Goal: Task Accomplishment & Management: Use online tool/utility

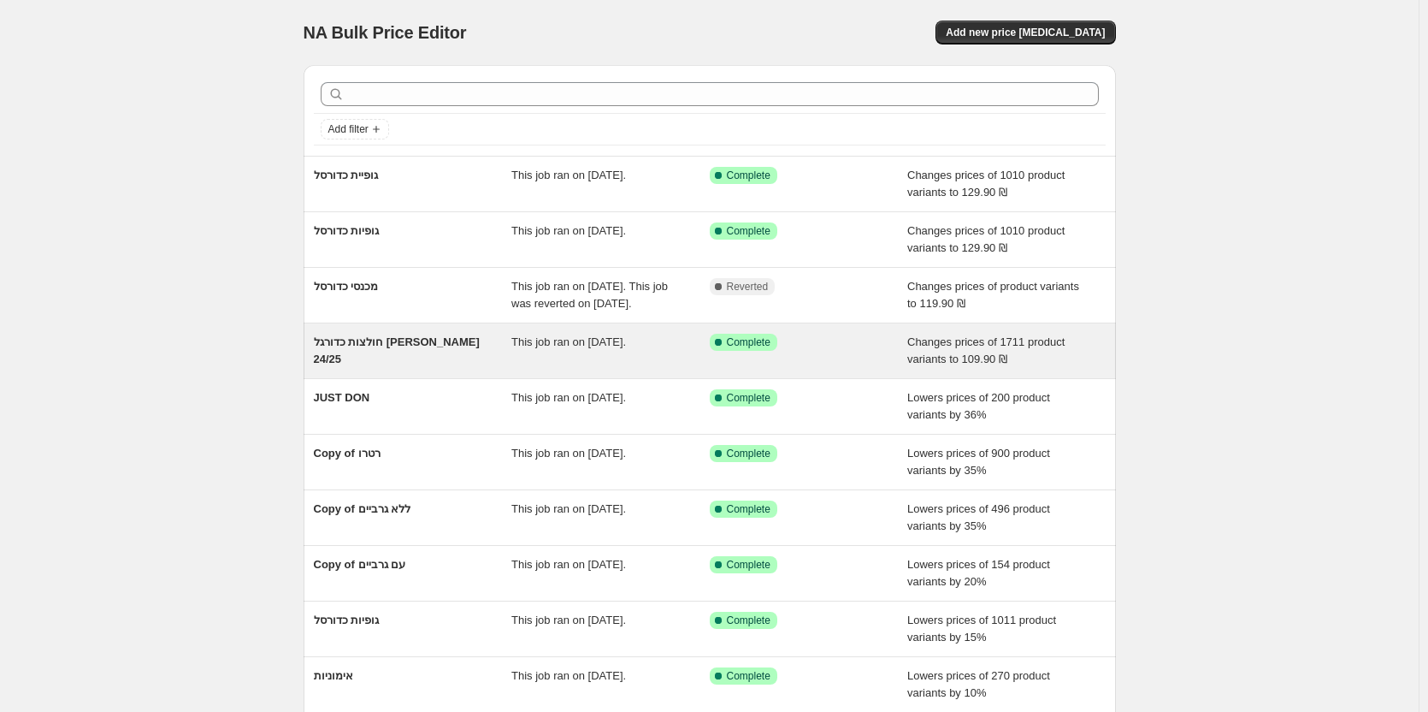
click at [615, 348] on span "This job ran on 22 ביולי 2025." at bounding box center [568, 341] width 115 height 13
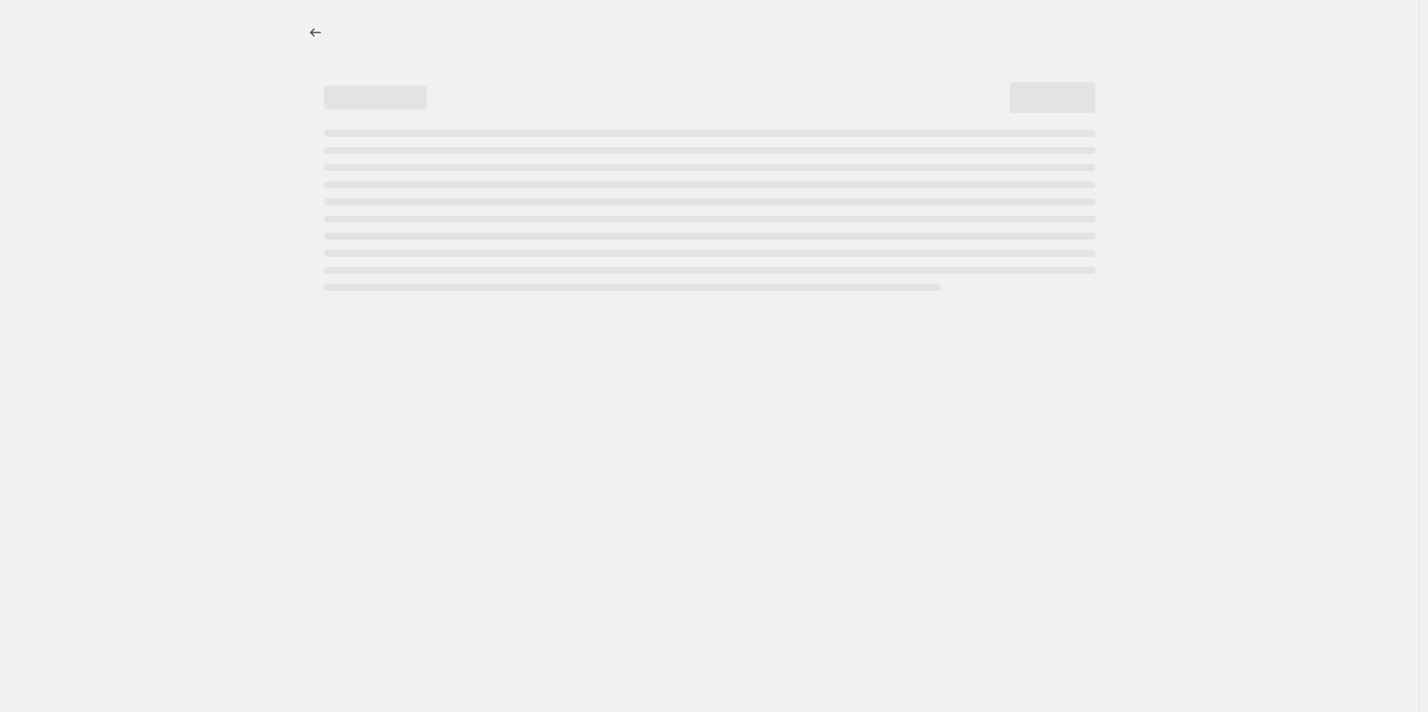
select select "no_change"
select select "tag"
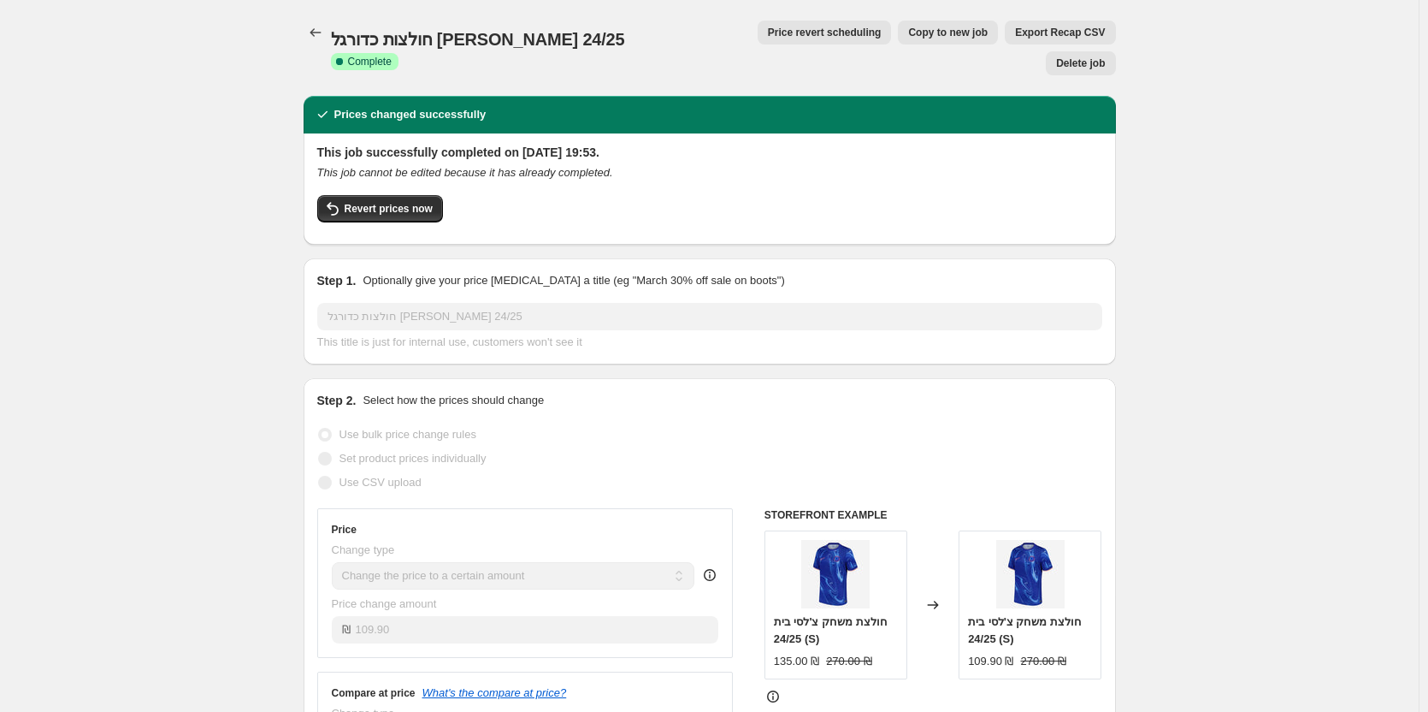
click at [907, 42] on button "Copy to new job" at bounding box center [948, 33] width 100 height 24
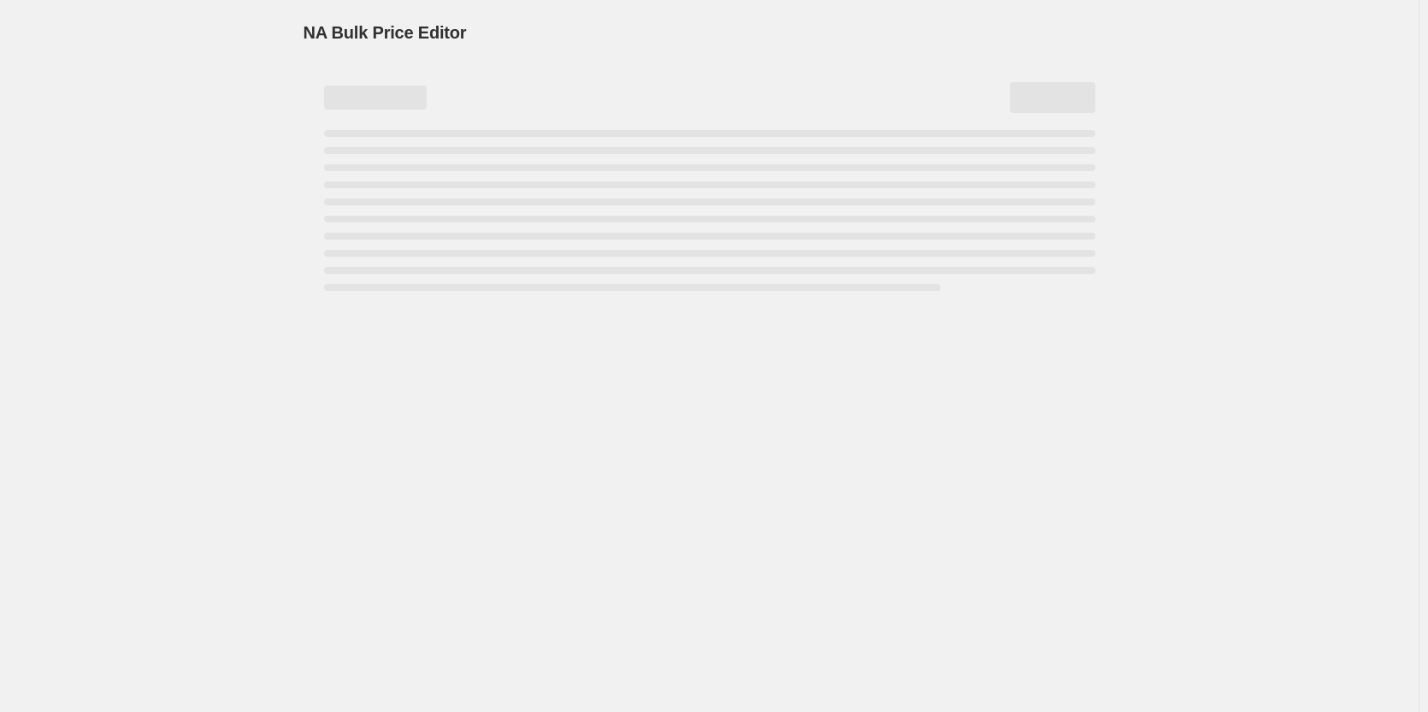
select select "no_change"
select select "tag"
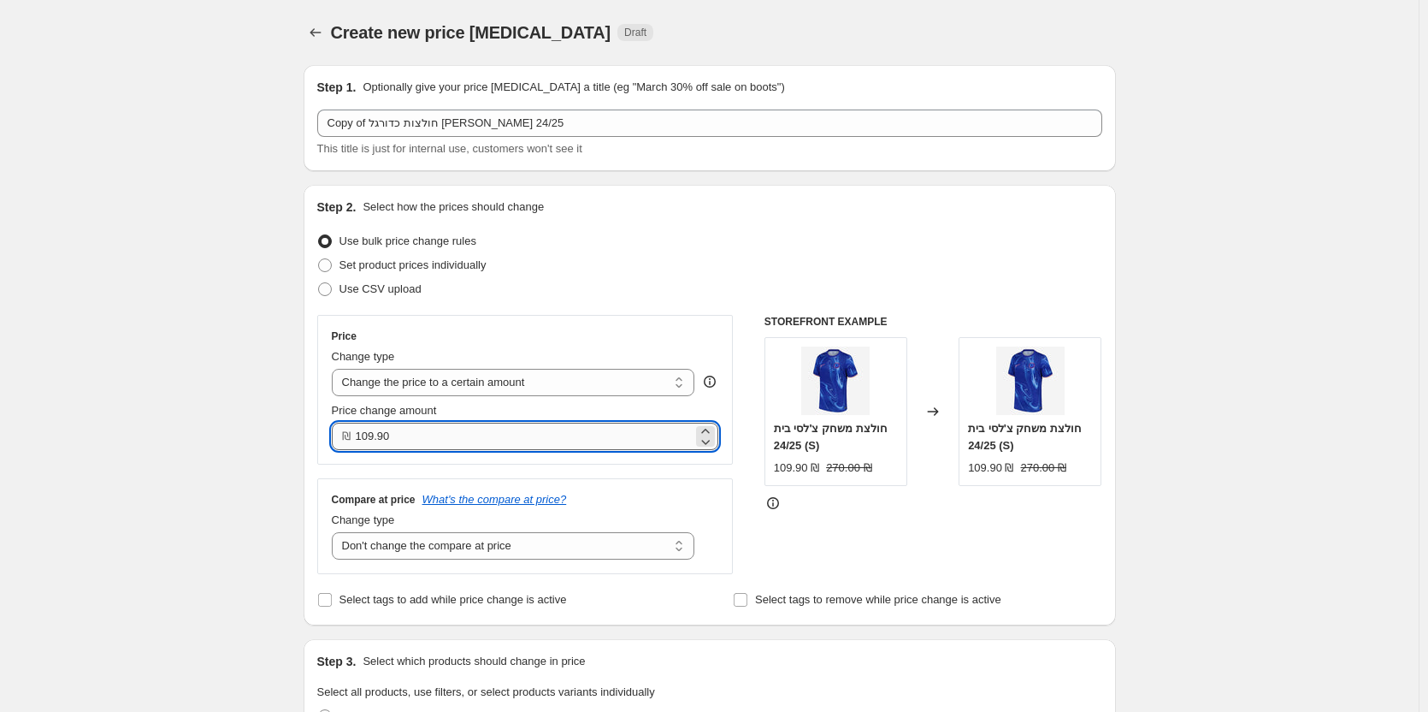
click at [438, 440] on input "109.90" at bounding box center [525, 436] width 338 height 27
type input "80.00"
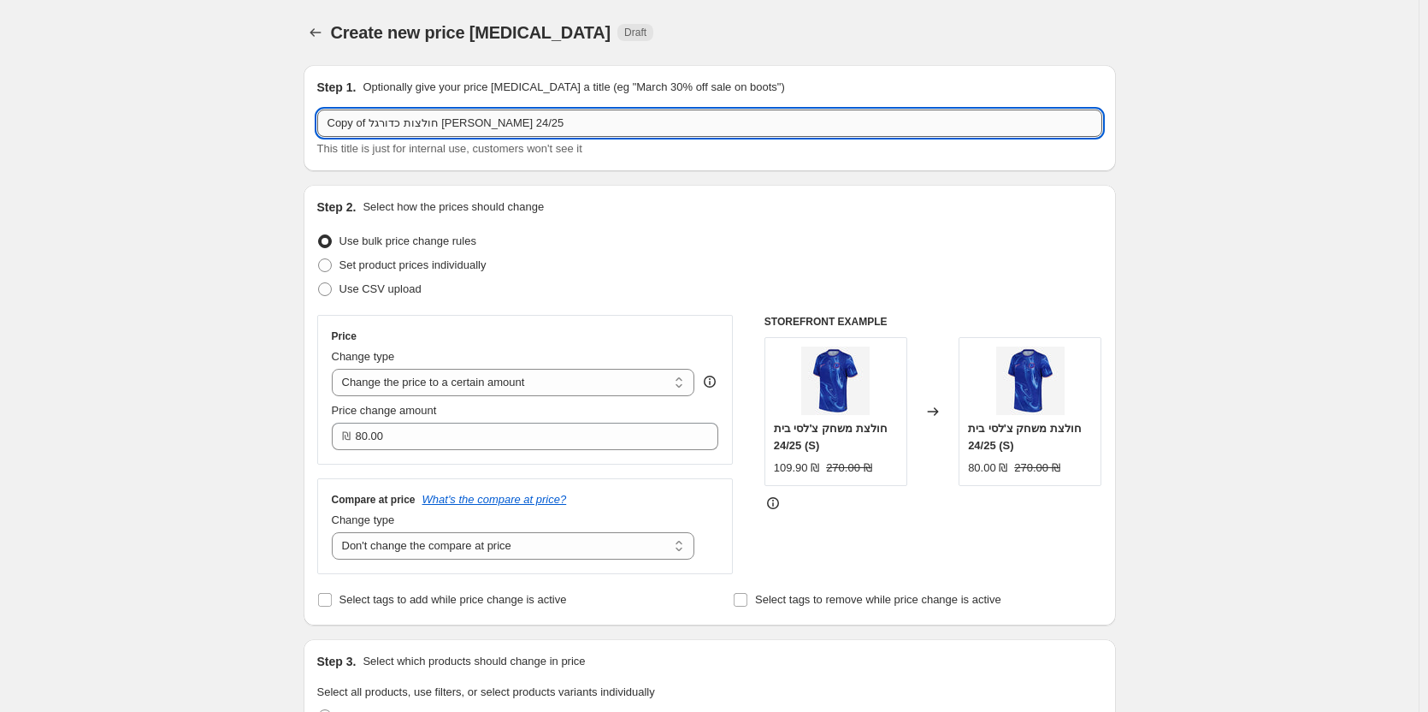
click at [529, 123] on input "Copy of חולצות כדורגל אוהד 24/25" at bounding box center [709, 122] width 785 height 27
type input "חולצות כדורגל 24/25 אוהד"
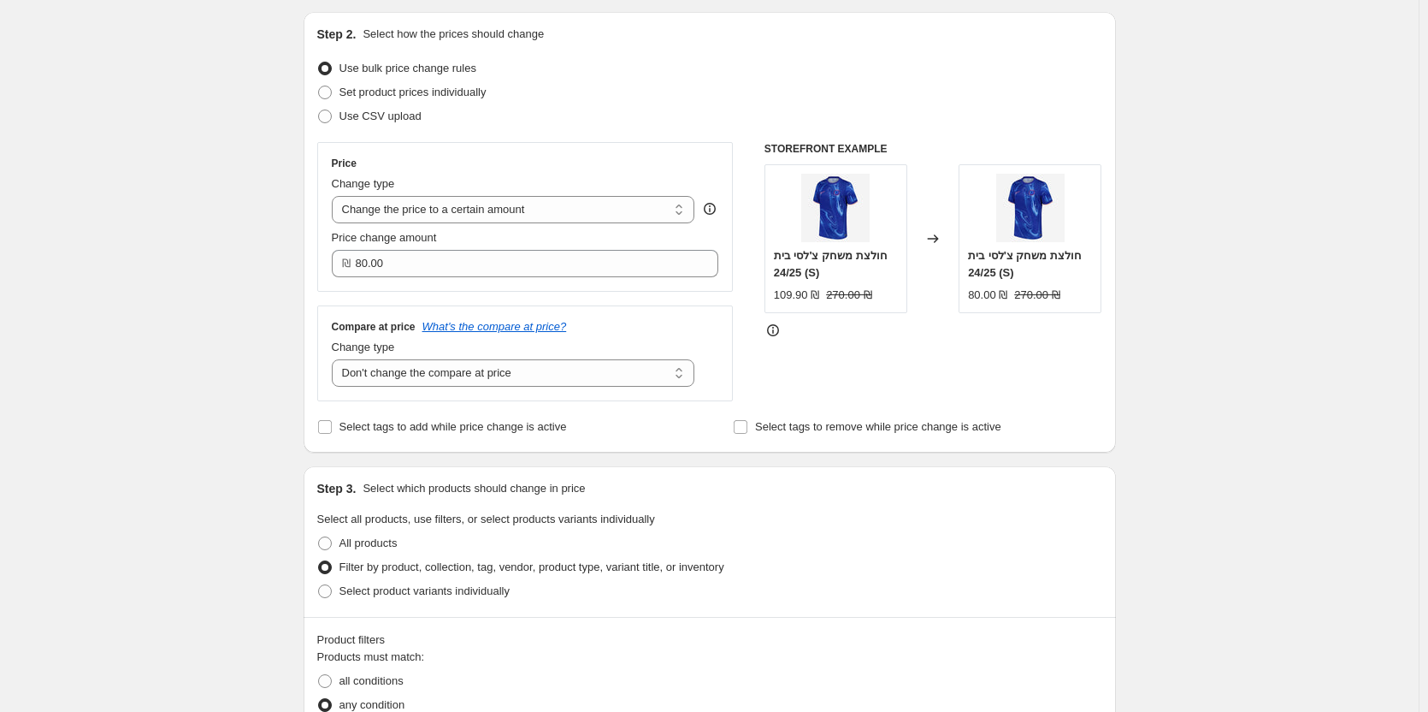
scroll to position [171, 0]
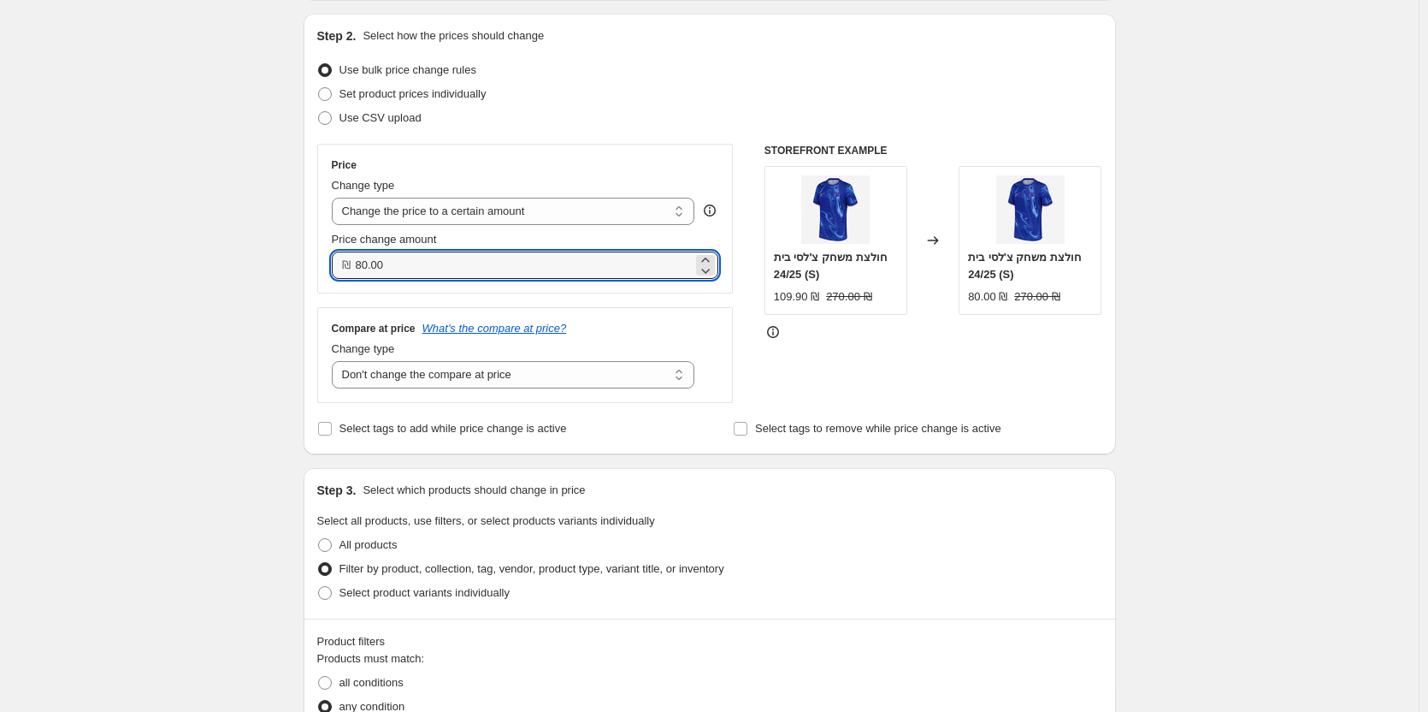
drag, startPoint x: 417, startPoint y: 275, endPoint x: 290, endPoint y: 266, distance: 126.9
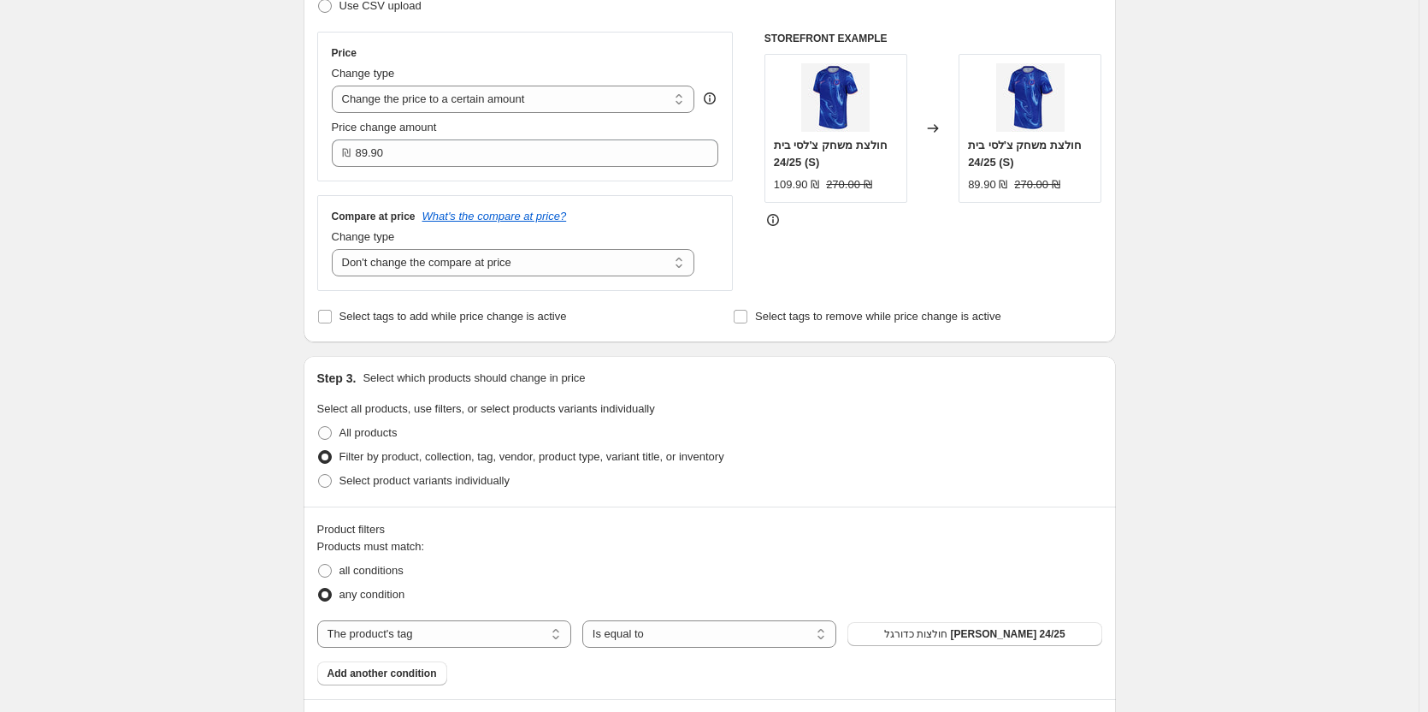
scroll to position [257, 0]
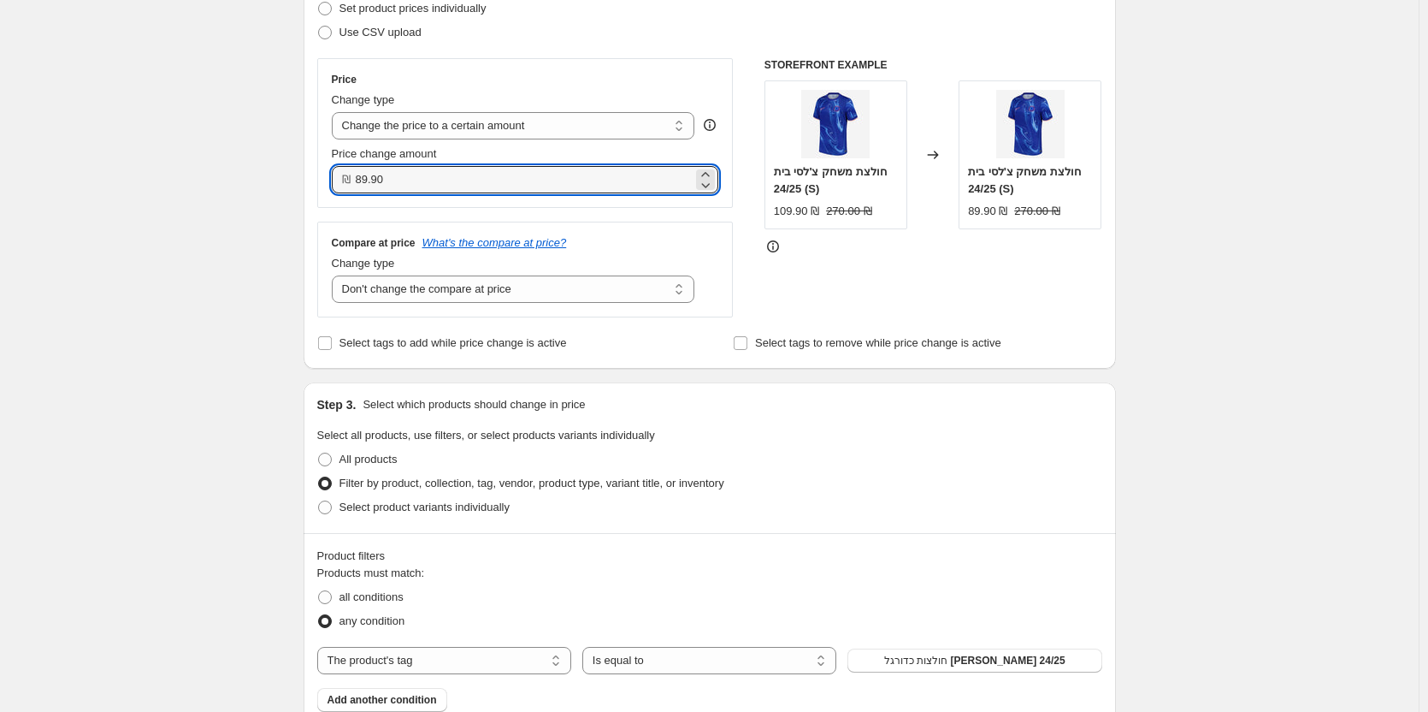
drag, startPoint x: 433, startPoint y: 188, endPoint x: 222, endPoint y: 195, distance: 210.5
type input "80.00"
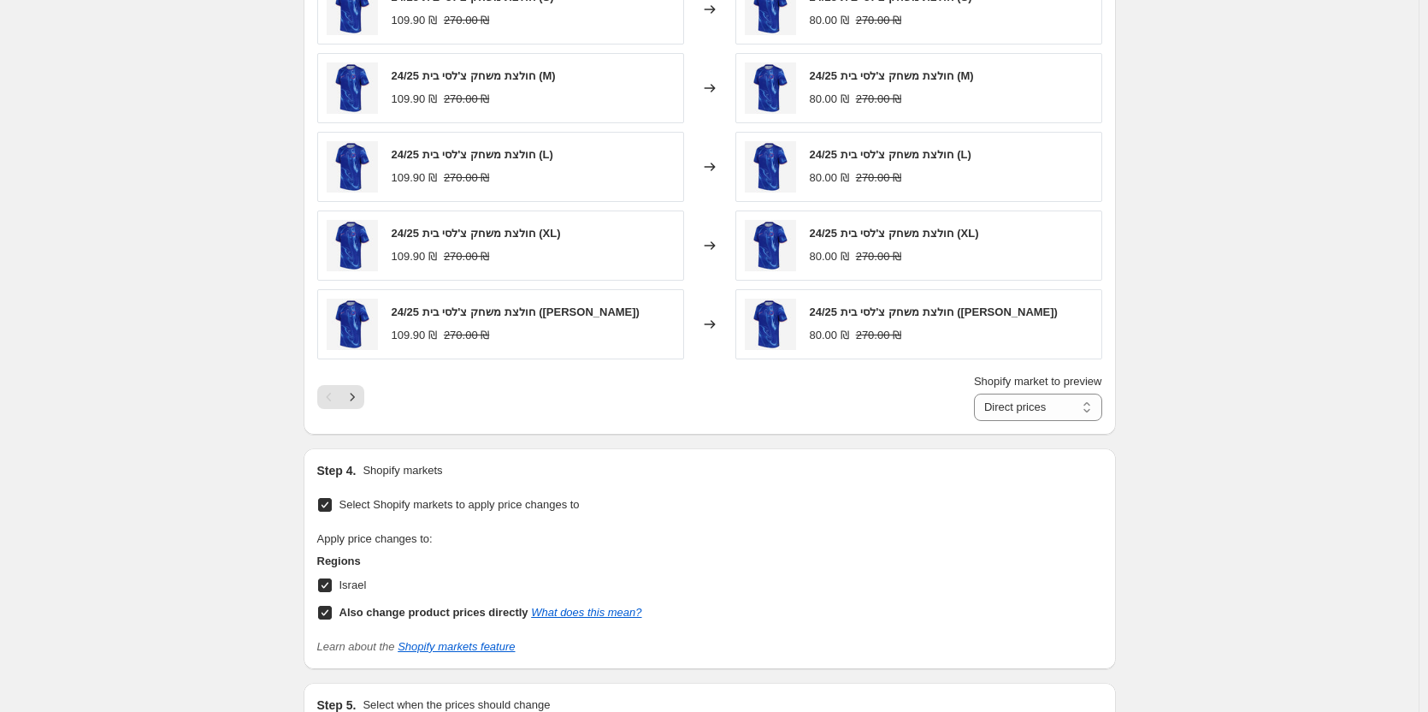
scroll to position [1291, 0]
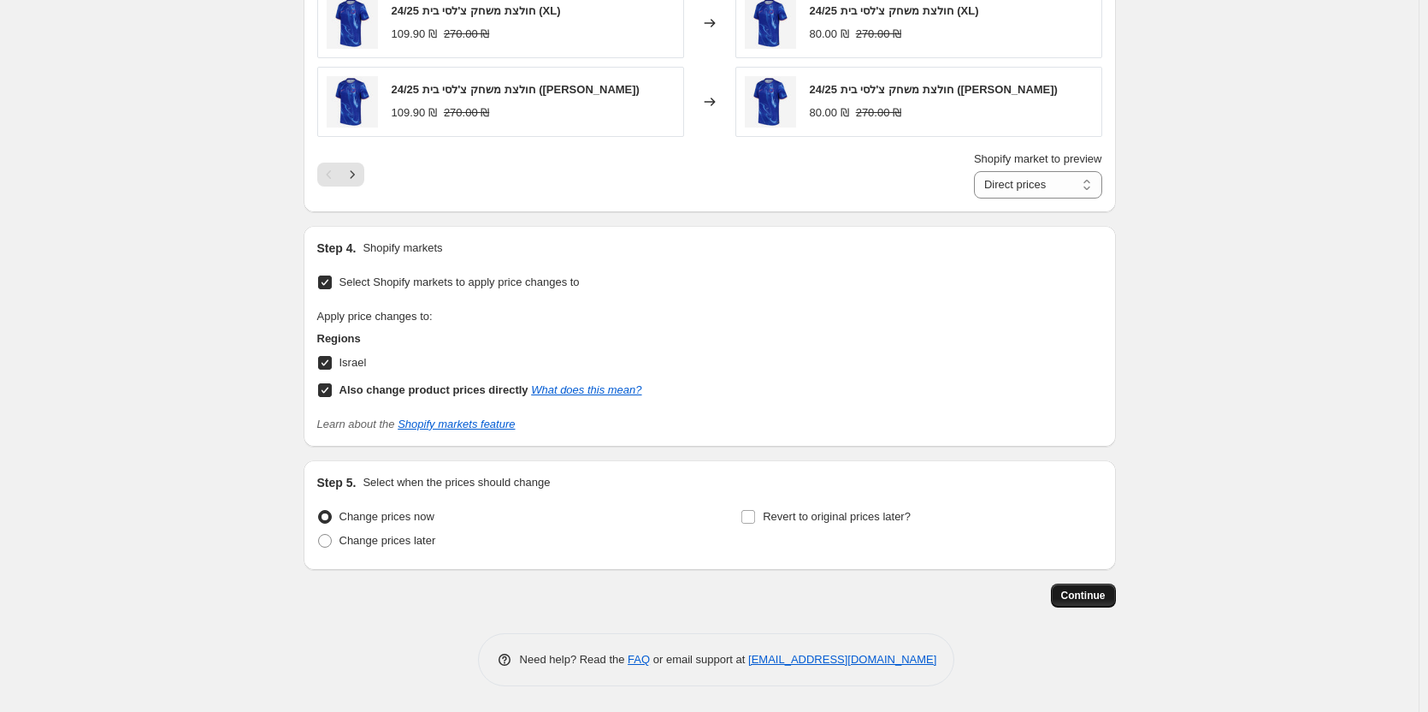
click at [1106, 594] on span "Continue" at bounding box center [1083, 595] width 44 height 14
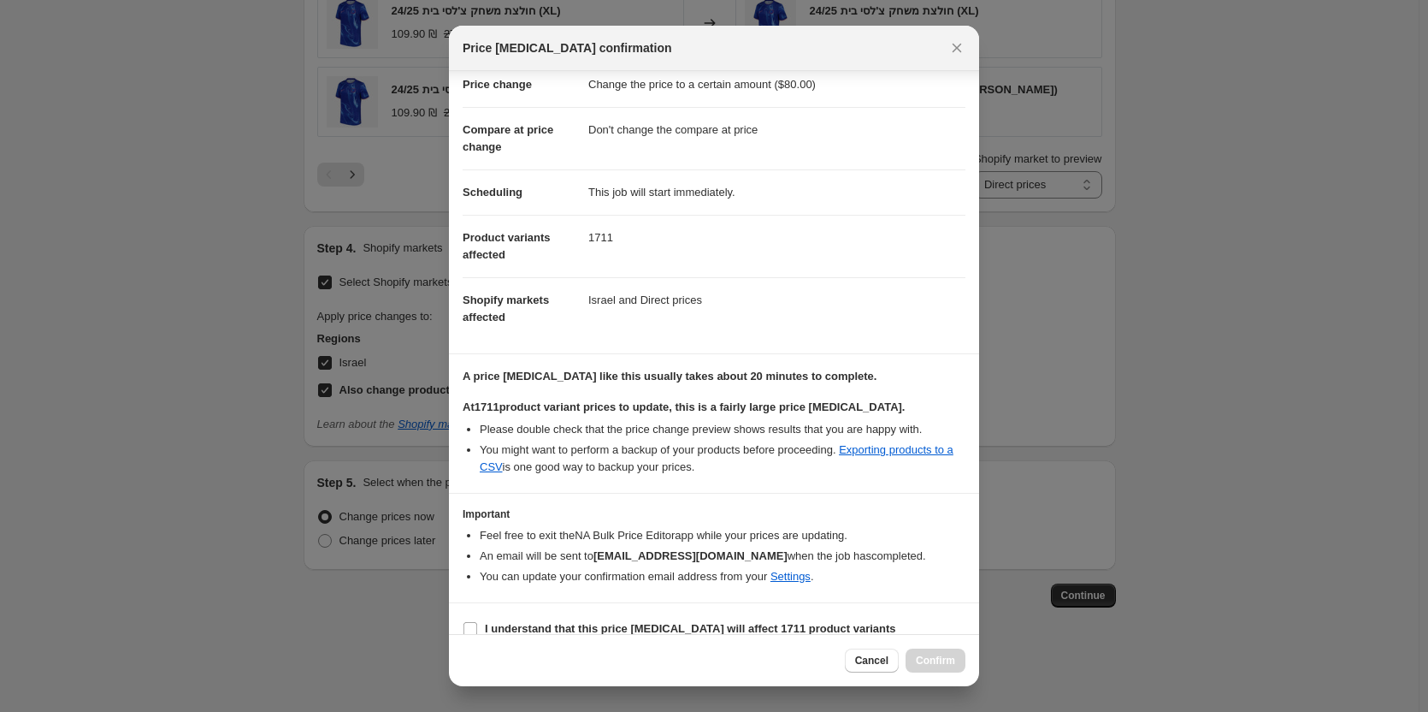
scroll to position [60, 0]
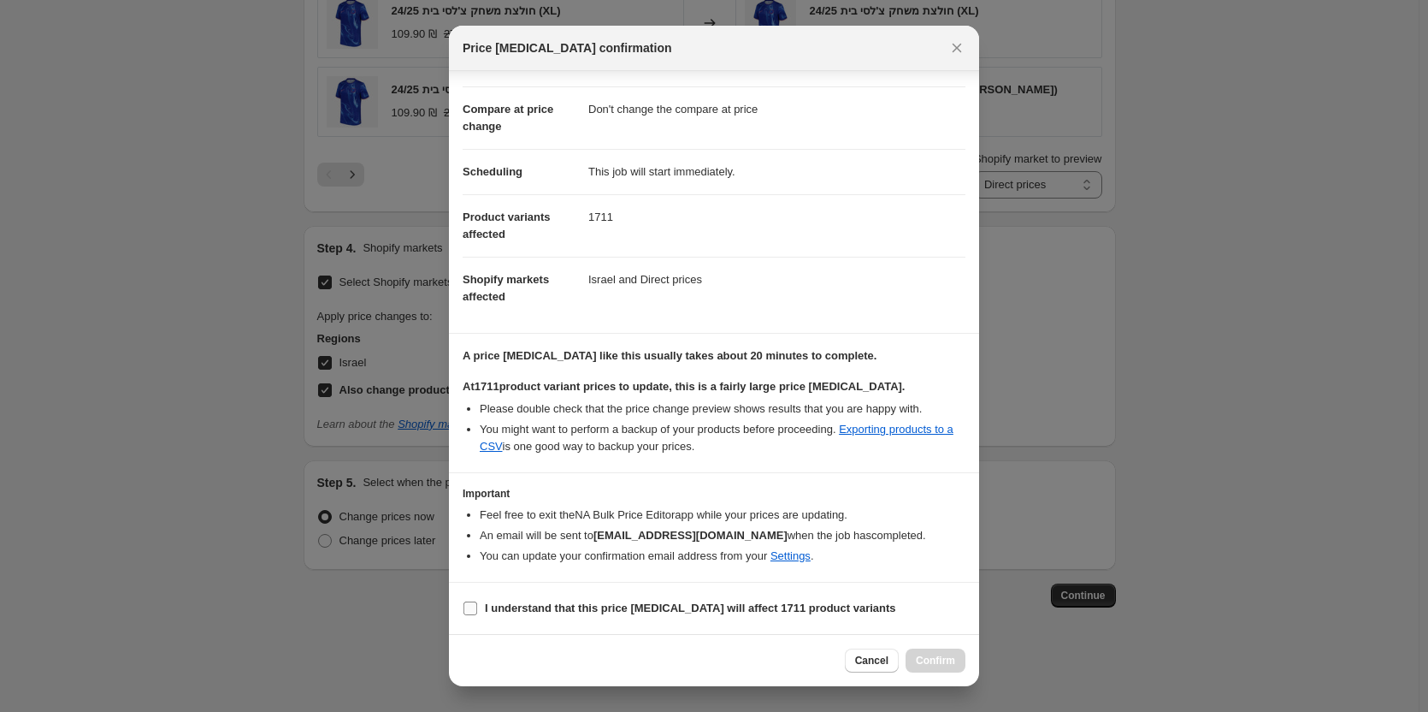
click at [597, 611] on b "I understand that this price change job will affect 1711 product variants" at bounding box center [690, 607] width 411 height 13
click at [477, 611] on input "I understand that this price change job will affect 1711 product variants" at bounding box center [471, 608] width 14 height 14
checkbox input "true"
click at [938, 661] on span "Confirm" at bounding box center [935, 660] width 39 height 14
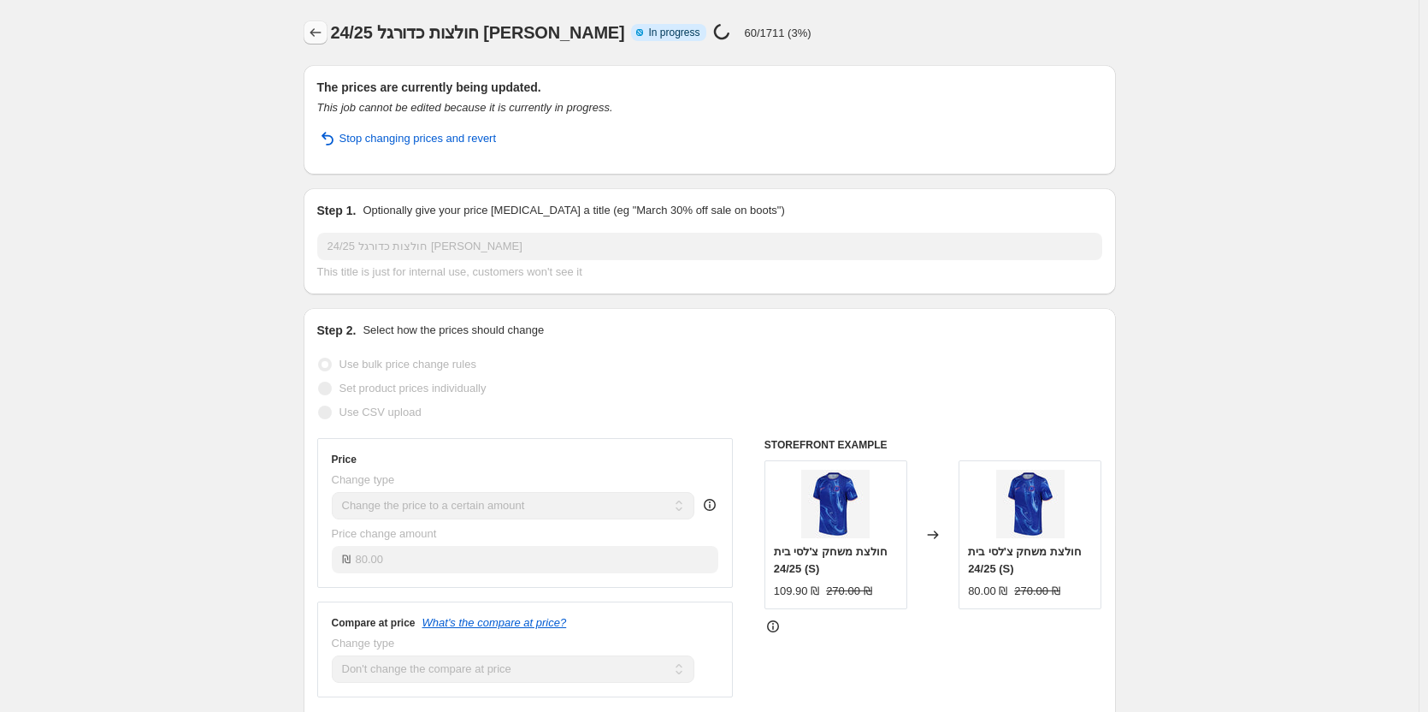
click at [316, 29] on icon "Price change jobs" at bounding box center [315, 32] width 17 height 17
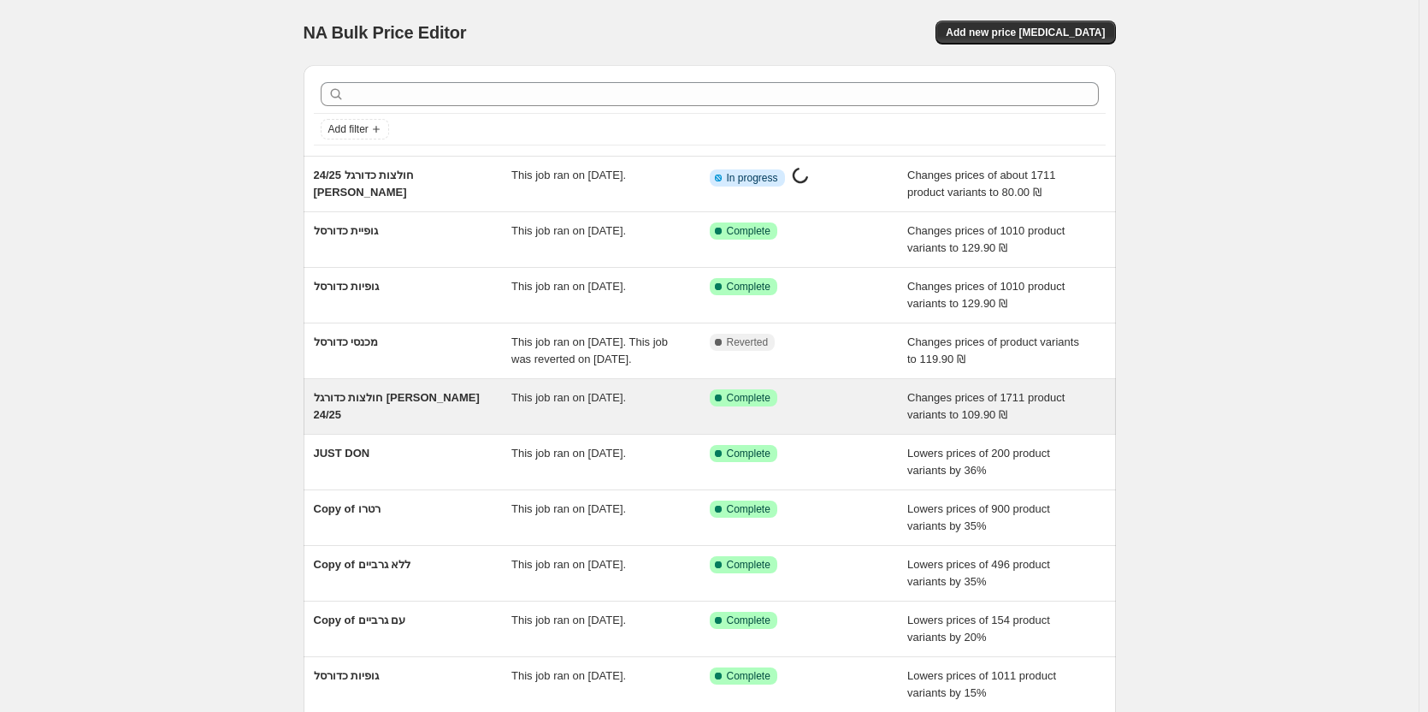
click at [425, 411] on span "חולצות כדורגל [PERSON_NAME] 24/25" at bounding box center [397, 406] width 166 height 30
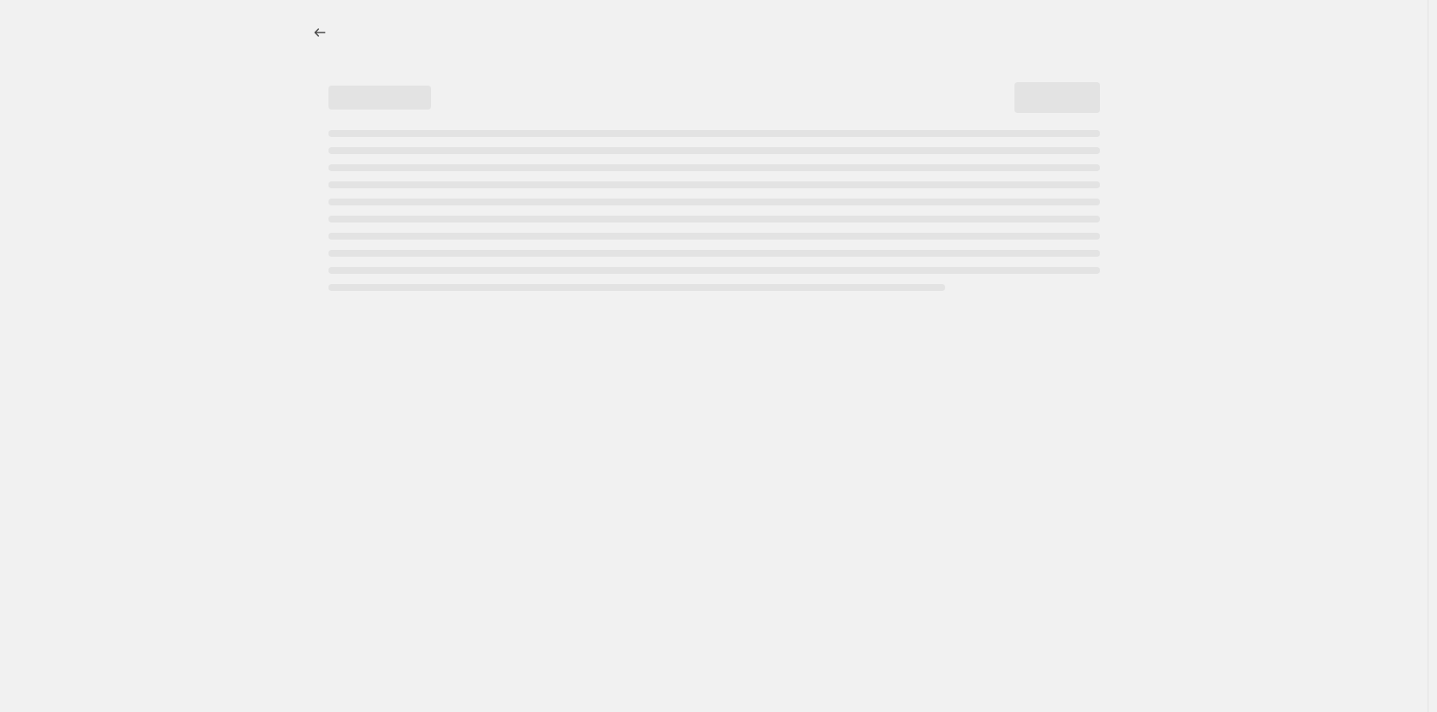
select select "no_change"
select select "tag"
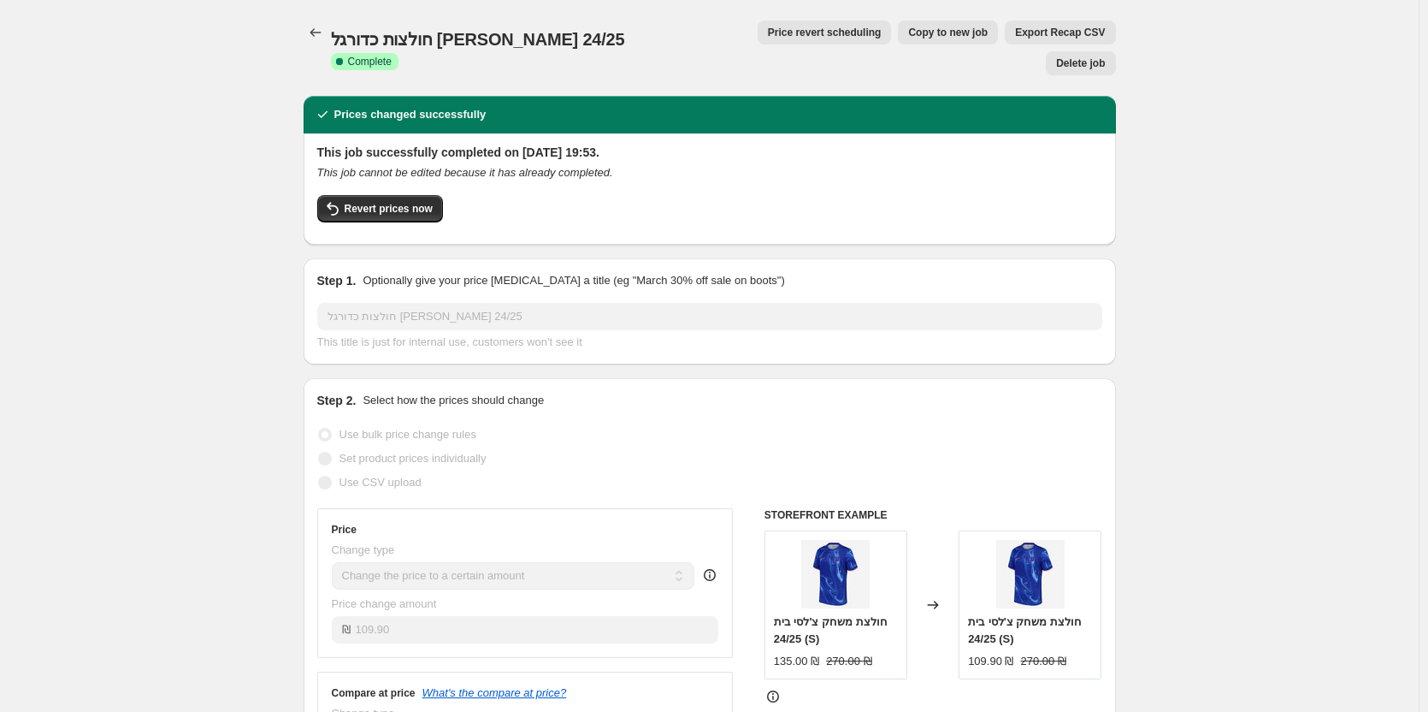
click at [908, 29] on span "Copy to new job" at bounding box center [948, 33] width 80 height 14
select select "no_change"
select select "tag"
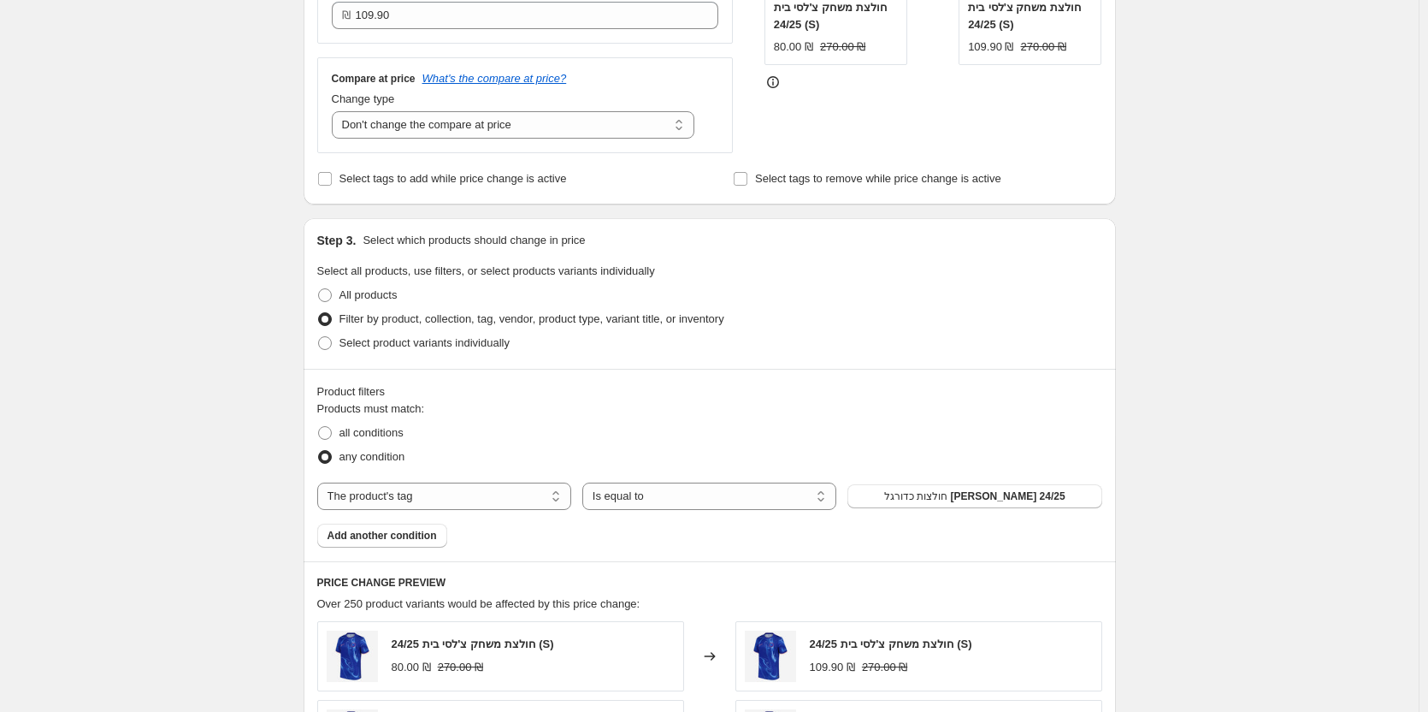
scroll to position [599, 0]
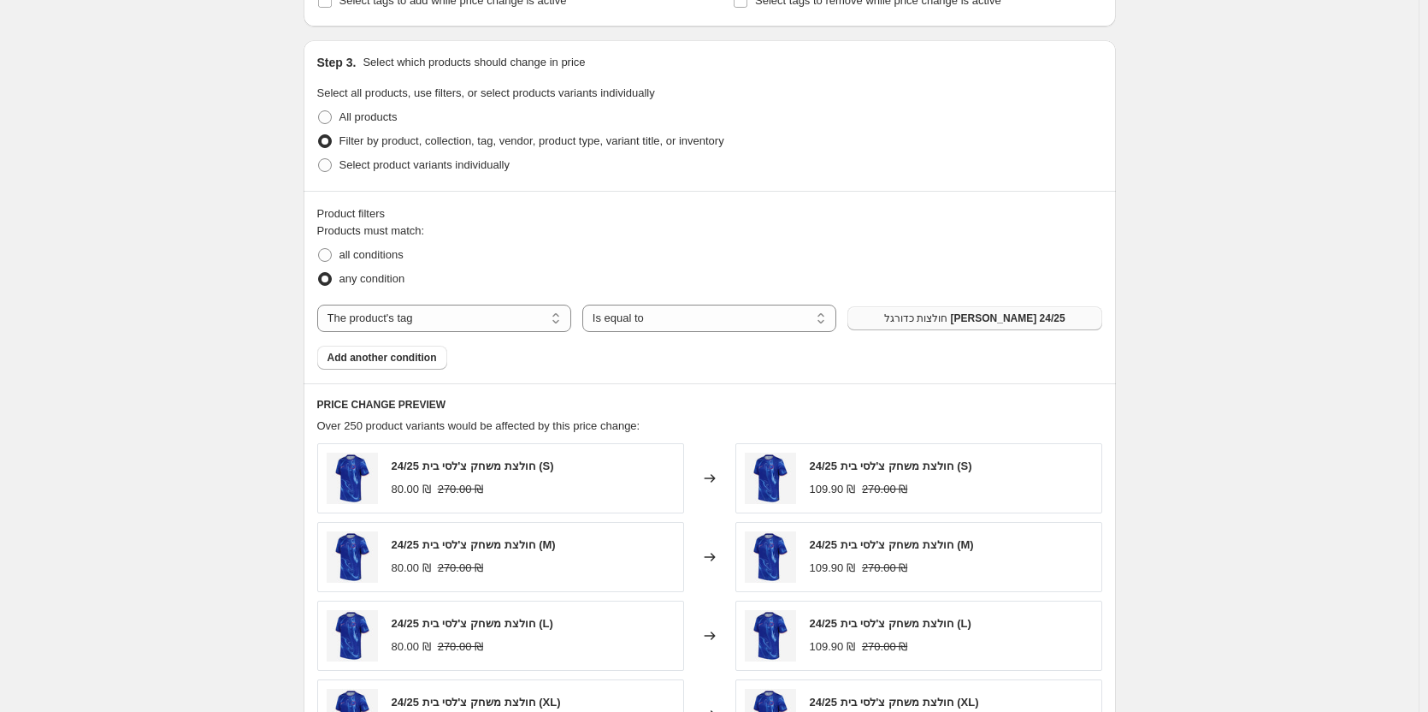
click at [1005, 329] on button "חולצות כדורגל [PERSON_NAME] 24/25" at bounding box center [975, 318] width 254 height 24
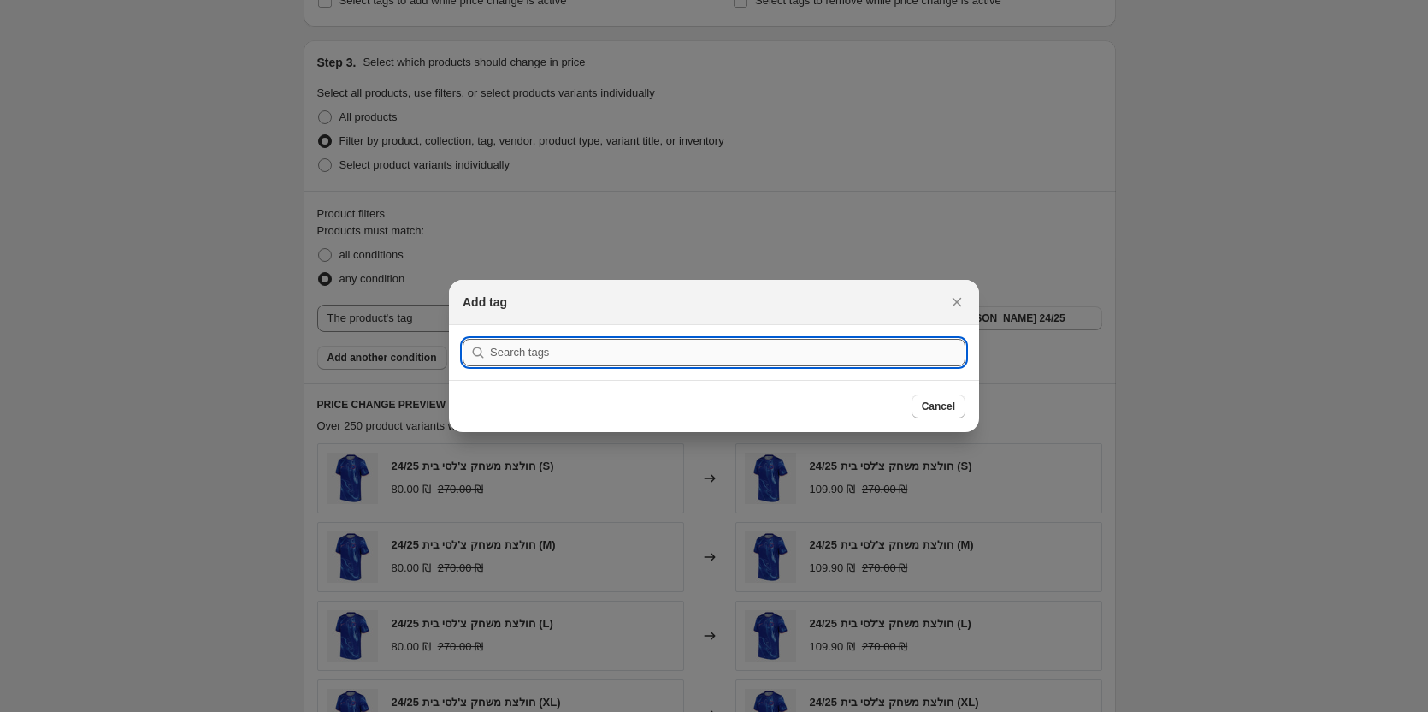
click at [607, 351] on input ":r81:" at bounding box center [728, 352] width 476 height 27
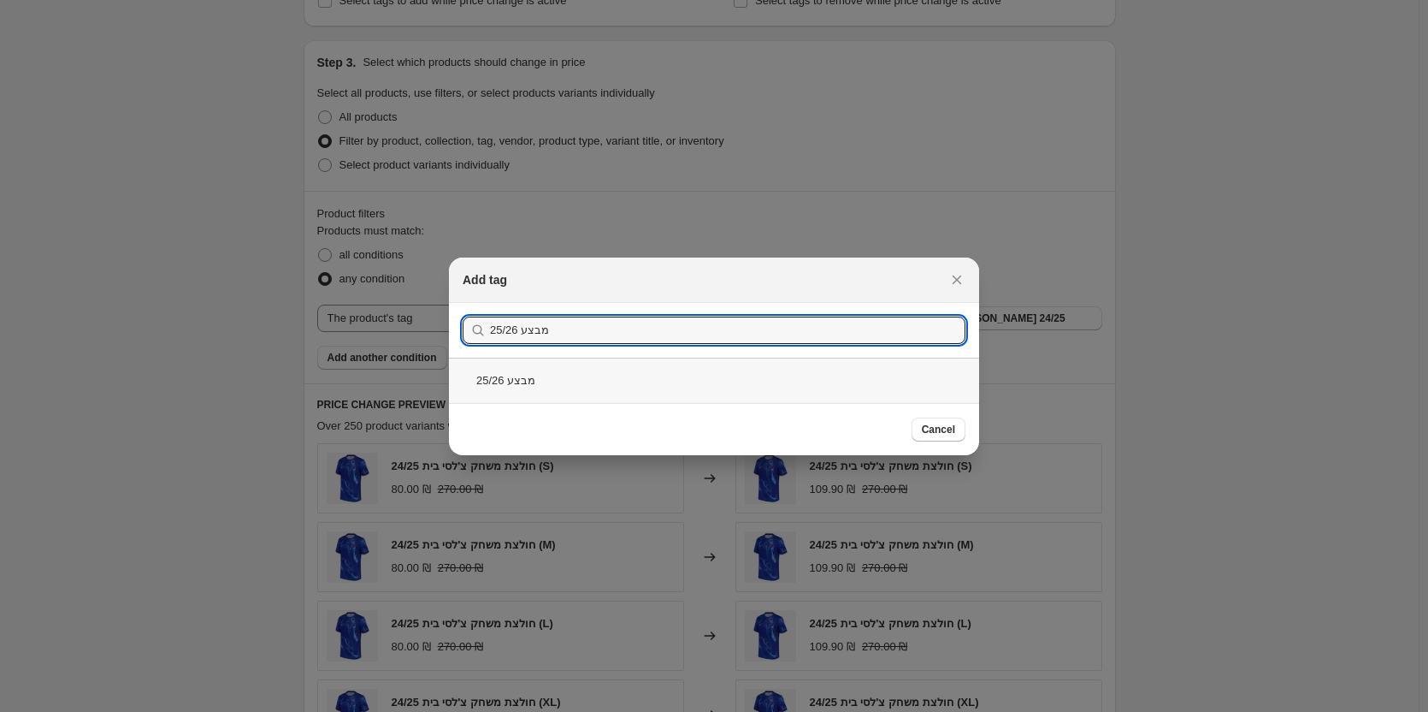
type input "מבצע 25/26"
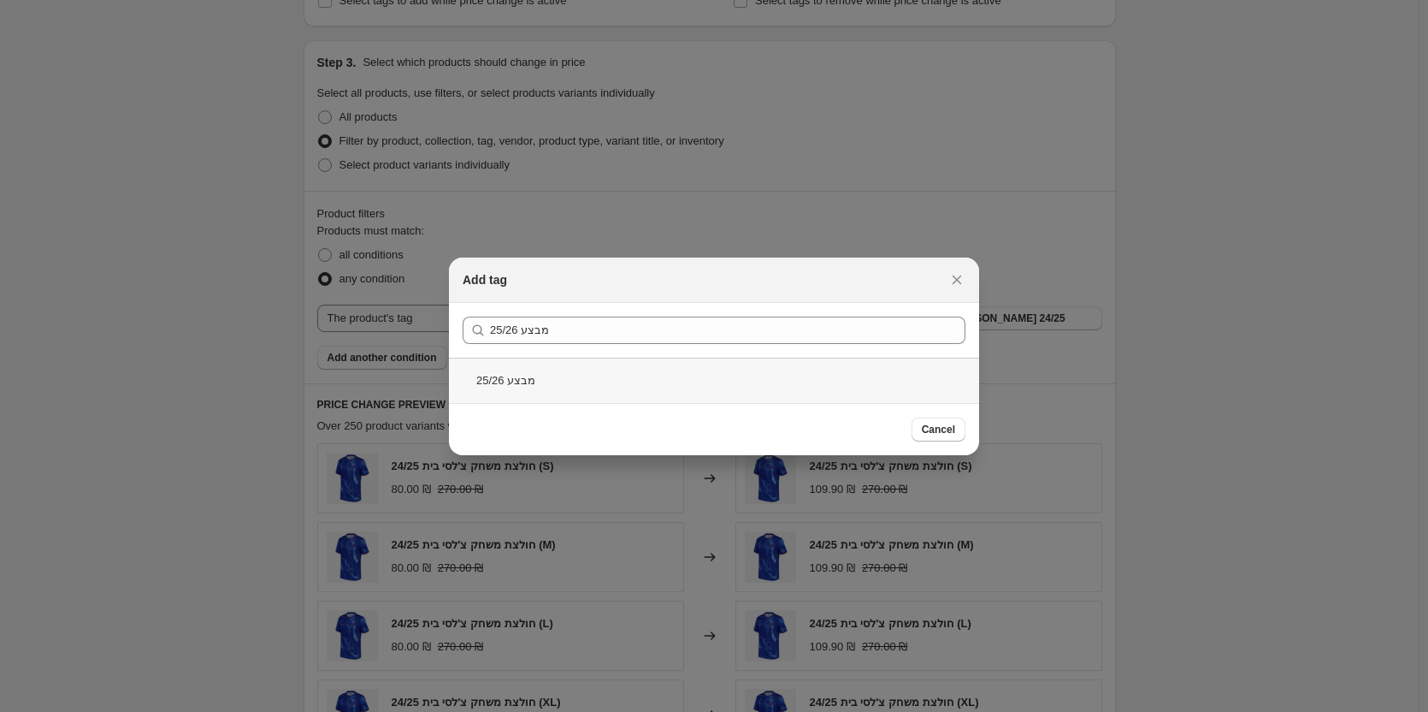
click at [564, 381] on div "מבצע 25/26" at bounding box center [714, 380] width 530 height 45
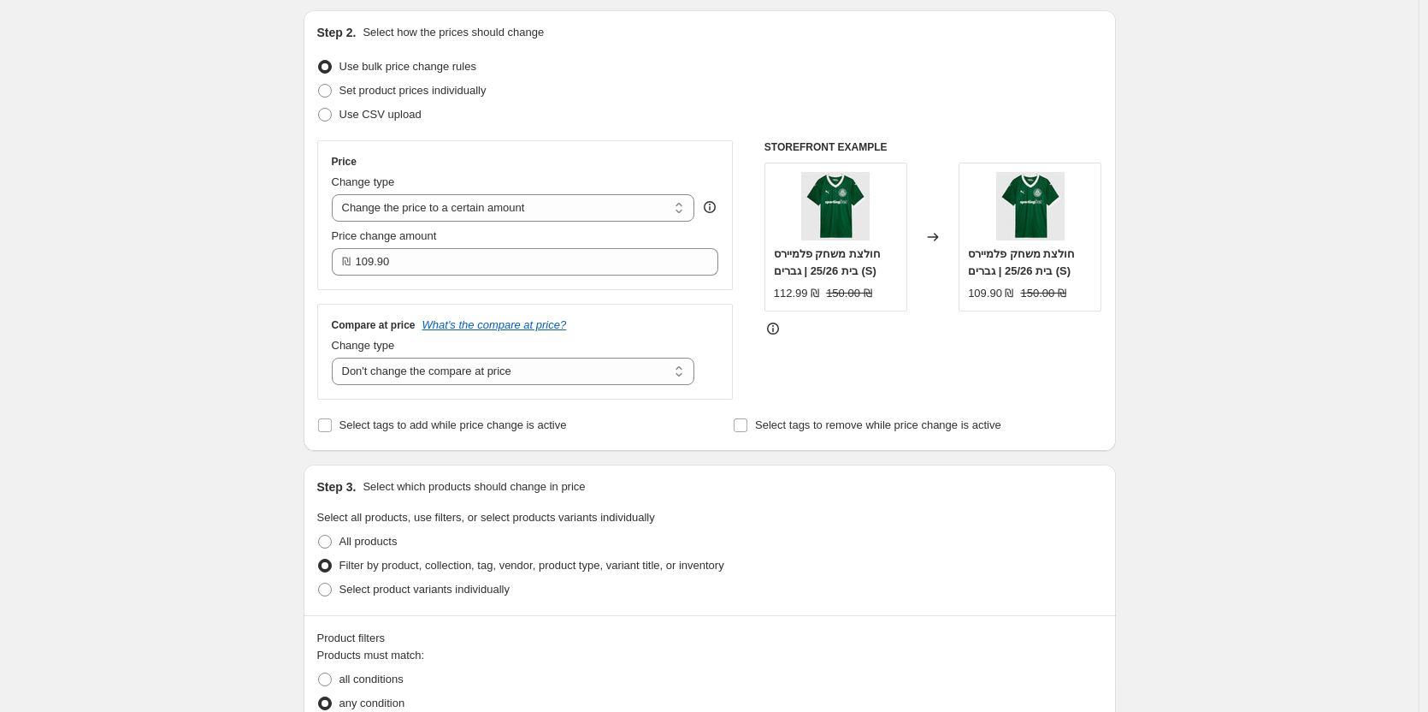
scroll to position [171, 0]
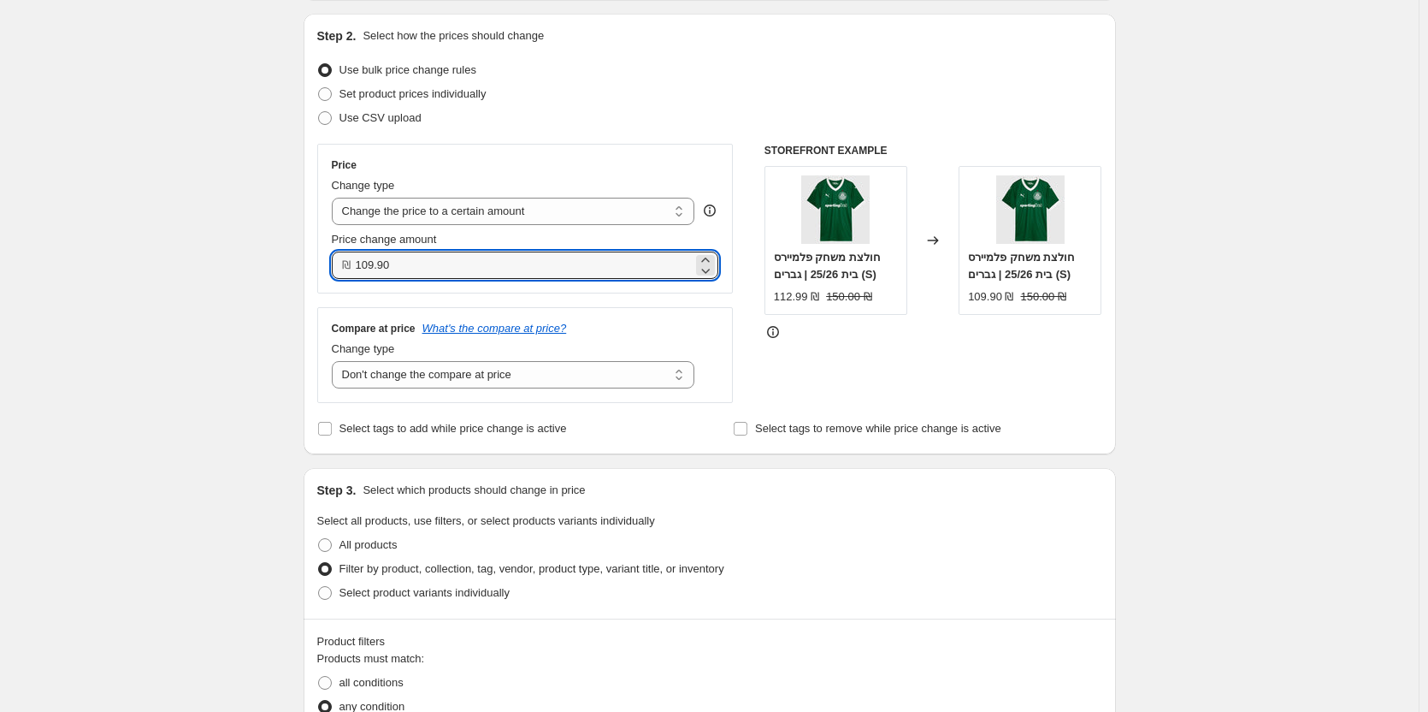
drag, startPoint x: 441, startPoint y: 270, endPoint x: 58, endPoint y: 281, distance: 382.5
drag, startPoint x: 426, startPoint y: 253, endPoint x: 152, endPoint y: 272, distance: 274.4
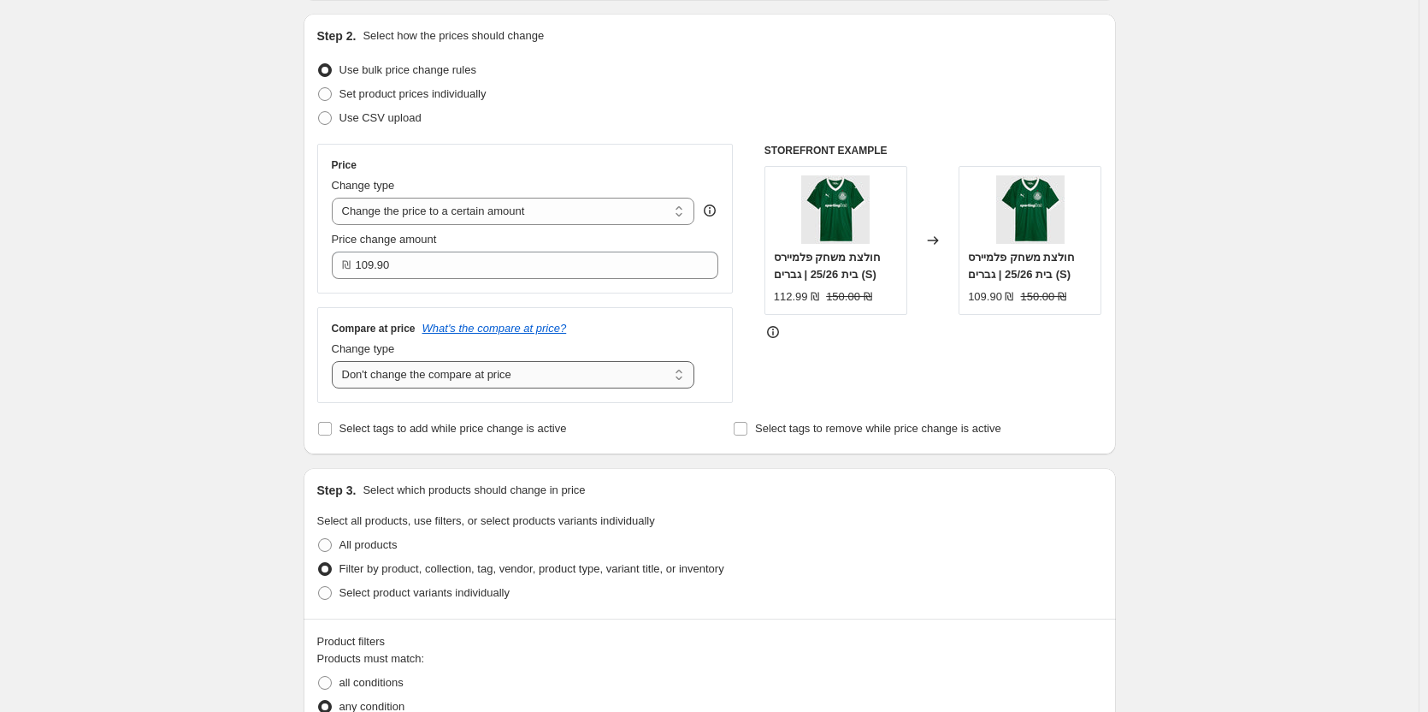
click at [630, 382] on select "Change the compare at price to the current price (sale) Change the compare at p…" at bounding box center [514, 374] width 364 height 27
click at [335, 362] on select "Change the compare at price to the current price (sale) Change the compare at p…" at bounding box center [514, 374] width 364 height 27
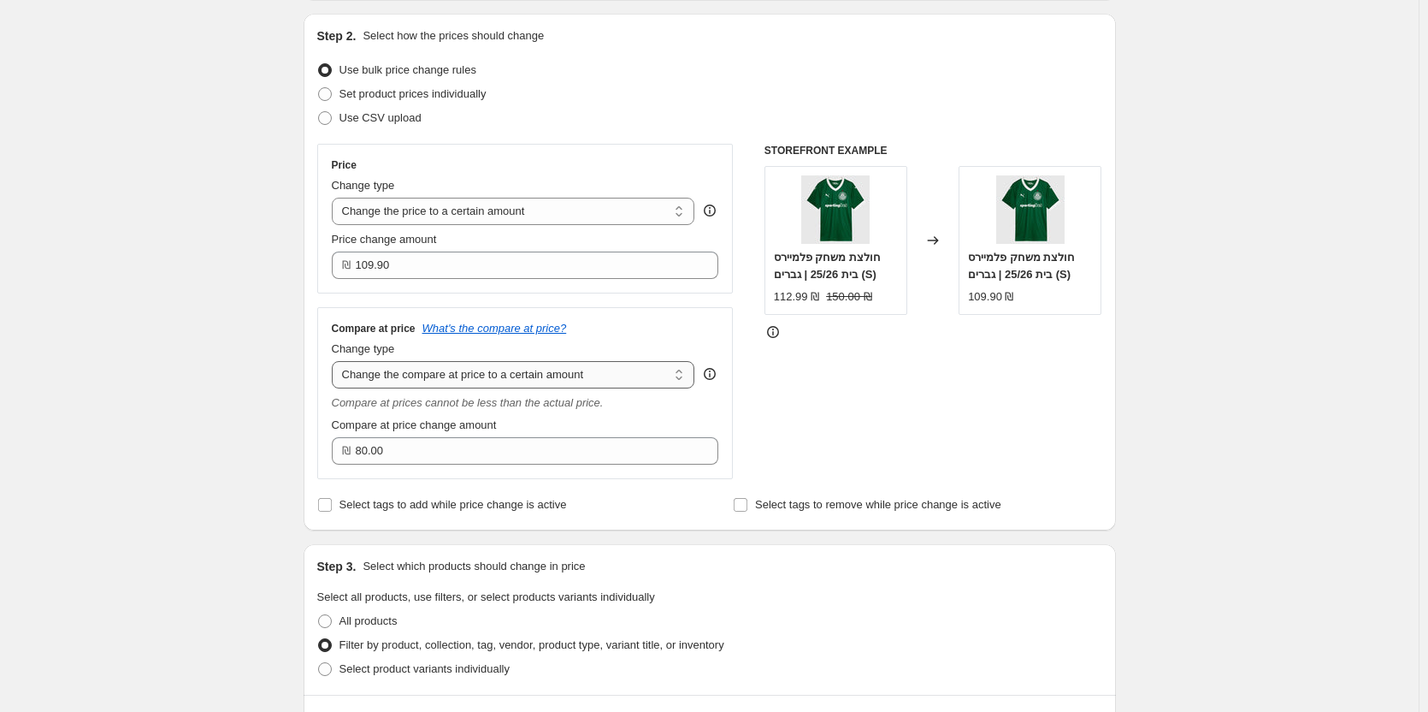
click at [636, 370] on select "Change the compare at price to the current price (sale) Change the compare at p…" at bounding box center [514, 374] width 364 height 27
select select "by"
click at [335, 362] on select "Change the compare at price to the current price (sale) Change the compare at p…" at bounding box center [514, 374] width 364 height 27
type input "-10.00"
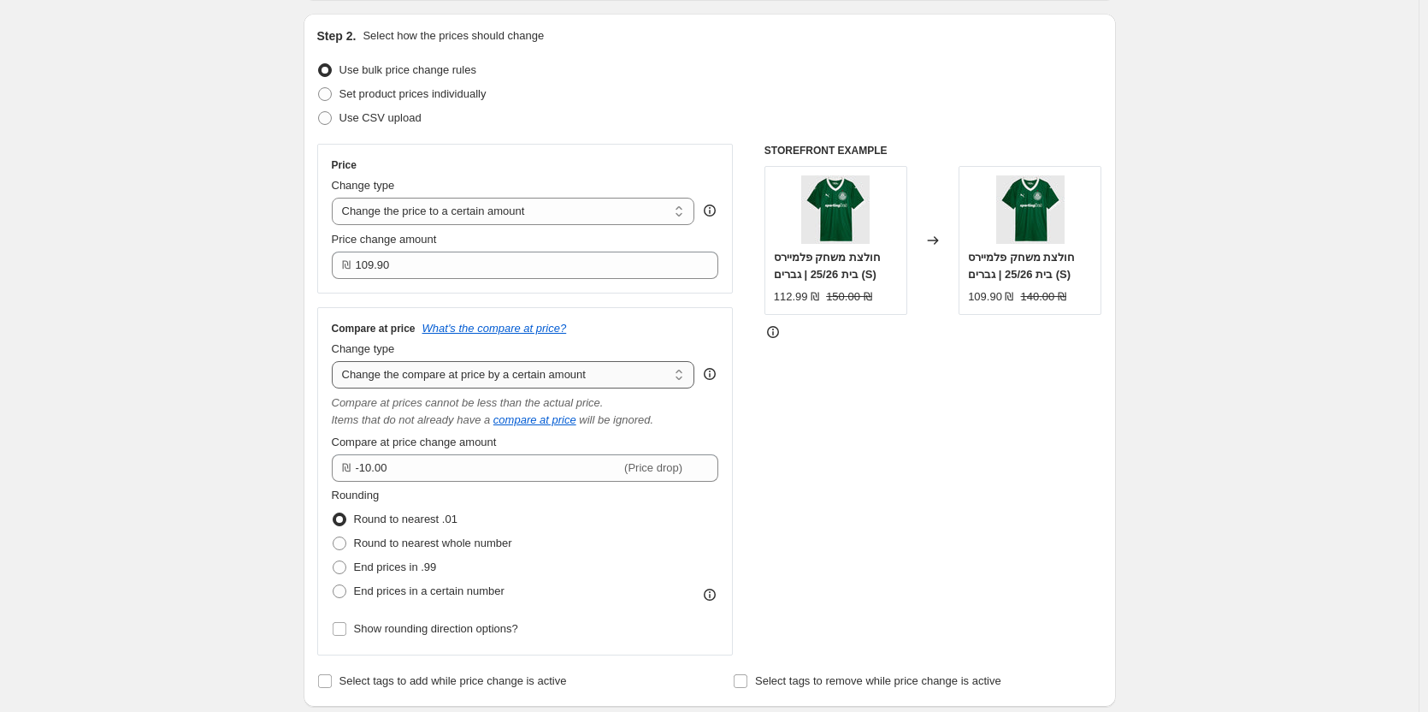
click at [628, 372] on select "Change the compare at price to the current price (sale) Change the compare at p…" at bounding box center [514, 374] width 364 height 27
select select "percentage"
click at [335, 362] on select "Change the compare at price to the current price (sale) Change the compare at p…" at bounding box center [514, 374] width 364 height 27
type input "-15"
click at [625, 372] on select "Change the compare at price to the current price (sale) Change the compare at p…" at bounding box center [514, 374] width 364 height 27
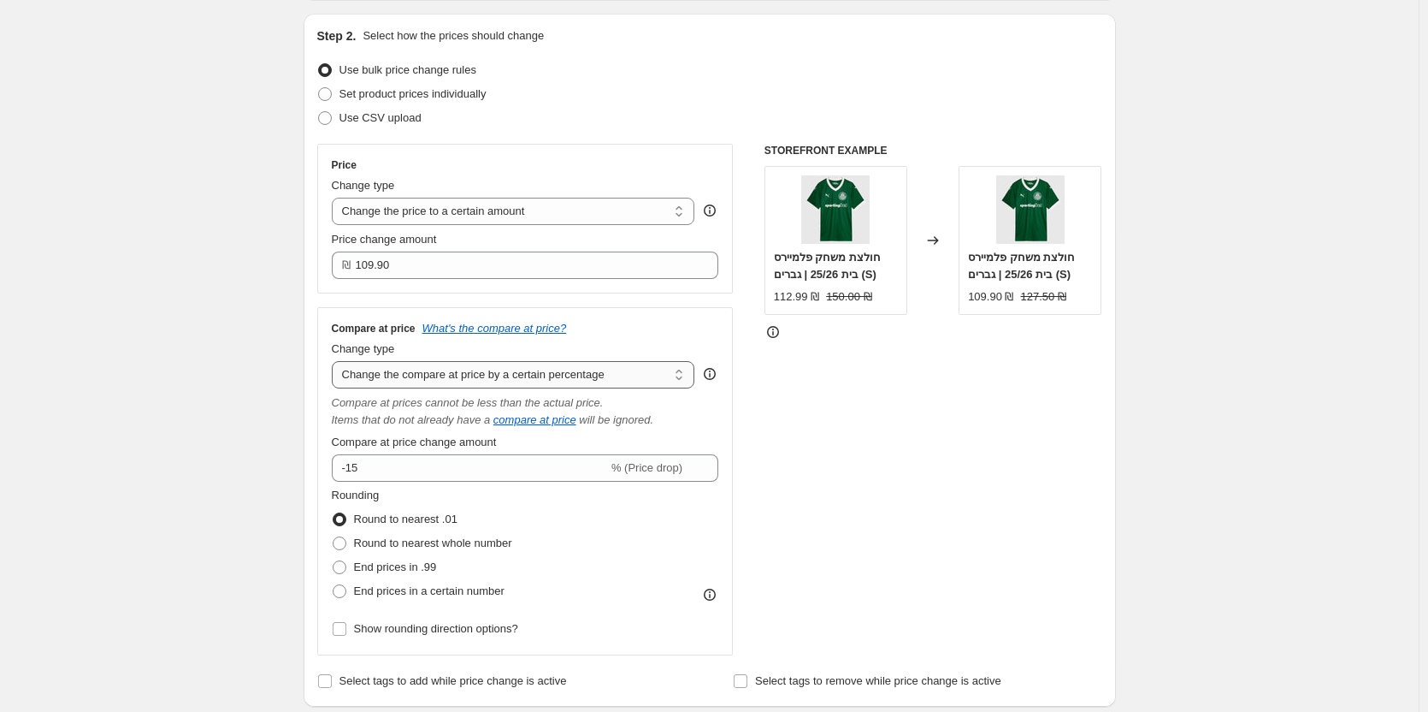
select select "by"
click at [335, 362] on select "Change the compare at price to the current price (sale) Change the compare at p…" at bounding box center [514, 374] width 364 height 27
type input "-10.00"
click at [645, 387] on select "Change the compare at price to the current price (sale) Change the compare at p…" at bounding box center [514, 374] width 364 height 27
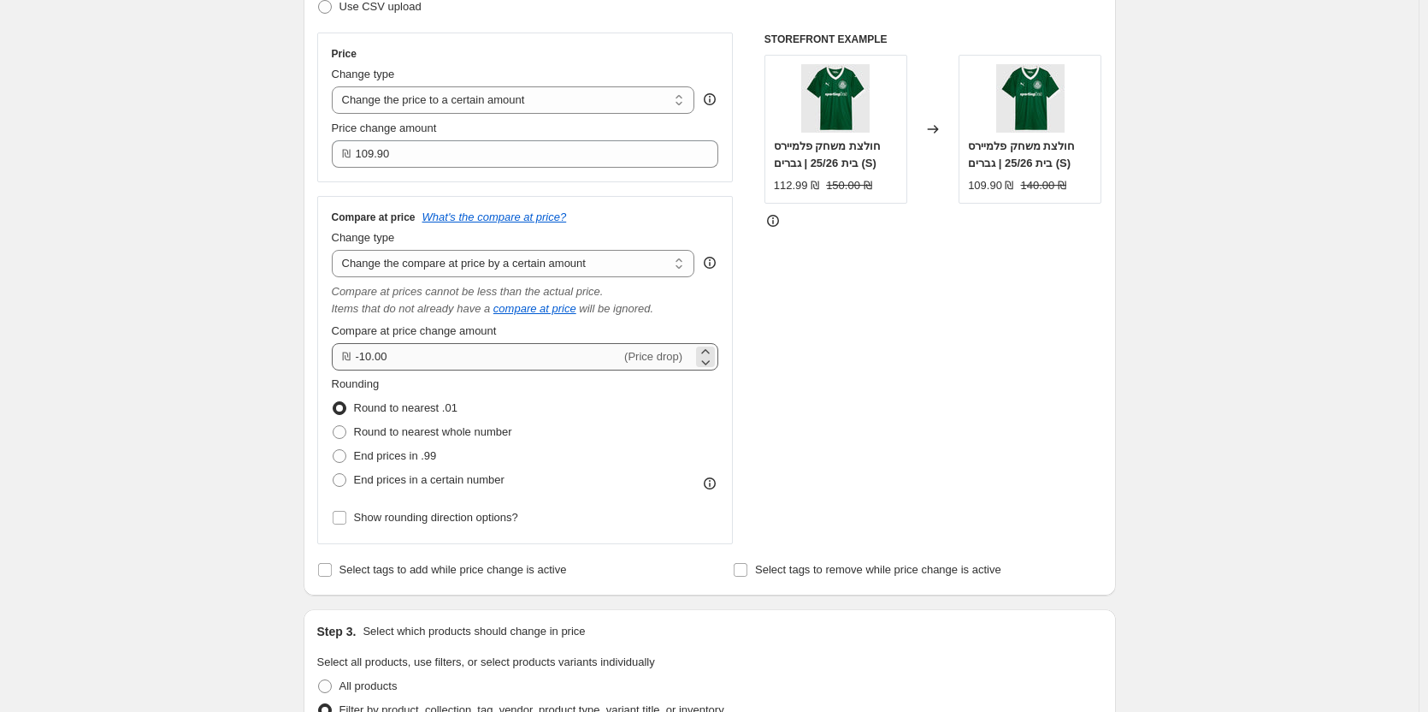
scroll to position [174, 0]
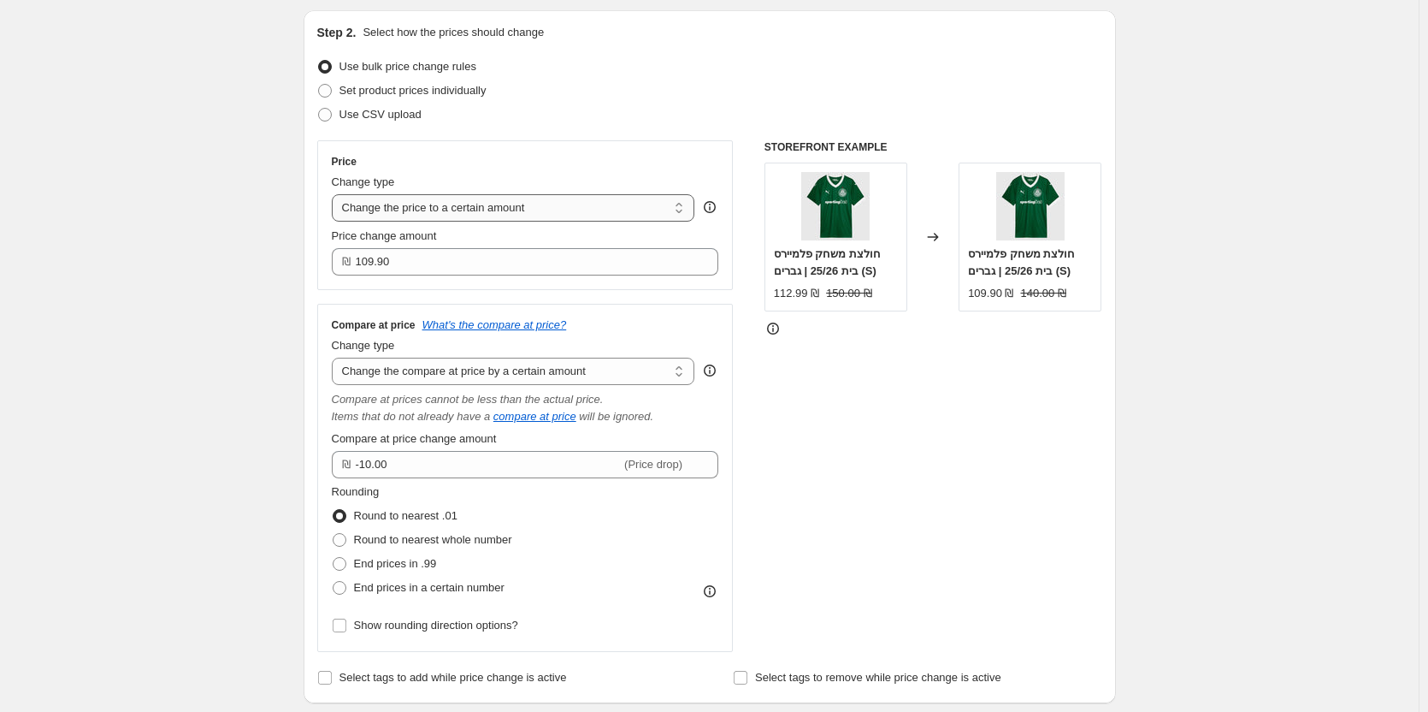
click at [619, 211] on select "Change the price to a certain amount Change the price by a certain amount Chang…" at bounding box center [514, 207] width 364 height 27
click at [567, 211] on select "Change the price to a certain amount Change the price by a certain amount Chang…" at bounding box center [514, 207] width 364 height 27
select select "by"
click at [335, 194] on select "Change the price to a certain amount Change the price by a certain amount Chang…" at bounding box center [514, 207] width 364 height 27
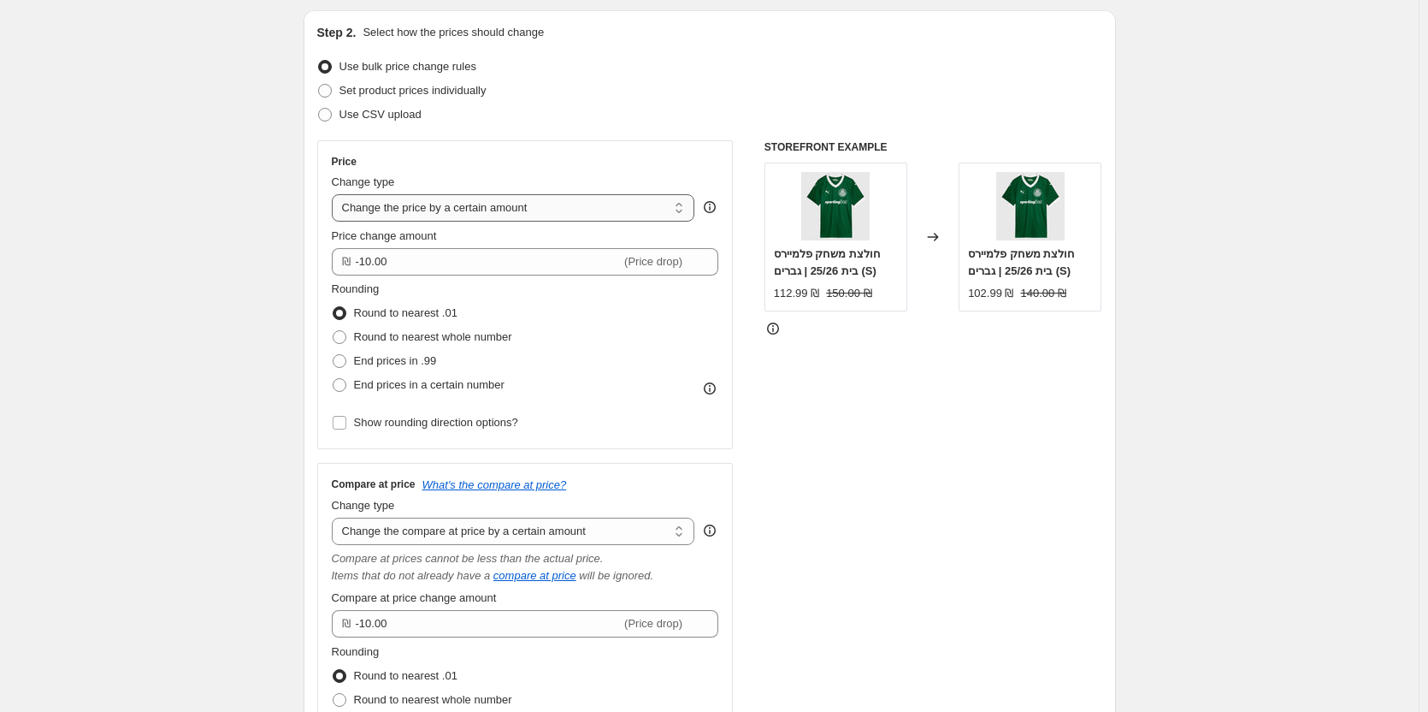
click at [577, 204] on select "Change the price to a certain amount Change the price by a certain amount Chang…" at bounding box center [514, 207] width 364 height 27
click at [335, 194] on select "Change the price to a certain amount Change the price by a certain amount Chang…" at bounding box center [514, 207] width 364 height 27
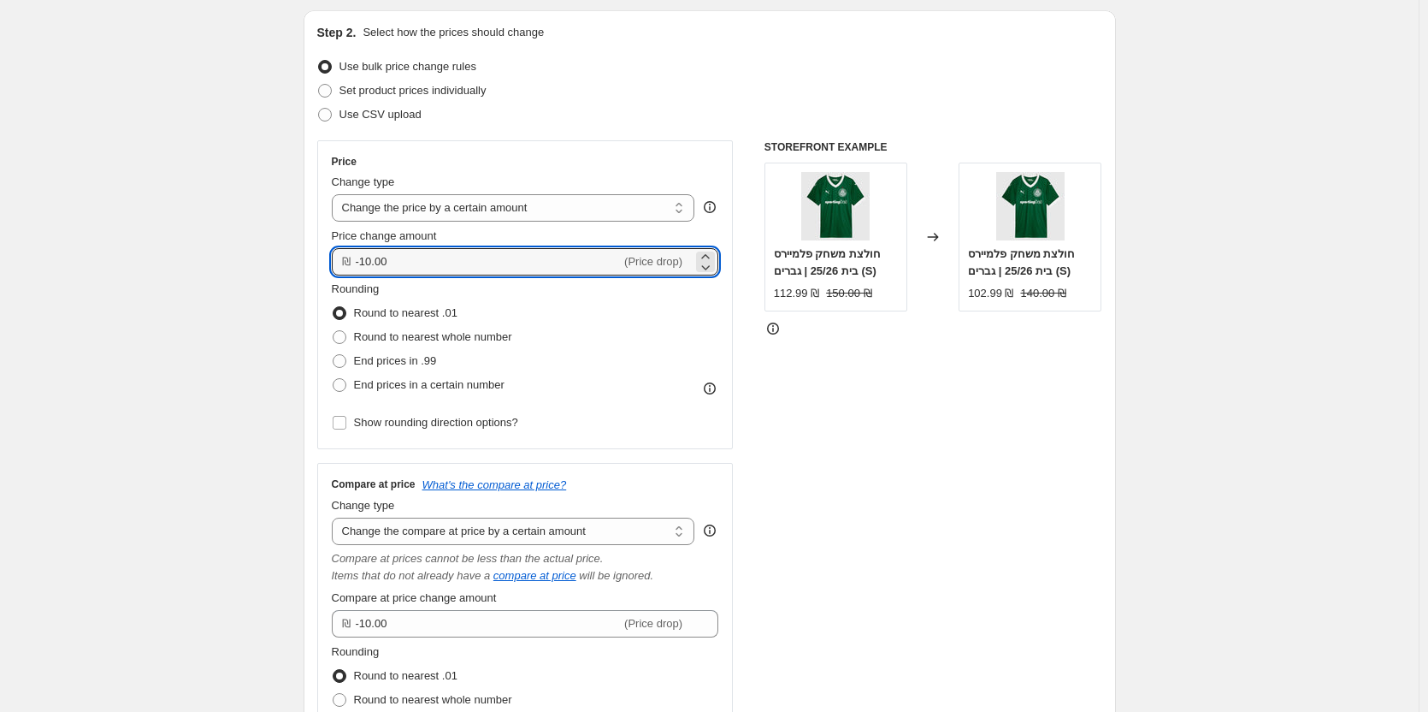
drag, startPoint x: 445, startPoint y: 263, endPoint x: 328, endPoint y: 263, distance: 116.3
click at [328, 263] on div "Price Change type Change the price to a certain amount Change the price by a ce…" at bounding box center [525, 294] width 417 height 309
click at [370, 258] on input "-10.00" at bounding box center [489, 261] width 266 height 27
type input "-50.00"
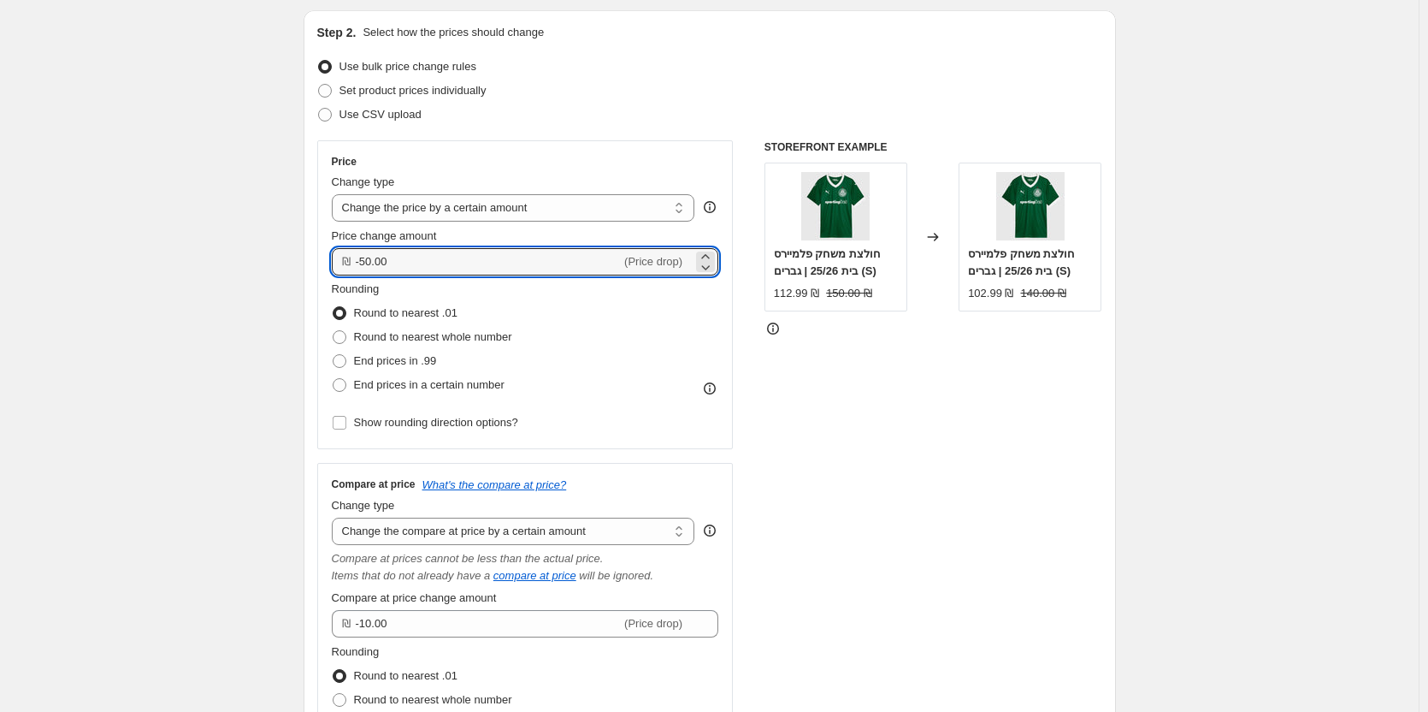
click at [837, 454] on div "STOREFRONT EXAMPLE חולצת משחק פלמיירס בית 25/26 | גברים (S) 112.99 ₪ 150.00 ₪ C…" at bounding box center [934, 475] width 338 height 671
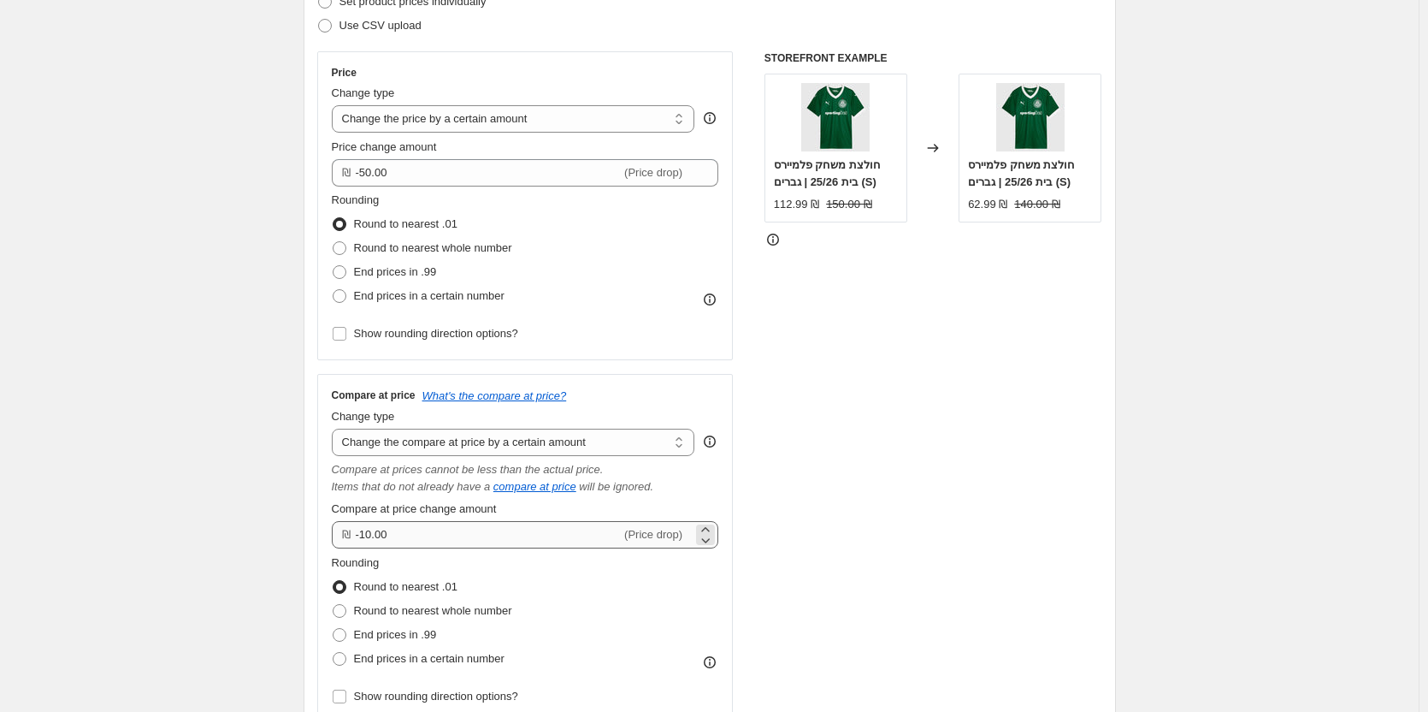
scroll to position [260, 0]
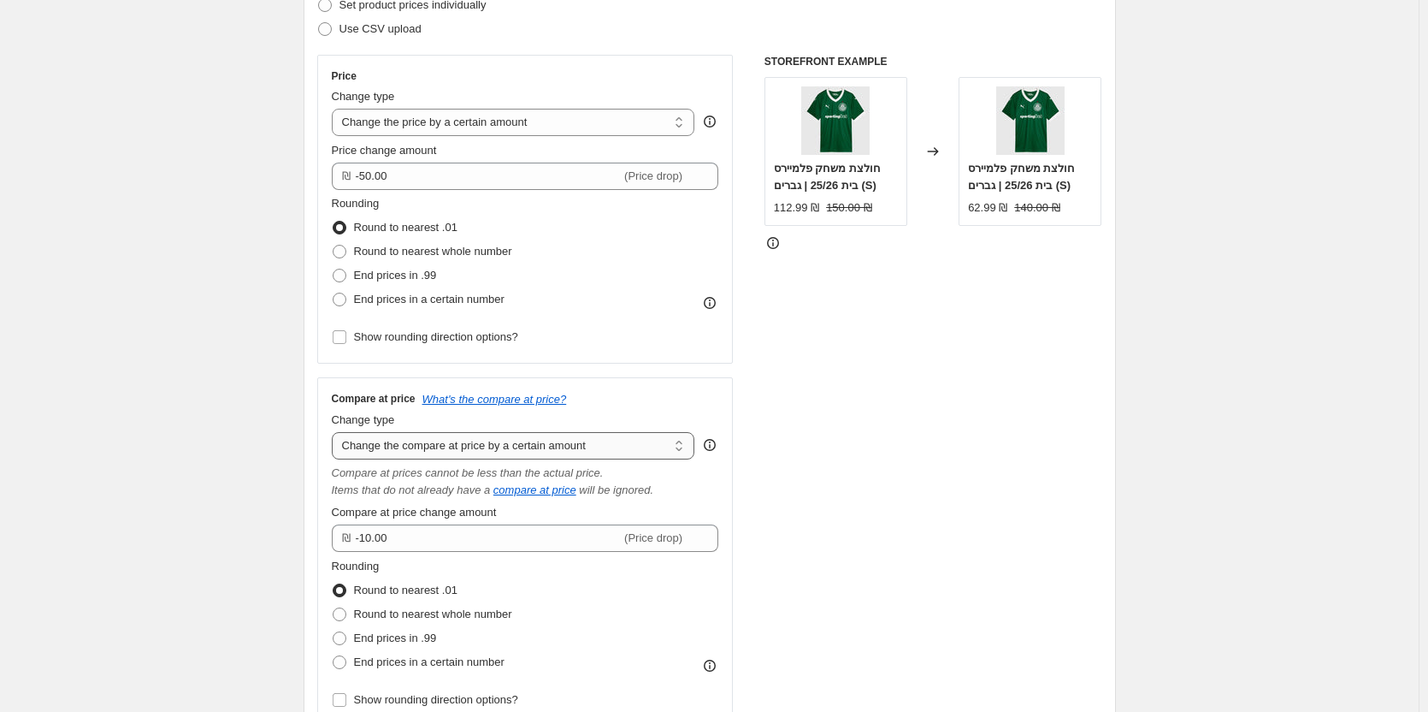
click at [519, 438] on select "Change the compare at price to the current price (sale) Change the compare at p…" at bounding box center [514, 445] width 364 height 27
select select "percentage"
click at [335, 432] on select "Change the compare at price to the current price (sale) Change the compare at p…" at bounding box center [514, 445] width 364 height 27
type input "-15"
click at [597, 439] on select "Change the compare at price to the current price (sale) Change the compare at p…" at bounding box center [514, 445] width 364 height 27
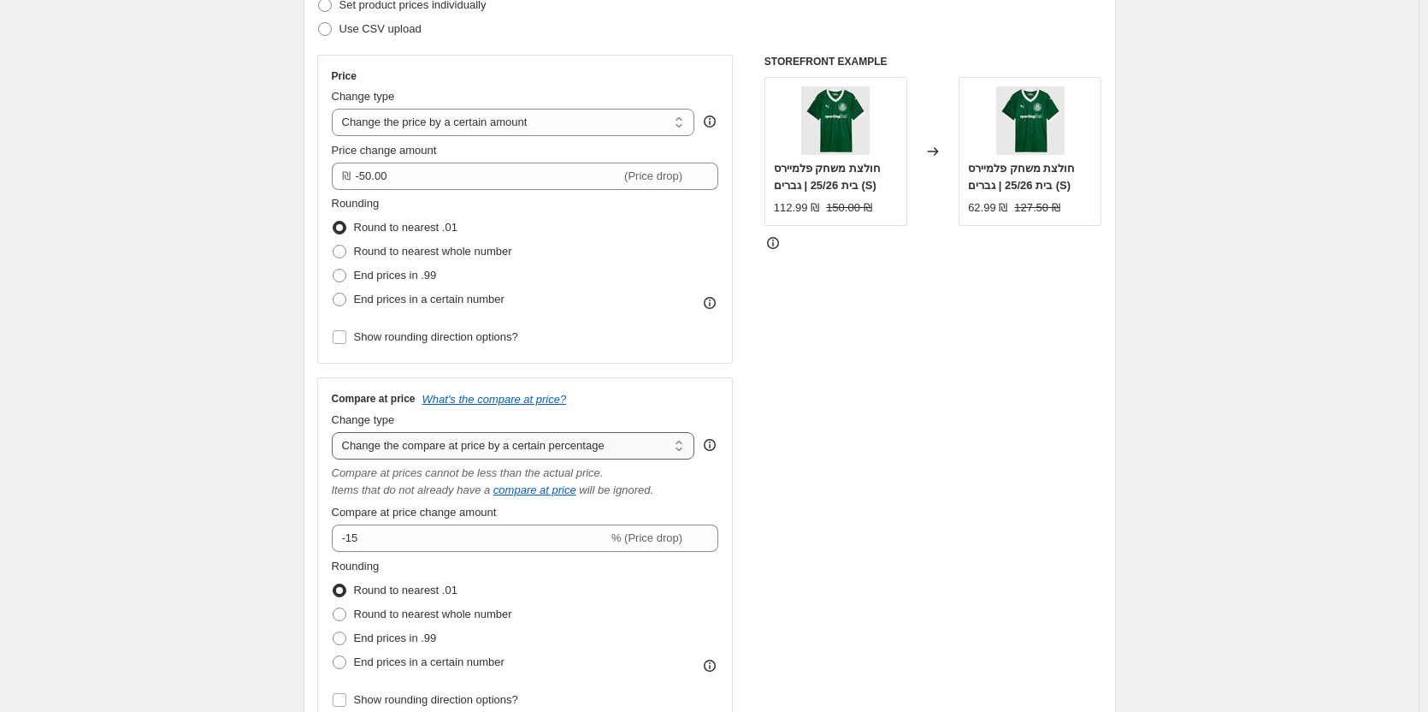
select select "bp"
click at [335, 432] on select "Change the compare at price to the current price (sale) Change the compare at p…" at bounding box center [514, 445] width 364 height 27
type input "12.00"
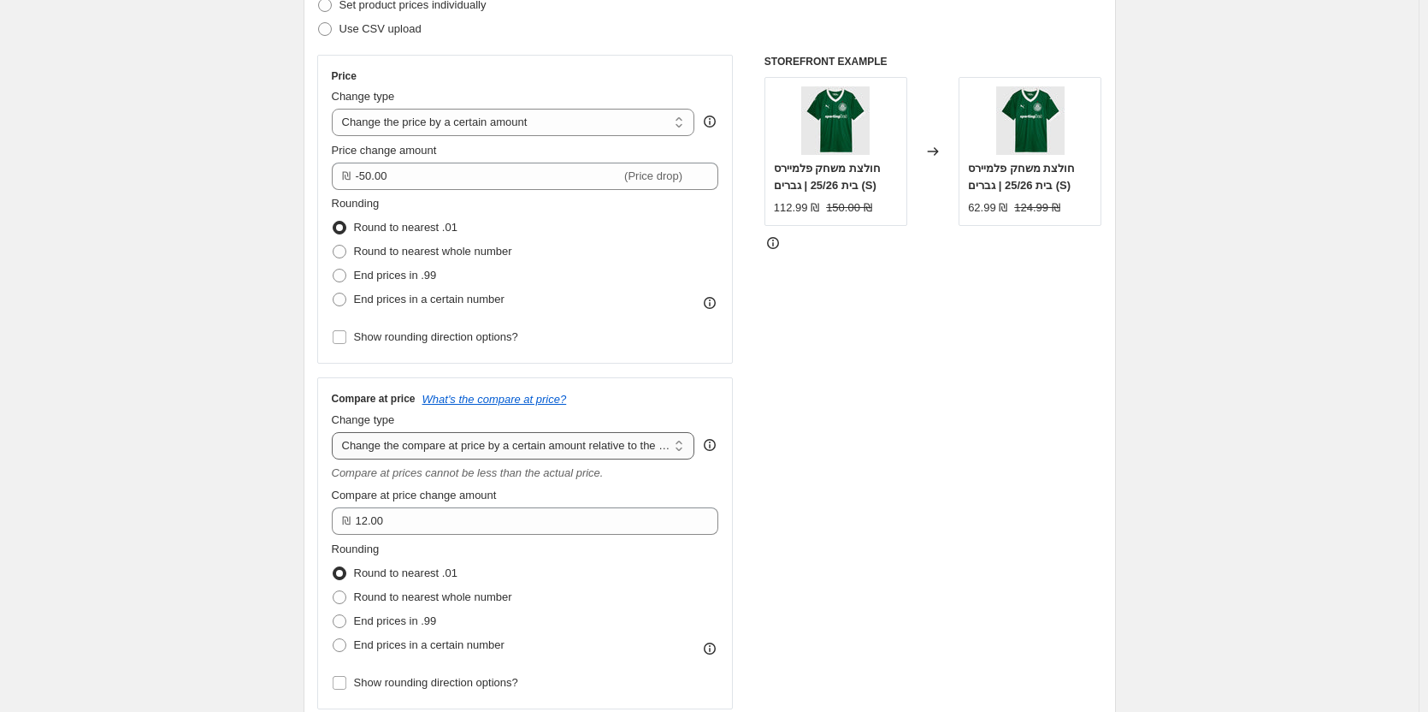
drag, startPoint x: 629, startPoint y: 432, endPoint x: 627, endPoint y: 458, distance: 25.7
click at [629, 432] on select "Change the compare at price to the current price (sale) Change the compare at p…" at bounding box center [514, 445] width 364 height 27
select select "pp"
click at [335, 432] on select "Change the compare at price to the current price (sale) Change the compare at p…" at bounding box center [514, 445] width 364 height 27
type input "20"
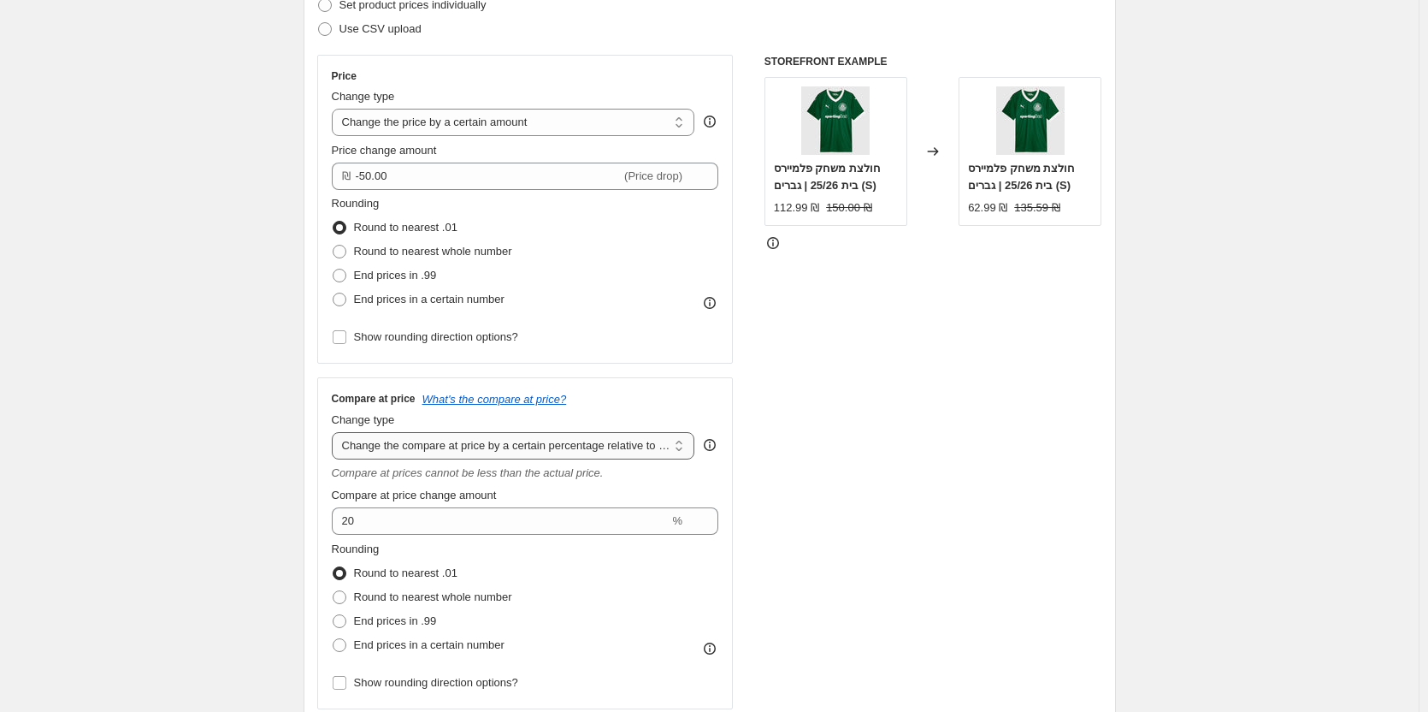
click at [642, 446] on select "Change the compare at price to the current price (sale) Change the compare at p…" at bounding box center [514, 445] width 364 height 27
click at [335, 432] on select "Change the compare at price to the current price (sale) Change the compare at p…" at bounding box center [514, 445] width 364 height 27
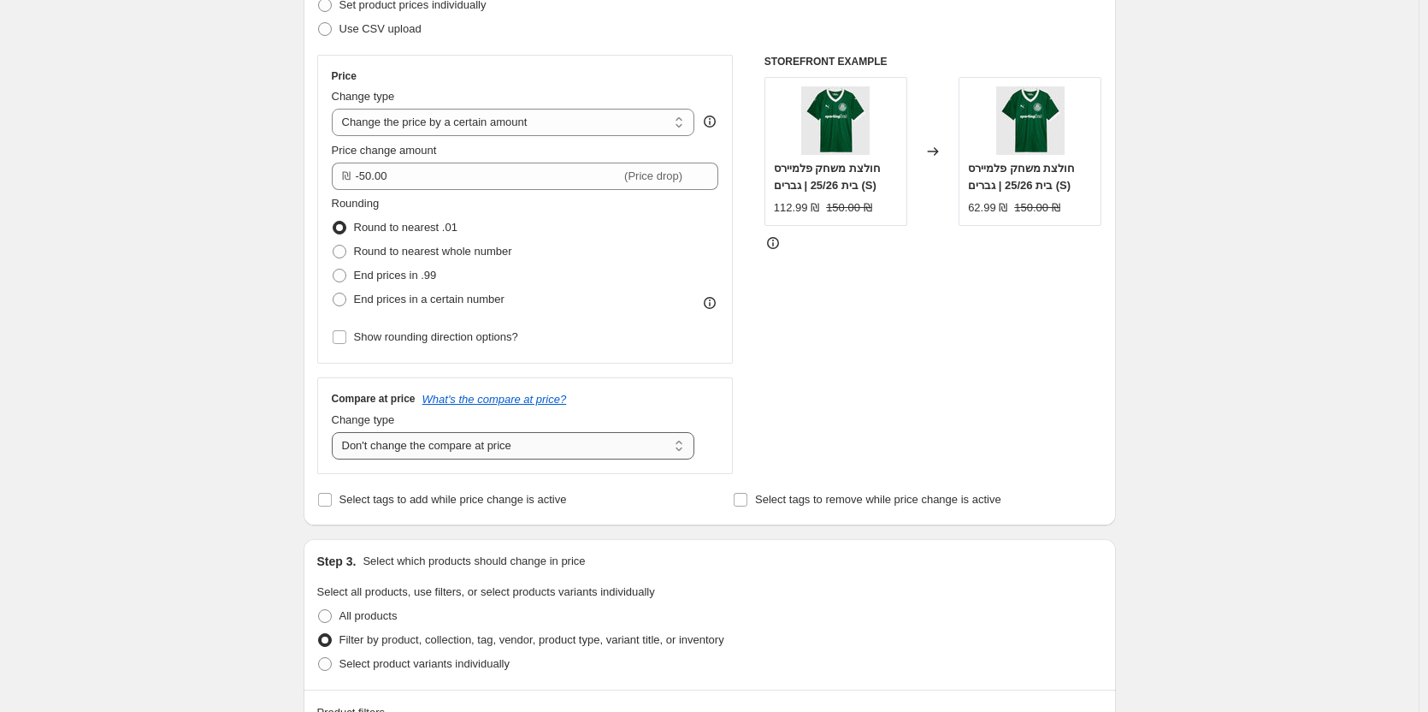
click at [645, 438] on select "Change the compare at price to the current price (sale) Change the compare at p…" at bounding box center [514, 445] width 364 height 27
click at [335, 432] on select "Change the compare at price to the current price (sale) Change the compare at p…" at bounding box center [514, 445] width 364 height 27
click at [612, 447] on select "Change the compare at price to the current price (sale) Change the compare at p…" at bounding box center [514, 445] width 364 height 27
select select "ep"
click at [335, 432] on select "Change the compare at price to the current price (sale) Change the compare at p…" at bounding box center [514, 445] width 364 height 27
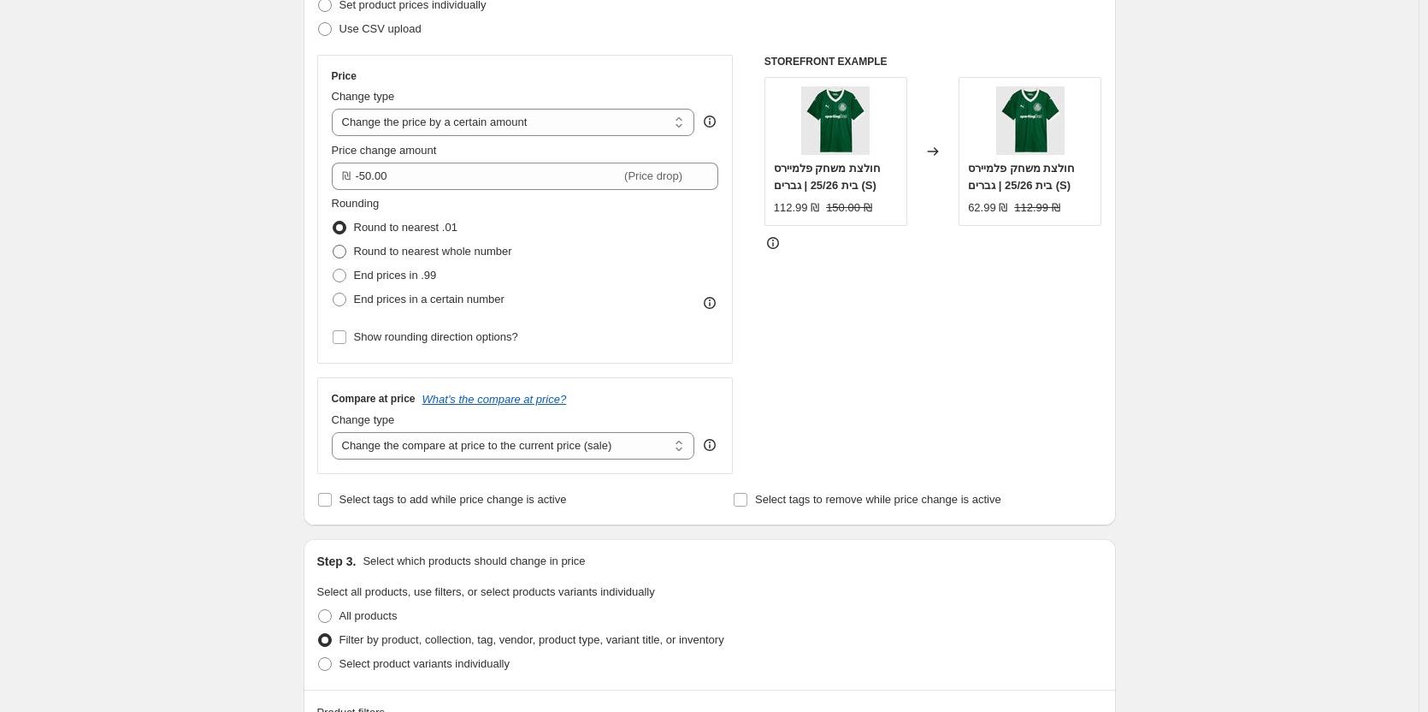
click at [412, 257] on span "Round to nearest whole number" at bounding box center [433, 251] width 158 height 13
click at [334, 245] on input "Round to nearest whole number" at bounding box center [333, 245] width 1 height 1
radio input "true"
click at [412, 299] on span "End prices in a certain number" at bounding box center [429, 299] width 151 height 13
click at [334, 293] on input "End prices in a certain number" at bounding box center [333, 293] width 1 height 1
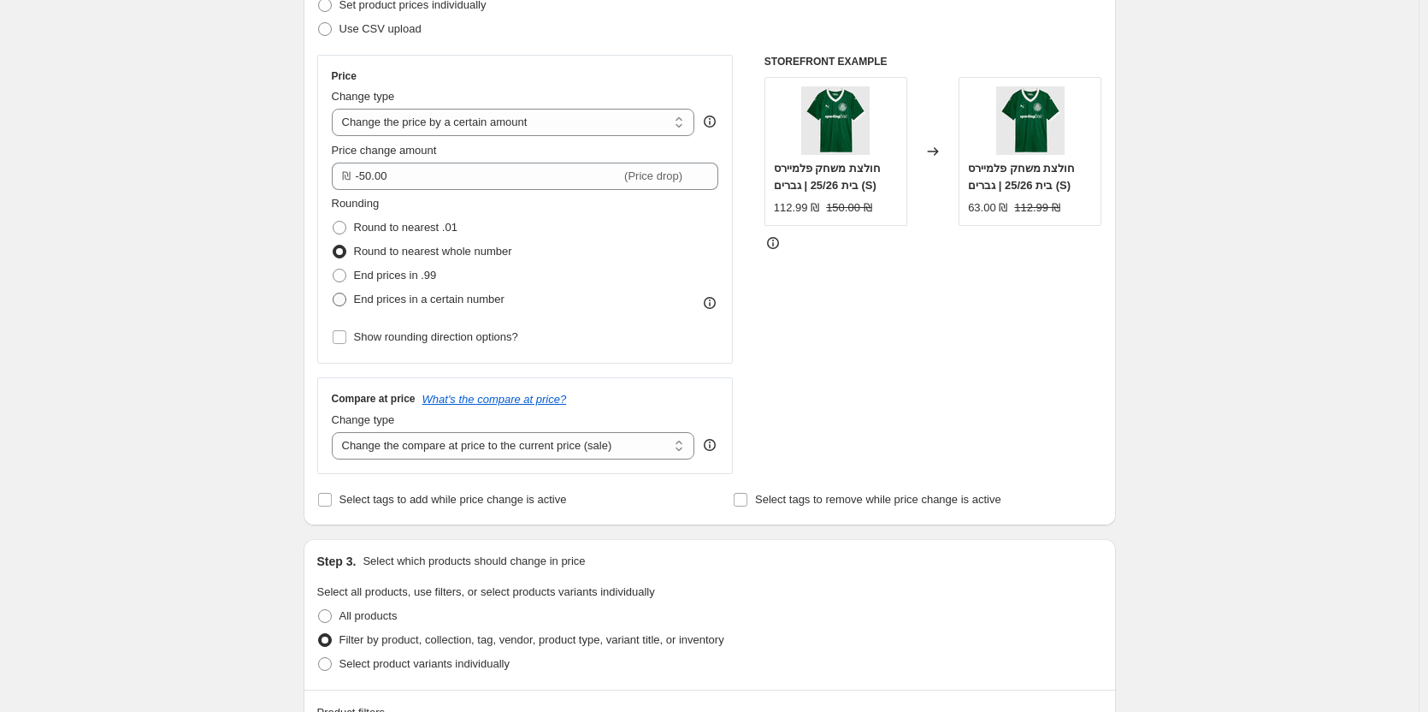
radio input "true"
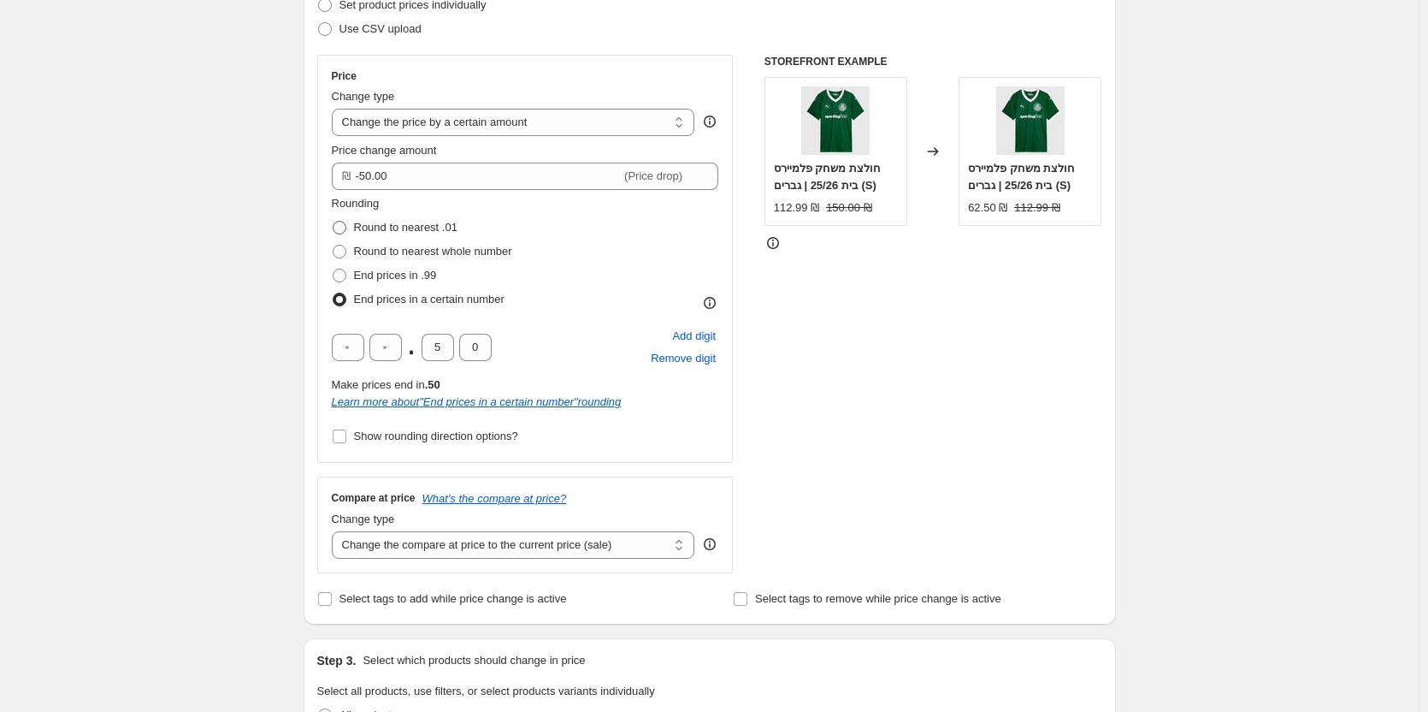
click at [409, 228] on span "Round to nearest .01" at bounding box center [405, 227] width 103 height 13
click at [334, 222] on input "Round to nearest .01" at bounding box center [333, 221] width 1 height 1
radio input "true"
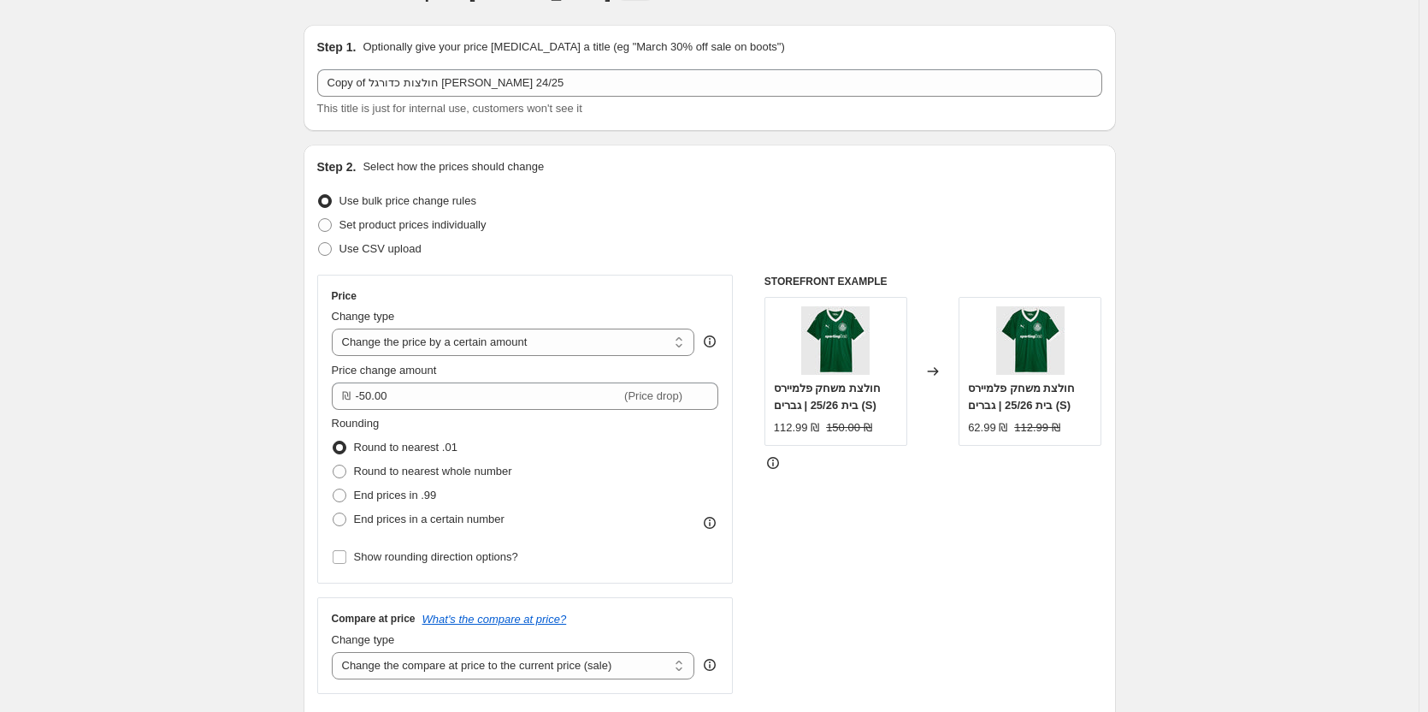
scroll to position [0, 0]
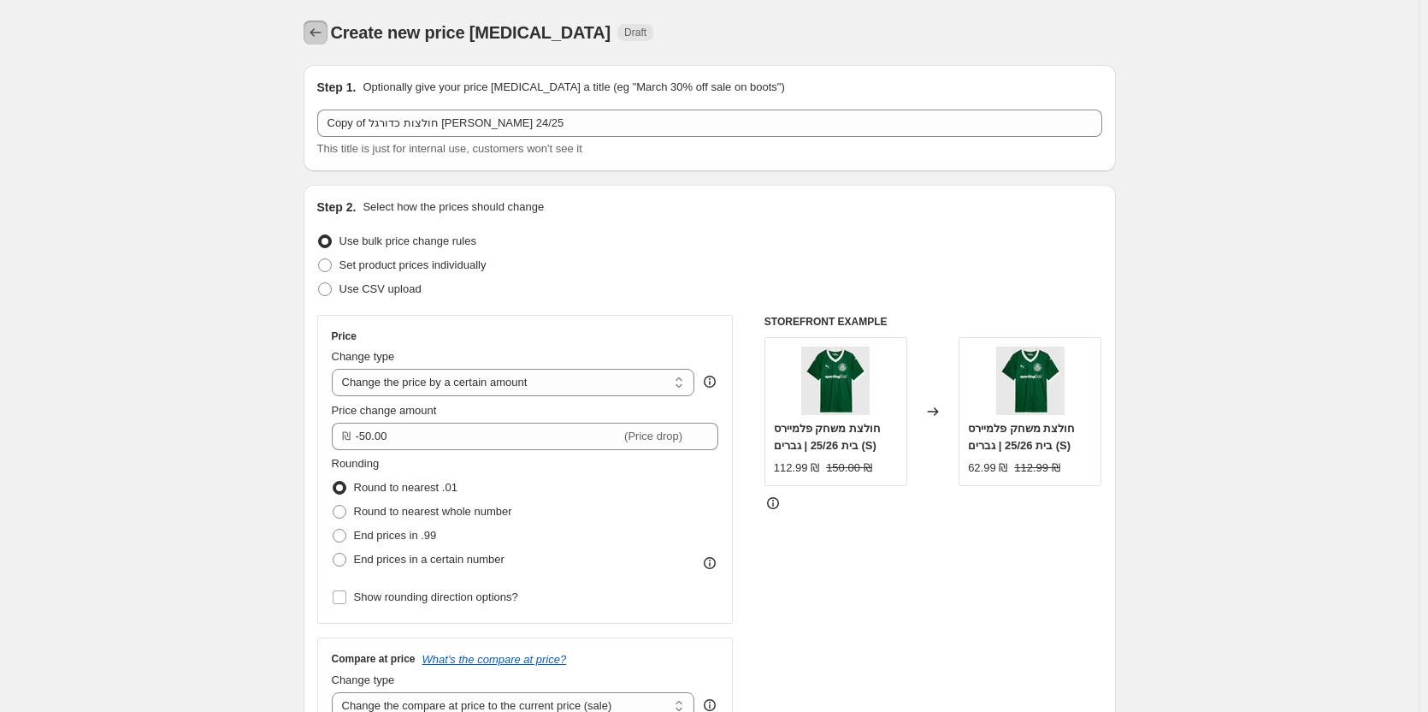
click at [316, 32] on icon "Price change jobs" at bounding box center [315, 32] width 17 height 17
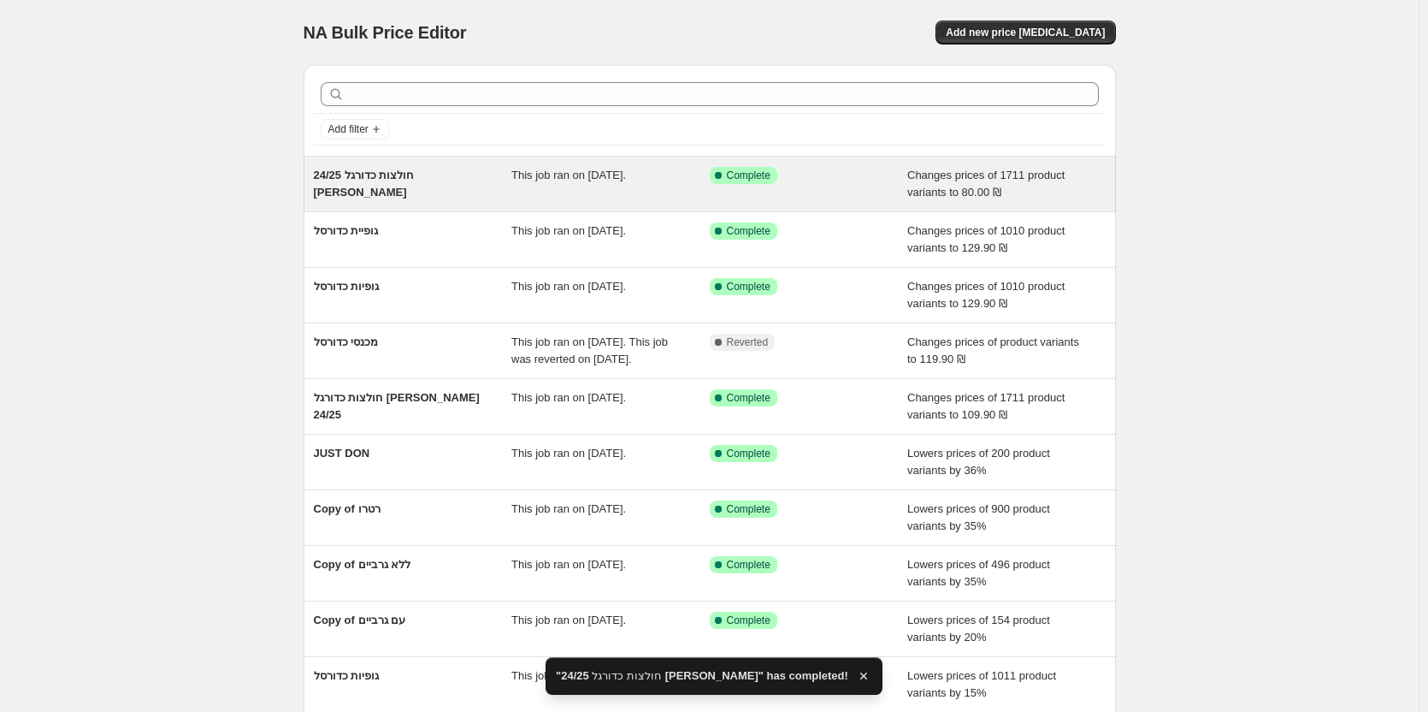
click at [393, 171] on span "חולצות כדורגל 24/25 אוהד" at bounding box center [364, 184] width 101 height 30
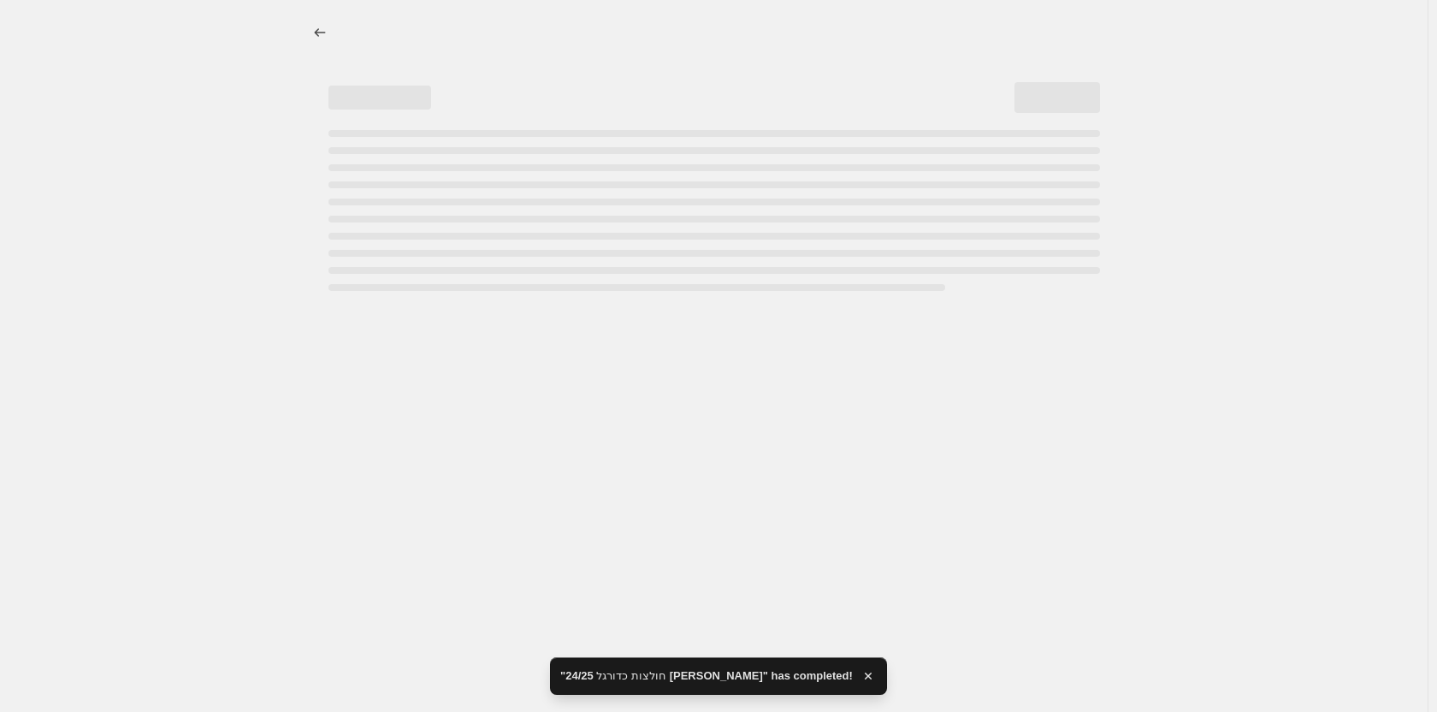
select select "no_change"
select select "tag"
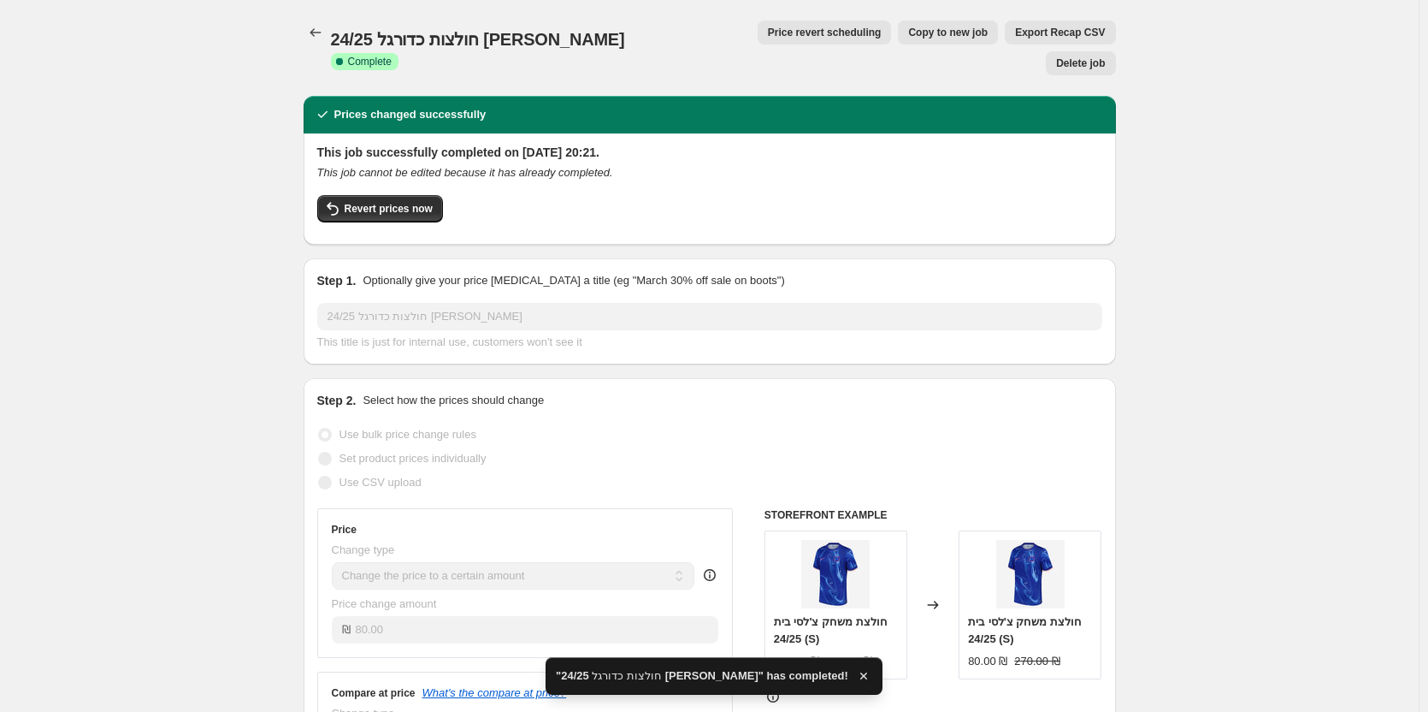
click at [908, 36] on span "Copy to new job" at bounding box center [948, 33] width 80 height 14
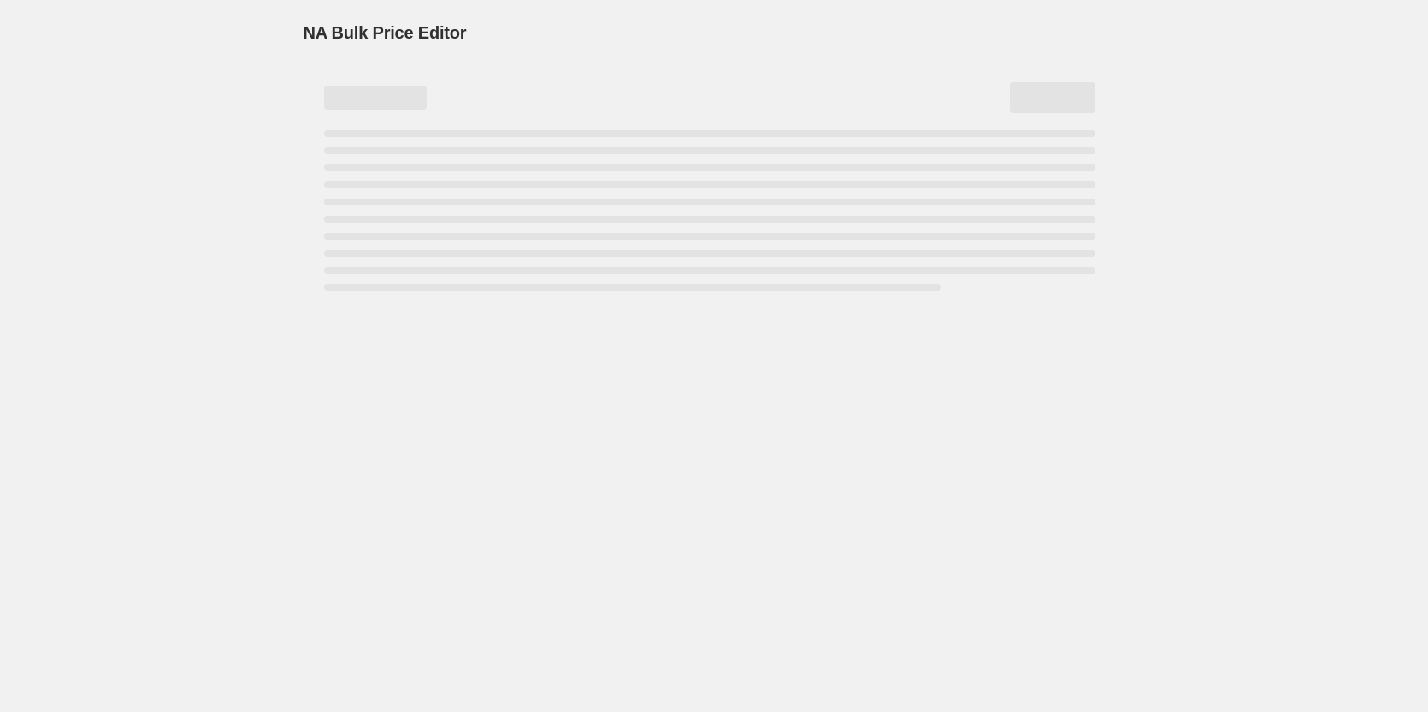
select select "no_change"
select select "tag"
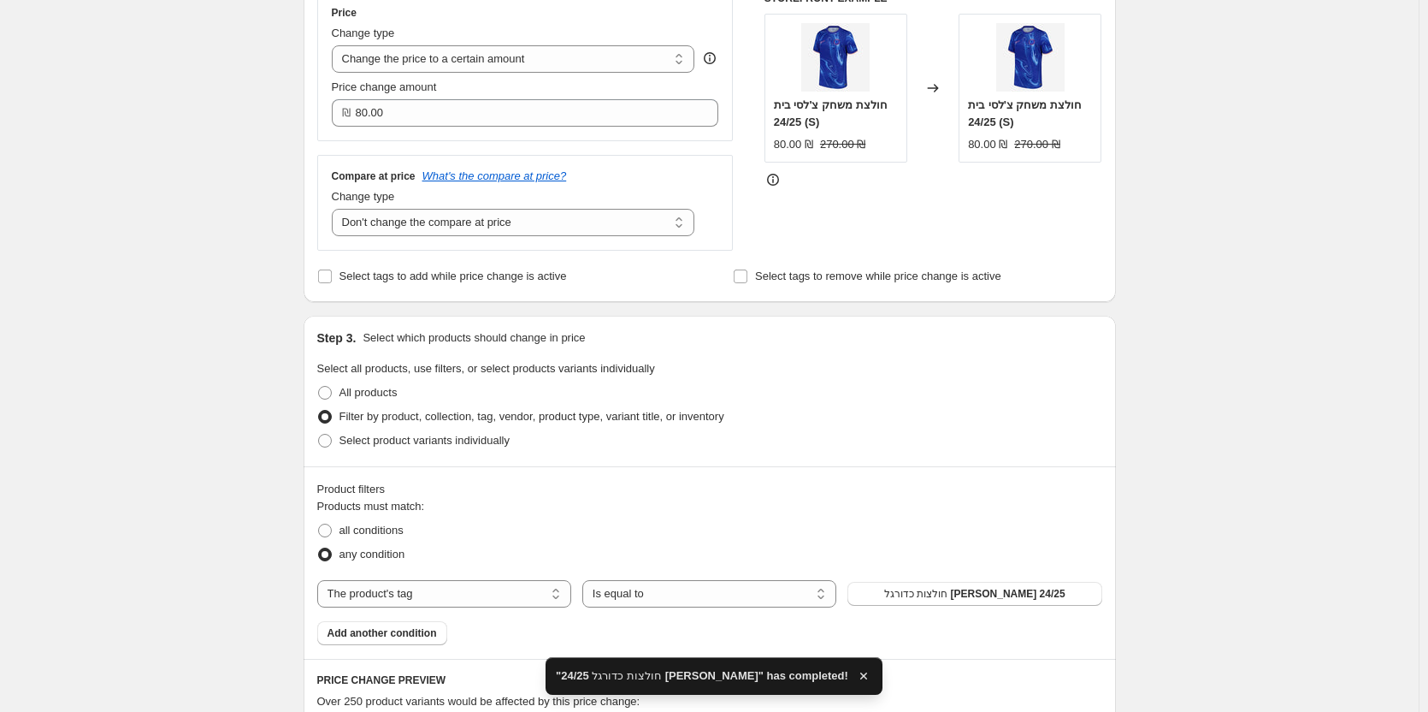
scroll to position [428, 0]
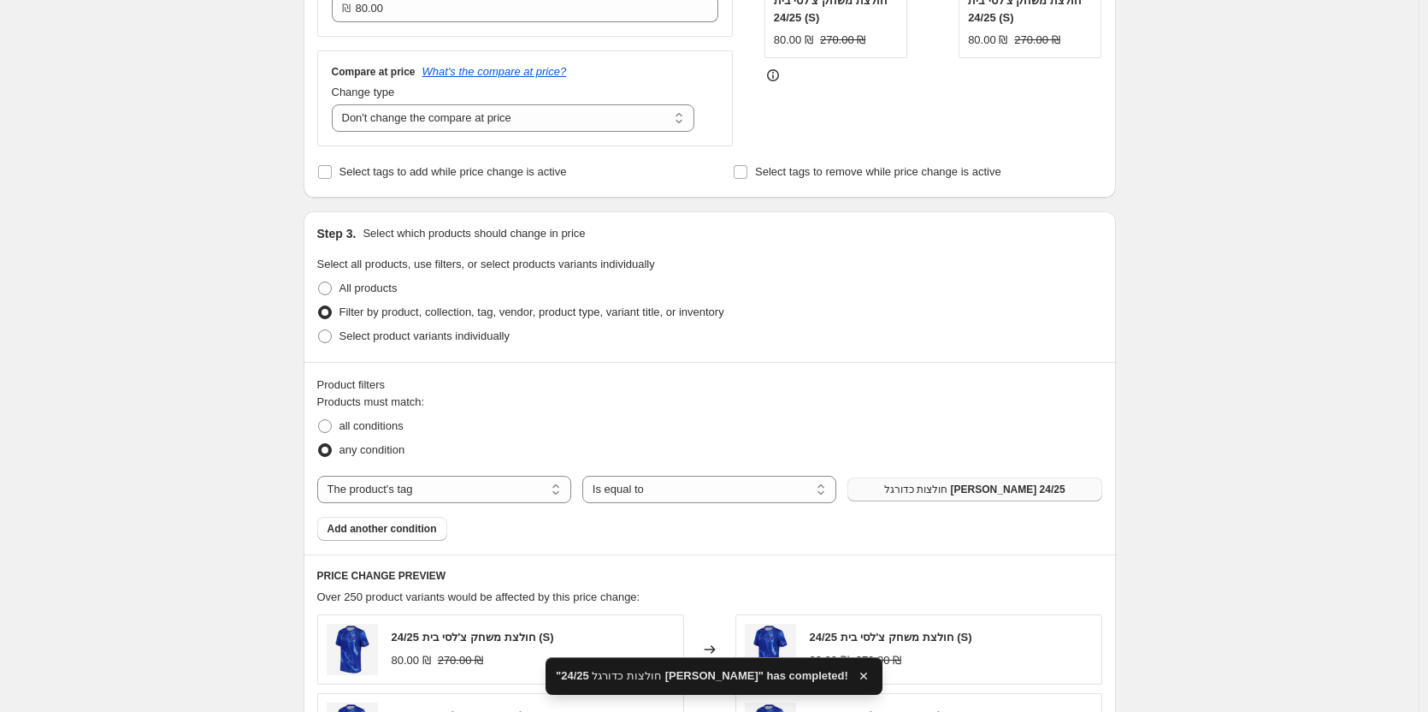
click at [1006, 501] on button "חולצות כדורגל [PERSON_NAME] 24/25" at bounding box center [975, 489] width 254 height 24
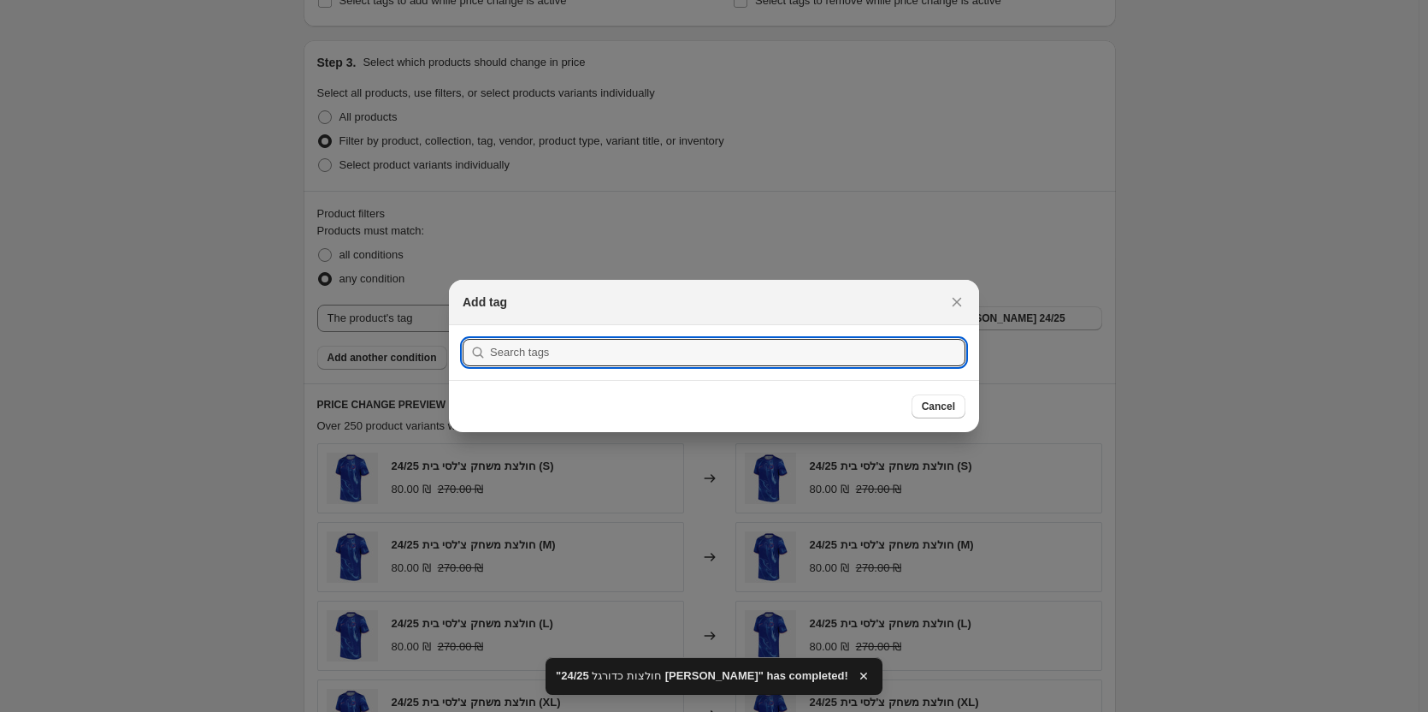
scroll to position [0, 0]
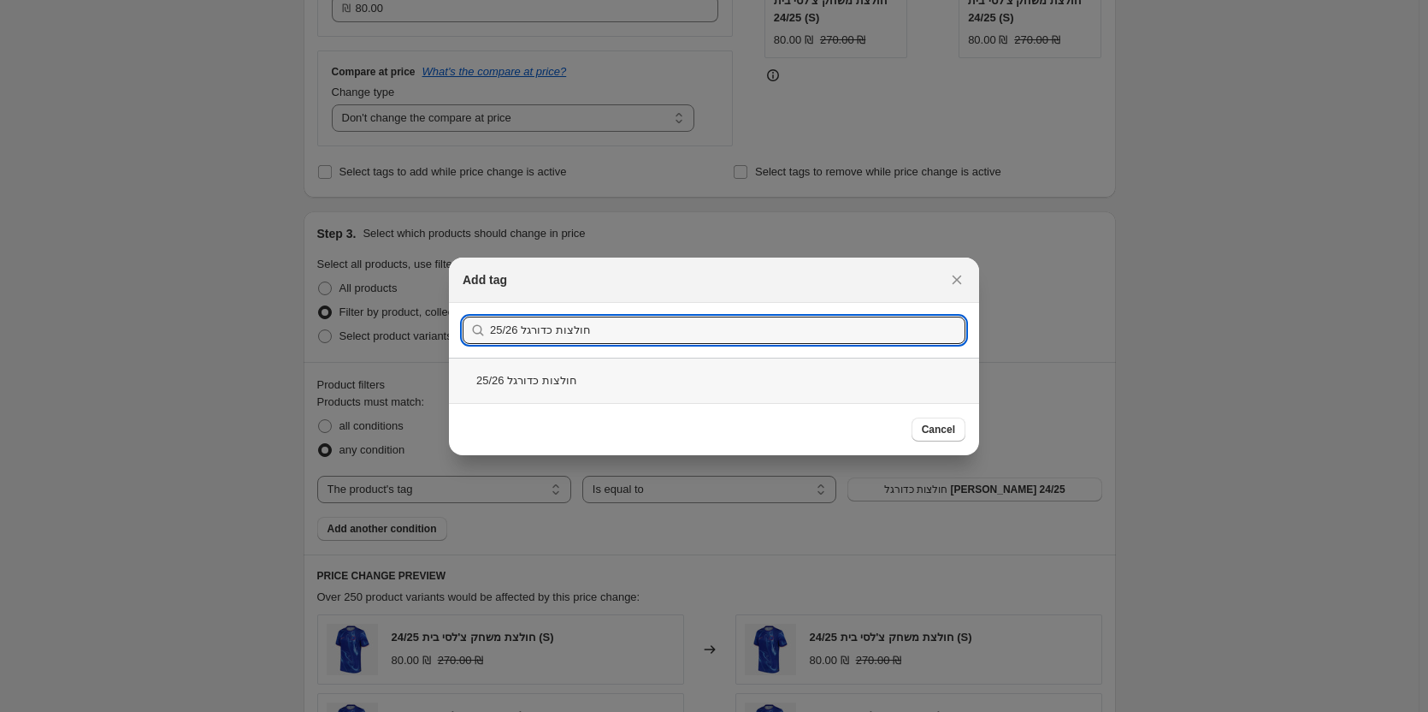
type input "חולצות כדורגל 25/26"
click at [594, 364] on div "חולצות כדורגל 25/26" at bounding box center [714, 380] width 530 height 45
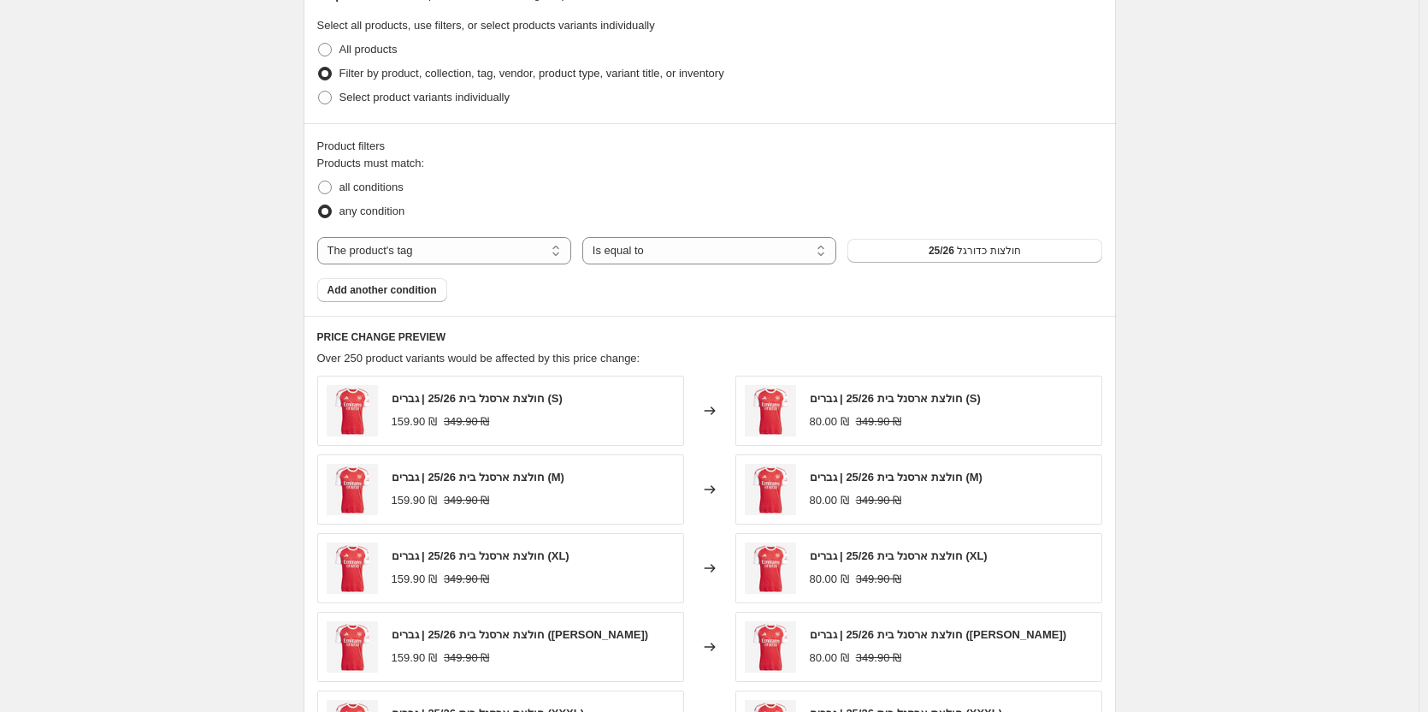
scroll to position [257, 0]
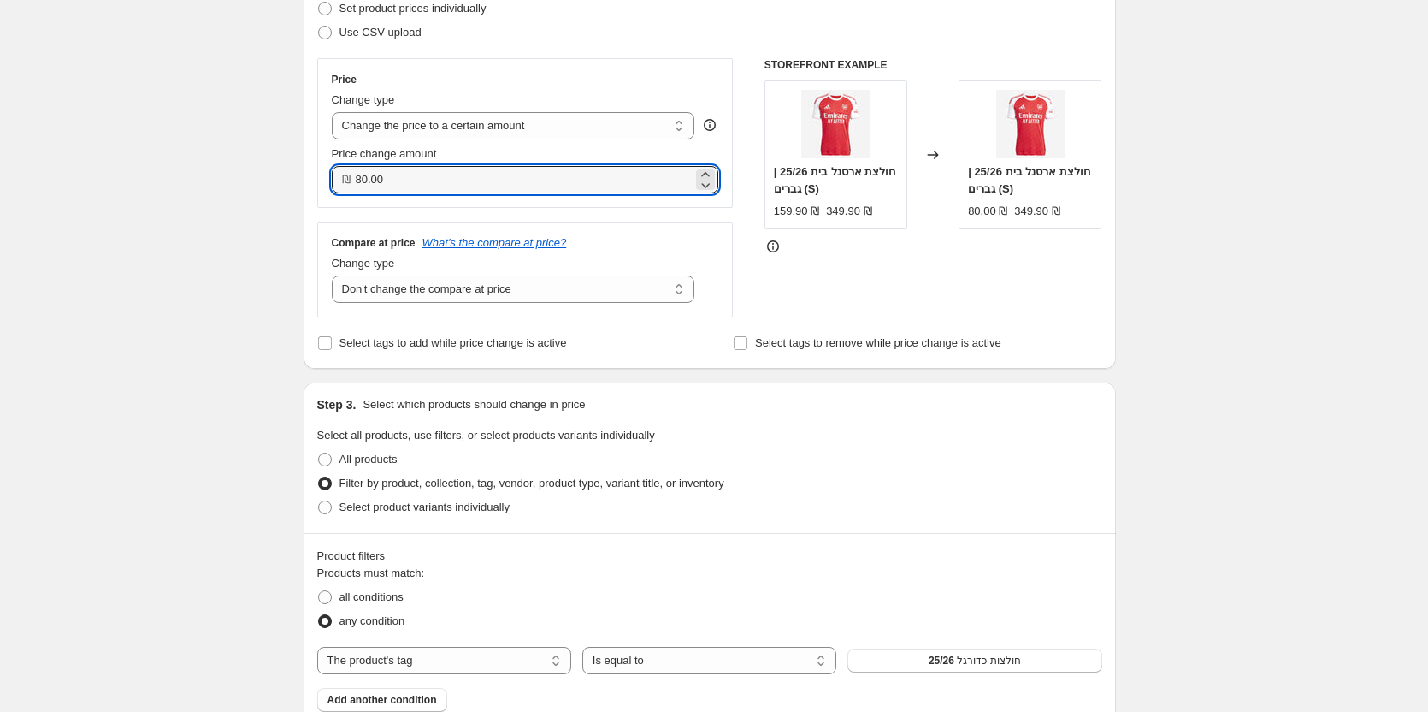
drag, startPoint x: 416, startPoint y: 189, endPoint x: 199, endPoint y: 220, distance: 218.6
type input "90.99"
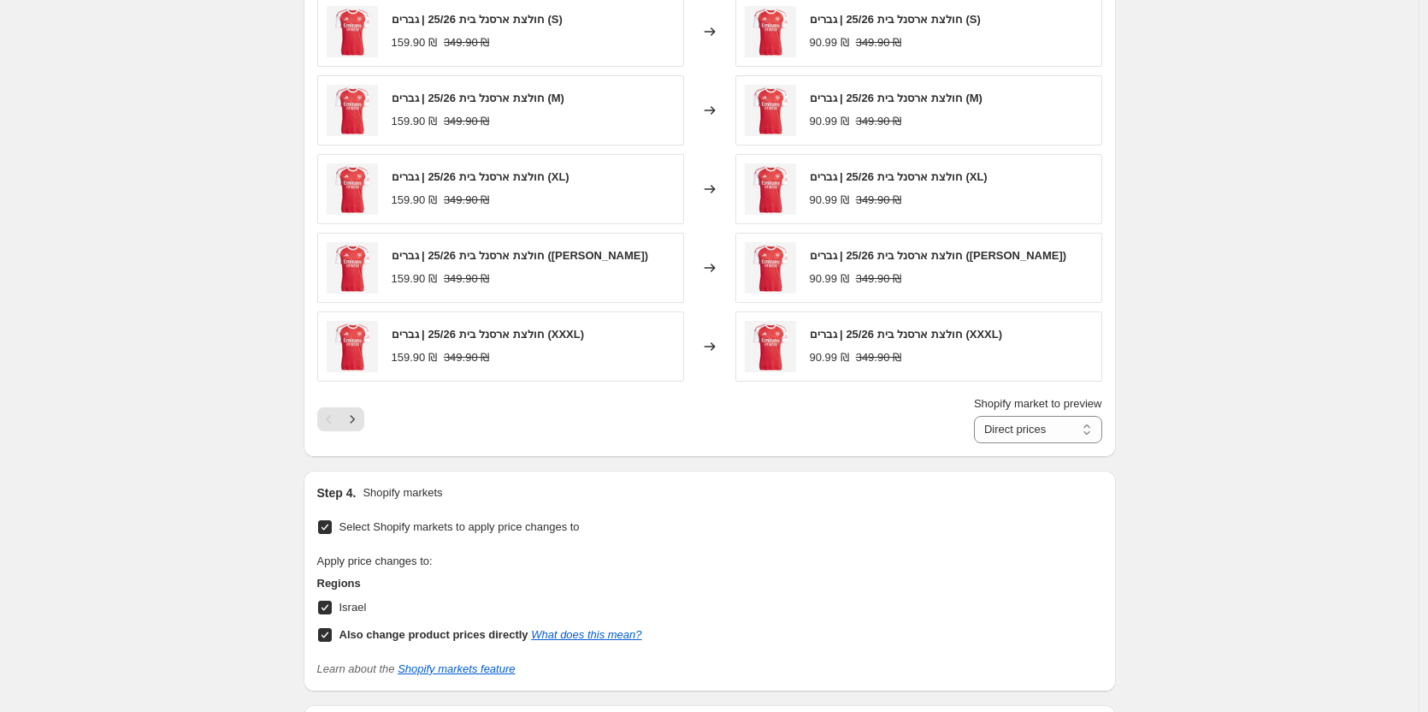
scroll to position [1052, 0]
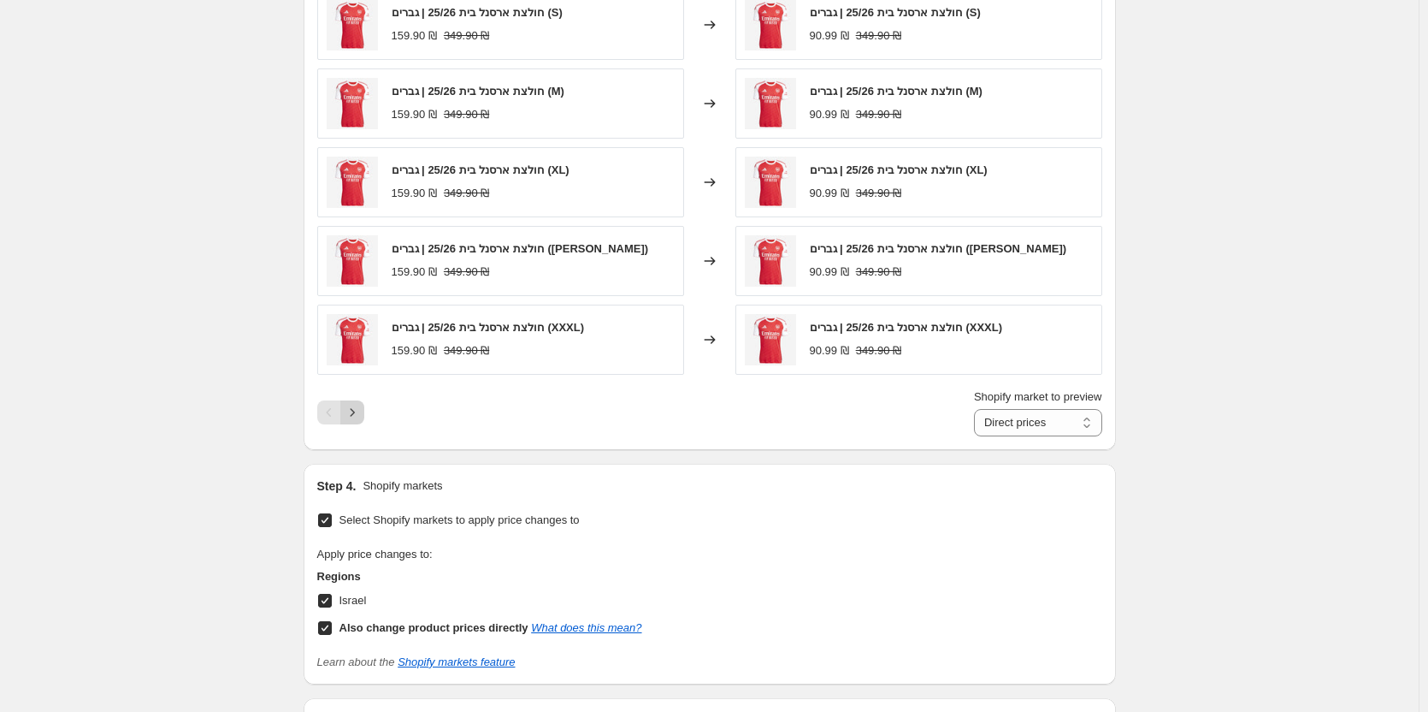
click at [361, 407] on icon "Next" at bounding box center [352, 412] width 17 height 17
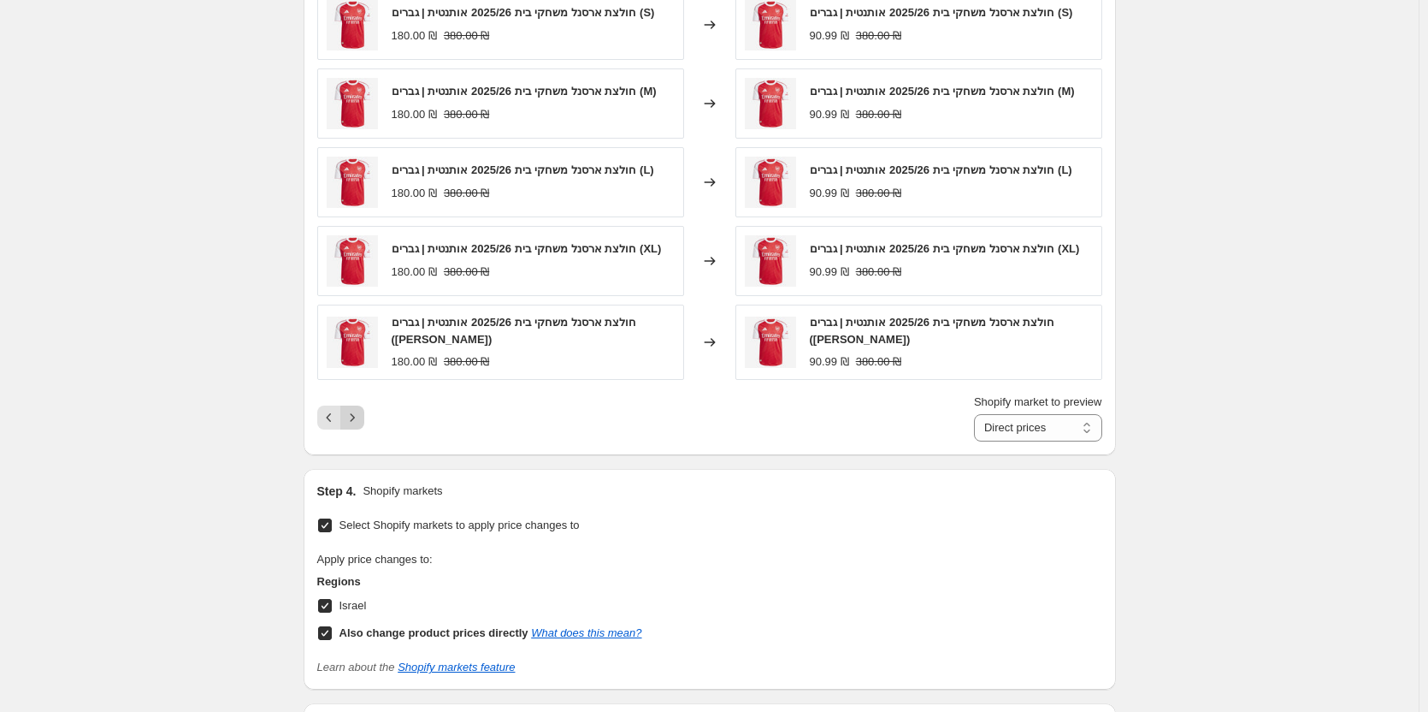
click at [357, 426] on icon "Next" at bounding box center [352, 417] width 17 height 17
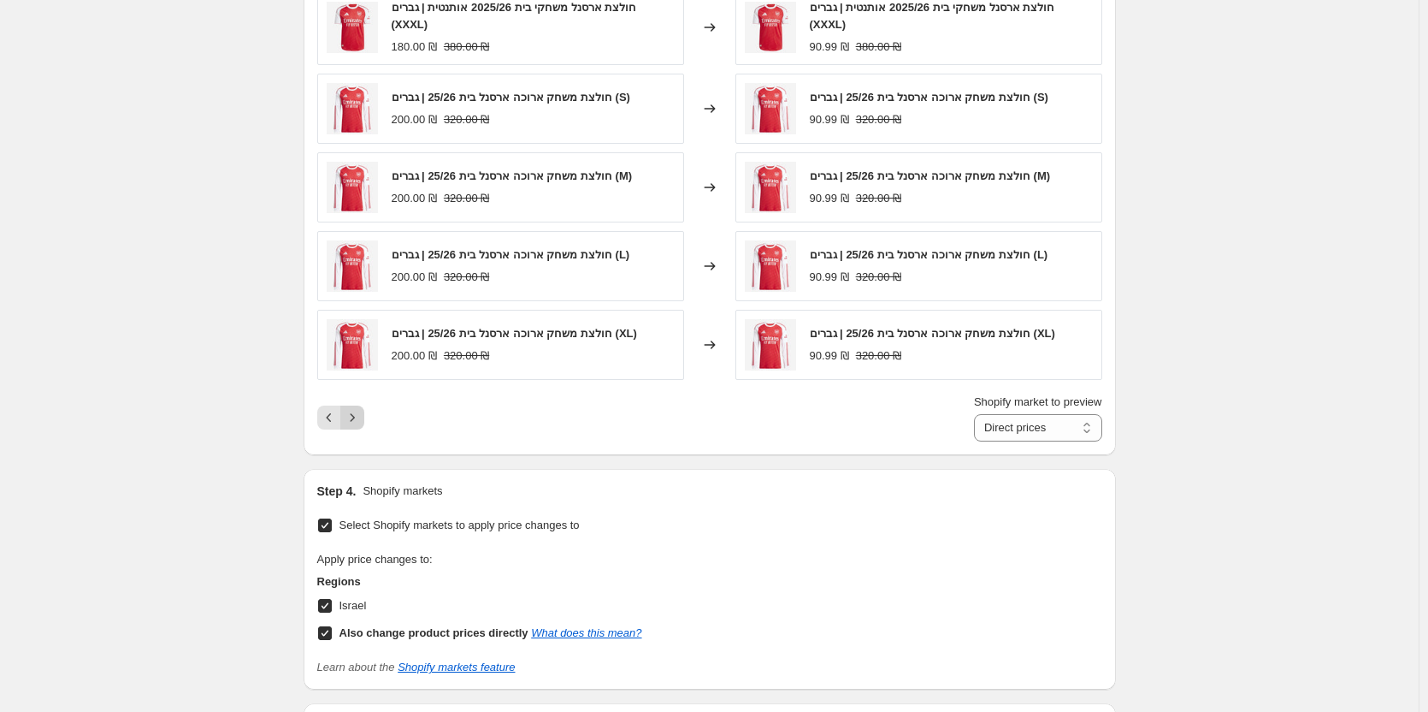
click at [357, 437] on div "Shopify market to preview Direct prices Israel Direct prices" at bounding box center [709, 417] width 785 height 48
click at [360, 429] on button "Next" at bounding box center [352, 417] width 24 height 24
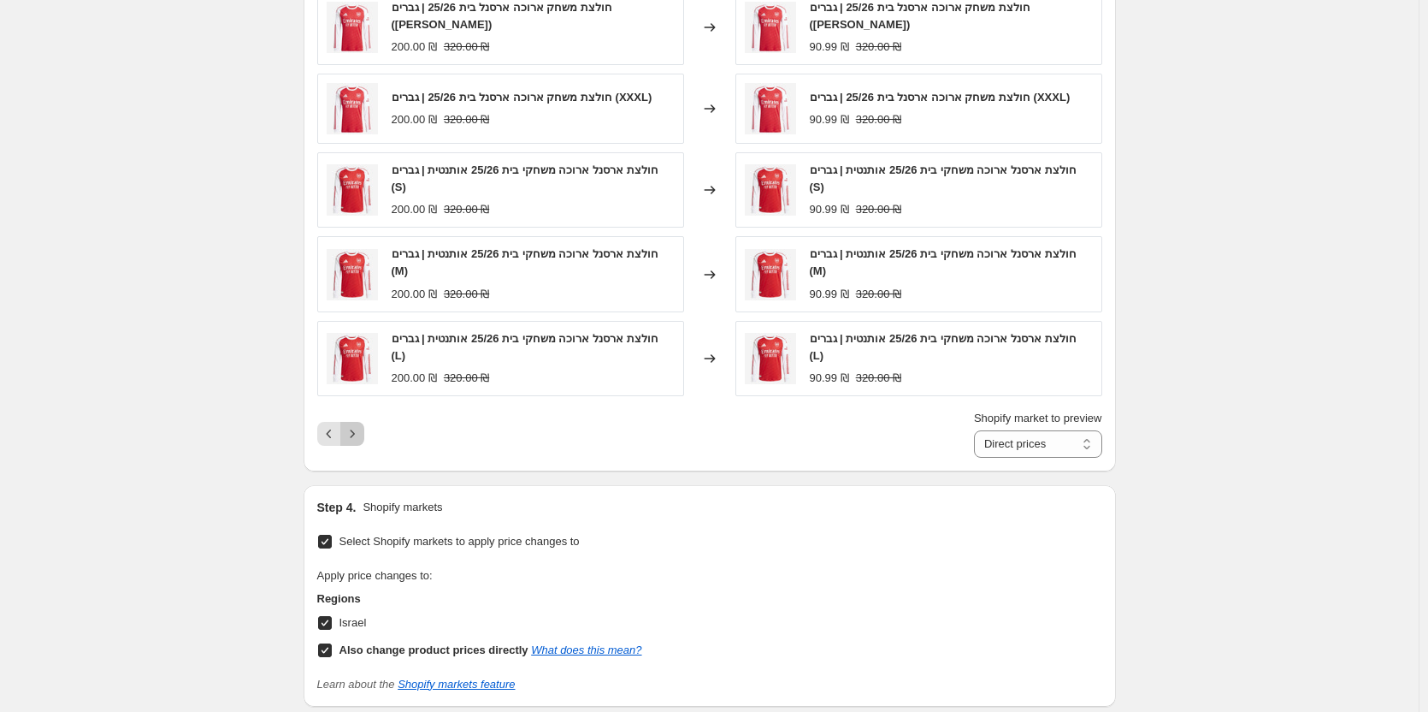
click at [360, 429] on icon "Next" at bounding box center [352, 433] width 17 height 17
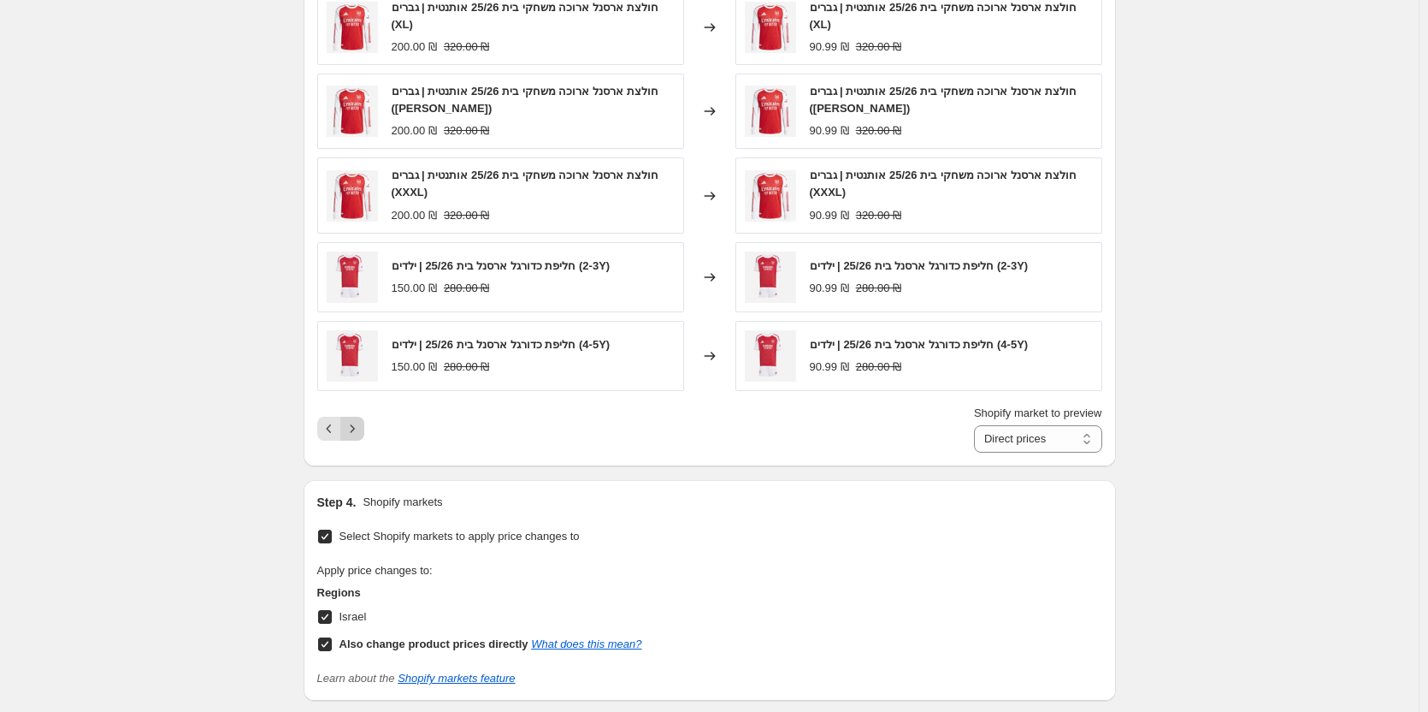
click at [360, 429] on icon "Next" at bounding box center [352, 428] width 17 height 17
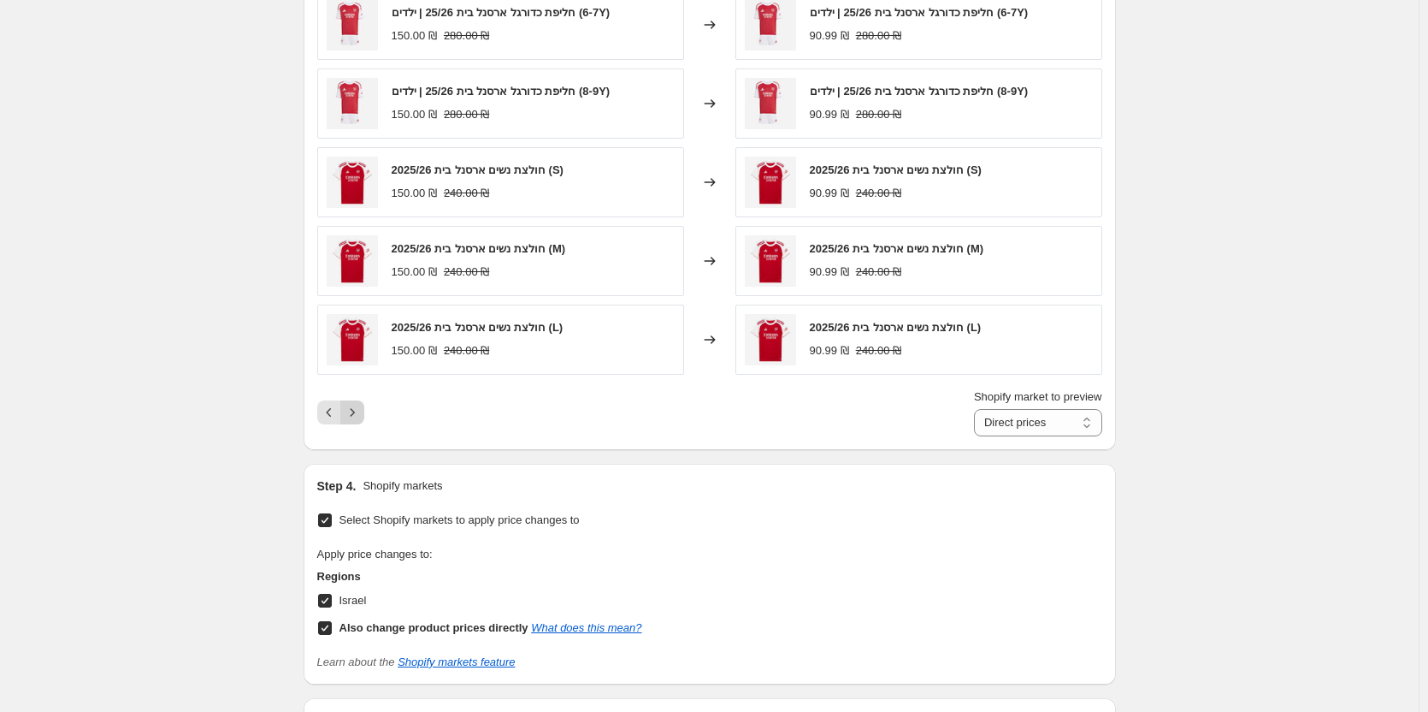
click at [360, 429] on div "Shopify market to preview Direct prices Israel Direct prices" at bounding box center [709, 412] width 785 height 48
click at [361, 416] on icon "Next" at bounding box center [352, 412] width 17 height 17
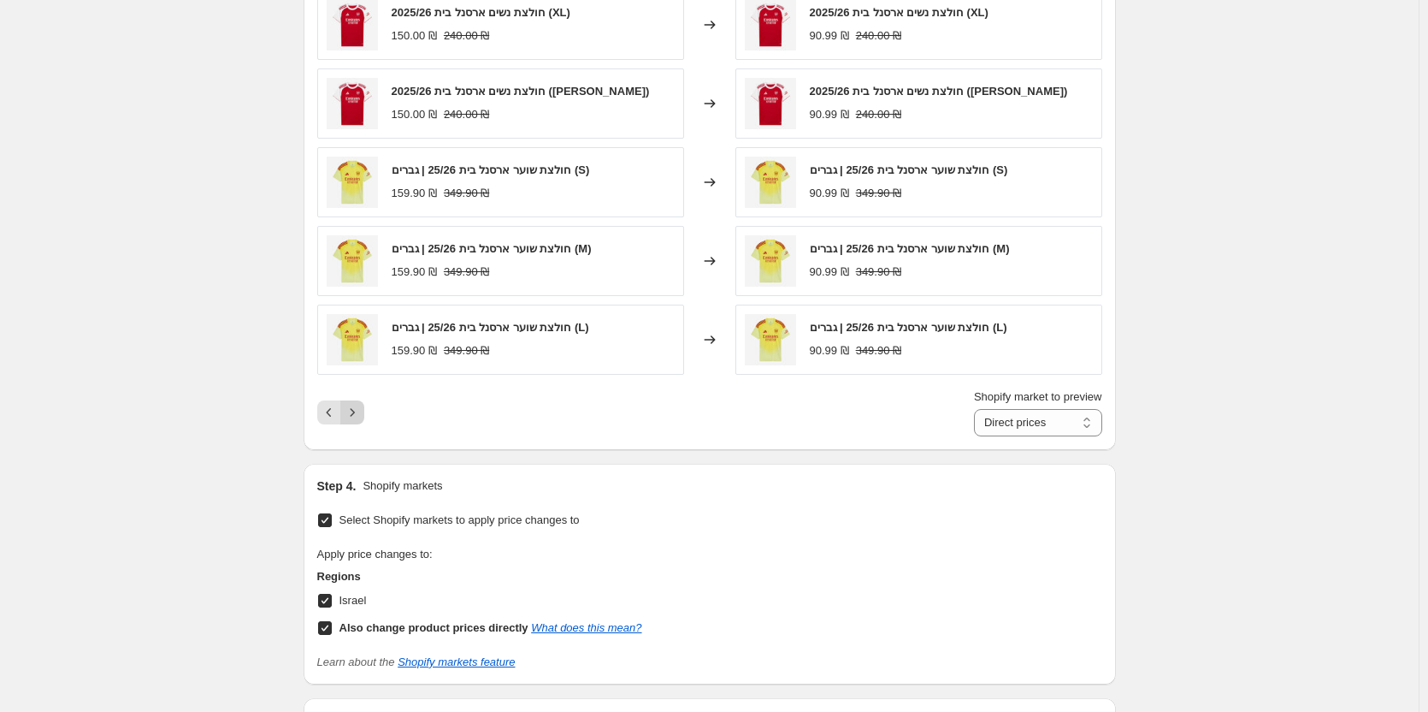
click at [361, 416] on icon "Next" at bounding box center [352, 412] width 17 height 17
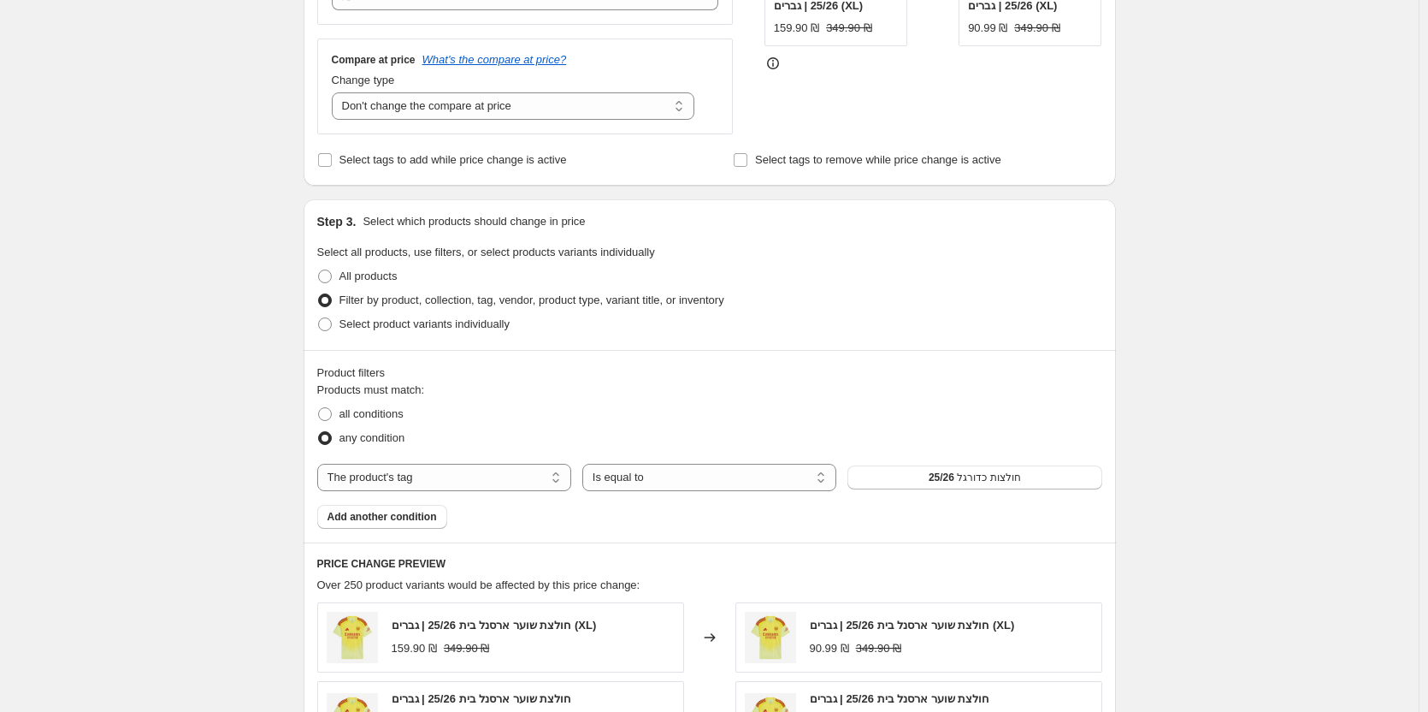
scroll to position [453, 0]
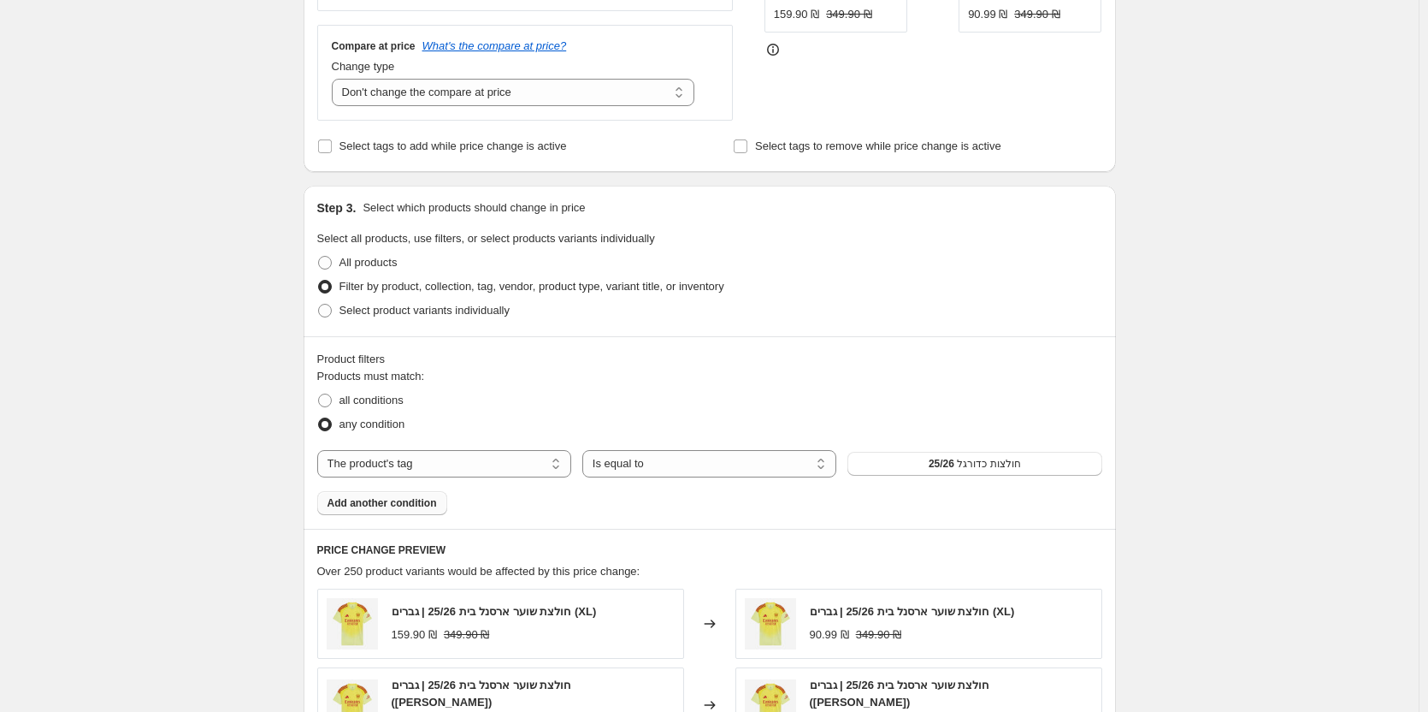
click at [418, 502] on span "Add another condition" at bounding box center [382, 503] width 109 height 14
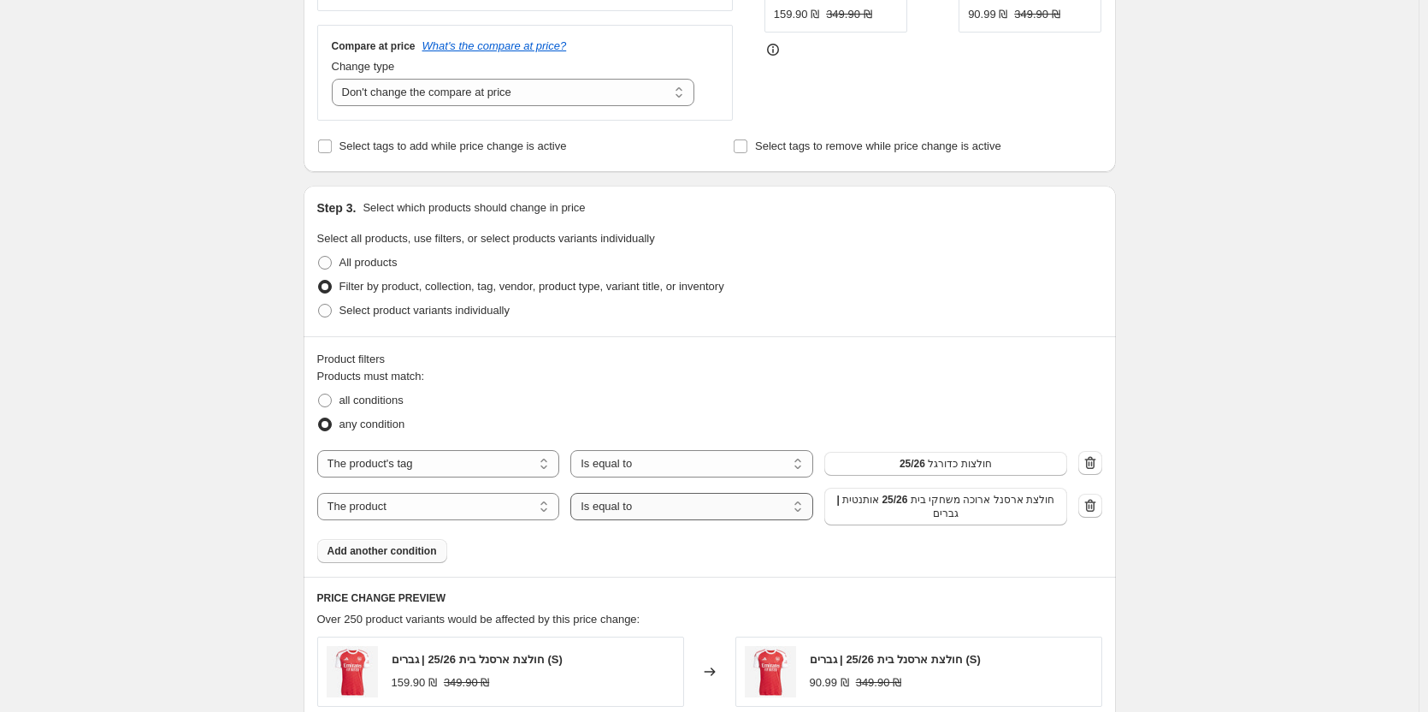
click at [684, 509] on select "Is equal to Is not equal to" at bounding box center [692, 506] width 243 height 27
click at [575, 494] on select "Is equal to Is not equal to" at bounding box center [692, 506] width 243 height 27
click at [457, 501] on select "The product The product's collection The product's tag The product's vendor The…" at bounding box center [438, 506] width 243 height 27
drag, startPoint x: 496, startPoint y: 501, endPoint x: 634, endPoint y: 505, distance: 137.8
click at [497, 501] on select "The product The product's collection The product's tag The product's vendor The…" at bounding box center [438, 506] width 243 height 27
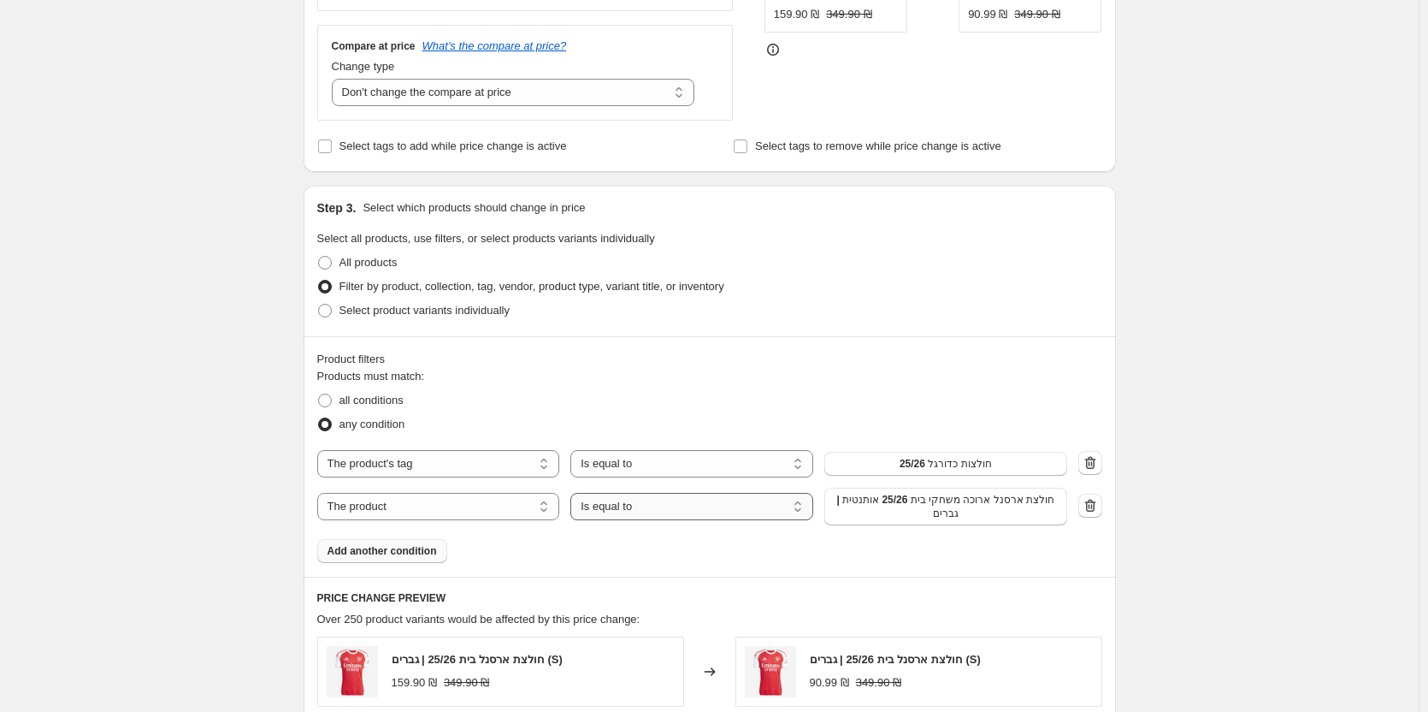
click at [686, 505] on select "Is equal to Is not equal to" at bounding box center [692, 506] width 243 height 27
select select "not_equal"
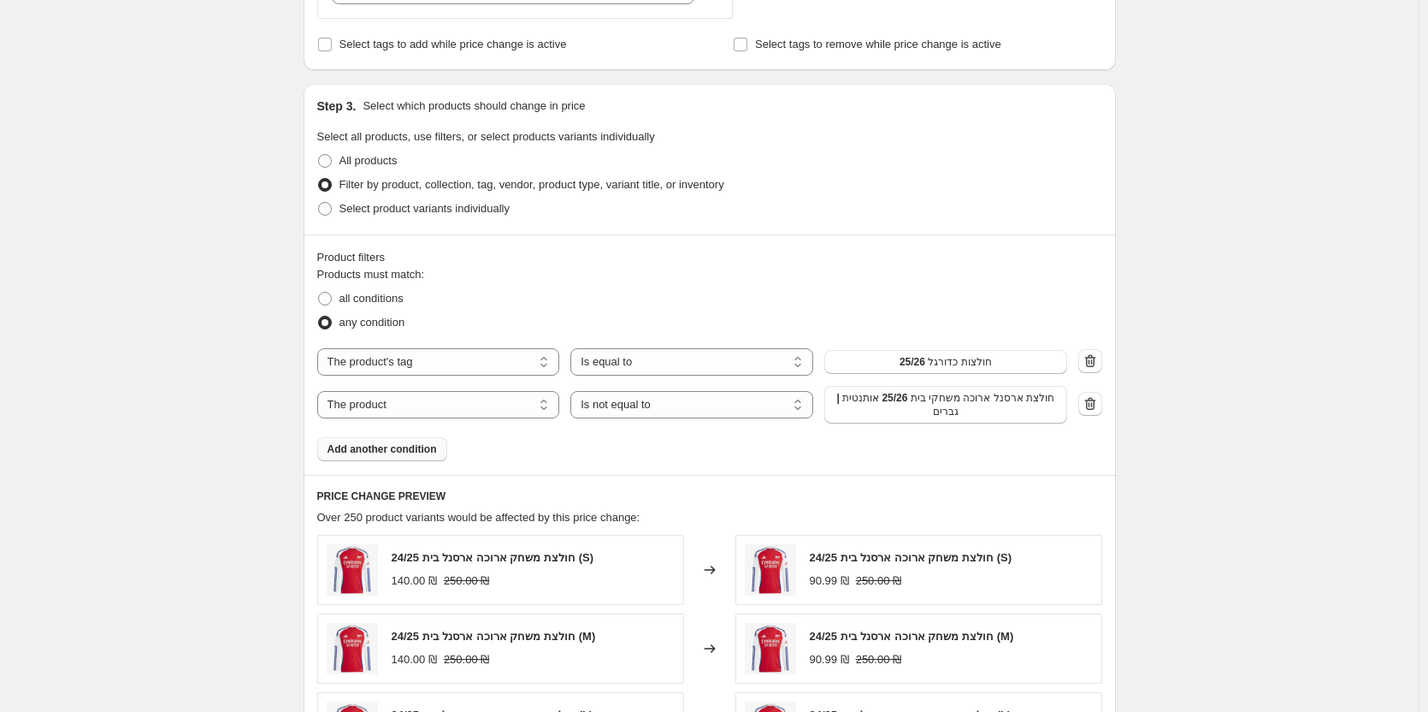
scroll to position [624, 0]
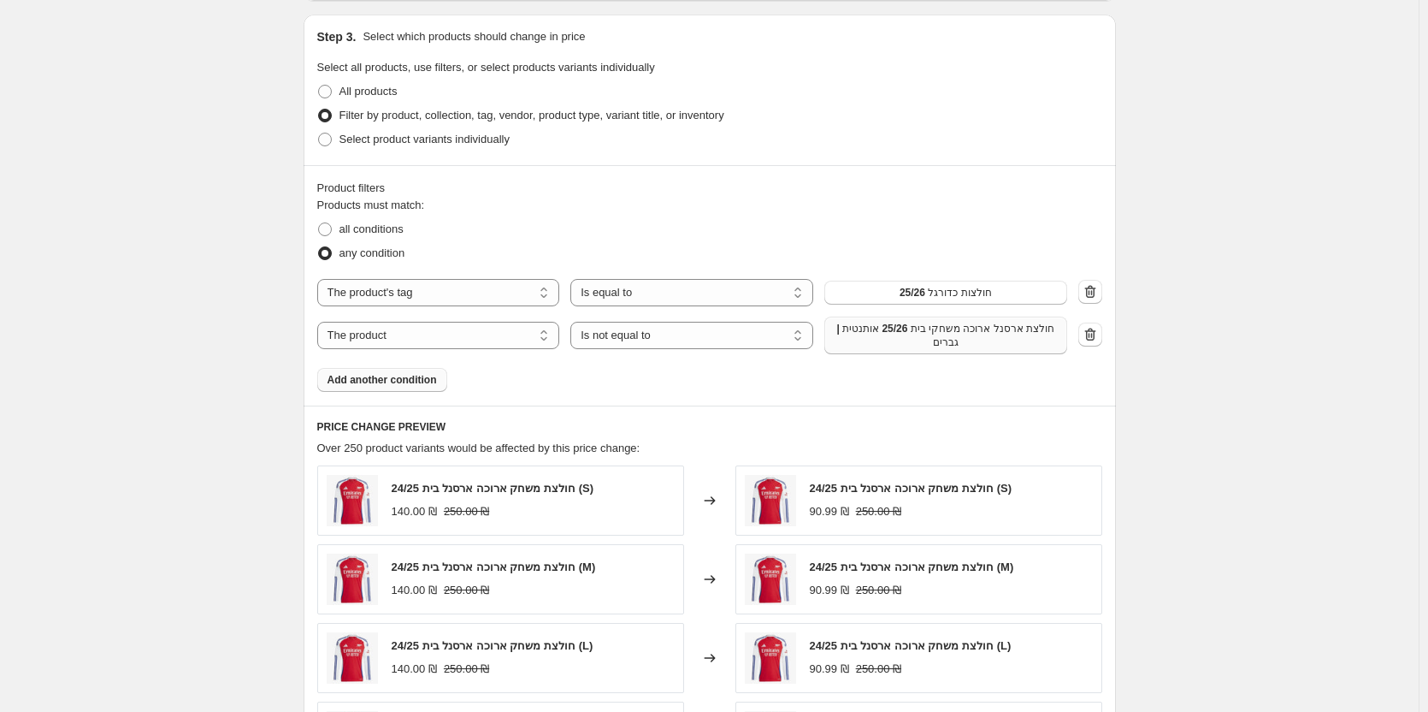
click at [989, 335] on span "חולצת ארסנל ארוכה משחקי בית 25/26 אותנטית | גברים" at bounding box center [946, 335] width 222 height 27
click at [446, 335] on select "The product The product's collection The product's tag The product's vendor The…" at bounding box center [438, 335] width 243 height 27
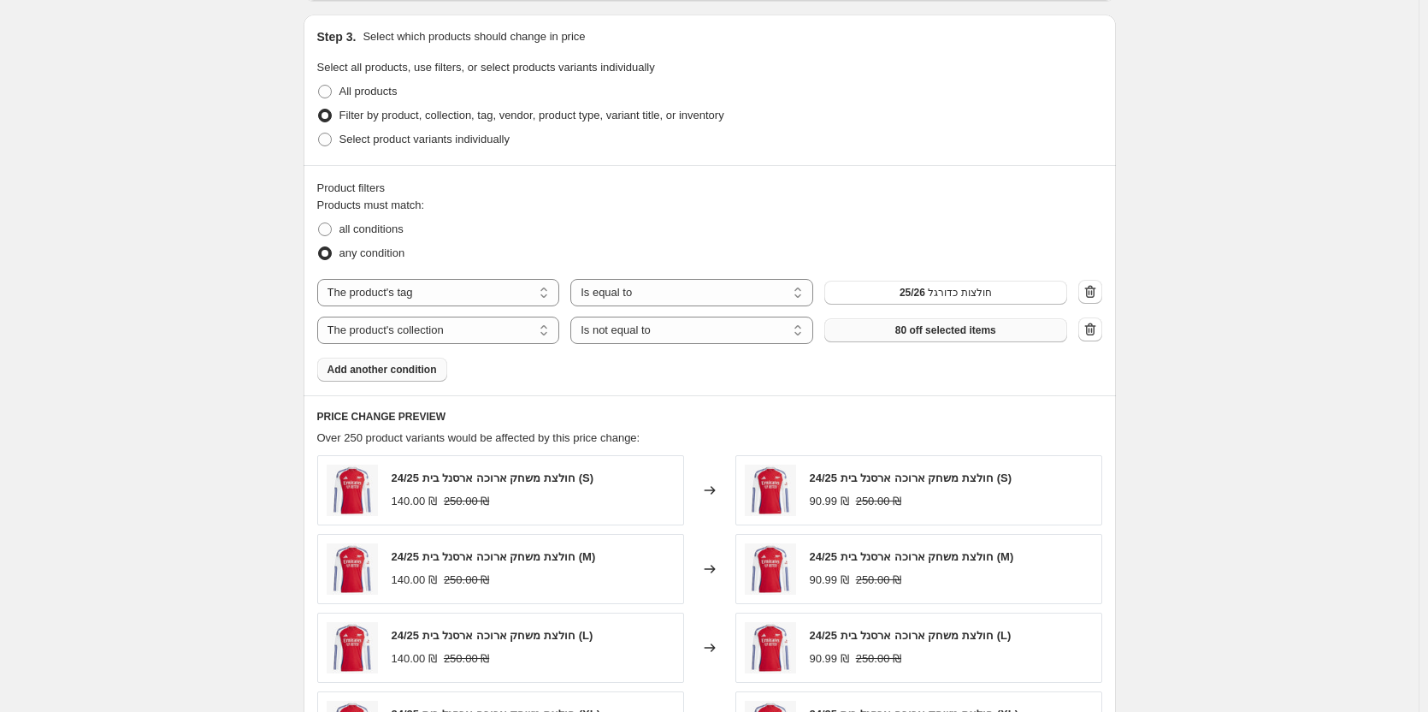
click at [962, 340] on button "80 off selected items" at bounding box center [946, 330] width 243 height 24
click at [394, 339] on select "The product The product's collection The product's tag The product's vendor The…" at bounding box center [438, 329] width 243 height 27
click at [486, 323] on select "The product The product's collection The product's tag The product's vendor The…" at bounding box center [438, 329] width 243 height 27
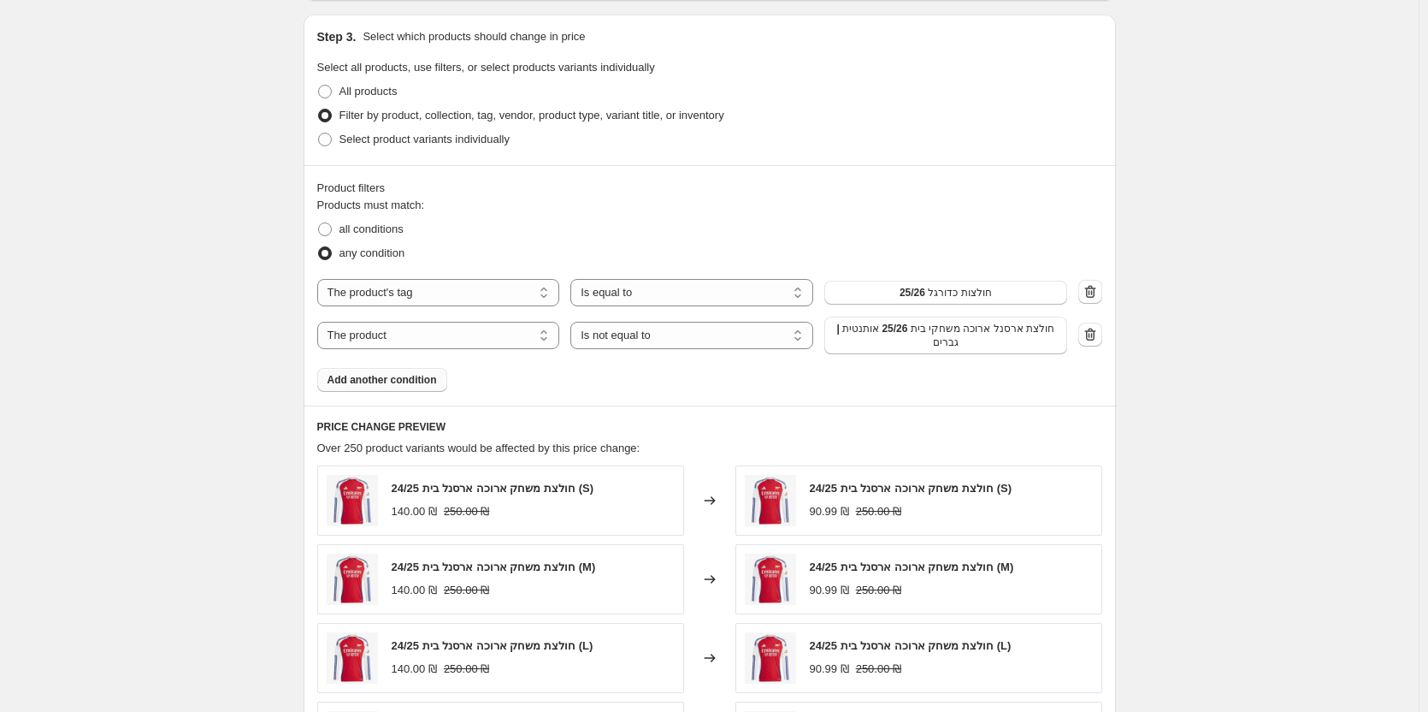
click at [949, 349] on span "חולצת ארסנל ארוכה משחקי בית 25/26 אותנטית | גברים" at bounding box center [946, 335] width 222 height 27
click at [947, 332] on span "חולצת ארסנל ארוכה משחקי בית 25/26 אותנטית | גברים" at bounding box center [946, 335] width 222 height 27
click at [461, 338] on select "The product The product's collection The product's tag The product's vendor The…" at bounding box center [438, 335] width 243 height 27
select select "collection"
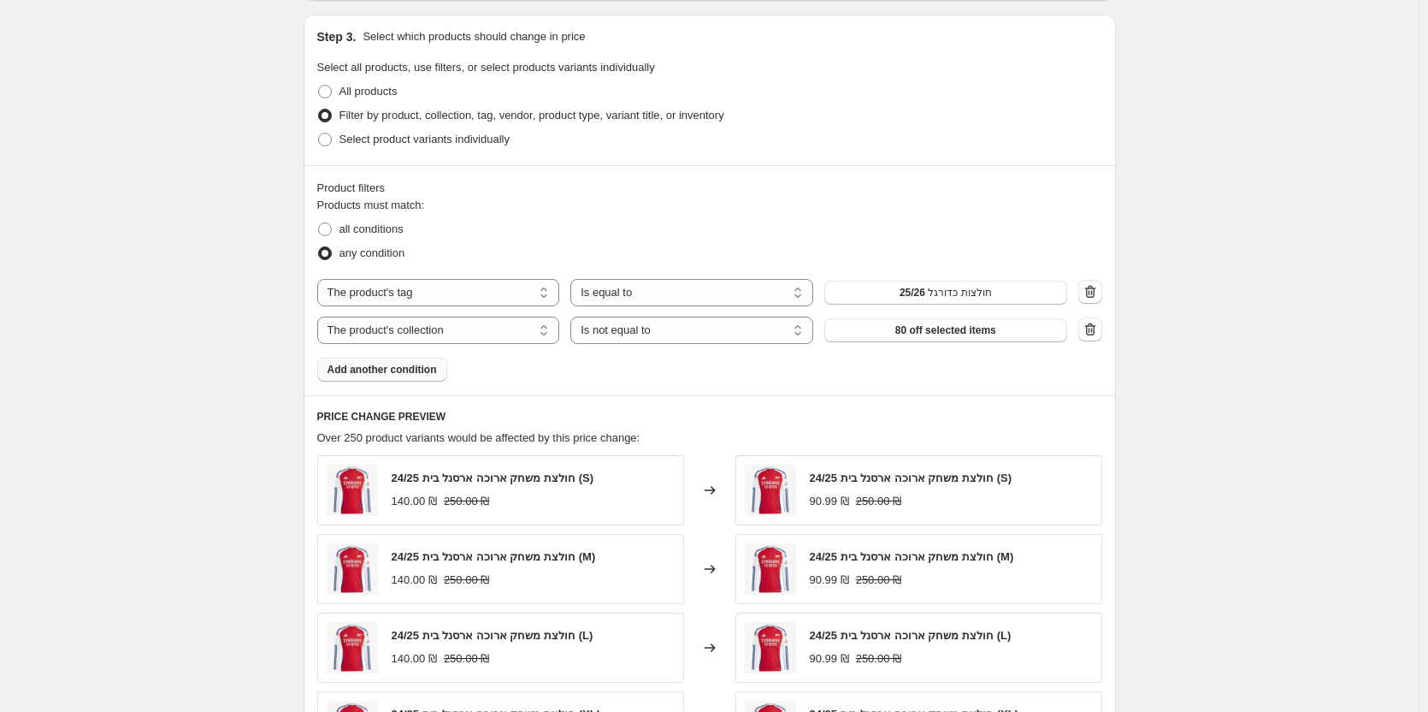
click at [906, 339] on button "80 off selected items" at bounding box center [946, 330] width 243 height 24
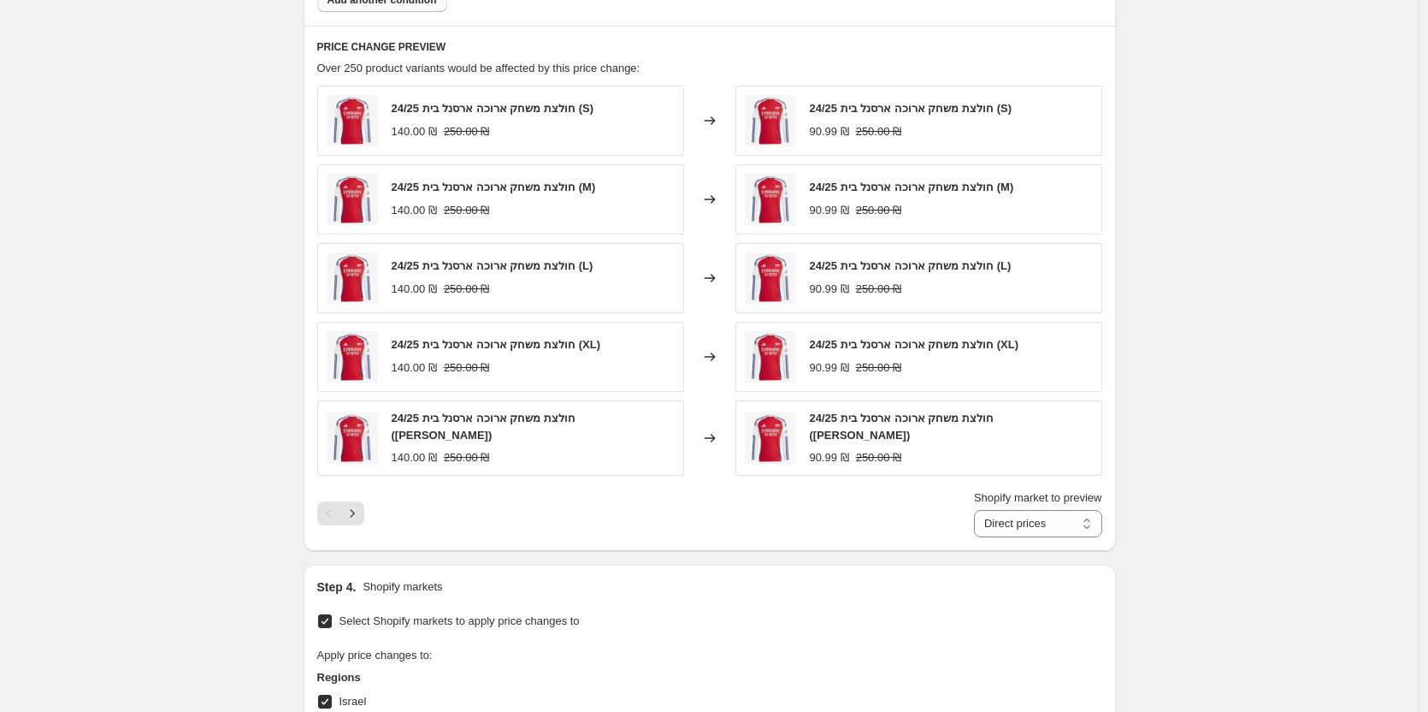
scroll to position [967, 0]
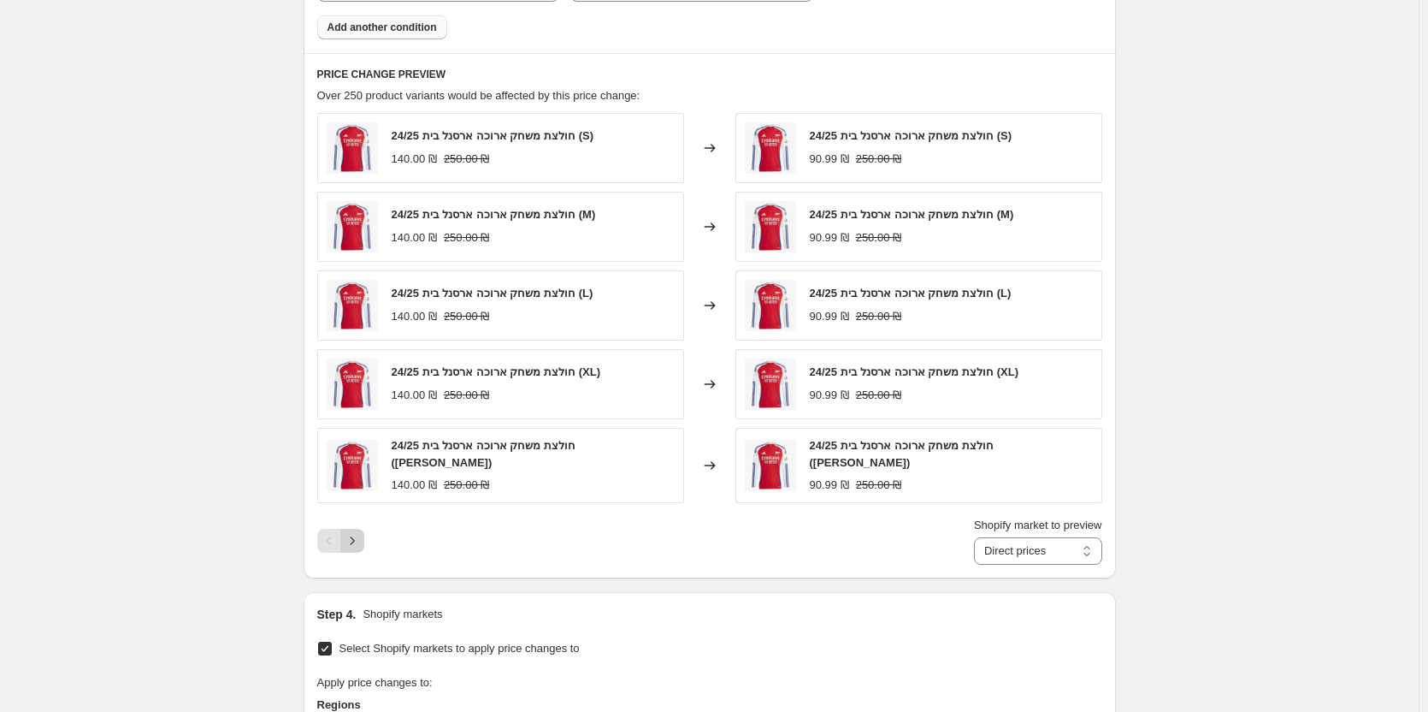
click at [358, 533] on icon "Next" at bounding box center [352, 540] width 17 height 17
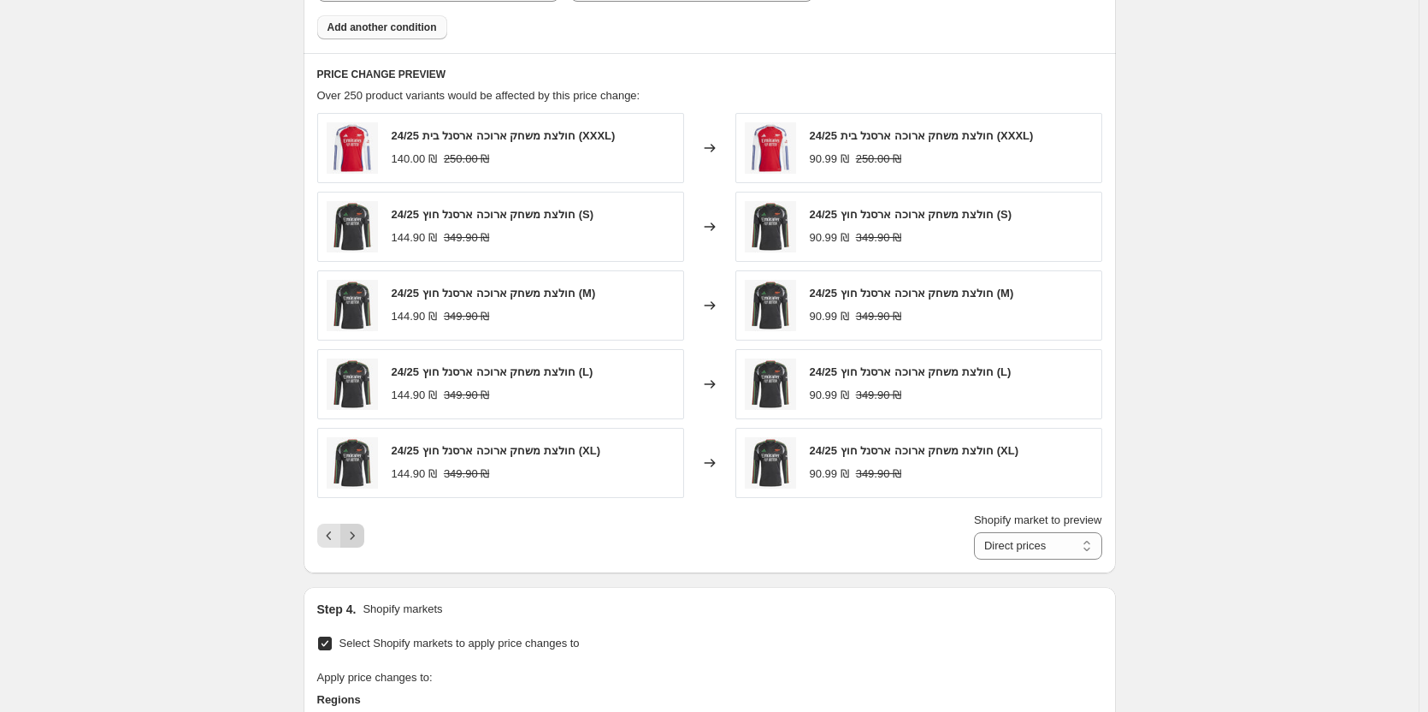
click at [350, 538] on icon "Next" at bounding box center [352, 535] width 17 height 17
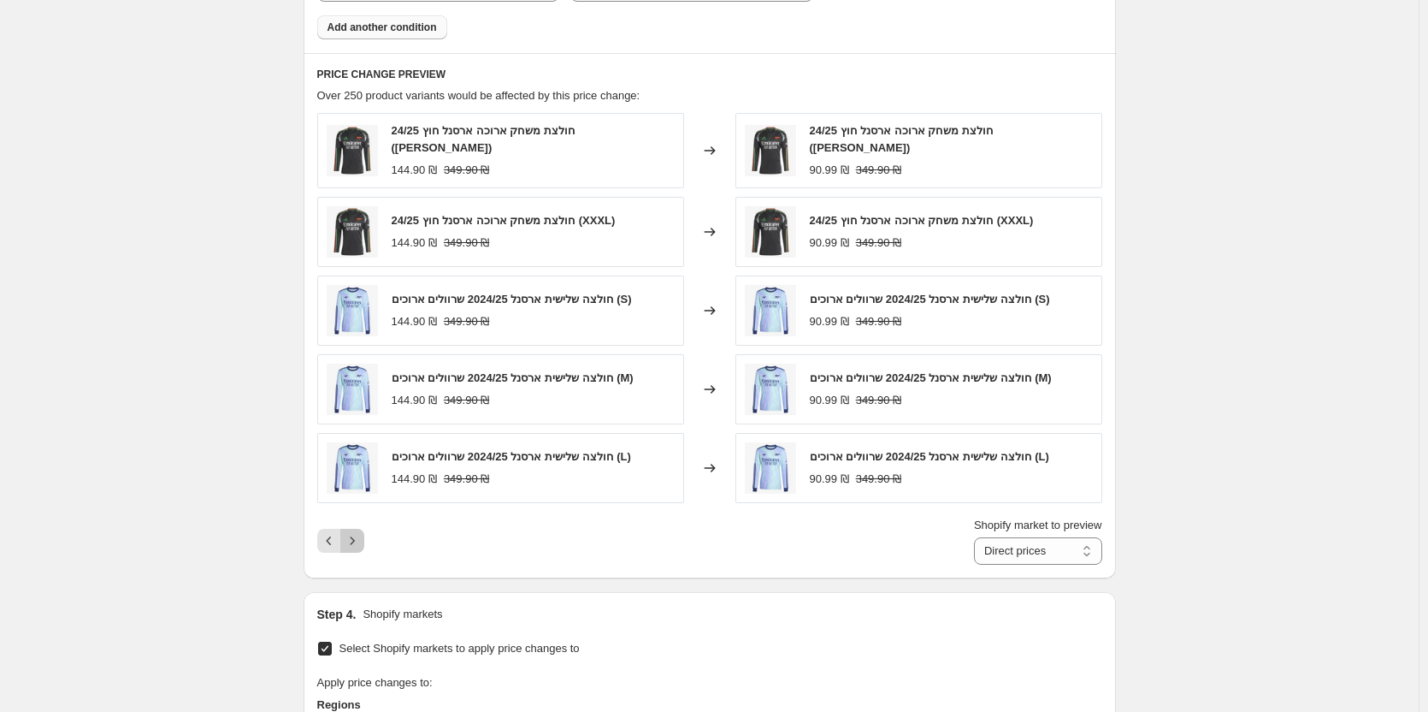
click at [352, 537] on icon "Next" at bounding box center [352, 540] width 17 height 17
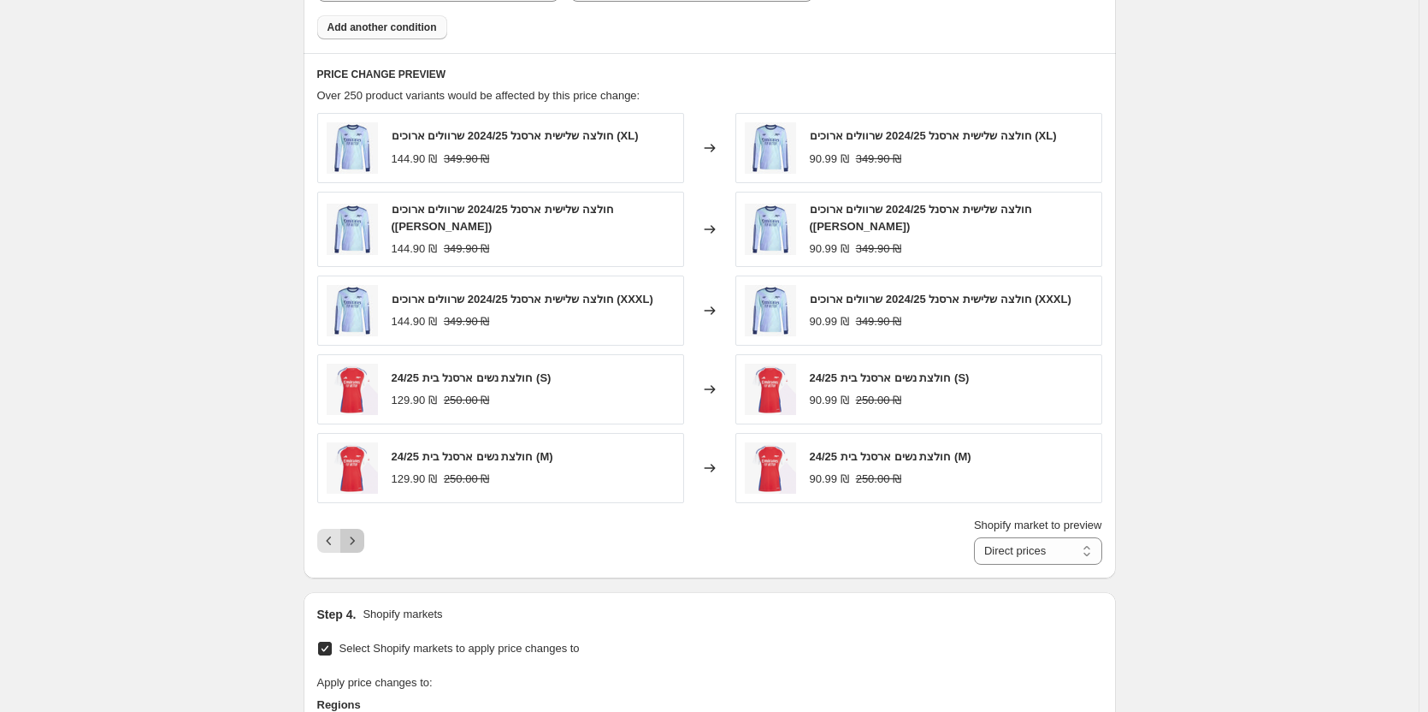
click at [352, 537] on icon "Next" at bounding box center [352, 540] width 17 height 17
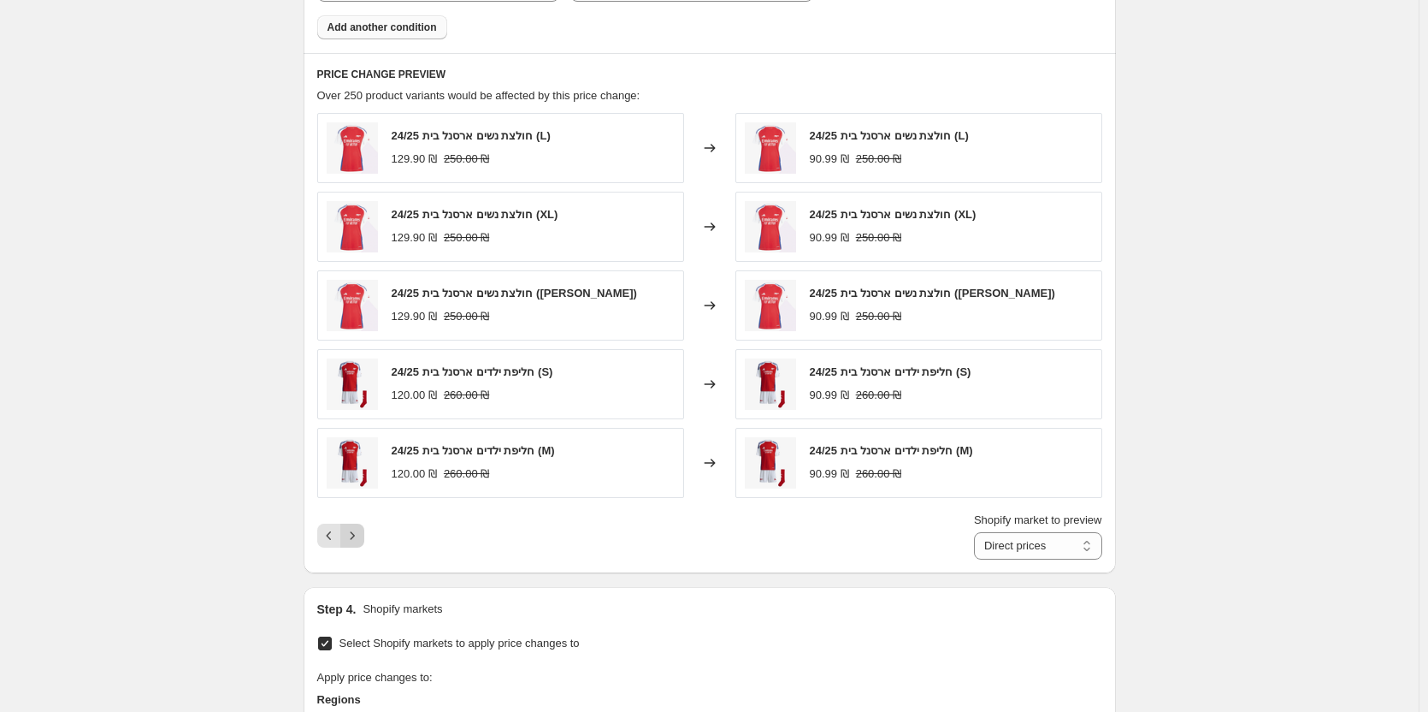
click at [352, 537] on icon "Next" at bounding box center [352, 535] width 17 height 17
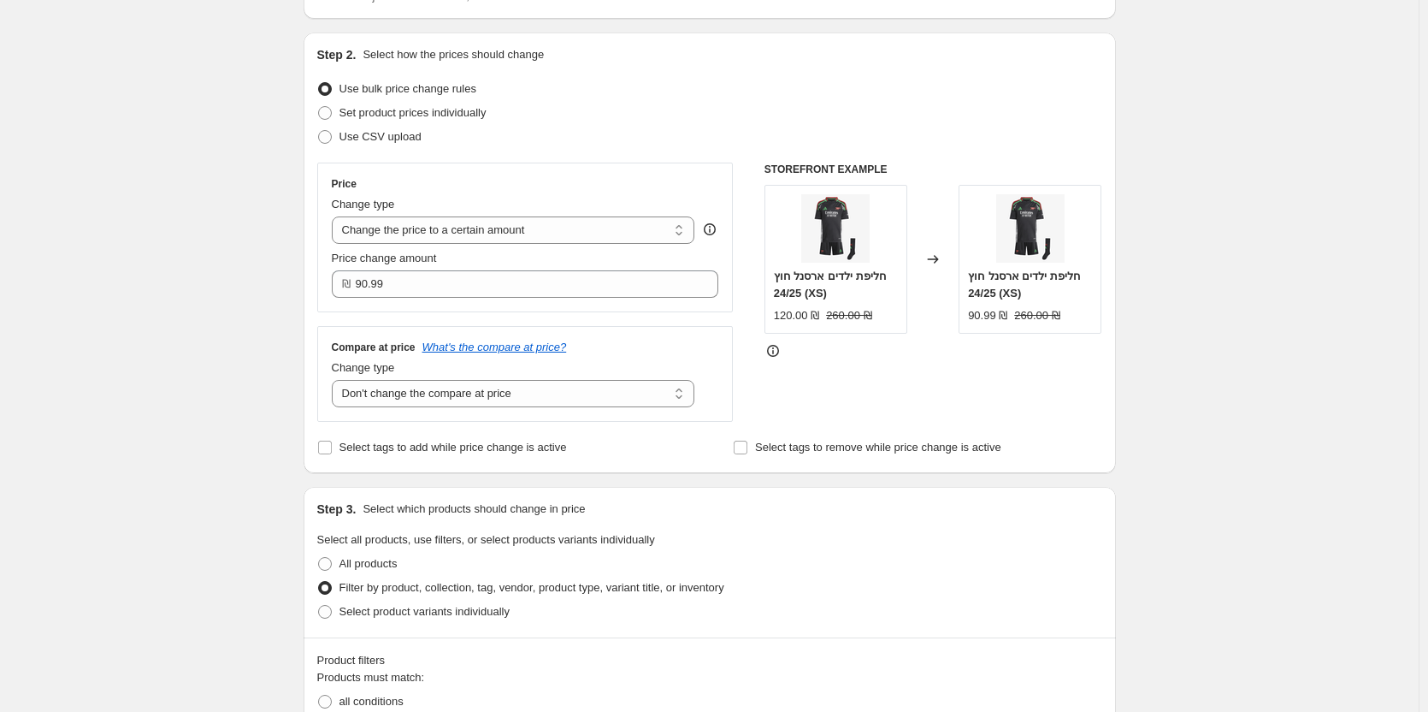
scroll to position [197, 0]
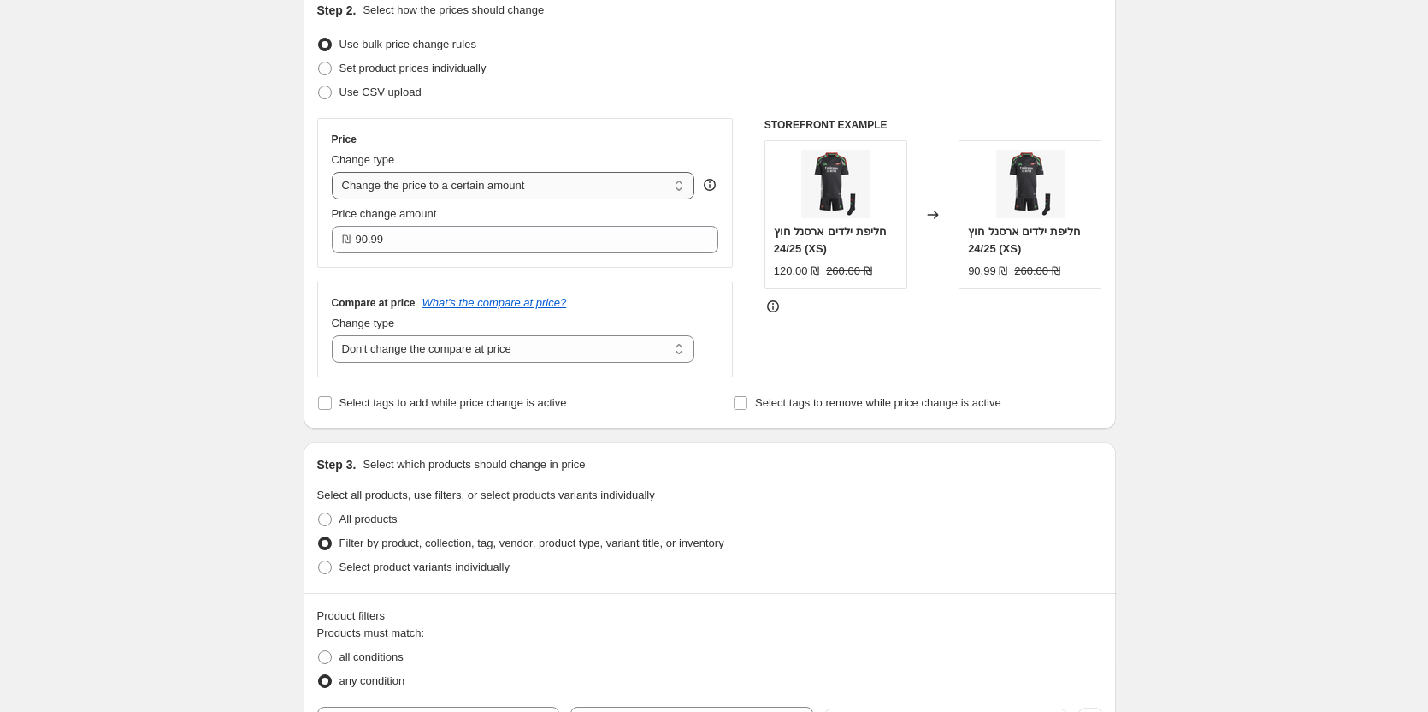
click at [549, 198] on select "Change the price to a certain amount Change the price by a certain amount Chang…" at bounding box center [514, 185] width 364 height 27
click at [559, 183] on select "Change the price to a certain amount Change the price by a certain amount Chang…" at bounding box center [514, 185] width 364 height 27
click at [559, 184] on select "Change the price to a certain amount Change the price by a certain amount Chang…" at bounding box center [514, 185] width 364 height 27
click at [553, 179] on select "Change the price to a certain amount Change the price by a certain amount Chang…" at bounding box center [514, 185] width 364 height 27
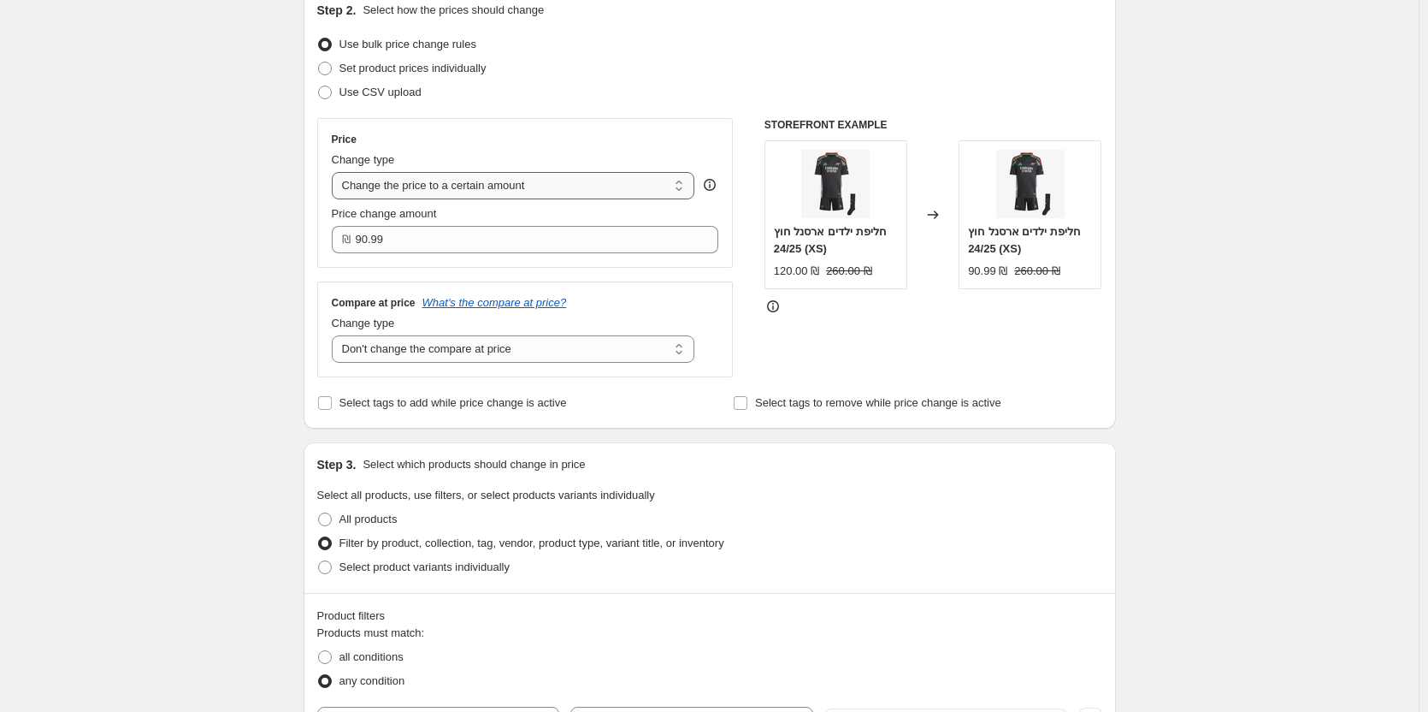
select select "by"
click at [335, 172] on select "Change the price to a certain amount Change the price by a certain amount Chang…" at bounding box center [514, 185] width 364 height 27
type input "-10.00"
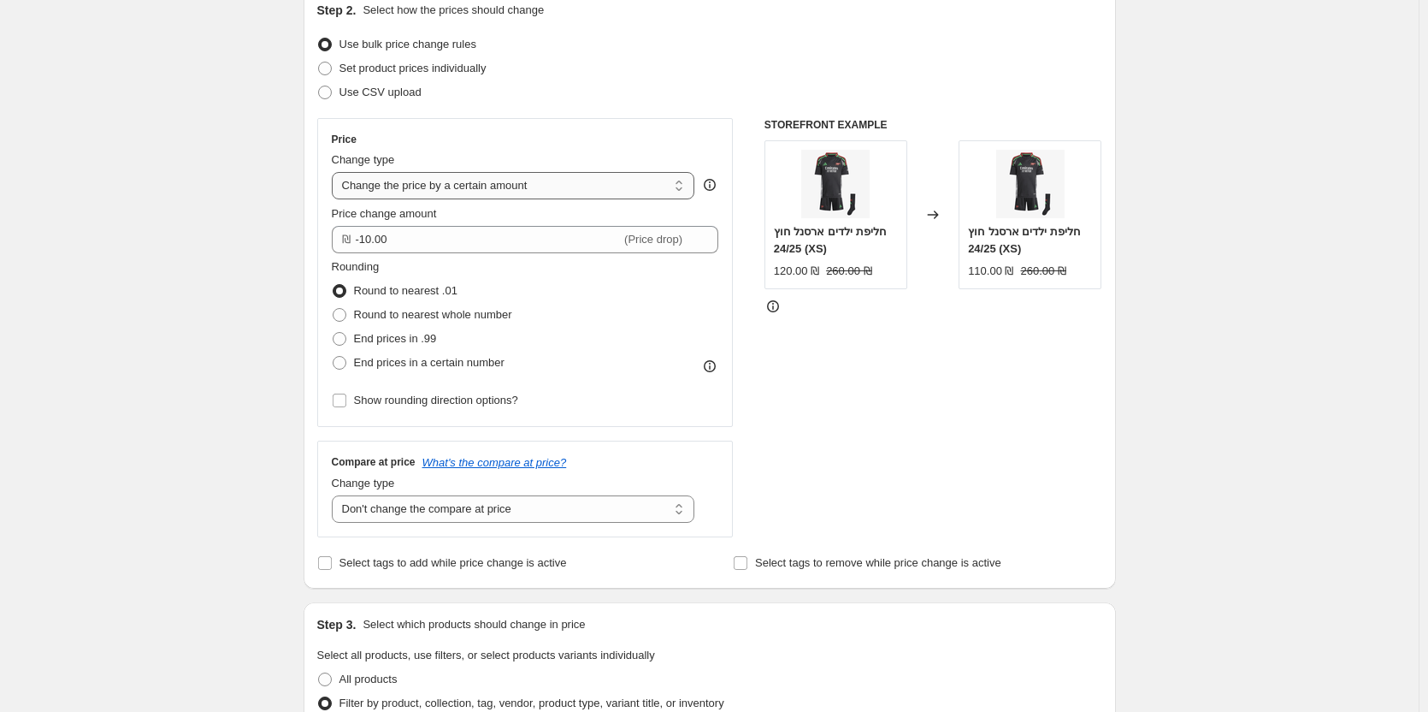
click at [576, 186] on select "Change the price to a certain amount Change the price by a certain amount Chang…" at bounding box center [514, 185] width 364 height 27
select select "percentage"
click at [335, 172] on select "Change the price to a certain amount Change the price by a certain amount Chang…" at bounding box center [514, 185] width 364 height 27
type input "-15"
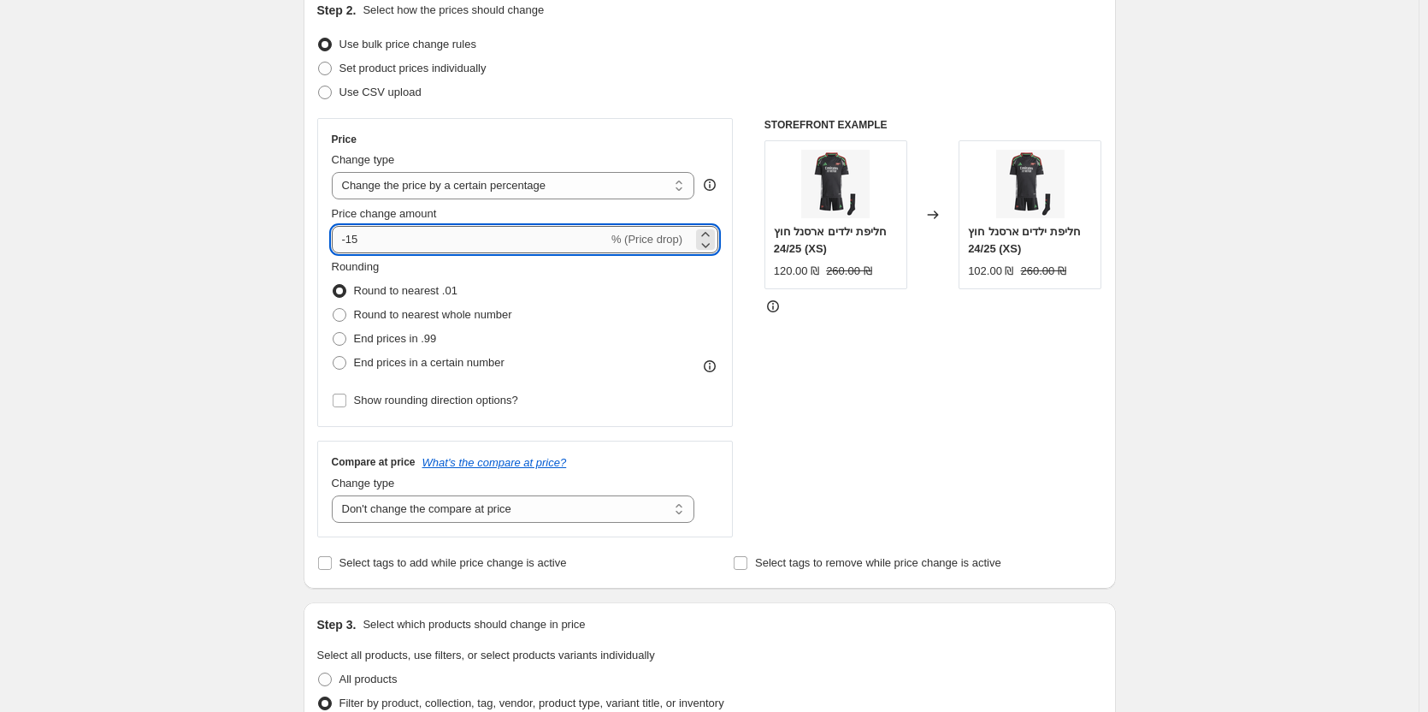
drag, startPoint x: 389, startPoint y: 245, endPoint x: 345, endPoint y: 245, distance: 44.5
click at [345, 245] on input "-15" at bounding box center [470, 239] width 276 height 27
click at [373, 239] on input "-15" at bounding box center [470, 239] width 276 height 27
click at [651, 237] on span "% (Price drop)" at bounding box center [647, 239] width 71 height 13
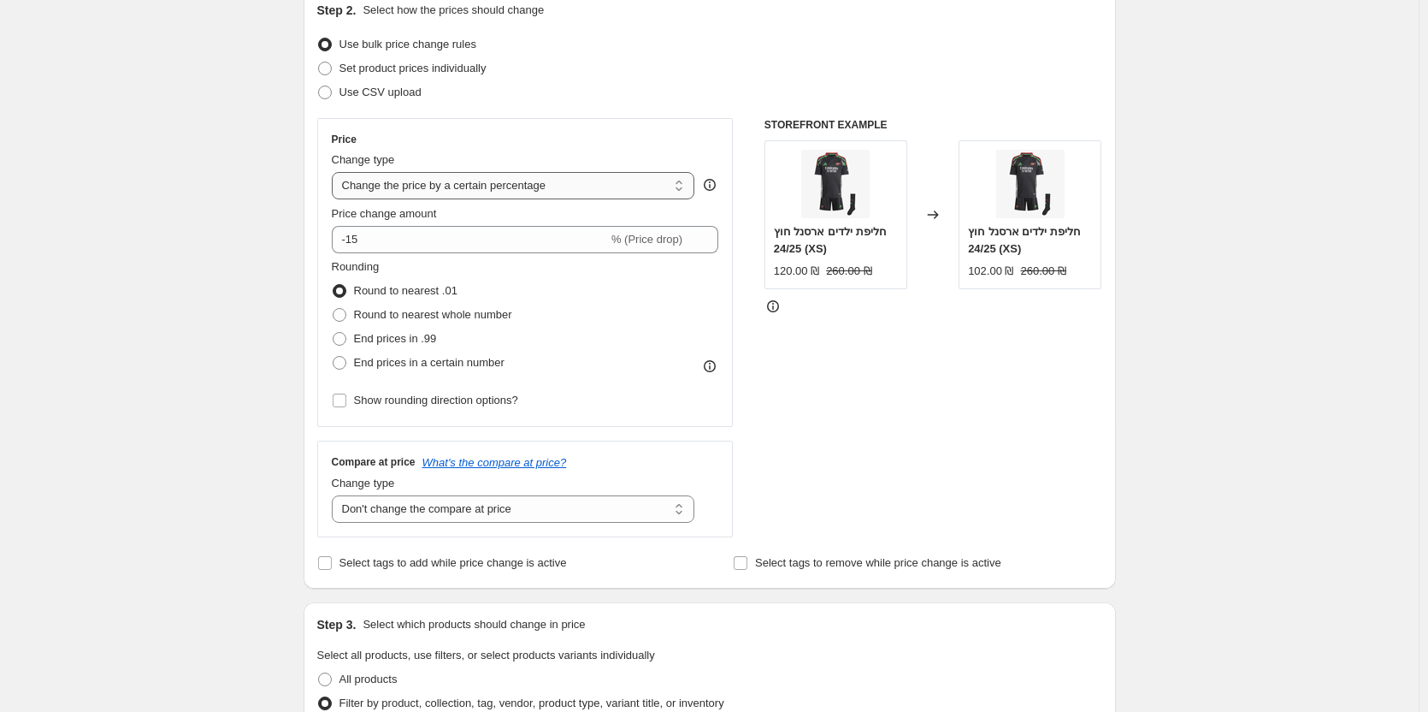
click at [488, 192] on select "Change the price to a certain amount Change the price by a certain amount Chang…" at bounding box center [514, 185] width 364 height 27
click at [335, 172] on select "Change the price to a certain amount Change the price by a certain amount Chang…" at bounding box center [514, 185] width 364 height 27
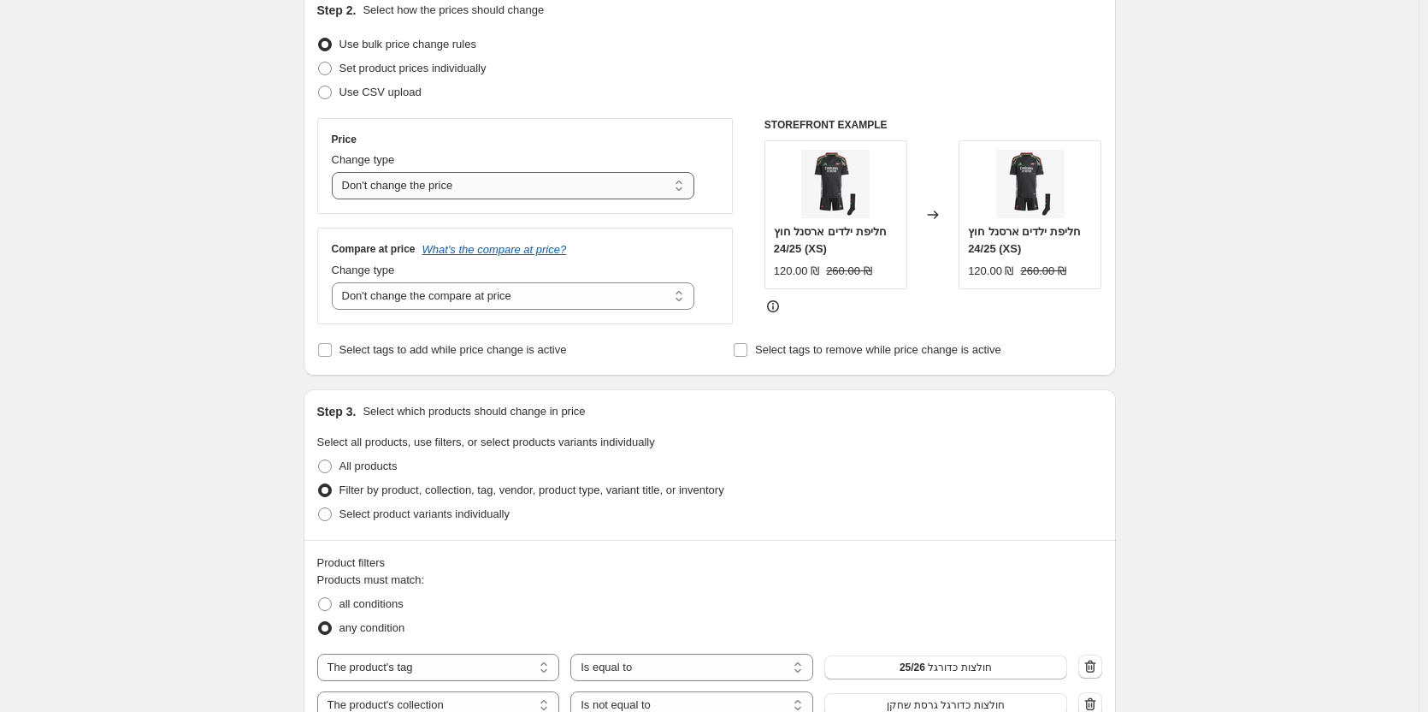
drag, startPoint x: 541, startPoint y: 180, endPoint x: 543, endPoint y: 197, distance: 17.3
click at [541, 180] on select "Change the price to a certain amount Change the price by a certain amount Chang…" at bounding box center [514, 185] width 364 height 27
select select "to"
click at [335, 172] on select "Change the price to a certain amount Change the price by a certain amount Chang…" at bounding box center [514, 185] width 364 height 27
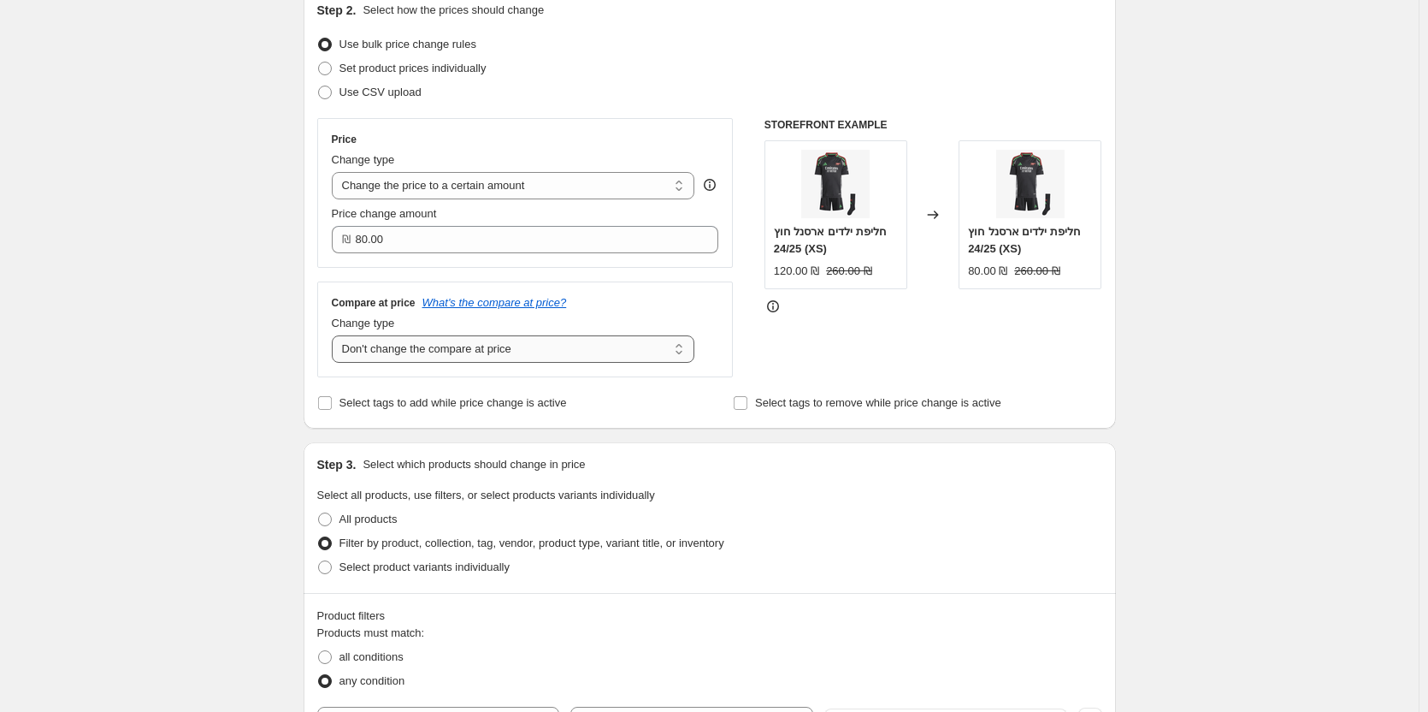
click at [642, 342] on select "Change the compare at price to the current price (sale) Change the compare at p…" at bounding box center [514, 348] width 364 height 27
click at [439, 343] on select "Change the compare at price to the current price (sale) Change the compare at p…" at bounding box center [514, 348] width 364 height 27
click at [438, 343] on select "Change the compare at price to the current price (sale) Change the compare at p…" at bounding box center [514, 348] width 364 height 27
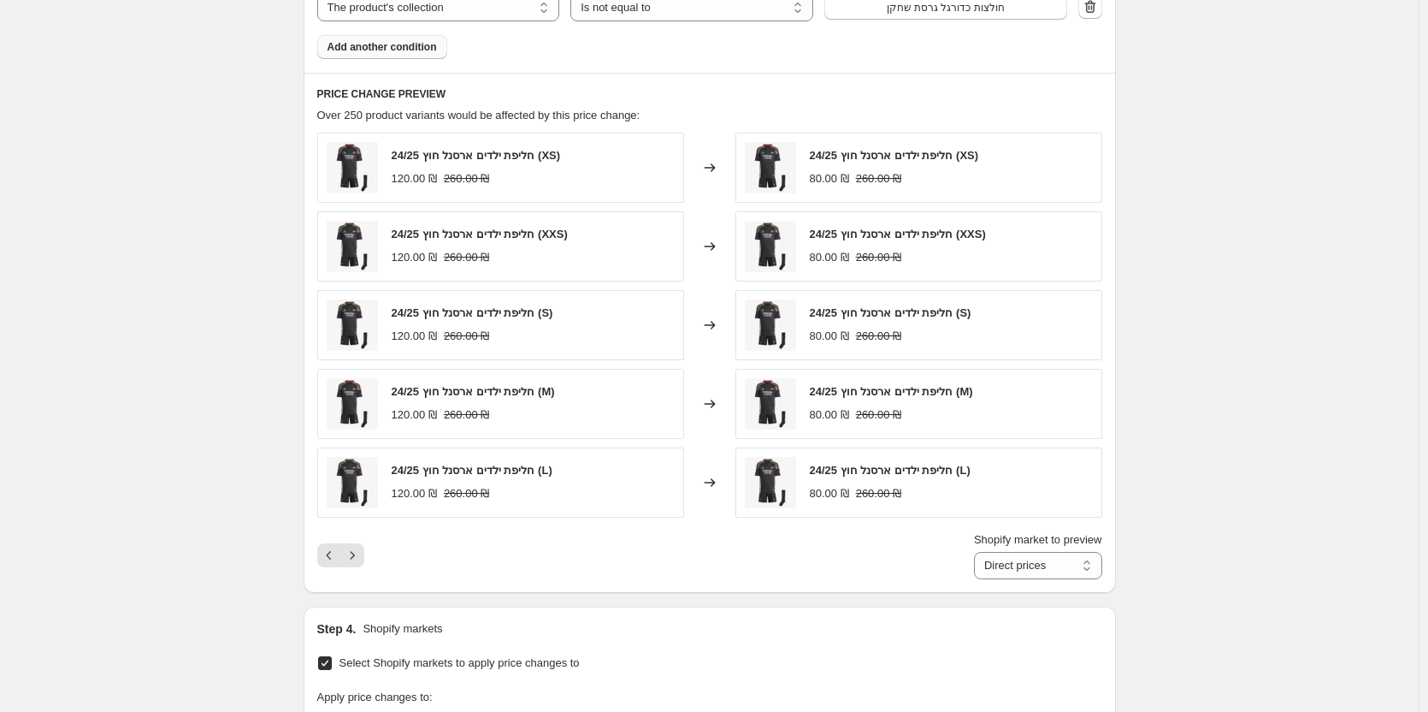
scroll to position [967, 0]
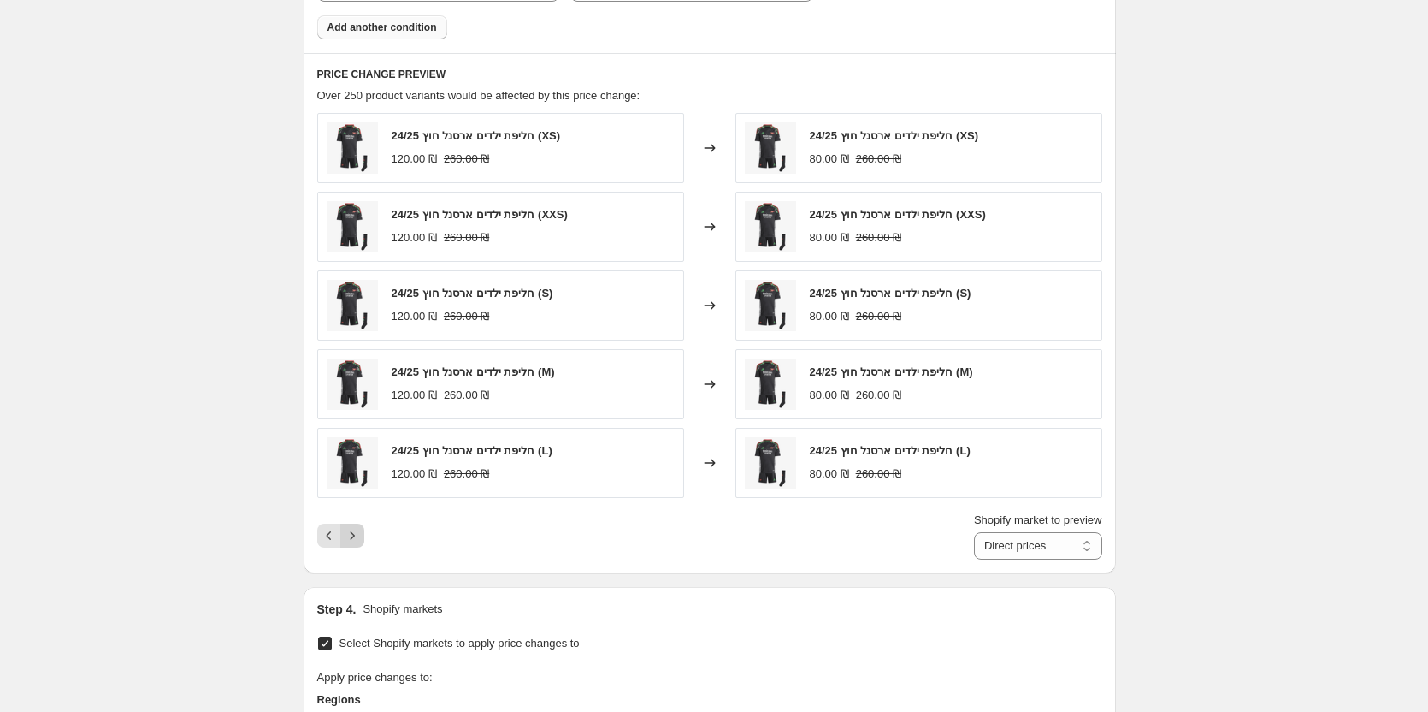
click at [361, 532] on icon "Next" at bounding box center [352, 535] width 17 height 17
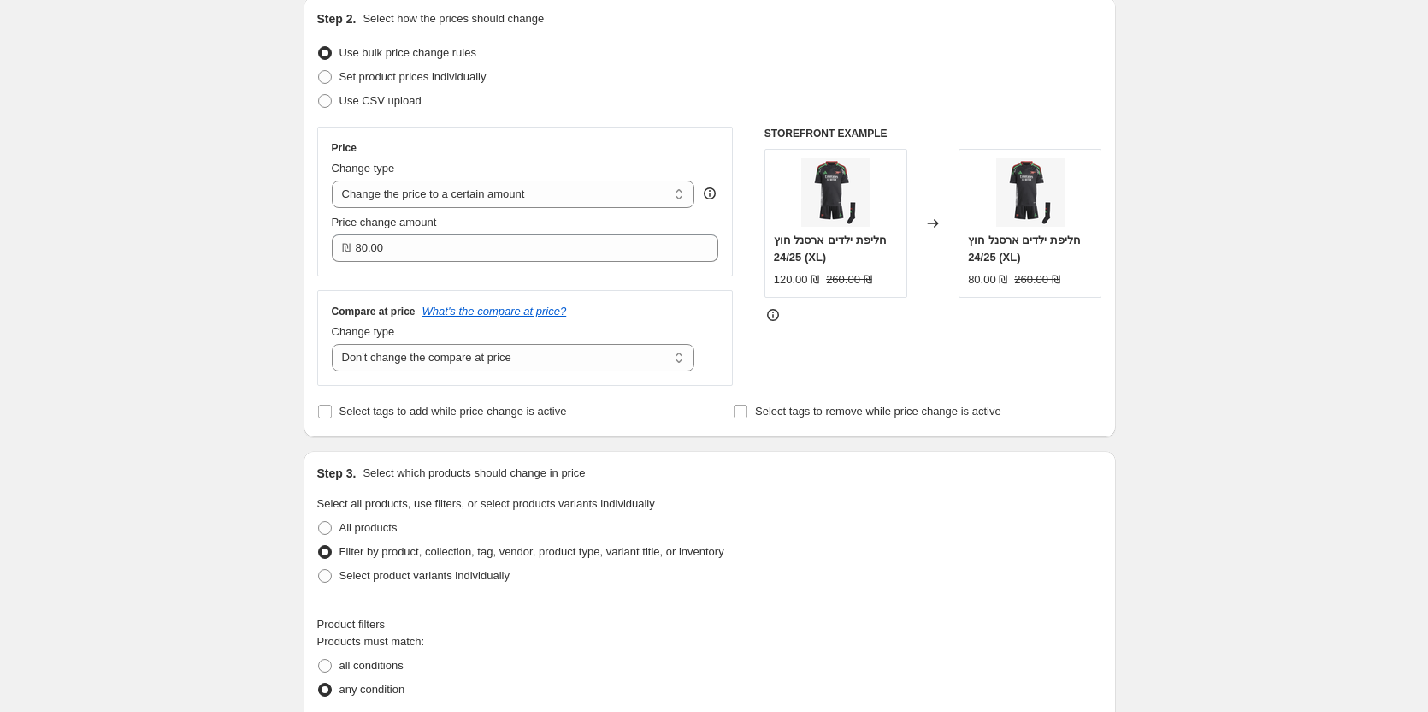
scroll to position [26, 0]
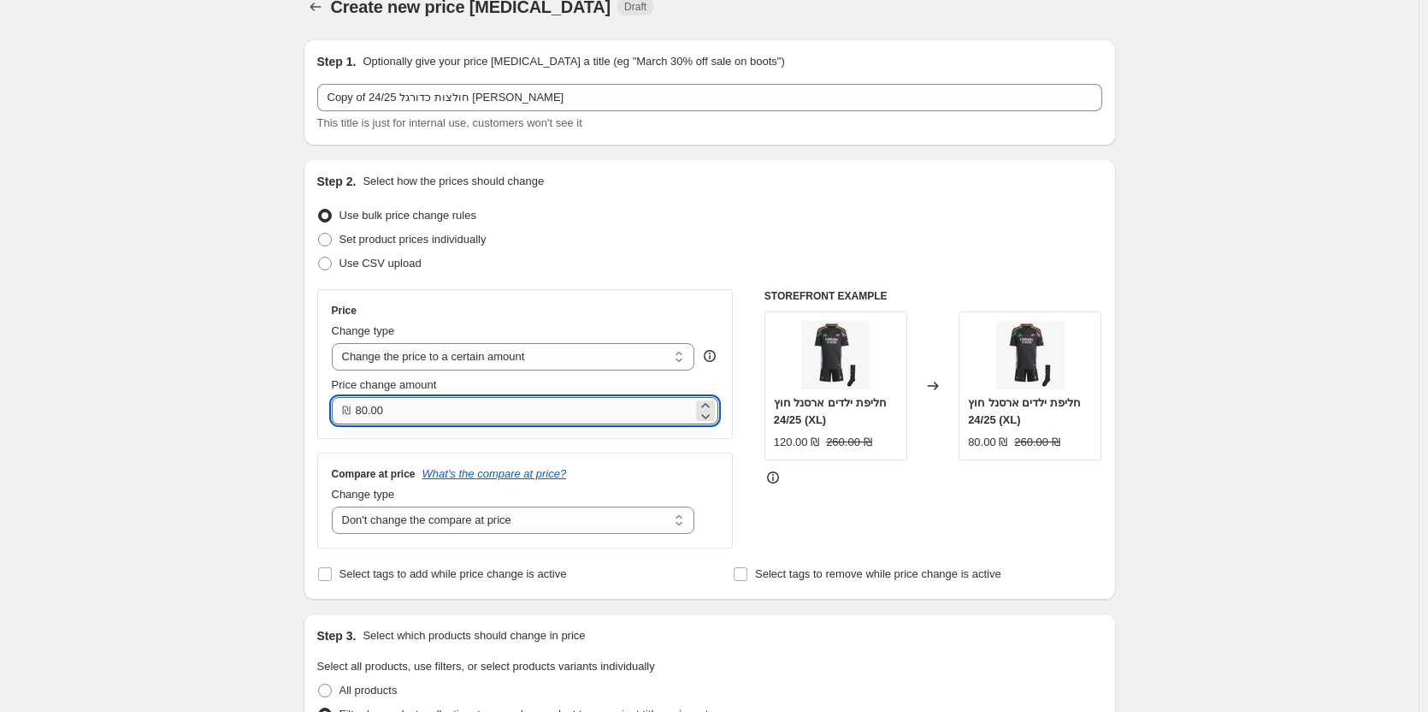
click at [411, 407] on input "80.00" at bounding box center [525, 410] width 338 height 27
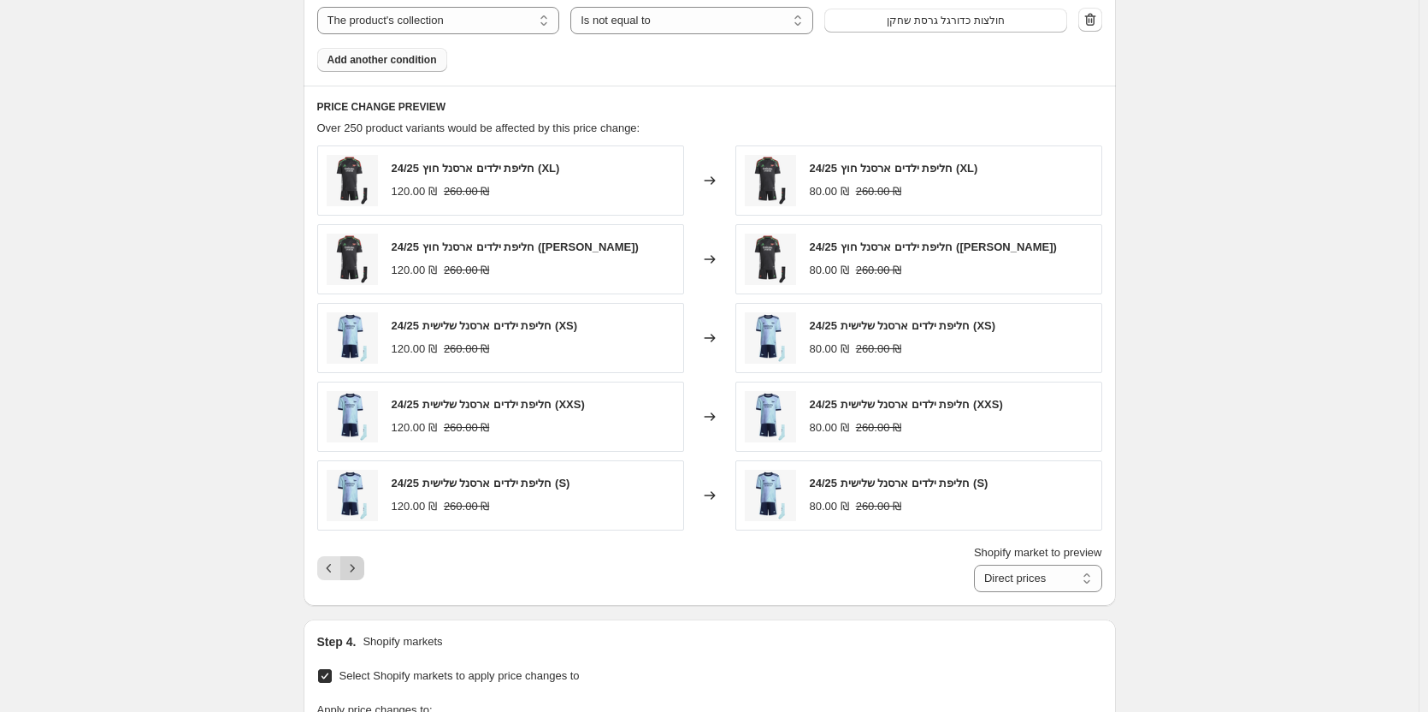
scroll to position [855, 0]
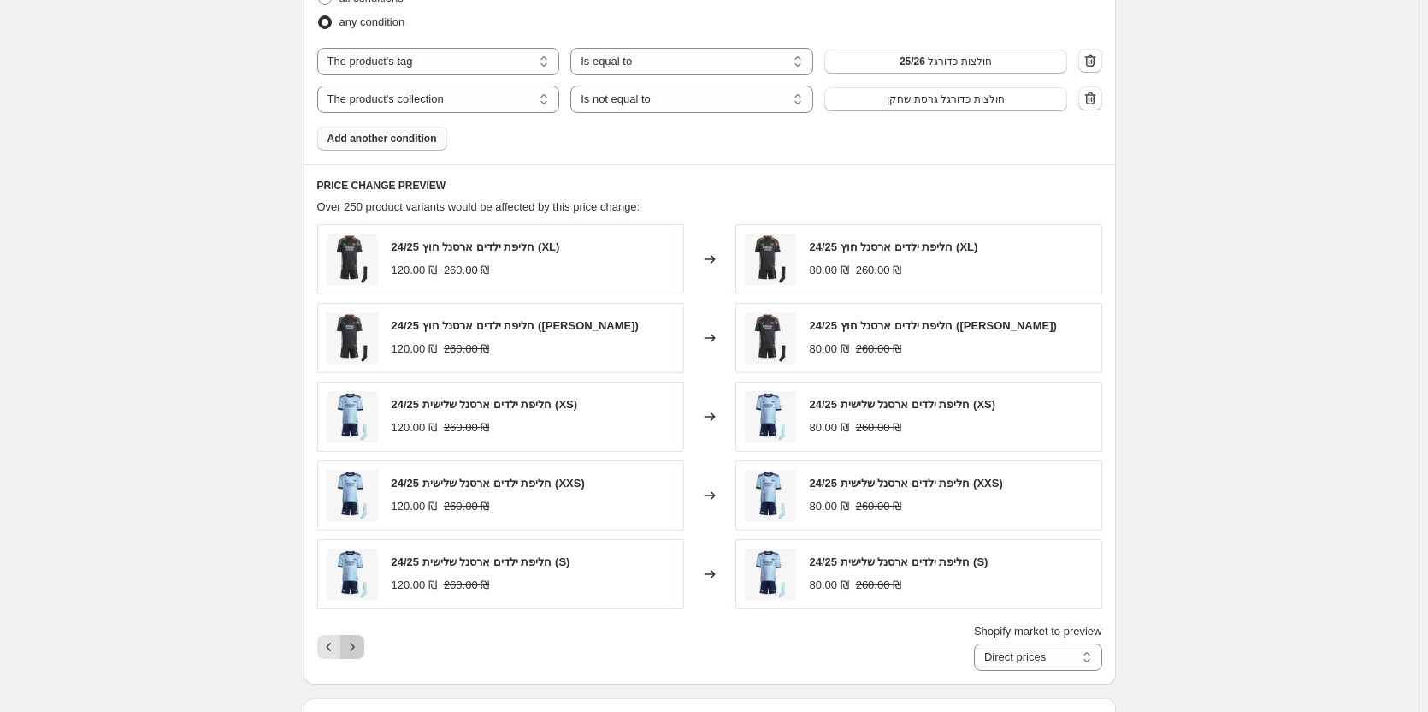
click at [351, 644] on icon "Next" at bounding box center [352, 646] width 17 height 17
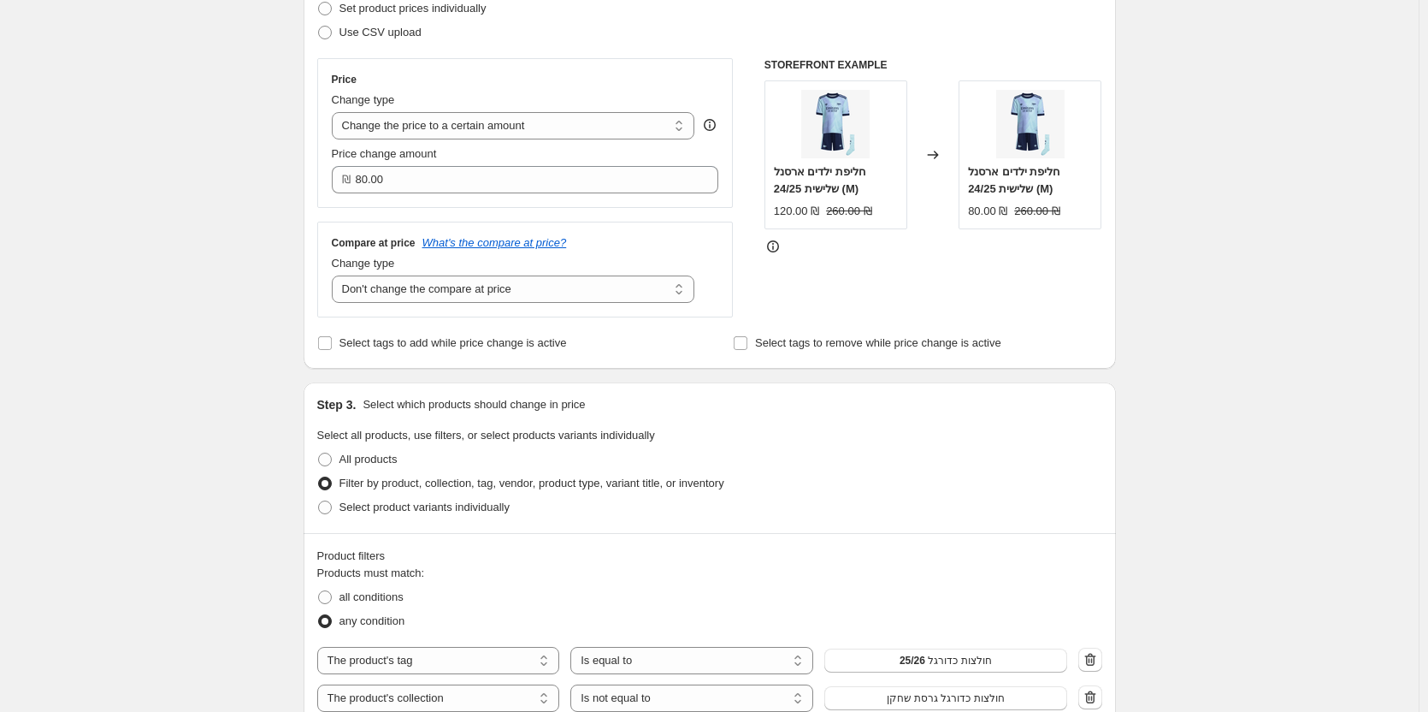
scroll to position [428, 0]
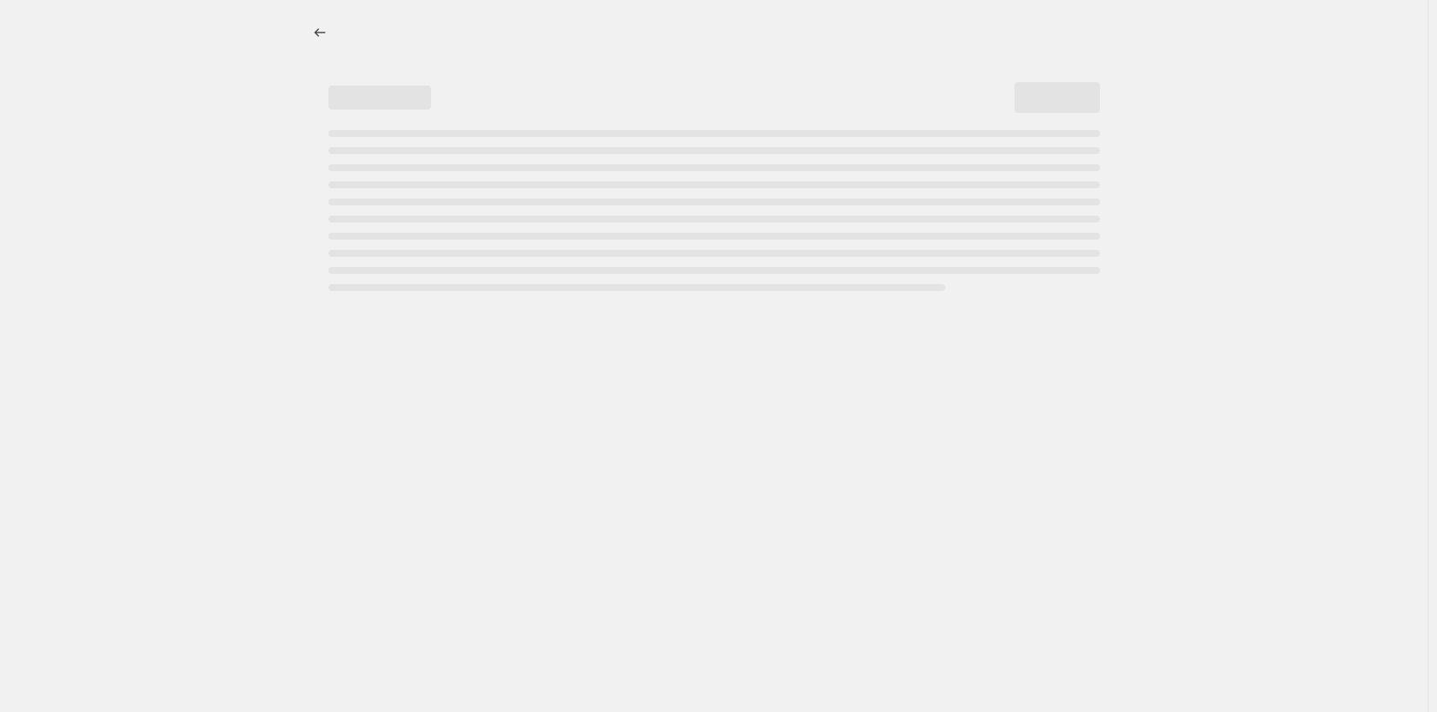
select select "percentage"
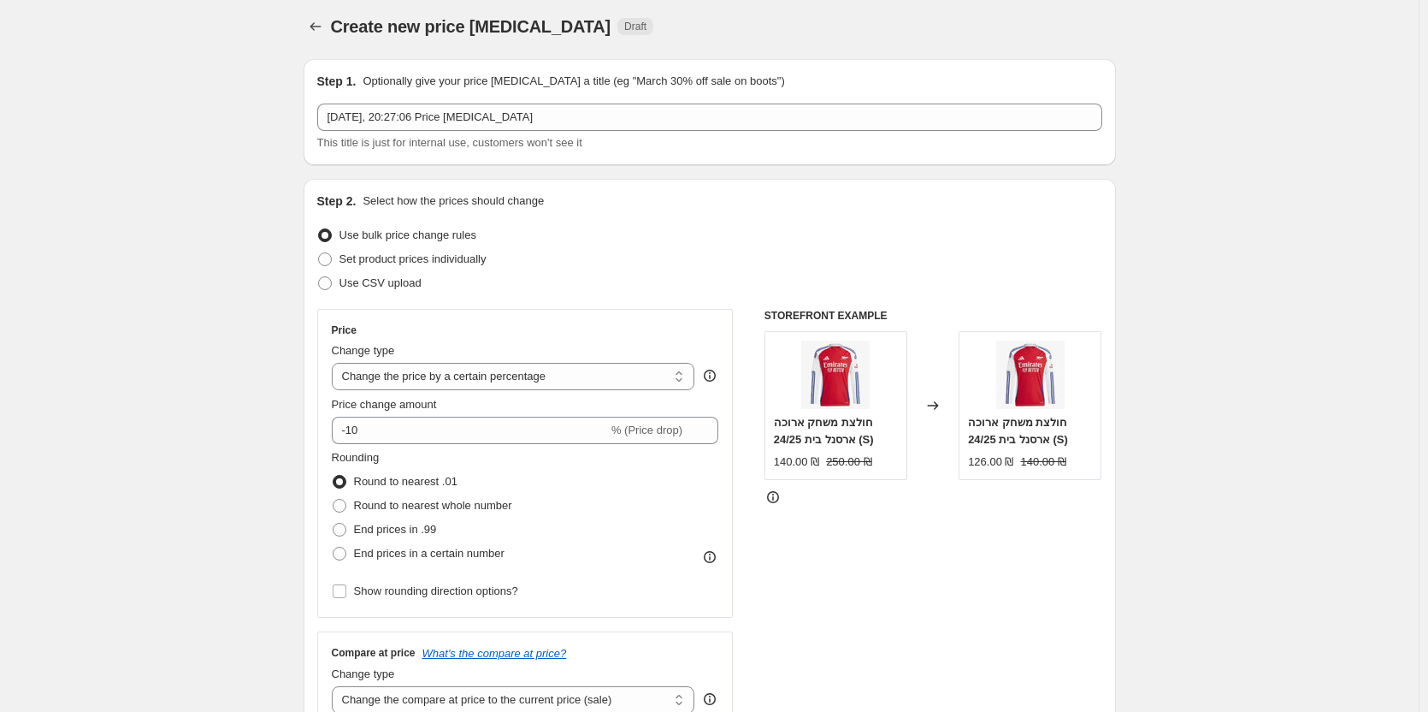
scroll to position [428, 0]
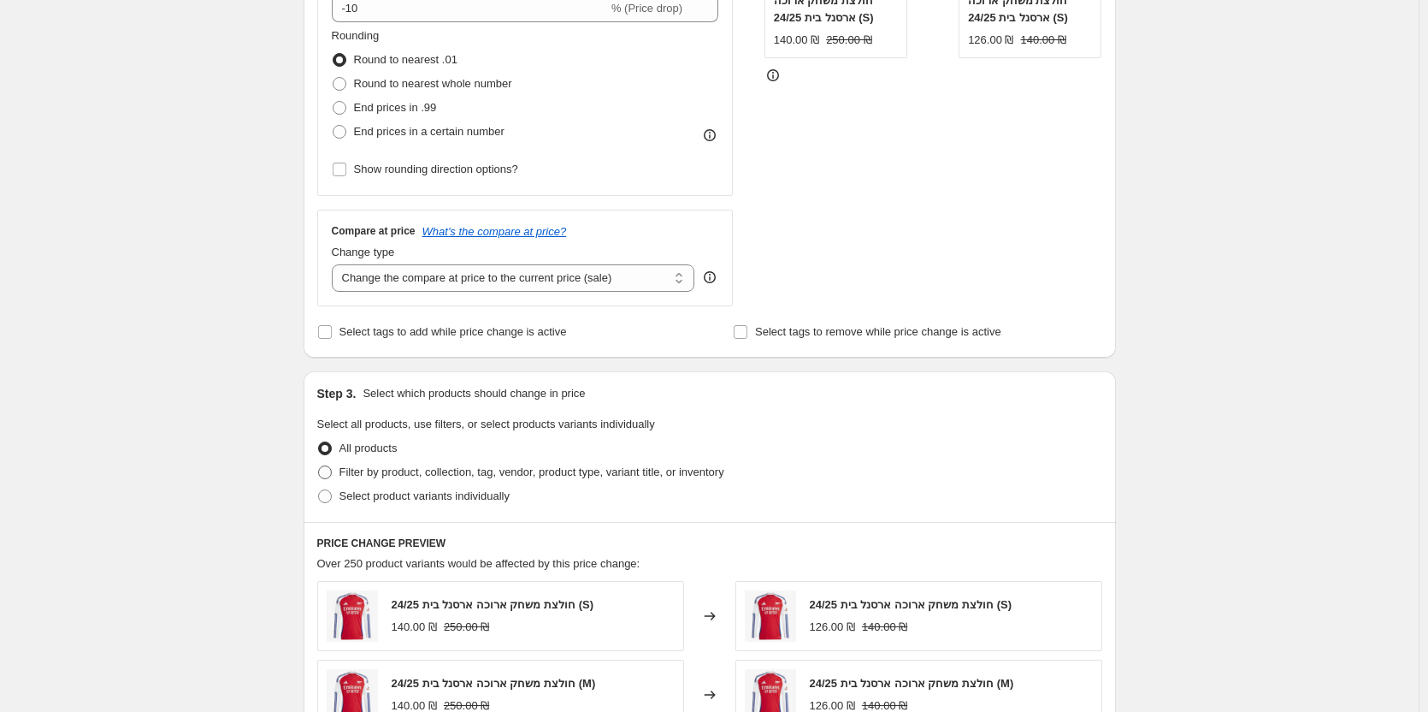
click at [439, 474] on span "Filter by product, collection, tag, vendor, product type, variant title, or inv…" at bounding box center [532, 471] width 385 height 13
click at [319, 466] on input "Filter by product, collection, tag, vendor, product type, variant title, or inv…" at bounding box center [318, 465] width 1 height 1
radio input "true"
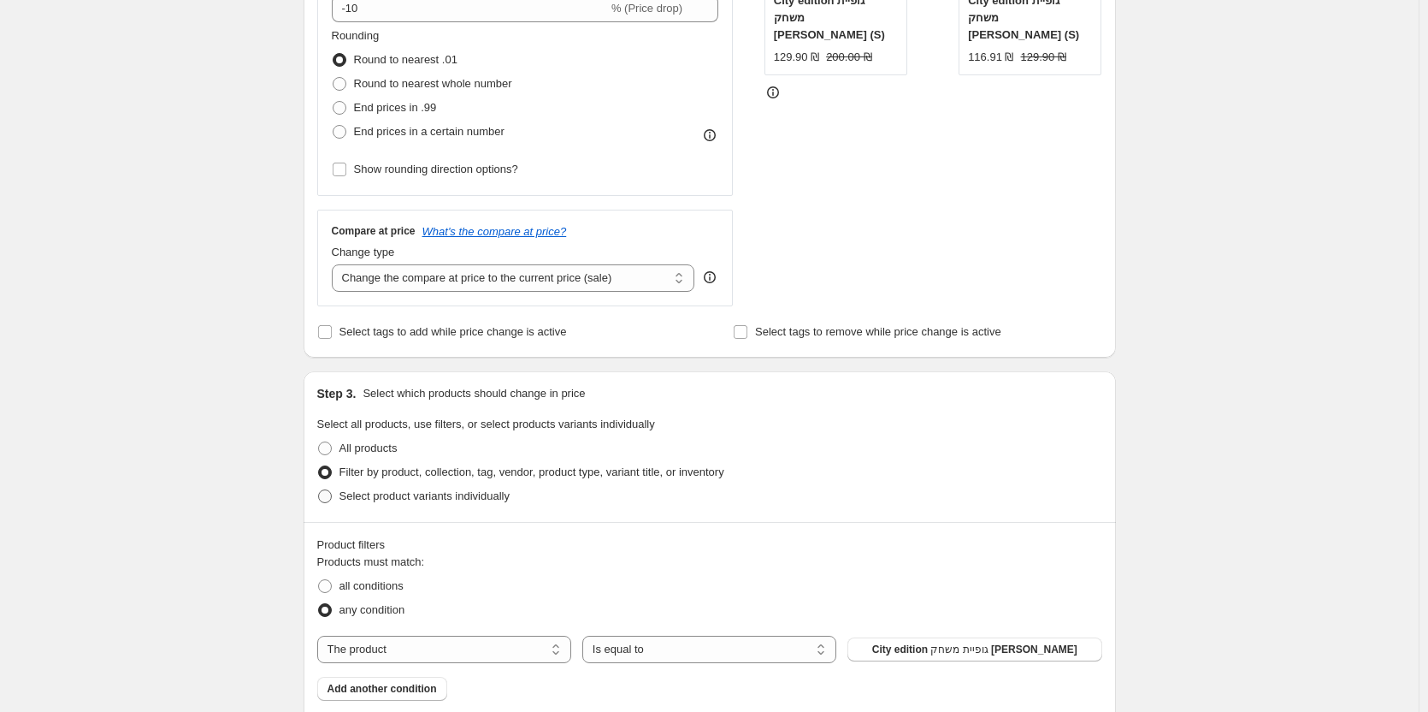
click at [399, 491] on span "Select product variants individually" at bounding box center [425, 495] width 170 height 13
click at [319, 490] on input "Select product variants individually" at bounding box center [318, 489] width 1 height 1
radio input "true"
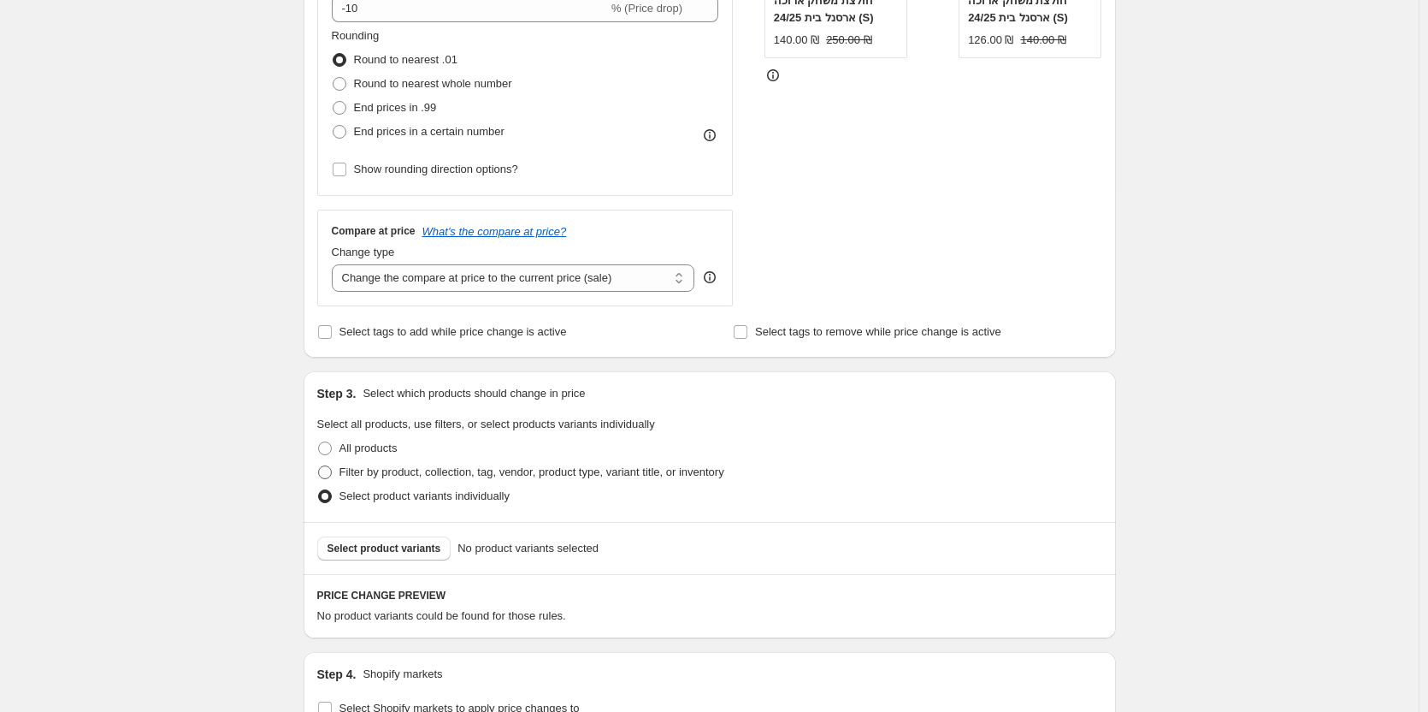
click at [485, 482] on label "Filter by product, collection, tag, vendor, product type, variant title, or inv…" at bounding box center [520, 472] width 407 height 24
click at [319, 466] on input "Filter by product, collection, tag, vendor, product type, variant title, or inv…" at bounding box center [318, 465] width 1 height 1
radio input "true"
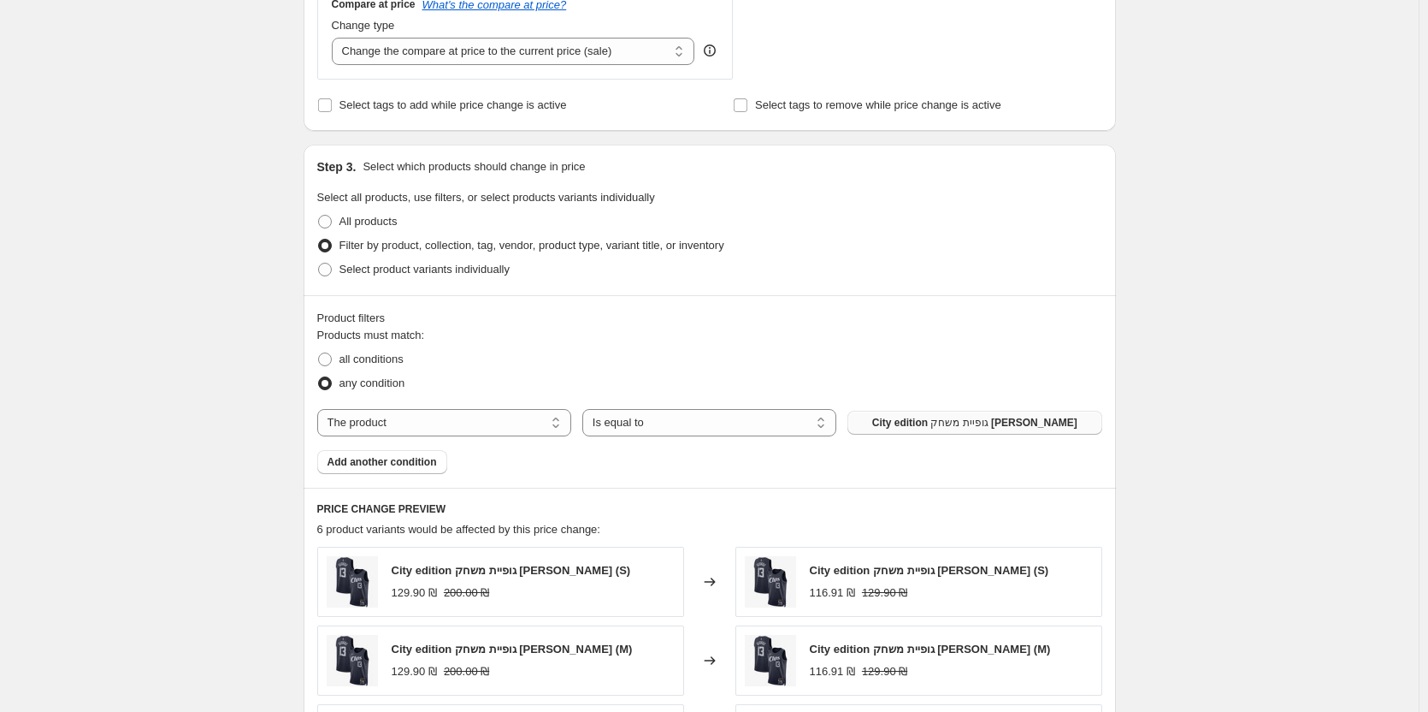
scroll to position [684, 0]
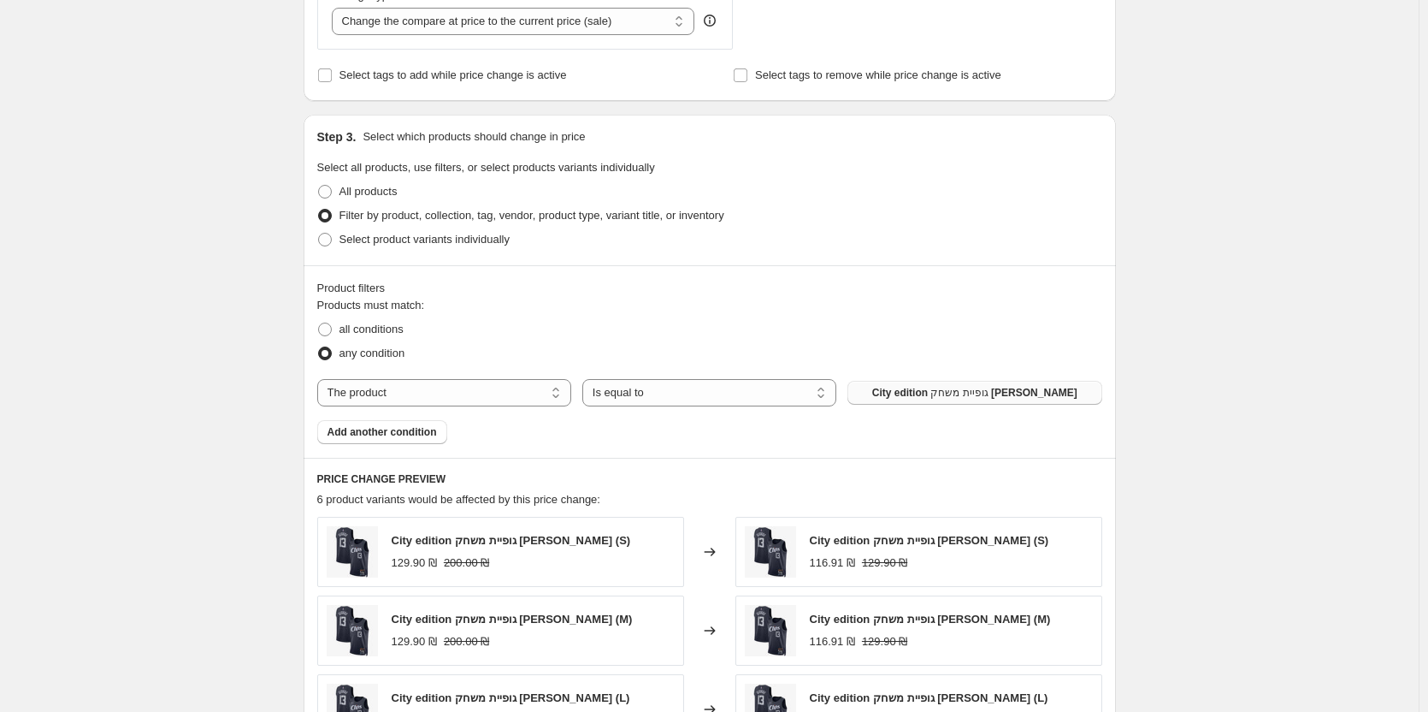
click at [943, 393] on span "City edition גופיית משחק פול ג'ורג'" at bounding box center [974, 393] width 205 height 14
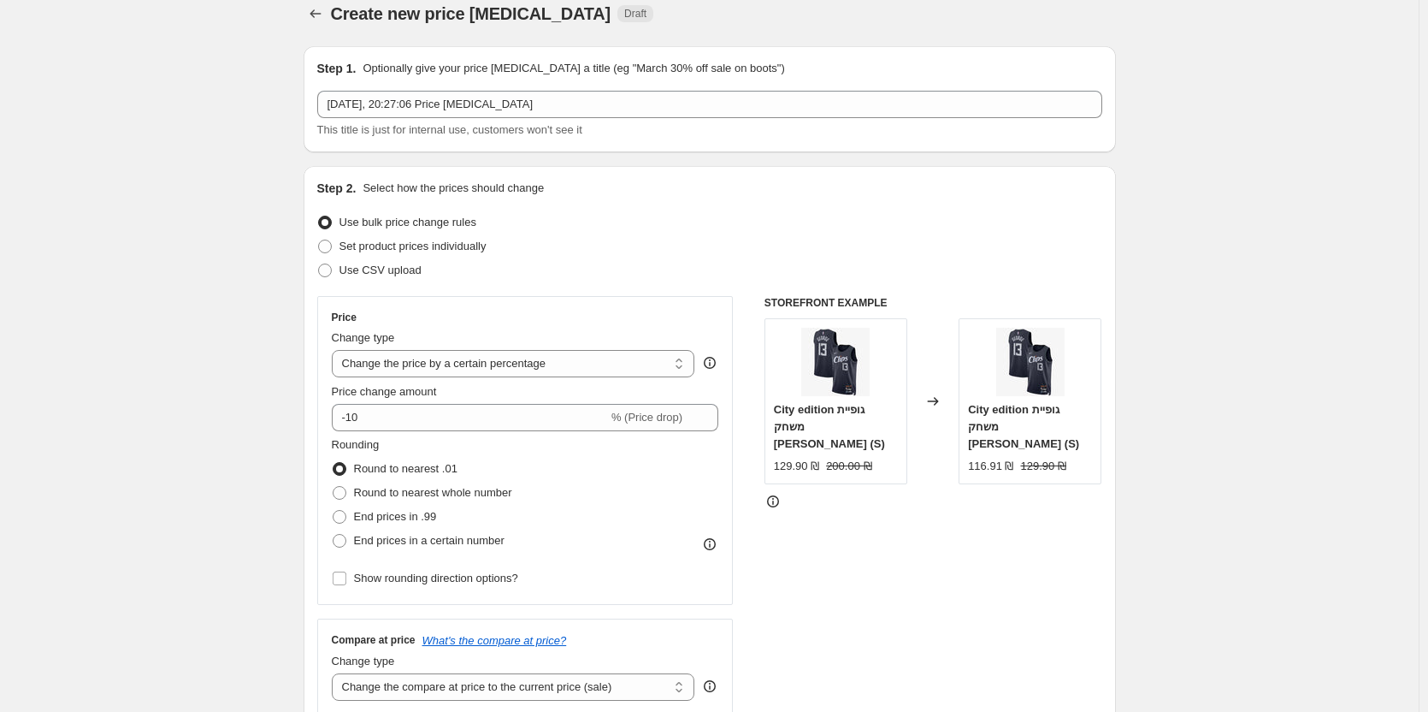
scroll to position [0, 0]
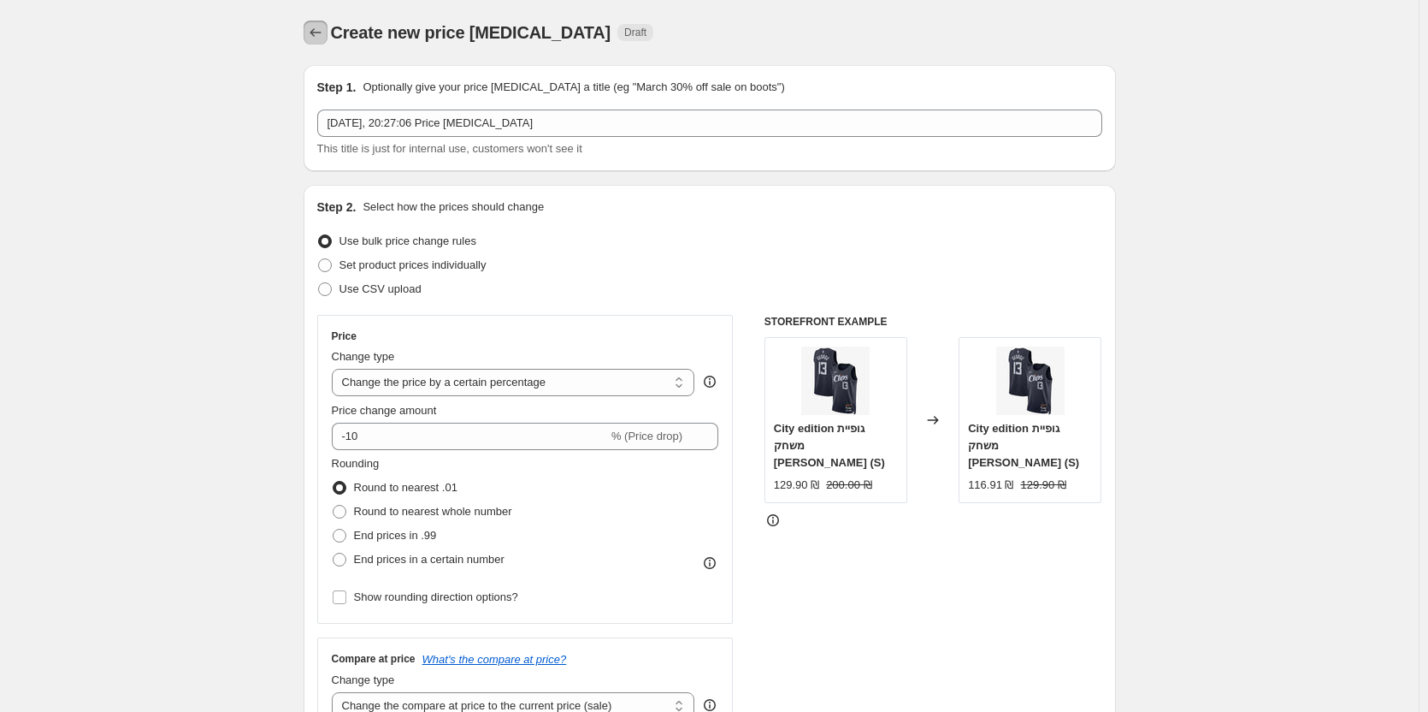
click at [320, 38] on icon "Price change jobs" at bounding box center [315, 32] width 17 height 17
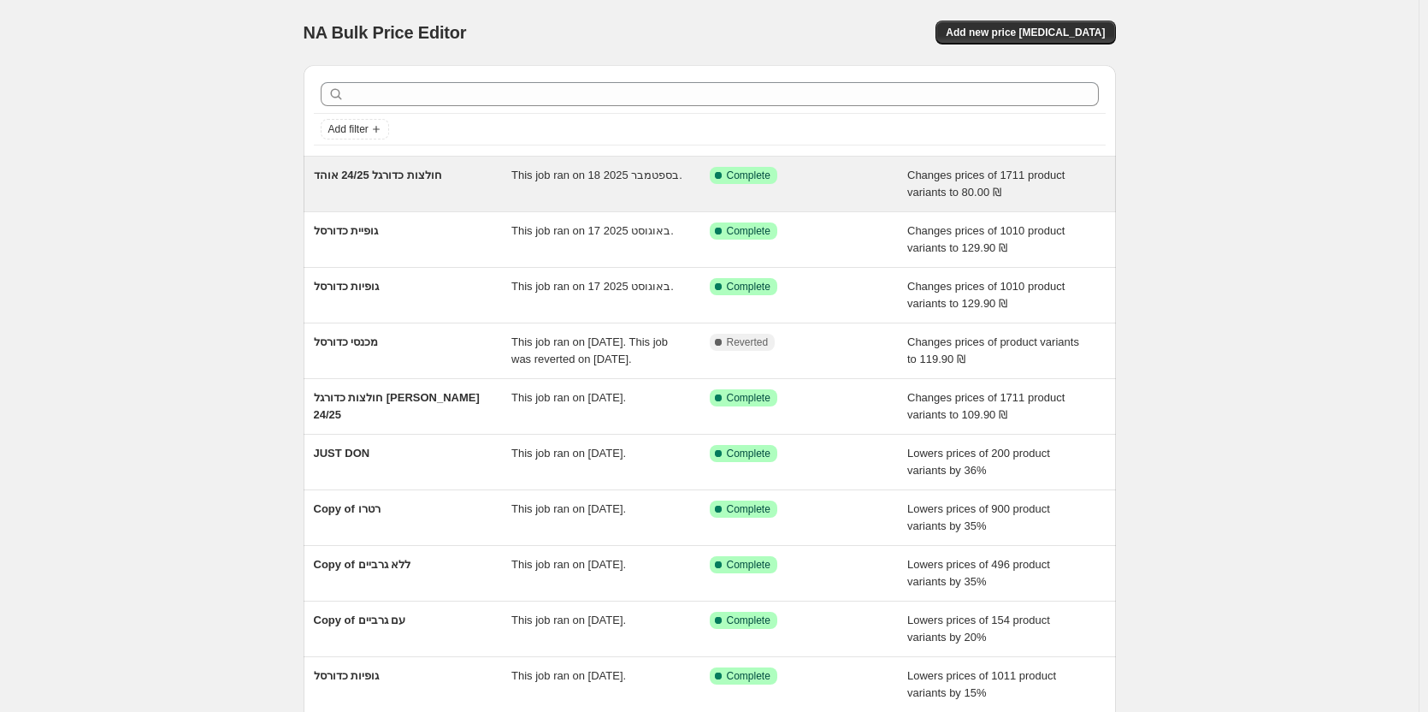
click at [388, 174] on span "חולצות כדורגל 24/25 אוהד" at bounding box center [378, 175] width 128 height 13
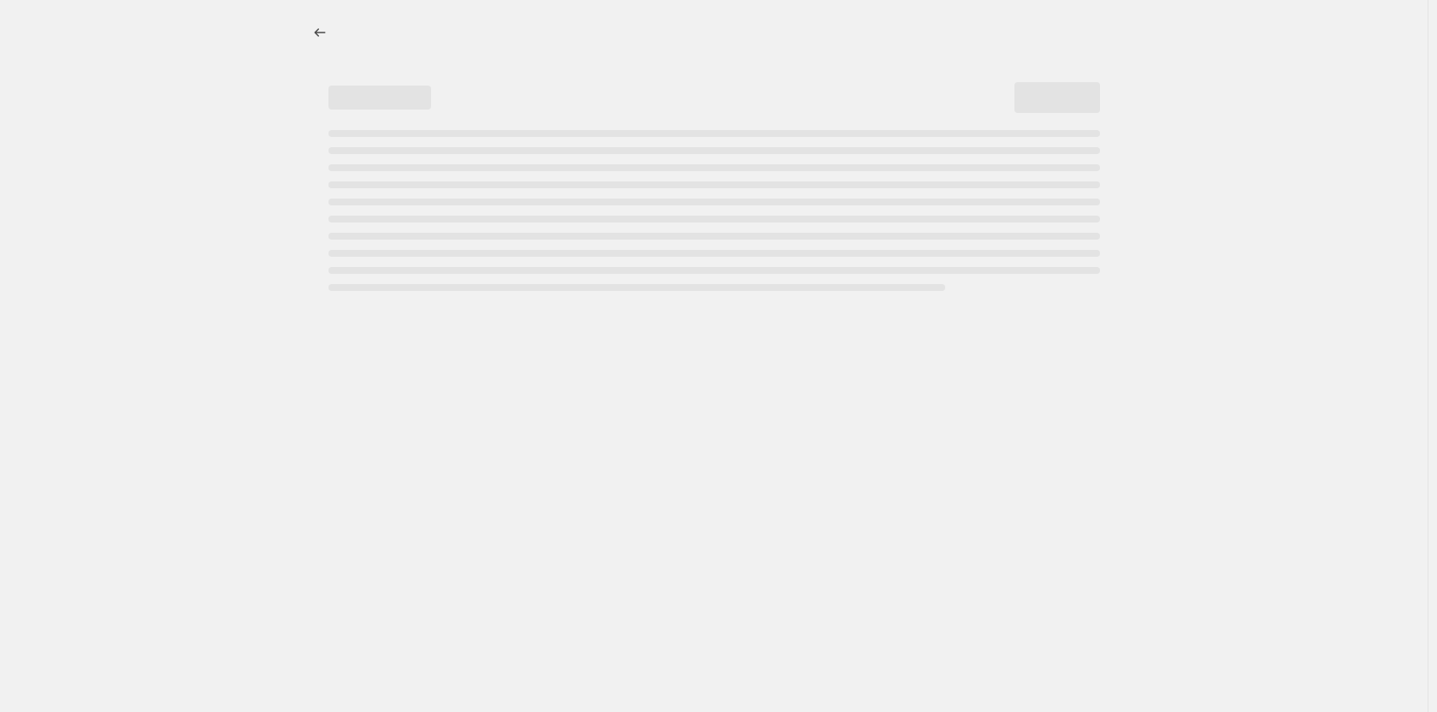
select select "no_change"
select select "tag"
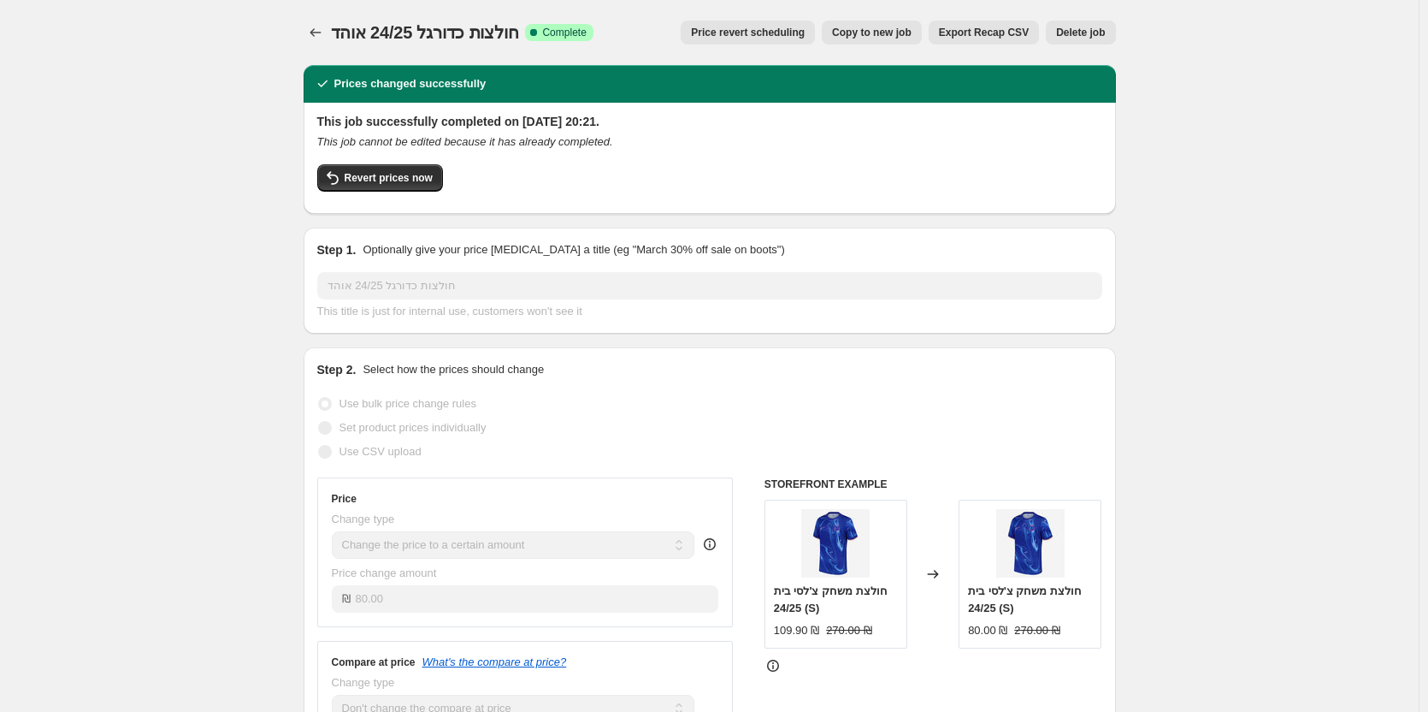
click at [843, 30] on button "Copy to new job" at bounding box center [872, 33] width 100 height 24
select select "no_change"
select select "tag"
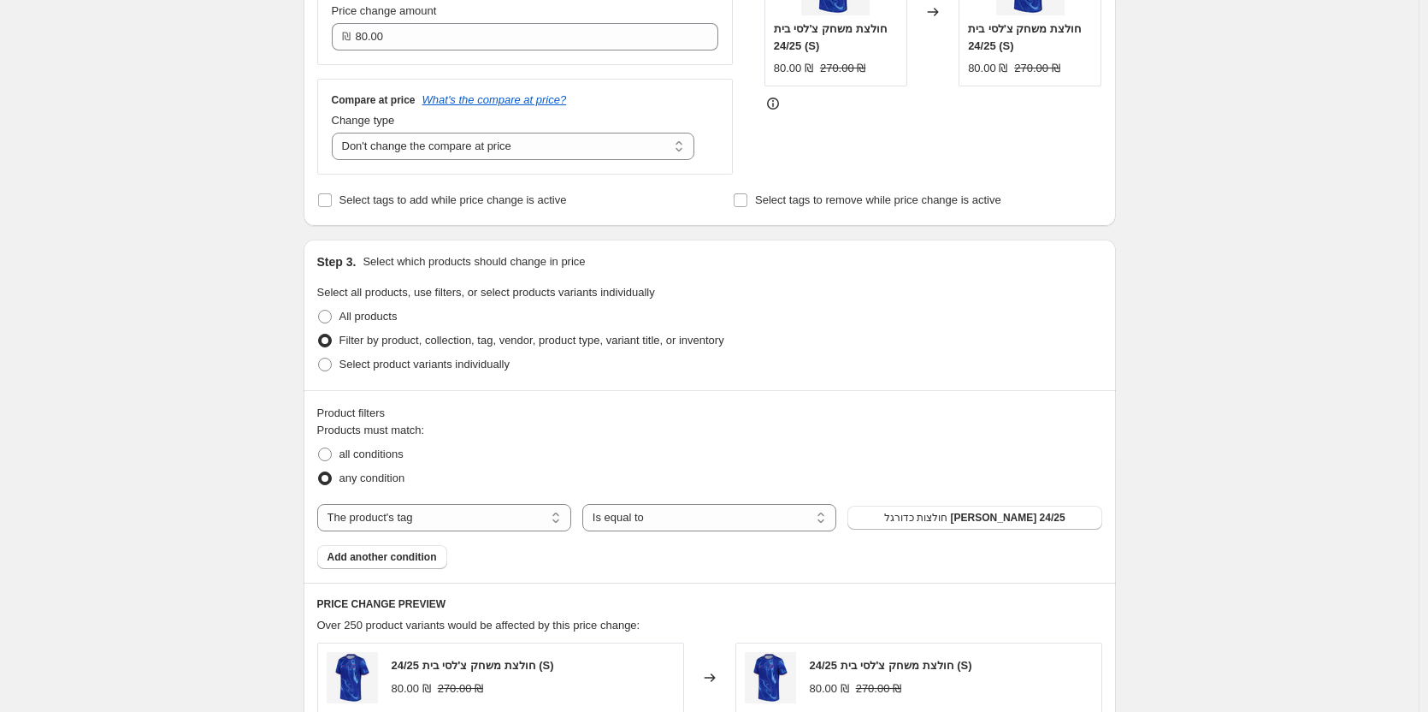
scroll to position [599, 0]
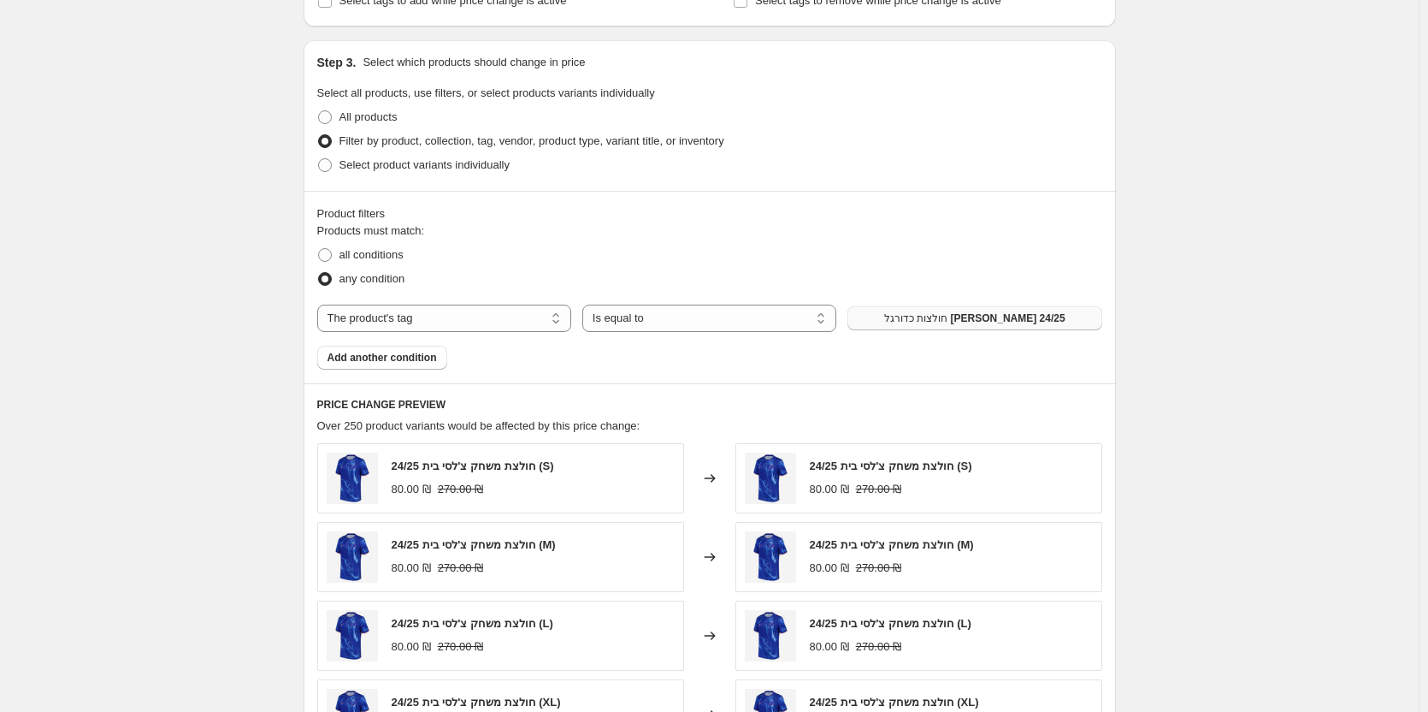
click at [987, 328] on button "חולצות כדורגל [PERSON_NAME] 24/25" at bounding box center [975, 318] width 254 height 24
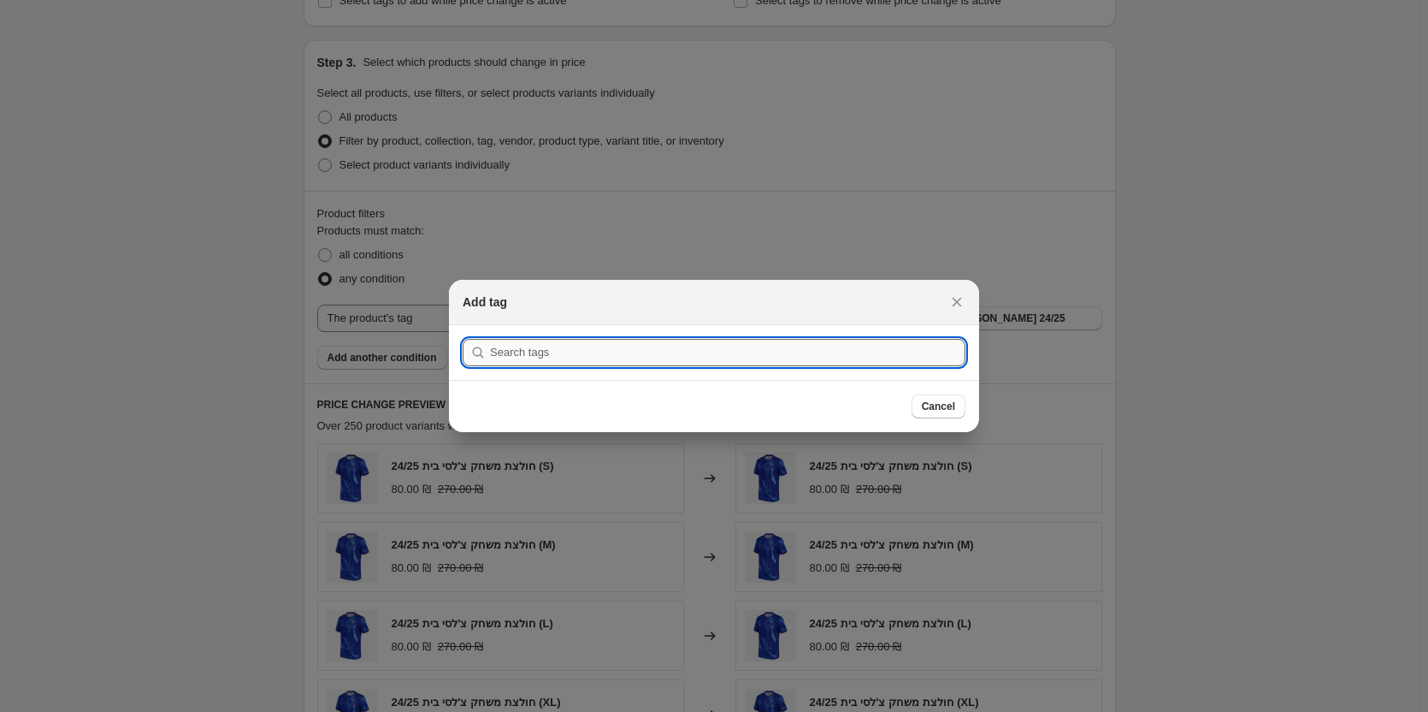
click at [668, 354] on input ":r56:" at bounding box center [728, 352] width 476 height 27
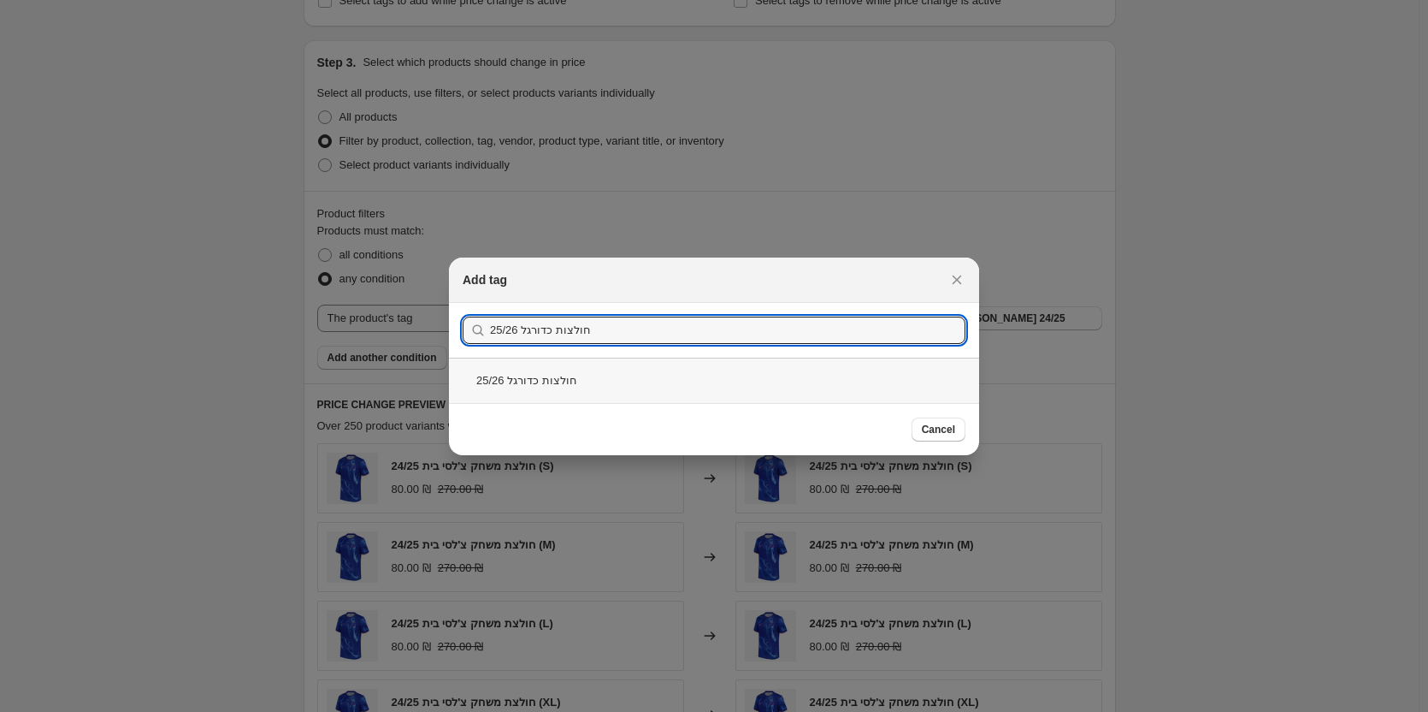
type input "חולצות כדורגל 25/26"
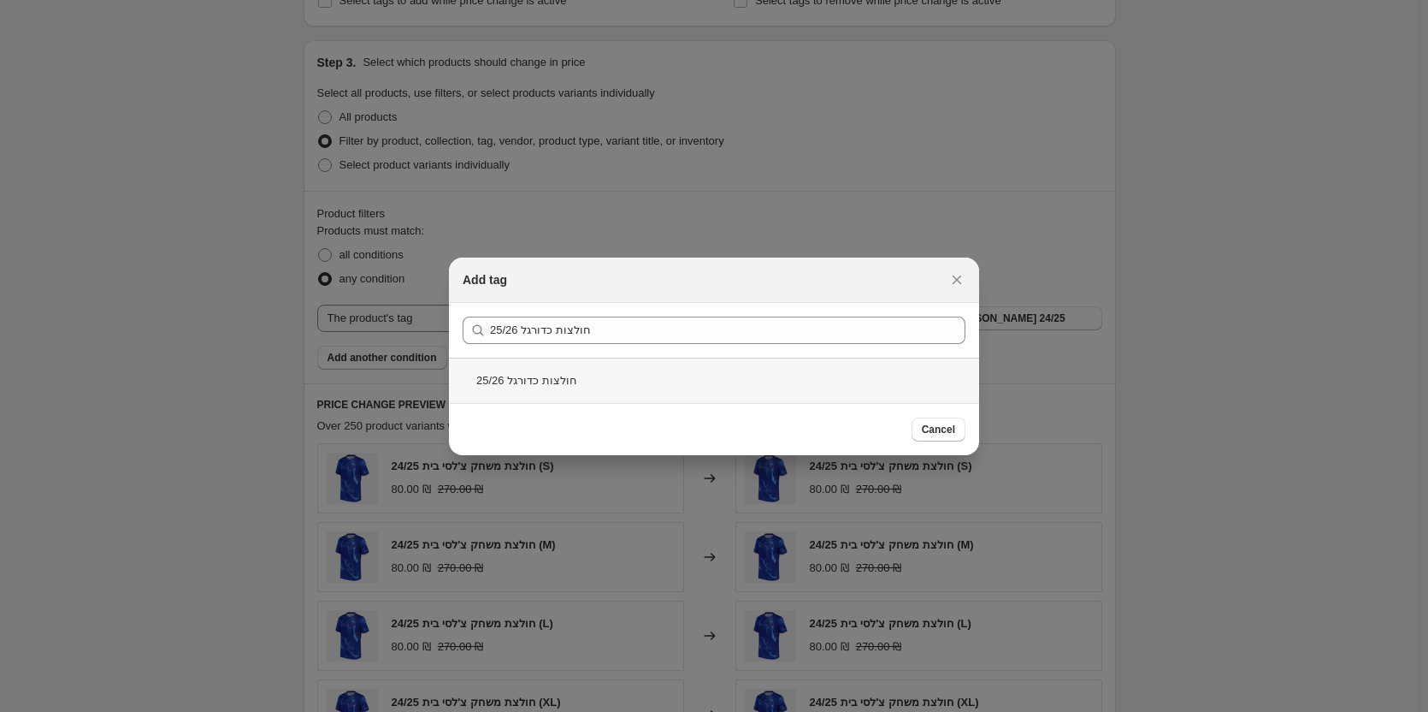
click at [618, 379] on div "חולצות כדורגל 25/26" at bounding box center [714, 380] width 530 height 45
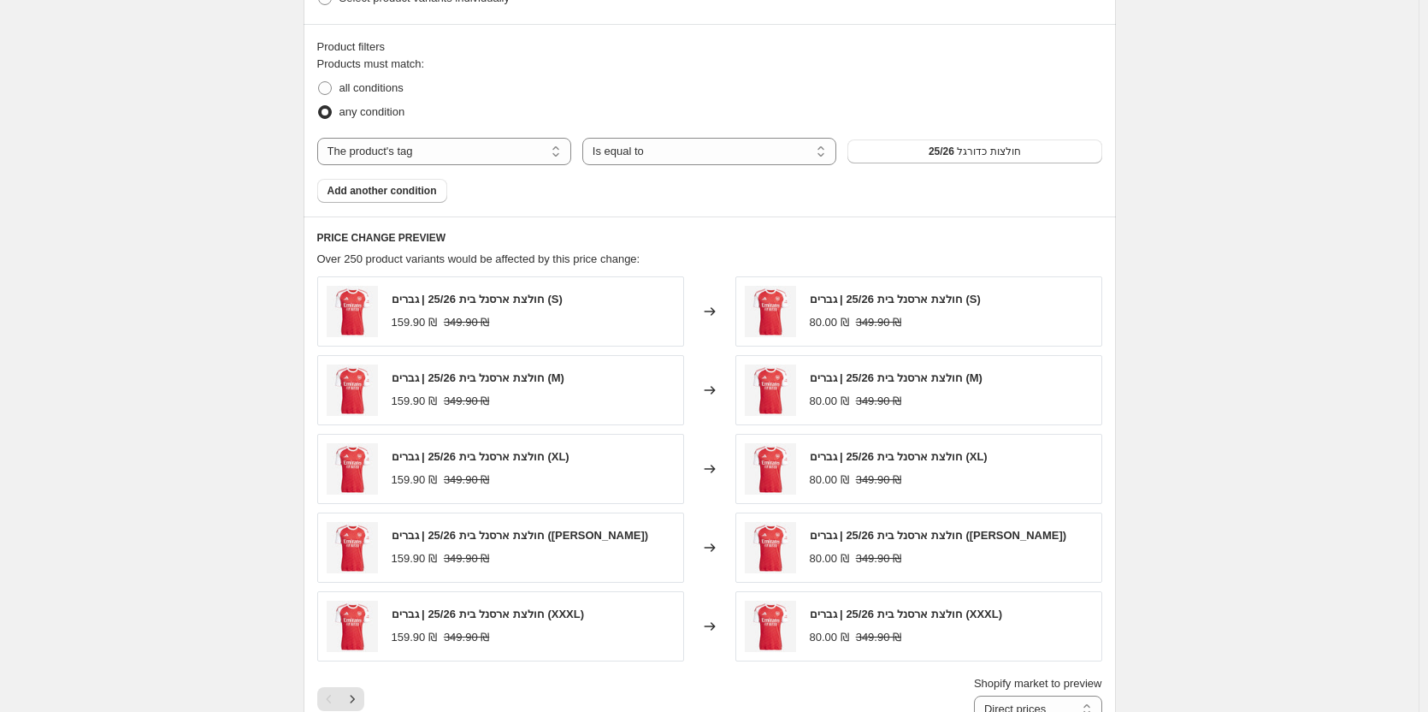
scroll to position [855, 0]
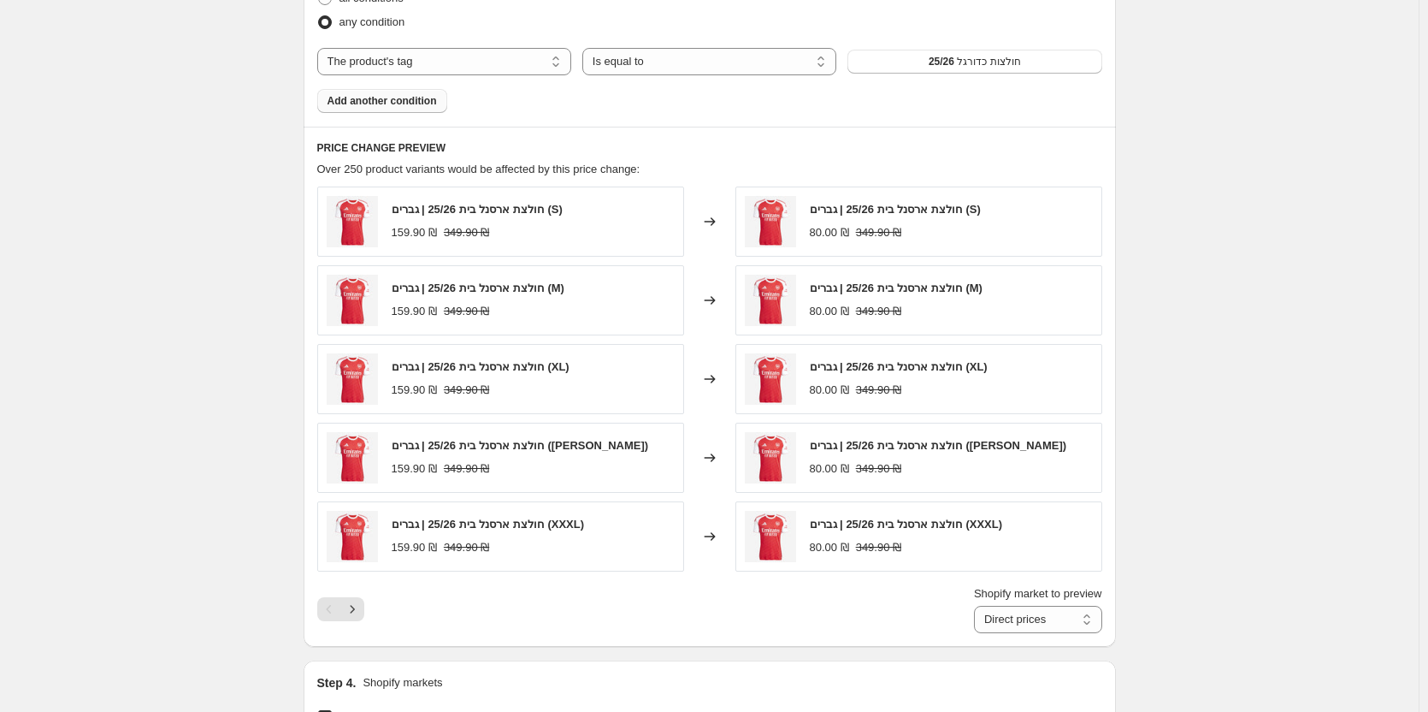
click at [392, 103] on span "Add another condition" at bounding box center [382, 101] width 109 height 14
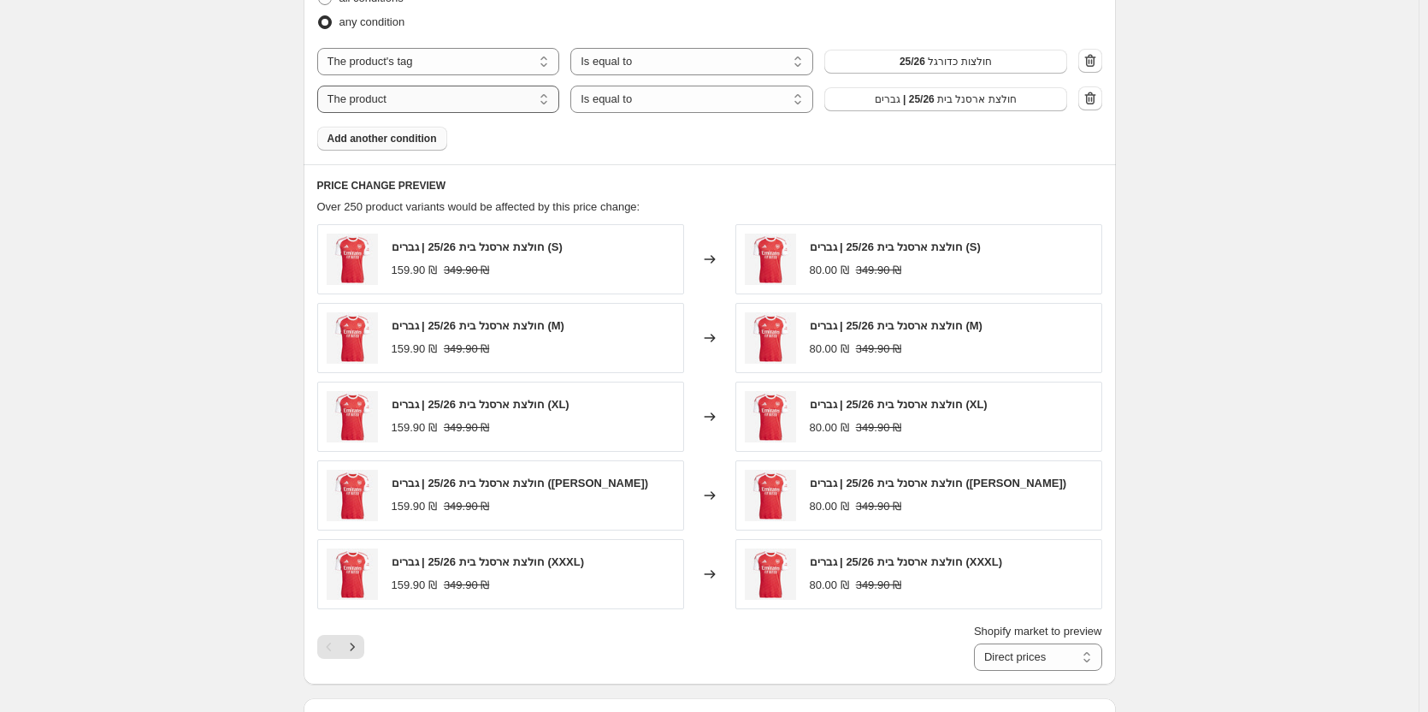
click at [540, 109] on select "The product The product's collection The product's tag The product's vendor The…" at bounding box center [438, 99] width 243 height 27
select select "collection"
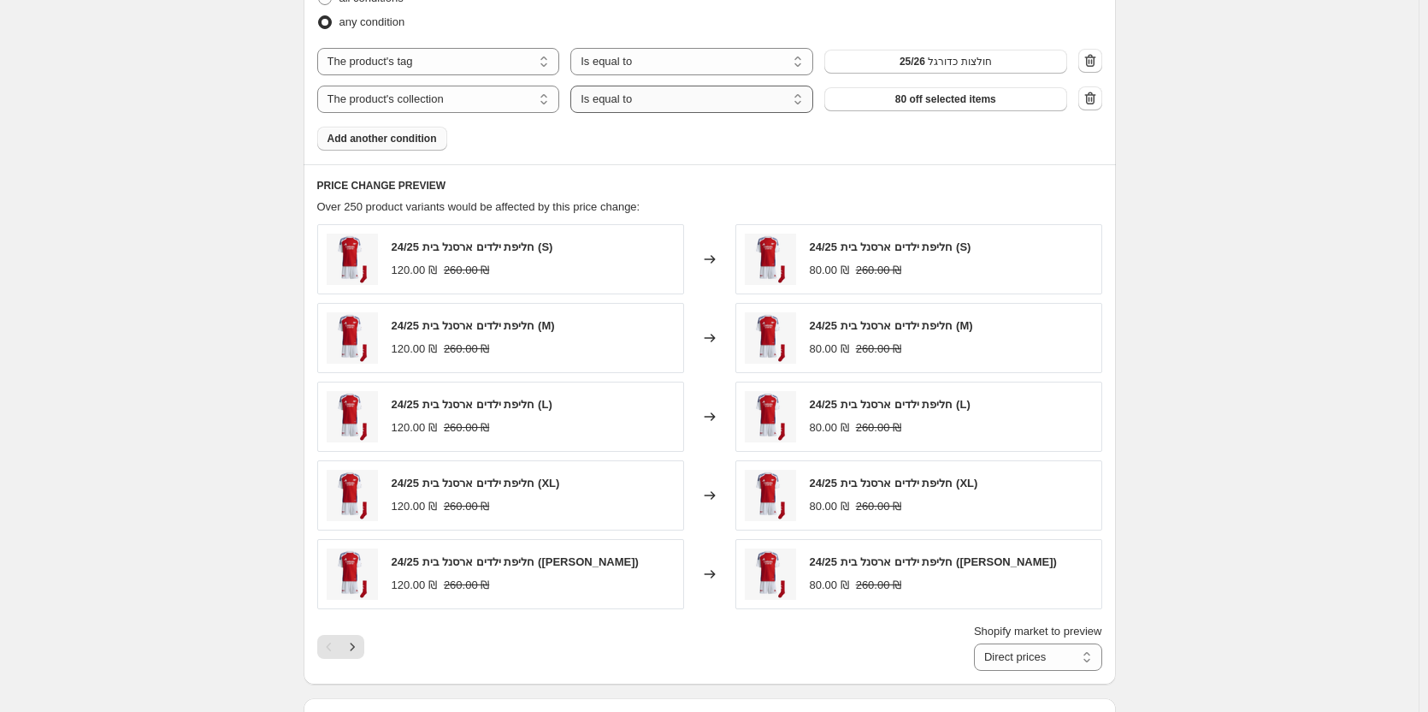
click at [673, 108] on select "Is equal to Is not equal to" at bounding box center [692, 99] width 243 height 27
select select "not_equal"
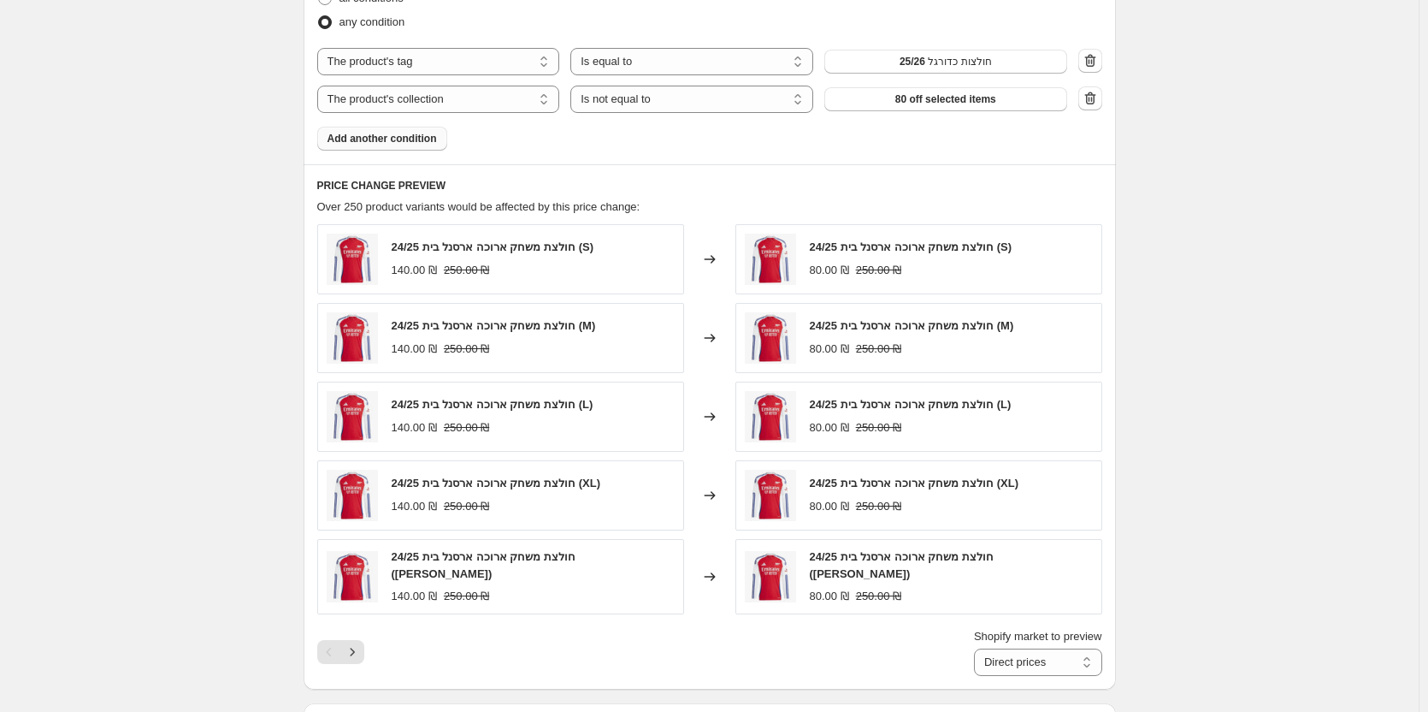
click at [908, 99] on span "80 off selected items" at bounding box center [946, 99] width 101 height 14
click at [356, 652] on icon "Next" at bounding box center [352, 651] width 17 height 17
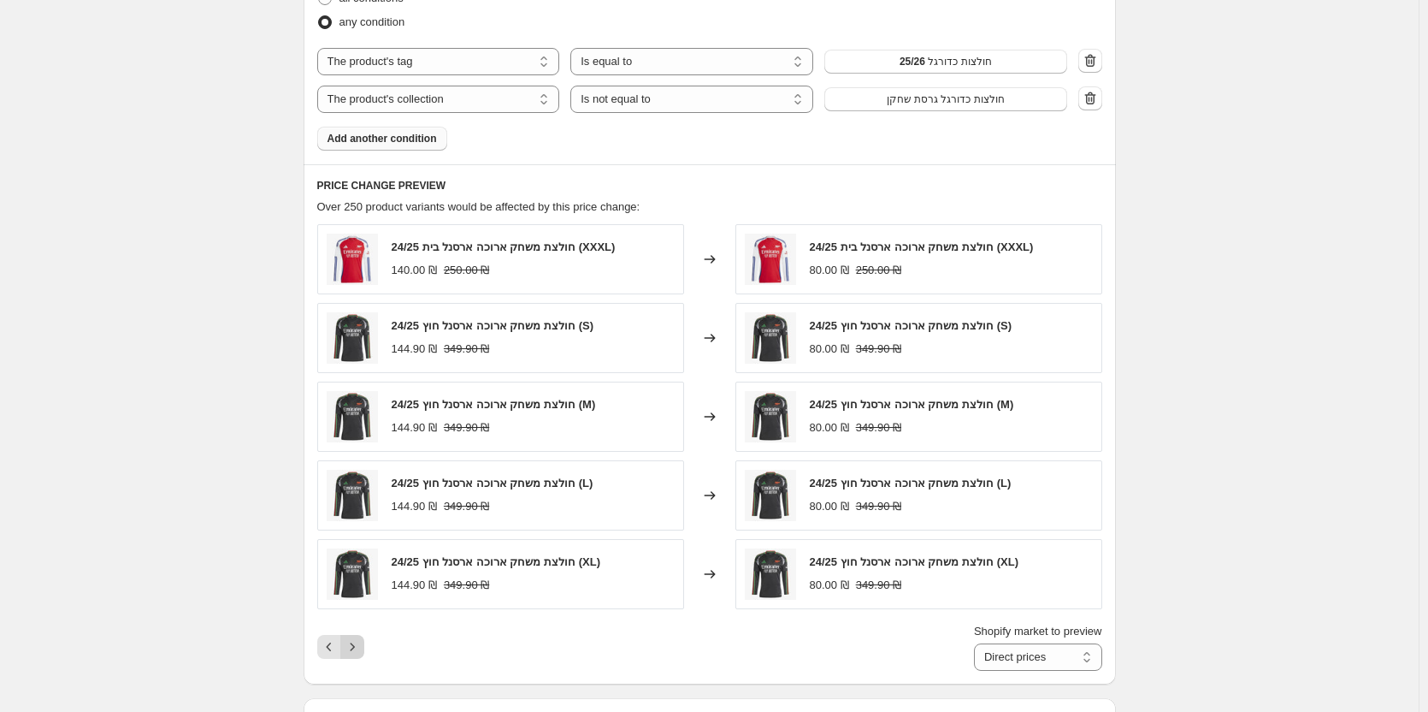
click at [356, 652] on icon "Next" at bounding box center [352, 646] width 17 height 17
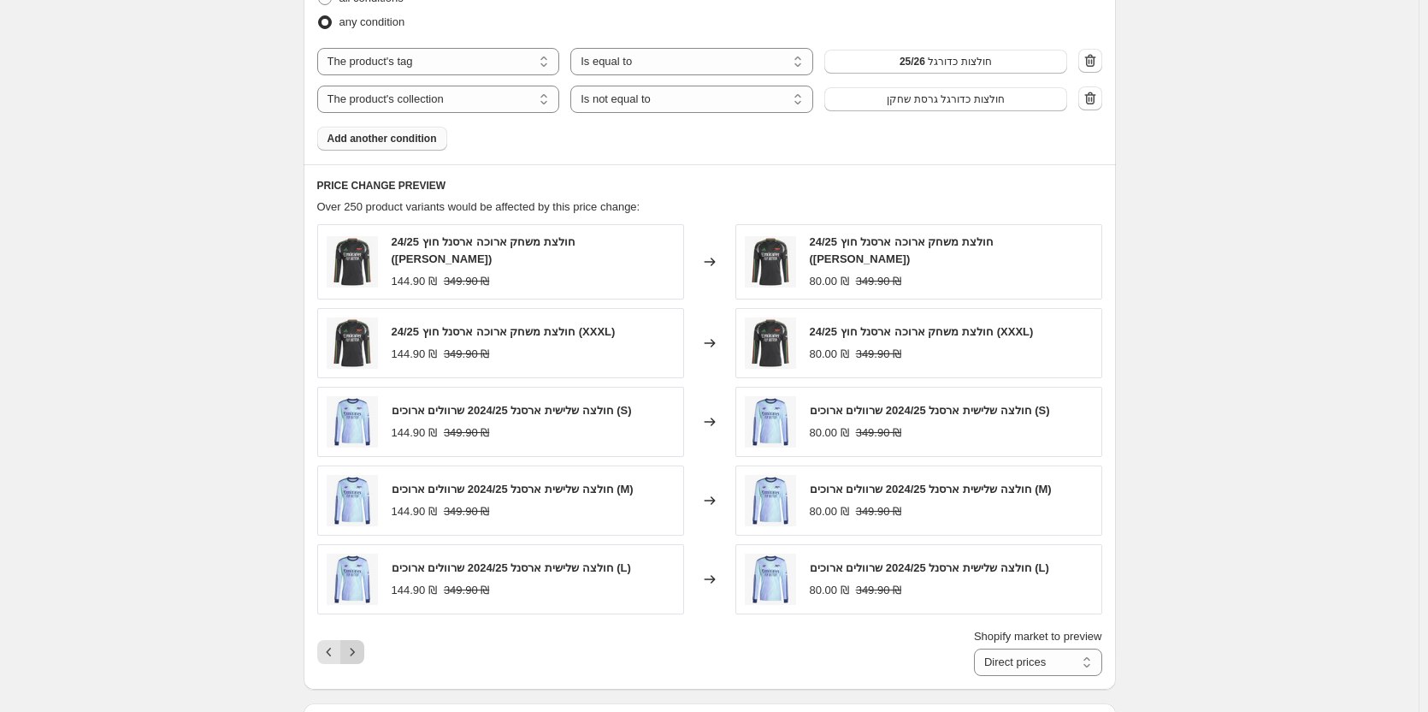
click at [356, 652] on icon "Next" at bounding box center [352, 651] width 17 height 17
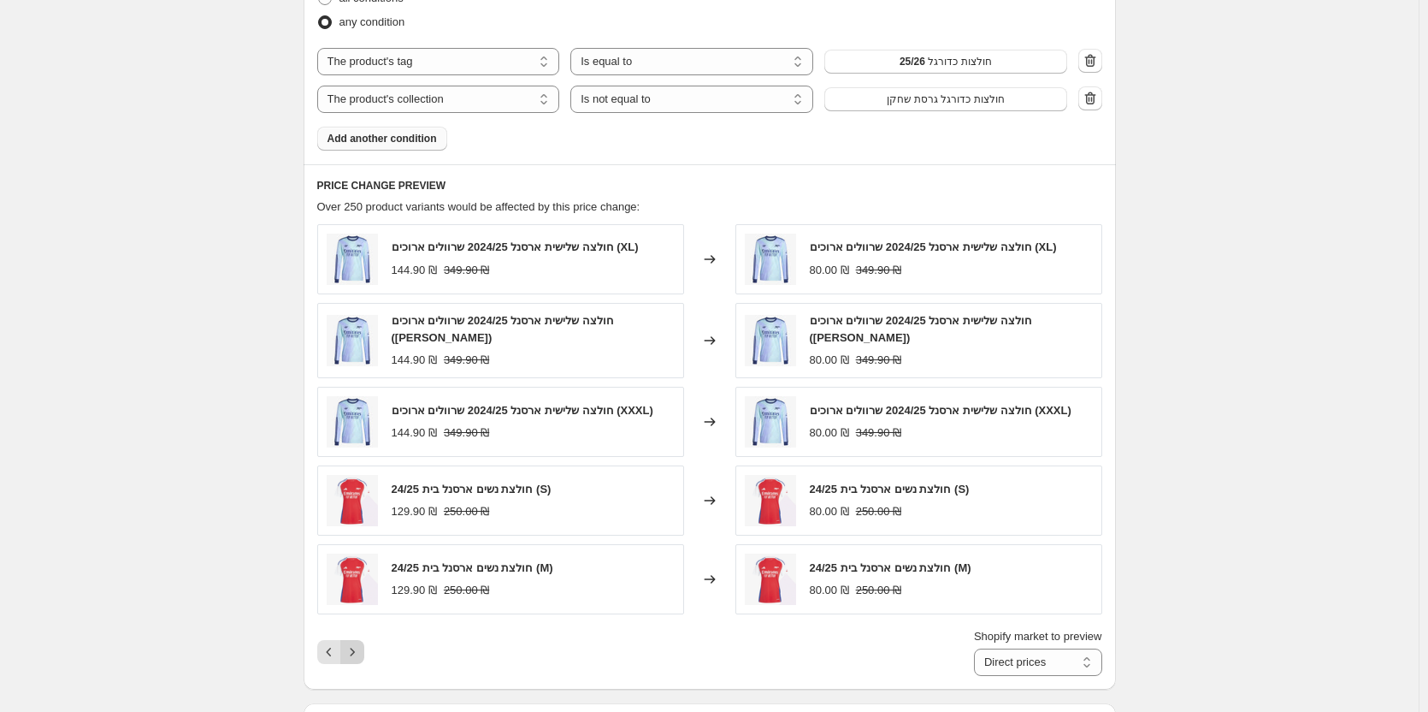
click at [356, 652] on icon "Next" at bounding box center [352, 651] width 17 height 17
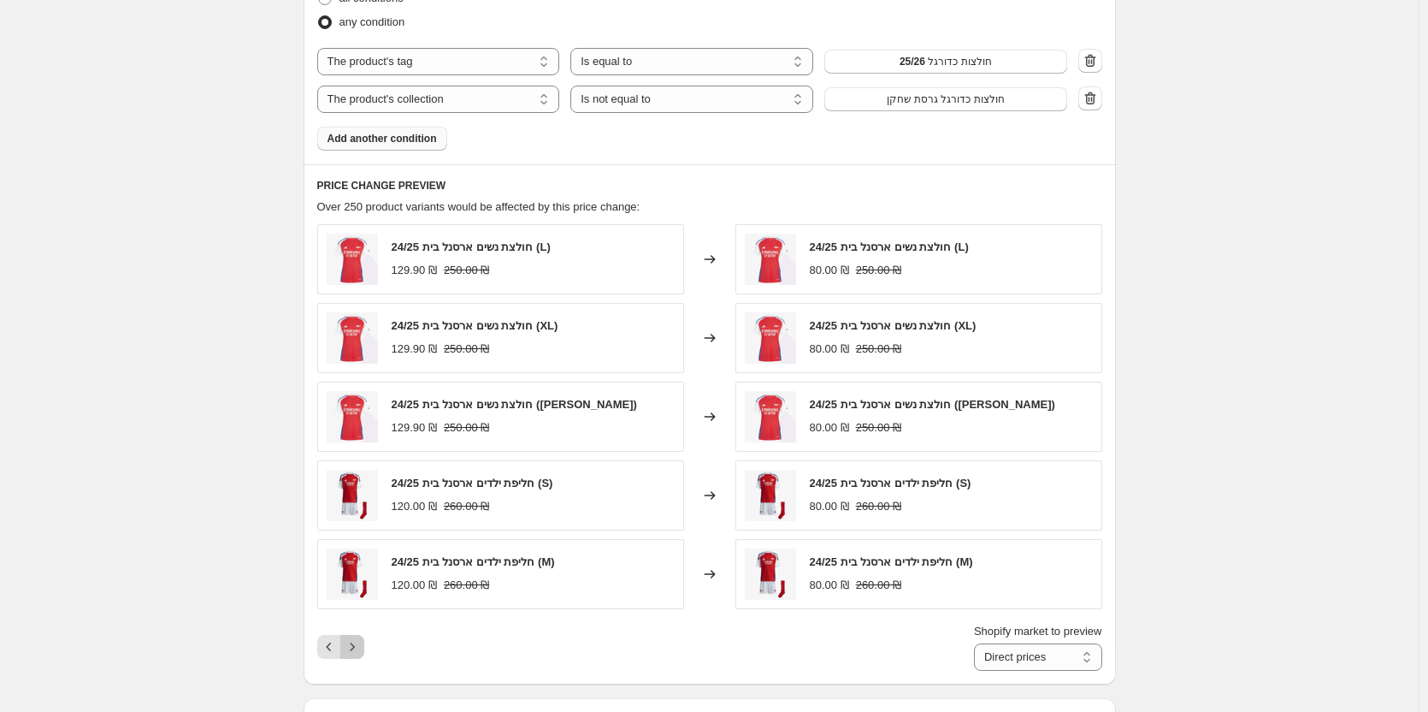
click at [356, 652] on icon "Next" at bounding box center [352, 646] width 17 height 17
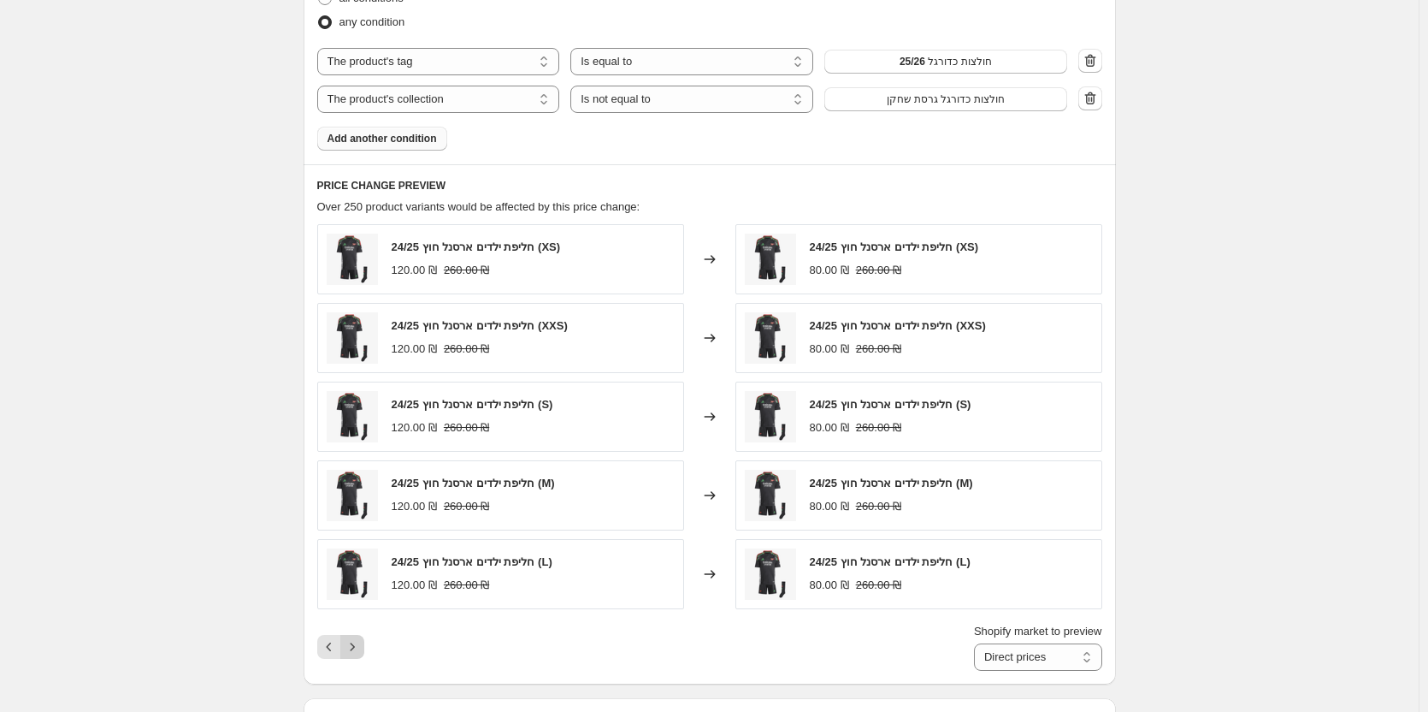
click at [356, 652] on icon "Next" at bounding box center [352, 646] width 17 height 17
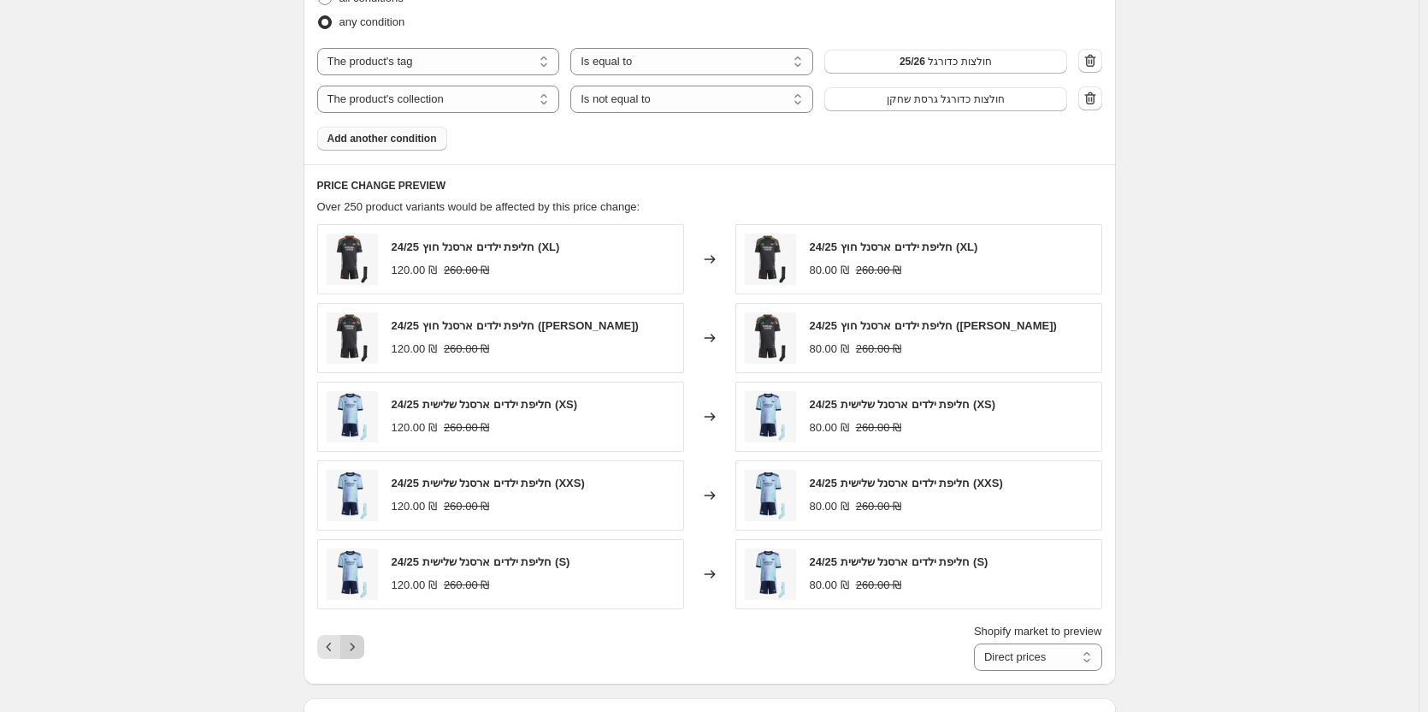
click at [356, 652] on icon "Next" at bounding box center [352, 646] width 17 height 17
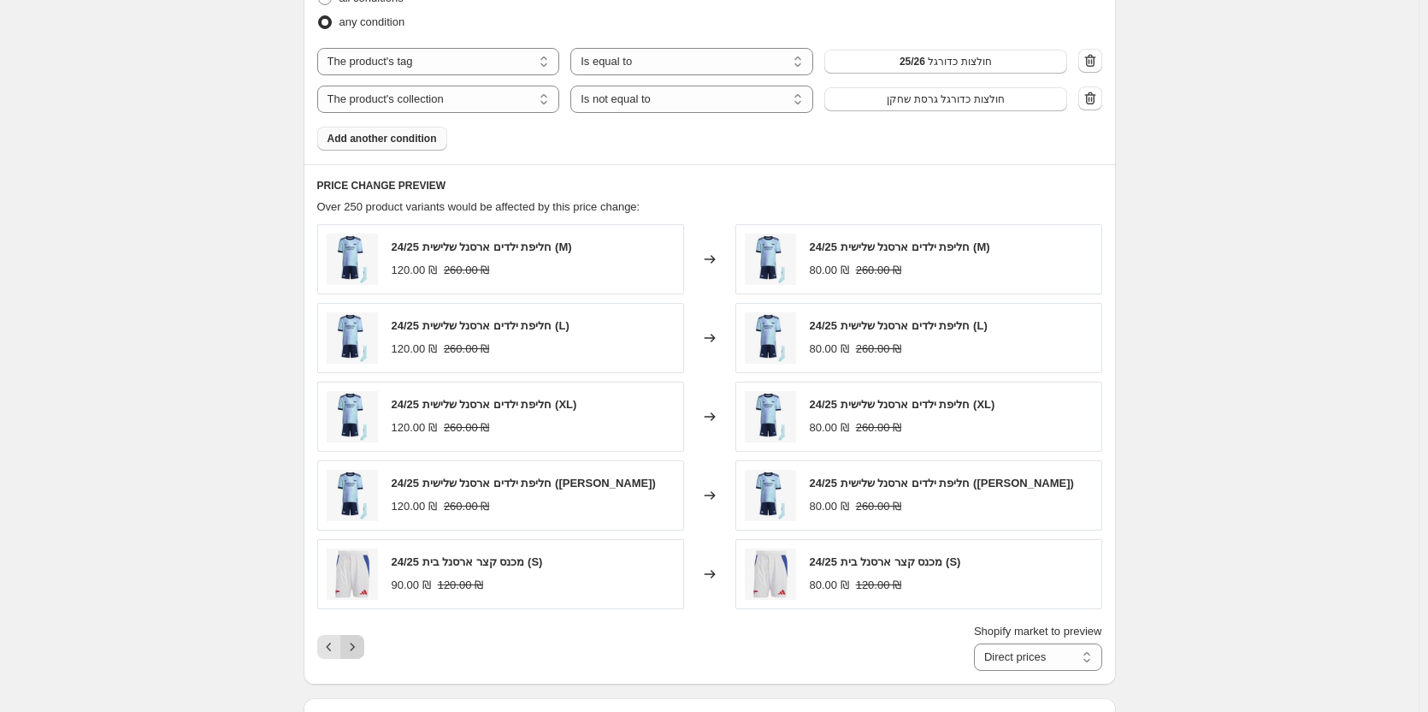
click at [356, 652] on icon "Next" at bounding box center [352, 646] width 17 height 17
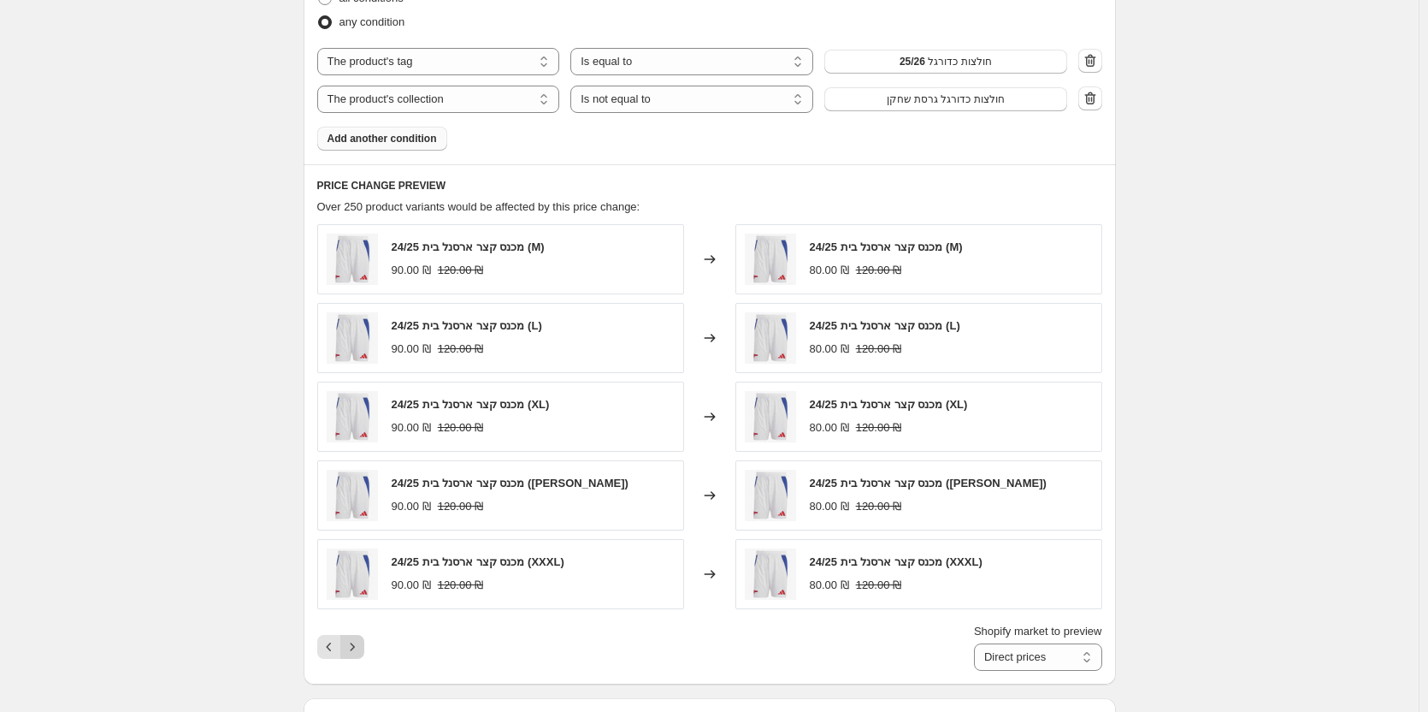
click at [356, 652] on icon "Next" at bounding box center [352, 646] width 17 height 17
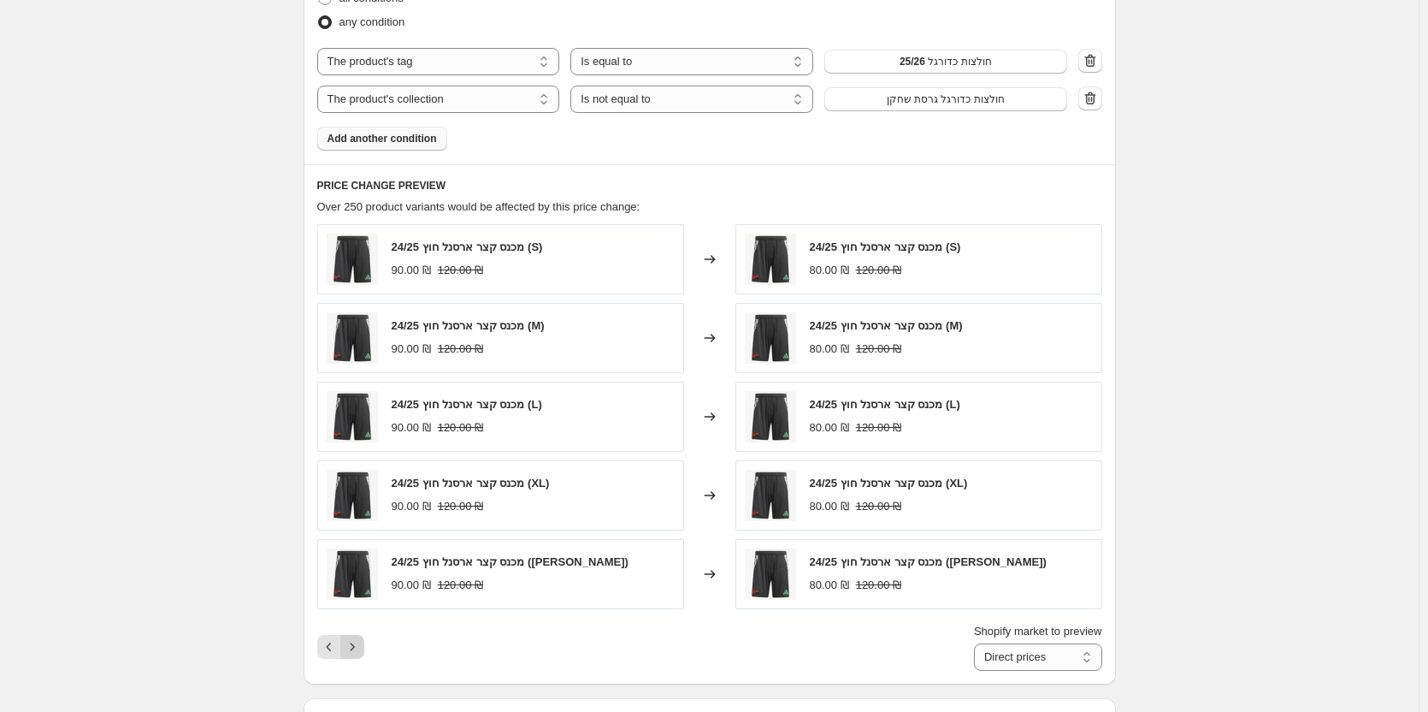
click at [356, 652] on icon "Next" at bounding box center [352, 646] width 17 height 17
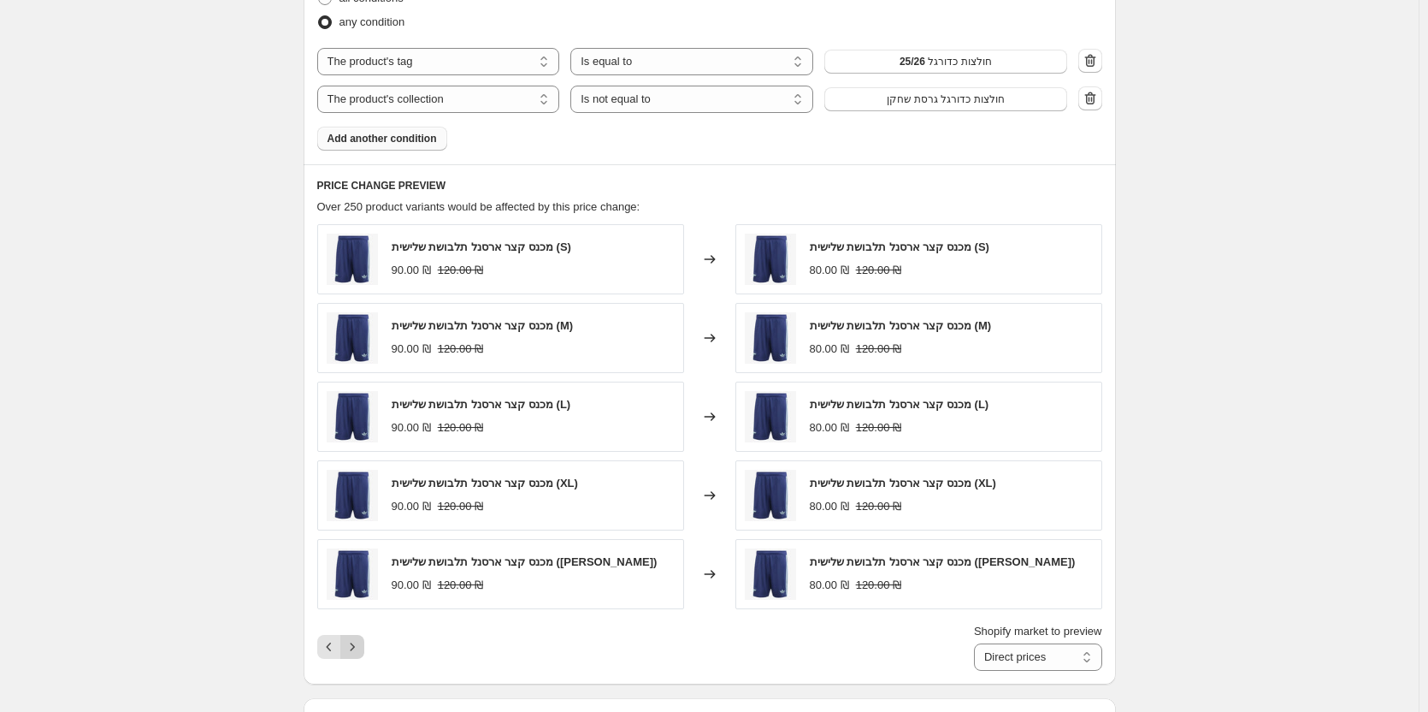
click at [356, 652] on icon "Next" at bounding box center [352, 646] width 17 height 17
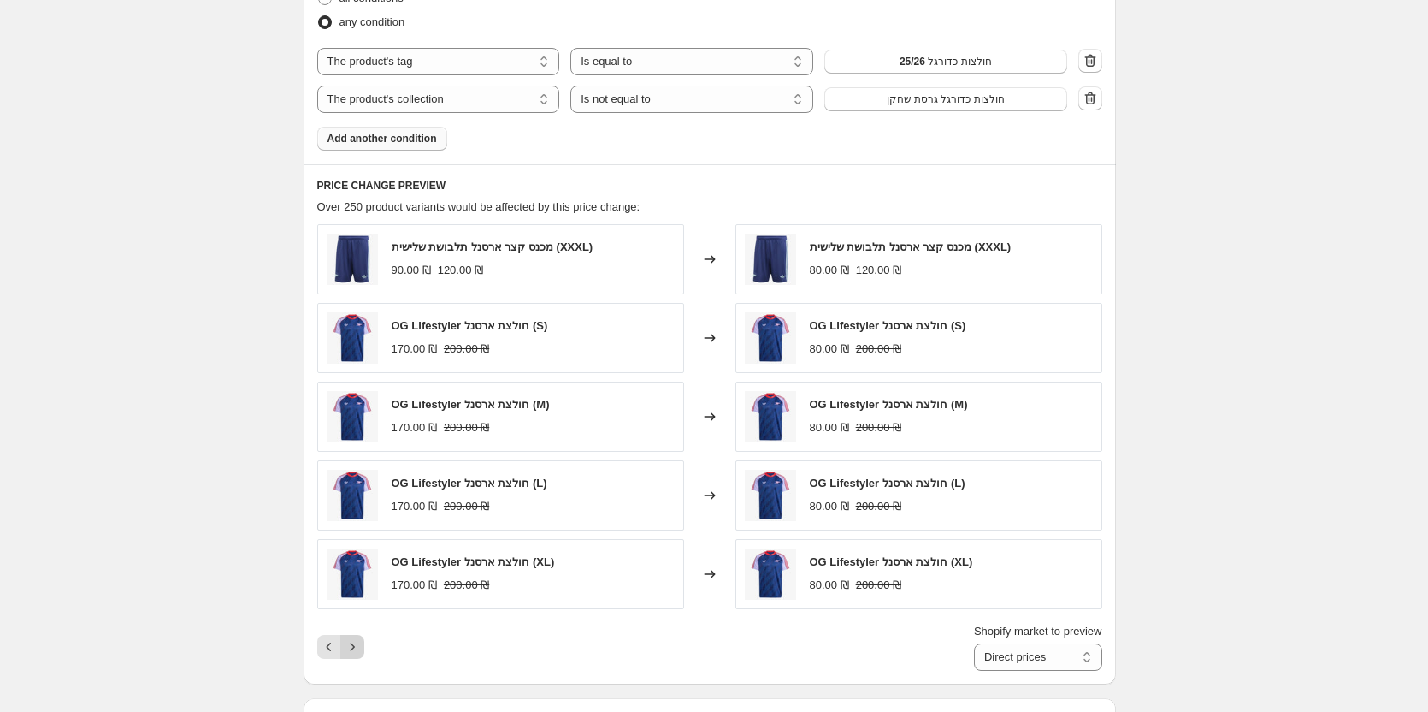
click at [356, 652] on icon "Next" at bounding box center [352, 646] width 17 height 17
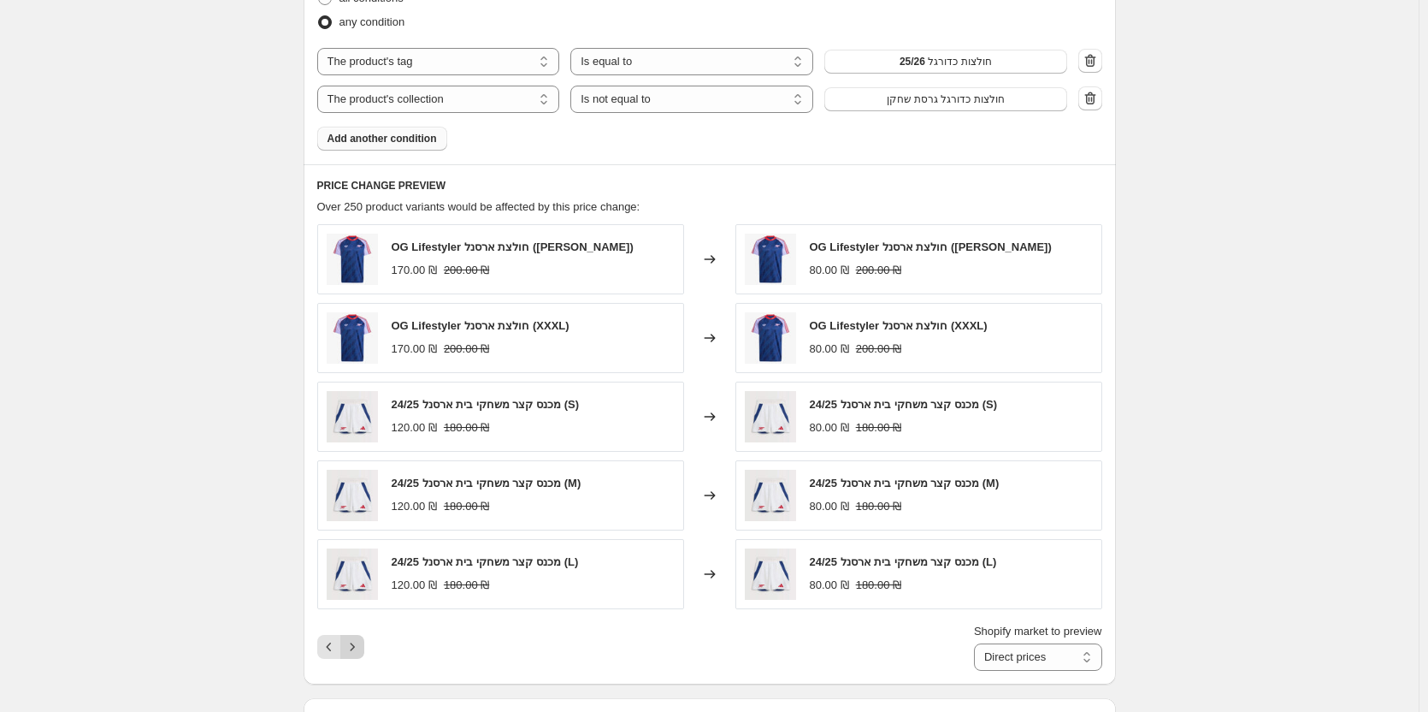
click at [356, 652] on icon "Next" at bounding box center [352, 646] width 17 height 17
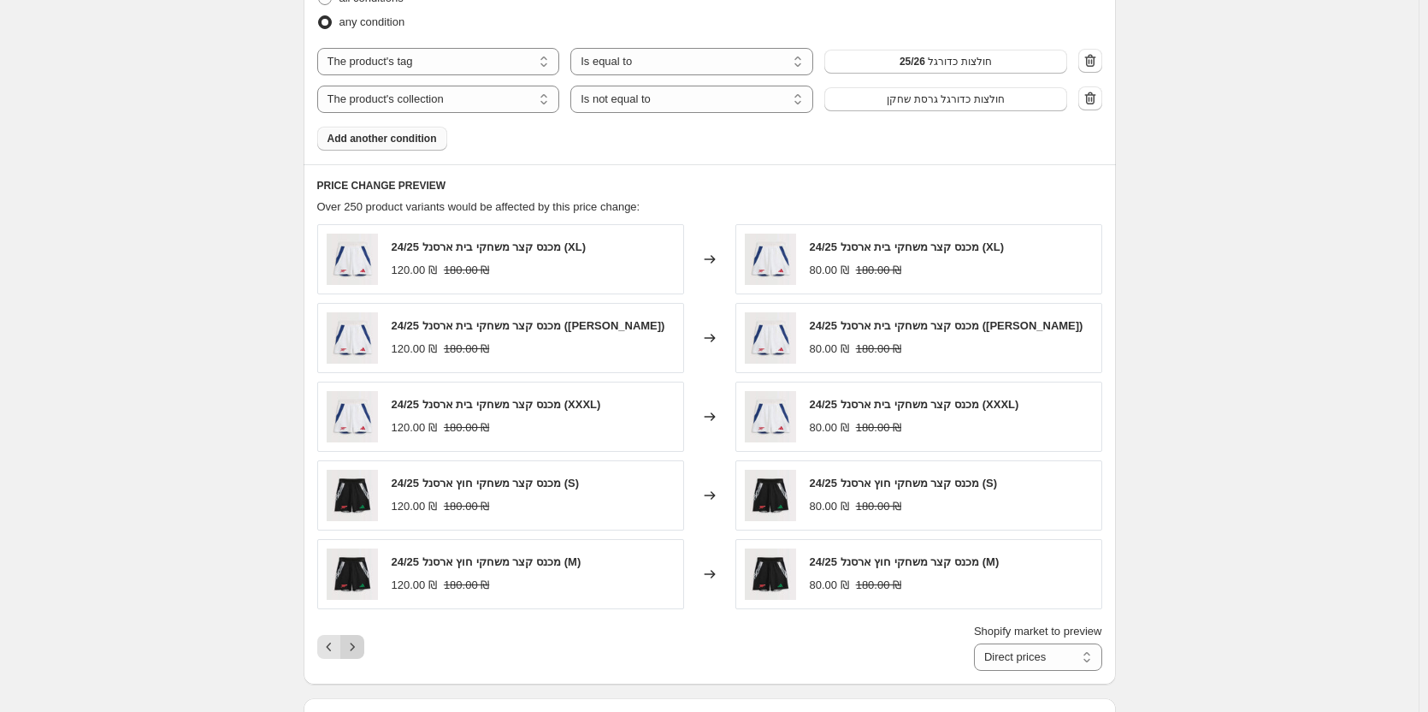
click at [356, 652] on icon "Next" at bounding box center [352, 646] width 17 height 17
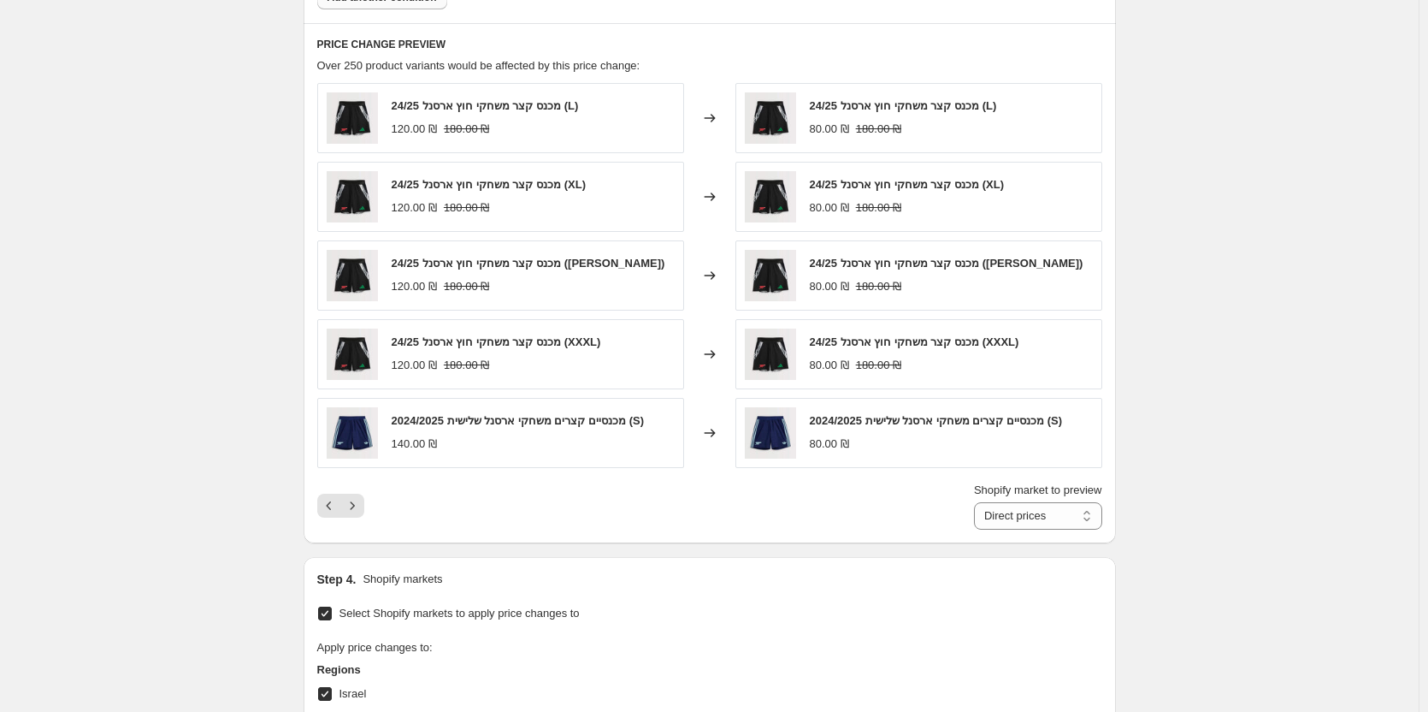
scroll to position [1112, 0]
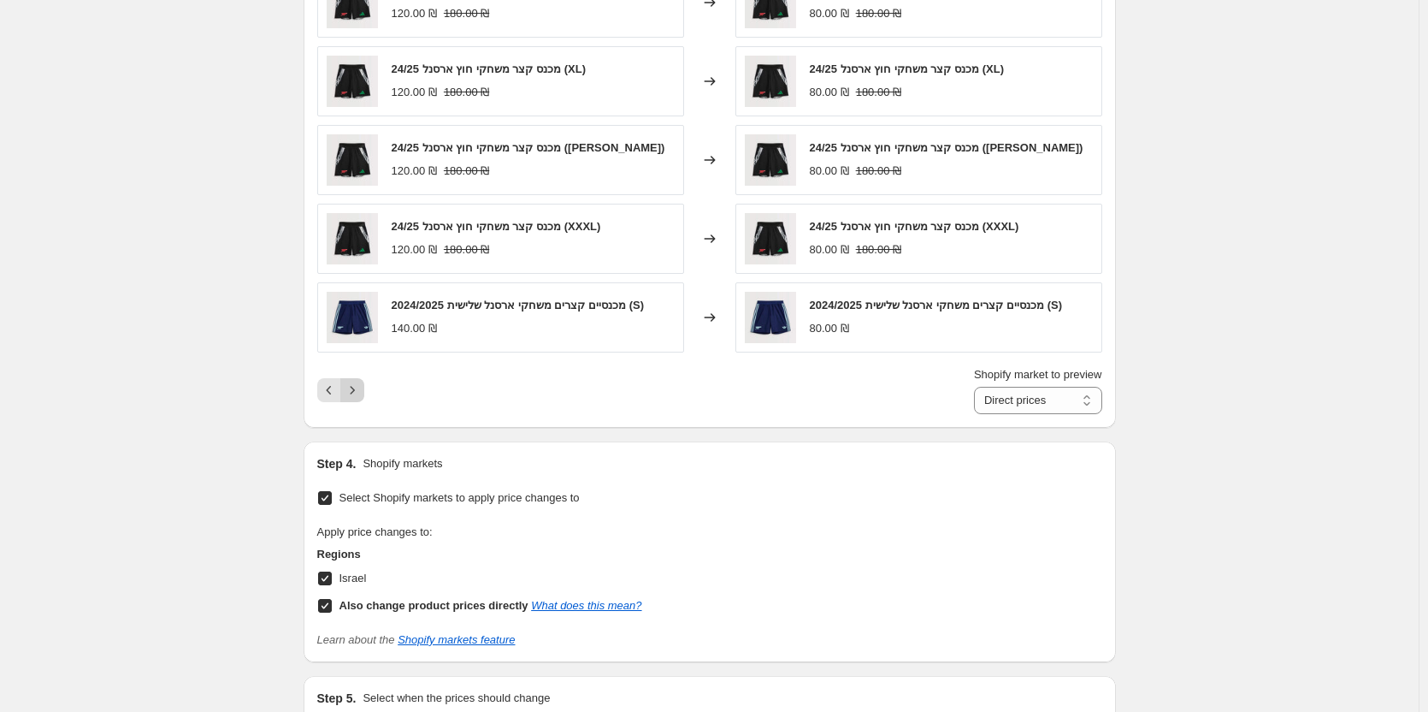
click at [355, 393] on icon "Next" at bounding box center [352, 389] width 17 height 17
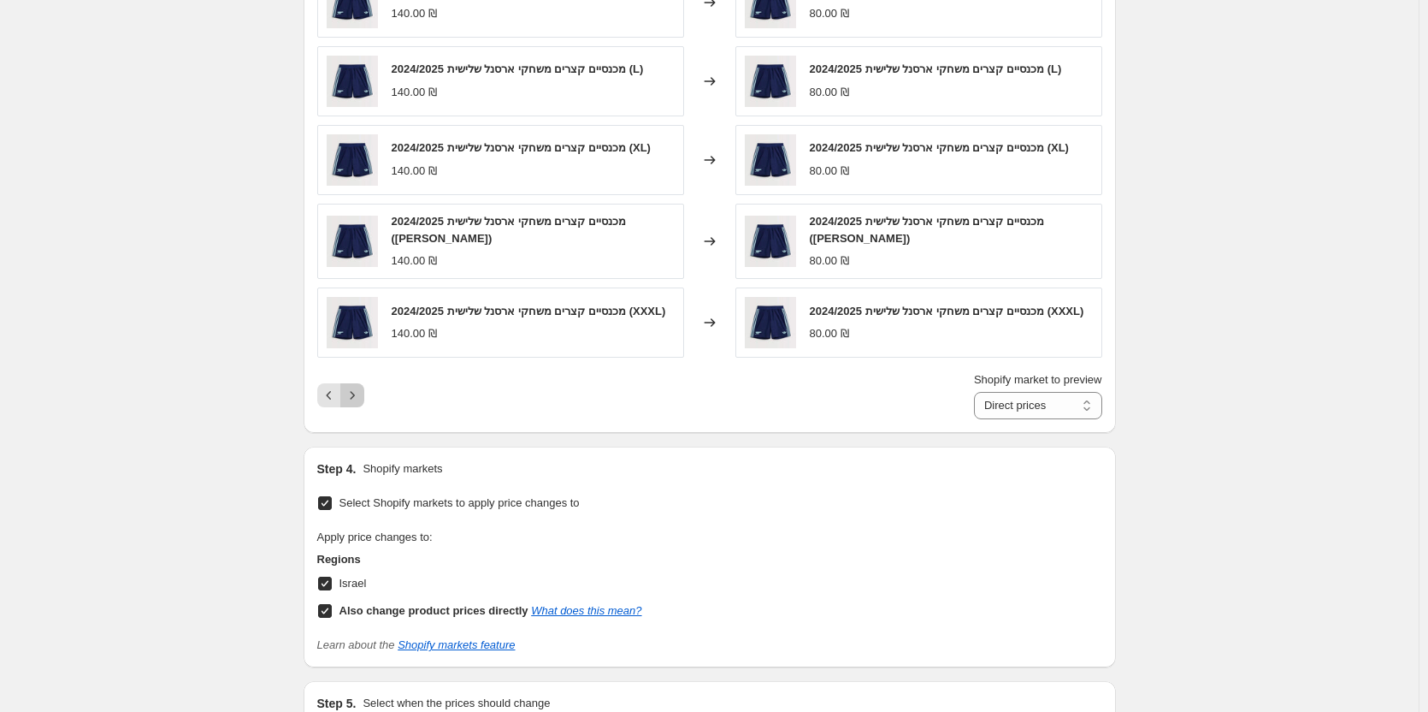
click at [355, 393] on icon "Next" at bounding box center [352, 395] width 17 height 17
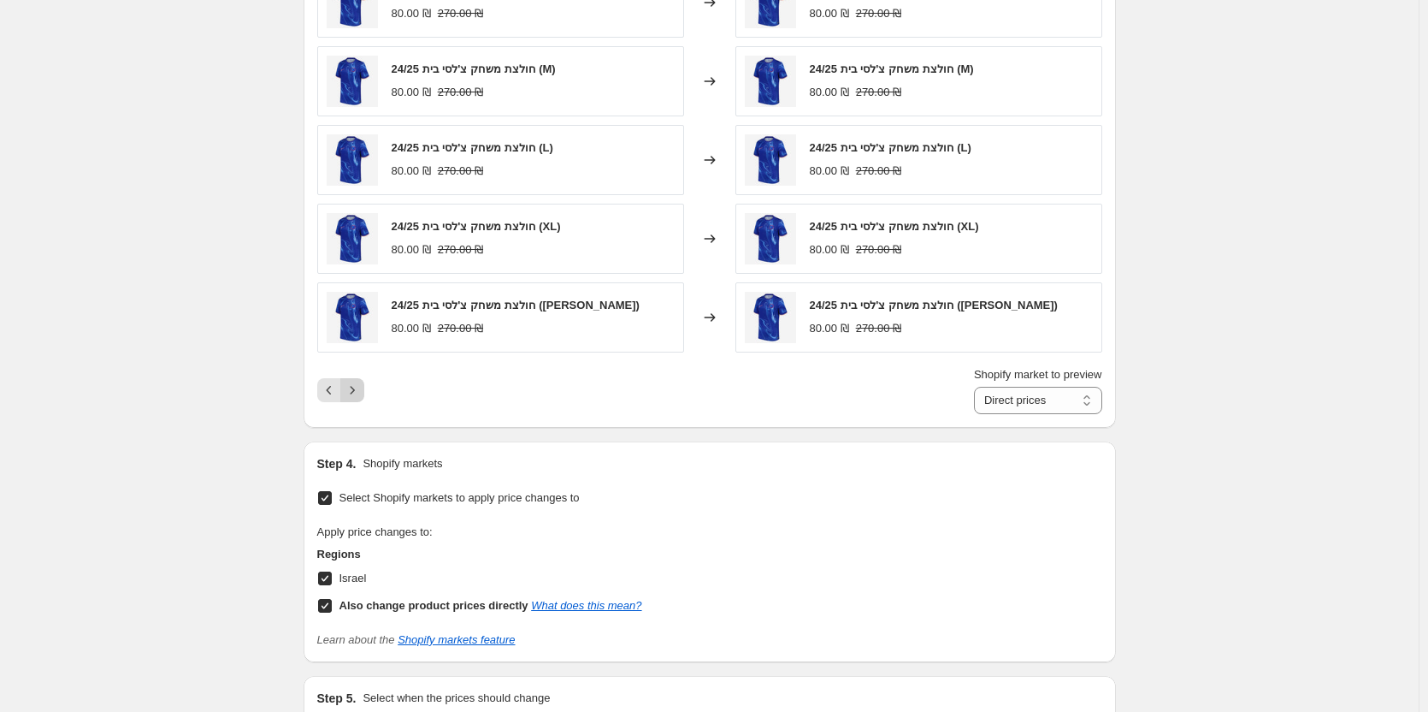
click at [355, 393] on icon "Next" at bounding box center [352, 389] width 17 height 17
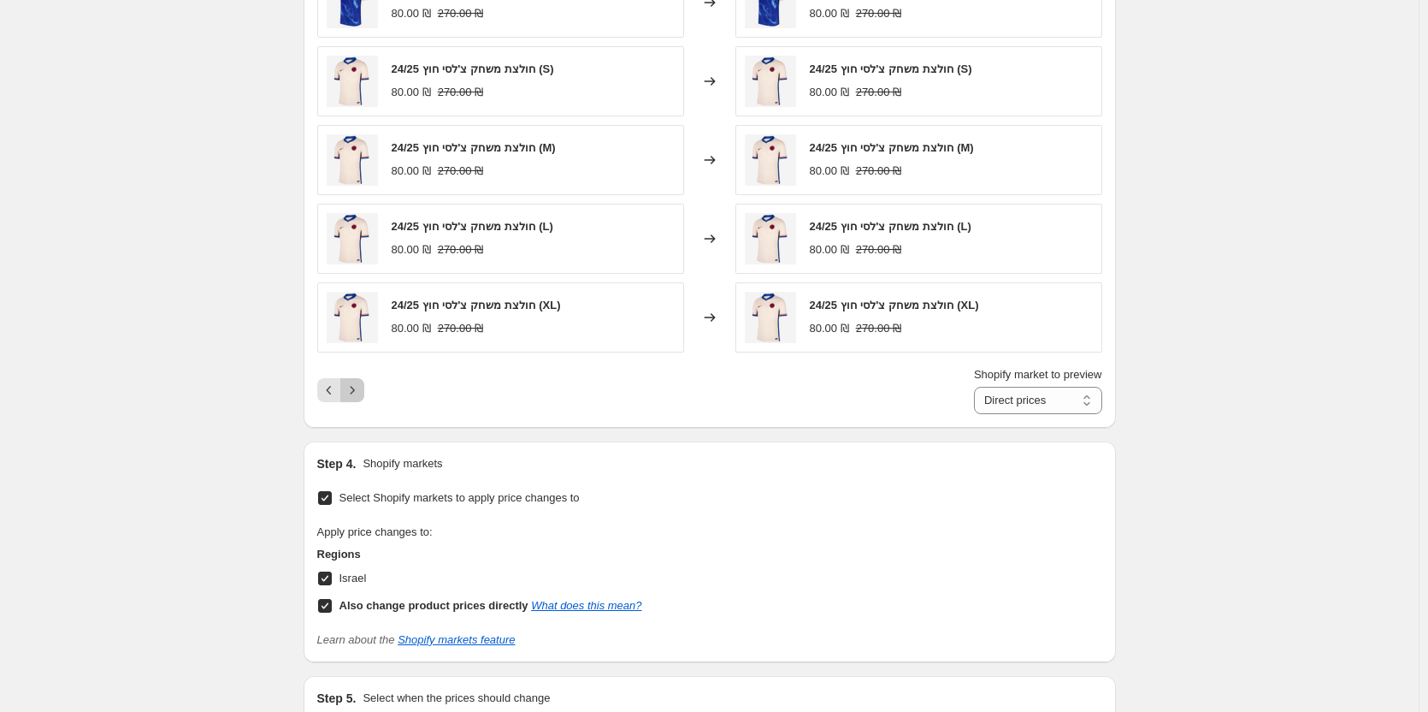
click at [355, 393] on icon "Next" at bounding box center [352, 389] width 17 height 17
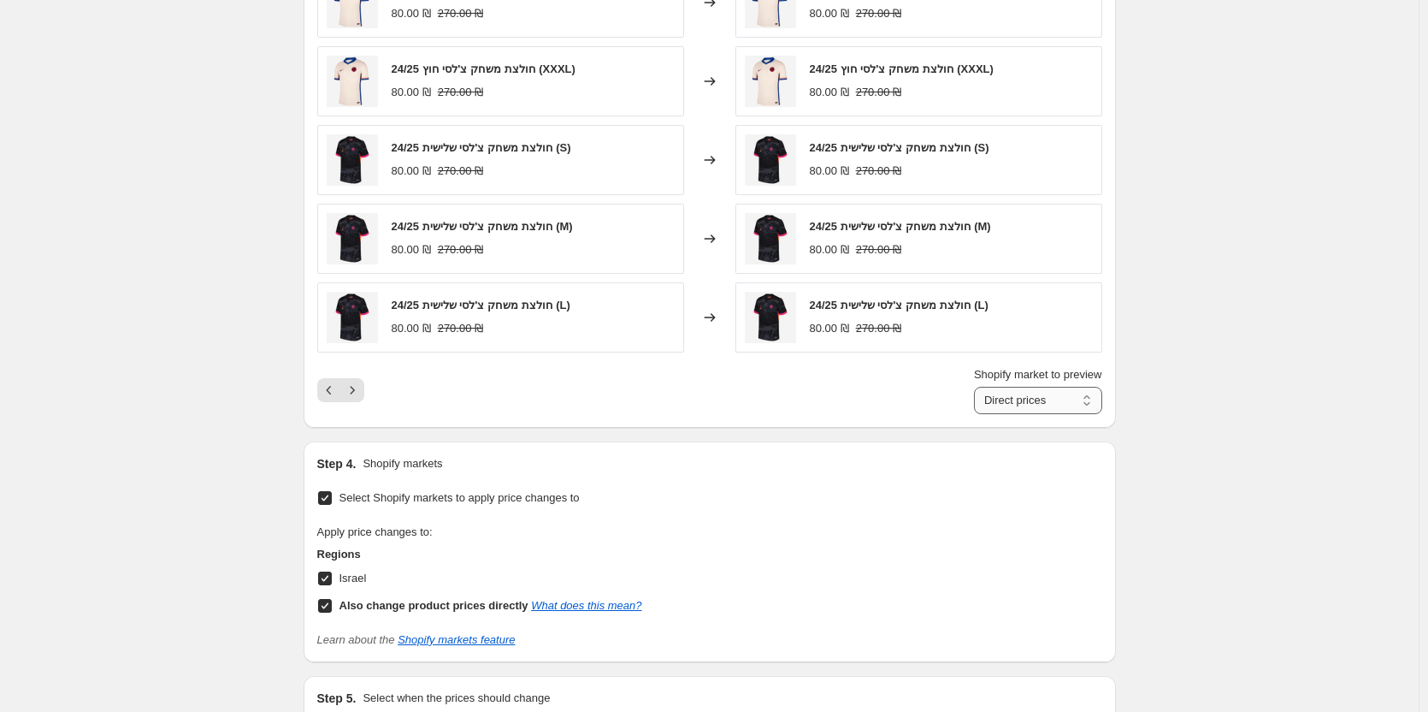
click at [1019, 407] on select "Direct prices Israel" at bounding box center [1038, 400] width 128 height 27
click at [978, 387] on select "Direct prices Israel" at bounding box center [1038, 400] width 128 height 27
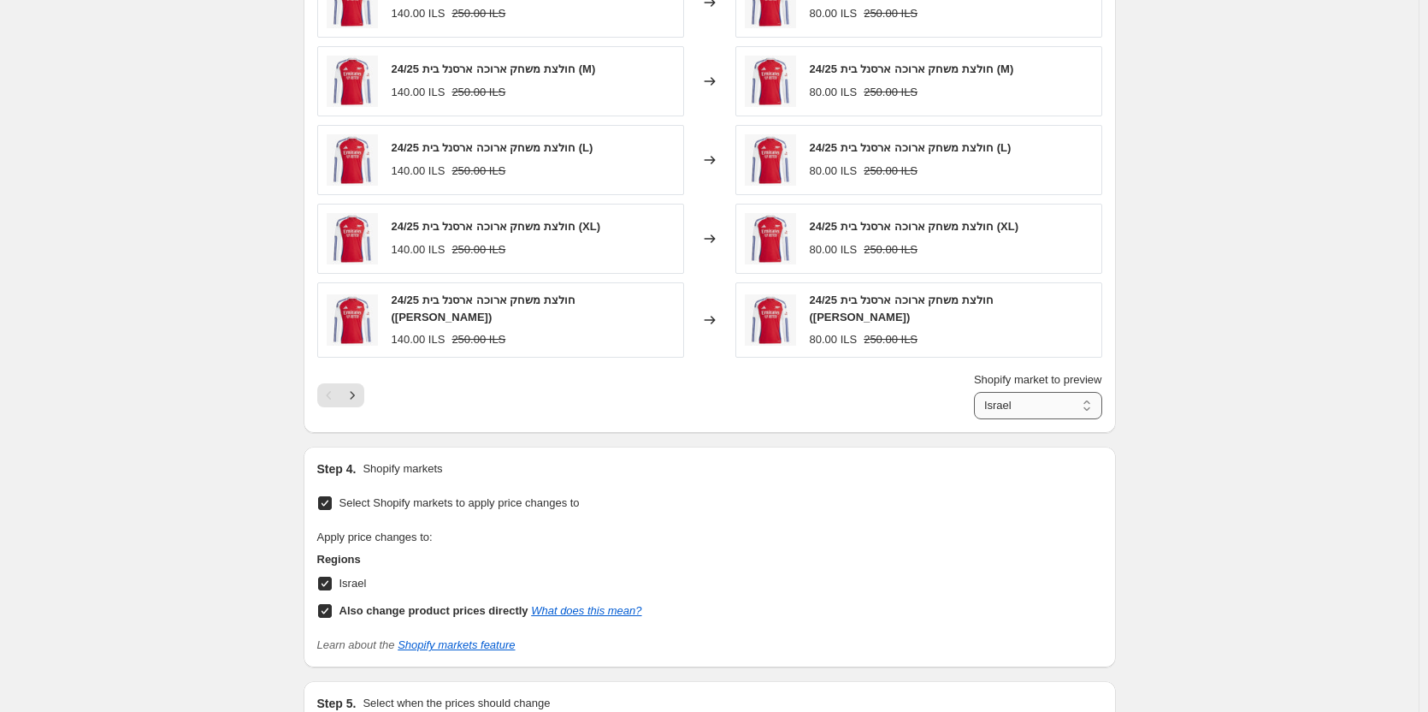
click at [1018, 403] on select "Direct prices Israel" at bounding box center [1038, 405] width 128 height 27
select select "direct"
click at [978, 392] on select "Direct prices Israel" at bounding box center [1038, 405] width 128 height 27
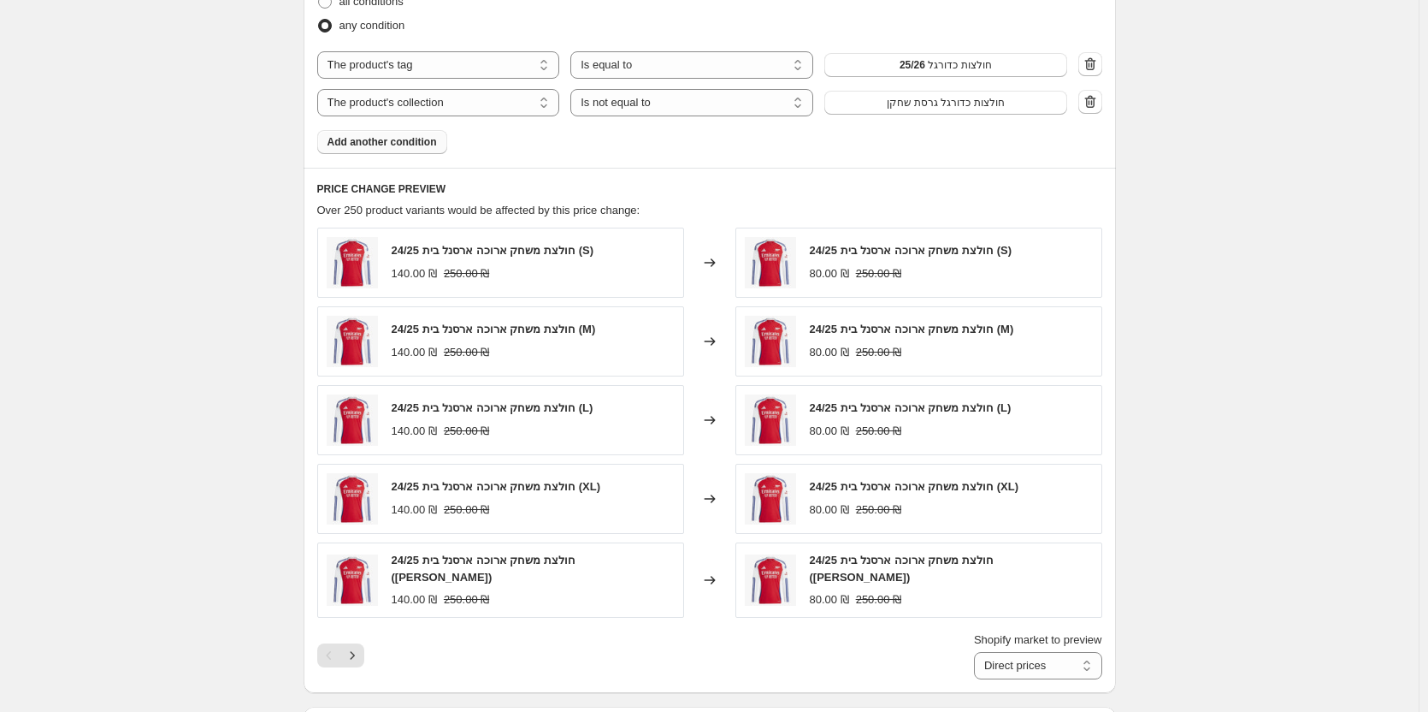
scroll to position [1197, 0]
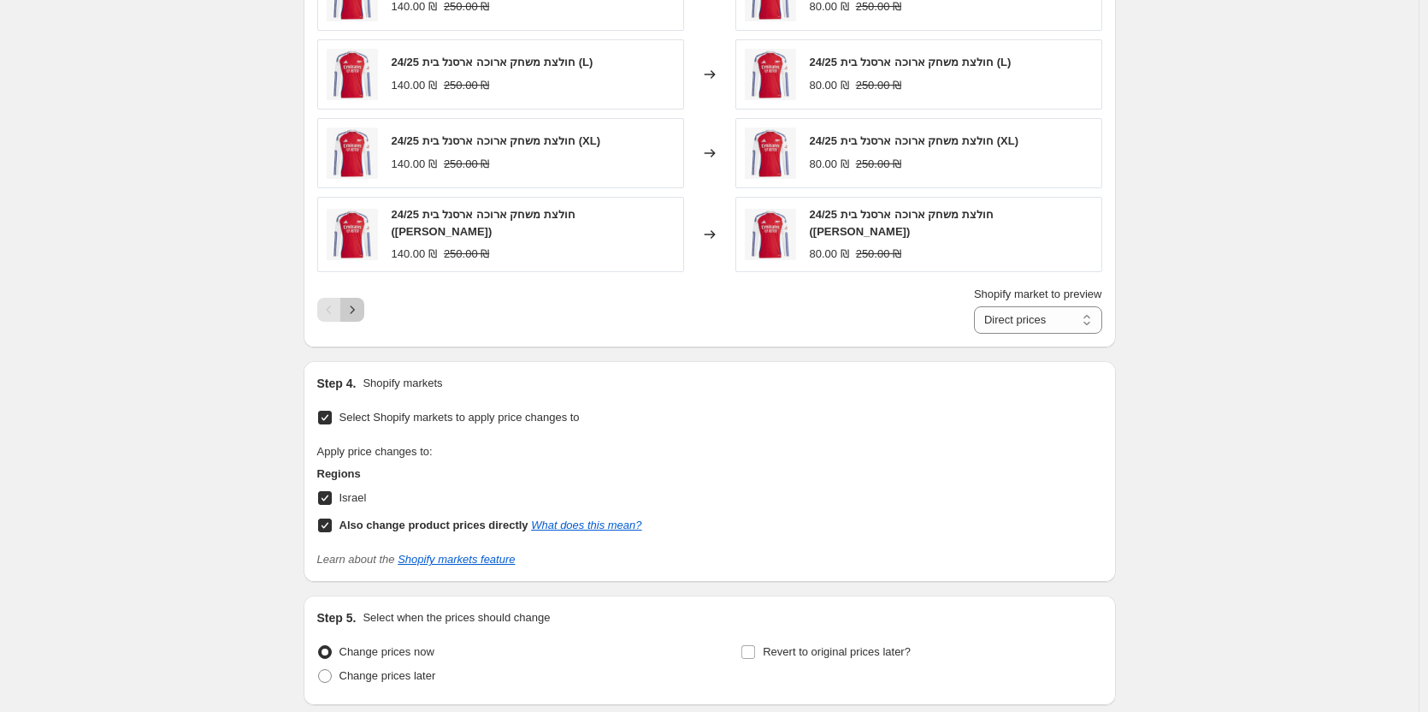
click at [357, 305] on icon "Next" at bounding box center [352, 309] width 17 height 17
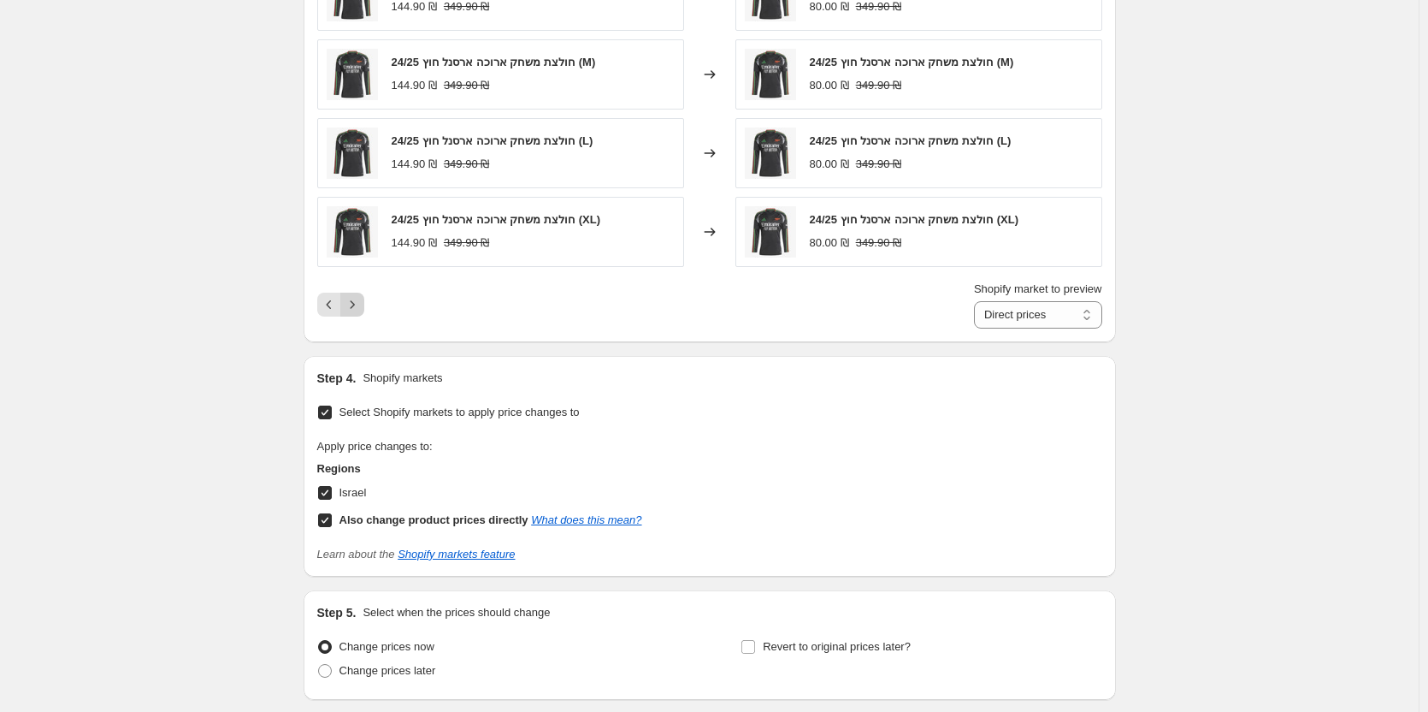
click at [356, 313] on icon "Next" at bounding box center [352, 304] width 17 height 17
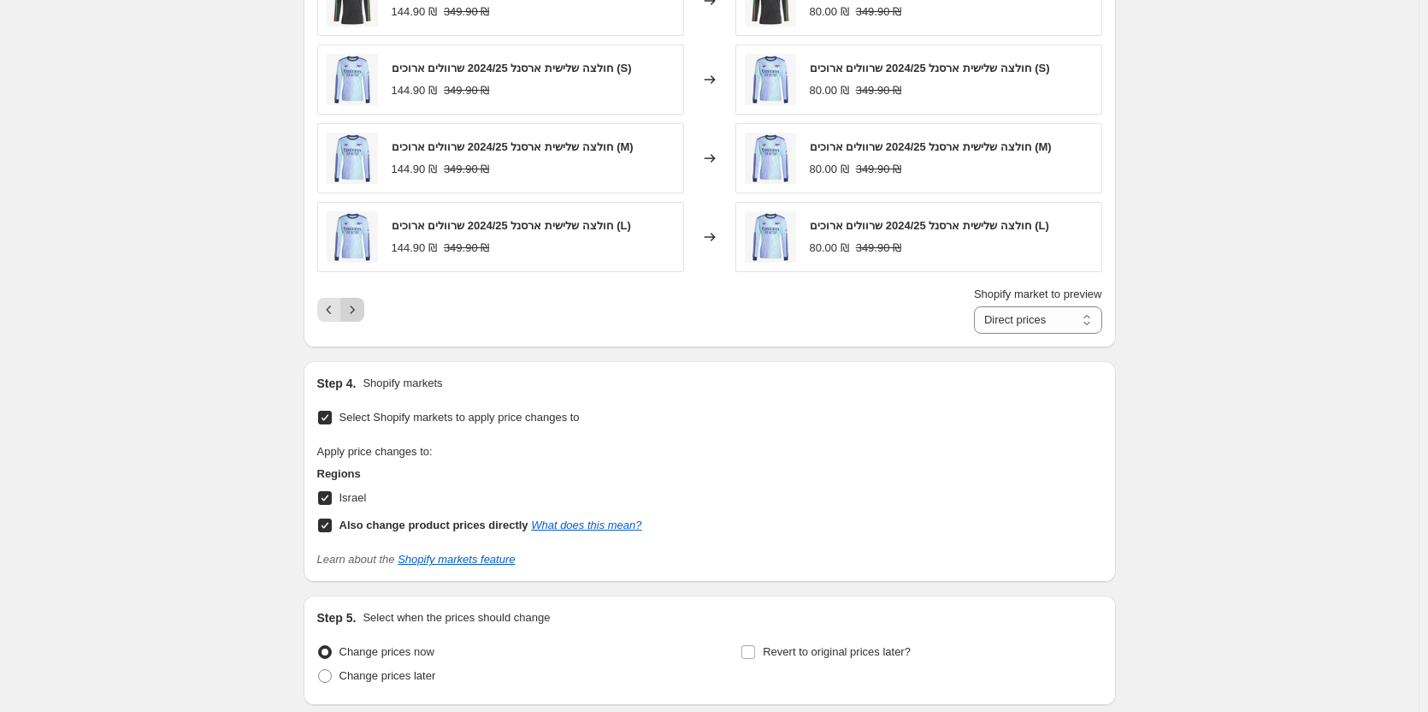
click at [356, 313] on icon "Next" at bounding box center [352, 309] width 17 height 17
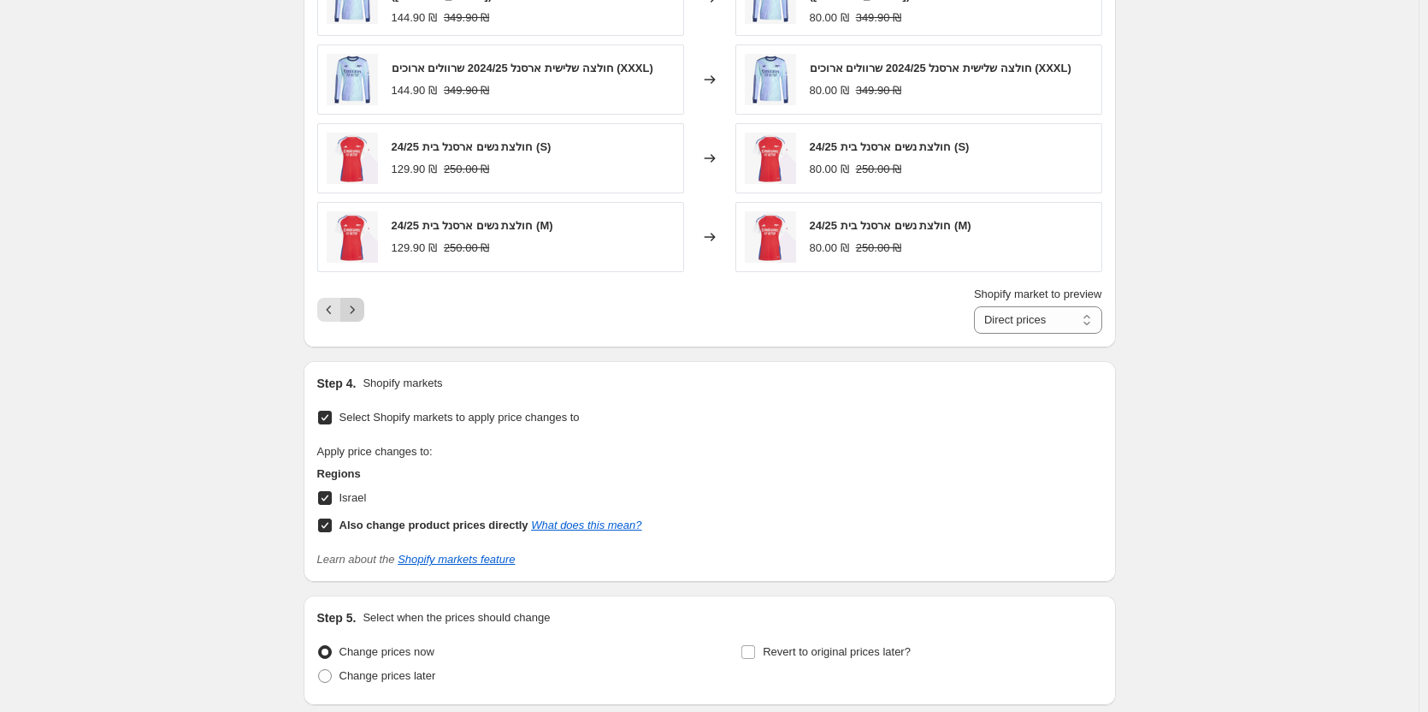
click at [356, 313] on icon "Next" at bounding box center [352, 309] width 17 height 17
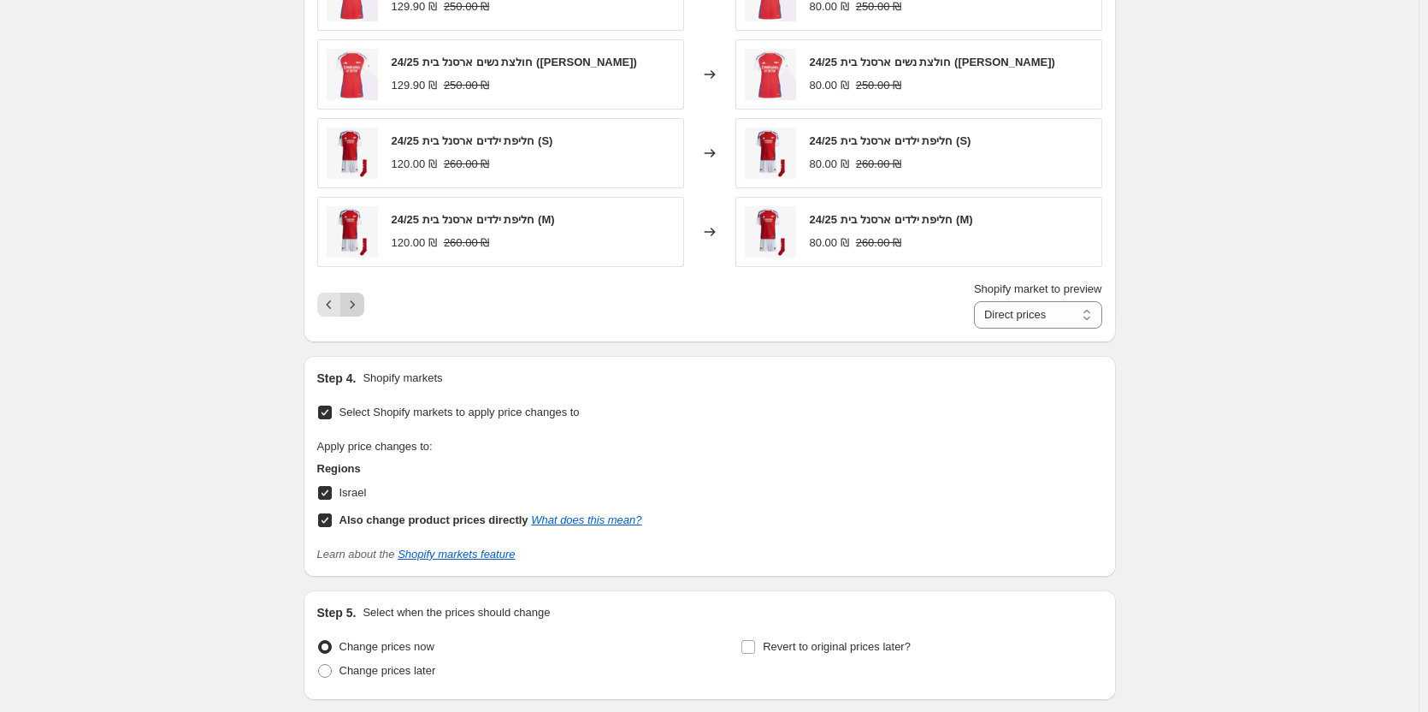
click at [356, 313] on icon "Next" at bounding box center [352, 304] width 17 height 17
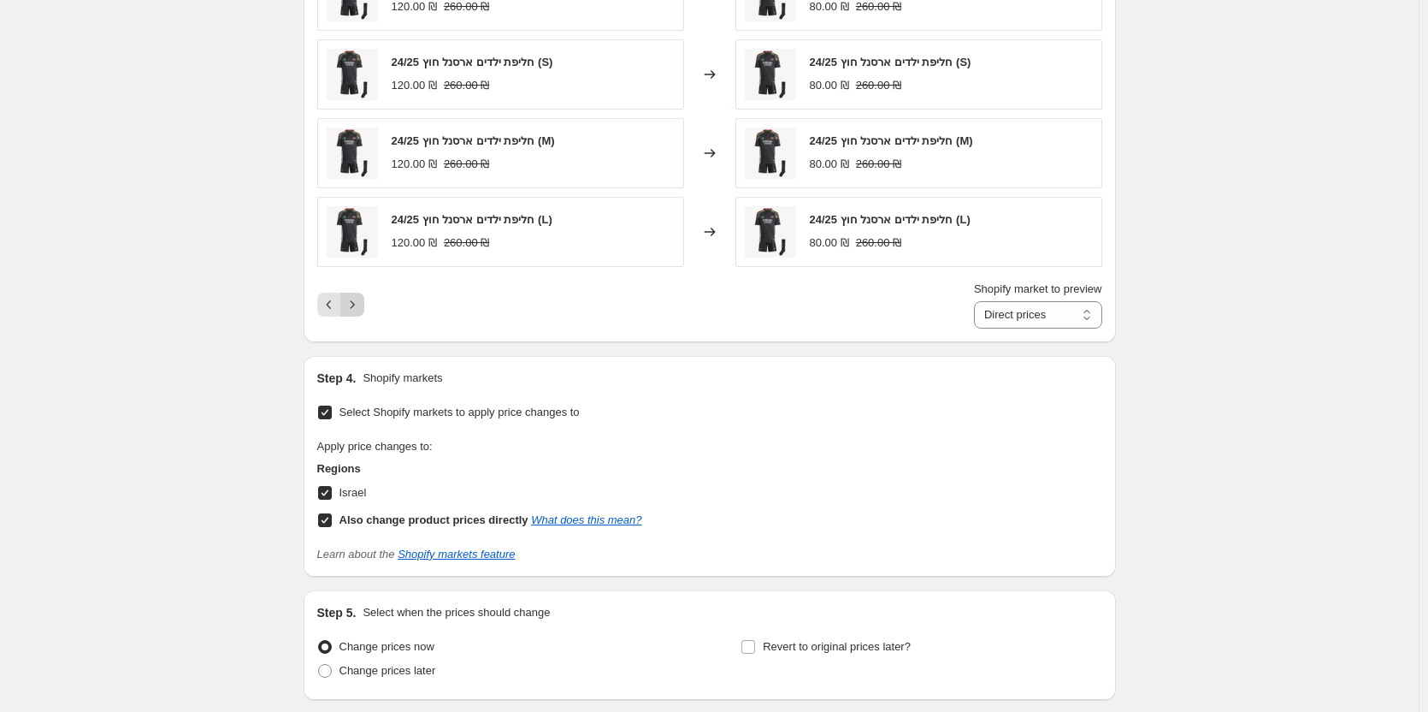
click at [356, 313] on icon "Next" at bounding box center [352, 304] width 17 height 17
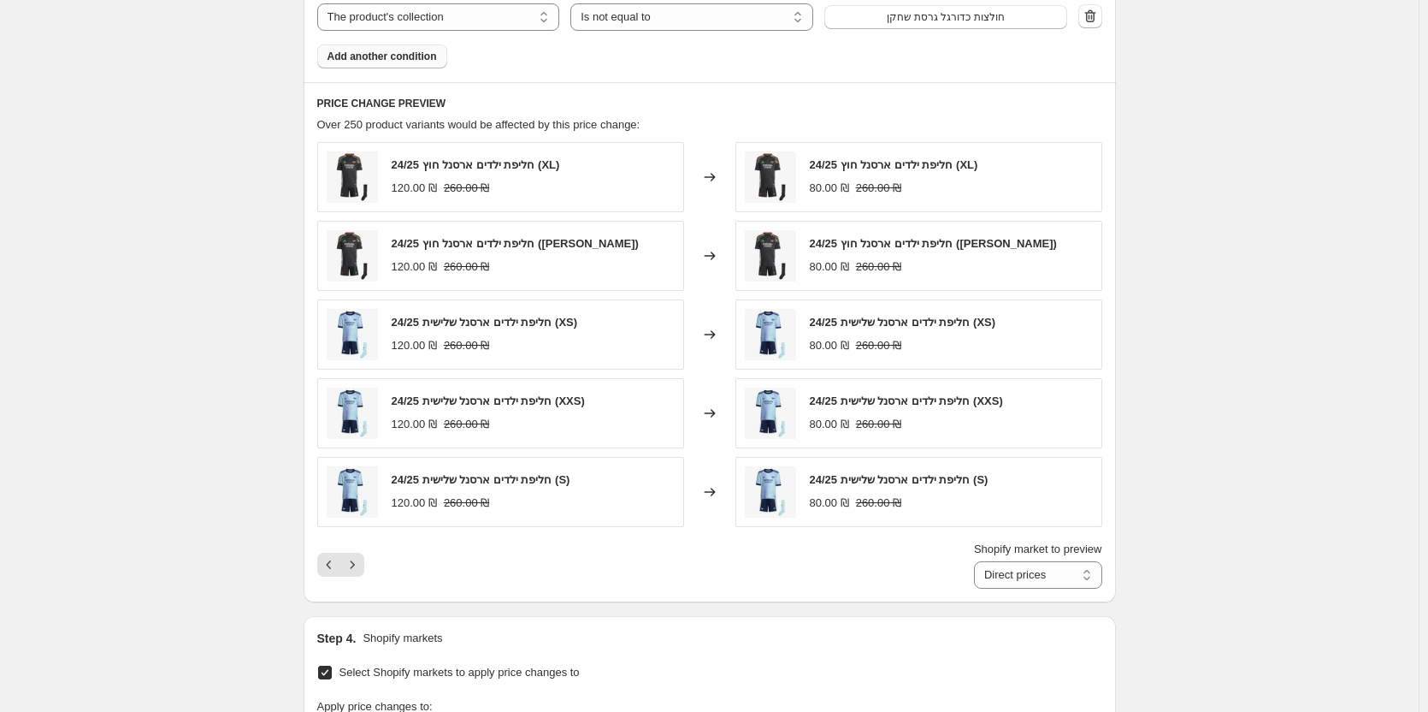
scroll to position [941, 0]
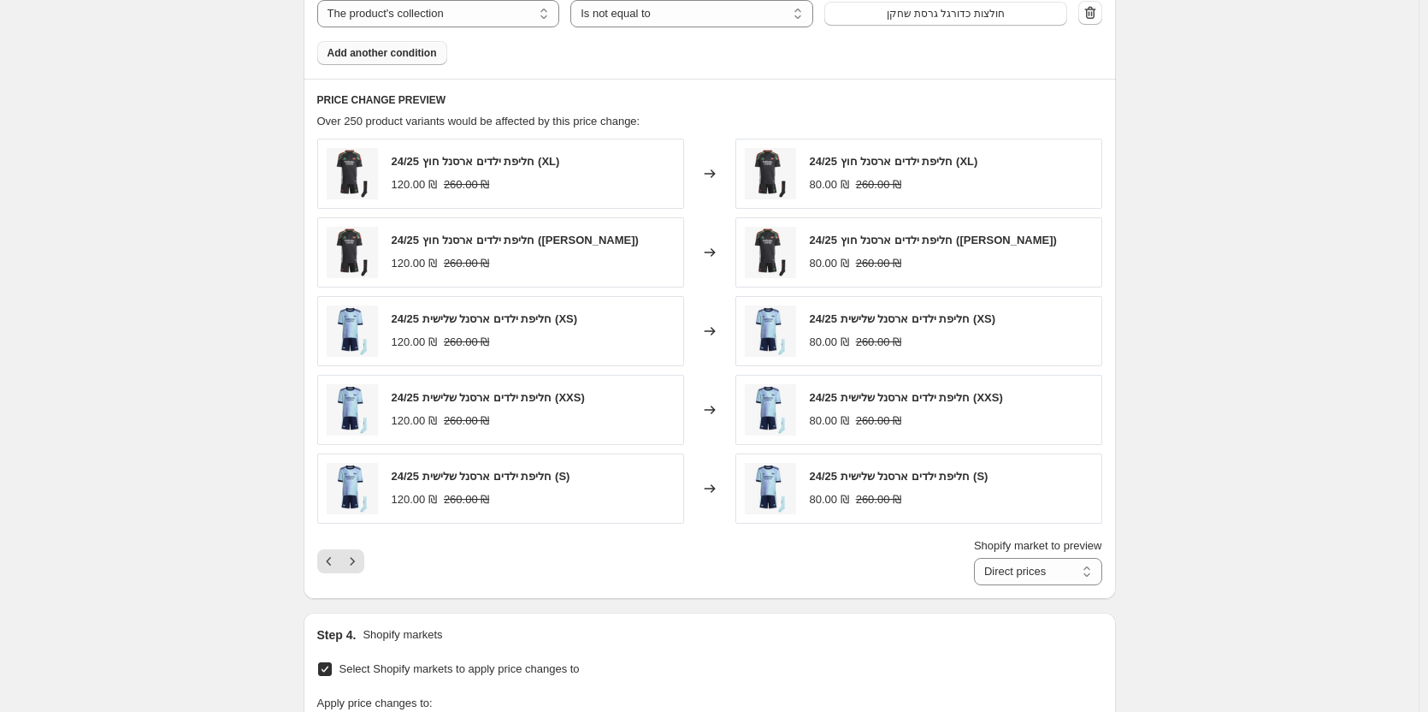
drag, startPoint x: 390, startPoint y: 64, endPoint x: 484, endPoint y: 139, distance: 120.0
click at [391, 63] on button "Add another condition" at bounding box center [382, 53] width 130 height 24
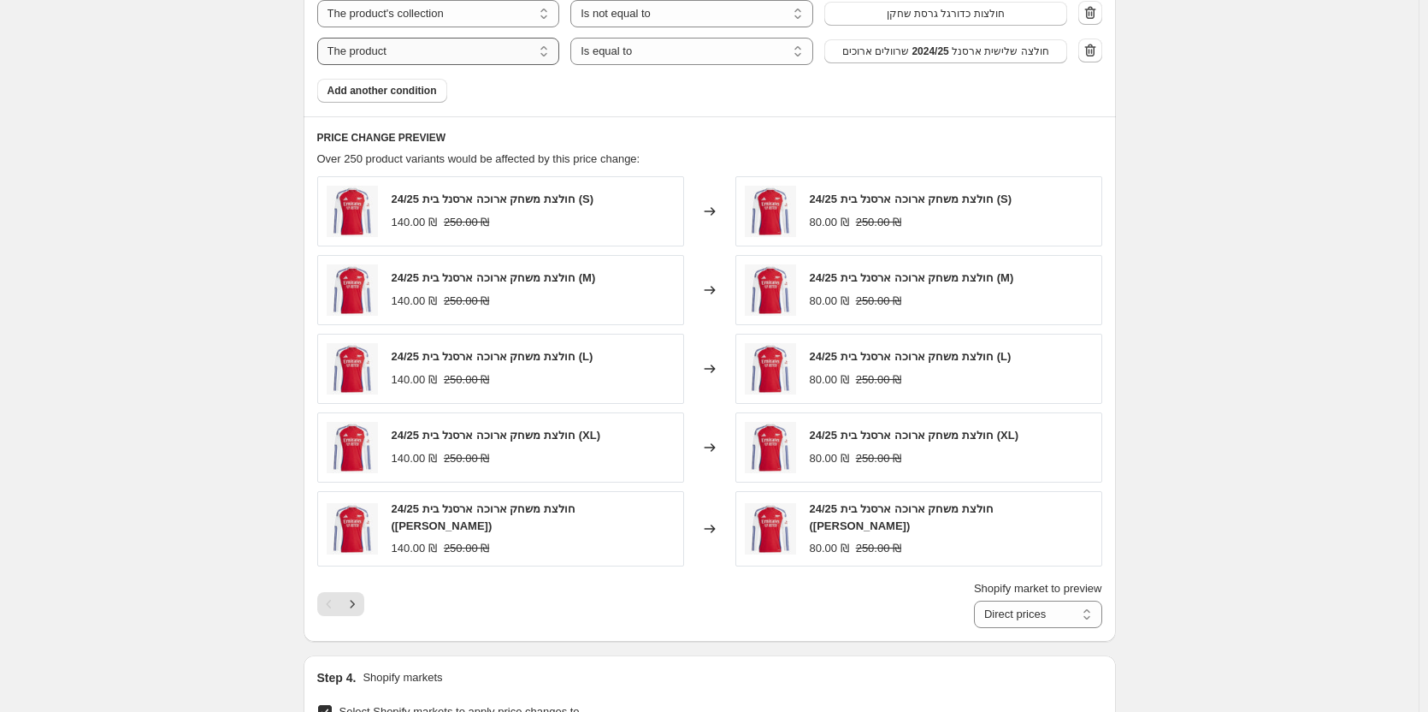
click at [511, 53] on select "The product The product's collection The product's tag The product's vendor The…" at bounding box center [438, 51] width 243 height 27
select select "collection"
click at [970, 56] on span "80 off selected items" at bounding box center [946, 51] width 101 height 14
click at [361, 602] on icon "Next" at bounding box center [352, 603] width 17 height 17
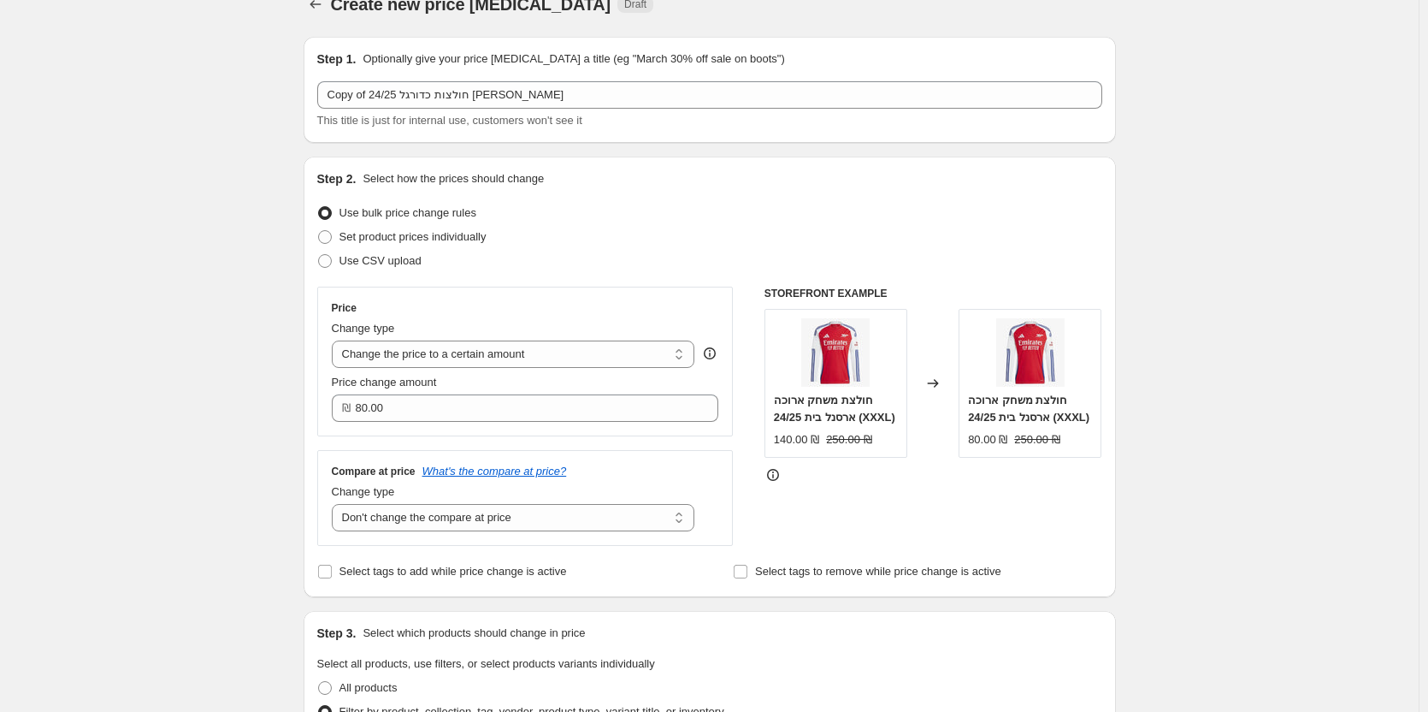
scroll to position [0, 0]
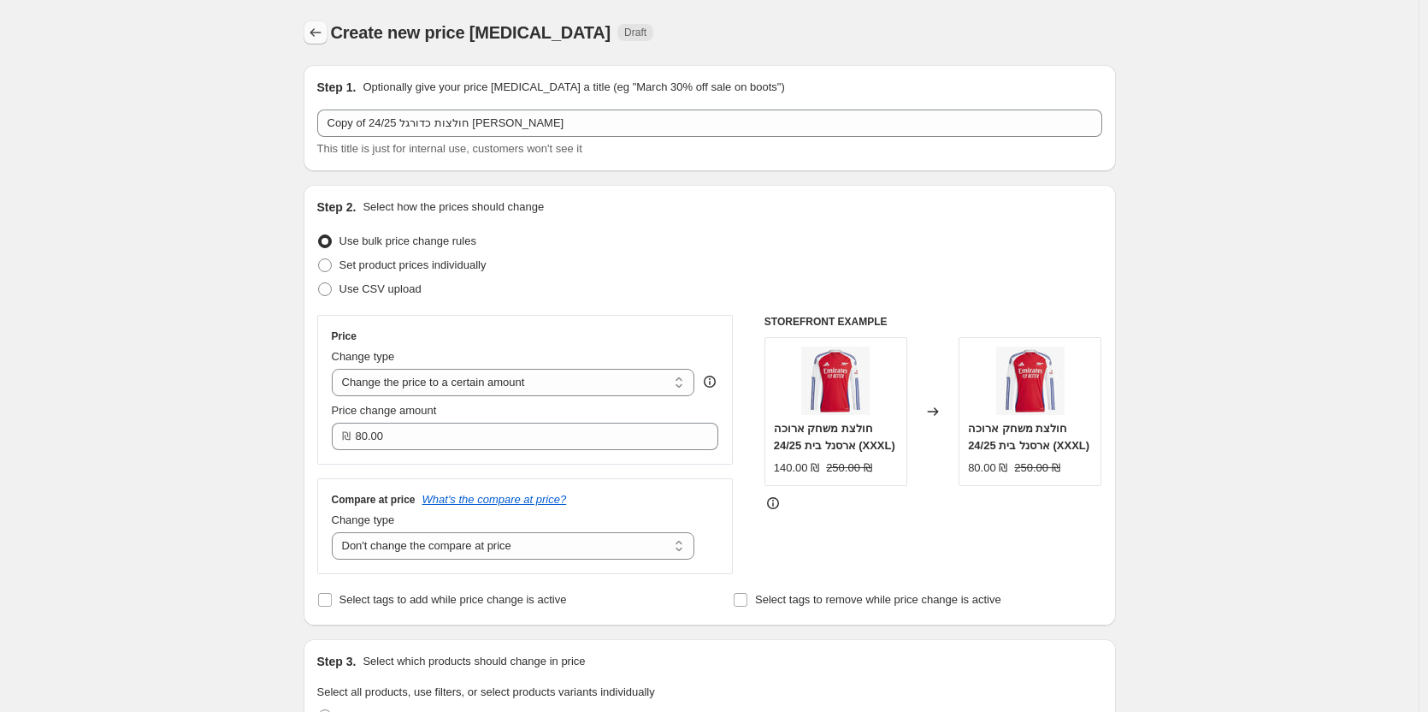
click at [320, 39] on icon "Price change jobs" at bounding box center [315, 32] width 17 height 17
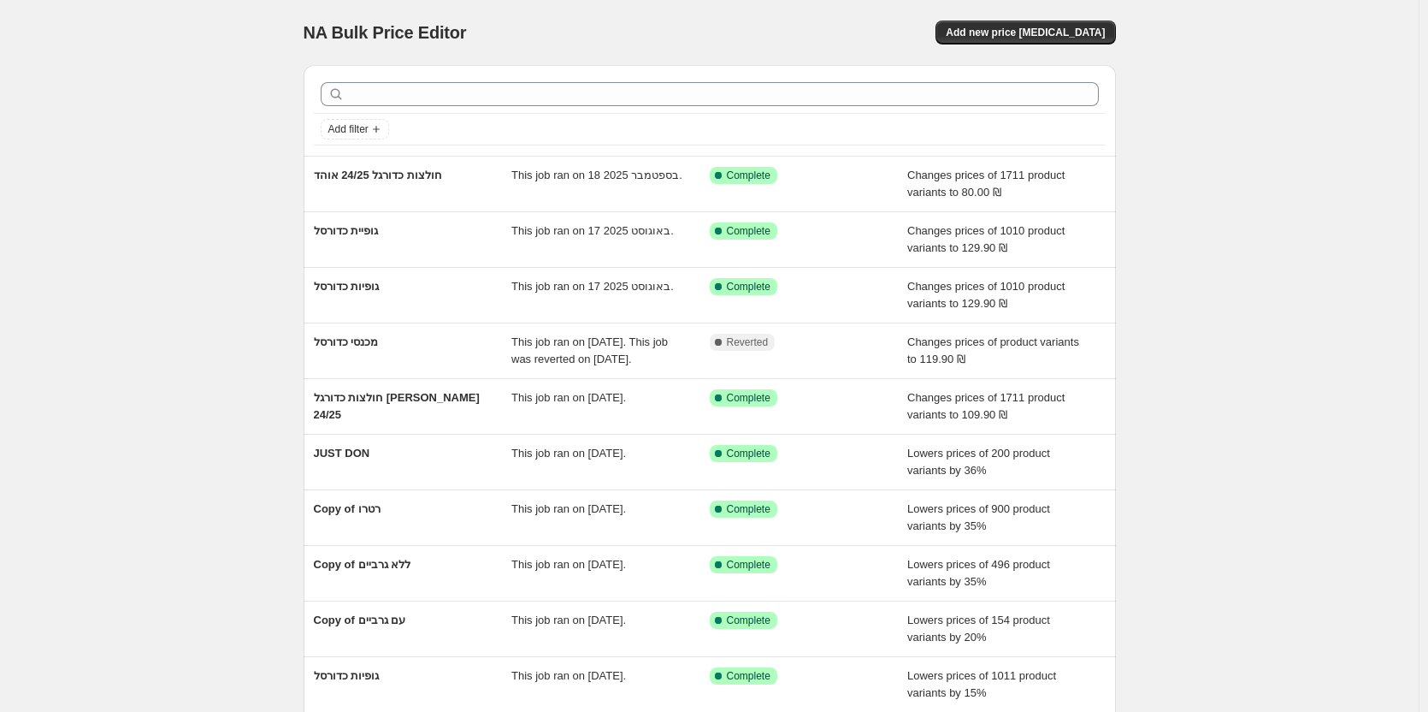
click at [1074, 46] on div "NA Bulk Price Editor. This page is ready NA Bulk Price Editor Add new price cha…" at bounding box center [710, 32] width 813 height 65
click at [1072, 44] on div "NA Bulk Price Editor. This page is ready NA Bulk Price Editor Add new price cha…" at bounding box center [710, 32] width 813 height 65
click at [1068, 39] on button "Add new price [MEDICAL_DATA]" at bounding box center [1026, 33] width 180 height 24
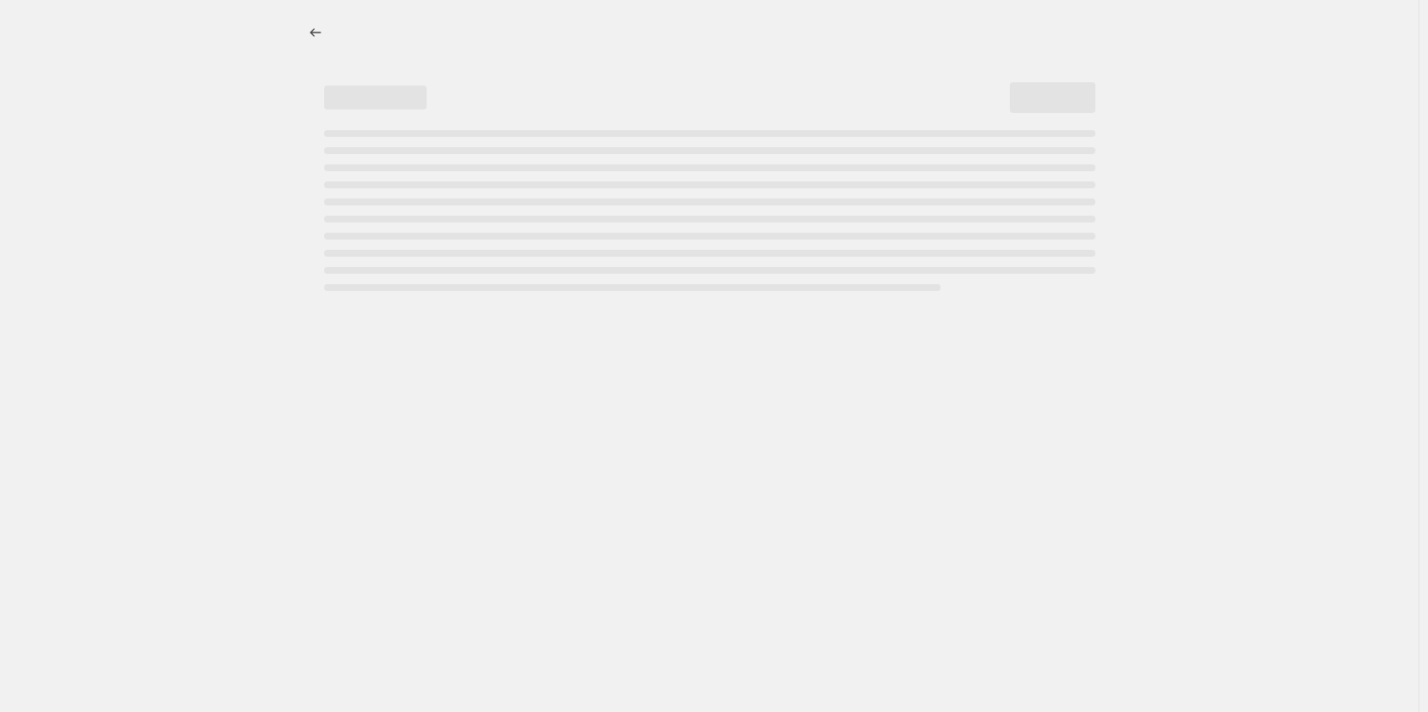
select select "percentage"
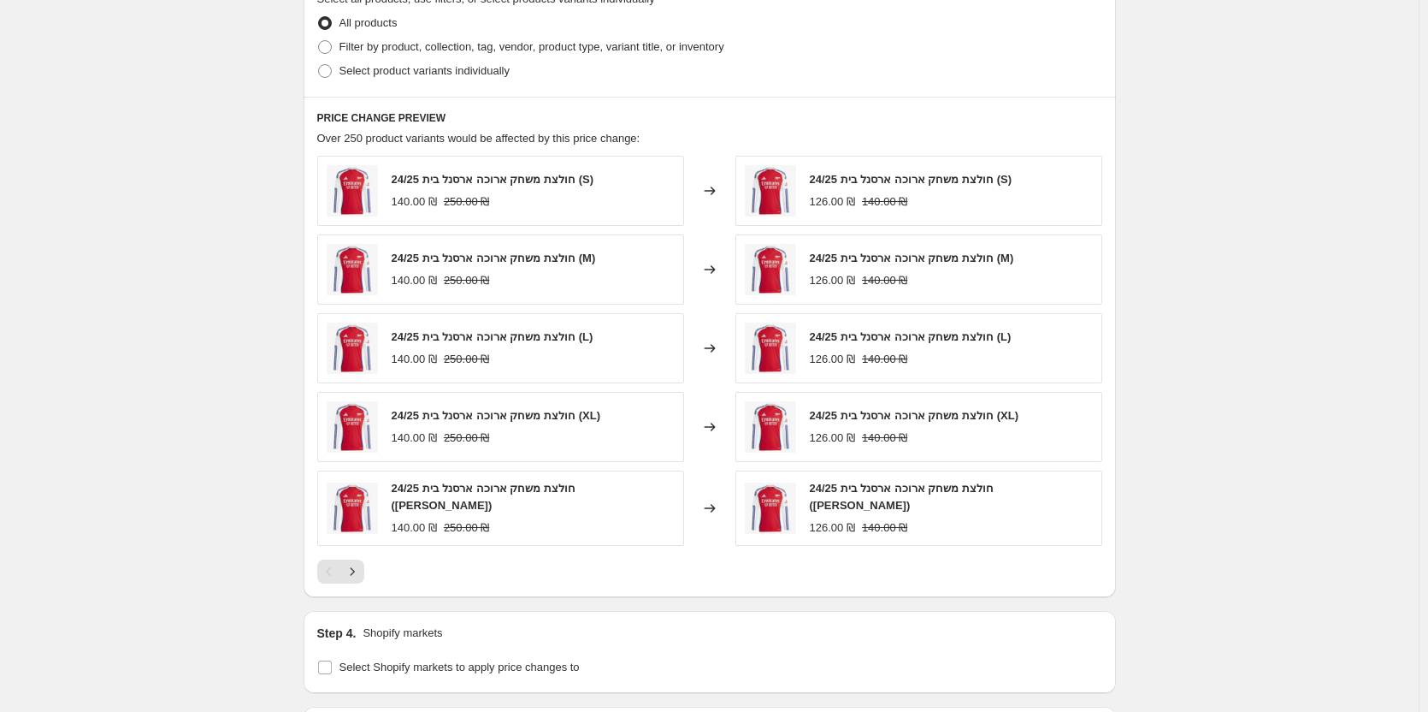
scroll to position [770, 0]
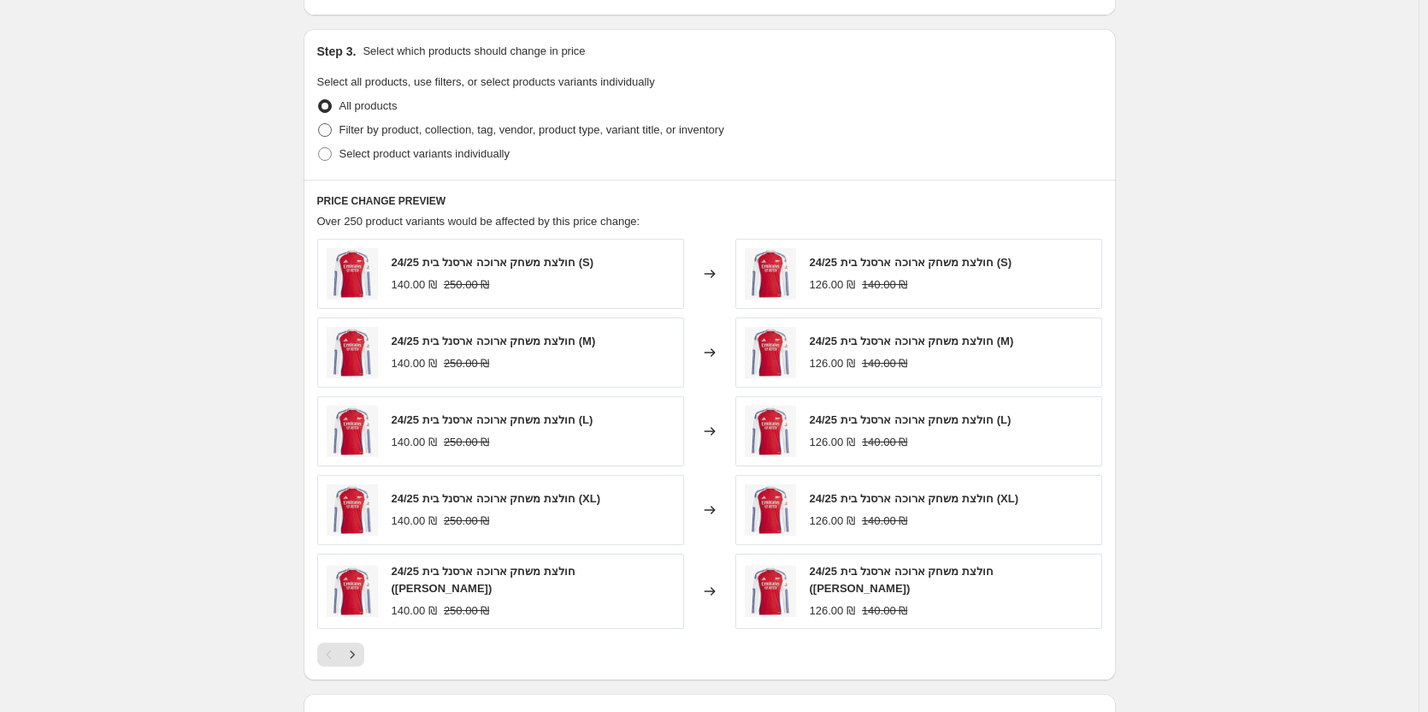
click at [435, 136] on span "Filter by product, collection, tag, vendor, product type, variant title, or inv…" at bounding box center [532, 129] width 385 height 13
click at [319, 124] on input "Filter by product, collection, tag, vendor, product type, variant title, or inv…" at bounding box center [318, 123] width 1 height 1
radio input "true"
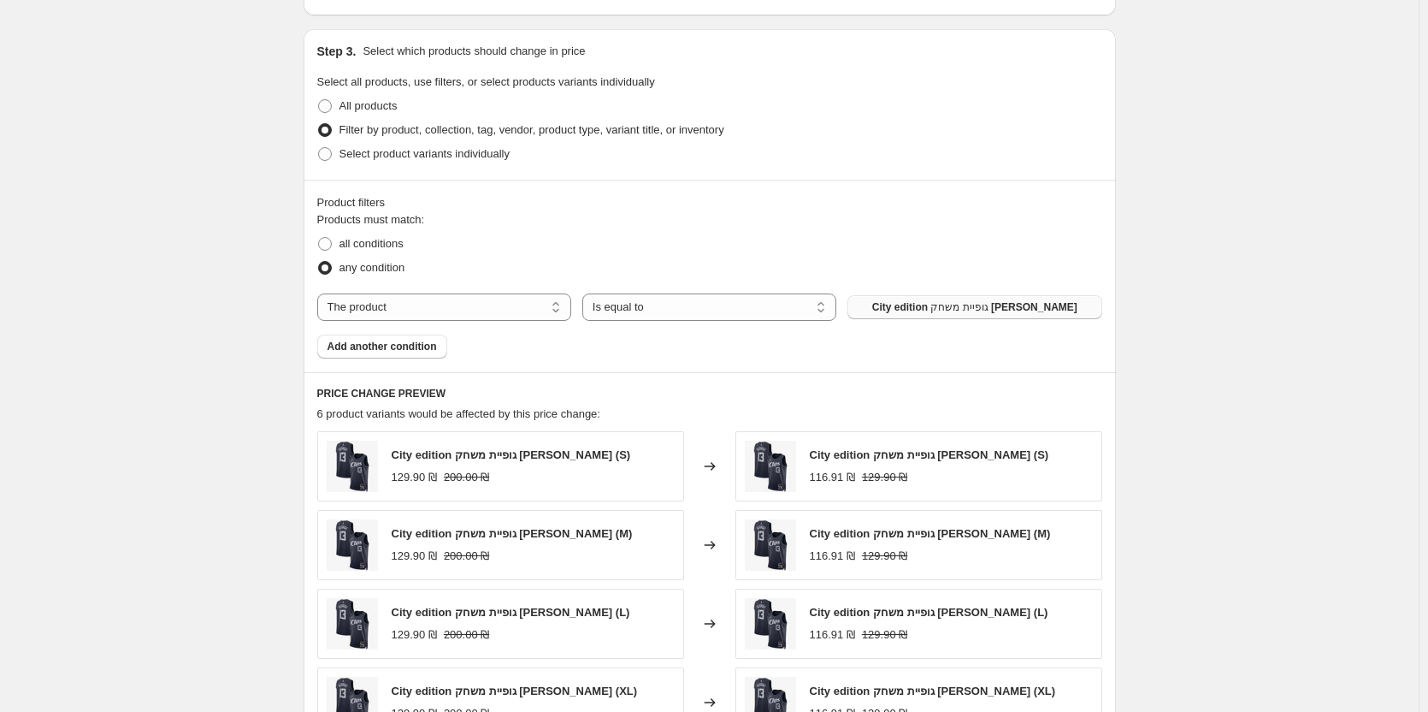
click at [860, 315] on button "City edition גופיית משחק פול ג'ורג'" at bounding box center [975, 307] width 254 height 24
click at [414, 302] on select "The product The product's collection The product's tag The product's vendor The…" at bounding box center [444, 306] width 254 height 27
select select "tag"
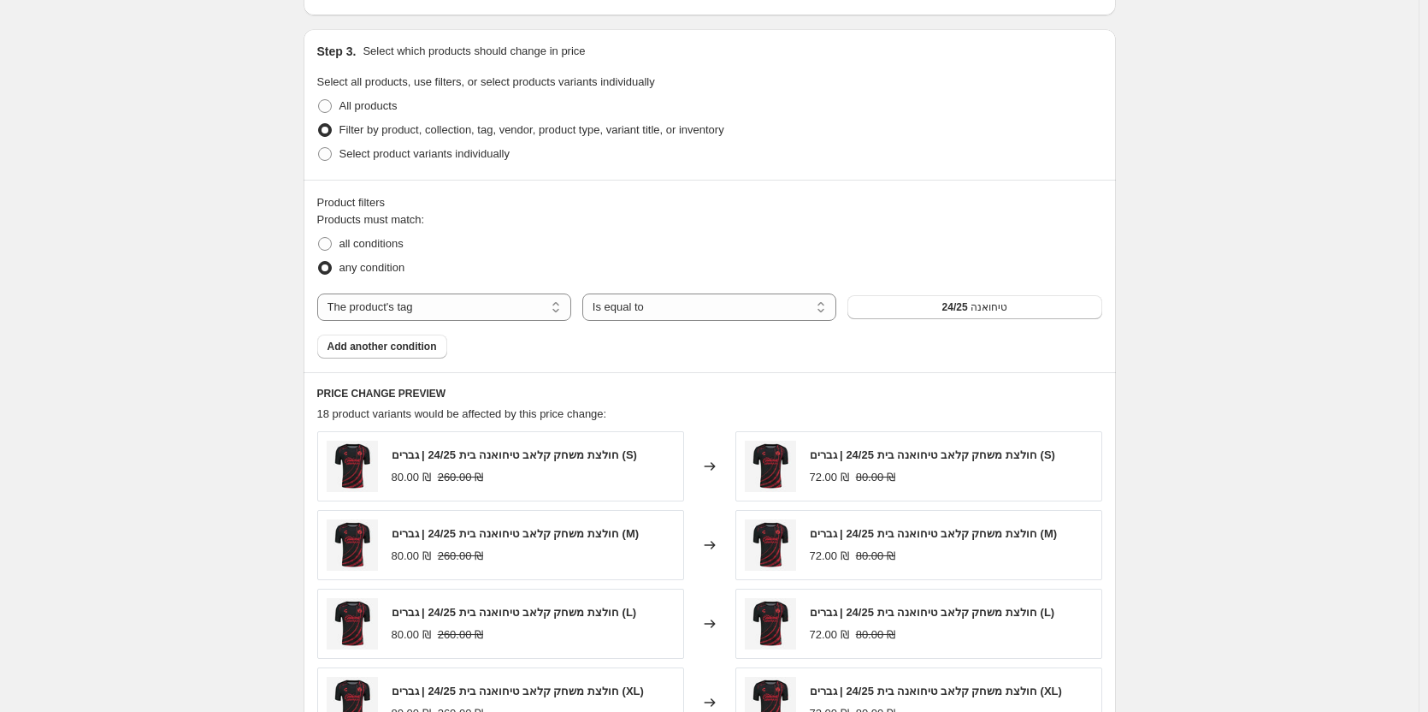
click at [939, 313] on button "24/25 טיחואנה" at bounding box center [975, 307] width 254 height 24
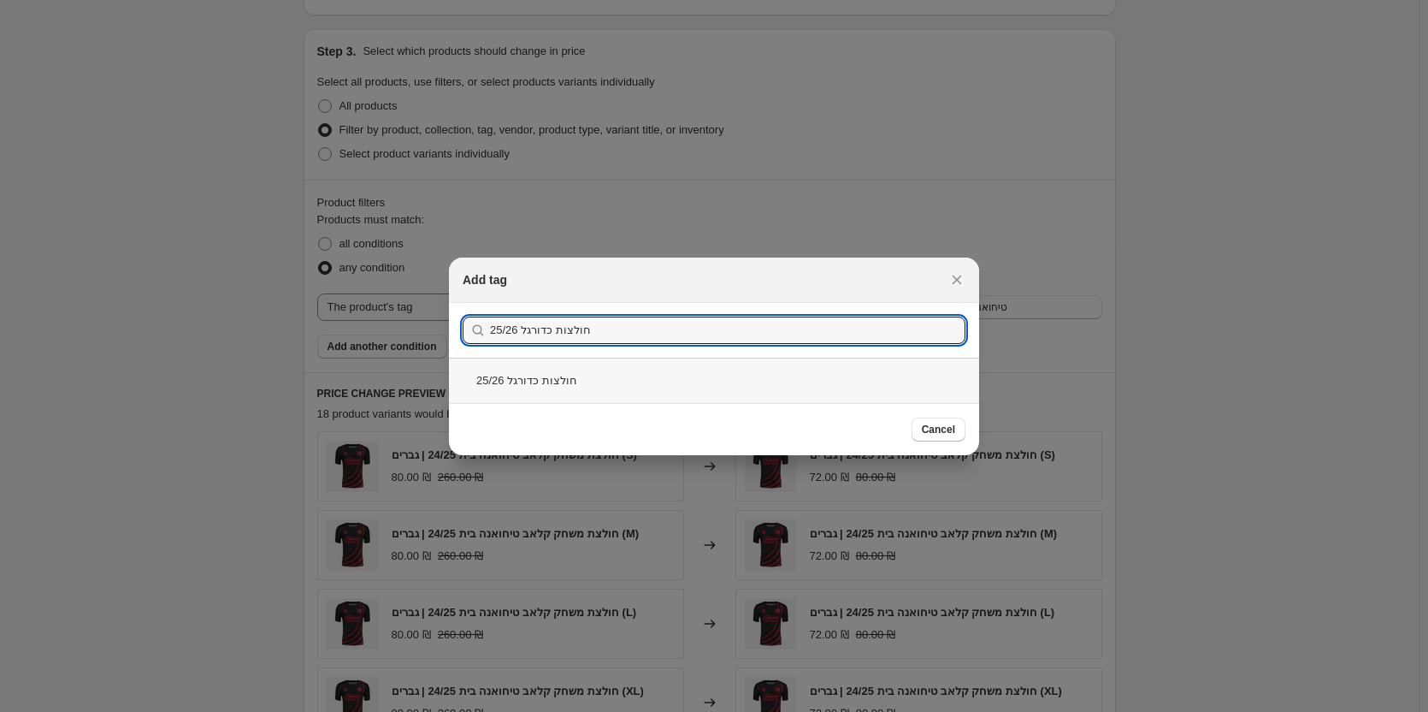
type input "חולצות כדורגל 25/26"
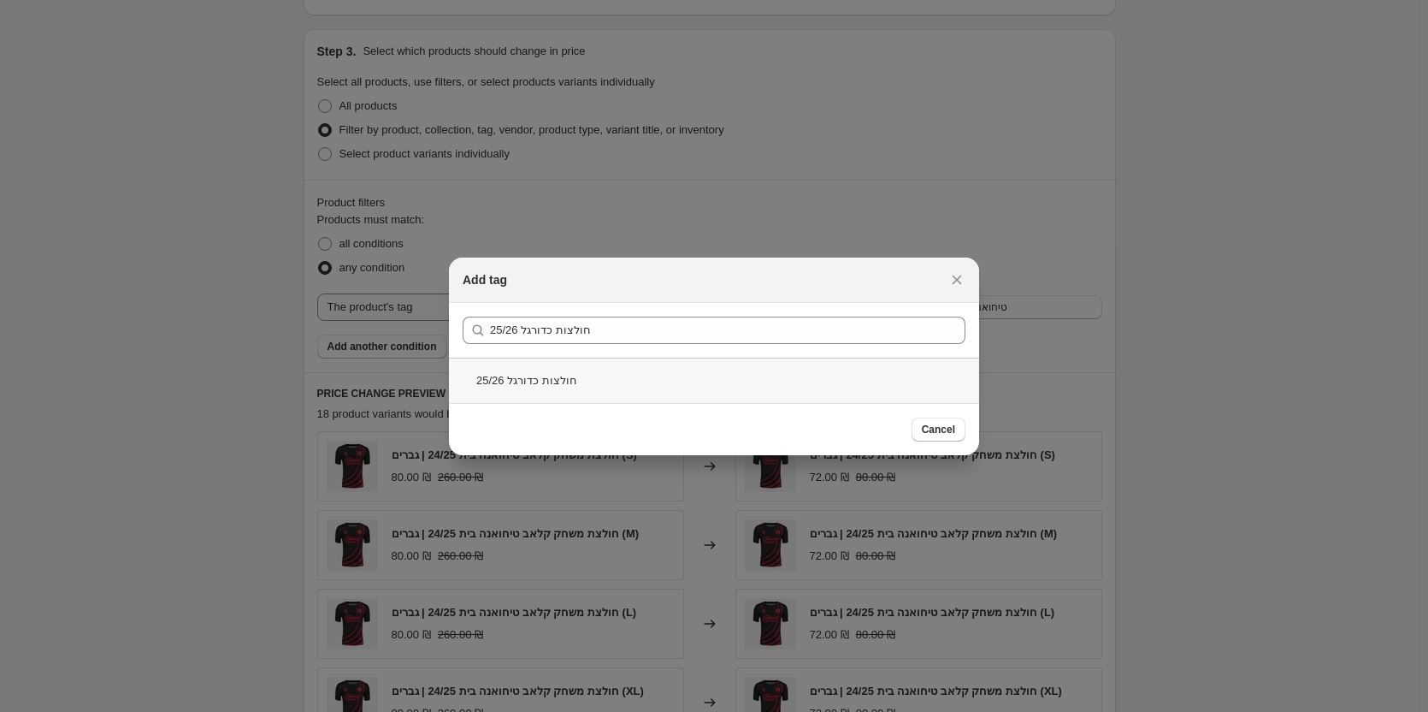
click at [586, 373] on div "חולצות כדורגל 25/26" at bounding box center [714, 380] width 530 height 45
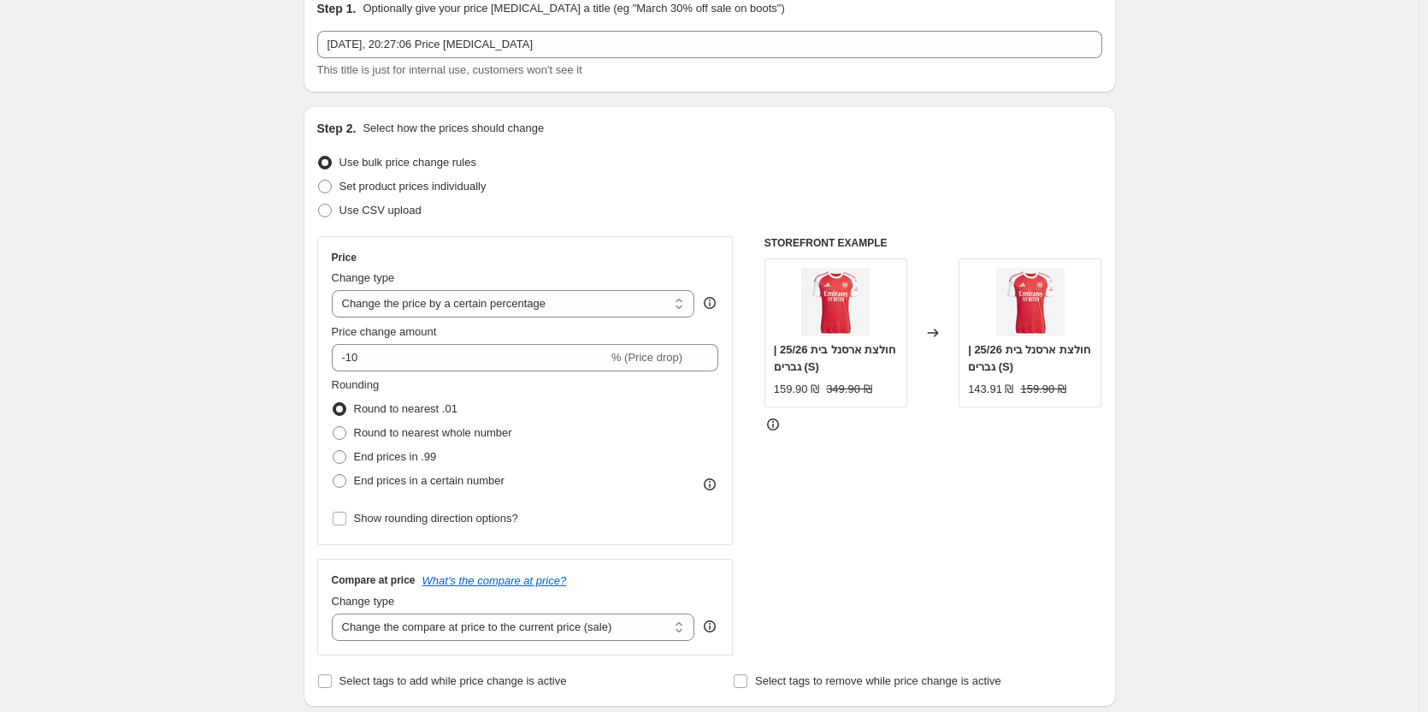
scroll to position [0, 0]
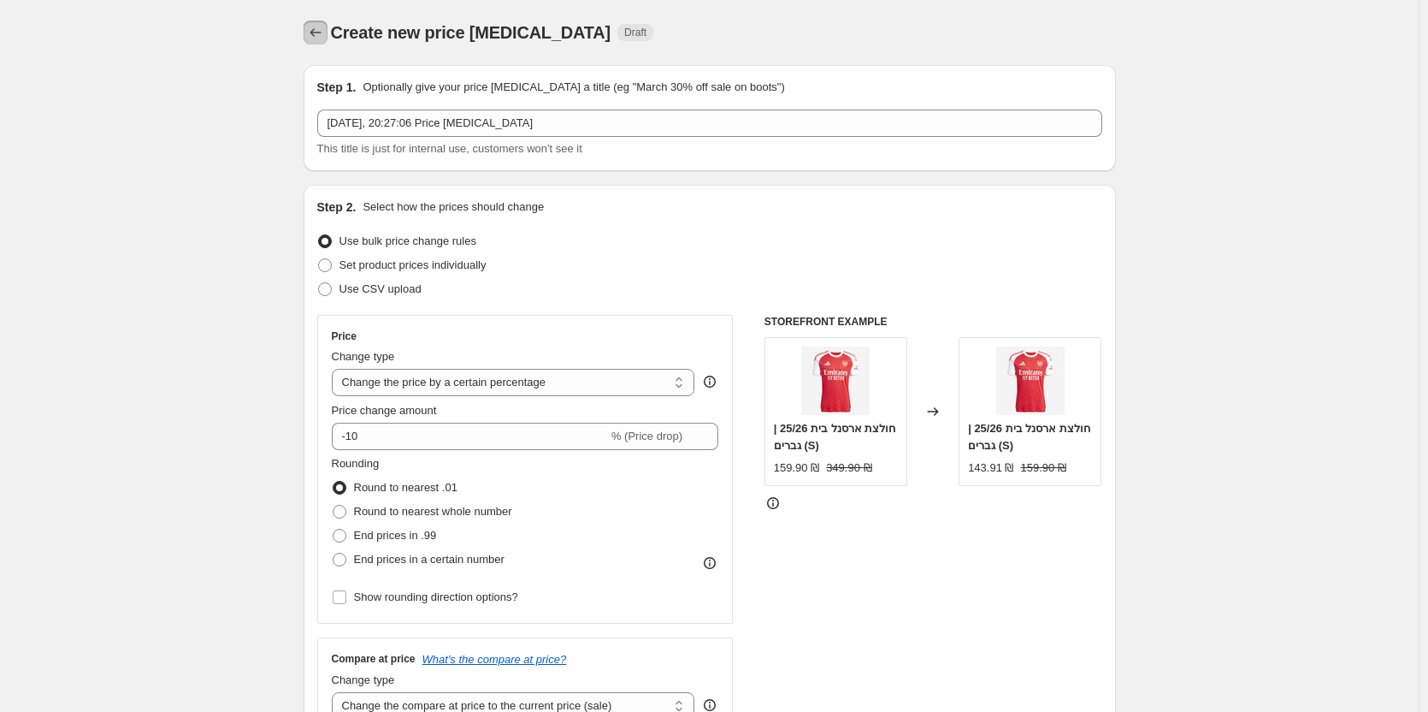
click at [322, 40] on icon "Price change jobs" at bounding box center [315, 32] width 17 height 17
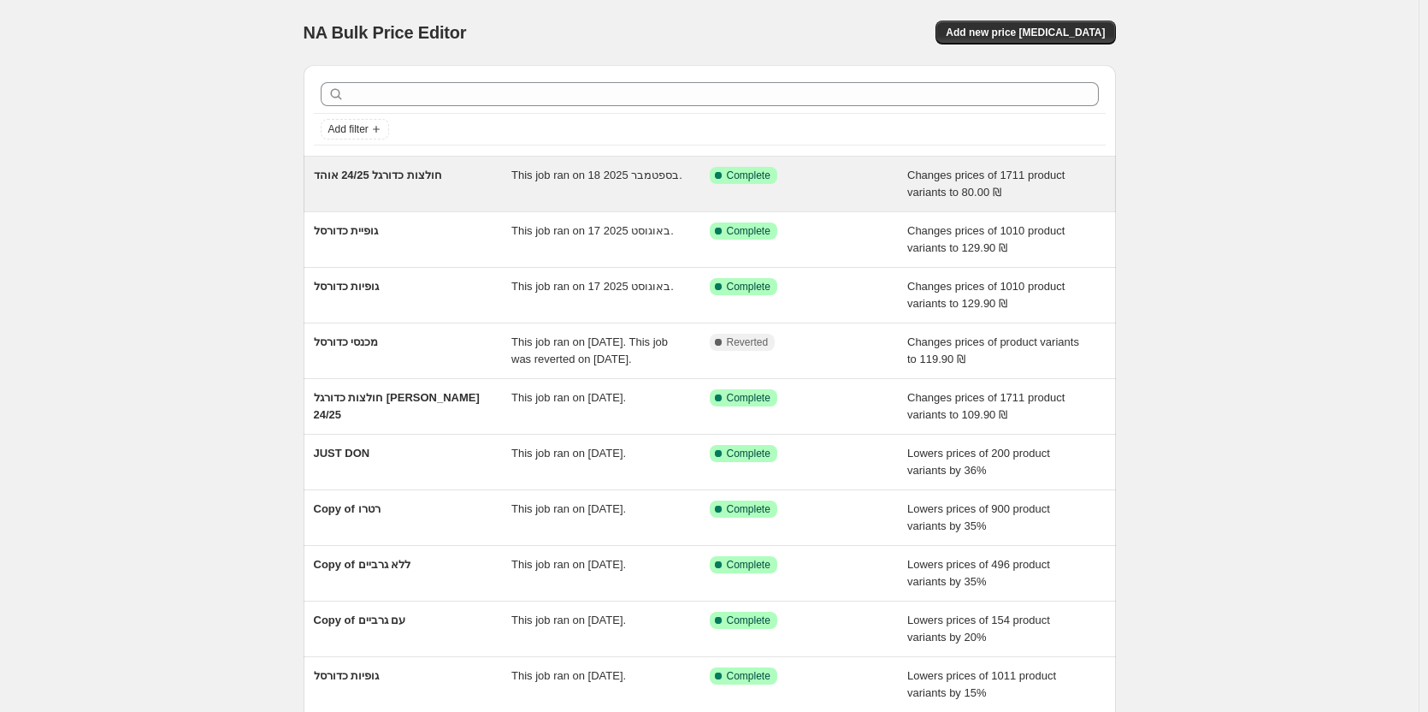
click at [420, 176] on span "חולצות כדורגל 24/25 אוהד" at bounding box center [378, 175] width 128 height 13
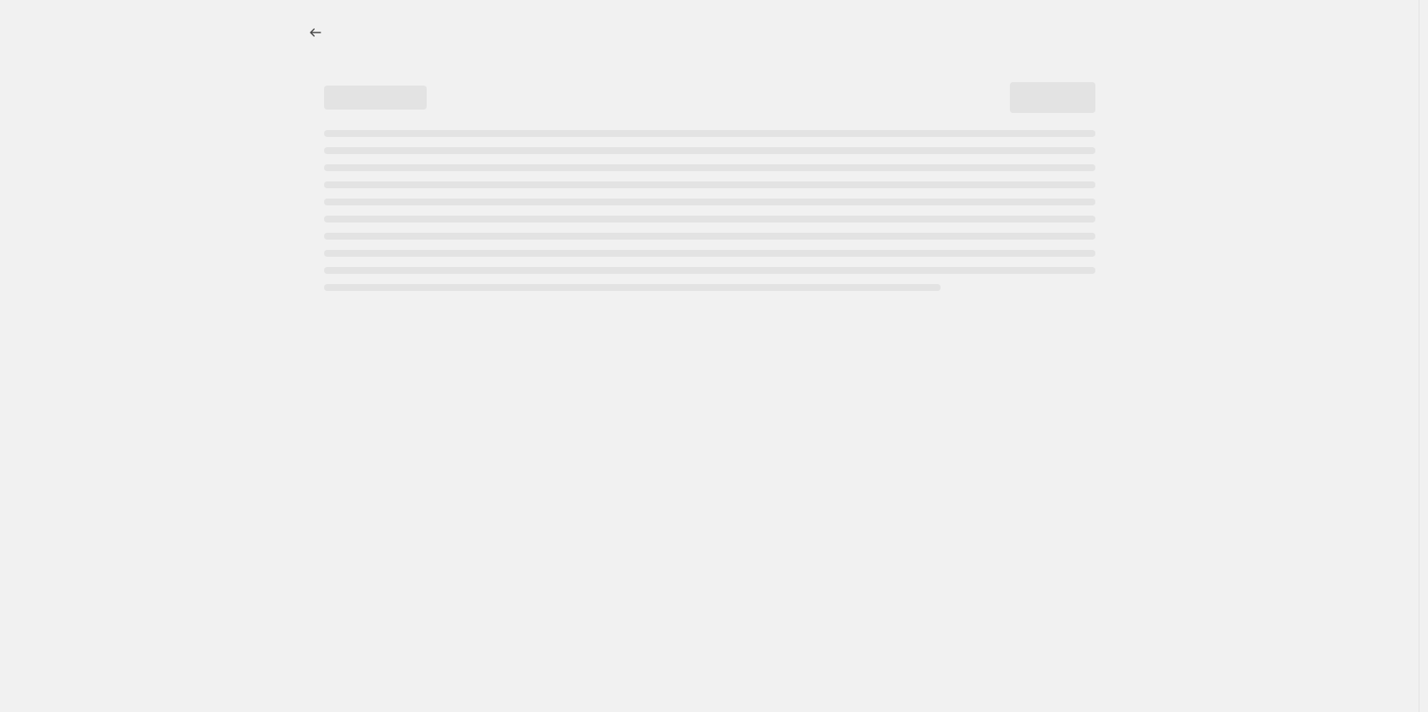
select select "no_change"
select select "tag"
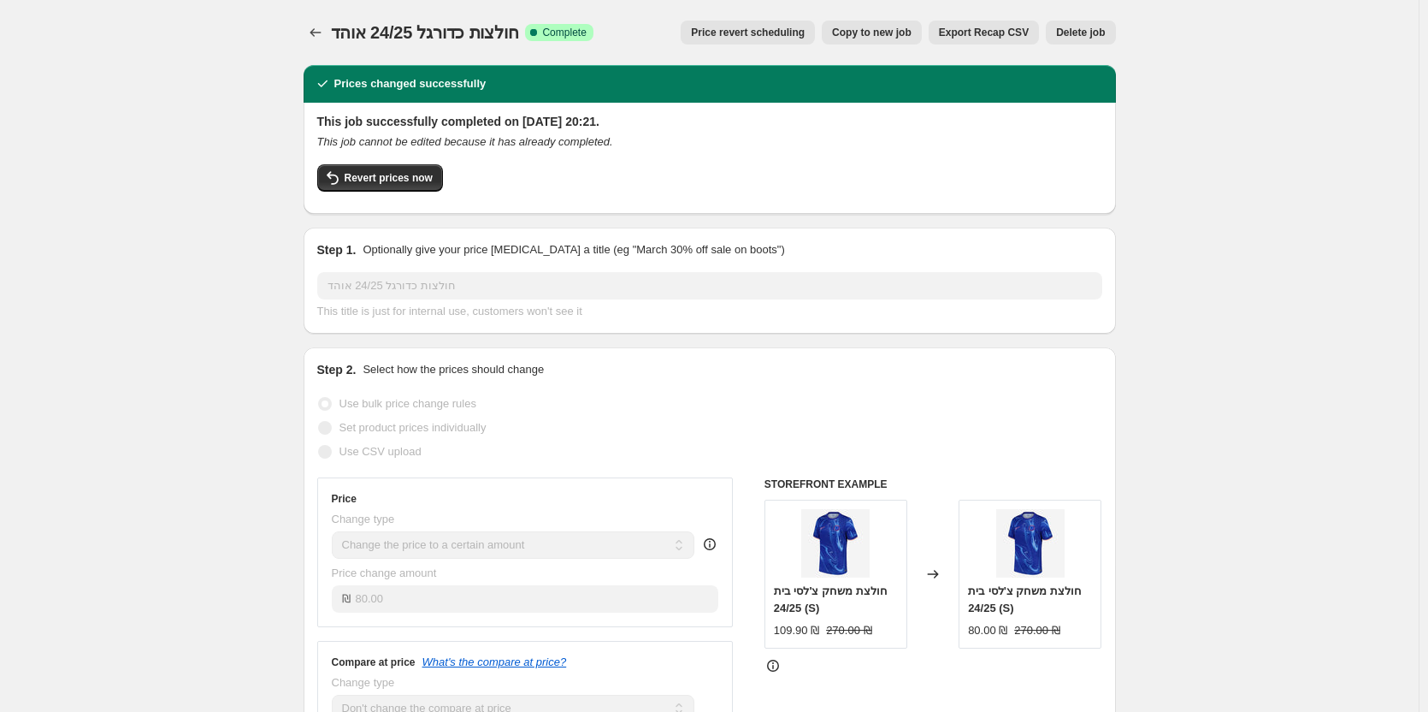
click at [897, 36] on span "Copy to new job" at bounding box center [872, 33] width 80 height 14
select select "no_change"
select select "tag"
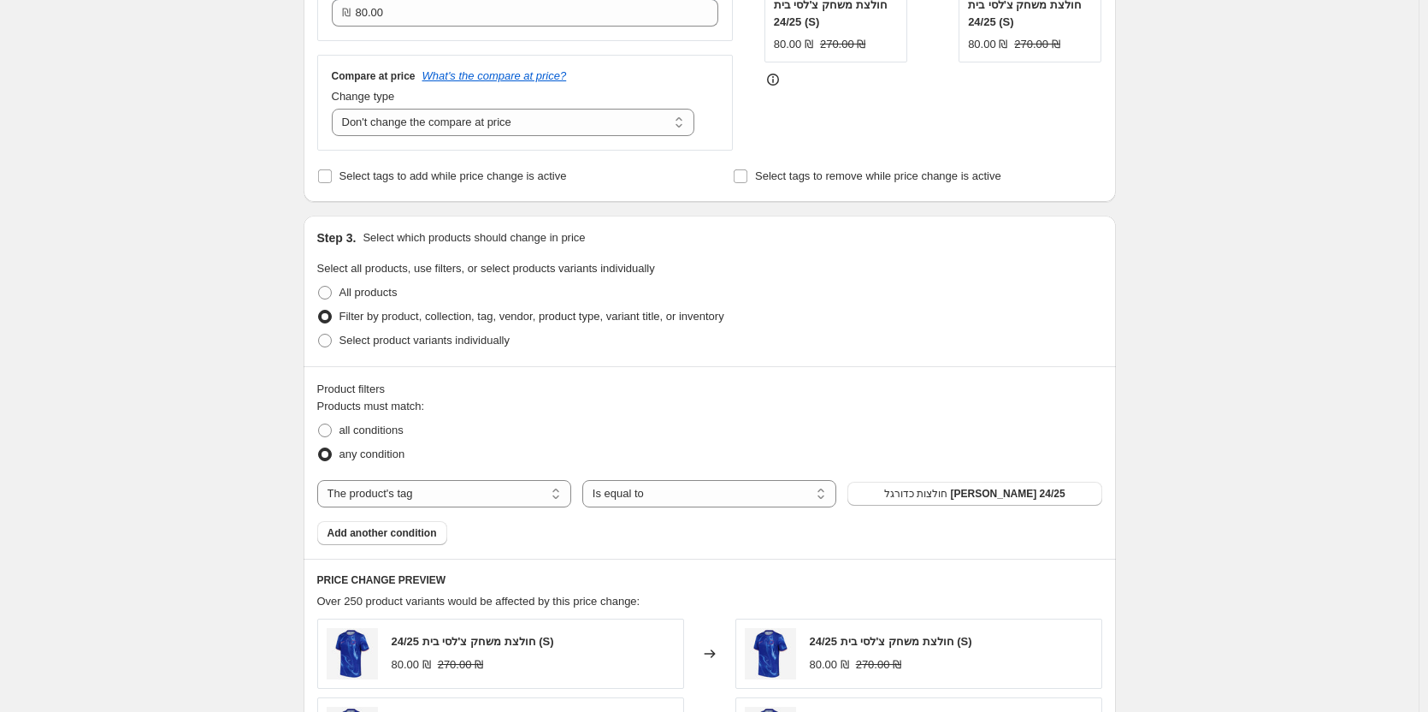
scroll to position [428, 0]
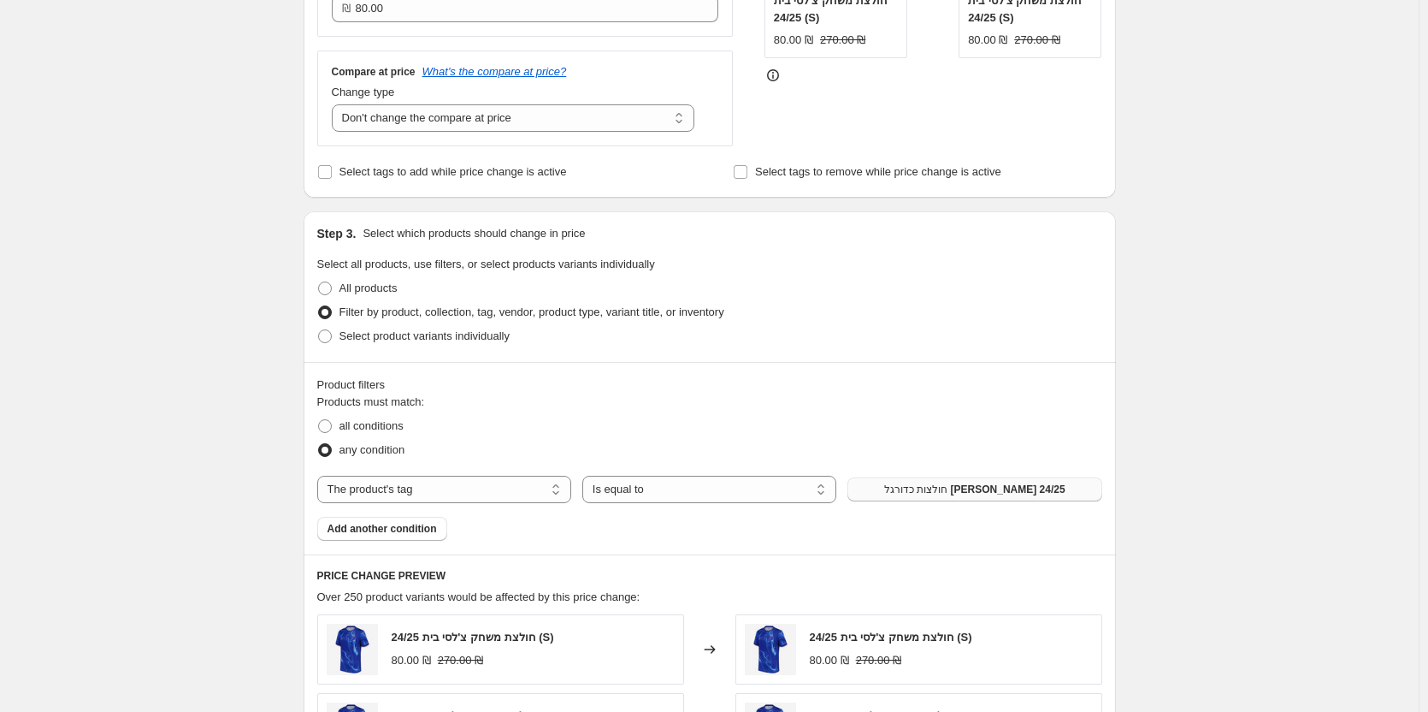
click at [977, 493] on span "חולצות כדורגל [PERSON_NAME] 24/25" at bounding box center [974, 489] width 181 height 14
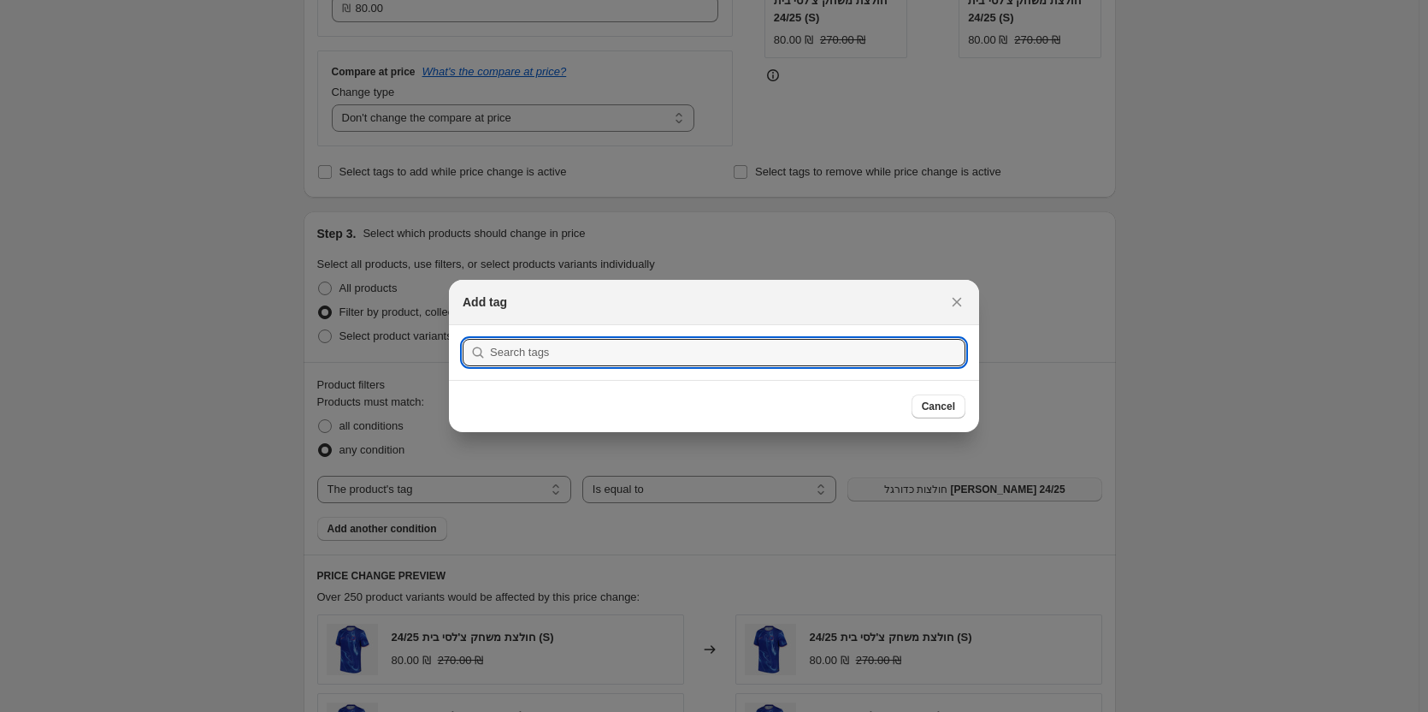
scroll to position [0, 0]
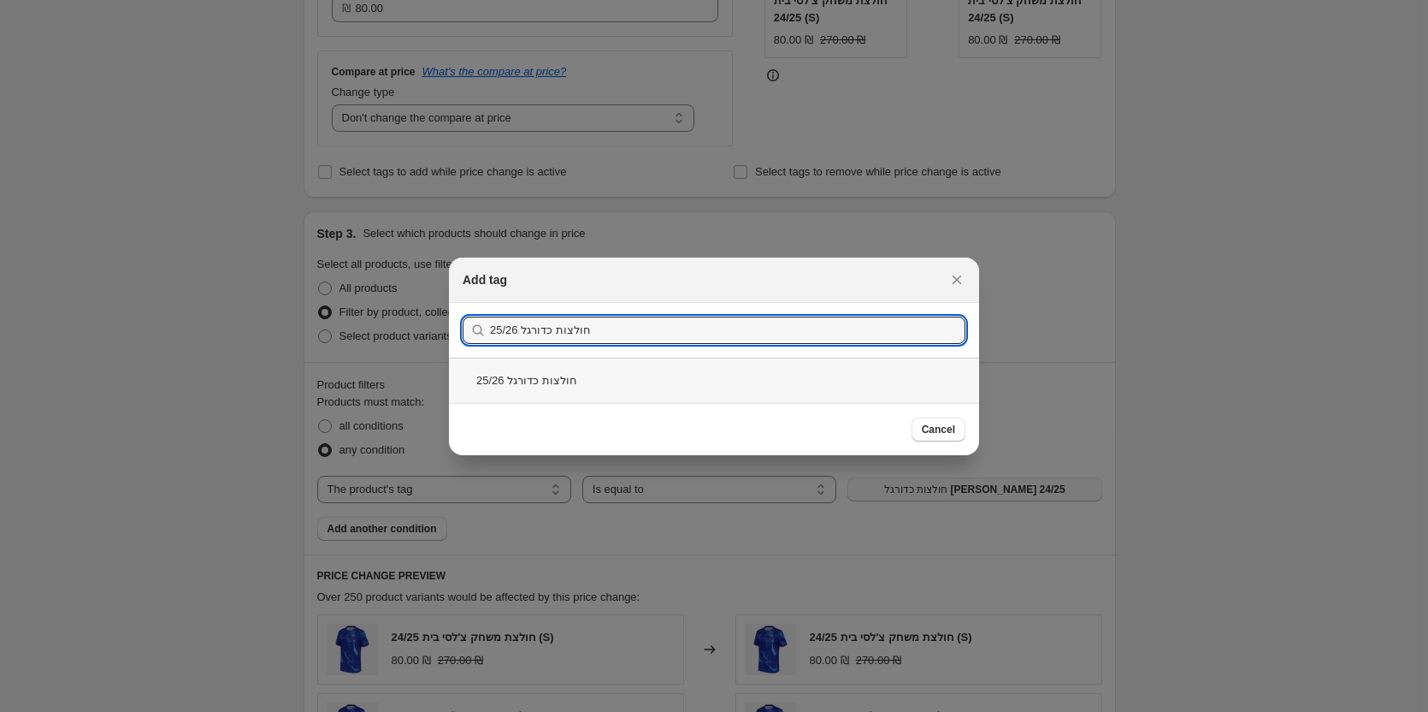
type input "חולצות כדורגל 25/26"
click at [564, 381] on div "חולצות כדורגל 25/26" at bounding box center [714, 380] width 530 height 45
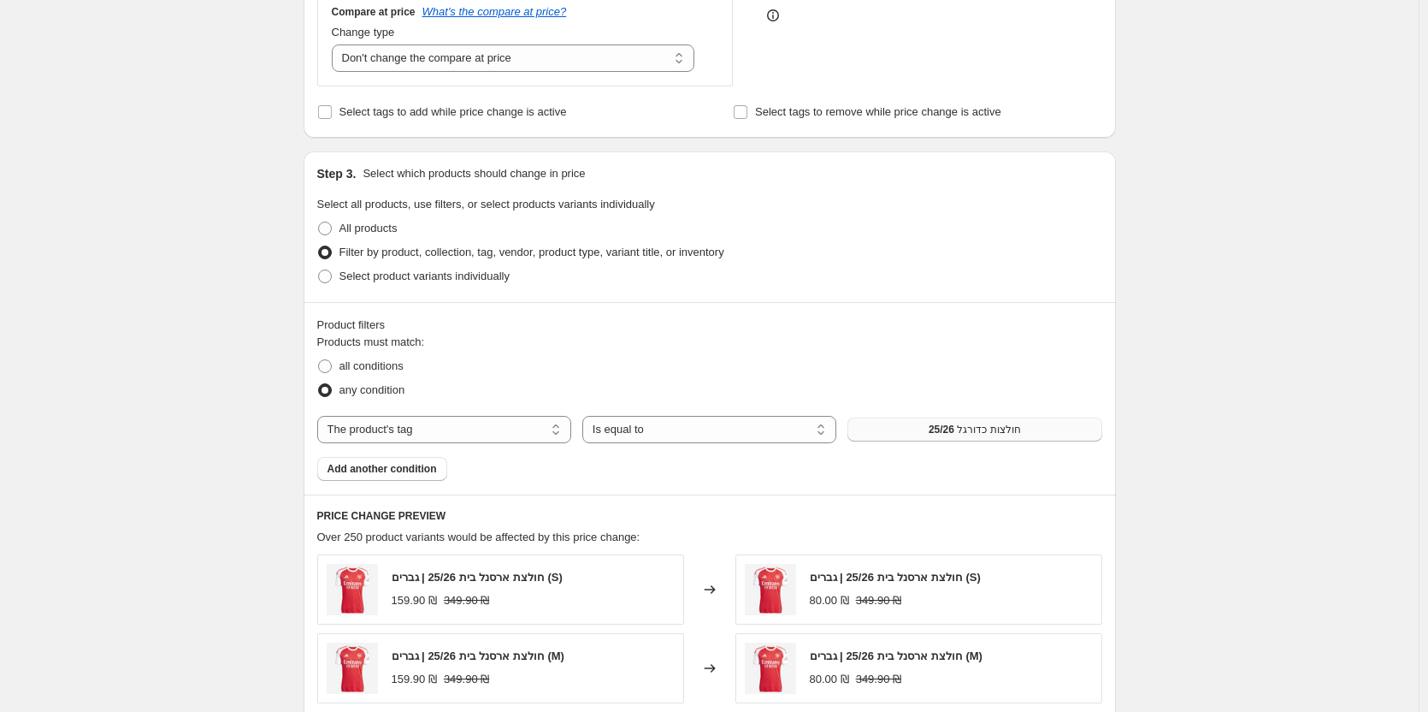
scroll to position [171, 0]
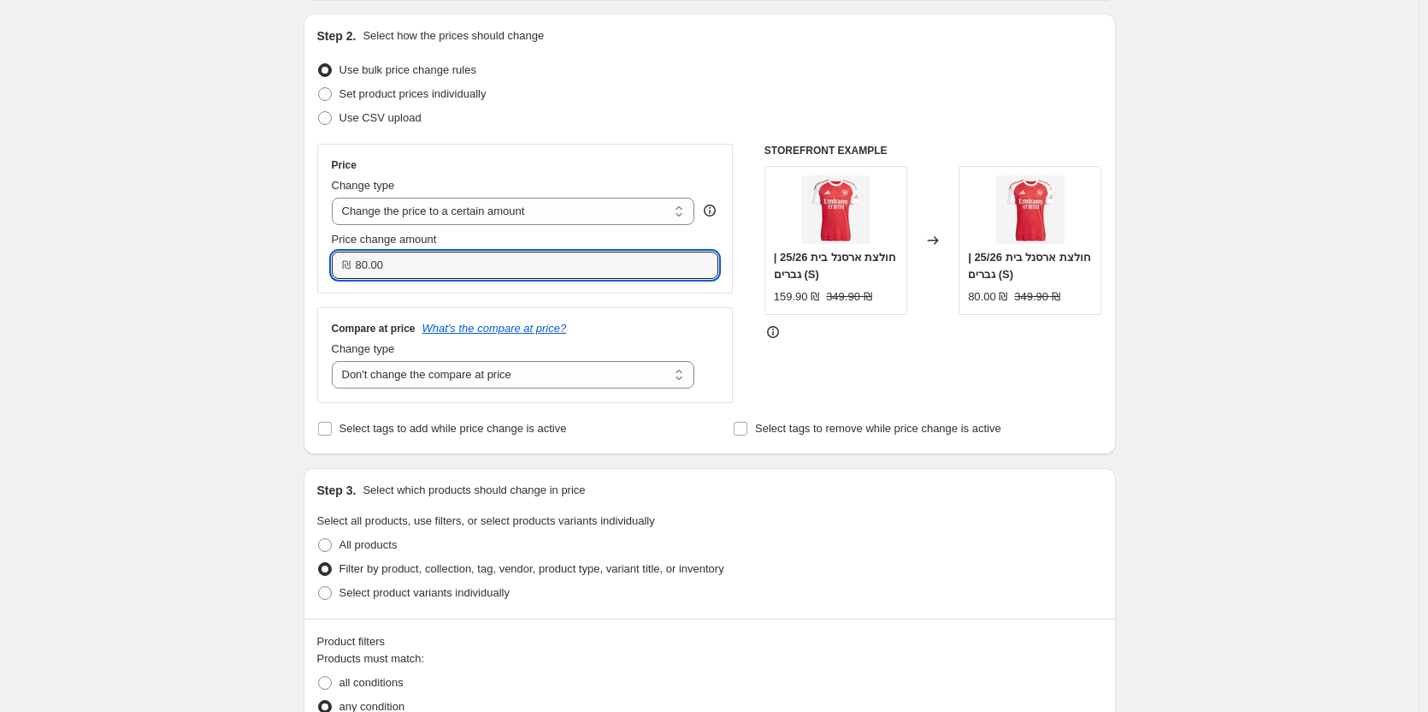
drag, startPoint x: 410, startPoint y: 260, endPoint x: 315, endPoint y: 264, distance: 95.0
click at [315, 264] on div "Step 2. Select how the prices should change Use bulk price change rules Set pro…" at bounding box center [710, 234] width 813 height 441
type input "90.99"
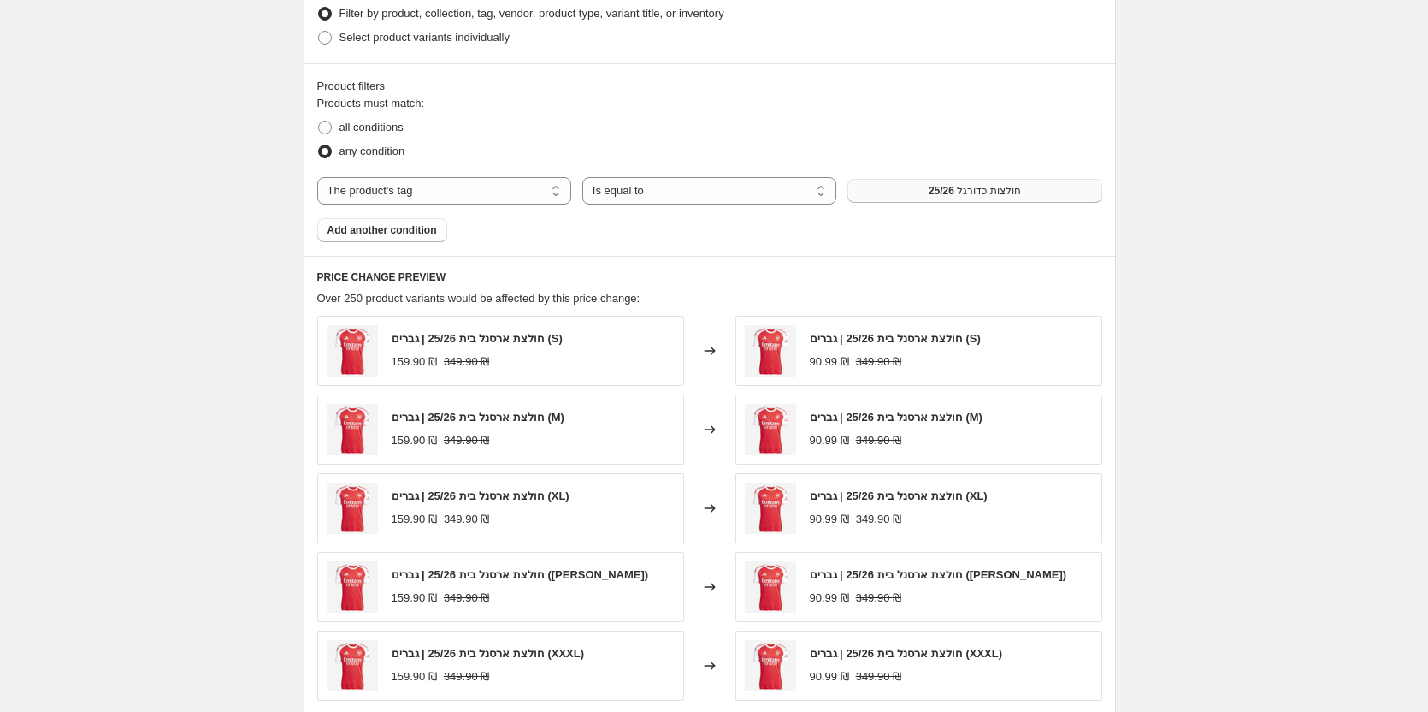
scroll to position [691, 0]
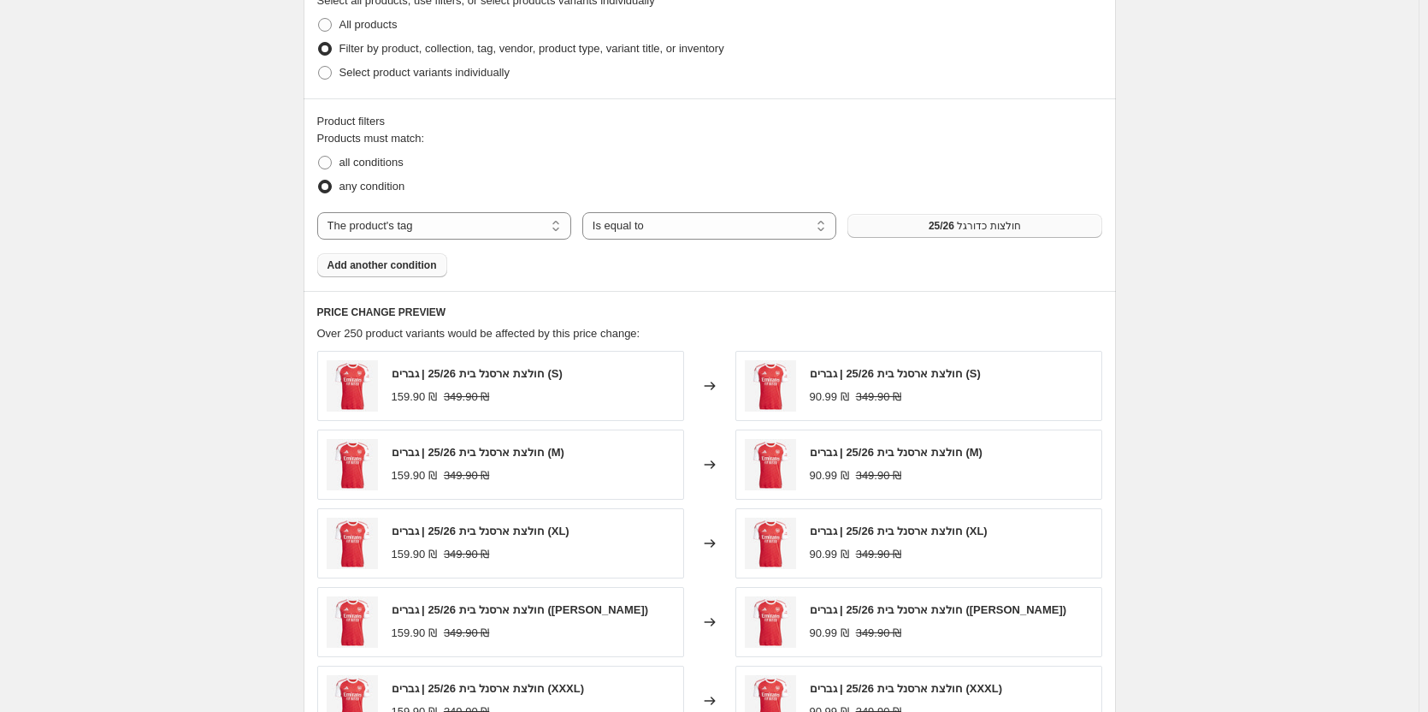
click at [417, 257] on button "Add another condition" at bounding box center [382, 265] width 130 height 24
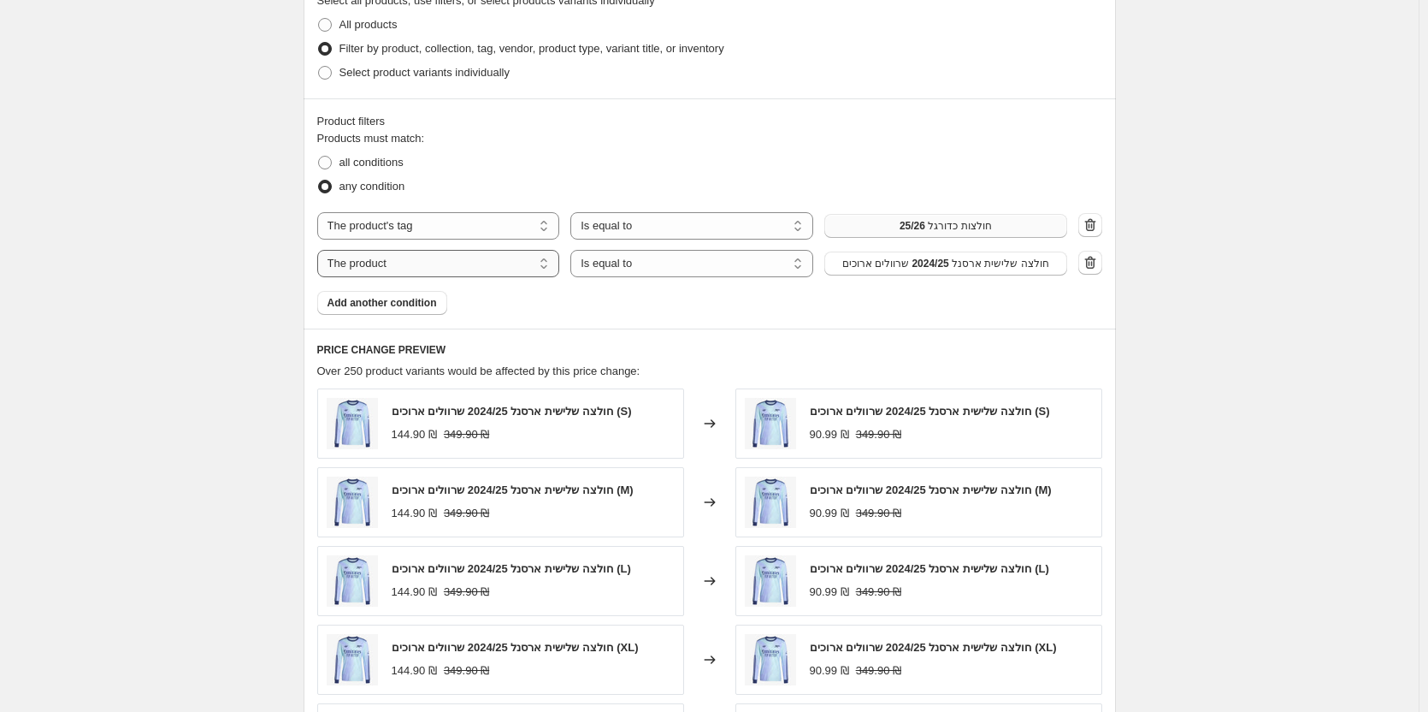
click at [549, 257] on select "The product The product's collection The product's tag The product's vendor The…" at bounding box center [438, 263] width 243 height 27
select select "collection"
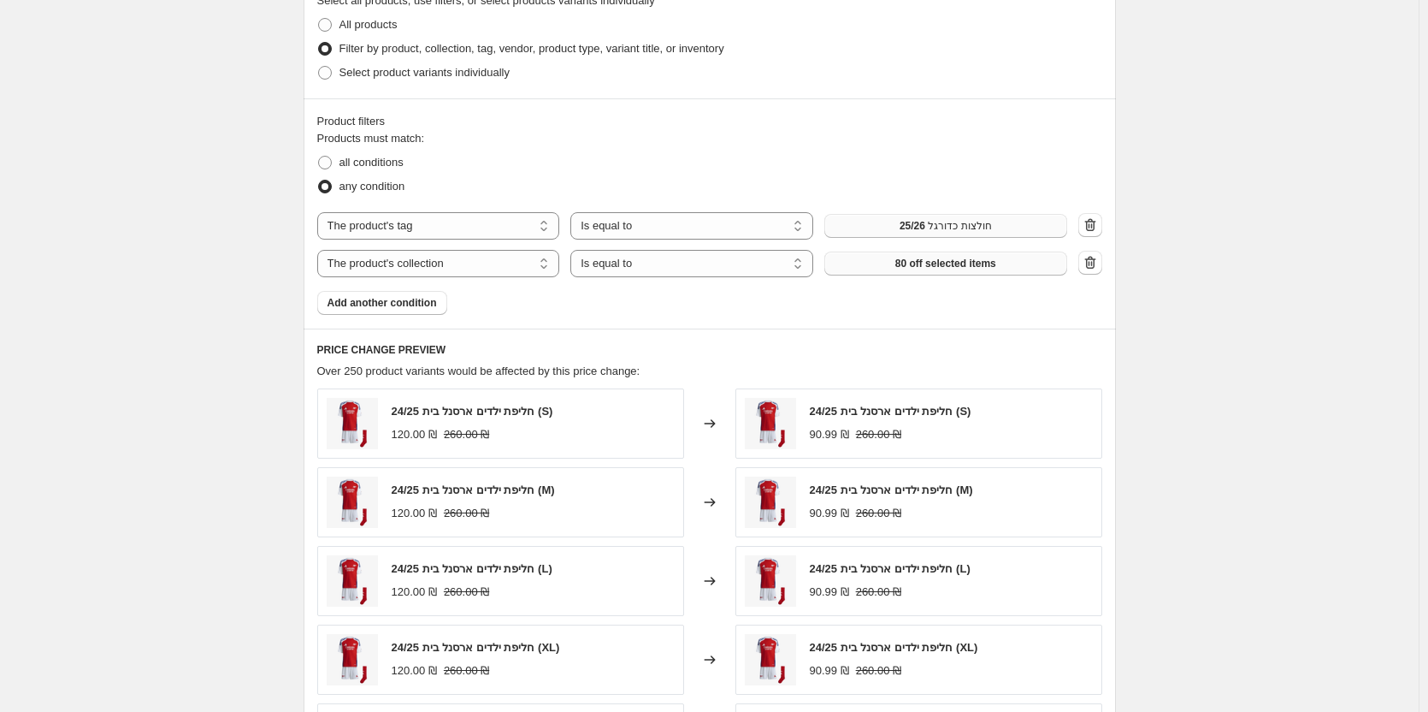
click at [937, 268] on span "80 off selected items" at bounding box center [946, 264] width 101 height 14
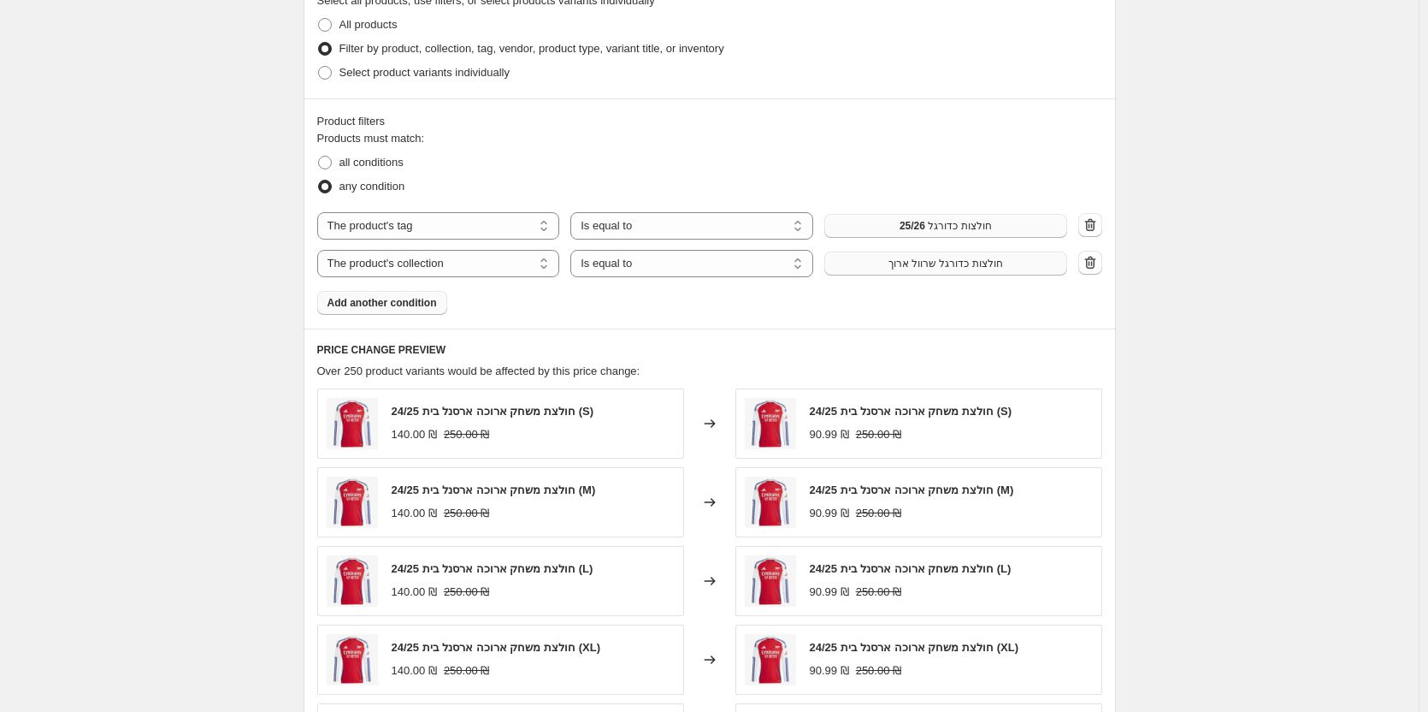
click at [411, 310] on span "Add another condition" at bounding box center [382, 303] width 109 height 14
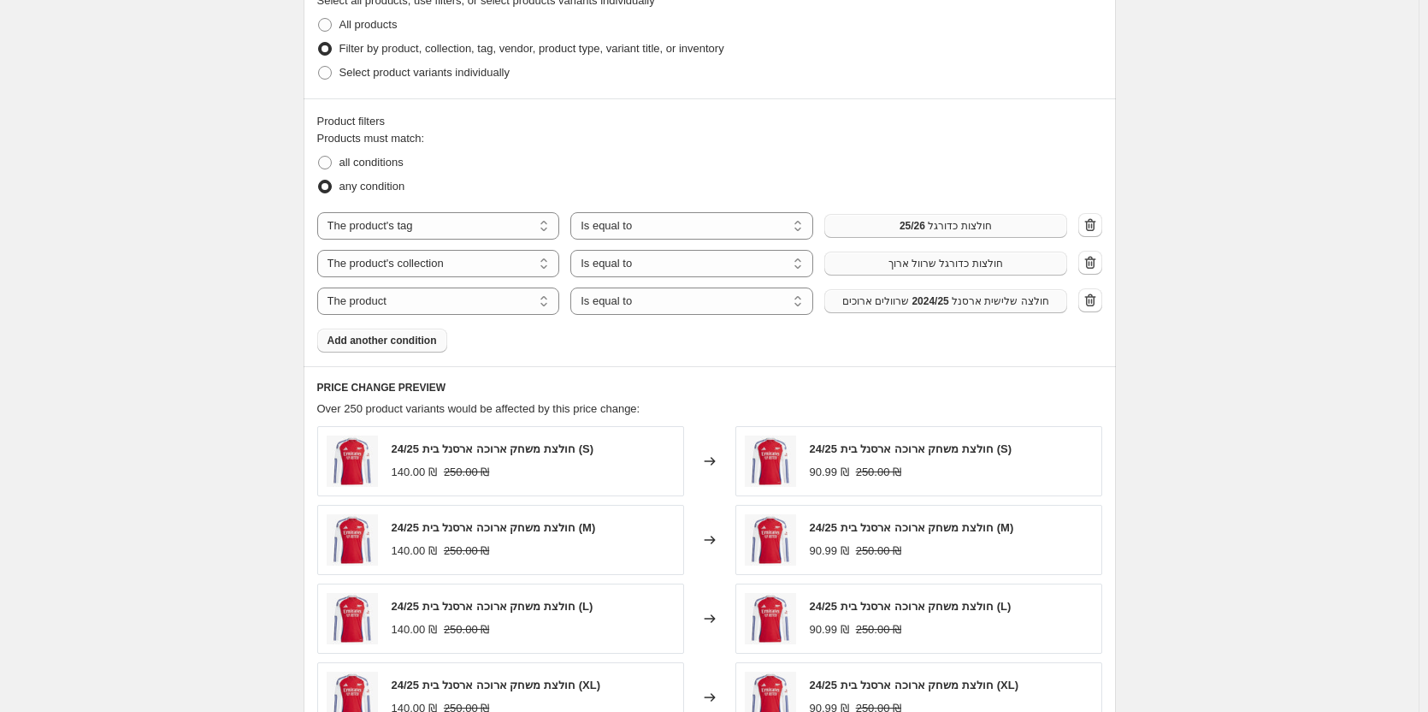
click at [968, 306] on span "חולצה שלישית ארסנל 2024/25 שרוולים ארוכים" at bounding box center [946, 301] width 207 height 14
click at [457, 299] on select "The product The product's collection The product's tag The product's vendor The…" at bounding box center [438, 300] width 243 height 27
select select "collection"
click at [951, 317] on div "Products must match: all conditions any condition The product The product's col…" at bounding box center [709, 241] width 785 height 222
click at [952, 315] on div "The product The product's collection The product's tag The product's vendor The…" at bounding box center [692, 300] width 750 height 27
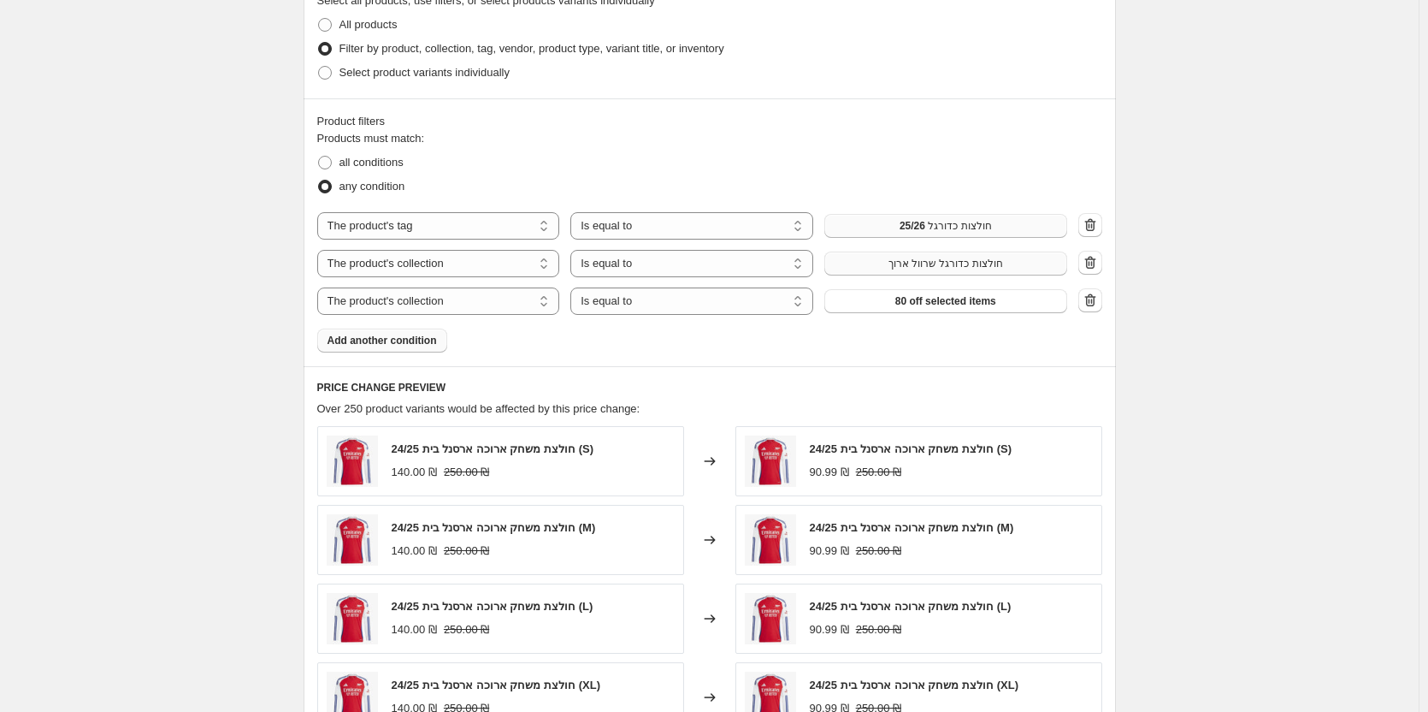
click at [952, 315] on div "The product The product's collection The product's tag The product's vendor The…" at bounding box center [692, 300] width 750 height 27
click at [949, 306] on span "80 off selected items" at bounding box center [946, 301] width 101 height 14
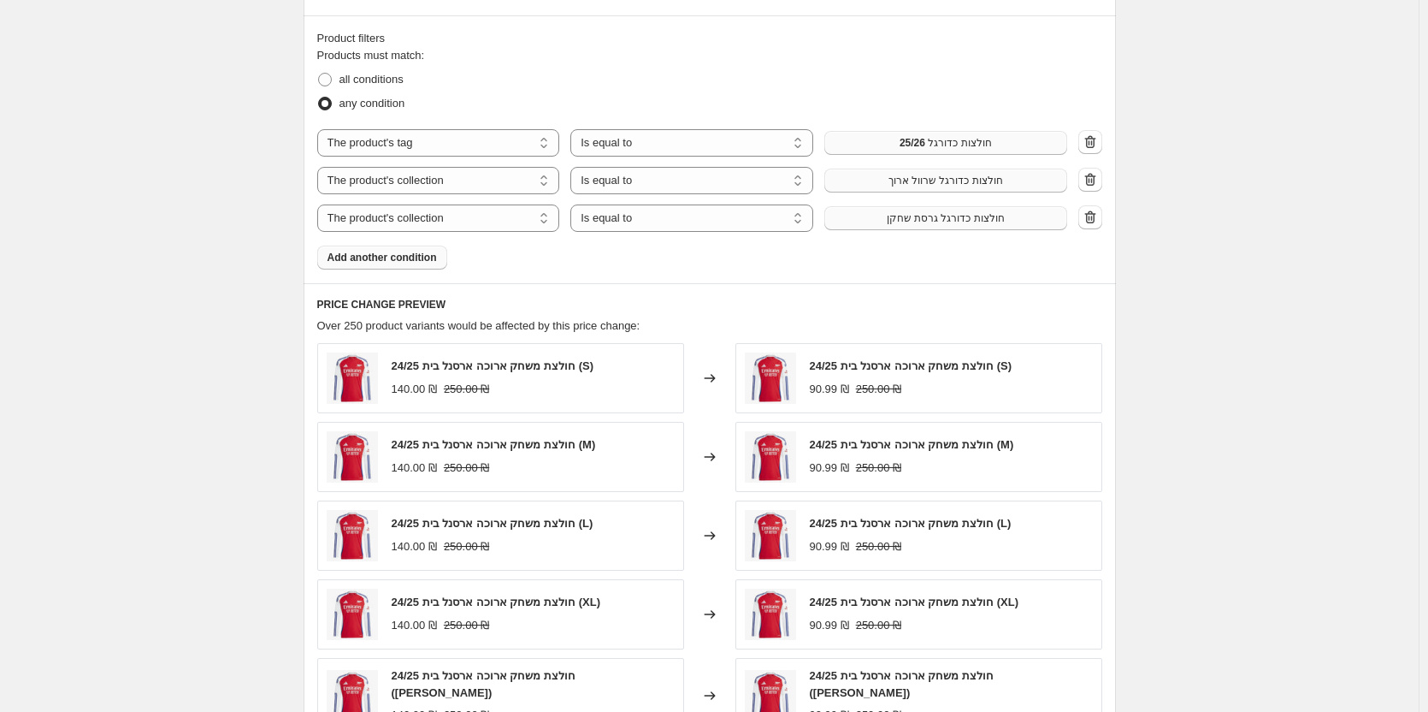
scroll to position [1024, 0]
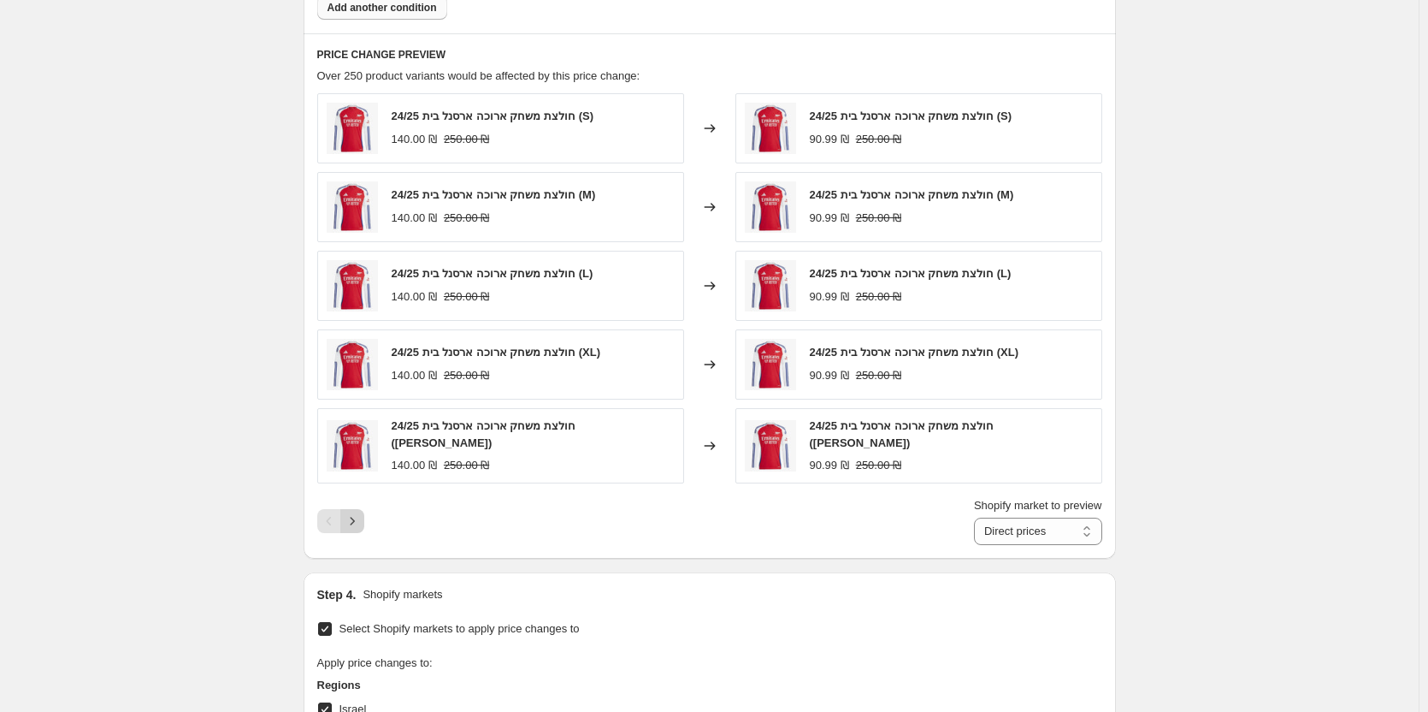
click at [364, 526] on button "Next" at bounding box center [352, 521] width 24 height 24
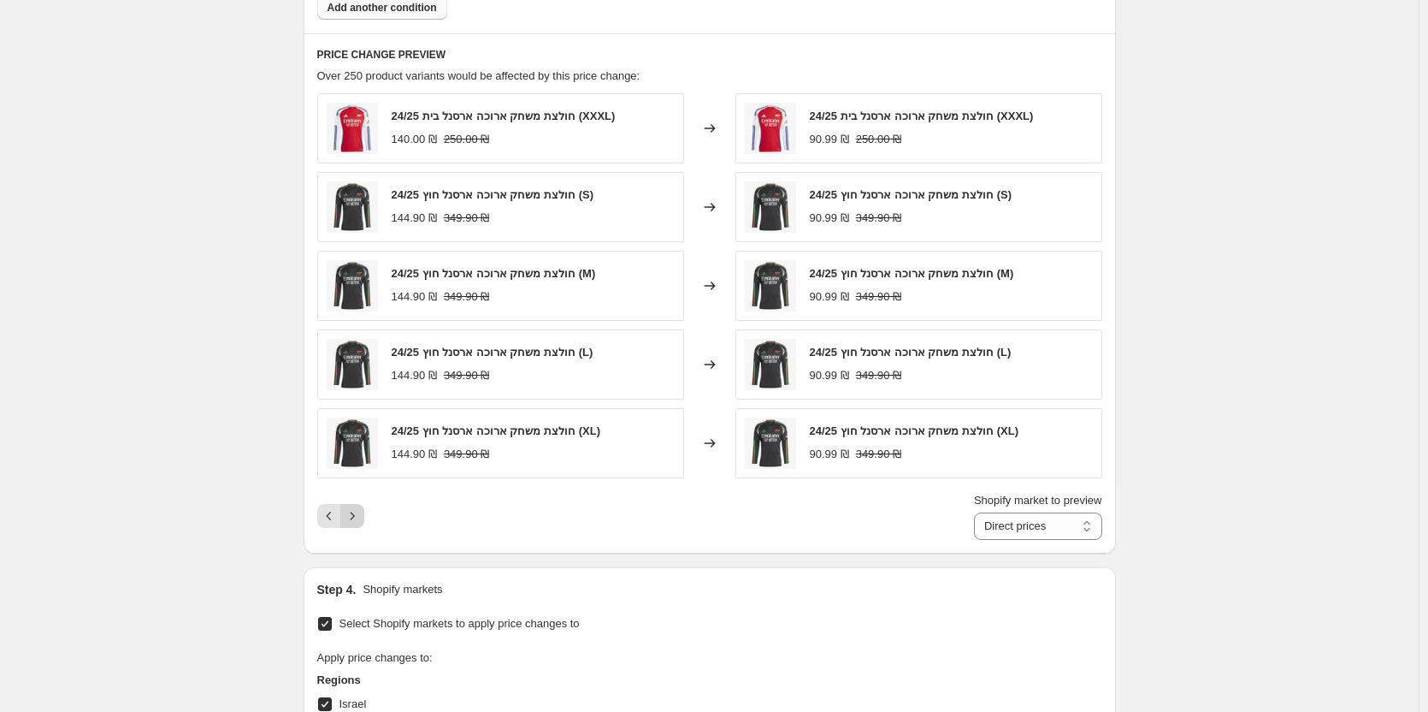
click at [364, 526] on button "Next" at bounding box center [352, 516] width 24 height 24
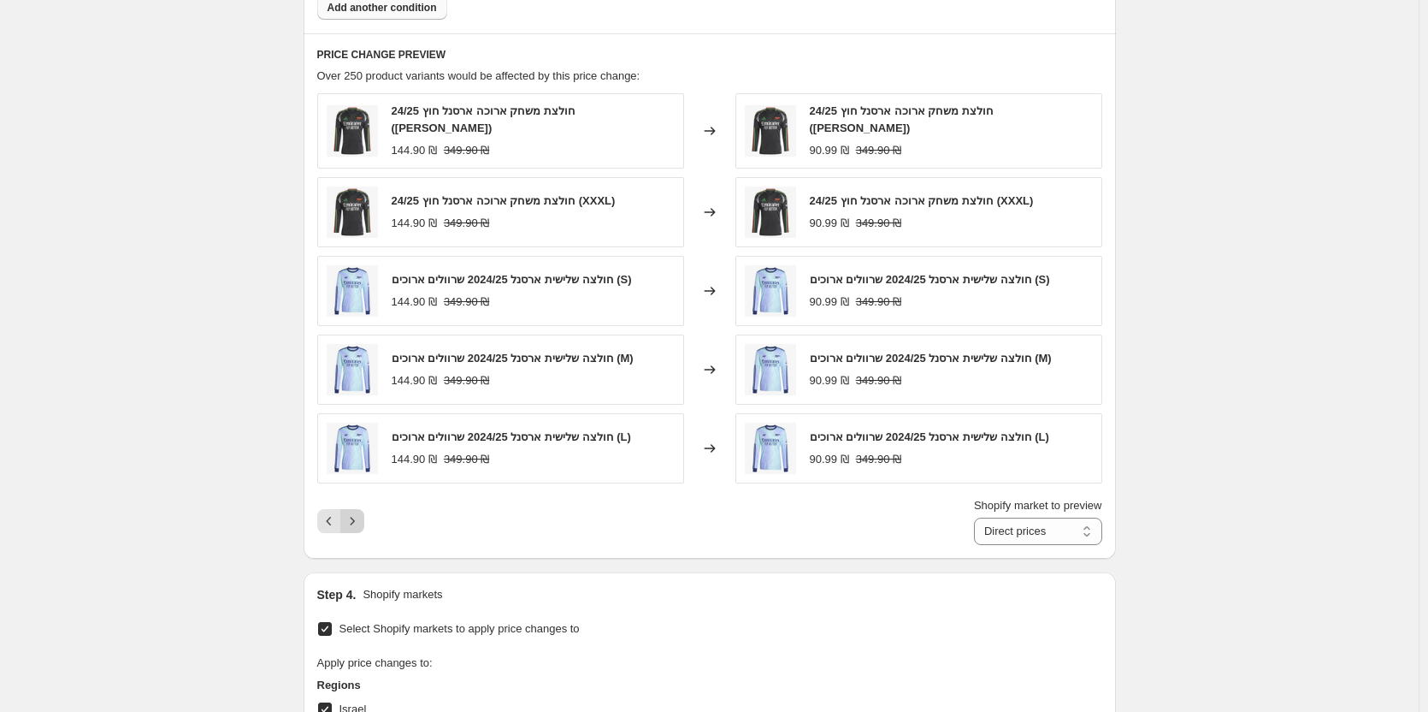
click at [364, 526] on button "Next" at bounding box center [352, 521] width 24 height 24
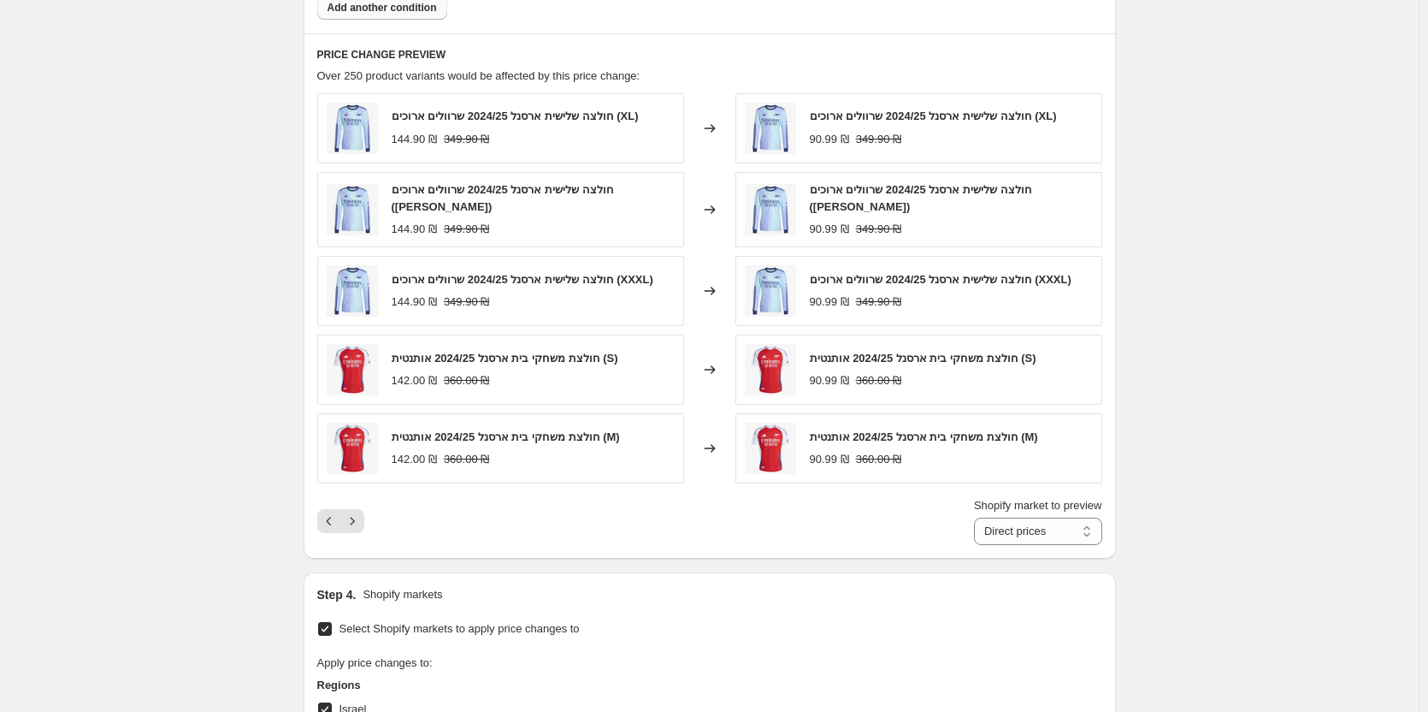
scroll to position [767, 0]
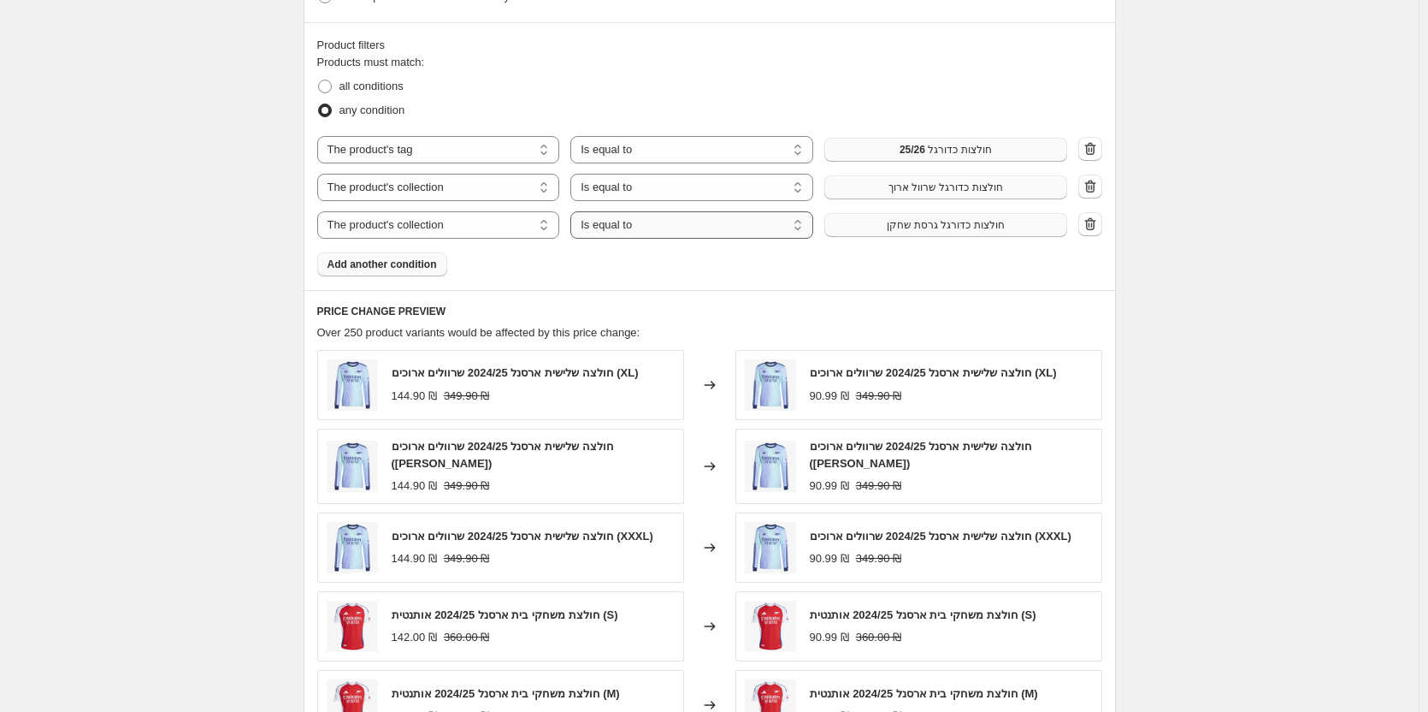
click at [646, 229] on select "Is equal to Is not equal to" at bounding box center [692, 224] width 243 height 27
select select "not_equal"
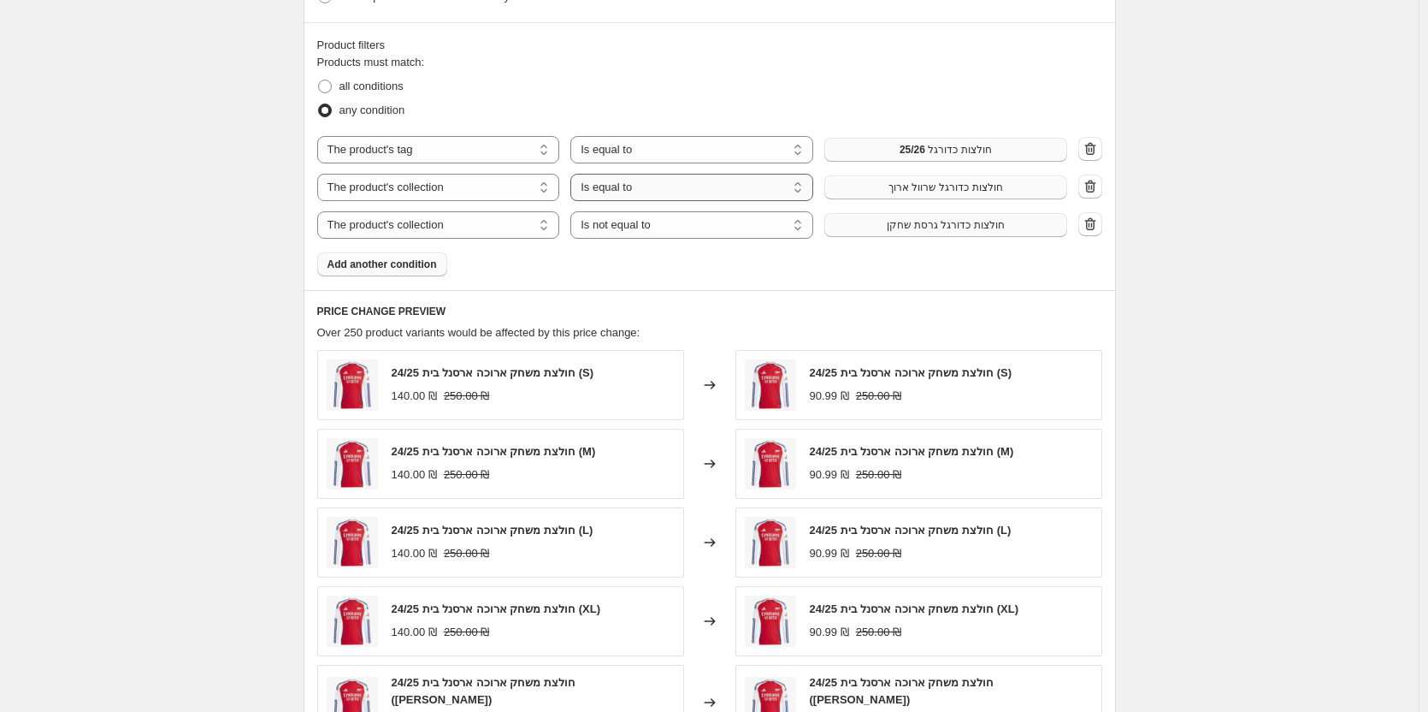
click at [658, 193] on select "Is equal to Is not equal to" at bounding box center [692, 187] width 243 height 27
select select "not_equal"
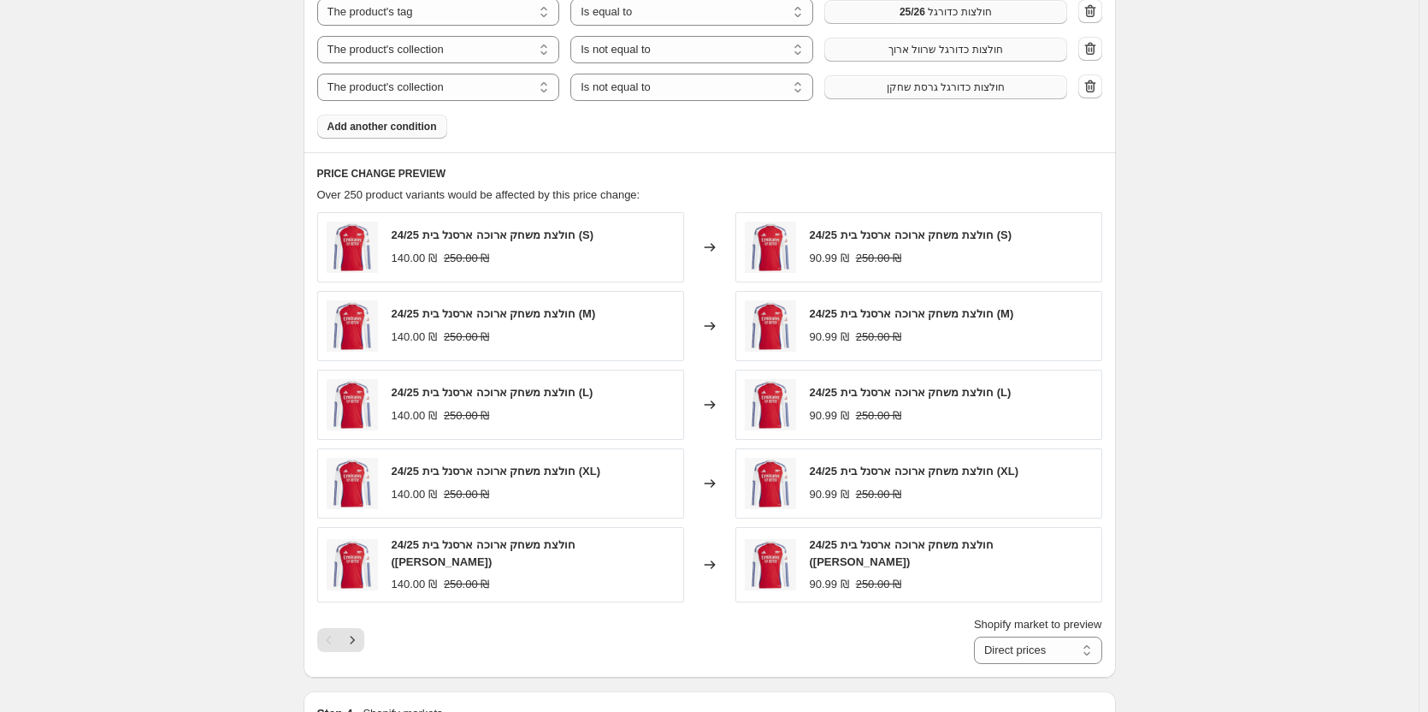
scroll to position [1366, 0]
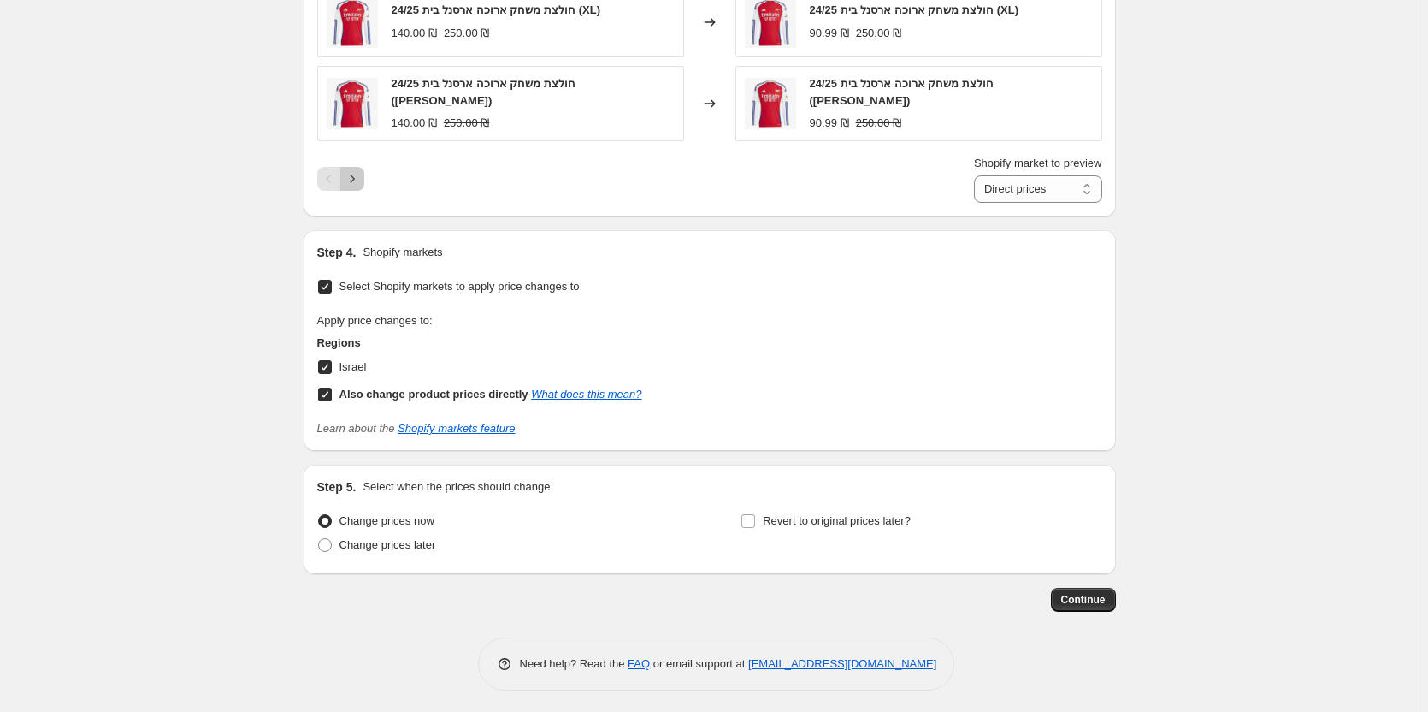
click at [361, 170] on icon "Next" at bounding box center [352, 178] width 17 height 17
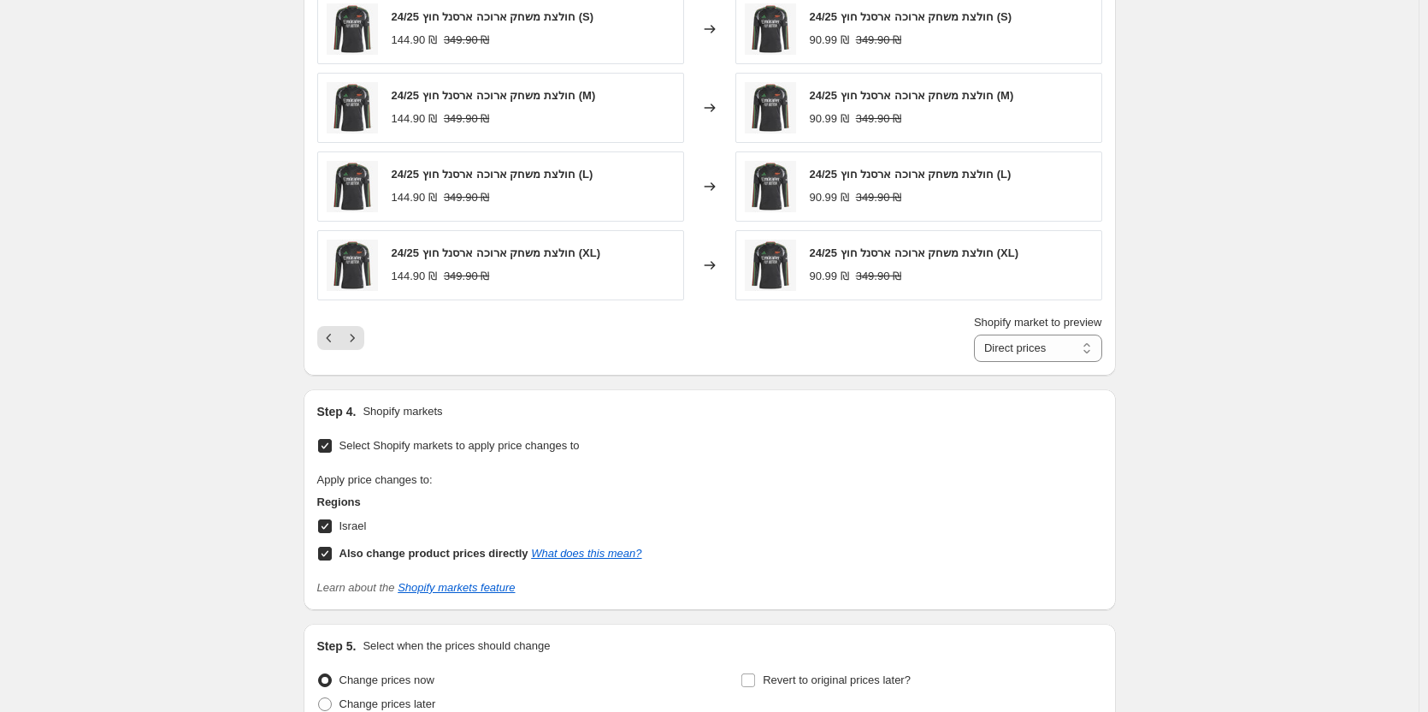
scroll to position [1195, 0]
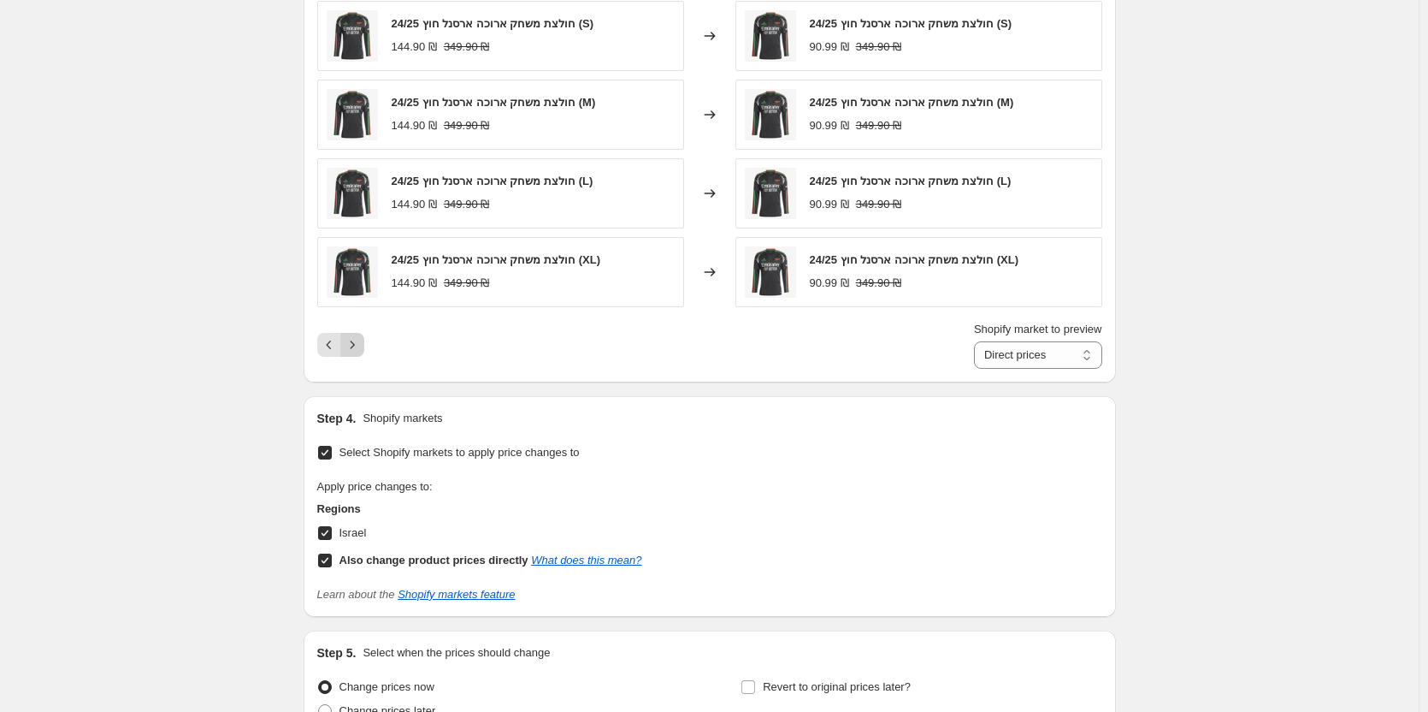
click at [364, 346] on button "Next" at bounding box center [352, 345] width 24 height 24
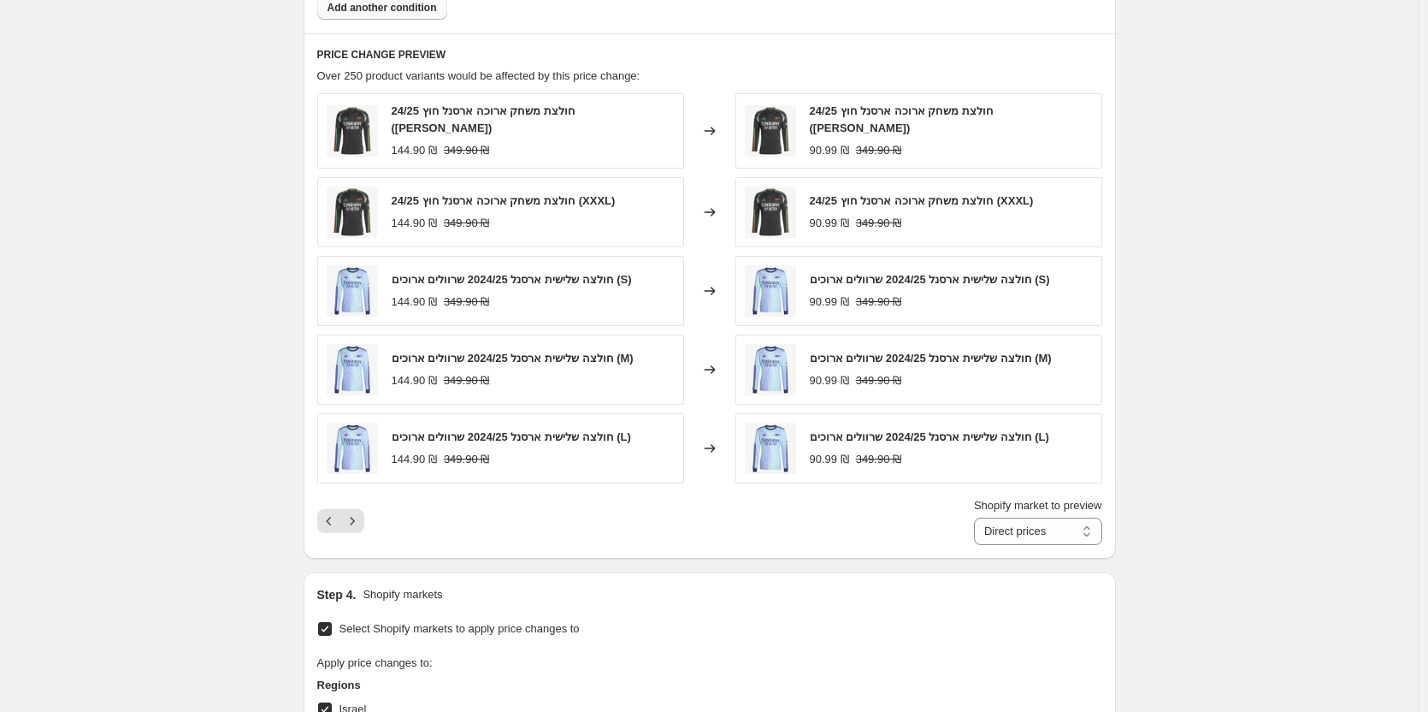
scroll to position [767, 0]
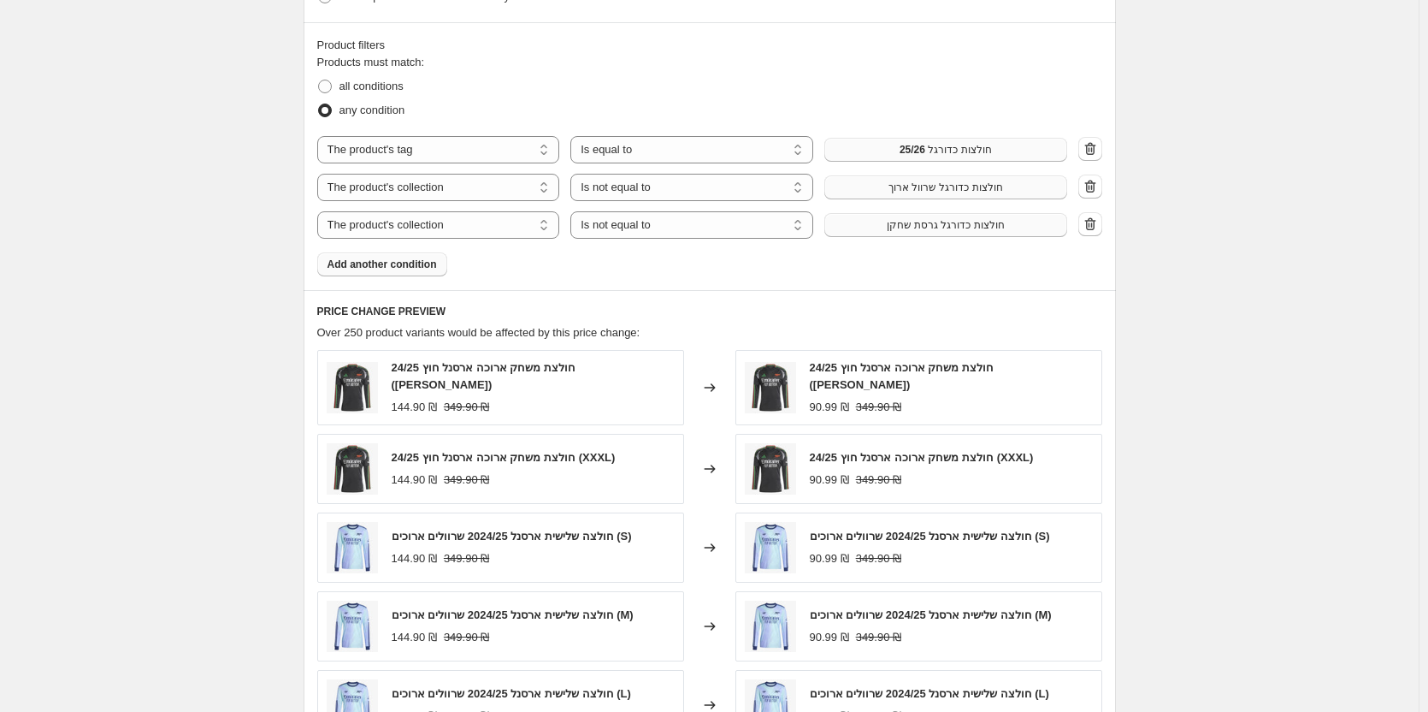
click at [416, 265] on span "Add another condition" at bounding box center [382, 264] width 109 height 14
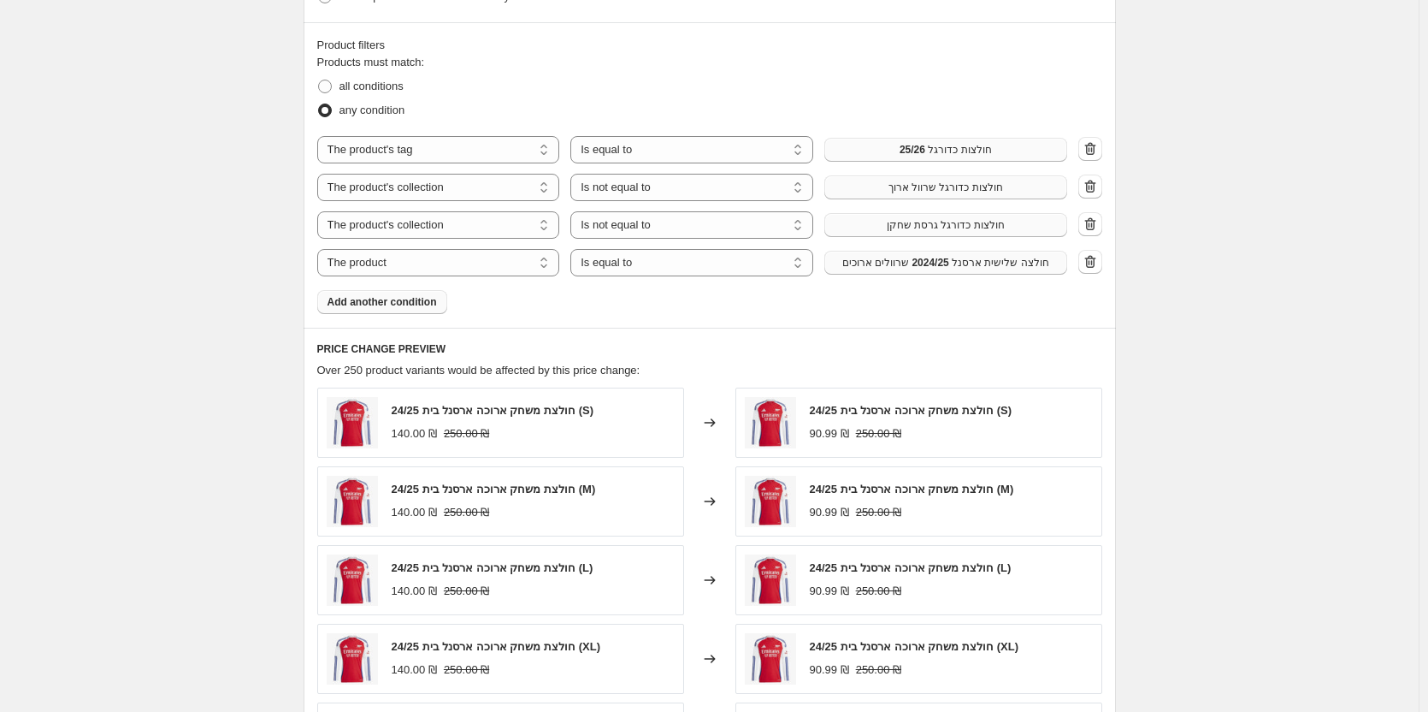
click at [952, 262] on span "חולצה שלישית ארסנל 2024/25 שרוולים ארוכים" at bounding box center [946, 263] width 207 height 14
click at [460, 270] on select "The product The product's collection The product's tag The product's vendor The…" at bounding box center [438, 262] width 243 height 27
select select "tag"
click at [911, 272] on button "24/25 טיחואנה" at bounding box center [946, 263] width 243 height 24
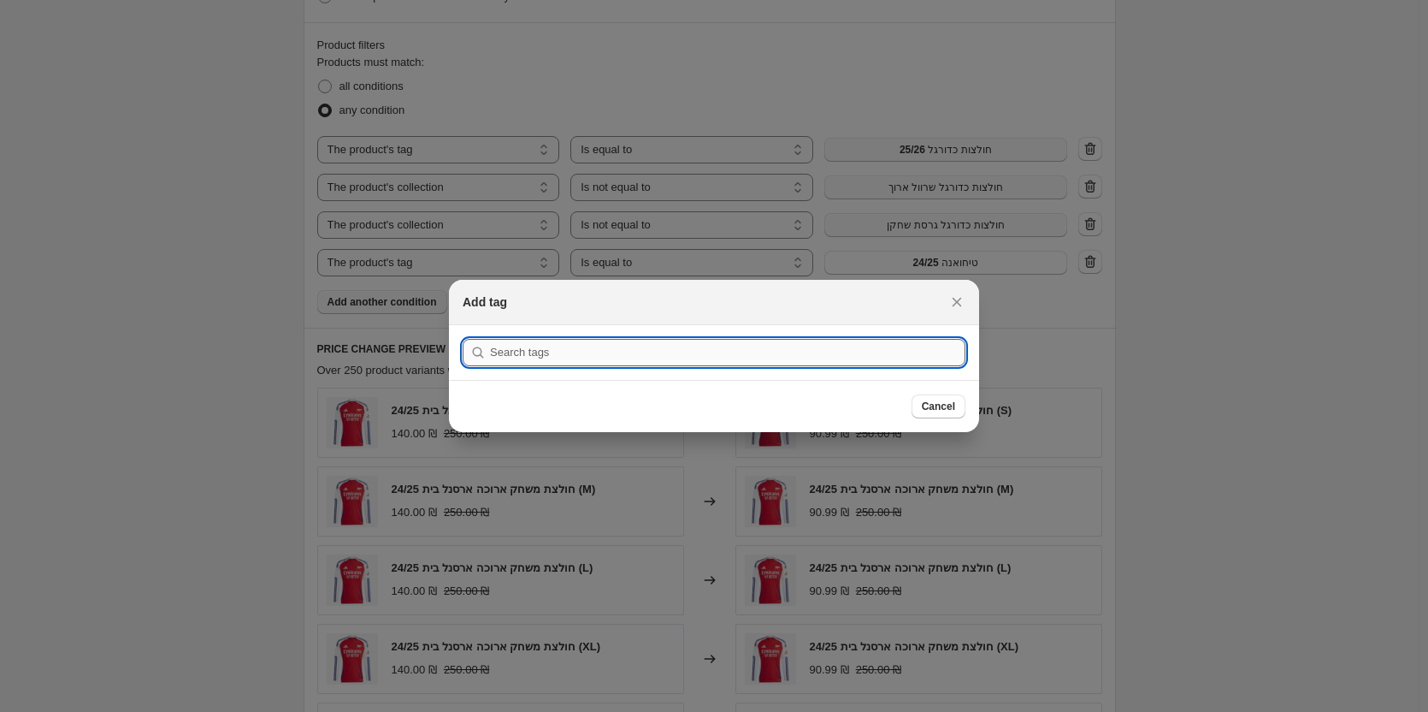
click at [724, 340] on input ":rd3:" at bounding box center [728, 352] width 476 height 27
click at [718, 354] on input ":rd3:" at bounding box center [728, 352] width 476 height 27
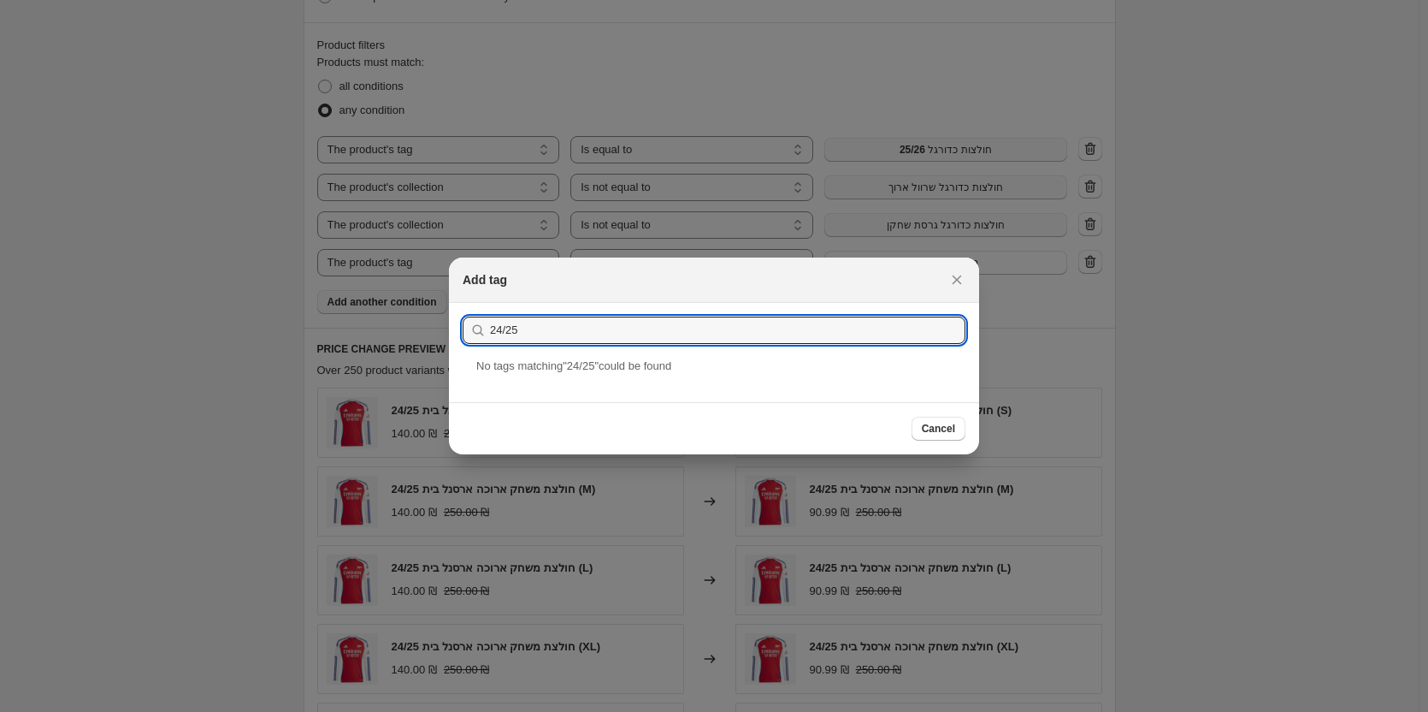
drag, startPoint x: 540, startPoint y: 337, endPoint x: 423, endPoint y: 337, distance: 116.3
type input "ל"
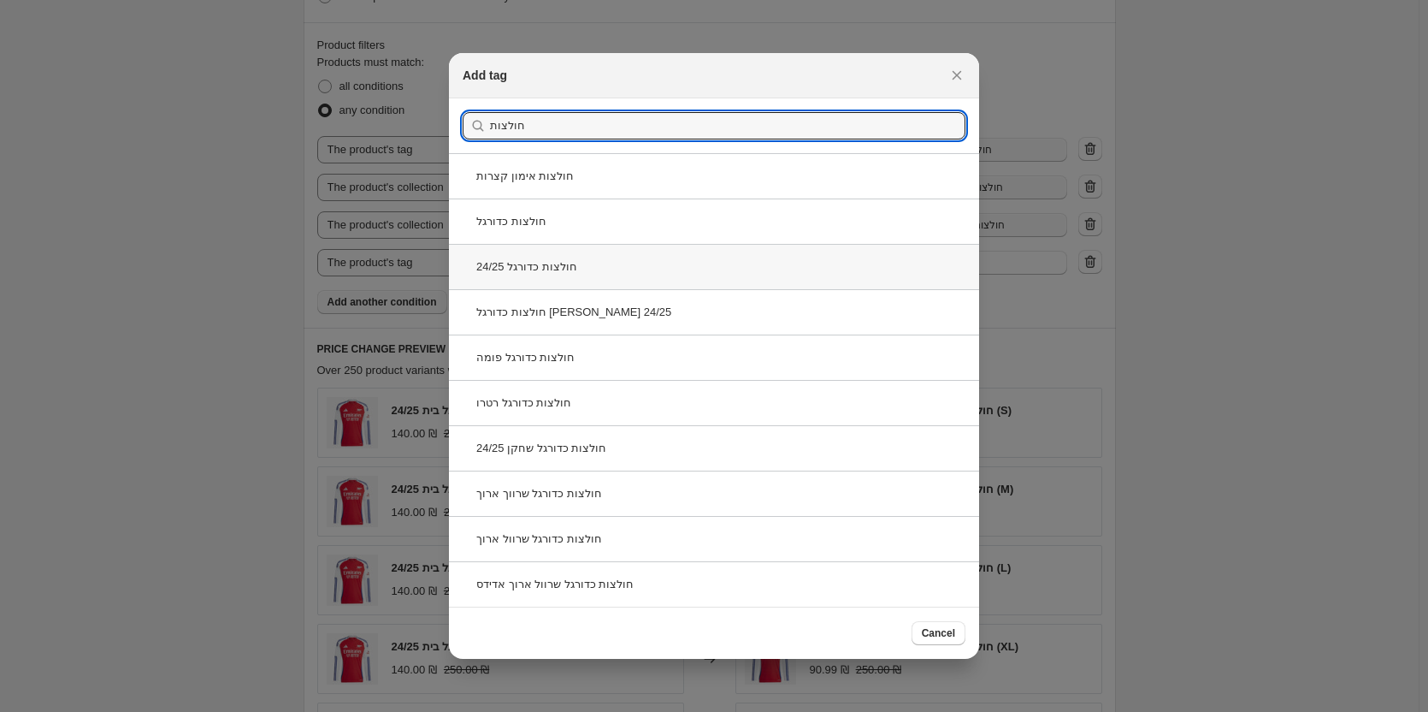
type input "חולצות"
click at [606, 275] on div "חולצות כדורגל 24/25" at bounding box center [714, 266] width 530 height 45
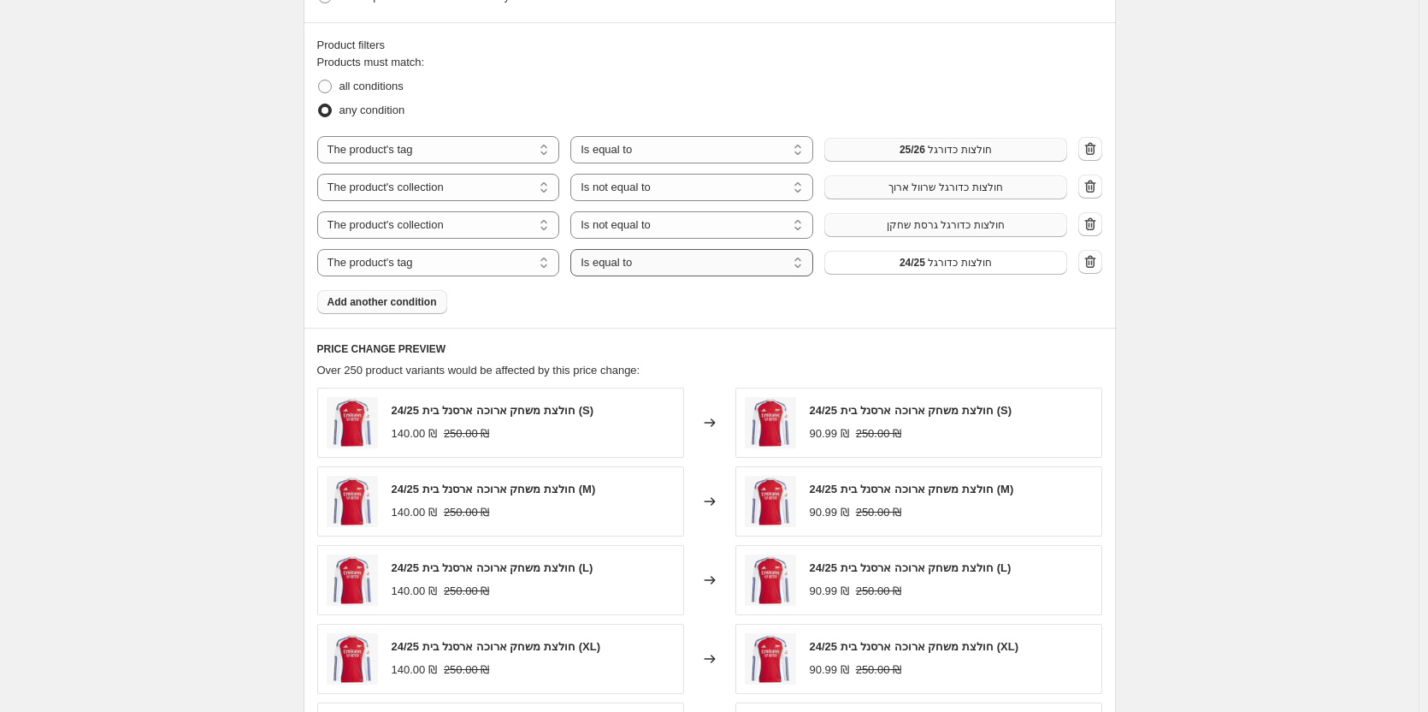
click at [670, 259] on select "Is equal to Is not equal to" at bounding box center [692, 262] width 243 height 27
select select "not_equal"
click at [430, 314] on button "Add another condition" at bounding box center [382, 302] width 130 height 24
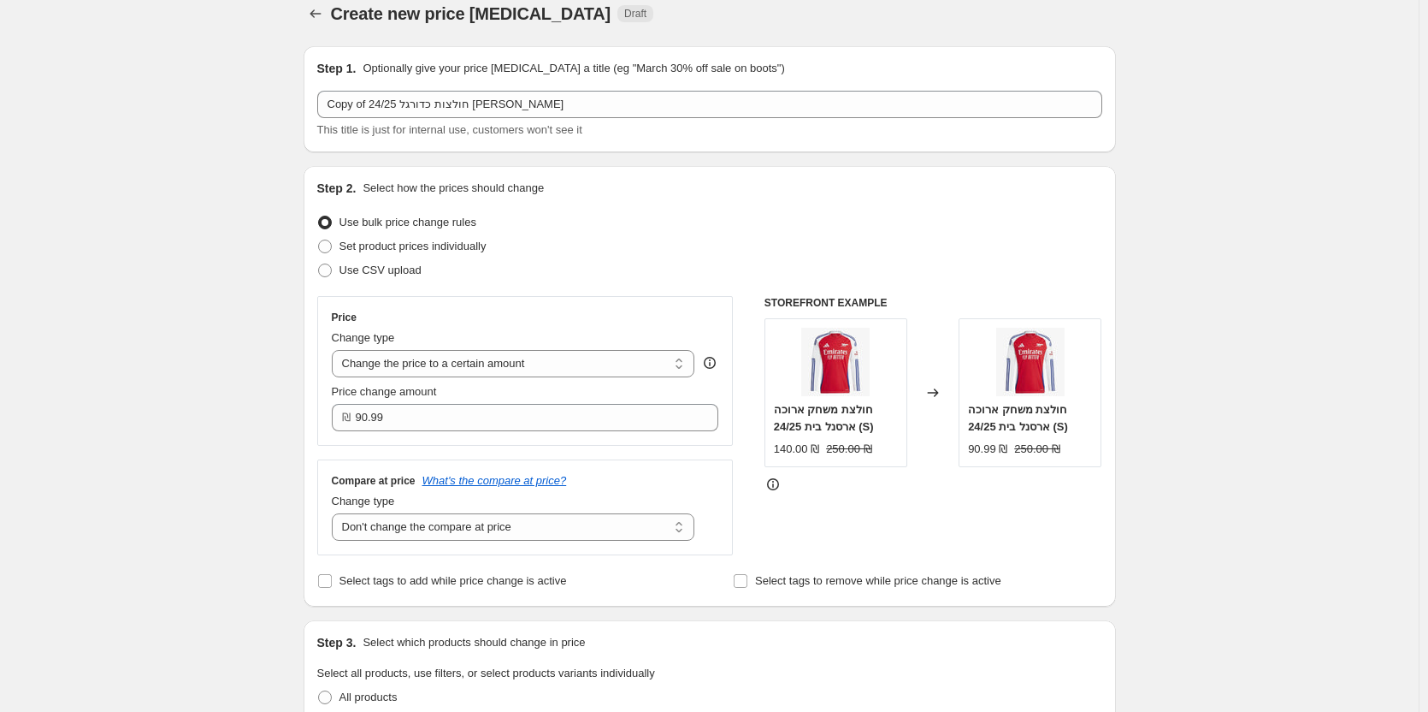
scroll to position [0, 0]
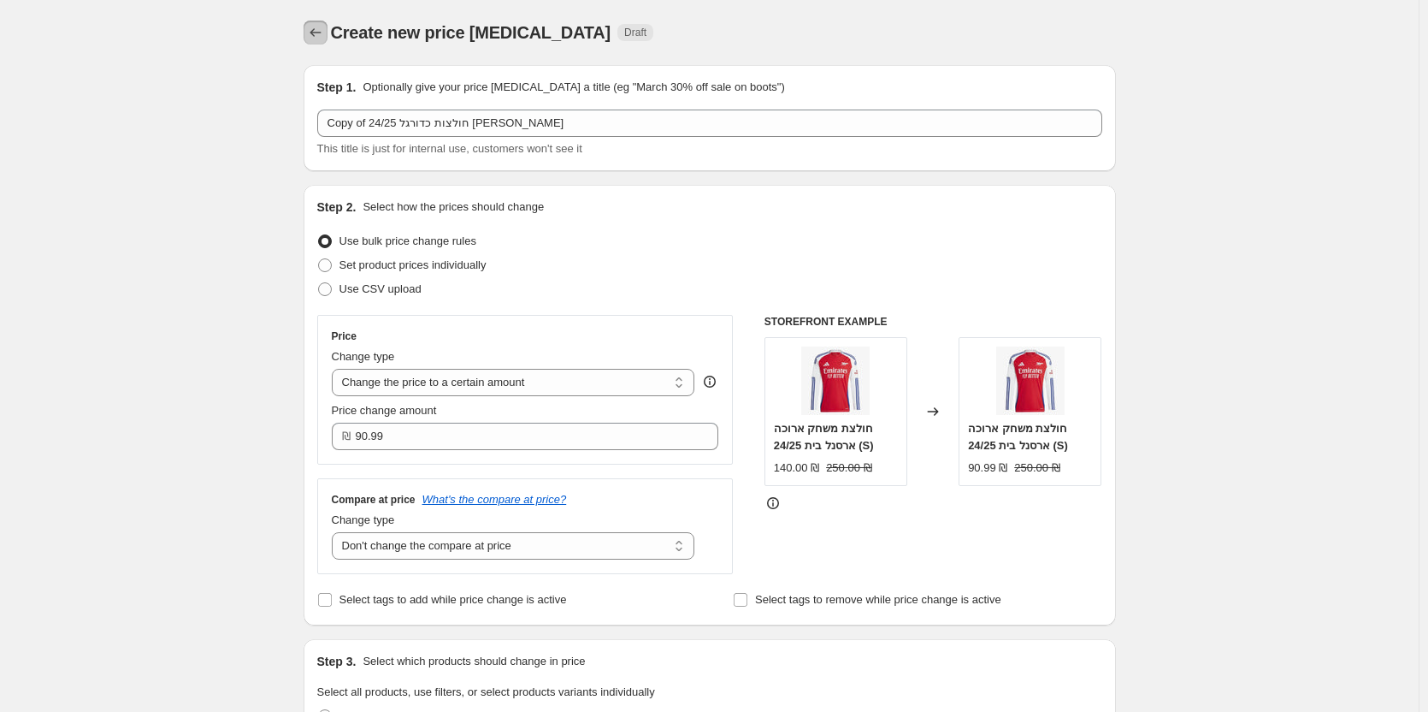
click at [322, 35] on icon "Price change jobs" at bounding box center [315, 32] width 17 height 17
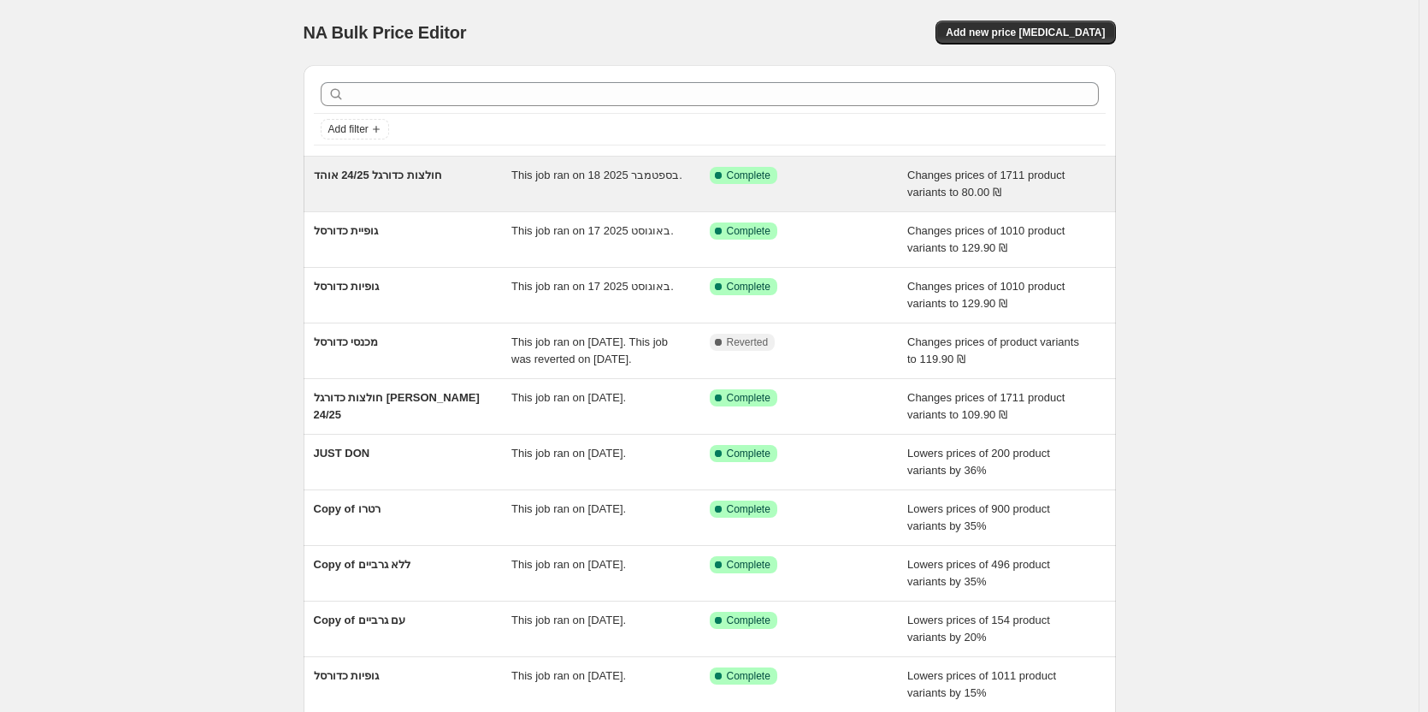
click at [368, 192] on div "חולצות כדורגל 24/25 אוהד" at bounding box center [413, 184] width 198 height 34
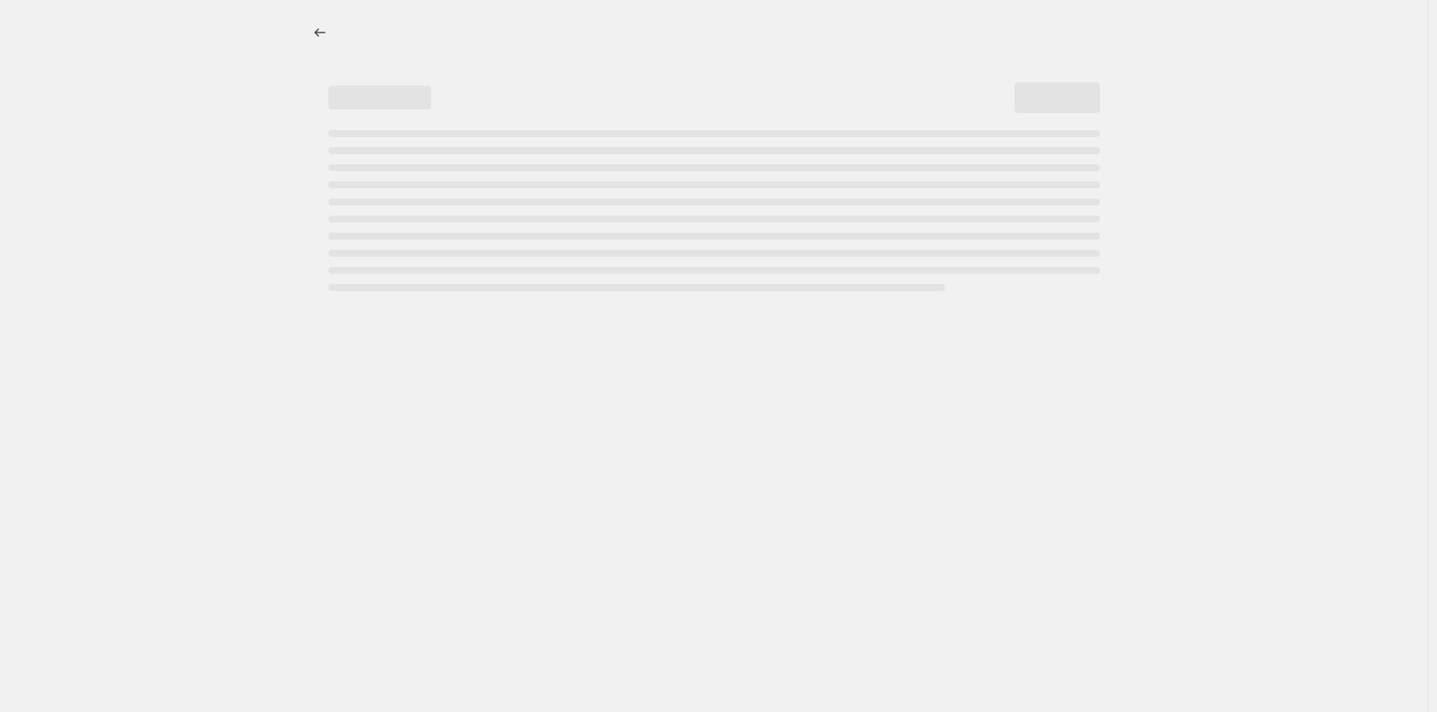
select select "no_change"
select select "tag"
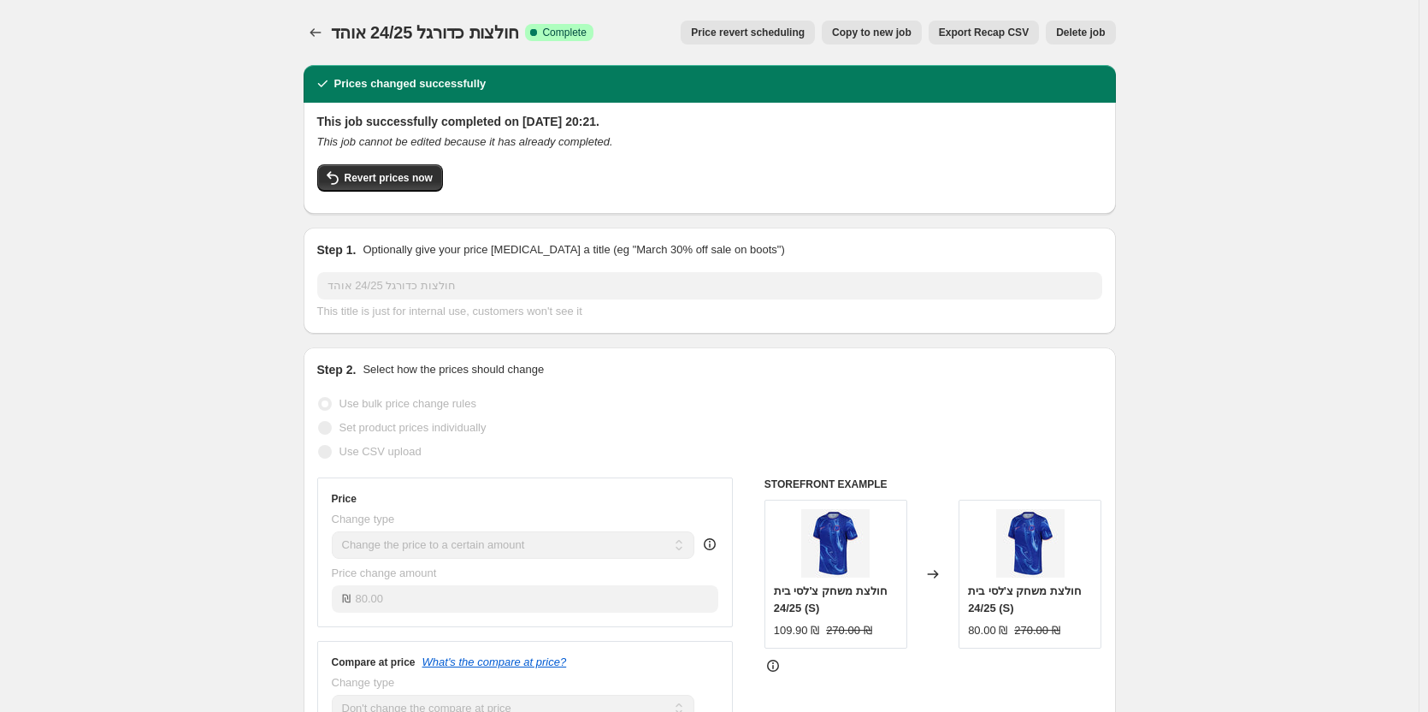
click at [884, 36] on span "Copy to new job" at bounding box center [872, 33] width 80 height 14
select select "no_change"
select select "tag"
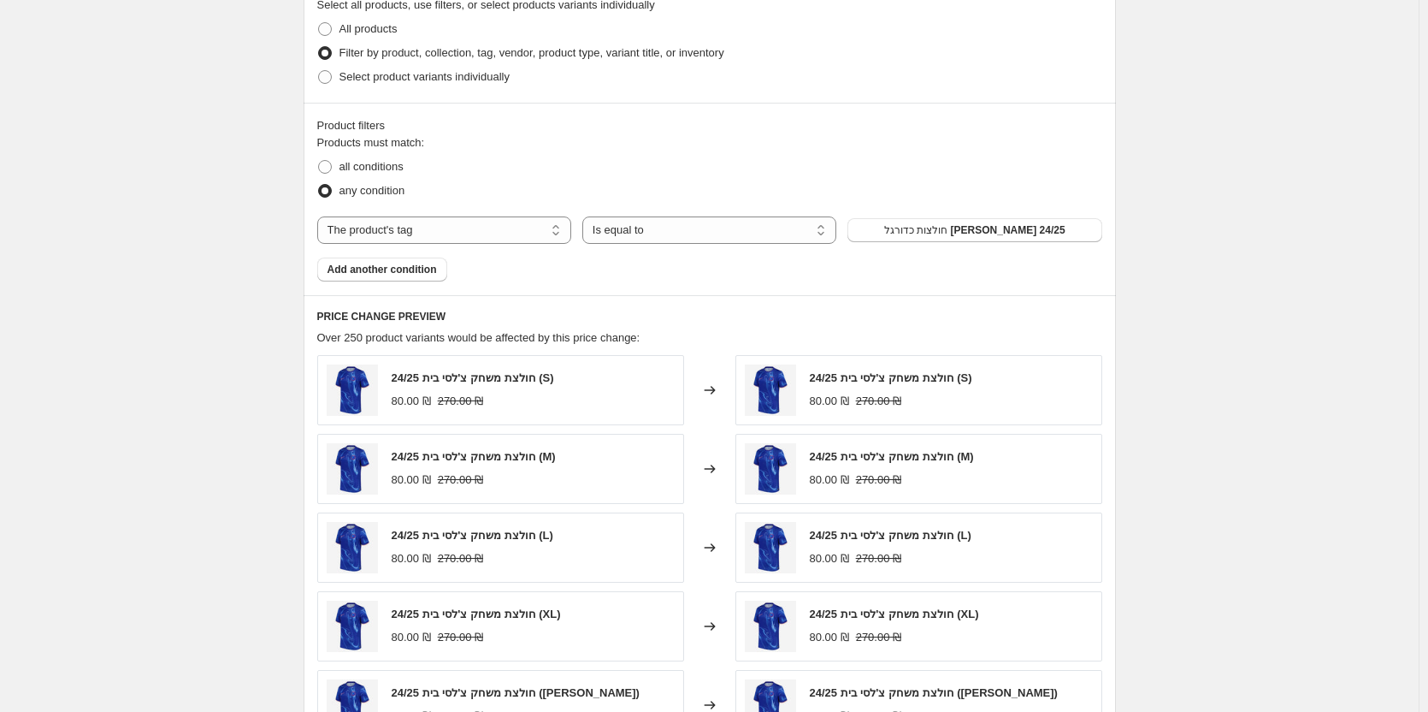
scroll to position [684, 0]
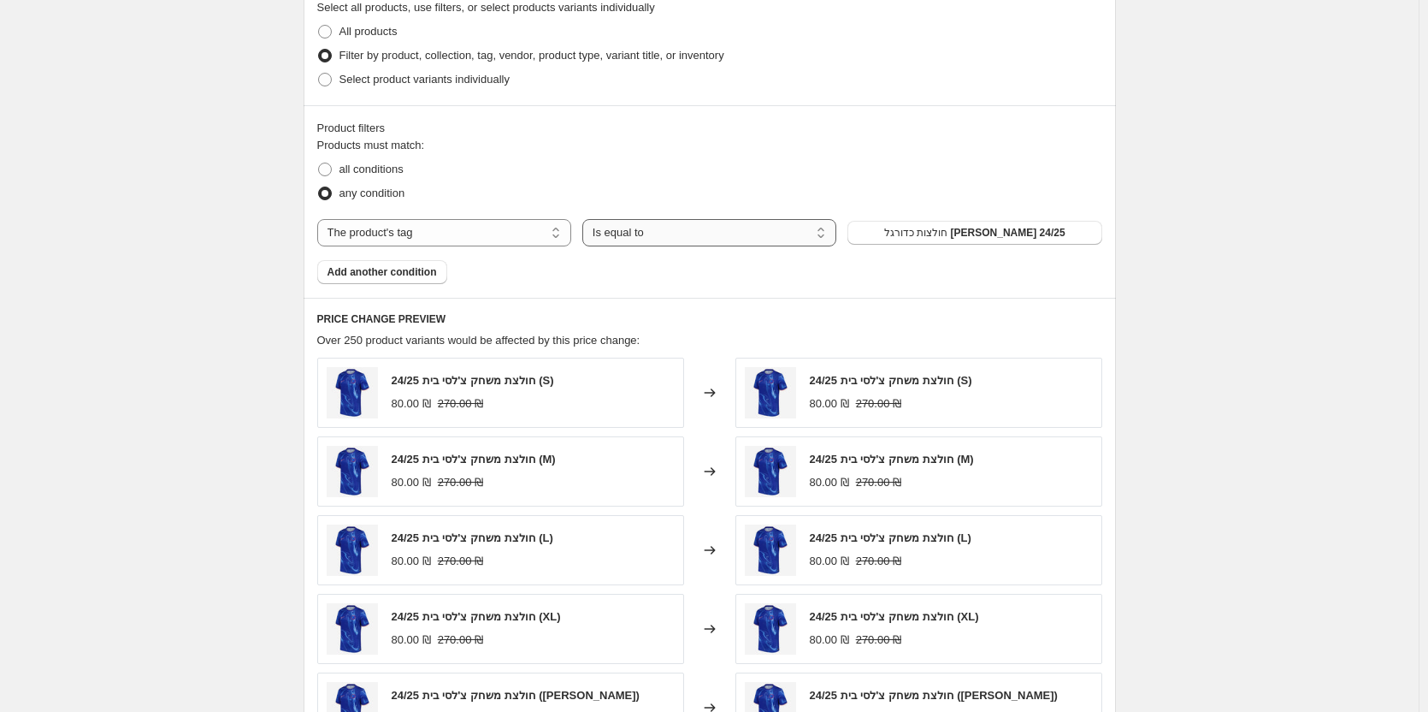
click at [743, 228] on select "Is equal to Is not equal to" at bounding box center [709, 232] width 254 height 27
select select "not_equal"
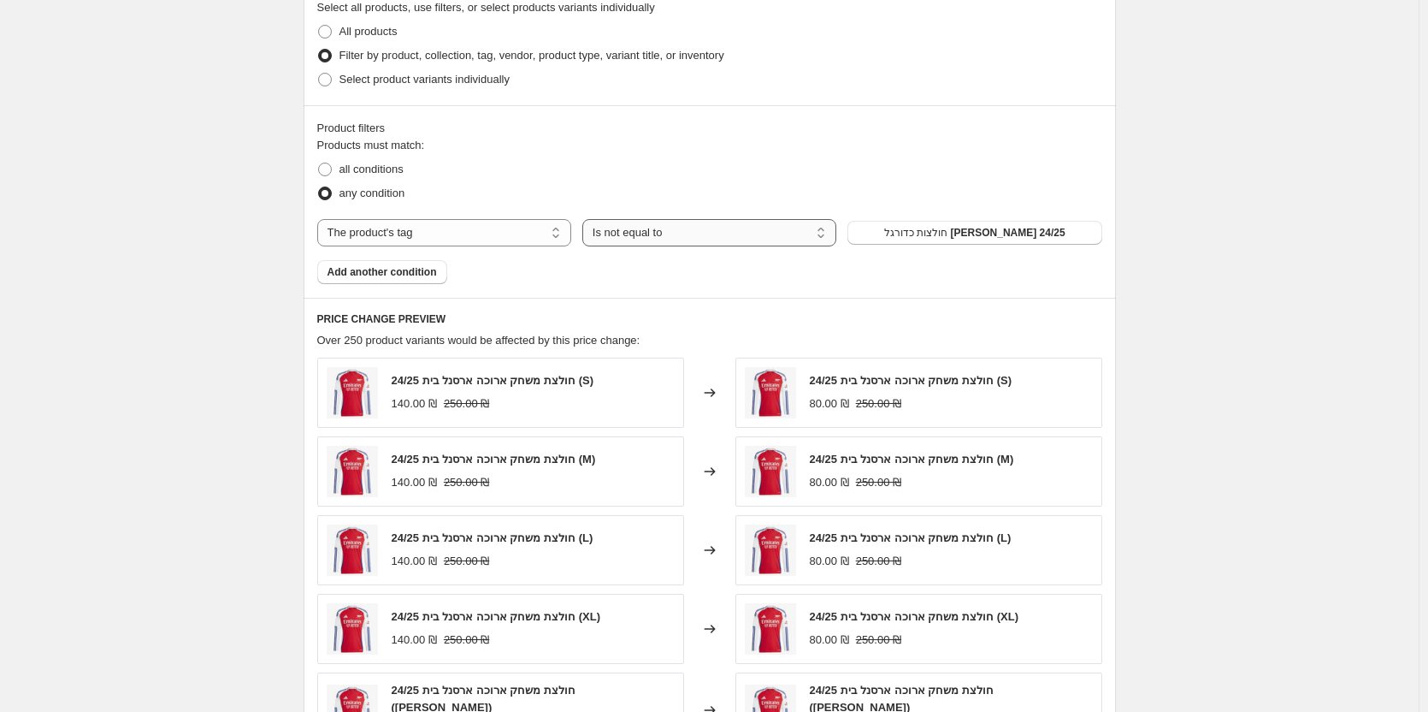
click at [675, 239] on select "Is equal to Is not equal to" at bounding box center [709, 232] width 254 height 27
click at [586, 220] on select "Is equal to Is not equal to" at bounding box center [709, 232] width 254 height 27
click at [781, 239] on select "Is equal to Is not equal to" at bounding box center [709, 232] width 254 height 27
drag, startPoint x: 781, startPoint y: 239, endPoint x: 795, endPoint y: 246, distance: 16.5
click at [781, 239] on select "Is equal to Is not equal to" at bounding box center [709, 232] width 254 height 27
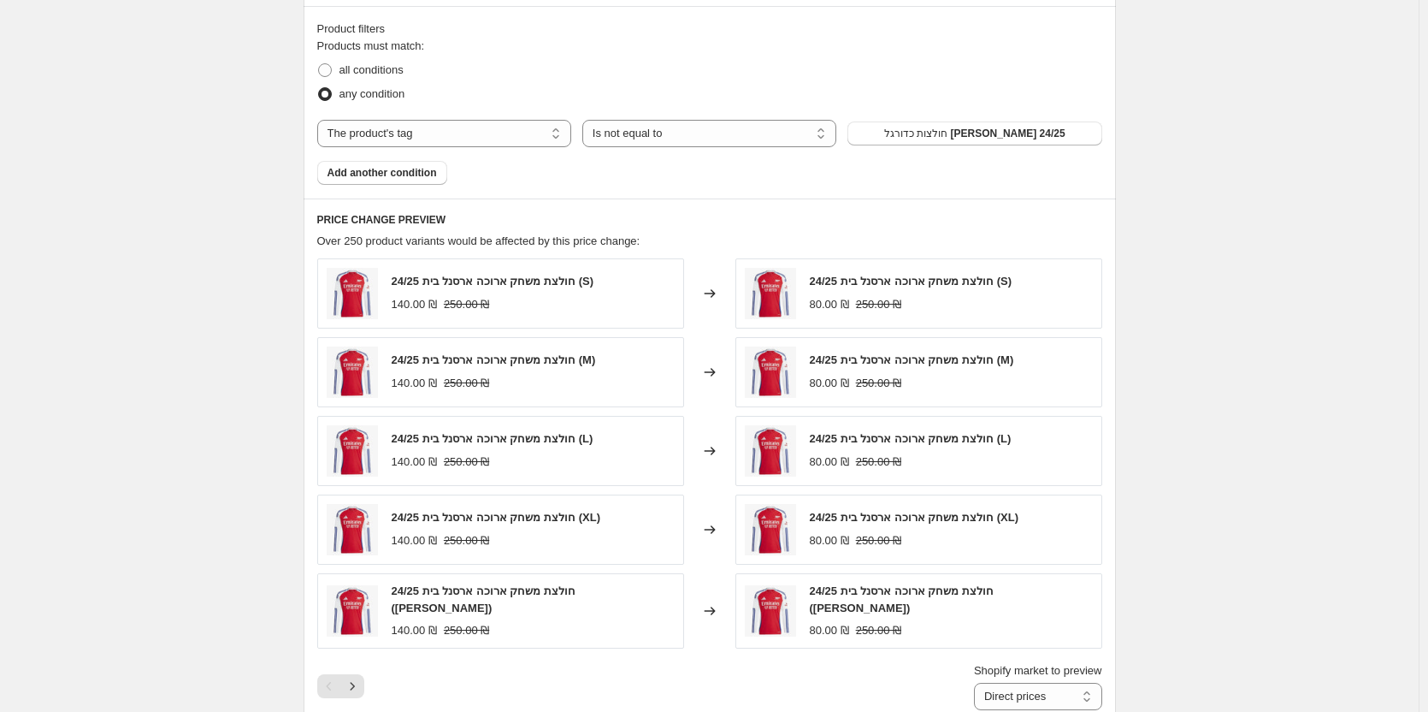
scroll to position [778, 0]
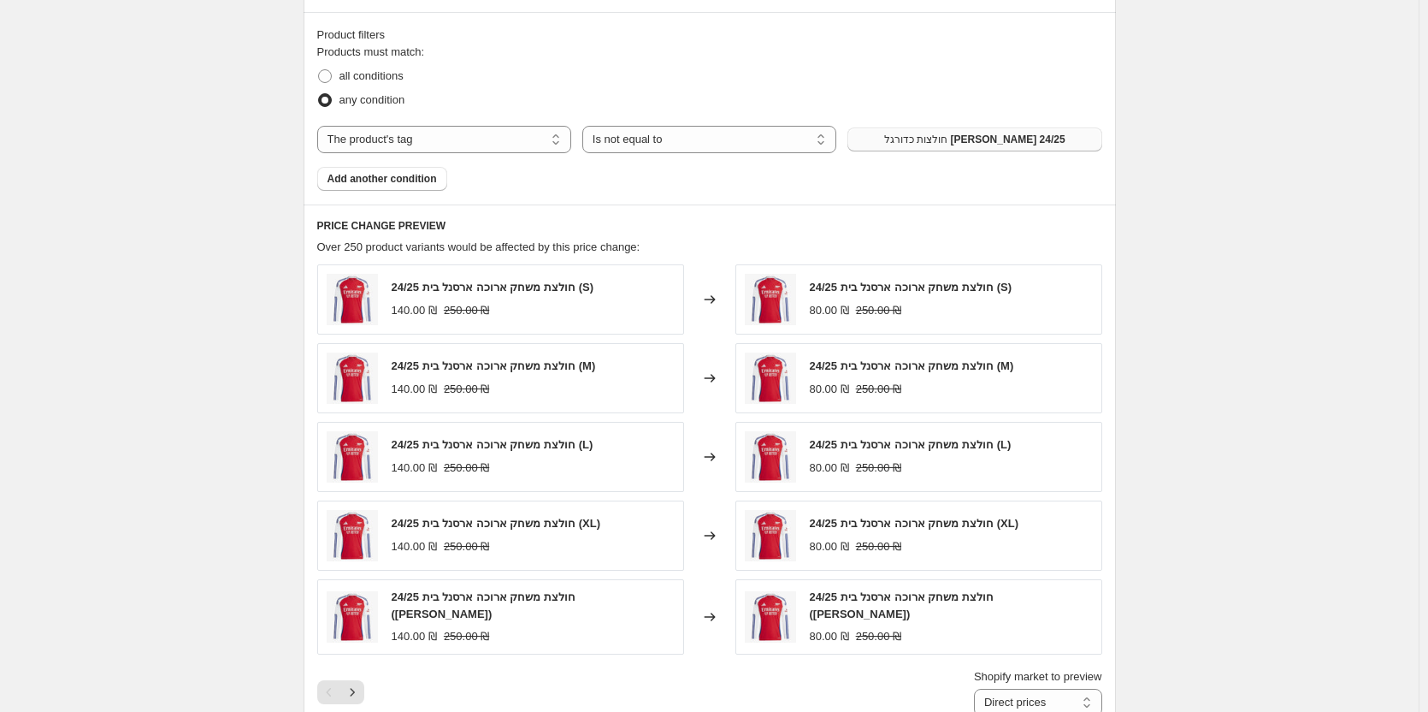
click at [946, 128] on button "חולצות כדורגל [PERSON_NAME] 24/25" at bounding box center [975, 139] width 254 height 24
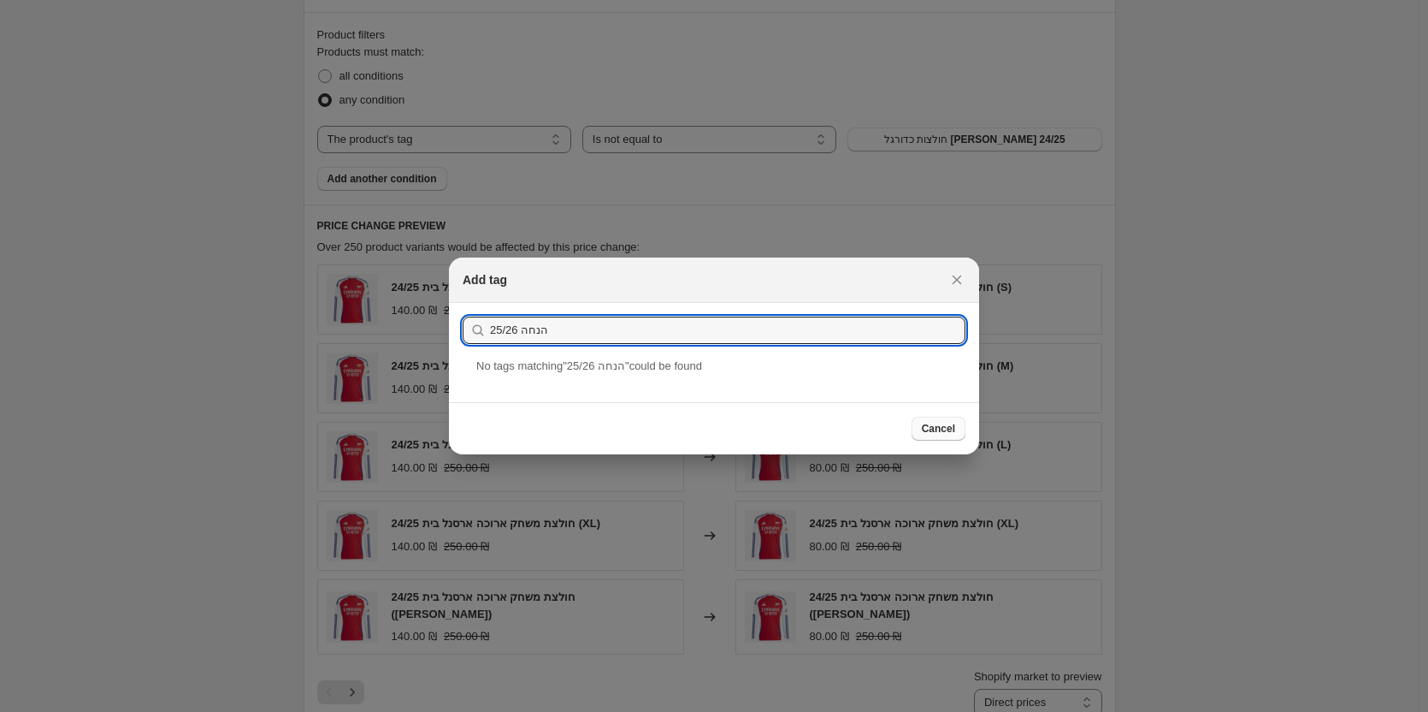
type input "הנחה 25/26"
click at [960, 429] on button "Cancel" at bounding box center [939, 429] width 54 height 24
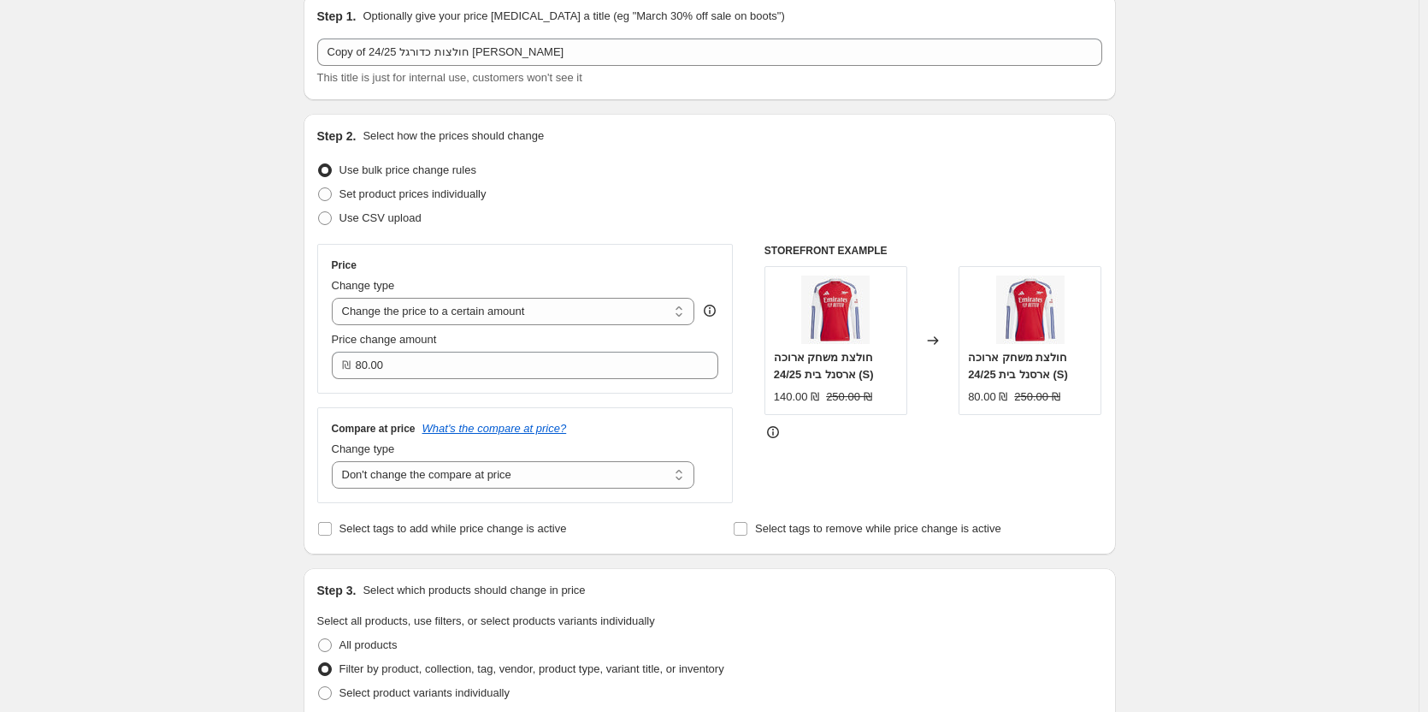
scroll to position [0, 0]
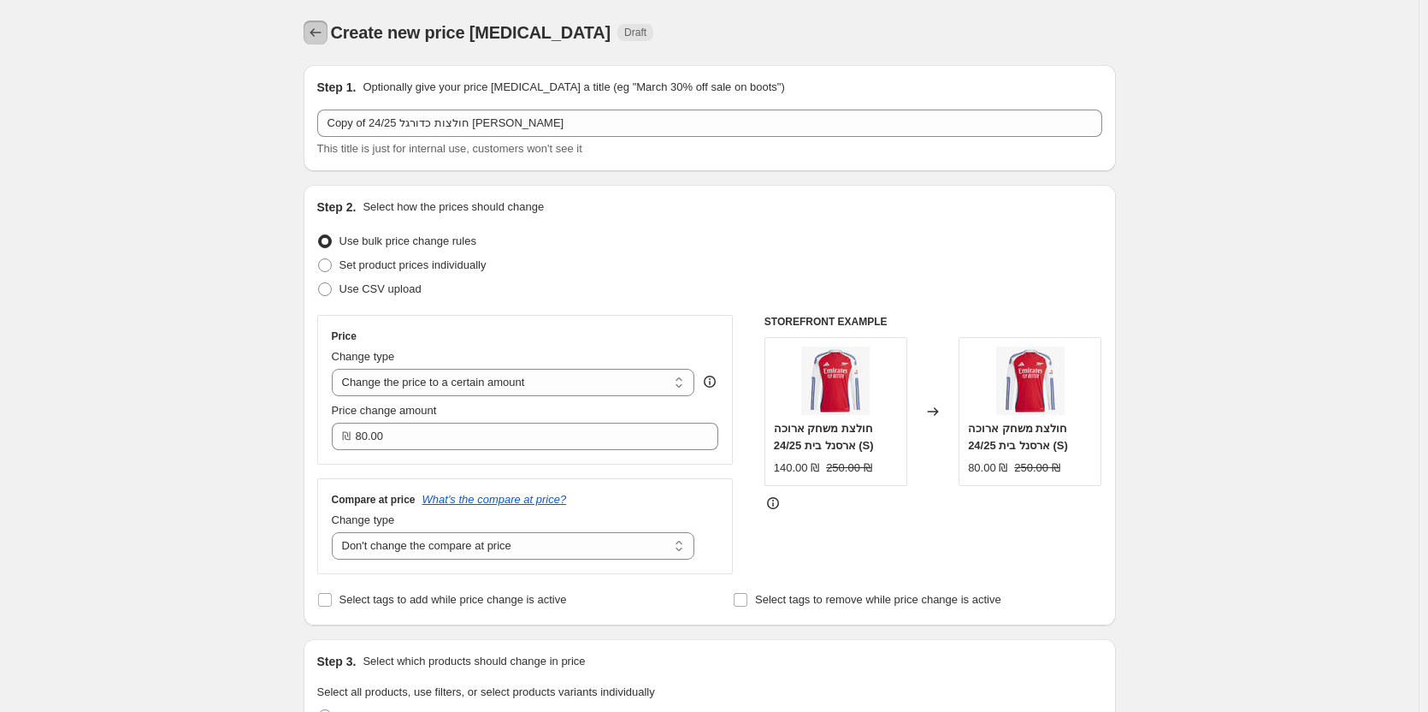
click at [316, 40] on icon "Price change jobs" at bounding box center [315, 32] width 17 height 17
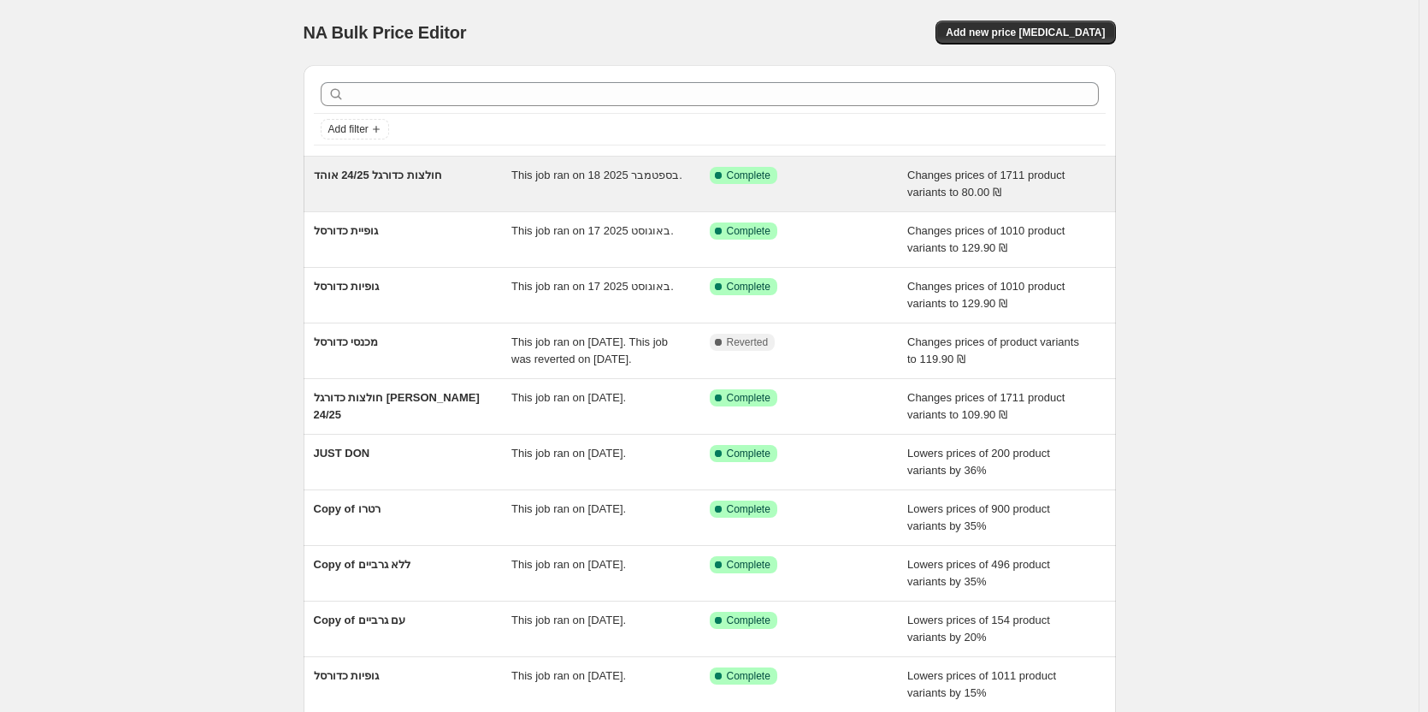
click at [484, 183] on div "חולצות כדורגל 24/25 אוהד" at bounding box center [413, 184] width 198 height 34
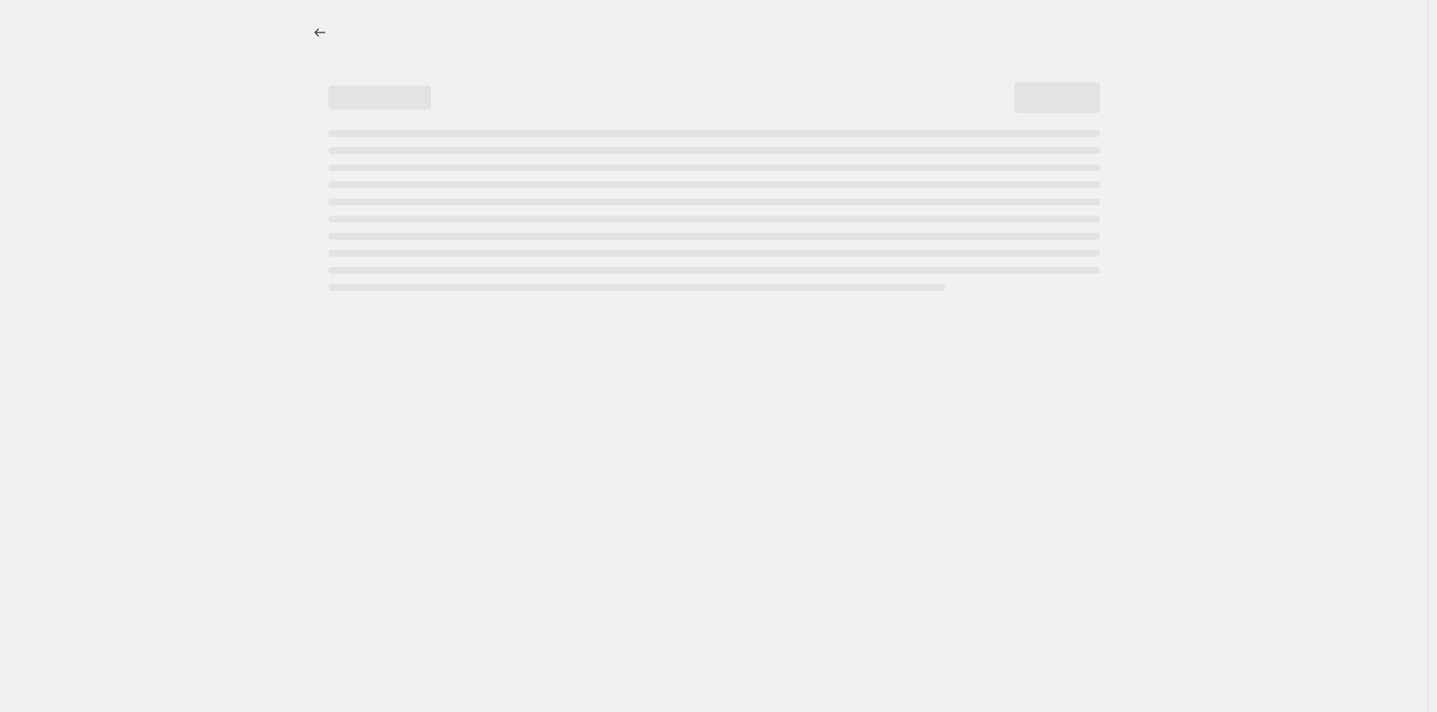
select select "no_change"
select select "tag"
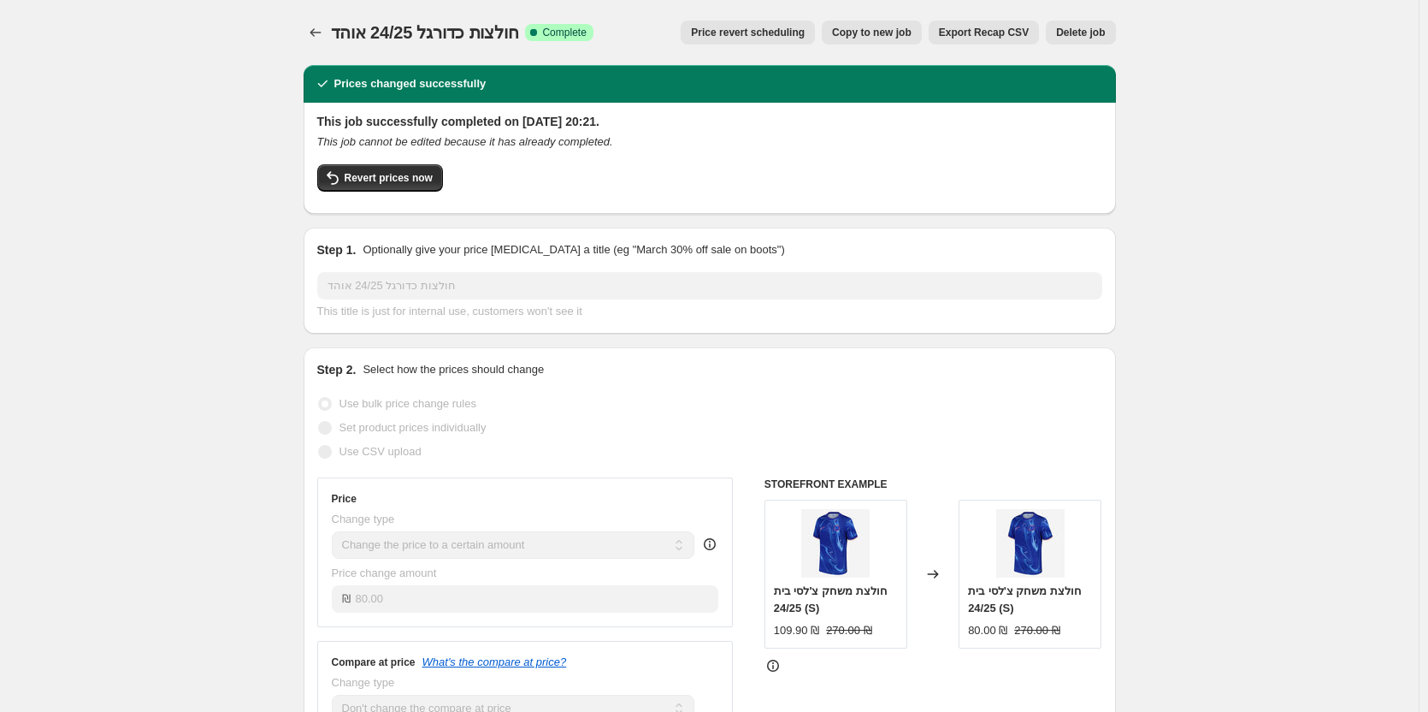
click at [912, 34] on span "Copy to new job" at bounding box center [872, 33] width 80 height 14
select select "no_change"
select select "tag"
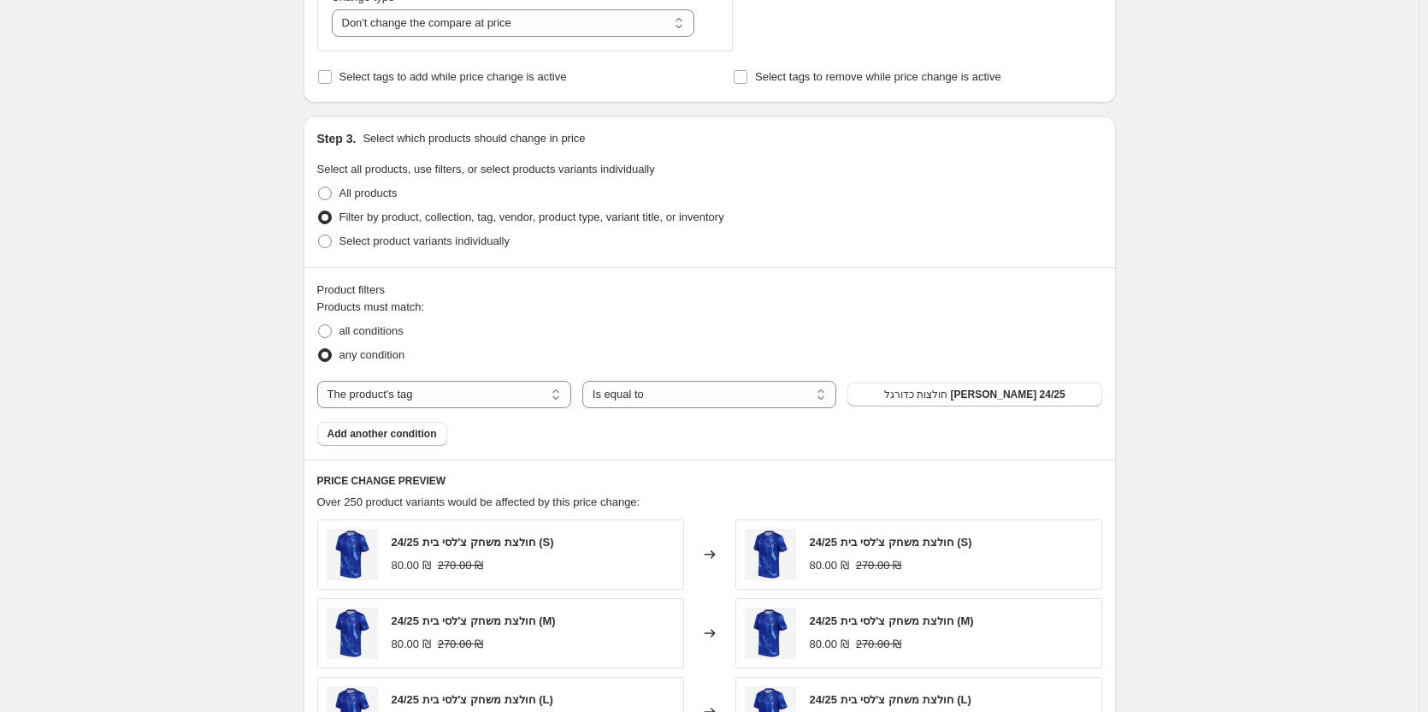
scroll to position [599, 0]
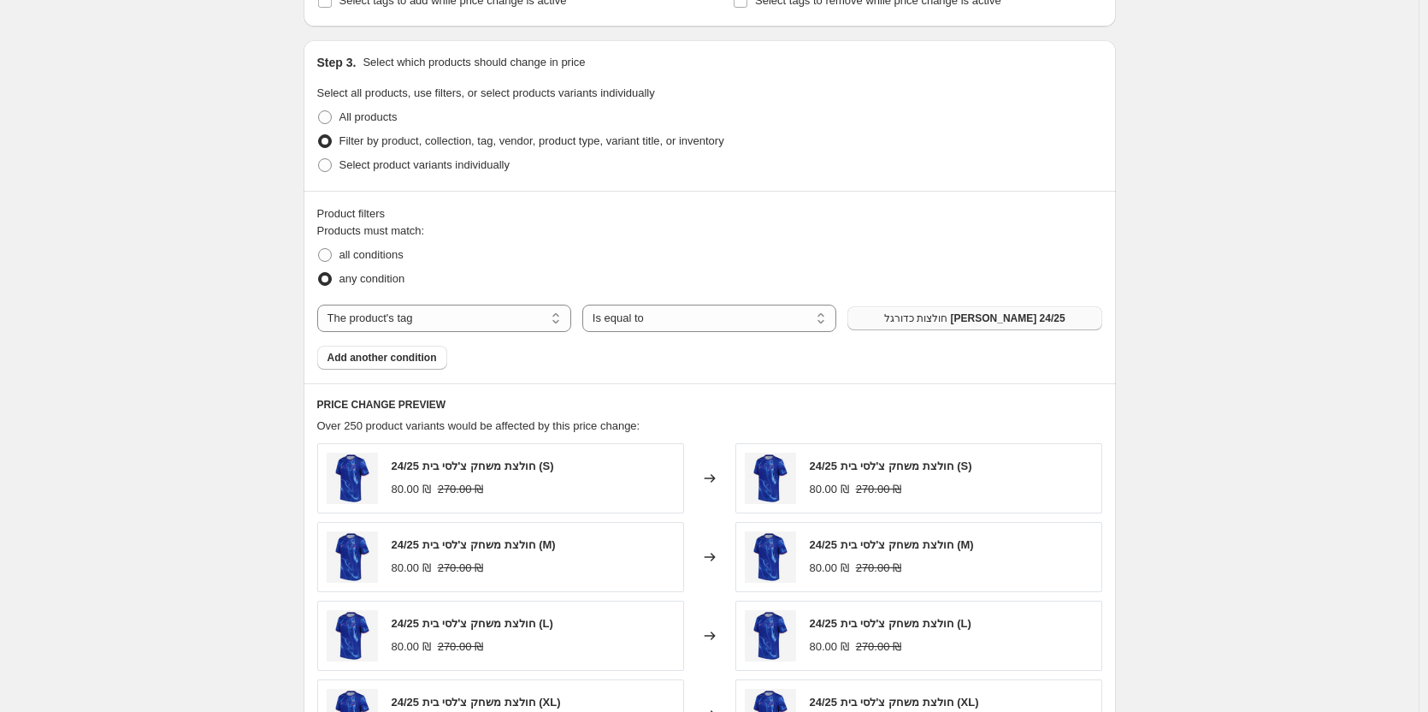
click at [919, 316] on span "חולצות כדורגל [PERSON_NAME] 24/25" at bounding box center [974, 318] width 181 height 14
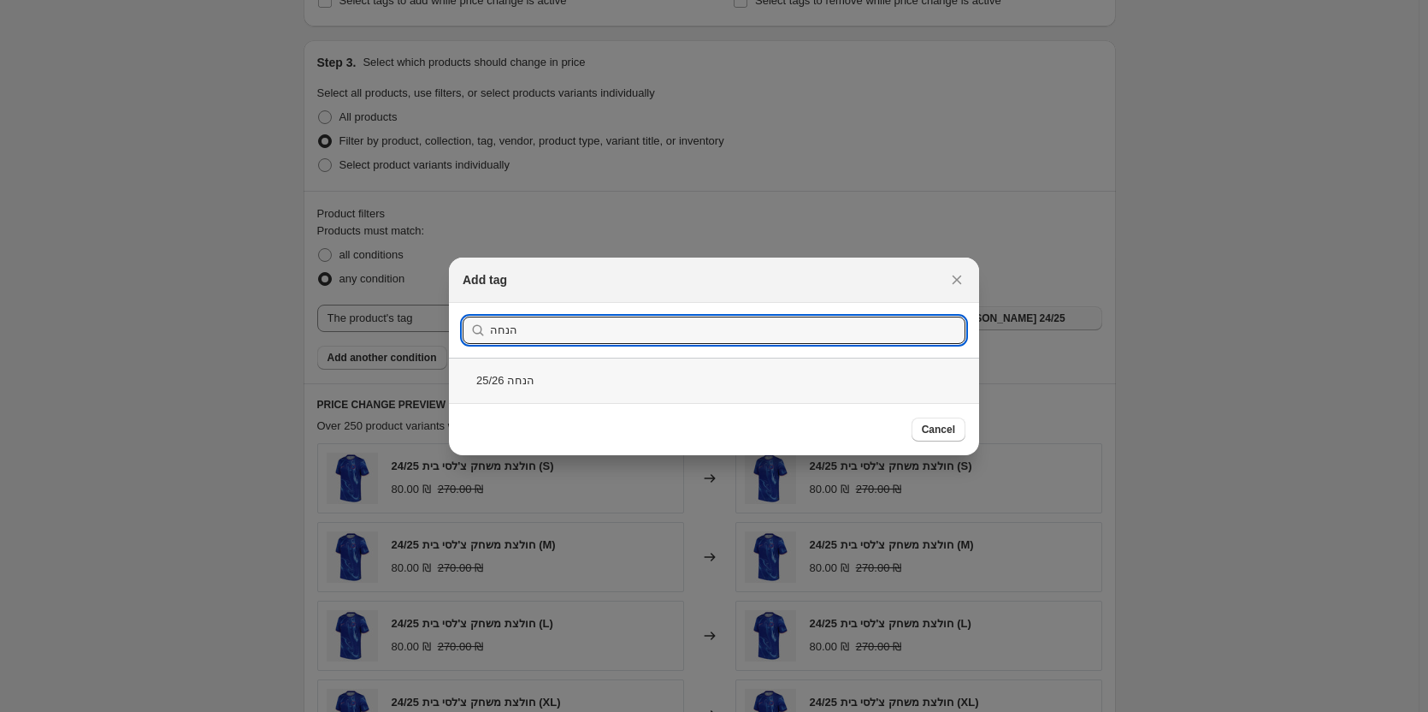
type input "הנחה"
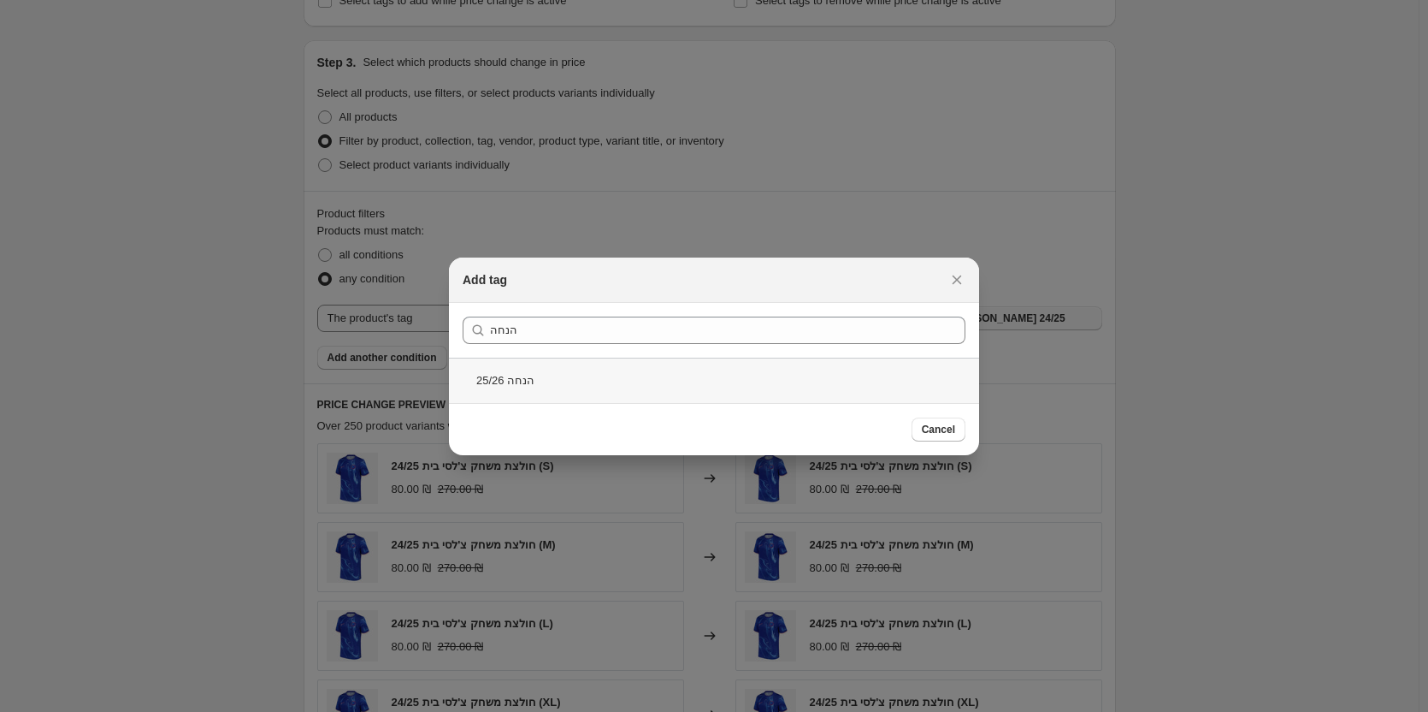
click at [565, 367] on div "הנחה 25/26" at bounding box center [714, 380] width 530 height 45
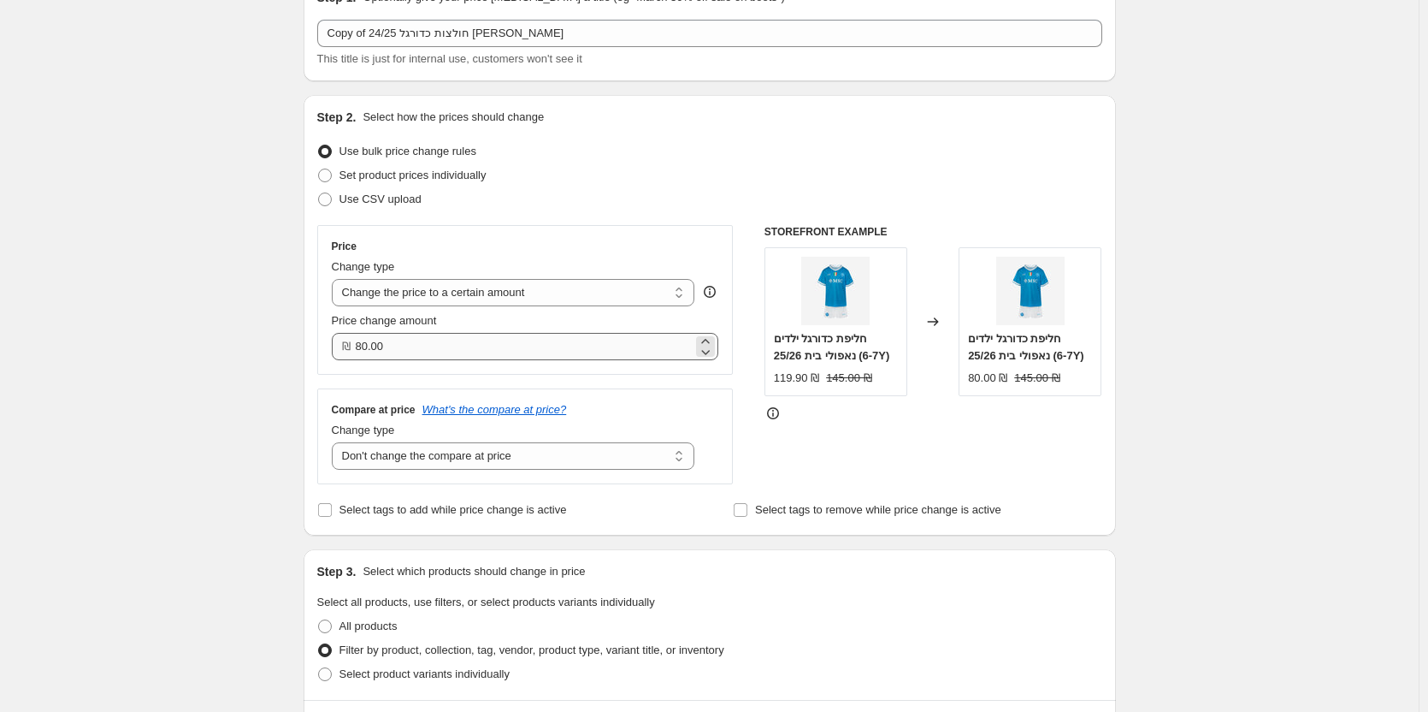
scroll to position [86, 0]
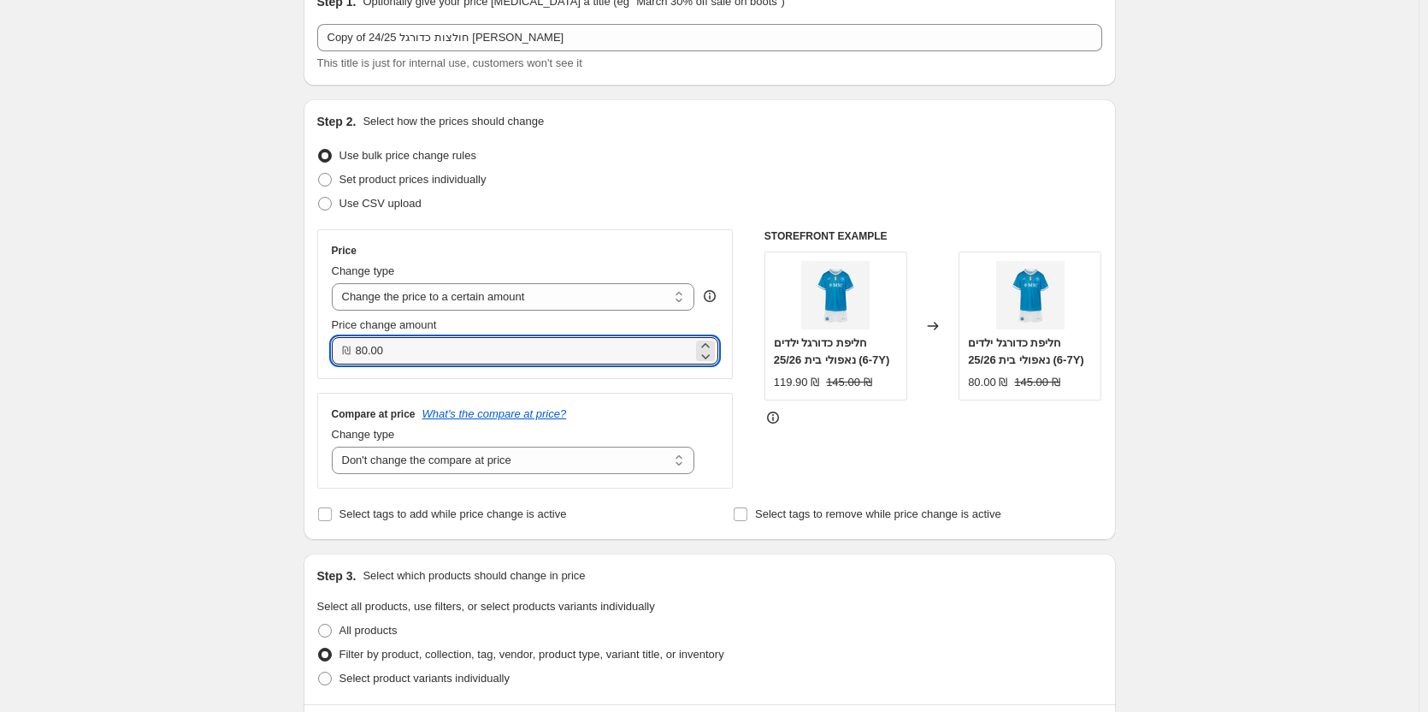
drag, startPoint x: 254, startPoint y: 372, endPoint x: 218, endPoint y: 375, distance: 36.1
type input "90.99"
drag, startPoint x: 429, startPoint y: 345, endPoint x: 290, endPoint y: 347, distance: 138.6
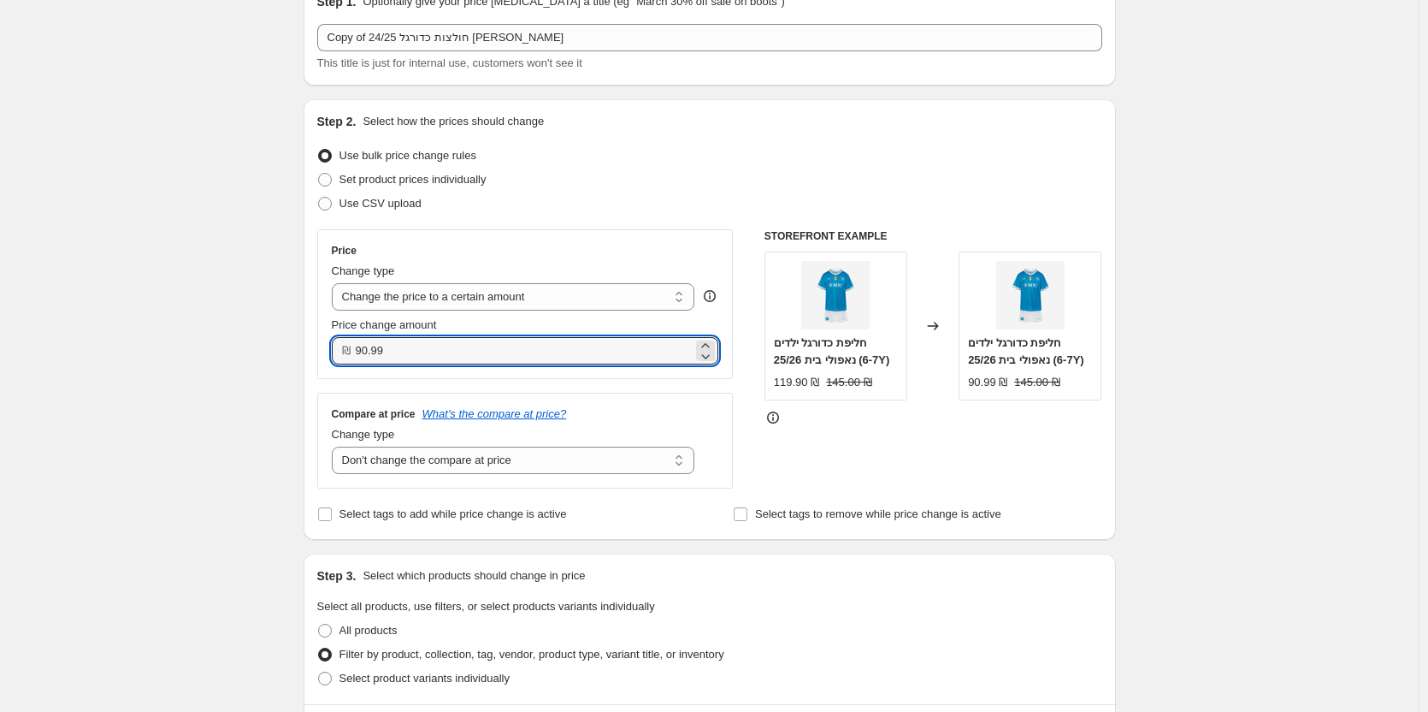
click at [681, 300] on select "Change the price to a certain amount Change the price by a certain amount Chang…" at bounding box center [514, 296] width 364 height 27
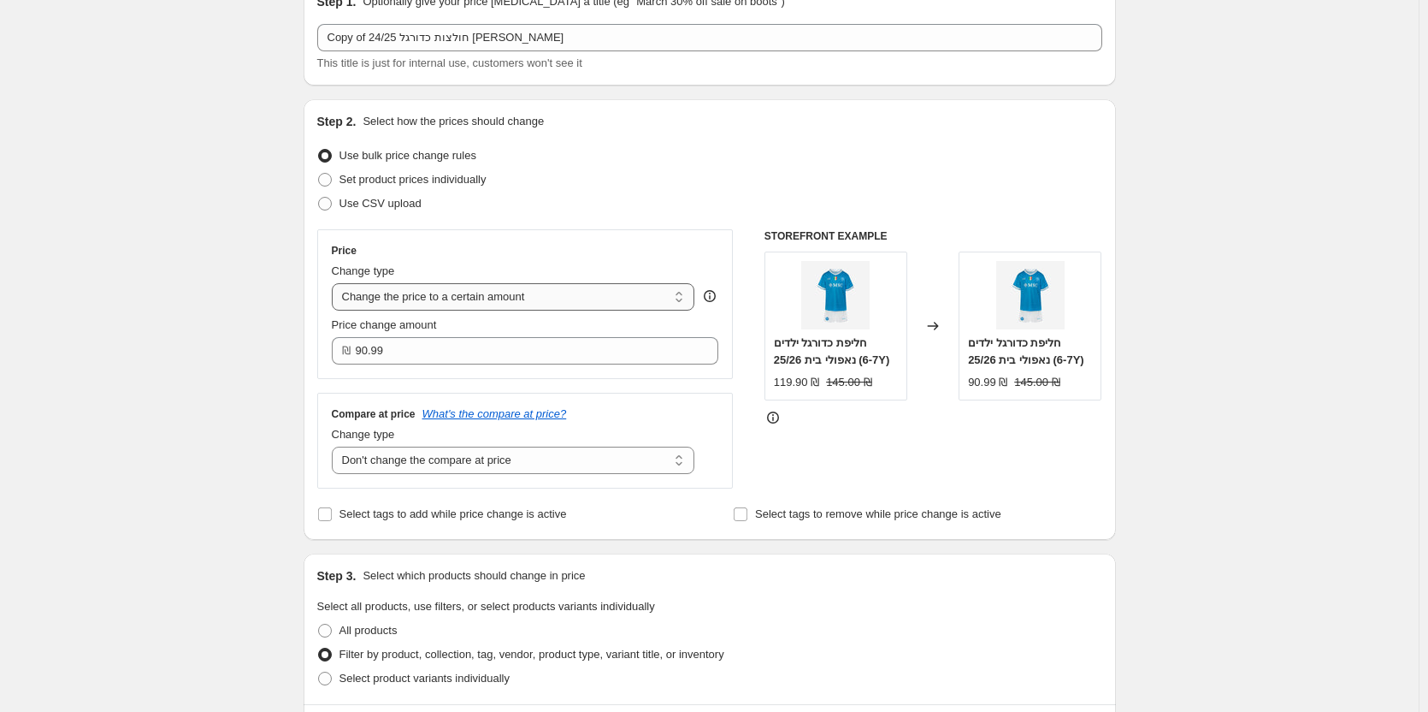
select select "by"
click at [335, 283] on select "Change the price to a certain amount Change the price by a certain amount Chang…" at bounding box center [514, 296] width 364 height 27
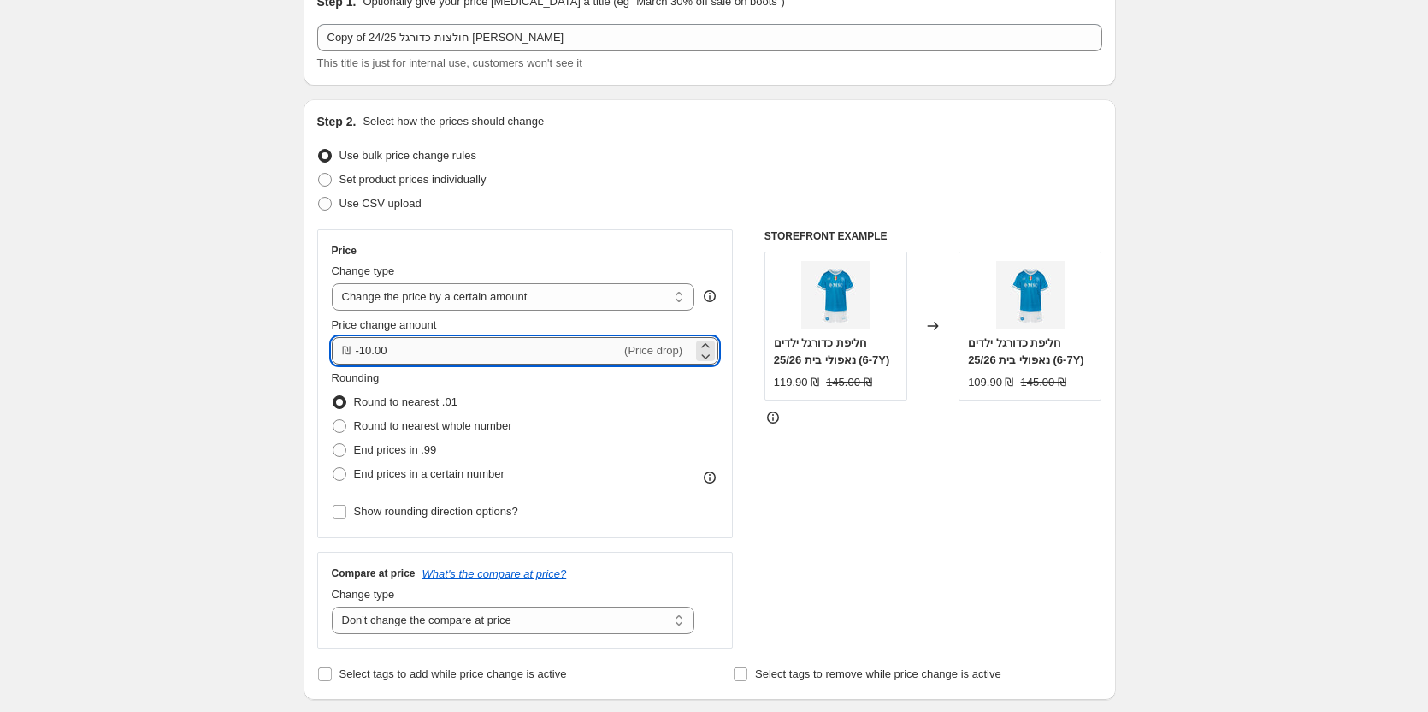
click at [377, 351] on input "-10.00" at bounding box center [489, 350] width 266 height 27
click at [373, 352] on input "-10.00" at bounding box center [489, 350] width 266 height 27
type input "-50.00"
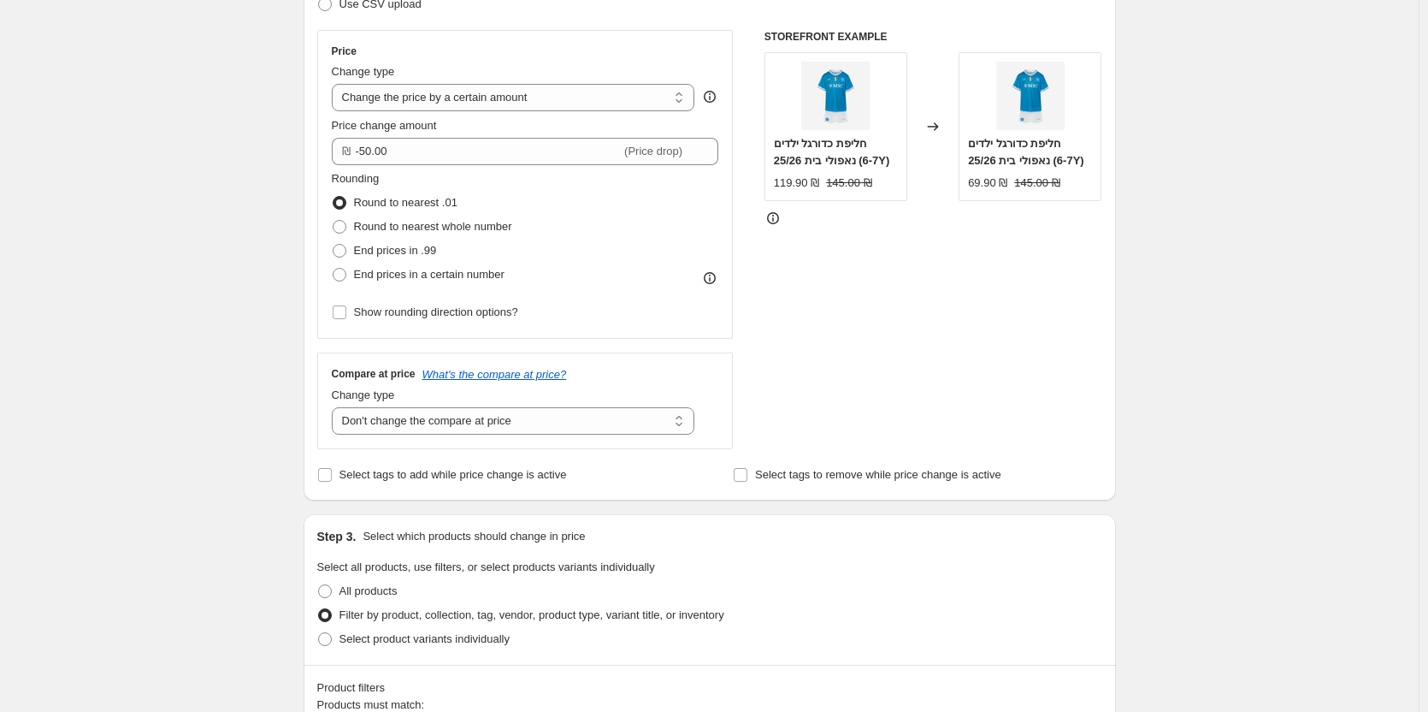
scroll to position [193, 0]
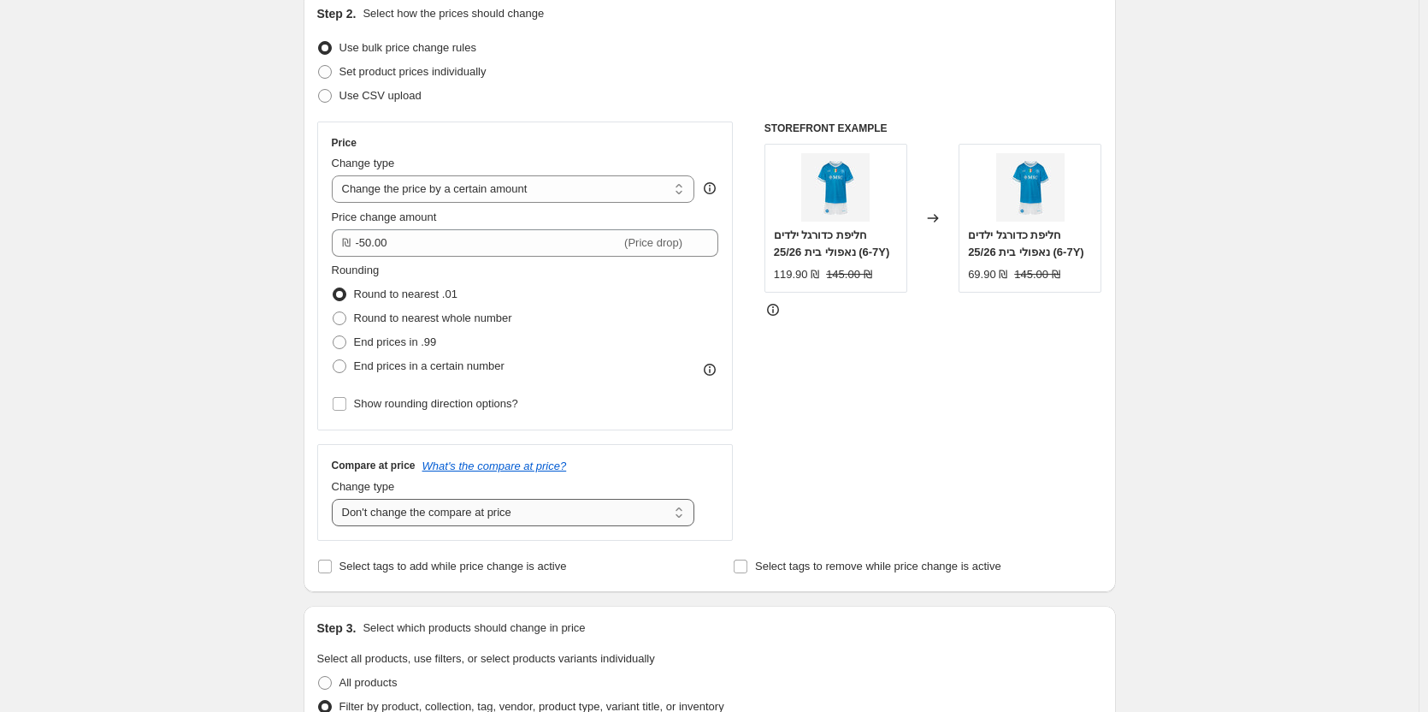
click at [556, 515] on select "Change the compare at price to the current price (sale) Change the compare at p…" at bounding box center [514, 512] width 364 height 27
click at [335, 499] on select "Change the compare at price to the current price (sale) Change the compare at p…" at bounding box center [514, 512] width 364 height 27
drag, startPoint x: 651, startPoint y: 503, endPoint x: 648, endPoint y: 513, distance: 10.6
click at [651, 503] on select "Change the compare at price to the current price (sale) Change the compare at p…" at bounding box center [514, 512] width 364 height 27
click at [335, 499] on select "Change the compare at price to the current price (sale) Change the compare at p…" at bounding box center [514, 512] width 364 height 27
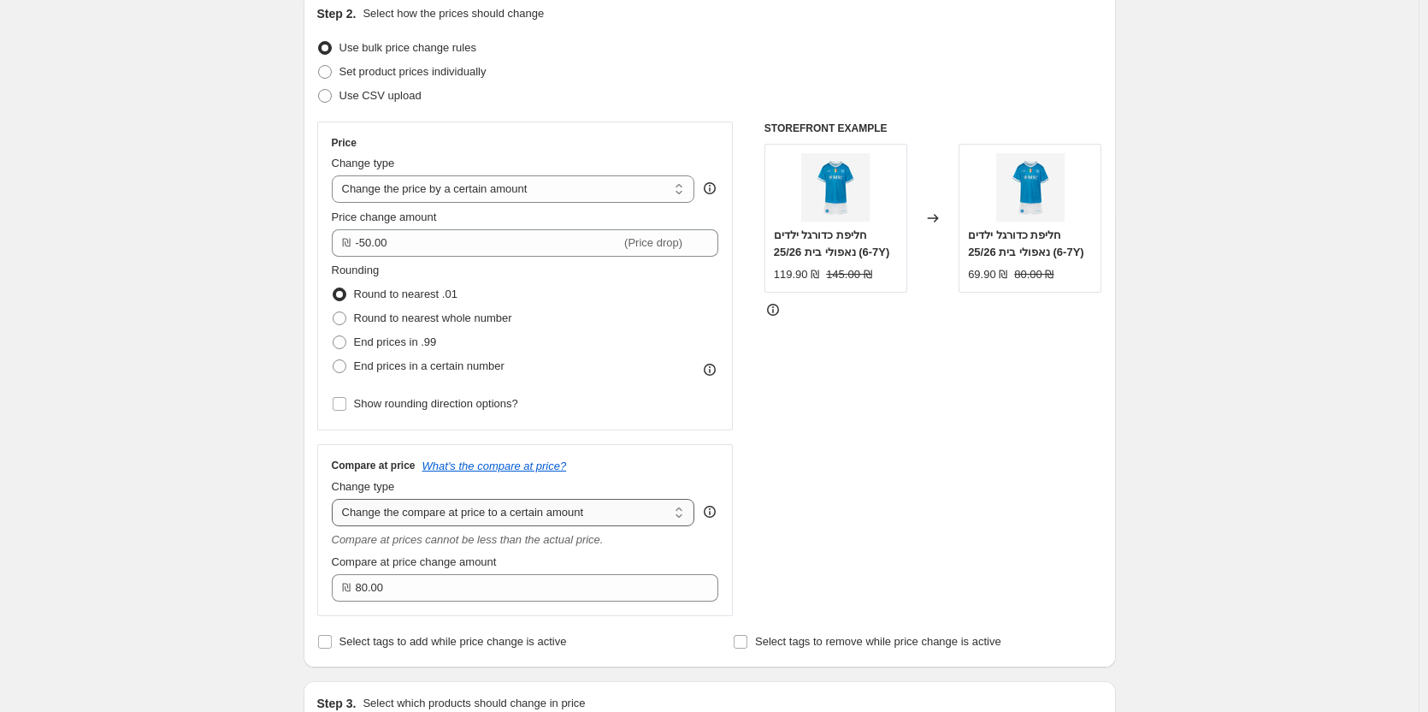
click at [619, 511] on select "Change the compare at price to the current price (sale) Change the compare at p…" at bounding box center [514, 512] width 364 height 27
select select "by"
click at [335, 499] on select "Change the compare at price to the current price (sale) Change the compare at p…" at bounding box center [514, 512] width 364 height 27
type input "-10.00"
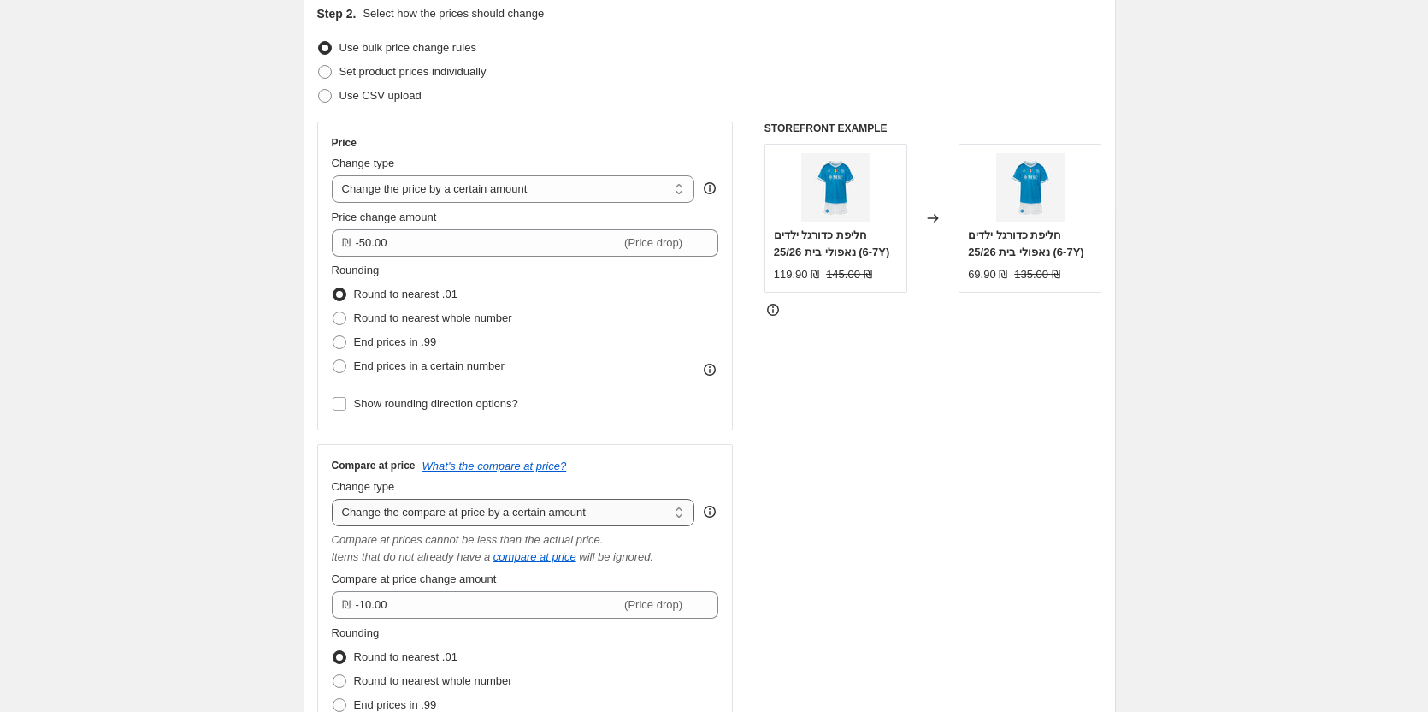
click at [619, 501] on select "Change the compare at price to the current price (sale) Change the compare at p…" at bounding box center [514, 512] width 364 height 27
select select "bp"
click at [335, 499] on select "Change the compare at price to the current price (sale) Change the compare at p…" at bounding box center [514, 512] width 364 height 27
type input "12.00"
drag, startPoint x: 605, startPoint y: 509, endPoint x: 605, endPoint y: 519, distance: 10.3
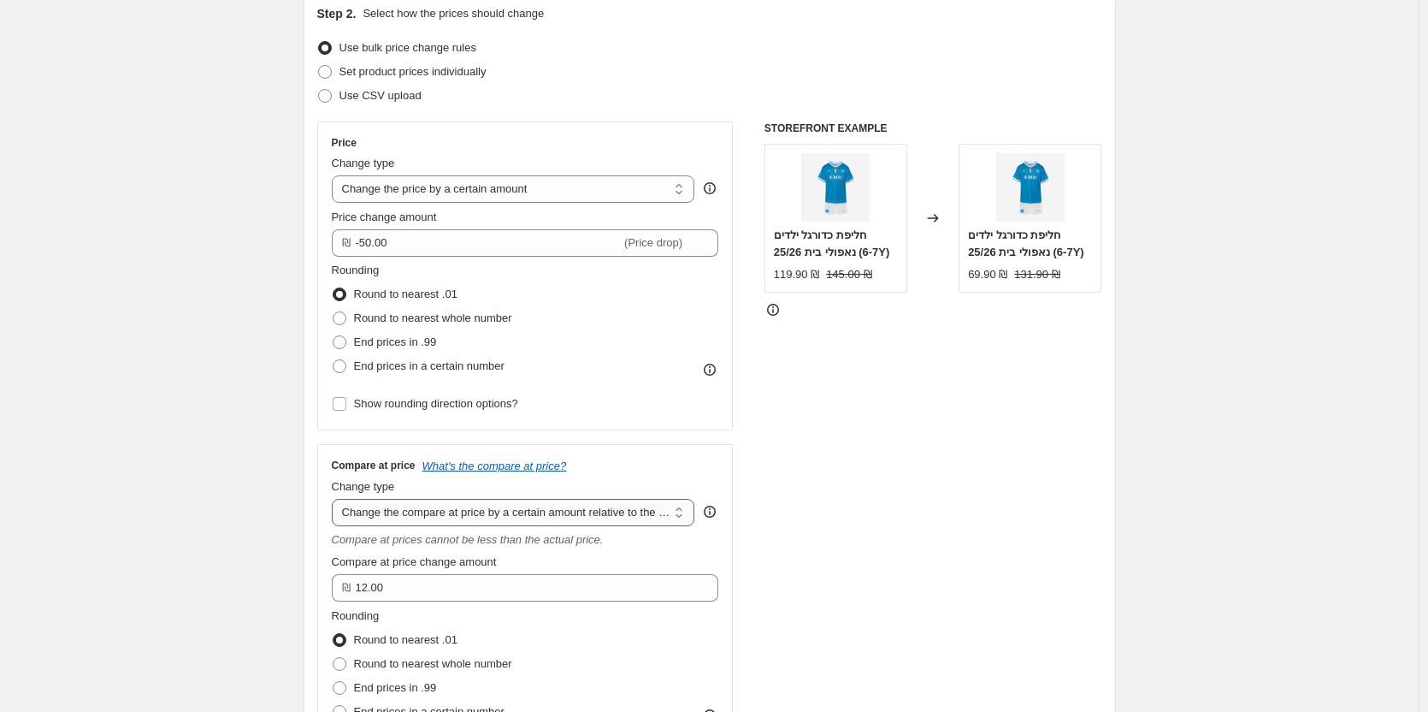
click at [605, 509] on select "Change the compare at price to the current price (sale) Change the compare at p…" at bounding box center [514, 512] width 364 height 27
click at [335, 499] on select "Change the compare at price to the current price (sale) Change the compare at p…" at bounding box center [514, 512] width 364 height 27
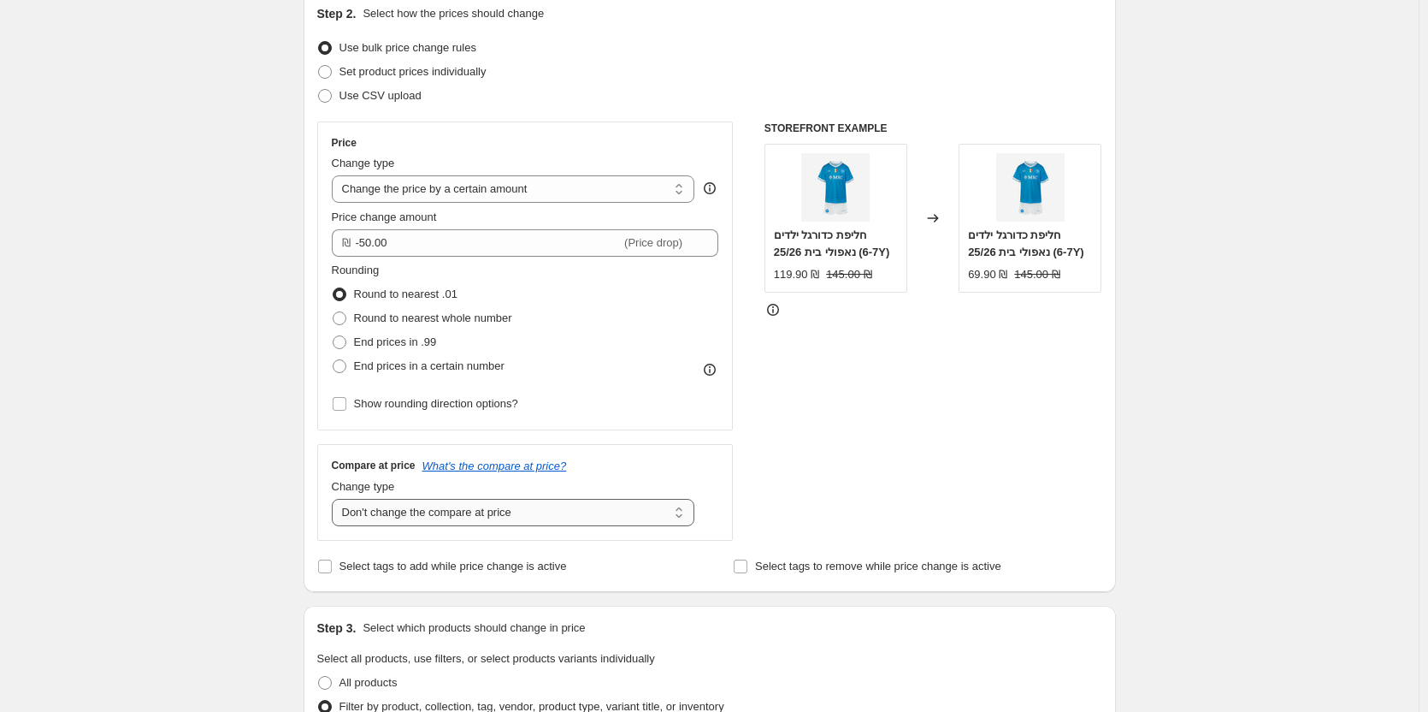
click at [624, 499] on select "Change the compare at price to the current price (sale) Change the compare at p…" at bounding box center [514, 512] width 364 height 27
select select "remove"
click at [335, 499] on select "Change the compare at price to the current price (sale) Change the compare at p…" at bounding box center [514, 512] width 364 height 27
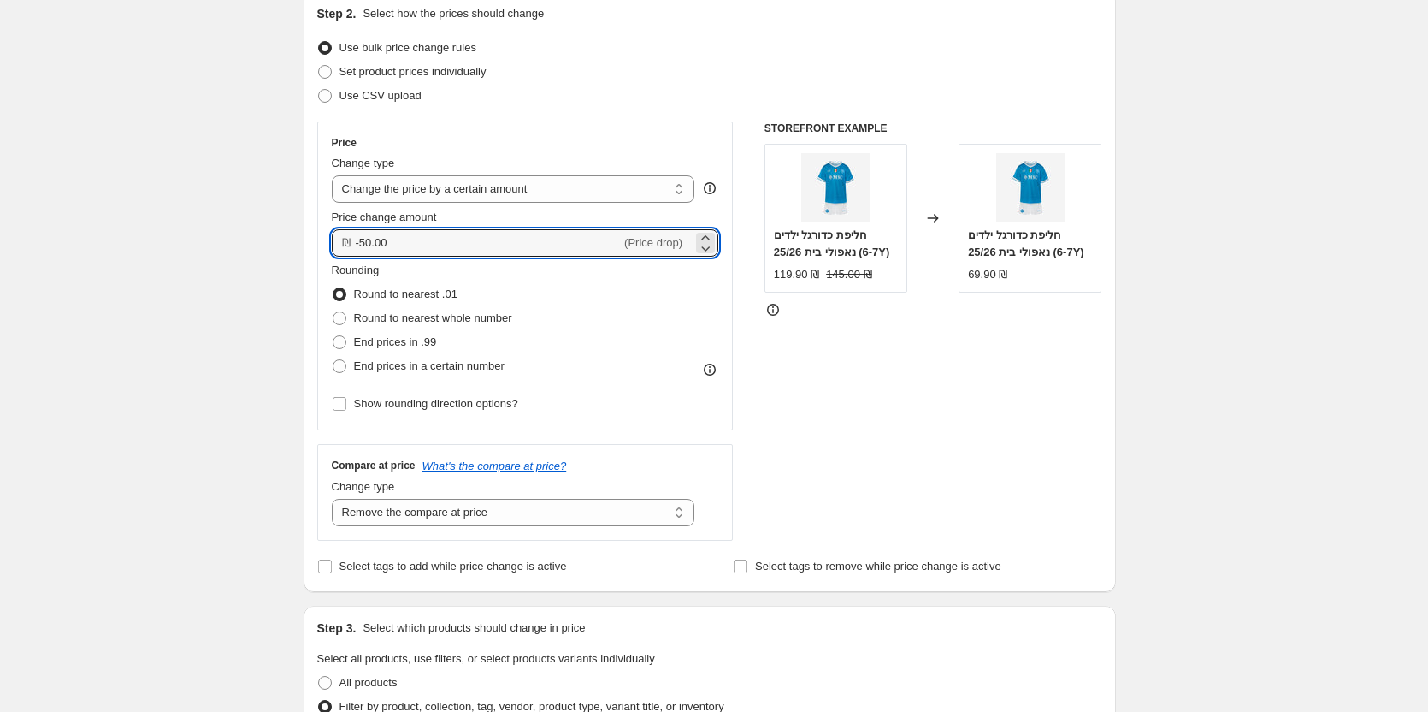
drag, startPoint x: 429, startPoint y: 239, endPoint x: 328, endPoint y: 238, distance: 100.1
click at [319, 238] on div "Step 2. Select how the prices should change Use bulk price change rules Set pro…" at bounding box center [710, 291] width 813 height 600
type input "-20.00"
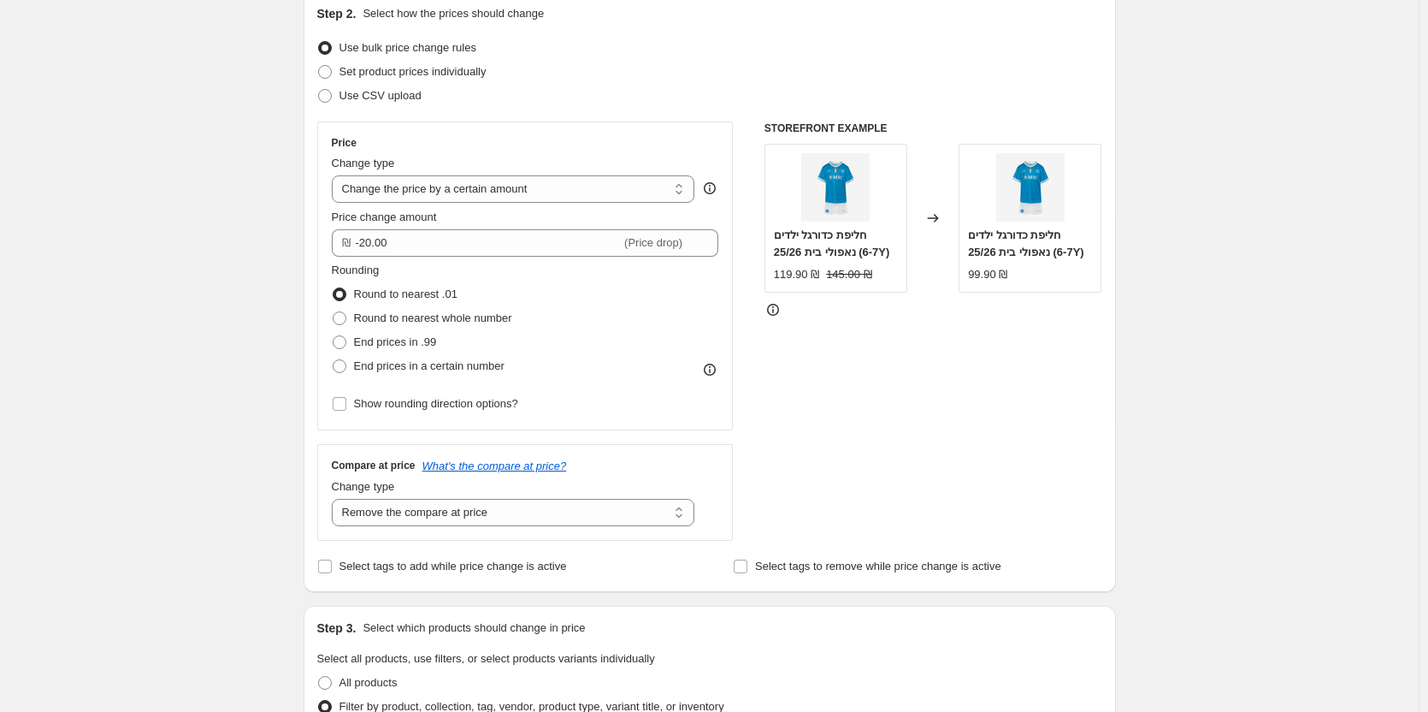
click at [960, 383] on div "STOREFRONT EXAMPLE חליפת כדורגל ילדים נאפולי בית 25/26 (6-7Y) 119.90 ₪ 145.00 ₪…" at bounding box center [934, 330] width 338 height 419
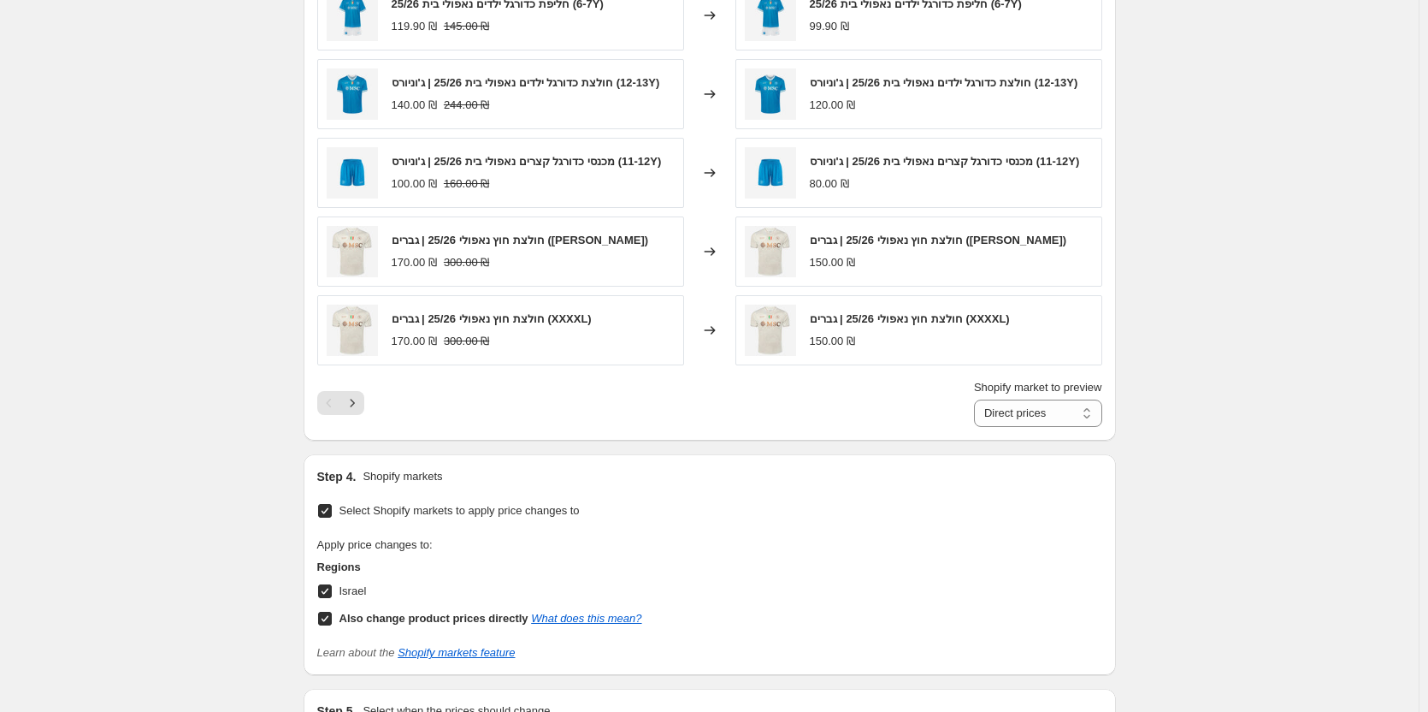
scroll to position [1220, 0]
click at [358, 410] on icon "Next" at bounding box center [352, 403] width 17 height 17
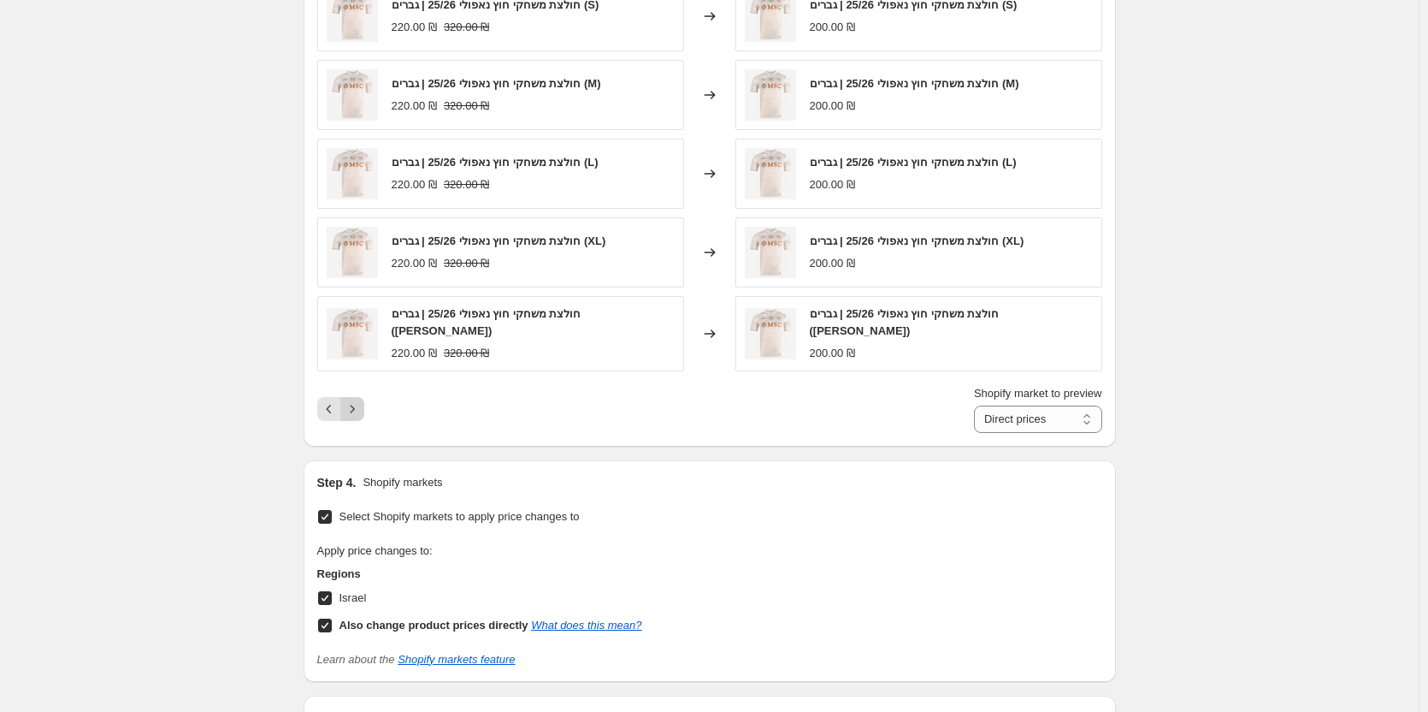
click at [358, 411] on icon "Next" at bounding box center [352, 408] width 17 height 17
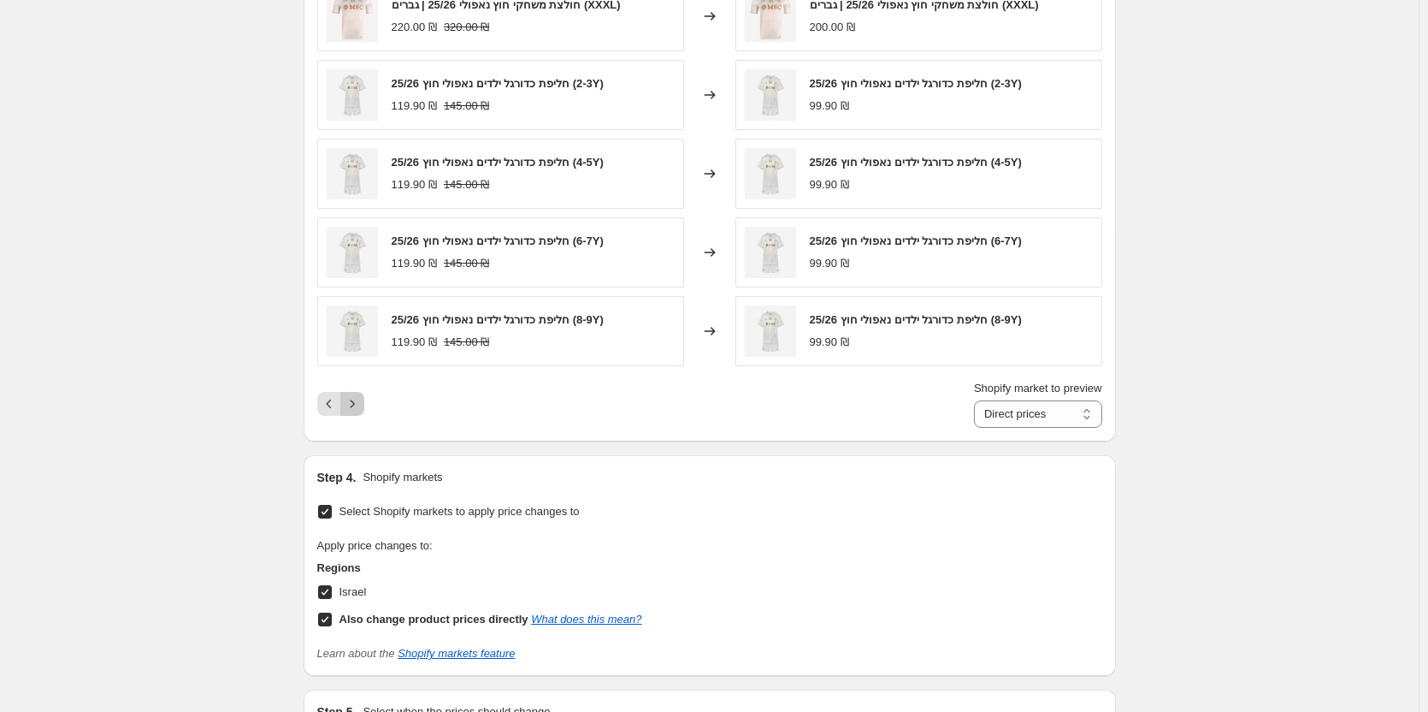
click at [358, 411] on icon "Next" at bounding box center [352, 403] width 17 height 17
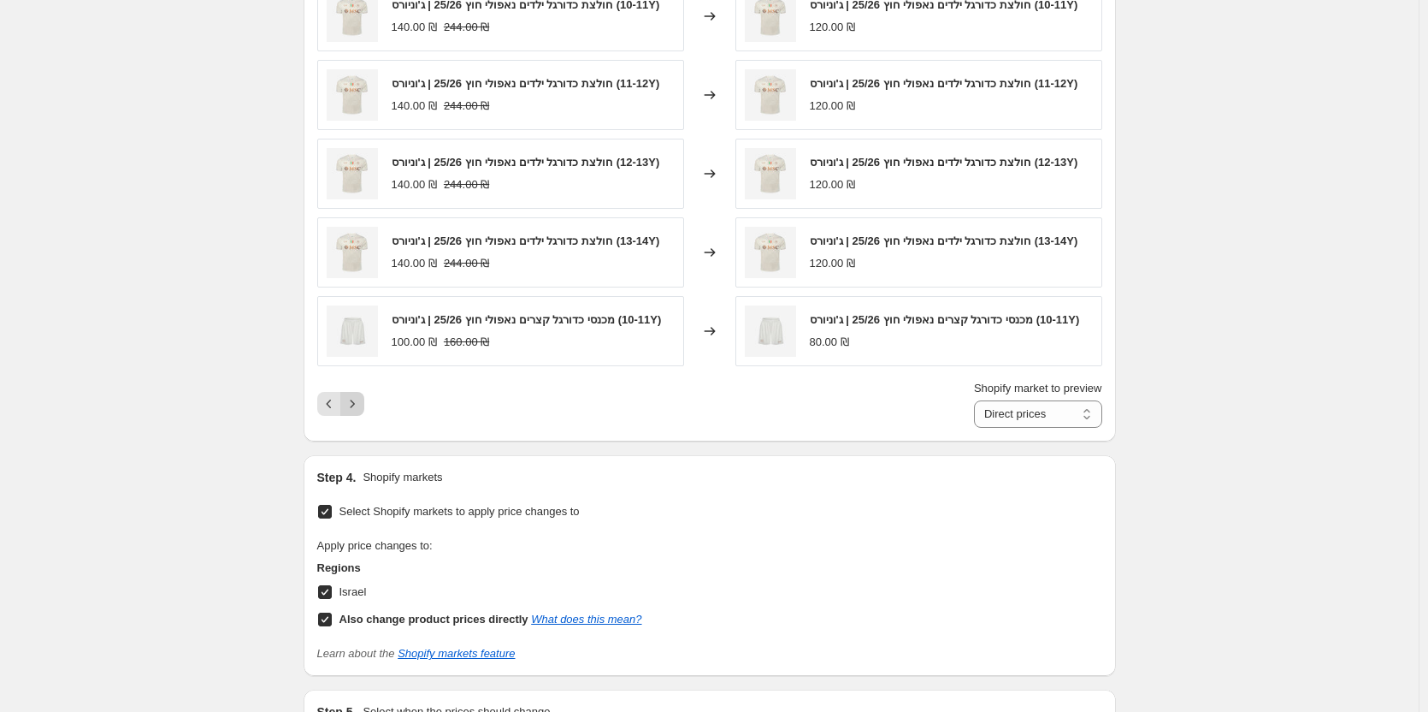
click at [358, 411] on div "Shopify market to preview Direct prices Israel Direct prices" at bounding box center [709, 404] width 785 height 48
click at [352, 412] on icon "Next" at bounding box center [352, 403] width 17 height 17
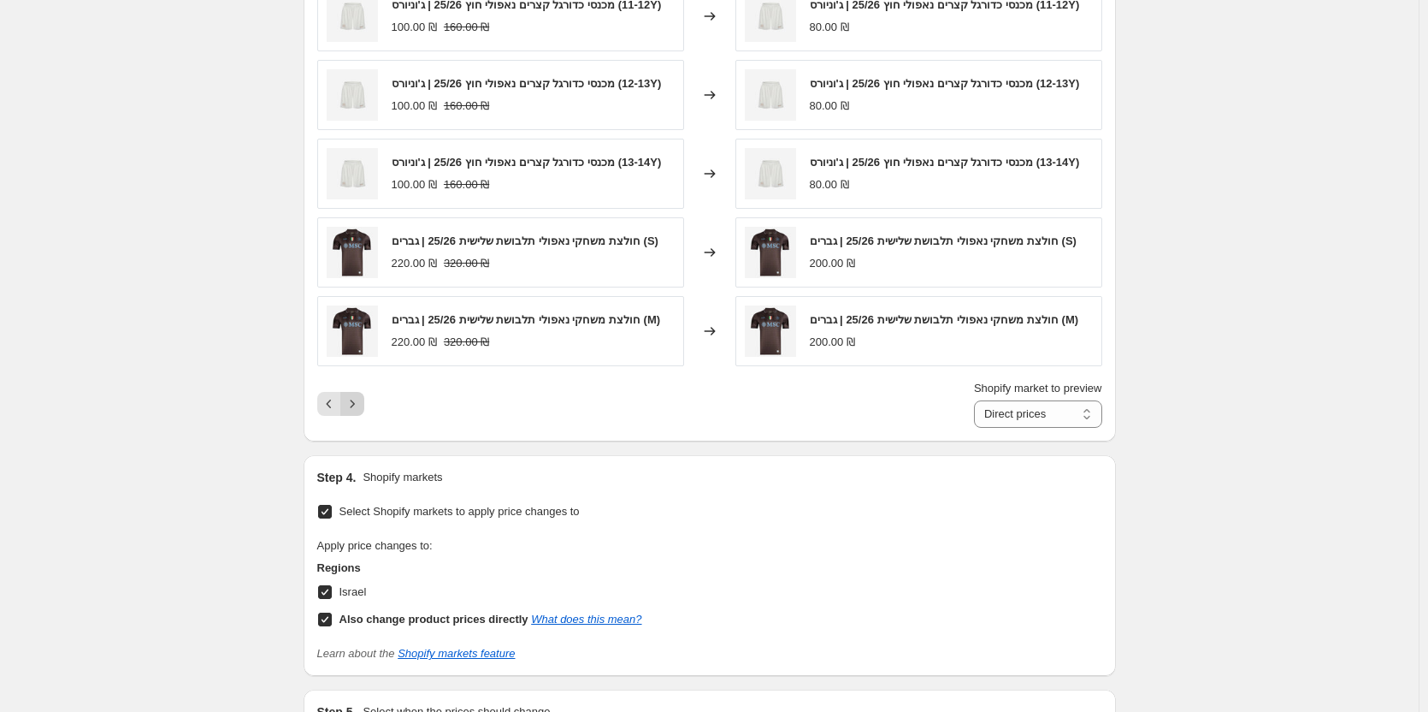
click at [359, 412] on icon "Next" at bounding box center [352, 403] width 17 height 17
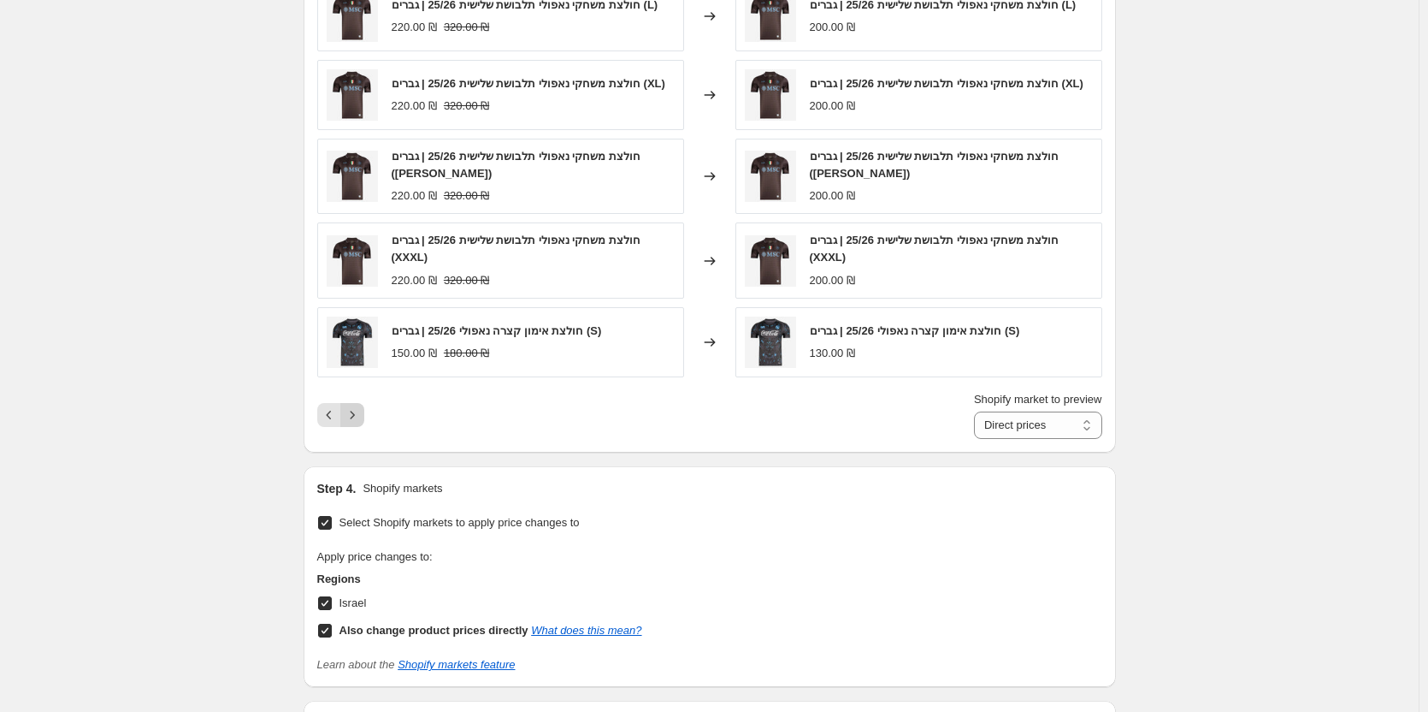
click at [359, 423] on icon "Next" at bounding box center [352, 414] width 17 height 17
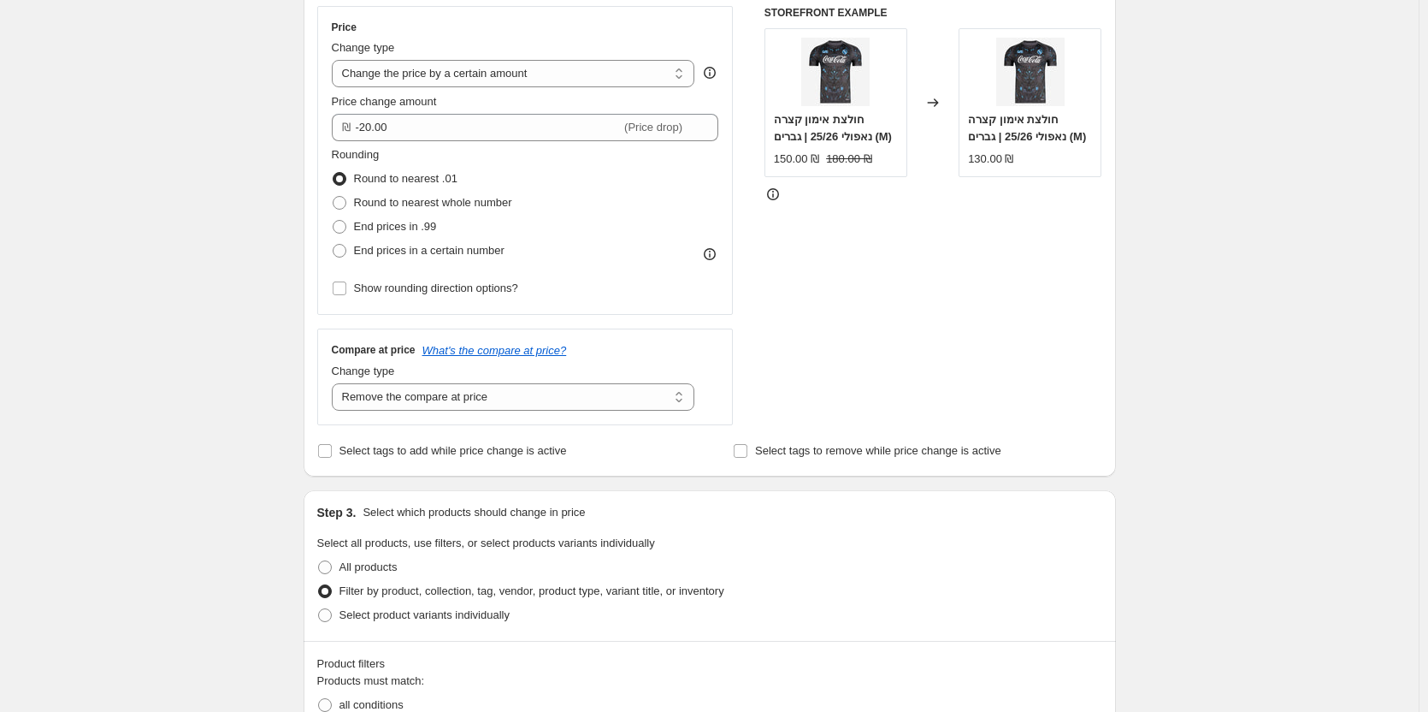
scroll to position [108, 0]
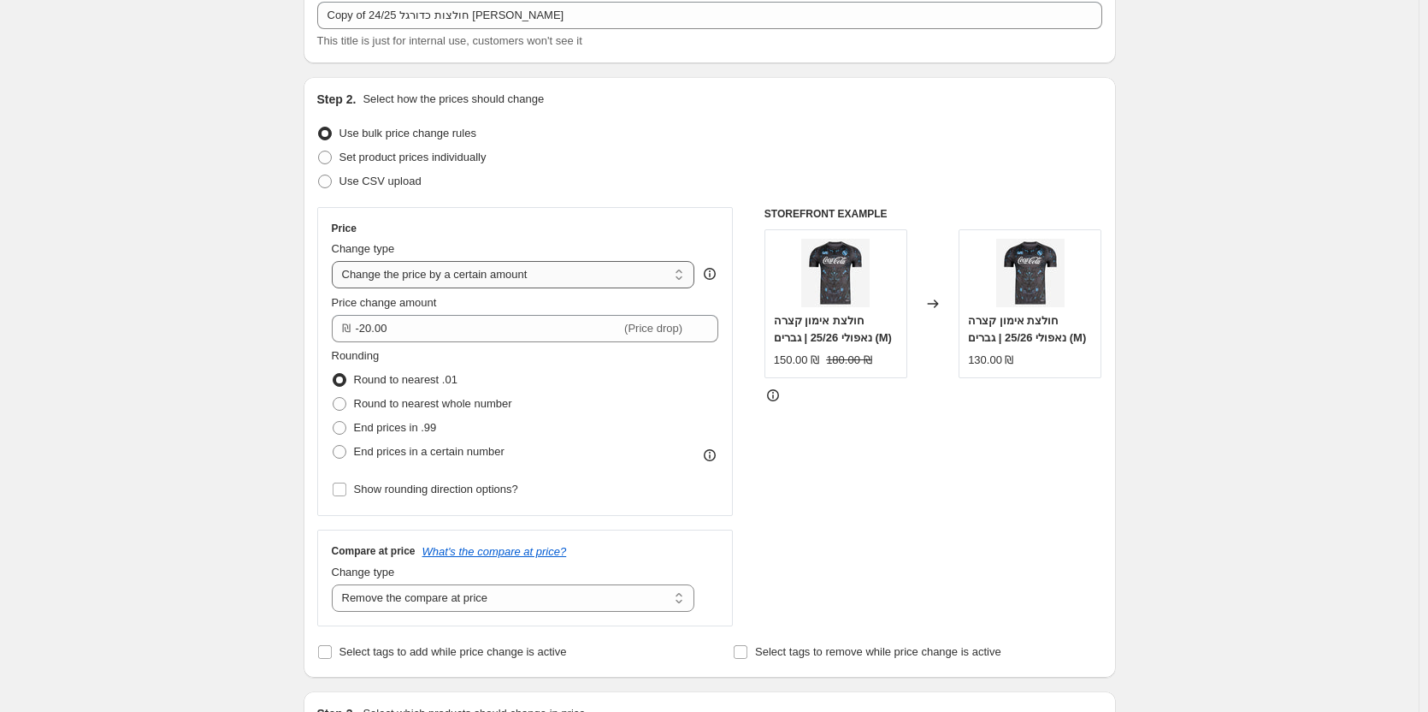
drag, startPoint x: 640, startPoint y: 265, endPoint x: 606, endPoint y: 275, distance: 35.7
click at [640, 265] on select "Change the price to a certain amount Change the price by a certain amount Chang…" at bounding box center [514, 274] width 364 height 27
select select "to"
click at [335, 261] on select "Change the price to a certain amount Change the price by a certain amount Chang…" at bounding box center [514, 274] width 364 height 27
type input "80.00"
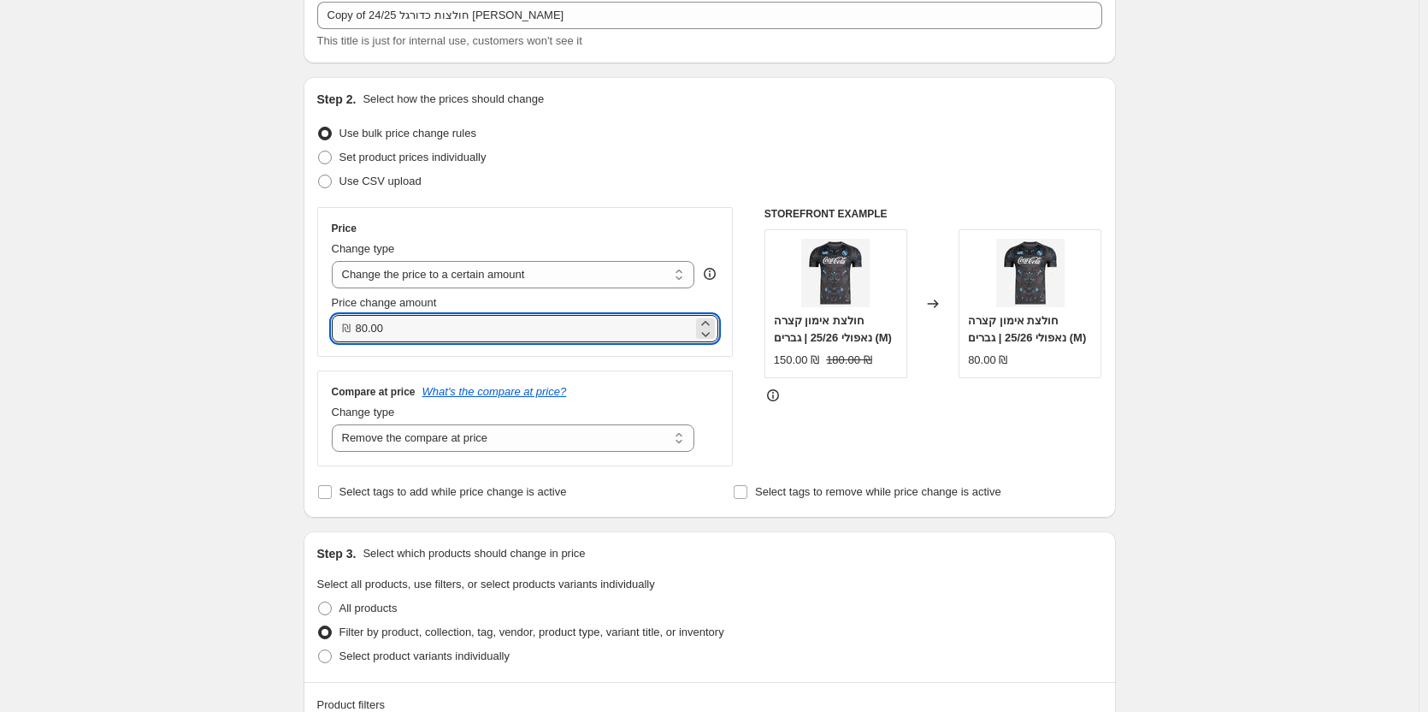
drag, startPoint x: 441, startPoint y: 325, endPoint x: 218, endPoint y: 329, distance: 222.4
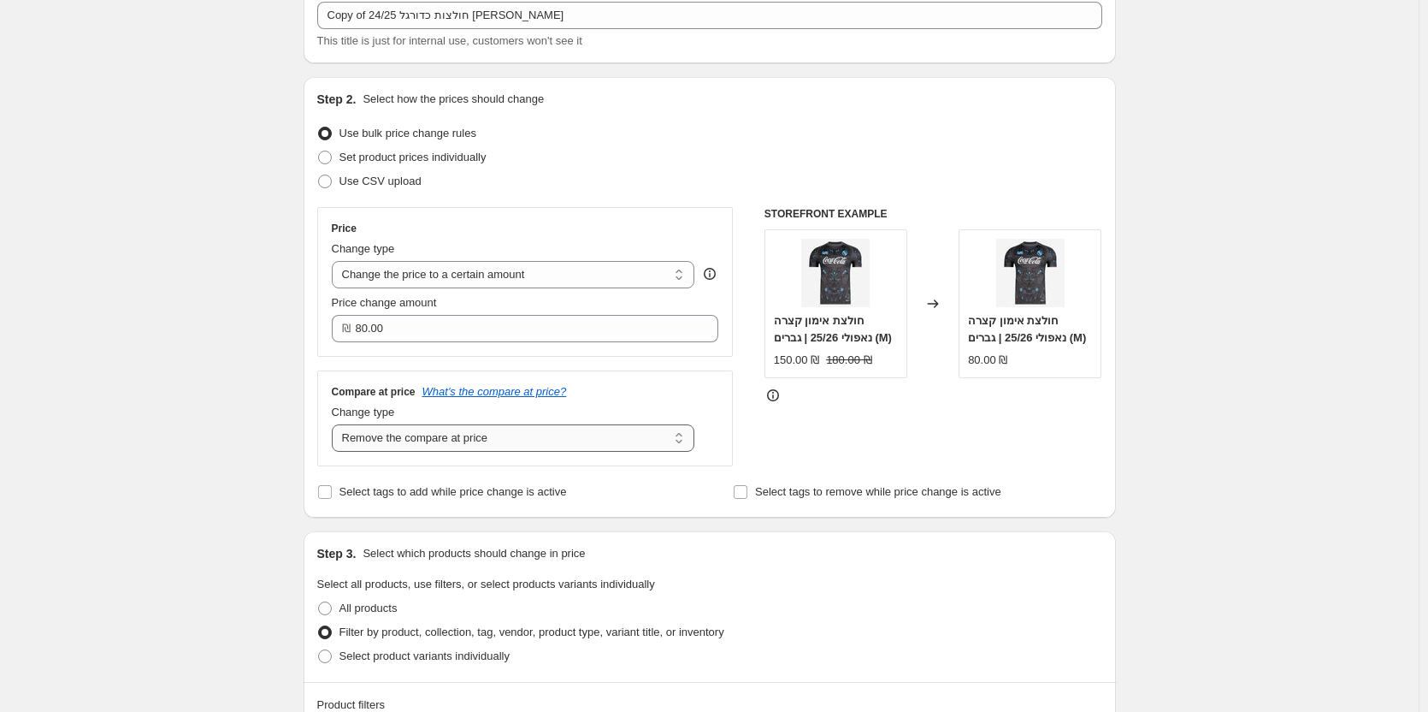
click at [499, 435] on select "Change the compare at price to the current price (sale) Change the compare at p…" at bounding box center [514, 437] width 364 height 27
click at [438, 498] on span "Select tags to add while price change is active" at bounding box center [454, 491] width 228 height 13
click at [332, 498] on input "Select tags to add while price change is active" at bounding box center [325, 492] width 14 height 14
checkbox input "true"
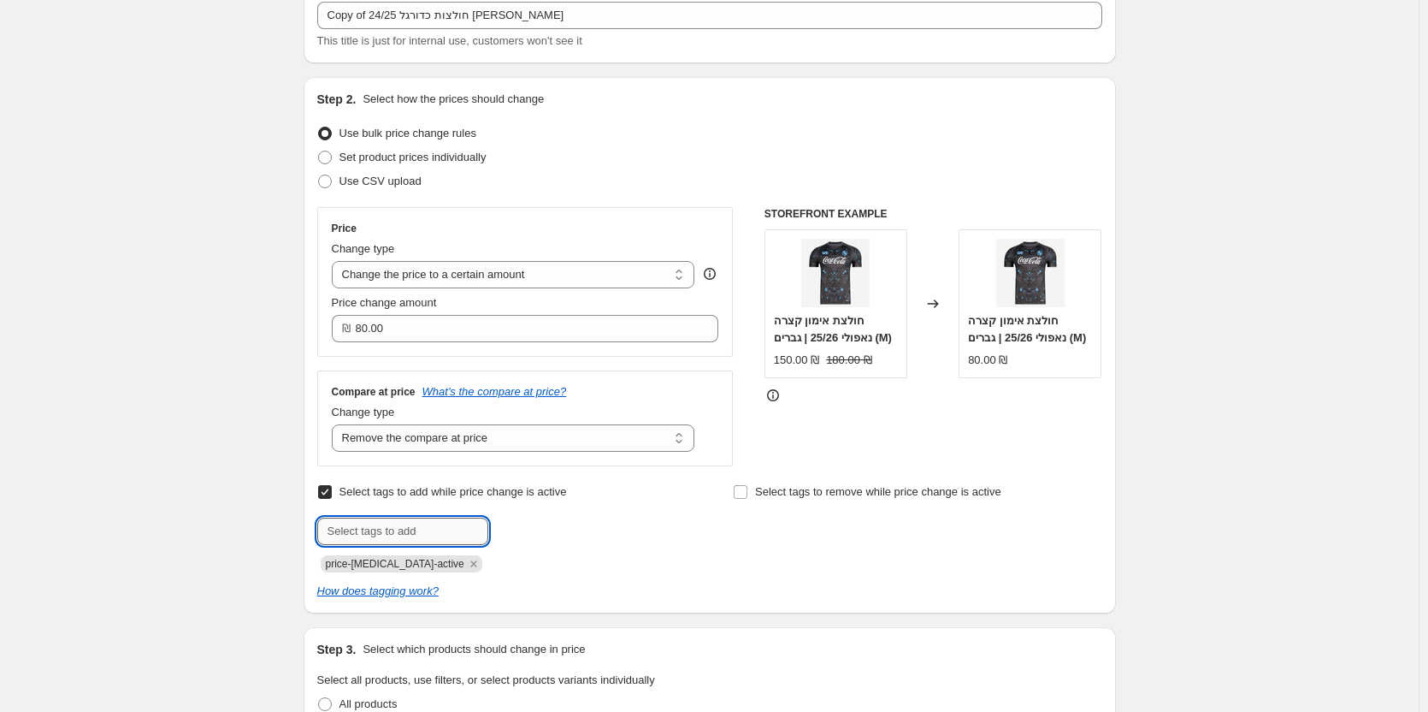
click at [416, 526] on input "text" at bounding box center [402, 530] width 171 height 27
type input "ג"
type input "ע"
click at [895, 497] on span "Select tags to remove while price change is active" at bounding box center [878, 491] width 246 height 13
click at [748, 497] on input "Select tags to remove while price change is active" at bounding box center [741, 492] width 14 height 14
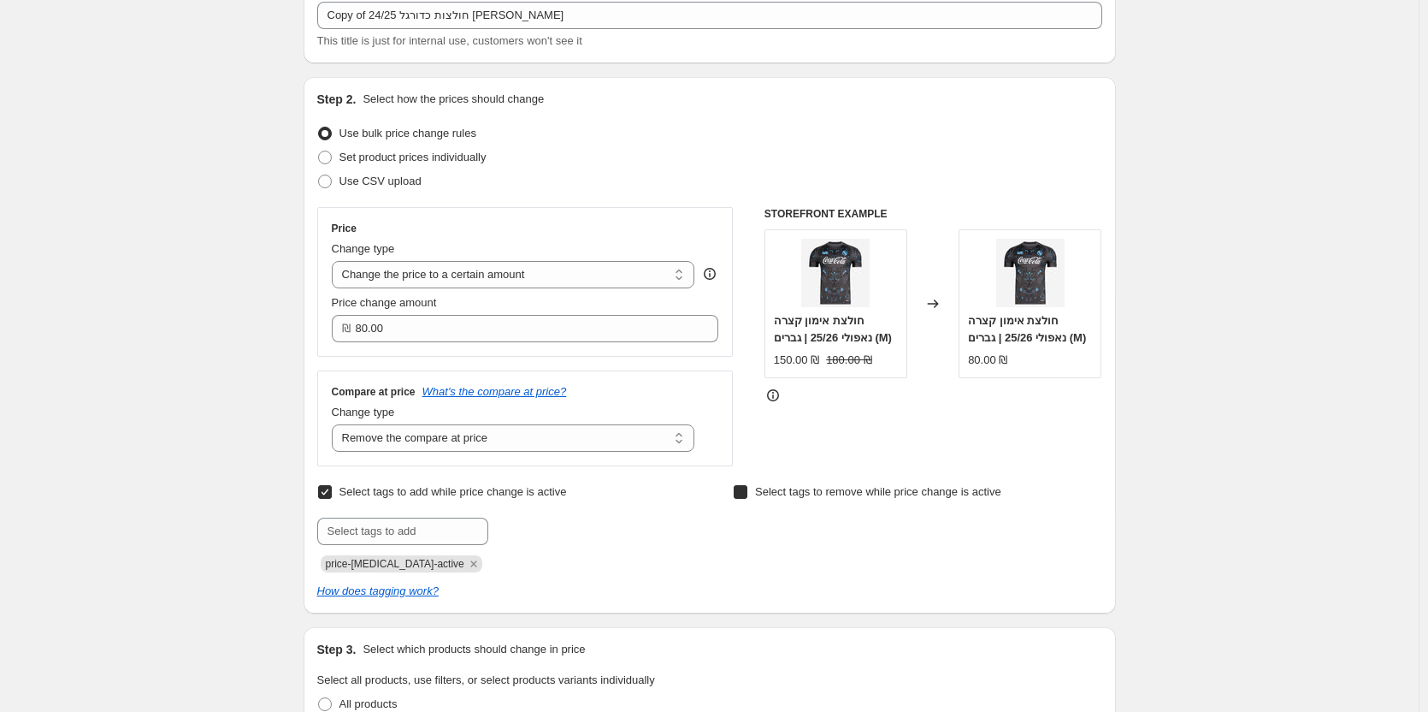
checkbox input "true"
click at [860, 544] on input "text" at bounding box center [818, 530] width 171 height 27
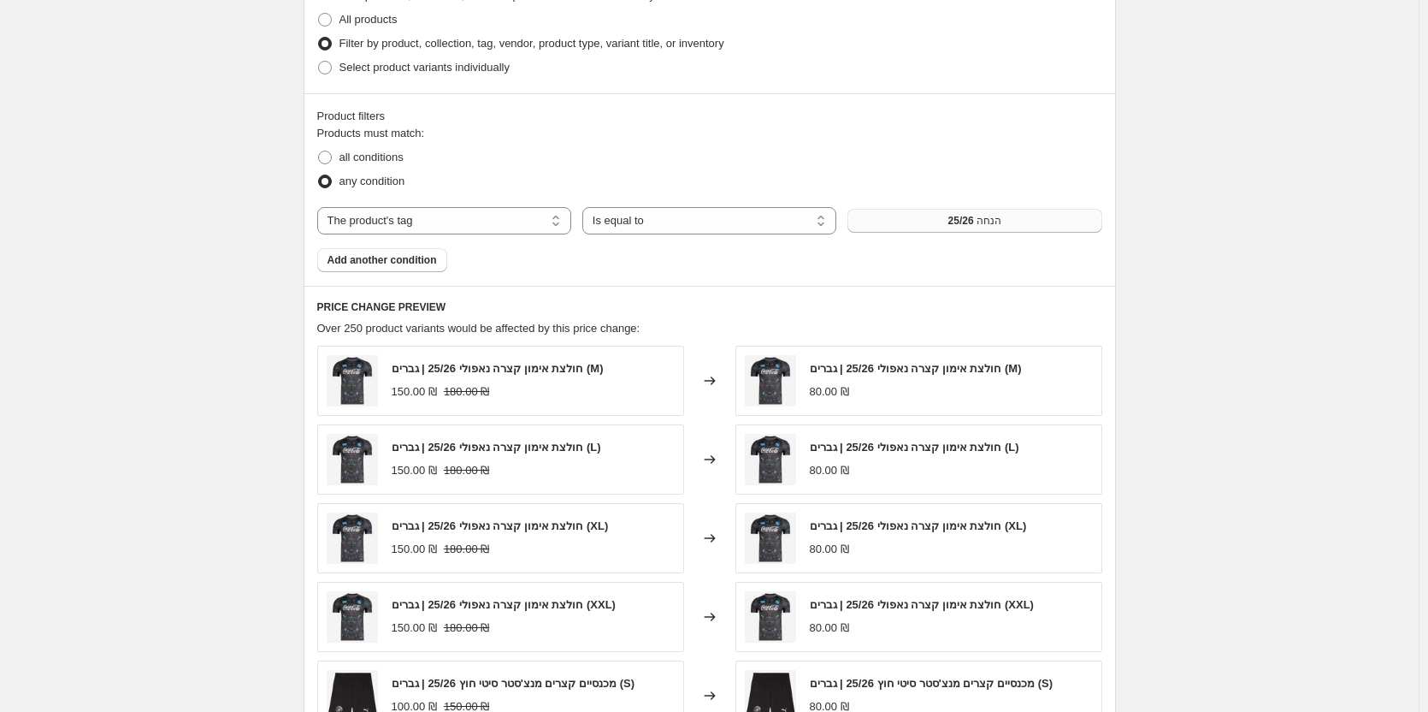
scroll to position [1220, 0]
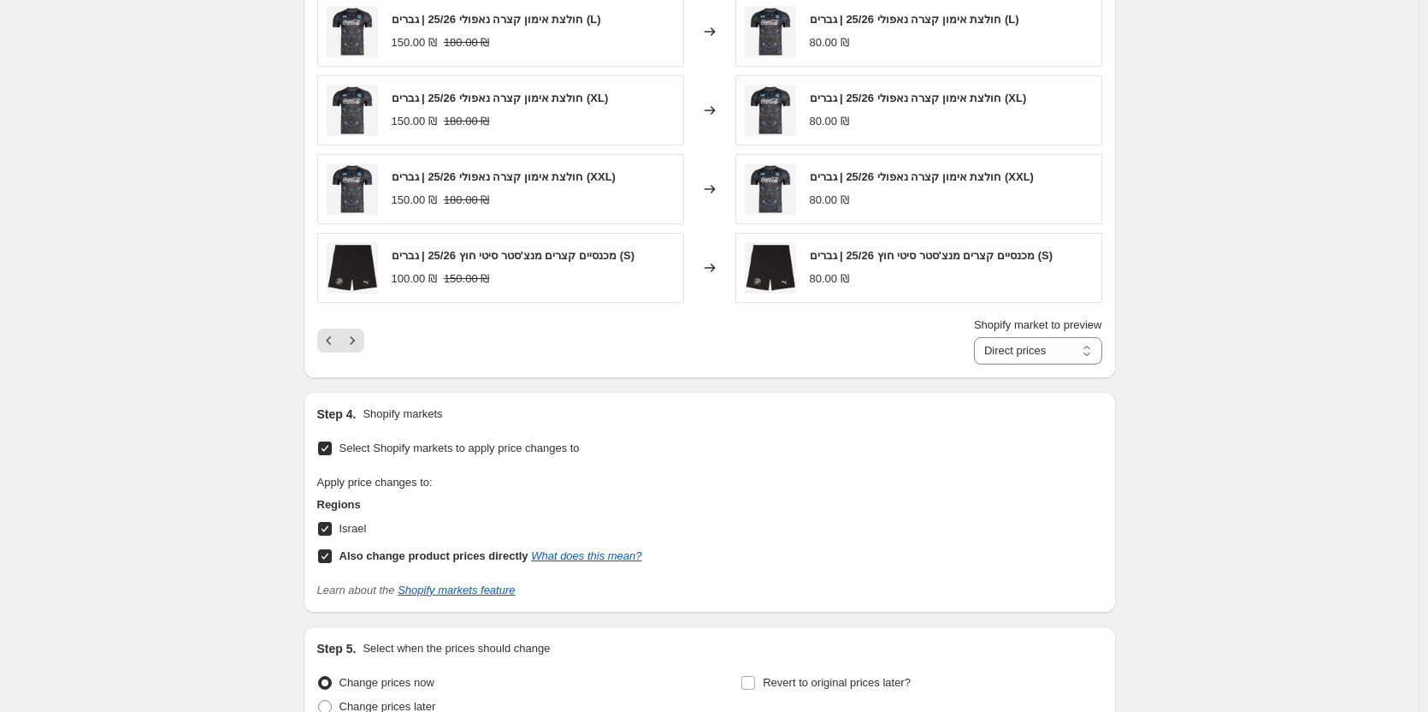
click at [313, 344] on div "PRICE CHANGE PREVIEW Over 250 product variants would be affected by this price …" at bounding box center [710, 117] width 813 height 519
click at [331, 344] on icon "Previous" at bounding box center [329, 340] width 17 height 17
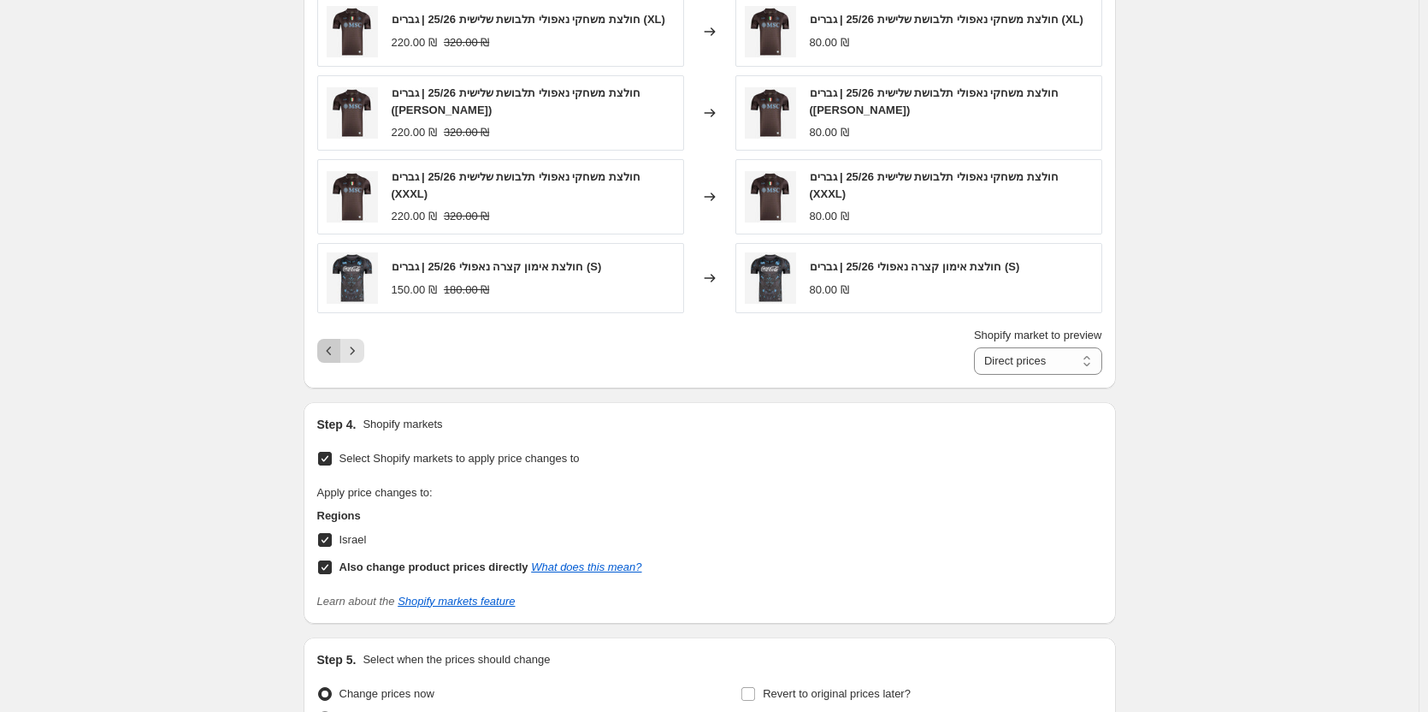
drag, startPoint x: 321, startPoint y: 367, endPoint x: 334, endPoint y: 365, distance: 12.9
click at [321, 363] on button "Previous" at bounding box center [329, 351] width 24 height 24
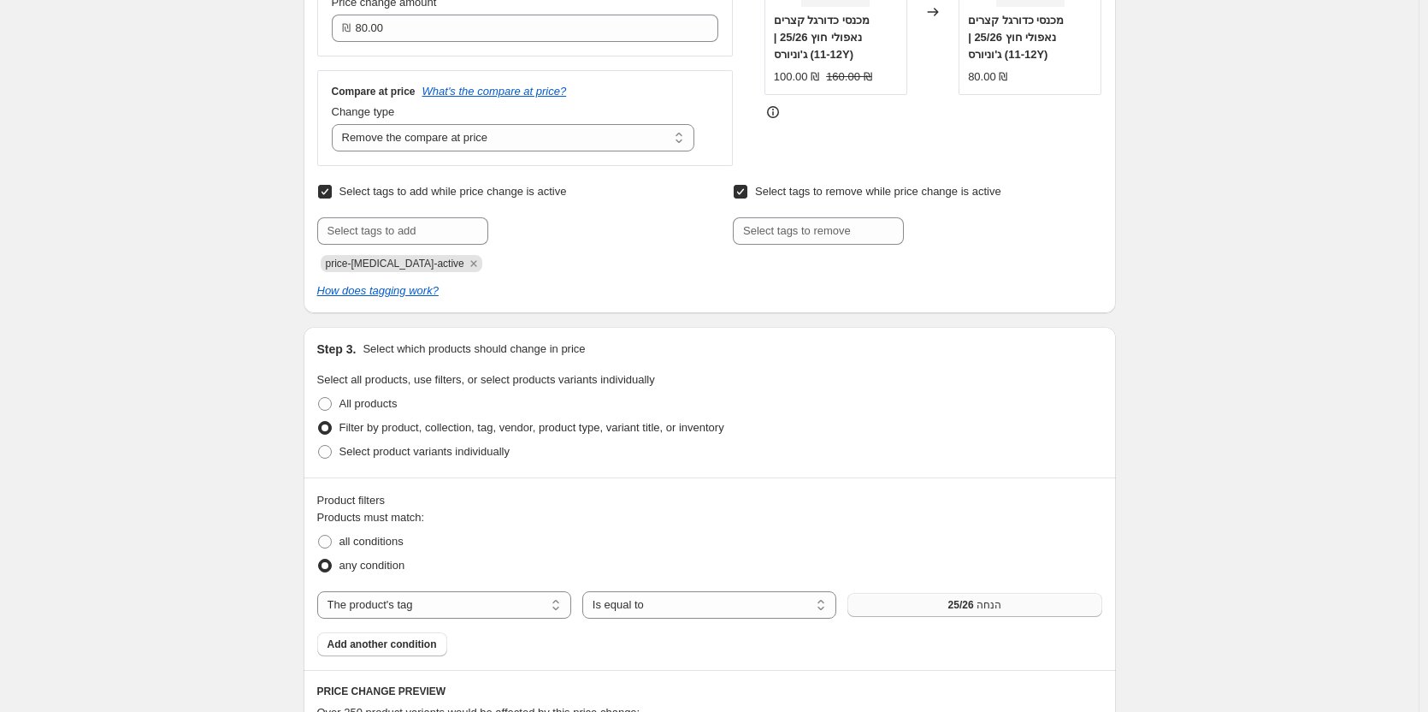
scroll to position [193, 0]
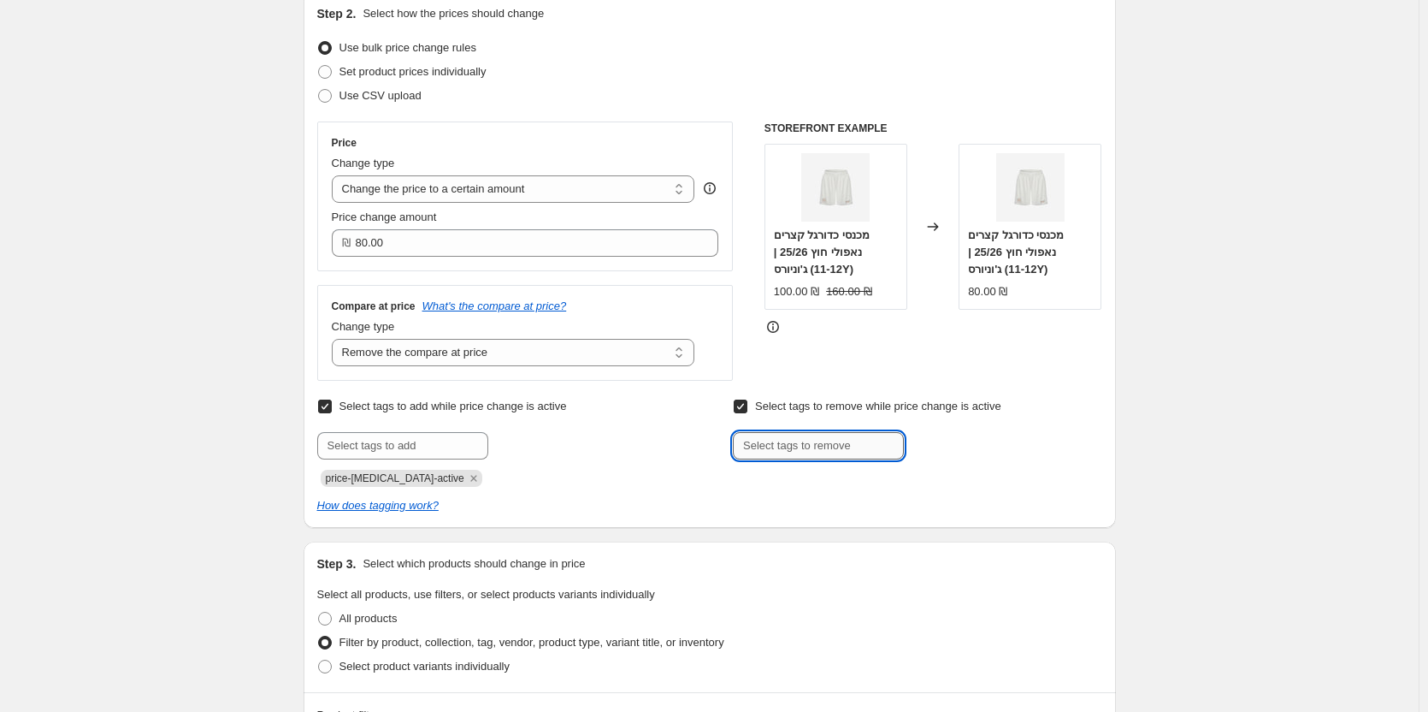
click at [855, 446] on input "text" at bounding box center [818, 445] width 171 height 27
type input "ילדים"
click at [955, 440] on span "ילדים" at bounding box center [954, 444] width 24 height 12
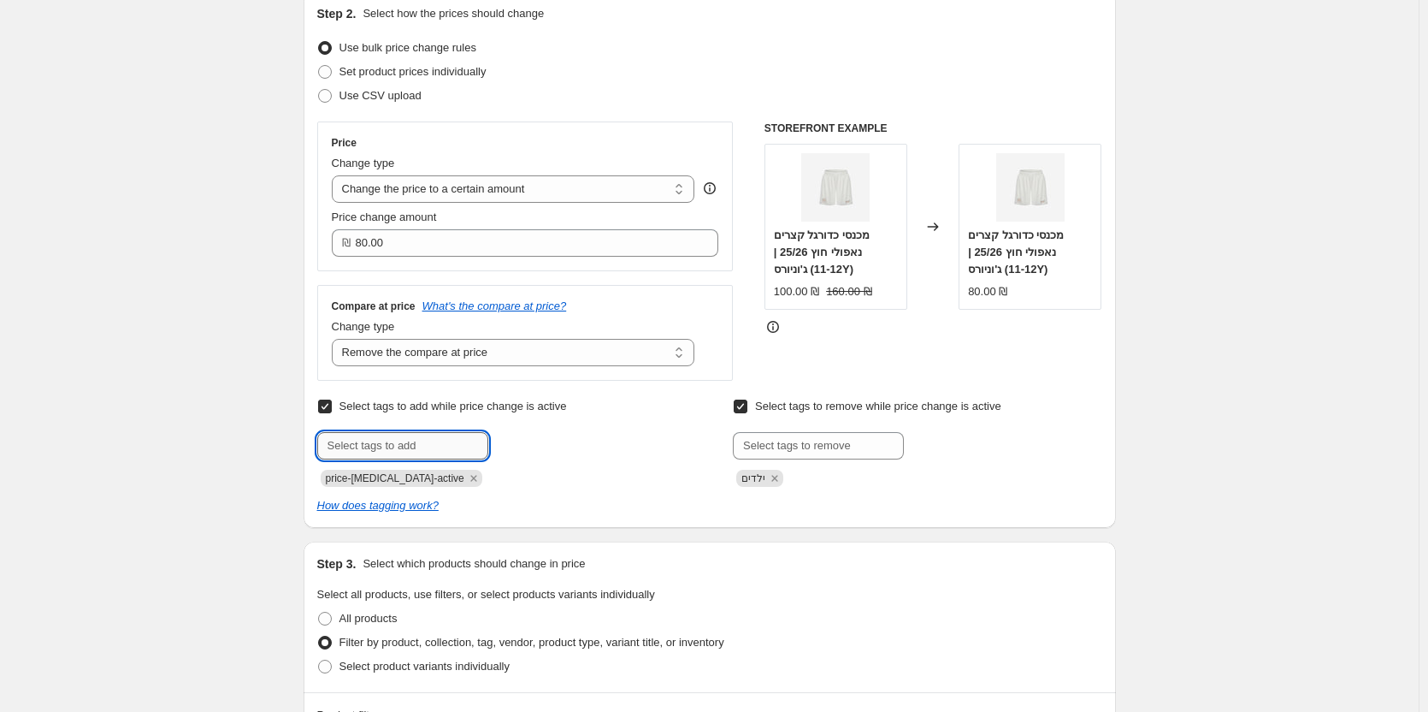
click at [401, 446] on input "text" at bounding box center [402, 445] width 171 height 27
type input "ע"
type input "ילדים"
click at [549, 442] on span "ילדים" at bounding box center [537, 444] width 24 height 12
click at [795, 271] on span "מכנסי כדורגל קצרים נאפולי חוץ 25/26 | ג'וניורס (11-12Y)" at bounding box center [822, 251] width 96 height 47
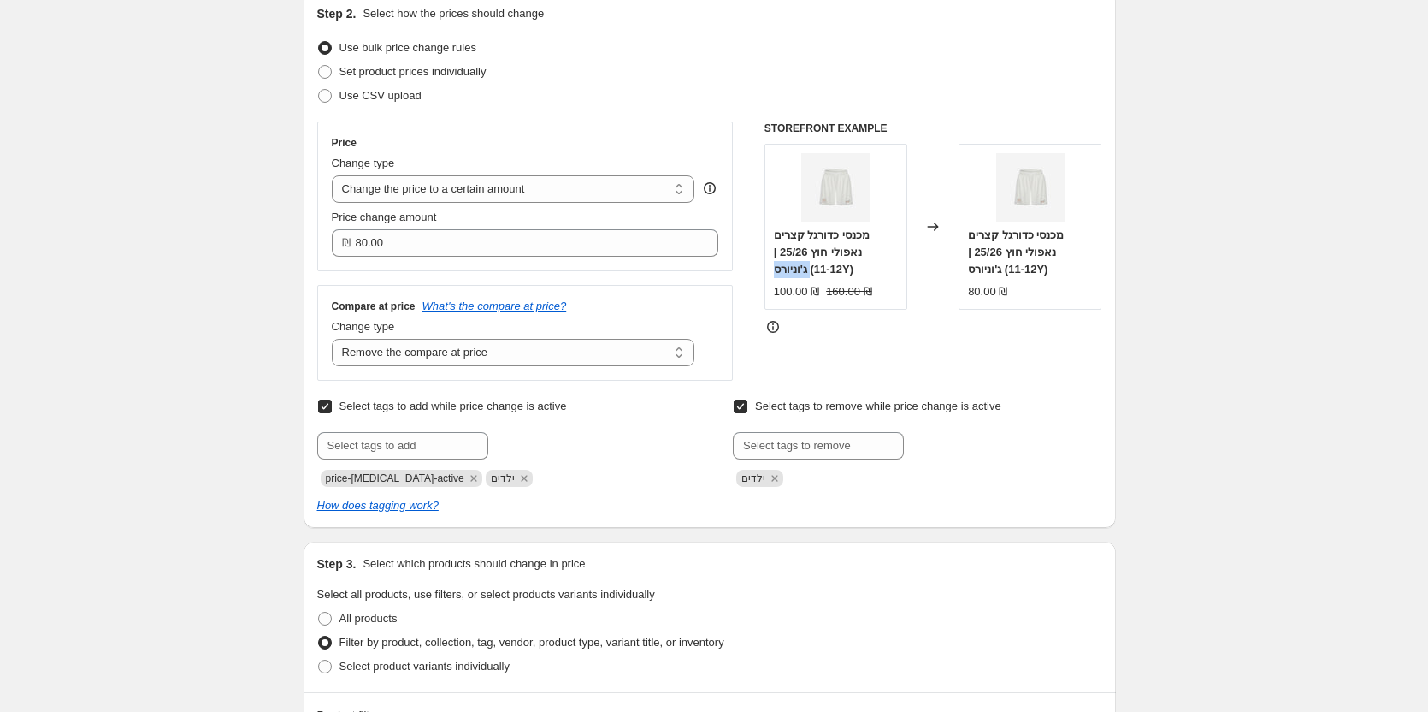
click at [795, 271] on span "מכנסי כדורגל קצרים נאפולי חוץ 25/26 | ג'וניורס (11-12Y)" at bounding box center [822, 251] width 96 height 47
copy span "ג'וניורס"
drag, startPoint x: 355, startPoint y: 444, endPoint x: 377, endPoint y: 456, distance: 25.3
click at [355, 444] on input "text" at bounding box center [402, 445] width 171 height 27
paste input "ג'וניורס"
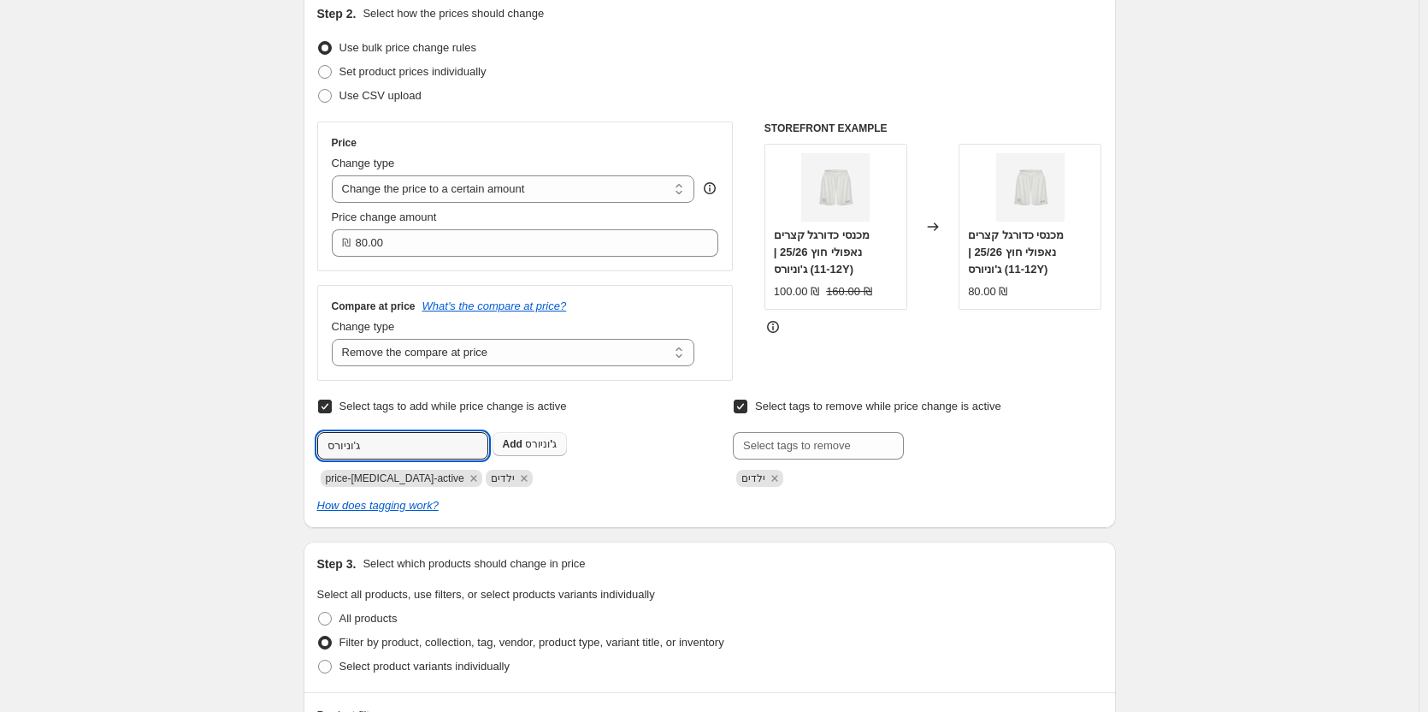
type input "ג'וניורס"
click at [523, 448] on b "Add" at bounding box center [513, 444] width 20 height 12
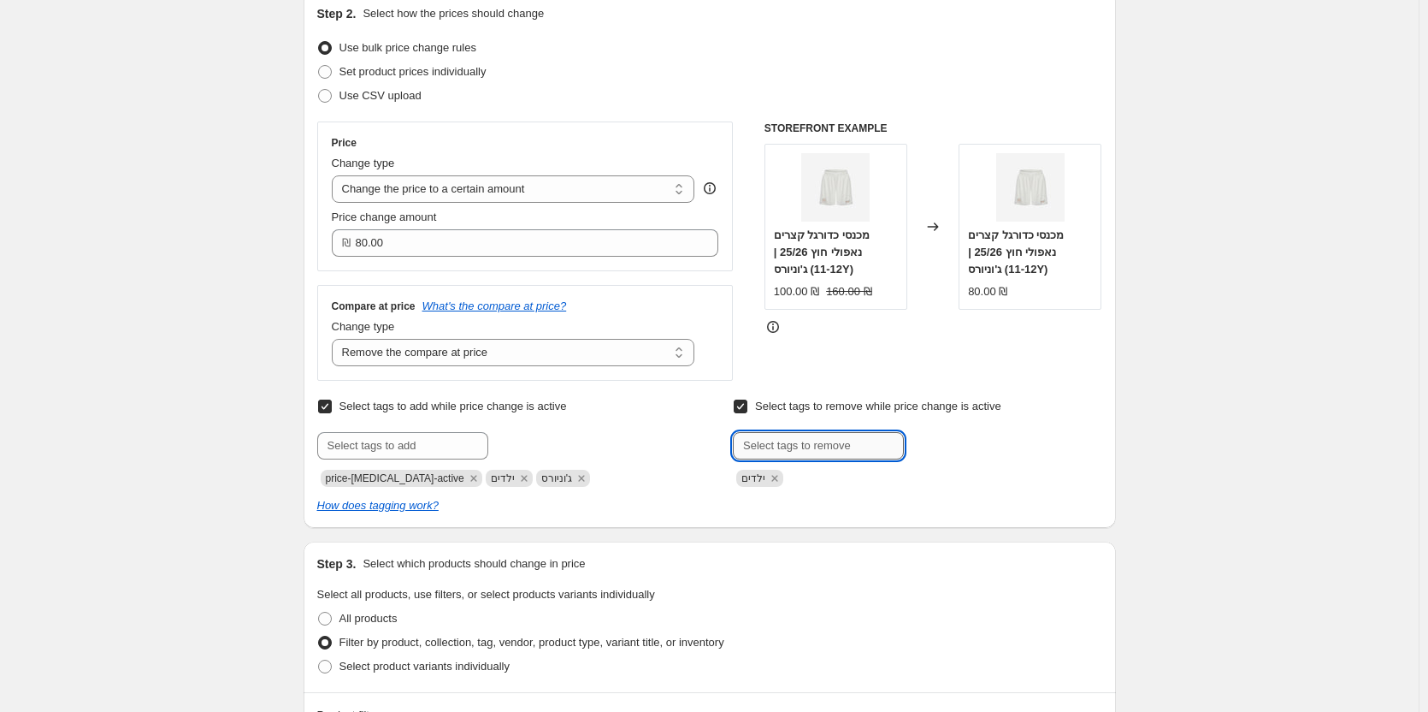
click at [859, 442] on input "text" at bounding box center [818, 445] width 171 height 27
paste input "ג'וניורס"
type input "ג'וניורס"
click at [958, 452] on button "Add ג'וניורס" at bounding box center [945, 444] width 75 height 24
click at [920, 494] on div "Select tags to add while price change is active Submit price-change-job-active …" at bounding box center [709, 454] width 785 height 120
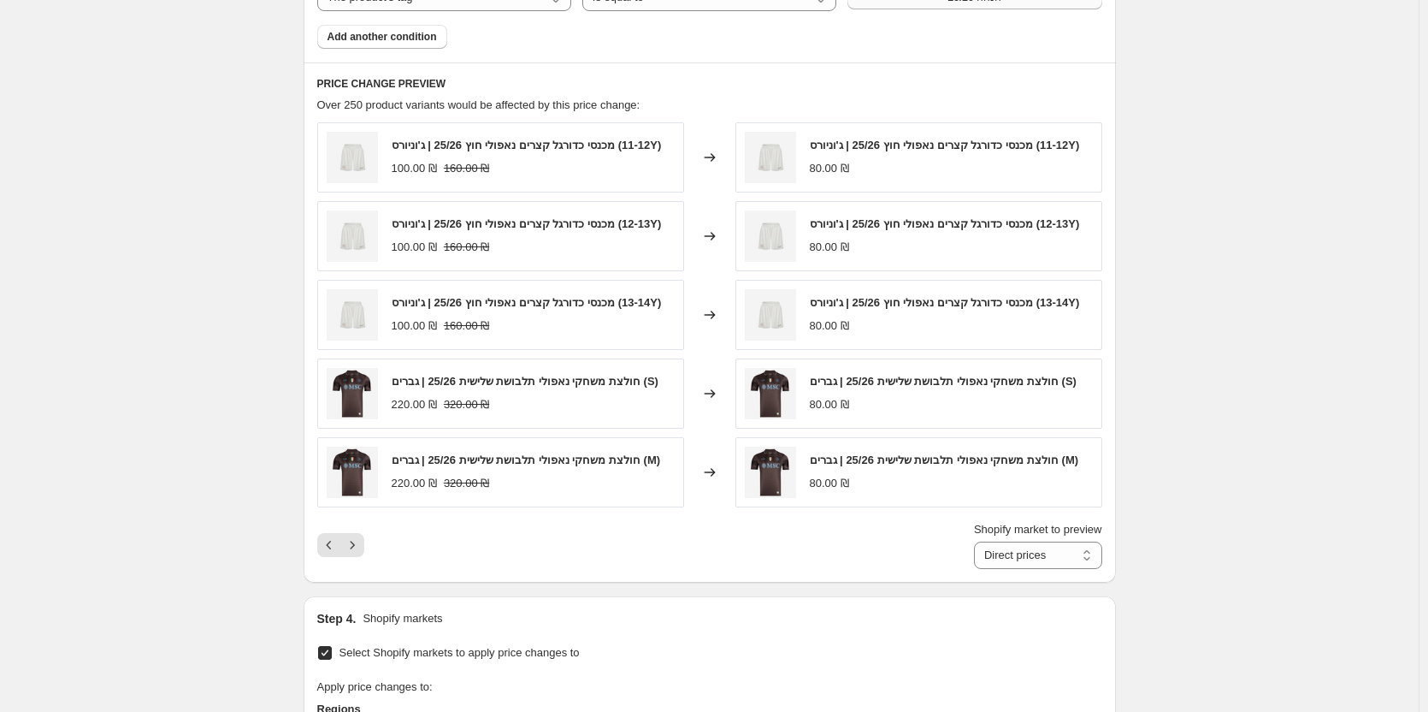
scroll to position [1049, 0]
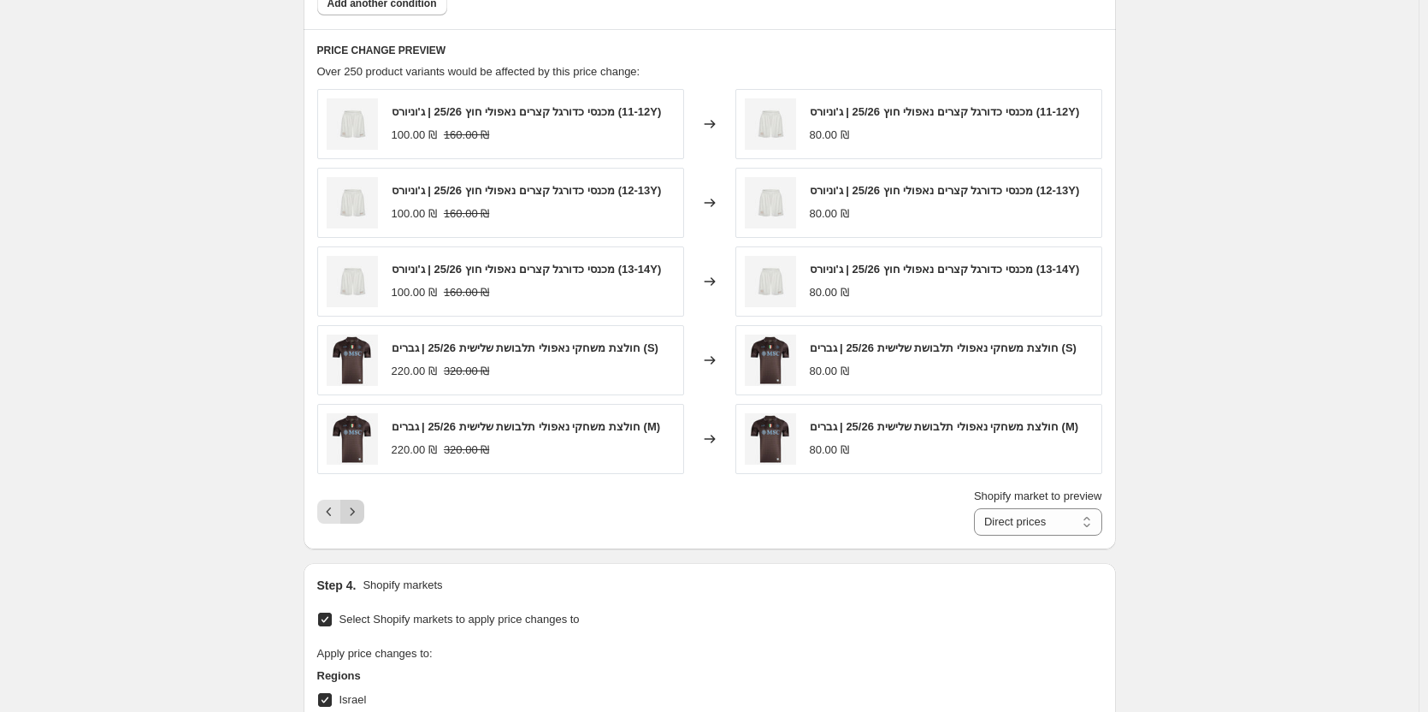
click at [361, 520] on icon "Next" at bounding box center [352, 511] width 17 height 17
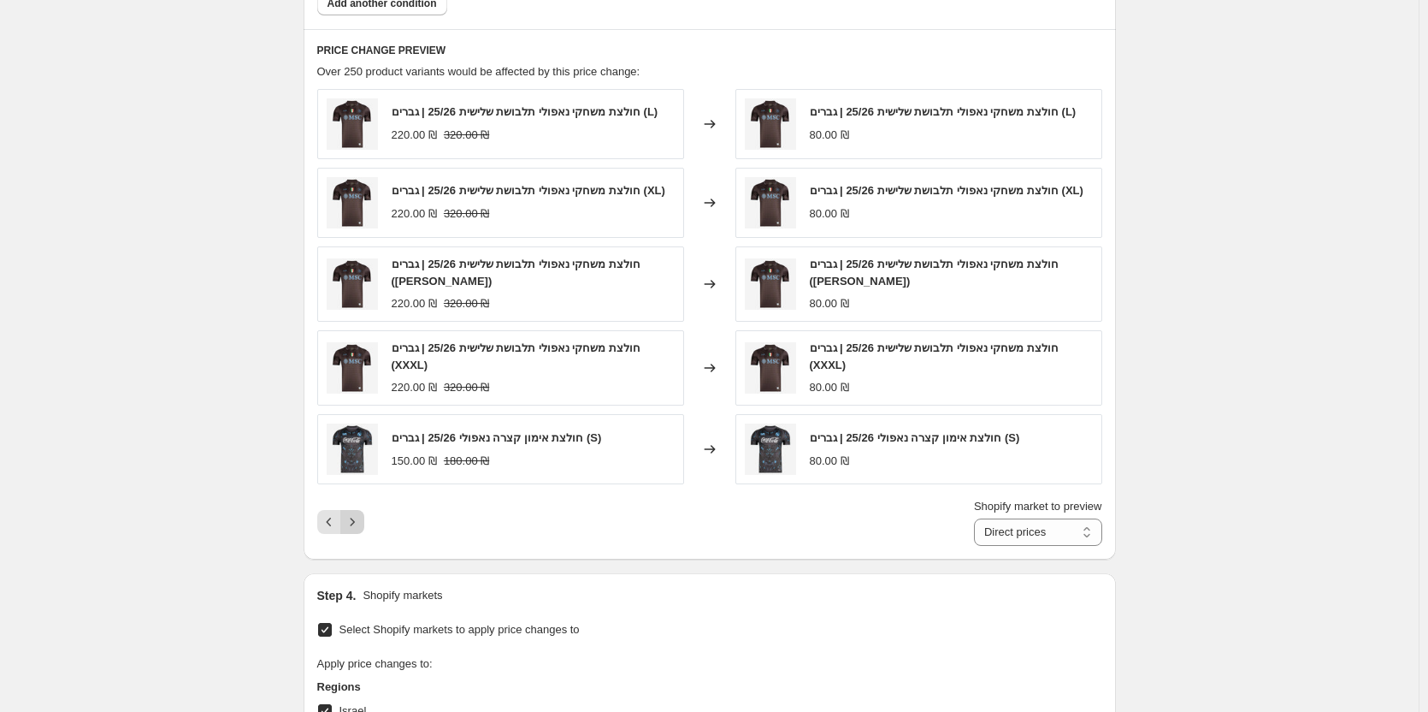
click at [363, 534] on button "Next" at bounding box center [352, 522] width 24 height 24
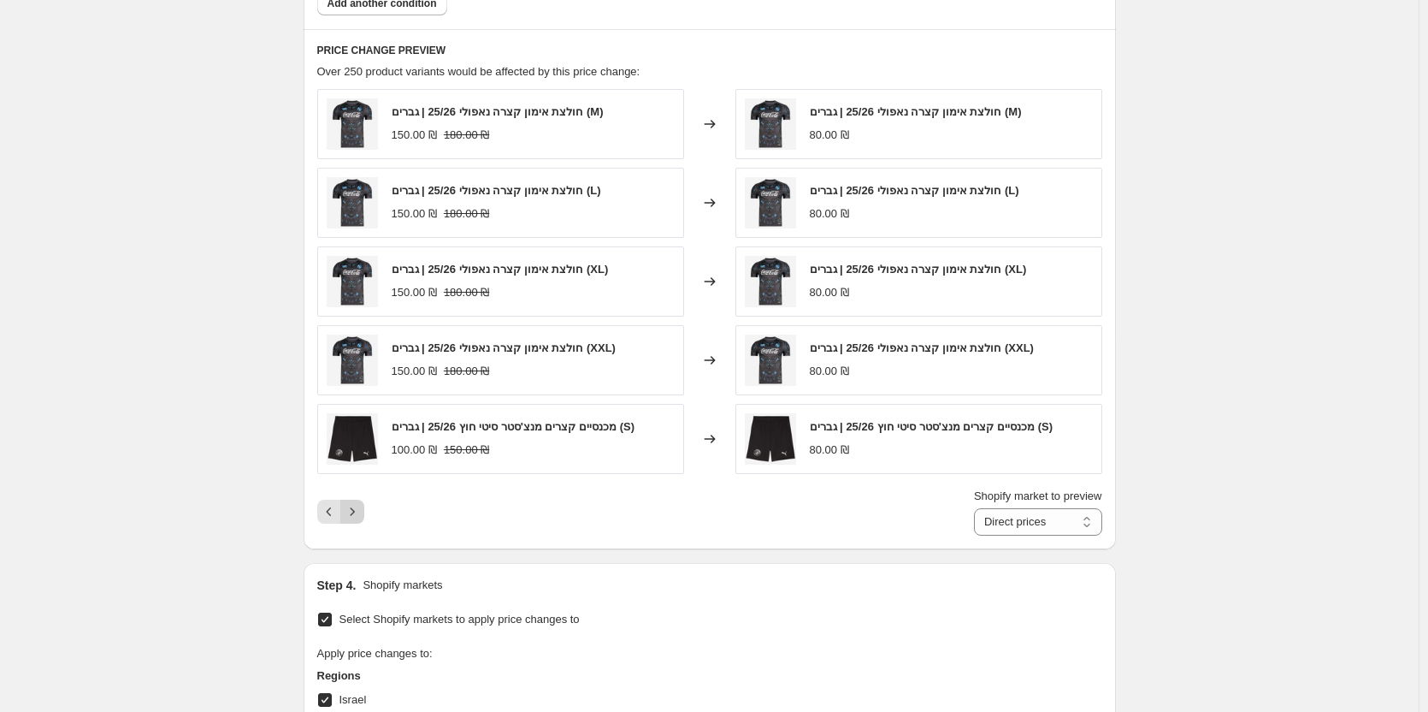
click at [363, 543] on div "PRICE CHANGE PREVIEW Over 250 product variants would be affected by this price …" at bounding box center [710, 288] width 813 height 519
click at [364, 506] on button "Next" at bounding box center [352, 512] width 24 height 24
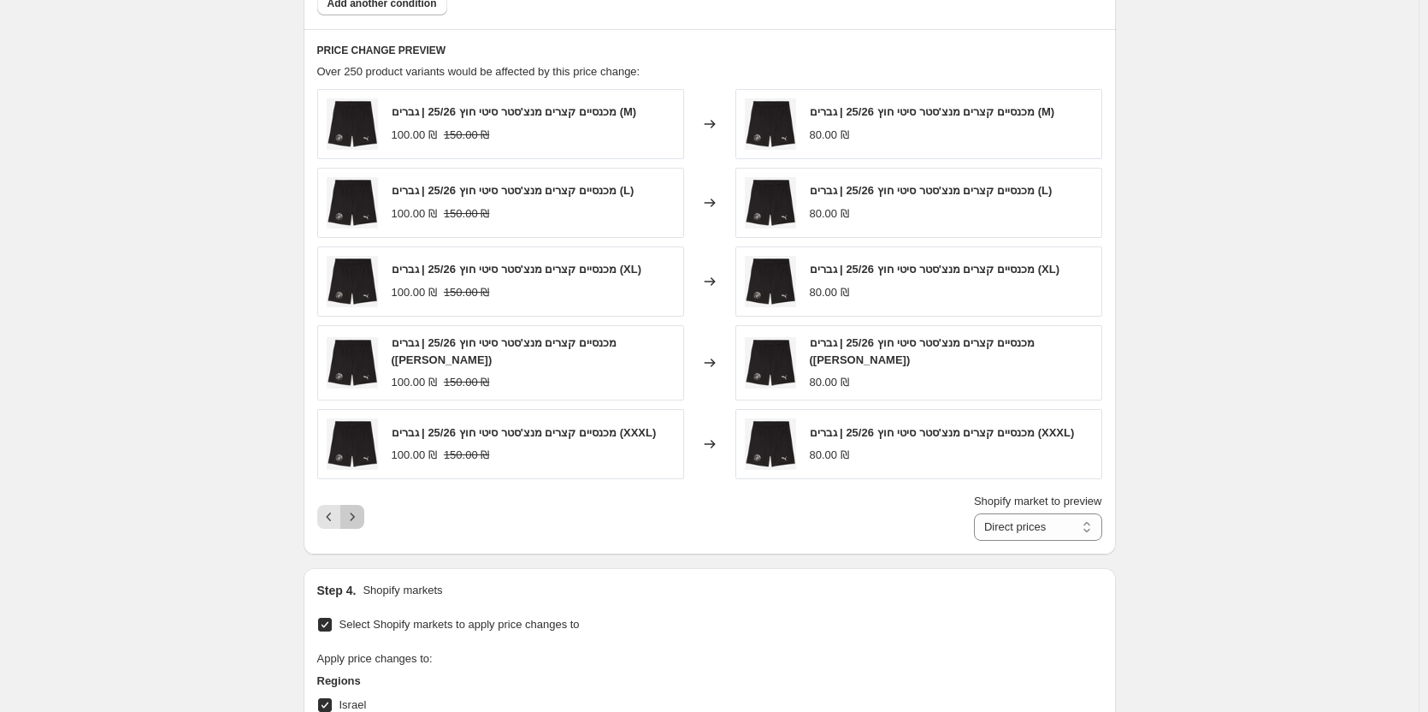
click at [360, 516] on icon "Next" at bounding box center [352, 516] width 17 height 17
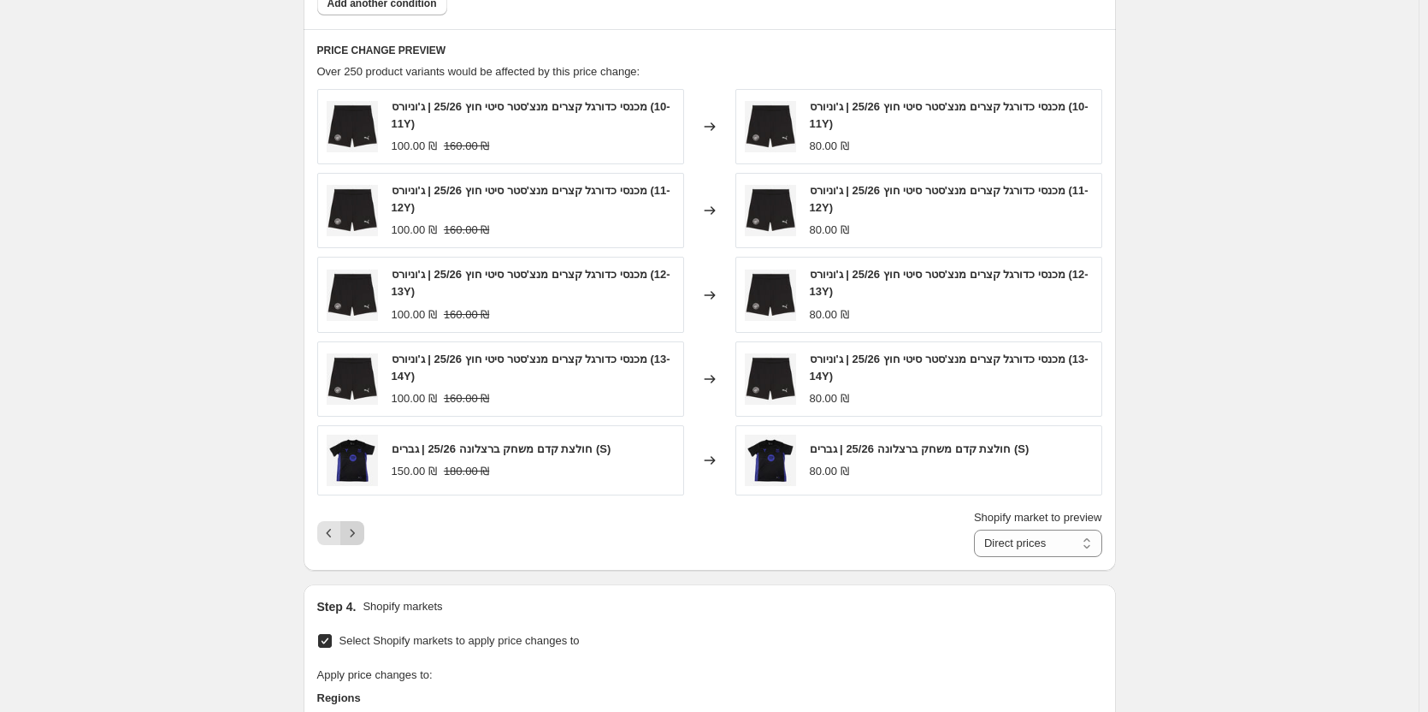
click at [360, 516] on div "Shopify market to preview Direct prices Israel Direct prices" at bounding box center [709, 533] width 785 height 48
click at [367, 557] on div "Shopify market to preview Direct prices Israel Direct prices" at bounding box center [709, 533] width 785 height 48
click at [355, 535] on icon "Next" at bounding box center [352, 532] width 17 height 17
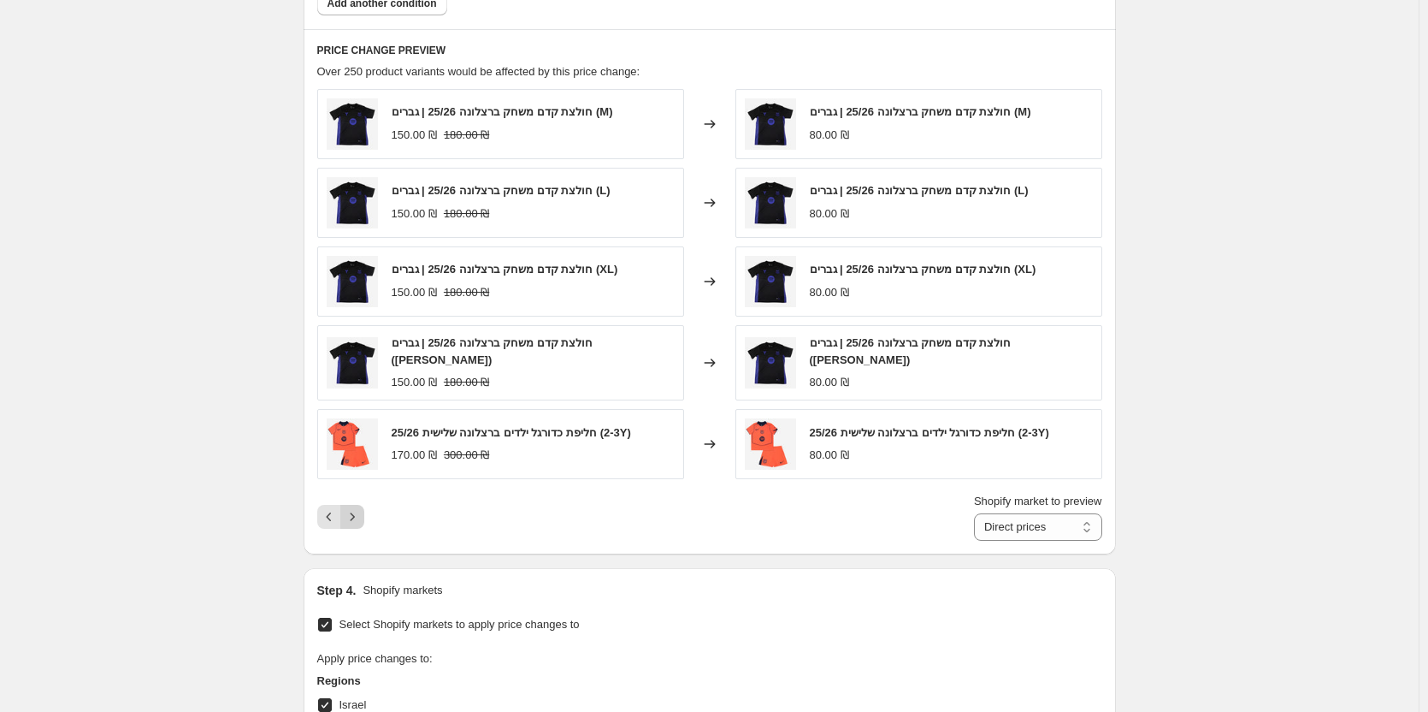
click at [355, 535] on div "Shopify market to preview Direct prices Israel Direct prices" at bounding box center [709, 517] width 785 height 48
click at [358, 516] on icon "Next" at bounding box center [352, 516] width 17 height 17
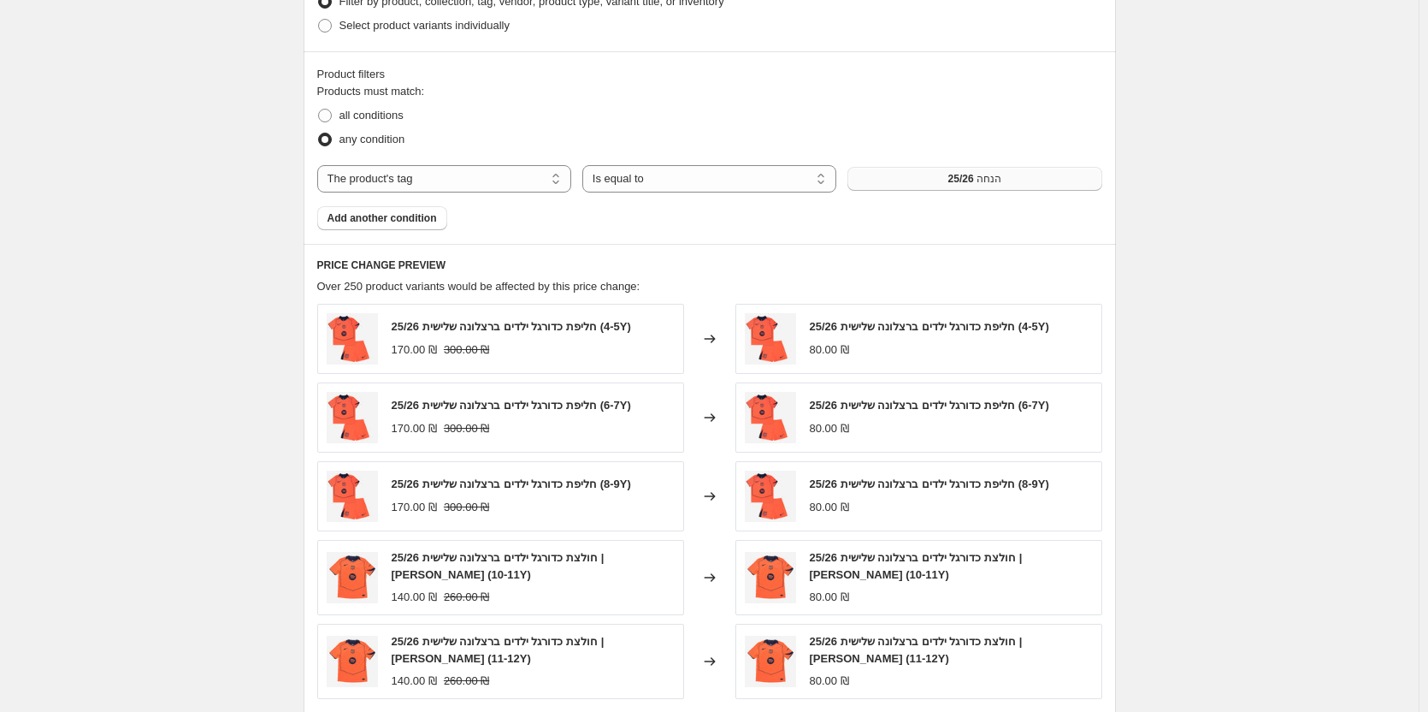
scroll to position [707, 0]
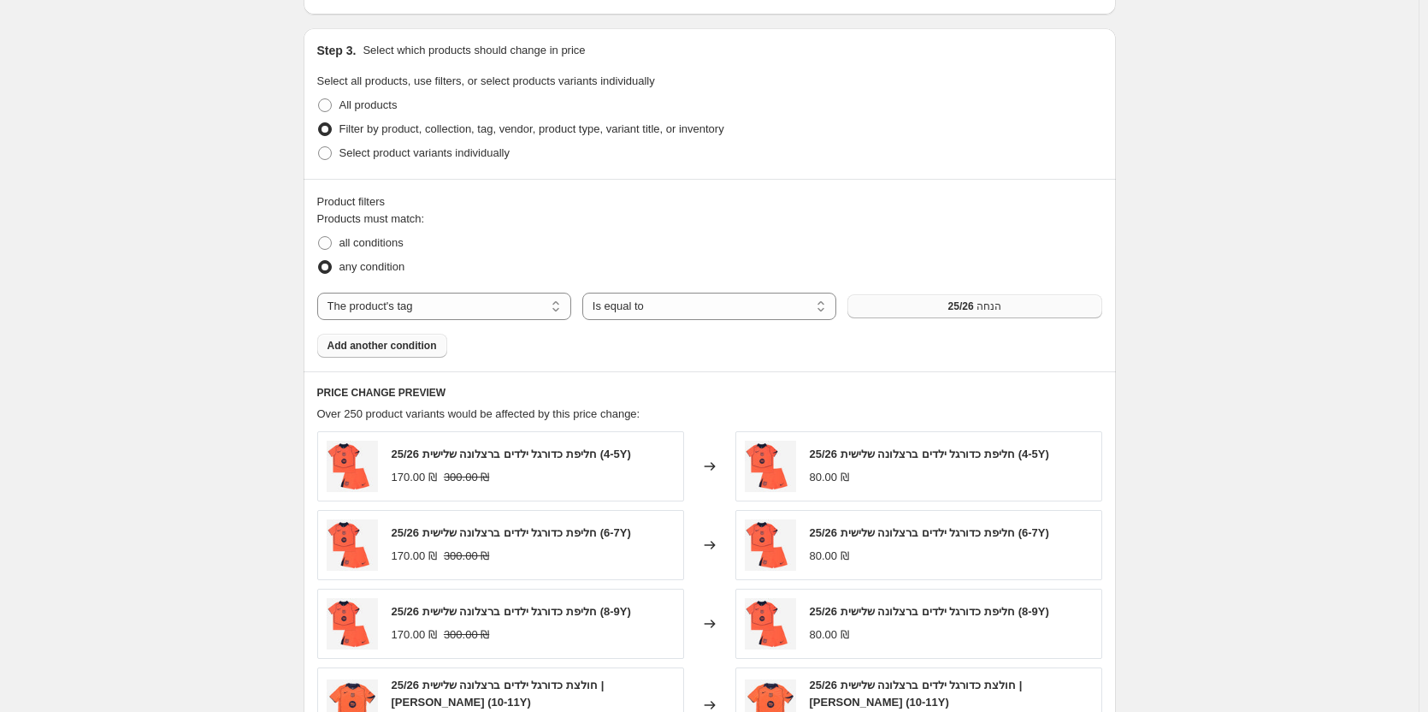
click at [426, 341] on span "Add another condition" at bounding box center [382, 346] width 109 height 14
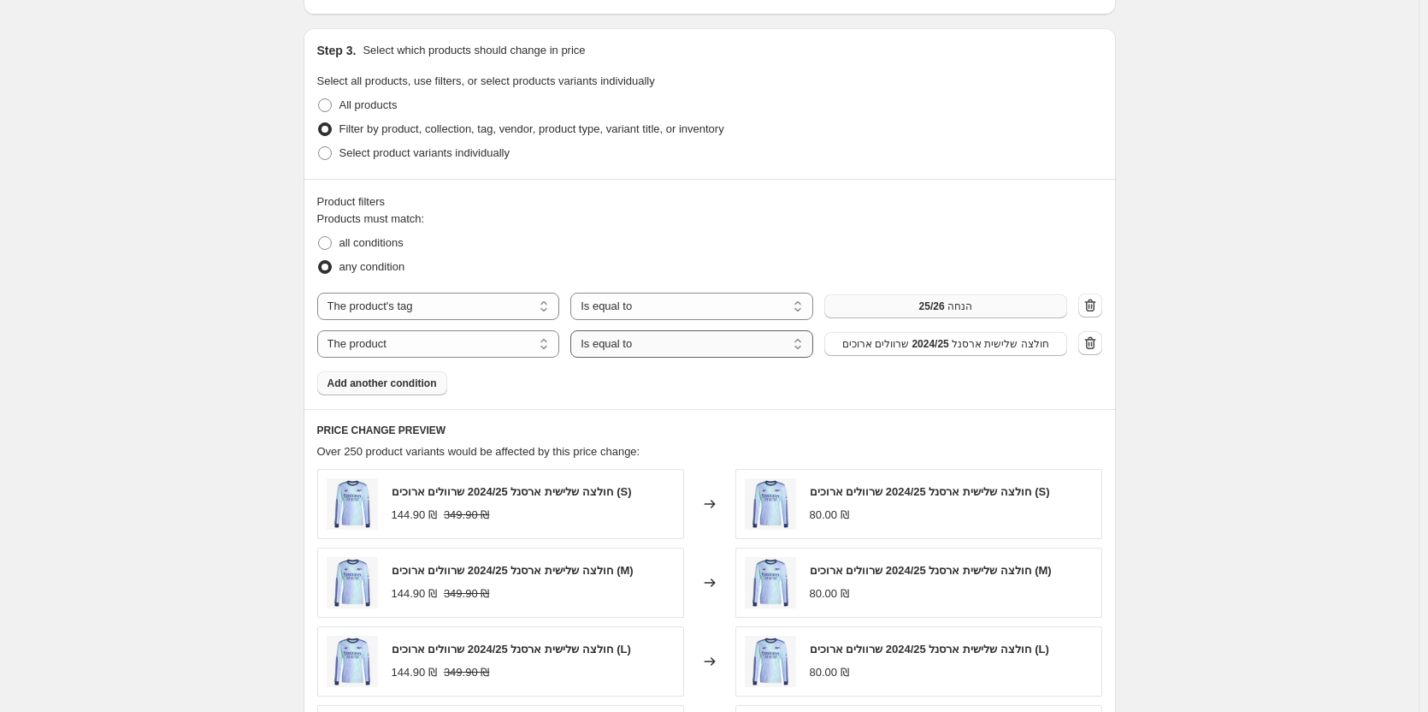
click at [689, 356] on select "Is equal to Is not equal to" at bounding box center [692, 343] width 243 height 27
click at [949, 333] on button "חולצה שלישית ארסנל 2024/25 שרוולים ארוכים" at bounding box center [946, 344] width 243 height 24
click at [508, 340] on select "The product The product's collection The product's tag The product's vendor The…" at bounding box center [438, 343] width 243 height 27
select select "collection"
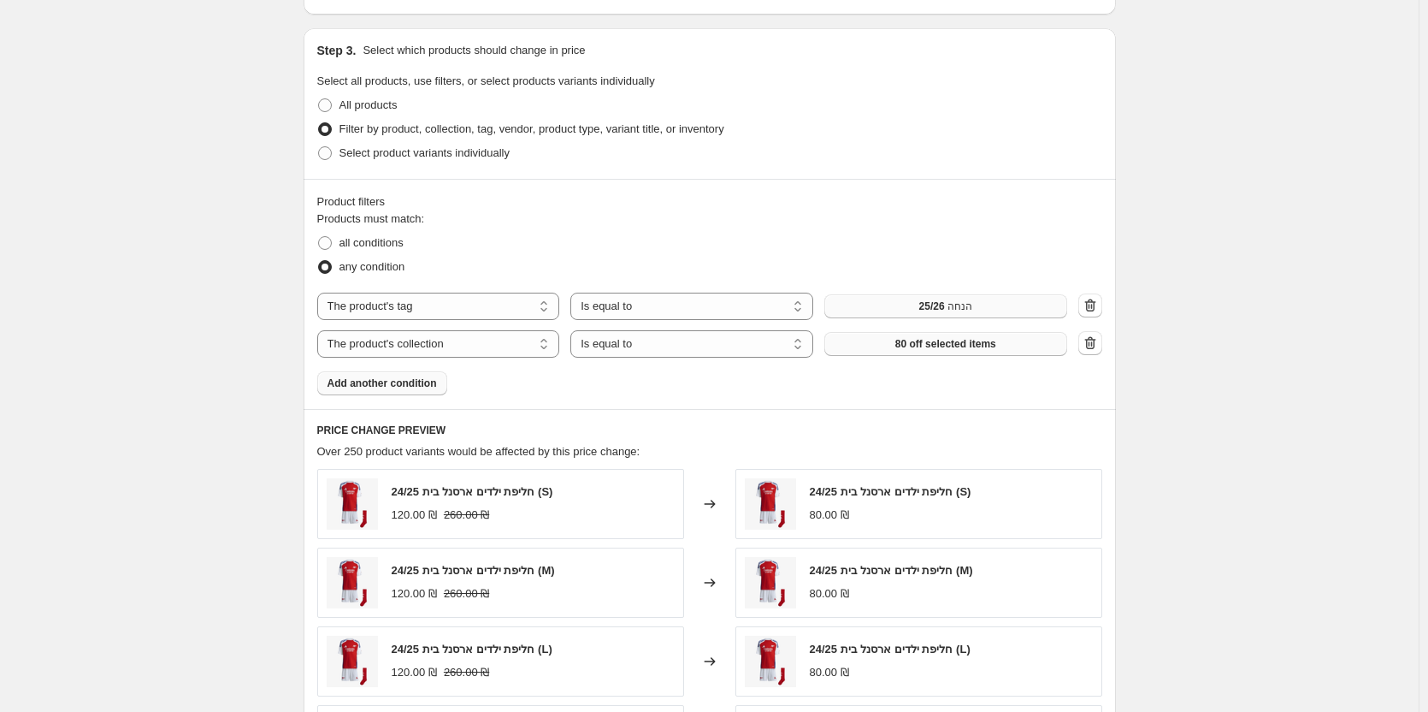
click at [924, 341] on span "80 off selected items" at bounding box center [946, 344] width 101 height 14
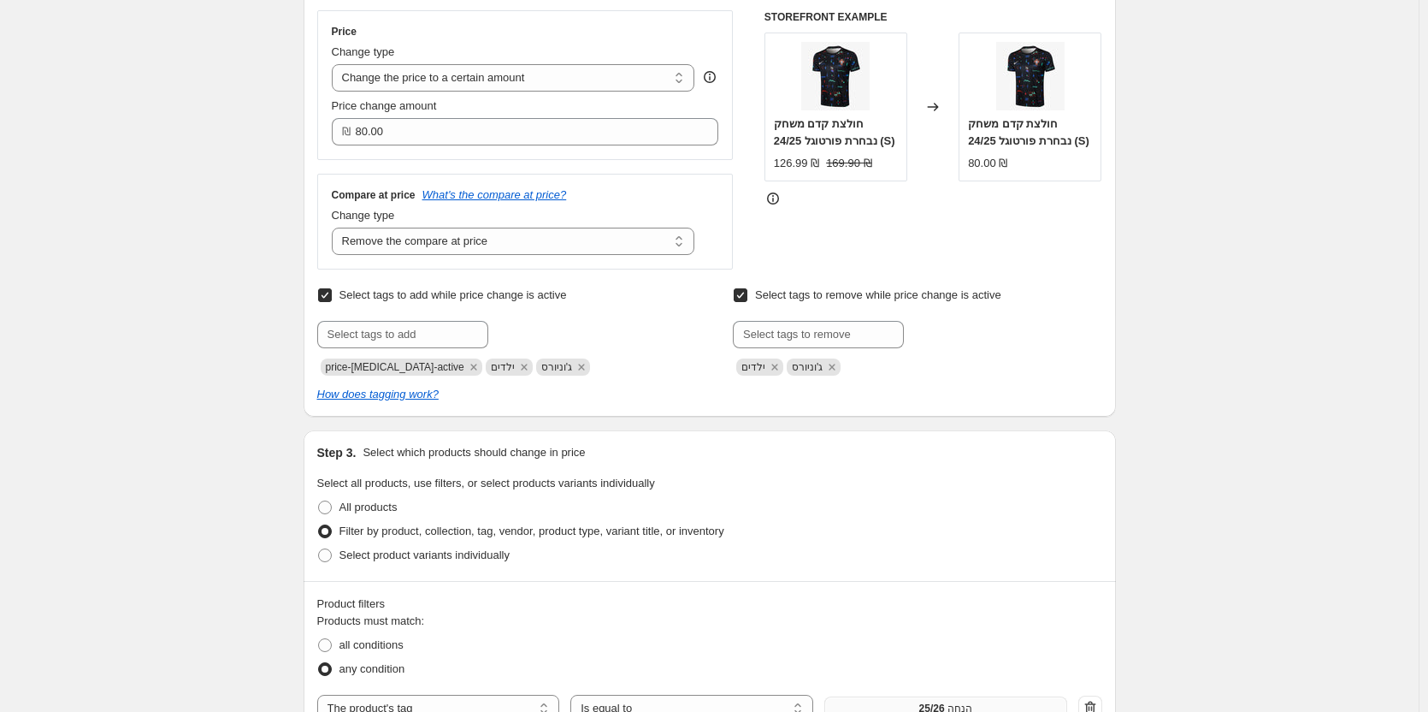
scroll to position [279, 0]
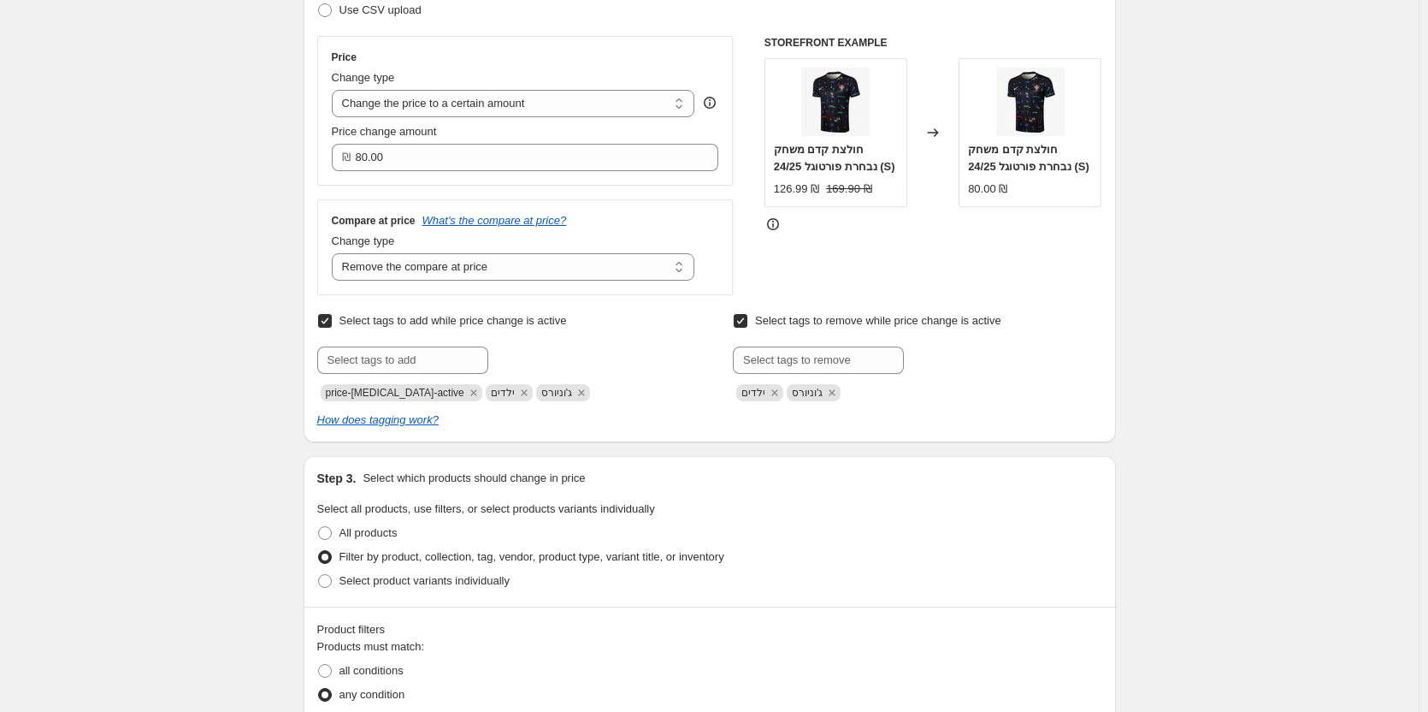
click at [755, 321] on label "Select tags to remove while price change is active" at bounding box center [867, 321] width 269 height 24
click at [748, 321] on input "Select tags to remove while price change is active" at bounding box center [741, 321] width 14 height 14
checkbox input "false"
click at [381, 316] on span "Select tags to add while price change is active" at bounding box center [454, 320] width 228 height 13
click at [332, 316] on input "Select tags to add while price change is active" at bounding box center [325, 321] width 14 height 14
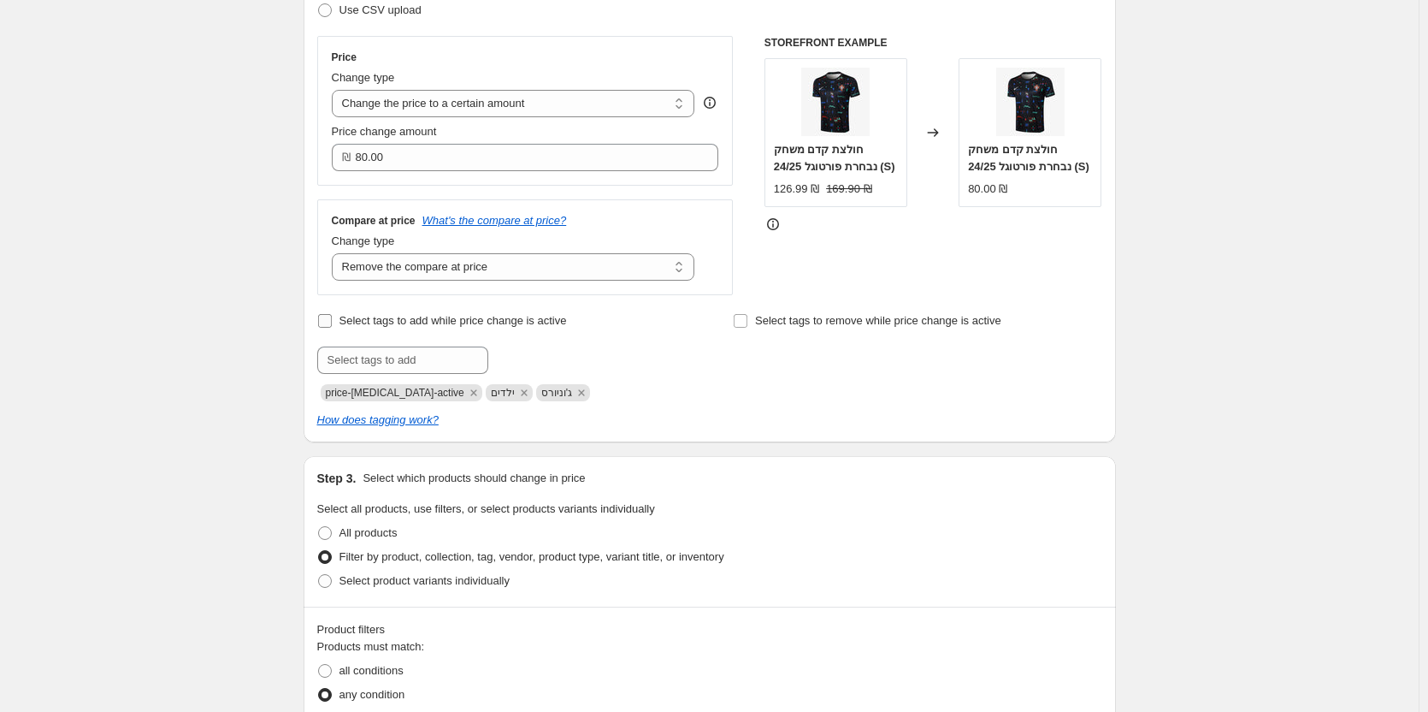
checkbox input "false"
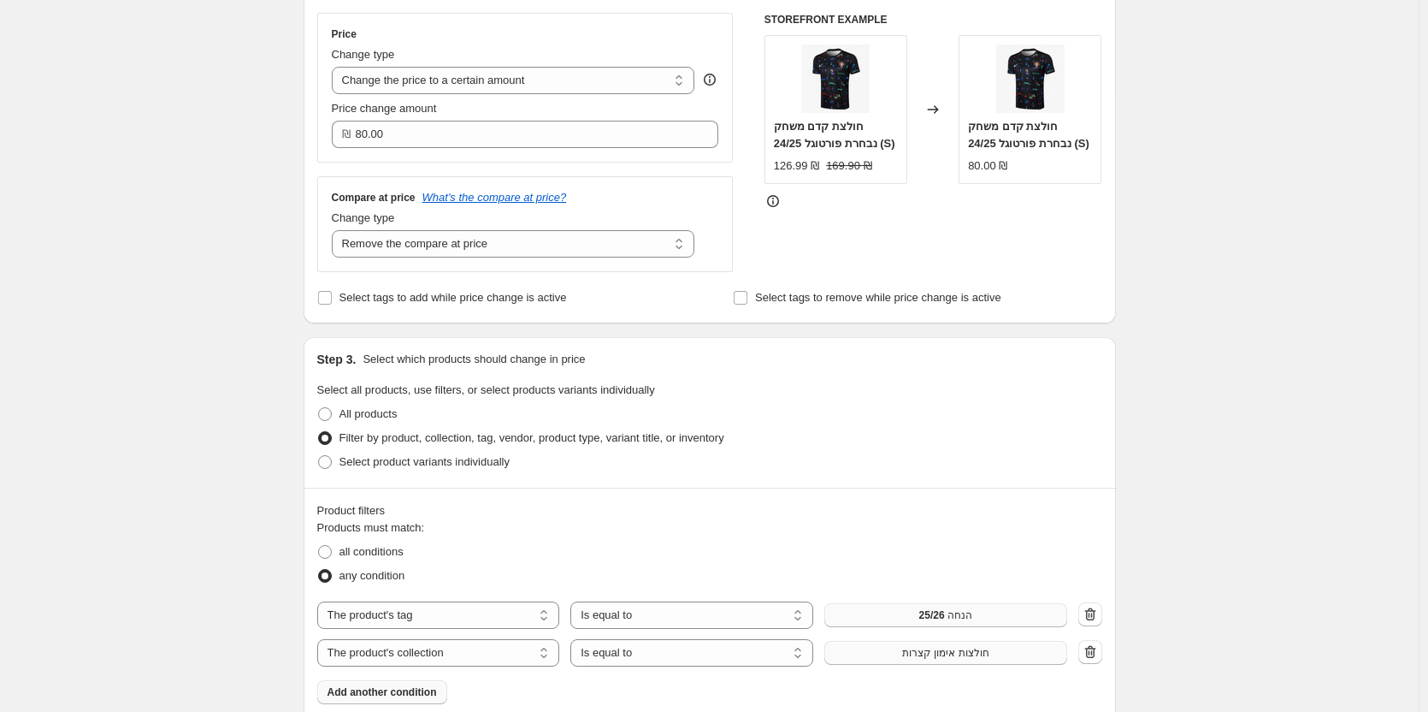
scroll to position [473, 0]
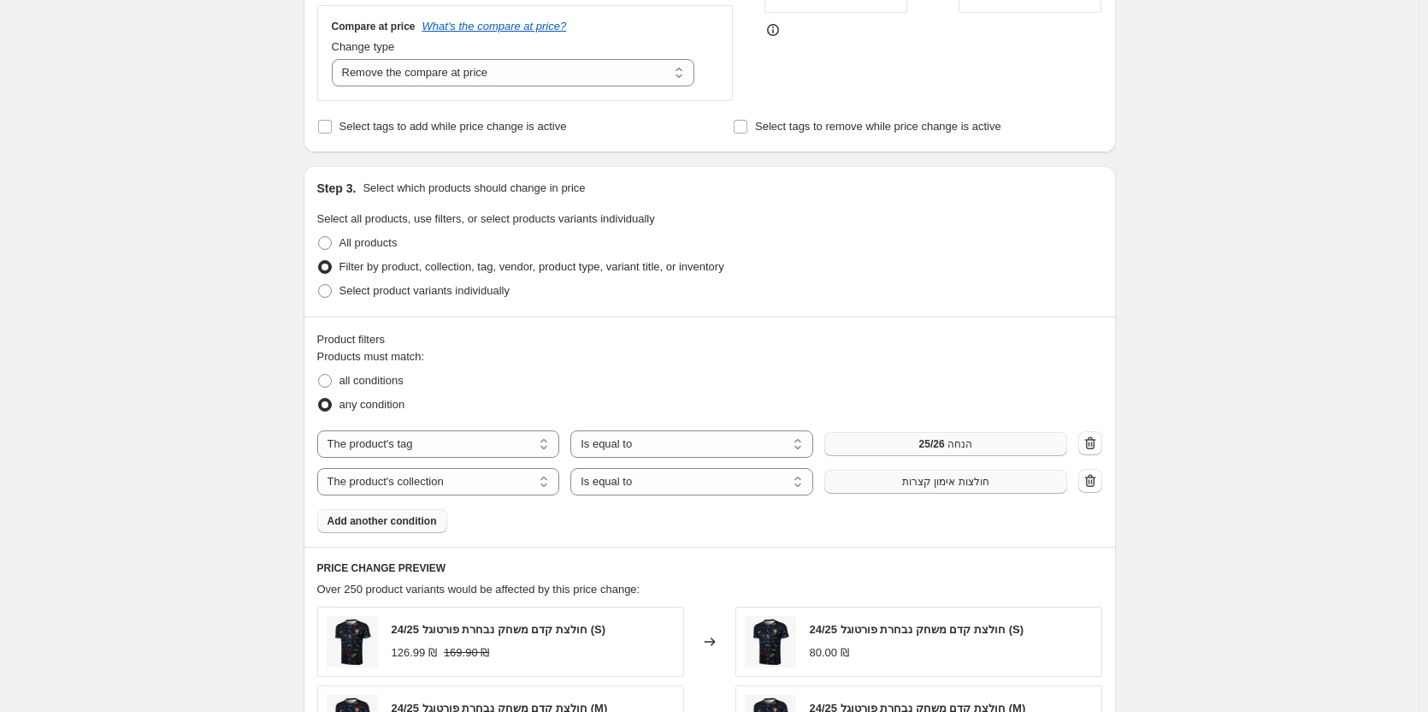
click at [417, 528] on span "Add another condition" at bounding box center [382, 521] width 109 height 14
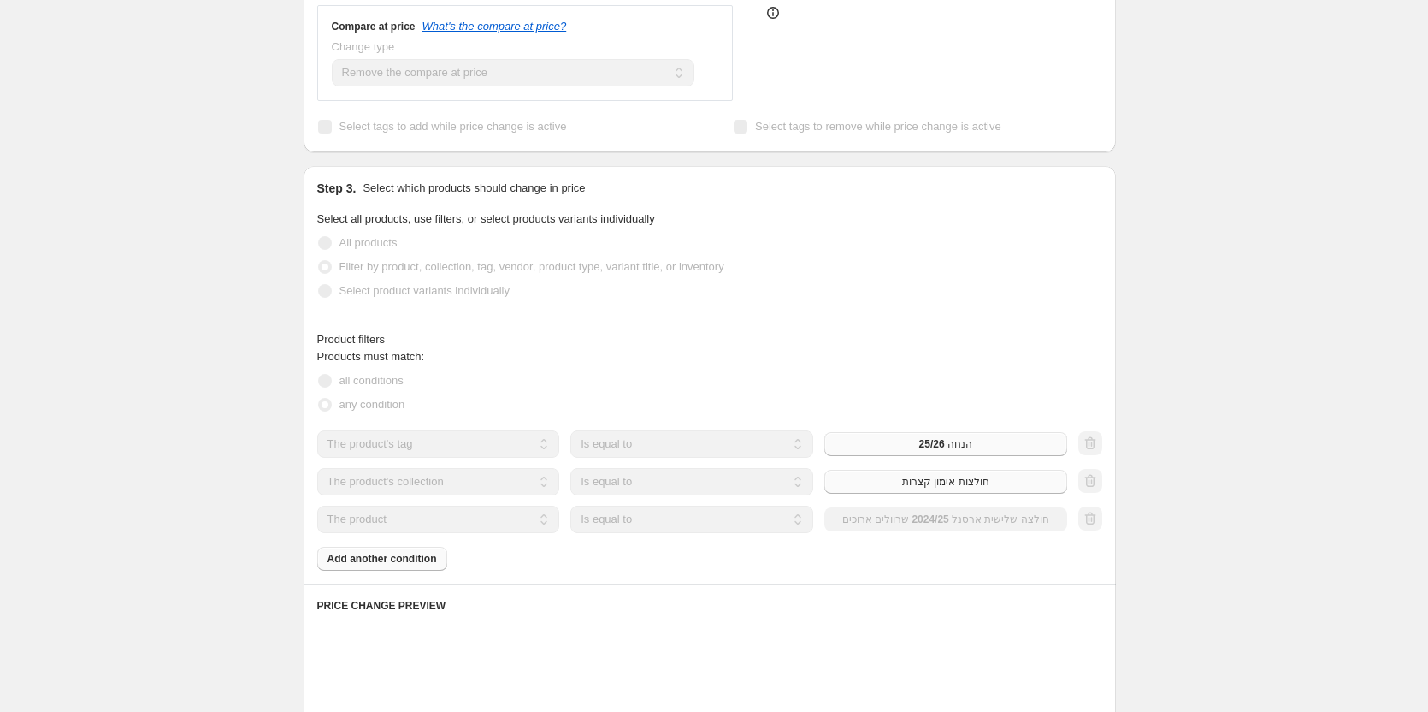
click at [524, 523] on select "The product The product's collection The product's tag The product's vendor The…" at bounding box center [438, 519] width 243 height 27
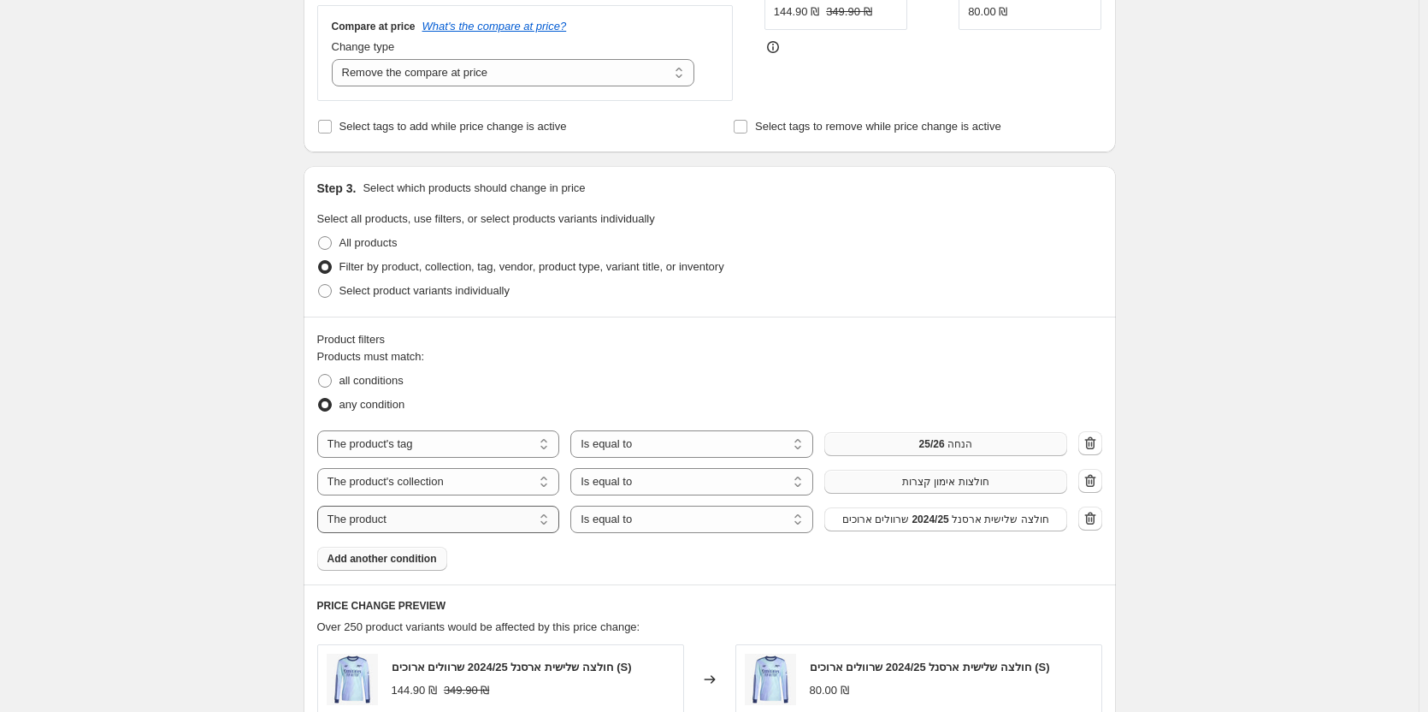
select select "collection"
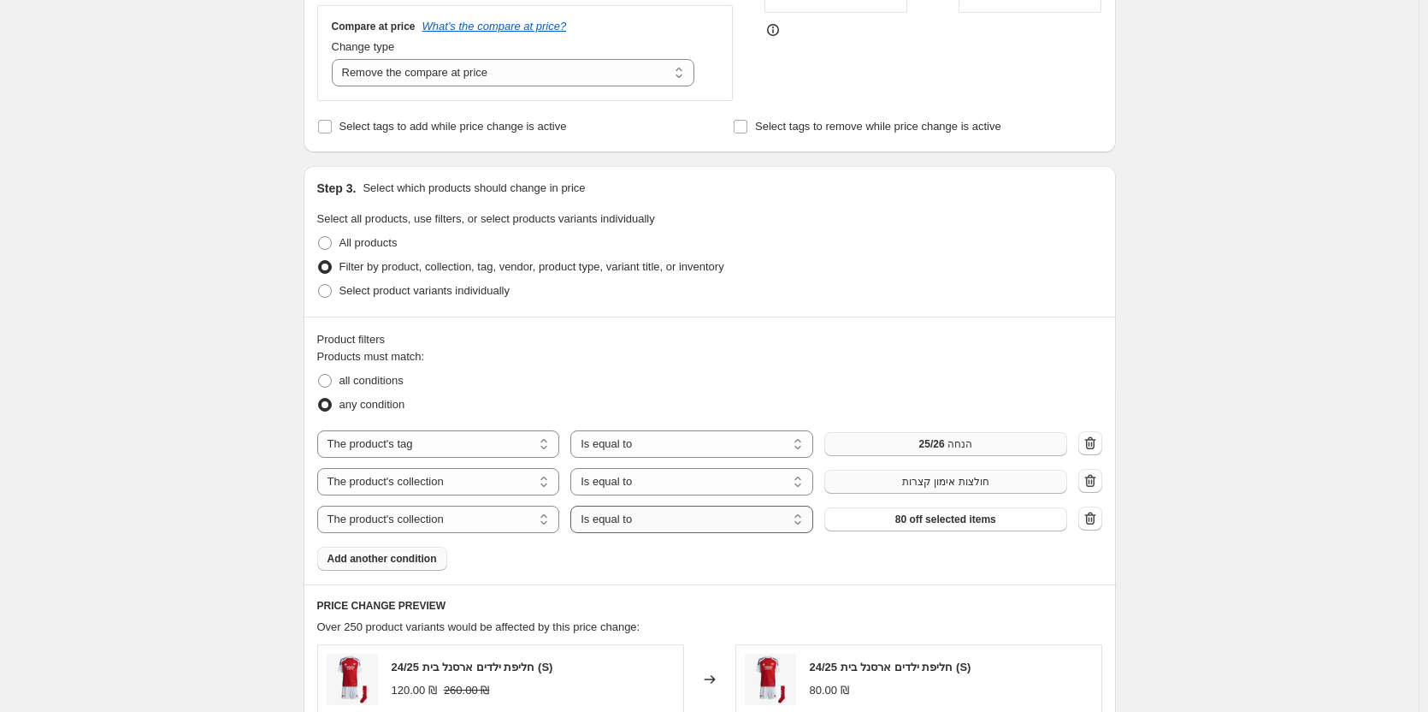
click at [656, 519] on select "Is equal to Is not equal to" at bounding box center [692, 519] width 243 height 27
select select "not_equal"
click at [1081, 519] on div "The product The product's collection The product's tag The product's vendor The…" at bounding box center [709, 519] width 785 height 27
click at [1090, 519] on icon "button" at bounding box center [1089, 519] width 2 height 5
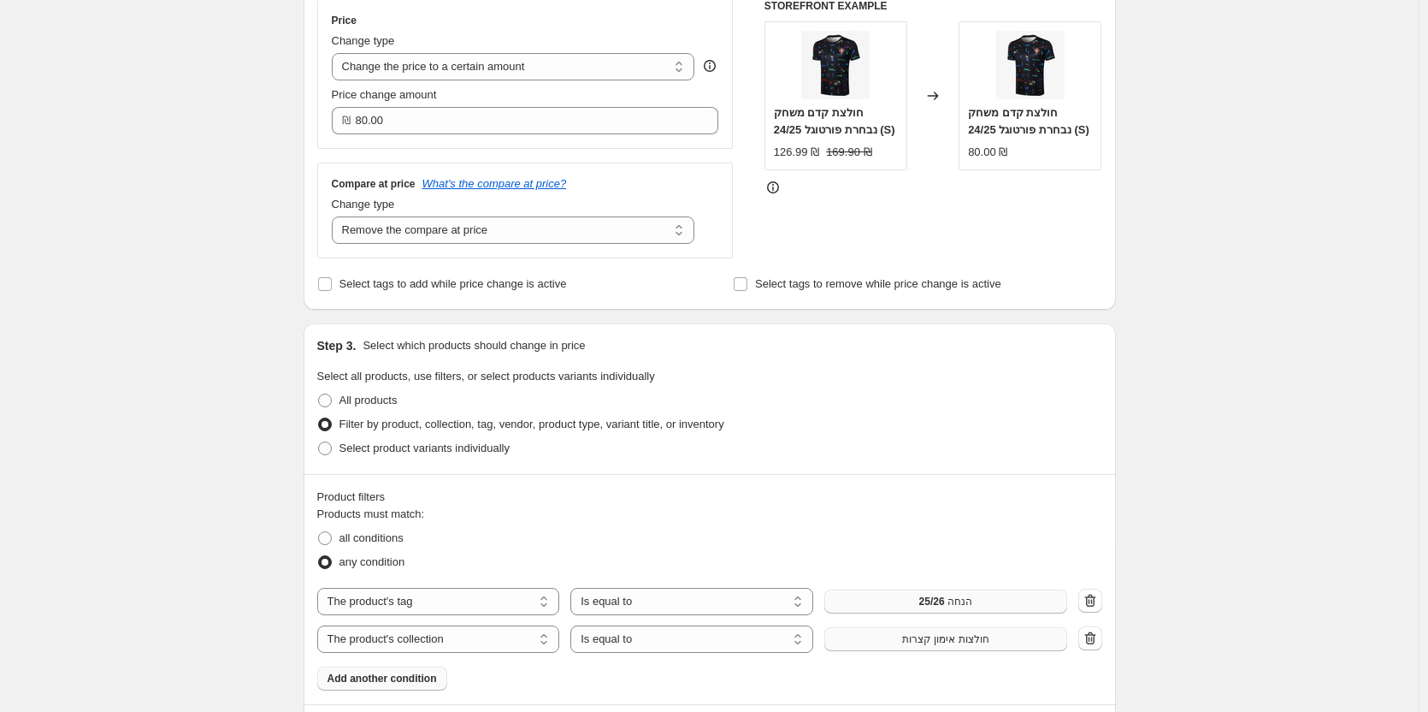
scroll to position [216, 0]
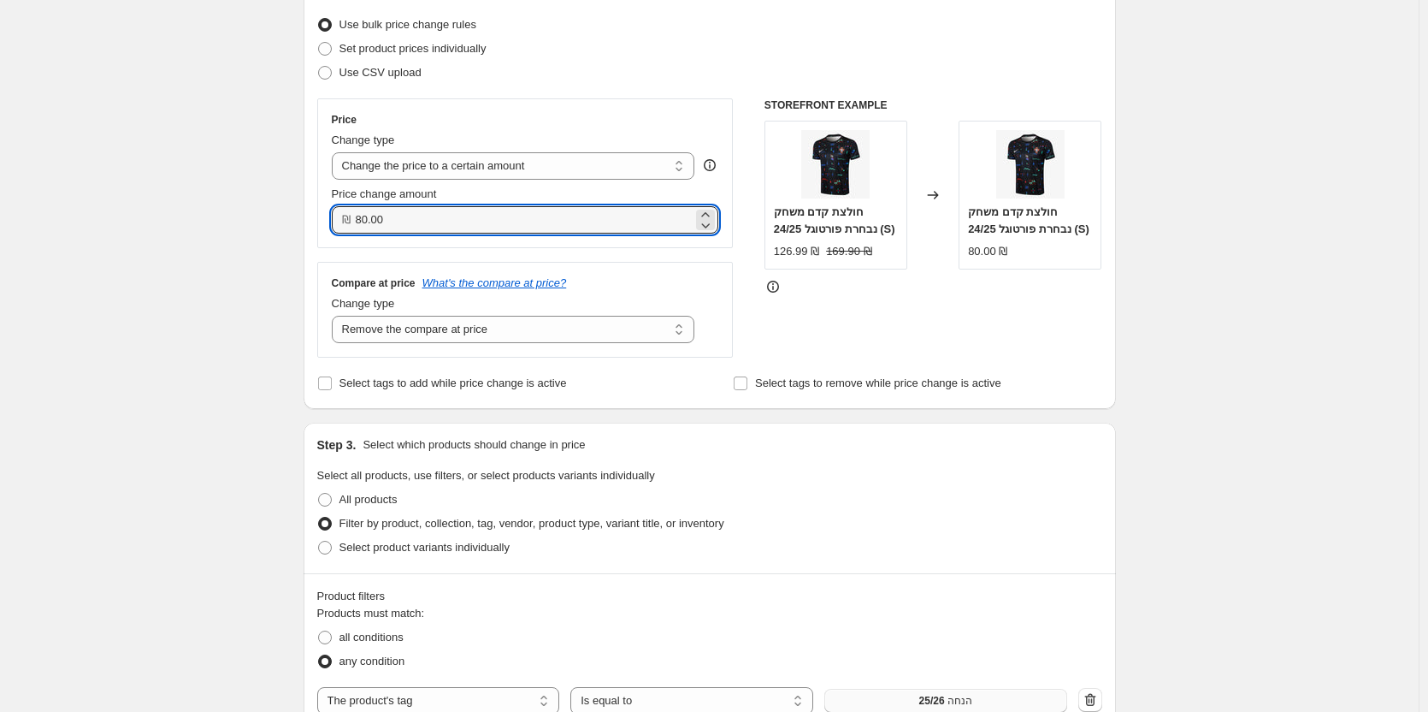
drag, startPoint x: 405, startPoint y: 216, endPoint x: 209, endPoint y: 215, distance: 195.9
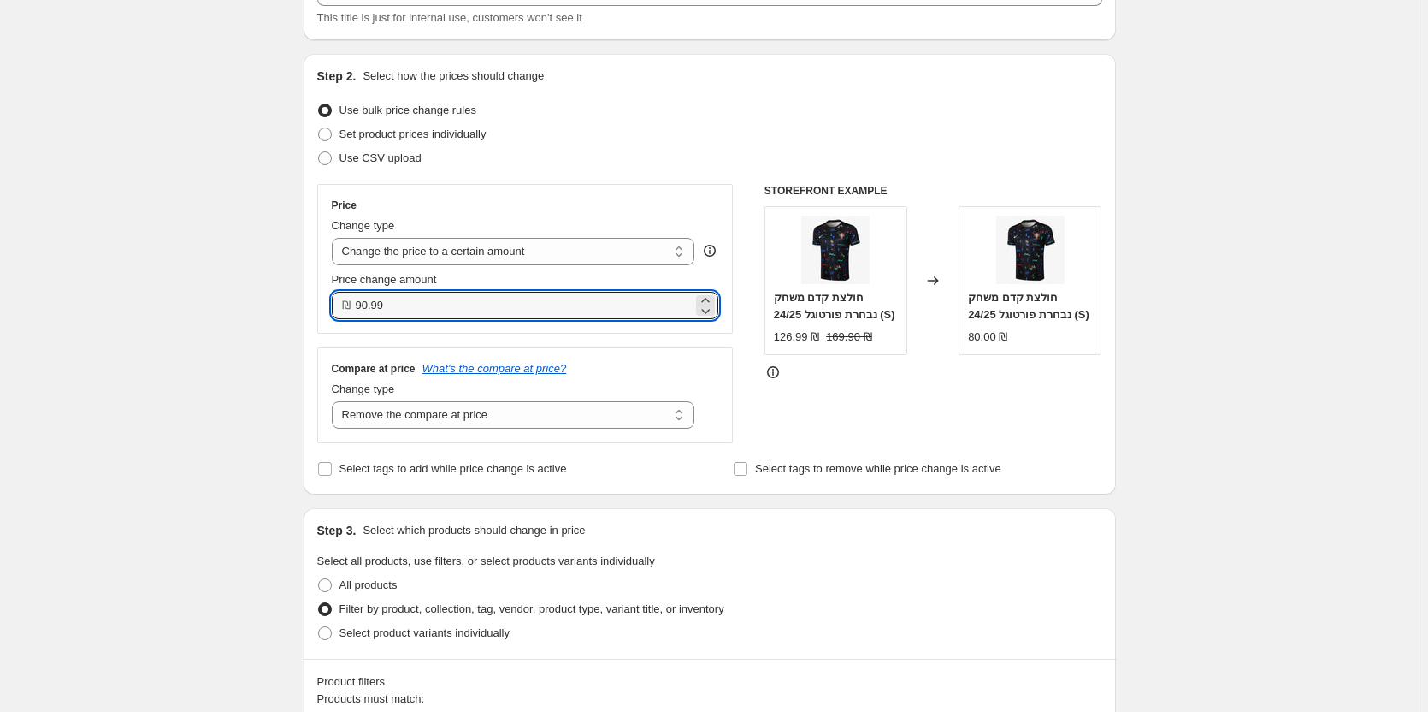
type input "90.99"
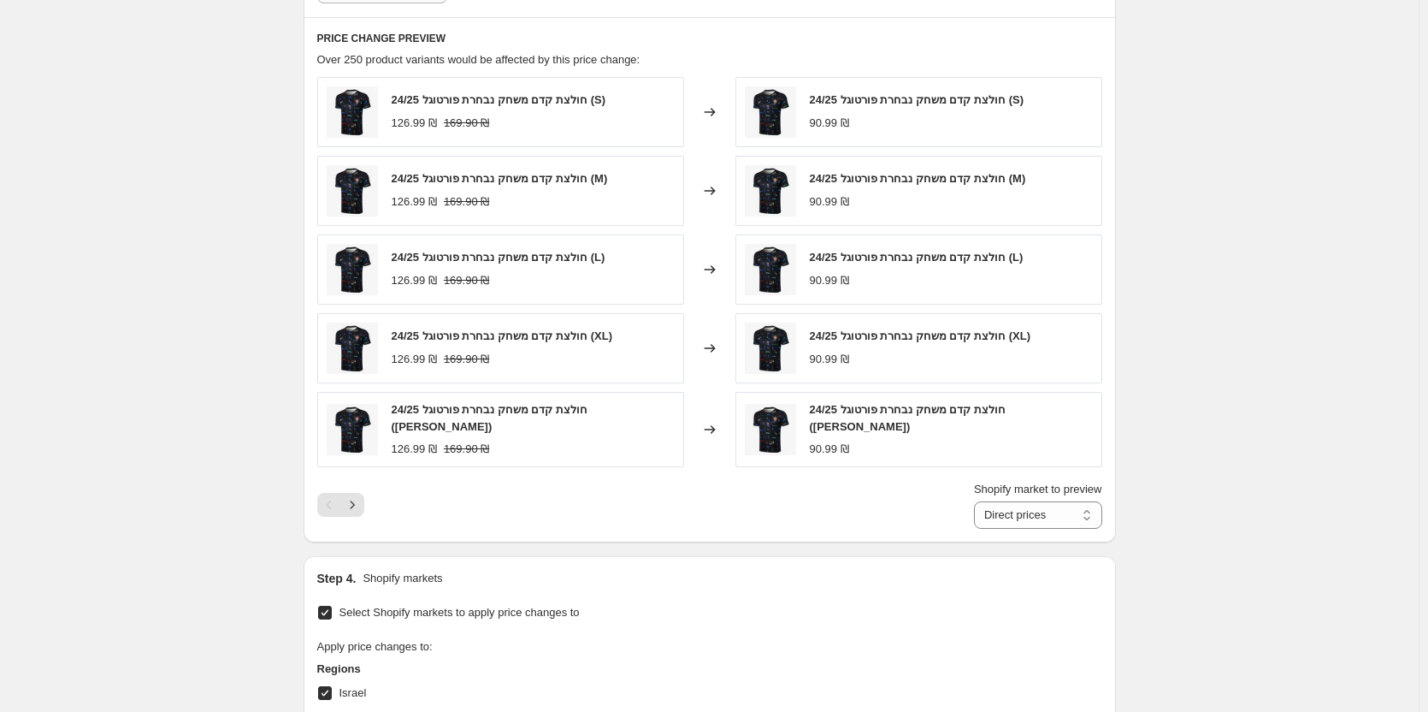
scroll to position [955, 0]
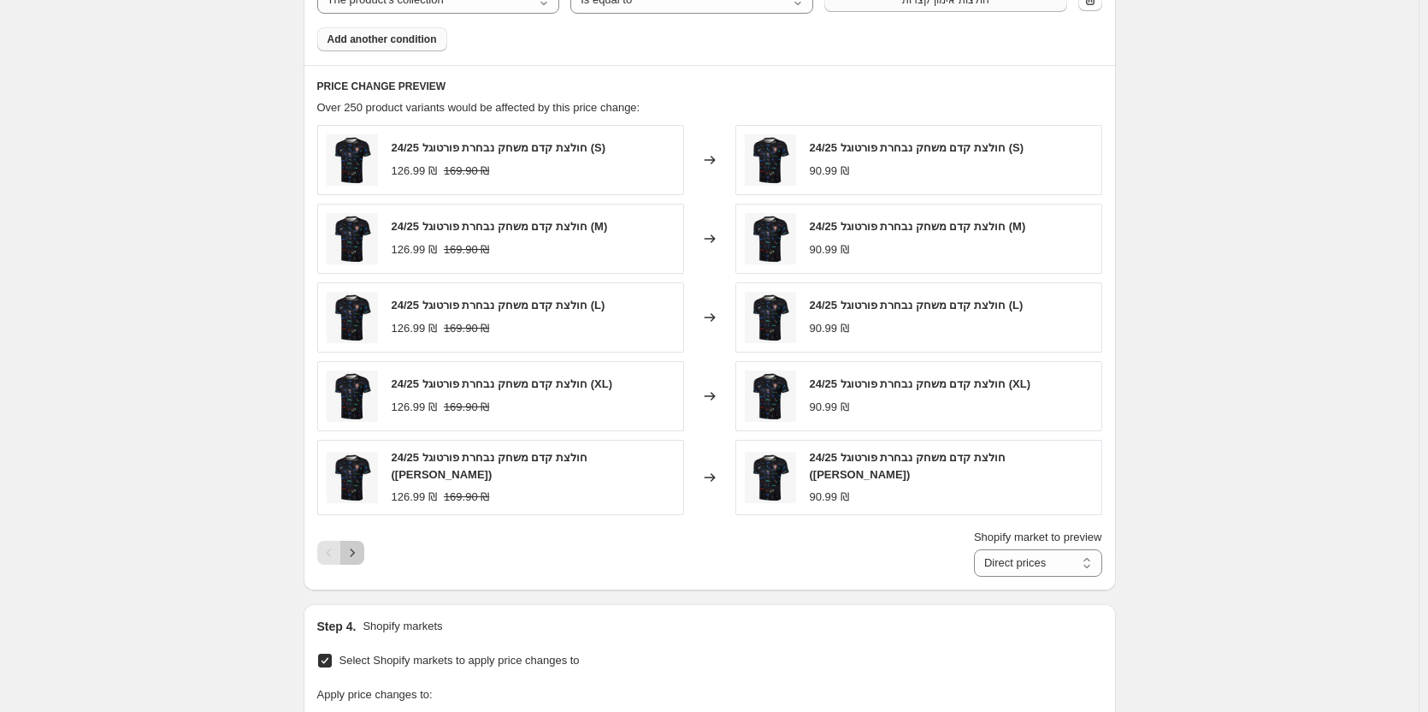
click at [346, 544] on button "Next" at bounding box center [352, 553] width 24 height 24
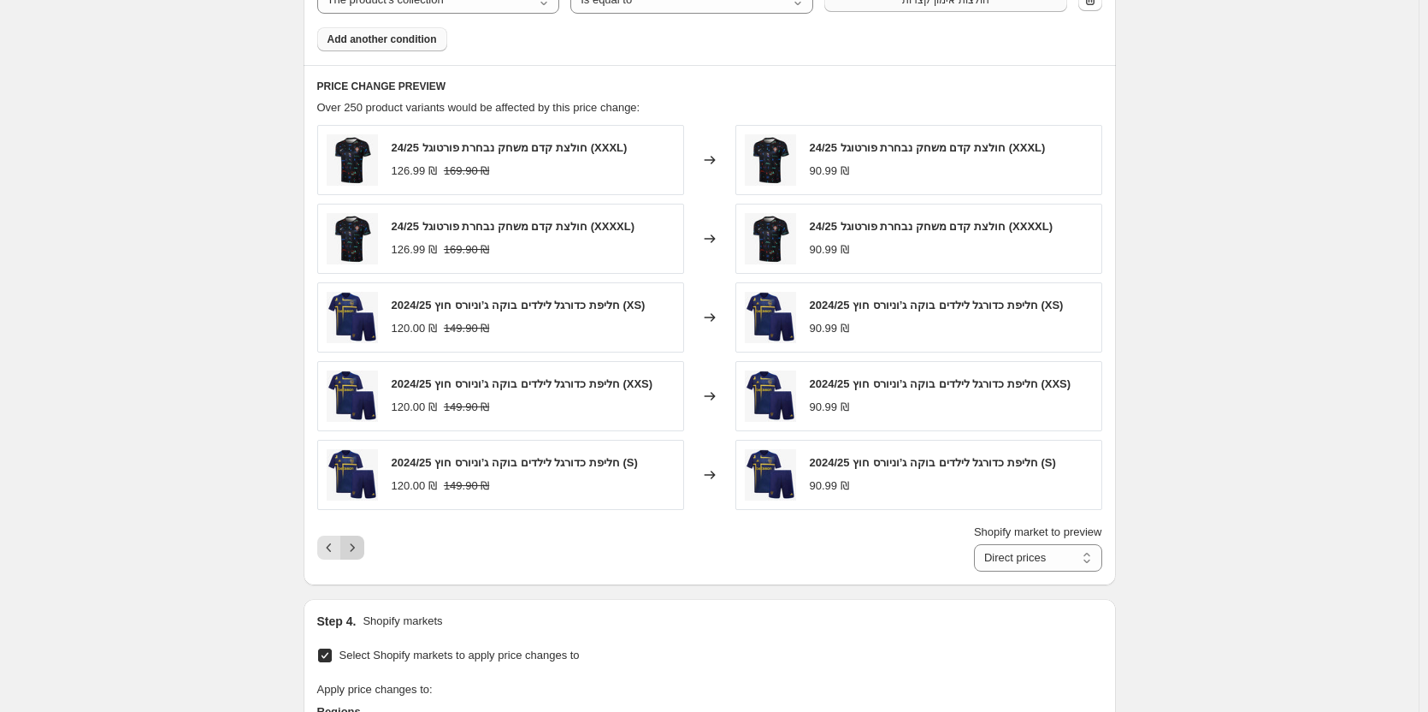
click at [352, 546] on icon "Next" at bounding box center [352, 547] width 17 height 17
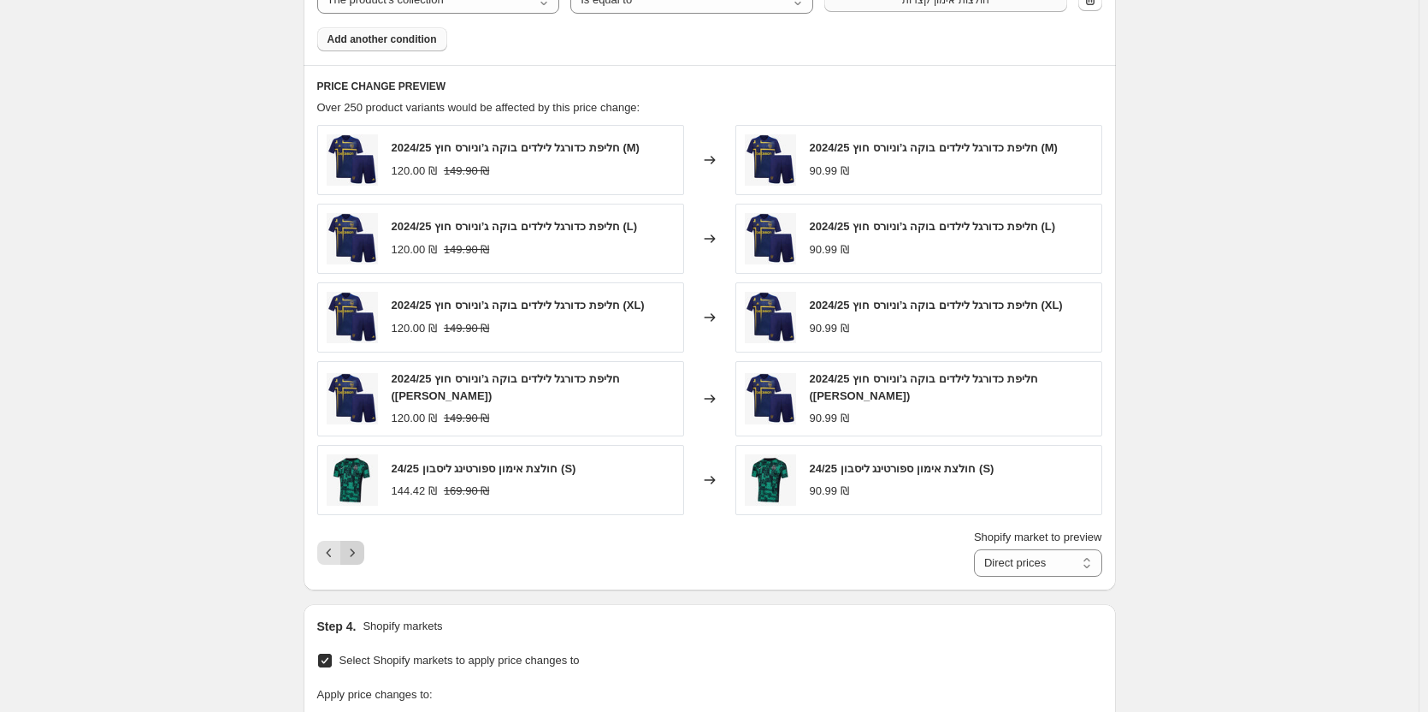
click at [352, 546] on icon "Next" at bounding box center [352, 552] width 17 height 17
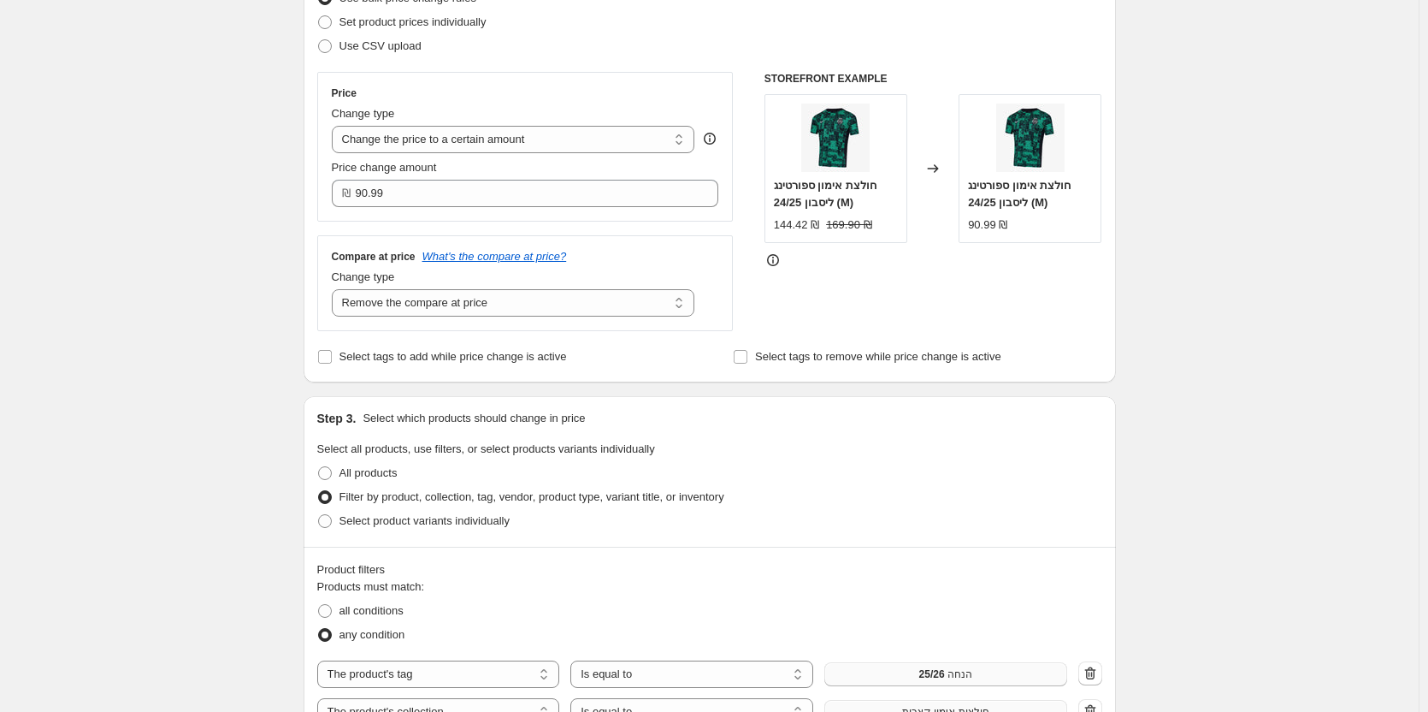
scroll to position [270, 0]
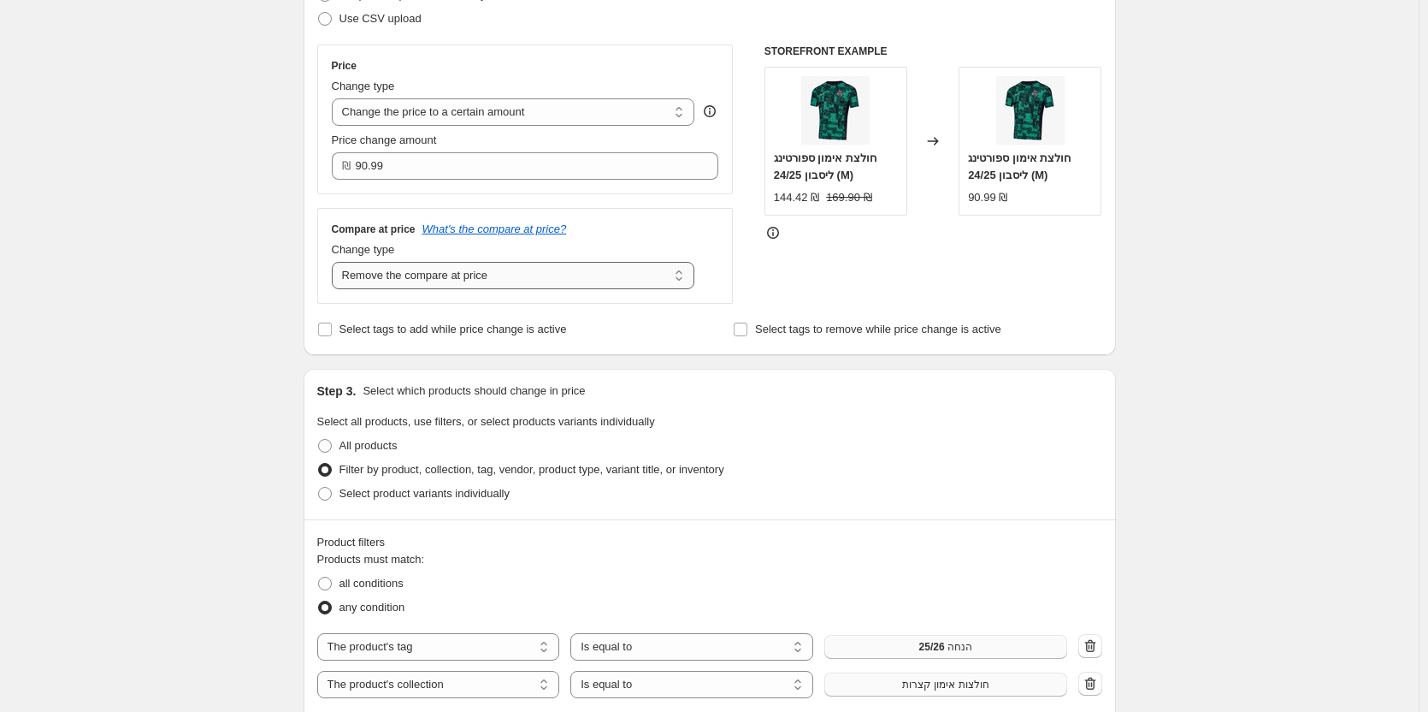
click at [466, 288] on select "Change the compare at price to the current price (sale) Change the compare at p…" at bounding box center [514, 275] width 364 height 27
click at [335, 263] on select "Change the compare at price to the current price (sale) Change the compare at p…" at bounding box center [514, 275] width 364 height 27
click at [574, 269] on select "Change the compare at price to the current price (sale) Change the compare at p…" at bounding box center [514, 275] width 364 height 27
click at [335, 263] on select "Change the compare at price to the current price (sale) Change the compare at p…" at bounding box center [514, 275] width 364 height 27
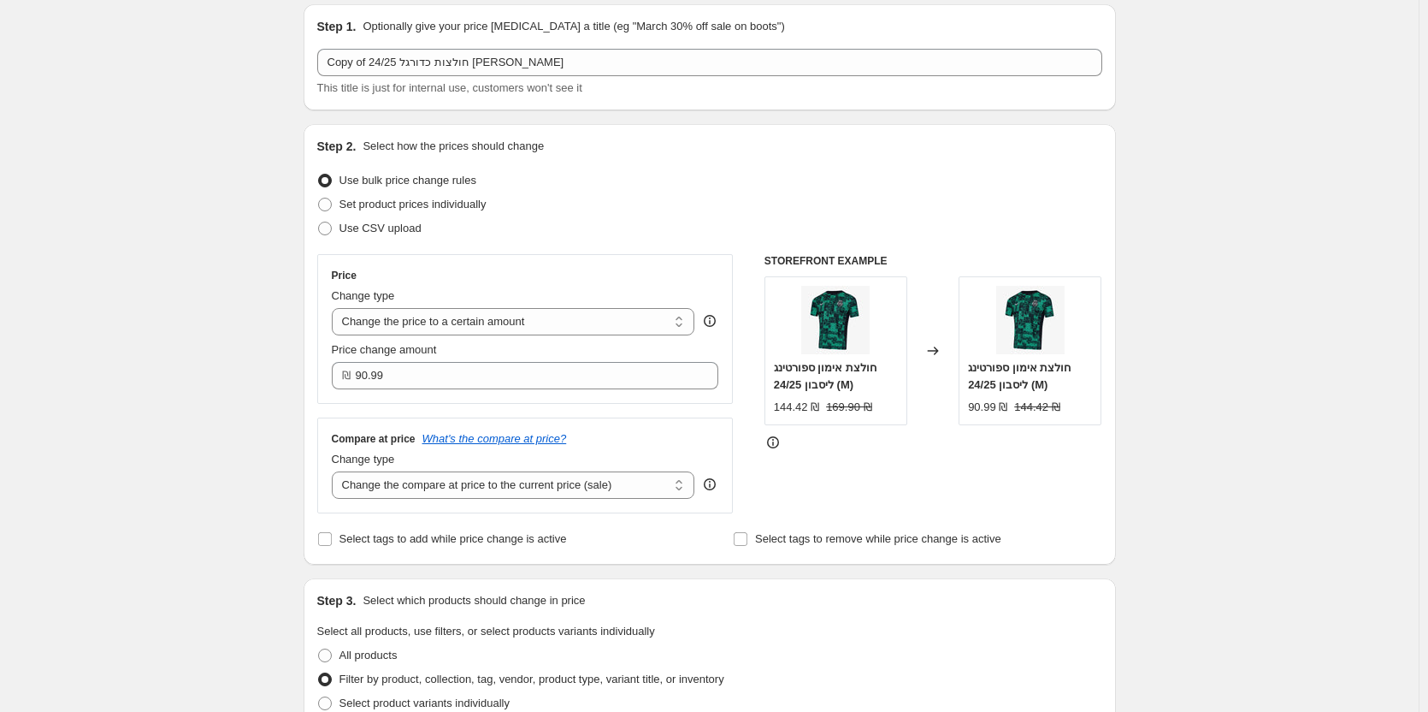
scroll to position [0, 0]
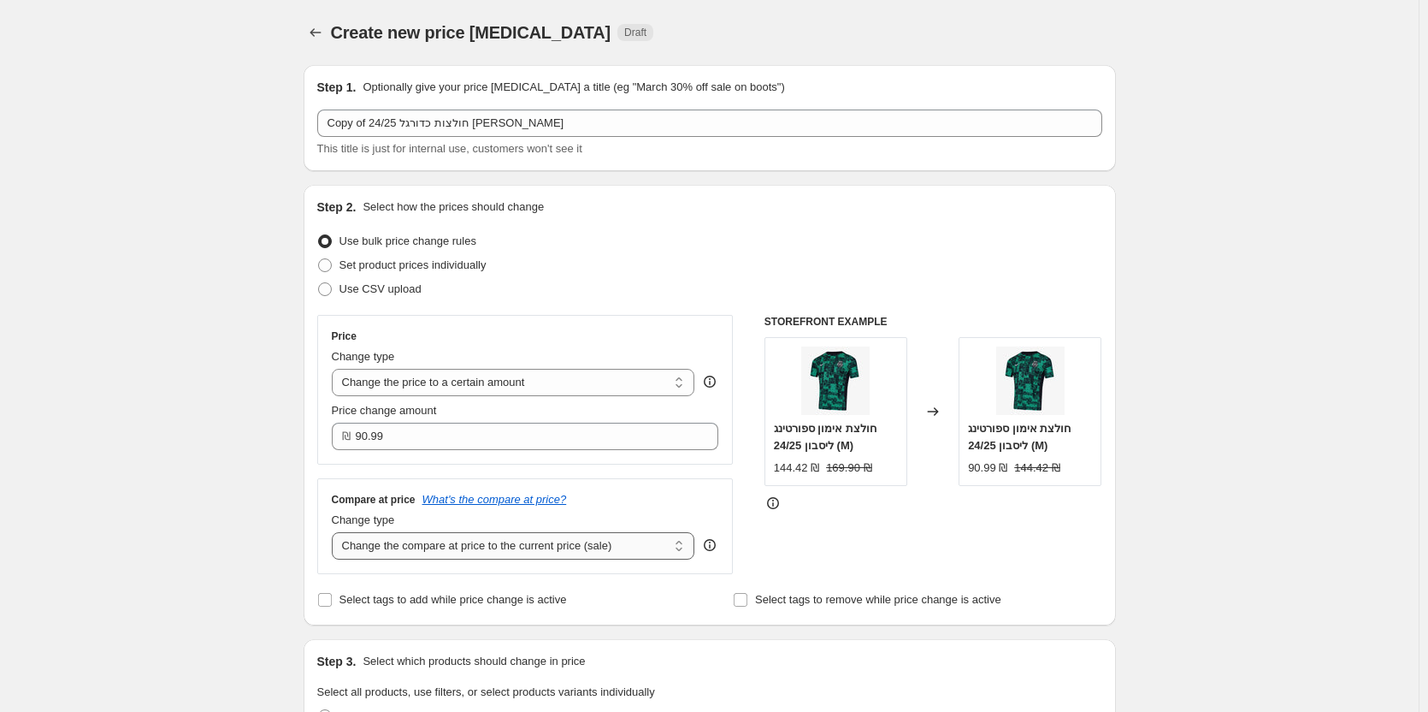
click at [537, 550] on select "Change the compare at price to the current price (sale) Change the compare at p…" at bounding box center [514, 545] width 364 height 27
click at [335, 533] on select "Change the compare at price to the current price (sale) Change the compare at p…" at bounding box center [514, 545] width 364 height 27
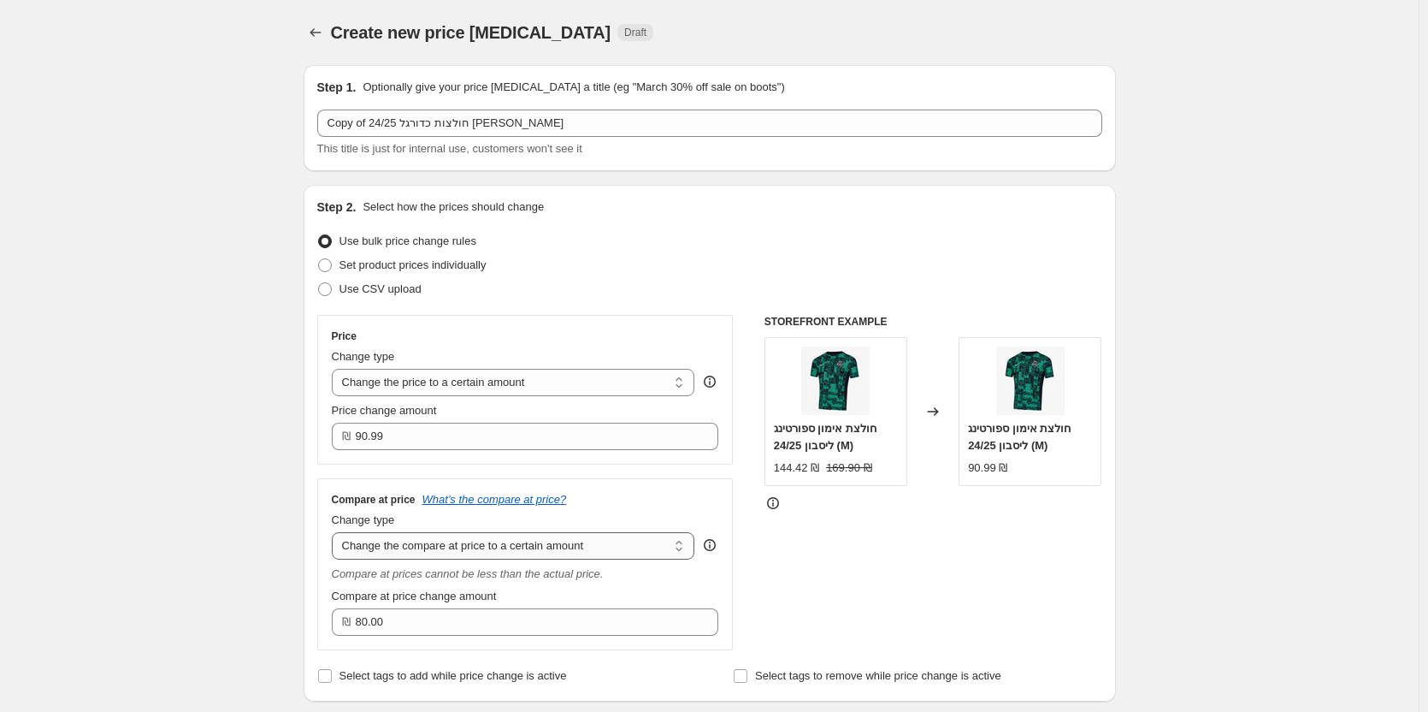
click at [640, 539] on select "Change the compare at price to the current price (sale) Change the compare at p…" at bounding box center [514, 545] width 364 height 27
select select "ep"
click at [335, 533] on select "Change the compare at price to the current price (sale) Change the compare at p…" at bounding box center [514, 545] width 364 height 27
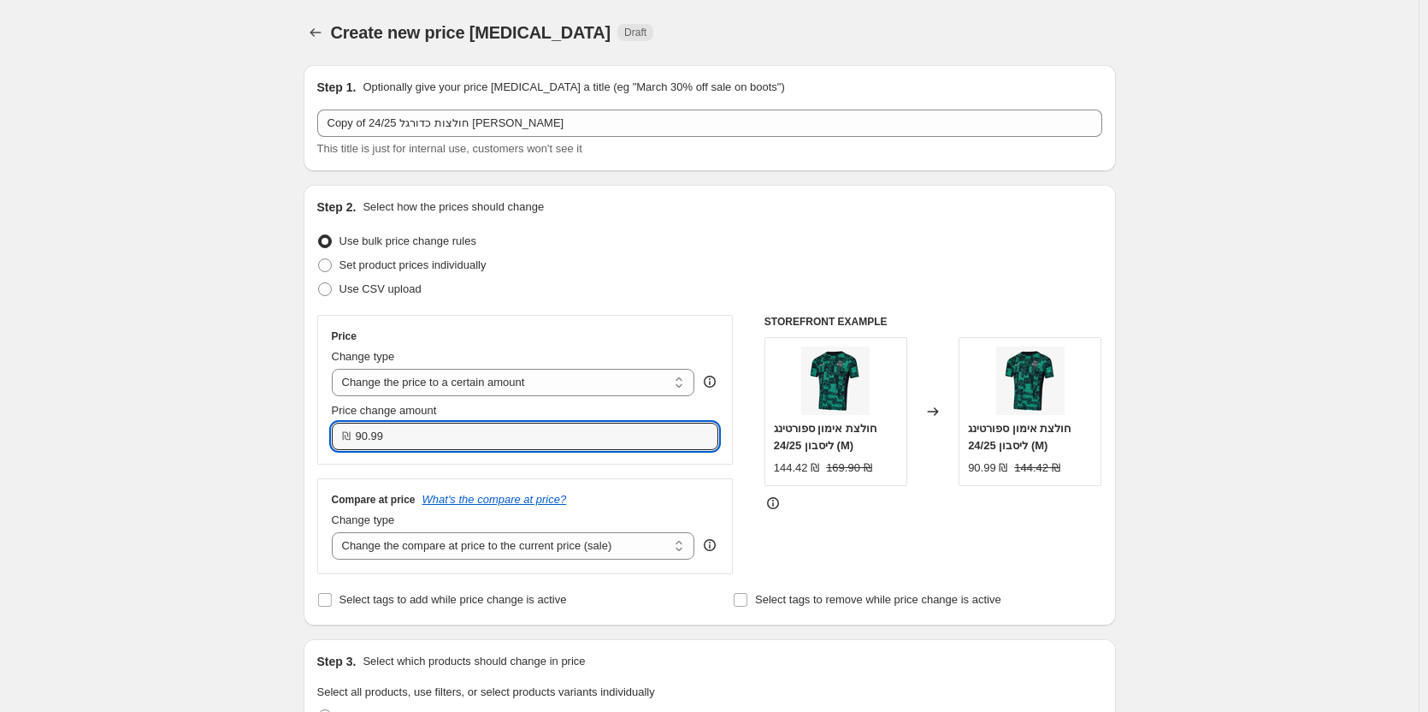
type input "80.00"
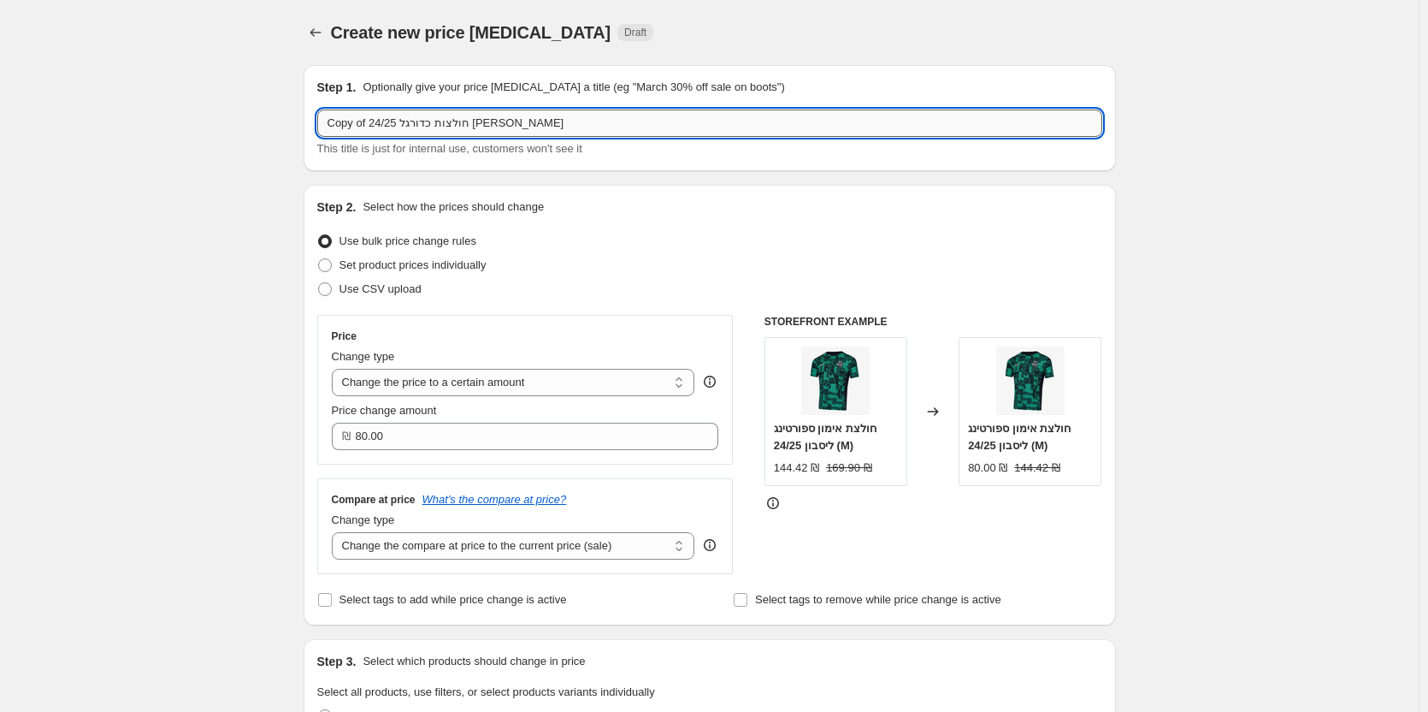
click at [573, 127] on input "Copy of חולצות כדורגל 24/25 [PERSON_NAME]" at bounding box center [709, 122] width 785 height 27
type input "הנחה לחודש בלבד"
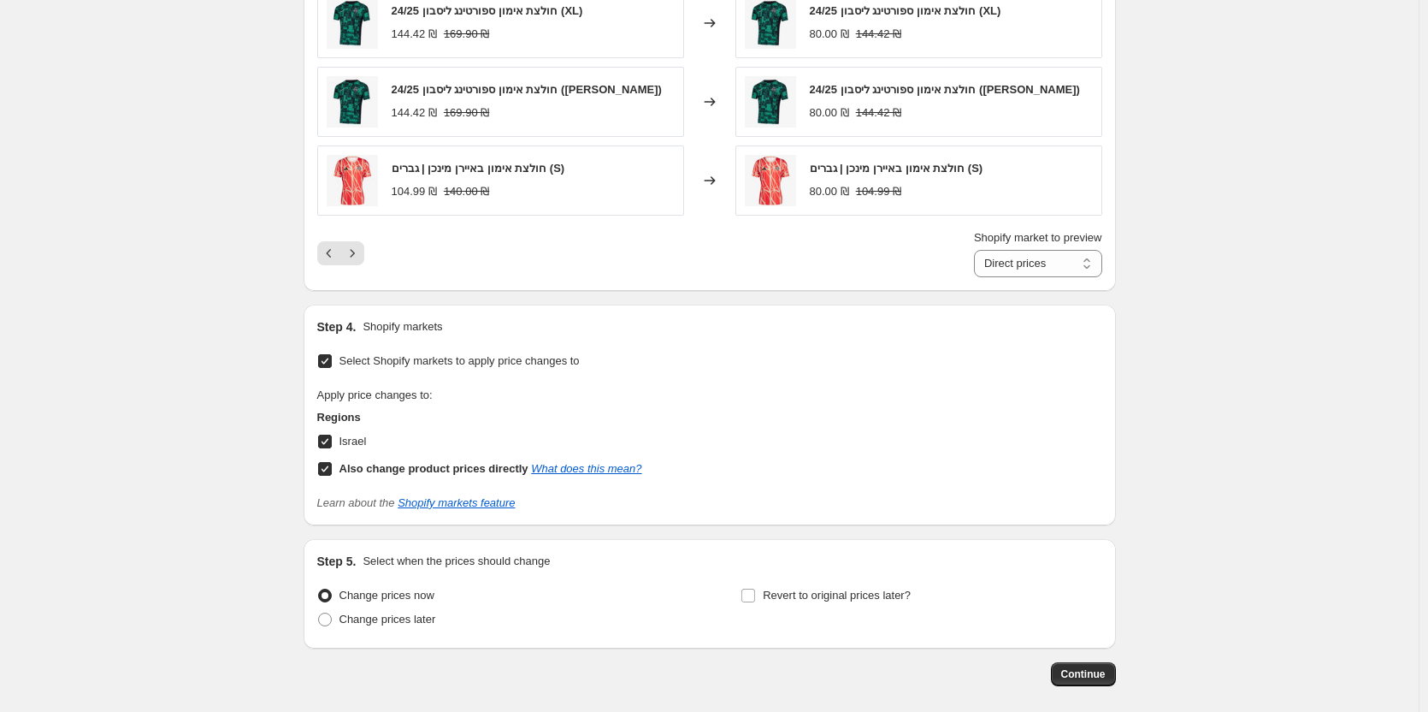
scroll to position [1328, 0]
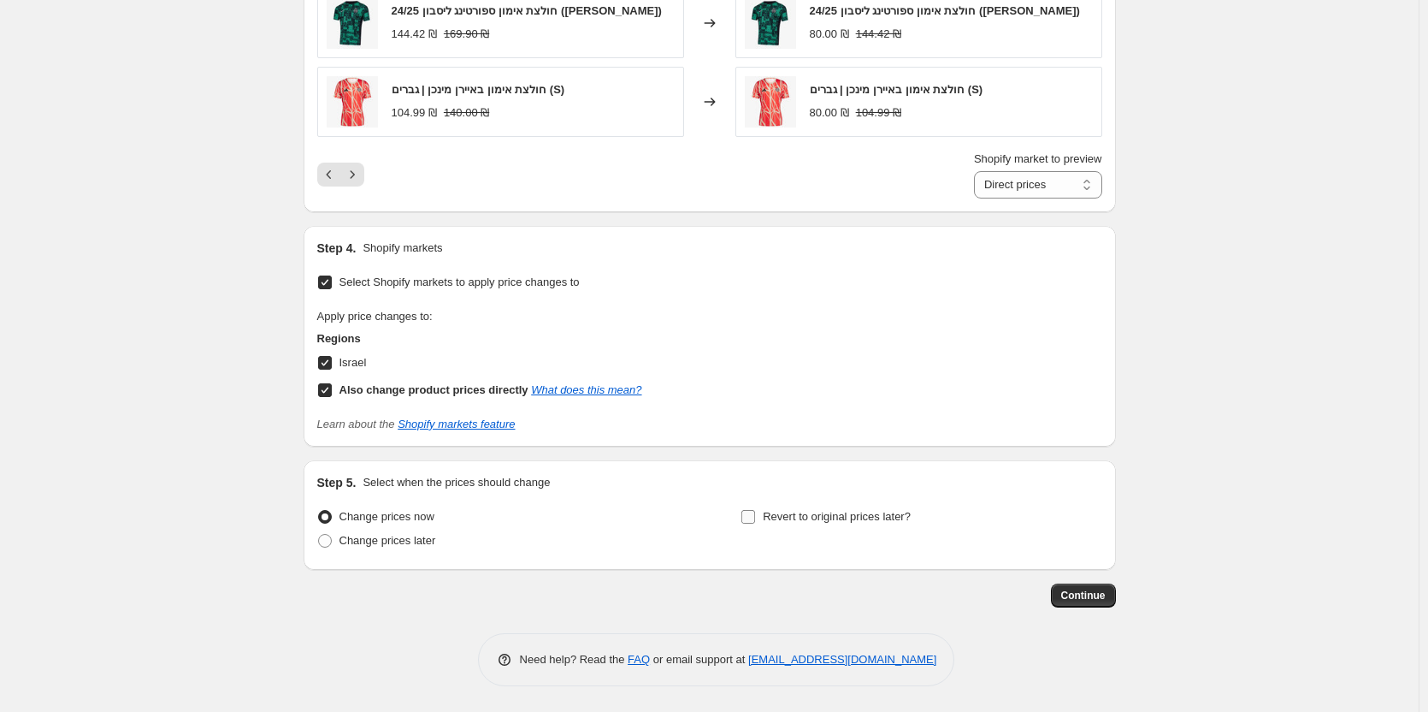
click at [769, 523] on span "Revert to original prices later?" at bounding box center [837, 516] width 148 height 13
click at [755, 523] on input "Revert to original prices later?" at bounding box center [749, 517] width 14 height 14
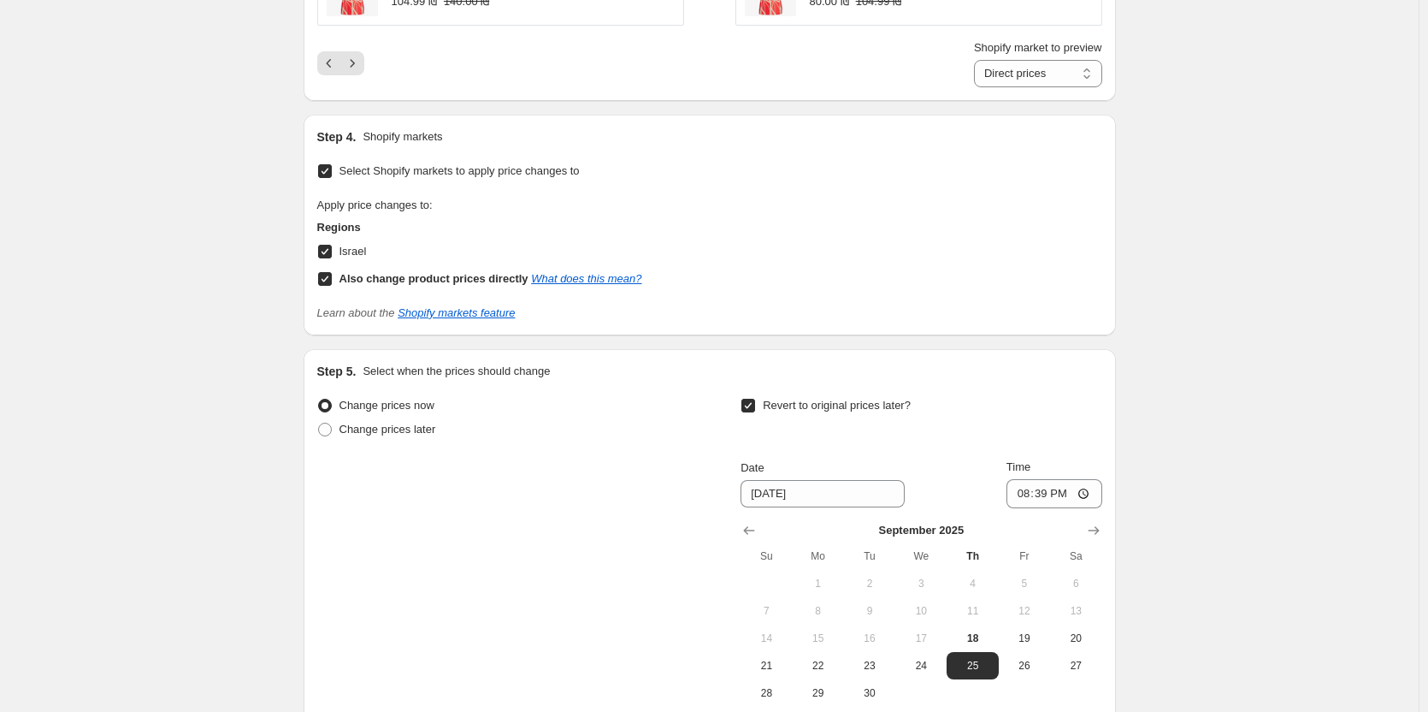
scroll to position [1621, 0]
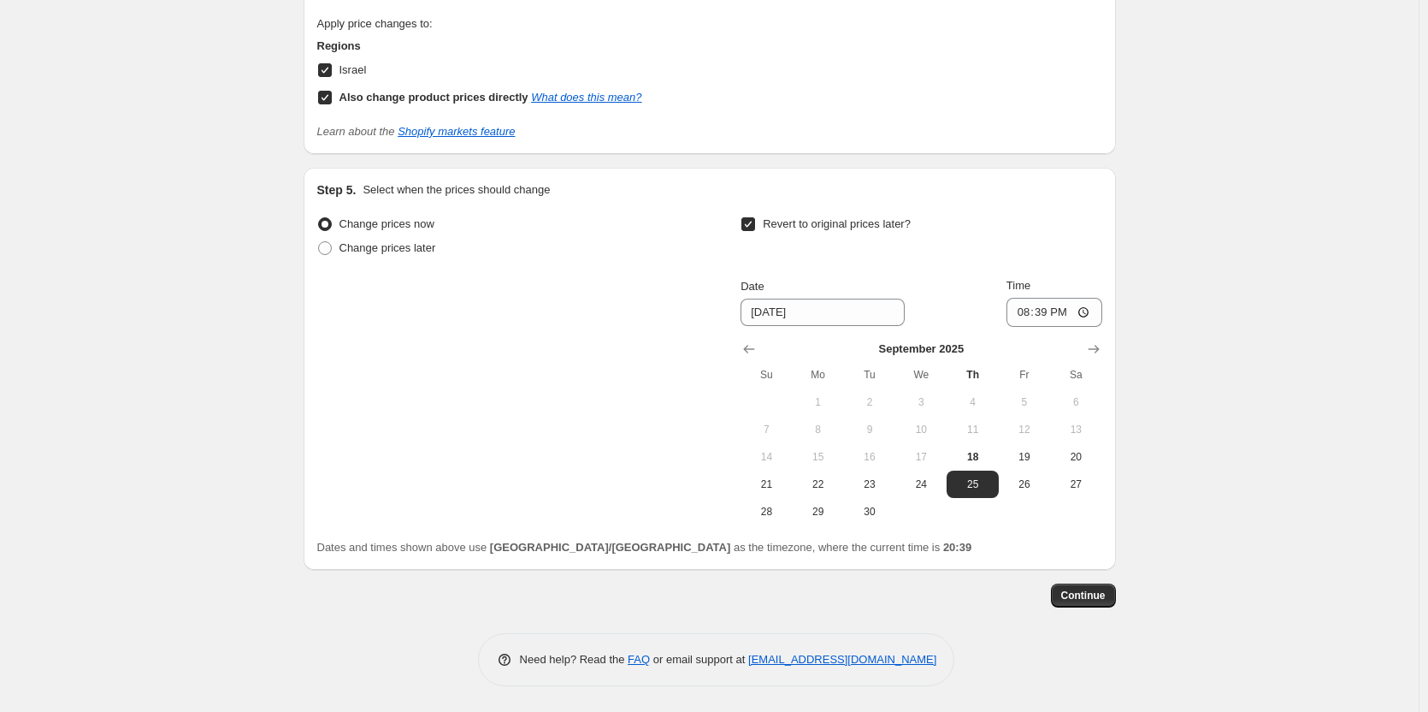
click at [808, 213] on label "Revert to original prices later?" at bounding box center [826, 224] width 170 height 24
click at [755, 217] on input "Revert to original prices later?" at bounding box center [749, 224] width 14 height 14
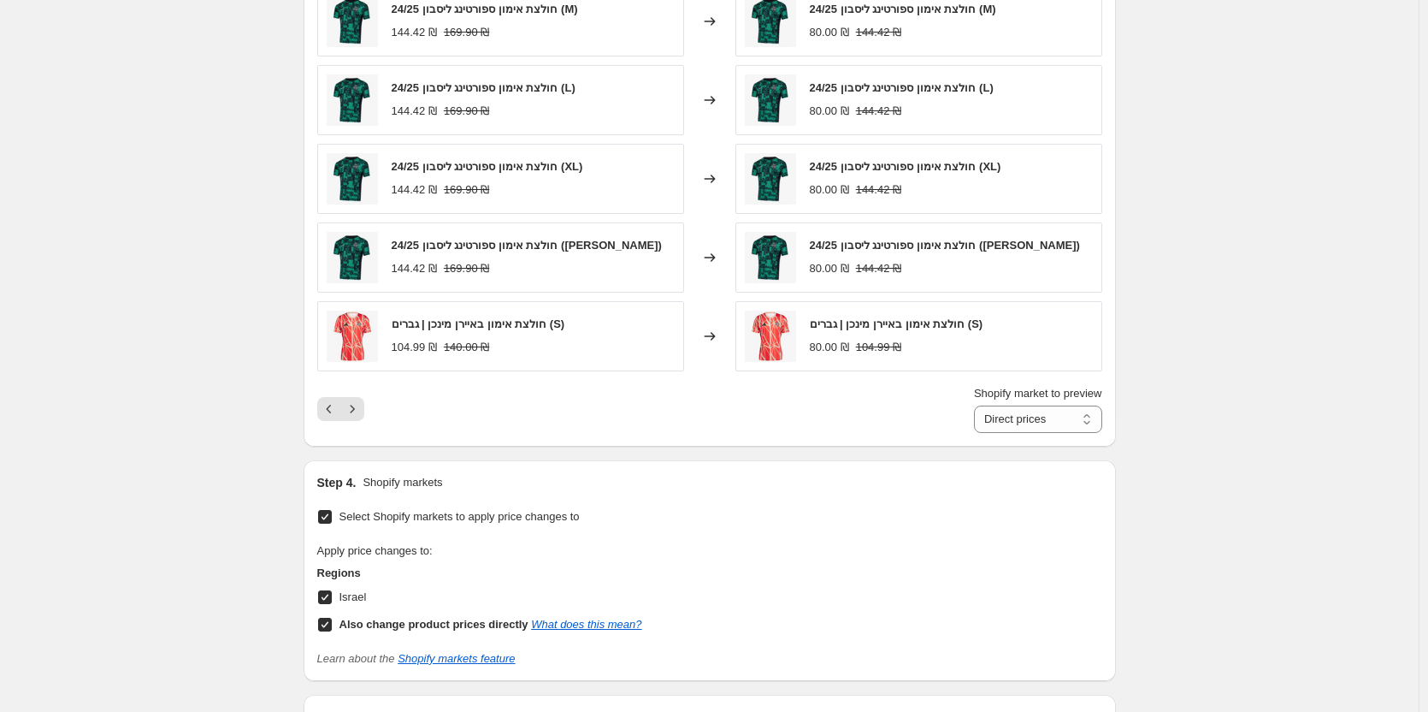
scroll to position [1328, 0]
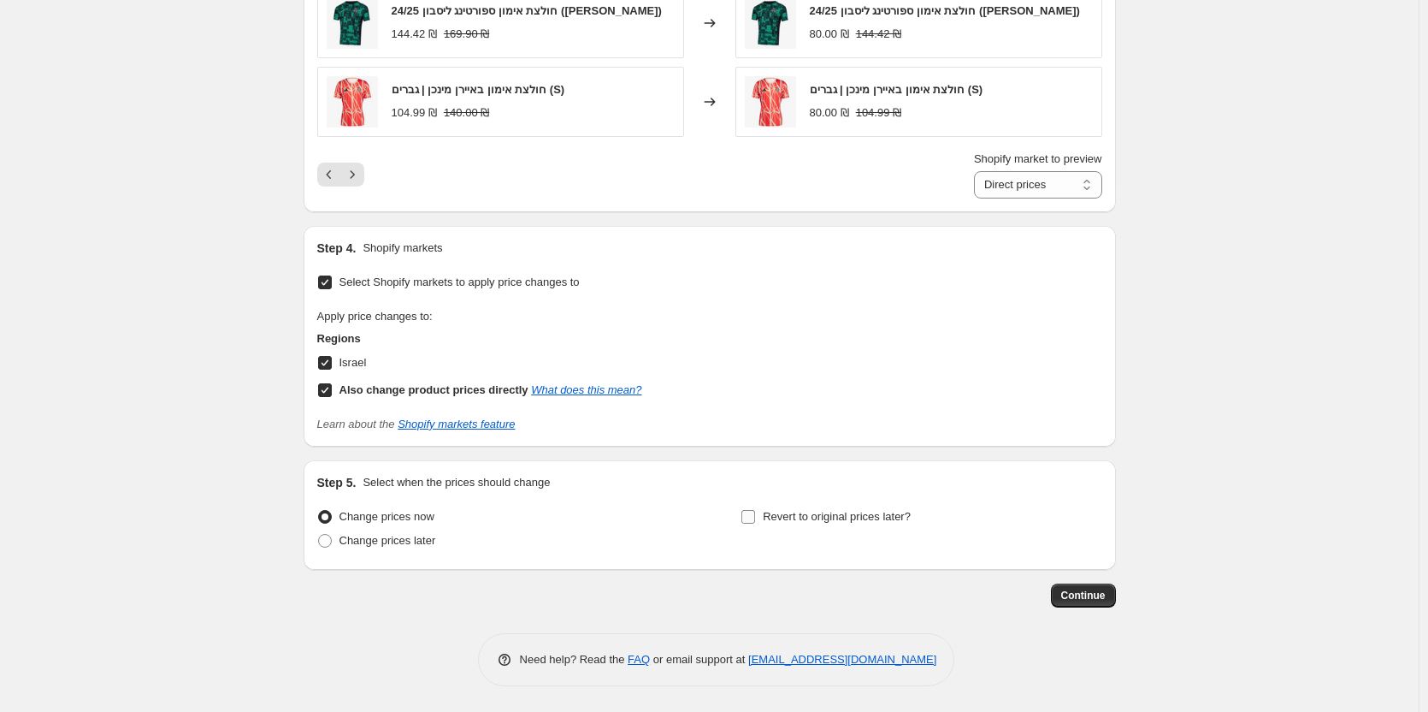
click at [815, 519] on span "Revert to original prices later?" at bounding box center [837, 516] width 148 height 13
click at [755, 519] on input "Revert to original prices later?" at bounding box center [749, 517] width 14 height 14
checkbox input "true"
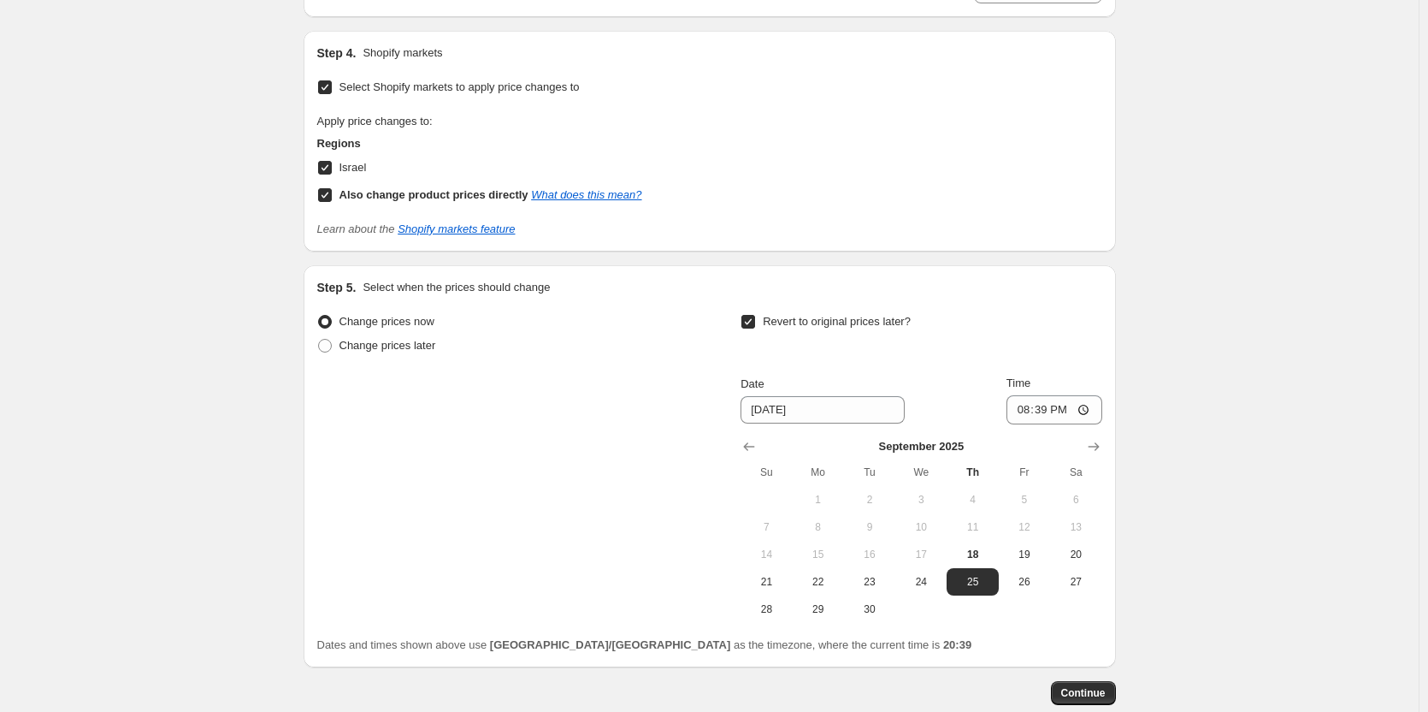
scroll to position [1621, 0]
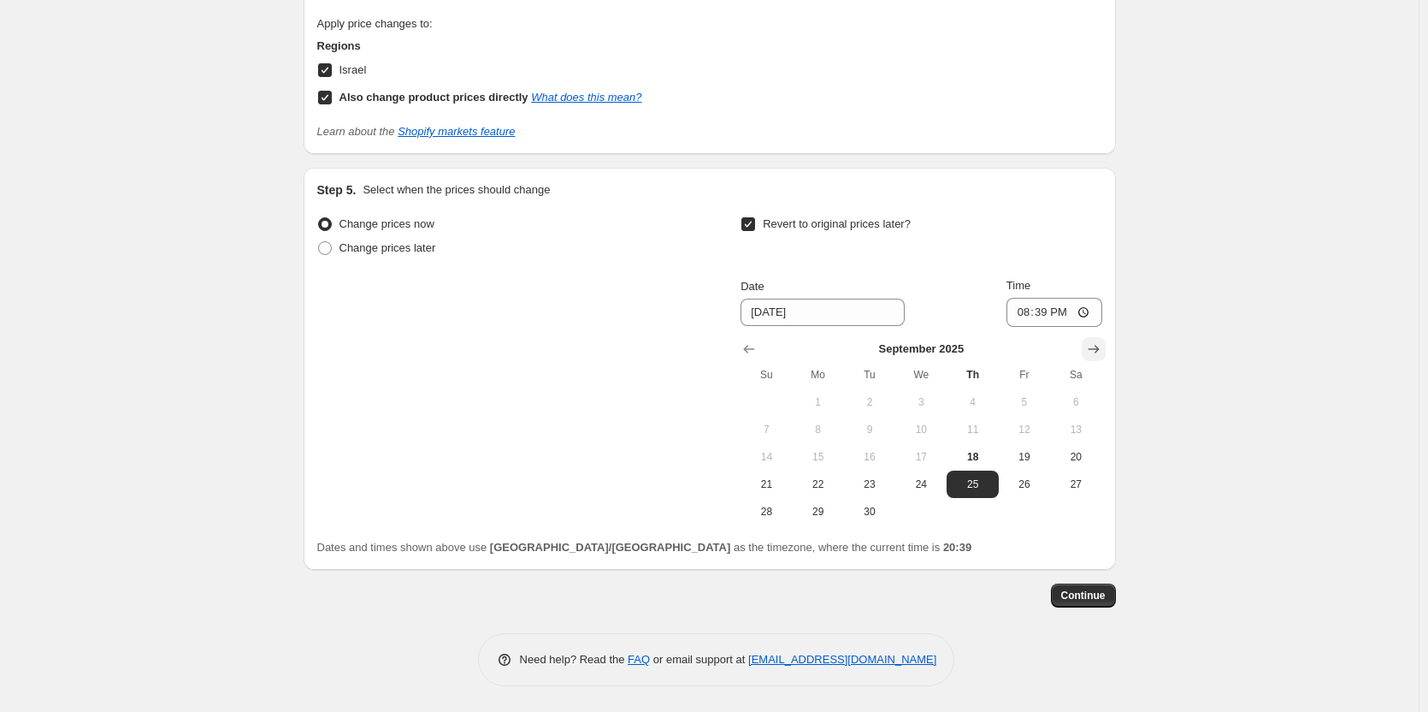
click at [1099, 346] on icon "Show next month, October 2025" at bounding box center [1093, 348] width 17 height 17
click at [1099, 346] on icon "Show next month, November 2025" at bounding box center [1093, 348] width 17 height 17
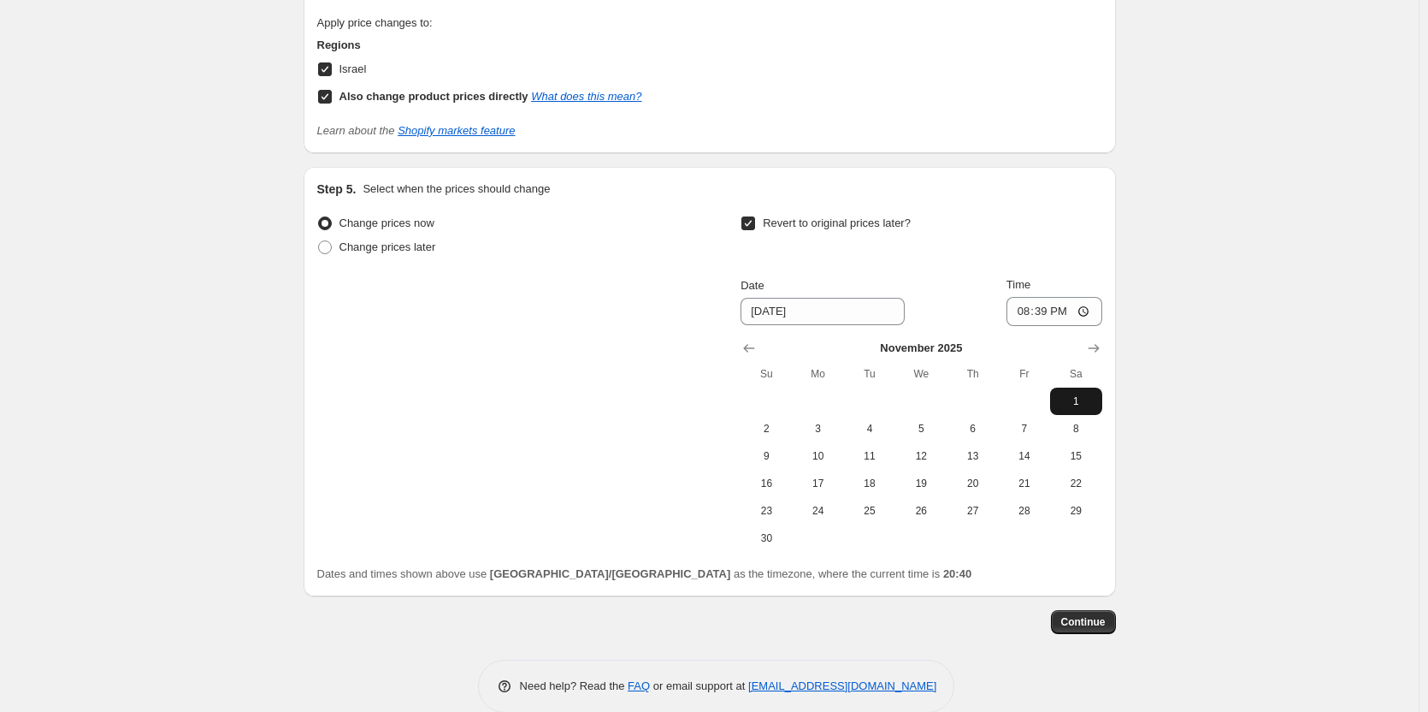
click at [1079, 399] on span "1" at bounding box center [1076, 401] width 38 height 14
type input "11/1/2025"
click at [758, 353] on icon "Show previous month, October 2025" at bounding box center [749, 348] width 17 height 17
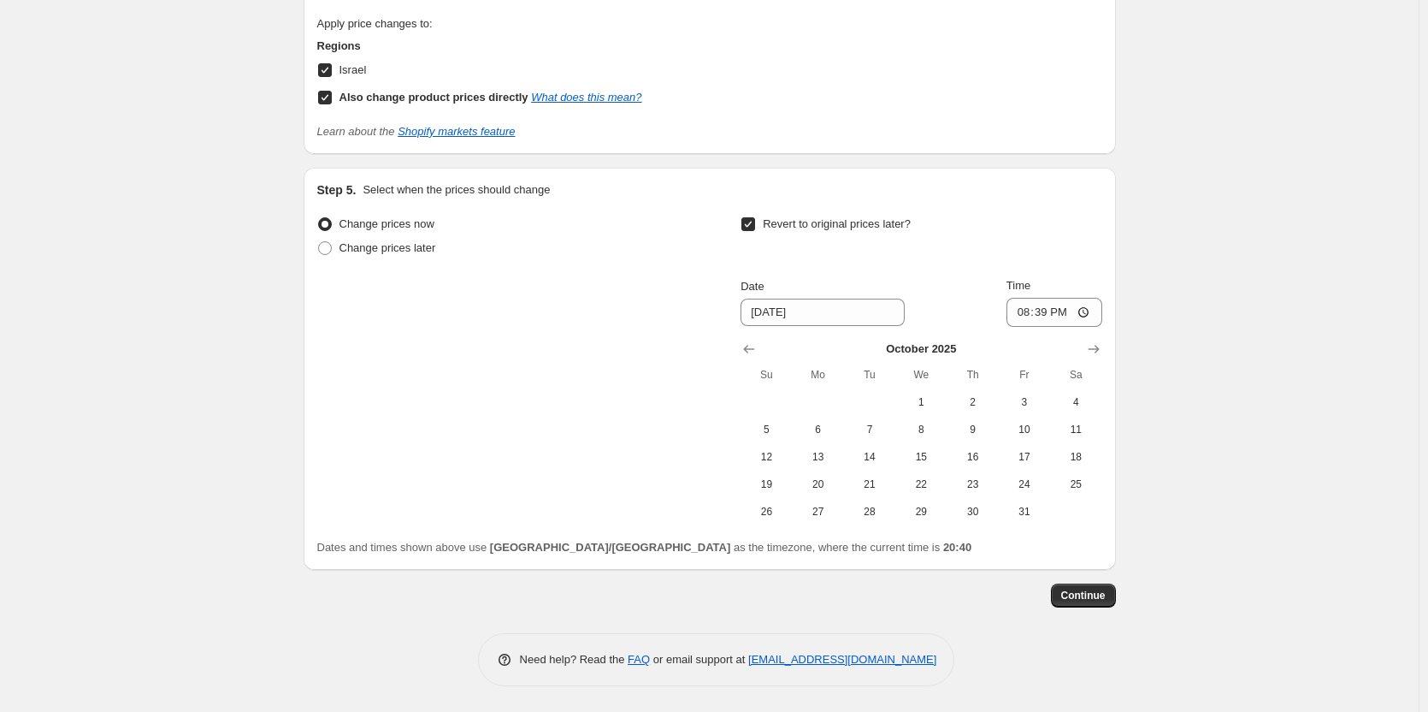
click at [827, 231] on span "Revert to original prices later?" at bounding box center [837, 224] width 148 height 17
click at [755, 231] on input "Revert to original prices later?" at bounding box center [749, 224] width 14 height 14
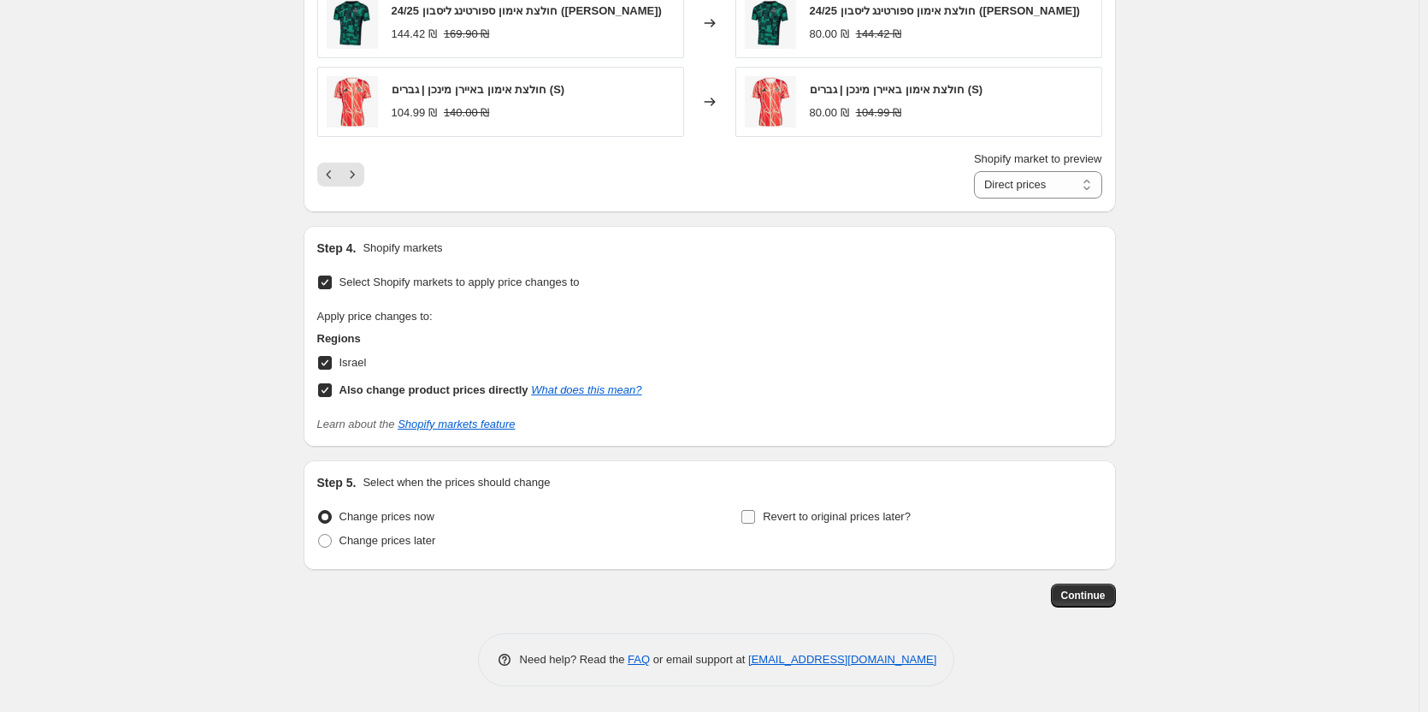
click at [849, 520] on span "Revert to original prices later?" at bounding box center [837, 516] width 148 height 13
click at [755, 520] on input "Revert to original prices later?" at bounding box center [749, 517] width 14 height 14
checkbox input "true"
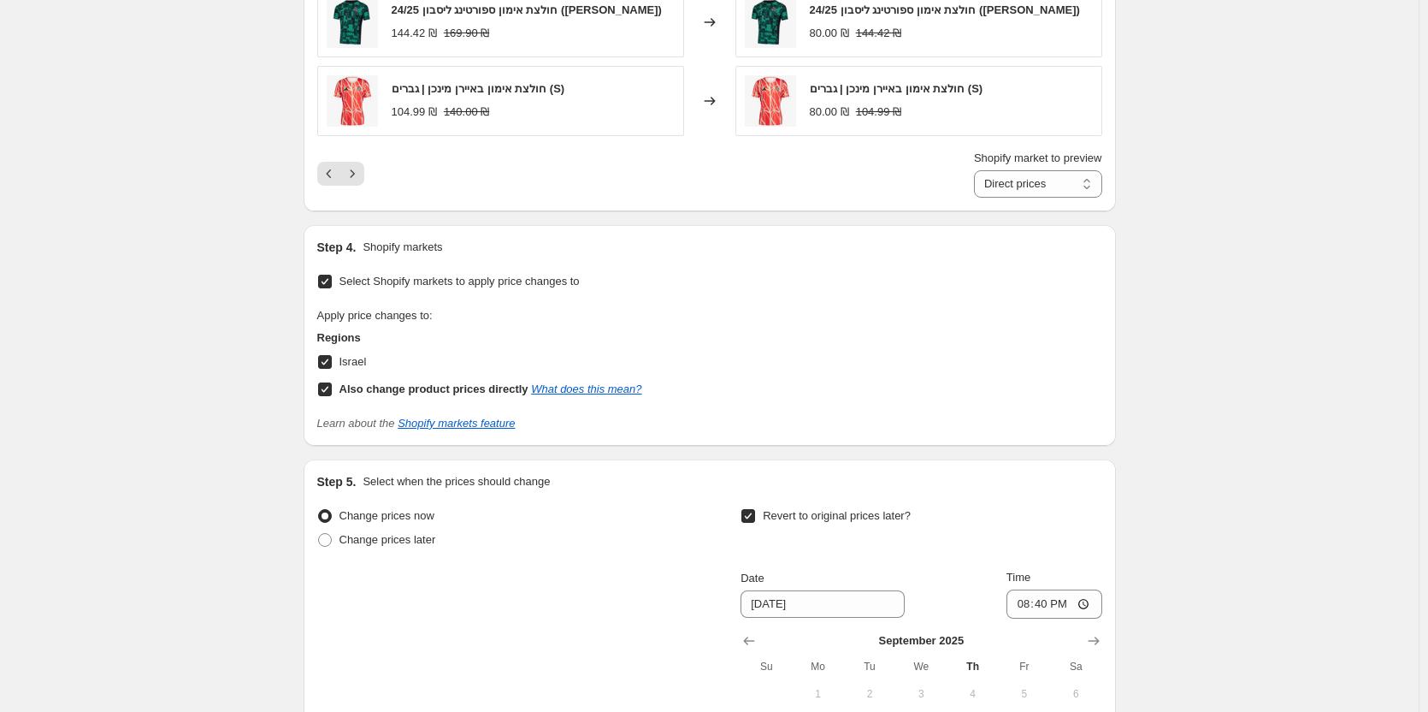
scroll to position [1621, 0]
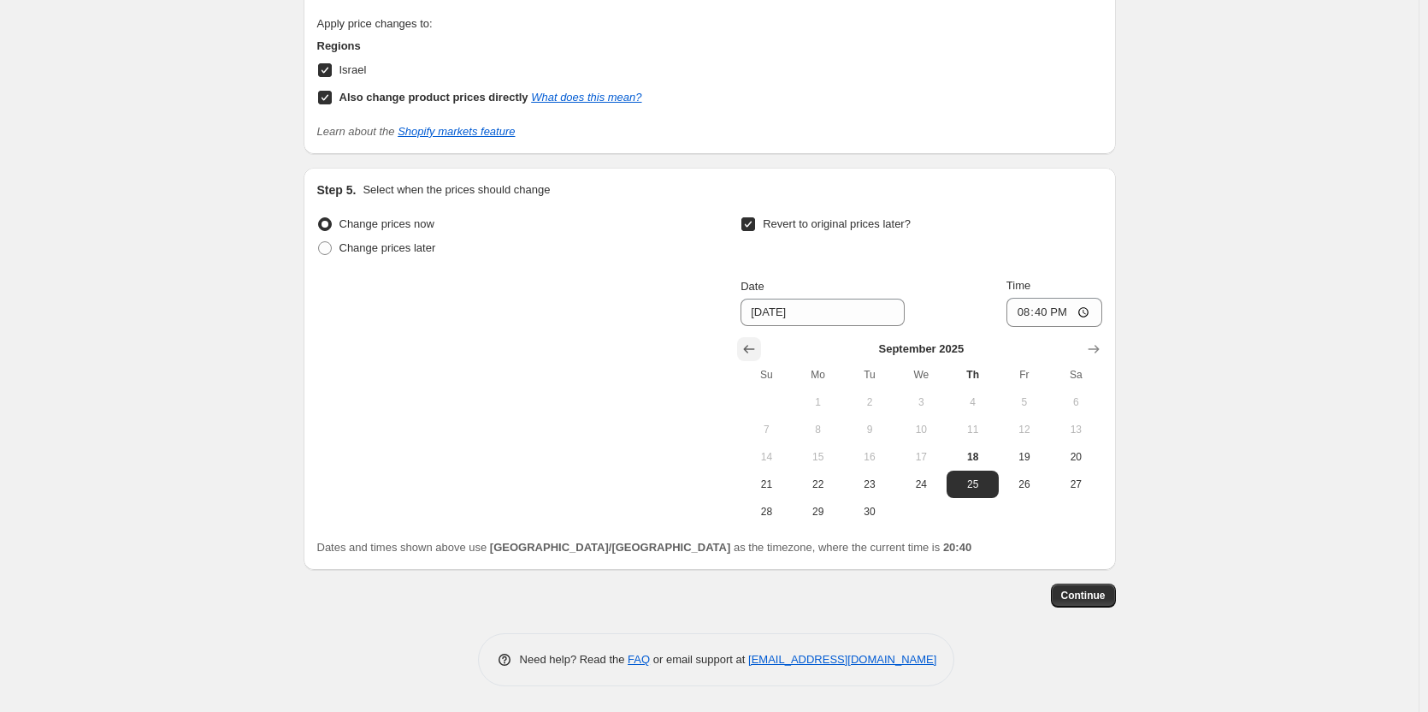
click at [751, 339] on button "Show previous month, August 2025" at bounding box center [749, 349] width 24 height 24
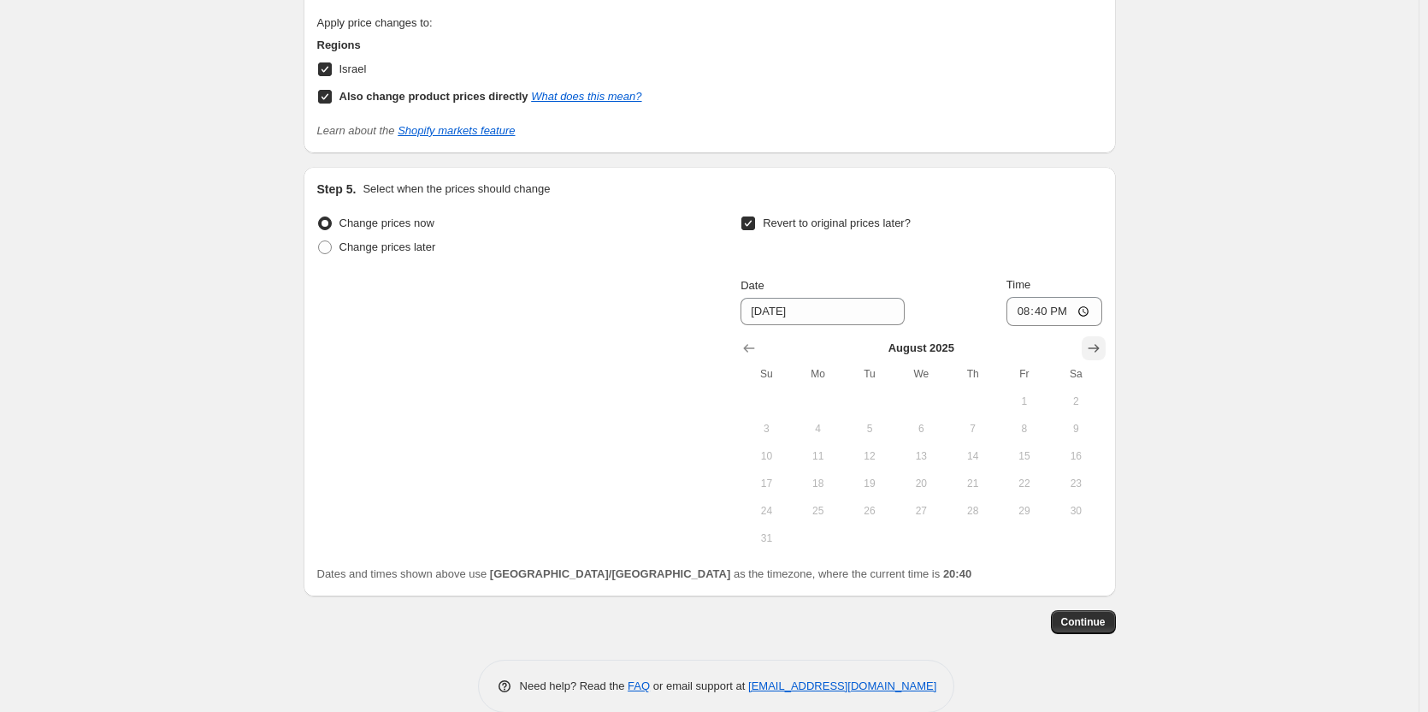
click at [1095, 351] on icon "Show next month, September 2025" at bounding box center [1093, 348] width 17 height 17
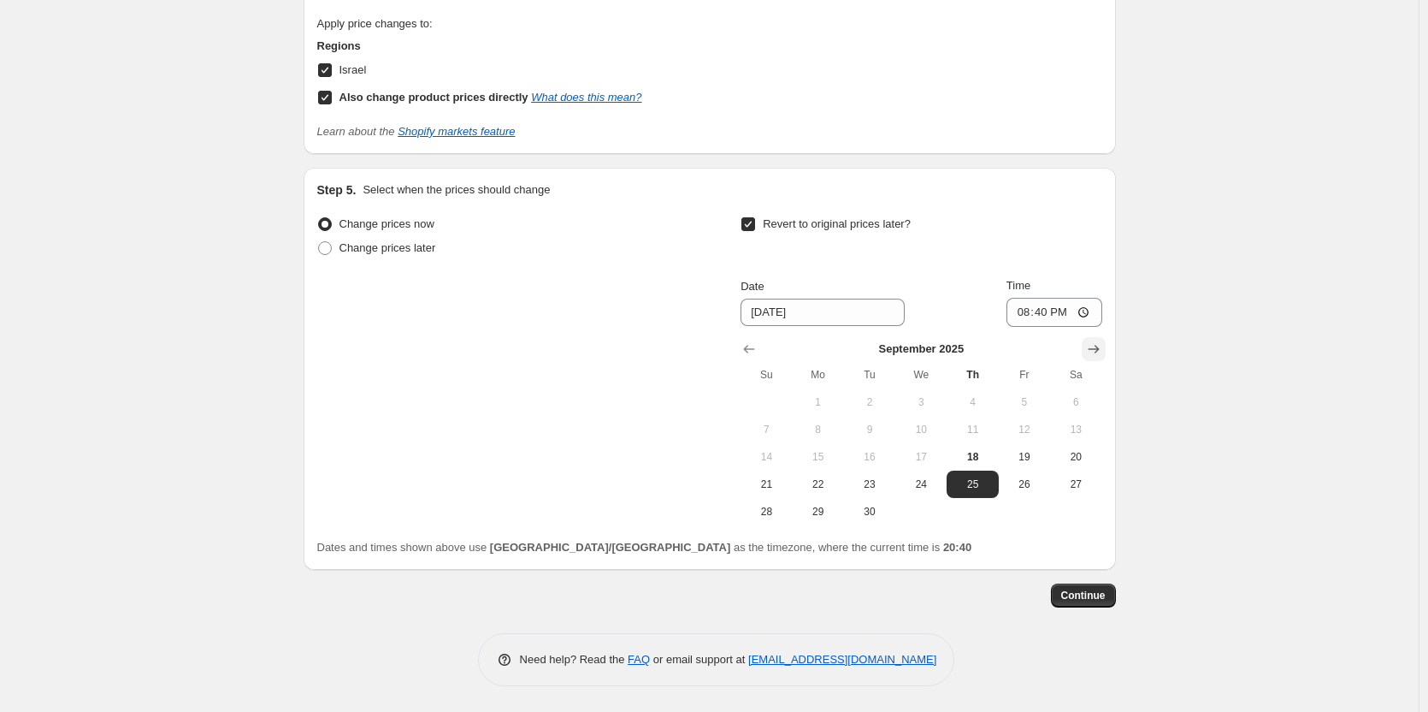
click at [1095, 351] on icon "Show next month, October 2025" at bounding box center [1093, 348] width 17 height 17
click at [1071, 490] on span "25" at bounding box center [1076, 484] width 38 height 14
type input "[DATE]"
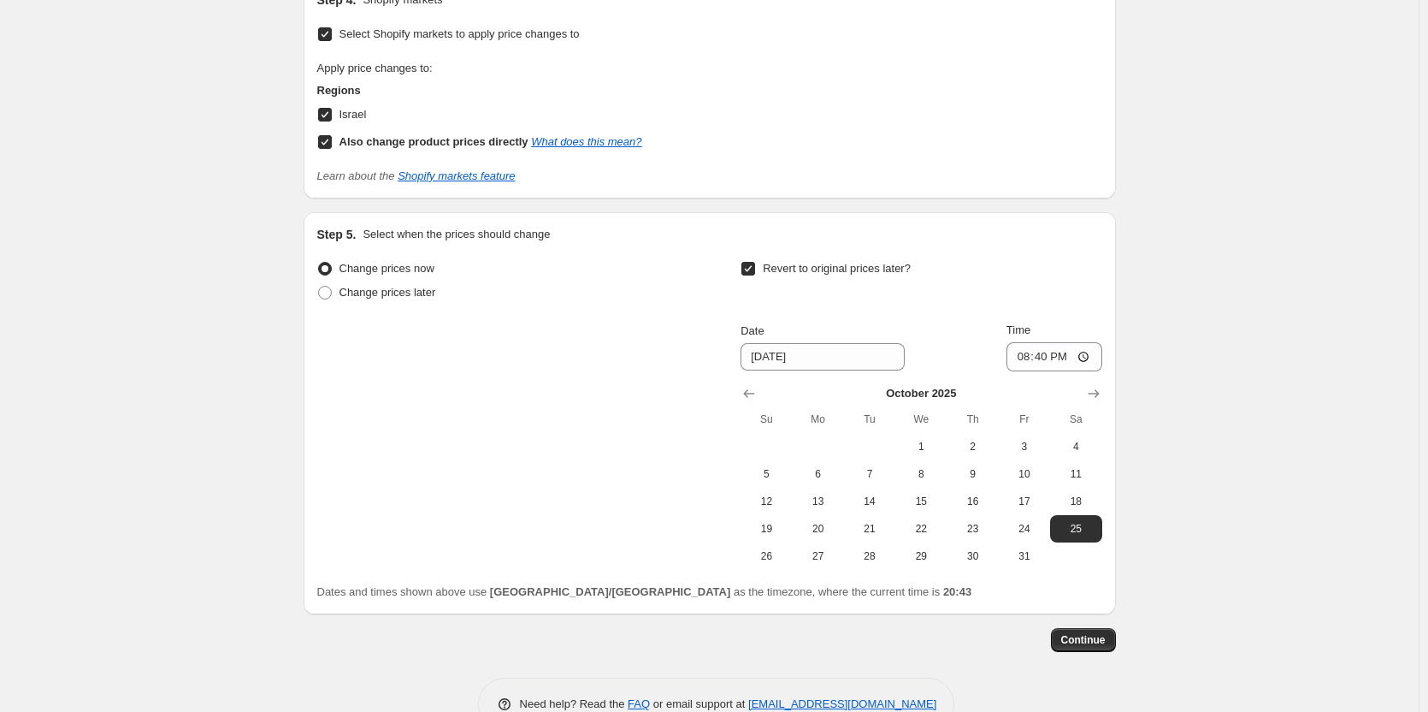
scroll to position [1450, 0]
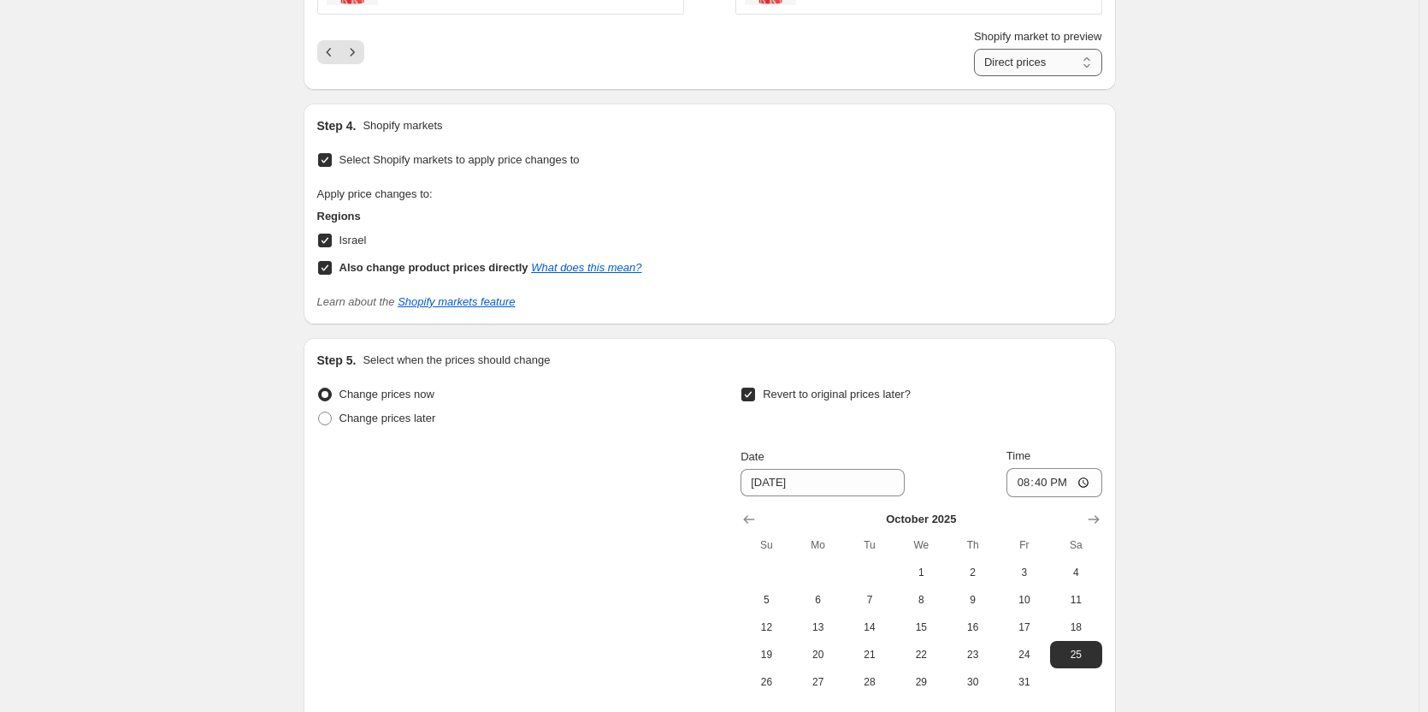
click at [1061, 62] on select "Direct prices Israel" at bounding box center [1038, 62] width 128 height 27
select select "26131038458"
click at [978, 49] on select "Direct prices Israel" at bounding box center [1038, 62] width 128 height 27
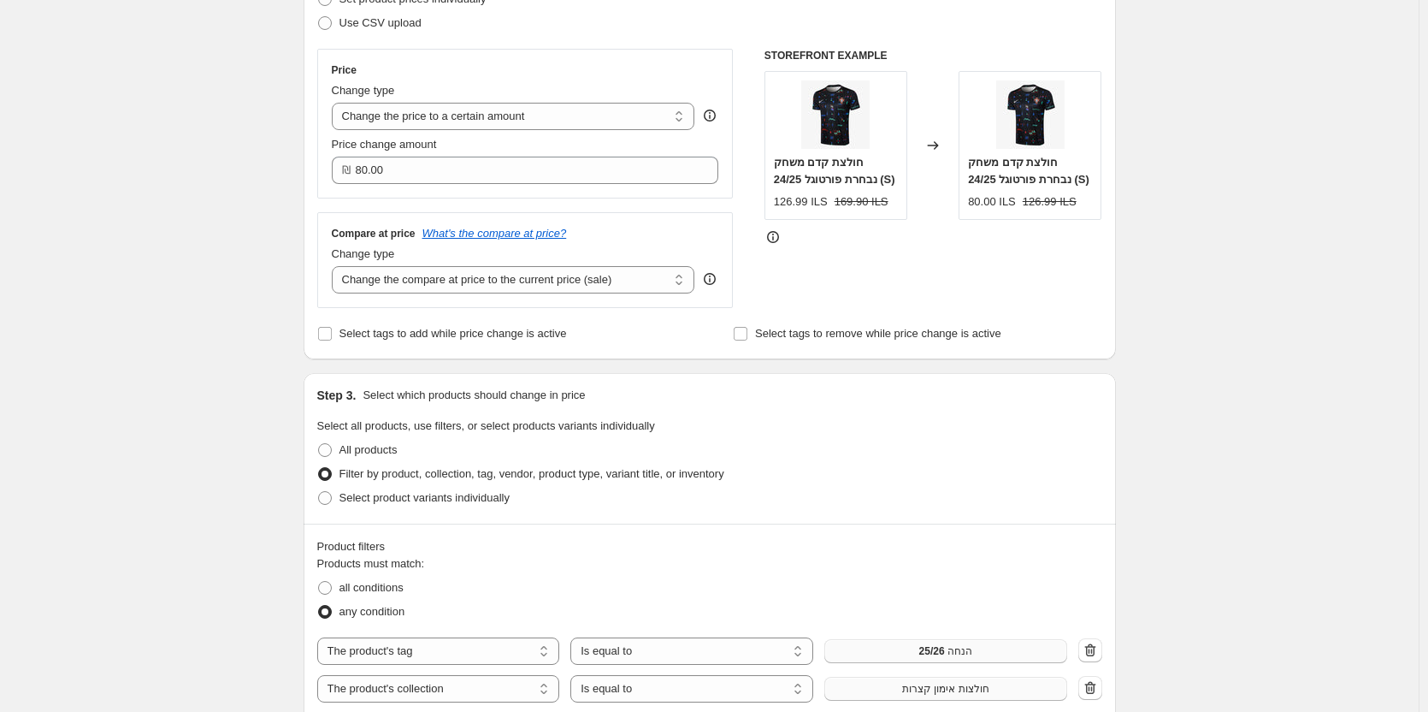
scroll to position [254, 0]
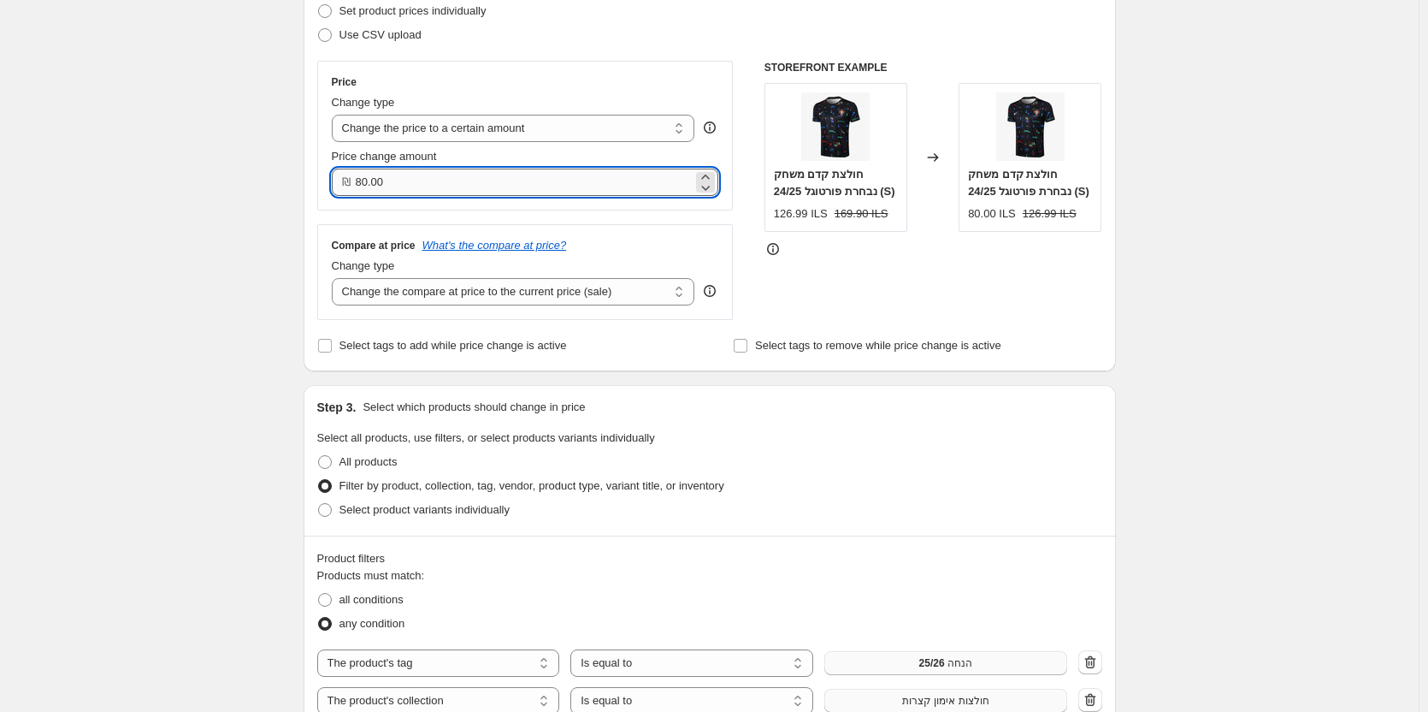
click at [426, 181] on input "80.00" at bounding box center [525, 182] width 338 height 27
type input "89.90"
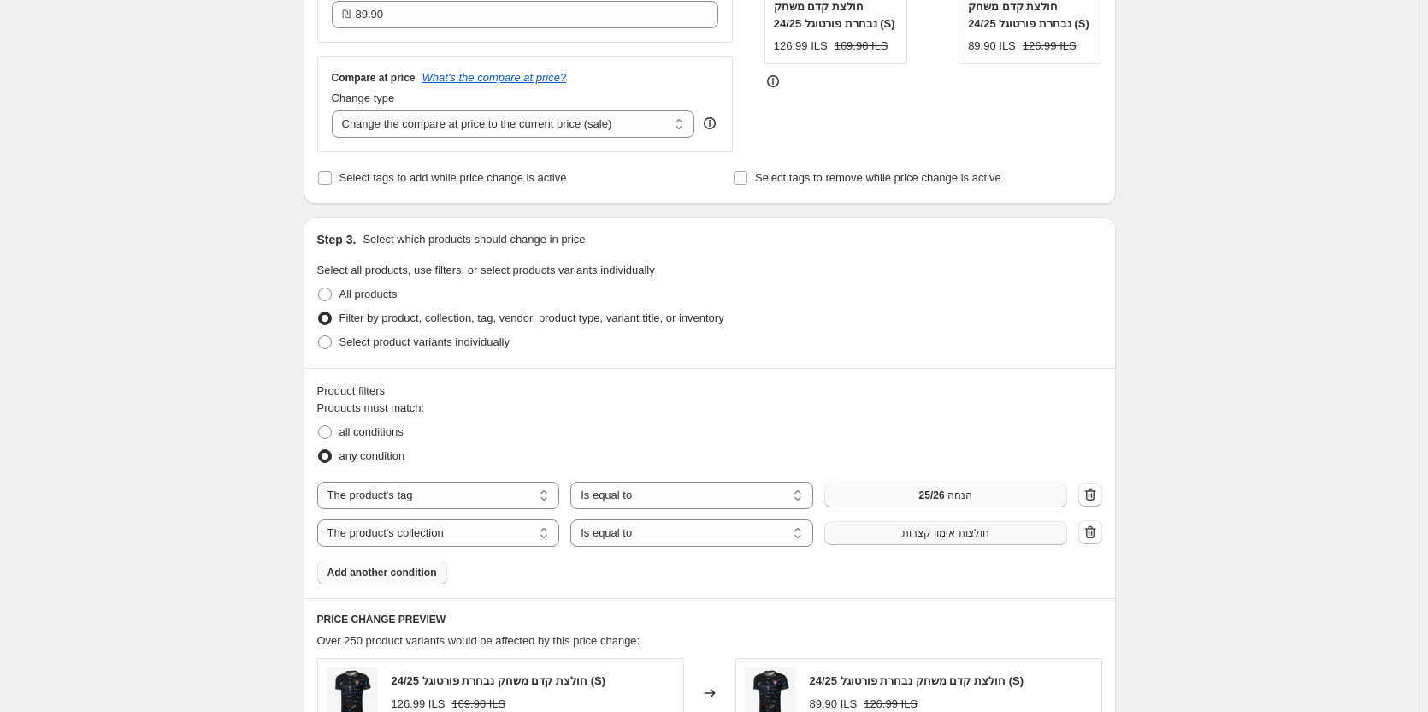
scroll to position [447, 0]
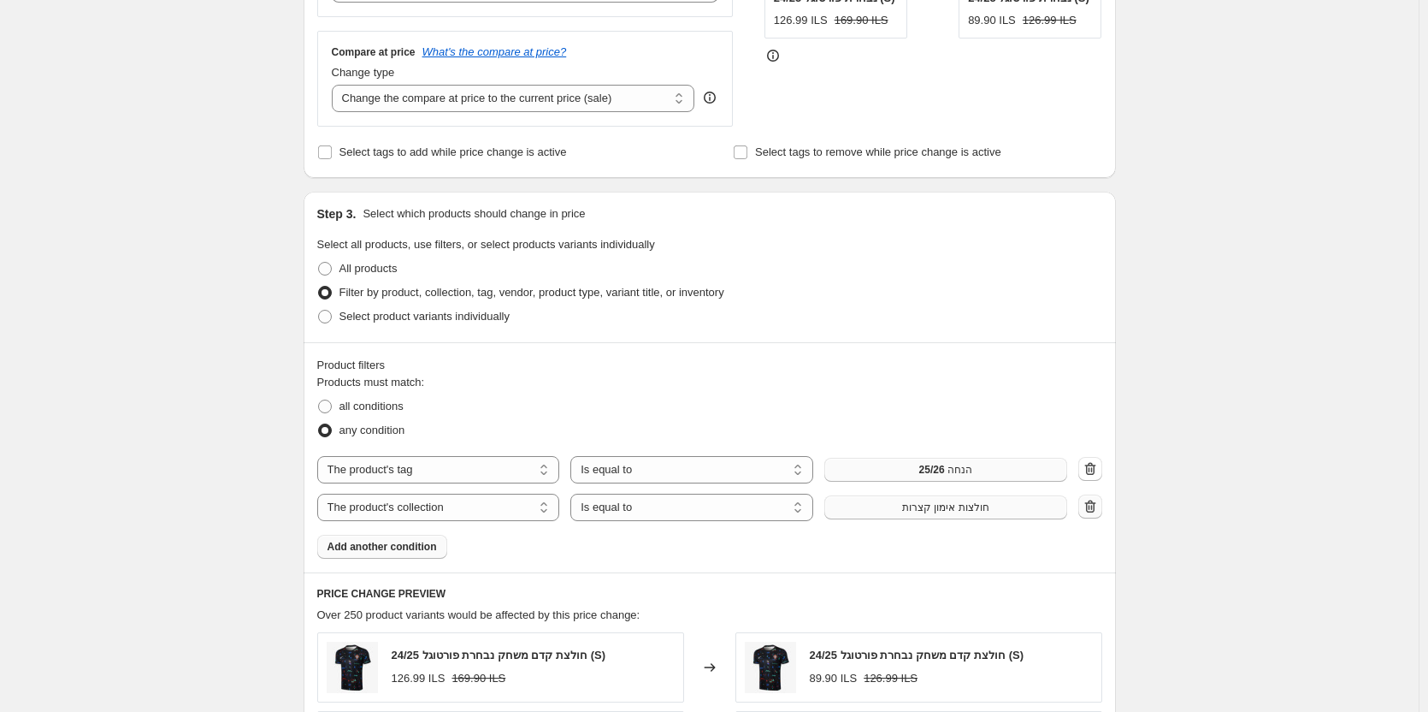
click at [1099, 506] on icon "button" at bounding box center [1090, 506] width 17 height 17
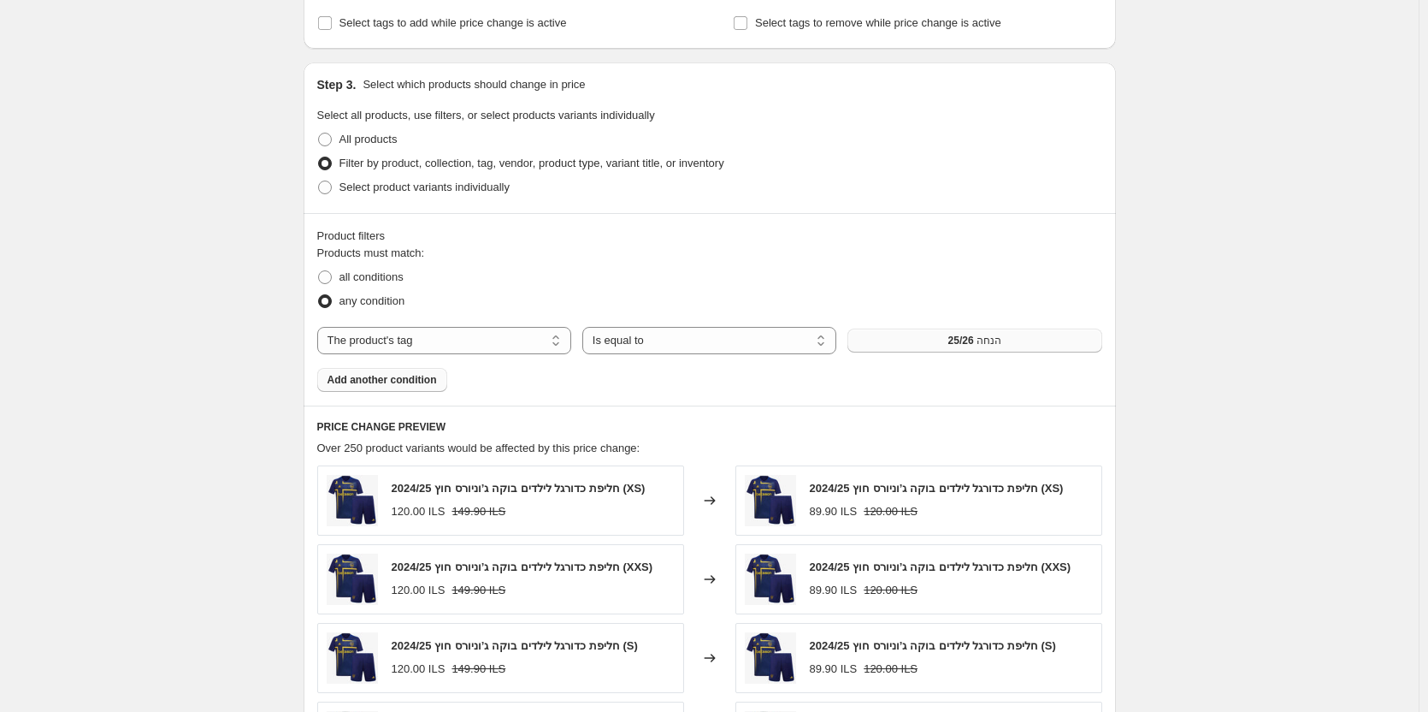
scroll to position [789, 0]
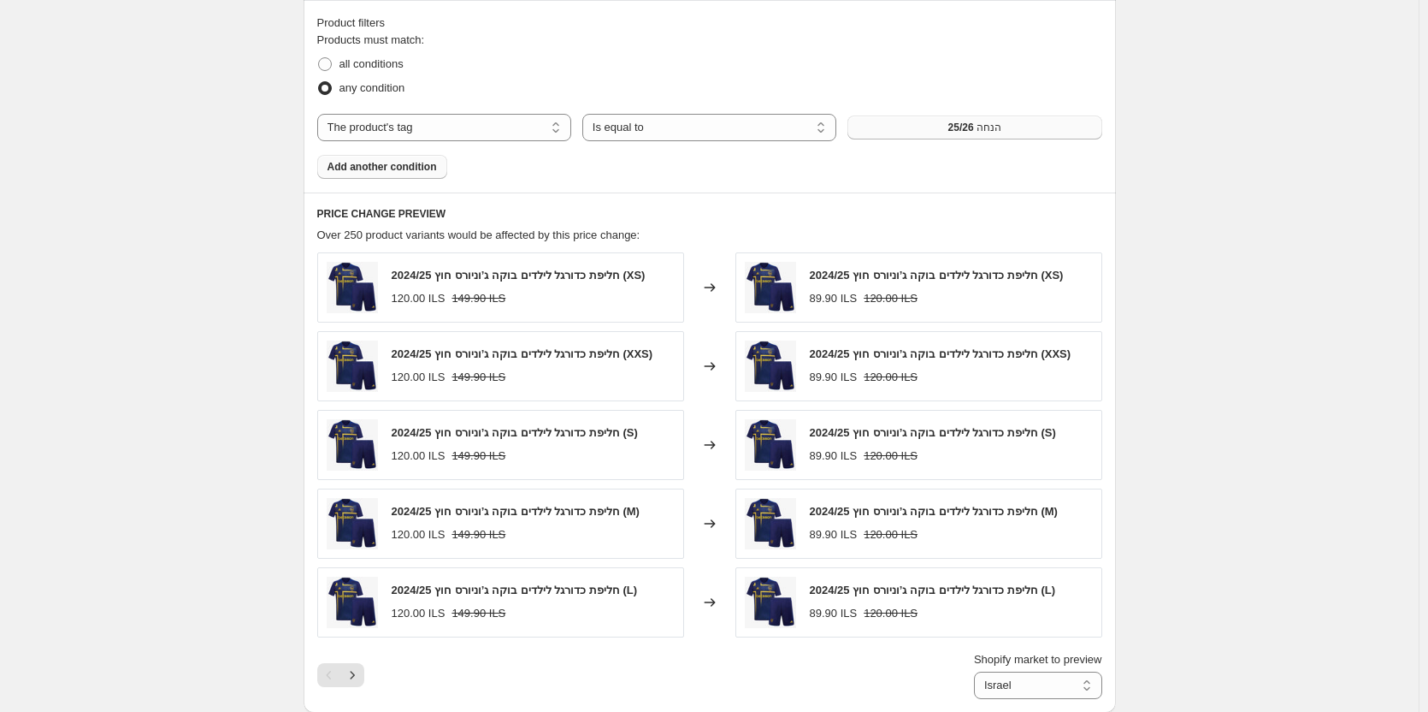
click at [973, 121] on button "הנחה 25/26" at bounding box center [975, 127] width 254 height 24
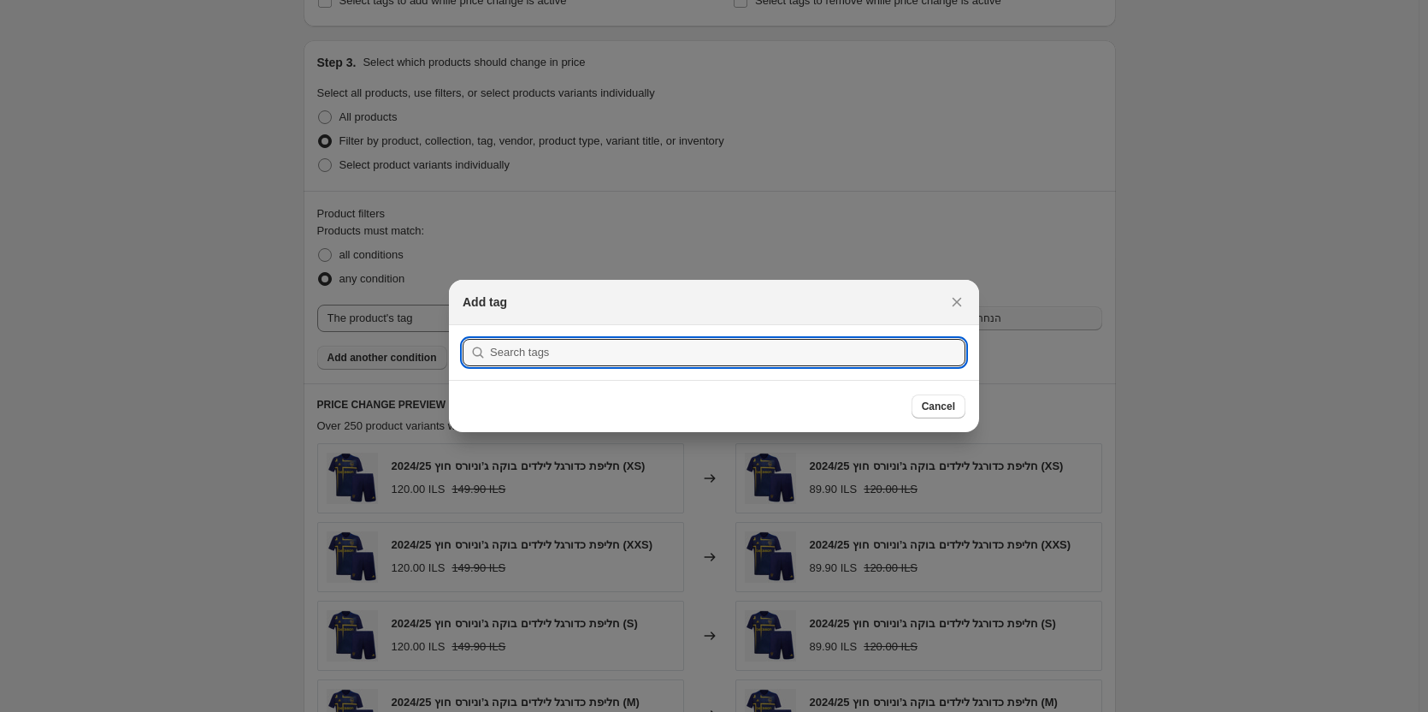
scroll to position [0, 0]
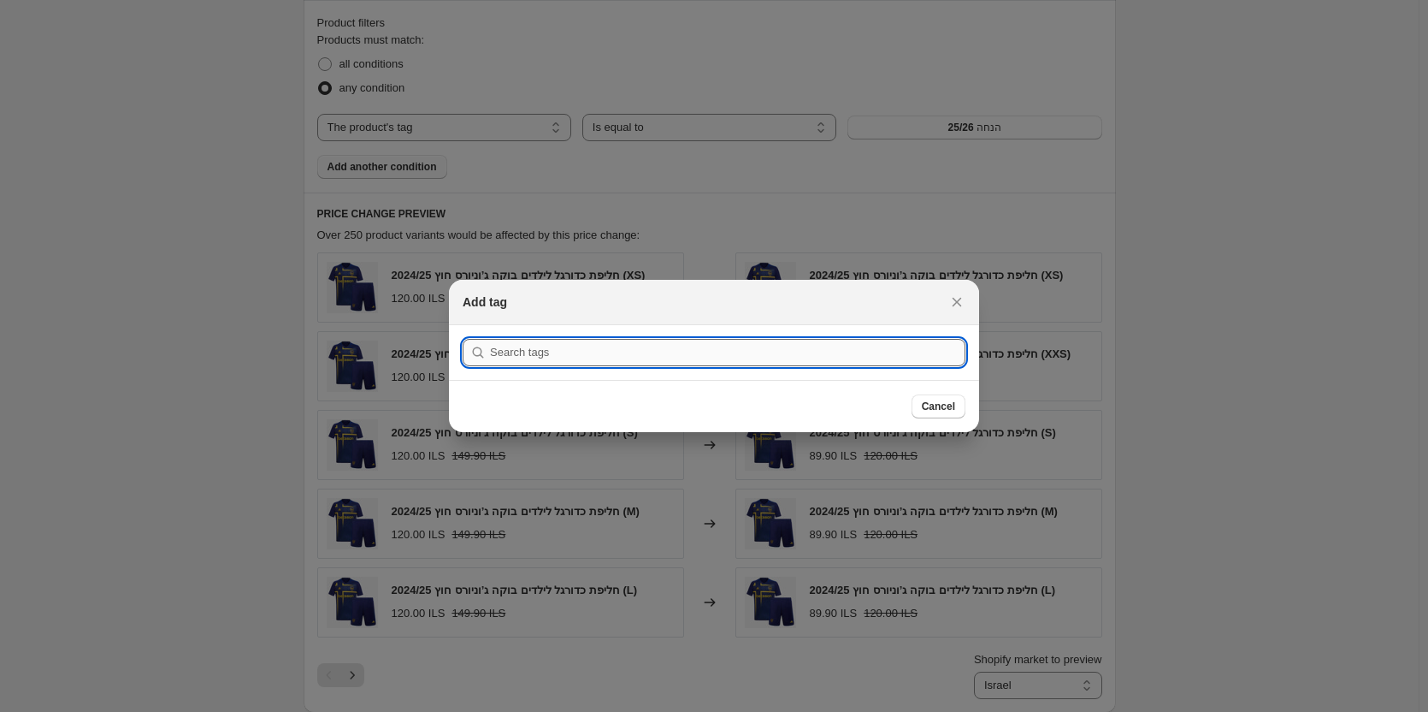
click at [651, 352] on input ":rlb:" at bounding box center [728, 352] width 476 height 27
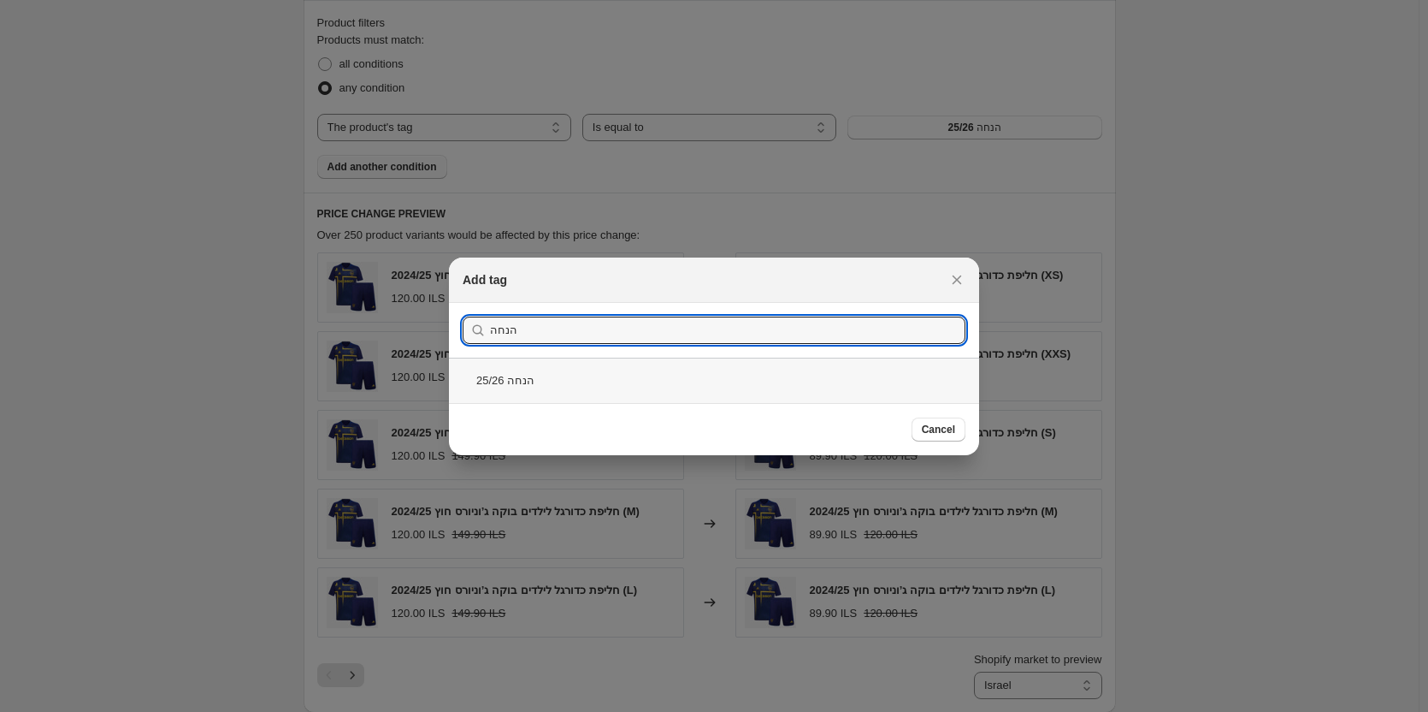
type input "הנחה"
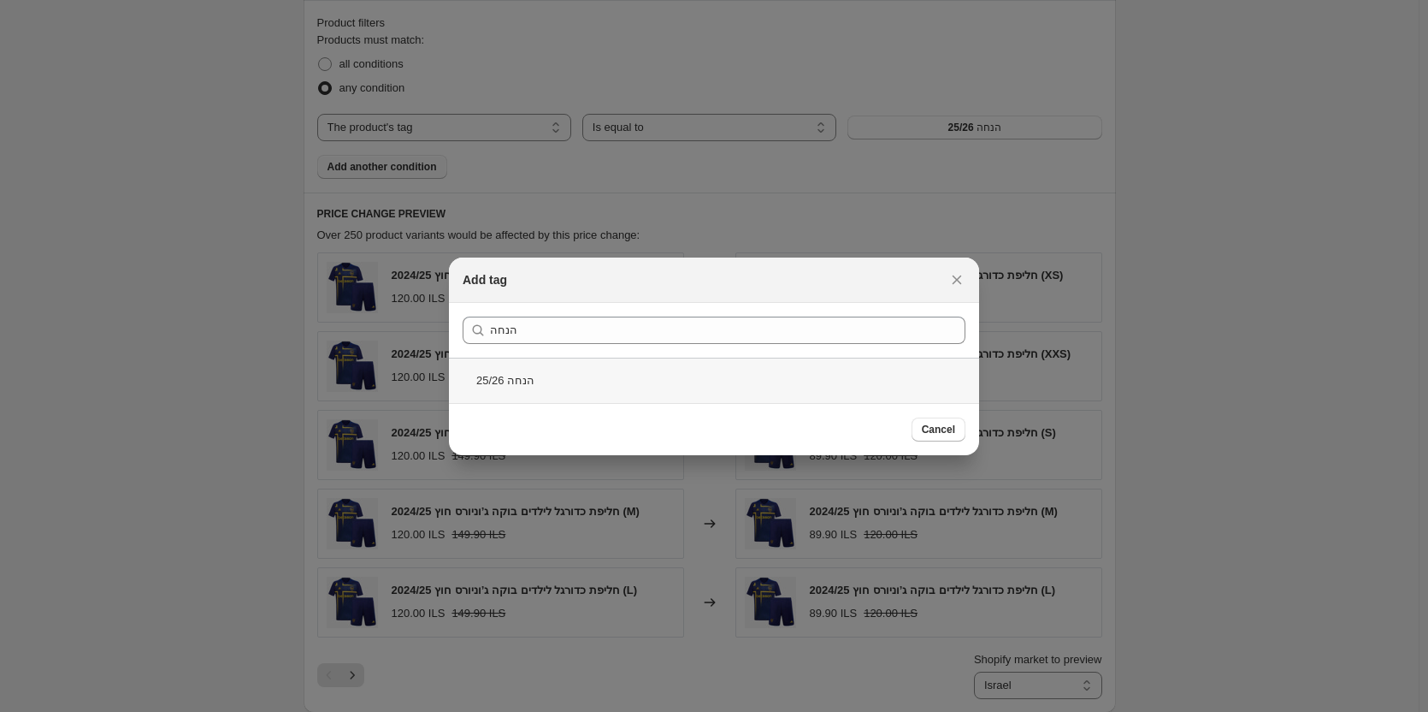
click at [525, 372] on div "הנחה 25/26" at bounding box center [714, 380] width 530 height 45
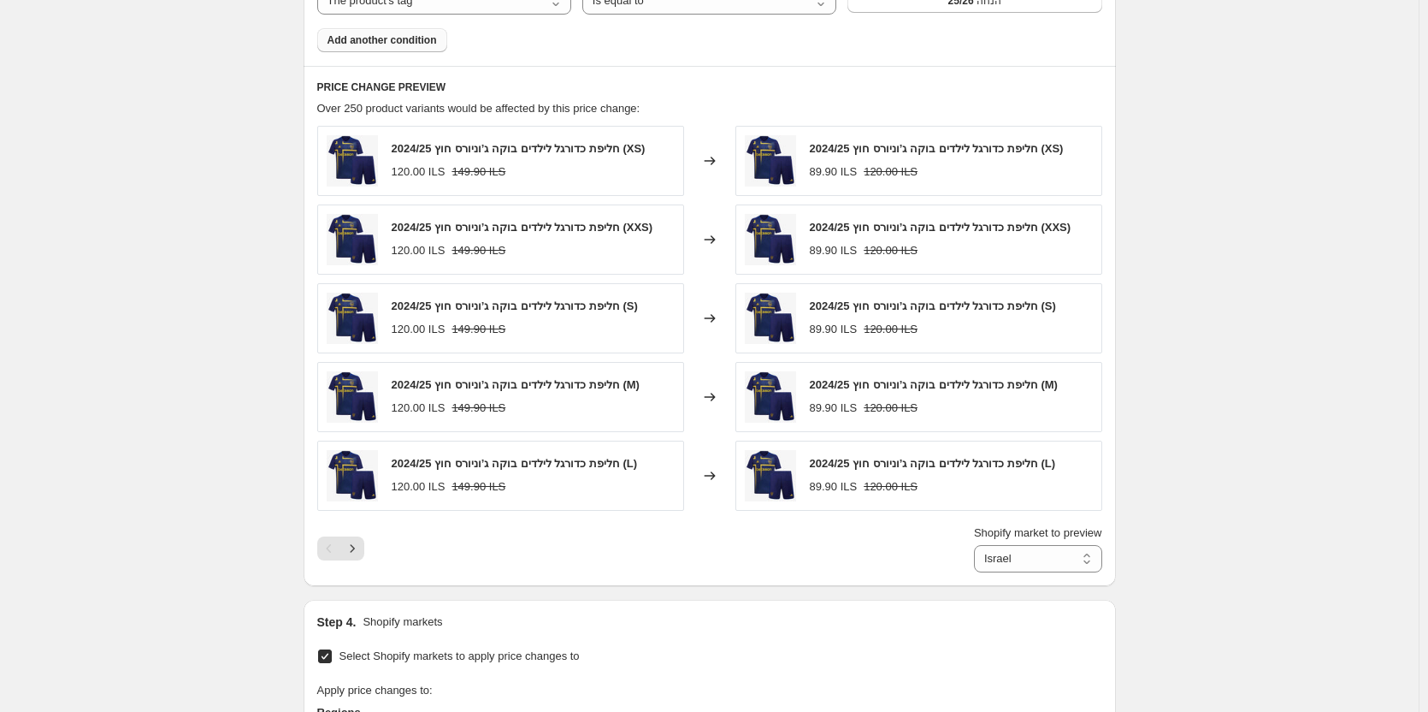
scroll to position [1217, 0]
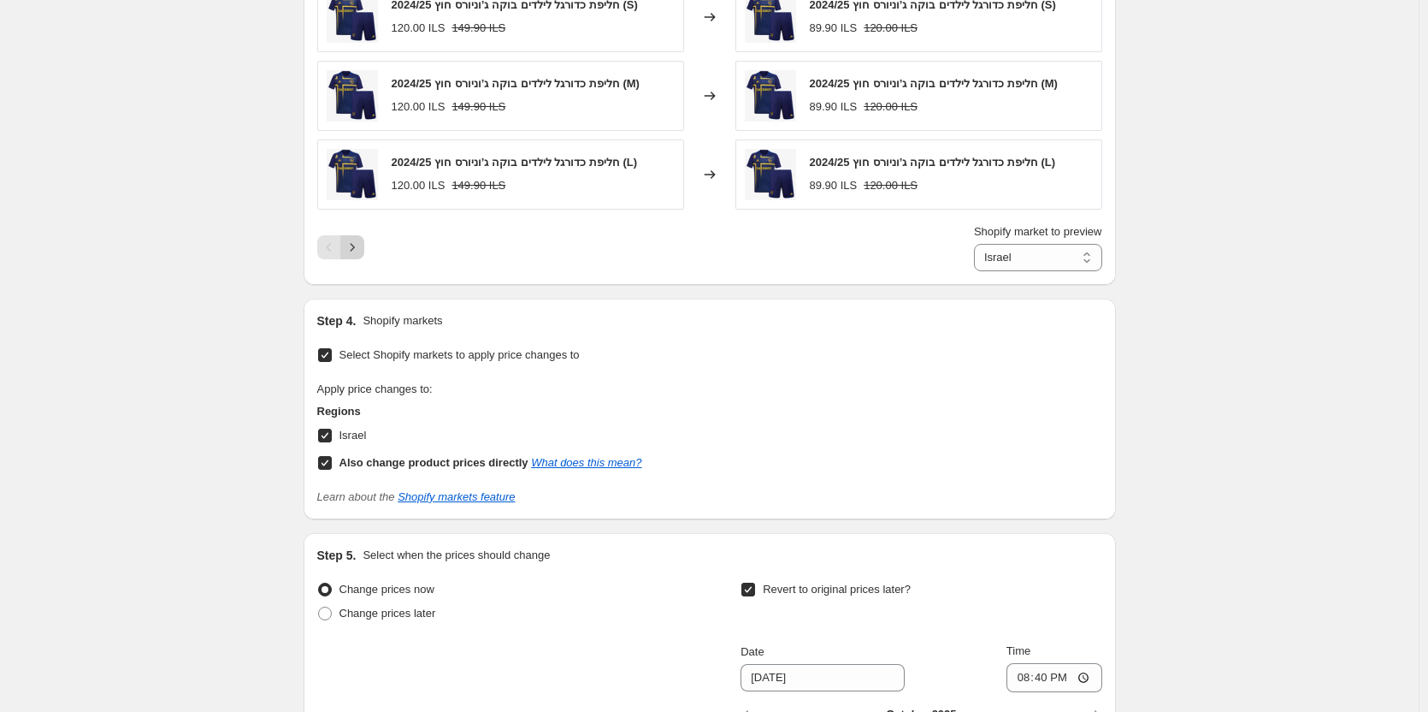
click at [361, 247] on icon "Next" at bounding box center [352, 247] width 17 height 17
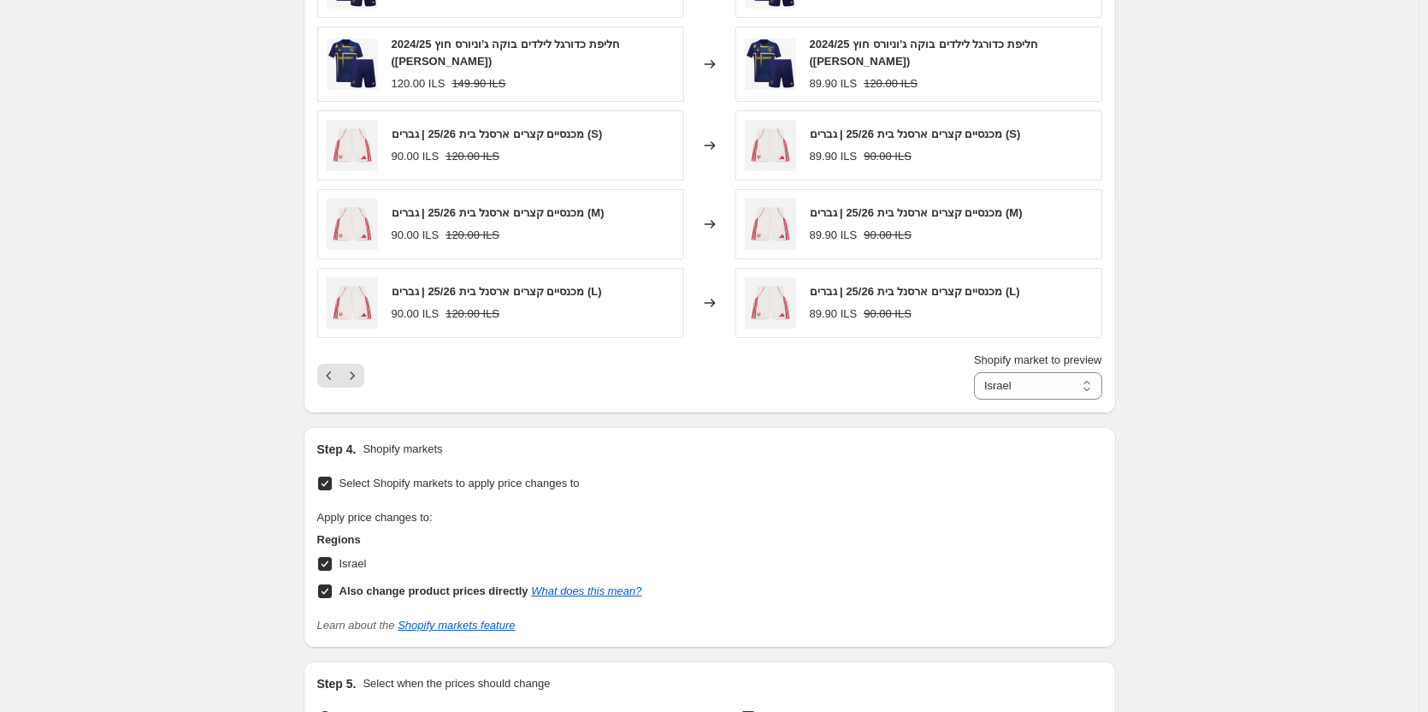
scroll to position [961, 0]
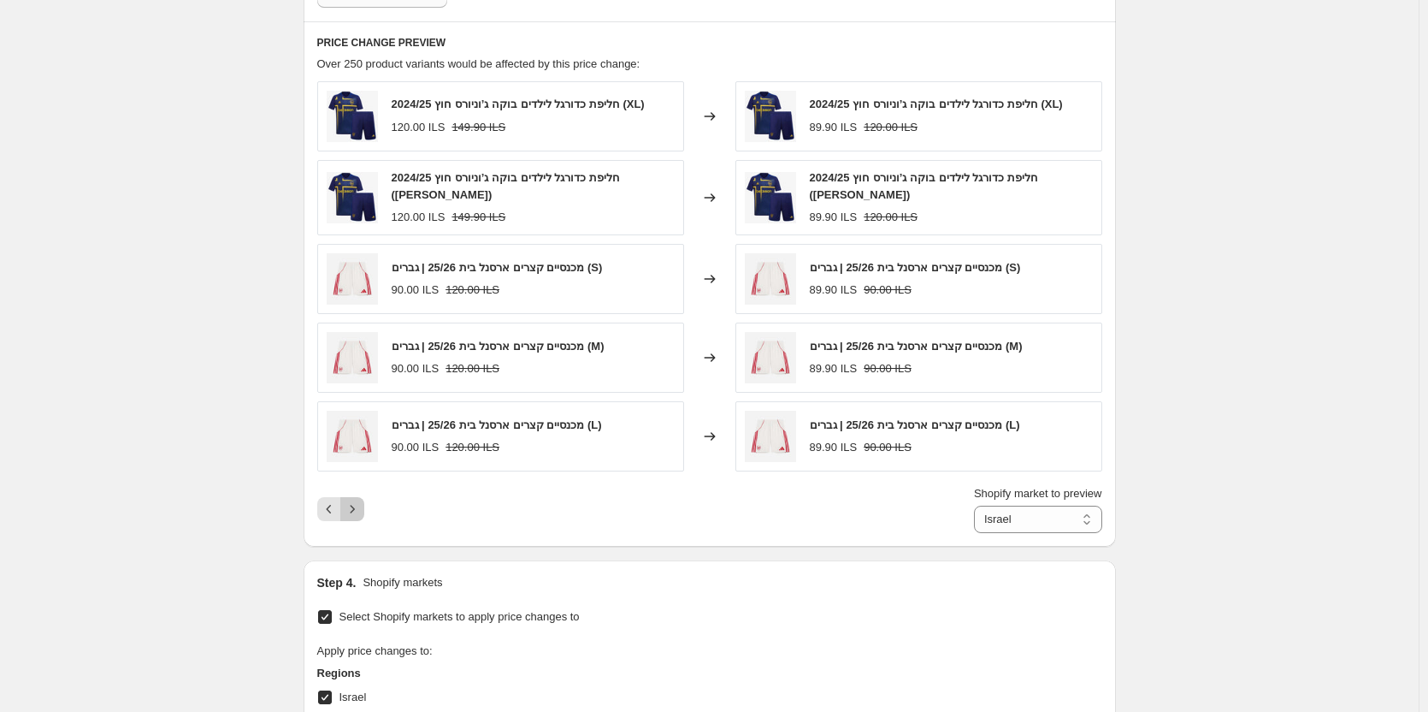
click at [358, 508] on icon "Next" at bounding box center [352, 508] width 17 height 17
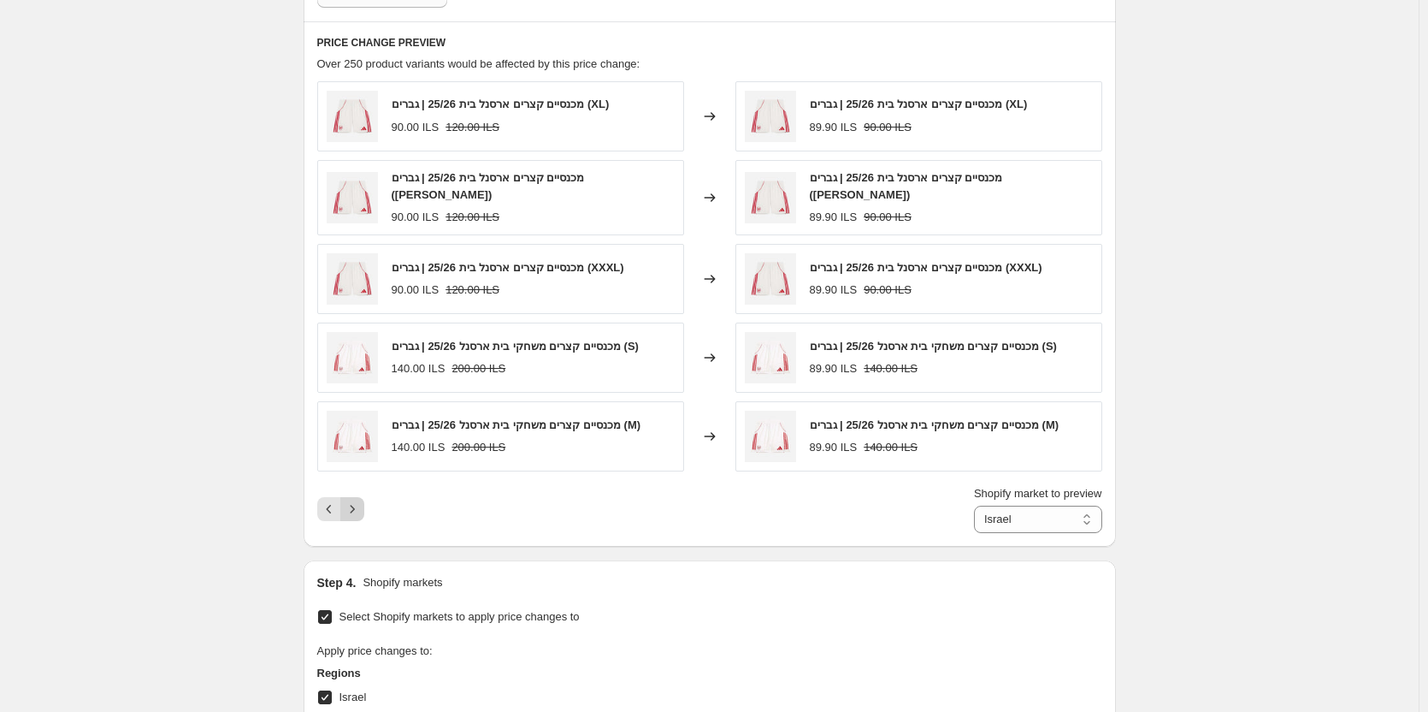
click at [358, 508] on icon "Next" at bounding box center [352, 508] width 17 height 17
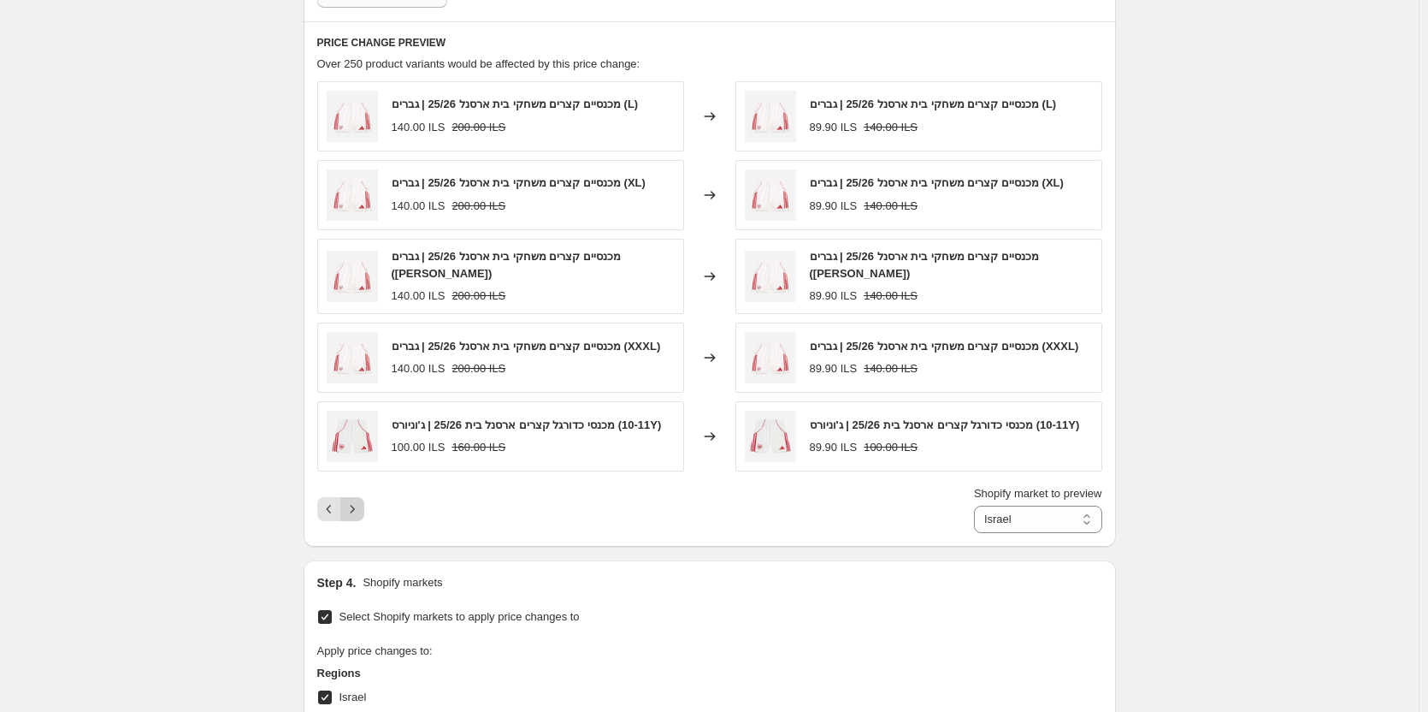
click at [358, 508] on icon "Next" at bounding box center [352, 508] width 17 height 17
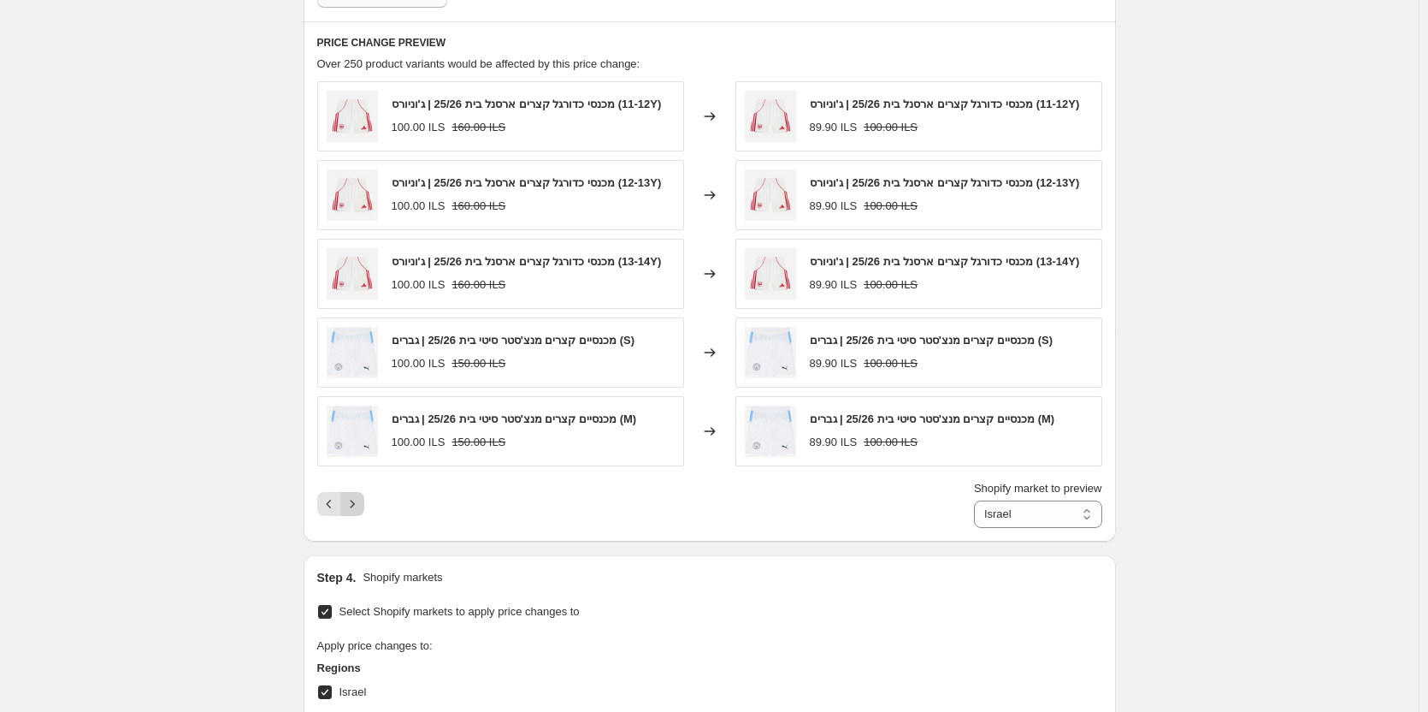
click at [358, 508] on button "Next" at bounding box center [352, 504] width 24 height 24
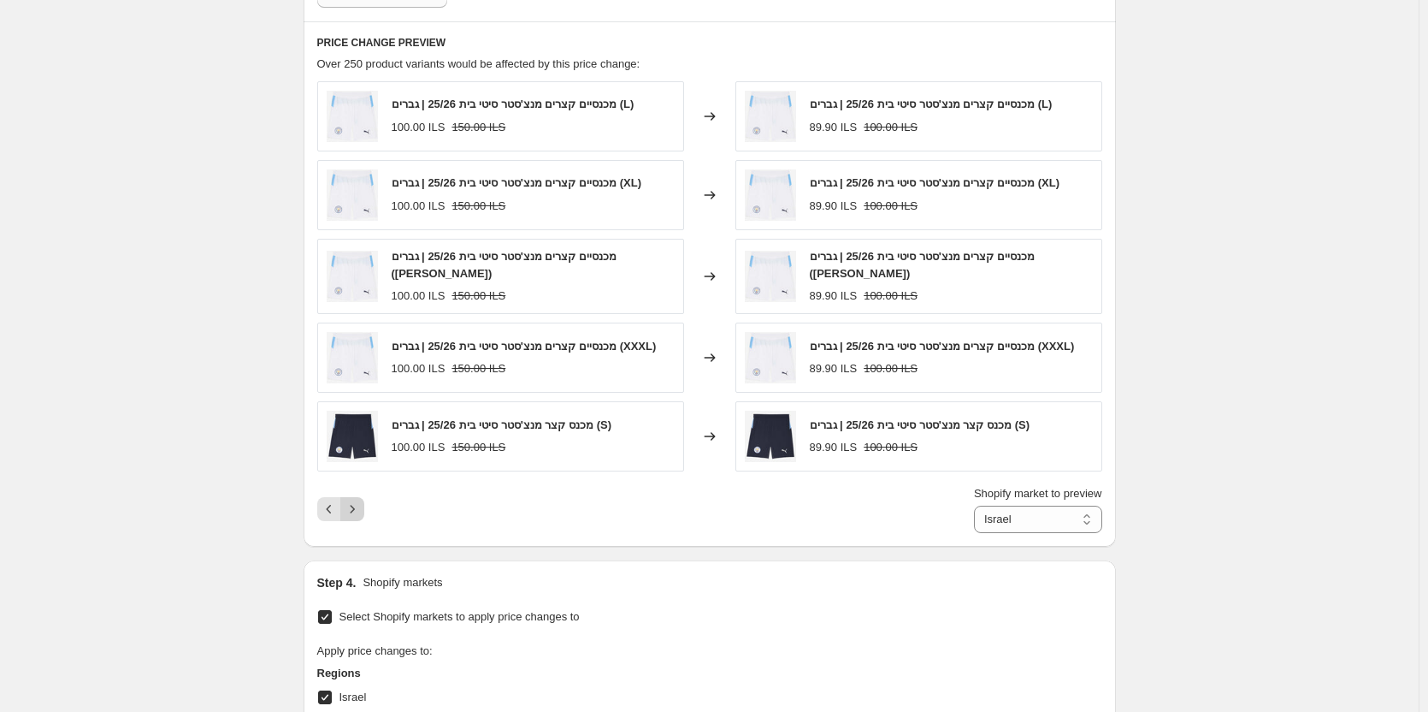
click at [361, 515] on icon "Next" at bounding box center [352, 508] width 17 height 17
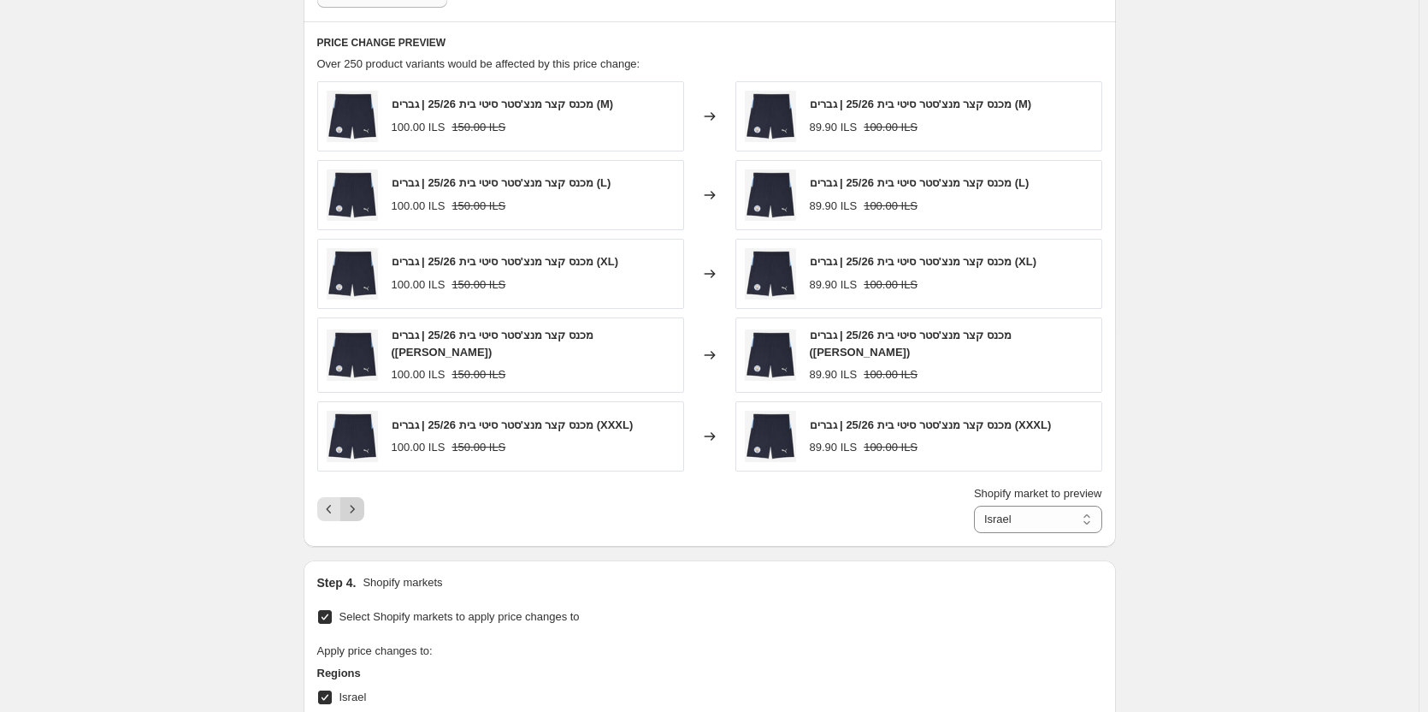
click at [364, 515] on button "Next" at bounding box center [352, 509] width 24 height 24
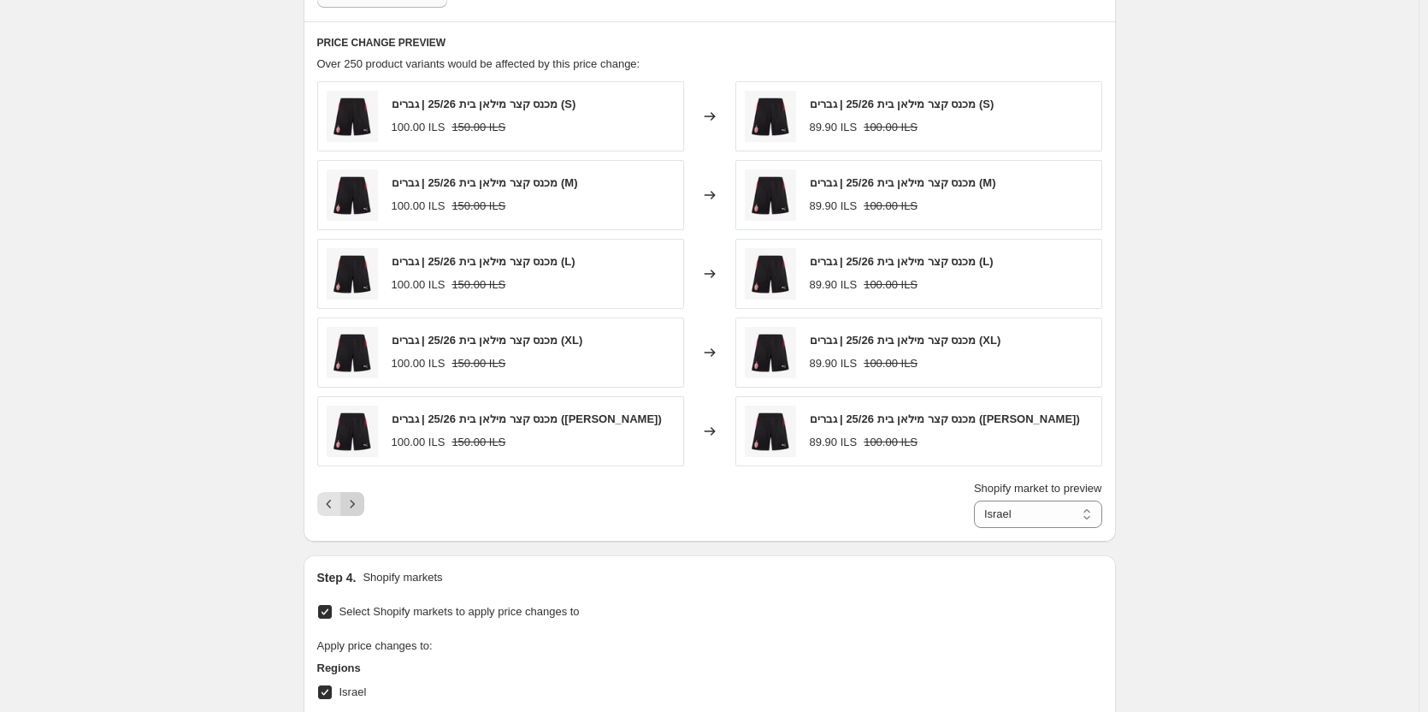
click at [364, 515] on button "Next" at bounding box center [352, 504] width 24 height 24
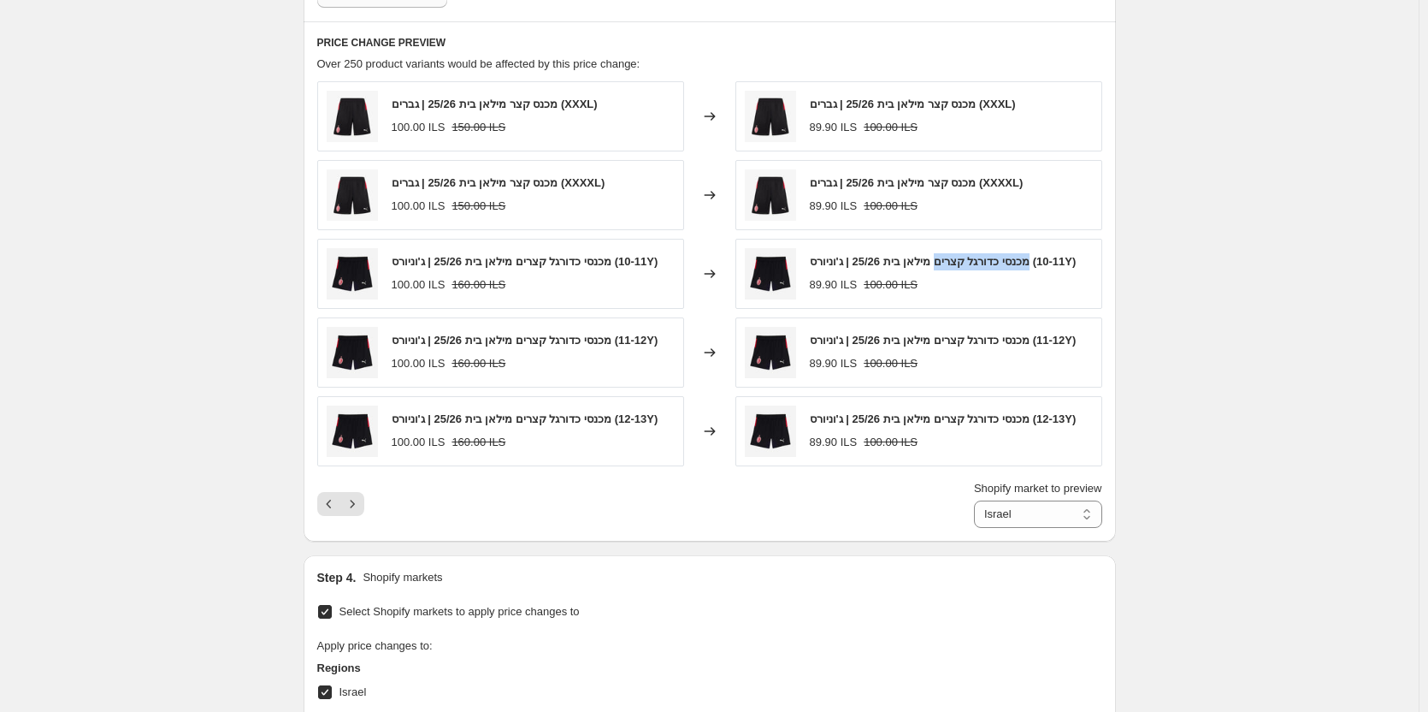
drag, startPoint x: 1053, startPoint y: 257, endPoint x: 949, endPoint y: 260, distance: 103.5
click at [949, 260] on span "מכנסי כדורגל קצרים מילאן בית 25/26 | ג'וניורס (10-11Y)" at bounding box center [943, 261] width 267 height 13
copy span "מכנסי כדורגל קצרים"
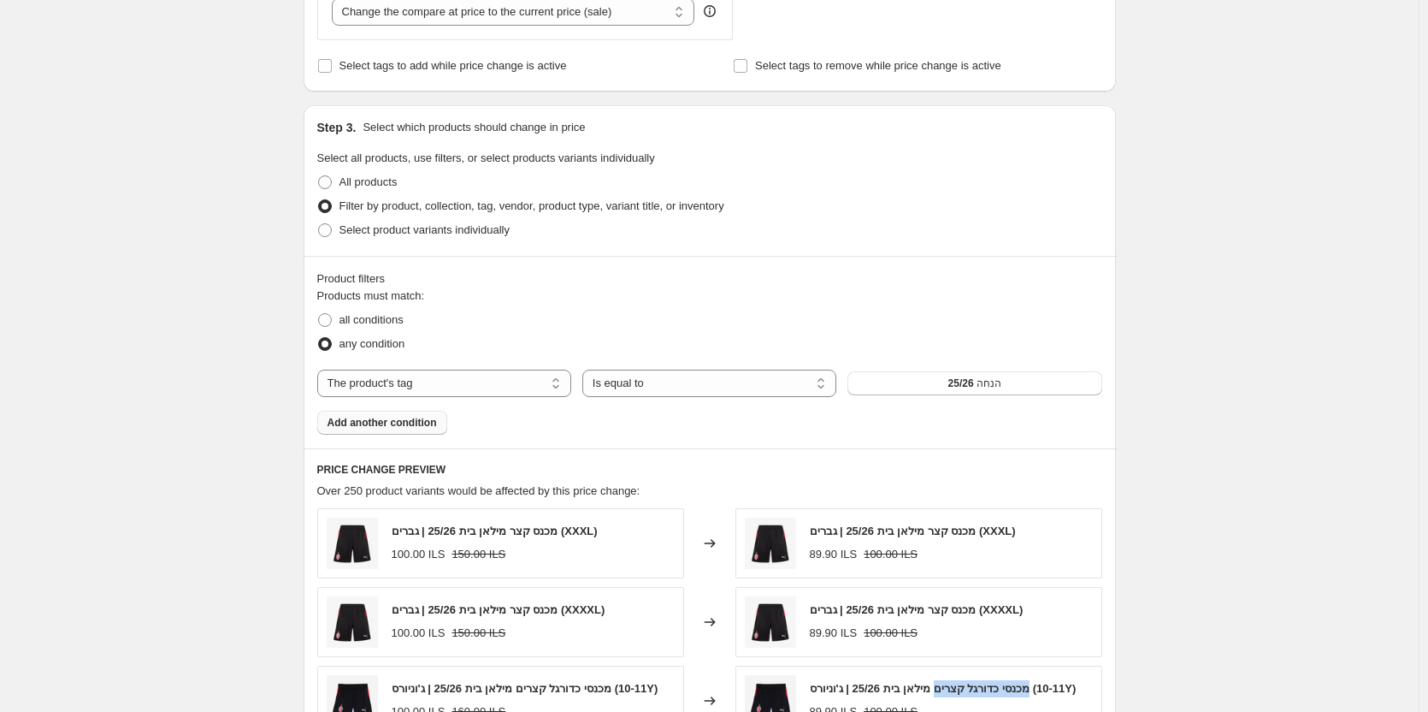
scroll to position [447, 0]
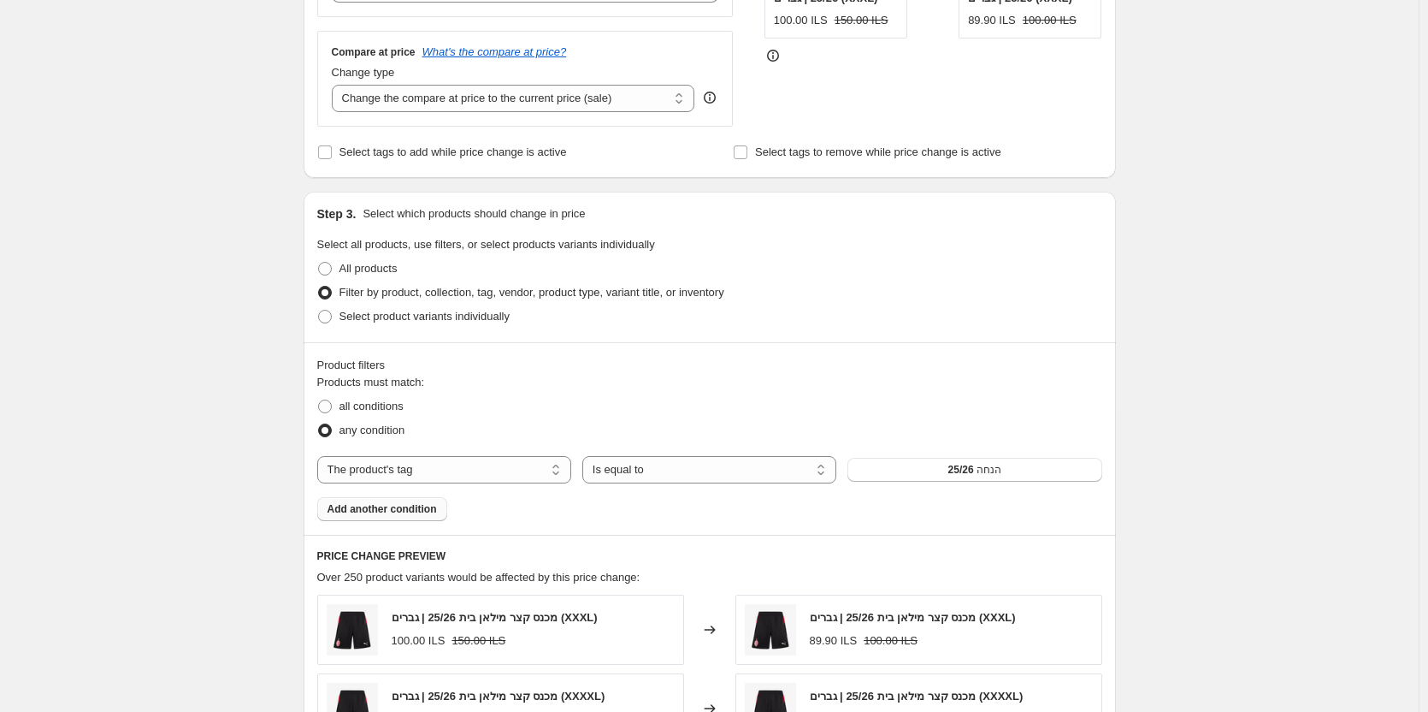
click at [405, 515] on span "Add another condition" at bounding box center [382, 509] width 109 height 14
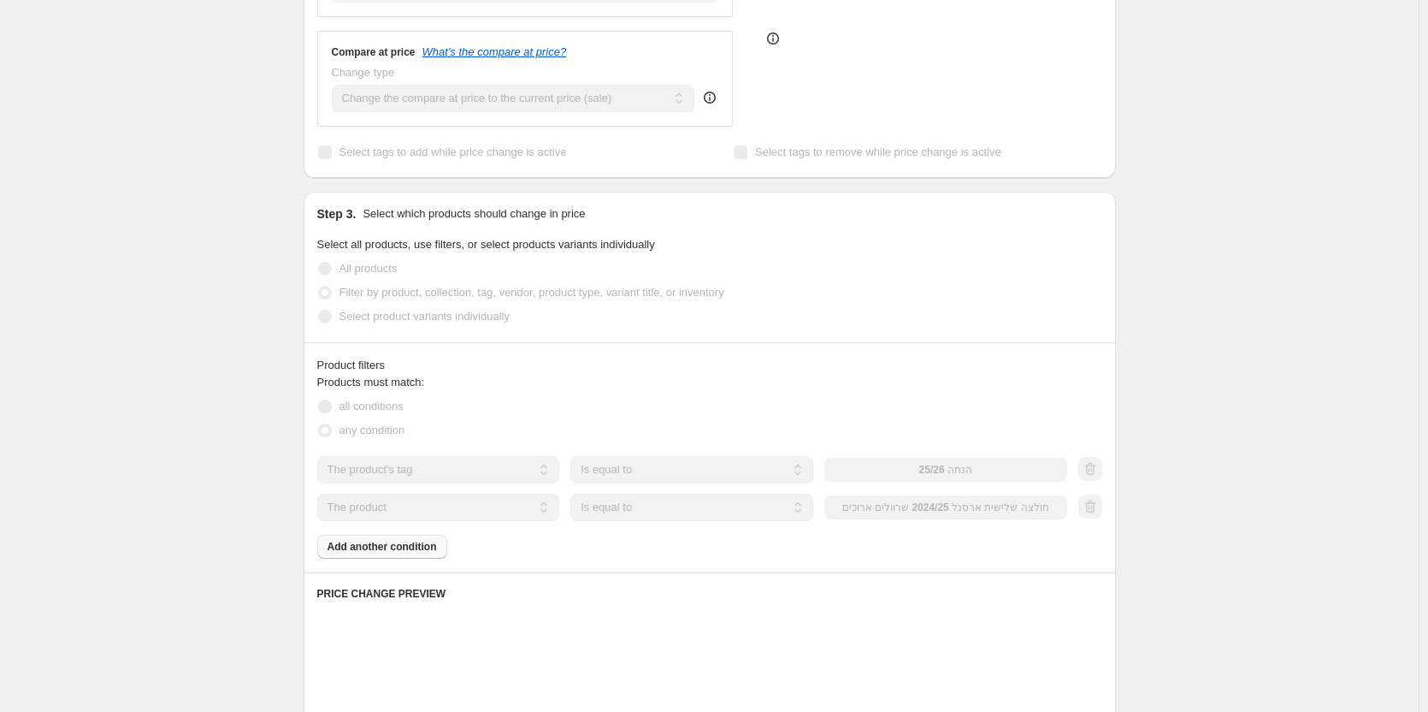
click at [500, 511] on select "The product The product's collection The product's tag The product's vendor The…" at bounding box center [438, 507] width 243 height 27
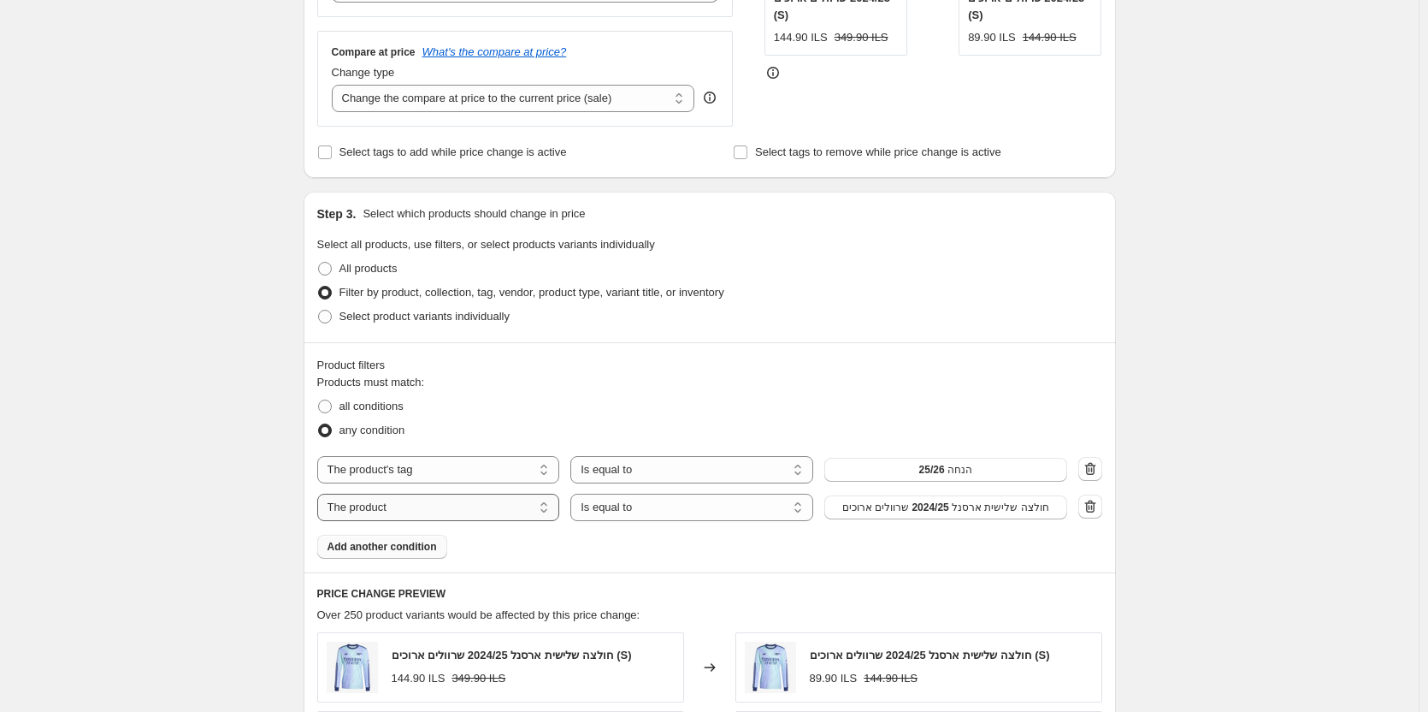
select select "title"
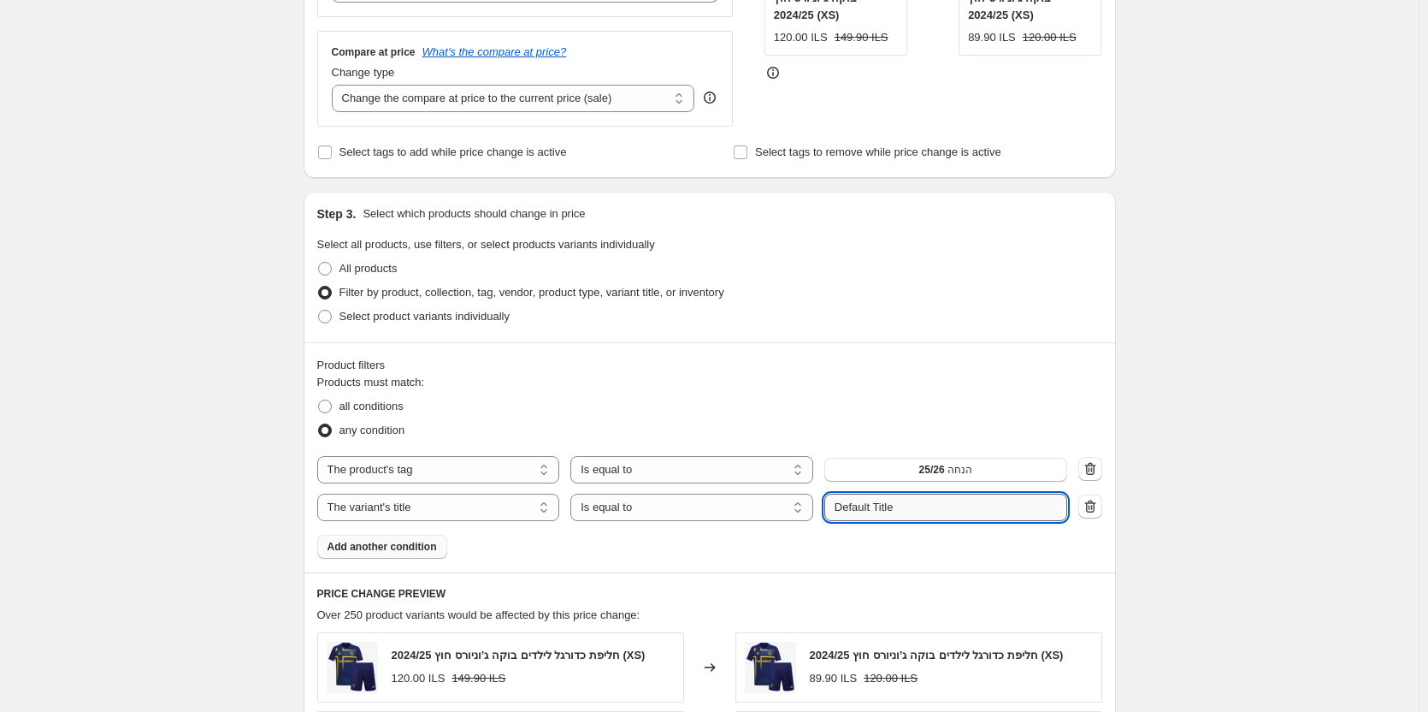
click at [903, 520] on input "Default Title" at bounding box center [946, 507] width 243 height 27
paste input "מכנסי כדורגל קצרים"
click at [908, 512] on input "Default Titleמכנסי כדורגל קצרים" at bounding box center [946, 507] width 243 height 27
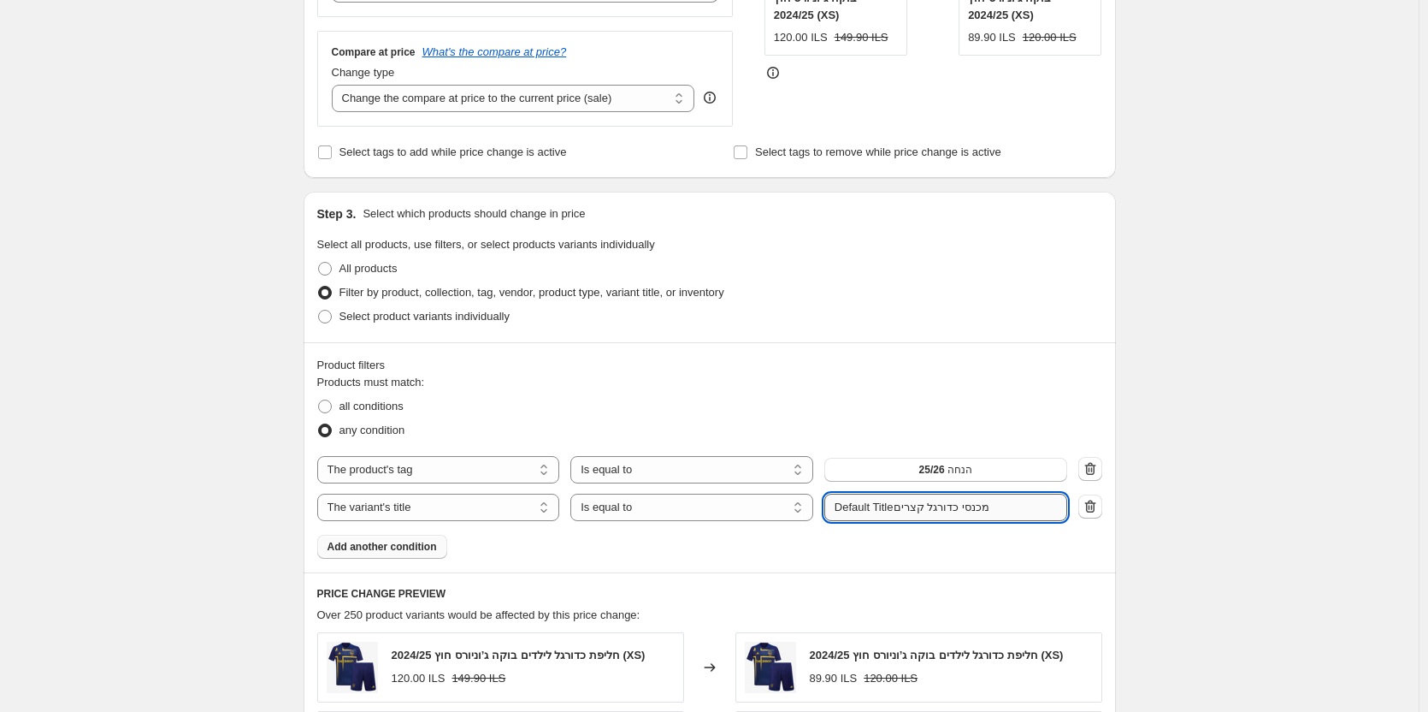
paste input "text"
type input "מכנסי כדורגל קצרים"
click at [1246, 517] on div "Create new price change job. This page is ready Create new price change job Dra…" at bounding box center [709, 719] width 1419 height 2332
click at [741, 520] on select "Is equal to Is not equal to Contains" at bounding box center [692, 507] width 243 height 27
select select "not_equal"
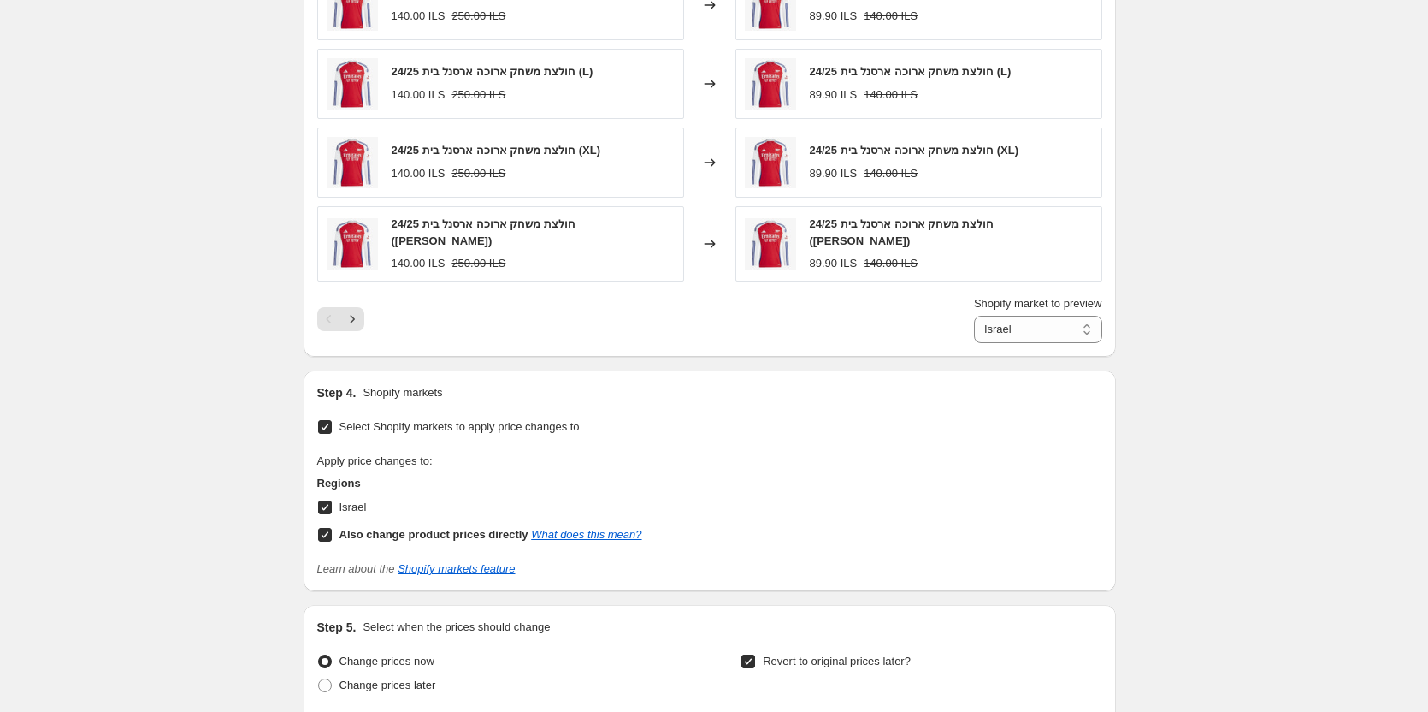
scroll to position [1217, 0]
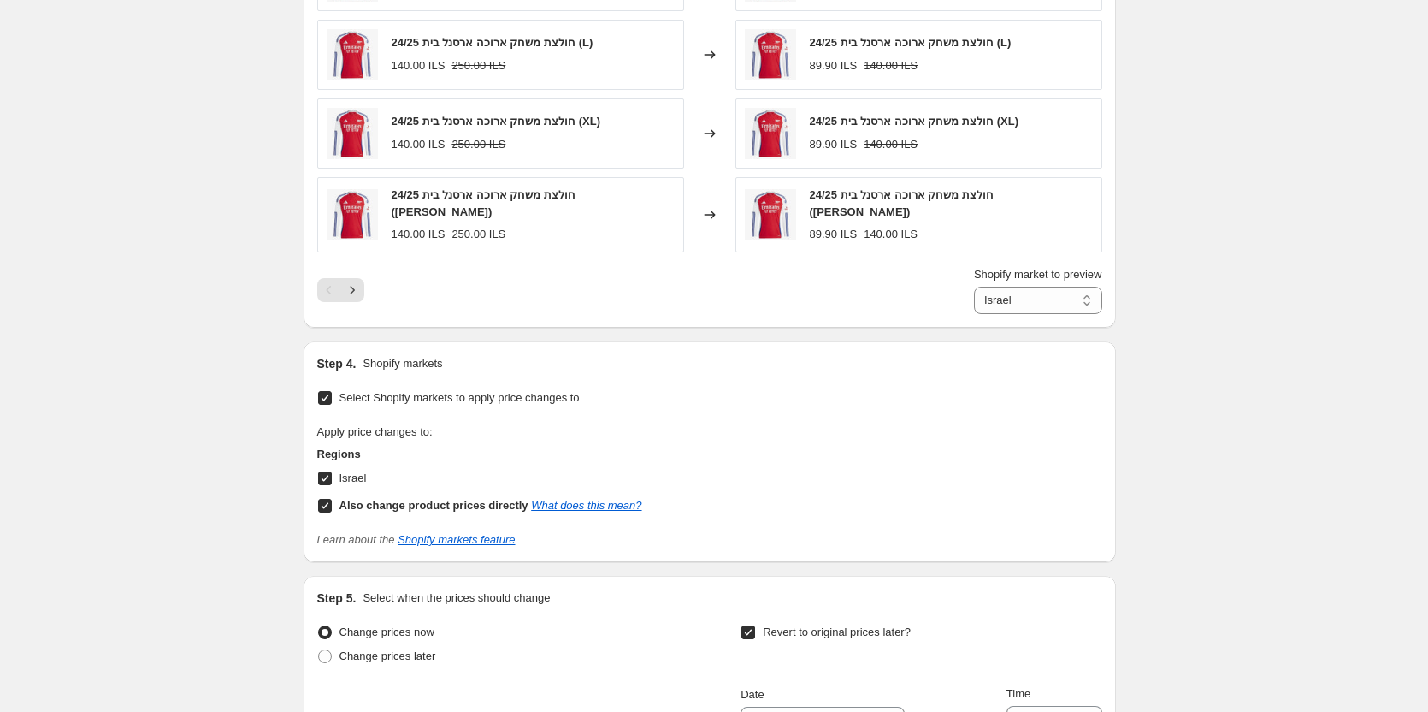
click at [370, 273] on div "Shopify market to preview Direct prices Israel Israel" at bounding box center [709, 290] width 785 height 48
click at [364, 280] on button "Next" at bounding box center [352, 290] width 24 height 24
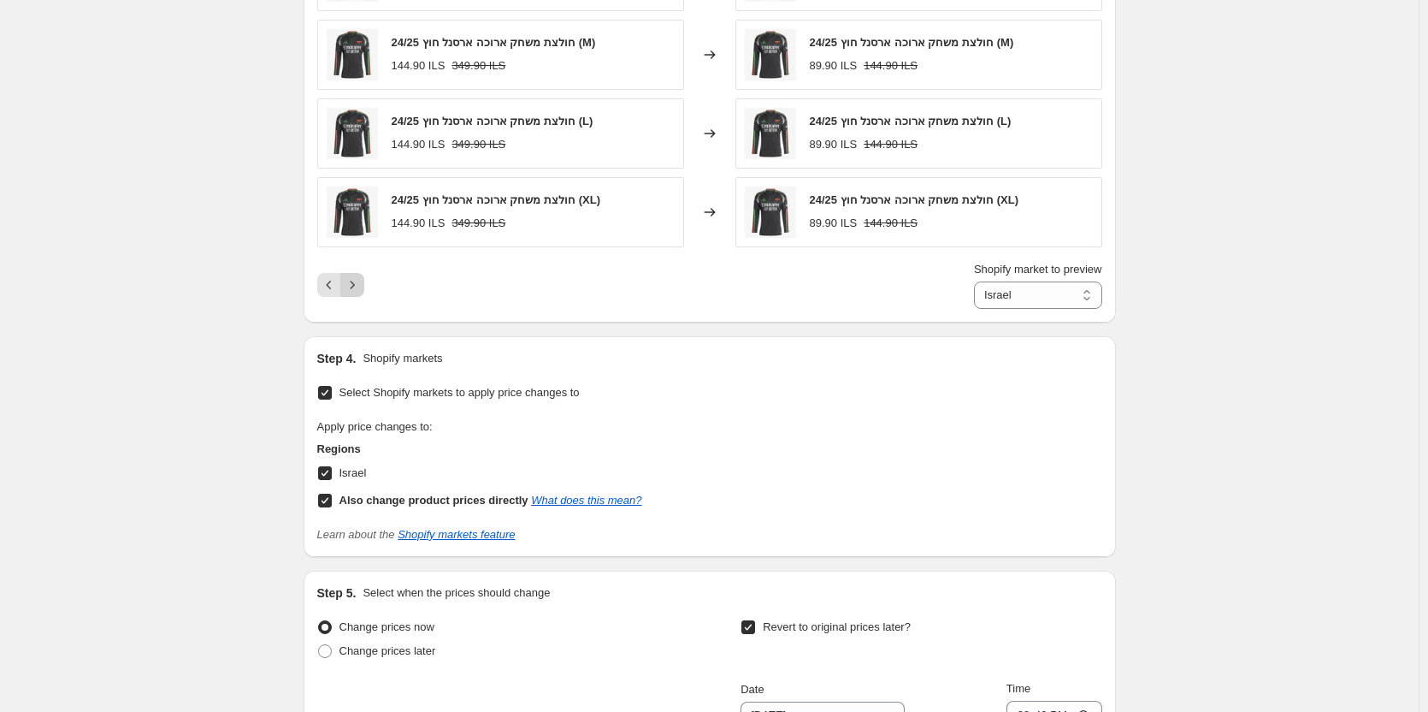
click at [364, 287] on button "Next" at bounding box center [352, 285] width 24 height 24
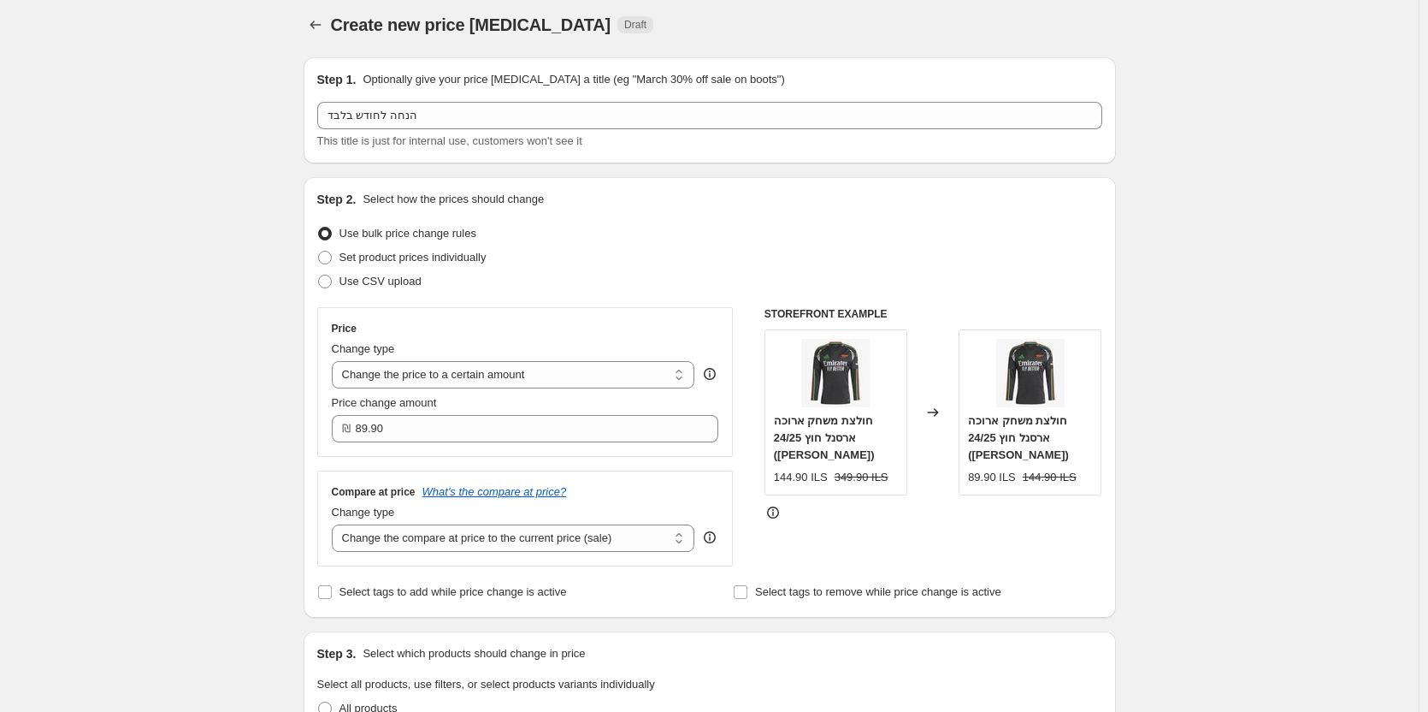
scroll to position [0, 0]
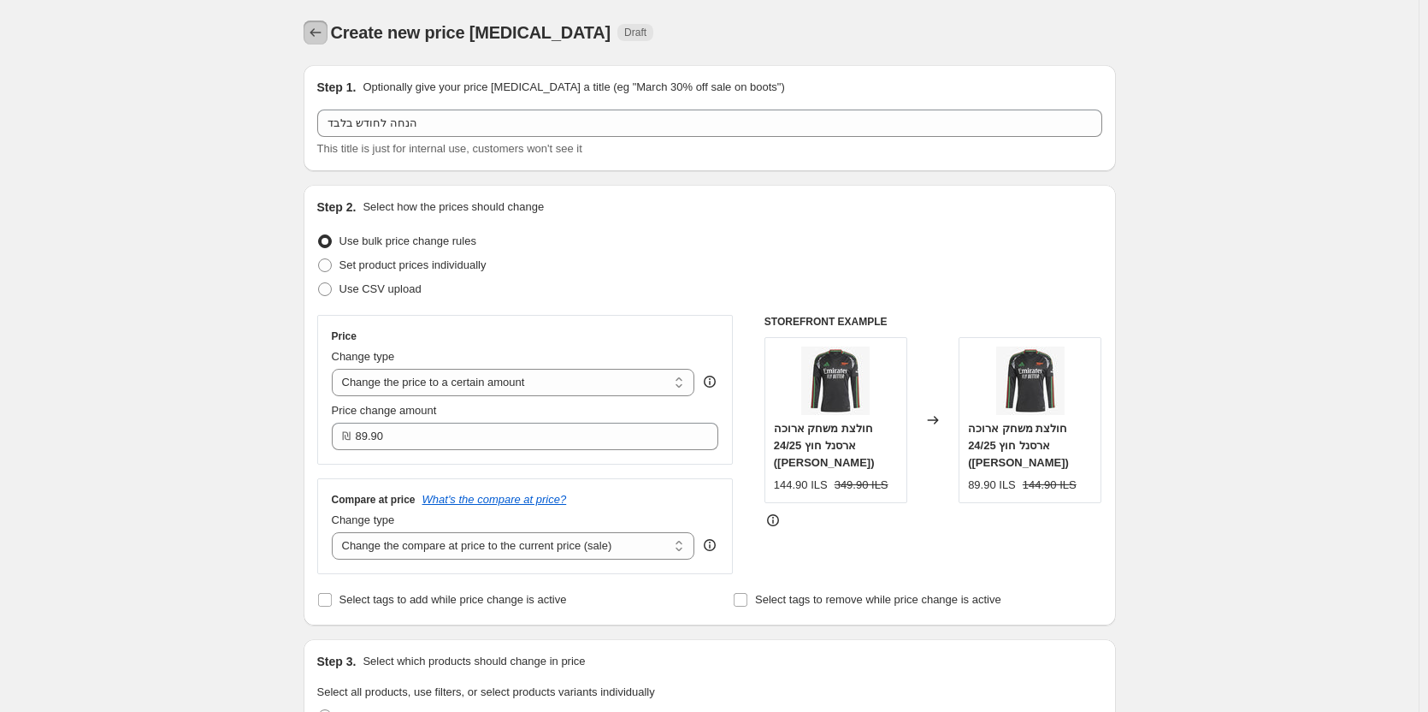
click at [321, 29] on icon "Price change jobs" at bounding box center [315, 32] width 17 height 17
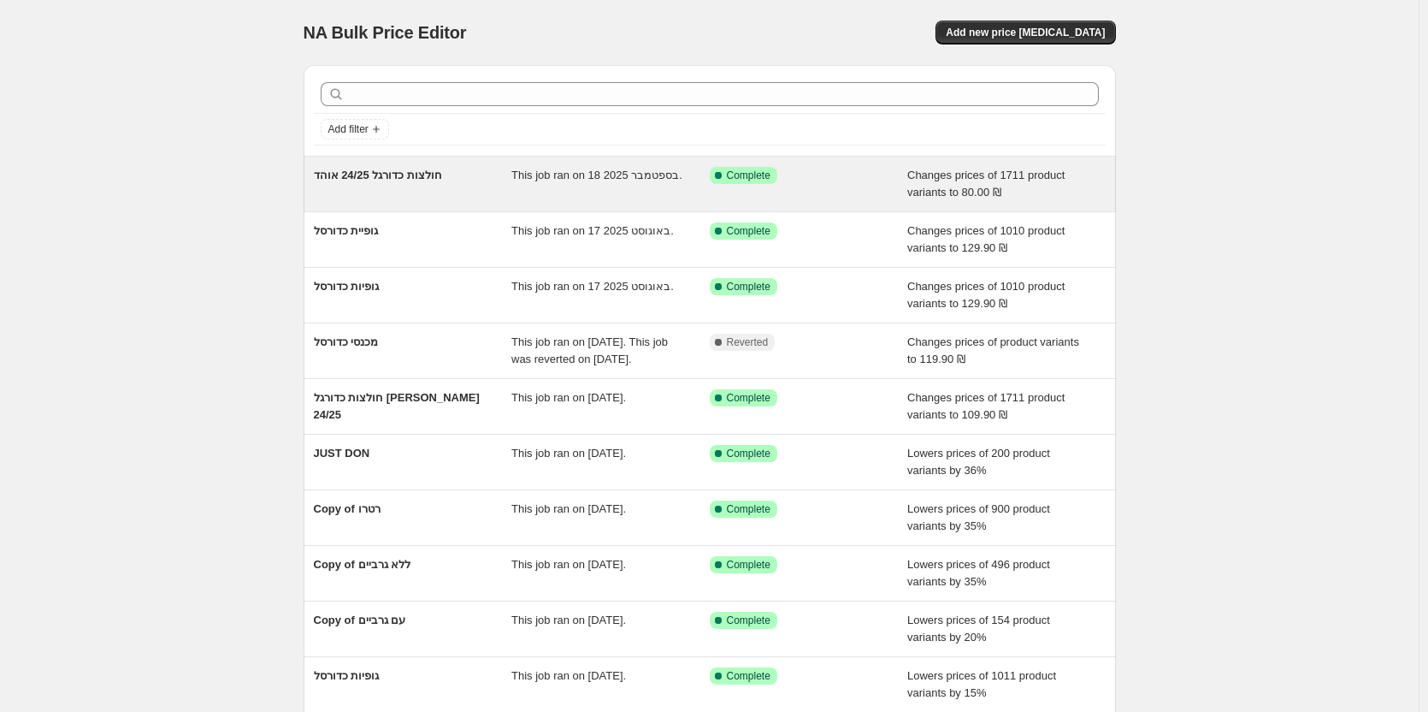
click at [438, 174] on span "חולצות כדורגל 24/25 אוהד" at bounding box center [378, 175] width 128 height 13
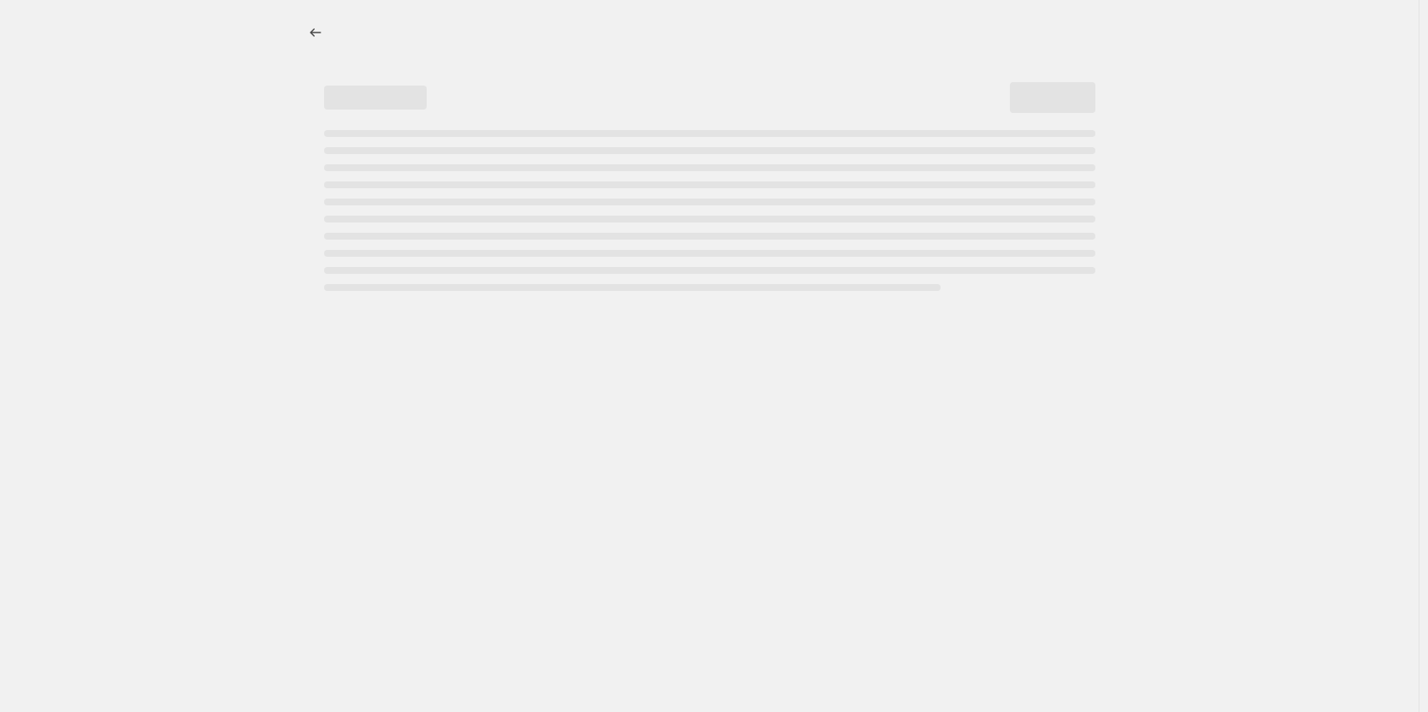
select select "no_change"
select select "tag"
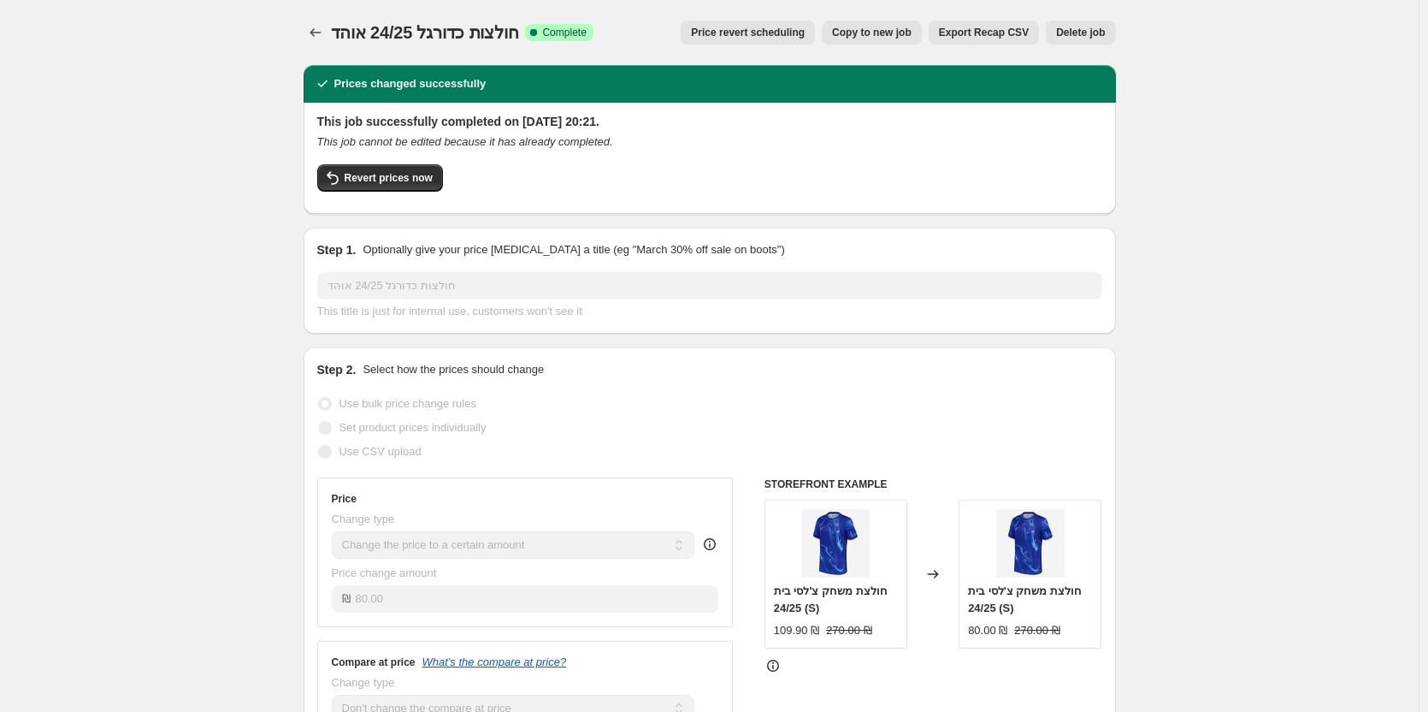
click at [912, 34] on span "Copy to new job" at bounding box center [872, 33] width 80 height 14
select select "no_change"
select select "tag"
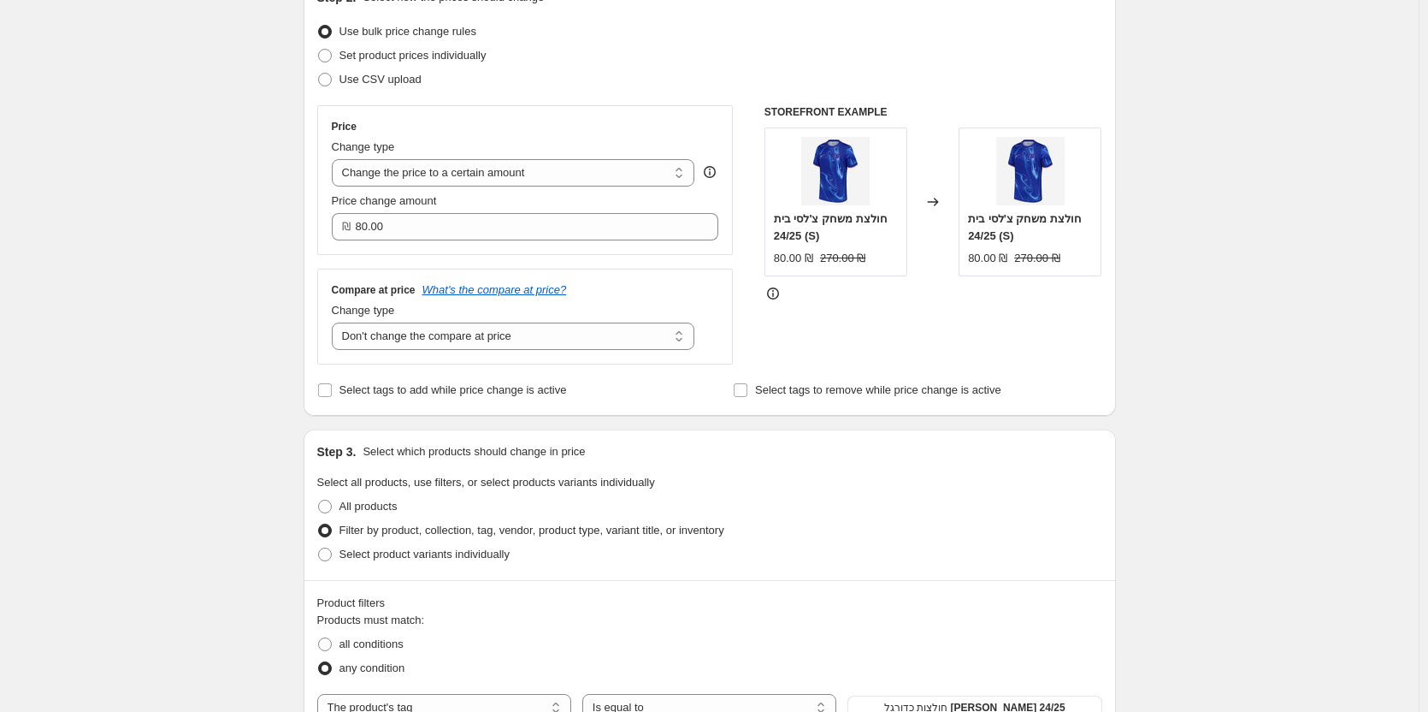
scroll to position [257, 0]
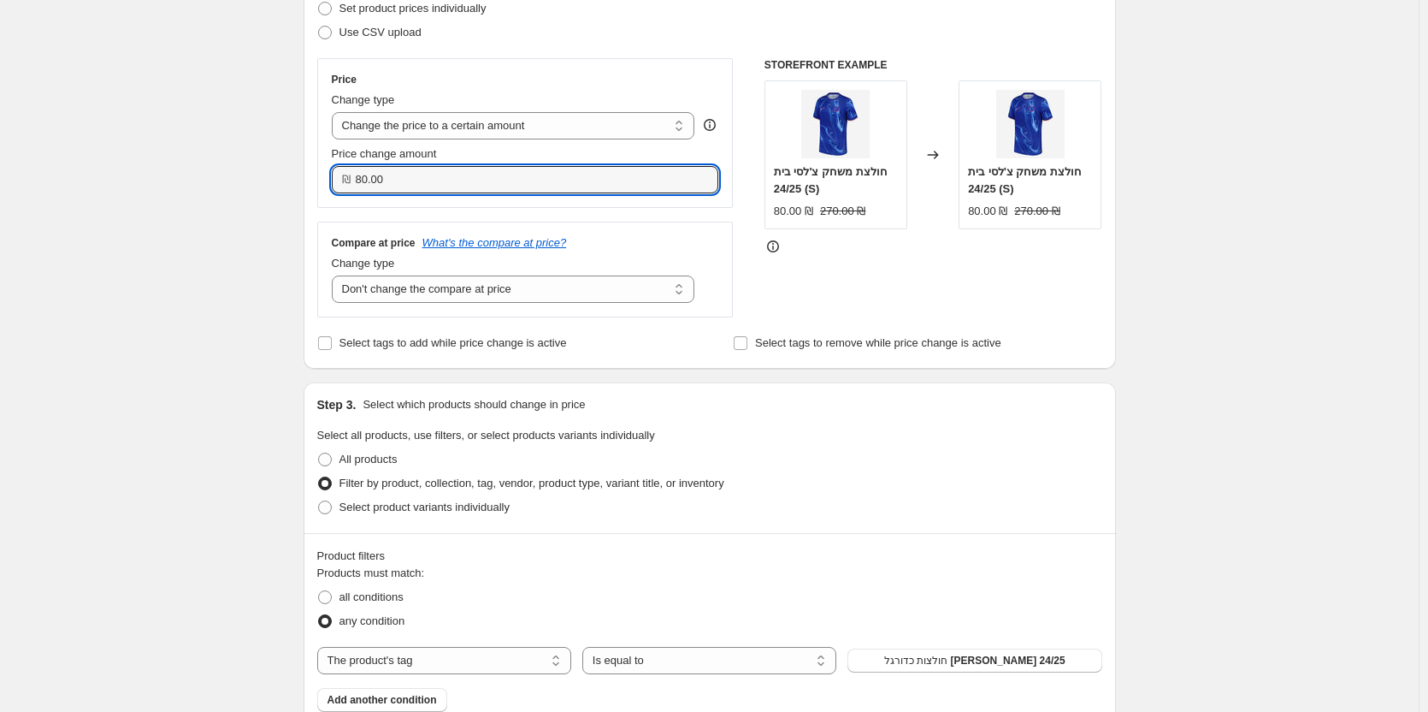
drag, startPoint x: 435, startPoint y: 183, endPoint x: 257, endPoint y: 204, distance: 179.9
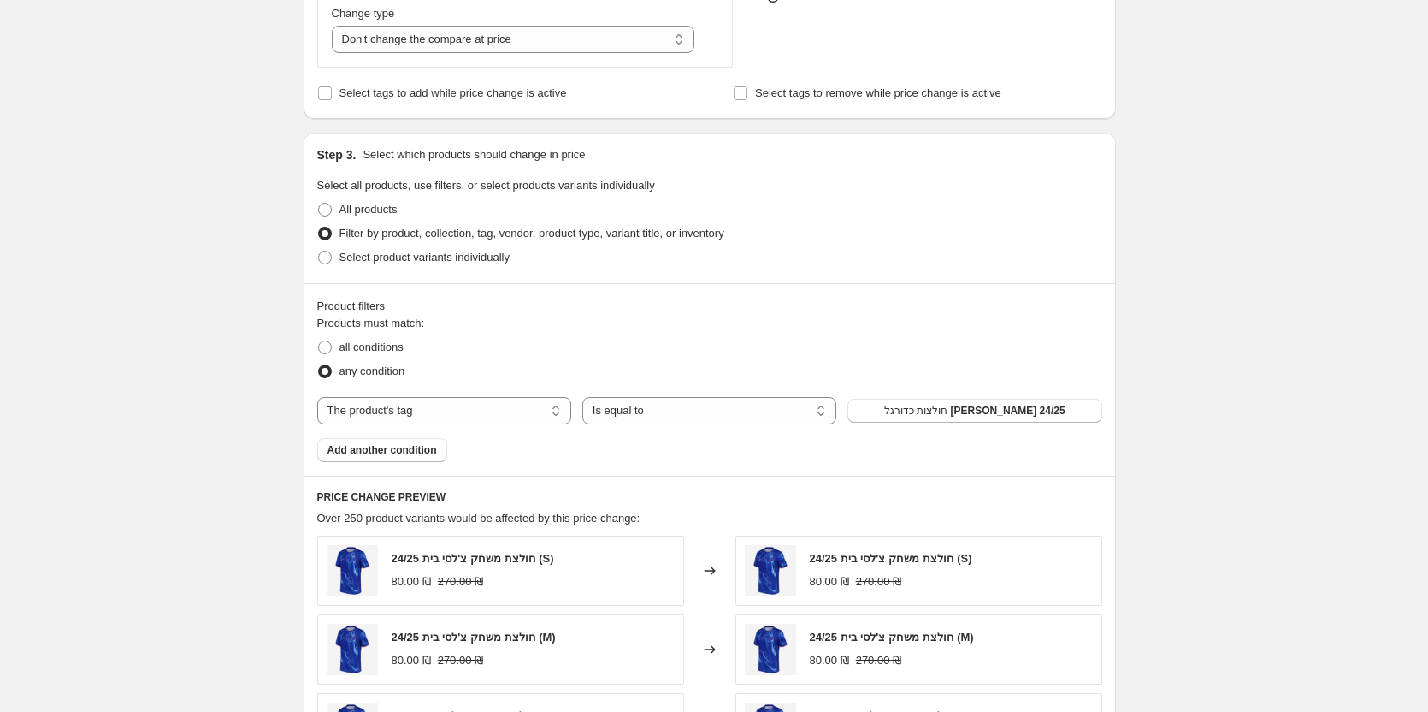
scroll to position [513, 0]
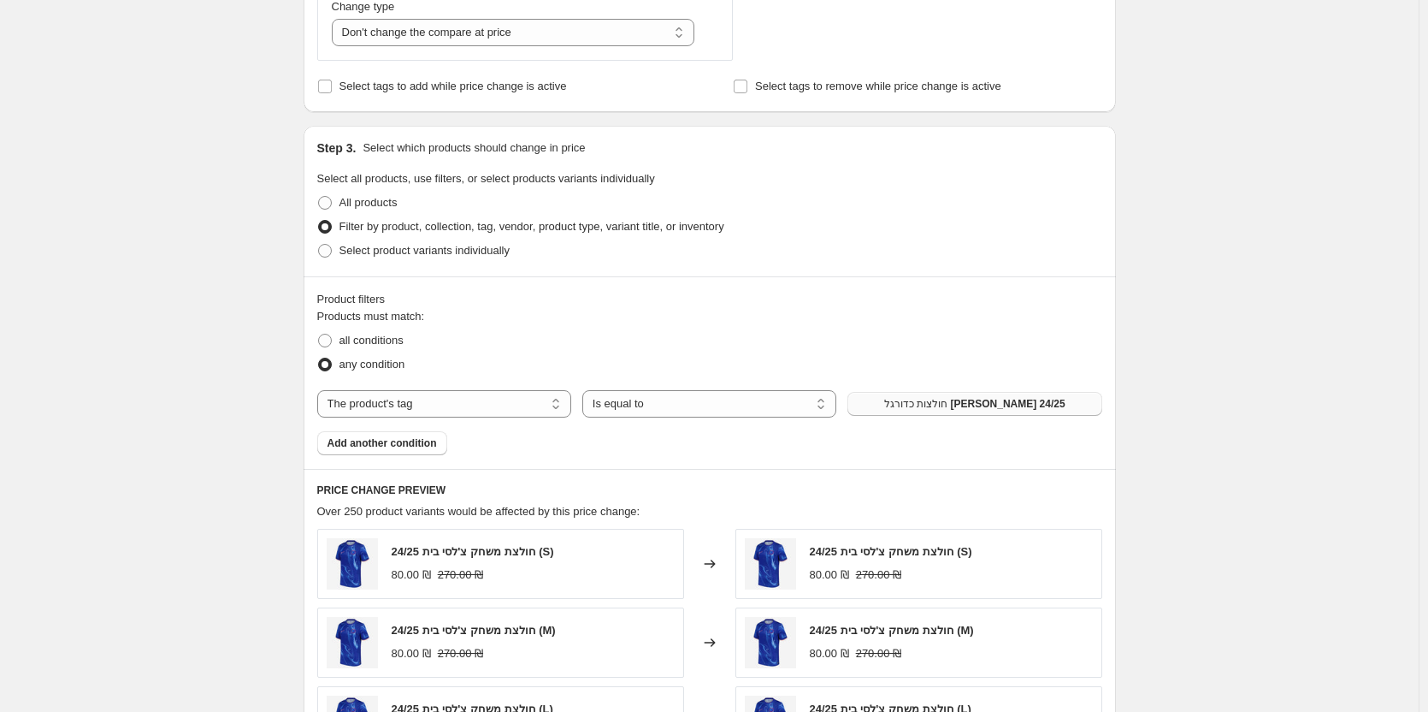
click at [977, 405] on span "חולצות כדורגל [PERSON_NAME] 24/25" at bounding box center [974, 404] width 181 height 14
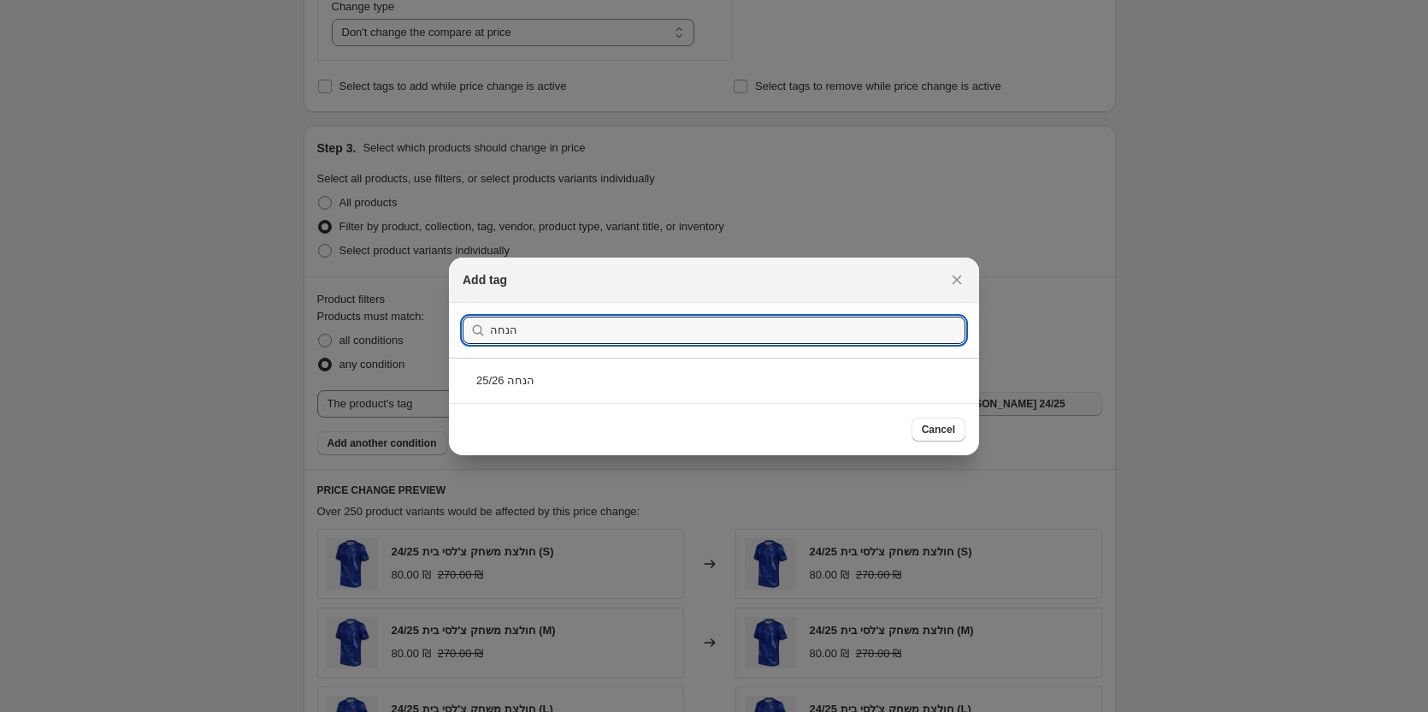
type input "הנחה"
click at [657, 382] on div "הנחה 25/26" at bounding box center [714, 380] width 530 height 45
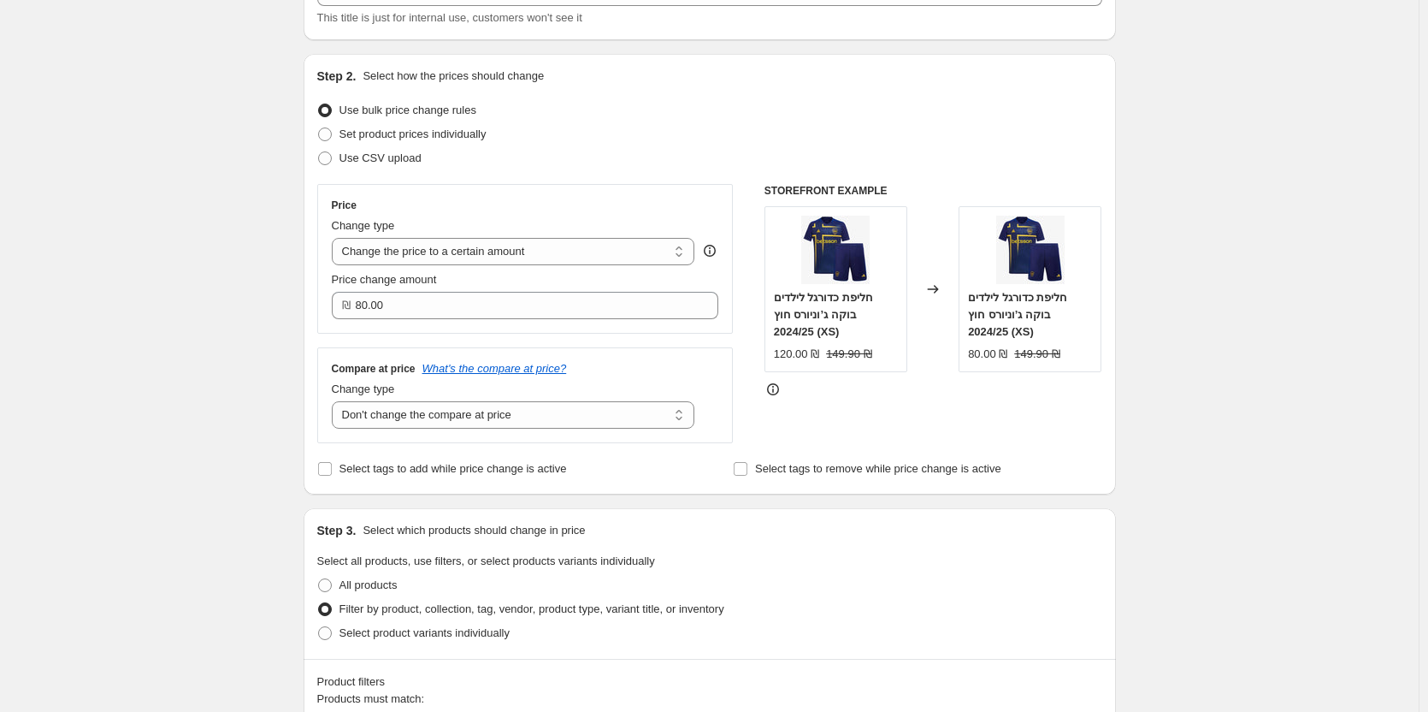
scroll to position [86, 0]
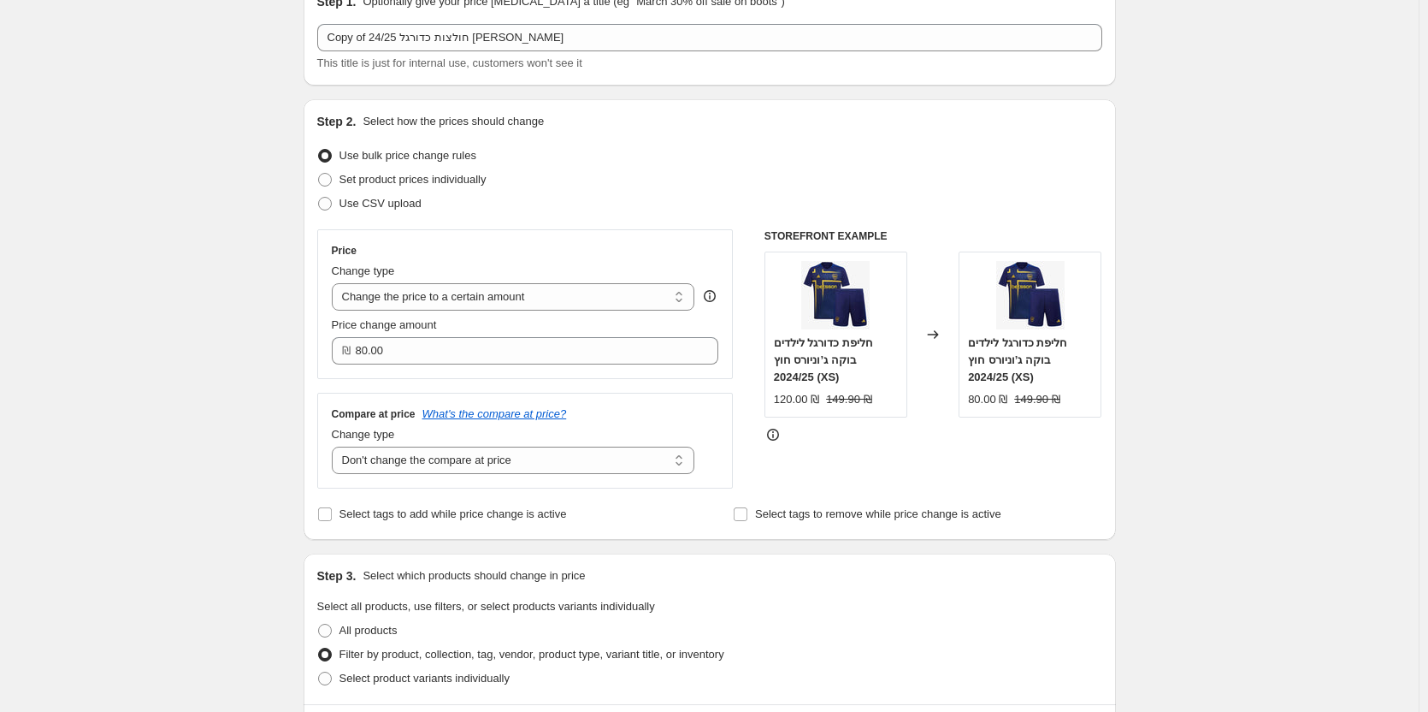
click at [547, 441] on div "Change type" at bounding box center [514, 434] width 364 height 17
click at [556, 452] on select "Change the compare at price to the current price (sale) Change the compare at p…" at bounding box center [514, 459] width 364 height 27
select select "ep"
click at [335, 447] on select "Change the compare at price to the current price (sale) Change the compare at p…" at bounding box center [514, 459] width 364 height 27
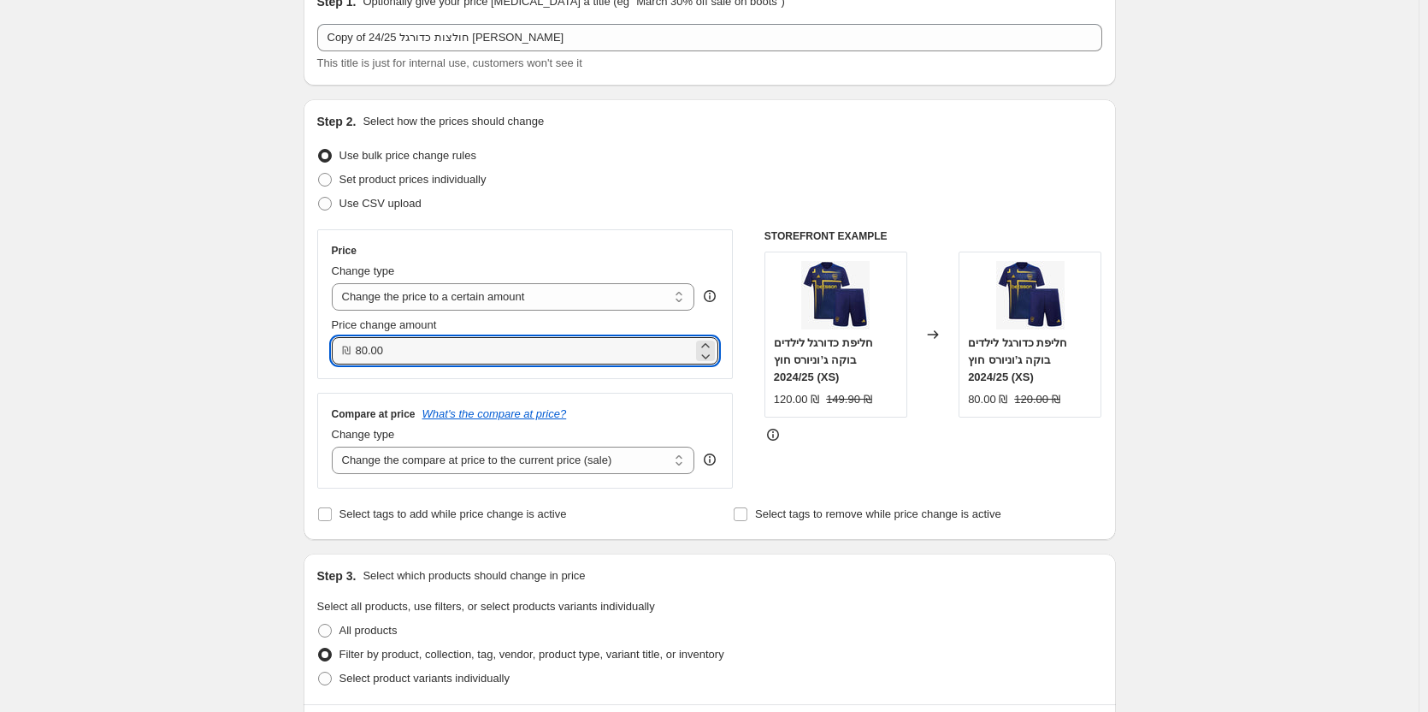
drag, startPoint x: 424, startPoint y: 358, endPoint x: 238, endPoint y: 370, distance: 186.8
type input "89.90"
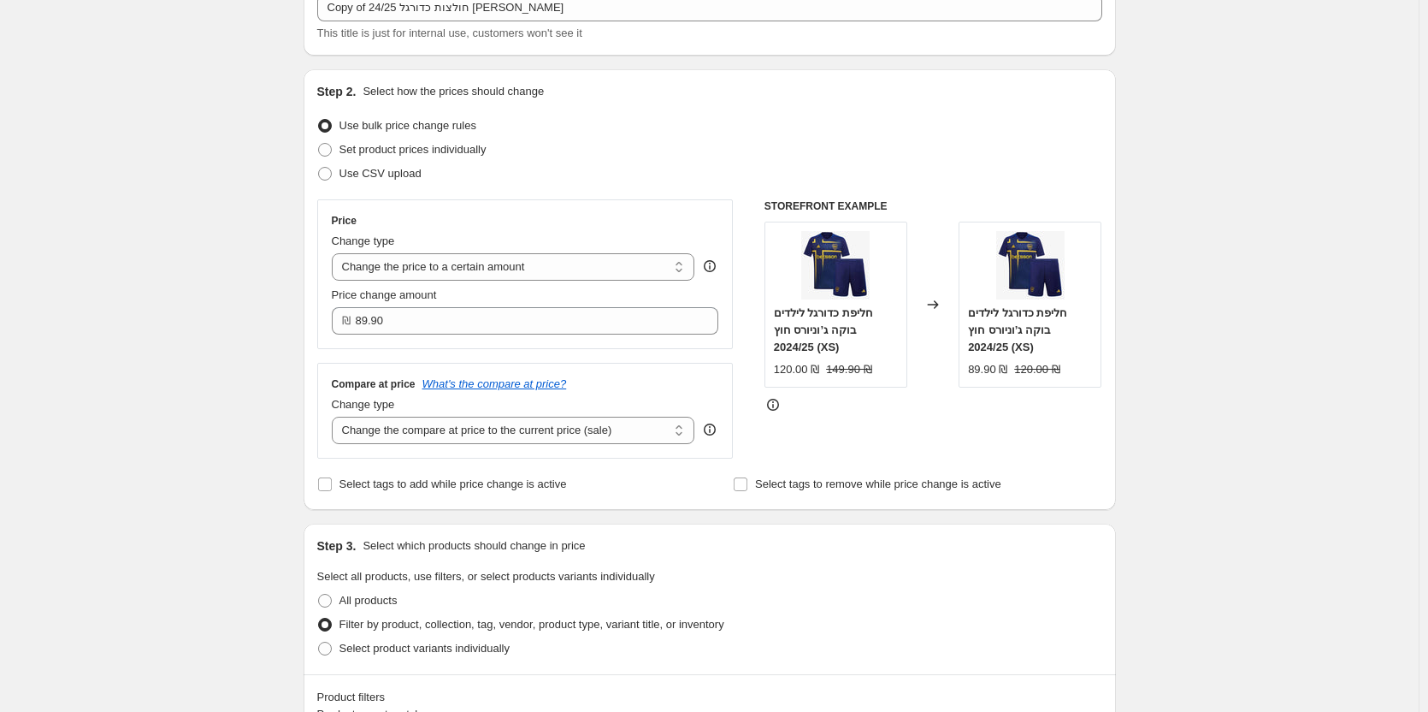
scroll to position [0, 0]
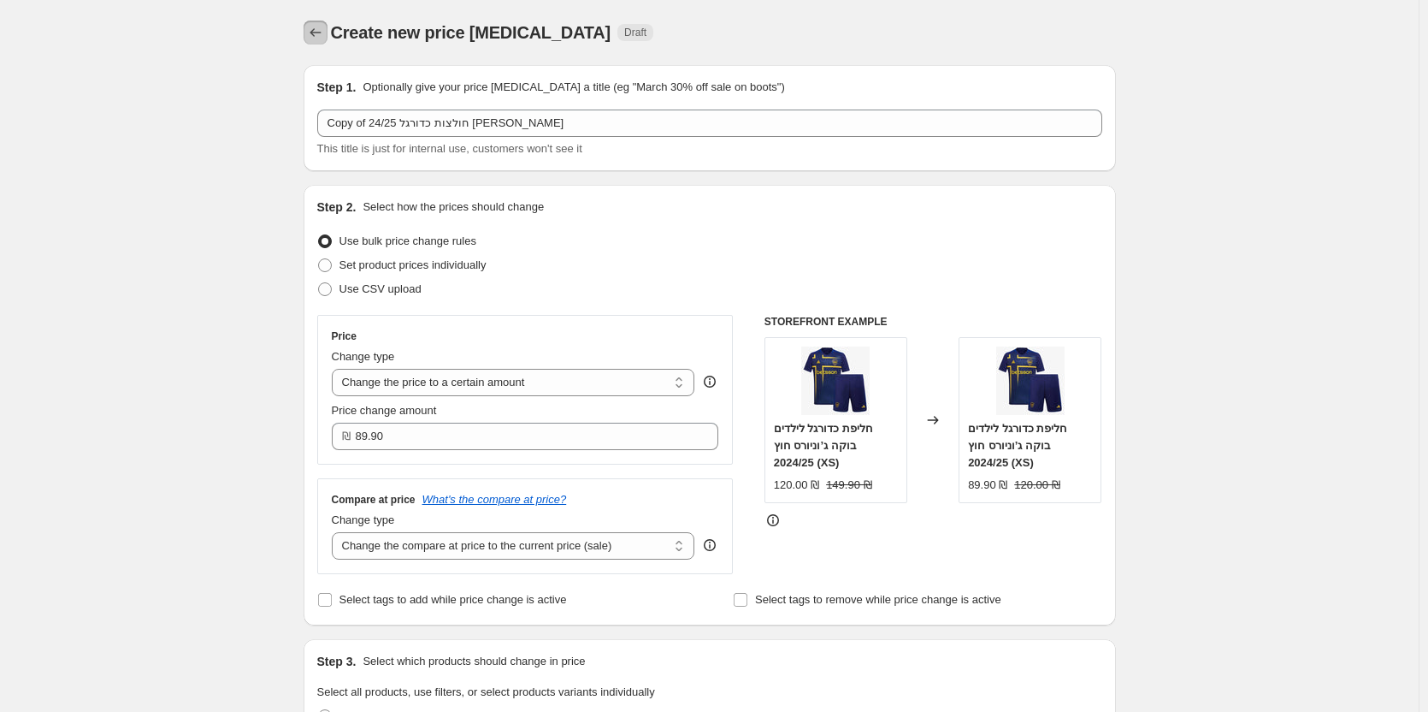
click at [324, 36] on icon "Price change jobs" at bounding box center [315, 32] width 17 height 17
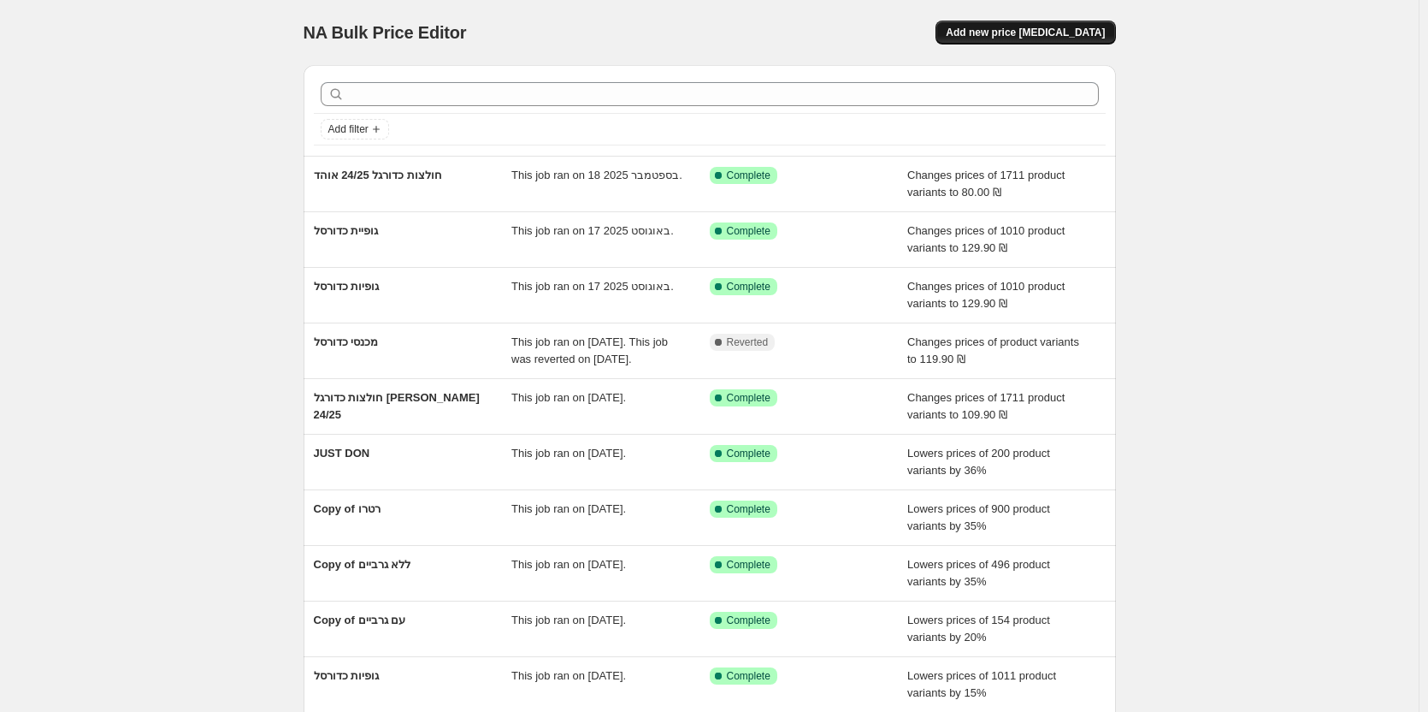
click at [1012, 34] on span "Add new price [MEDICAL_DATA]" at bounding box center [1025, 33] width 159 height 14
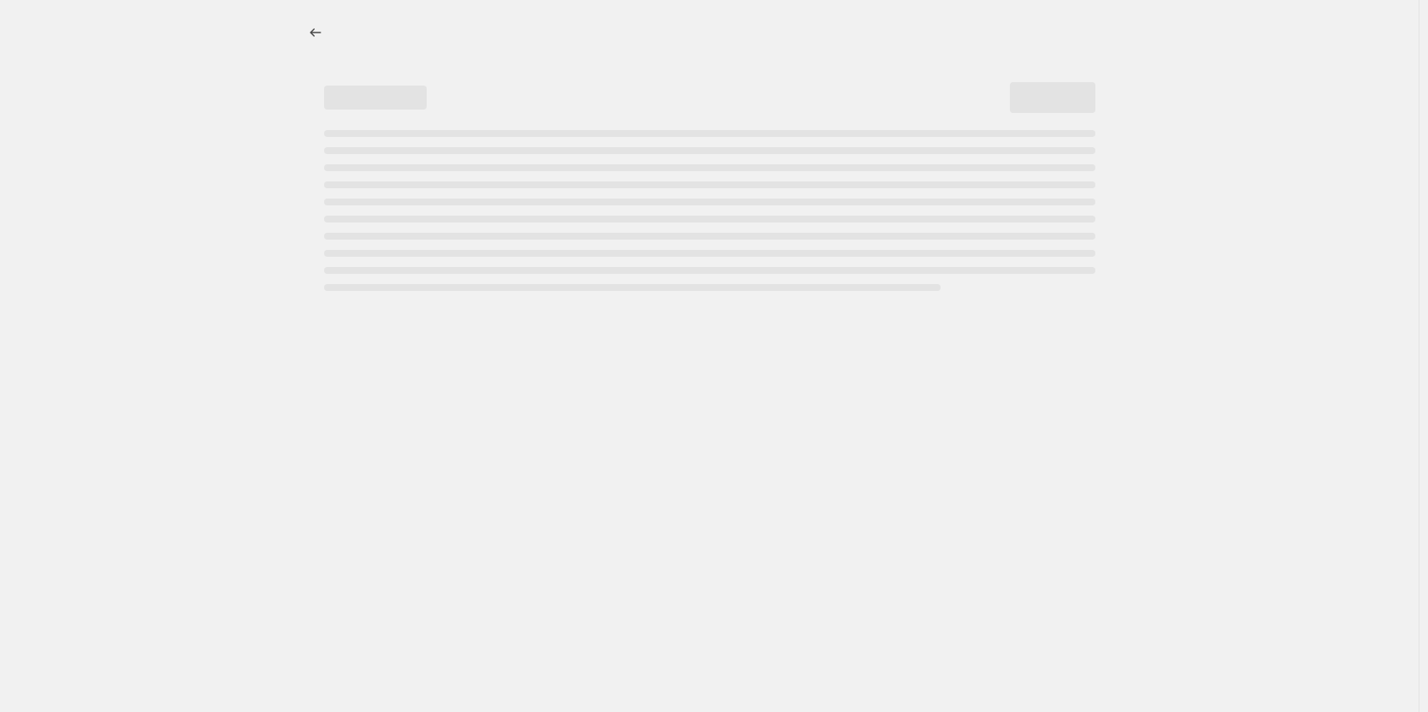
select select "percentage"
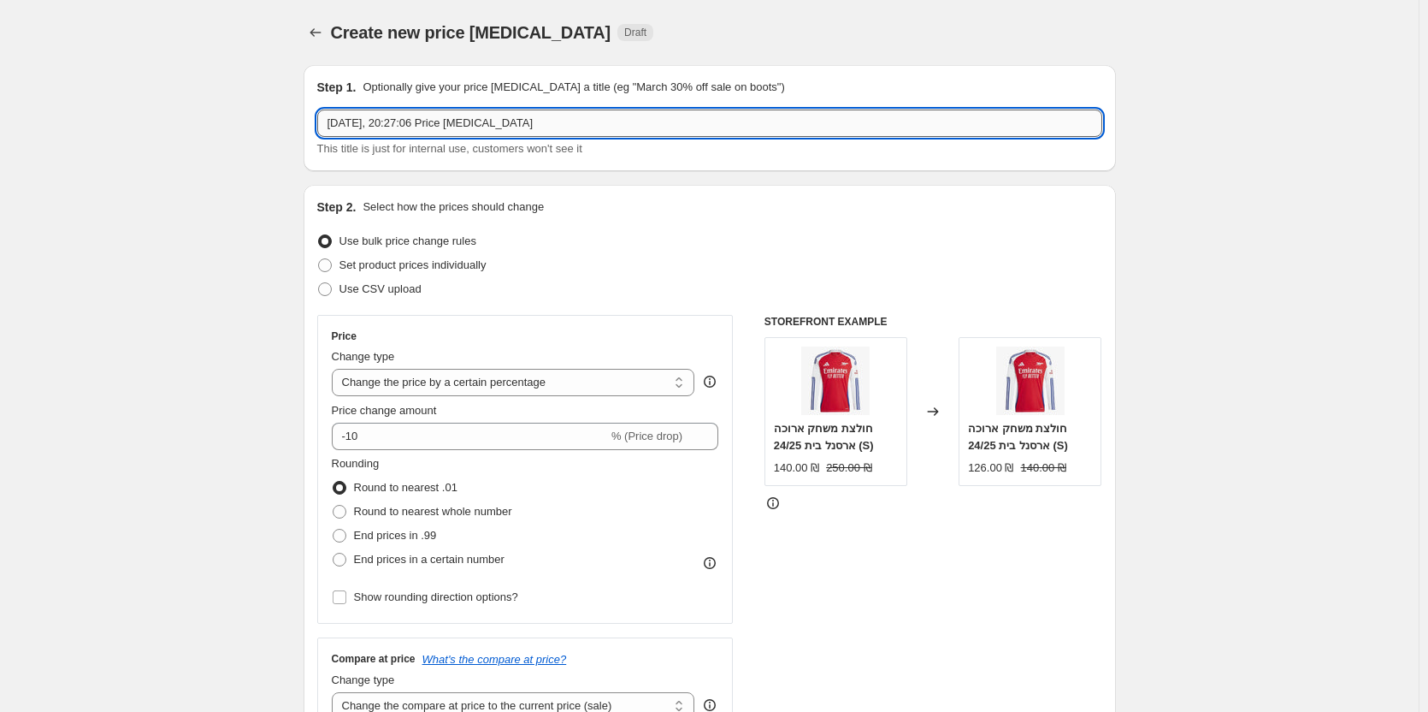
click at [559, 127] on input "18 בספט׳ 2025, 20:27:06 Price change job" at bounding box center [709, 122] width 785 height 27
type input "הנחה 25/26"
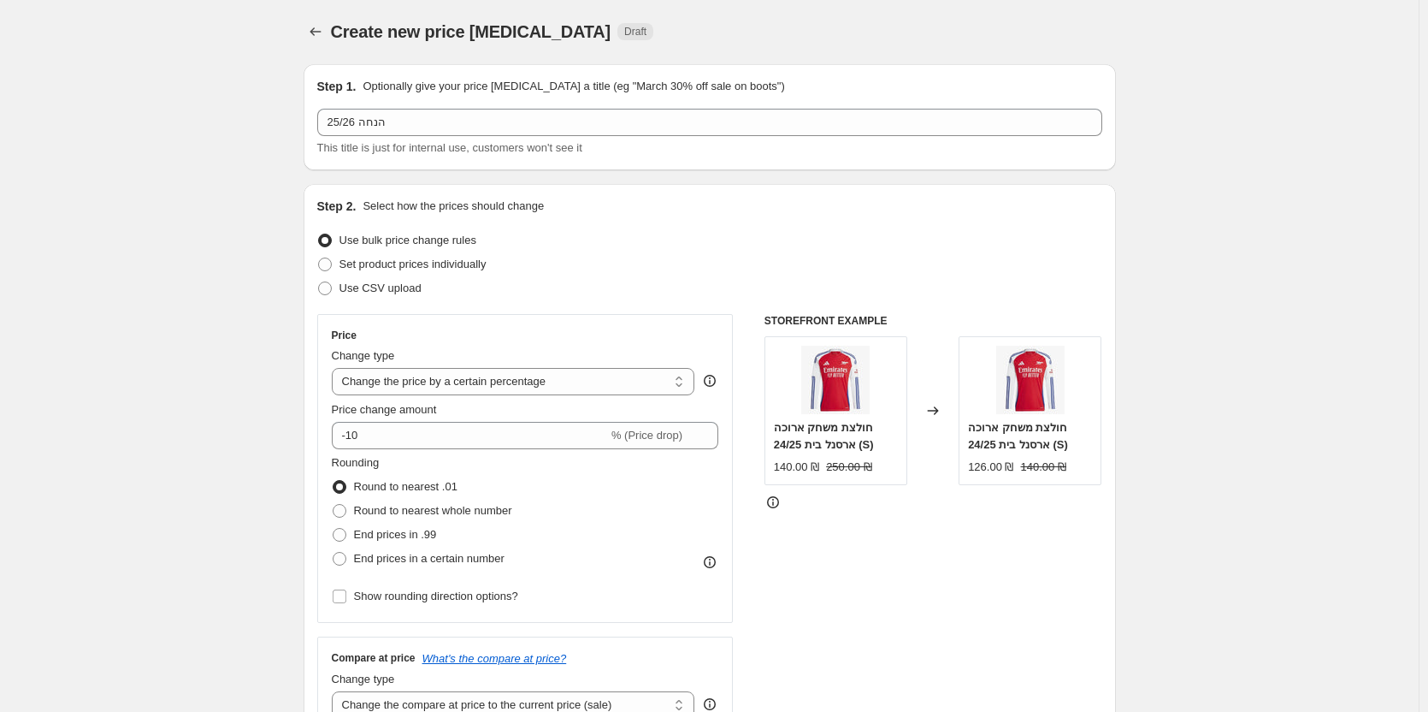
scroll to position [257, 0]
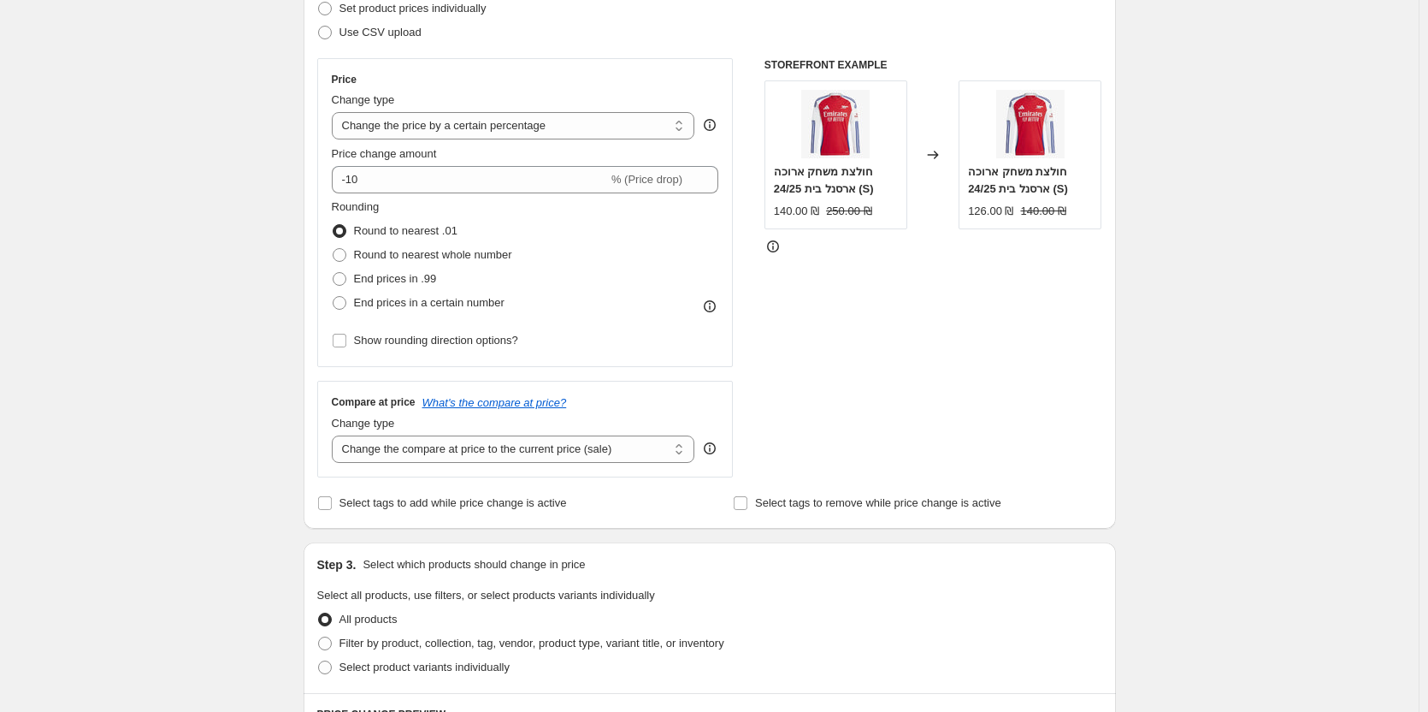
click at [529, 109] on div "Change type Change the price to a certain amount Change the price by a certain …" at bounding box center [514, 116] width 364 height 48
click at [529, 123] on select "Change the price to a certain amount Change the price by a certain amount Chang…" at bounding box center [514, 125] width 364 height 27
drag, startPoint x: 529, startPoint y: 123, endPoint x: 523, endPoint y: 138, distance: 15.4
click at [529, 123] on select "Change the price to a certain amount Change the price by a certain amount Chang…" at bounding box center [514, 125] width 364 height 27
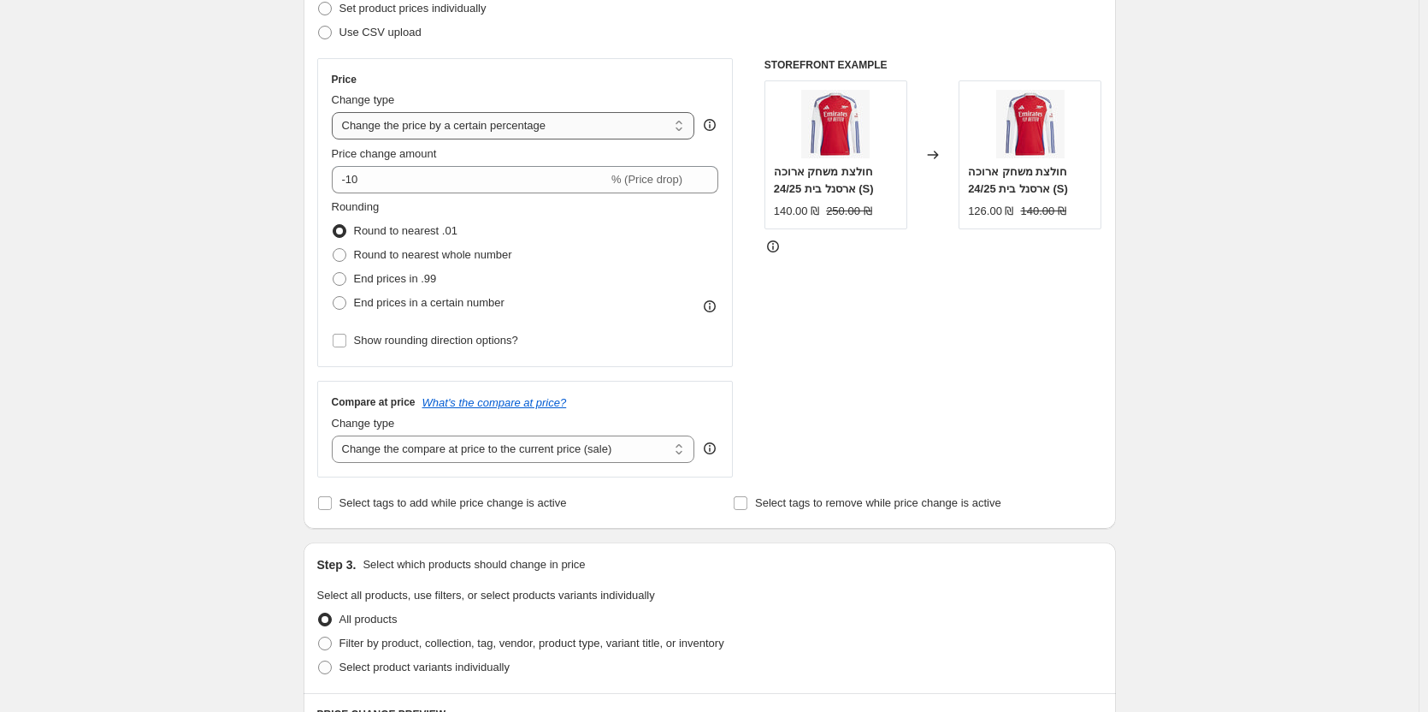
select select "to"
click at [335, 112] on select "Change the price to a certain amount Change the price by a certain amount Chang…" at bounding box center [514, 125] width 364 height 27
type input "80.00"
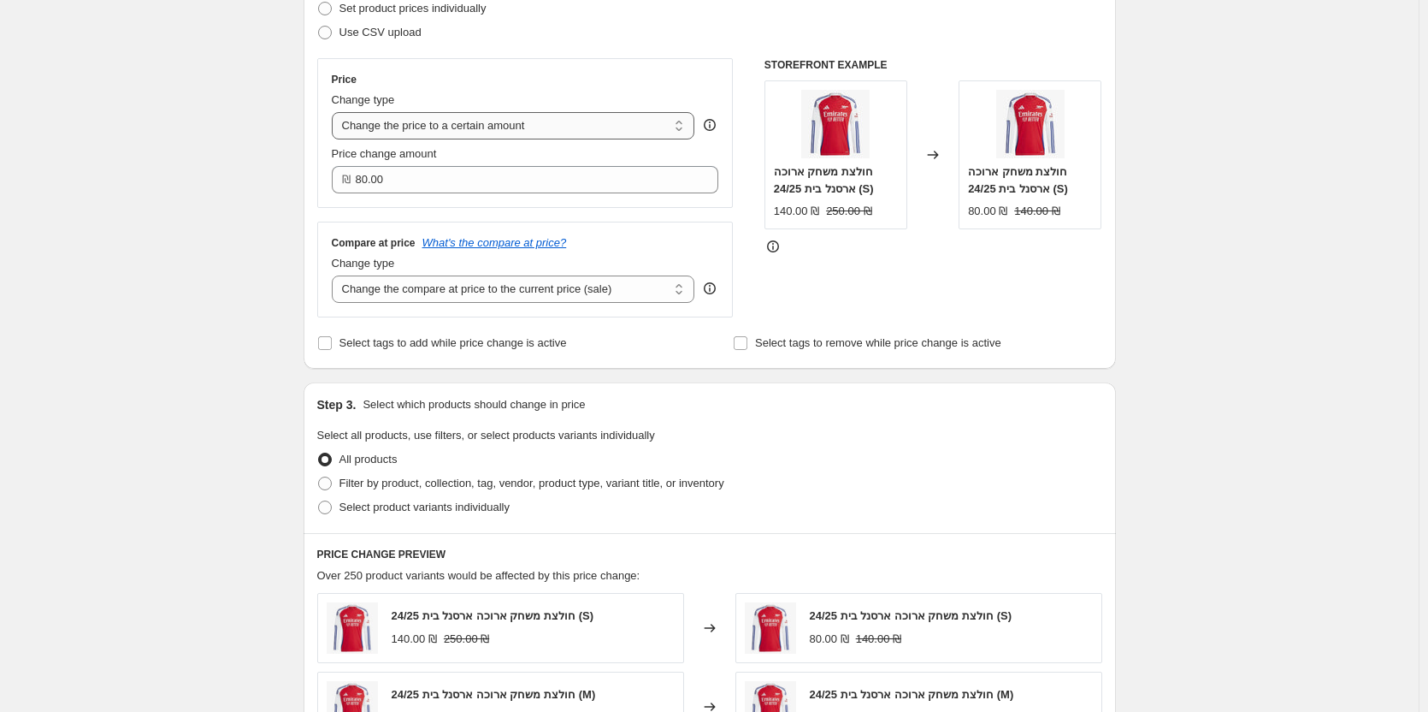
click at [529, 128] on select "Change the price to a certain amount Change the price by a certain amount Chang…" at bounding box center [514, 125] width 364 height 27
select select "by"
click at [335, 112] on select "Change the price to a certain amount Change the price by a certain amount Chang…" at bounding box center [514, 125] width 364 height 27
type input "-10.00"
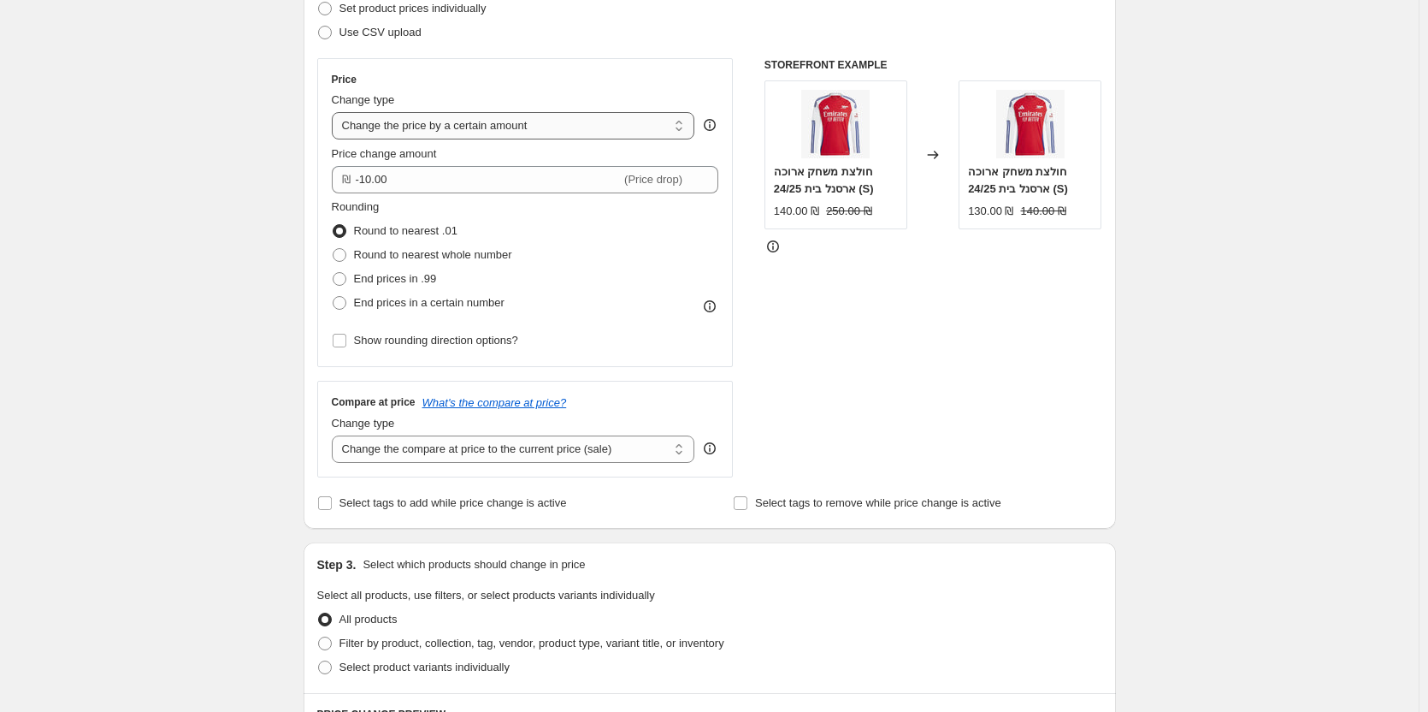
click at [532, 122] on select "Change the price to a certain amount Change the price by a certain amount Chang…" at bounding box center [514, 125] width 364 height 27
select select "percentage"
click at [335, 112] on select "Change the price to a certain amount Change the price by a certain amount Chang…" at bounding box center [514, 125] width 364 height 27
type input "-15"
click at [547, 119] on select "Change the price to a certain amount Change the price by a certain amount Chang…" at bounding box center [514, 125] width 364 height 27
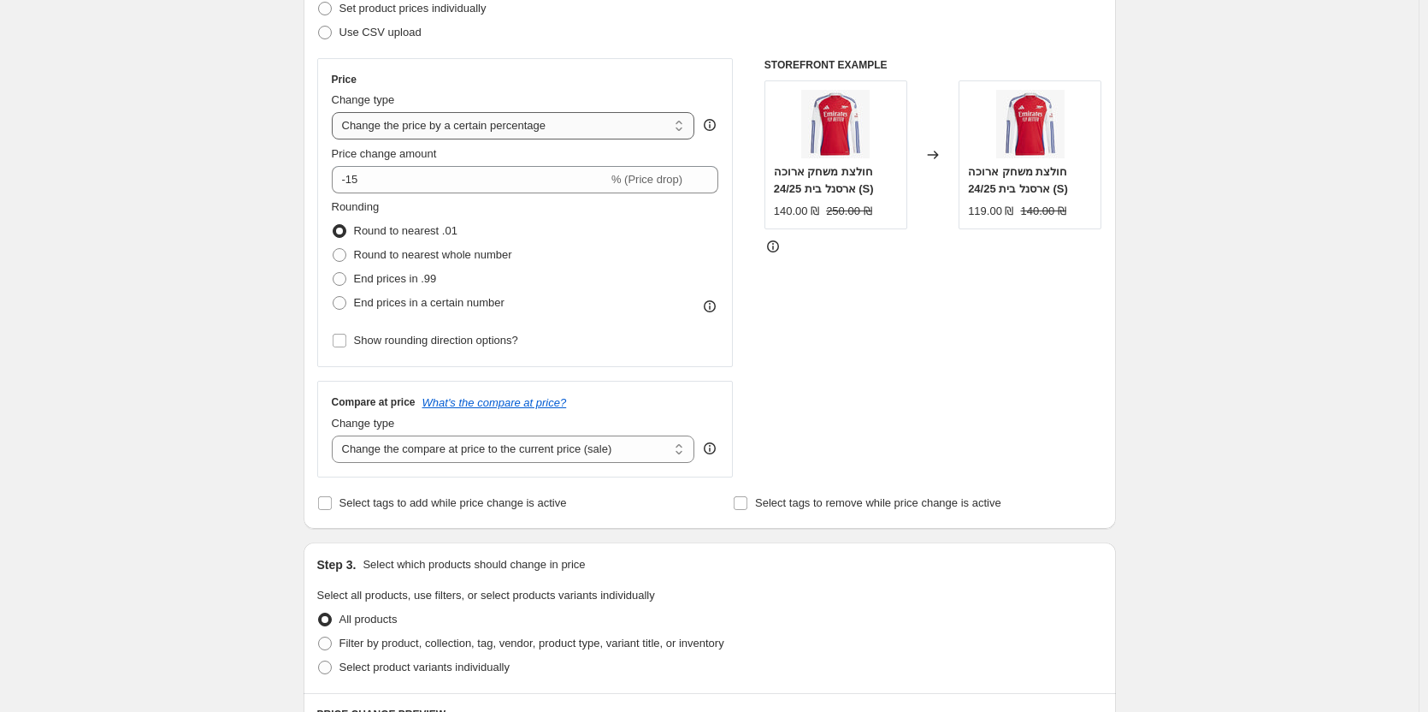
select select "ecap"
click at [335, 112] on select "Change the price to a certain amount Change the price by a certain amount Chang…" at bounding box center [514, 125] width 364 height 27
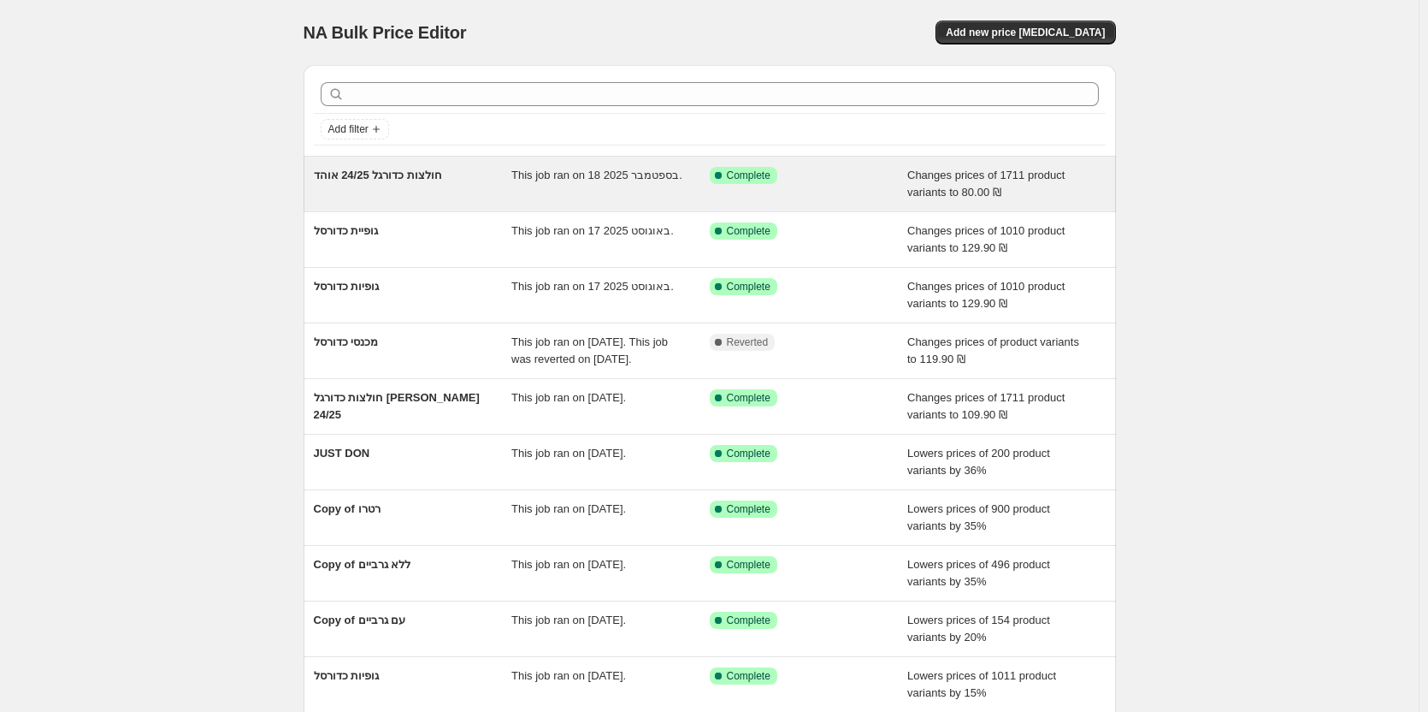
click at [379, 163] on div "חולצות כדורגל 24/25 אוהד This job ran on 18 בספטמבר 2025. Success Complete Comp…" at bounding box center [710, 184] width 813 height 55
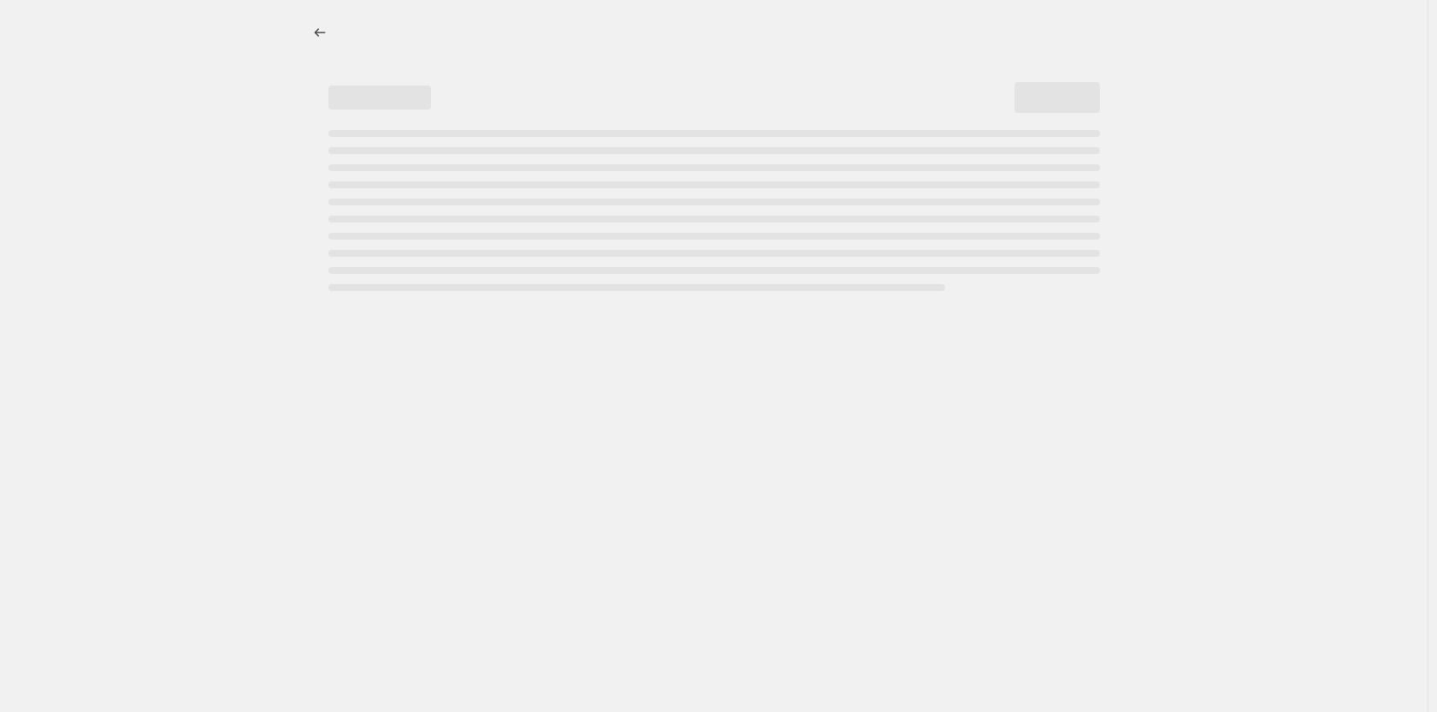
select select "no_change"
select select "tag"
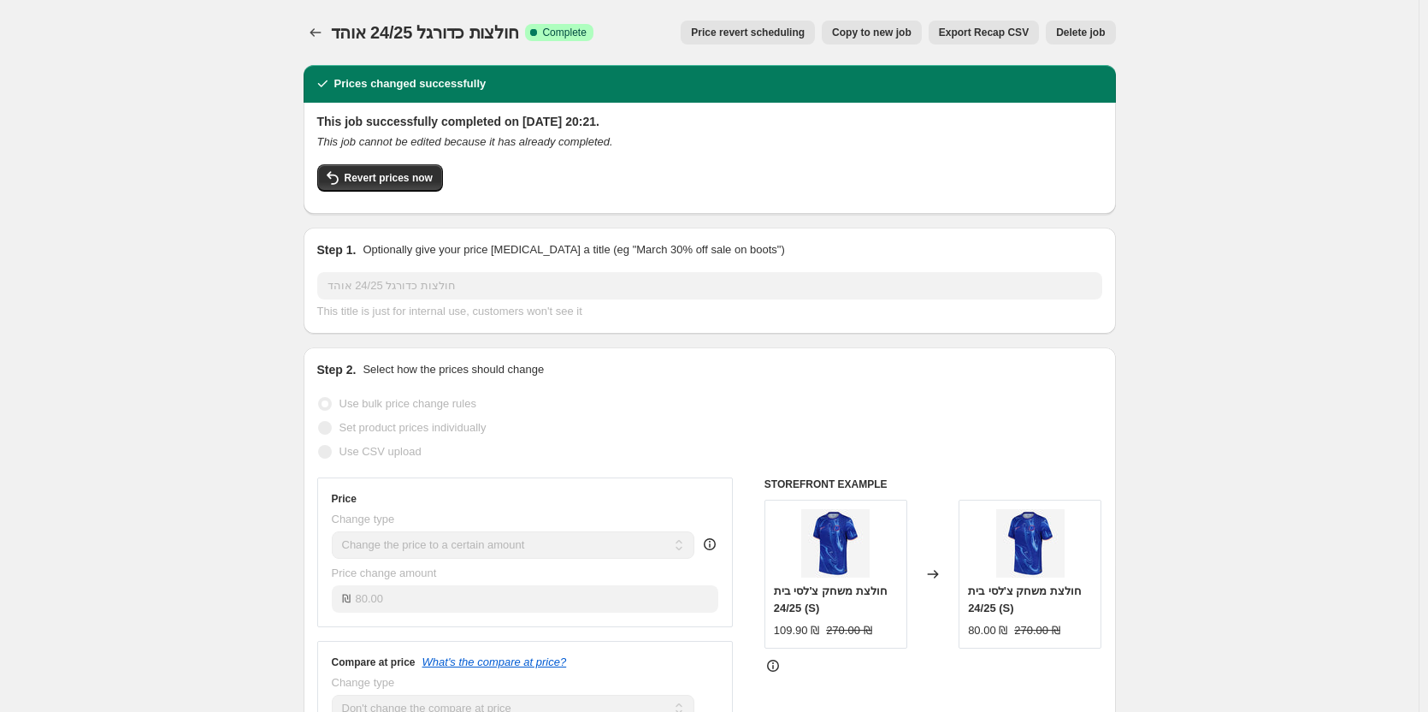
click at [881, 27] on span "Copy to new job" at bounding box center [872, 33] width 80 height 14
select select "no_change"
select select "tag"
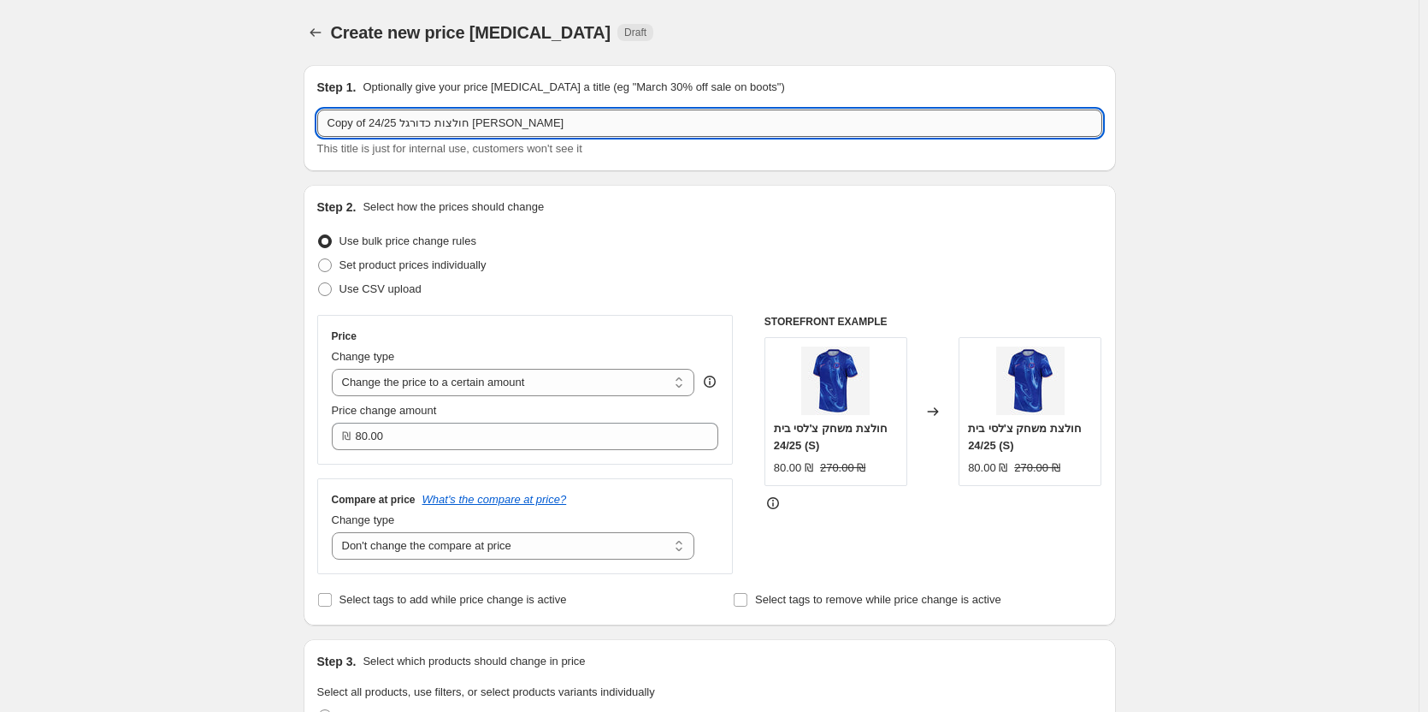
click at [547, 111] on input "Copy of חולצות כדורגל 24/25 [PERSON_NAME]" at bounding box center [709, 122] width 785 height 27
click at [548, 111] on input "הנחה 25/26" at bounding box center [709, 122] width 785 height 27
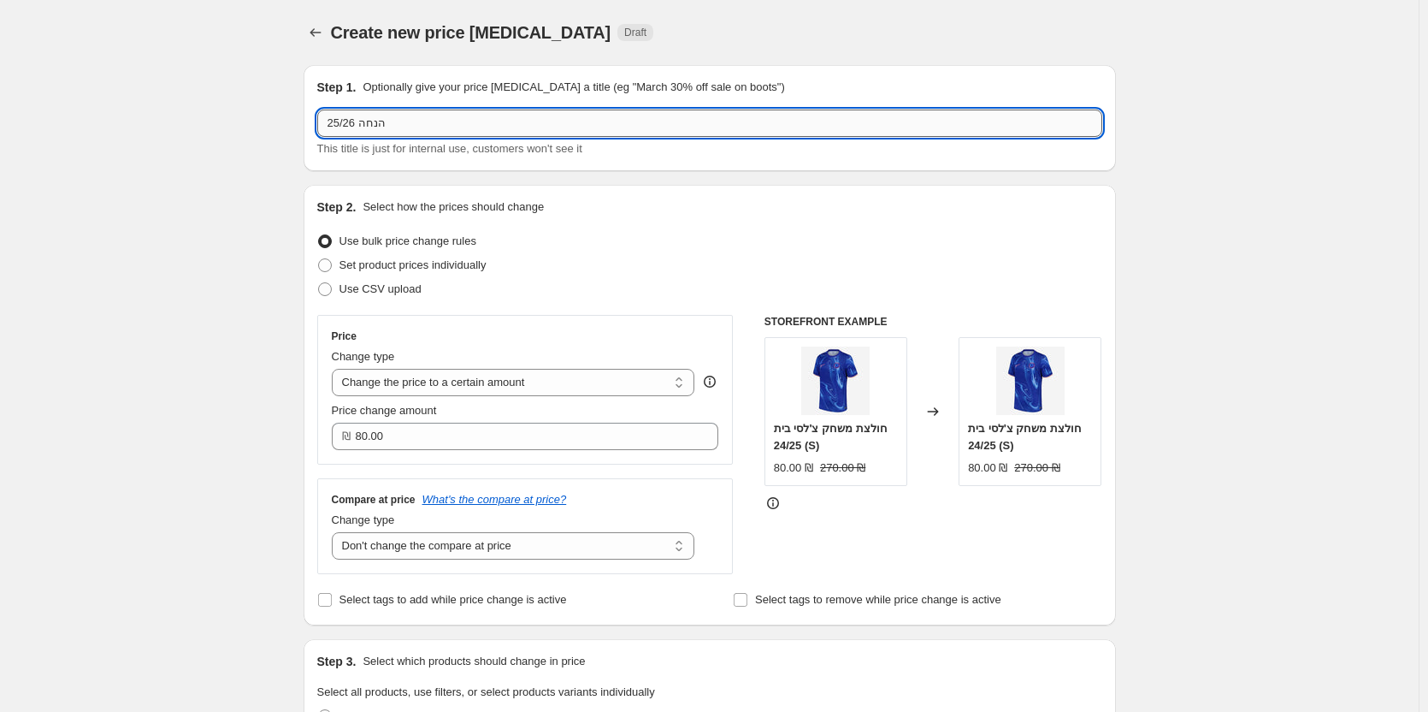
click at [548, 111] on input "הנחה 25/26" at bounding box center [709, 122] width 785 height 27
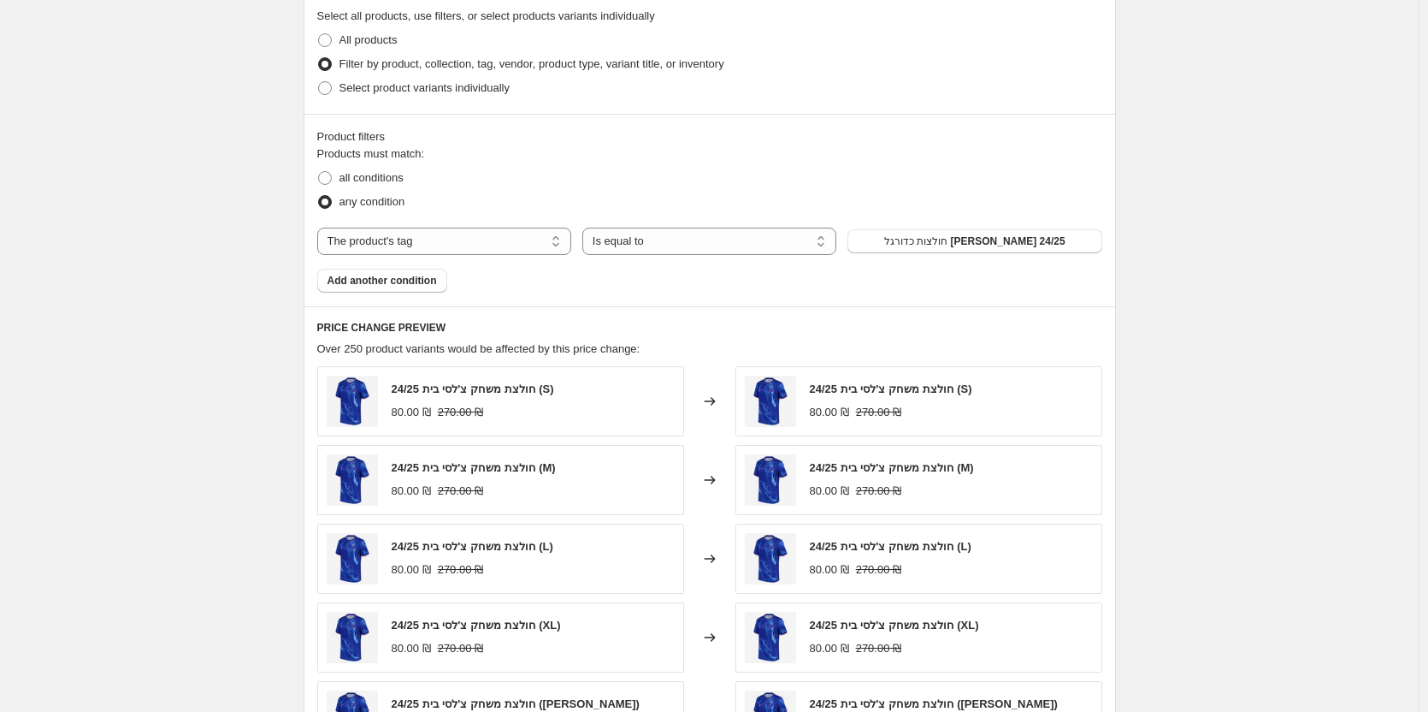
scroll to position [684, 0]
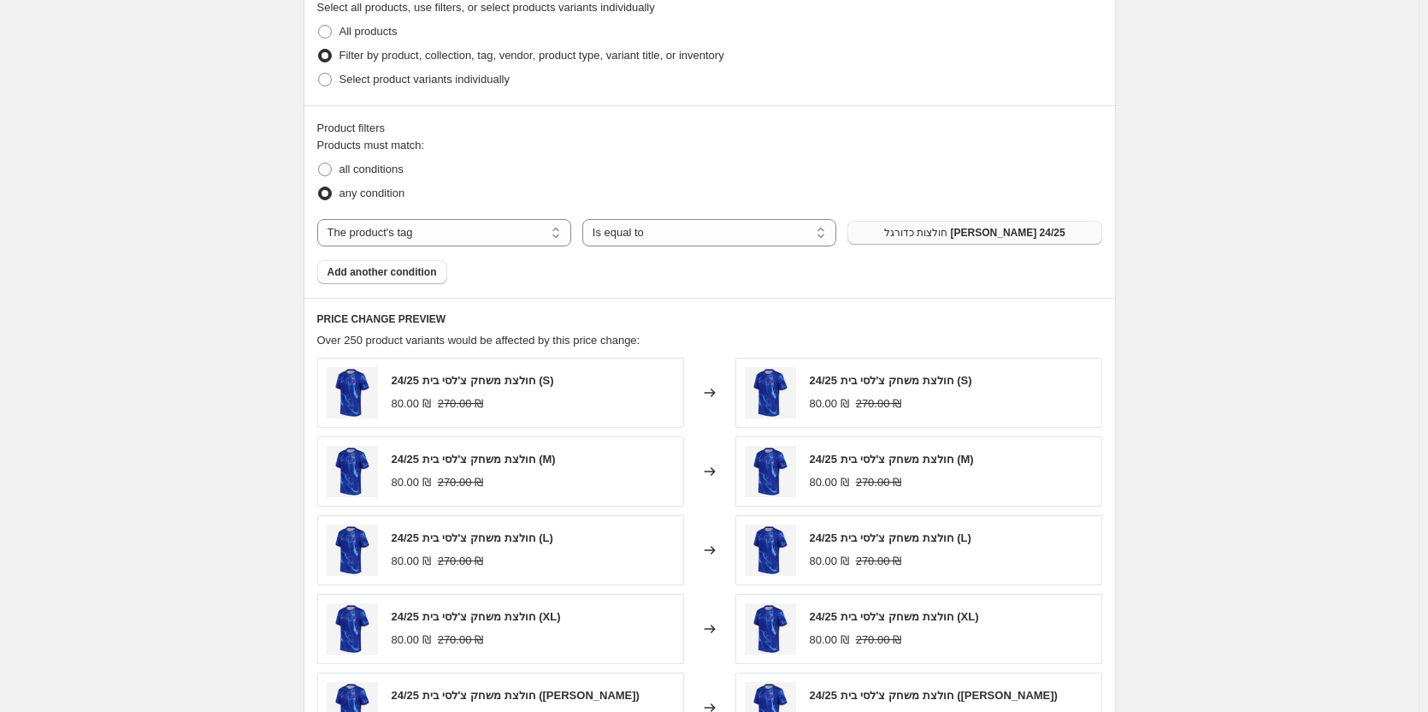
type input "הנחה 25/26"
click at [985, 231] on span "חולצות כדורגל [PERSON_NAME] 24/25" at bounding box center [974, 233] width 181 height 14
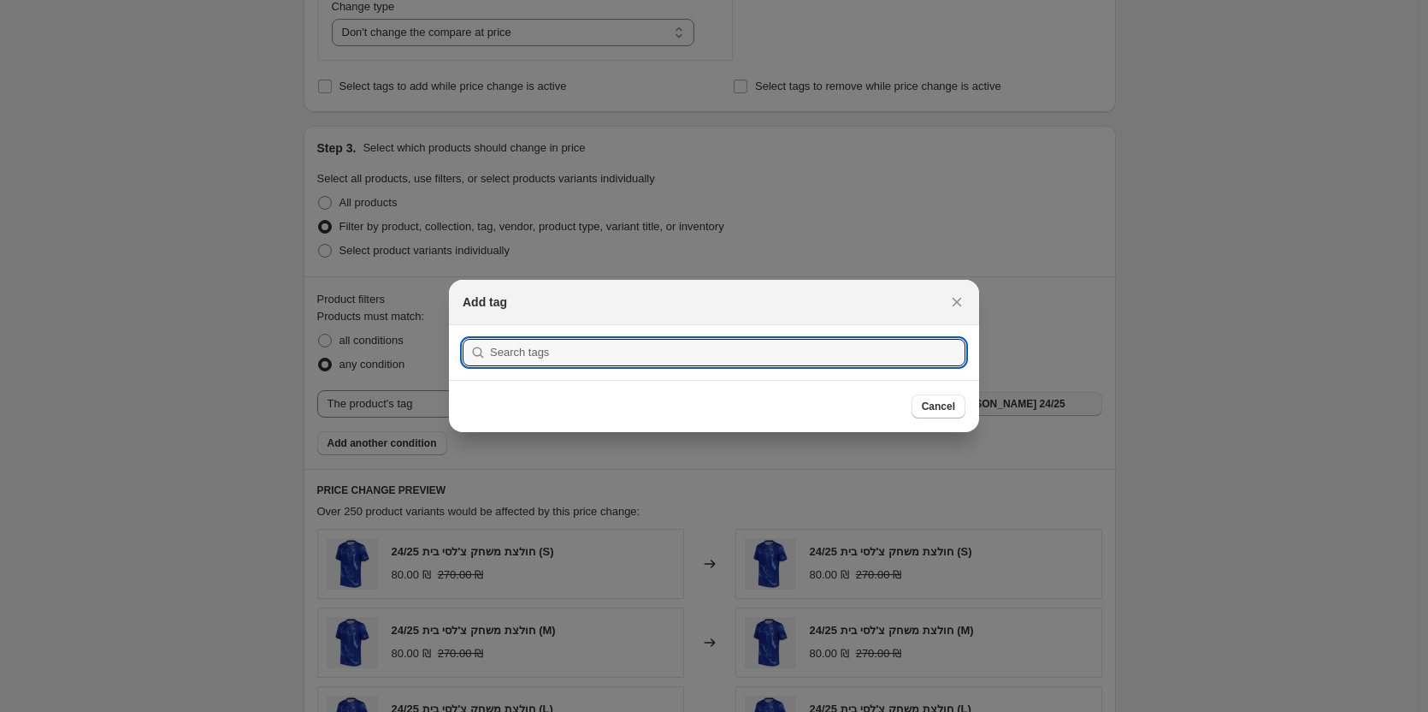
scroll to position [0, 0]
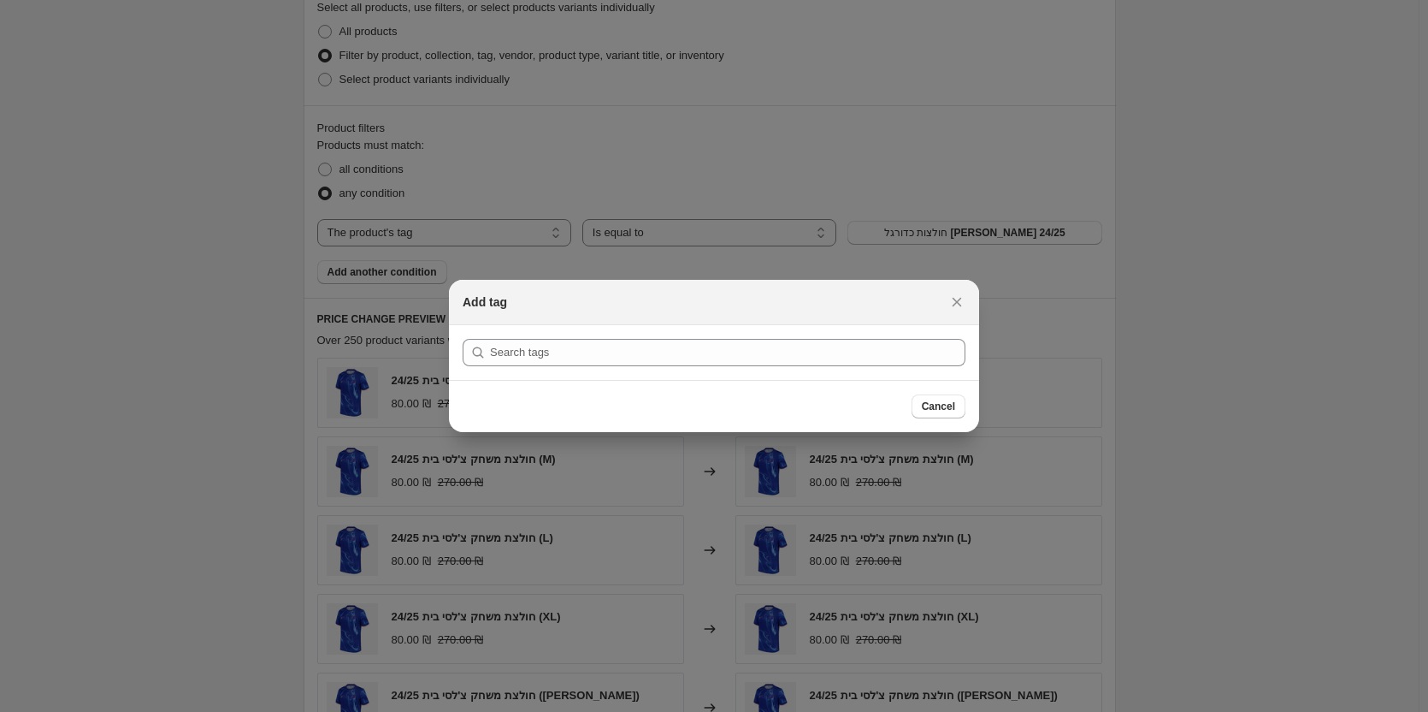
click at [780, 370] on section "Submit" at bounding box center [714, 352] width 530 height 55
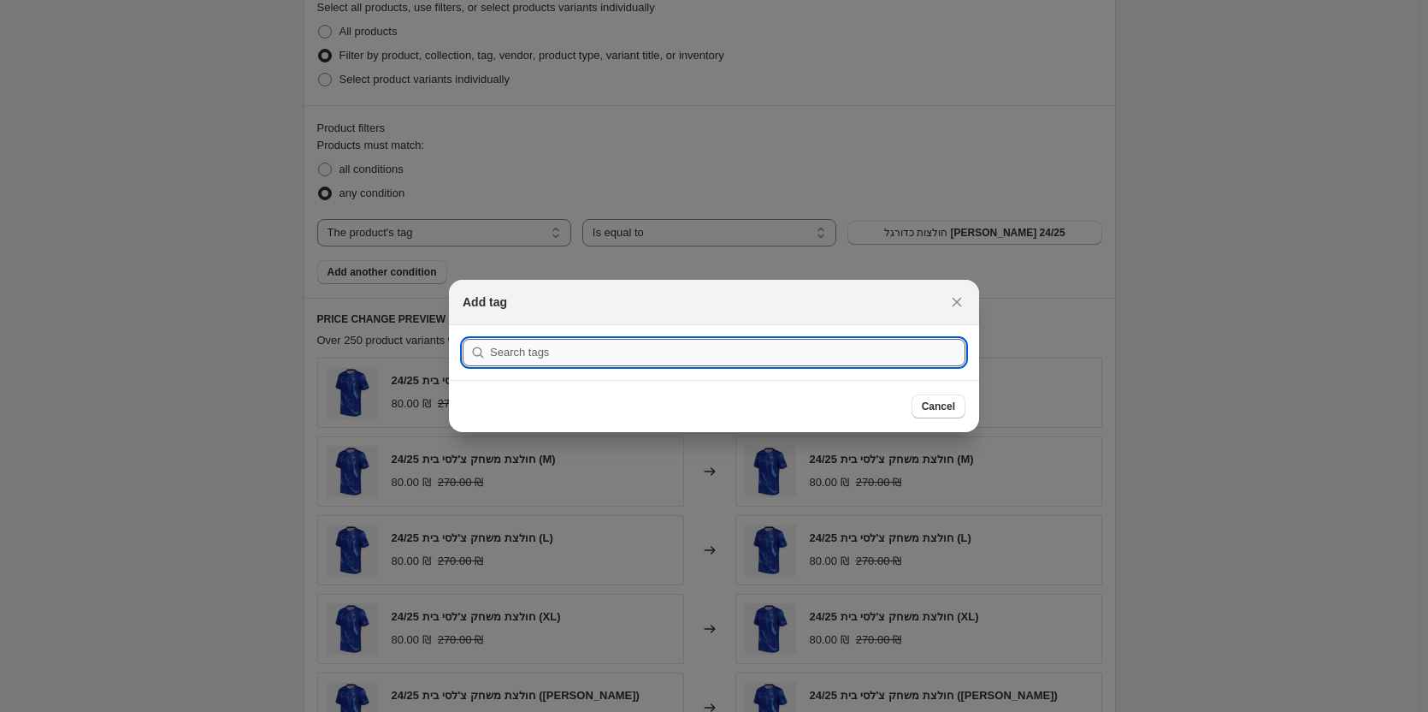
click at [768, 350] on input ":r11i:" at bounding box center [728, 352] width 476 height 27
paste input "הנחה 25/26"
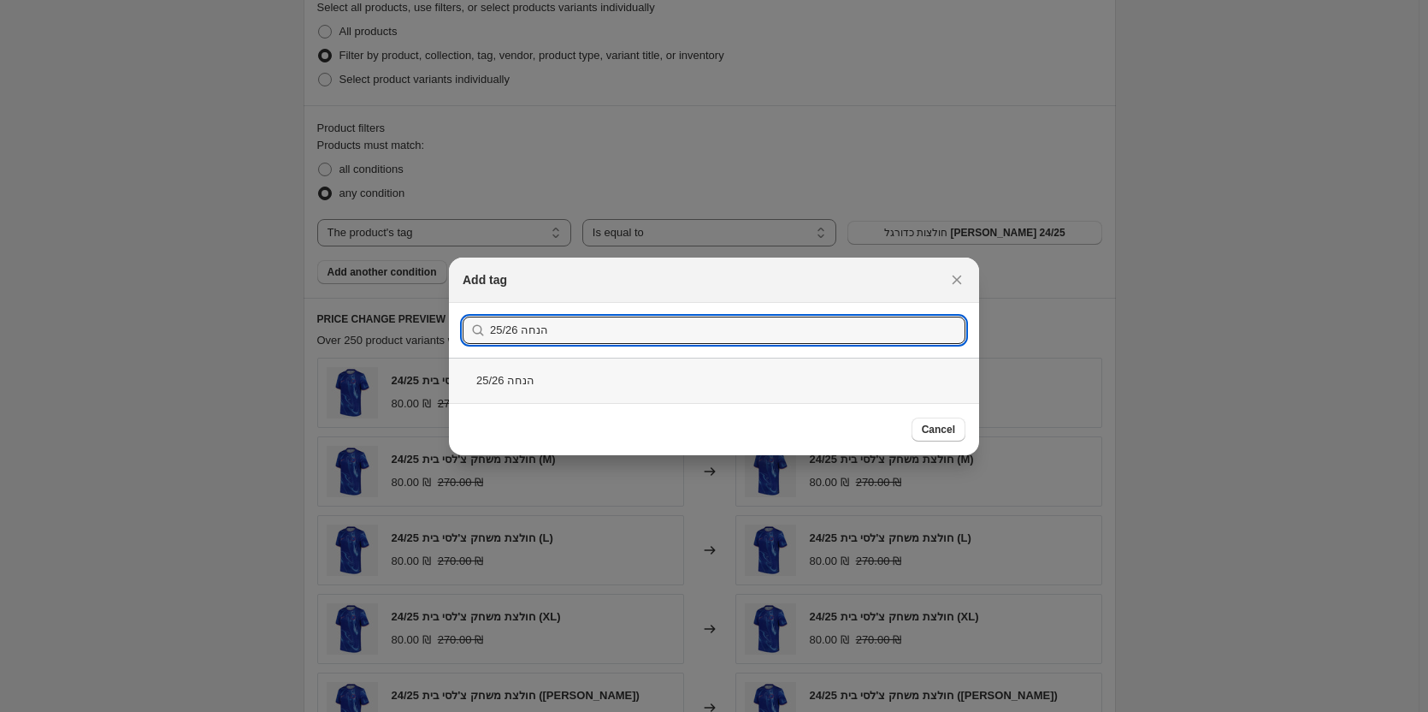
type input "הנחה 25/26"
click at [524, 370] on div "הנחה 25/26" at bounding box center [714, 380] width 530 height 45
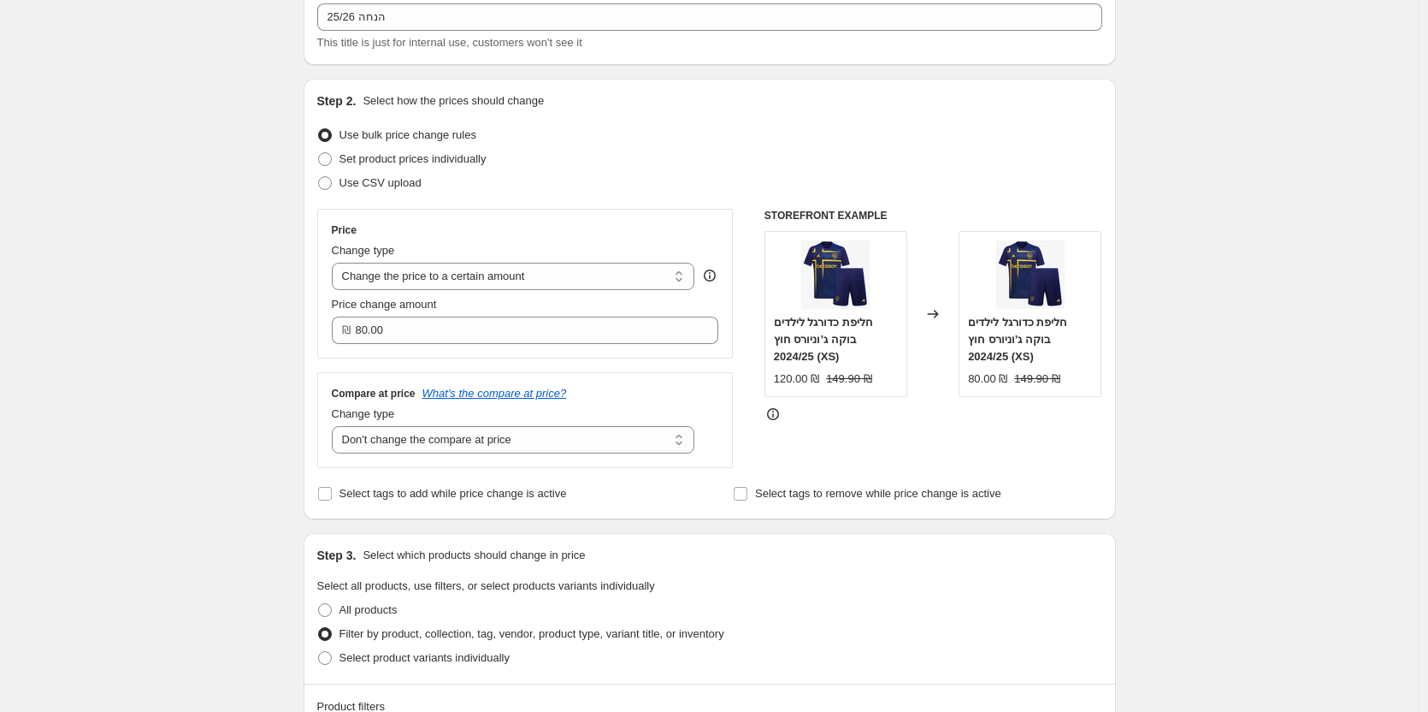
scroll to position [86, 0]
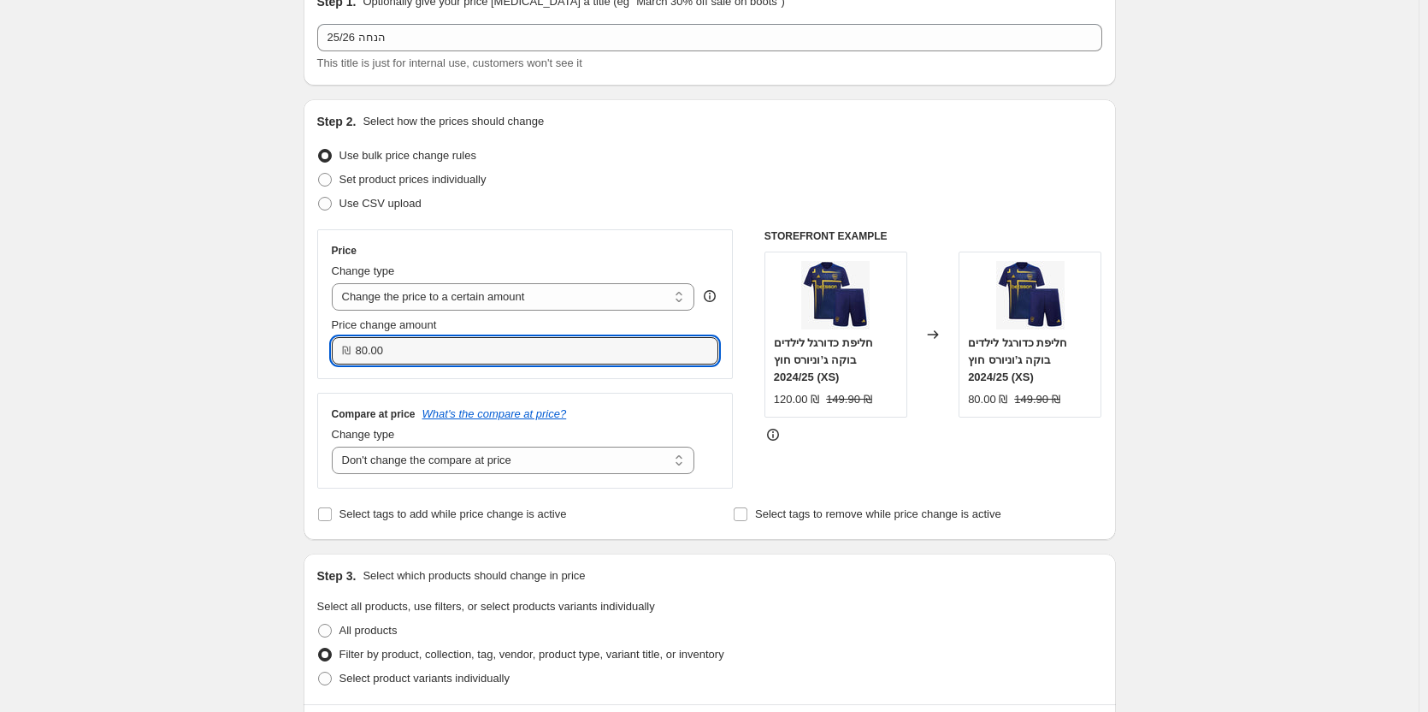
type input "89.90"
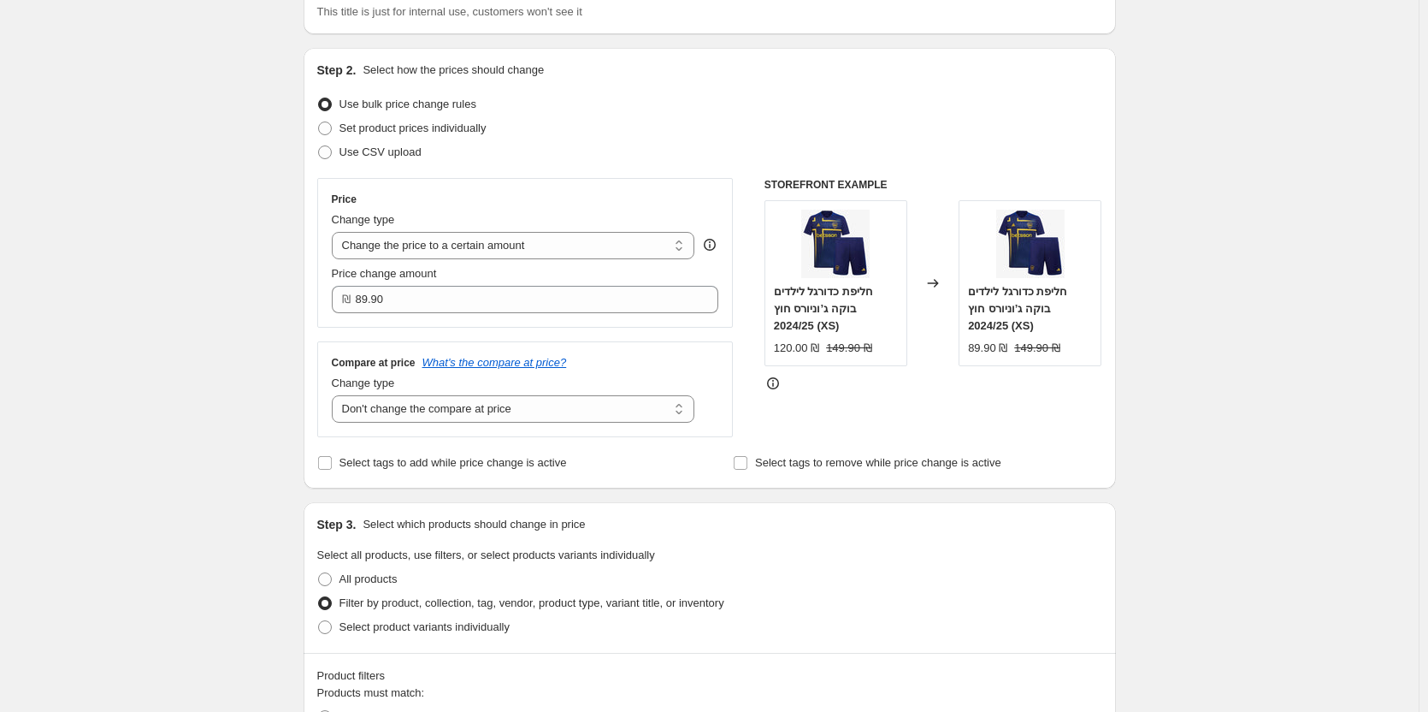
scroll to position [428, 0]
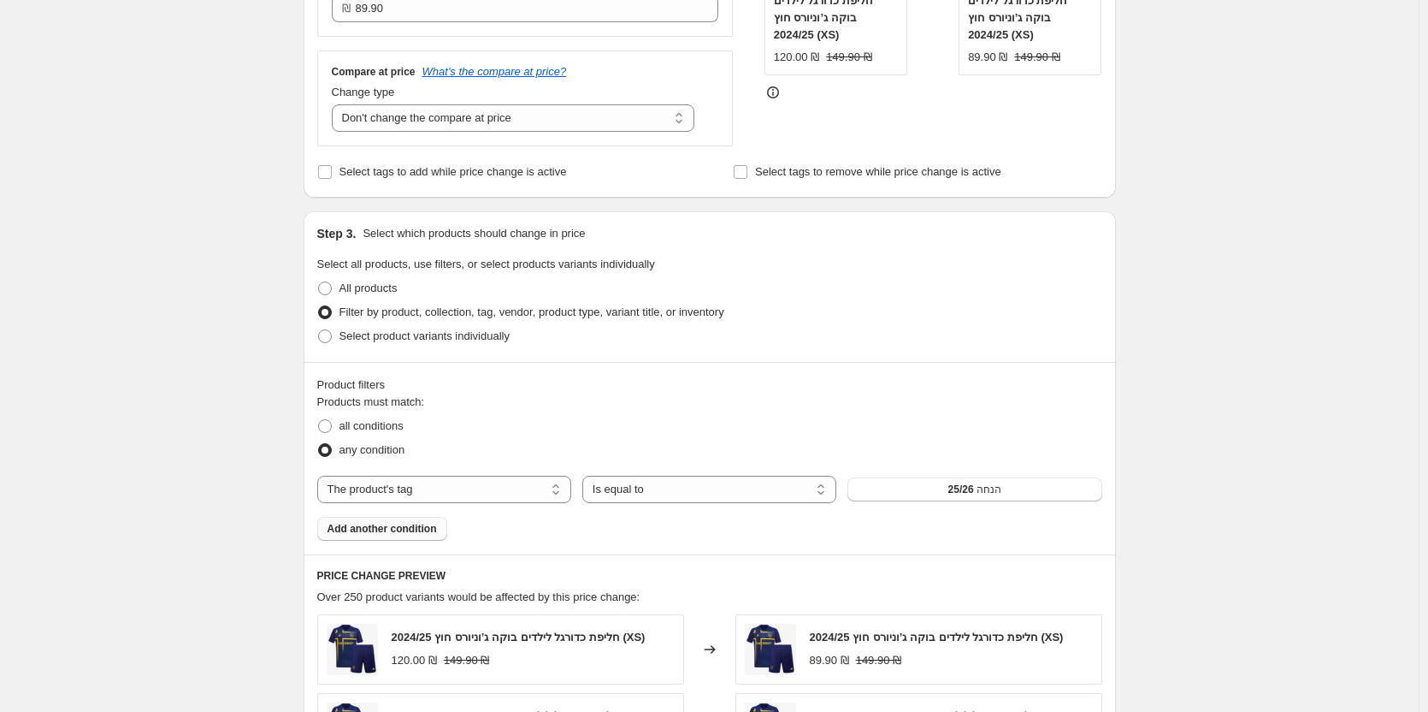
click at [441, 529] on button "Add another condition" at bounding box center [382, 529] width 130 height 24
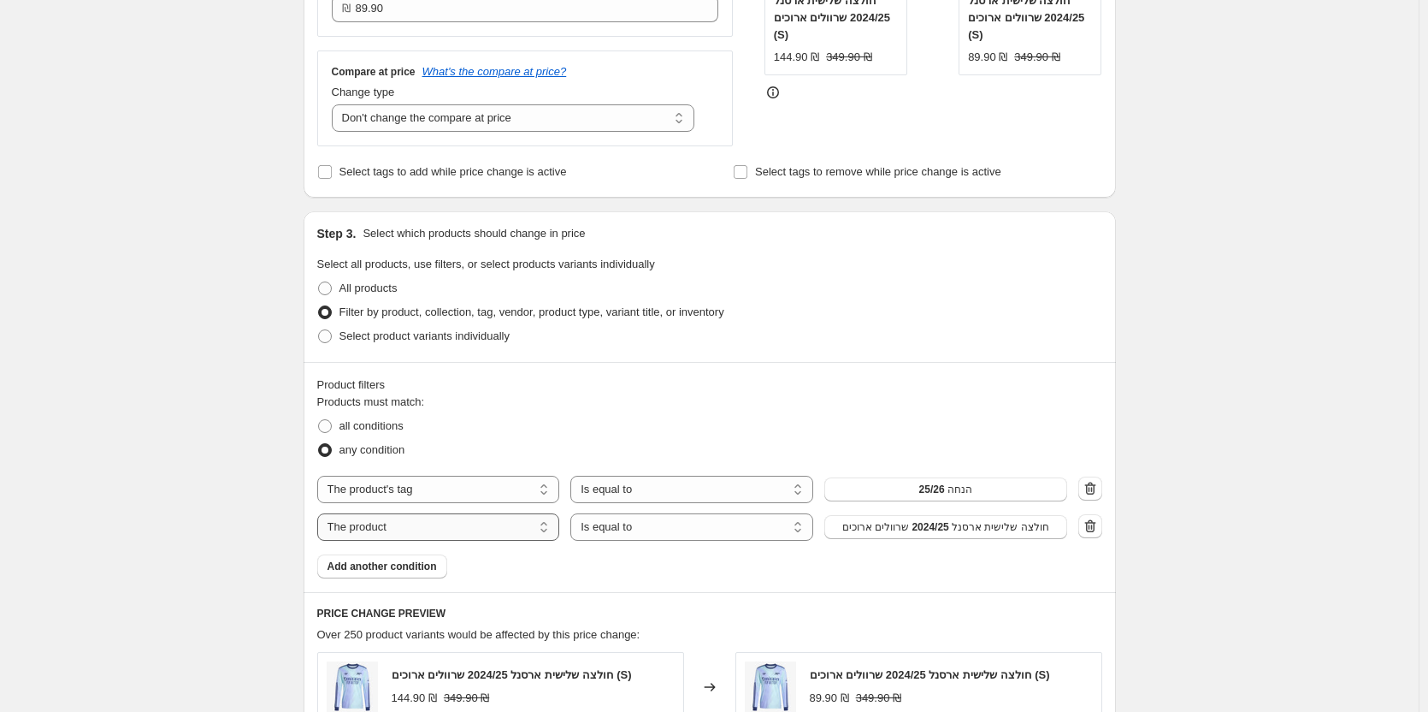
click at [442, 523] on select "The product The product's collection The product's tag The product's vendor The…" at bounding box center [438, 526] width 243 height 27
select select "collection"
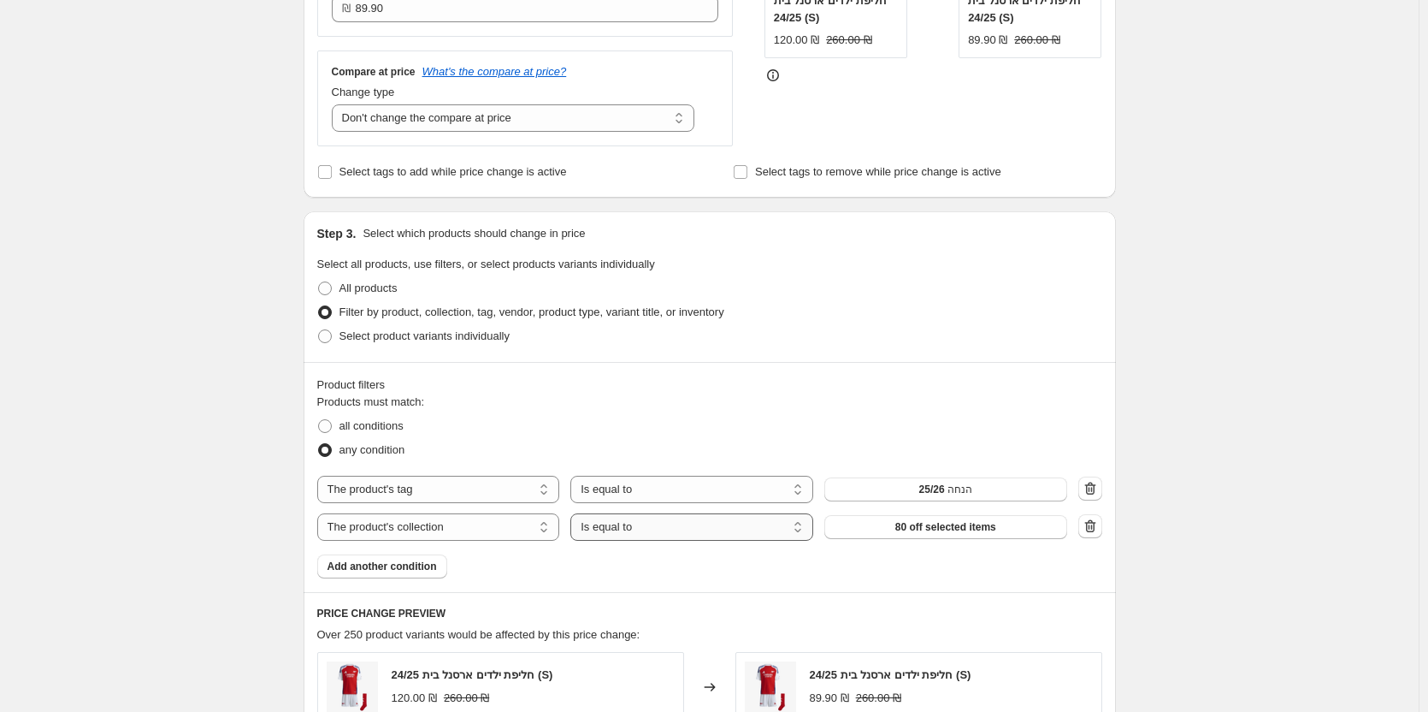
click at [783, 532] on select "Is equal to Is not equal to" at bounding box center [692, 526] width 243 height 27
select select "not_equal"
click at [964, 523] on span "80 off selected items" at bounding box center [946, 527] width 101 height 14
click at [435, 568] on span "Add another condition" at bounding box center [382, 566] width 109 height 14
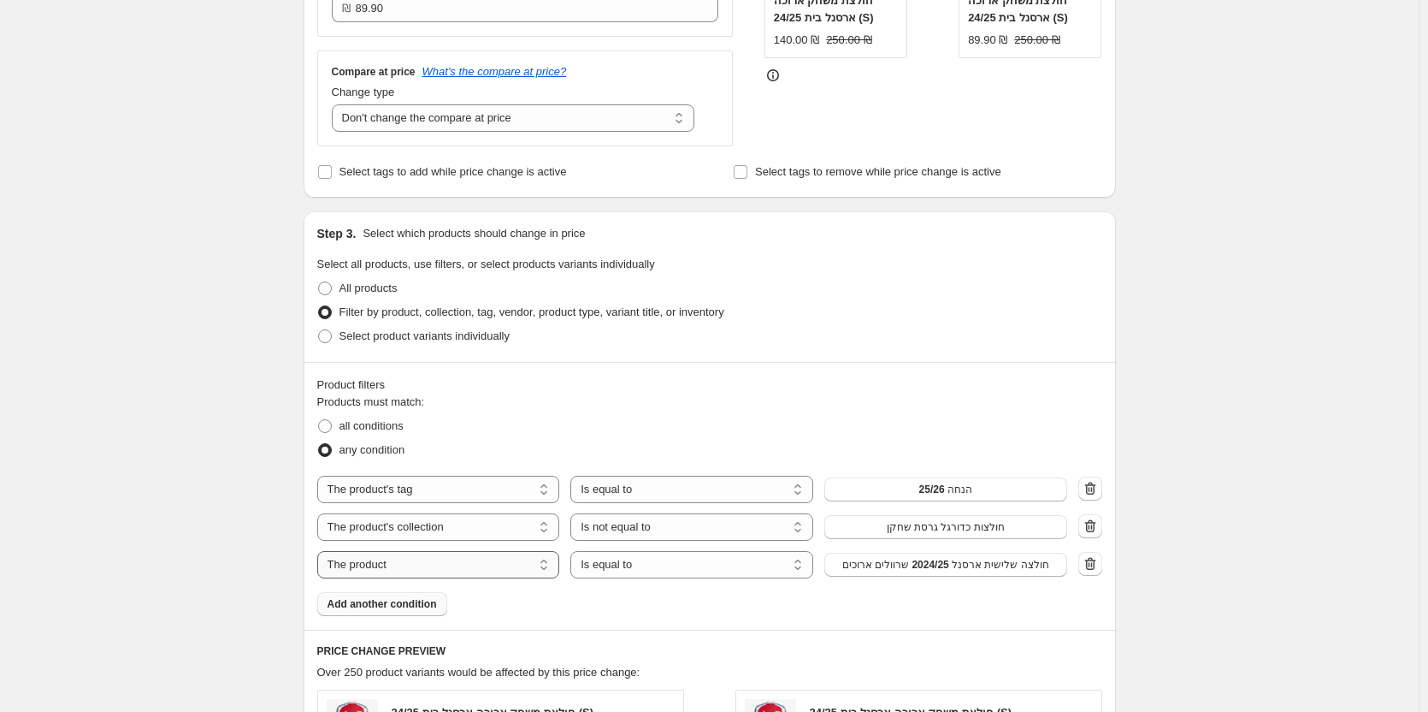
click at [489, 565] on select "The product The product's collection The product's tag The product's vendor The…" at bounding box center [438, 564] width 243 height 27
select select "collection"
click at [929, 571] on span "80 off selected items" at bounding box center [946, 565] width 101 height 14
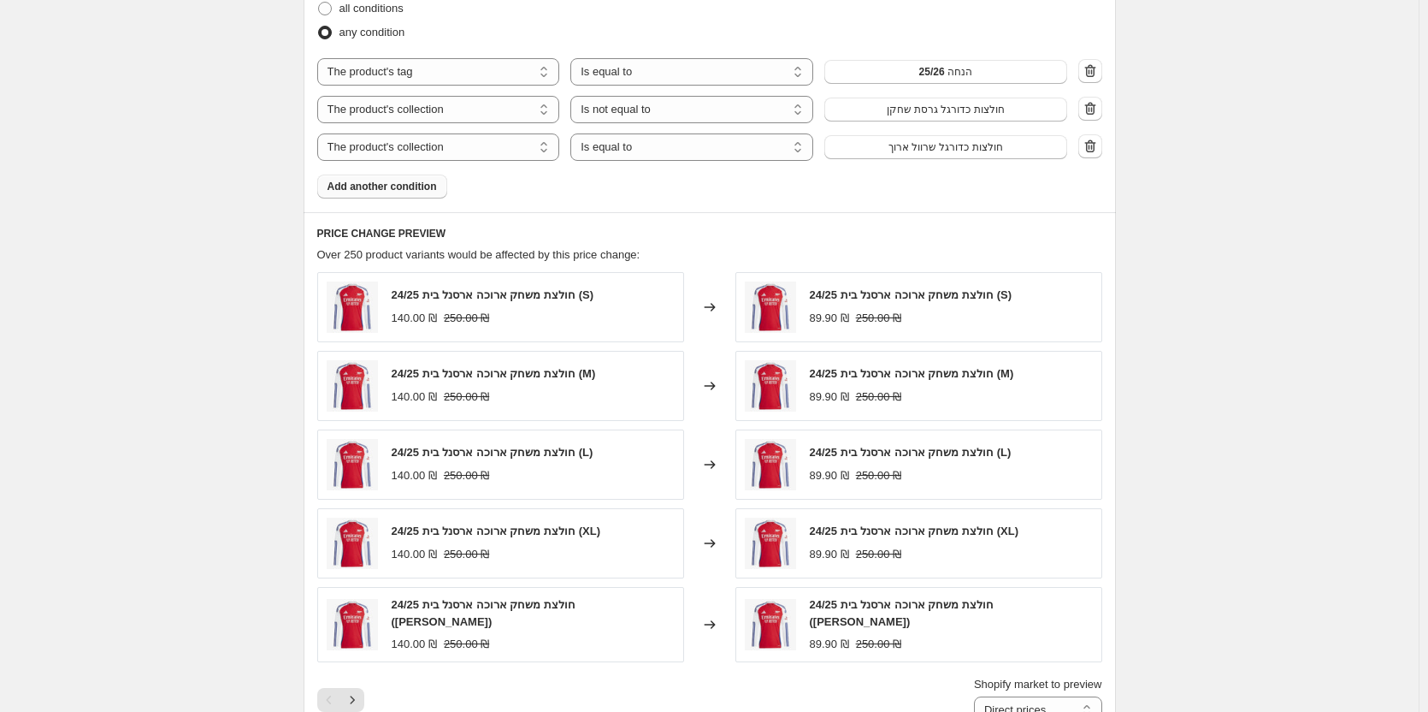
scroll to position [855, 0]
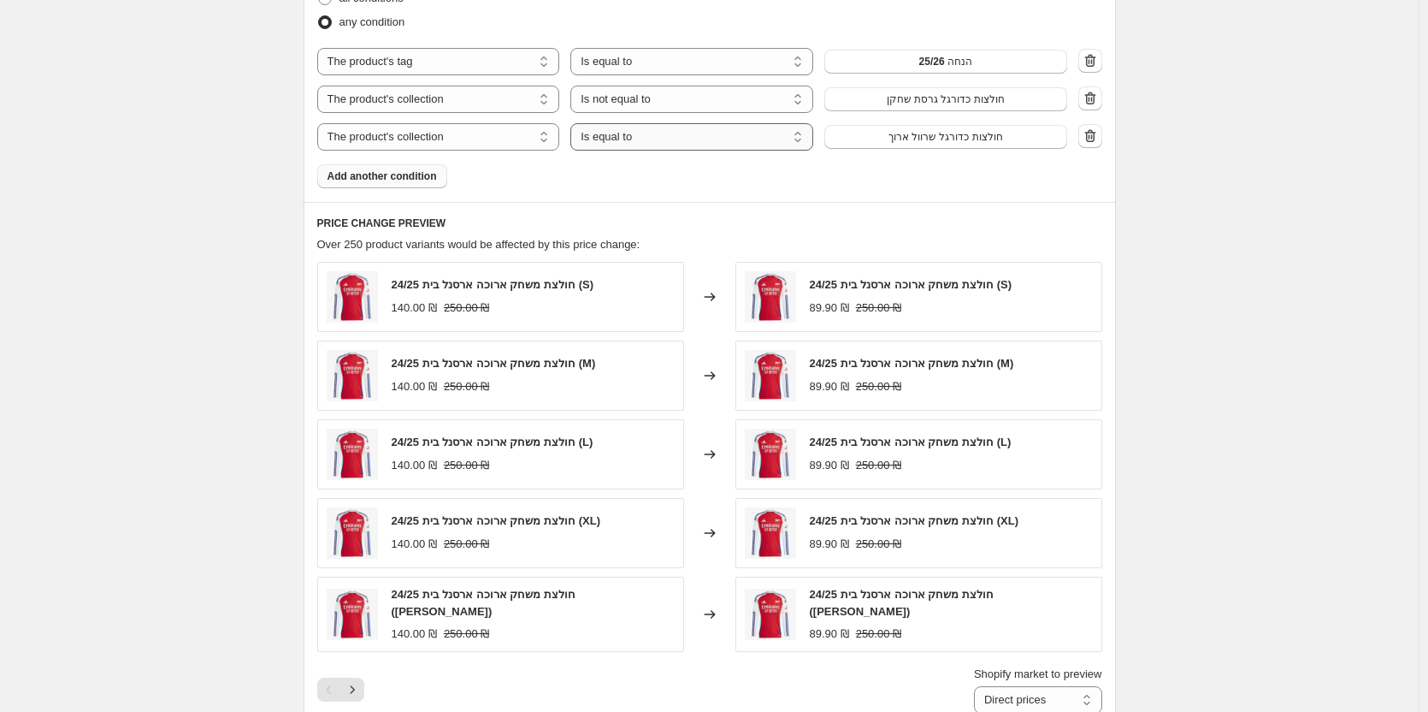
click at [601, 145] on select "Is equal to Is not equal to" at bounding box center [692, 136] width 243 height 27
select select "not_equal"
click at [417, 180] on span "Add another condition" at bounding box center [382, 176] width 109 height 14
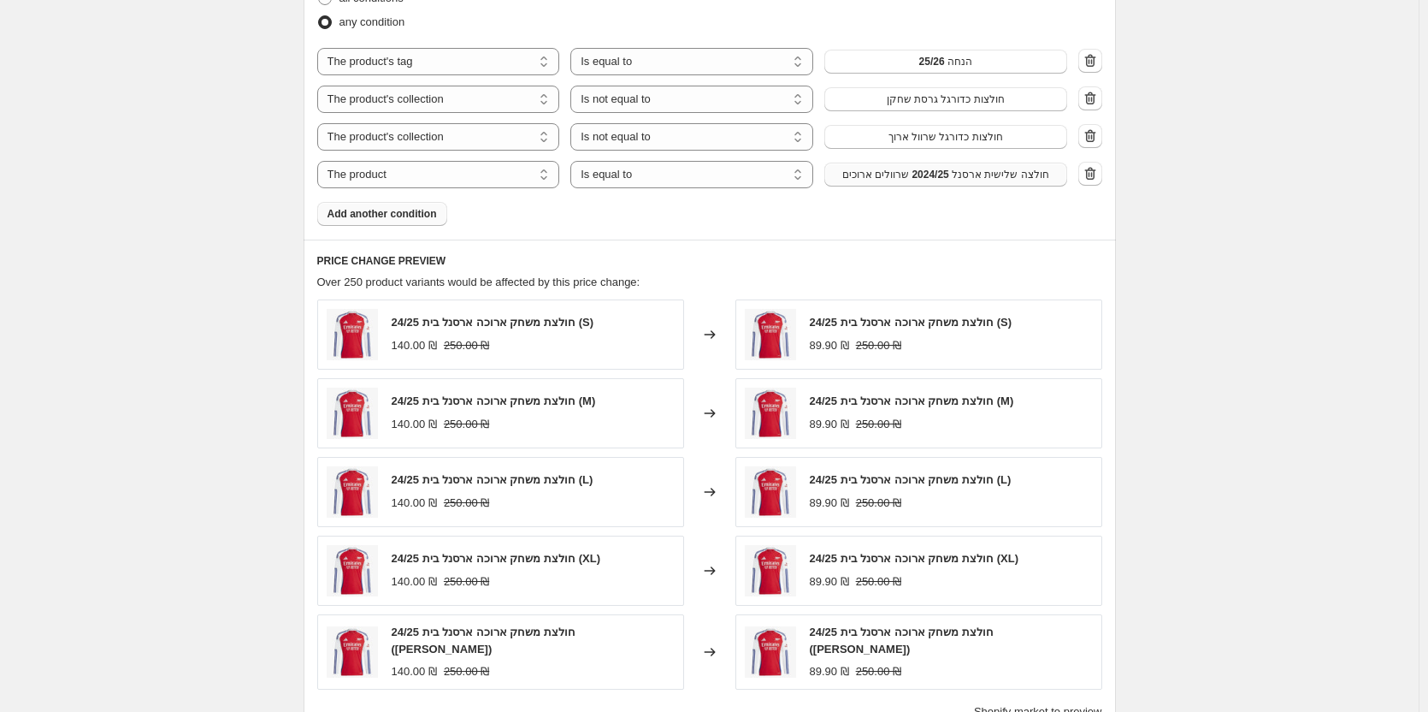
click at [961, 181] on span "חולצה שלישית ארסנל 2024/25 שרוולים ארוכים" at bounding box center [946, 175] width 207 height 14
click at [438, 161] on div "The product The product's collection The product's tag The product's vendor The…" at bounding box center [709, 118] width 785 height 140
click at [475, 186] on select "The product The product's collection The product's tag The product's vendor The…" at bounding box center [438, 174] width 243 height 27
select select "collection"
click at [751, 173] on select "Is equal to Is not equal to" at bounding box center [692, 174] width 243 height 27
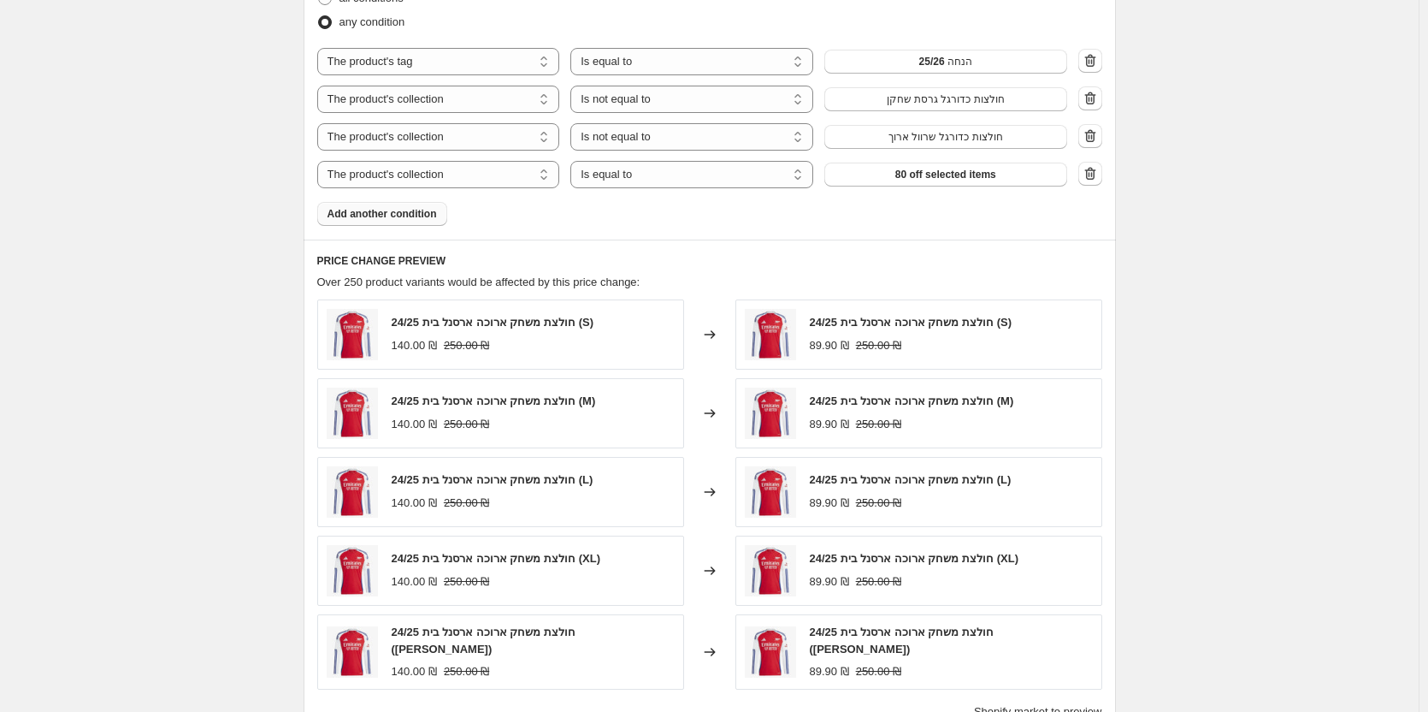
select select "not_equal"
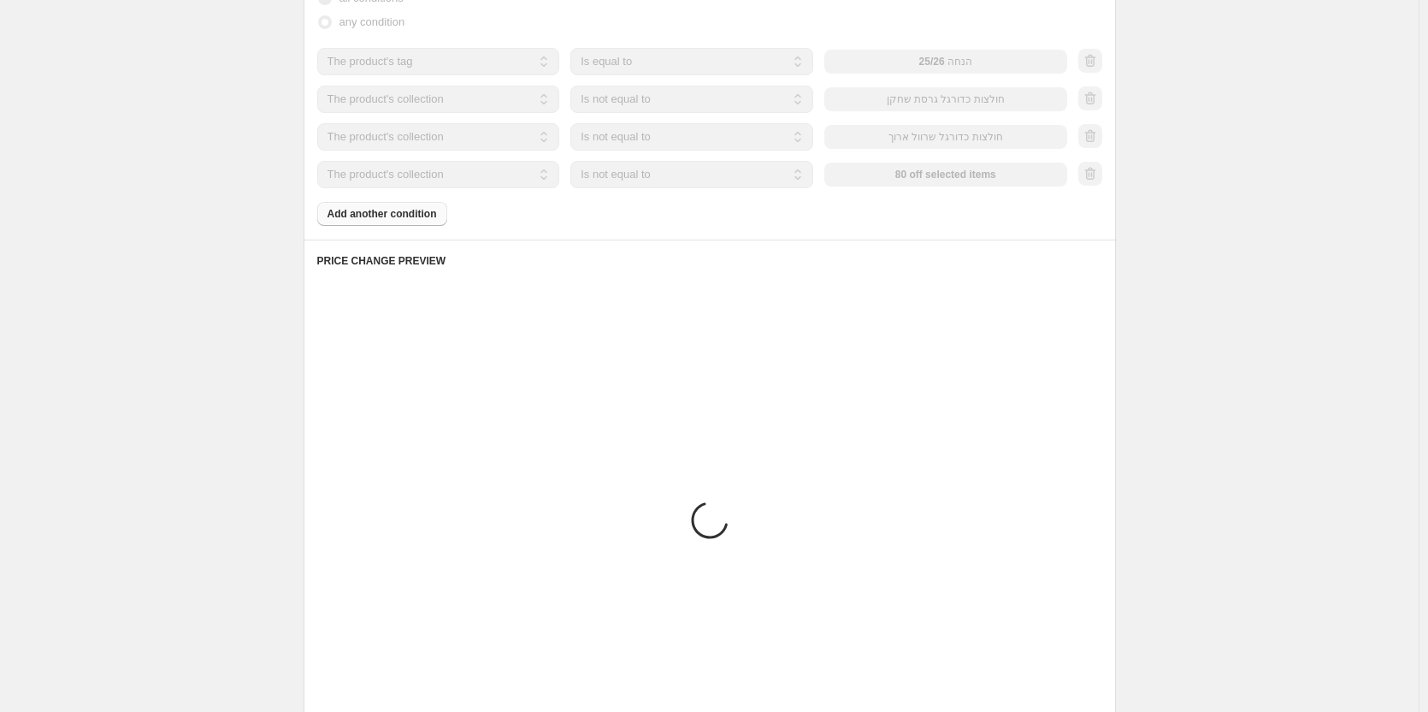
click at [963, 152] on div "The product The product's collection The product's tag The product's vendor The…" at bounding box center [709, 118] width 785 height 140
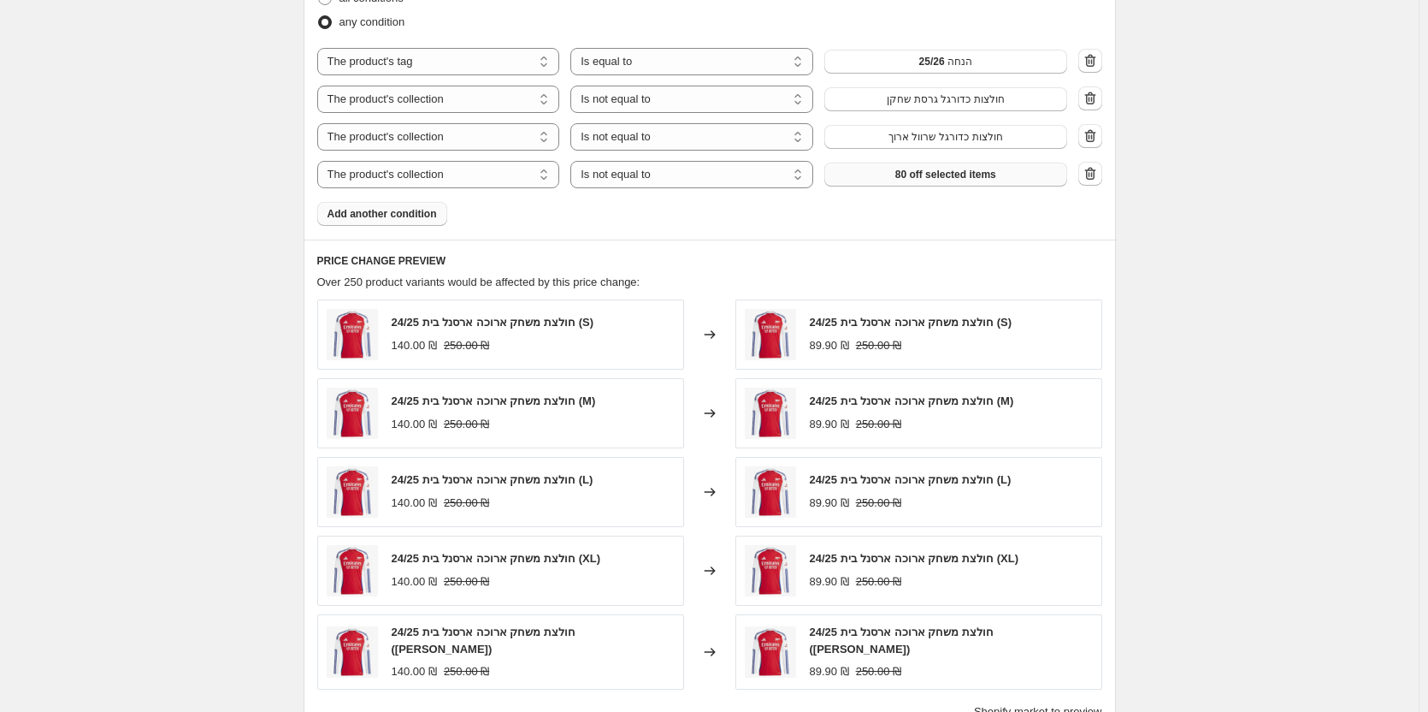
click at [955, 172] on span "80 off selected items" at bounding box center [946, 175] width 101 height 14
drag, startPoint x: 722, startPoint y: 173, endPoint x: 719, endPoint y: 188, distance: 15.6
click at [722, 173] on select "Is equal to Is not equal to" at bounding box center [692, 174] width 243 height 27
click at [575, 162] on select "Is equal to Is not equal to" at bounding box center [692, 174] width 243 height 27
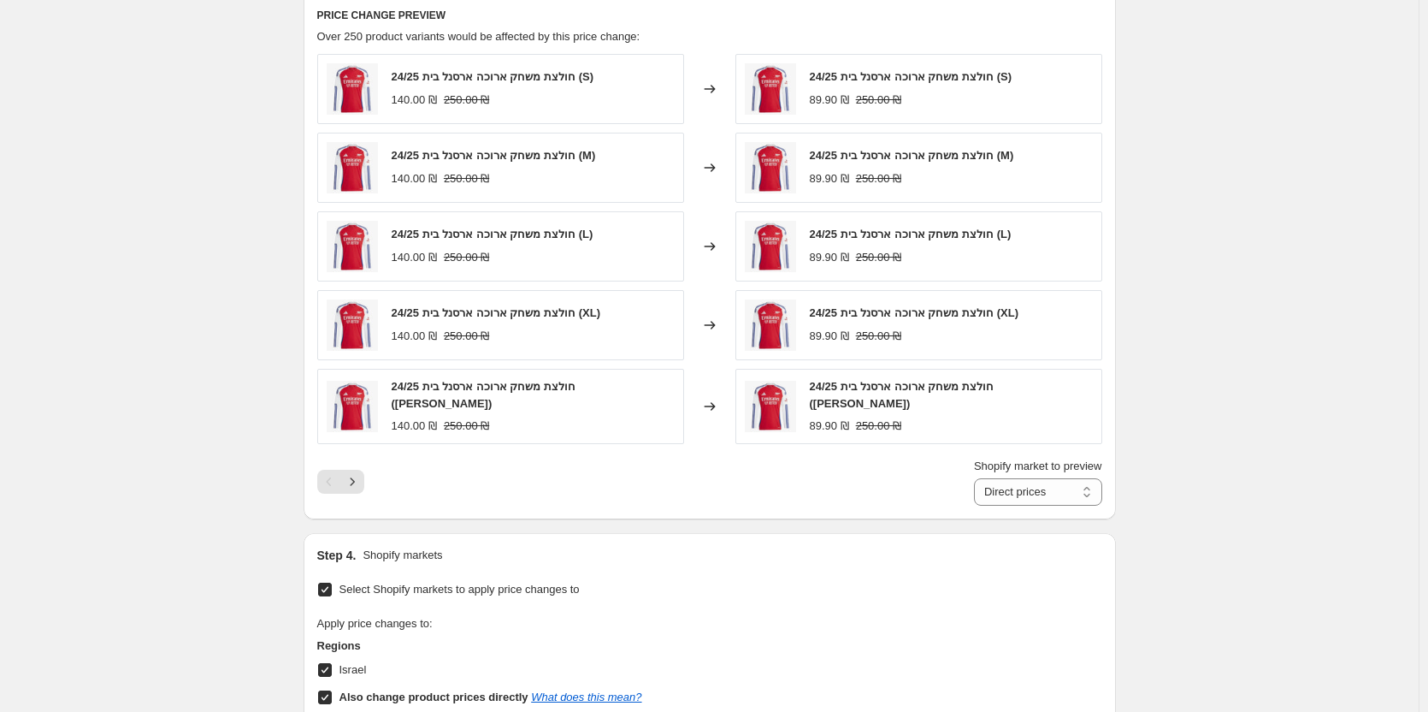
scroll to position [1112, 0]
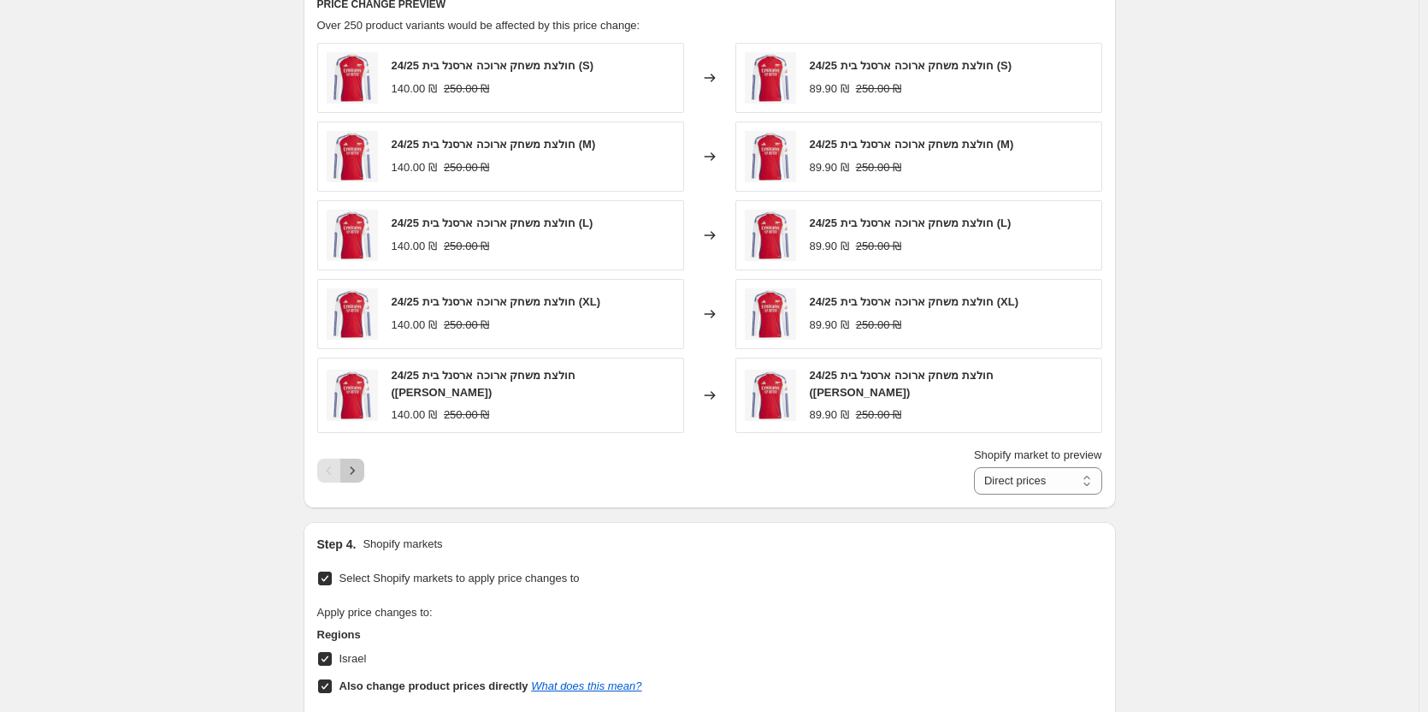
drag, startPoint x: 361, startPoint y: 477, endPoint x: 358, endPoint y: 465, distance: 12.5
click at [361, 475] on button "Next" at bounding box center [352, 470] width 24 height 24
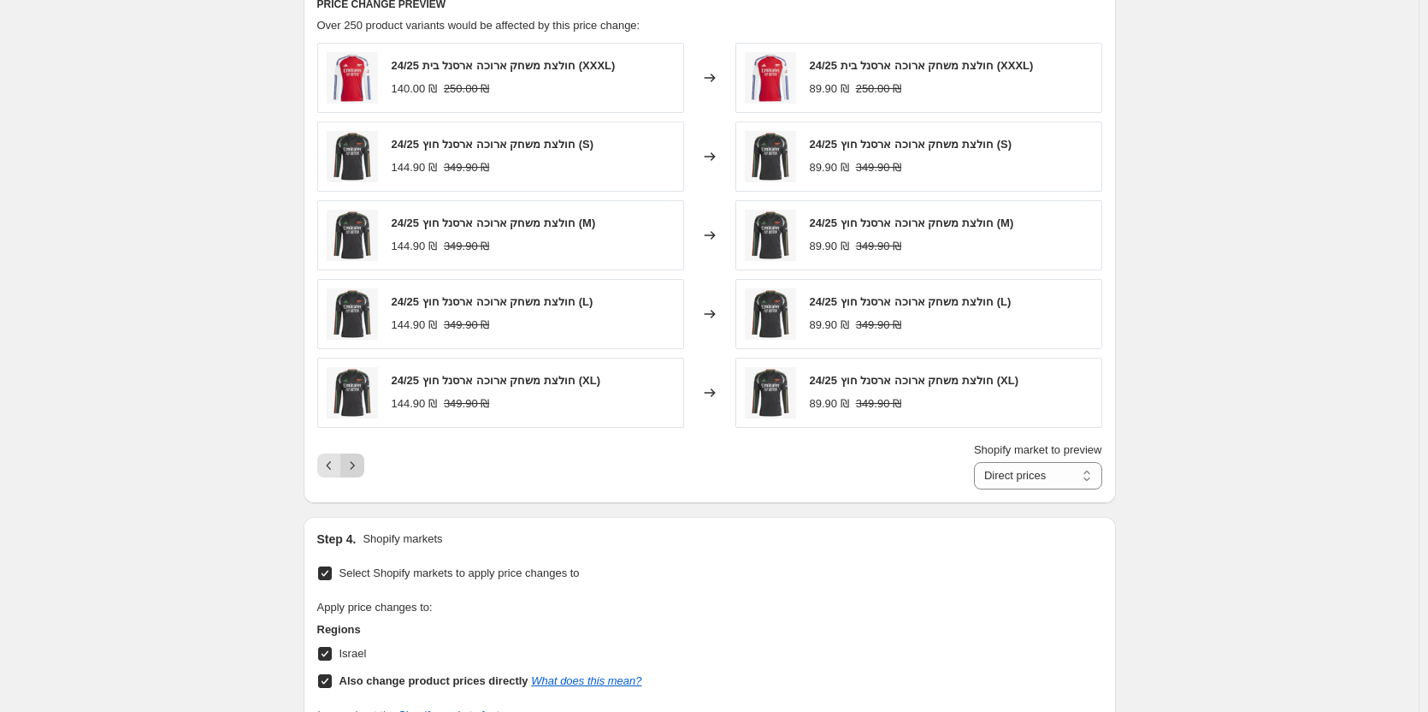
click at [358, 475] on button "Next" at bounding box center [352, 465] width 24 height 24
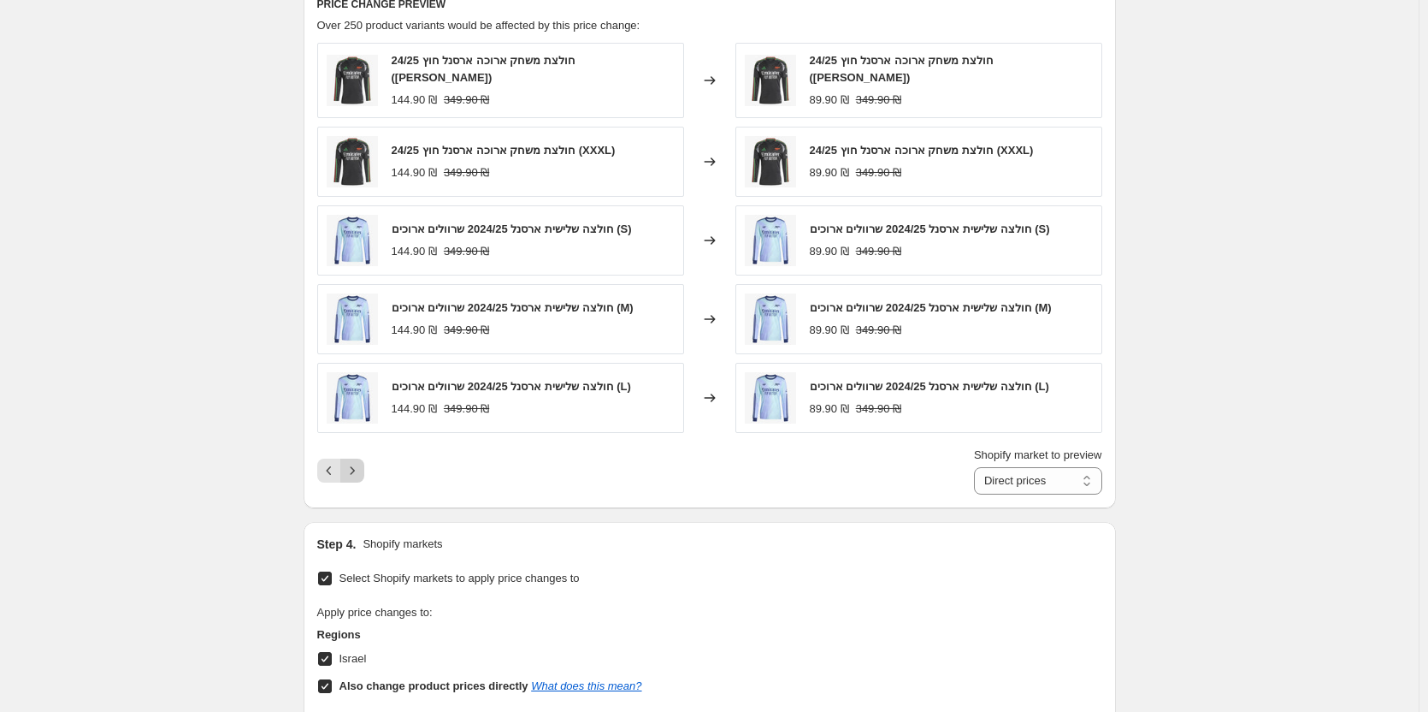
click at [358, 476] on button "Next" at bounding box center [352, 470] width 24 height 24
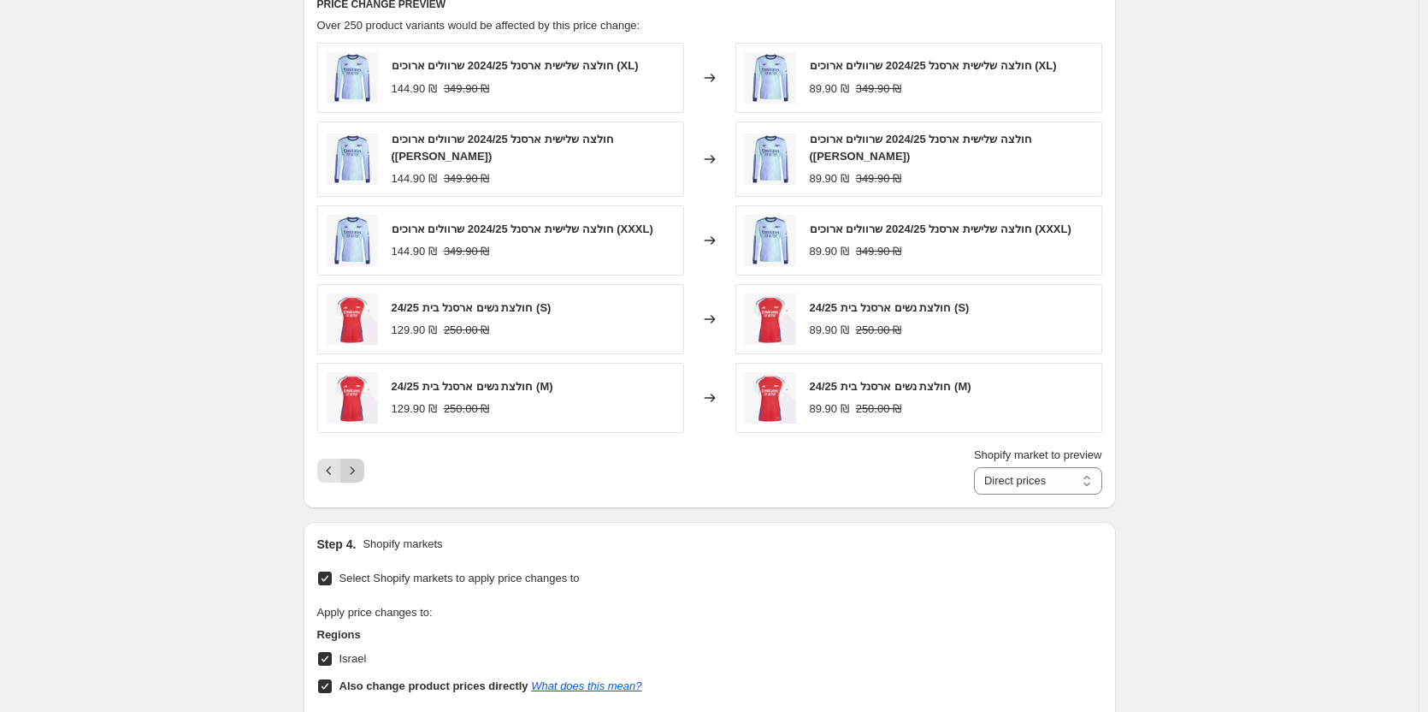
click at [358, 476] on button "Next" at bounding box center [352, 470] width 24 height 24
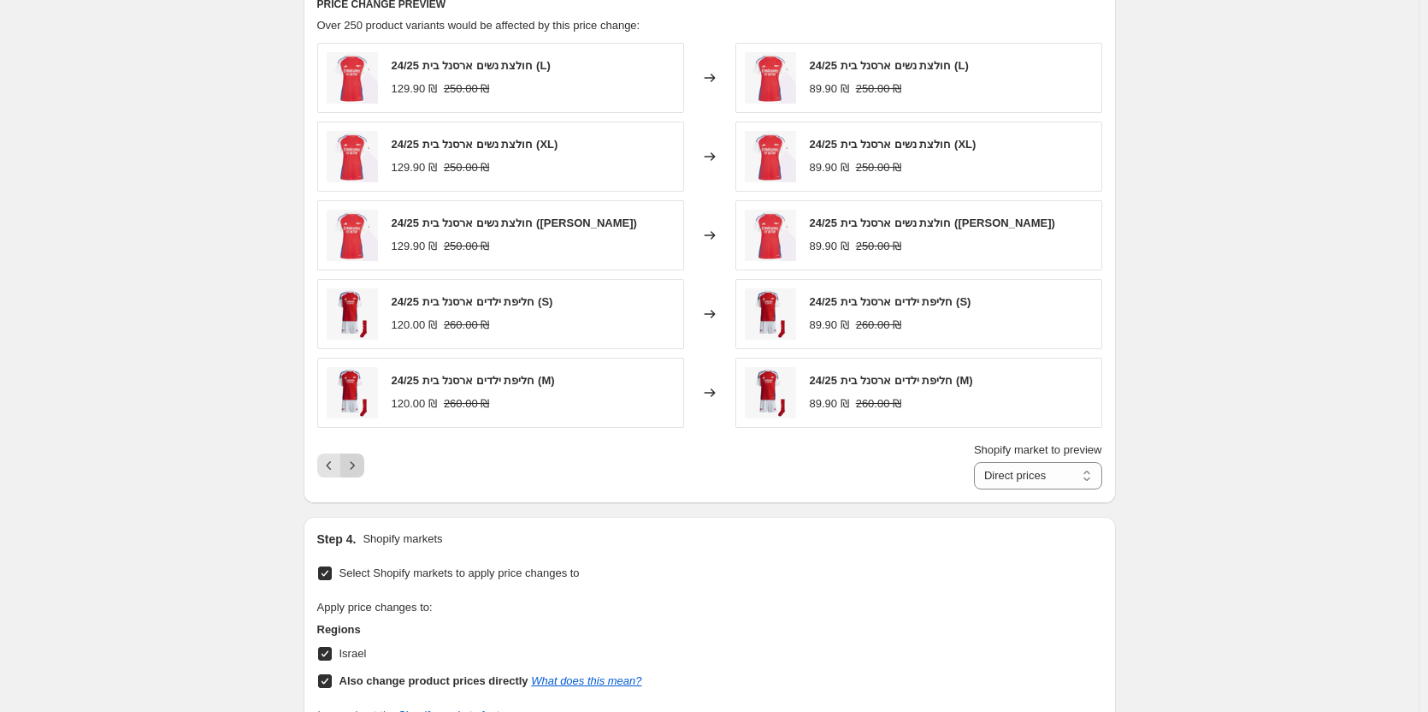
click at [358, 476] on button "Next" at bounding box center [352, 465] width 24 height 24
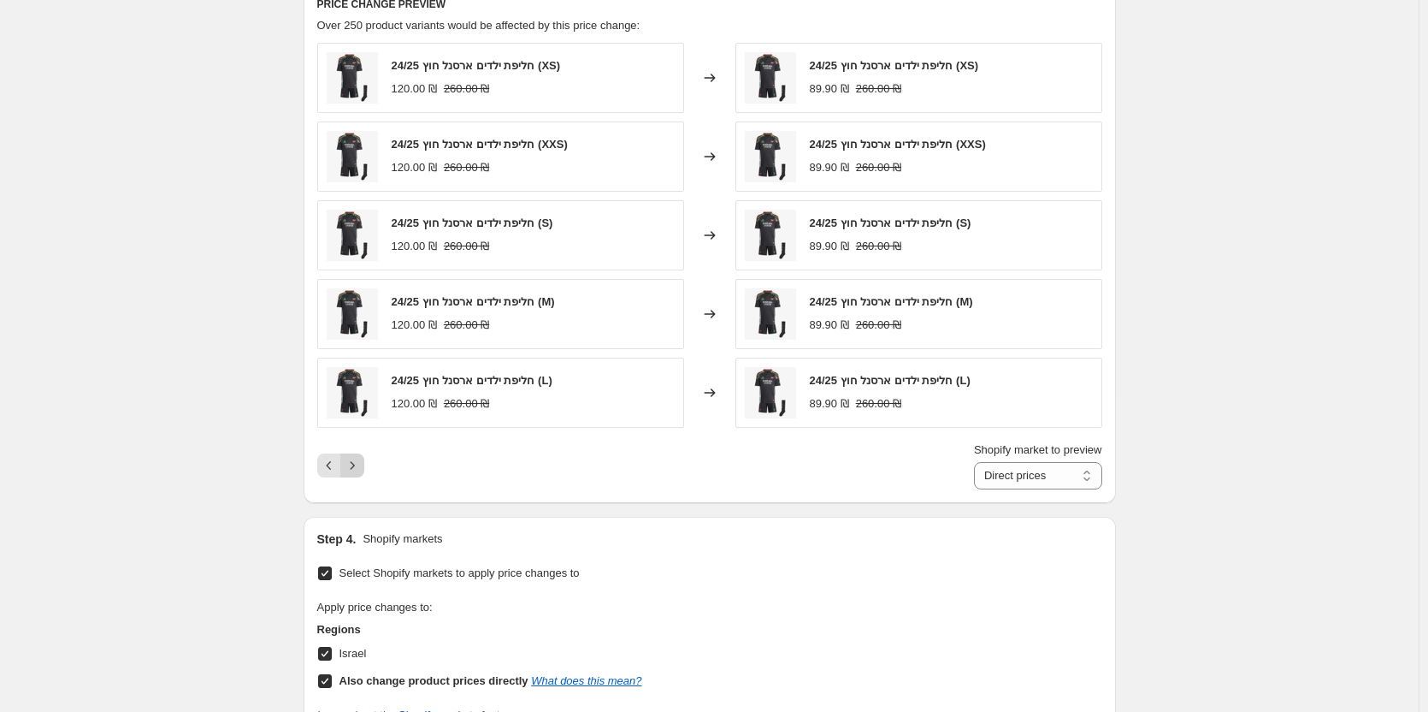
click at [358, 476] on button "Next" at bounding box center [352, 465] width 24 height 24
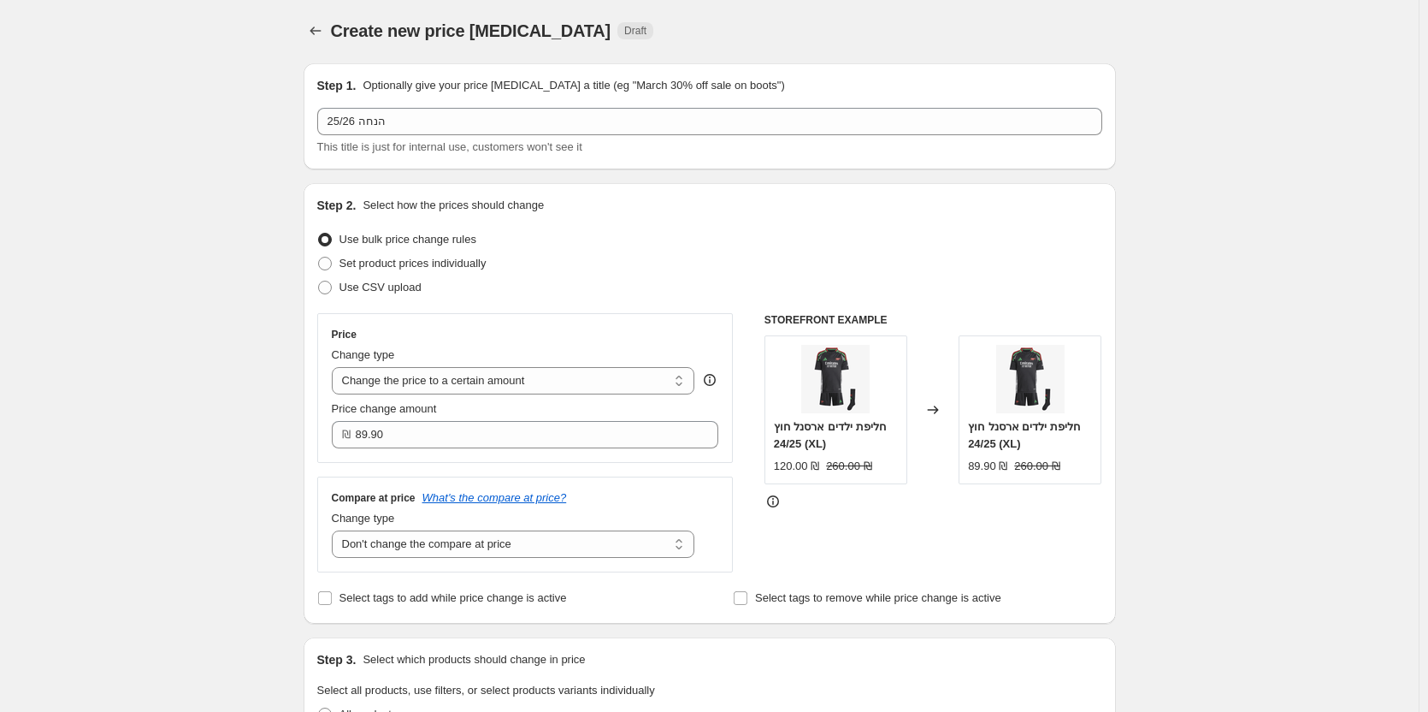
scroll to position [0, 0]
click at [307, 42] on div at bounding box center [317, 33] width 27 height 24
click at [316, 36] on icon "Price change jobs" at bounding box center [315, 32] width 17 height 17
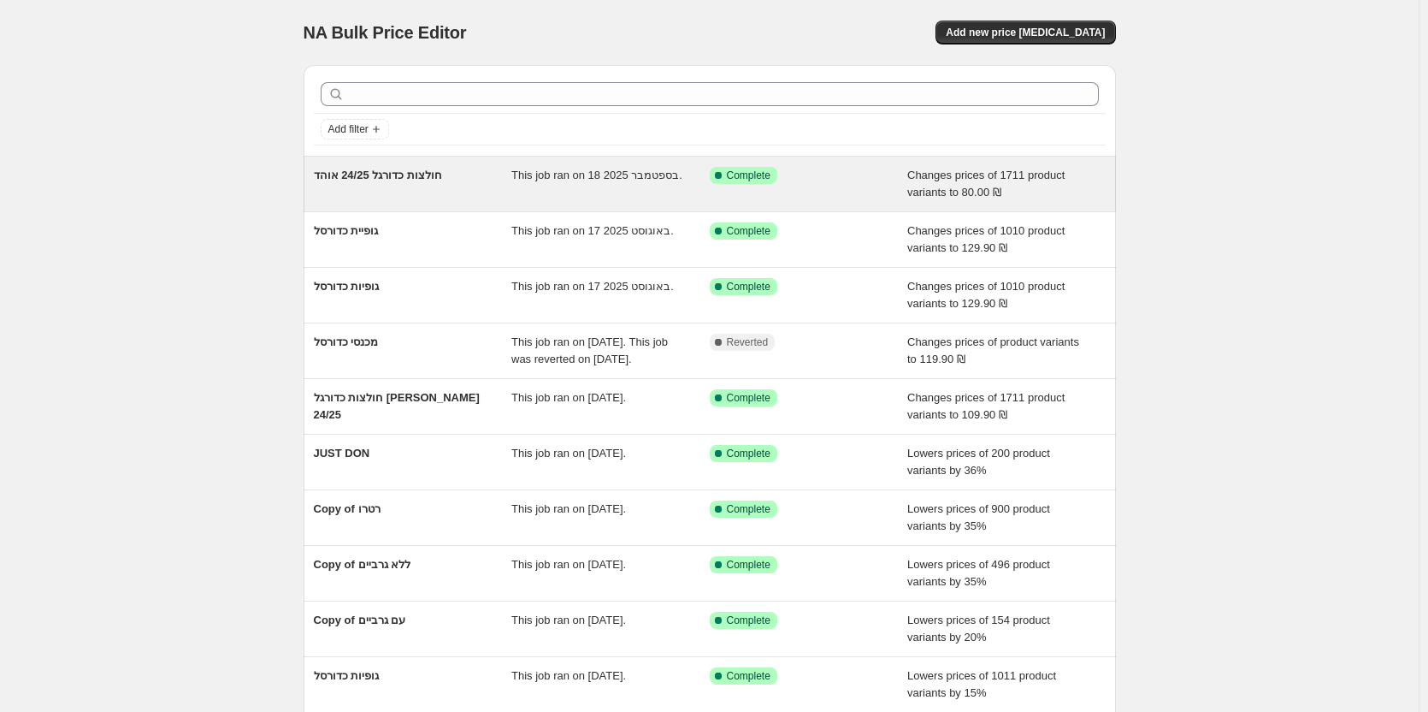
click at [402, 185] on div "חולצות כדורגל 24/25 אוהד" at bounding box center [413, 184] width 198 height 34
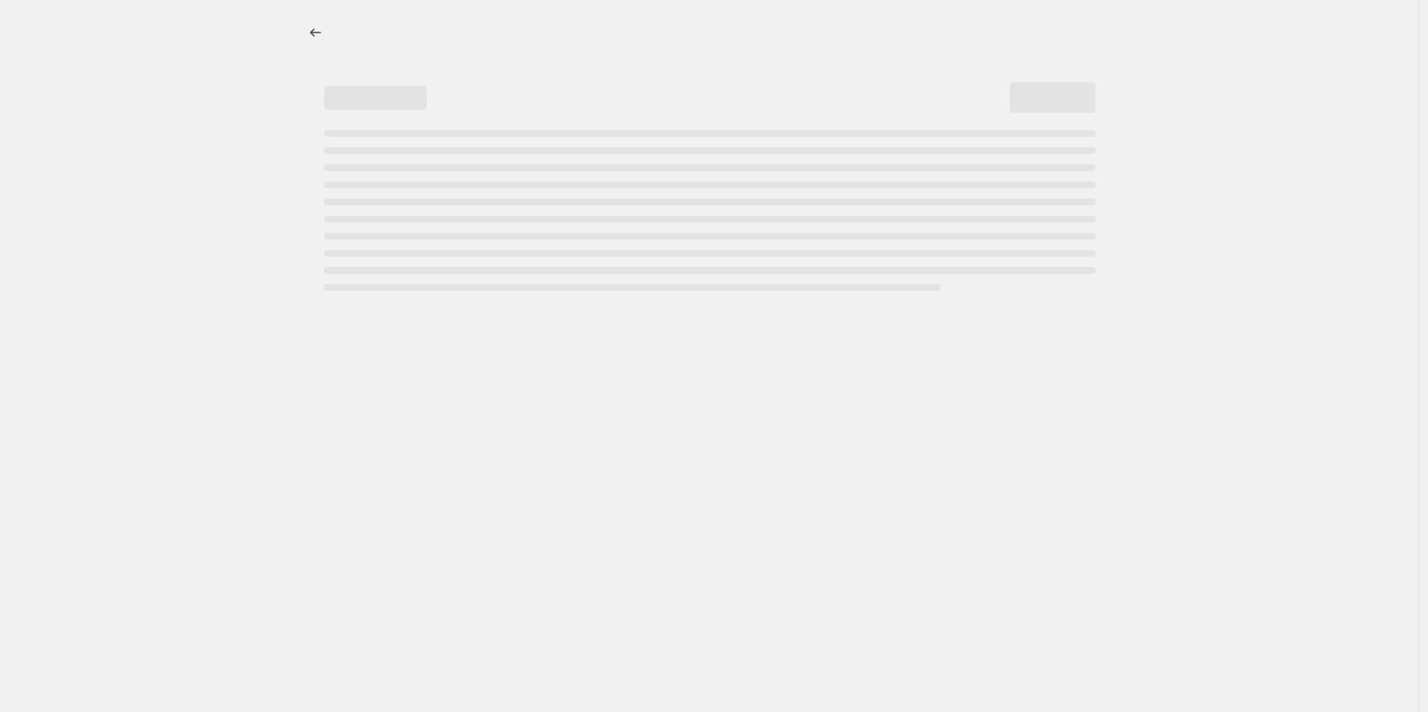
select select "no_change"
select select "tag"
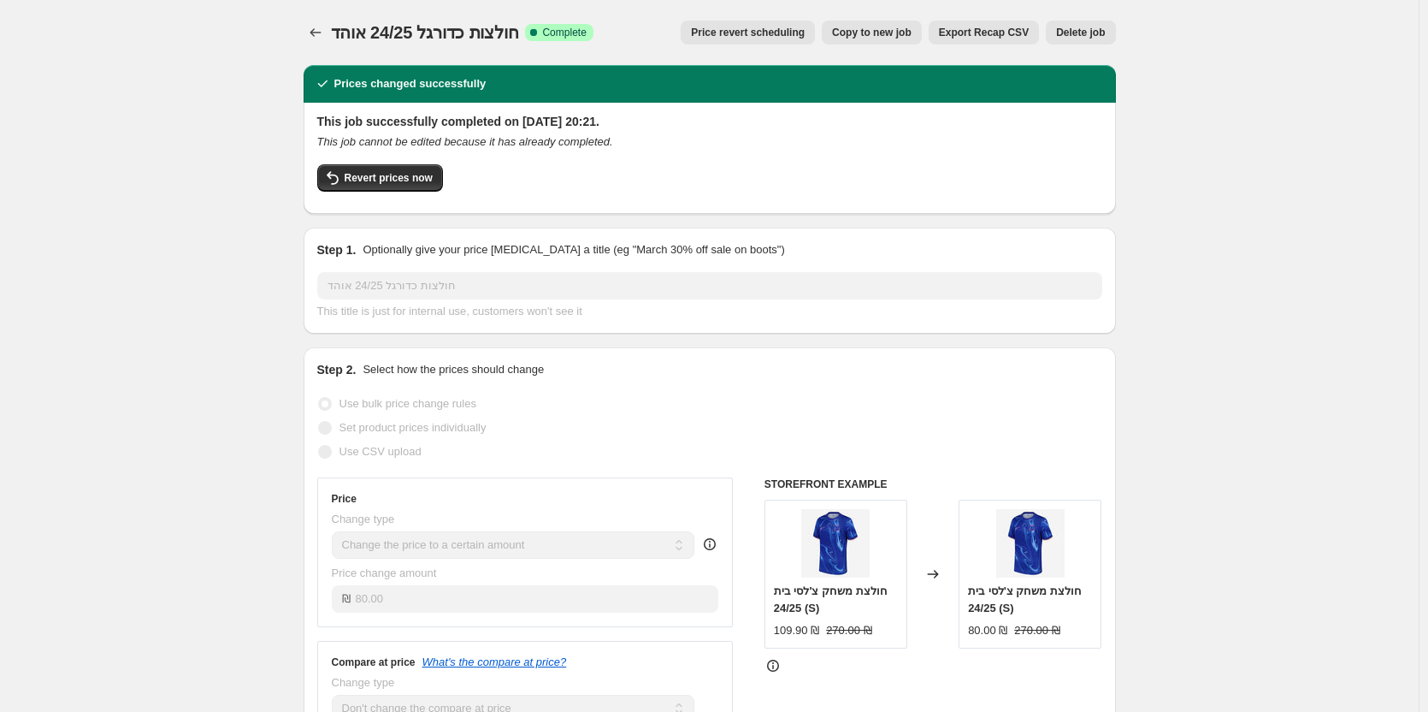
click at [875, 27] on span "Copy to new job" at bounding box center [872, 33] width 80 height 14
select select "no_change"
select select "tag"
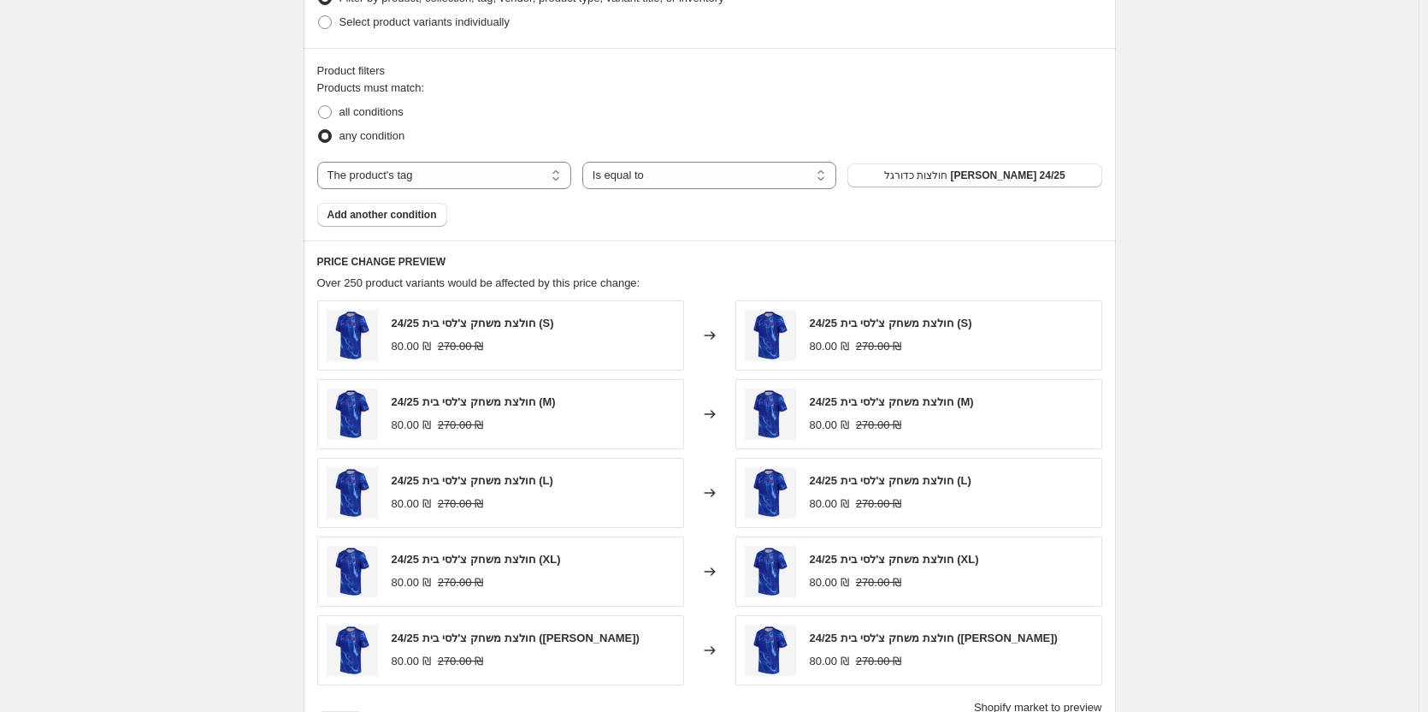
scroll to position [684, 0]
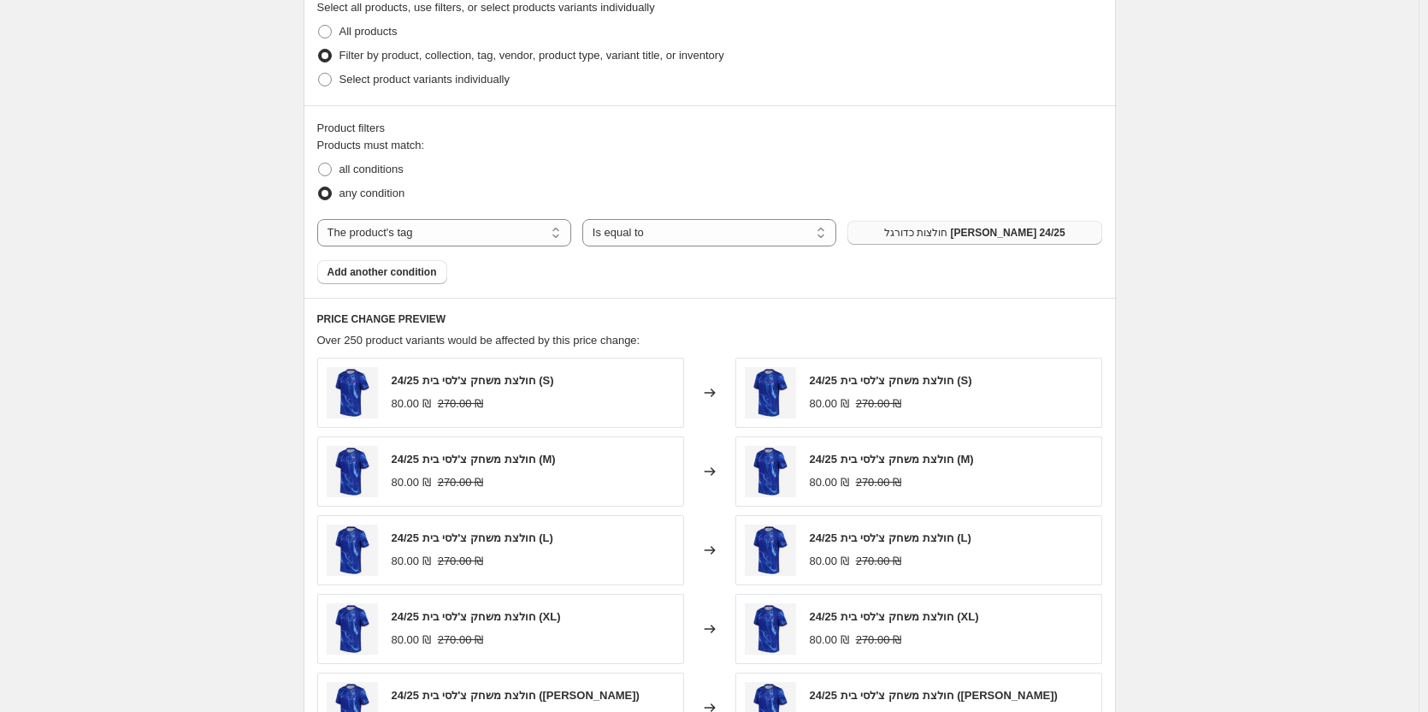
click at [1023, 231] on span "חולצות כדורגל [PERSON_NAME] 24/25" at bounding box center [974, 233] width 181 height 14
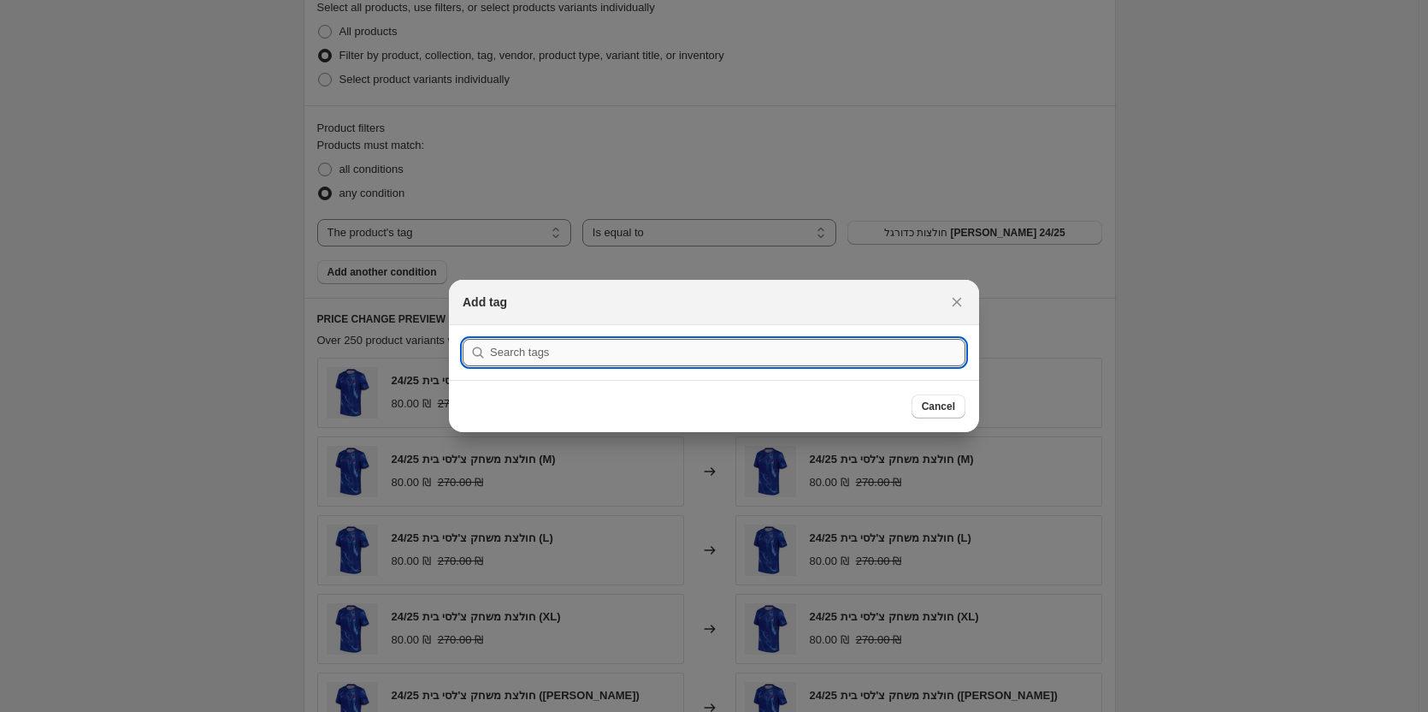
click at [607, 360] on input ":r3l:" at bounding box center [728, 352] width 476 height 27
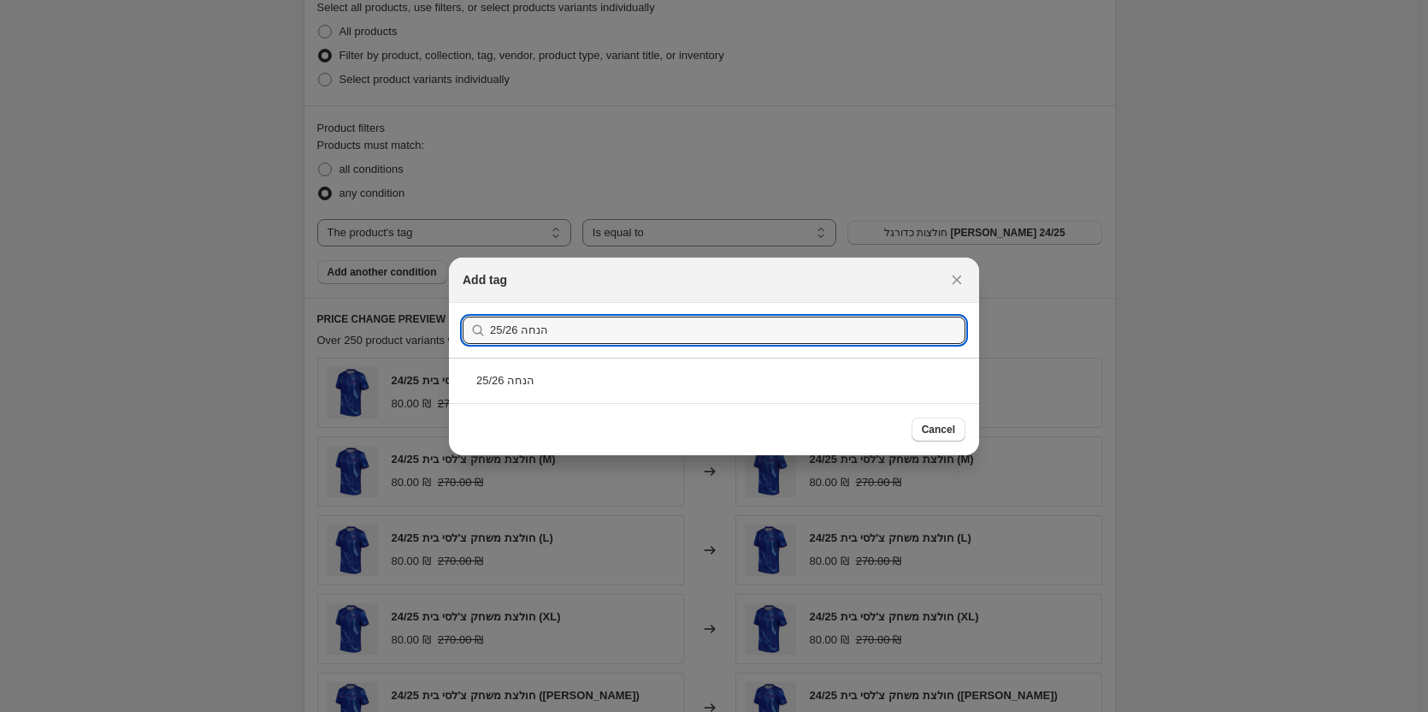
type input "הנחה 25/26"
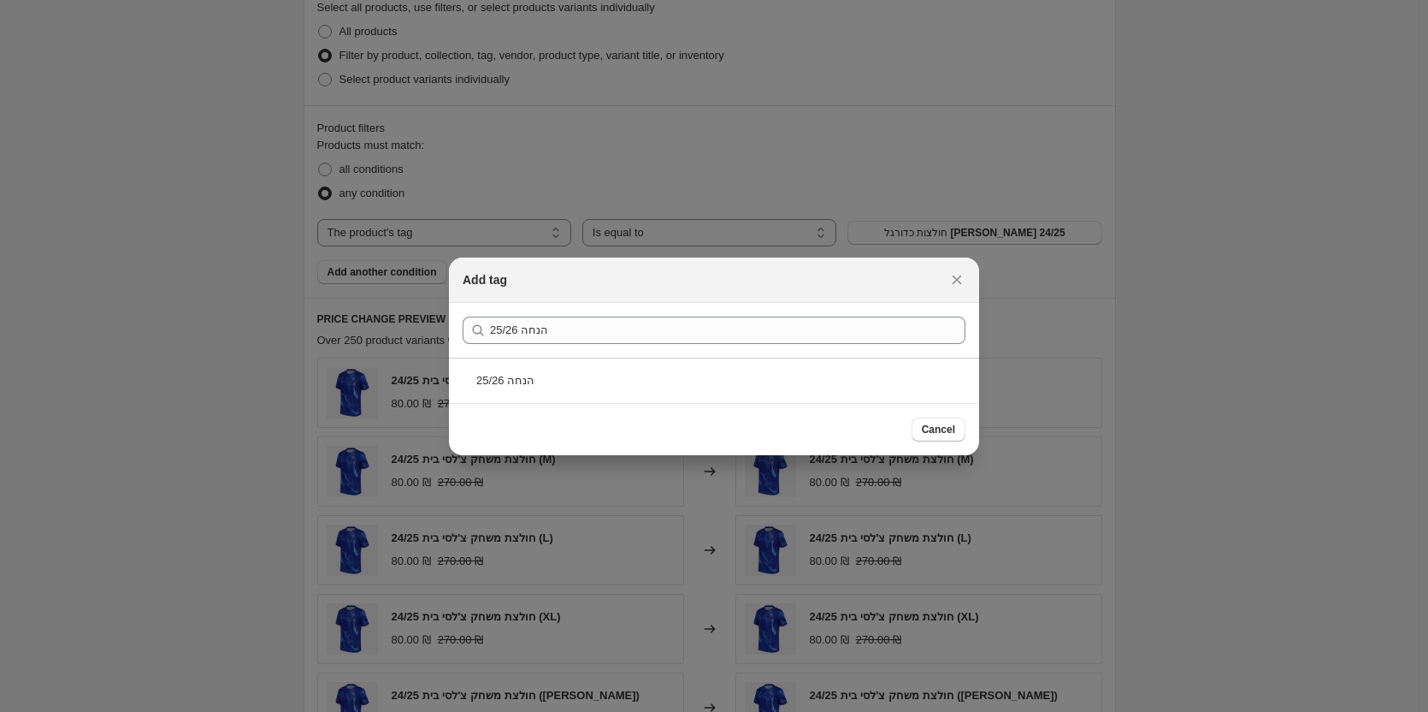
click at [606, 380] on div "הנחה 25/26" at bounding box center [714, 380] width 530 height 45
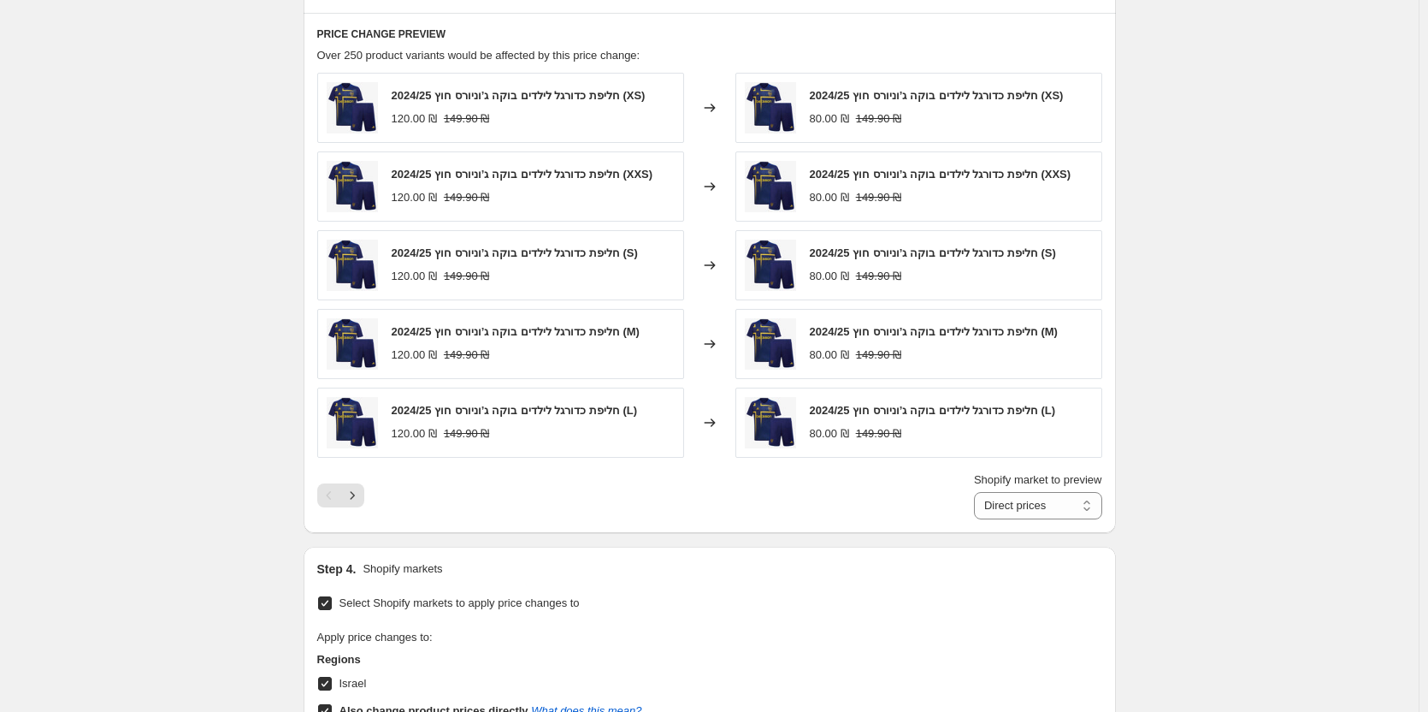
scroll to position [949, 0]
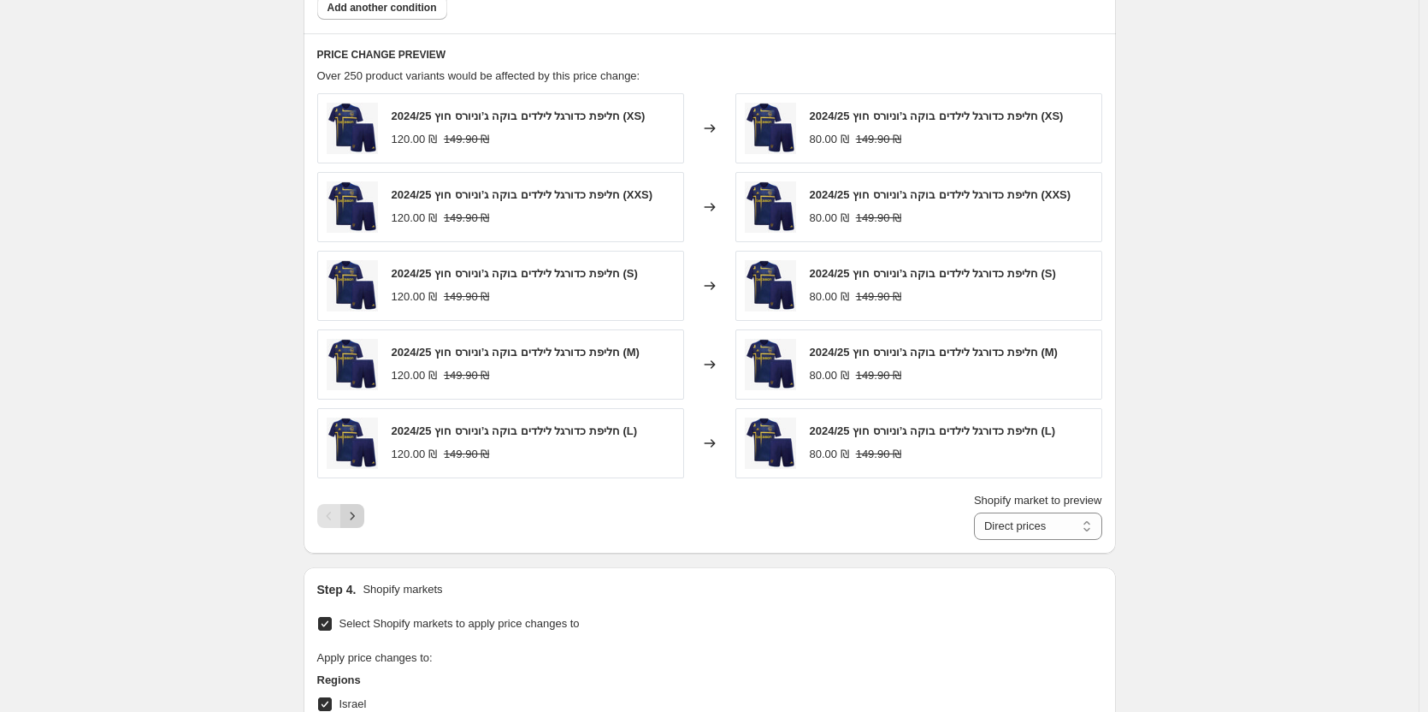
click at [360, 520] on icon "Next" at bounding box center [352, 515] width 17 height 17
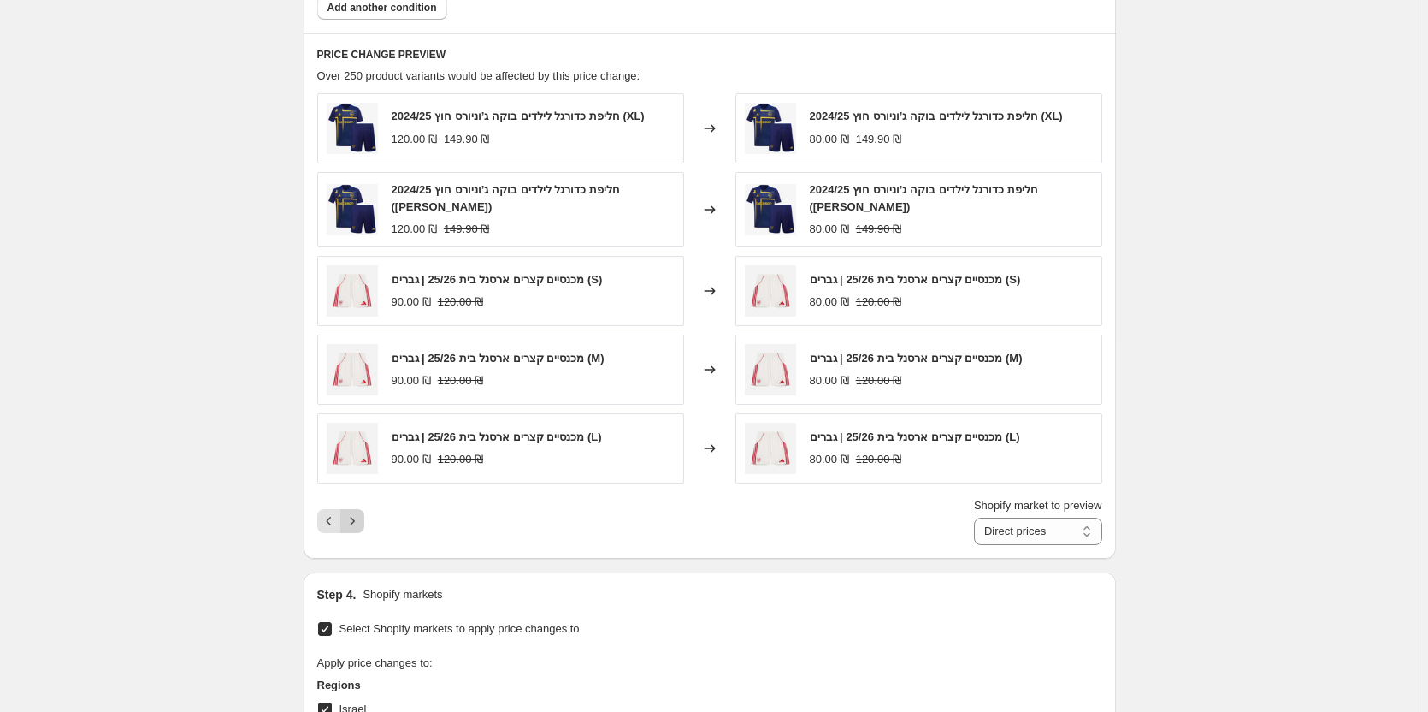
click at [360, 520] on icon "Next" at bounding box center [352, 520] width 17 height 17
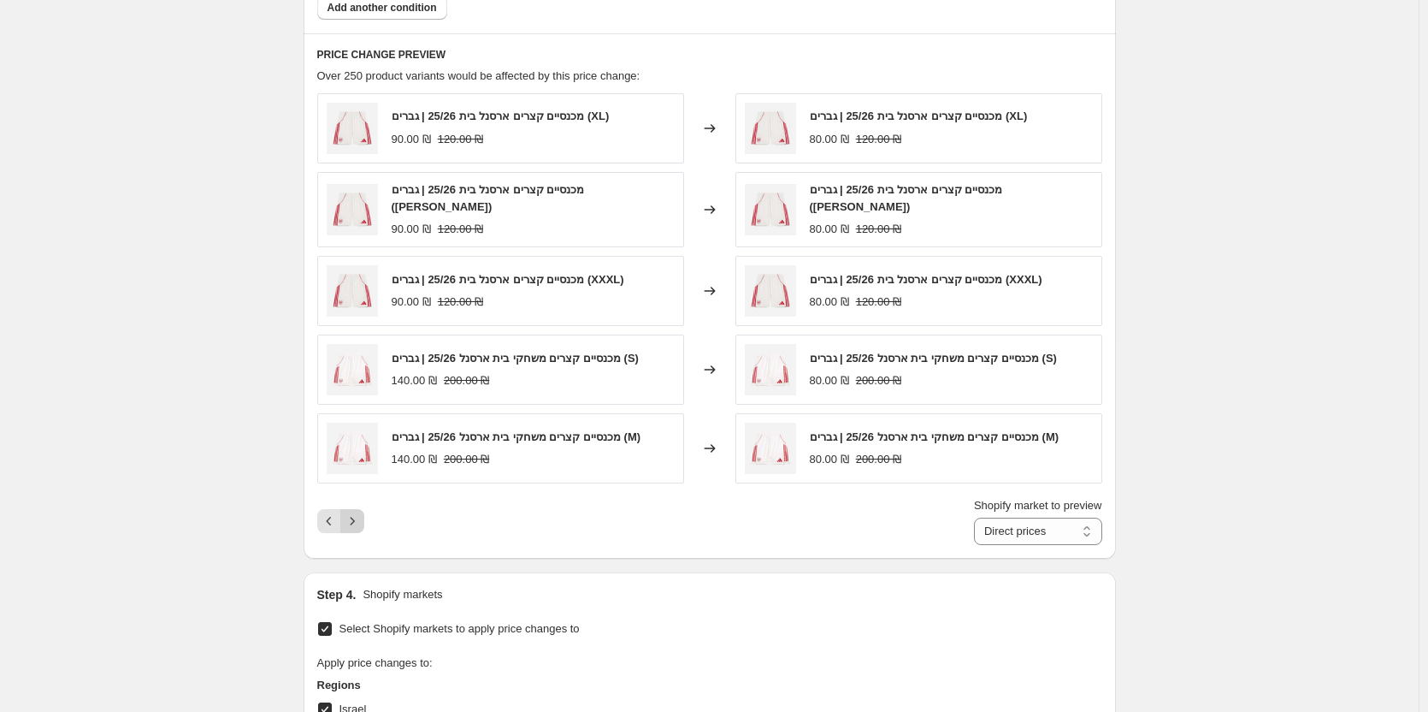
click at [360, 520] on icon "Next" at bounding box center [352, 520] width 17 height 17
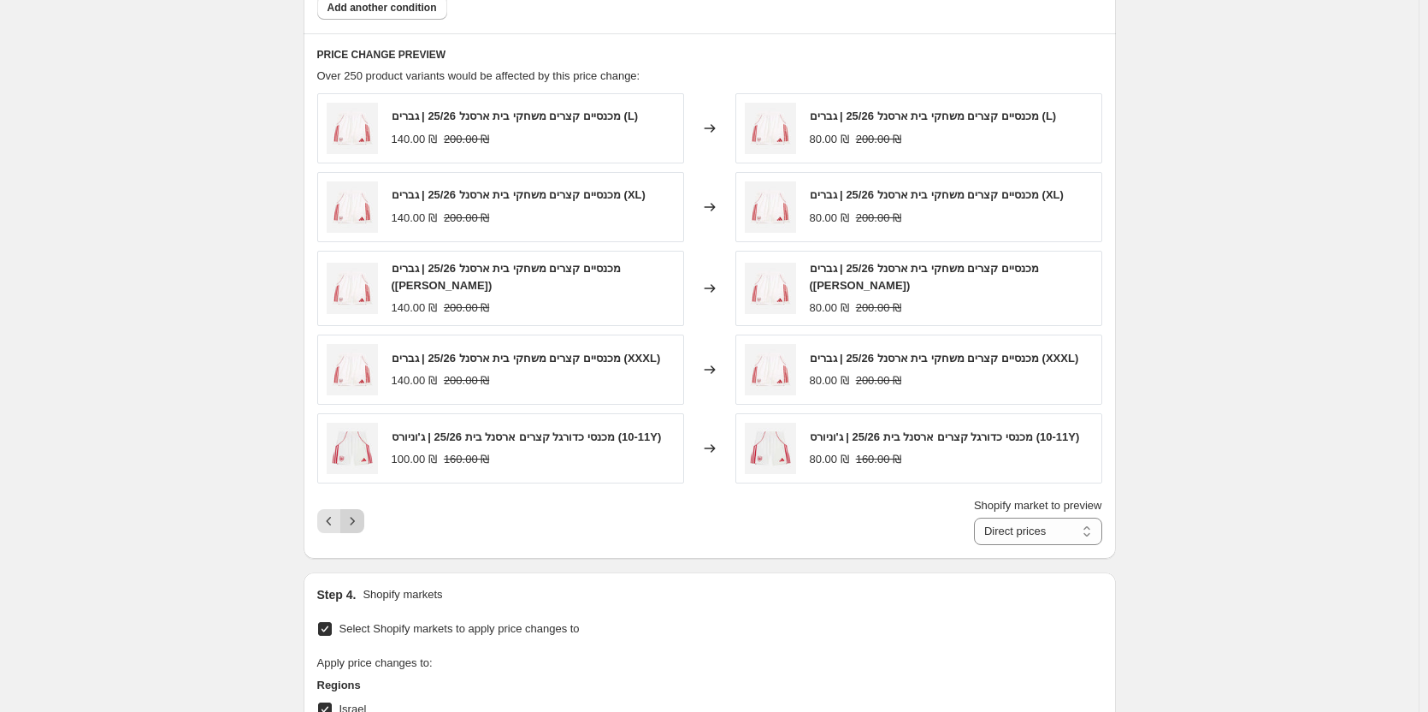
click at [360, 520] on icon "Next" at bounding box center [352, 520] width 17 height 17
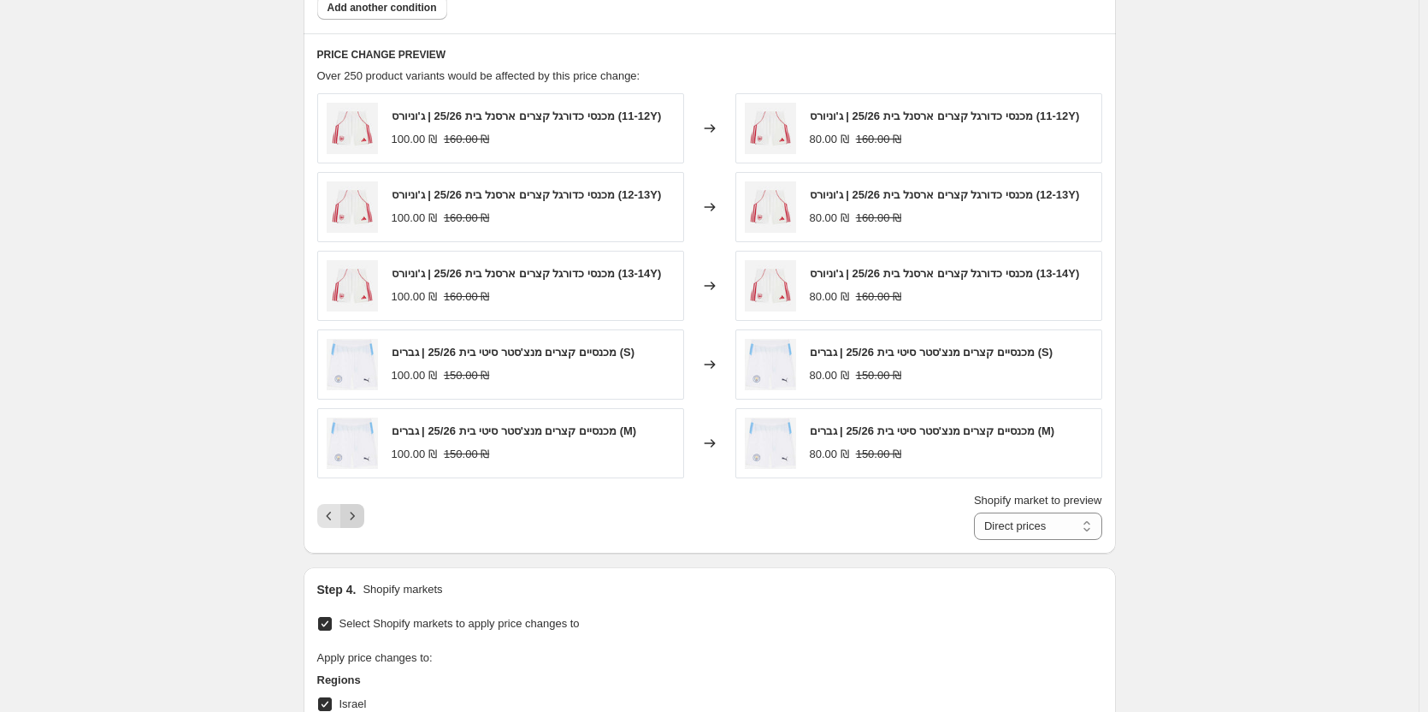
click at [360, 520] on button "Next" at bounding box center [352, 516] width 24 height 24
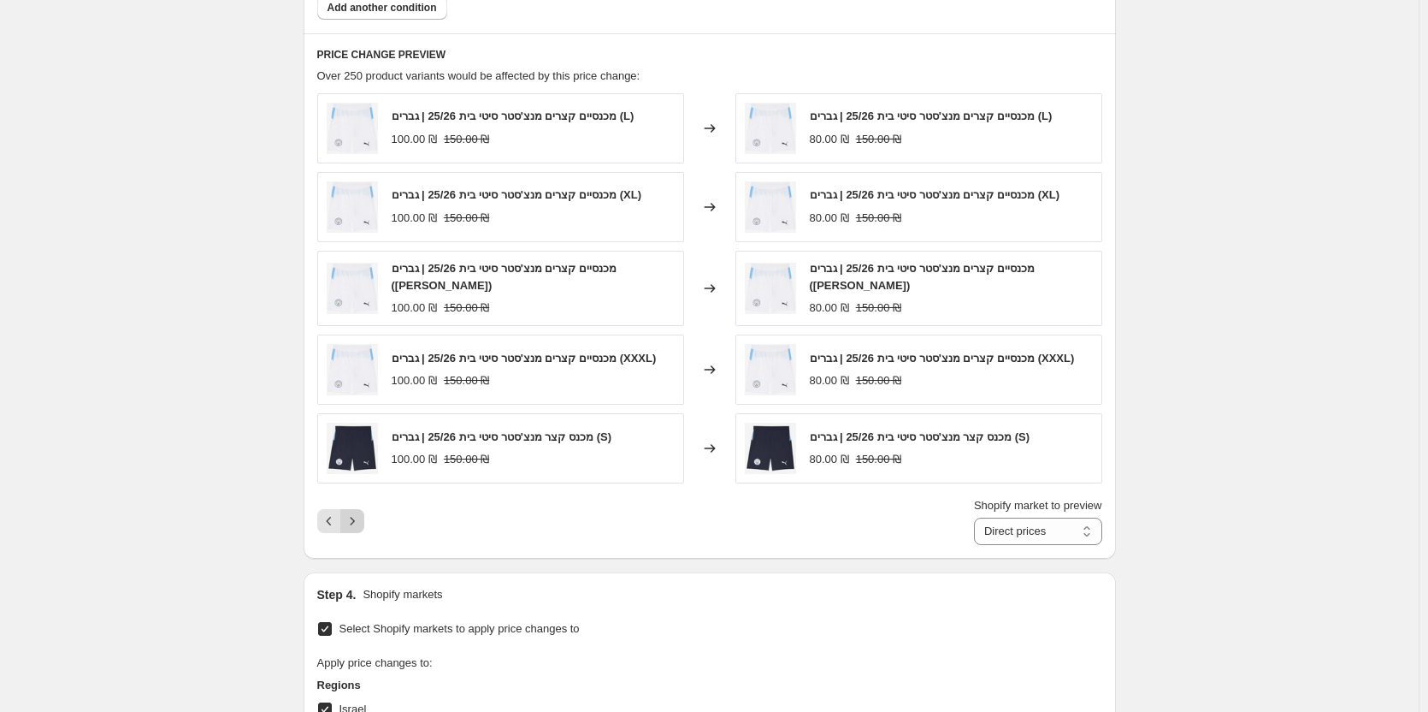
click at [360, 520] on icon "Next" at bounding box center [352, 520] width 17 height 17
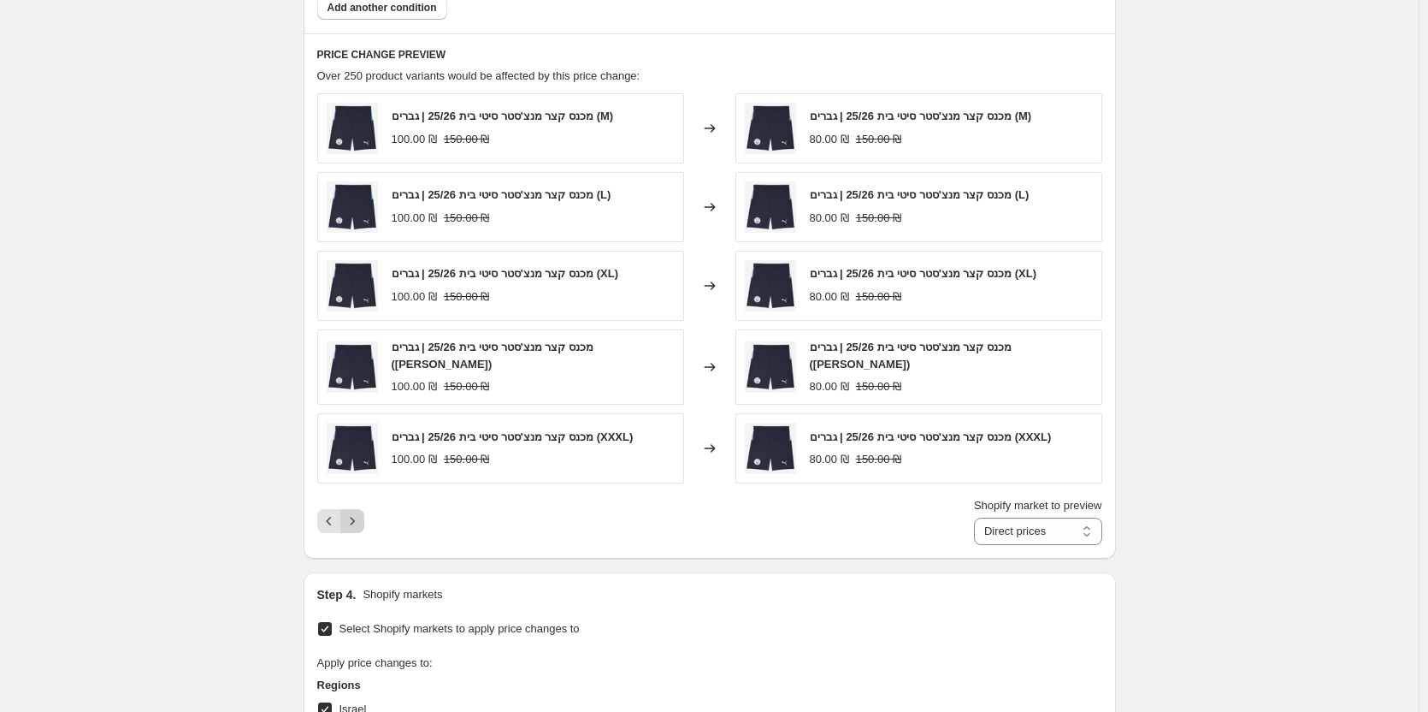
click at [361, 522] on icon "Next" at bounding box center [352, 520] width 17 height 17
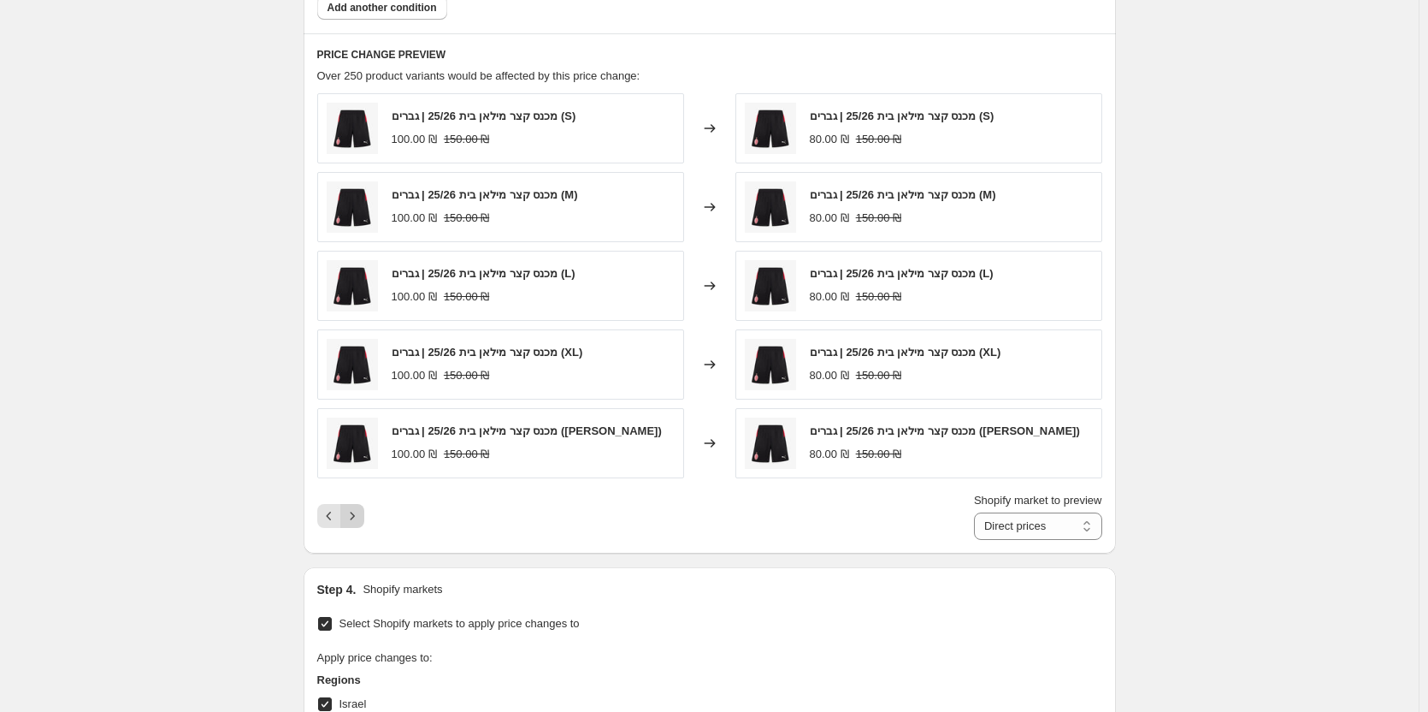
click at [361, 522] on icon "Next" at bounding box center [352, 515] width 17 height 17
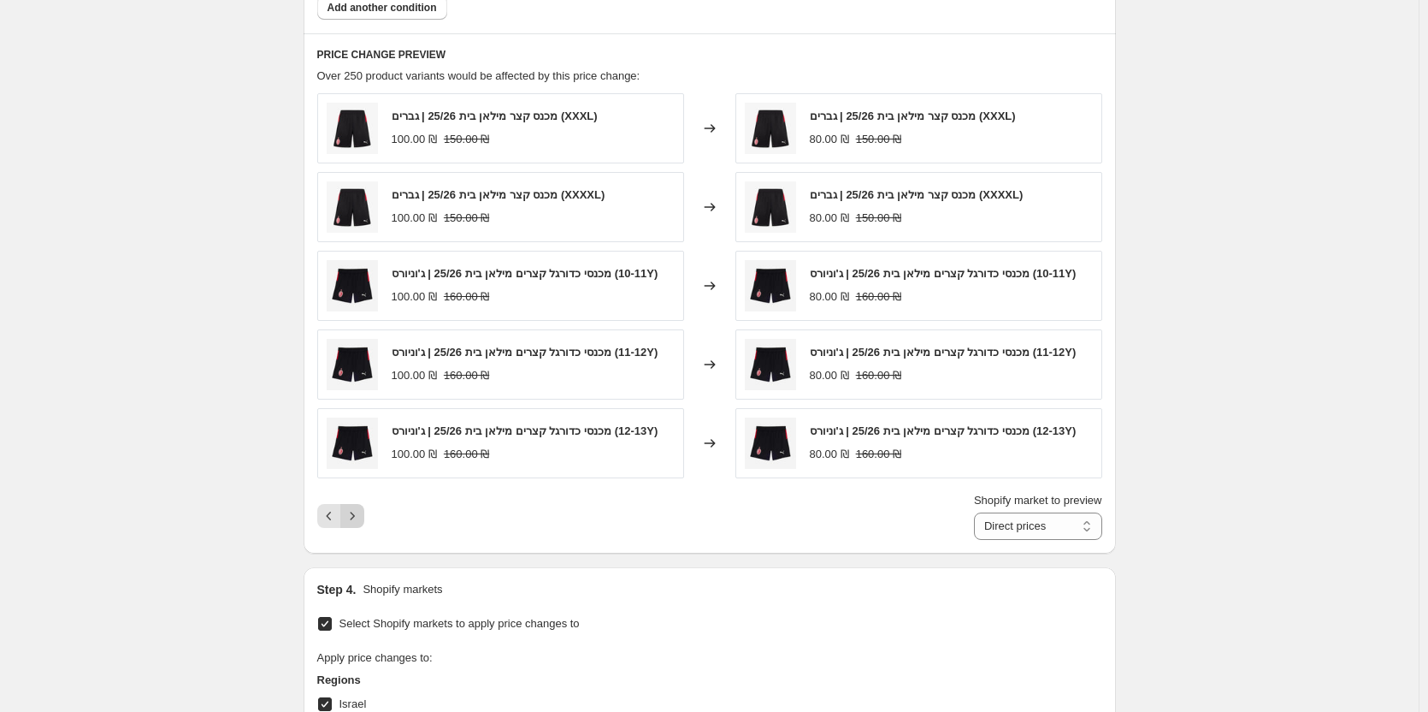
click at [361, 522] on button "Next" at bounding box center [352, 516] width 24 height 24
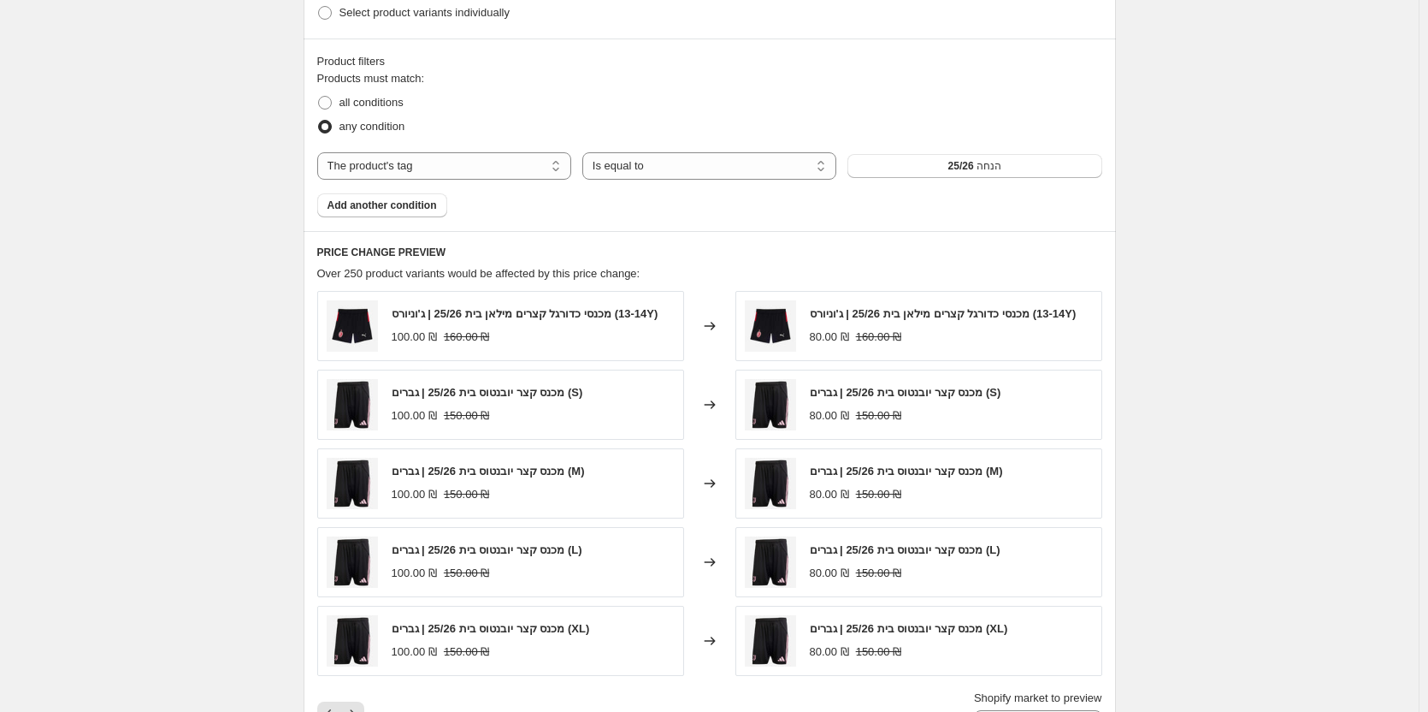
scroll to position [606, 0]
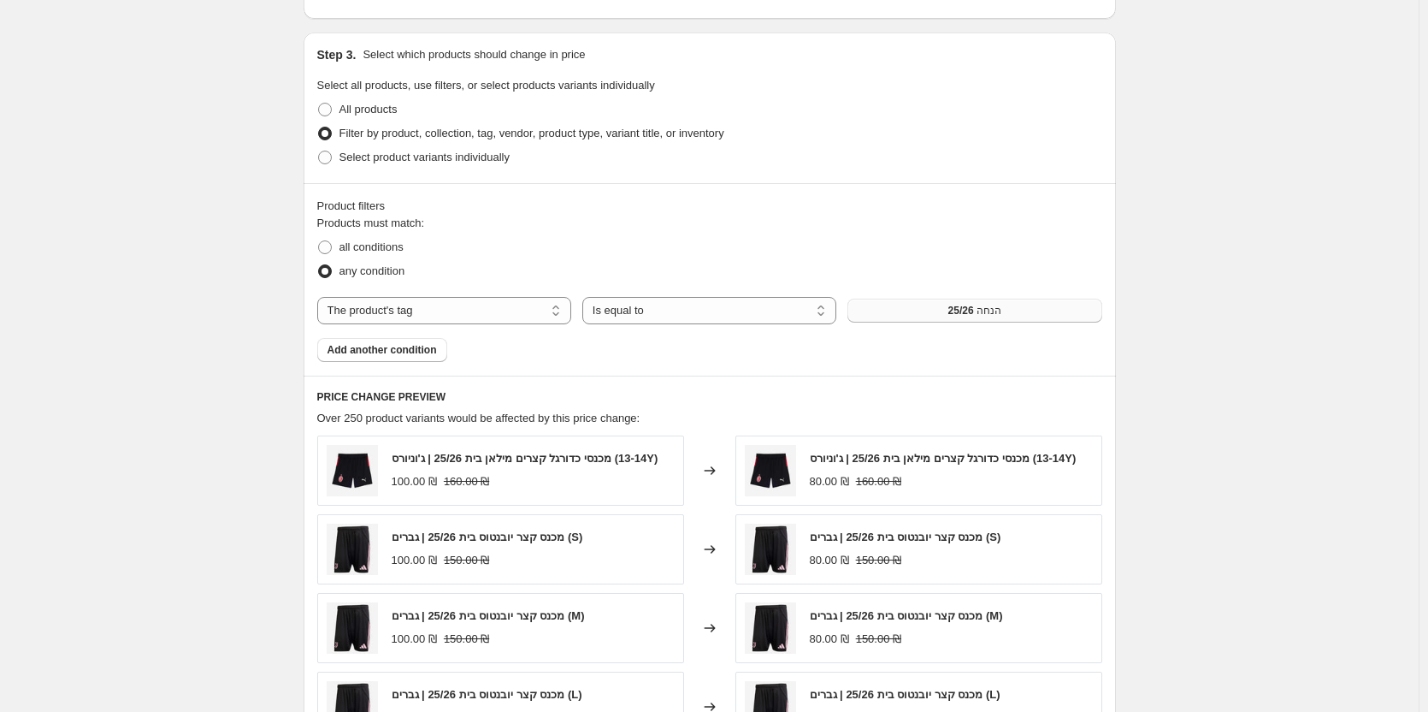
click at [1014, 309] on button "הנחה 25/26" at bounding box center [975, 311] width 254 height 24
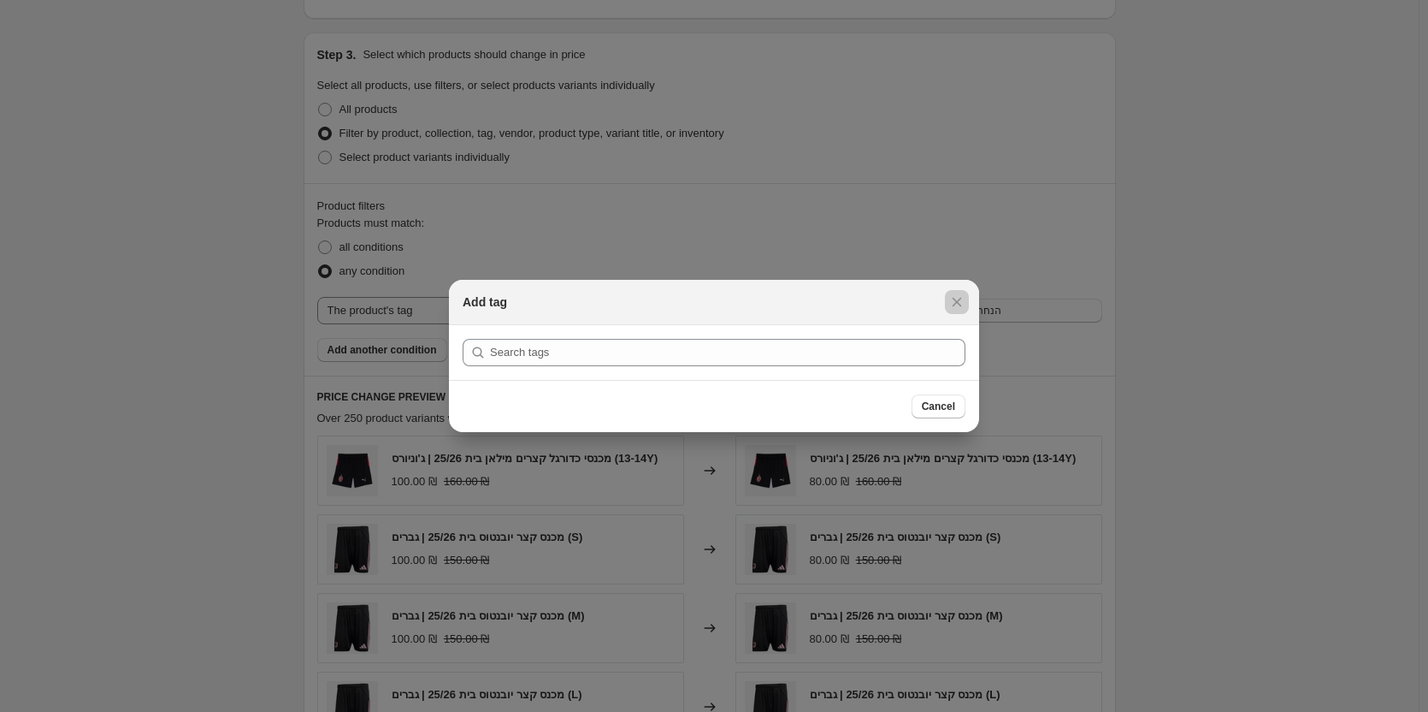
click at [1189, 372] on div at bounding box center [714, 356] width 1428 height 712
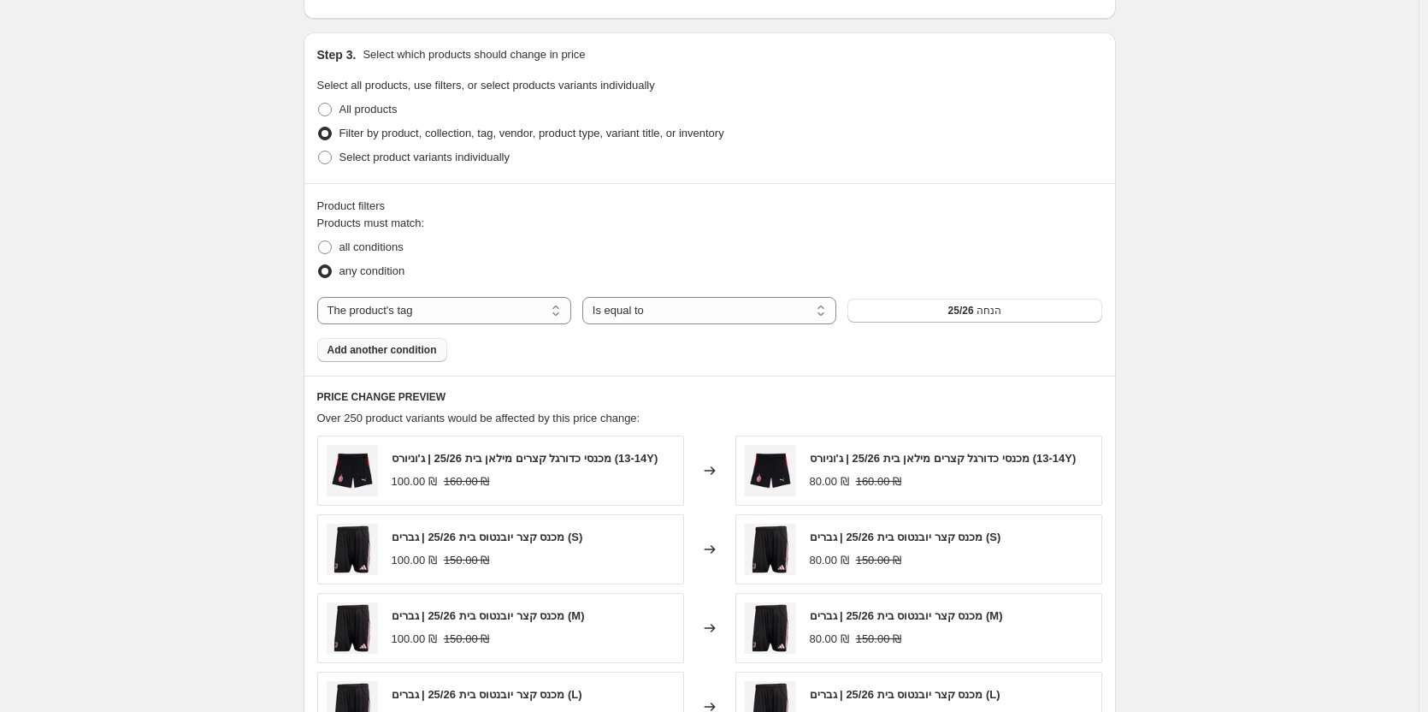
click at [352, 350] on span "Add another condition" at bounding box center [382, 350] width 109 height 14
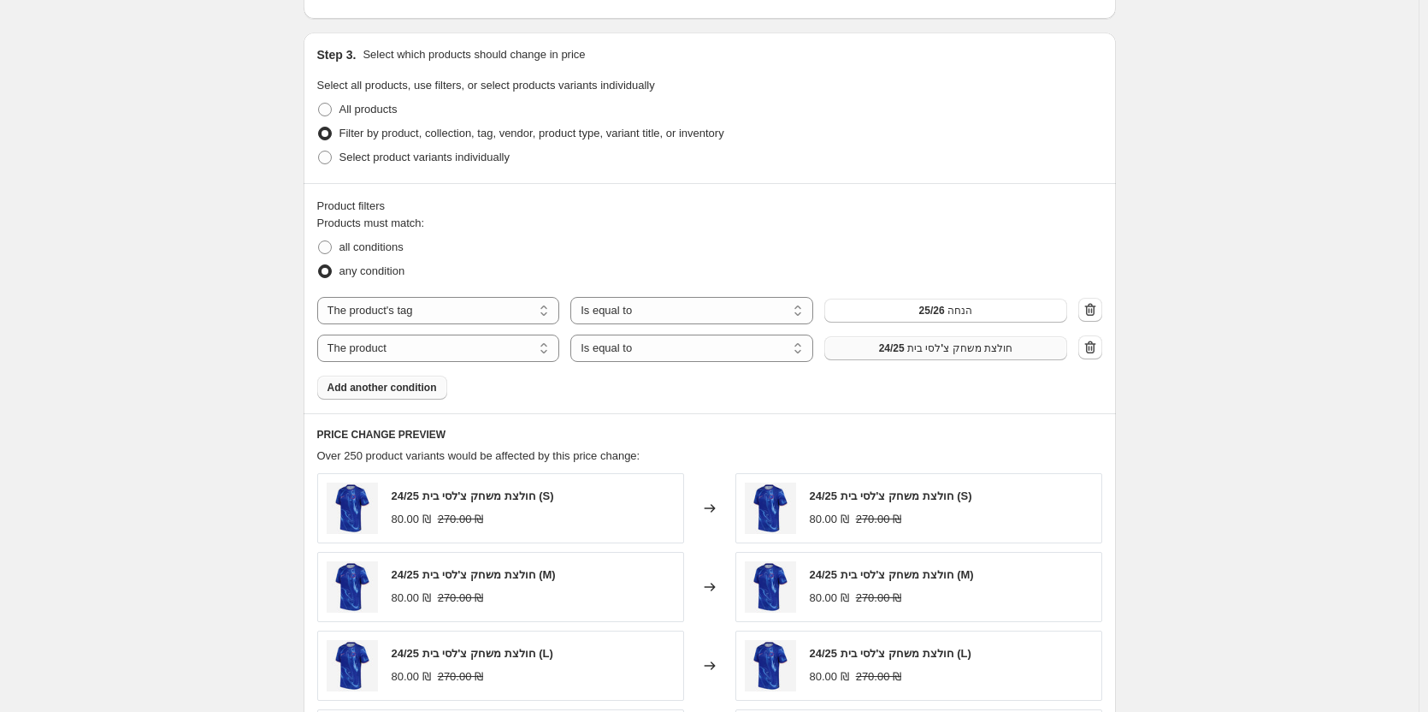
click at [956, 355] on span "חולצת משחק צ'לסי בית 24/25" at bounding box center [945, 348] width 133 height 14
click at [416, 371] on div "Products must match: all conditions any condition The product The product's col…" at bounding box center [709, 307] width 785 height 185
click at [447, 353] on select "The product The product's collection The product's tag The product's vendor The…" at bounding box center [438, 347] width 243 height 27
drag, startPoint x: 250, startPoint y: 364, endPoint x: 320, endPoint y: 399, distance: 78.8
click at [250, 364] on div "Create new price [MEDICAL_DATA]. This page is ready Create new price [MEDICAL_D…" at bounding box center [709, 413] width 1419 height 2039
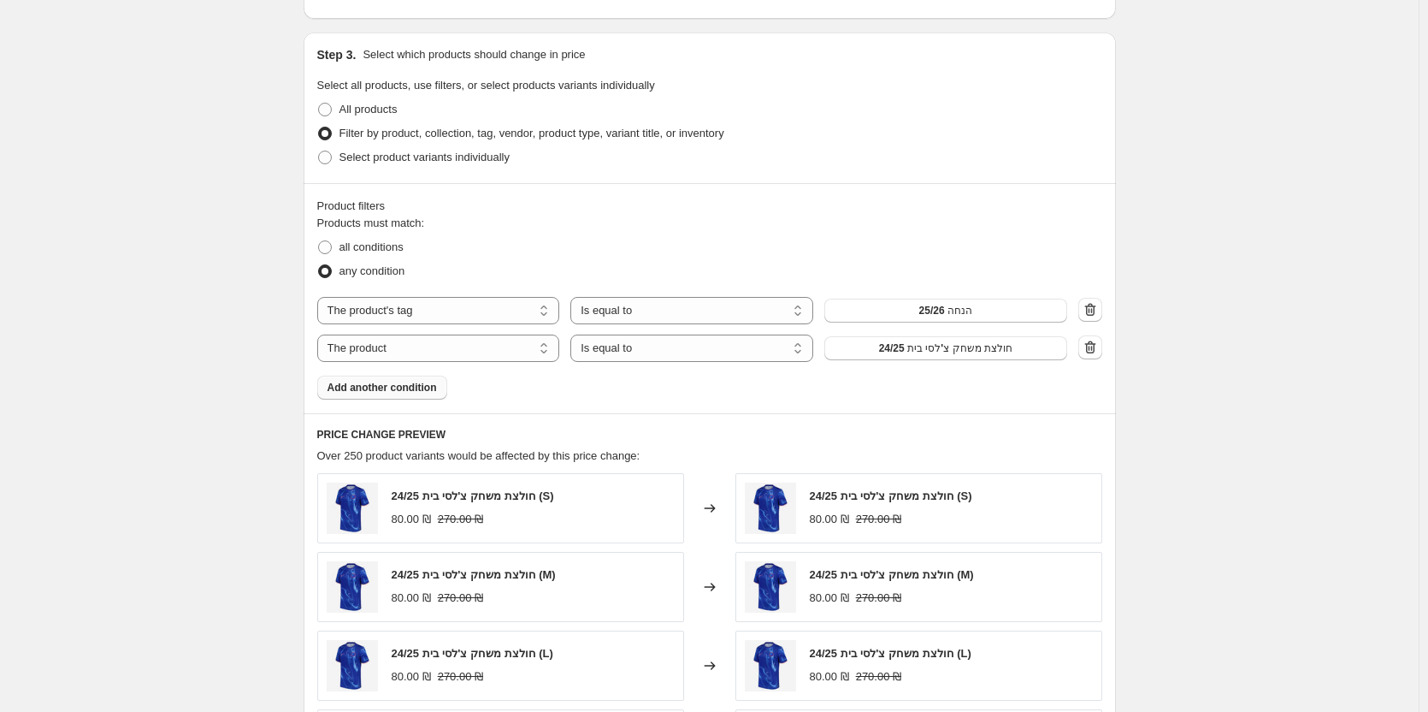
click at [377, 396] on button "Add another condition" at bounding box center [382, 387] width 130 height 24
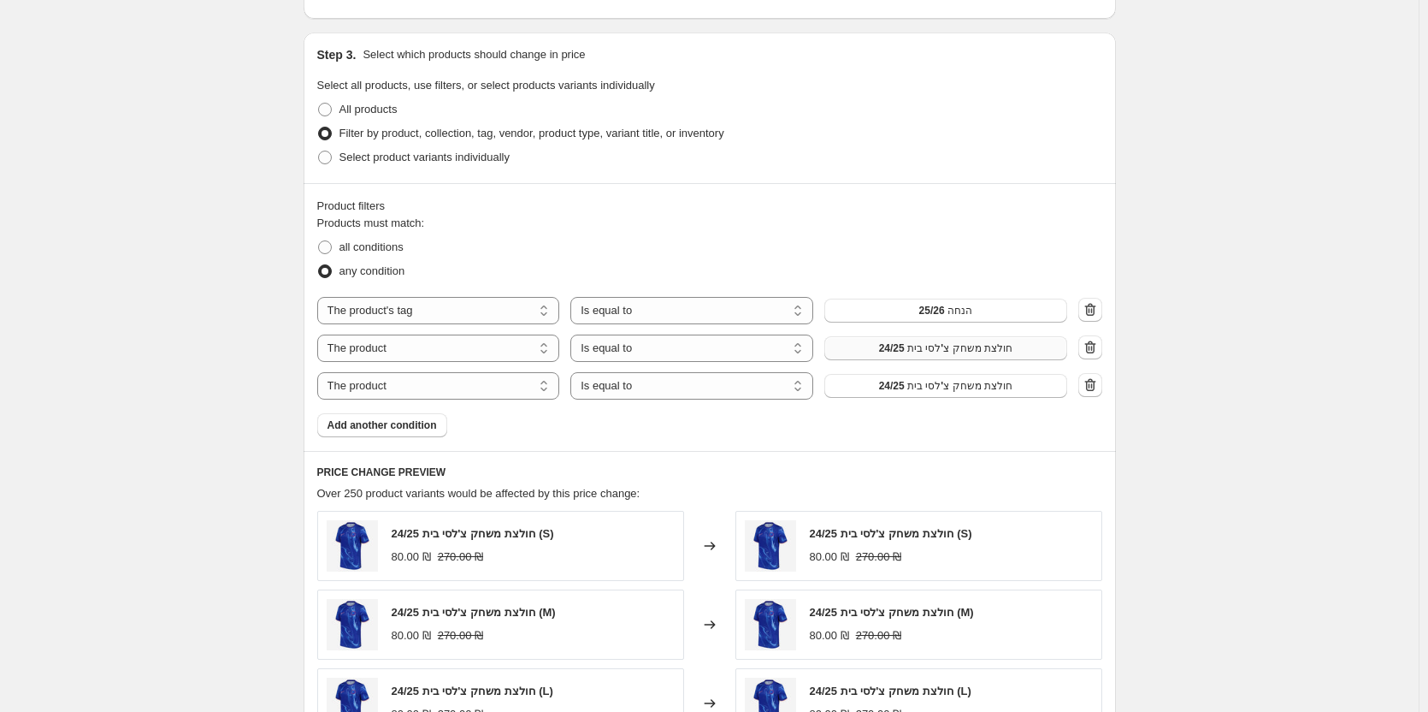
click at [914, 348] on span "חולצת משחק צ'לסי בית 24/25" at bounding box center [945, 348] width 133 height 14
click at [471, 346] on select "The product The product's collection The product's tag The product's vendor The…" at bounding box center [438, 347] width 243 height 27
select select "tag"
click at [923, 351] on span "24/25 טיחואנה" at bounding box center [946, 348] width 65 height 14
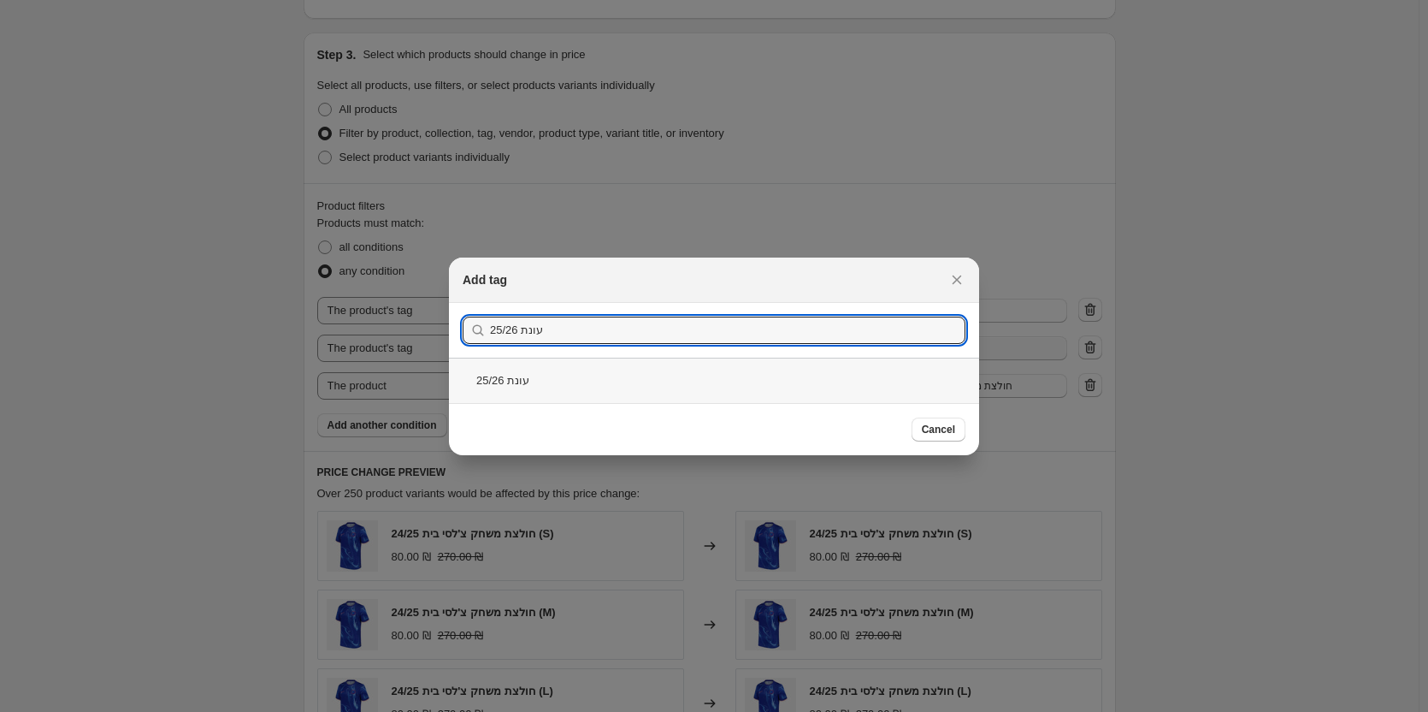
type input "עונת 25/26"
click at [589, 372] on div "עונת 25/26" at bounding box center [714, 380] width 530 height 45
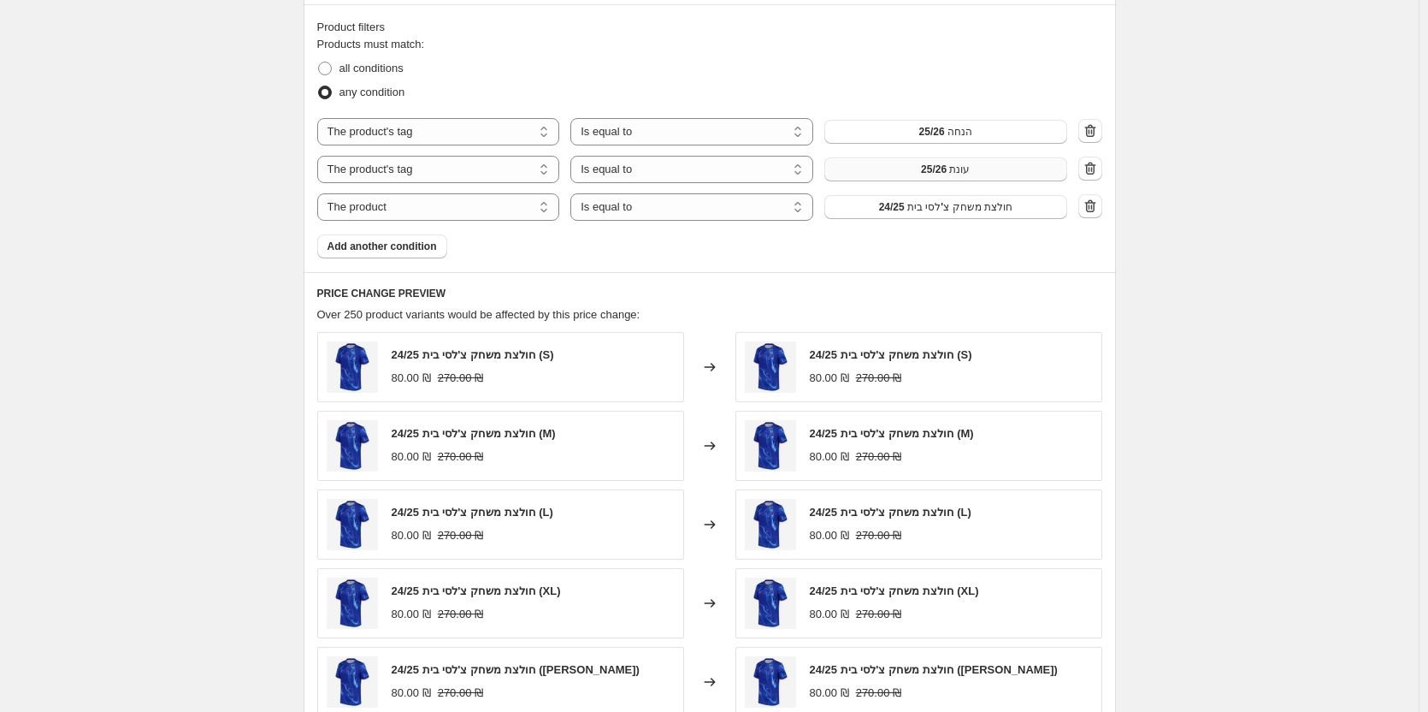
scroll to position [778, 0]
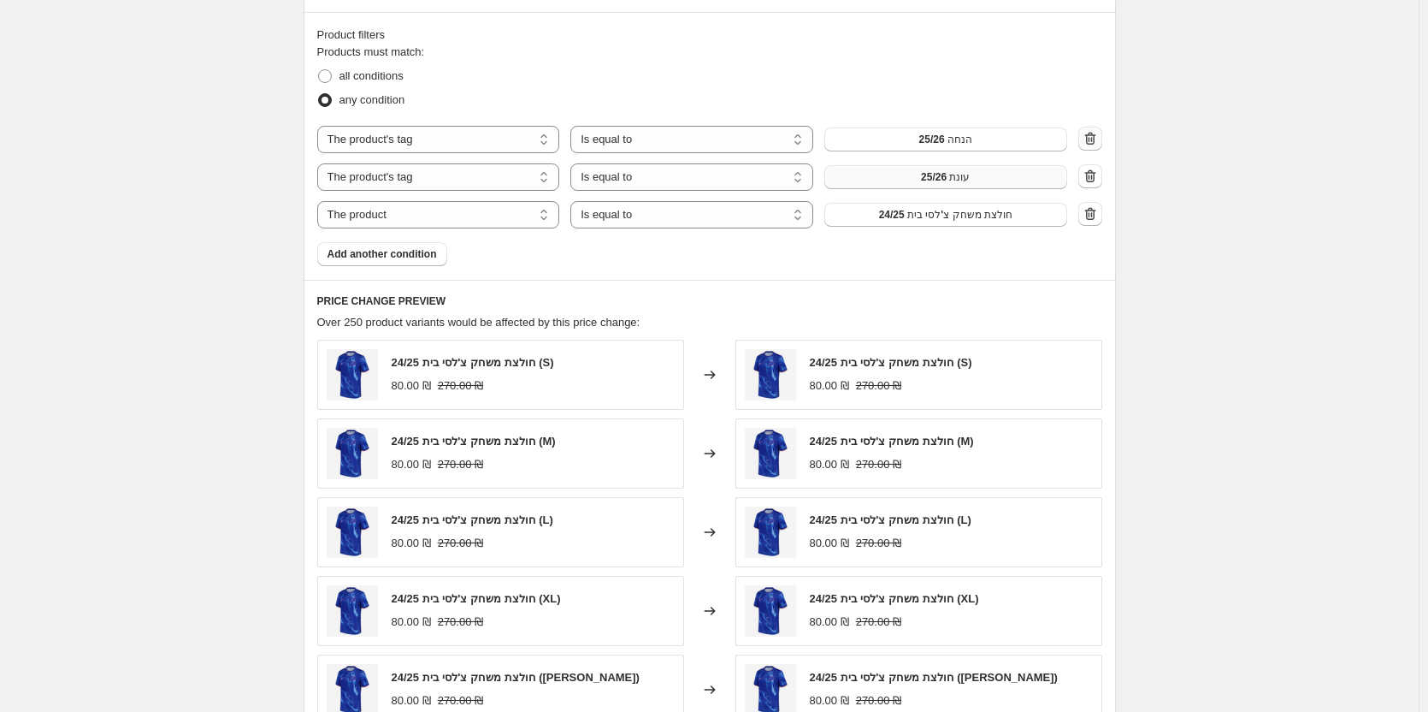
click at [1092, 137] on icon "button" at bounding box center [1090, 139] width 11 height 13
select select "product"
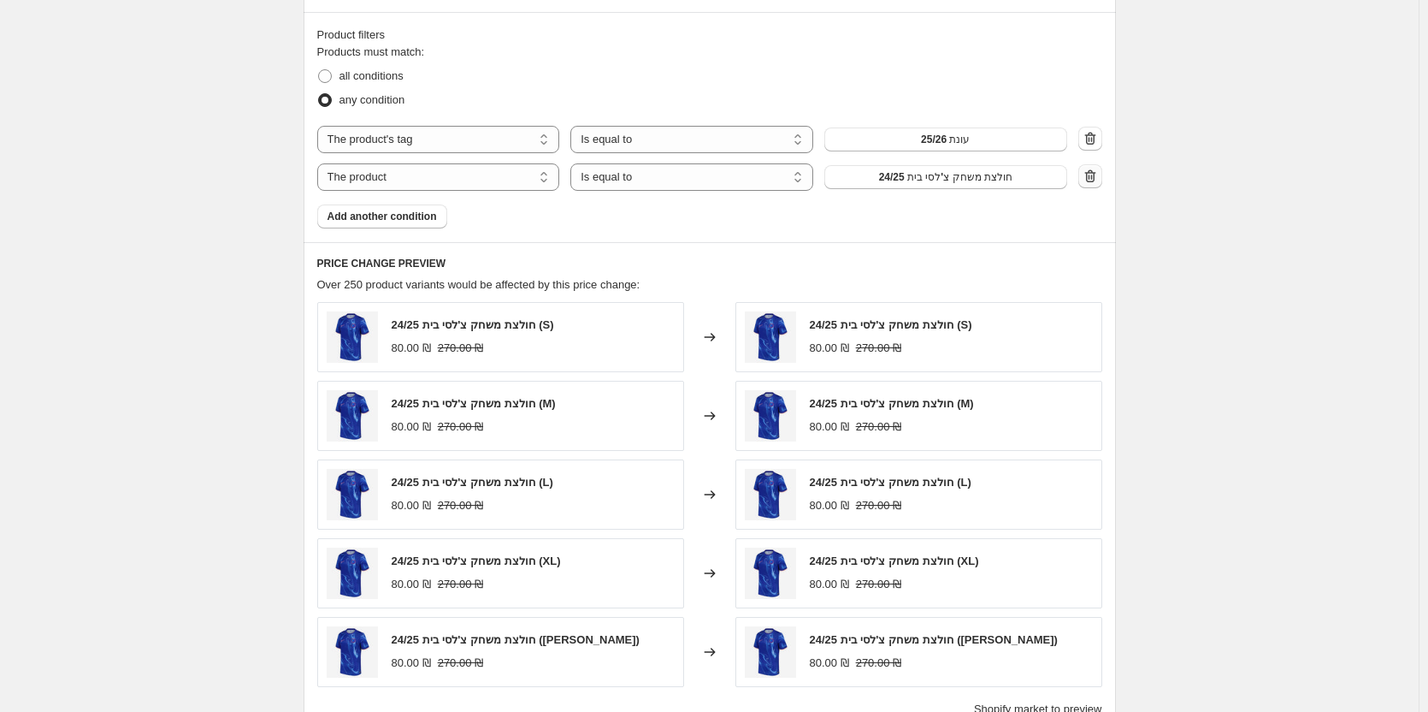
click at [1099, 177] on icon "button" at bounding box center [1090, 176] width 17 height 17
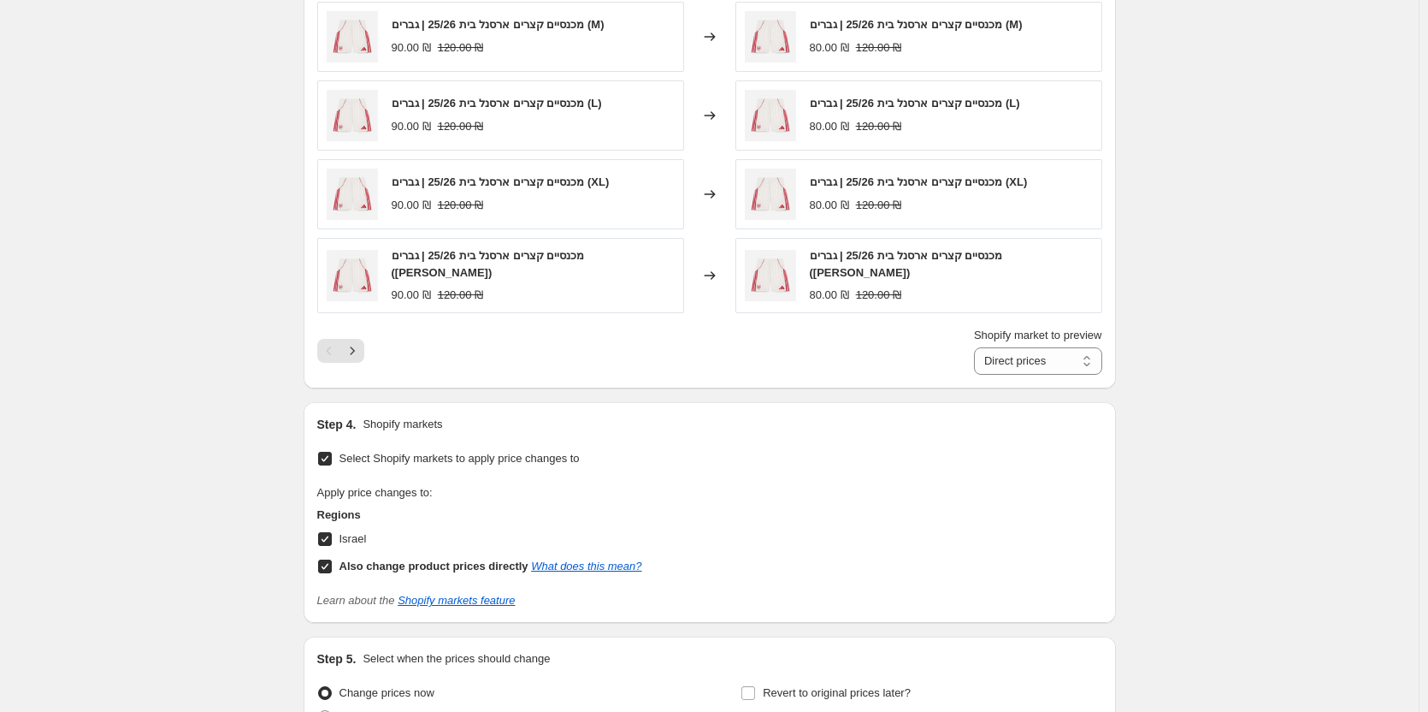
scroll to position [1120, 0]
click at [348, 343] on icon "Next" at bounding box center [352, 349] width 17 height 17
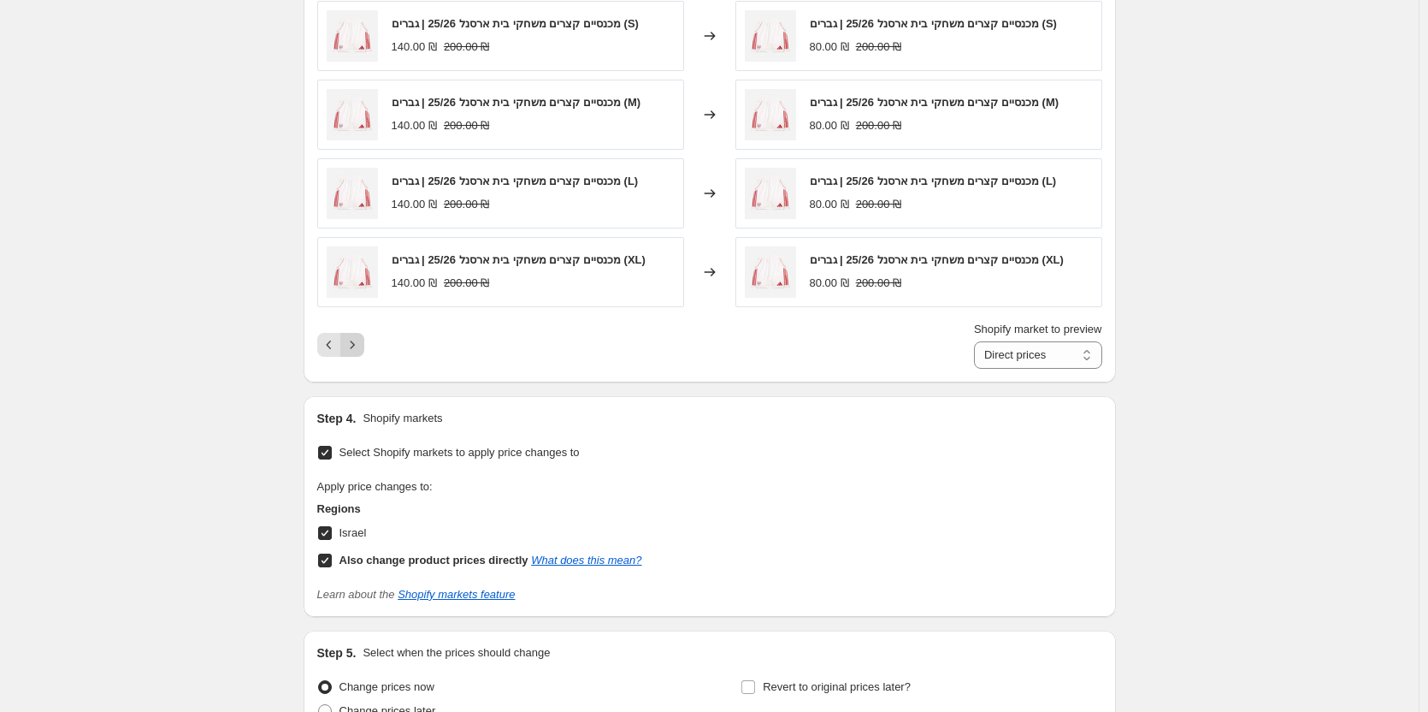
click at [348, 343] on icon "Next" at bounding box center [352, 344] width 17 height 17
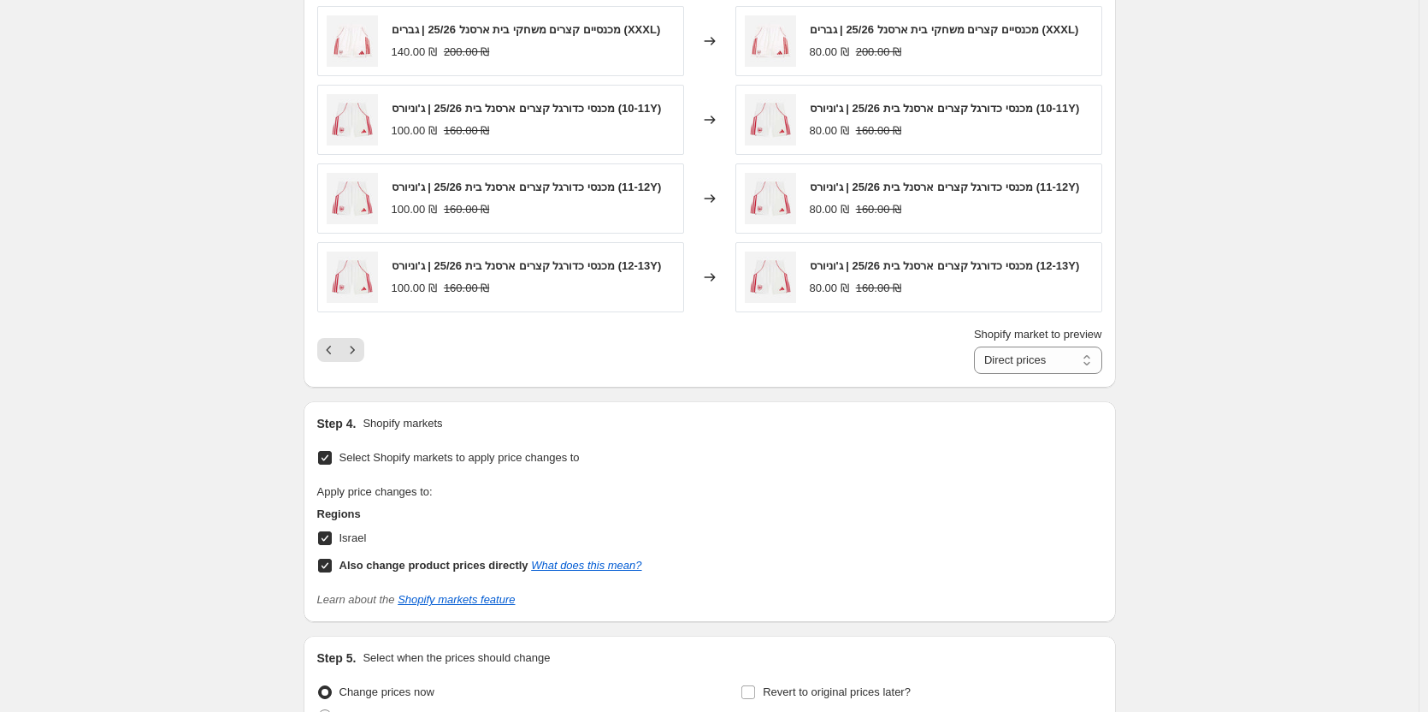
click at [355, 349] on div "Shopify market to preview Direct prices Israel Direct prices" at bounding box center [709, 350] width 785 height 48
click at [355, 358] on icon "Next" at bounding box center [352, 349] width 17 height 17
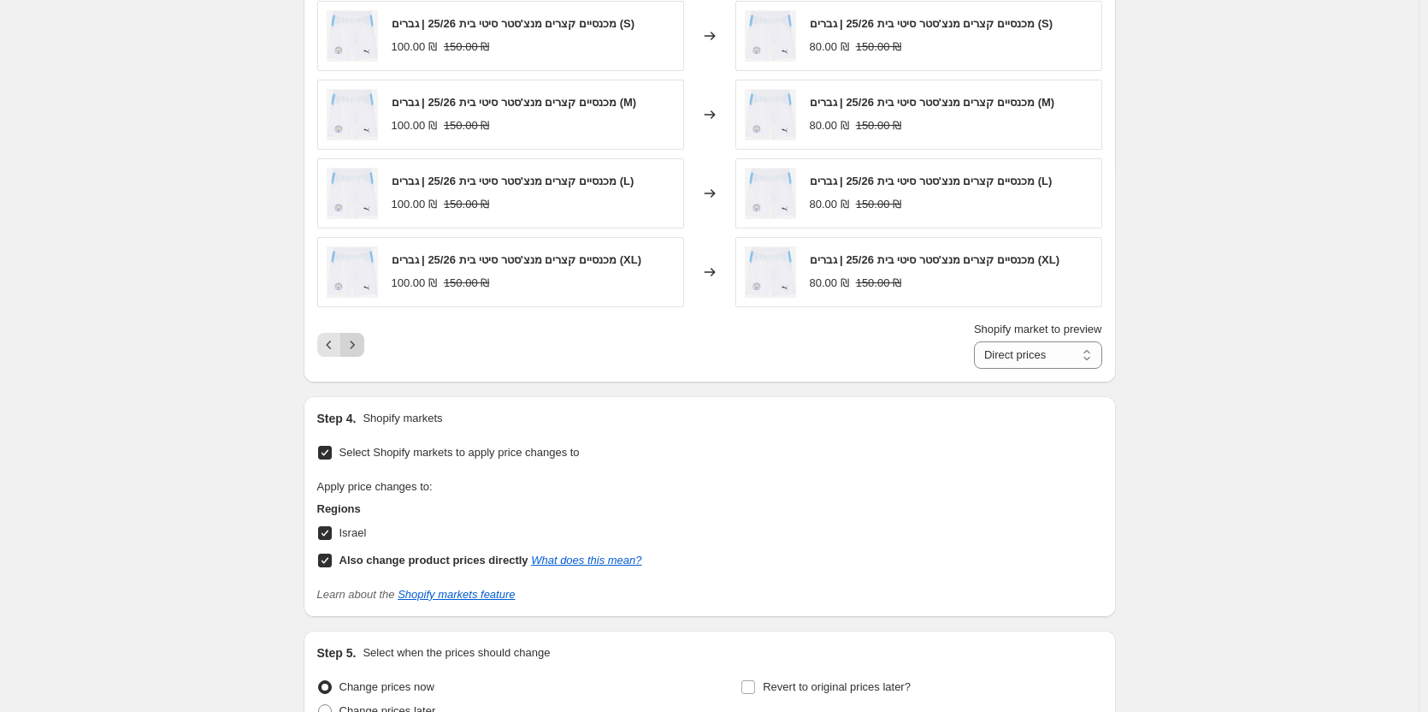
click at [359, 353] on icon "Next" at bounding box center [352, 344] width 17 height 17
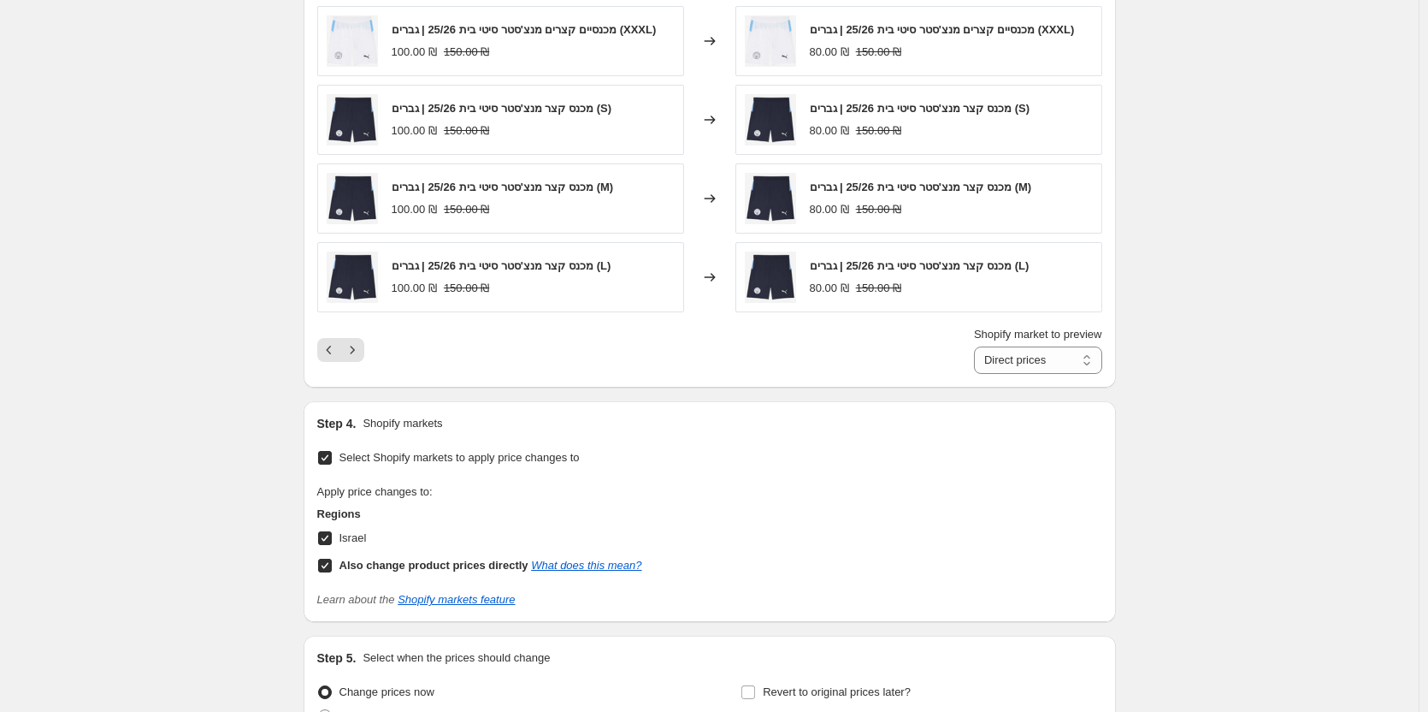
click at [359, 363] on div "Shopify market to preview Direct prices Israel Direct prices" at bounding box center [709, 350] width 785 height 48
click at [359, 359] on button "Next" at bounding box center [352, 350] width 24 height 24
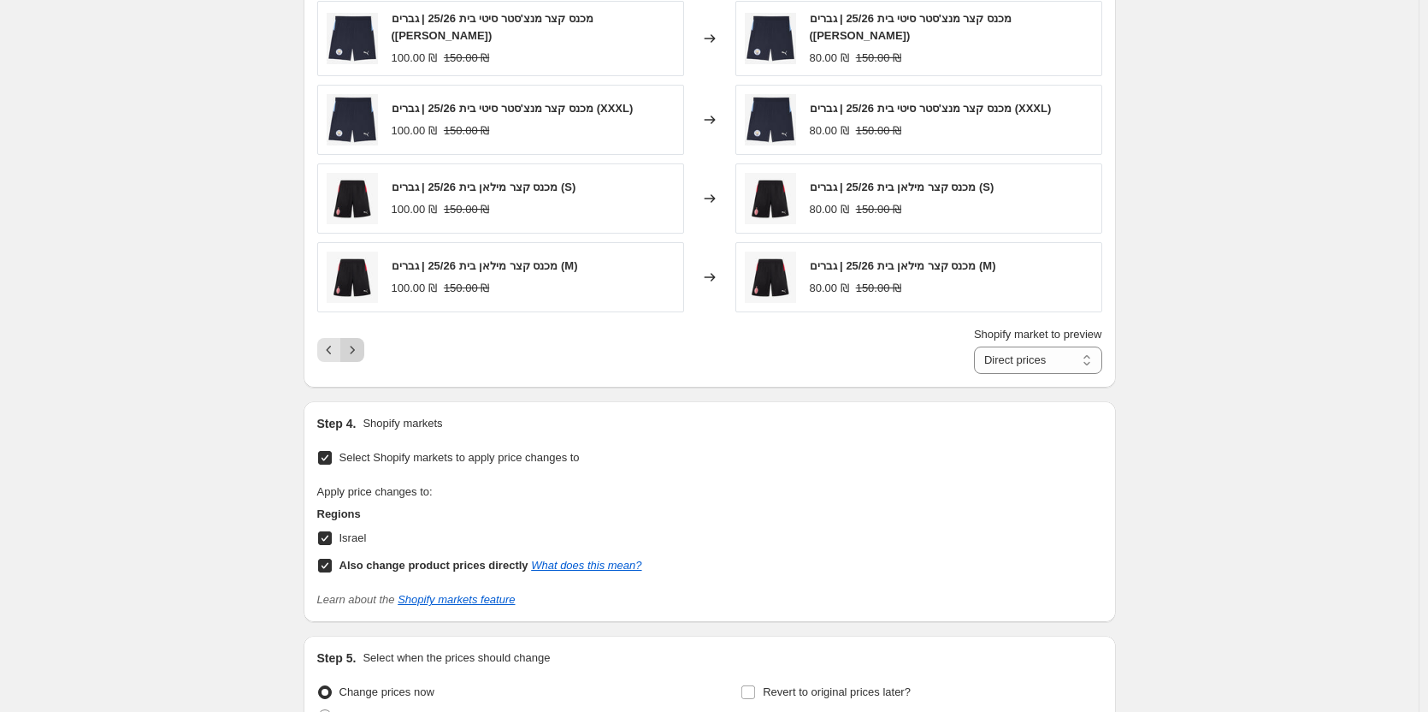
click at [359, 353] on icon "Next" at bounding box center [352, 349] width 17 height 17
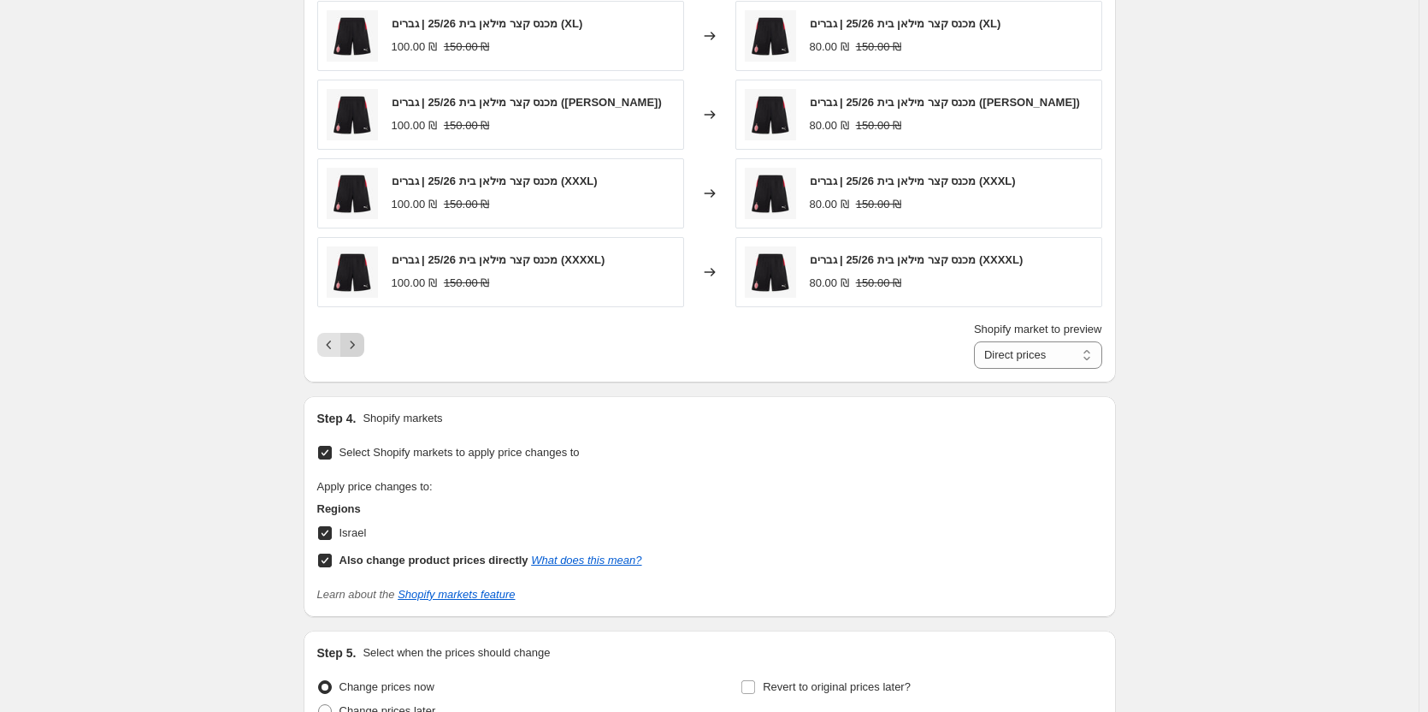
click at [359, 353] on icon "Next" at bounding box center [352, 344] width 17 height 17
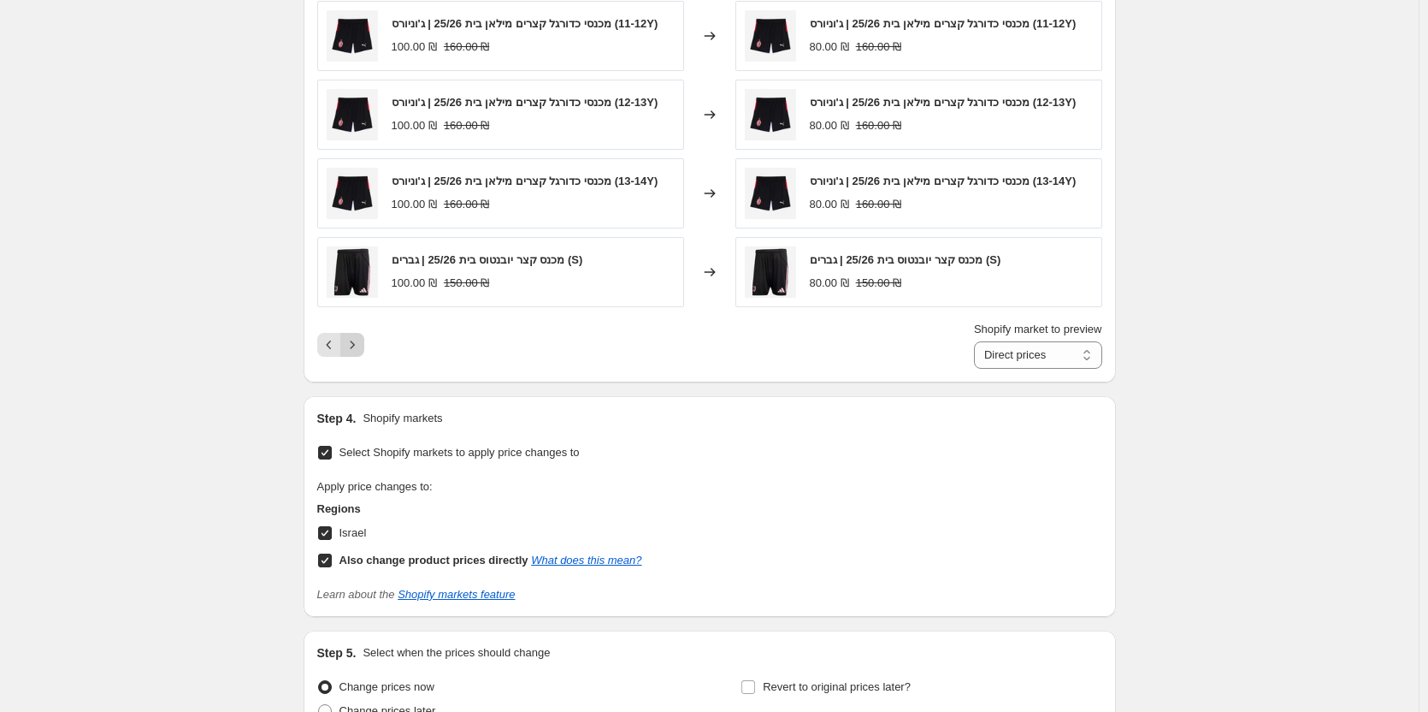
click at [359, 353] on div "Shopify market to preview Direct prices Israel Direct prices" at bounding box center [709, 345] width 785 height 48
click at [359, 353] on icon "Next" at bounding box center [352, 344] width 17 height 17
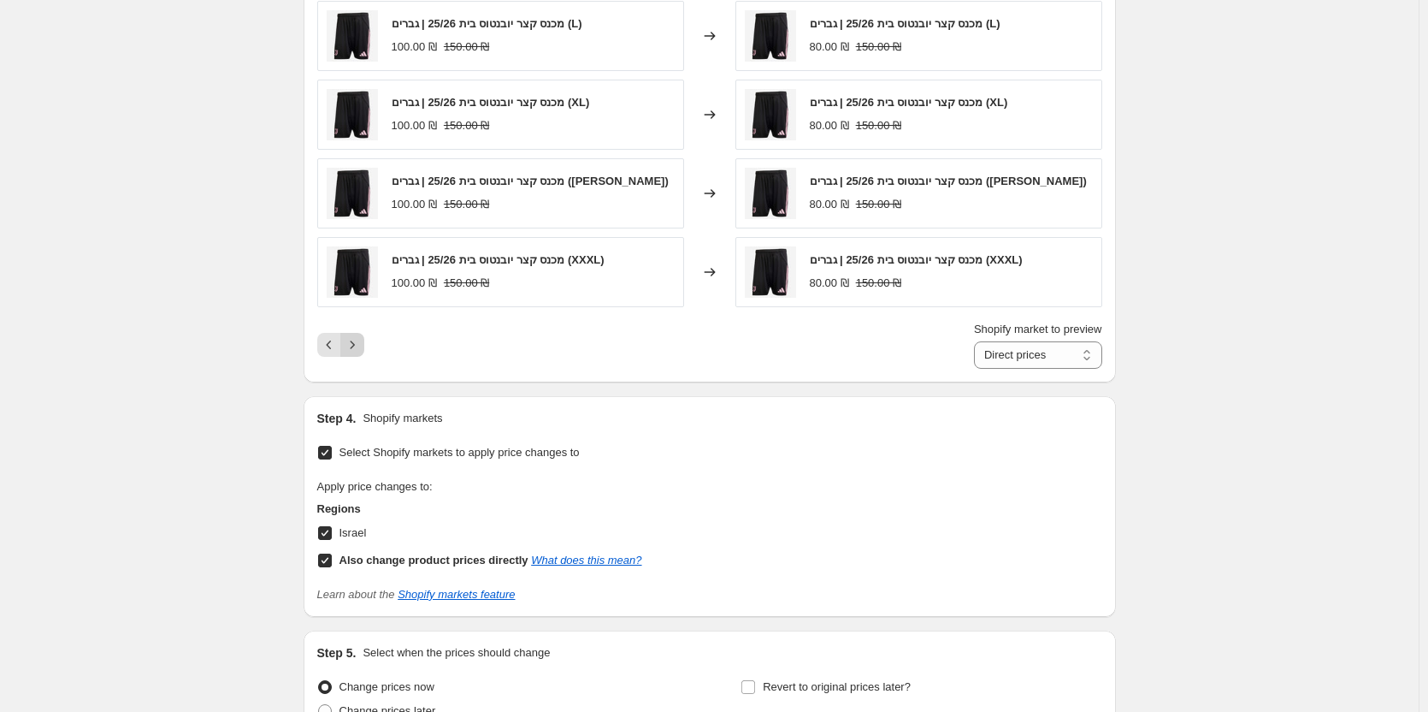
click at [359, 372] on div "PRICE CHANGE PREVIEW Over 250 product variants would be affected by this price …" at bounding box center [710, 121] width 813 height 519
click at [359, 351] on icon "Next" at bounding box center [352, 344] width 17 height 17
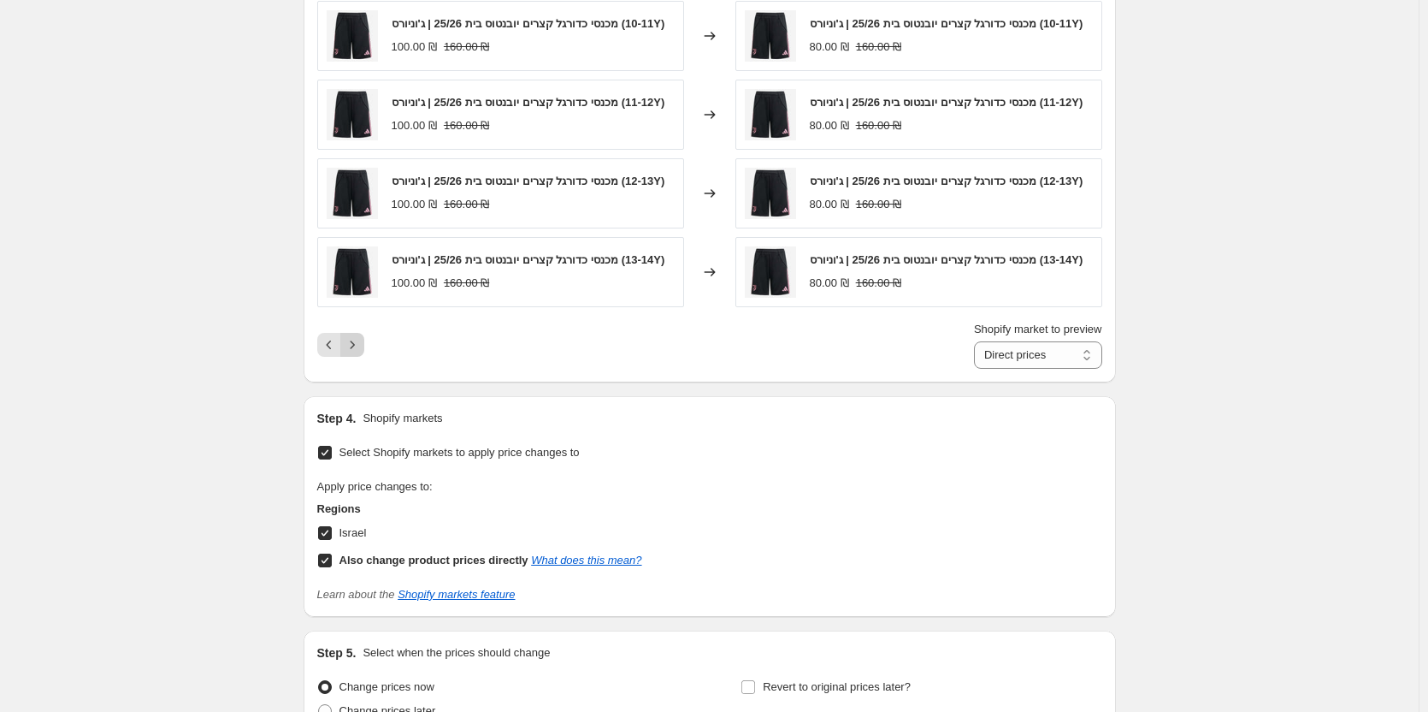
click at [358, 355] on button "Next" at bounding box center [352, 345] width 24 height 24
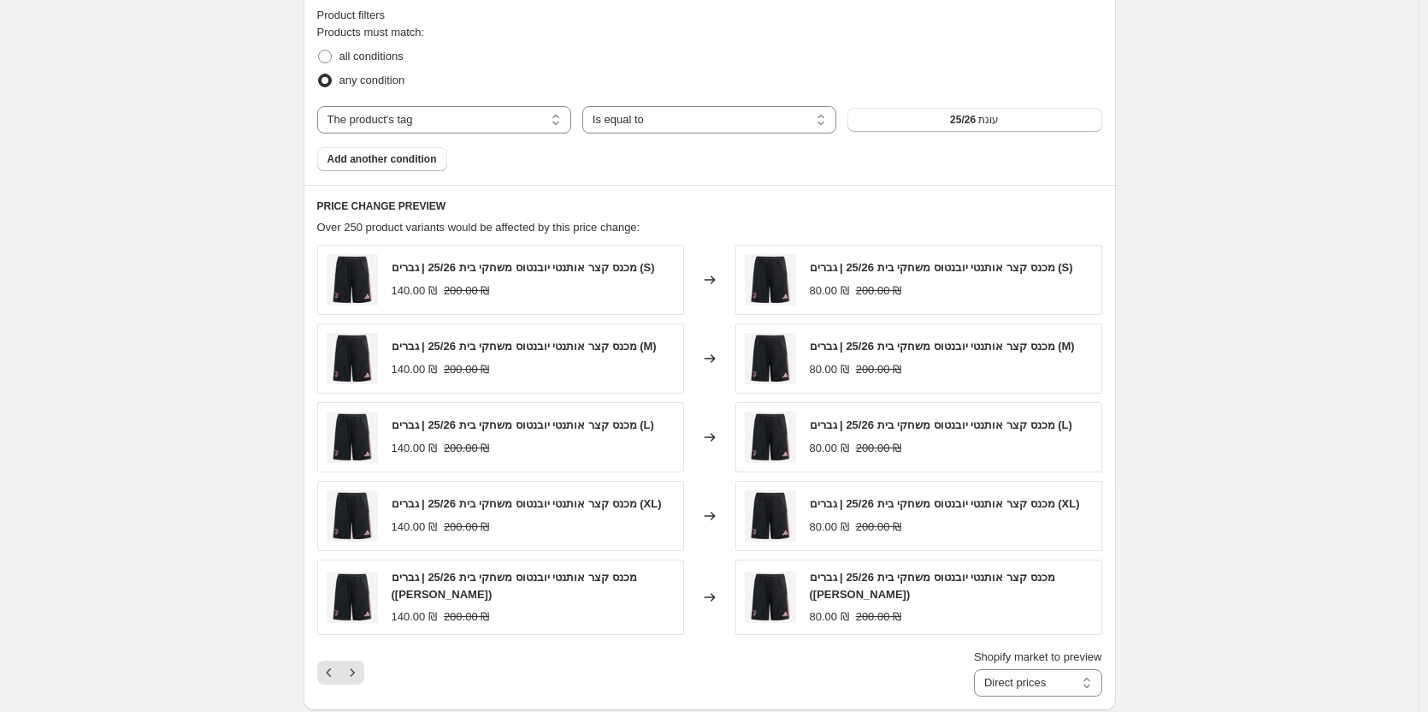
scroll to position [949, 0]
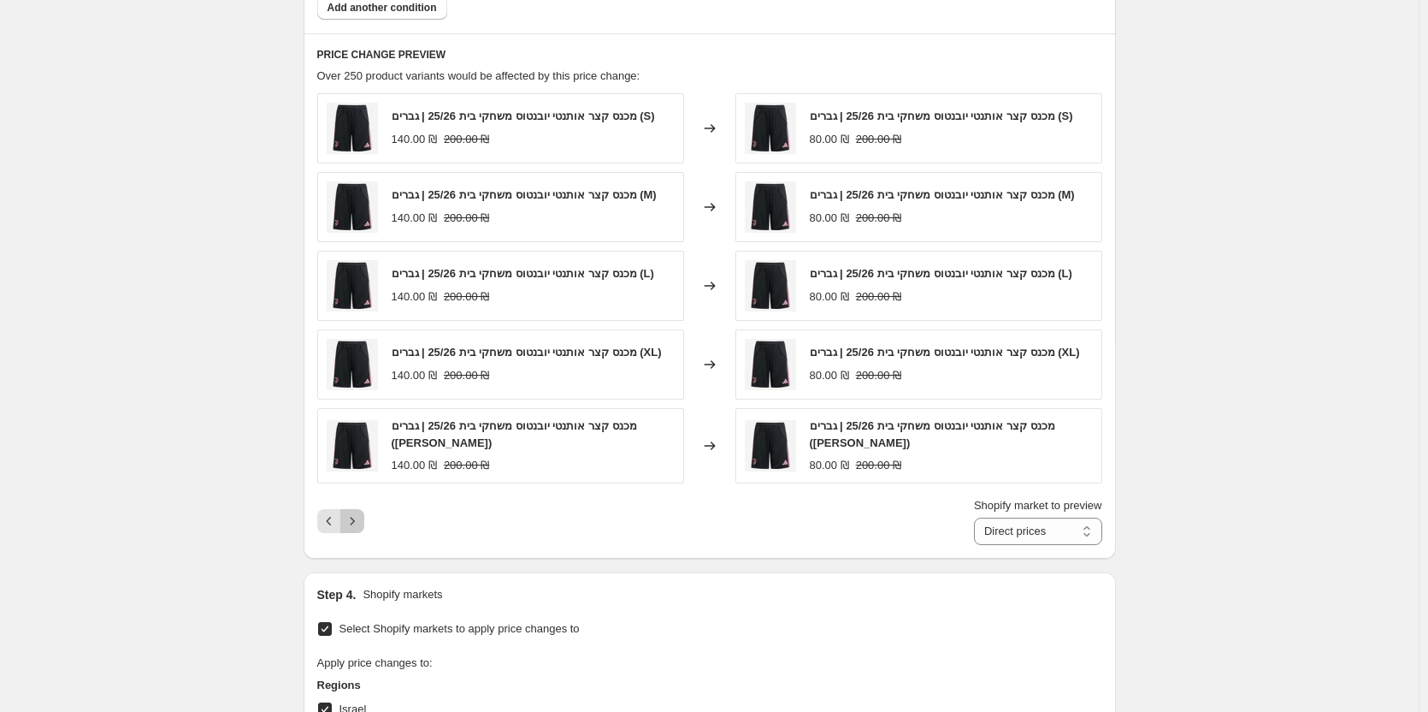
click at [361, 529] on icon "Next" at bounding box center [352, 520] width 17 height 17
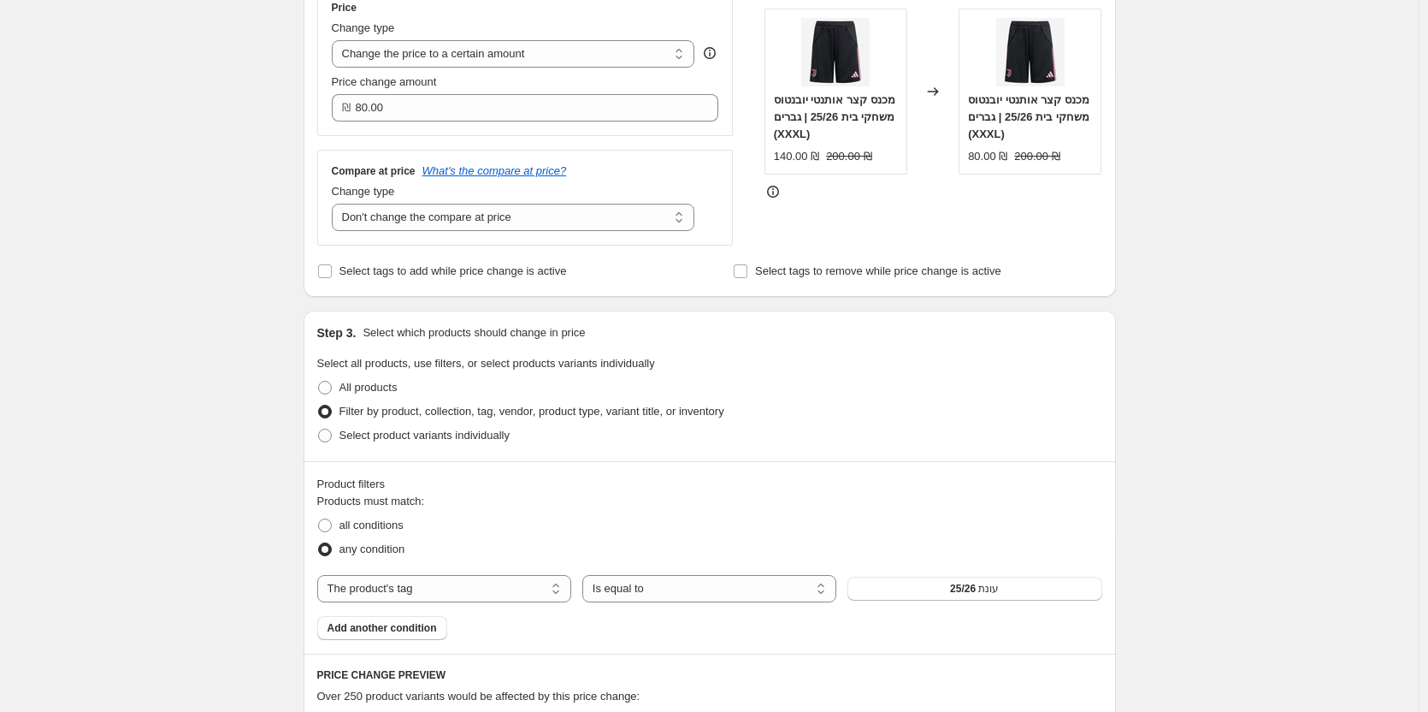
scroll to position [264, 0]
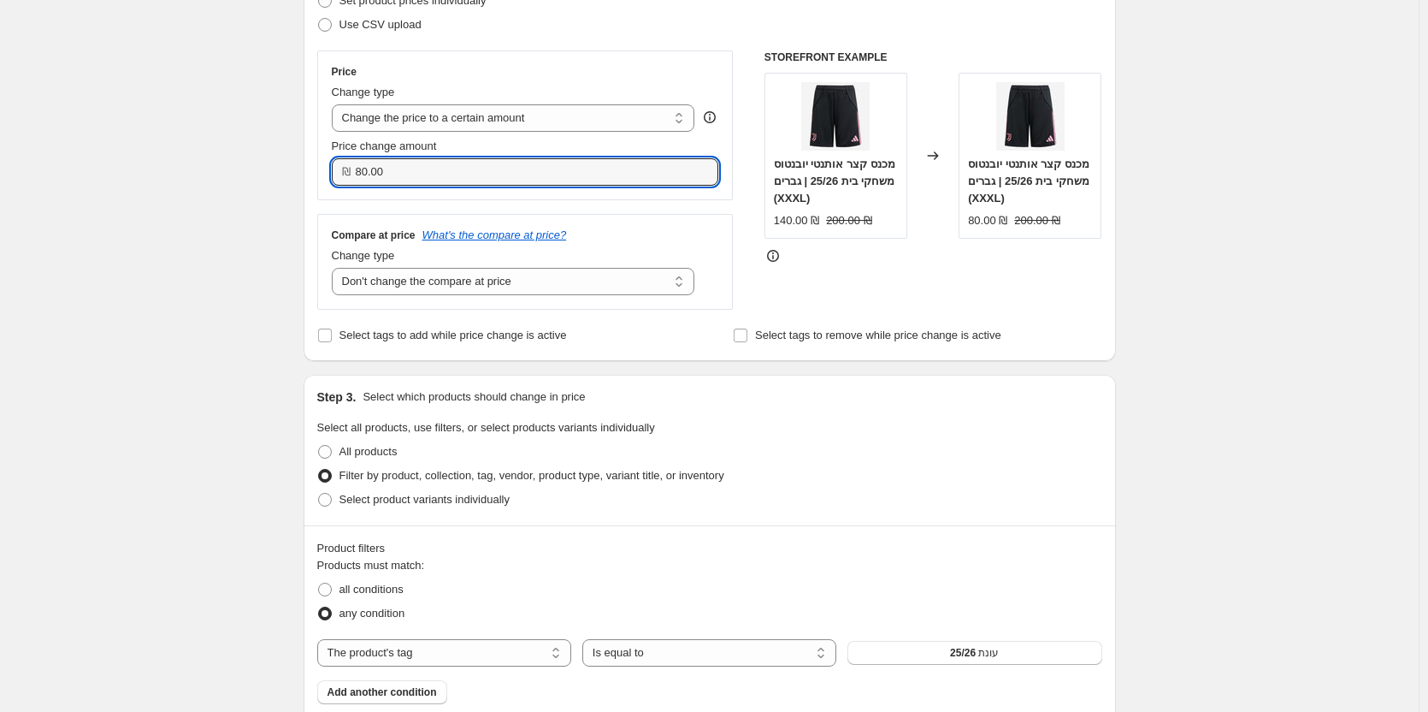
drag, startPoint x: 414, startPoint y: 163, endPoint x: 156, endPoint y: 199, distance: 260.8
type input "89.90"
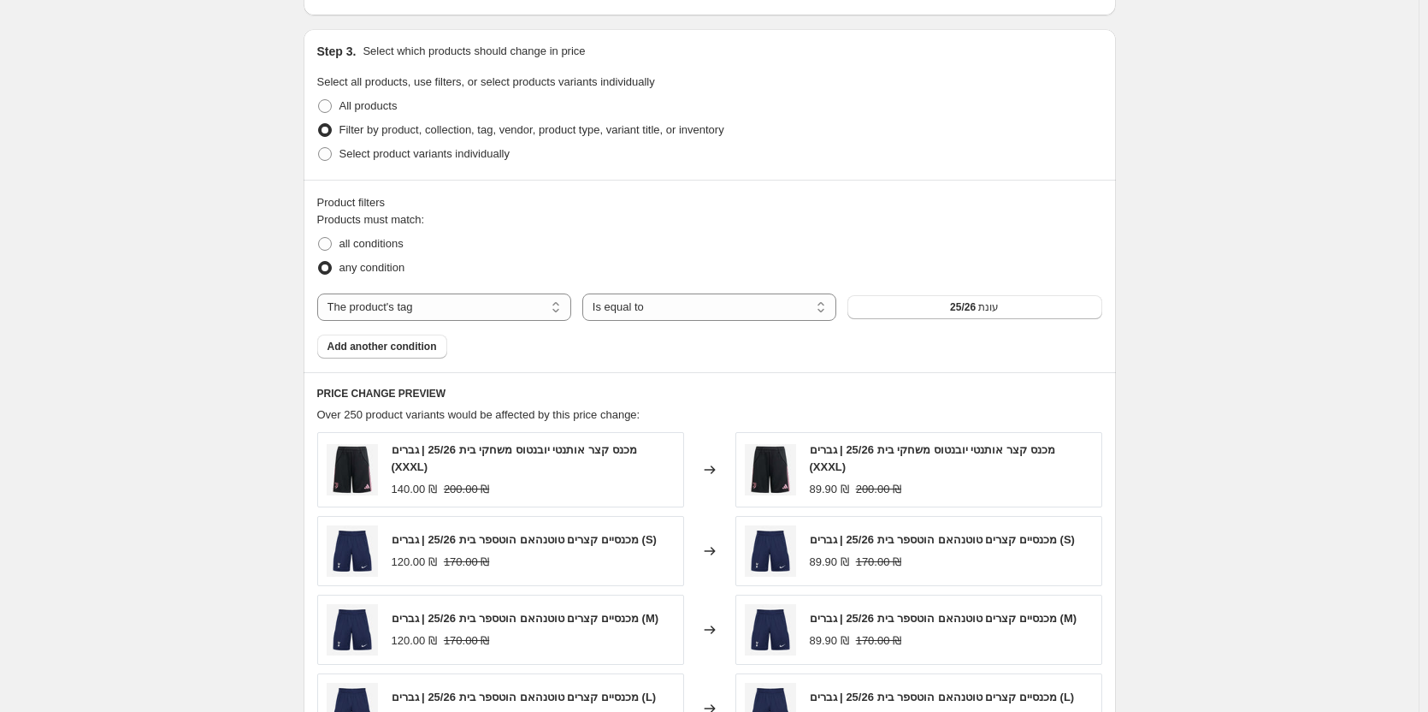
scroll to position [949, 0]
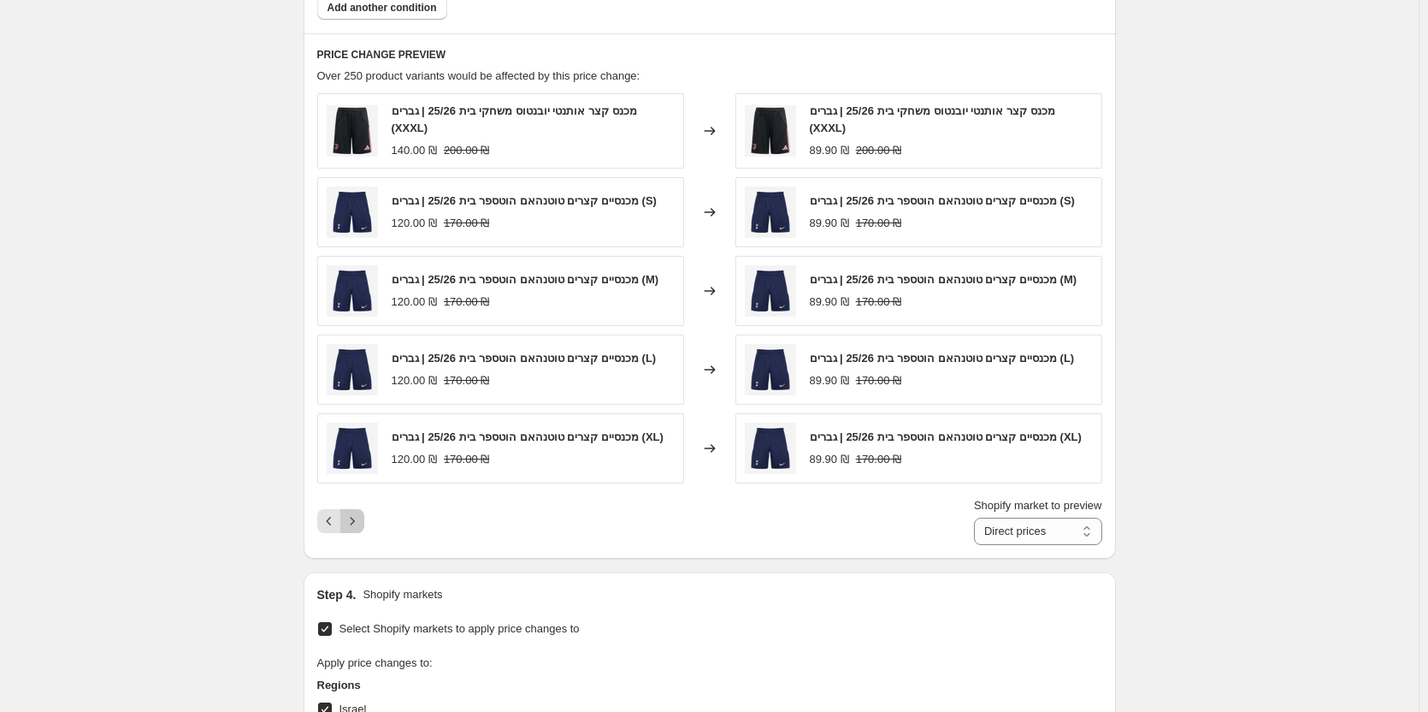
click at [361, 529] on icon "Next" at bounding box center [352, 520] width 17 height 17
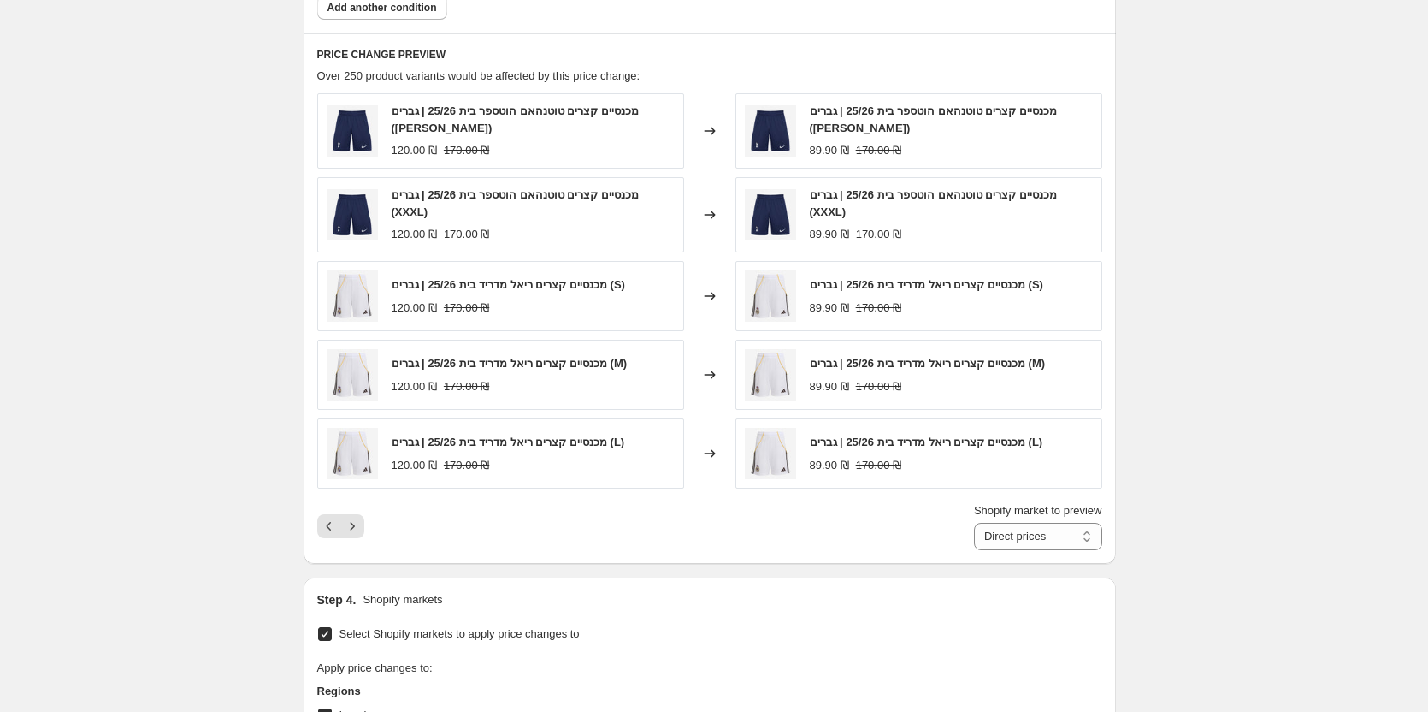
click at [364, 538] on div "Pagination" at bounding box center [352, 526] width 24 height 24
click at [361, 528] on icon "Next" at bounding box center [352, 525] width 17 height 17
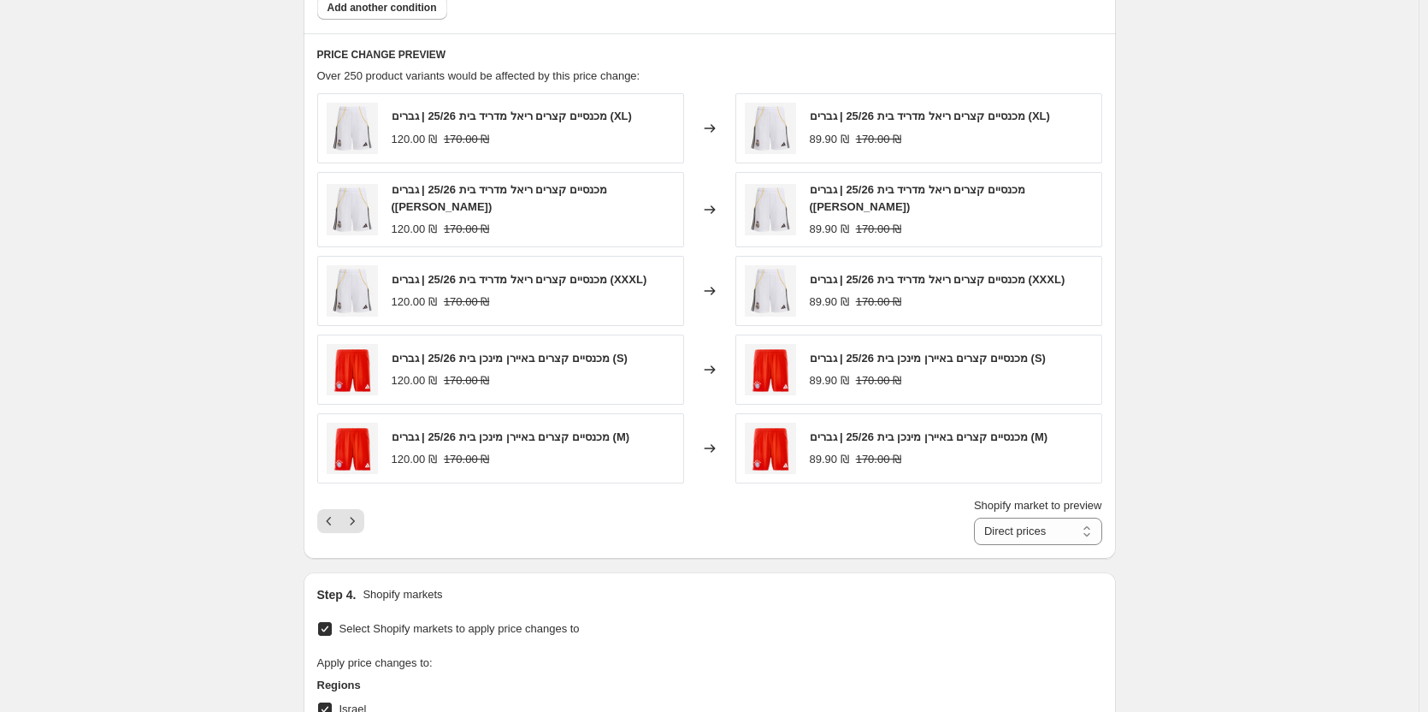
click at [364, 528] on div "Pagination" at bounding box center [352, 521] width 24 height 24
click at [361, 520] on icon "Next" at bounding box center [352, 520] width 17 height 17
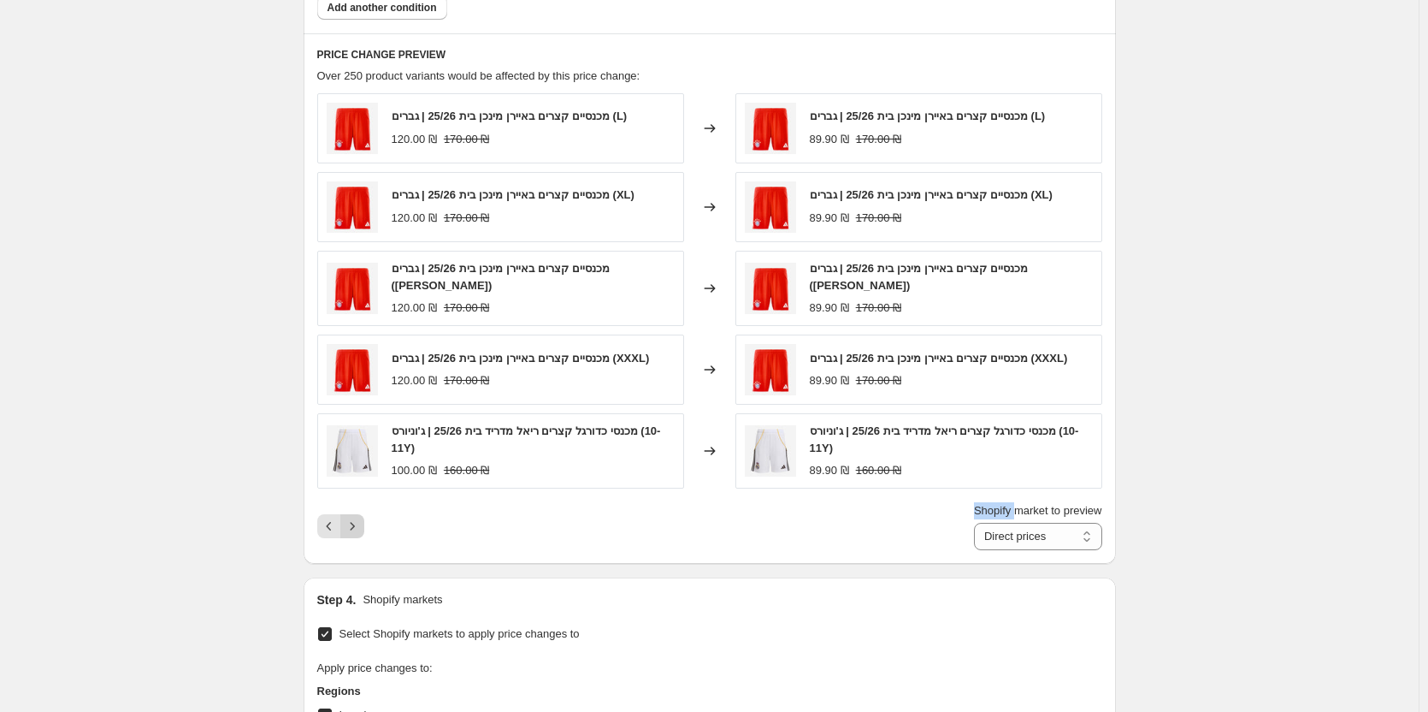
click at [361, 520] on icon "Next" at bounding box center [352, 525] width 17 height 17
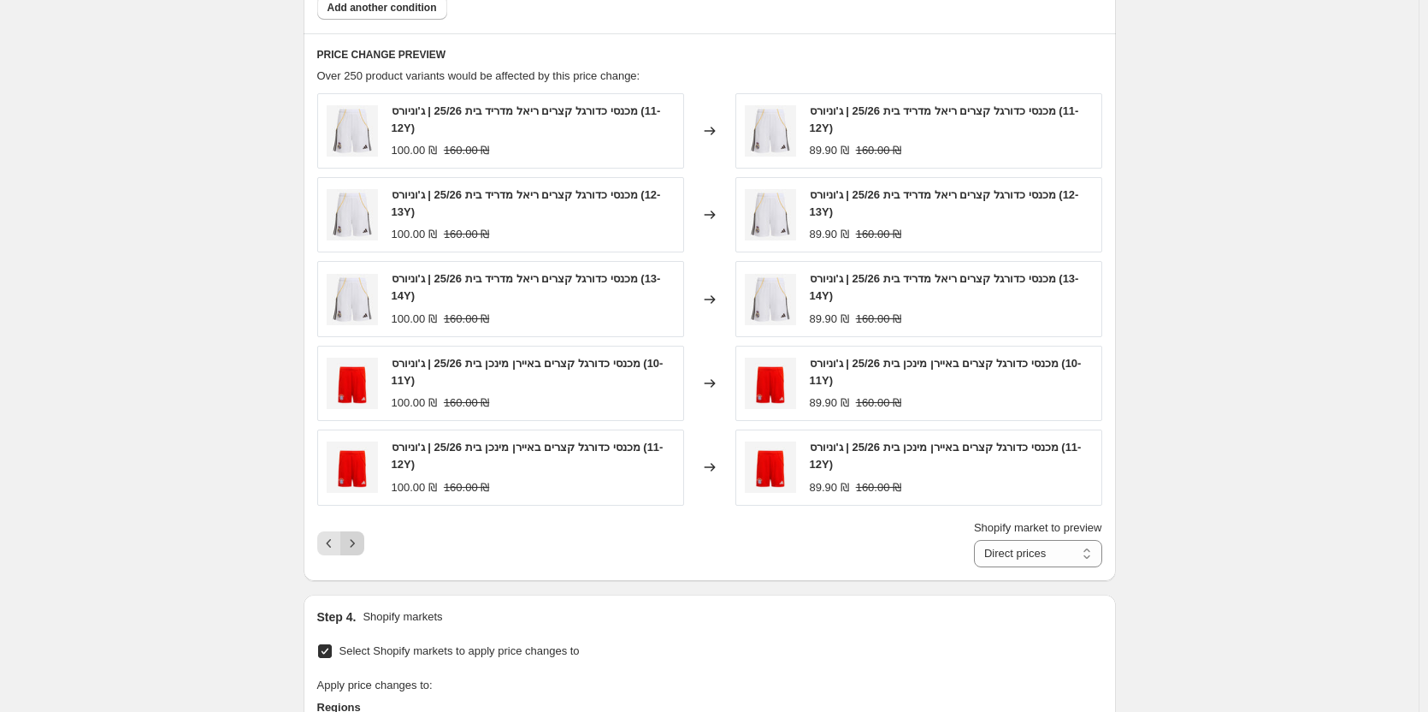
click at [361, 520] on div "Shopify market to preview Direct prices Israel Direct prices" at bounding box center [709, 543] width 785 height 48
click at [350, 541] on icon "Next" at bounding box center [352, 543] width 17 height 17
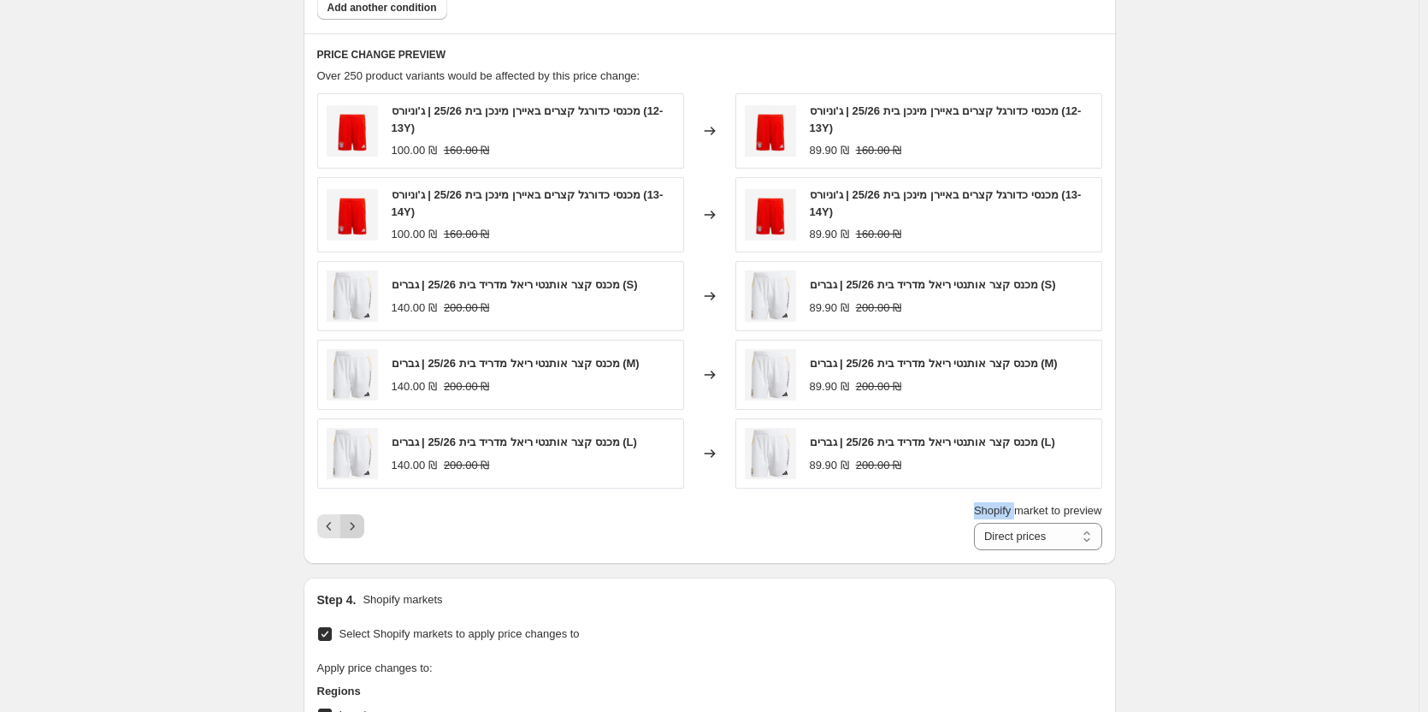
click at [355, 527] on icon "Next" at bounding box center [352, 525] width 17 height 17
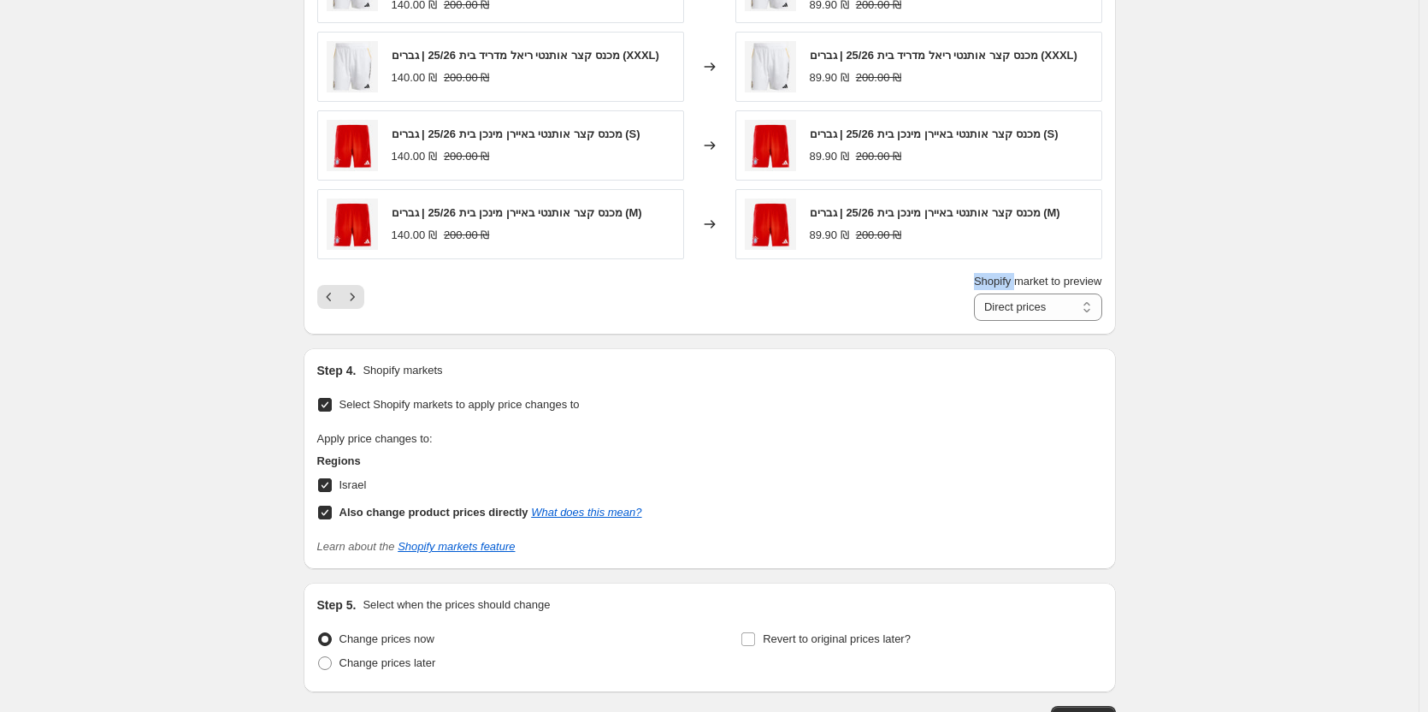
scroll to position [1296, 0]
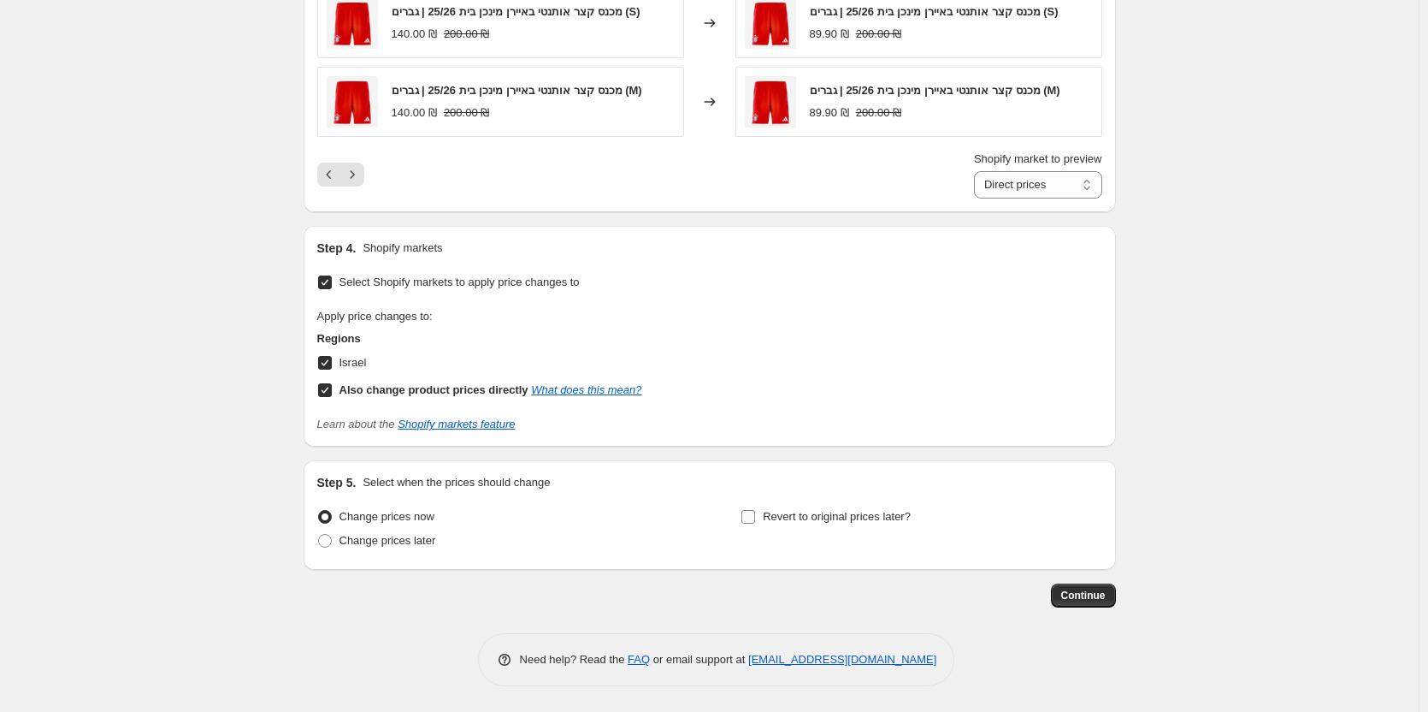
click at [776, 510] on span "Revert to original prices later?" at bounding box center [837, 516] width 148 height 13
click at [755, 510] on input "Revert to original prices later?" at bounding box center [749, 517] width 14 height 14
checkbox input "true"
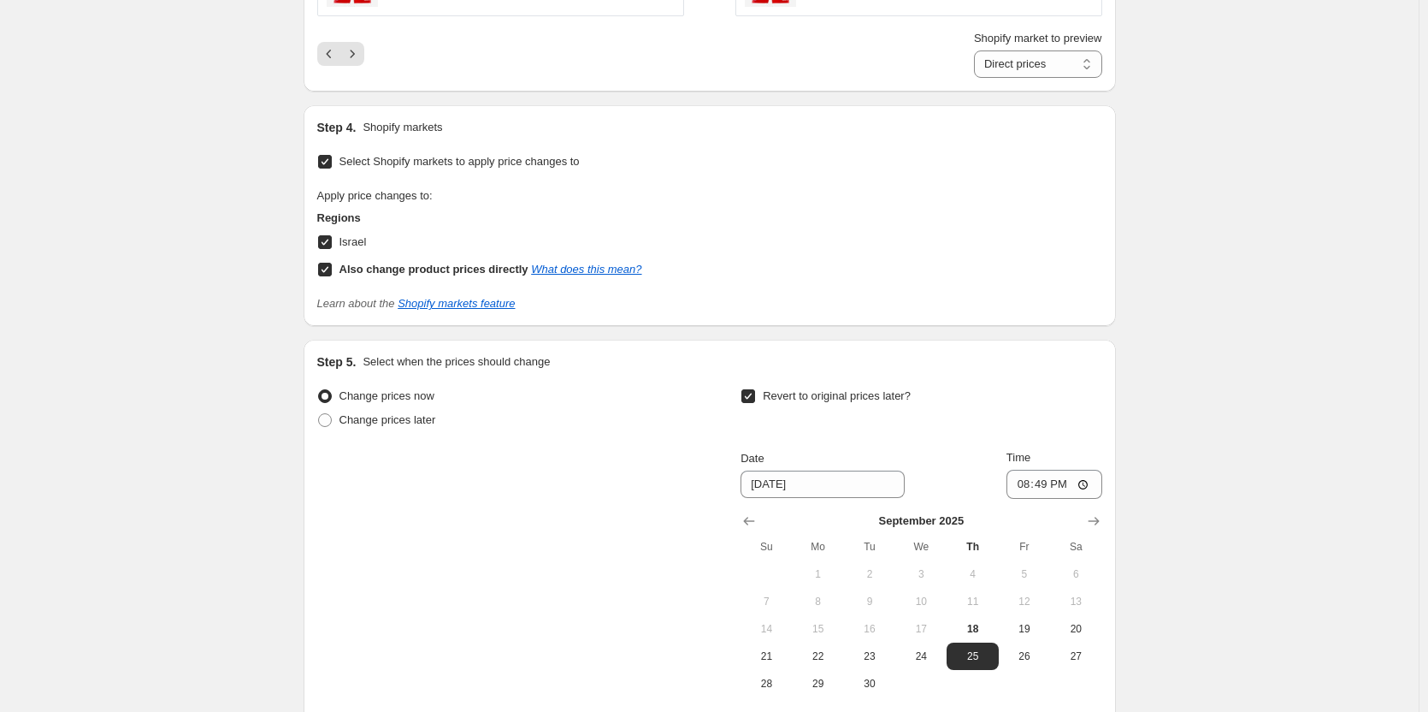
scroll to position [1588, 0]
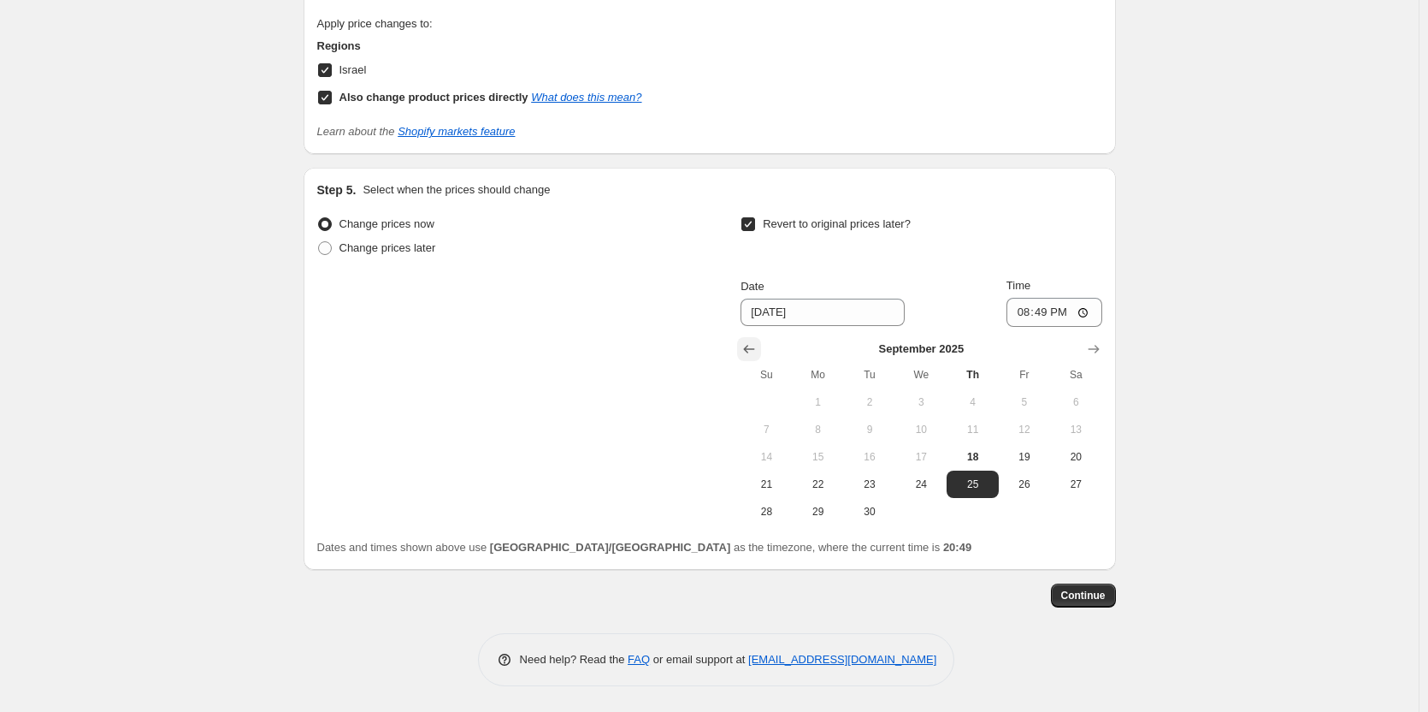
click at [757, 348] on icon "Show previous month, August 2025" at bounding box center [749, 348] width 17 height 17
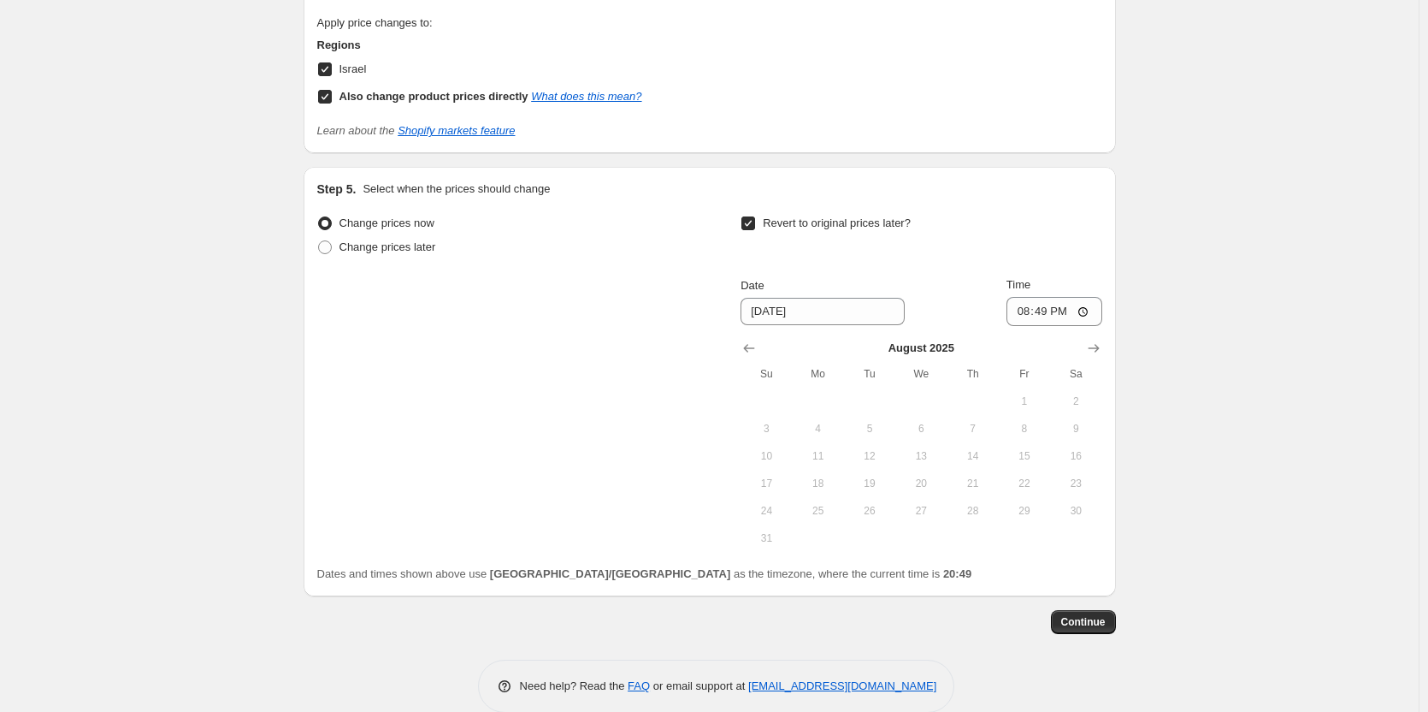
click at [822, 510] on span "25" at bounding box center [819, 511] width 38 height 14
click at [1101, 346] on icon "Show next month, September 2025" at bounding box center [1093, 348] width 17 height 17
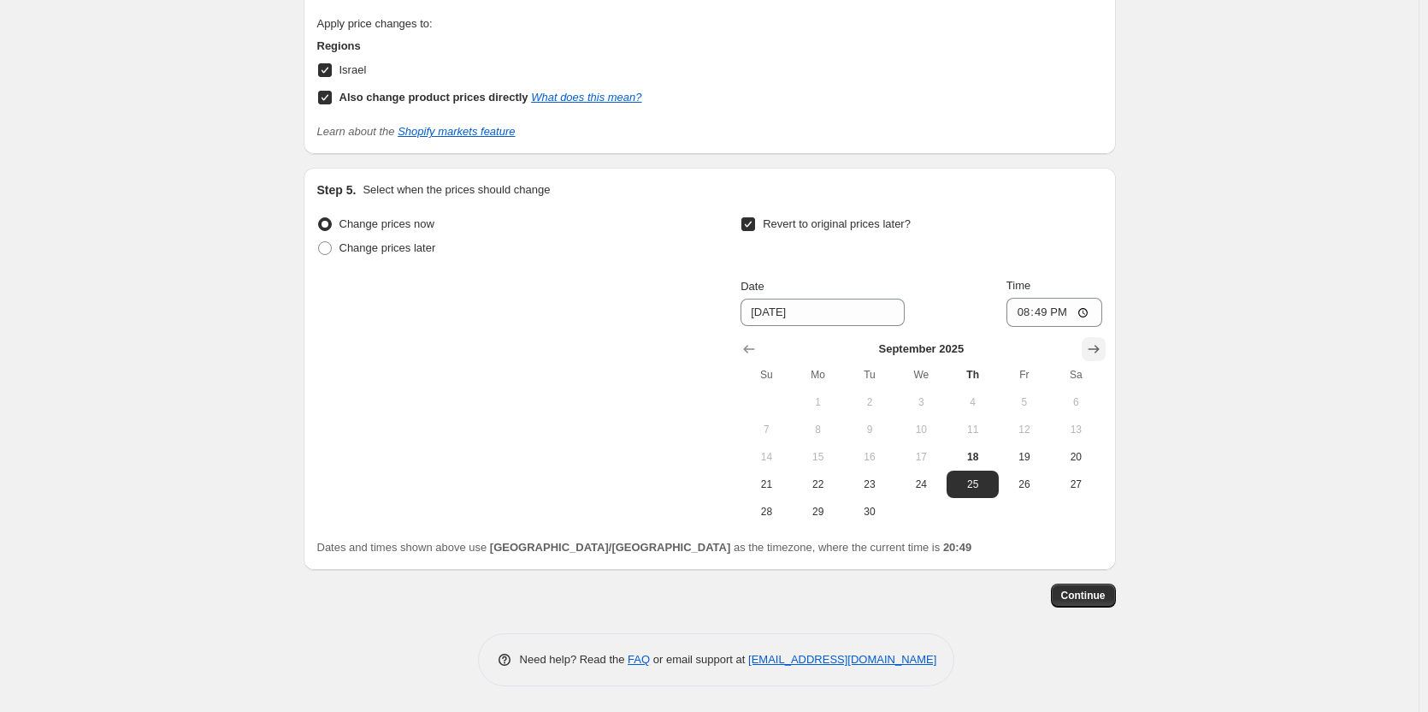
click at [1101, 346] on icon "Show next month, October 2025" at bounding box center [1093, 348] width 17 height 17
click at [1069, 488] on span "25" at bounding box center [1076, 484] width 38 height 14
type input "[DATE]"
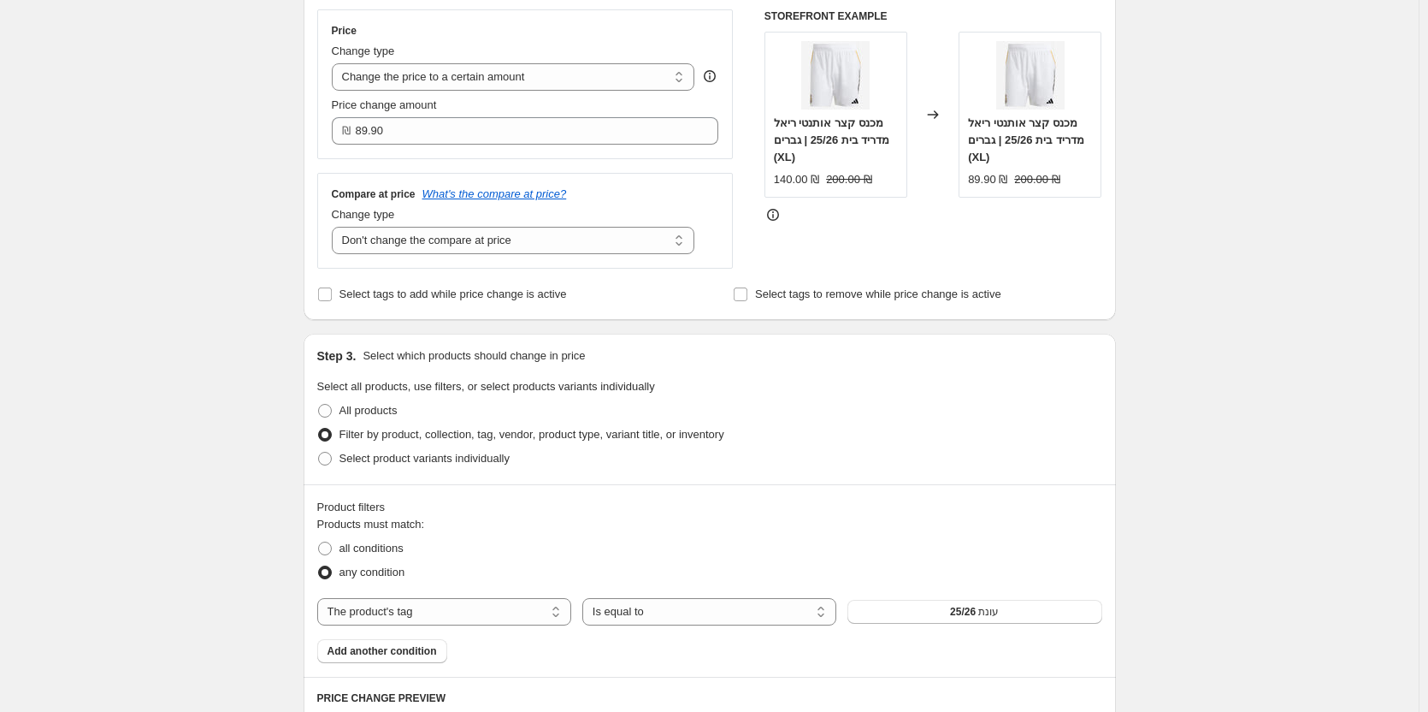
scroll to position [0, 0]
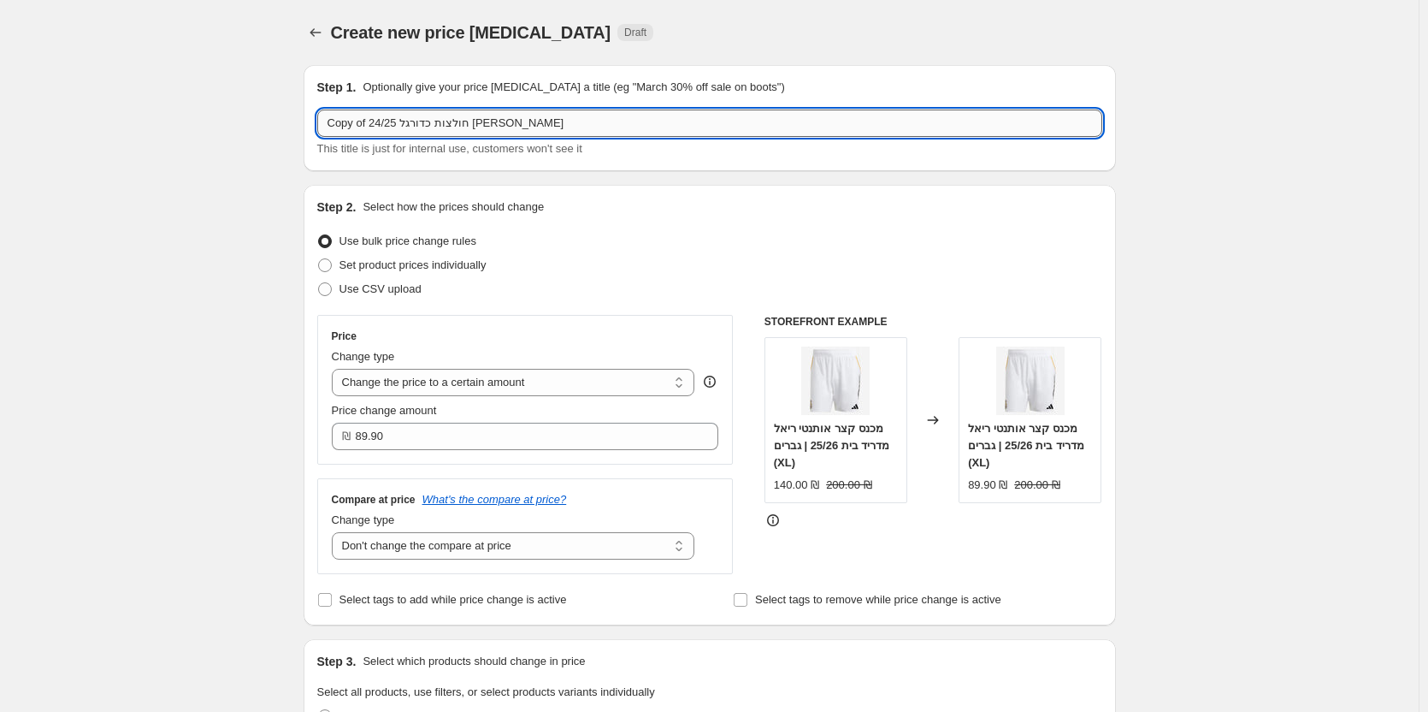
click at [527, 113] on input "Copy of חולצות כדורגל 24/25 [PERSON_NAME]" at bounding box center [709, 122] width 785 height 27
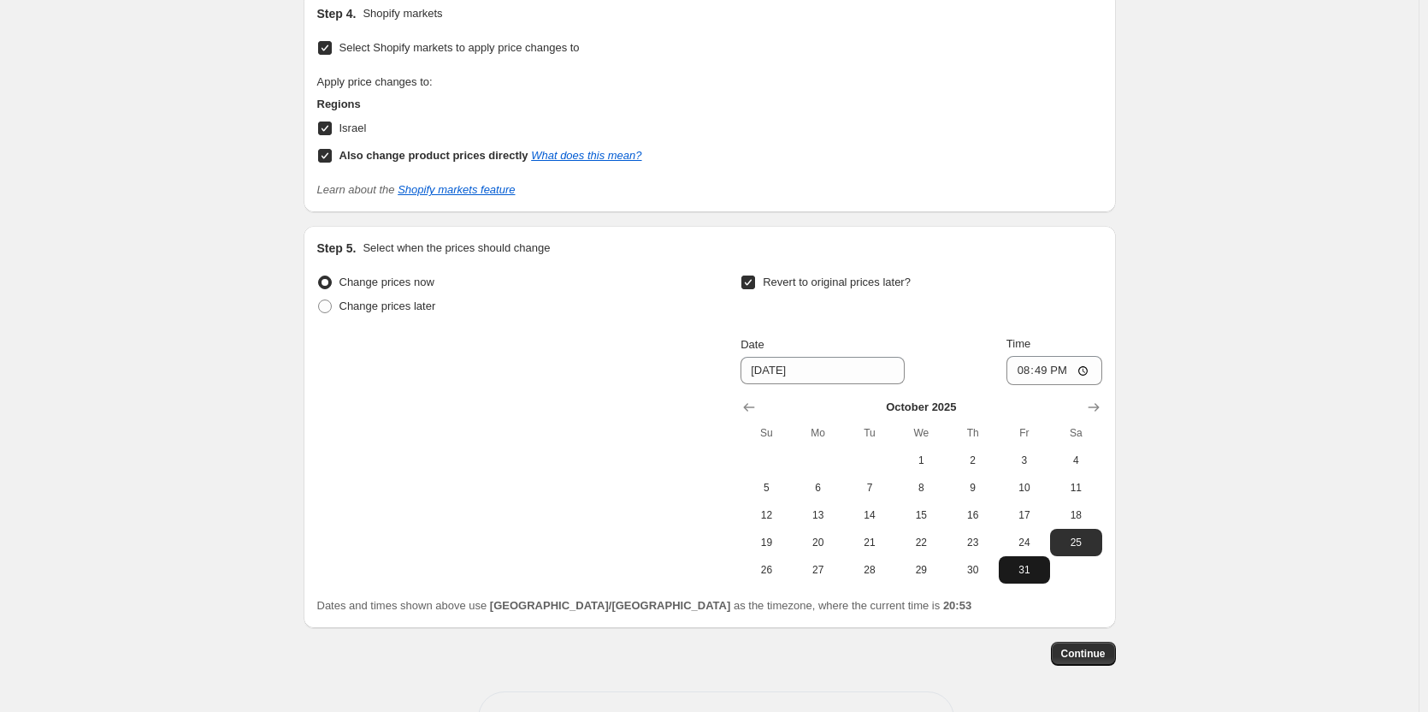
scroll to position [1588, 0]
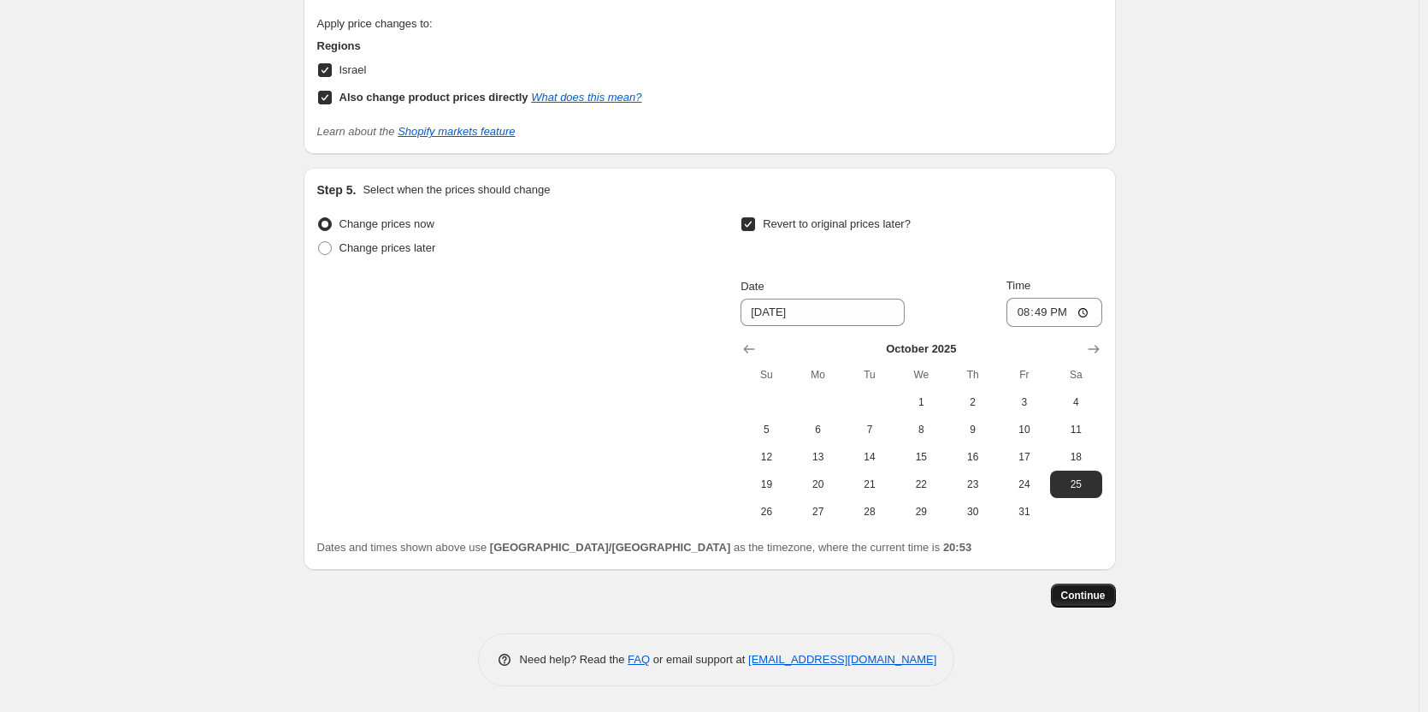
type input "מבצע חגים 2025"
click at [1076, 594] on span "Continue" at bounding box center [1083, 595] width 44 height 14
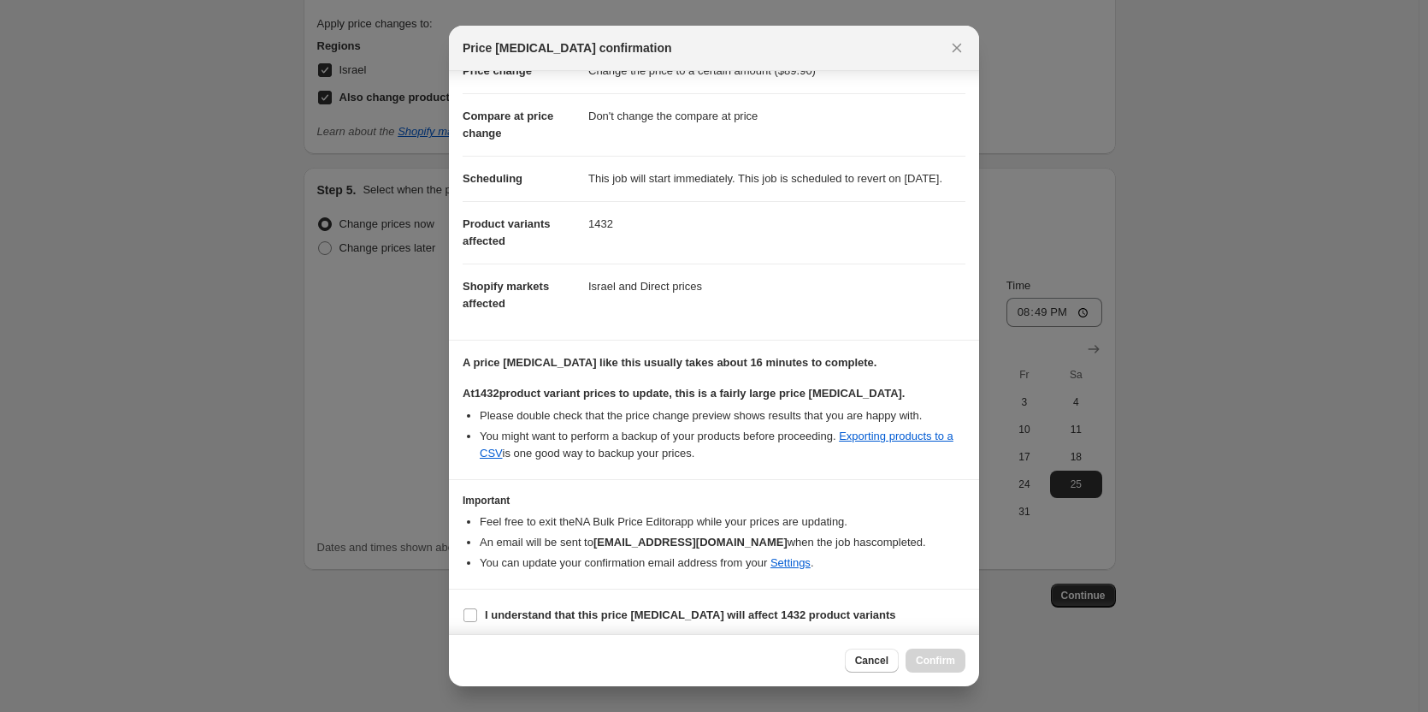
scroll to position [77, 0]
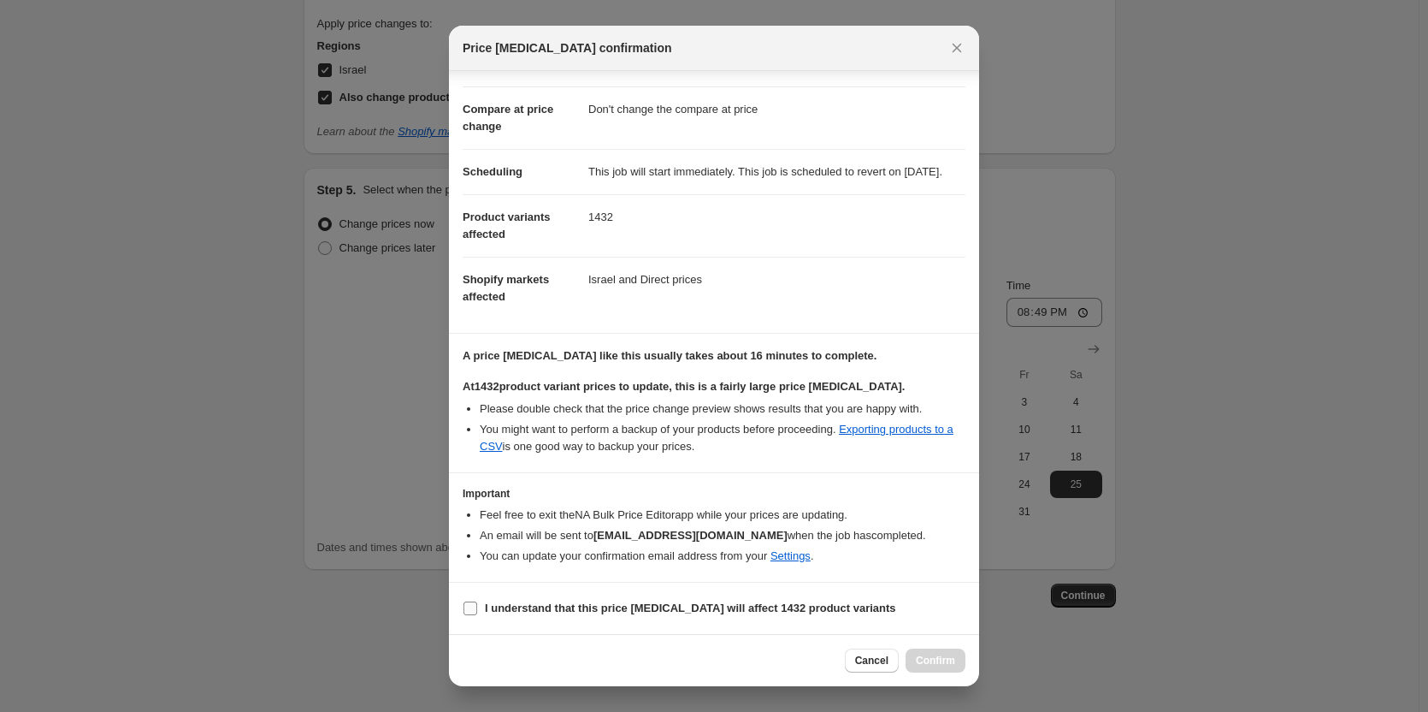
click at [535, 607] on b "I understand that this price [MEDICAL_DATA] will affect 1432 product variants" at bounding box center [690, 607] width 411 height 13
click at [477, 607] on input "I understand that this price [MEDICAL_DATA] will affect 1432 product variants" at bounding box center [471, 608] width 14 height 14
checkbox input "true"
click at [944, 653] on button "Confirm" at bounding box center [936, 660] width 60 height 24
type input "מבצע חגים 2025"
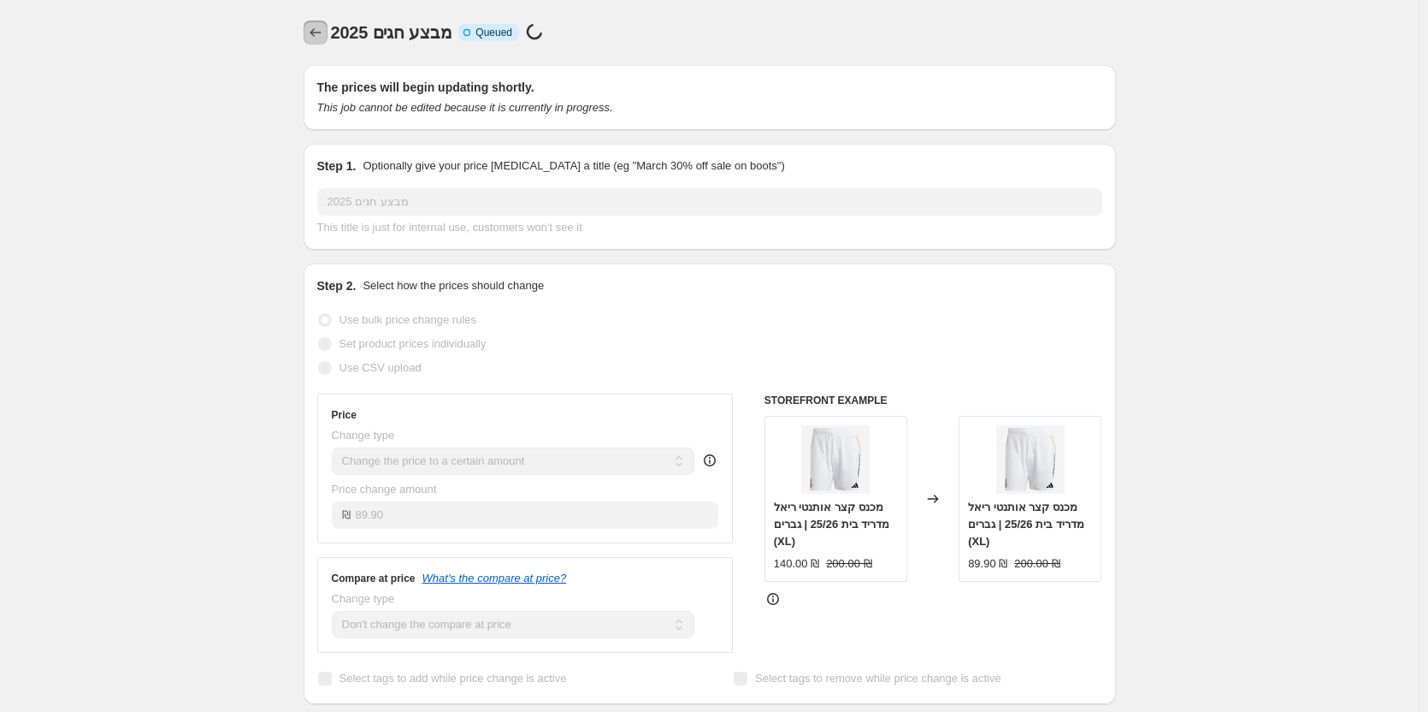
click at [324, 35] on icon "Price change jobs" at bounding box center [315, 32] width 17 height 17
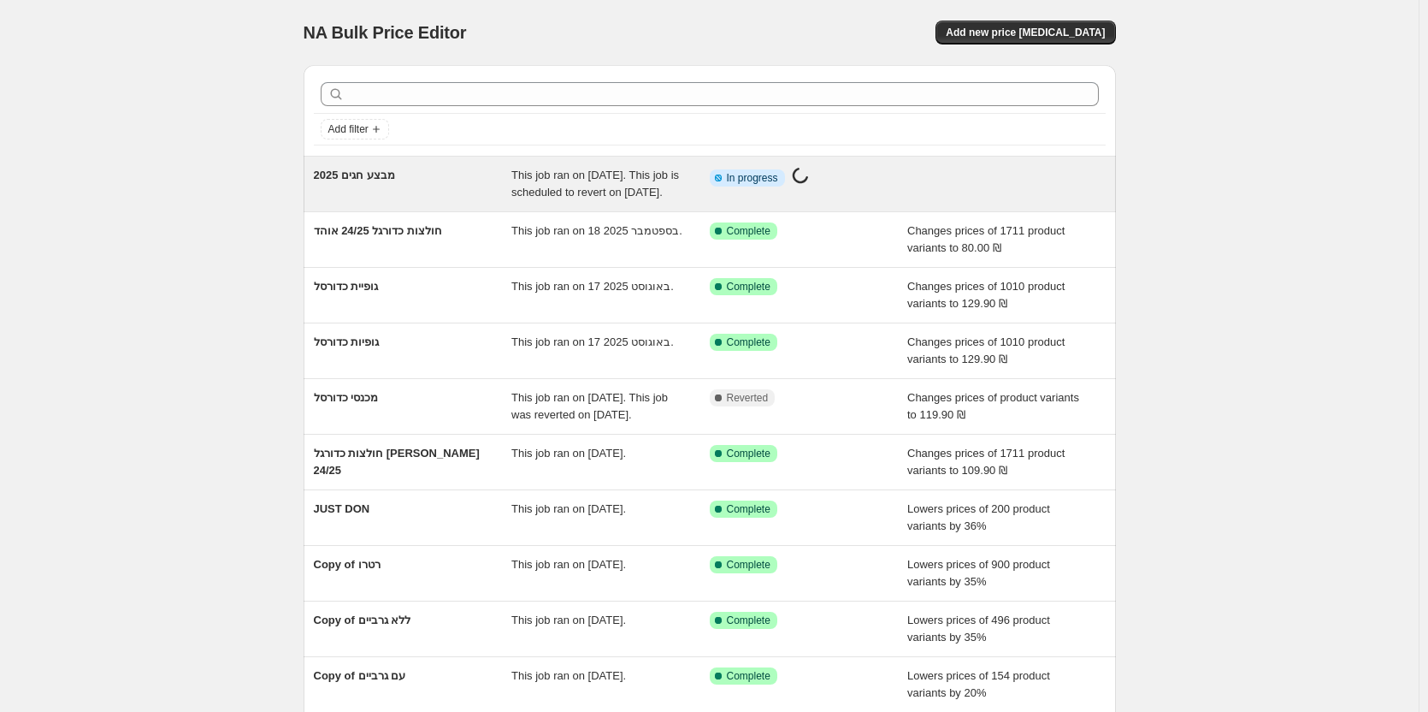
click at [401, 199] on div "מבצע חגים 2025" at bounding box center [413, 184] width 198 height 34
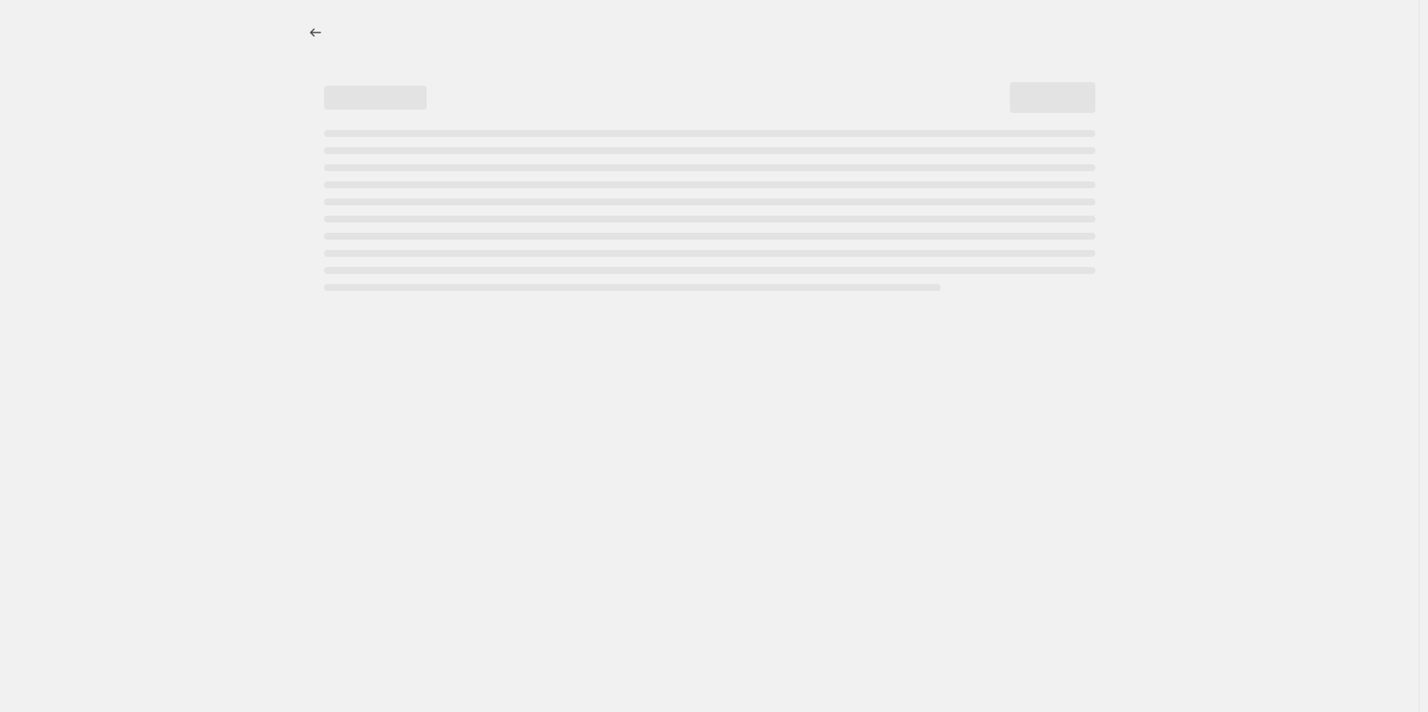
select select "no_change"
select select "tag"
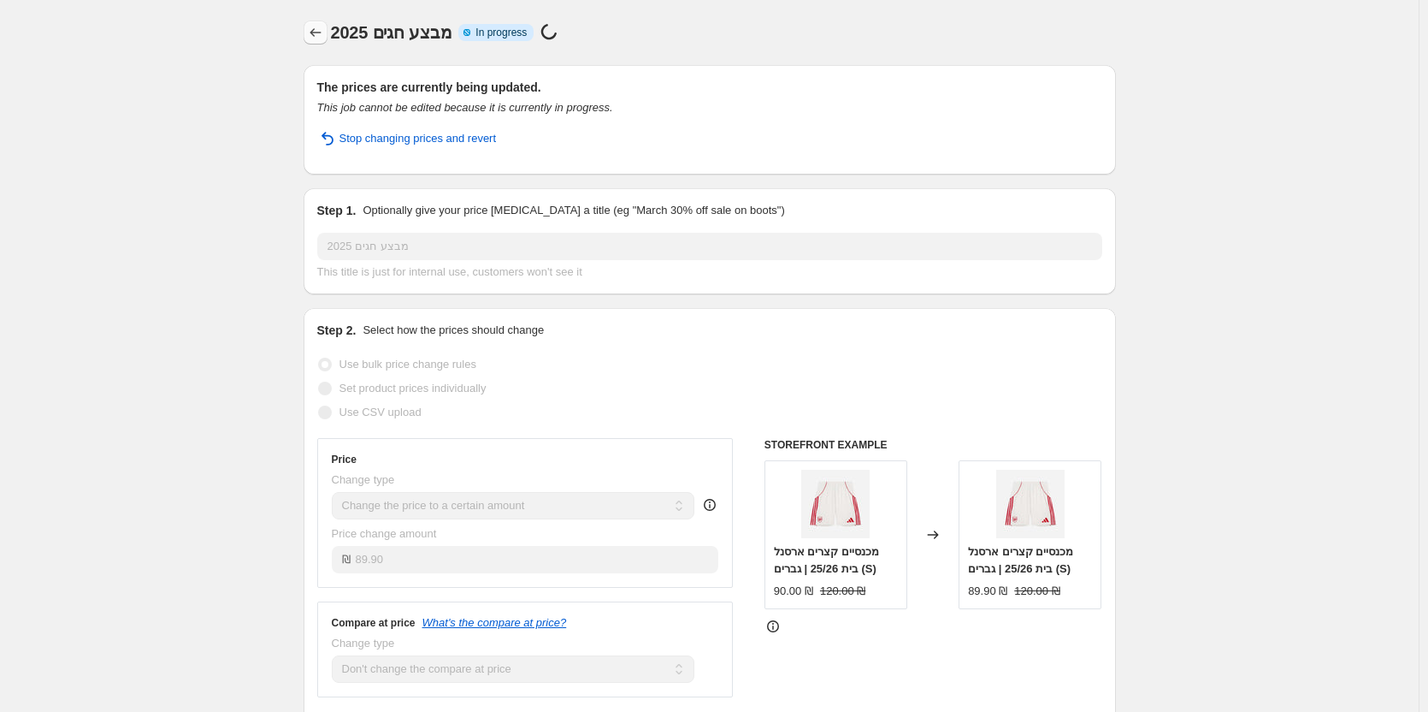
click at [328, 37] on button "Price change jobs" at bounding box center [316, 33] width 24 height 24
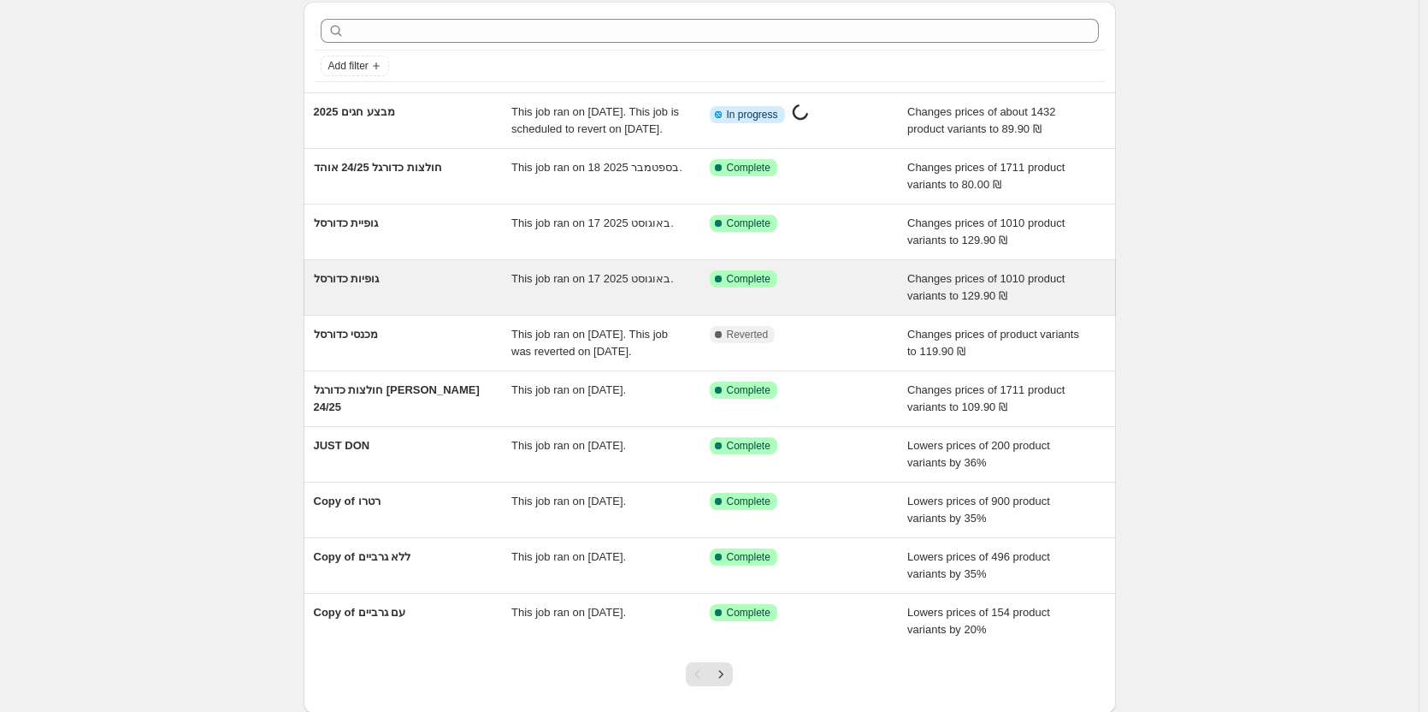
scroll to position [204, 0]
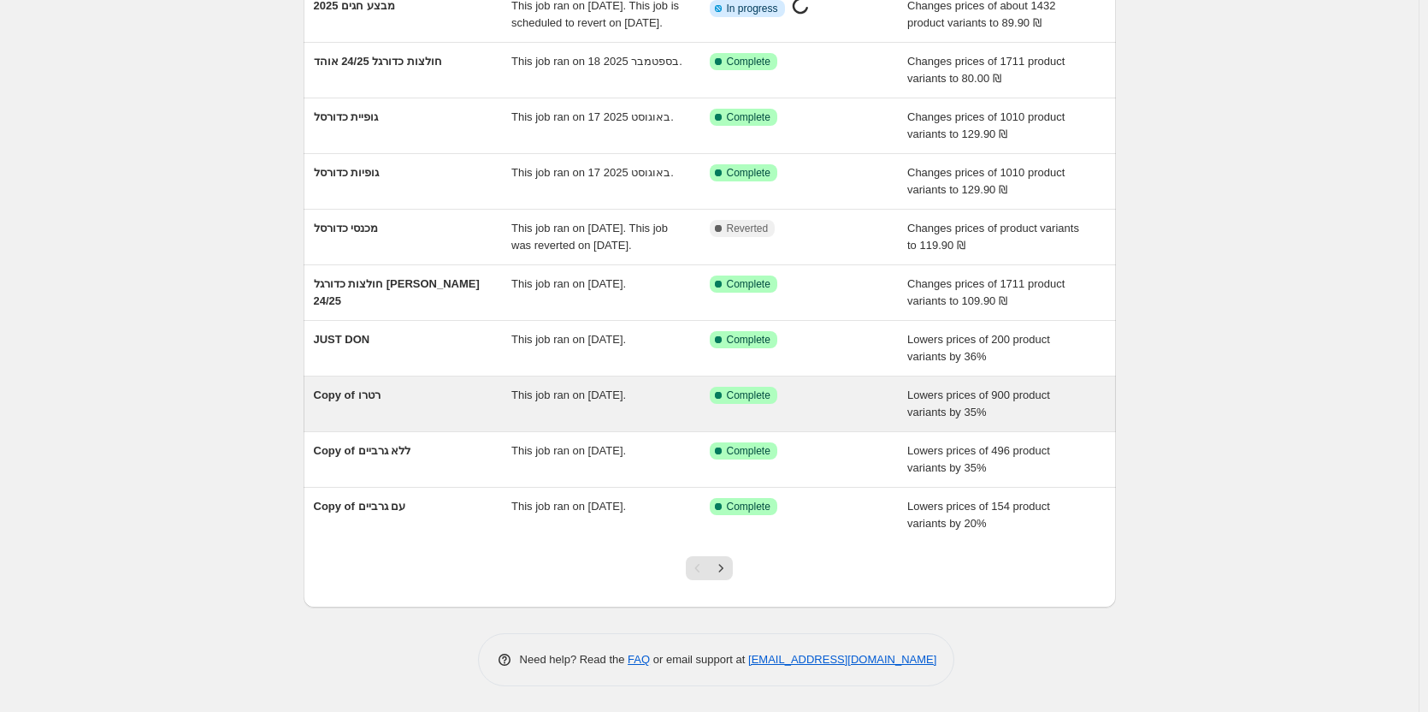
click at [378, 403] on div "Copy of רטרו" at bounding box center [413, 404] width 198 height 34
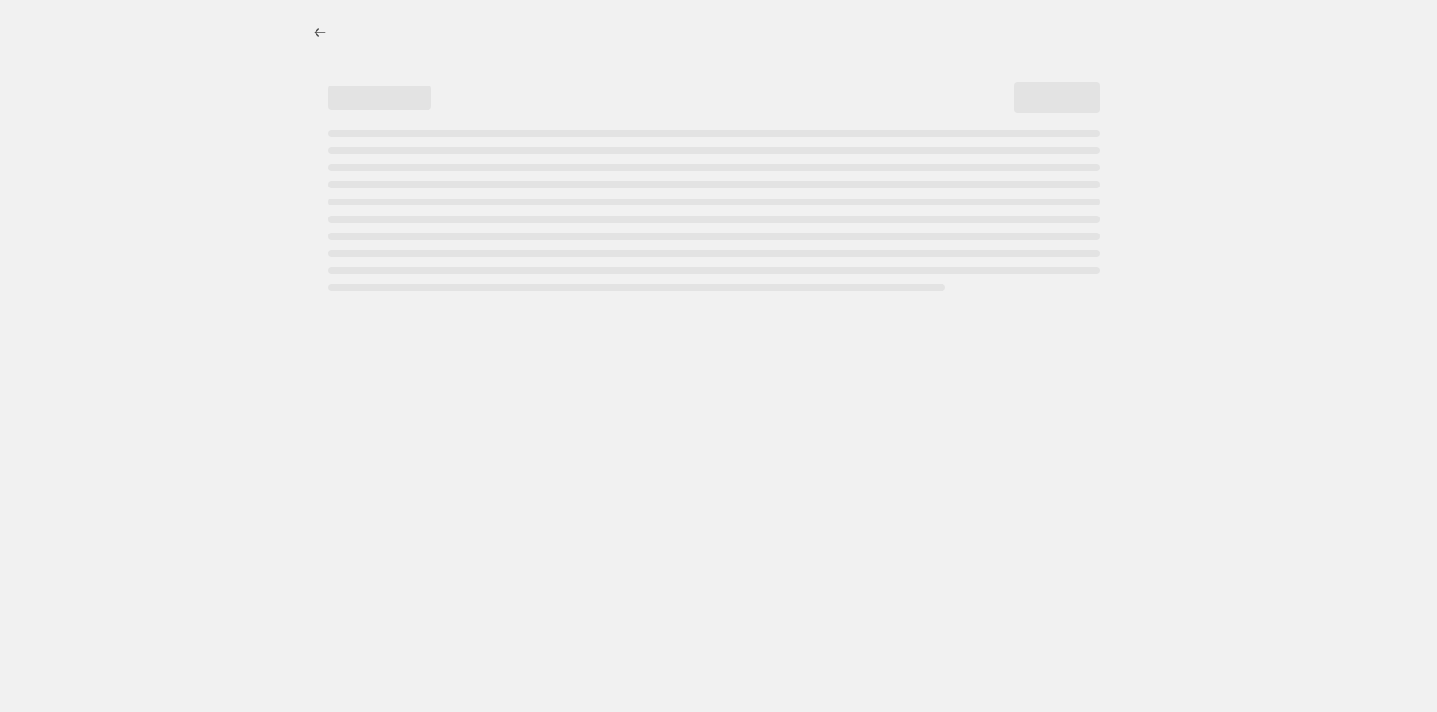
select select "percentage"
select select "collection"
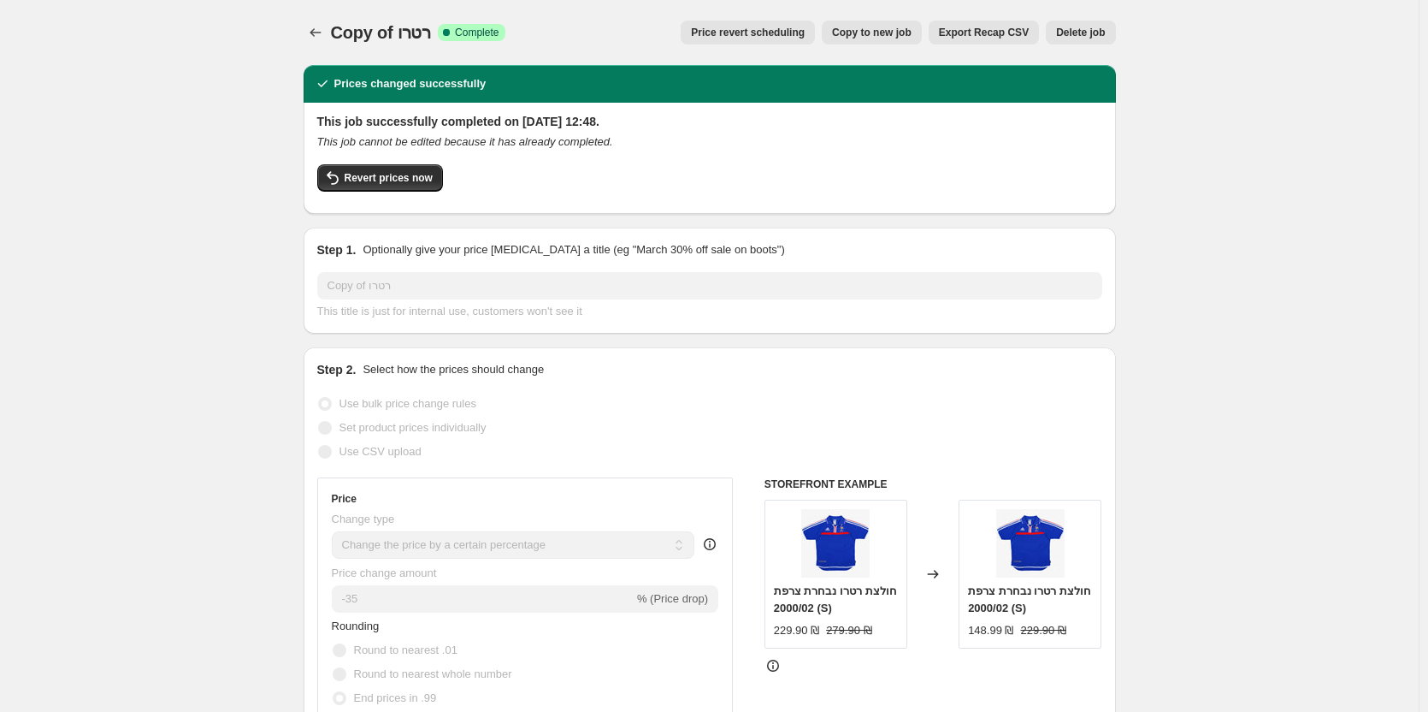
click at [881, 40] on button "Copy to new job" at bounding box center [872, 33] width 100 height 24
select select "percentage"
select select "collection"
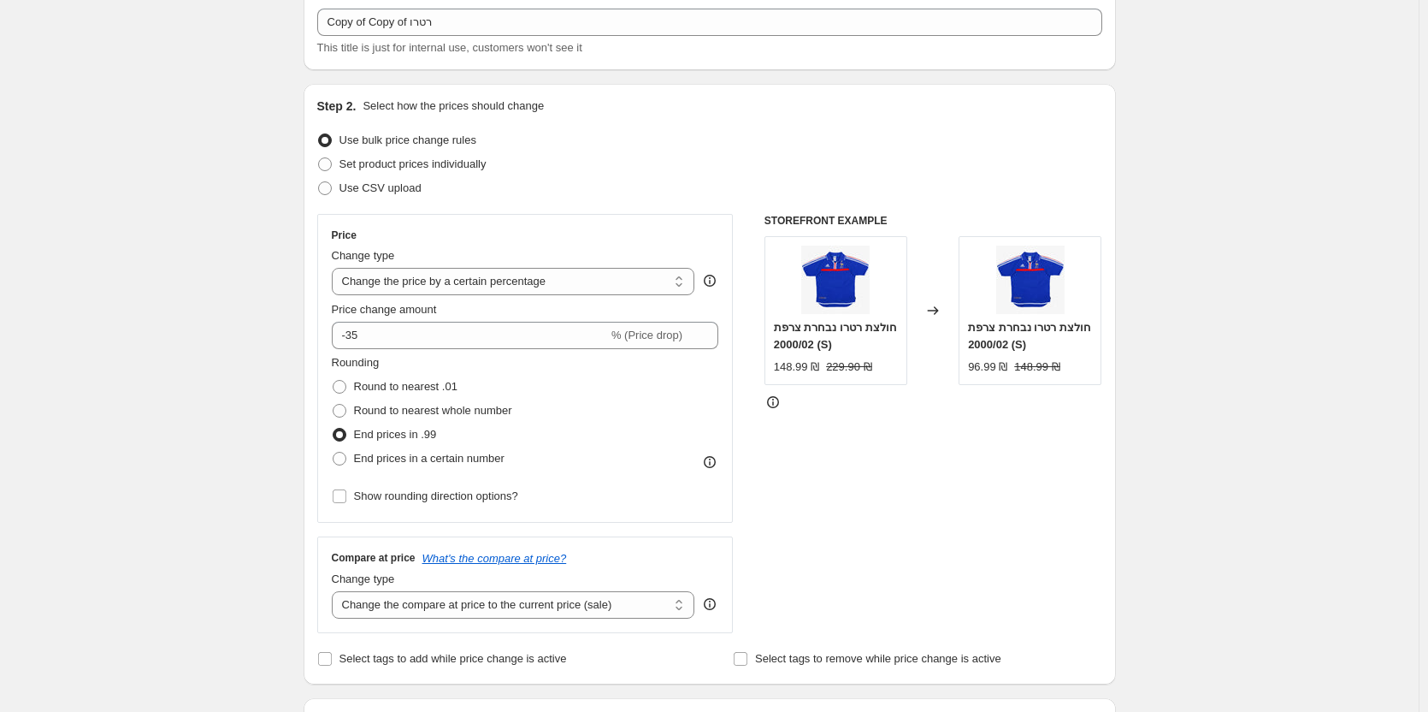
scroll to position [171, 0]
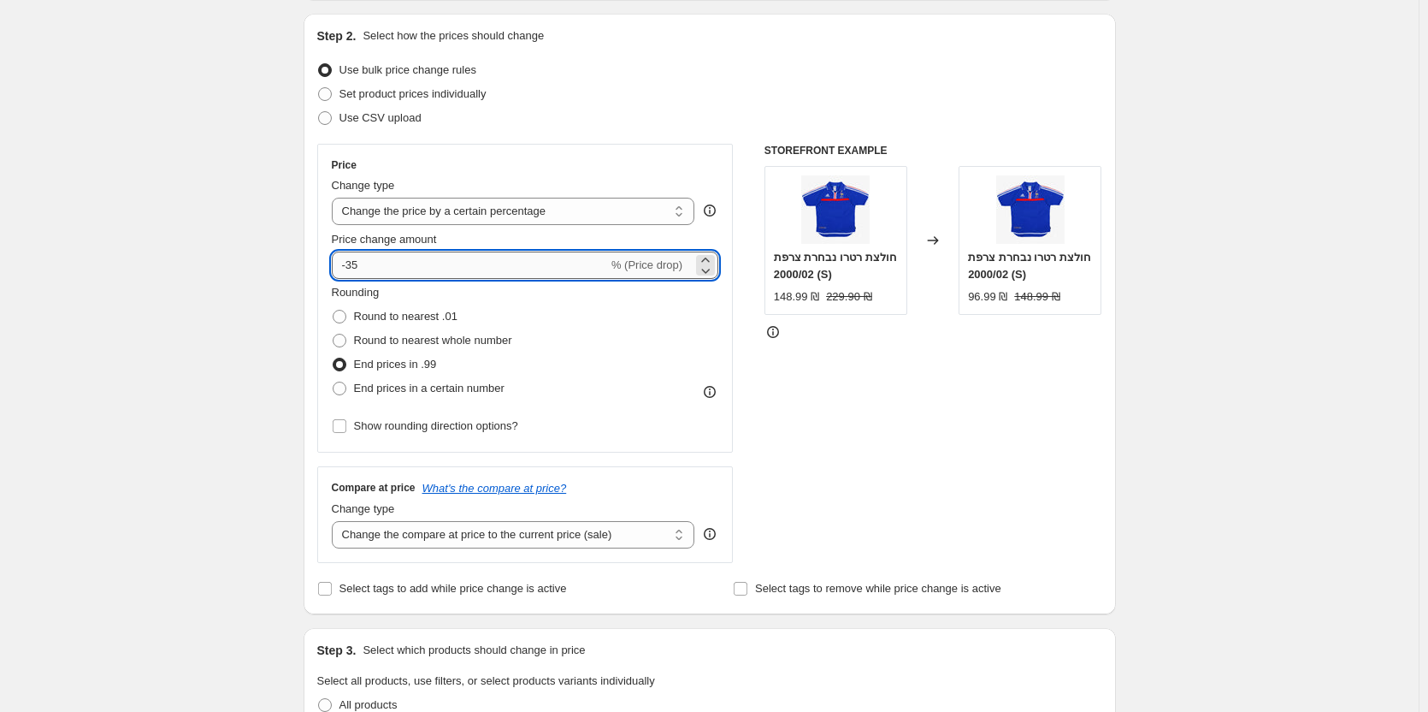
click at [476, 268] on input "-35" at bounding box center [470, 264] width 276 height 27
type input "-3"
click at [1010, 387] on div "STOREFRONT EXAMPLE חולצת רטרו נבחרת צרפת 2000/02 (S) 148.99 ₪ 229.90 ₪ Changed …" at bounding box center [934, 353] width 338 height 419
click at [385, 259] on input "-10" at bounding box center [470, 264] width 276 height 27
type input "-1"
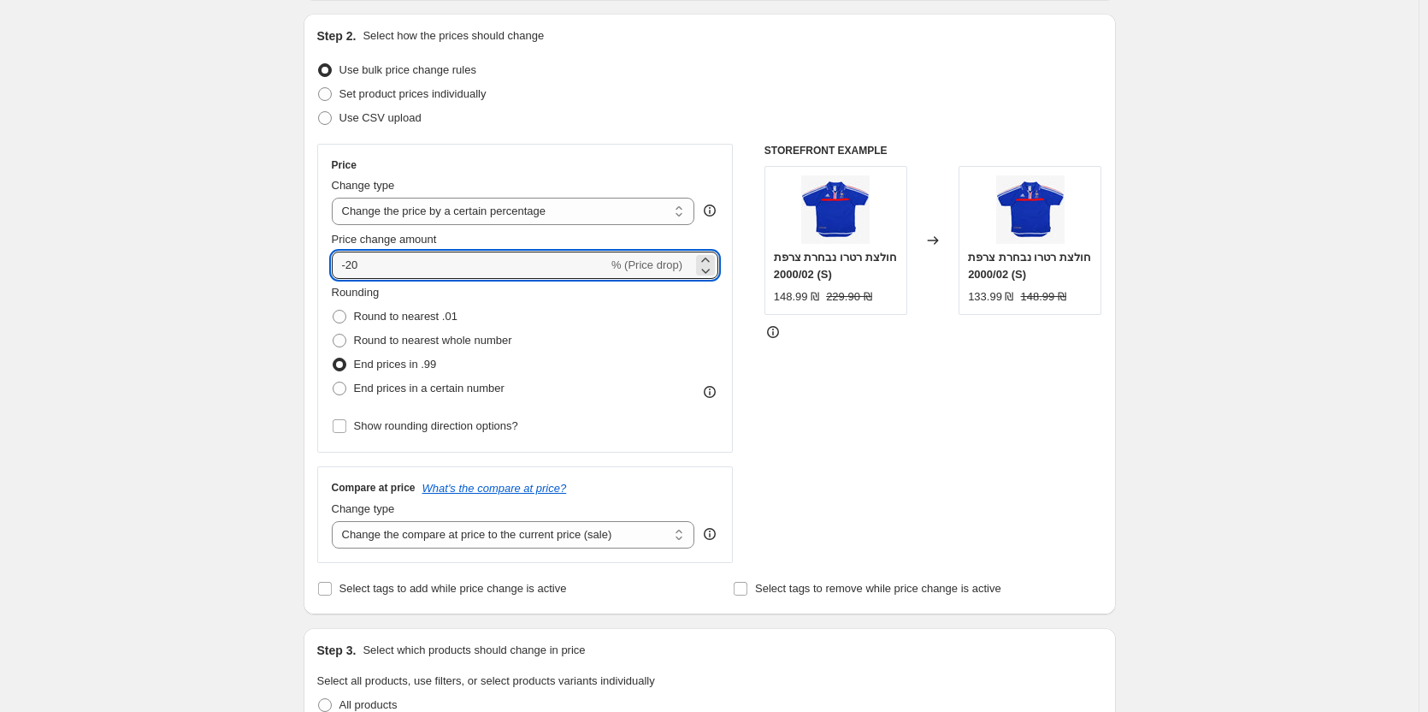
click at [404, 262] on input "-20" at bounding box center [470, 264] width 276 height 27
click at [967, 428] on div "STOREFRONT EXAMPLE חולצת רטרו נבחרת צרפת 2000/02 (S) 148.99 ₪ 229.90 ₪ Changed …" at bounding box center [934, 353] width 338 height 419
click at [494, 269] on input "-21" at bounding box center [470, 264] width 276 height 27
type input "-2"
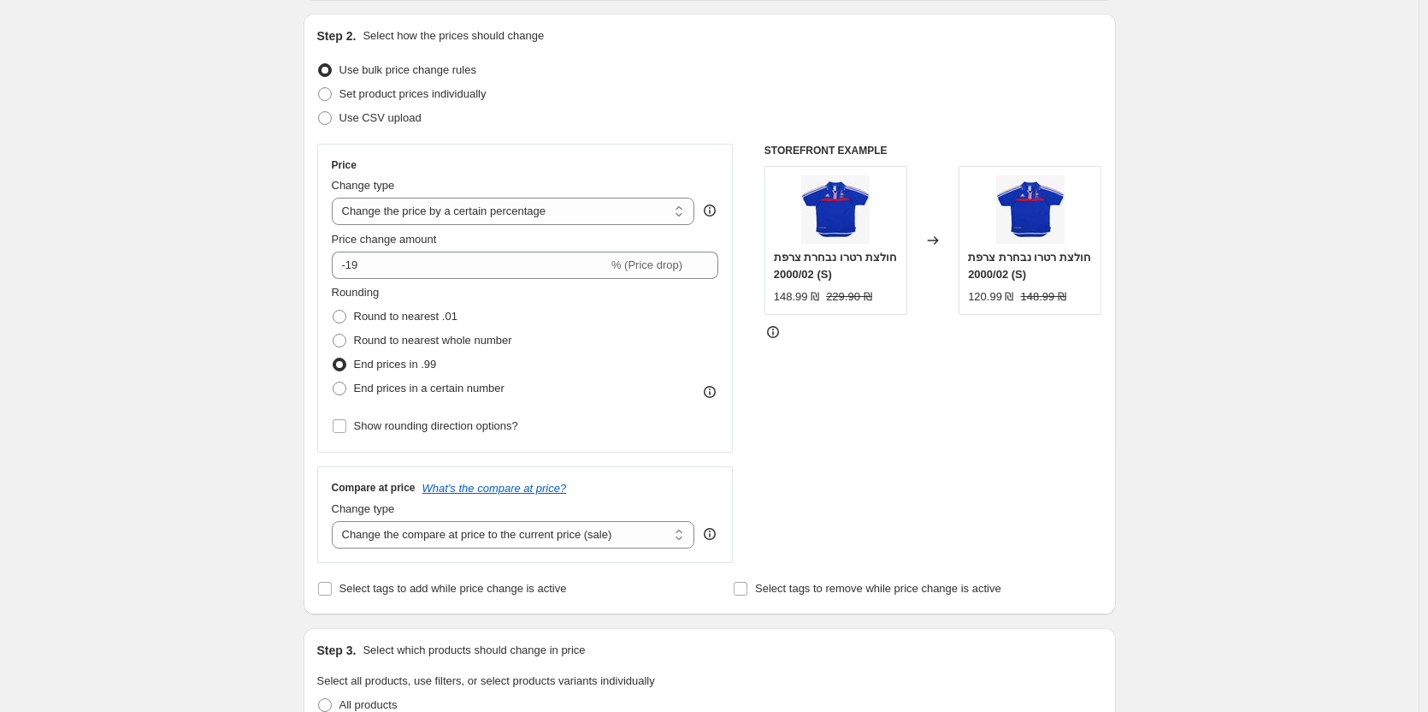
click at [893, 401] on div "STOREFRONT EXAMPLE חולצת רטרו נבחרת צרפת 2000/02 (S) 148.99 ₪ 229.90 ₪ Changed …" at bounding box center [934, 353] width 338 height 419
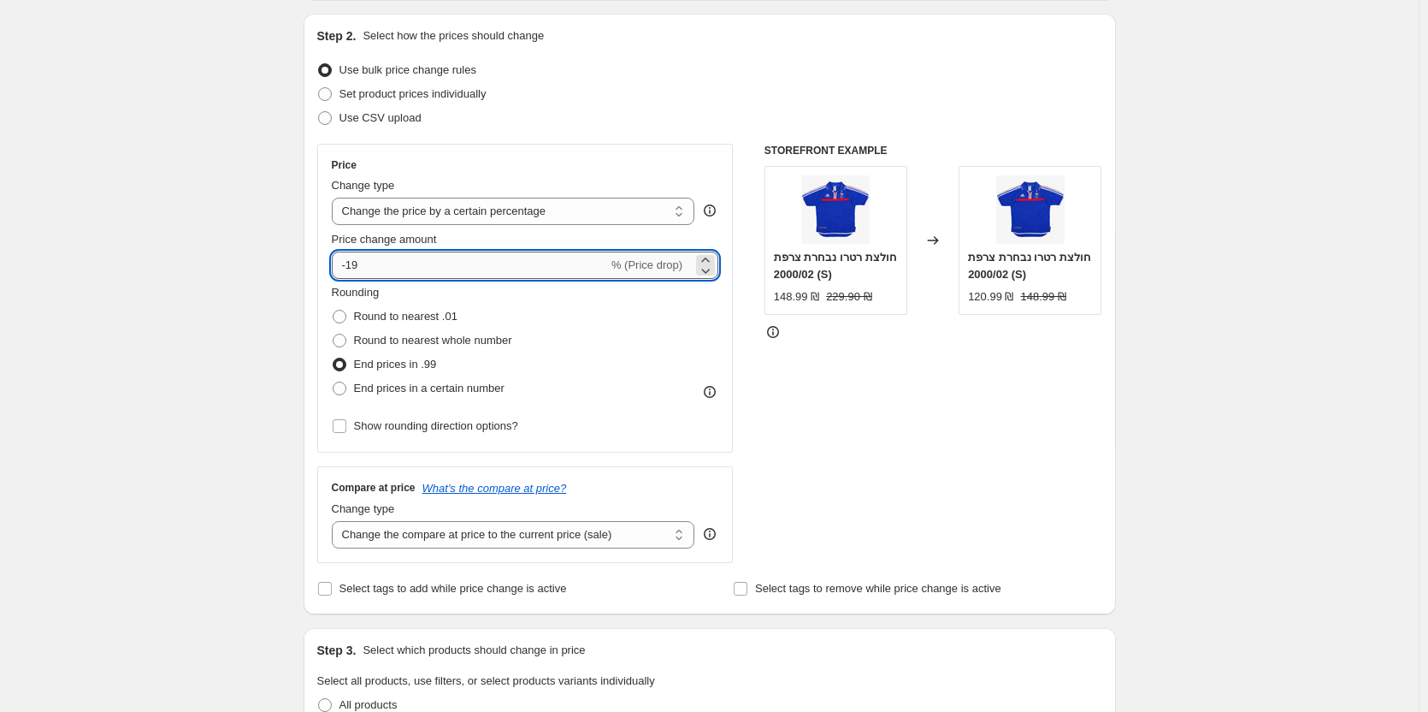
click at [387, 257] on input "-19" at bounding box center [470, 264] width 276 height 27
type input "-18.5"
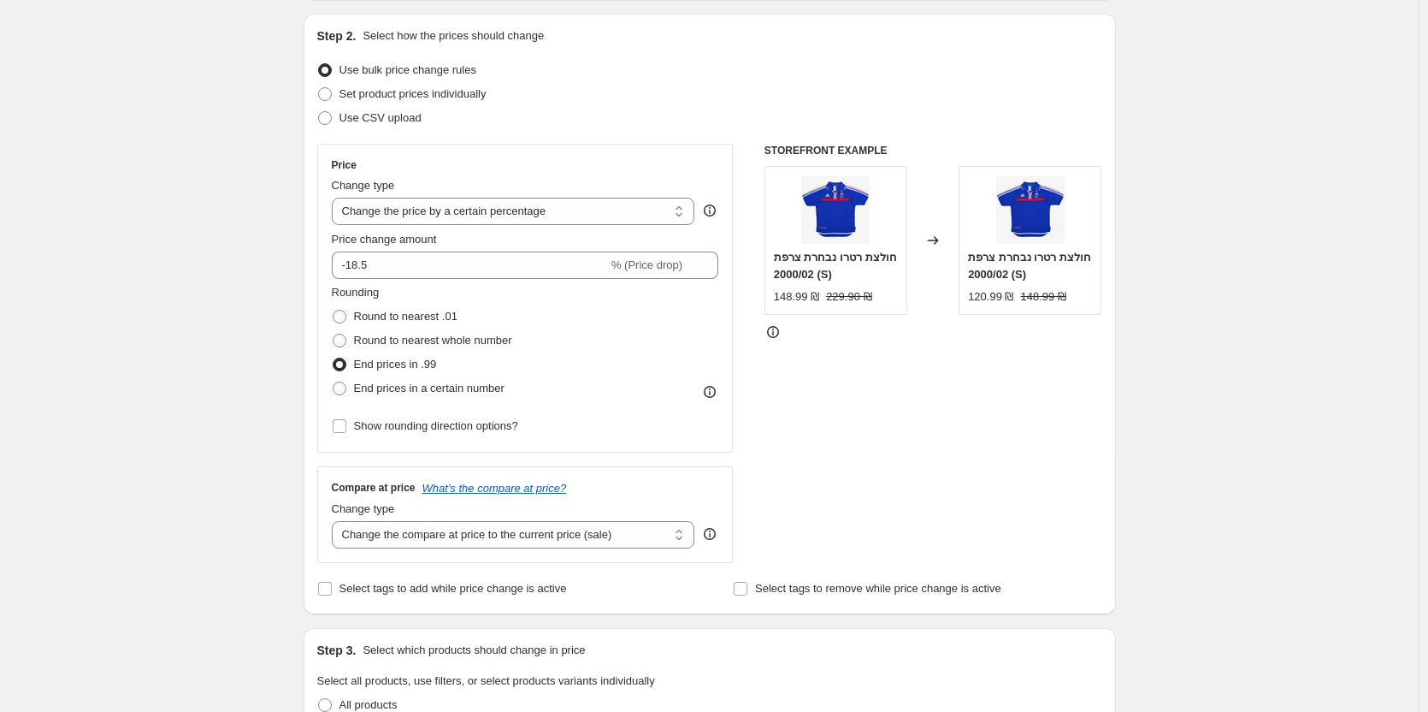
click at [858, 419] on div "STOREFRONT EXAMPLE חולצת רטרו נבחרת צרפת 2000/02 (S) 148.99 ₪ 229.90 ₪ Changed …" at bounding box center [934, 353] width 338 height 419
click at [596, 210] on select "Change the price to a certain amount Change the price by a certain amount Chang…" at bounding box center [514, 211] width 364 height 27
select select "to"
click at [335, 198] on select "Change the price to a certain amount Change the price by a certain amount Chang…" at bounding box center [514, 211] width 364 height 27
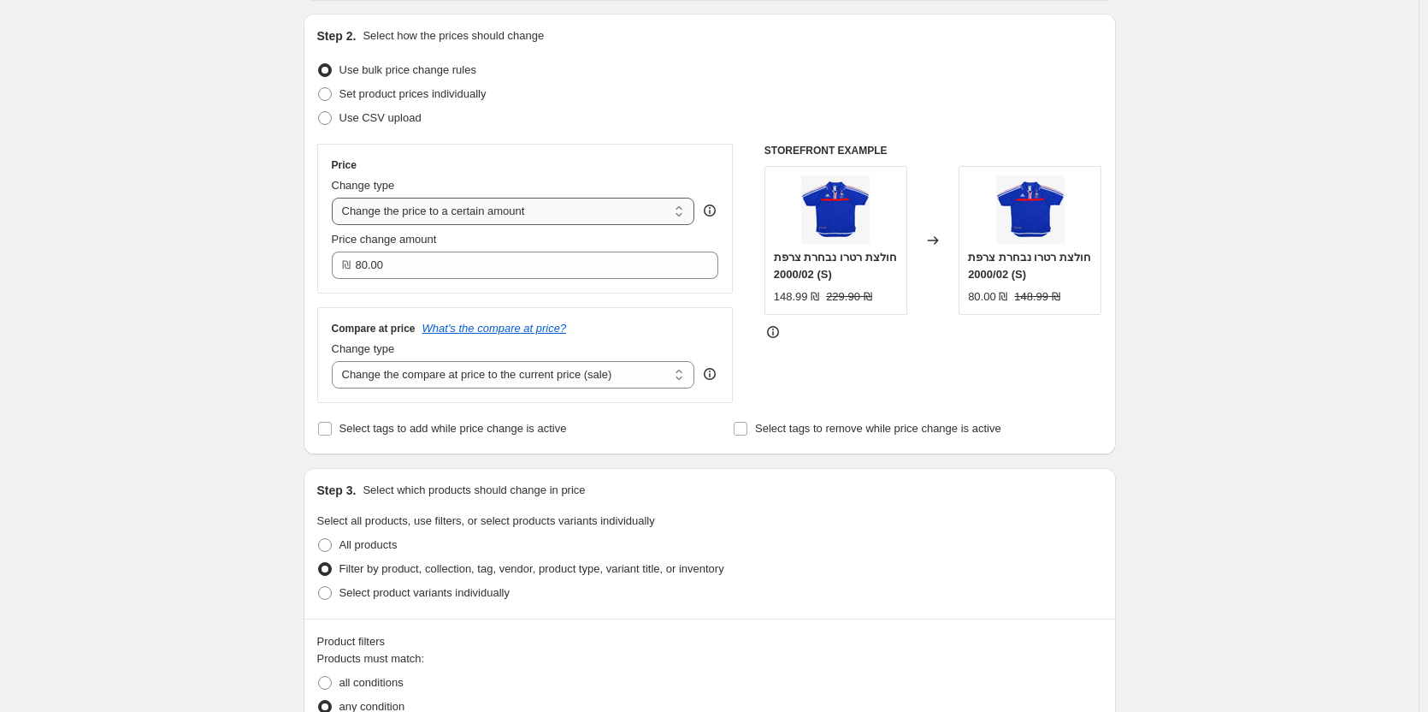
click at [582, 208] on select "Change the price to a certain amount Change the price by a certain amount Chang…" at bounding box center [514, 211] width 364 height 27
click at [571, 217] on select "Change the price to a certain amount Change the price by a certain amount Chang…" at bounding box center [514, 211] width 364 height 27
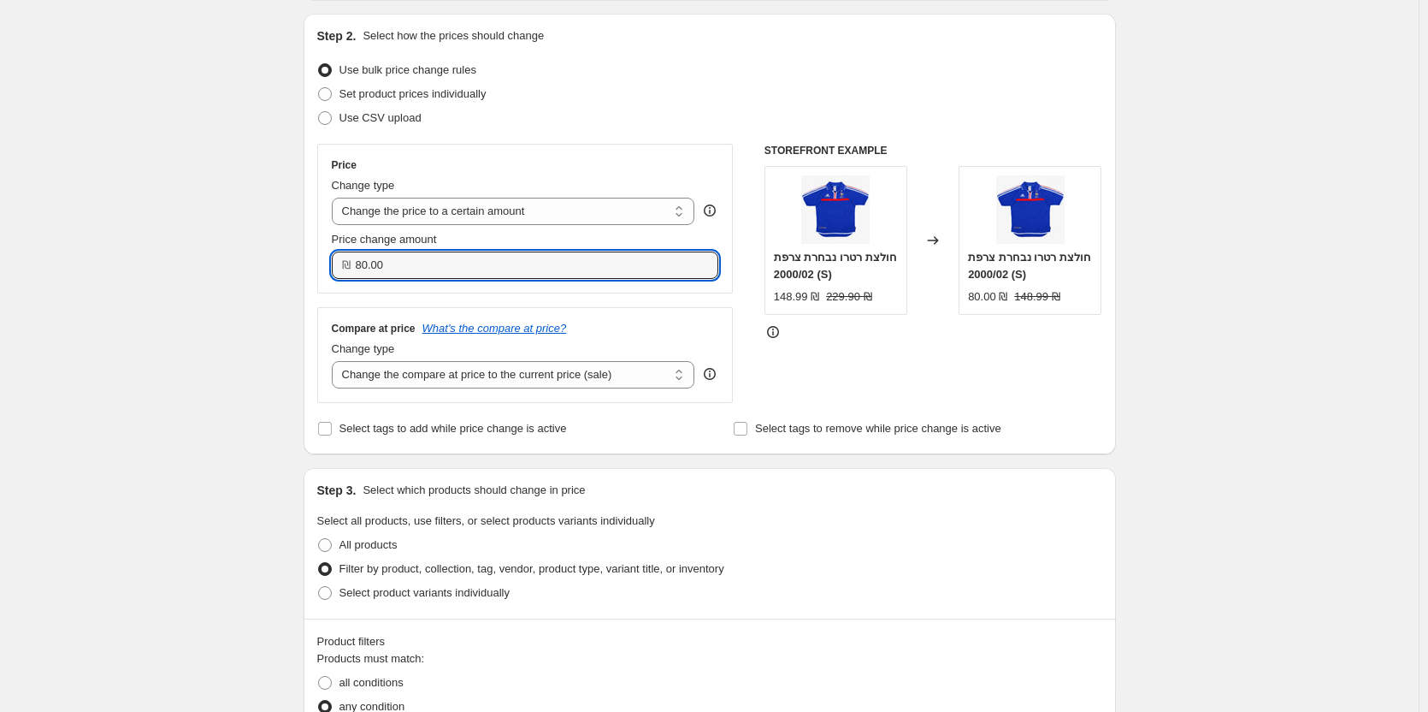
drag, startPoint x: 396, startPoint y: 267, endPoint x: 218, endPoint y: 292, distance: 179.6
type input "1"
type input "119"
type input "119.90"
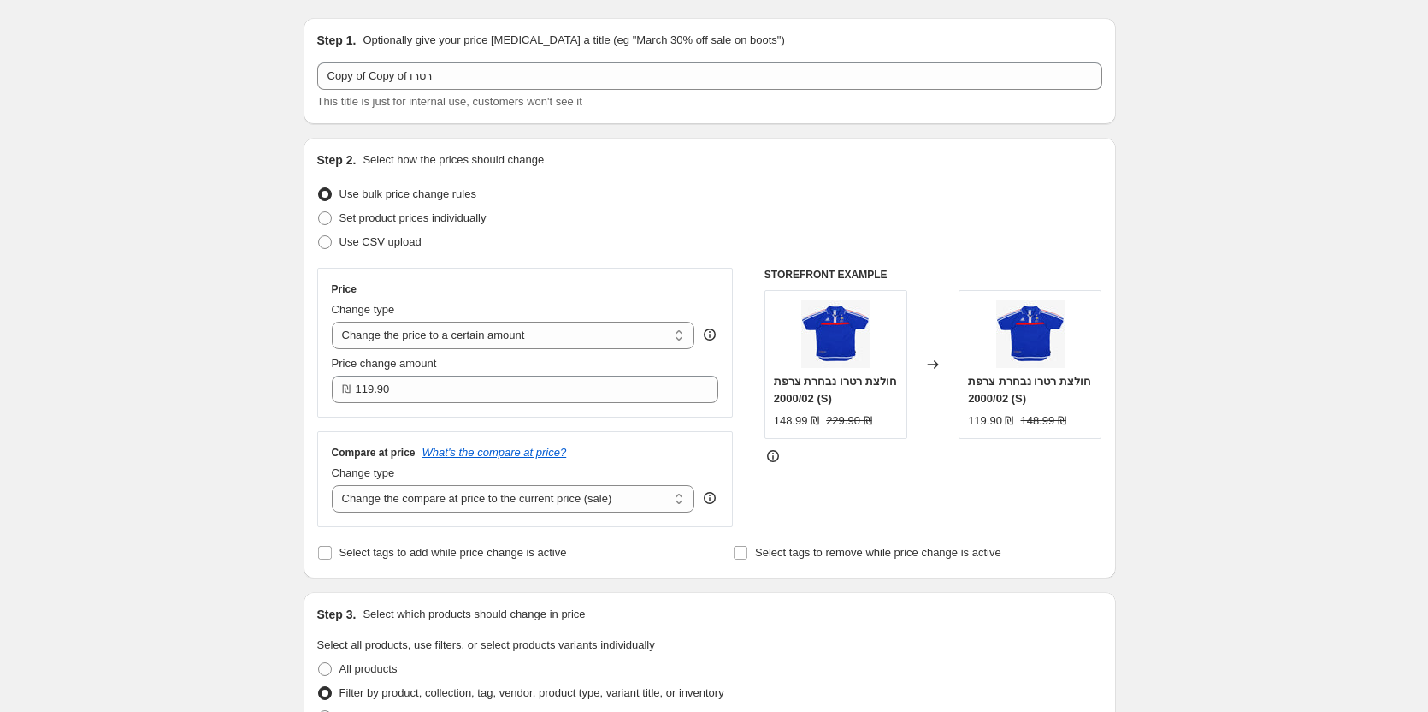
scroll to position [0, 0]
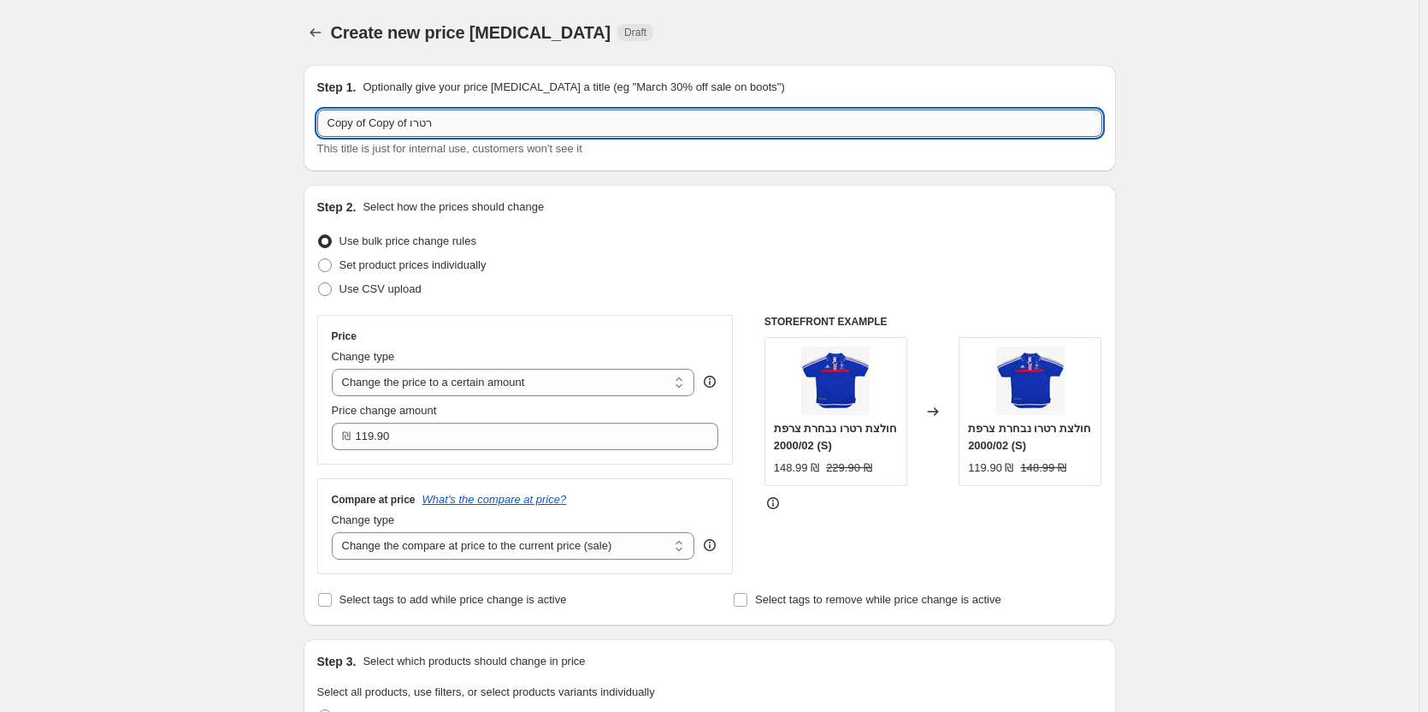
click at [492, 122] on input "Copy of Copy of רטרו" at bounding box center [709, 122] width 785 height 27
type input "ב"
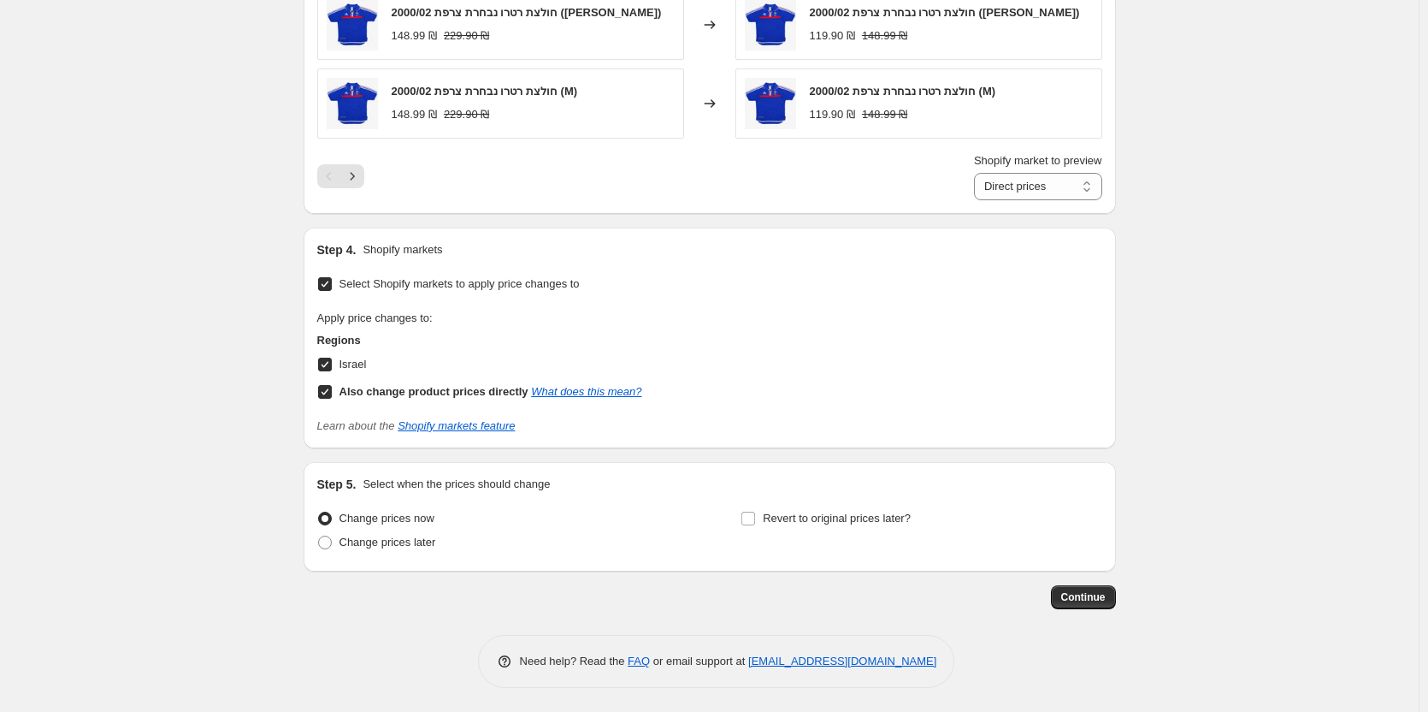
scroll to position [1291, 0]
type input "מבצע חגים 2025 רטרו"
click at [1074, 583] on button "Continue" at bounding box center [1083, 595] width 65 height 24
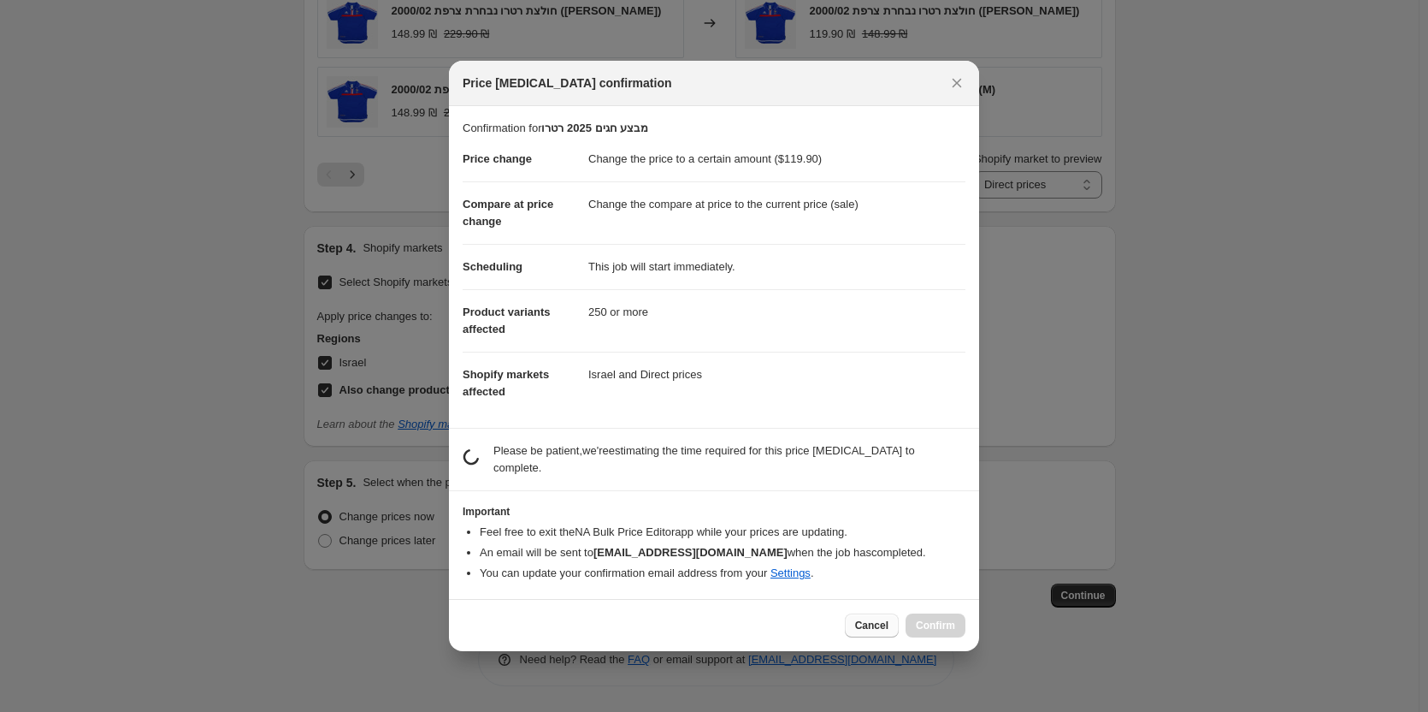
click at [876, 618] on span "Cancel" at bounding box center [871, 625] width 33 height 14
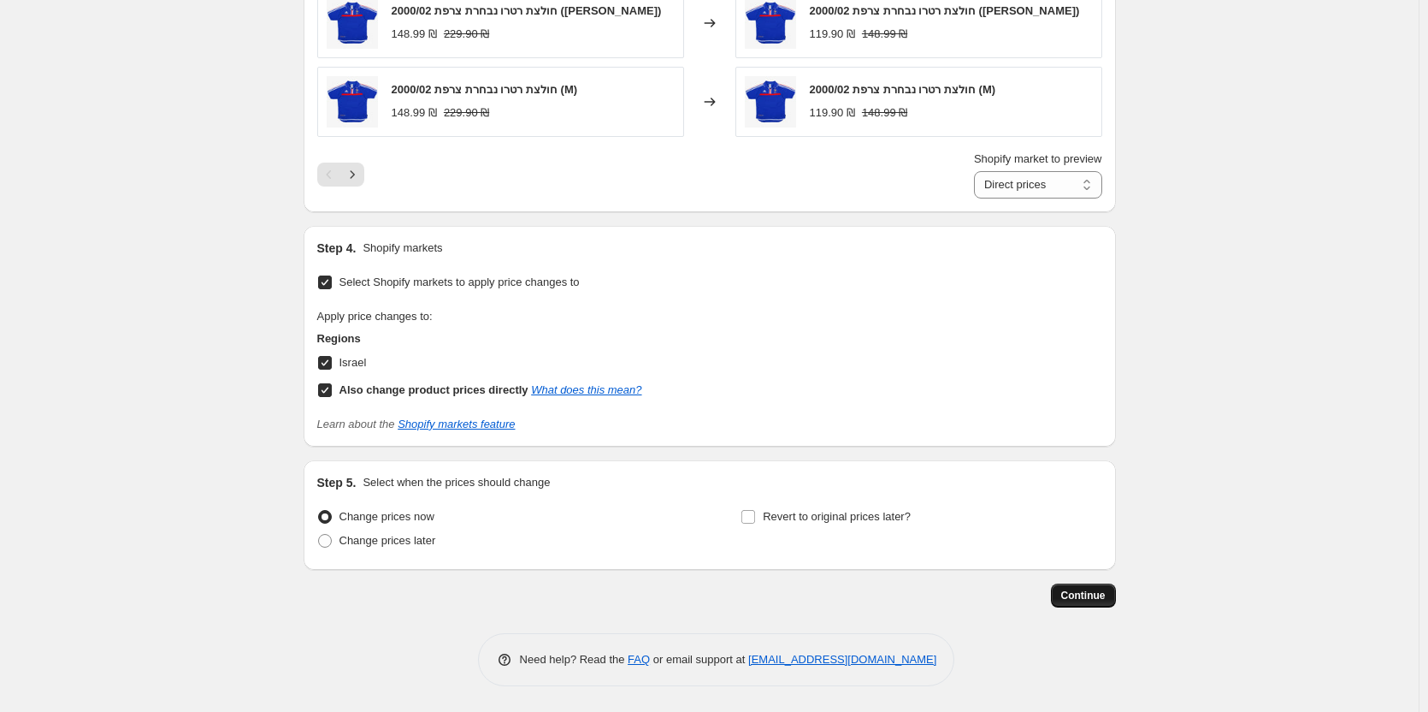
click at [1085, 599] on span "Continue" at bounding box center [1083, 595] width 44 height 14
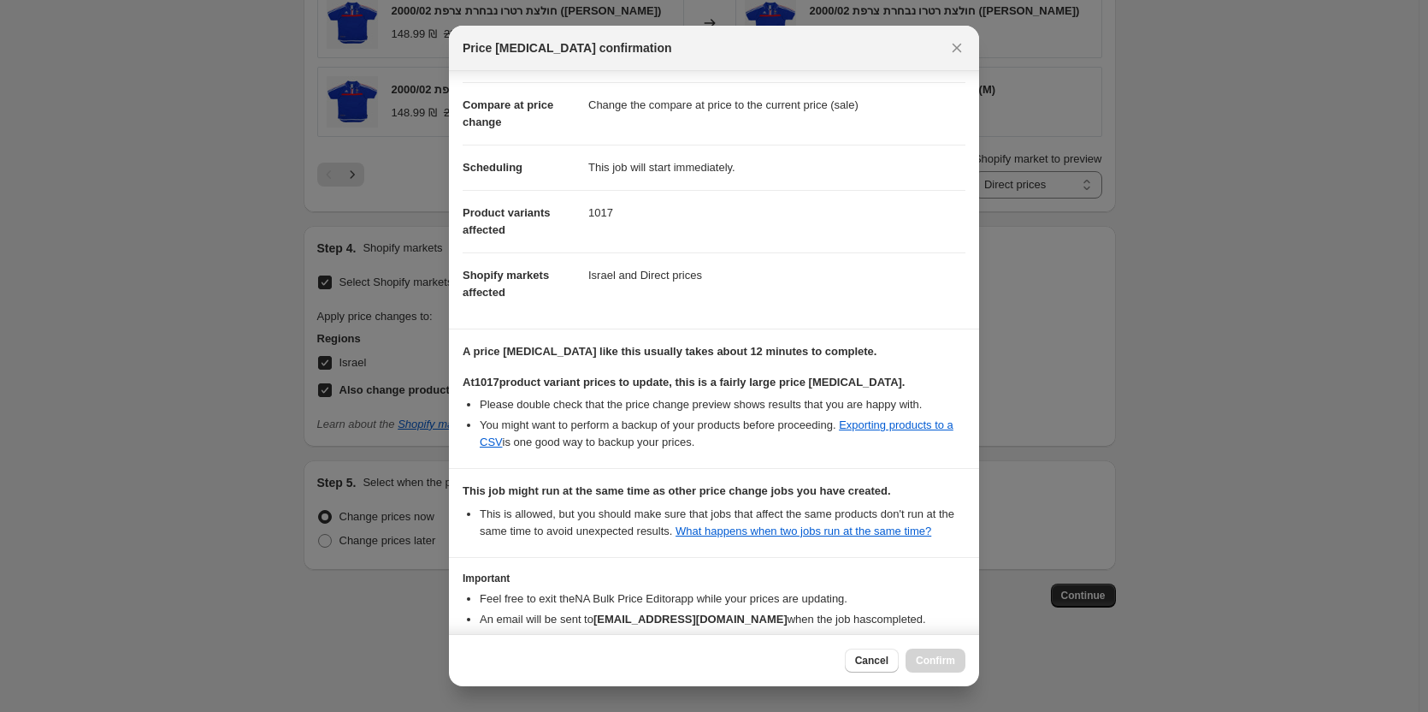
scroll to position [165, 0]
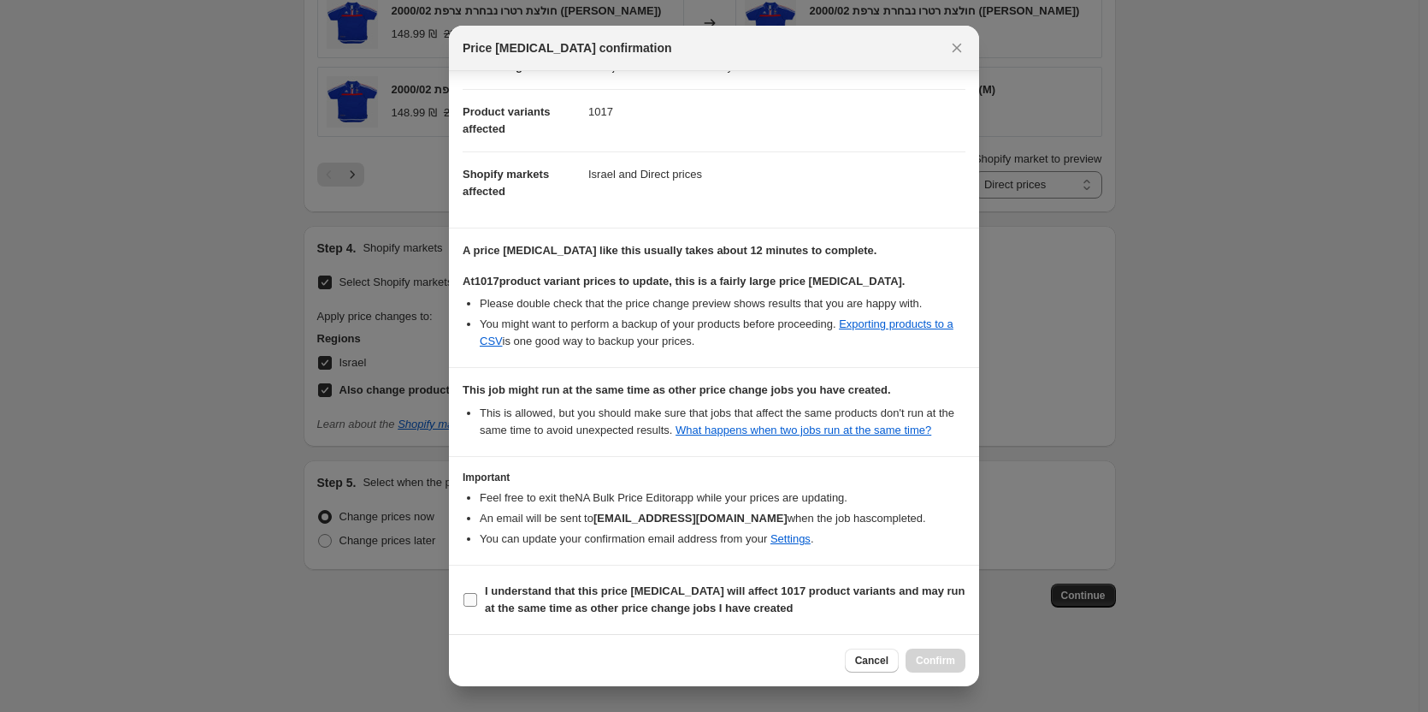
click at [545, 614] on b "I understand that this price [MEDICAL_DATA] will affect 1017 product variants a…" at bounding box center [725, 599] width 481 height 30
click at [477, 606] on input "I understand that this price [MEDICAL_DATA] will affect 1017 product variants a…" at bounding box center [471, 600] width 14 height 14
checkbox input "true"
click at [957, 659] on button "Confirm" at bounding box center [936, 660] width 60 height 24
type input "מבצע חגים 2025 רטרו"
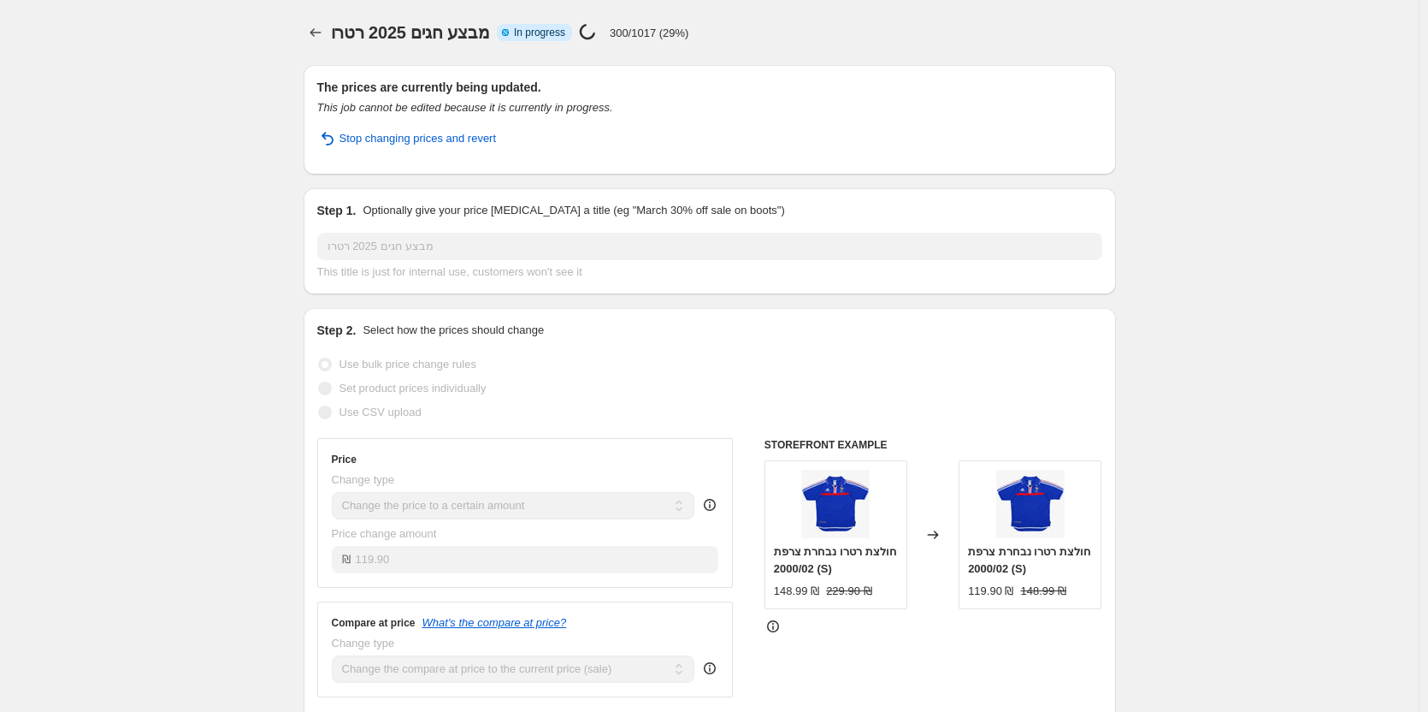
click at [331, 27] on div at bounding box center [317, 33] width 27 height 24
click at [331, 30] on div at bounding box center [317, 33] width 27 height 24
click at [322, 30] on icon "Price change jobs" at bounding box center [315, 32] width 17 height 17
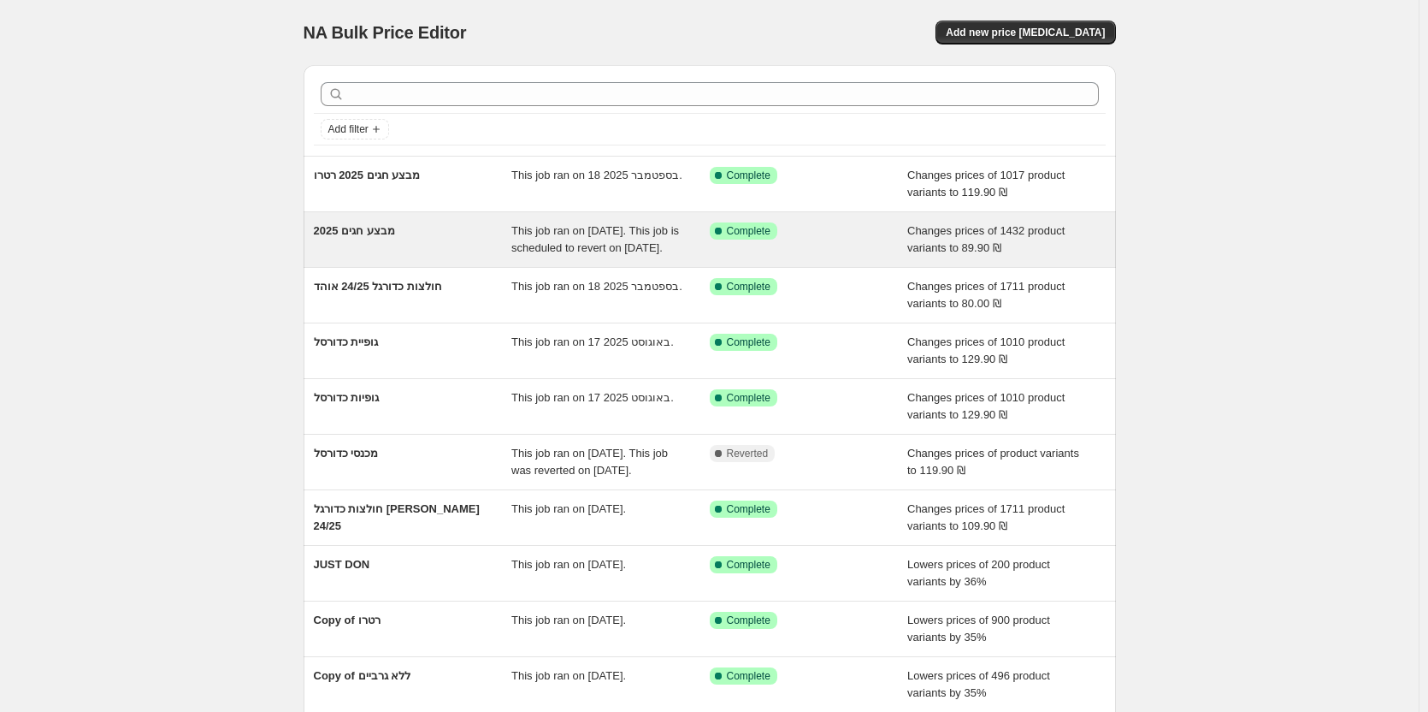
click at [423, 241] on div "מבצע חגים 2025" at bounding box center [413, 239] width 198 height 34
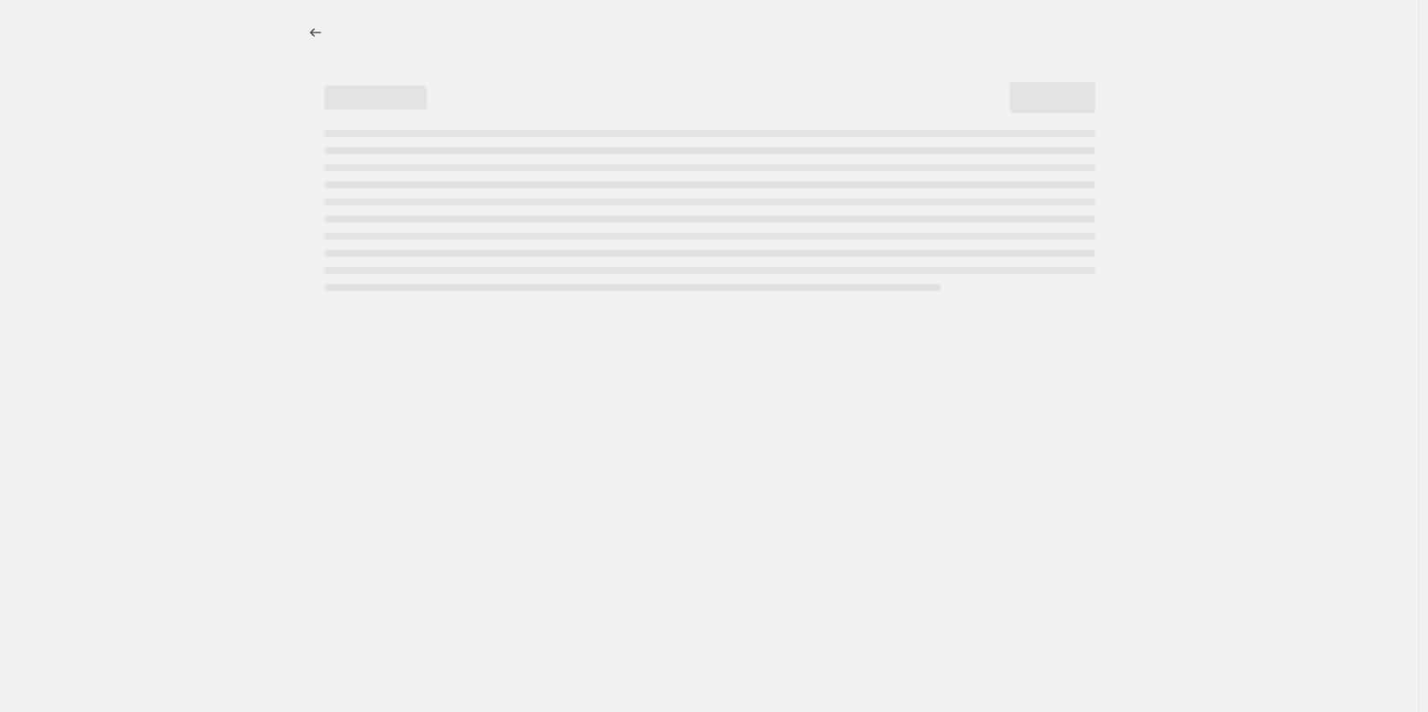
select select "no_change"
select select "tag"
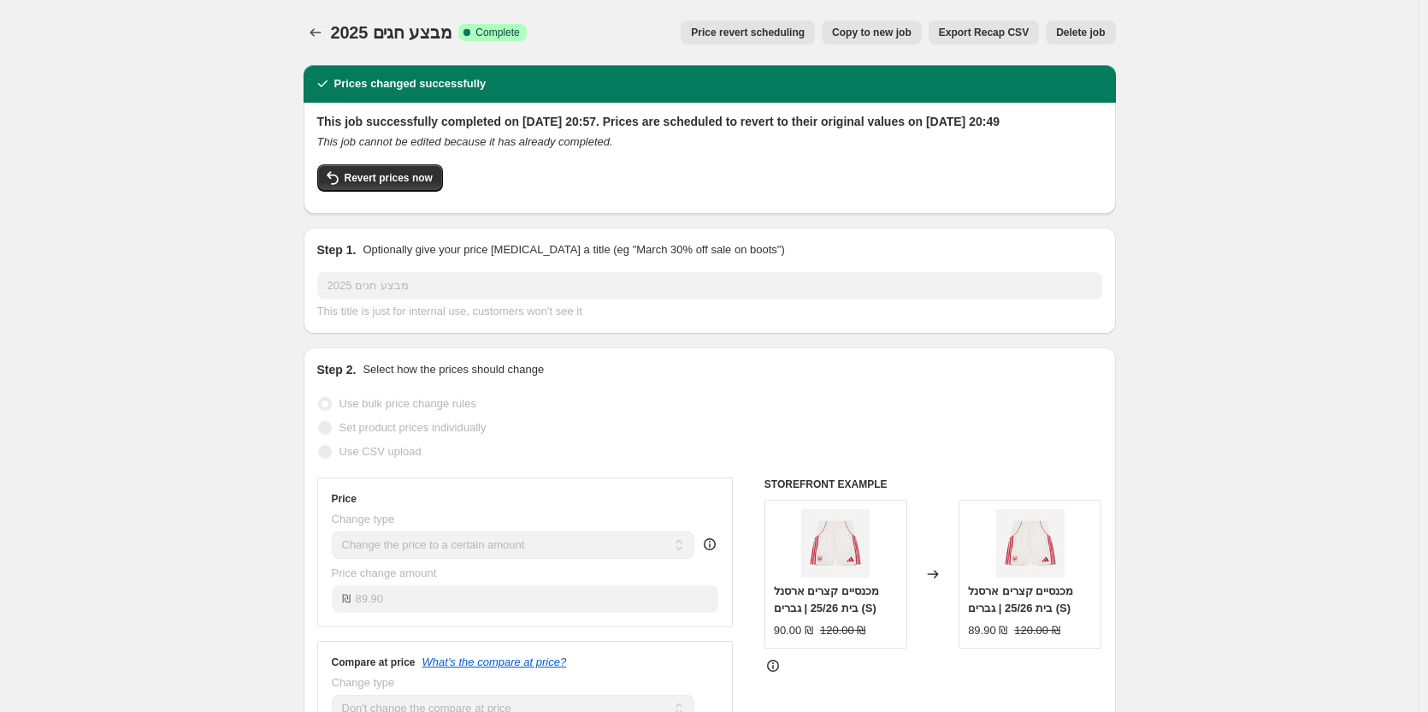
click at [872, 37] on span "Copy to new job" at bounding box center [872, 33] width 80 height 14
select select "no_change"
select select "tag"
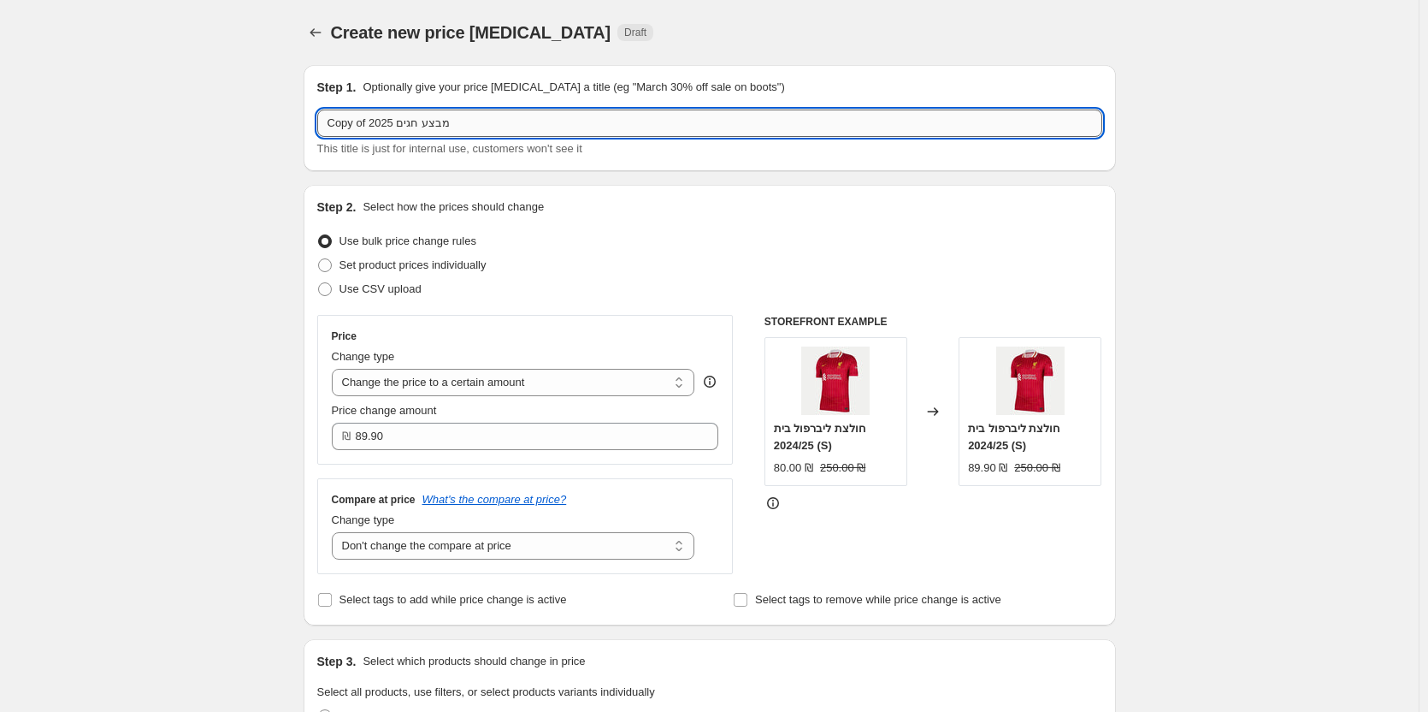
click at [512, 117] on input "Copy of מבצע חגים 2025" at bounding box center [709, 122] width 785 height 27
type input "מבצע אוהד 25/26"
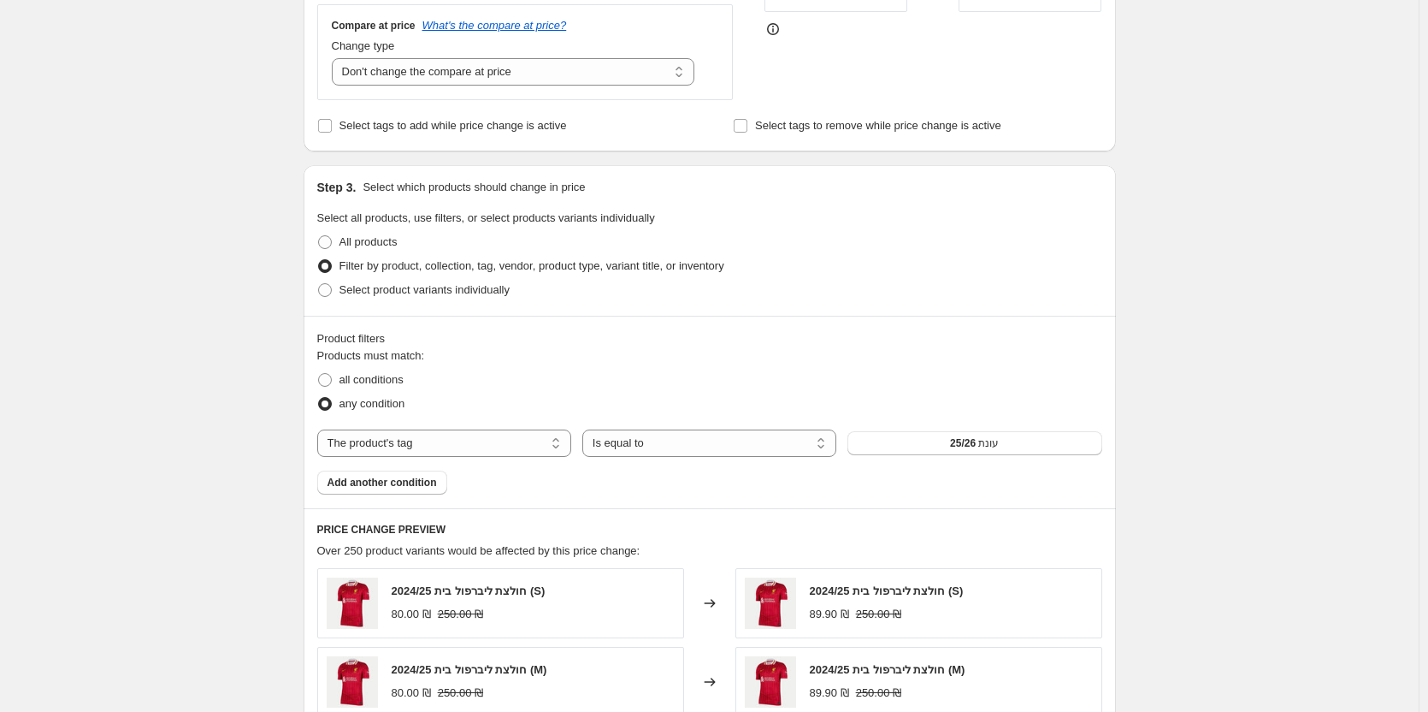
scroll to position [599, 0]
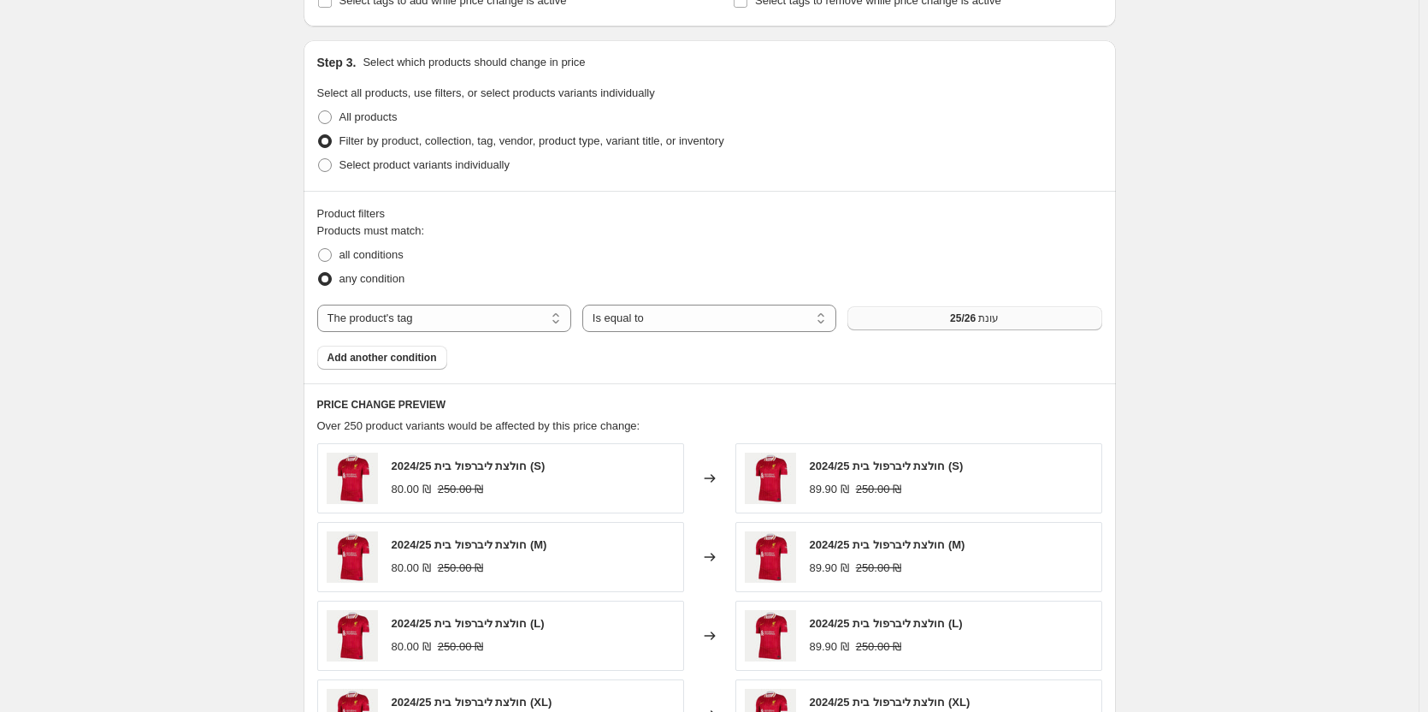
click at [979, 316] on span "עונת 25/26" at bounding box center [974, 318] width 49 height 14
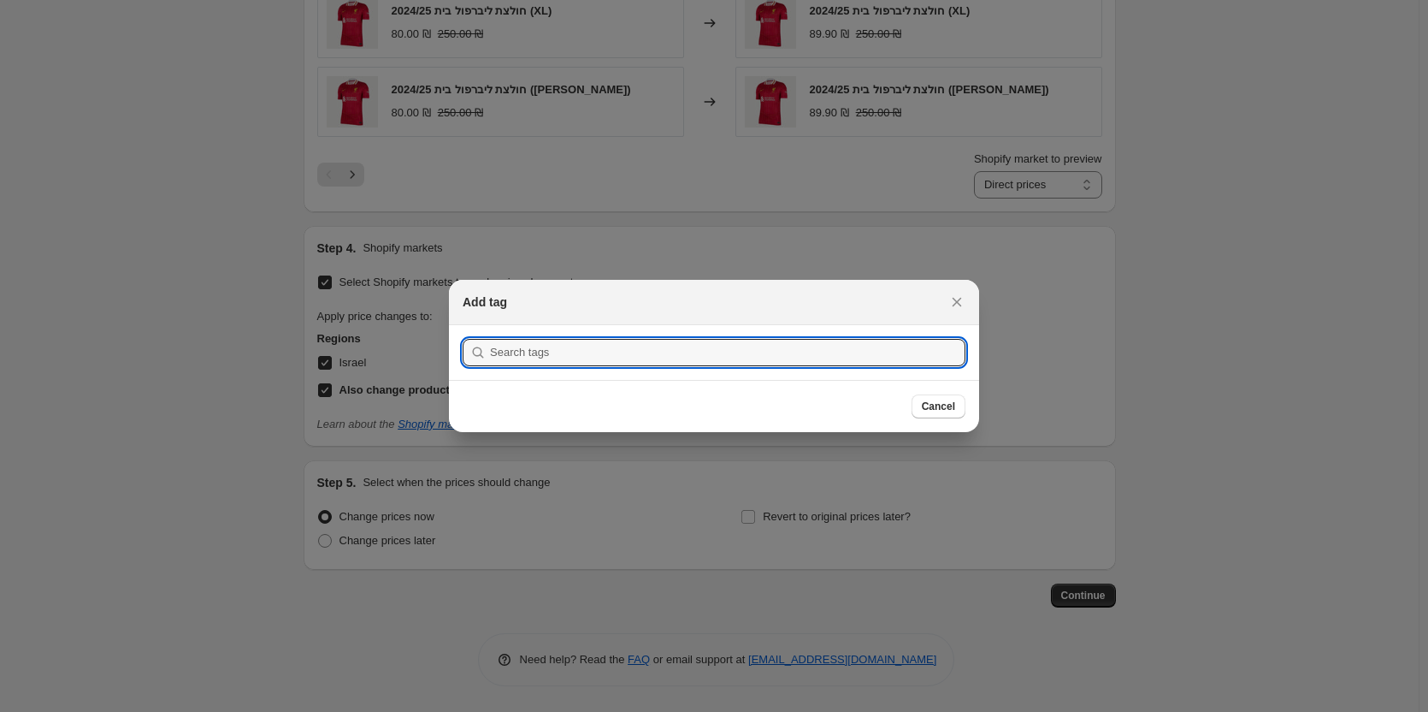
scroll to position [0, 0]
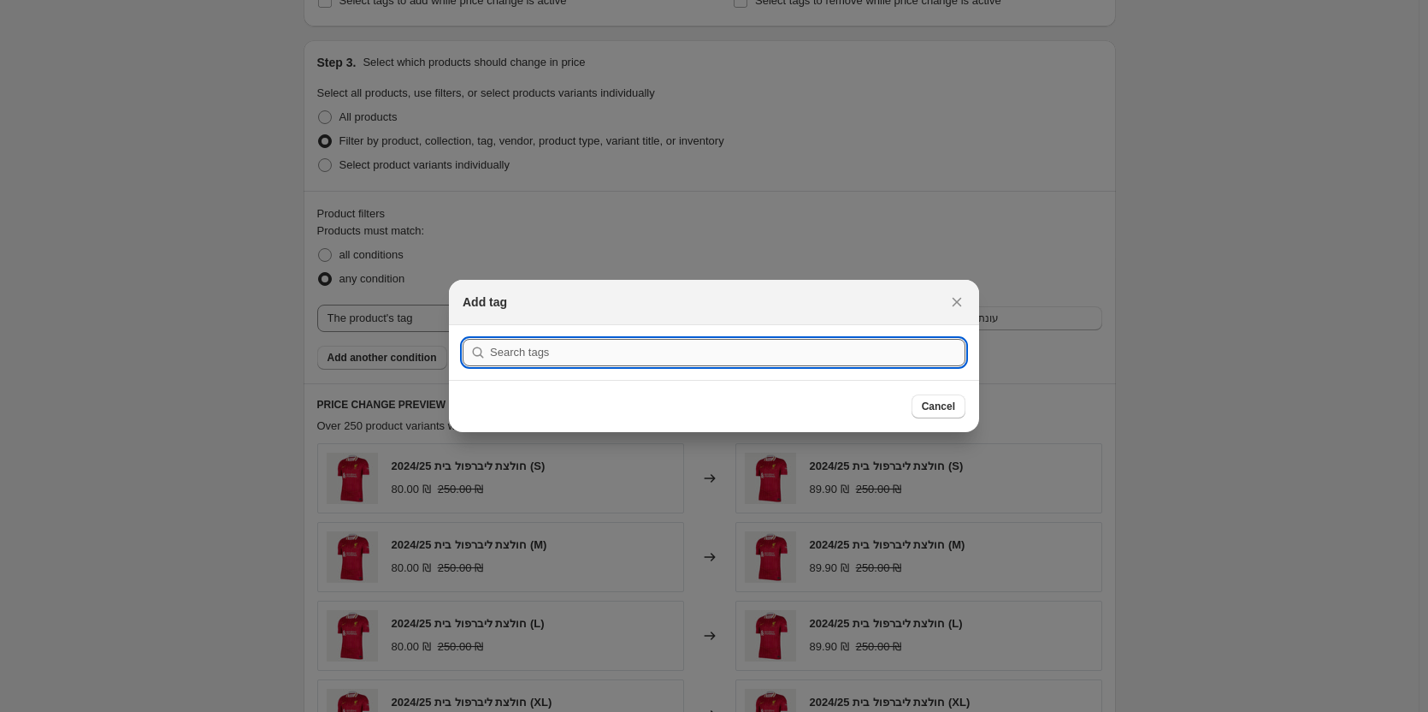
click at [716, 352] on input ":rfu:" at bounding box center [728, 352] width 476 height 27
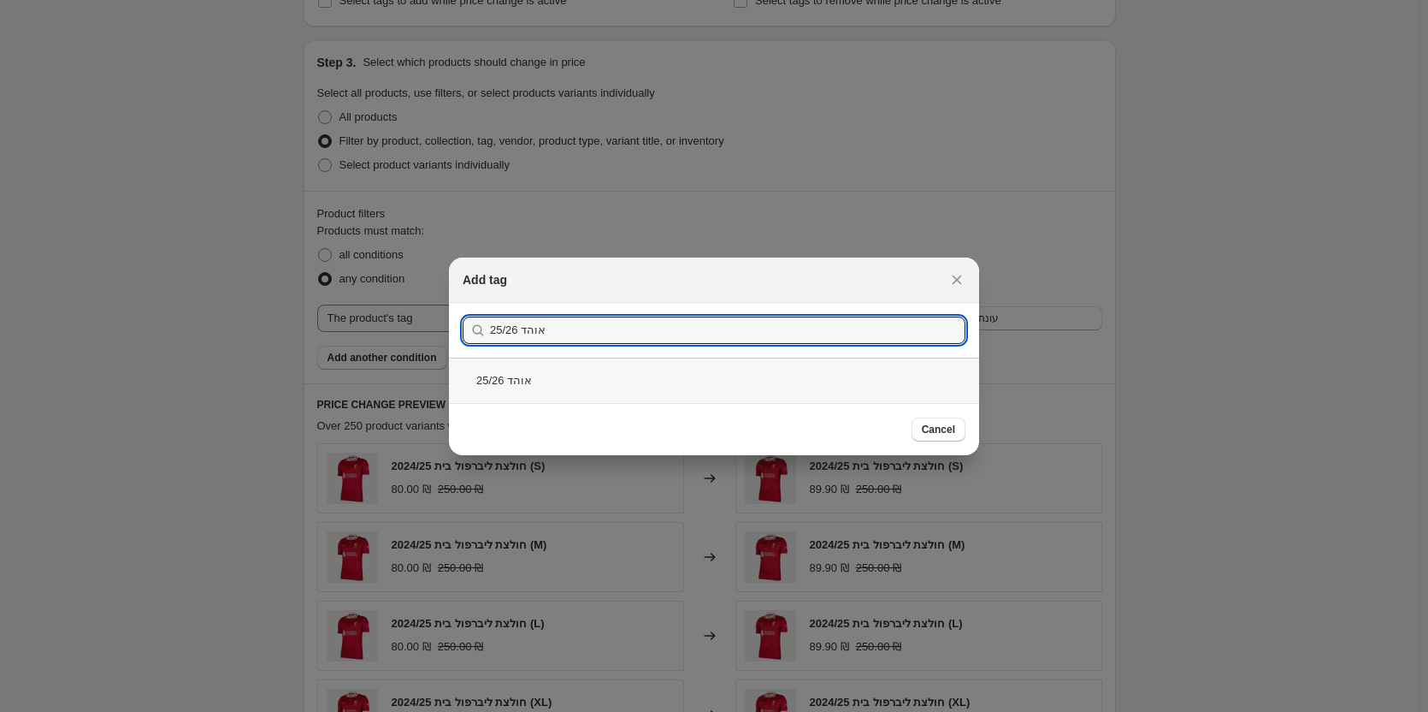
type input "אוהד 25/26"
click at [521, 377] on div "אוהד 25/26" at bounding box center [714, 380] width 530 height 45
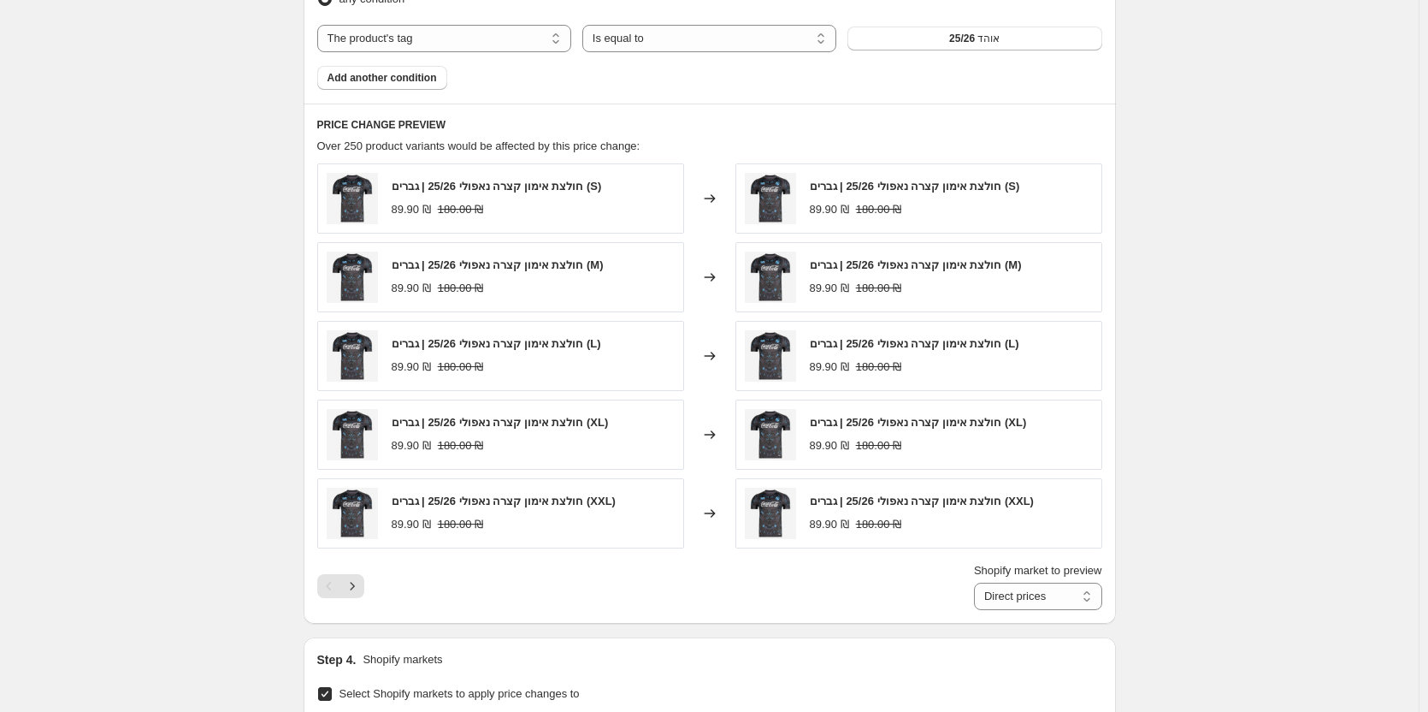
scroll to position [918, 0]
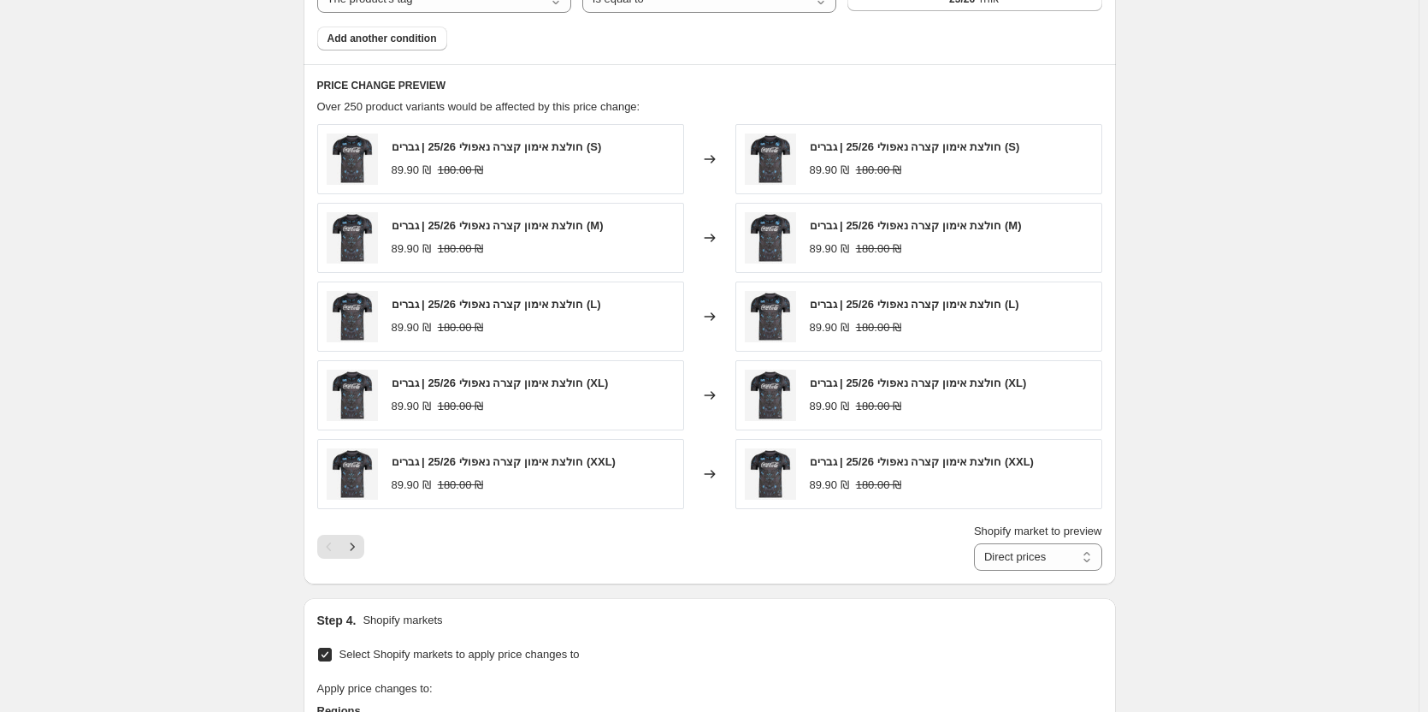
click at [360, 565] on div "Shopify market to preview Direct prices Israel Direct prices" at bounding box center [709, 547] width 785 height 48
click at [357, 547] on icon "Next" at bounding box center [352, 546] width 17 height 17
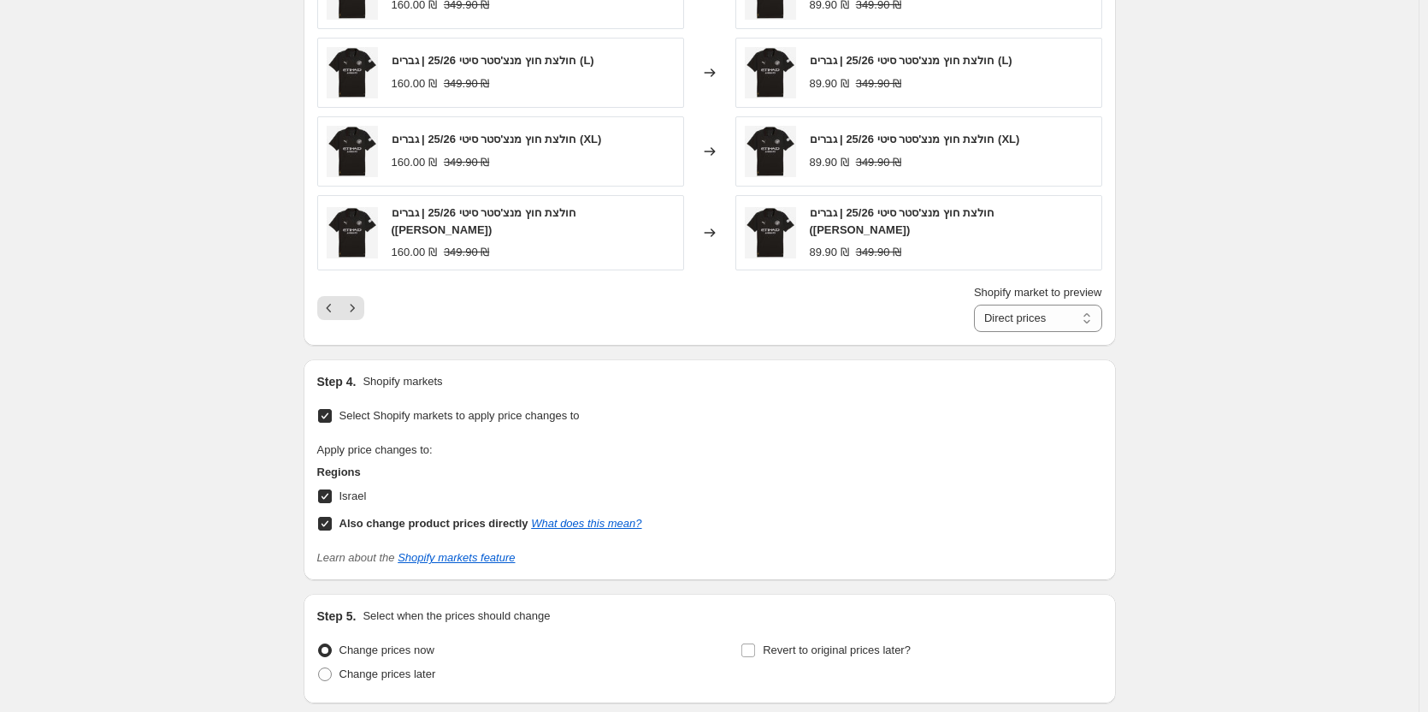
scroll to position [1291, 0]
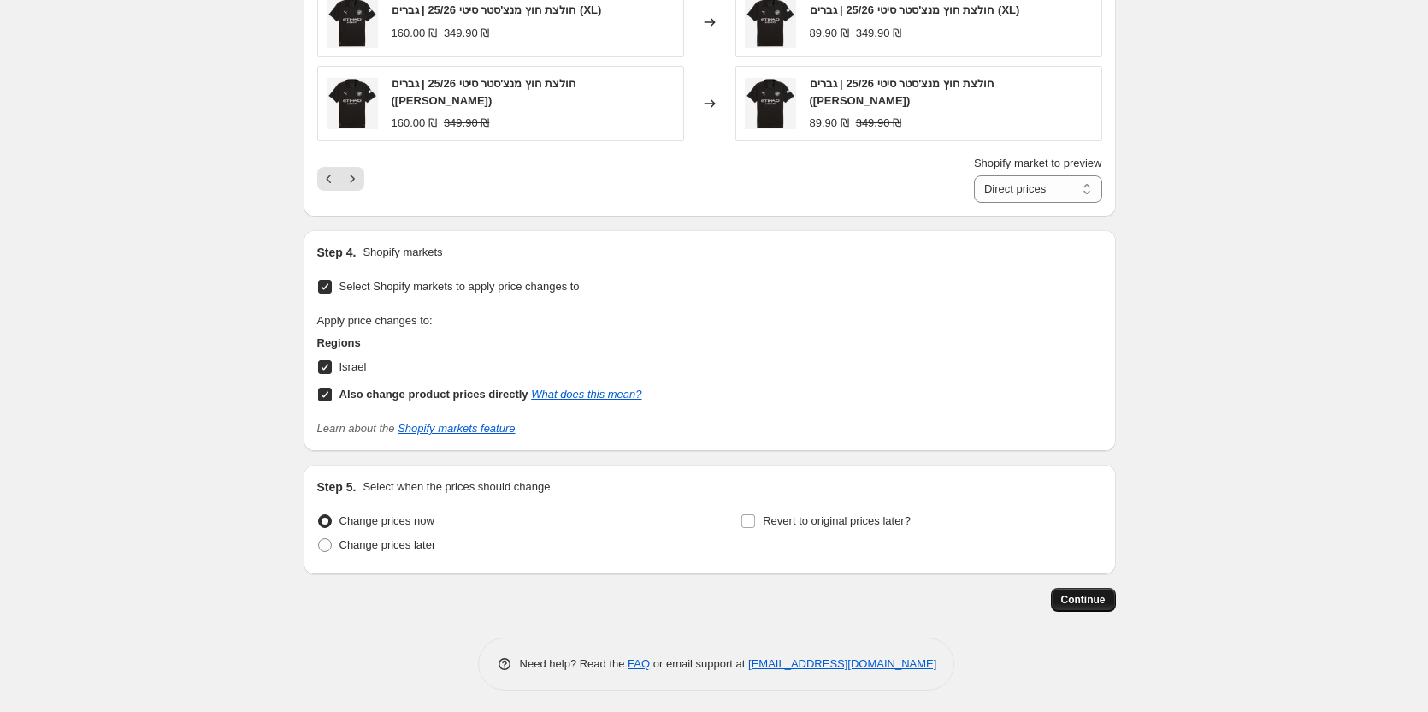
click at [1095, 600] on span "Continue" at bounding box center [1083, 600] width 44 height 14
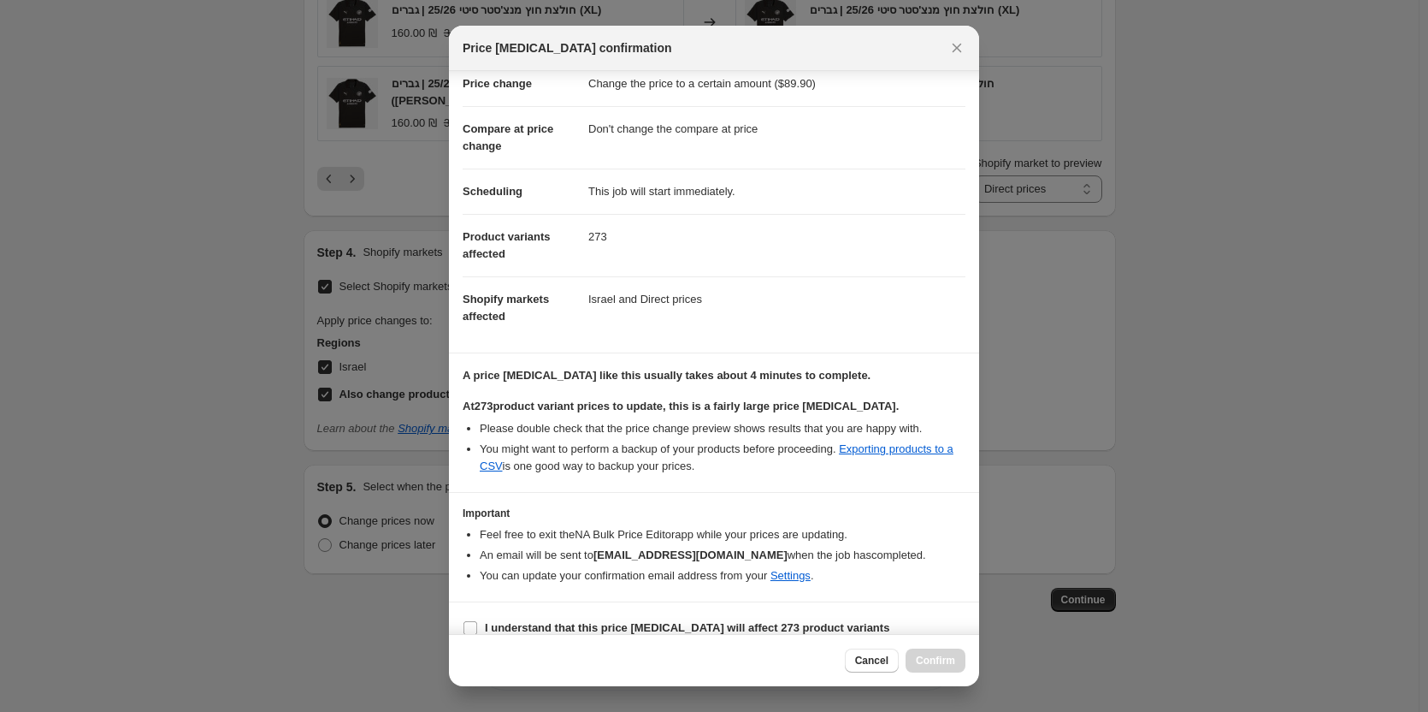
scroll to position [60, 0]
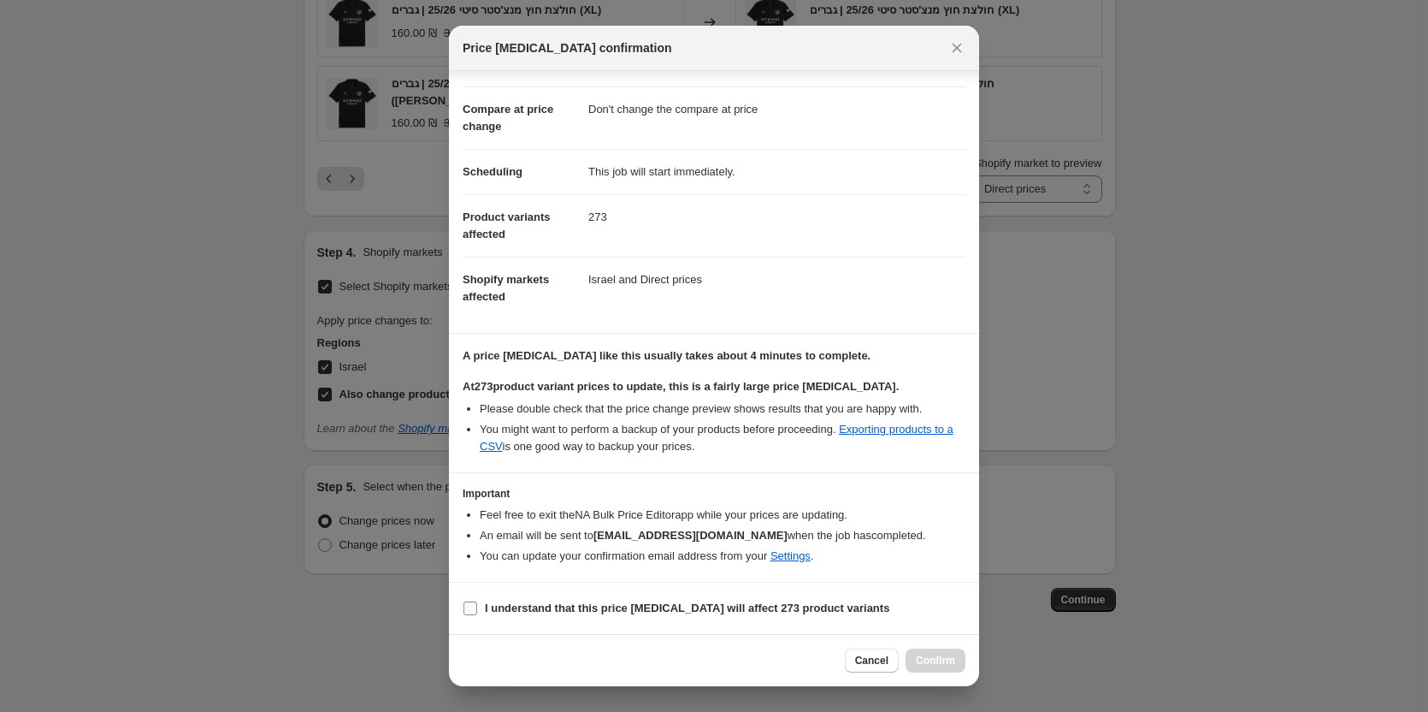
click at [522, 603] on b "I understand that this price [MEDICAL_DATA] will affect 273 product variants" at bounding box center [687, 607] width 405 height 13
click at [477, 603] on input "I understand that this price [MEDICAL_DATA] will affect 273 product variants" at bounding box center [471, 608] width 14 height 14
checkbox input "true"
click at [943, 653] on button "Confirm" at bounding box center [936, 660] width 60 height 24
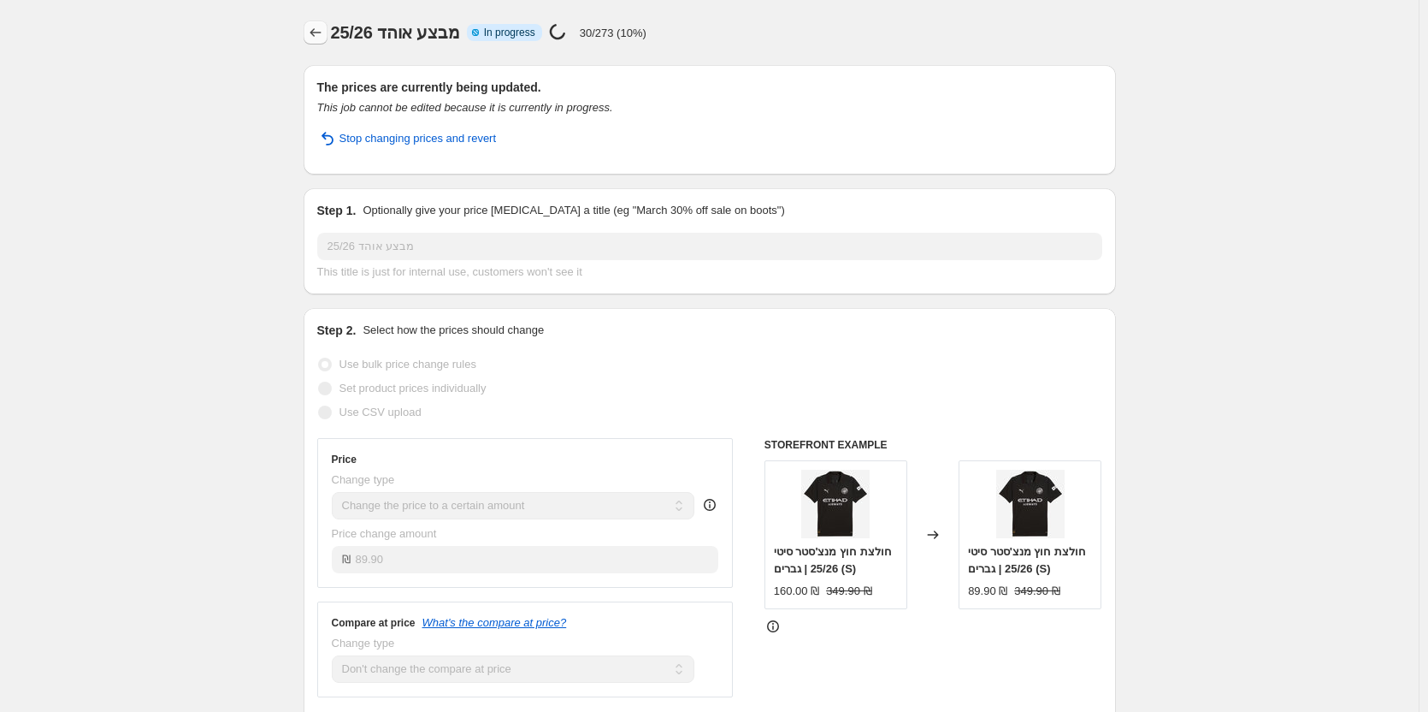
click at [324, 33] on icon "Price change jobs" at bounding box center [315, 32] width 17 height 17
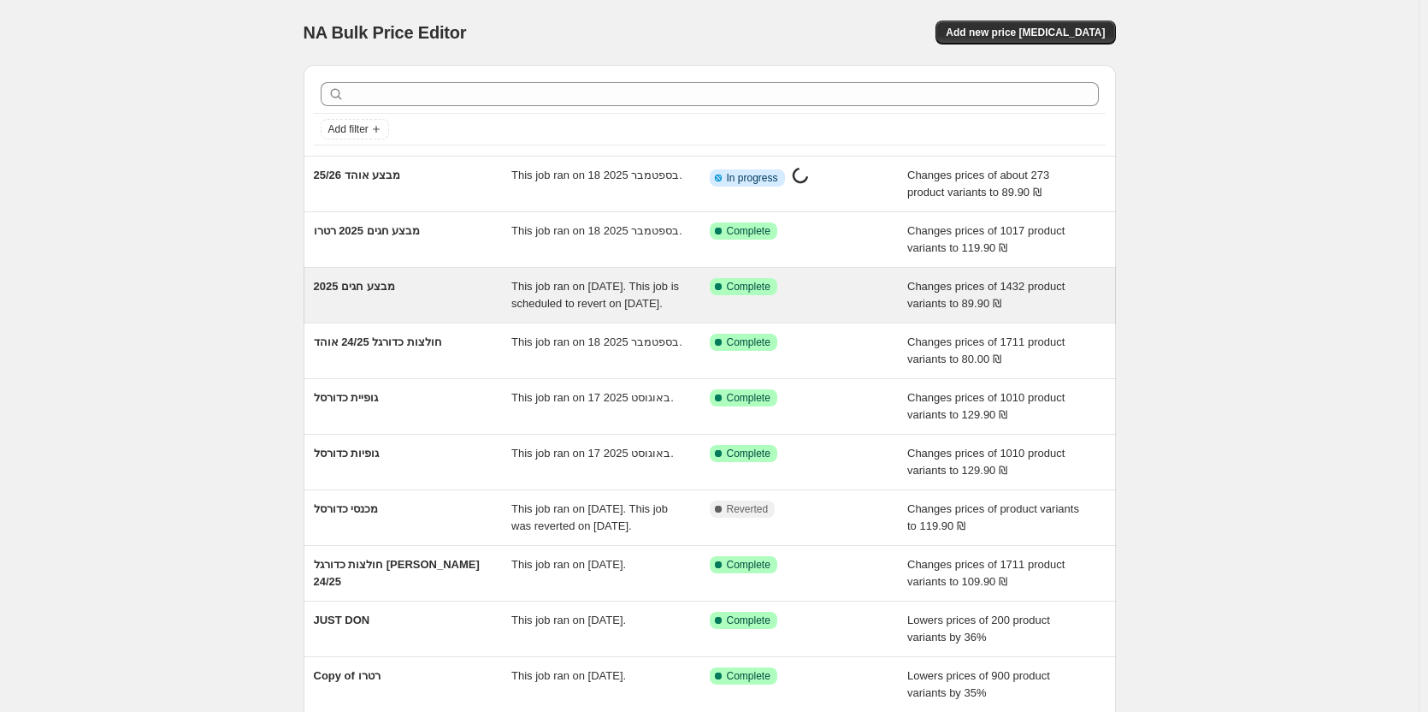
click at [376, 293] on div "מבצע חגים 2025" at bounding box center [413, 295] width 198 height 34
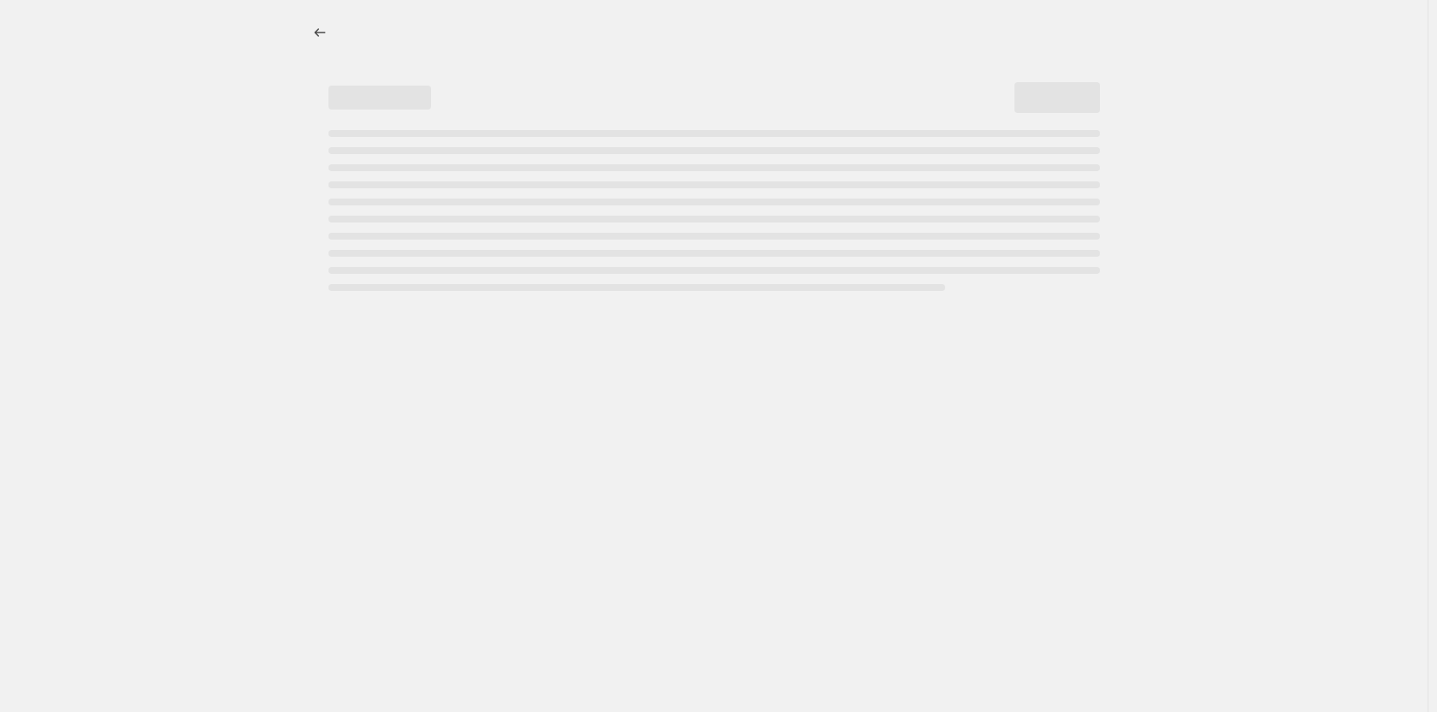
select select "no_change"
select select "tag"
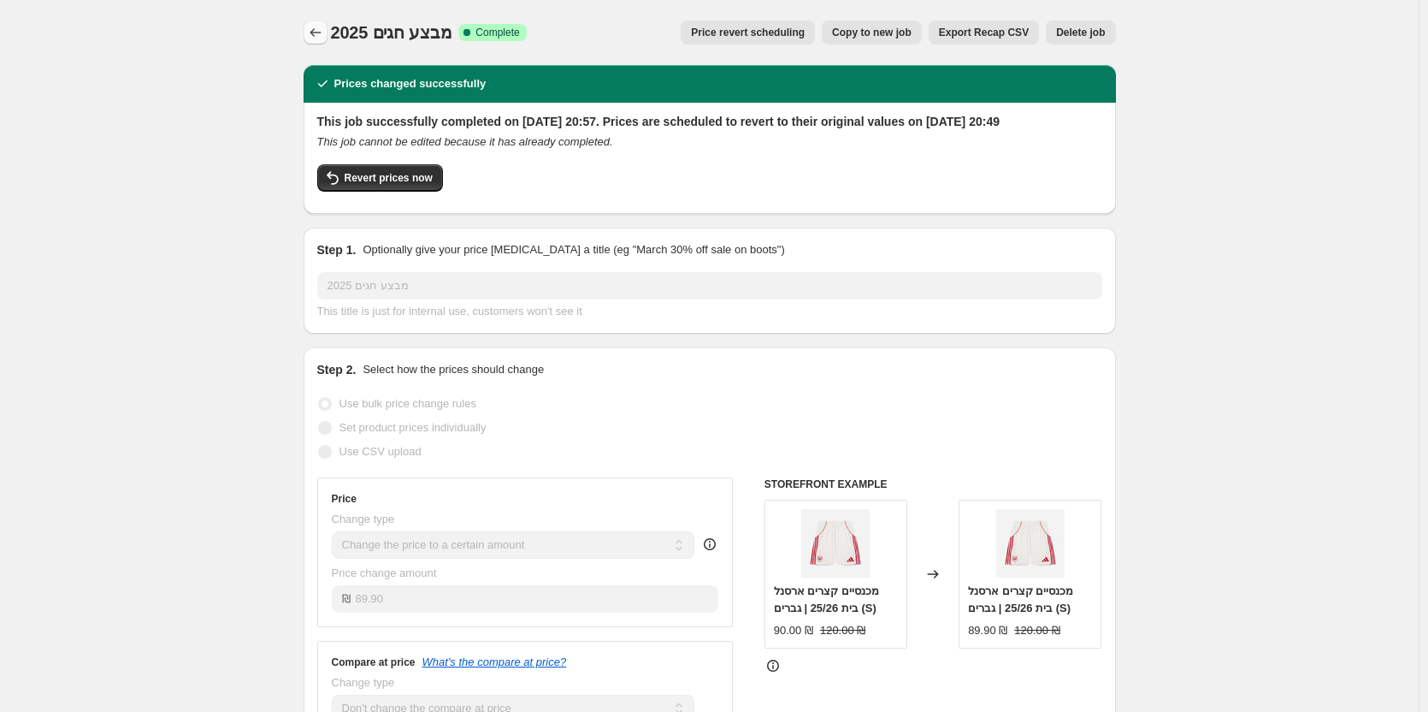
click at [324, 37] on icon "Price change jobs" at bounding box center [315, 32] width 17 height 17
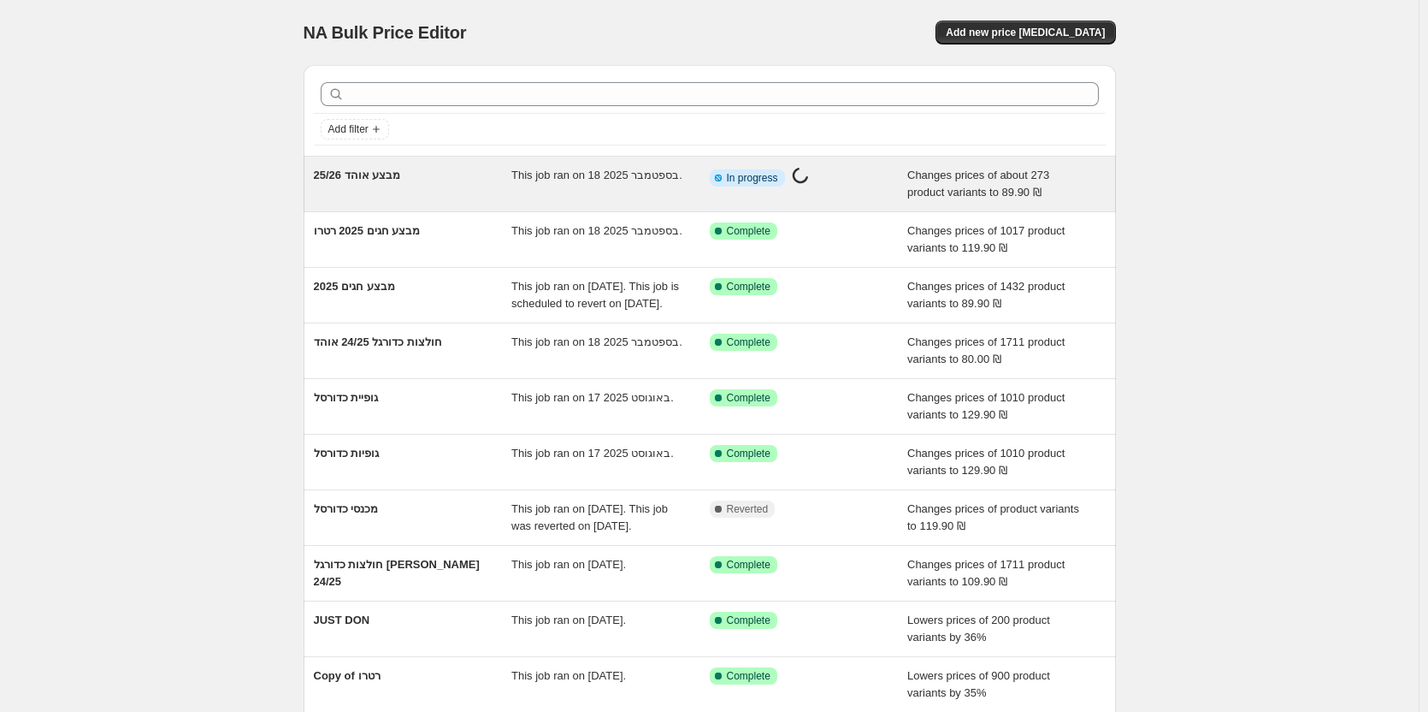
click at [450, 175] on div "מבצע אוהד 25/26" at bounding box center [413, 184] width 198 height 34
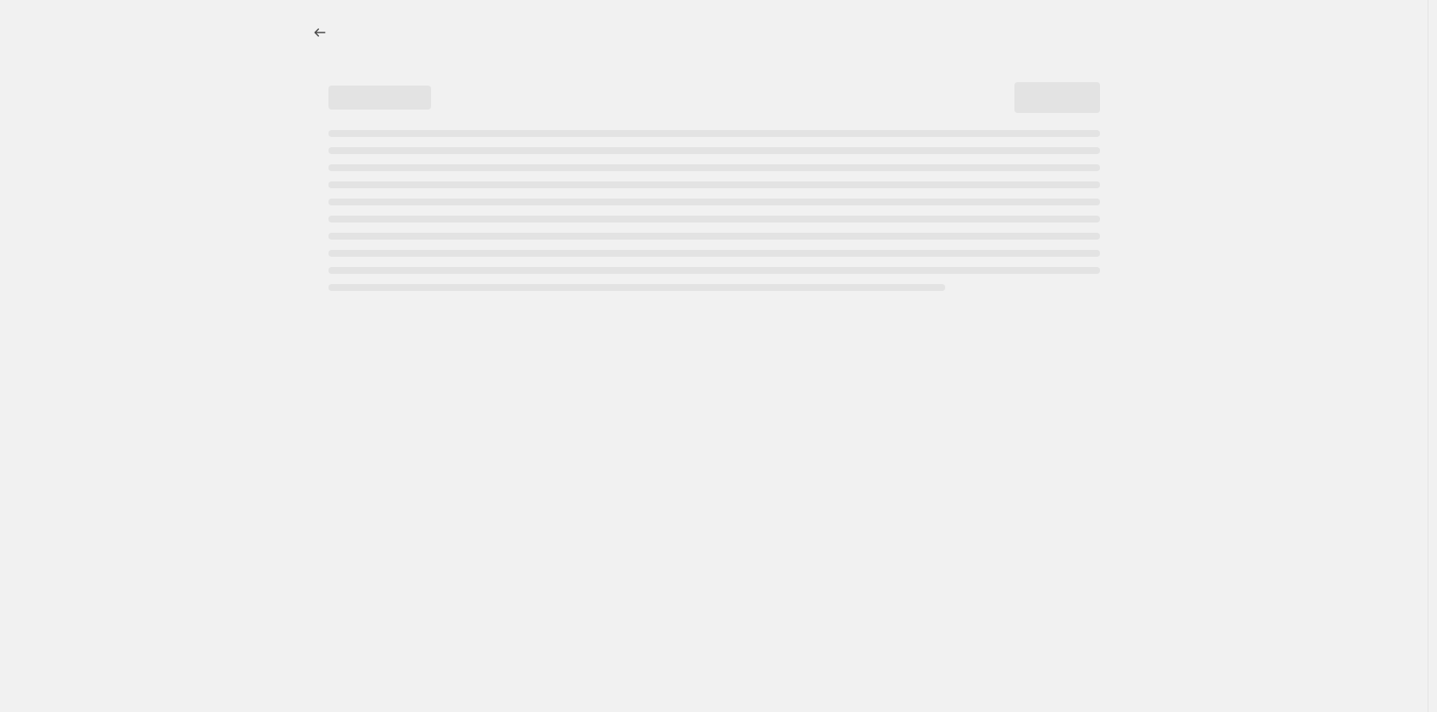
select select "no_change"
select select "tag"
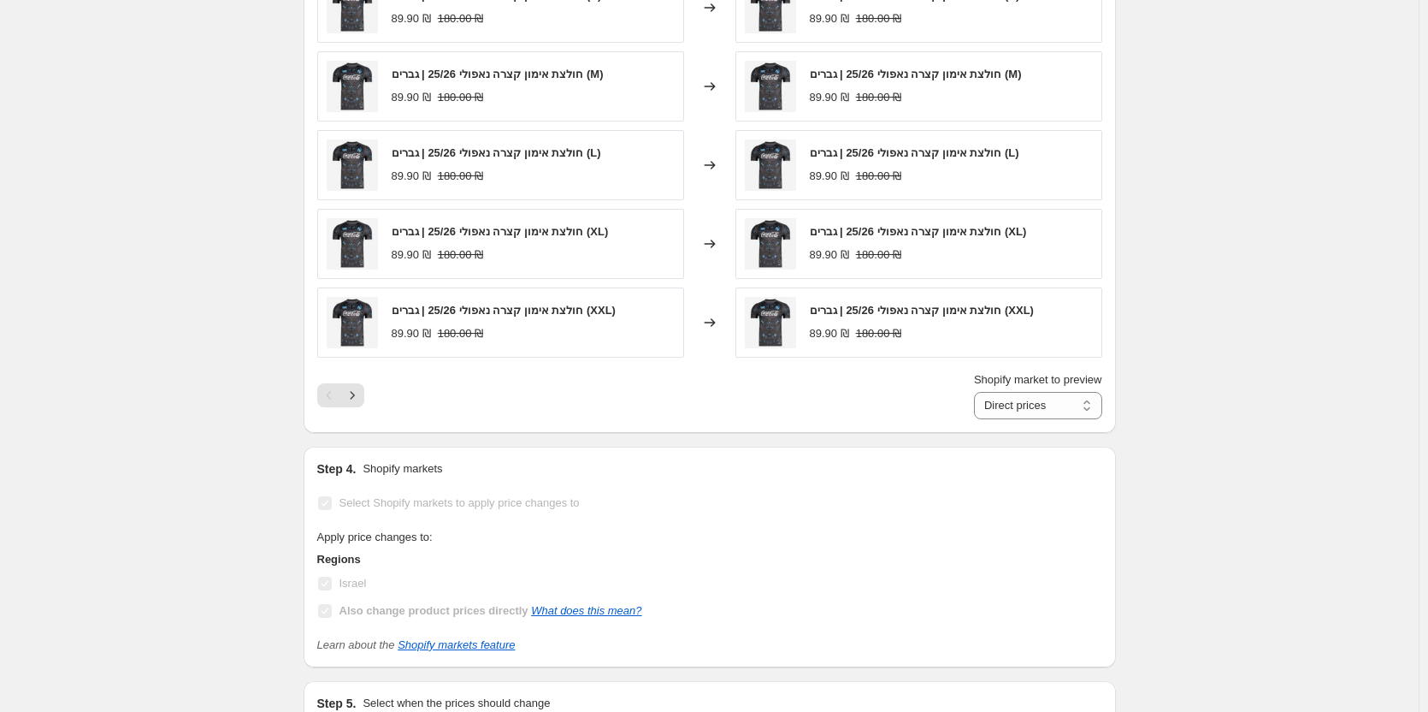
scroll to position [1283, 0]
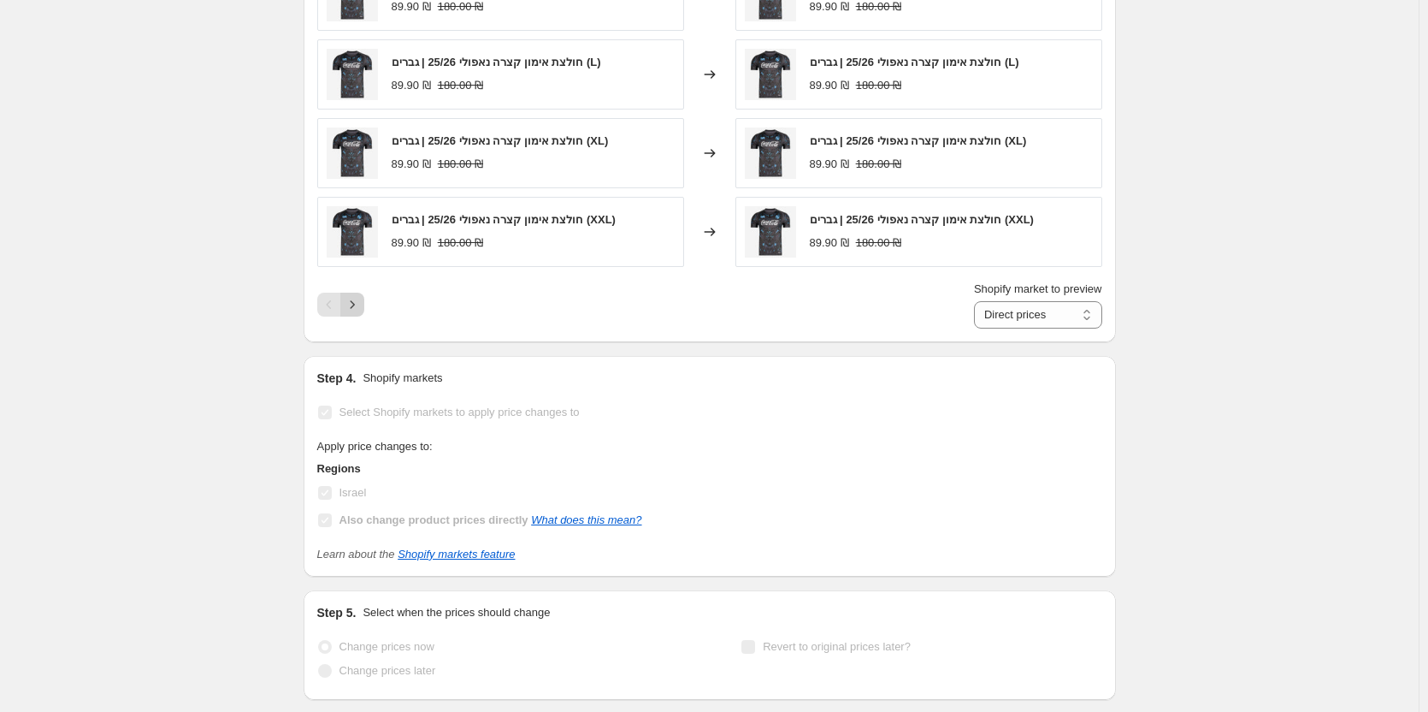
click at [358, 310] on icon "Next" at bounding box center [352, 304] width 17 height 17
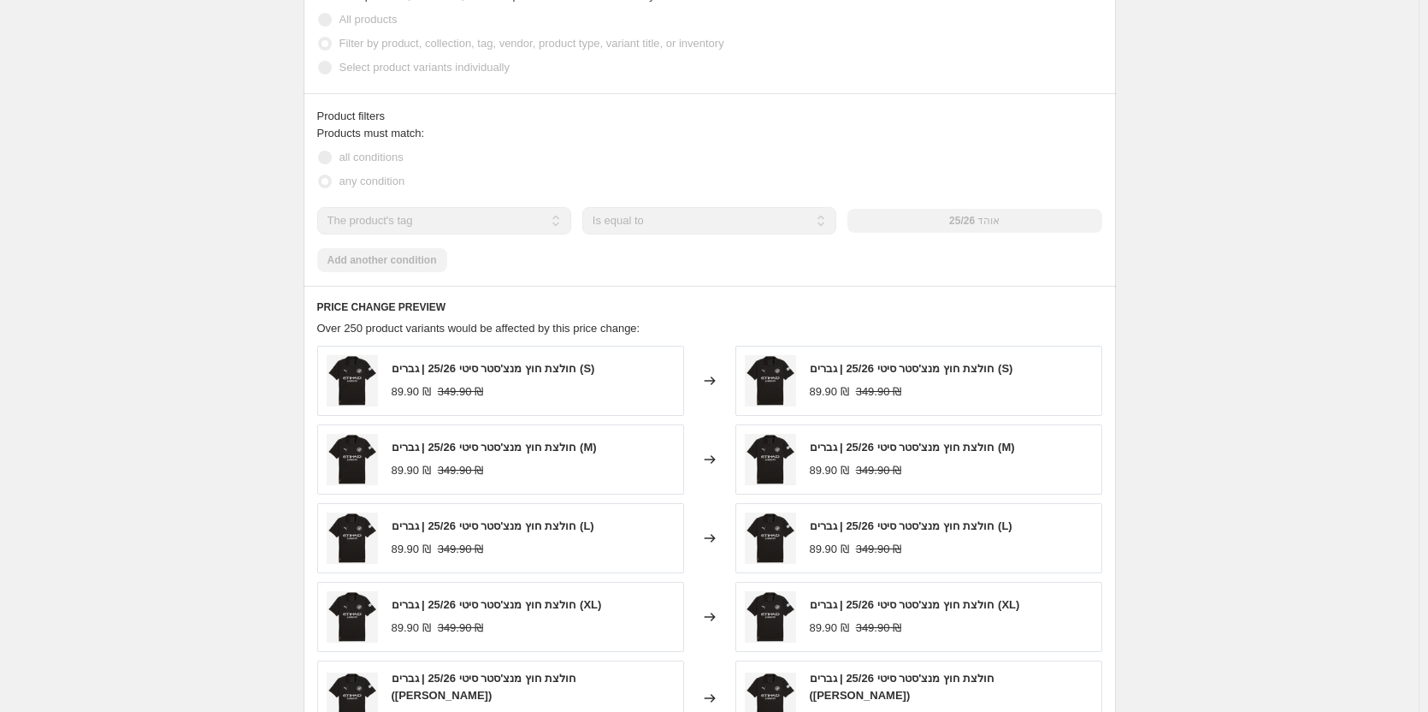
scroll to position [0, 0]
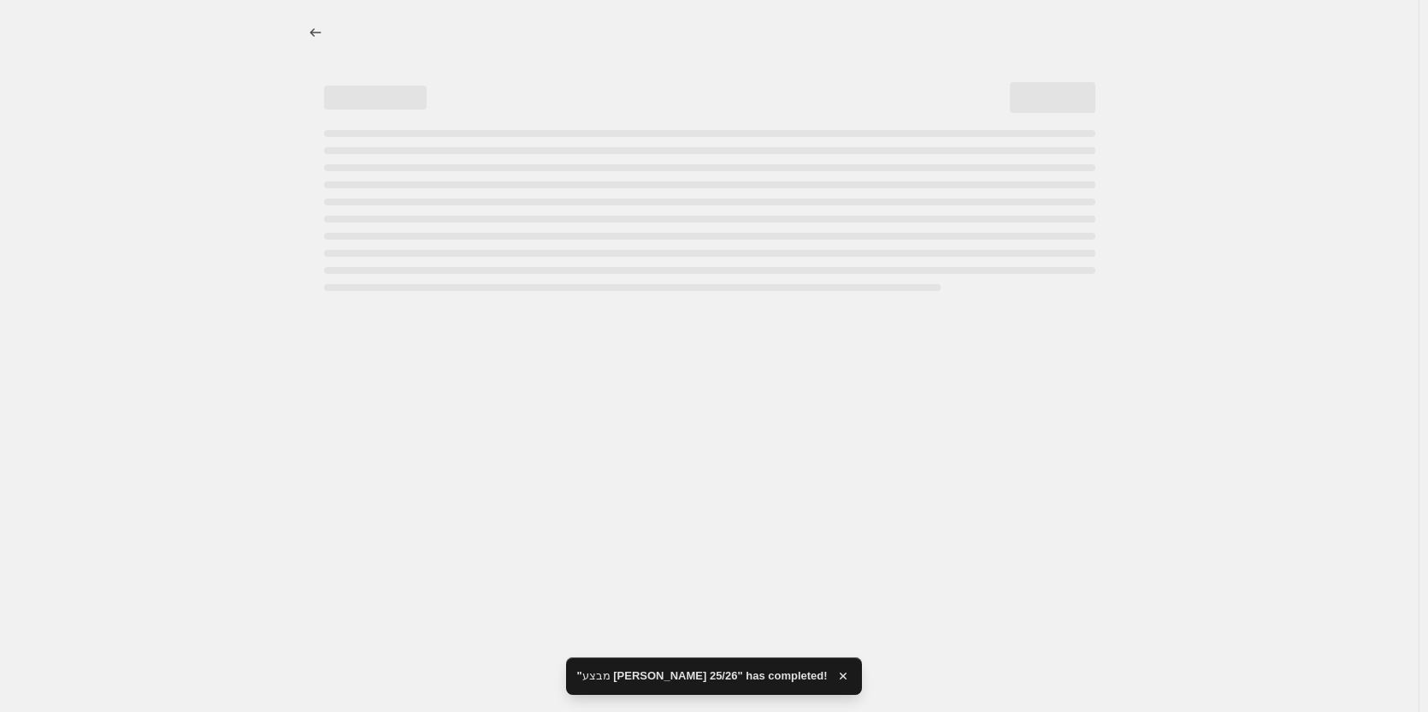
select select "no_change"
select select "tag"
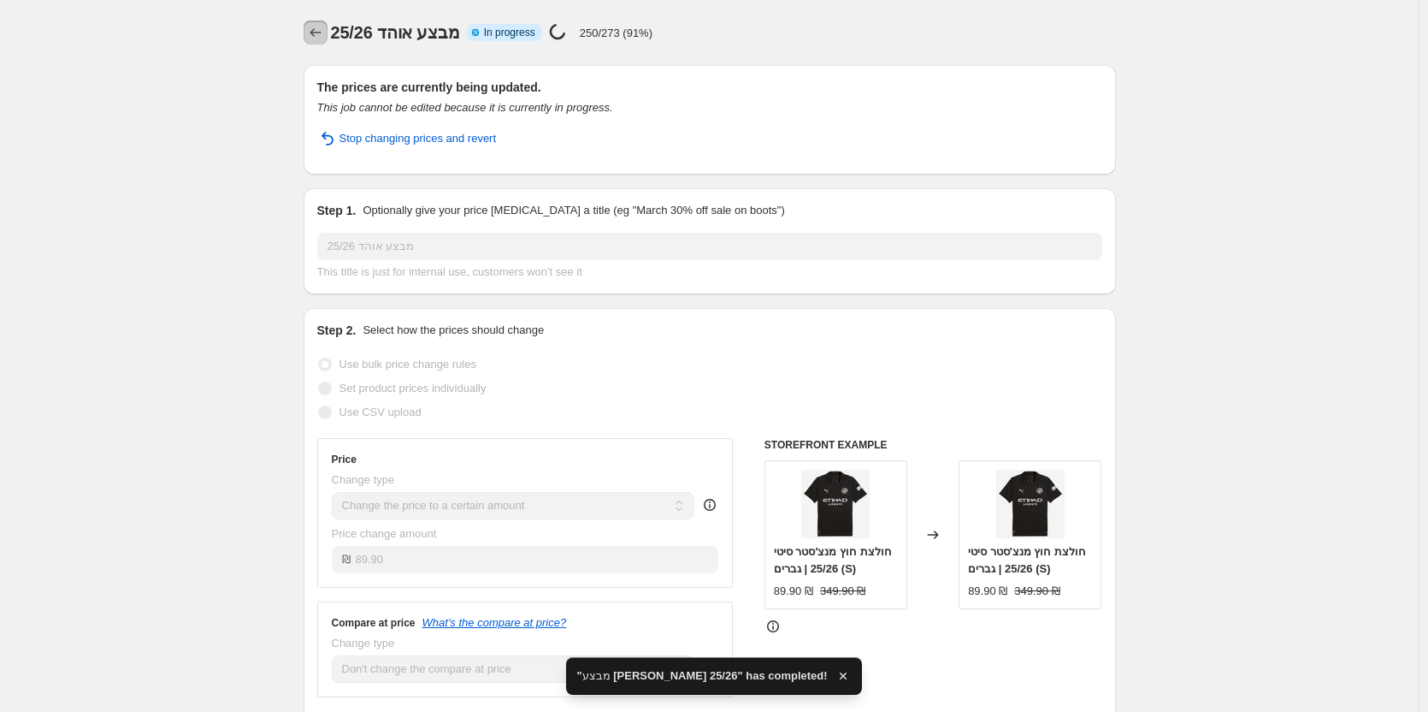
click at [322, 35] on icon "Price change jobs" at bounding box center [315, 32] width 17 height 17
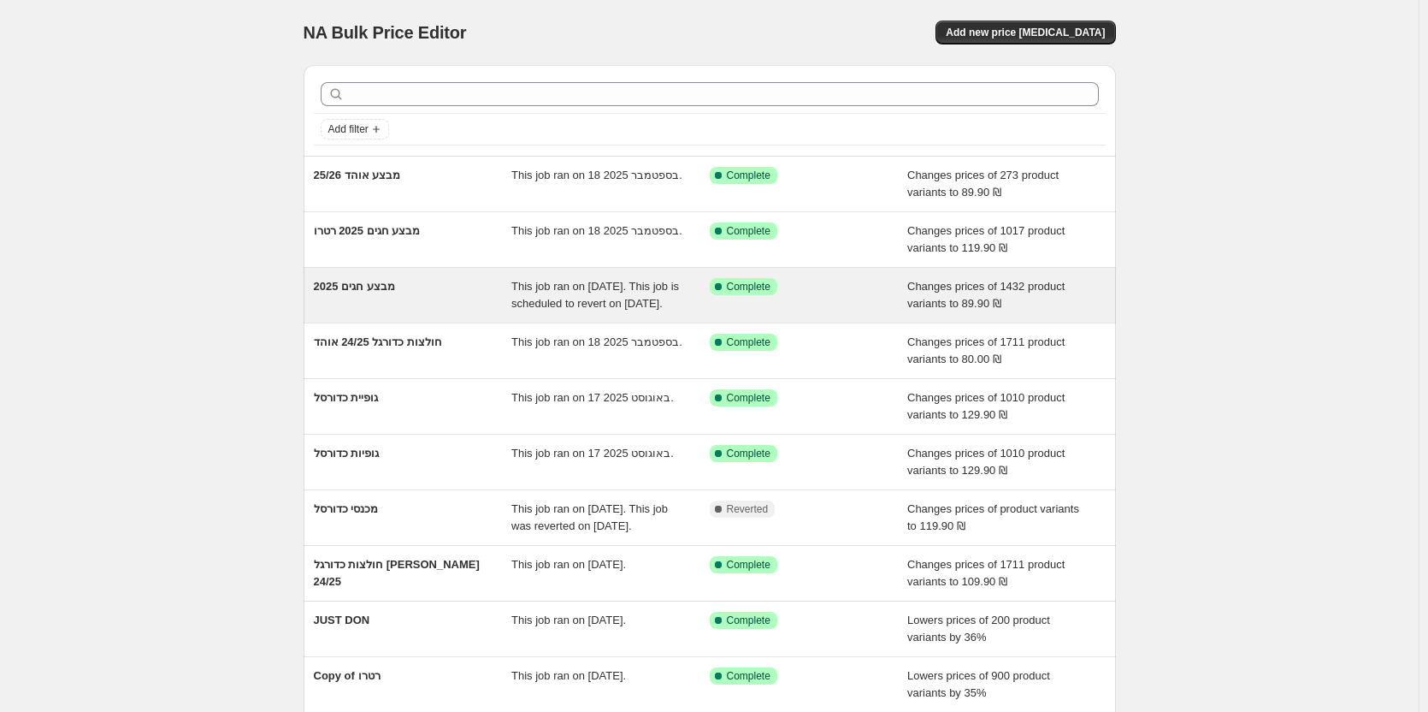
click at [379, 307] on div "מבצע חגים 2025" at bounding box center [413, 295] width 198 height 34
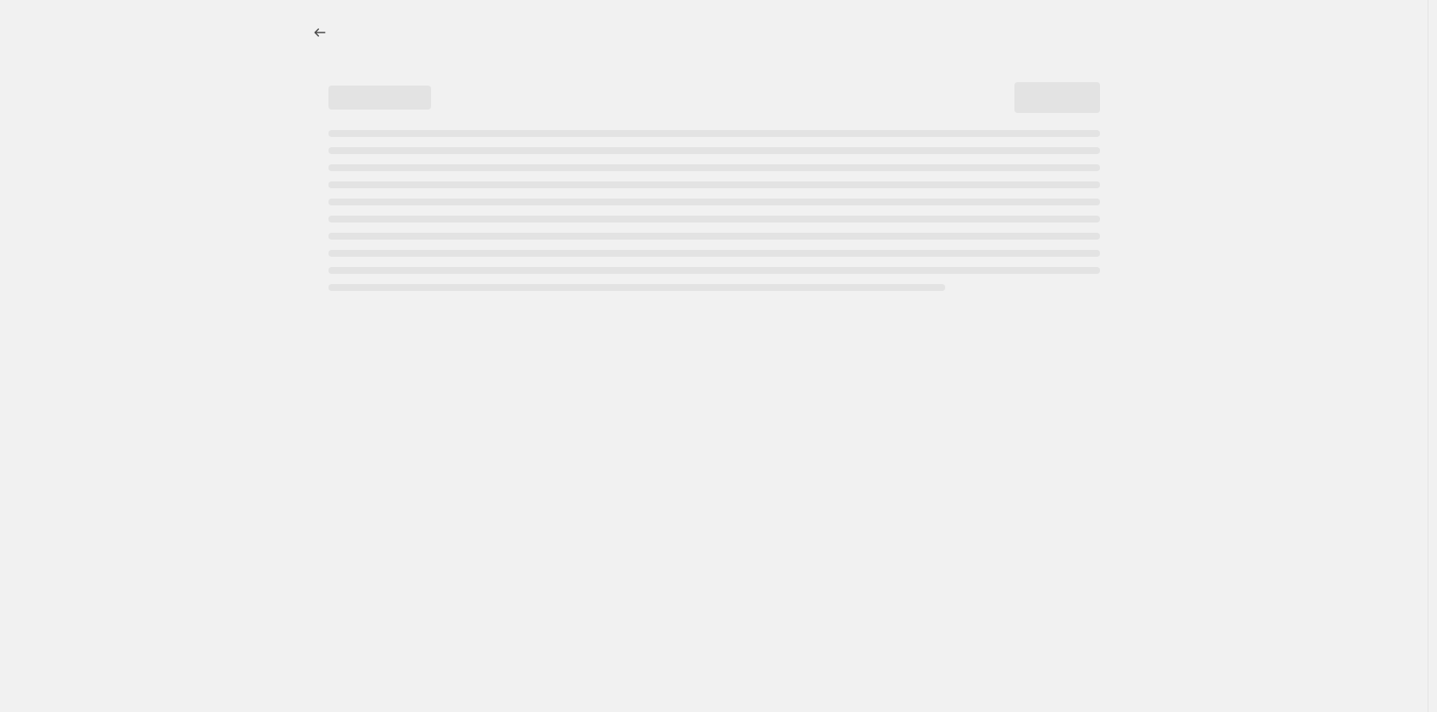
select select "no_change"
select select "tag"
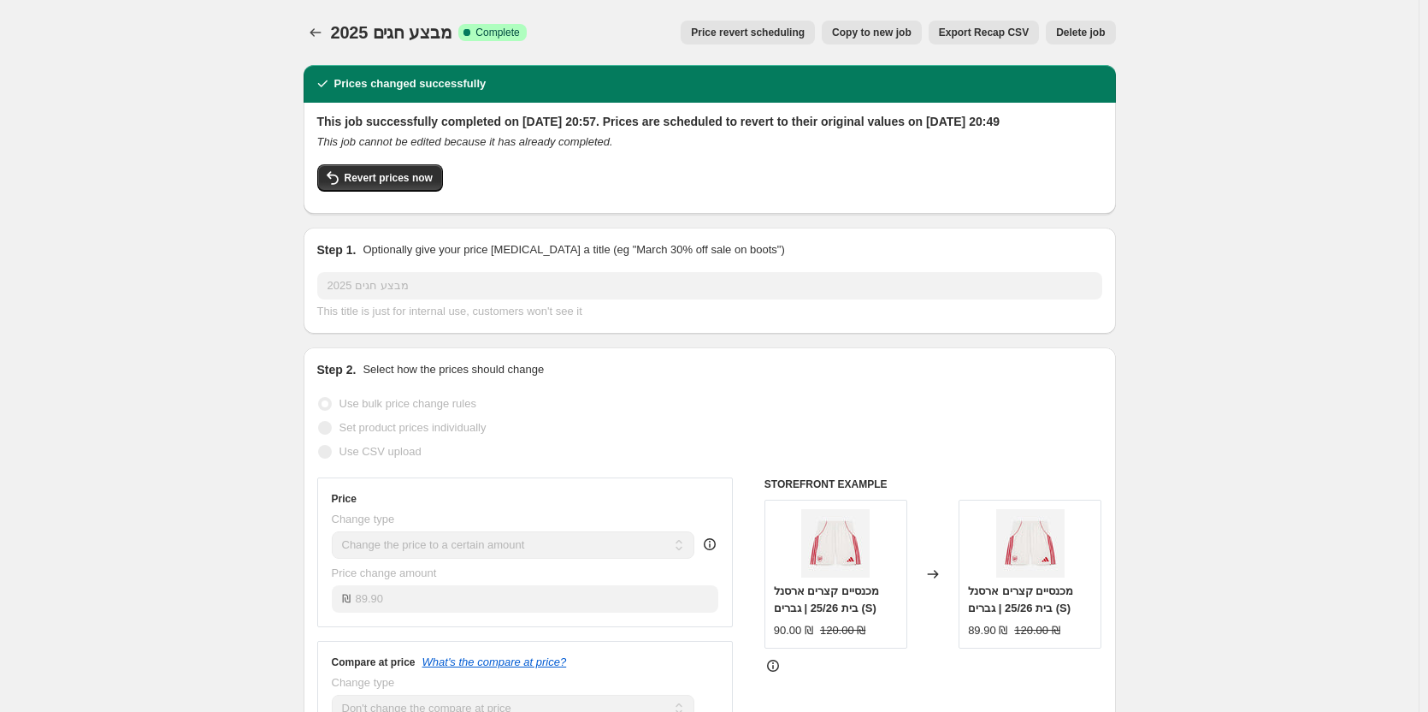
click at [1103, 31] on span "Delete job" at bounding box center [1080, 33] width 49 height 14
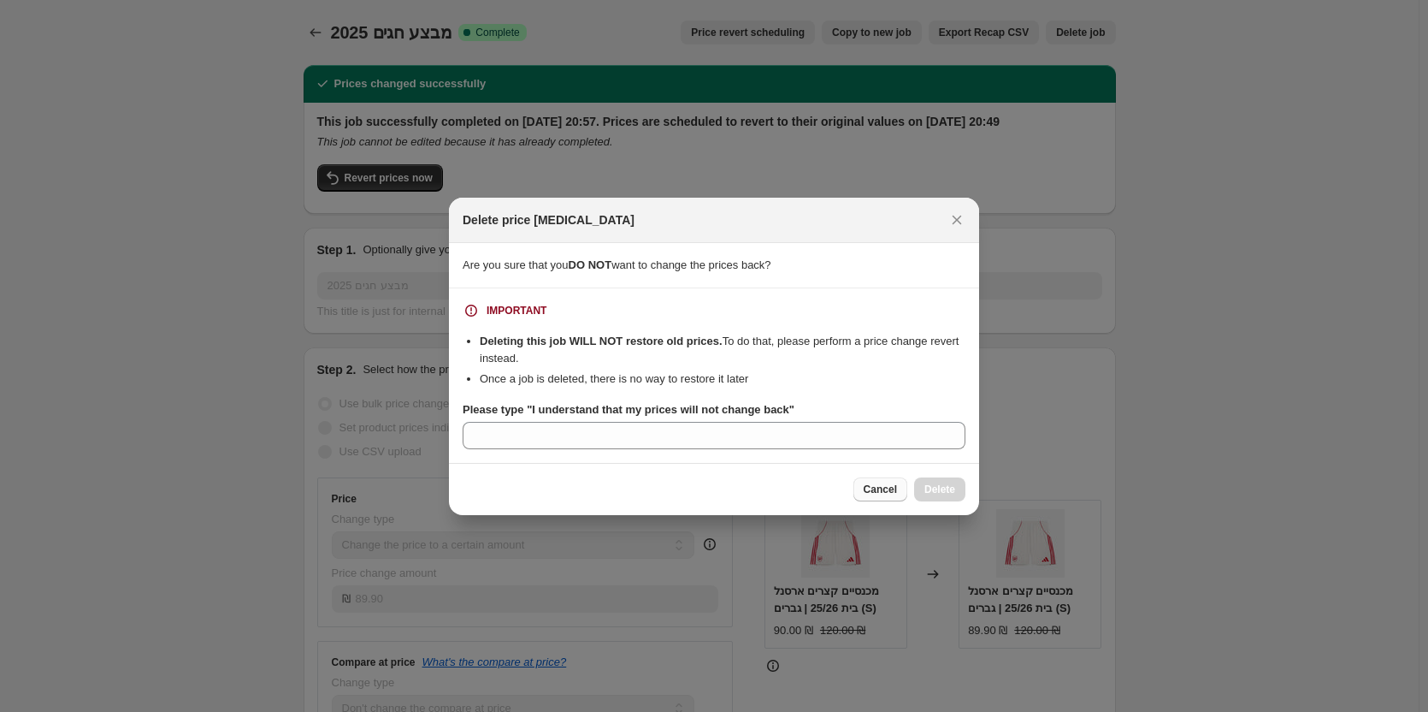
click at [875, 491] on span "Cancel" at bounding box center [880, 489] width 33 height 14
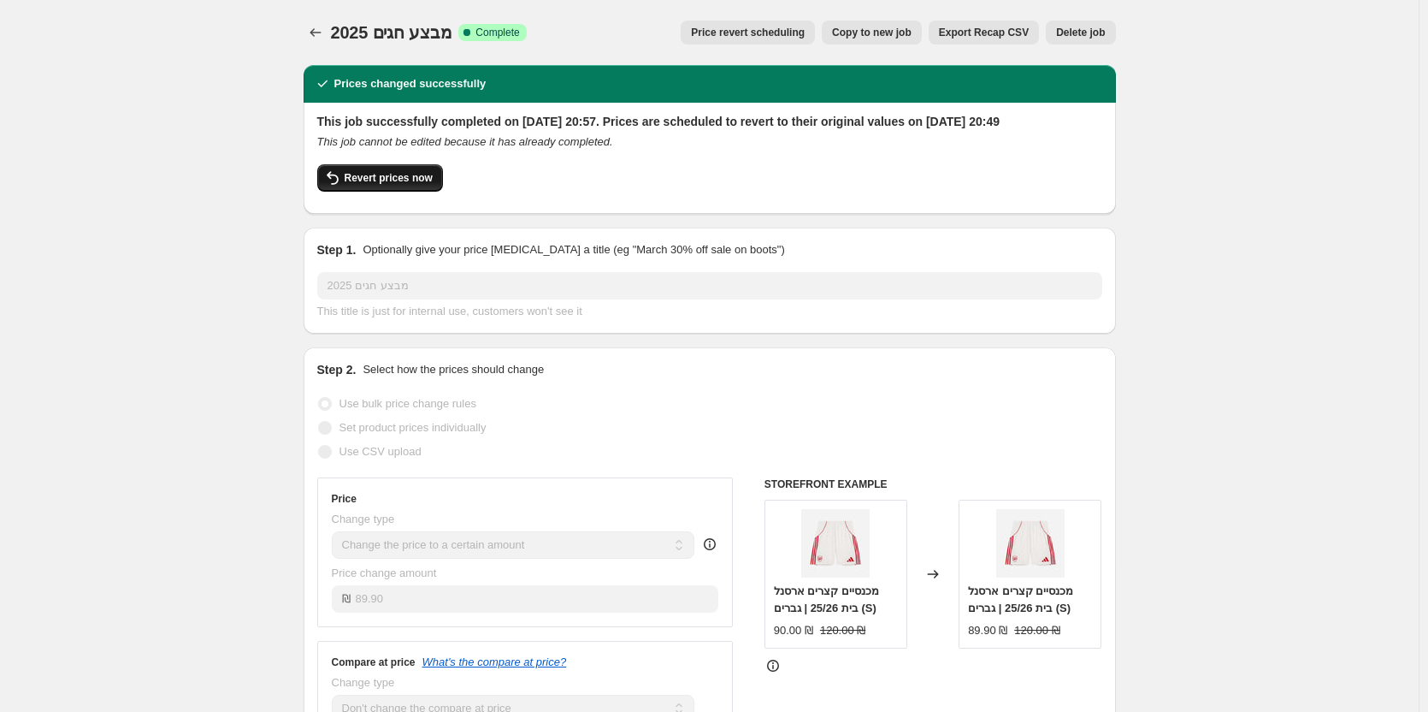
click at [378, 192] on button "Revert prices now" at bounding box center [380, 177] width 126 height 27
checkbox input "false"
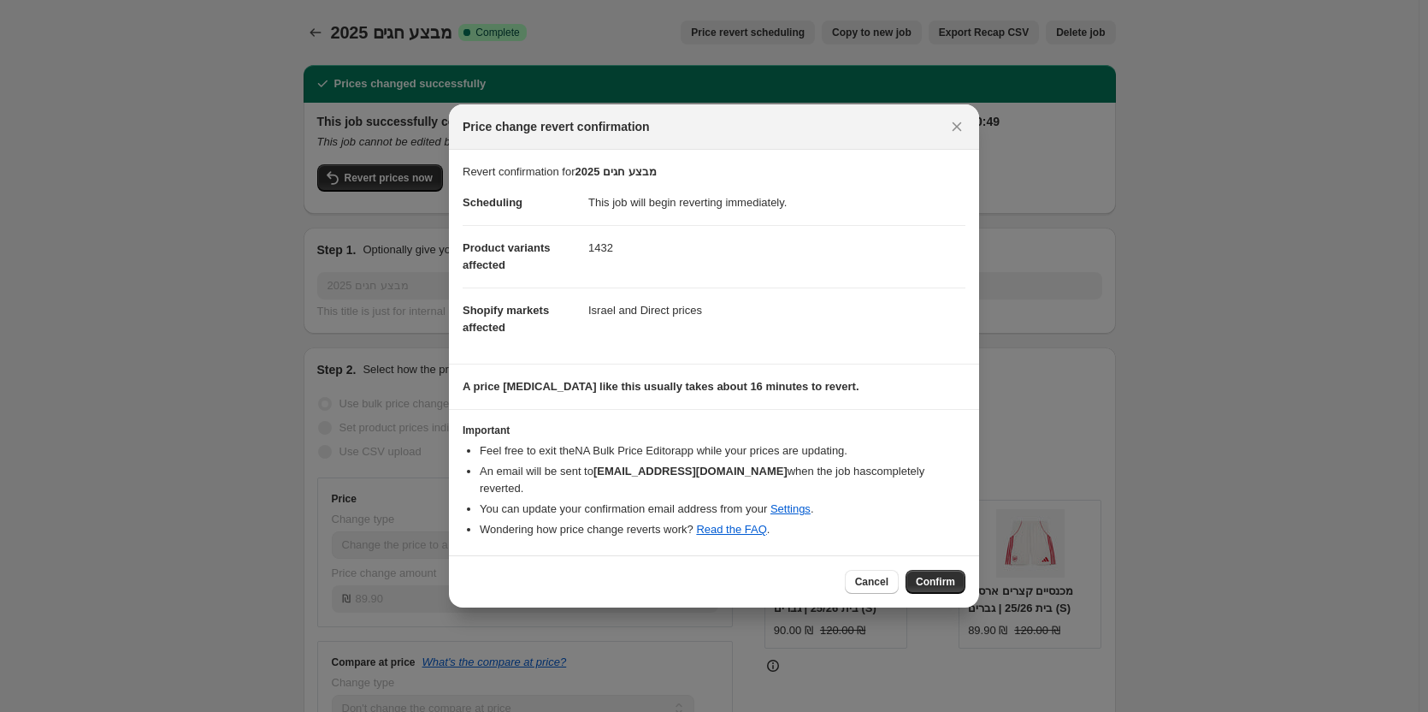
click at [936, 578] on span "Confirm" at bounding box center [935, 582] width 39 height 14
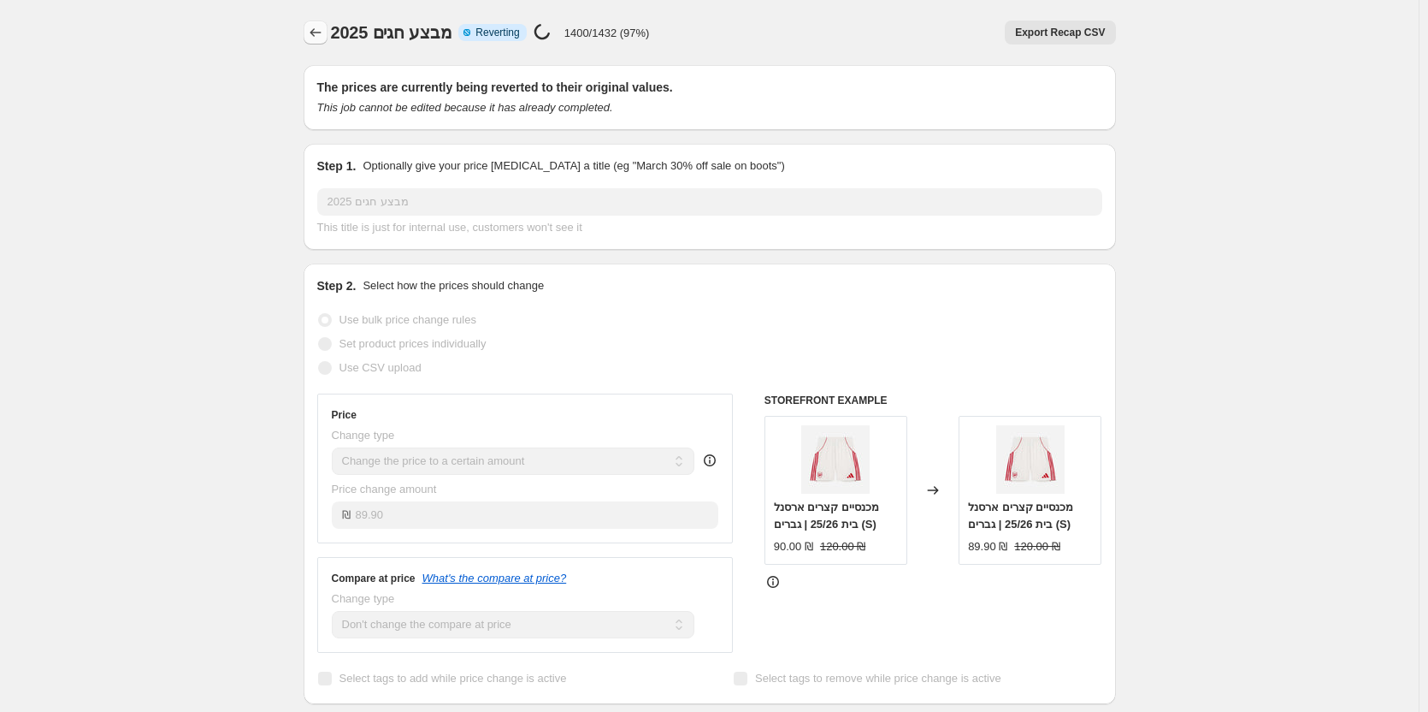
click at [324, 33] on icon "Price change jobs" at bounding box center [315, 32] width 17 height 17
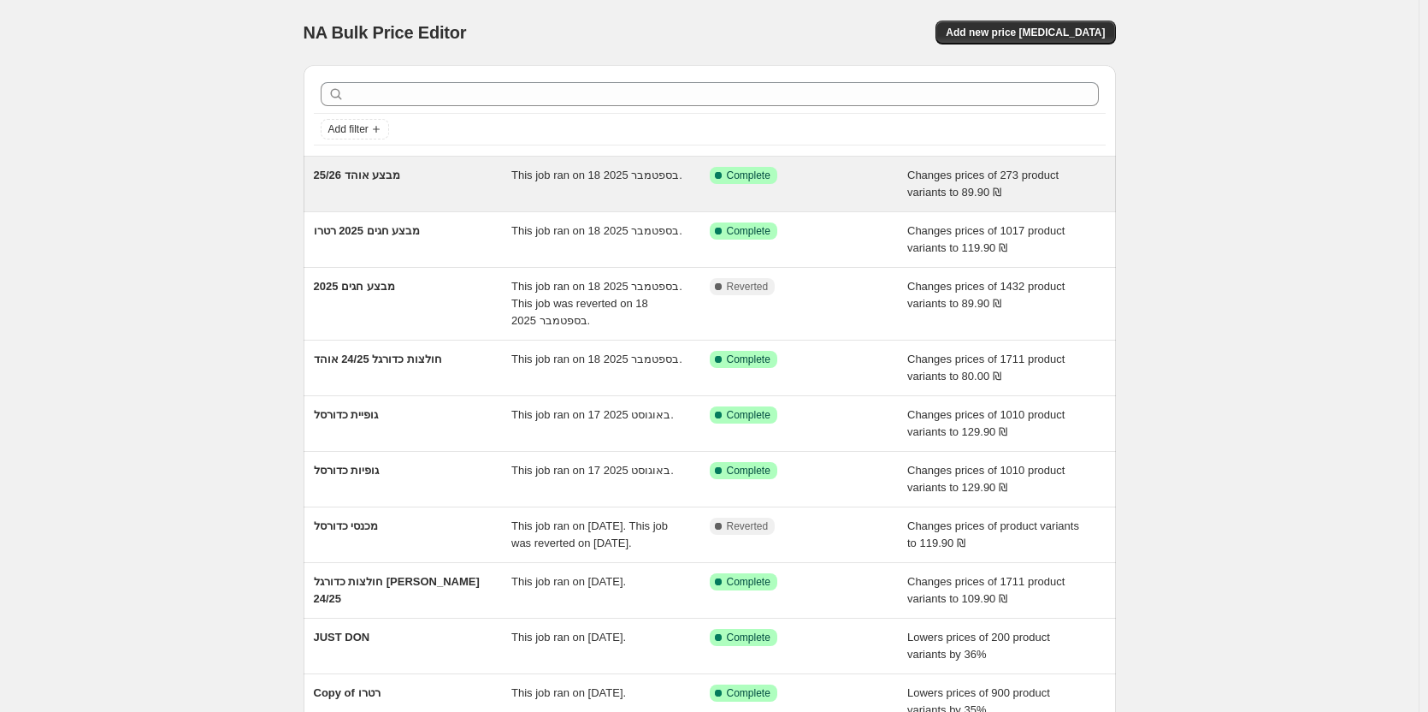
click at [365, 181] on span "מבצע אוהד 25/26" at bounding box center [357, 175] width 87 height 13
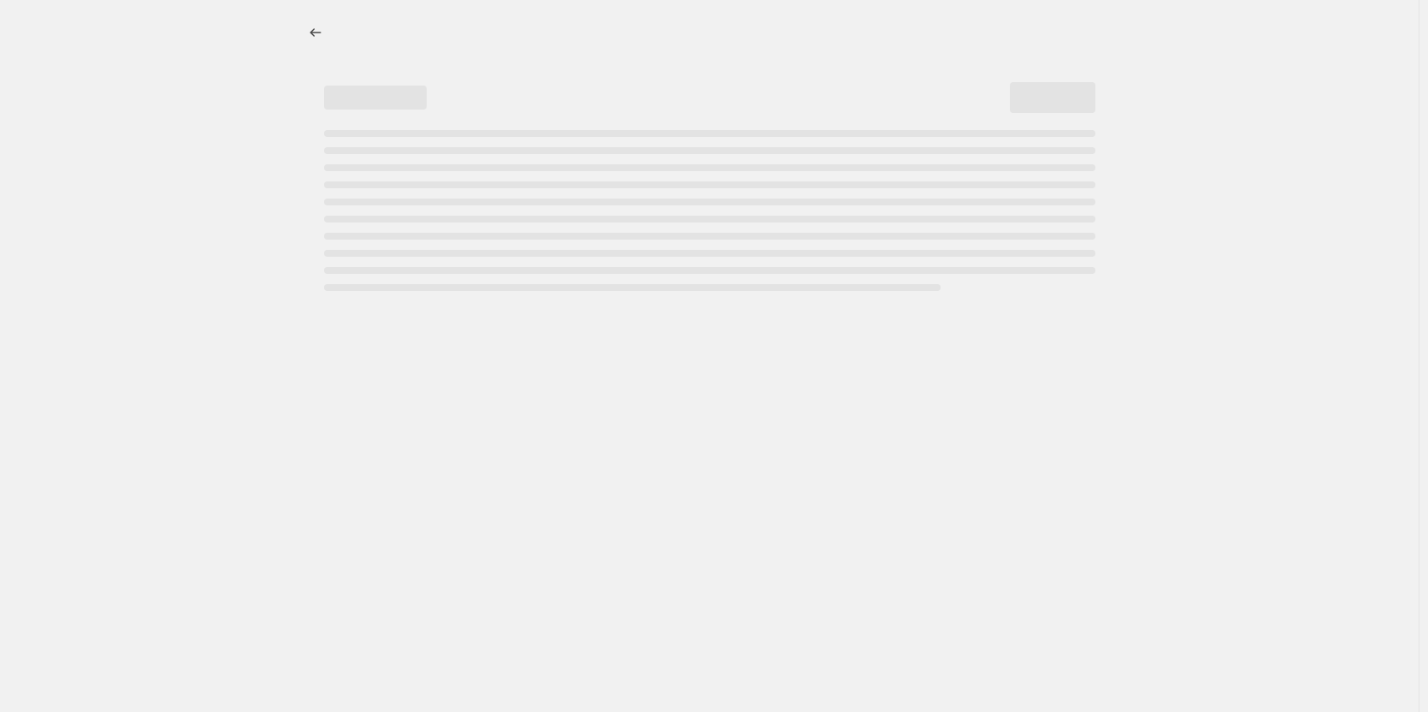
select select "no_change"
select select "tag"
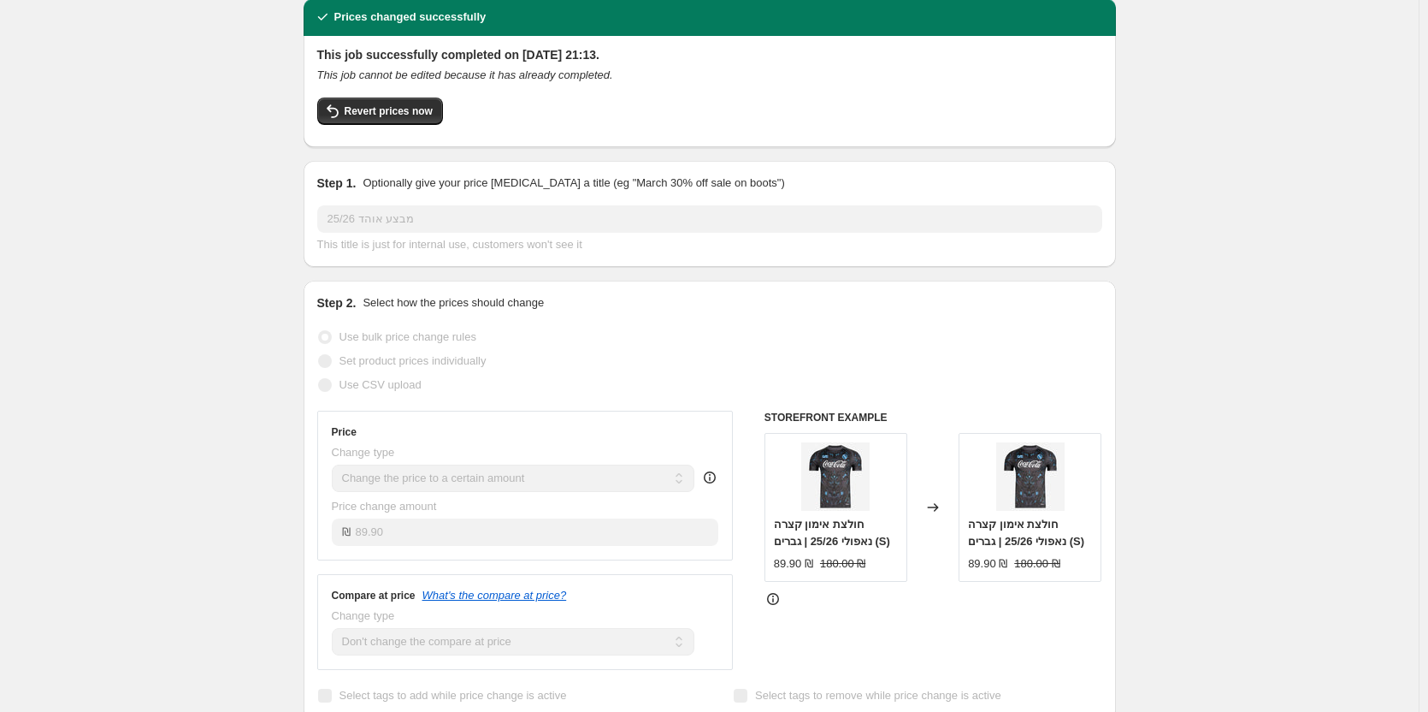
scroll to position [86, 0]
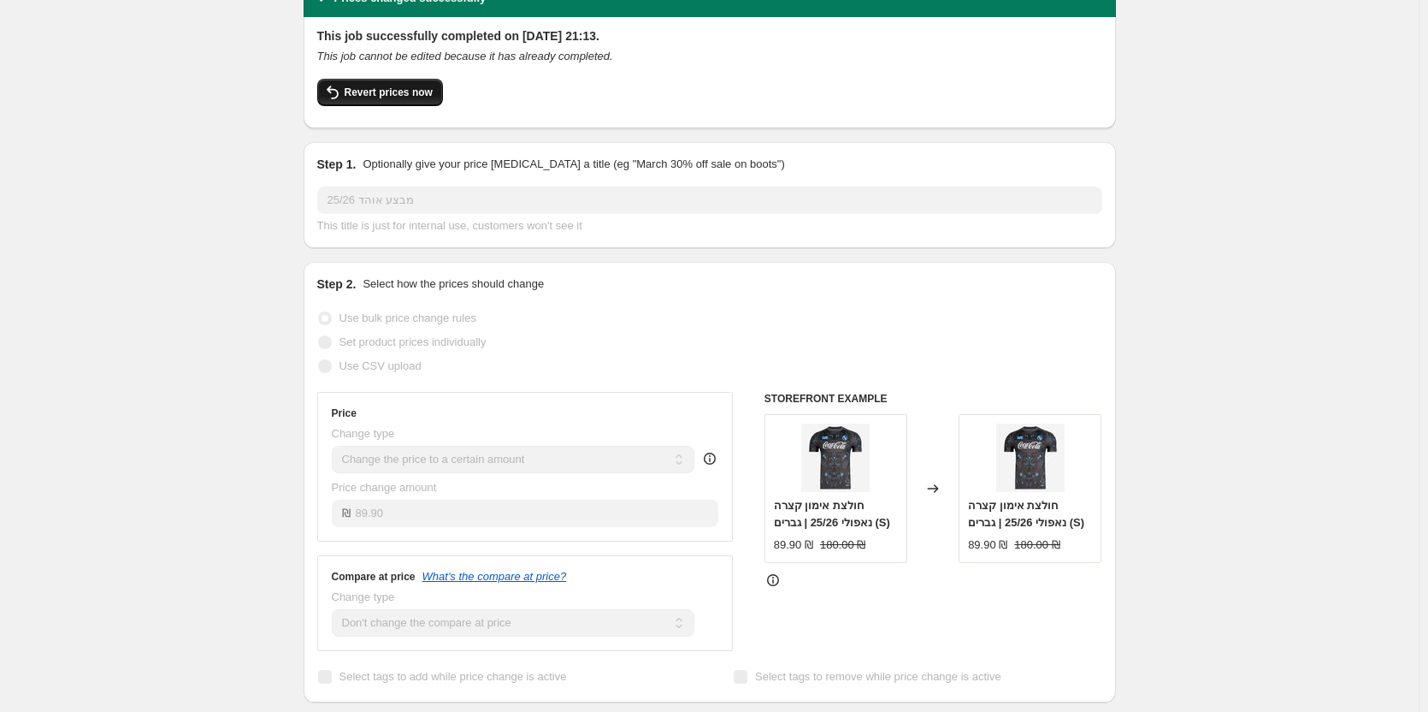
click at [386, 92] on span "Revert prices now" at bounding box center [389, 93] width 88 height 14
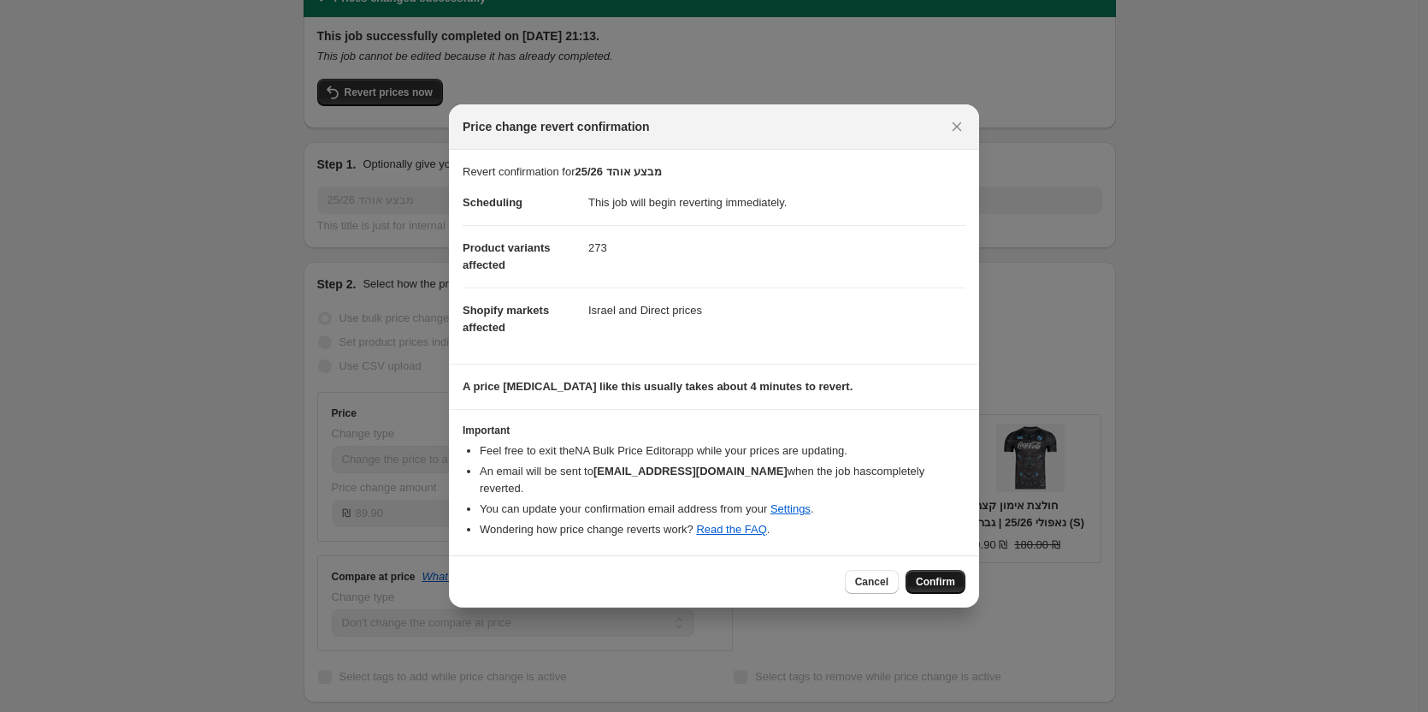
click at [931, 577] on span "Confirm" at bounding box center [935, 582] width 39 height 14
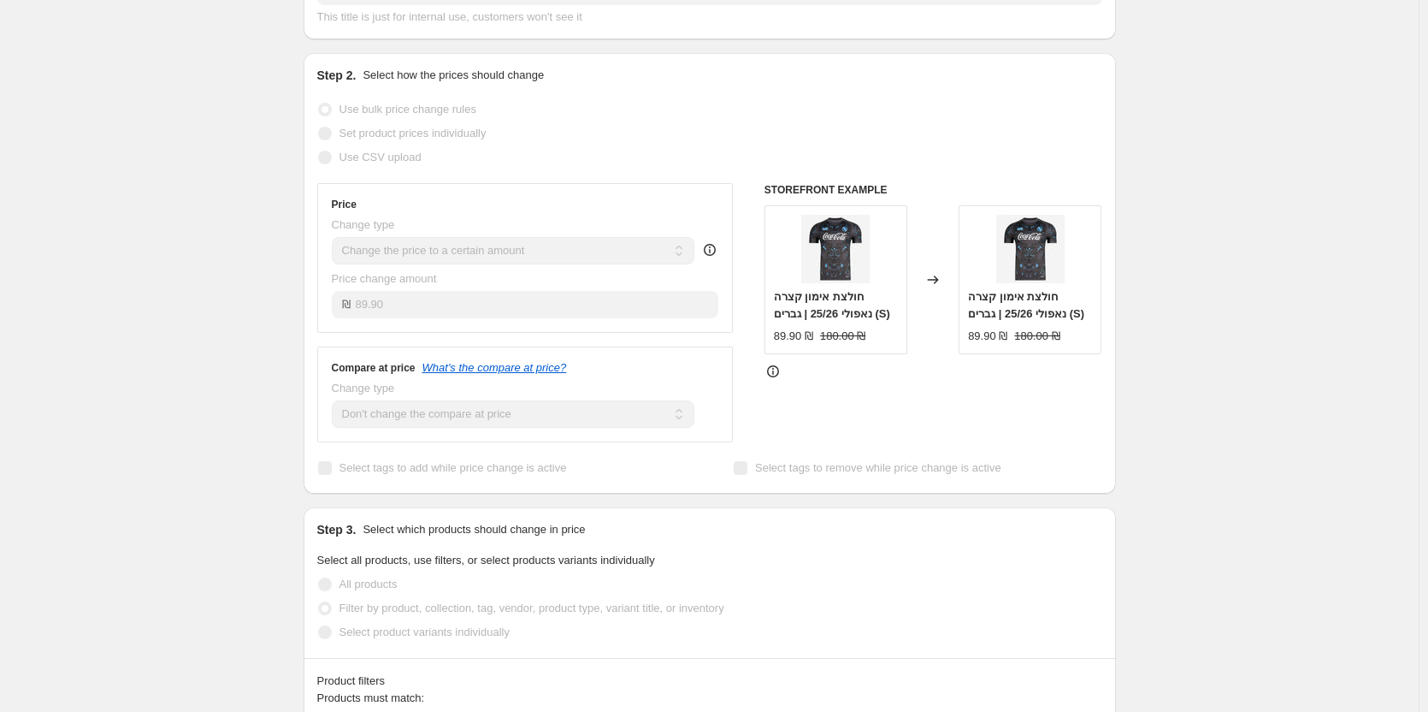
scroll to position [0, 0]
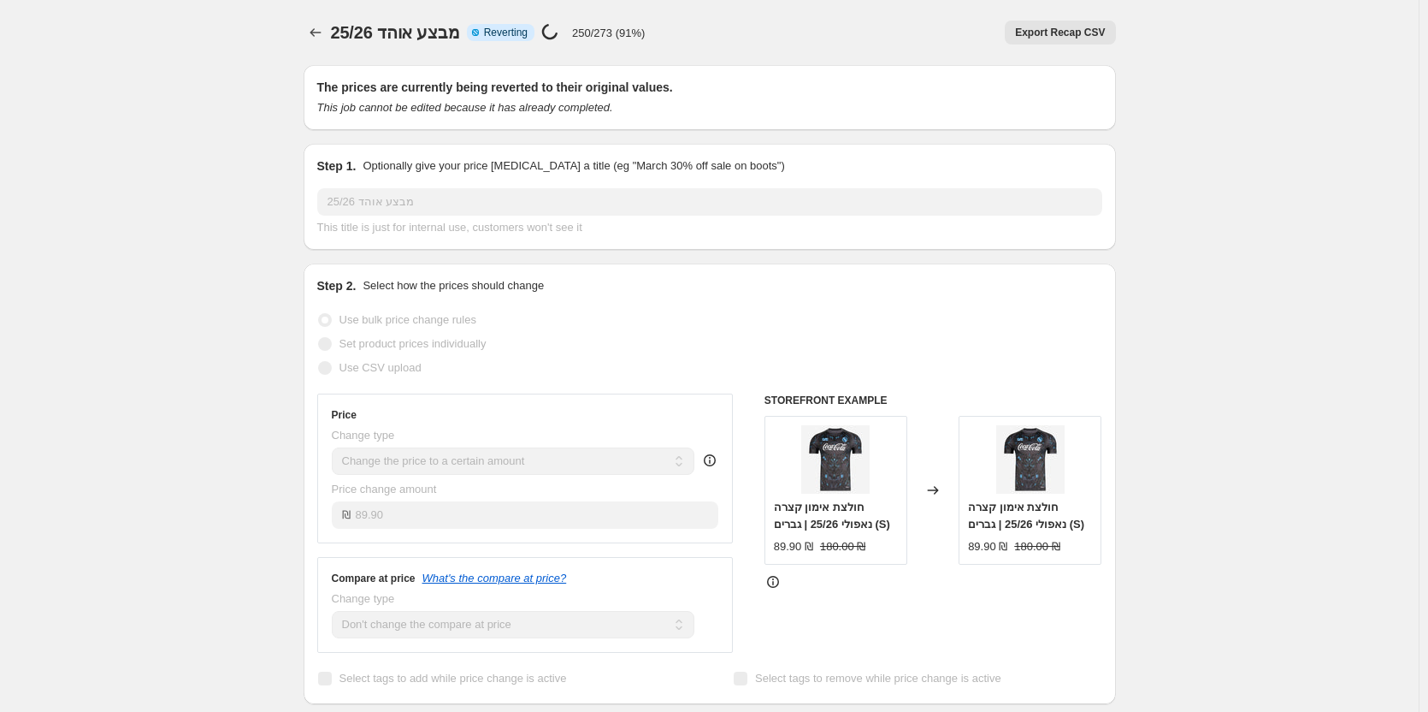
select select "no_change"
select select "tag"
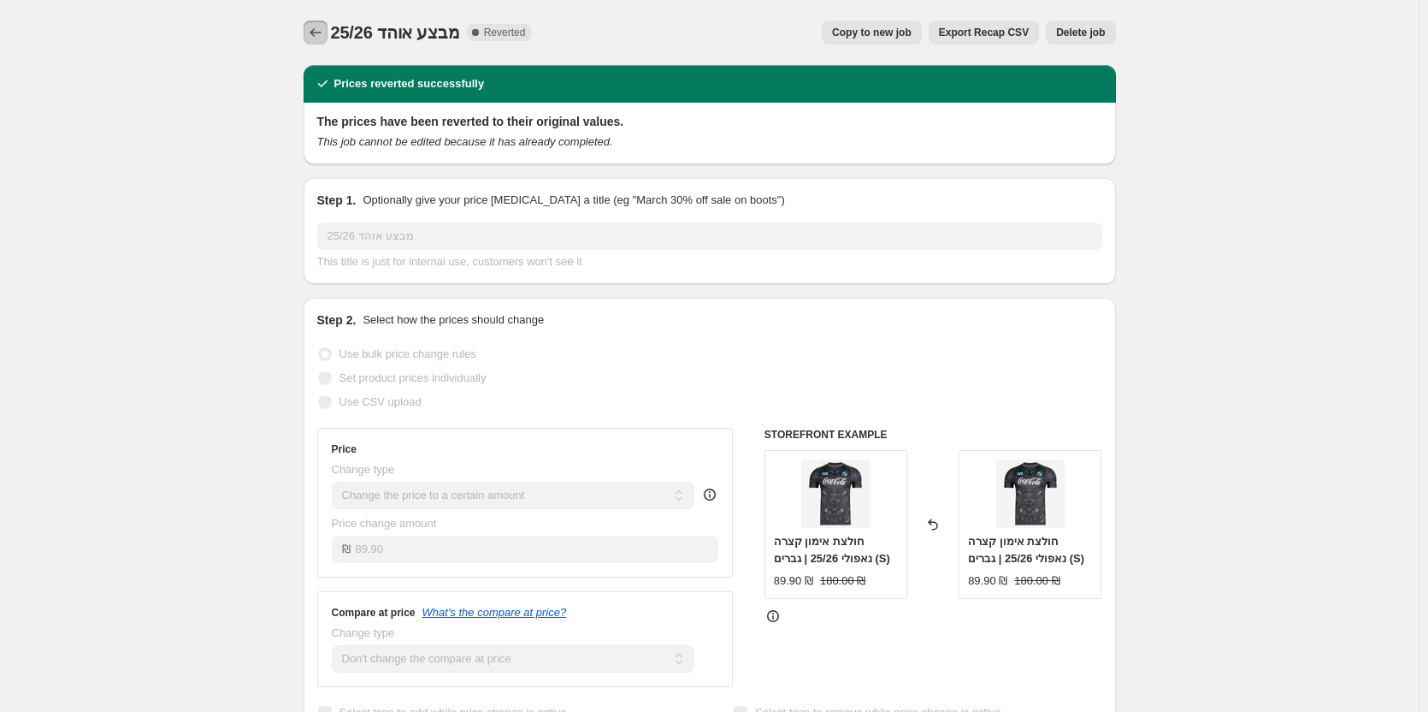
click at [315, 25] on icon "Price change jobs" at bounding box center [315, 32] width 17 height 17
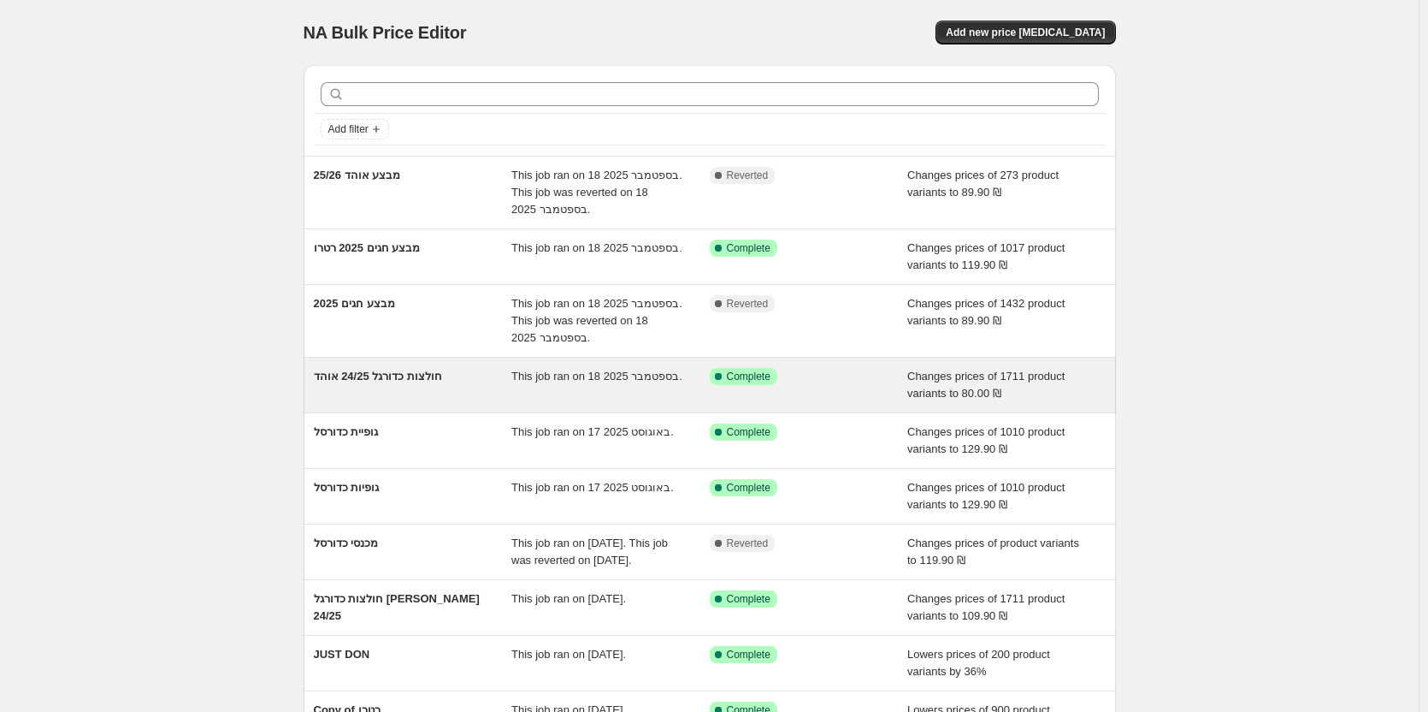
click at [420, 375] on span "חולצות כדורגל 24/25 אוהד" at bounding box center [378, 376] width 128 height 13
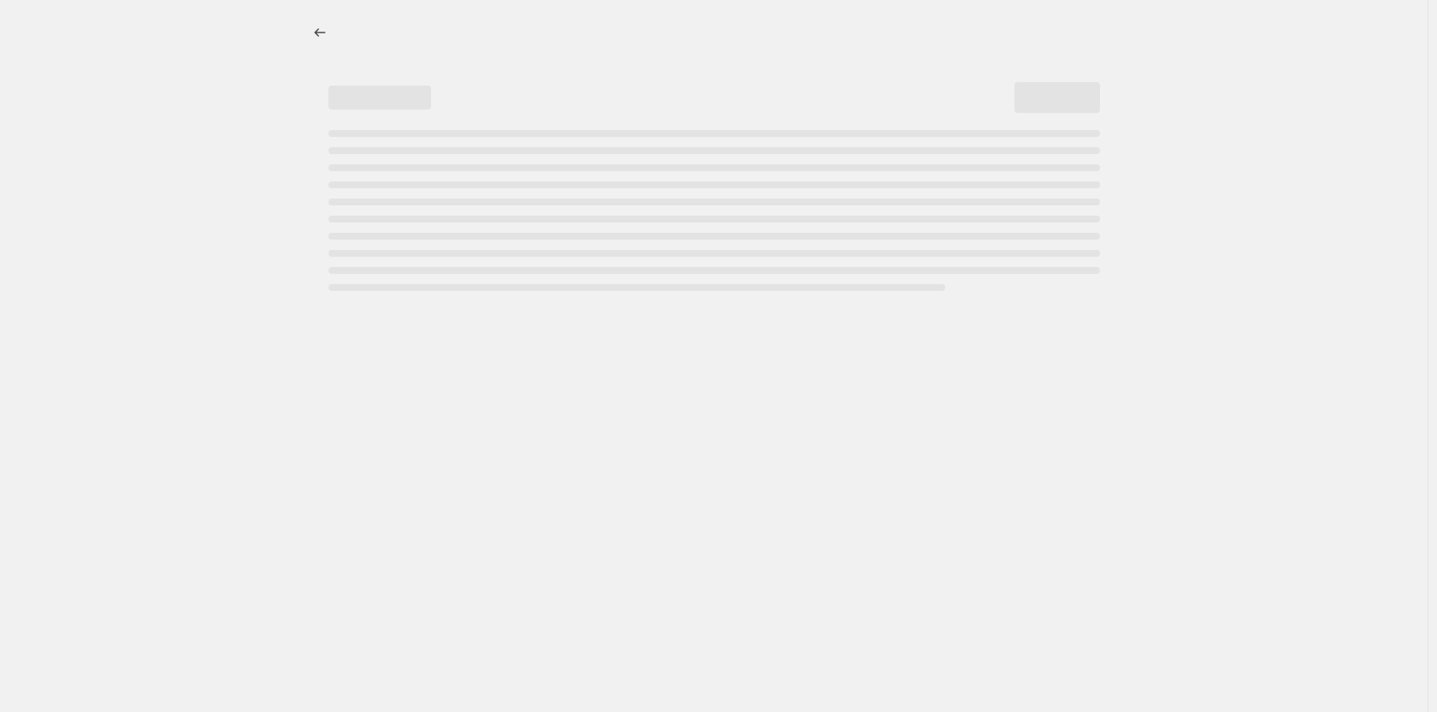
select select "no_change"
select select "tag"
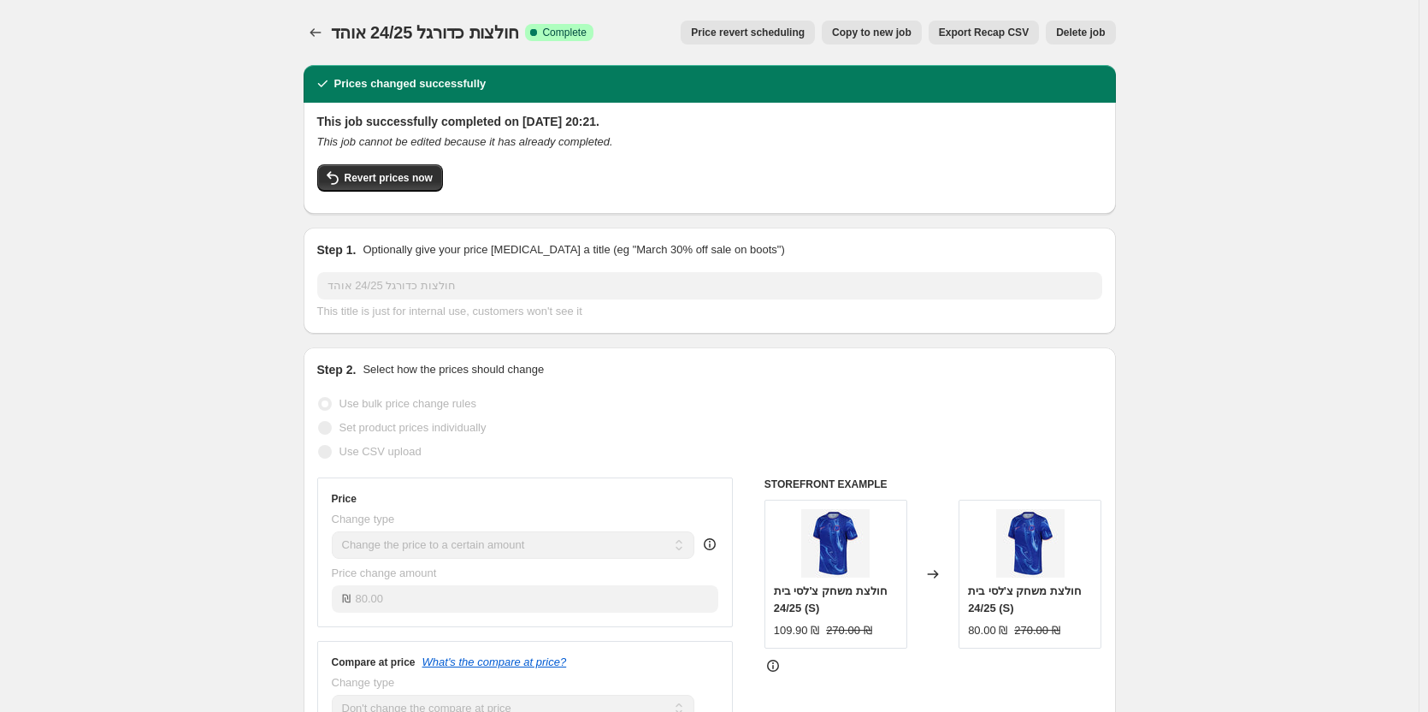
click at [911, 35] on span "Copy to new job" at bounding box center [872, 33] width 80 height 14
select select "no_change"
select select "tag"
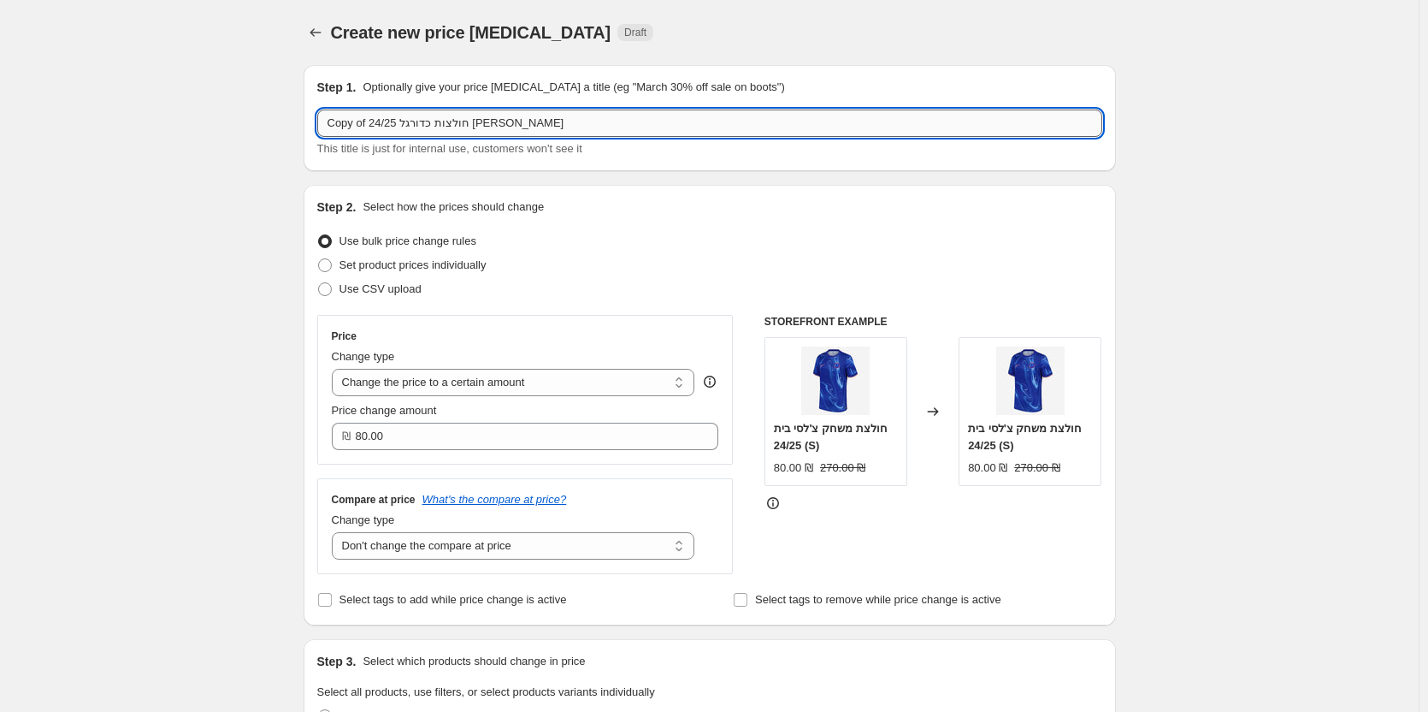
click at [522, 127] on input "Copy of חולצות כדורגל 24/25 [PERSON_NAME]" at bounding box center [709, 122] width 785 height 27
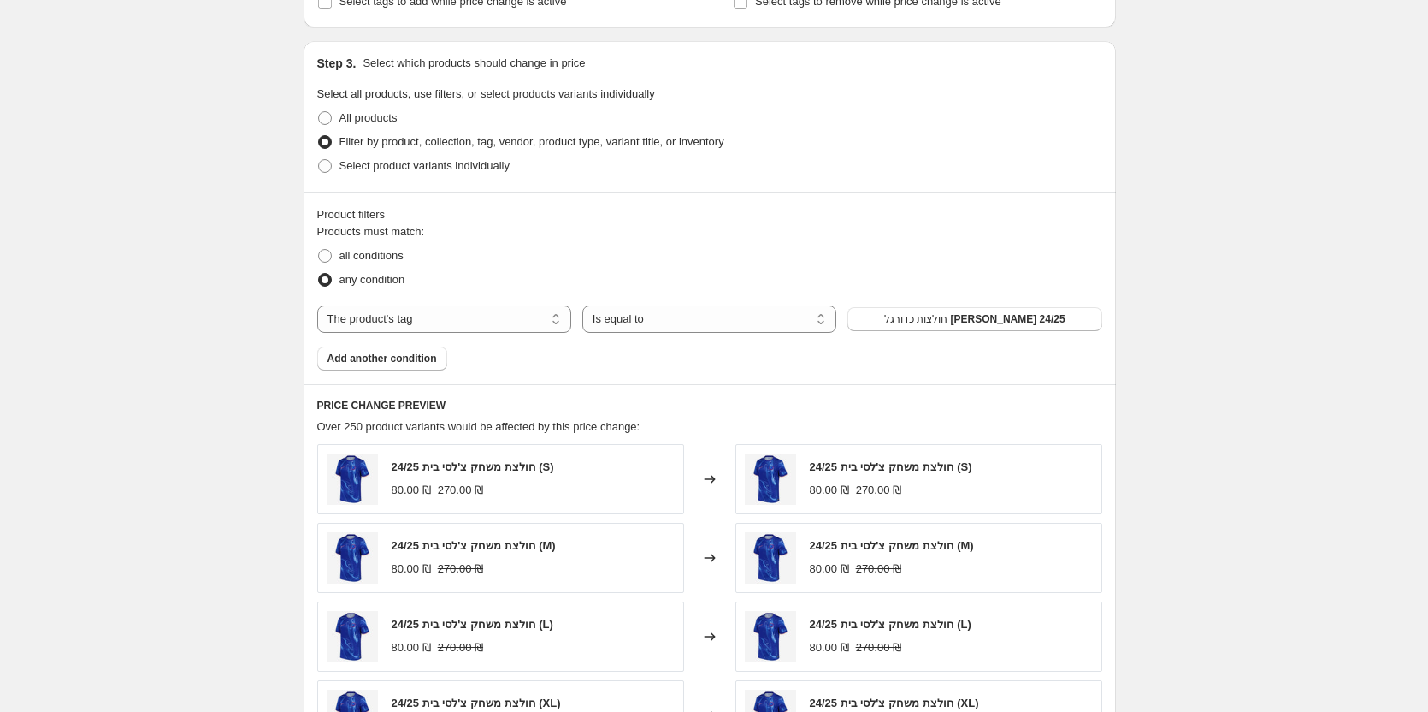
scroll to position [599, 0]
type input "אוהד 25/26"
click at [990, 316] on span "חולצות כדורגל [PERSON_NAME] 24/25" at bounding box center [974, 318] width 181 height 14
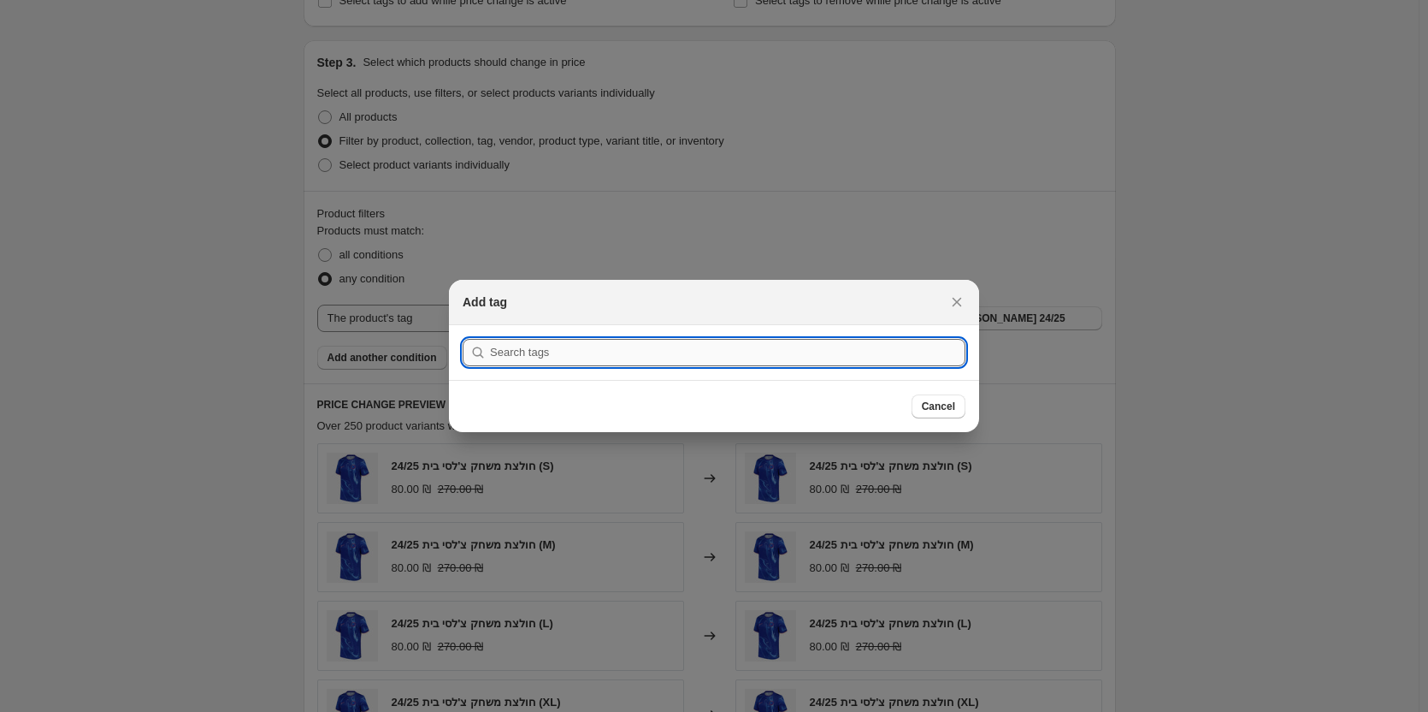
click at [801, 355] on input ":r12f:" at bounding box center [728, 352] width 476 height 27
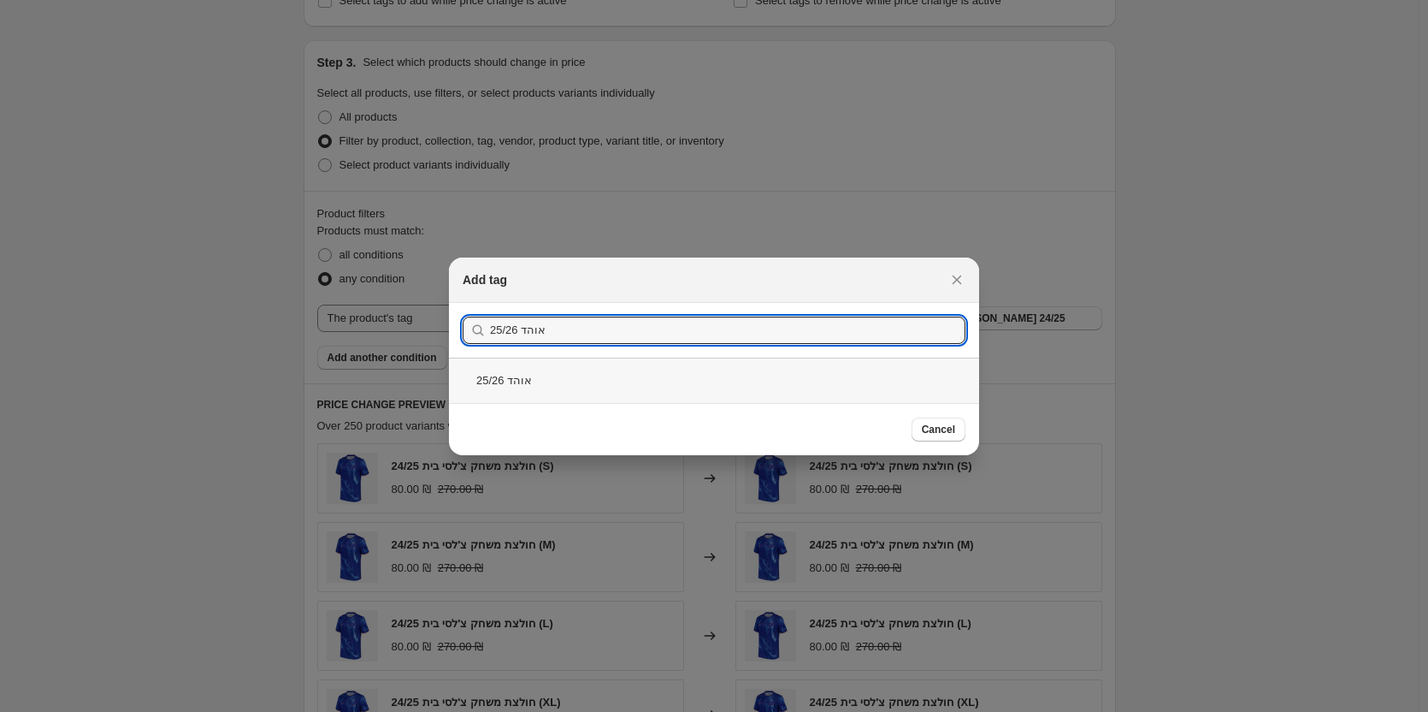
type input "אוהד 25/26"
click at [581, 369] on div "אוהד 25/26" at bounding box center [714, 380] width 530 height 45
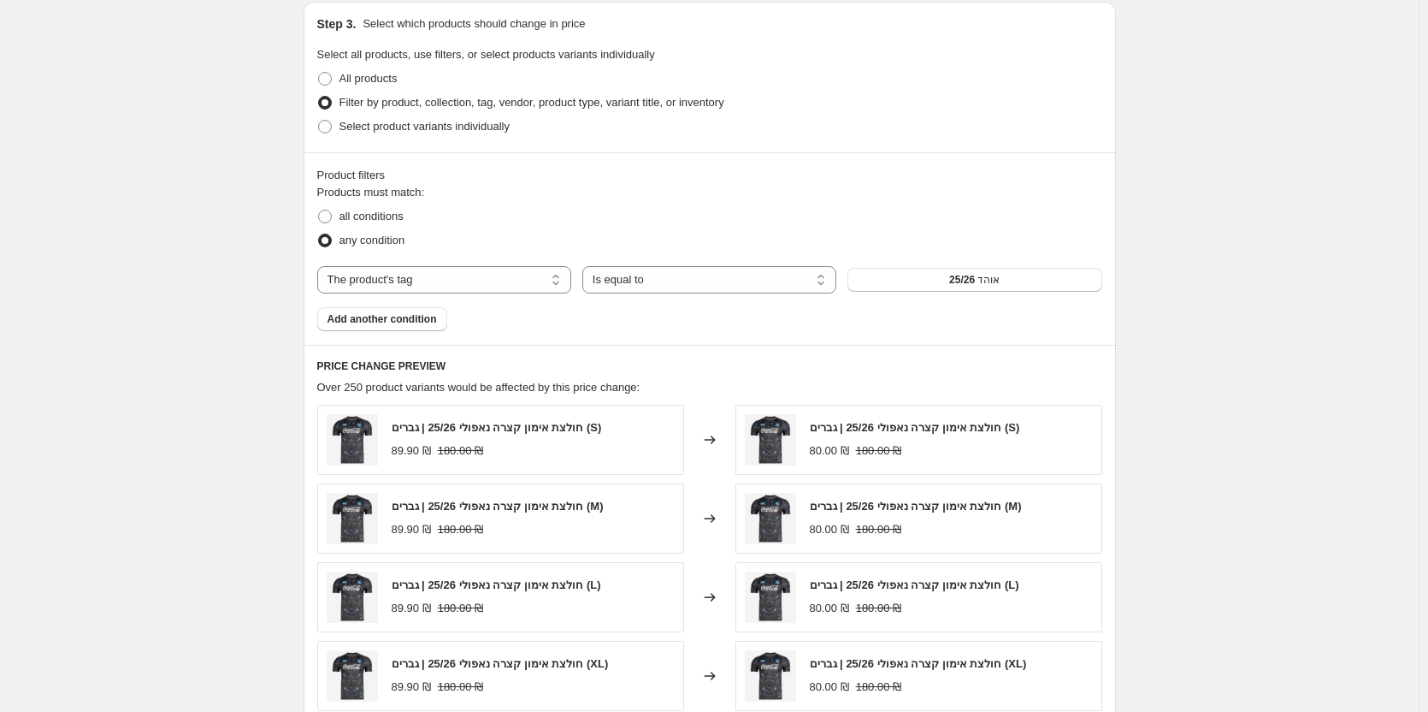
scroll to position [941, 0]
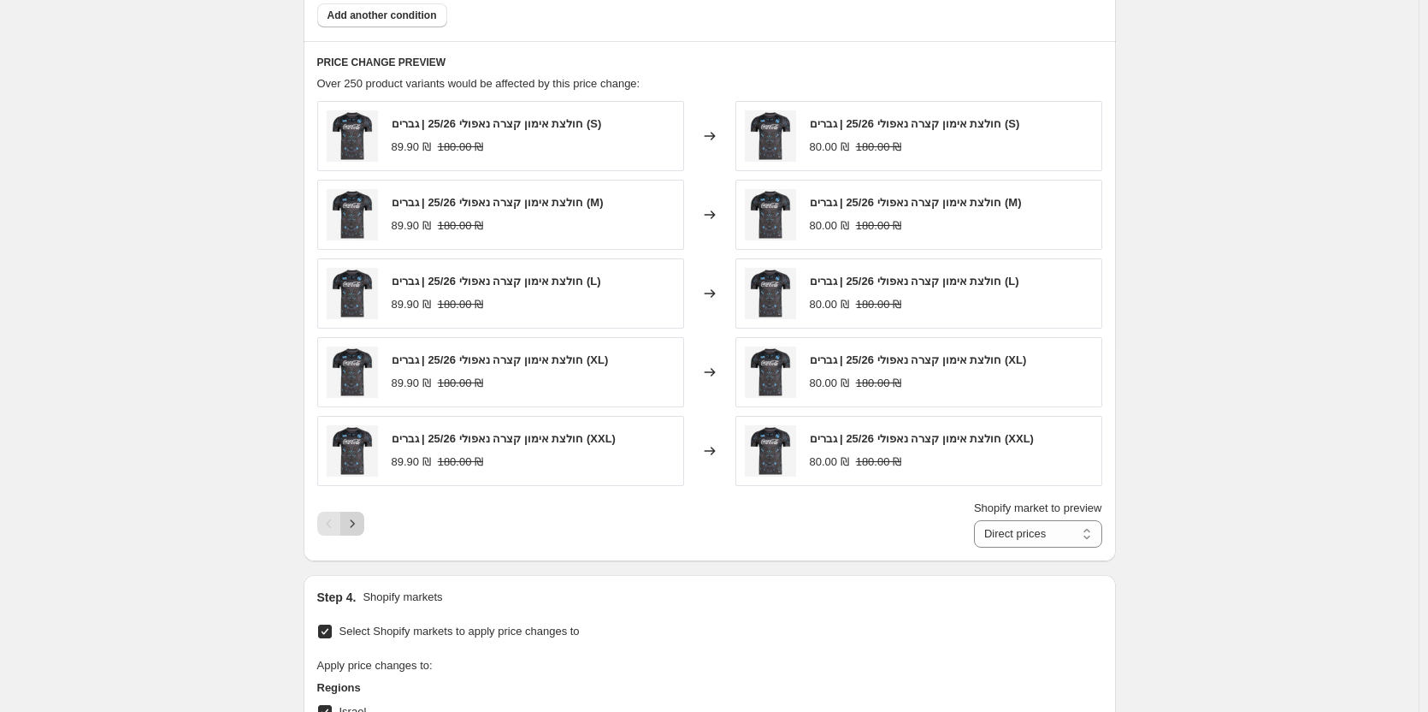
click at [350, 523] on icon "Next" at bounding box center [352, 523] width 17 height 17
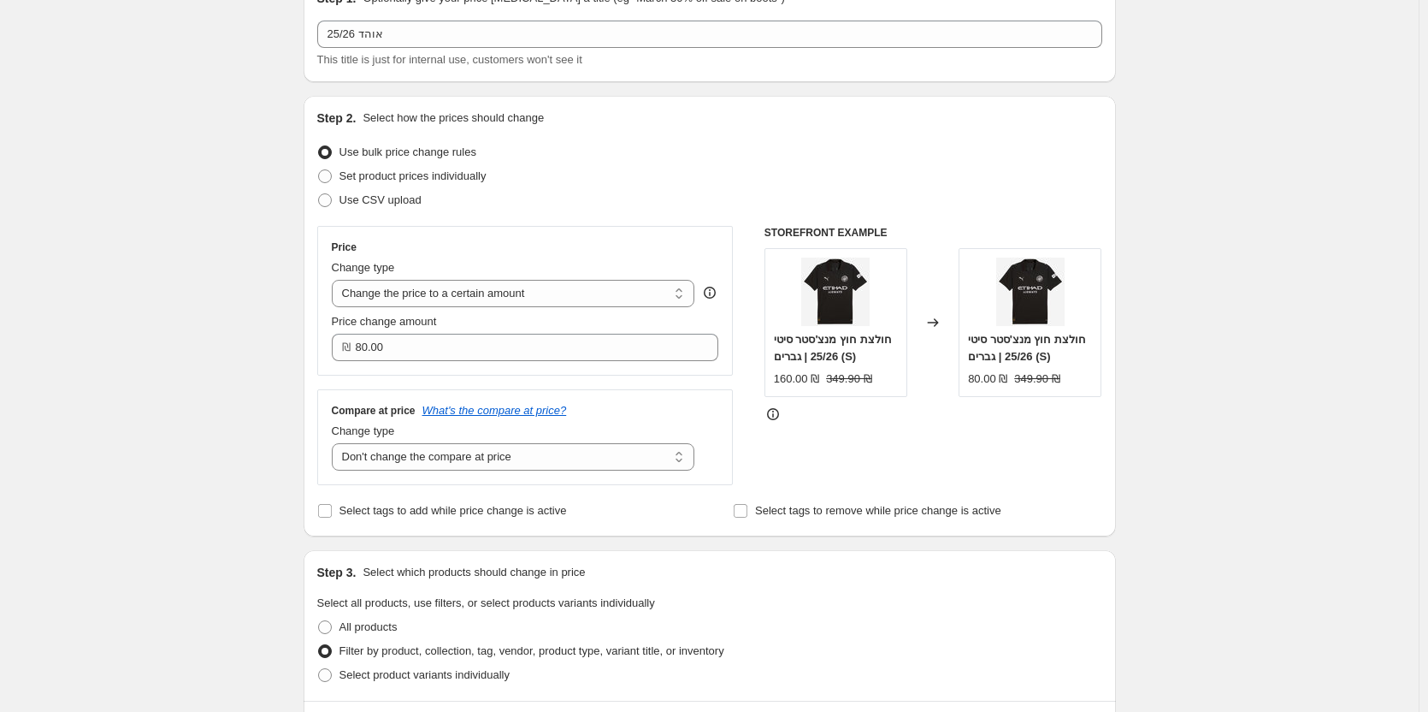
scroll to position [0, 0]
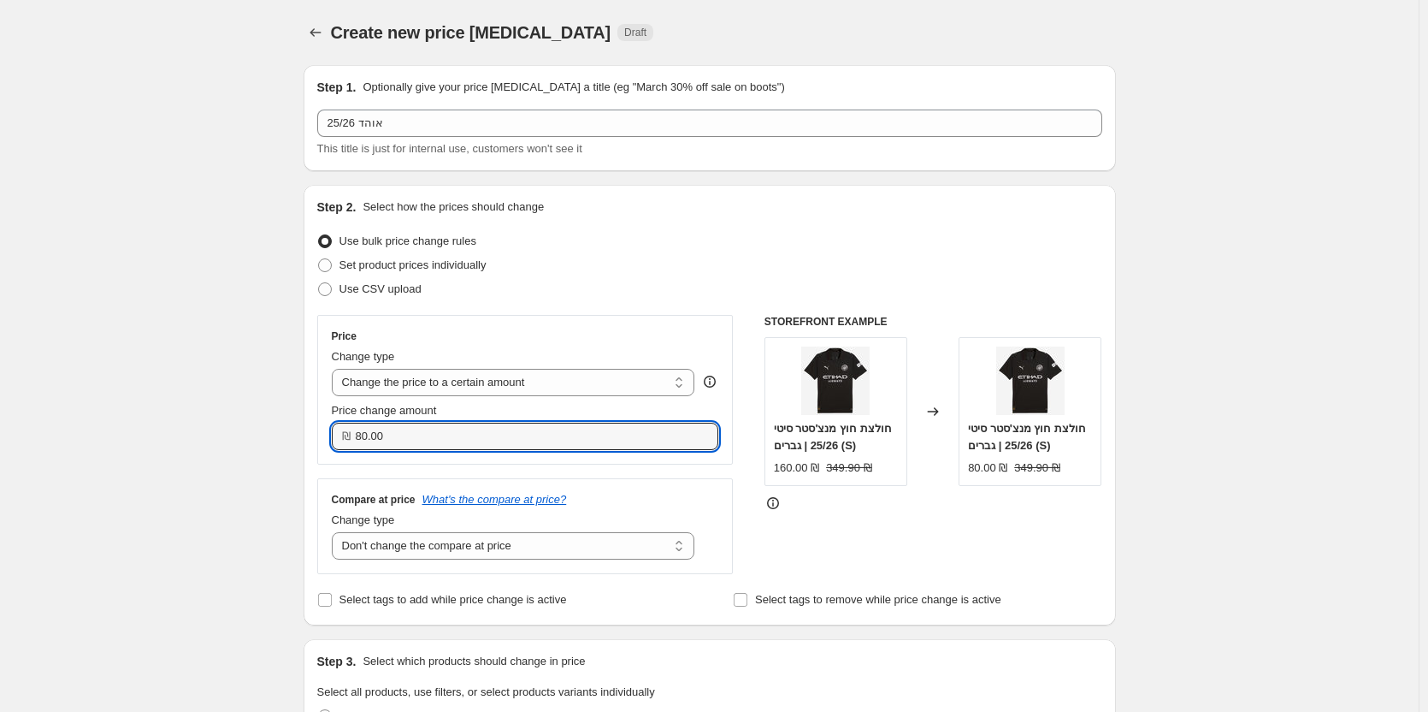
drag, startPoint x: 405, startPoint y: 446, endPoint x: 276, endPoint y: 443, distance: 128.3
type input "89.90"
click at [313, 418] on div "Step 2. Select how the prices should change Use bulk price change rules Set pro…" at bounding box center [710, 405] width 813 height 441
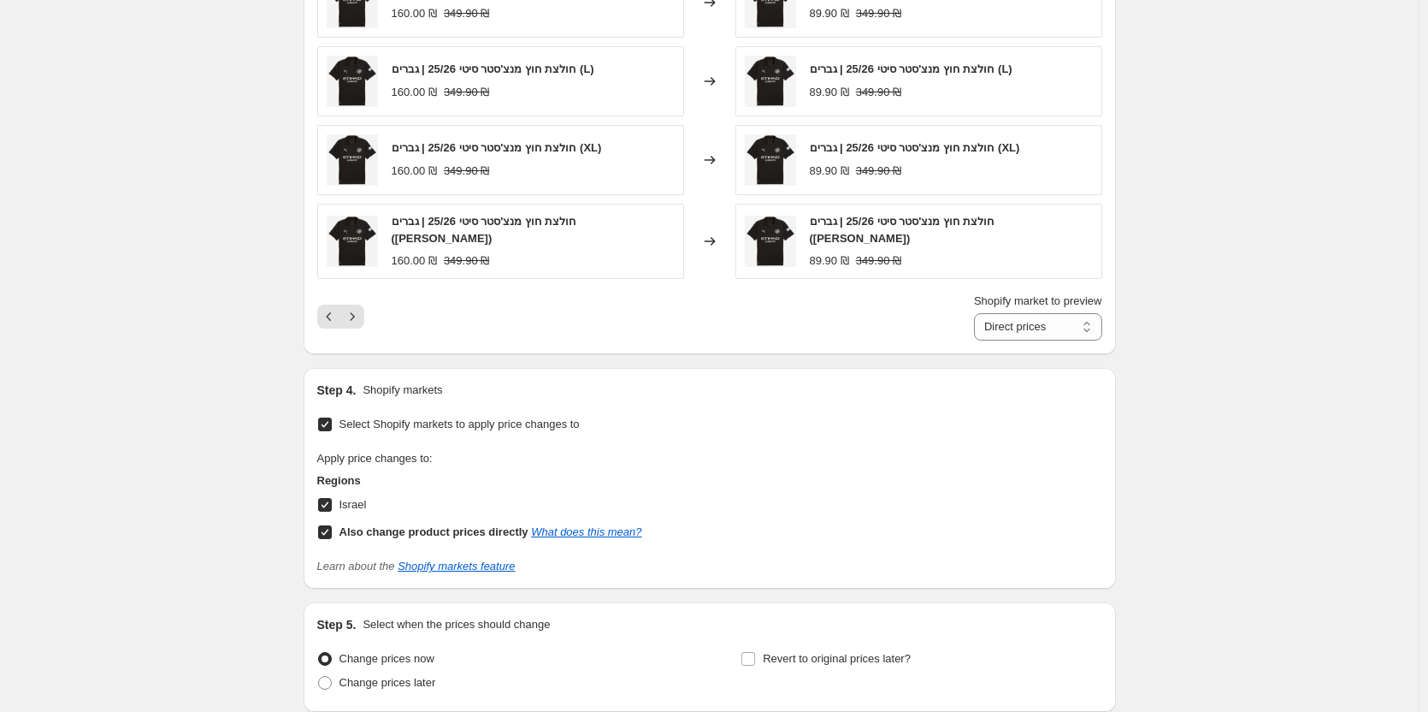
scroll to position [1291, 0]
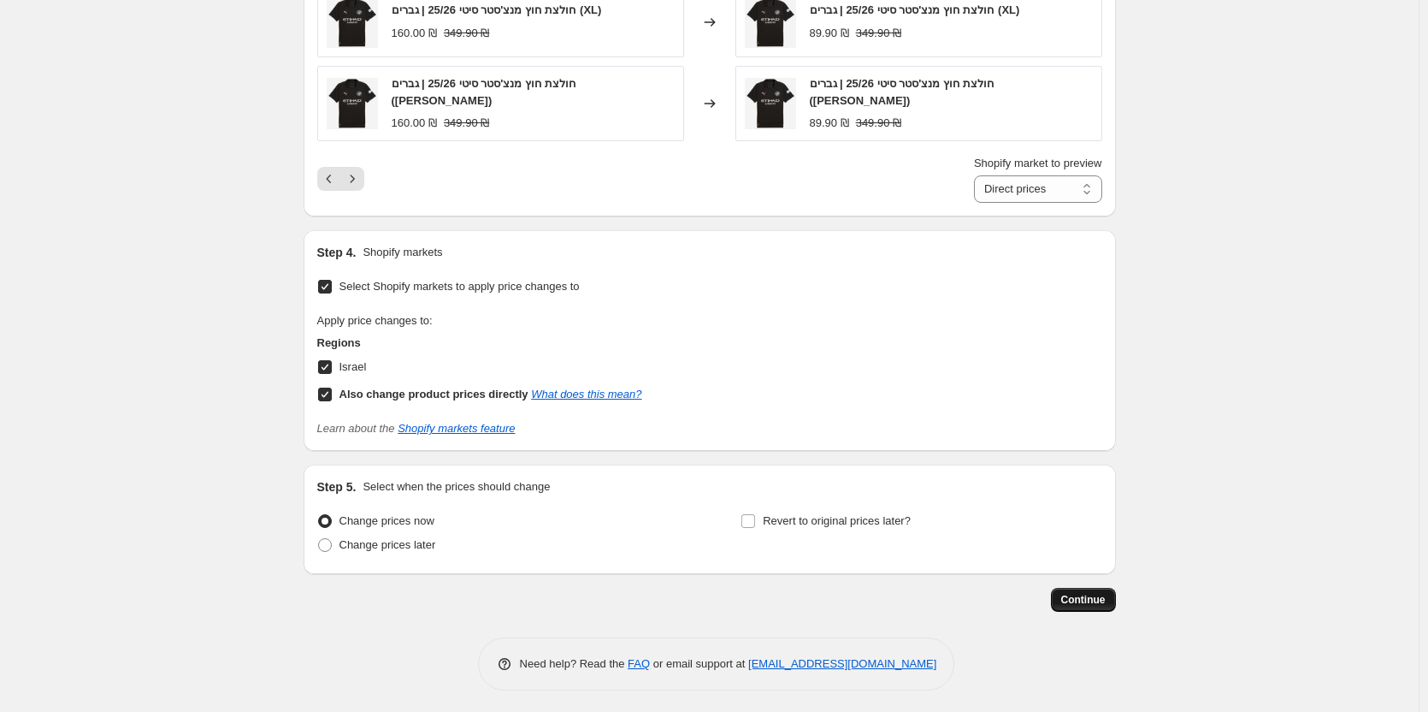
click at [1099, 606] on button "Continue" at bounding box center [1083, 600] width 65 height 24
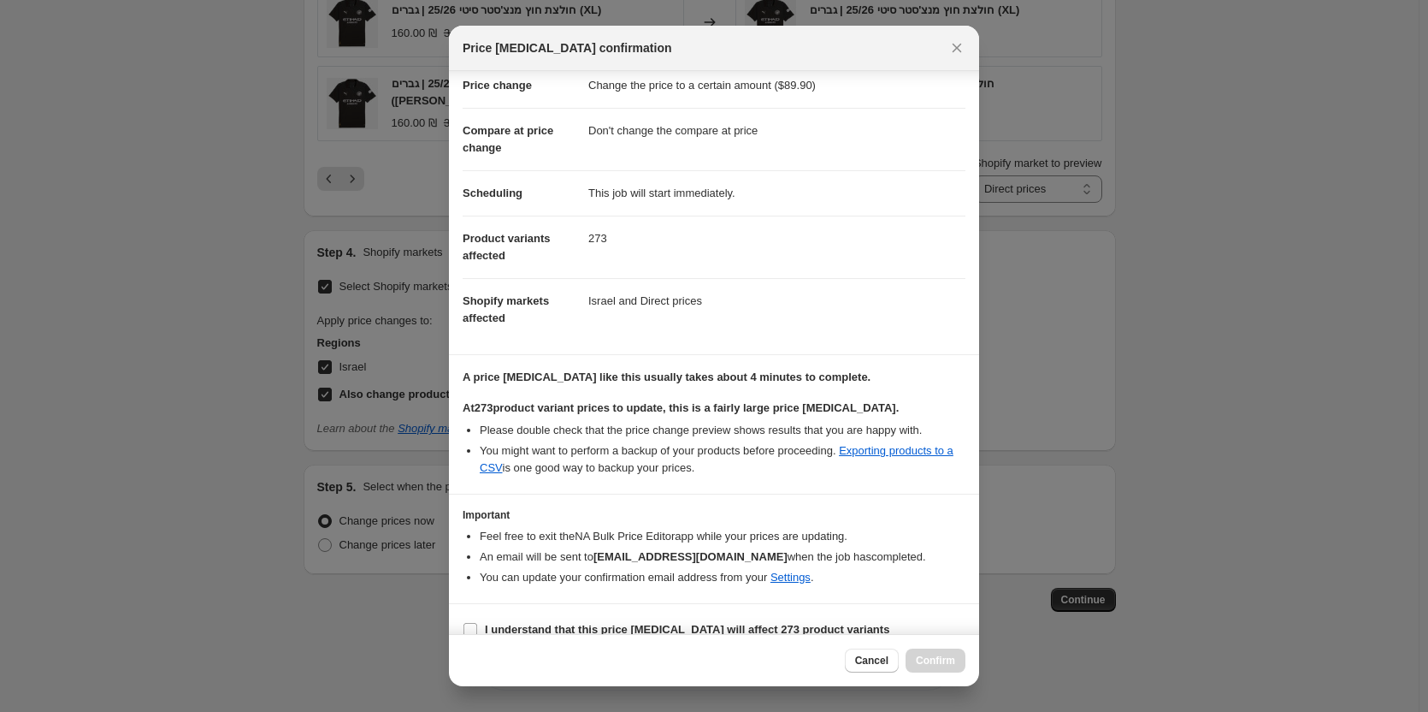
scroll to position [60, 0]
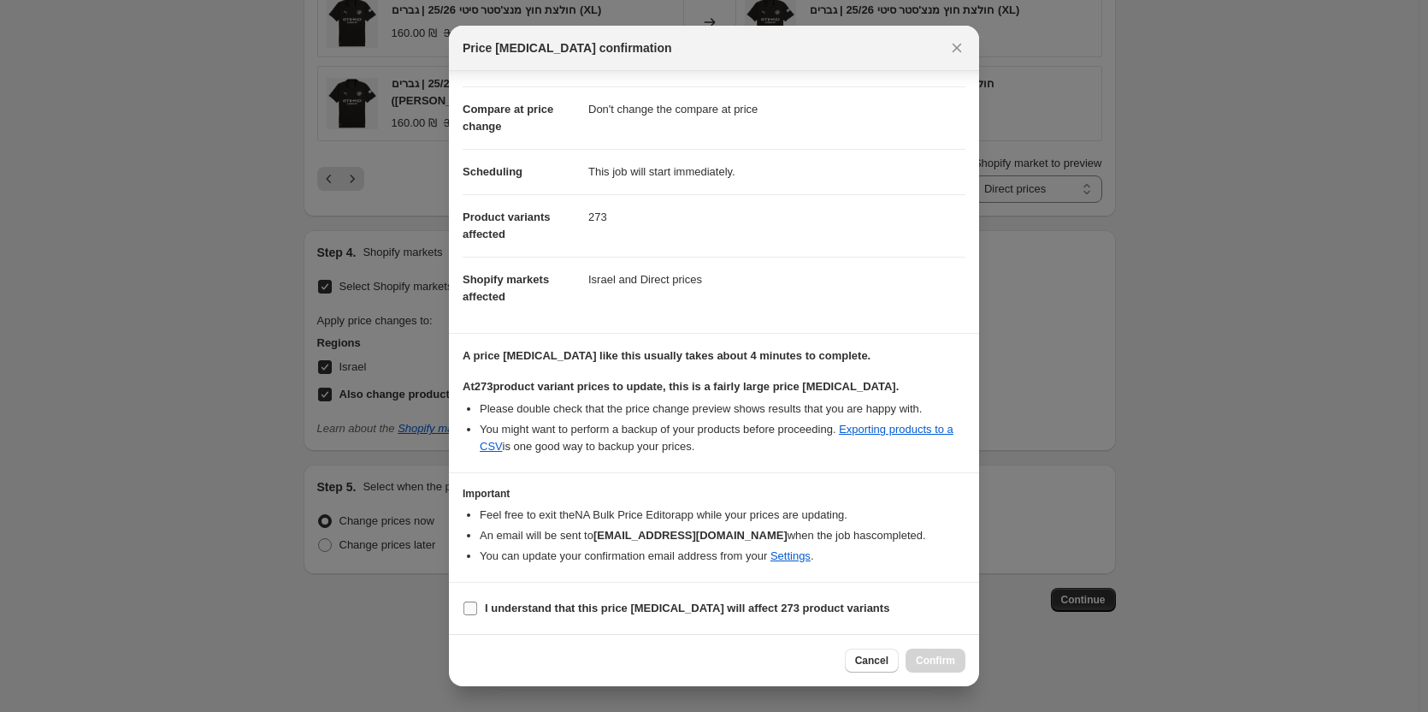
click at [560, 612] on b "I understand that this price [MEDICAL_DATA] will affect 273 product variants" at bounding box center [687, 607] width 405 height 13
click at [477, 612] on input "I understand that this price [MEDICAL_DATA] will affect 273 product variants" at bounding box center [471, 608] width 14 height 14
checkbox input "true"
click at [951, 665] on span "Confirm" at bounding box center [935, 660] width 39 height 14
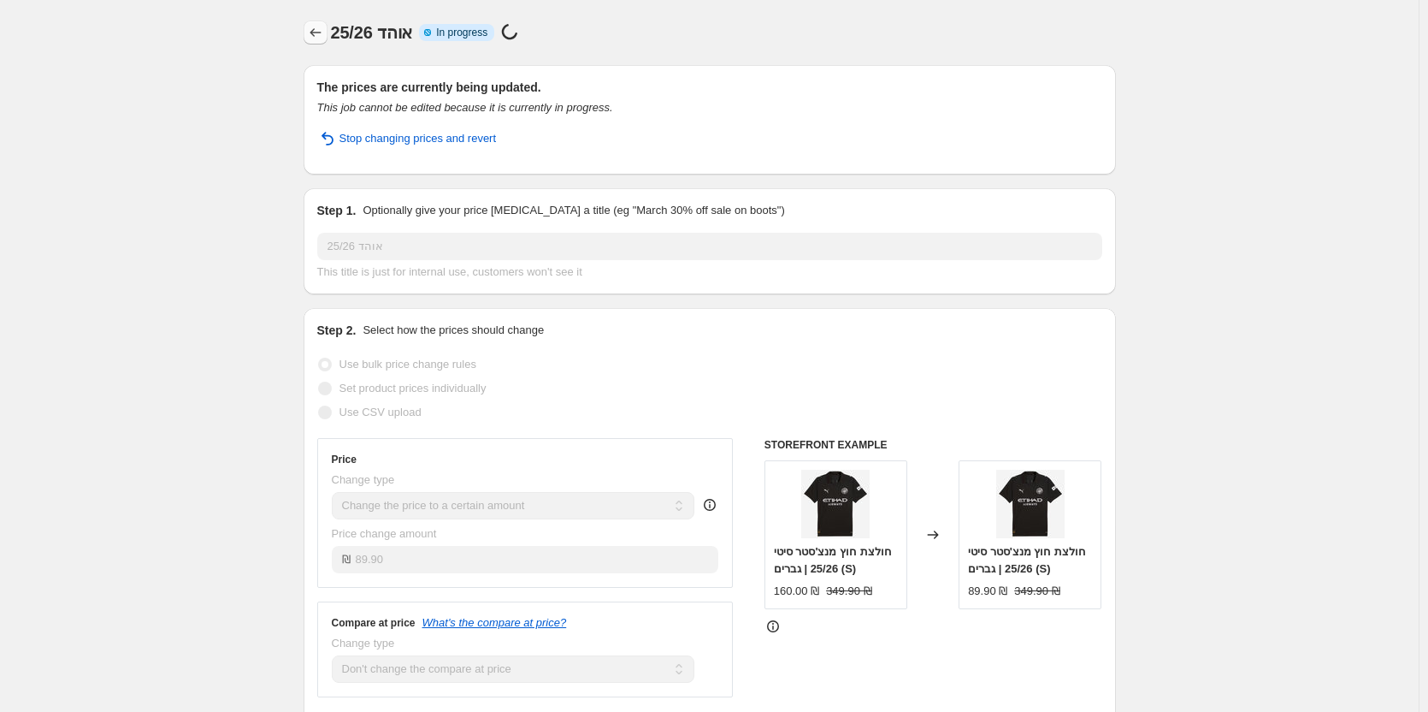
click at [314, 35] on icon "Price change jobs" at bounding box center [315, 32] width 17 height 17
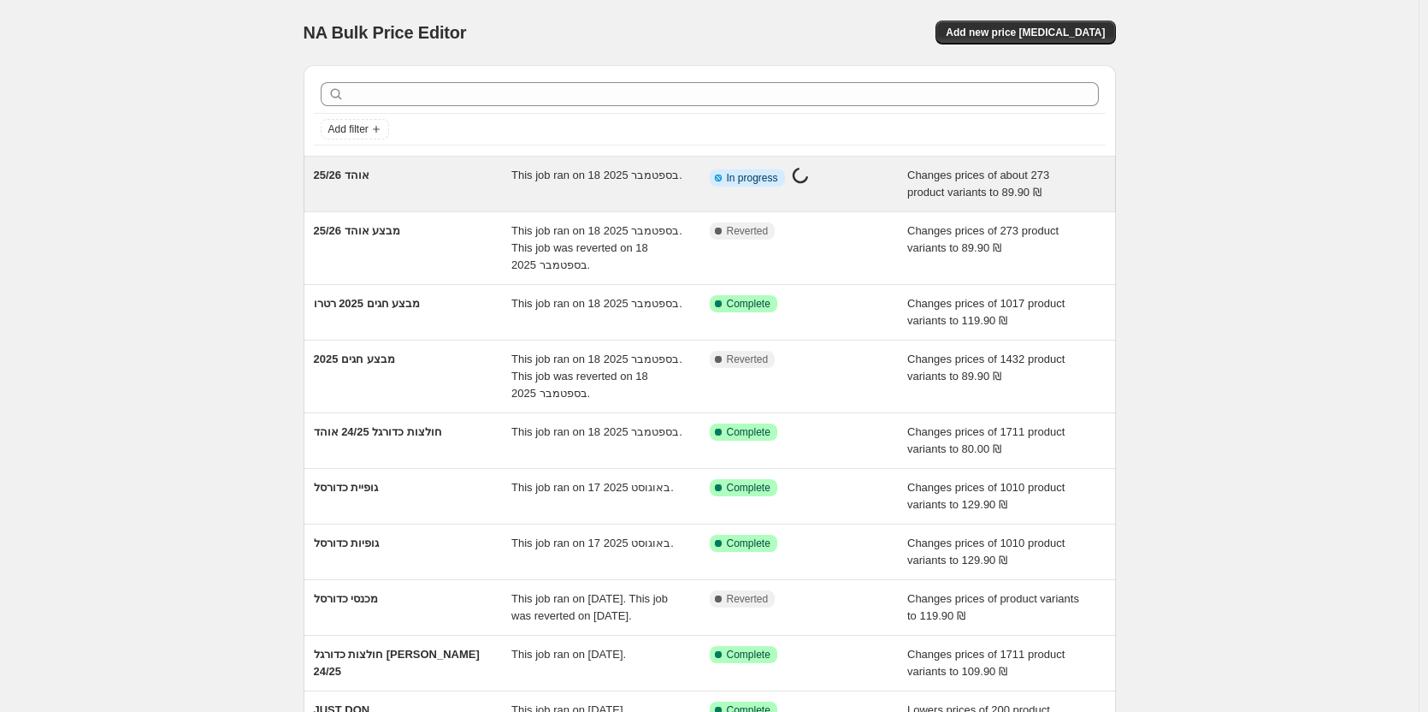
click at [399, 178] on div "אוהד 25/26" at bounding box center [413, 184] width 198 height 34
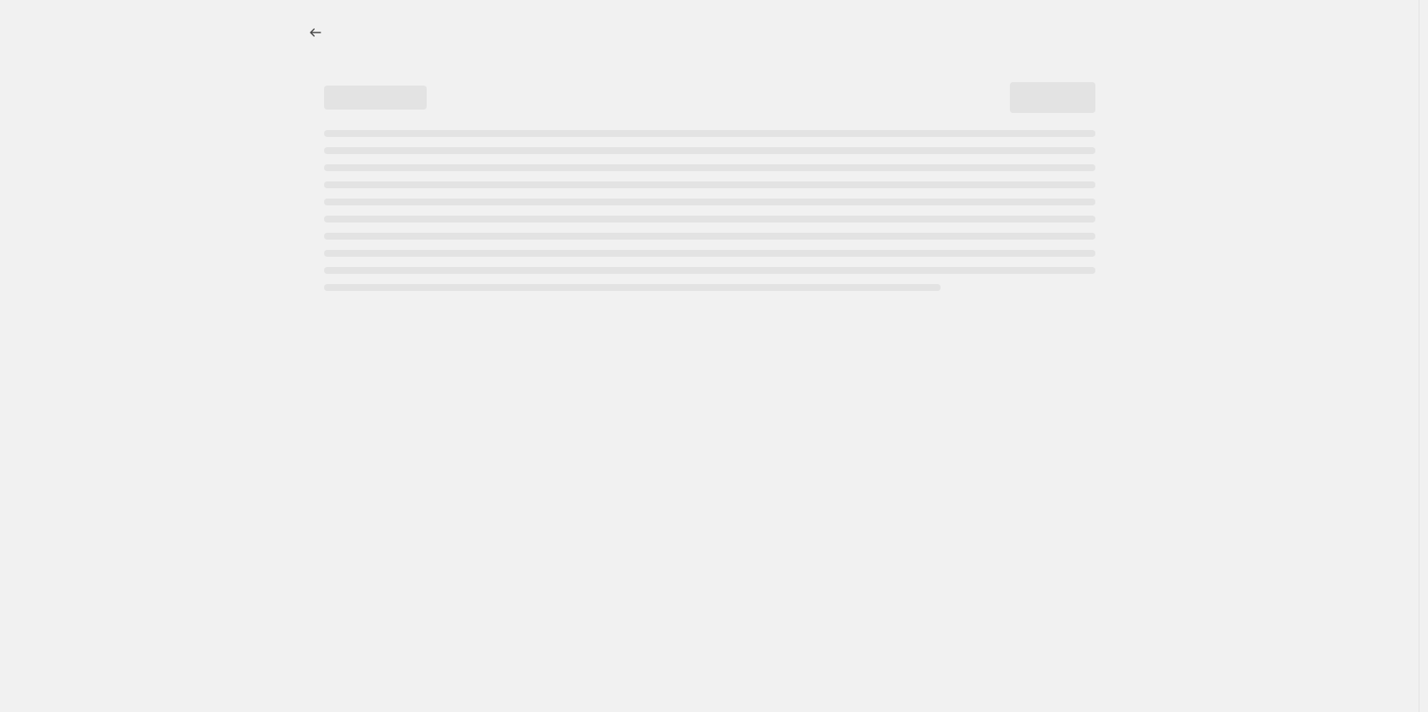
select select "no_change"
select select "tag"
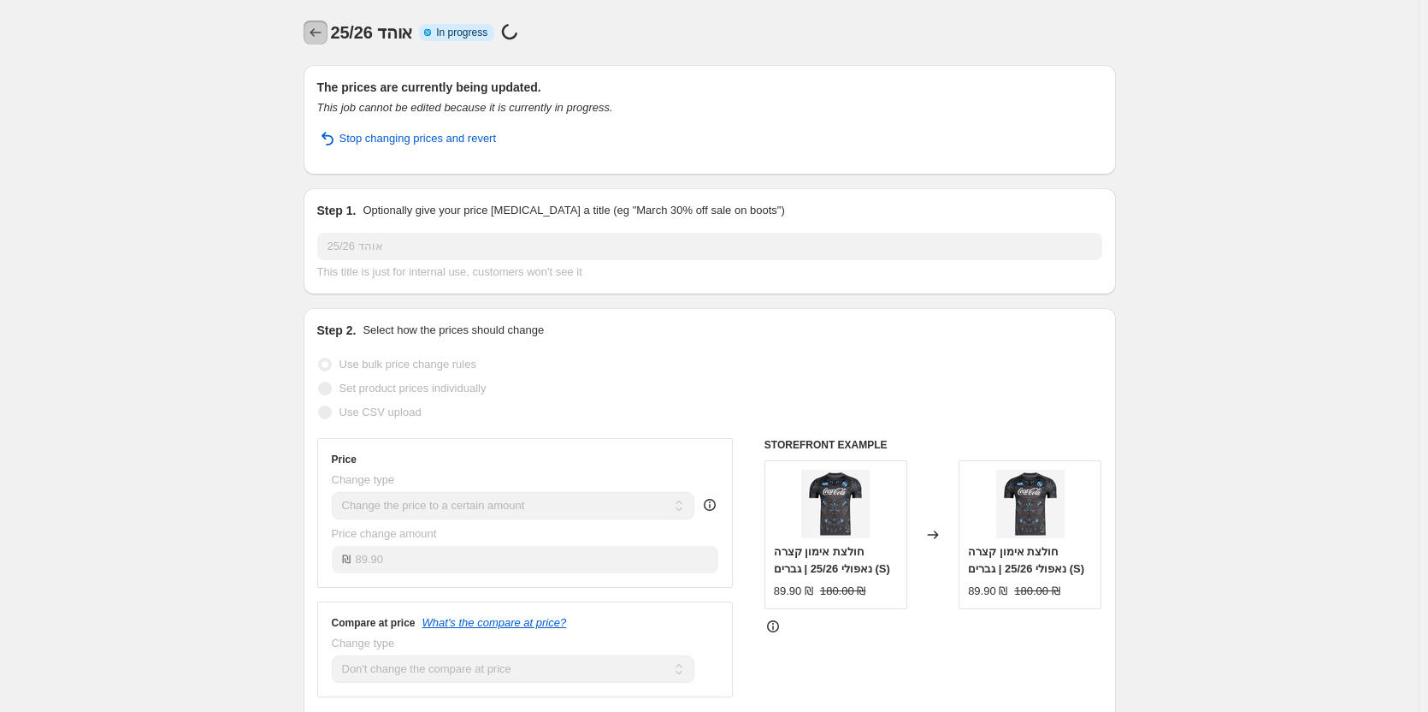
click at [316, 34] on icon "Price change jobs" at bounding box center [315, 32] width 11 height 9
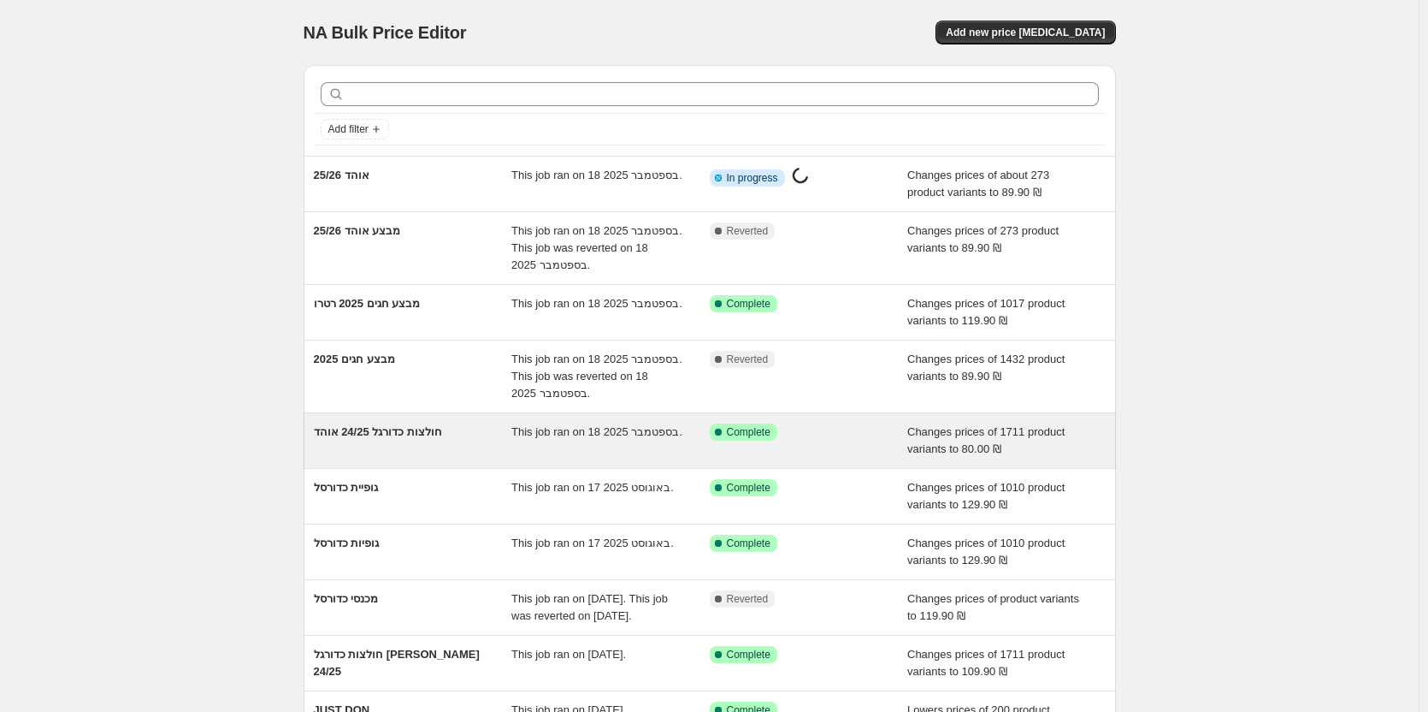
click at [441, 433] on span "חולצות כדורגל 24/25 אוהד" at bounding box center [378, 431] width 128 height 13
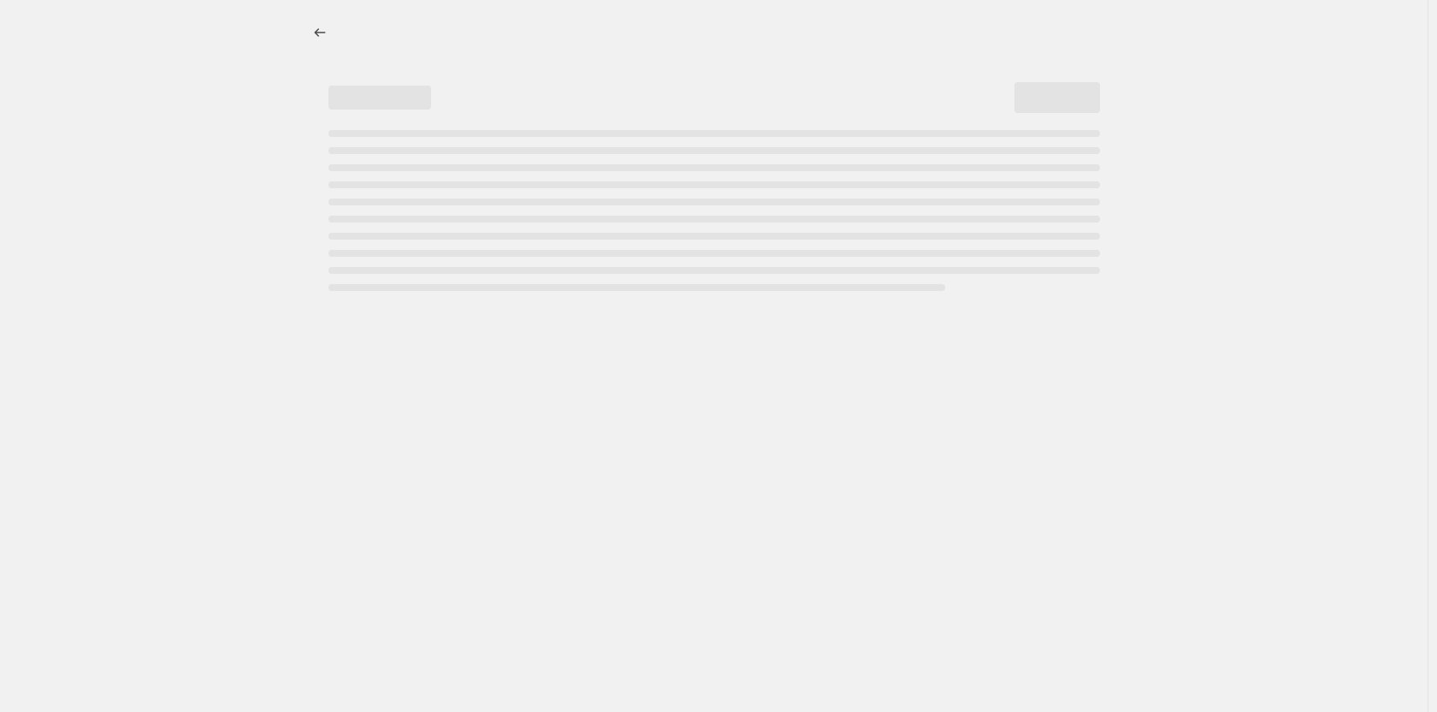
select select "no_change"
select select "tag"
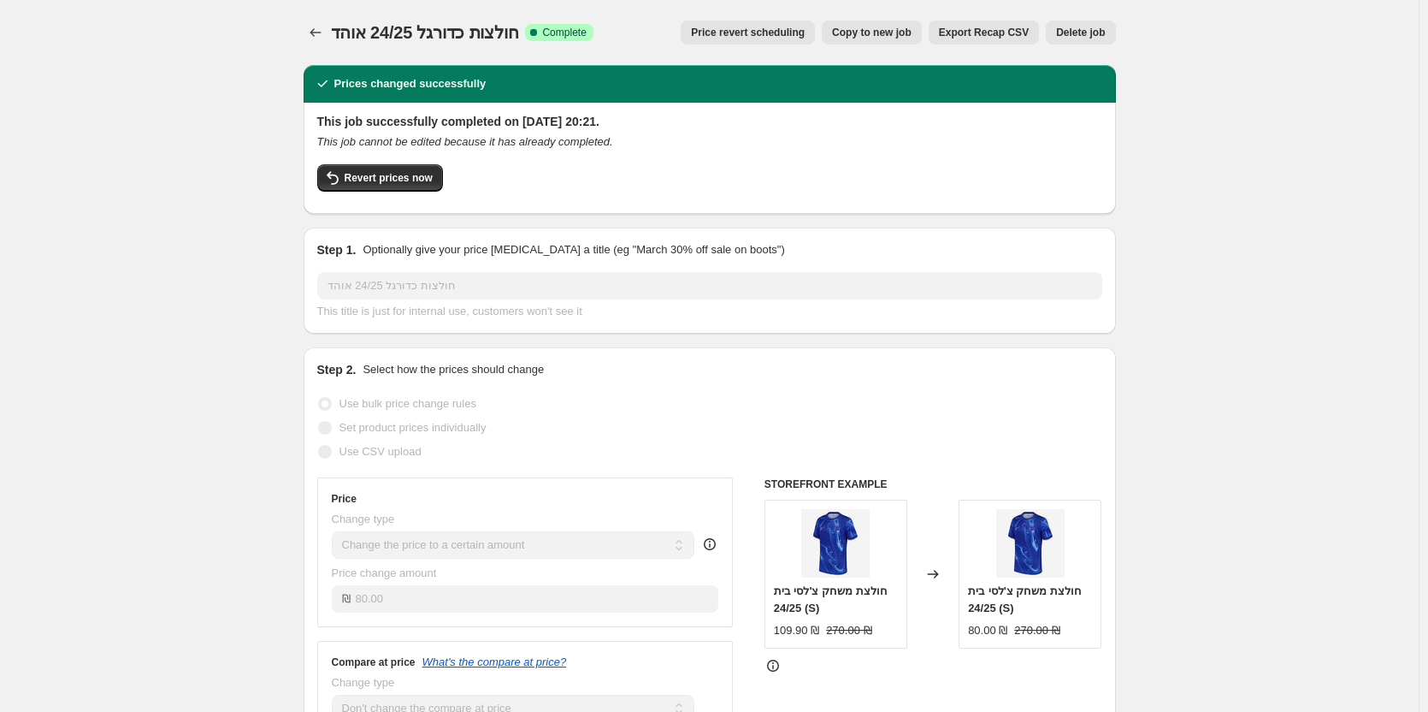
click at [909, 31] on span "Copy to new job" at bounding box center [872, 33] width 80 height 14
select select "no_change"
select select "tag"
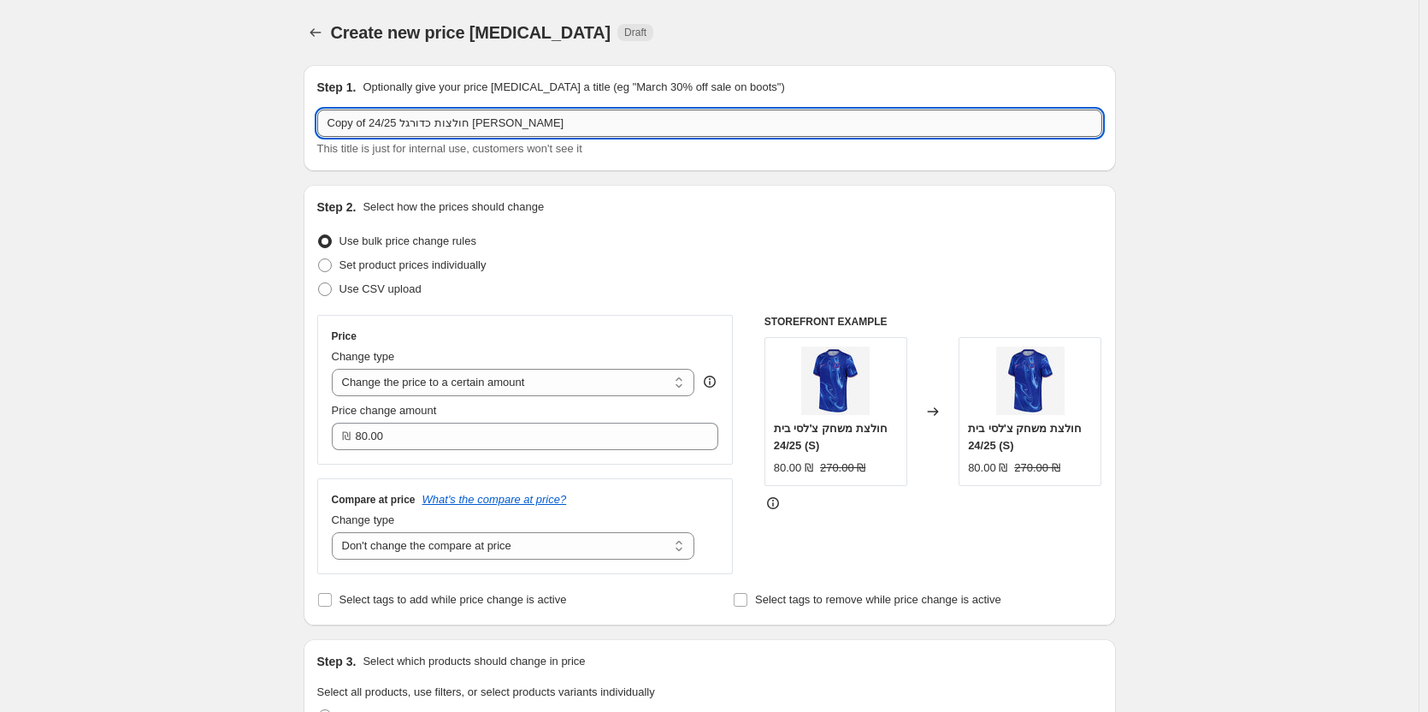
click at [557, 127] on input "Copy of חולצות כדורגל 24/25 [PERSON_NAME]" at bounding box center [709, 122] width 785 height 27
click at [529, 127] on input "שחקן 25/26" at bounding box center [709, 122] width 785 height 27
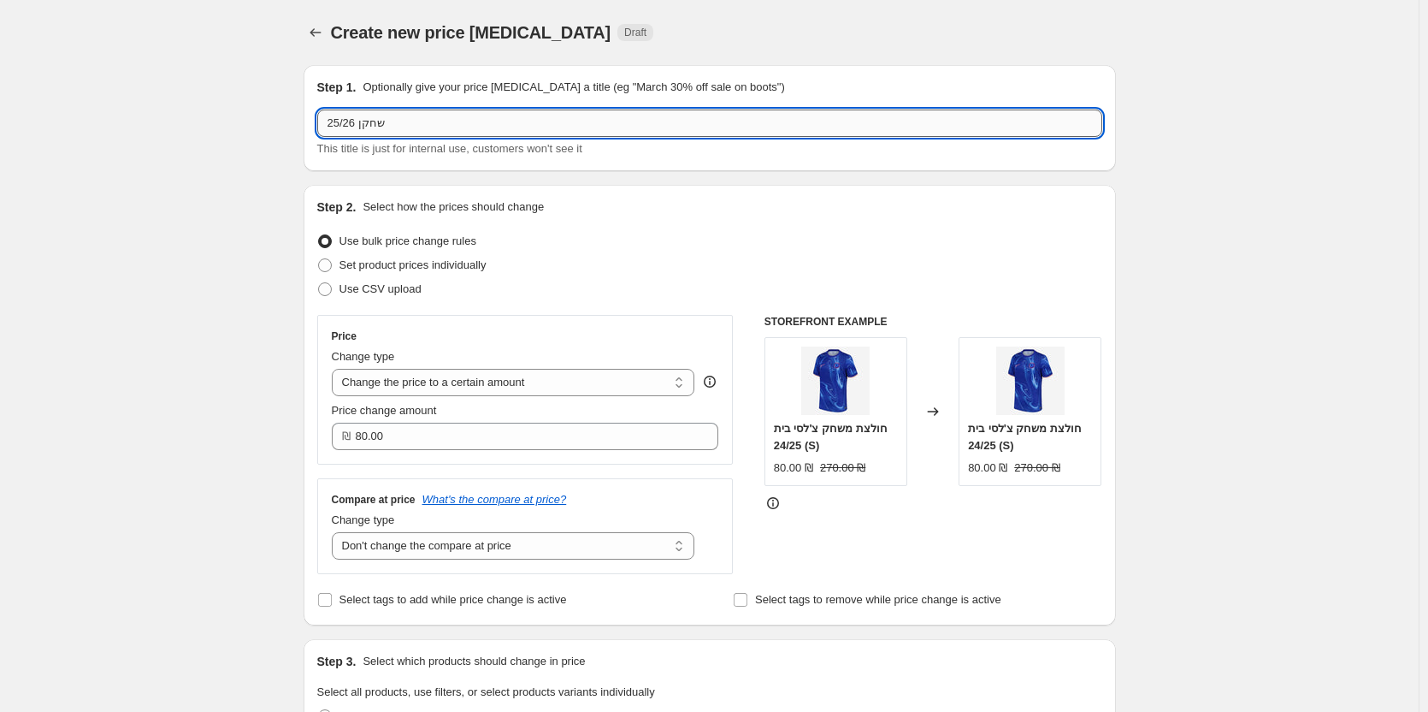
click at [526, 133] on input "שחקן 25/26" at bounding box center [709, 122] width 785 height 27
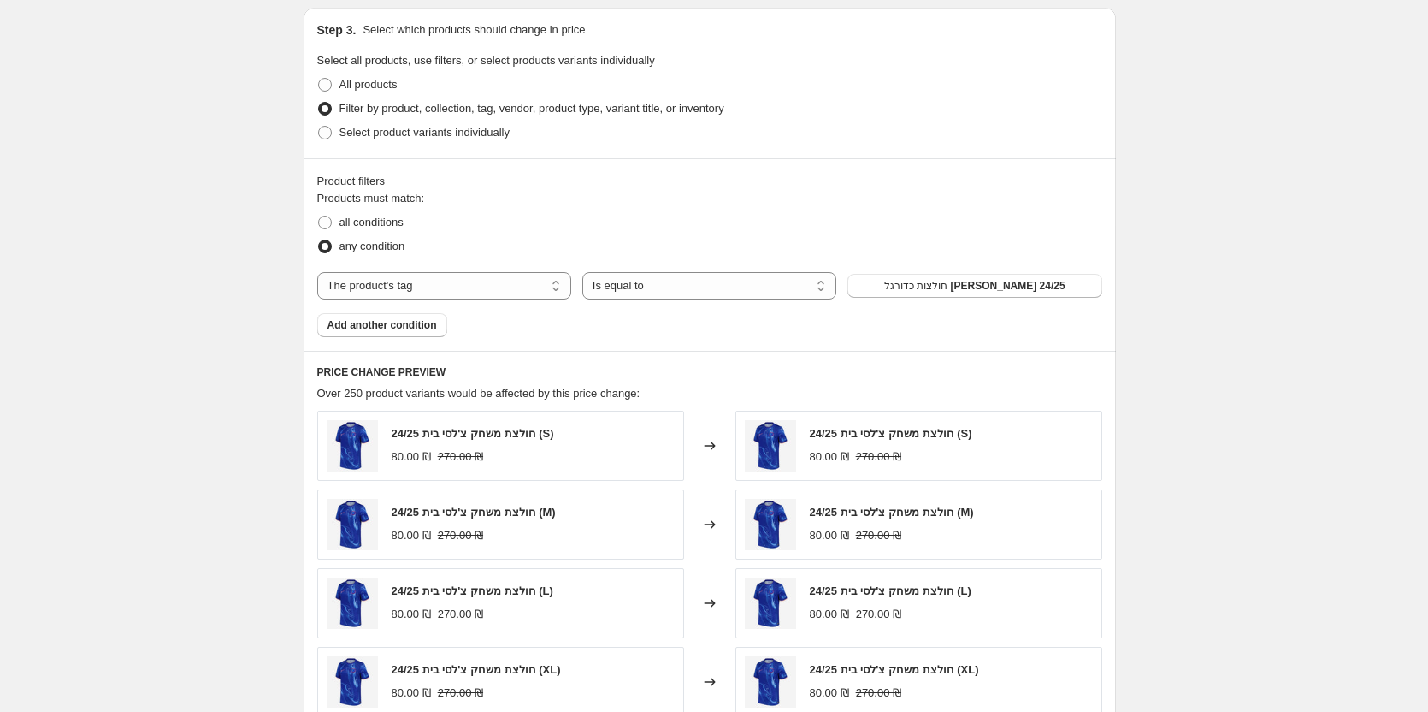
scroll to position [684, 0]
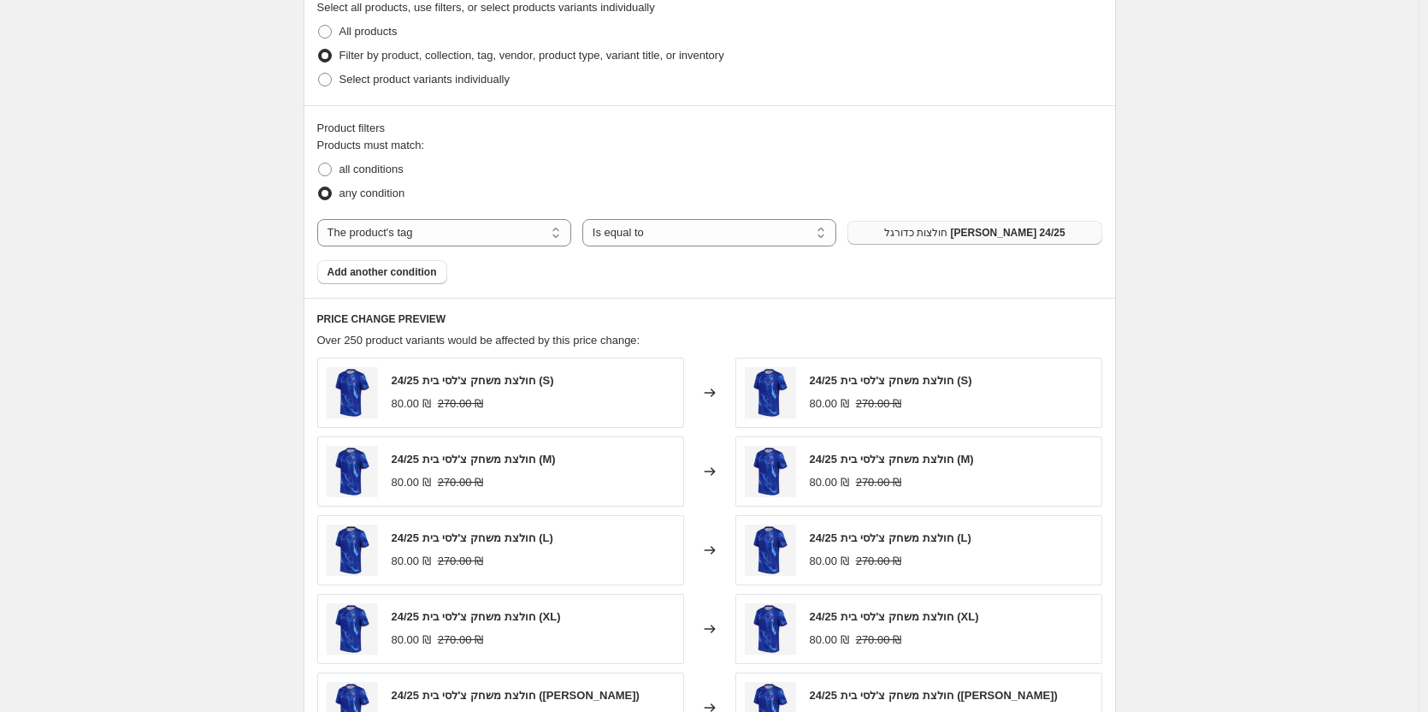
type input "שחקן 25/26"
click at [1041, 237] on button "חולצות כדורגל [PERSON_NAME] 24/25" at bounding box center [975, 233] width 254 height 24
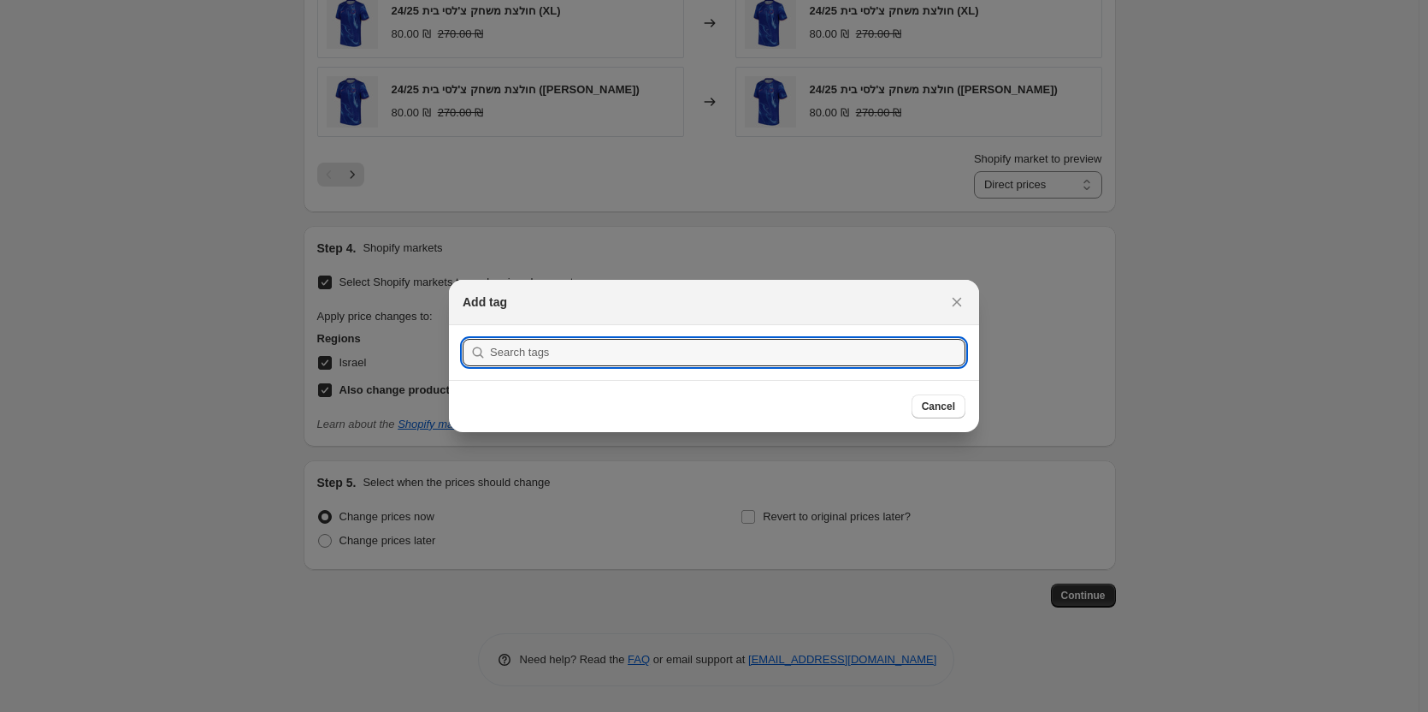
scroll to position [0, 0]
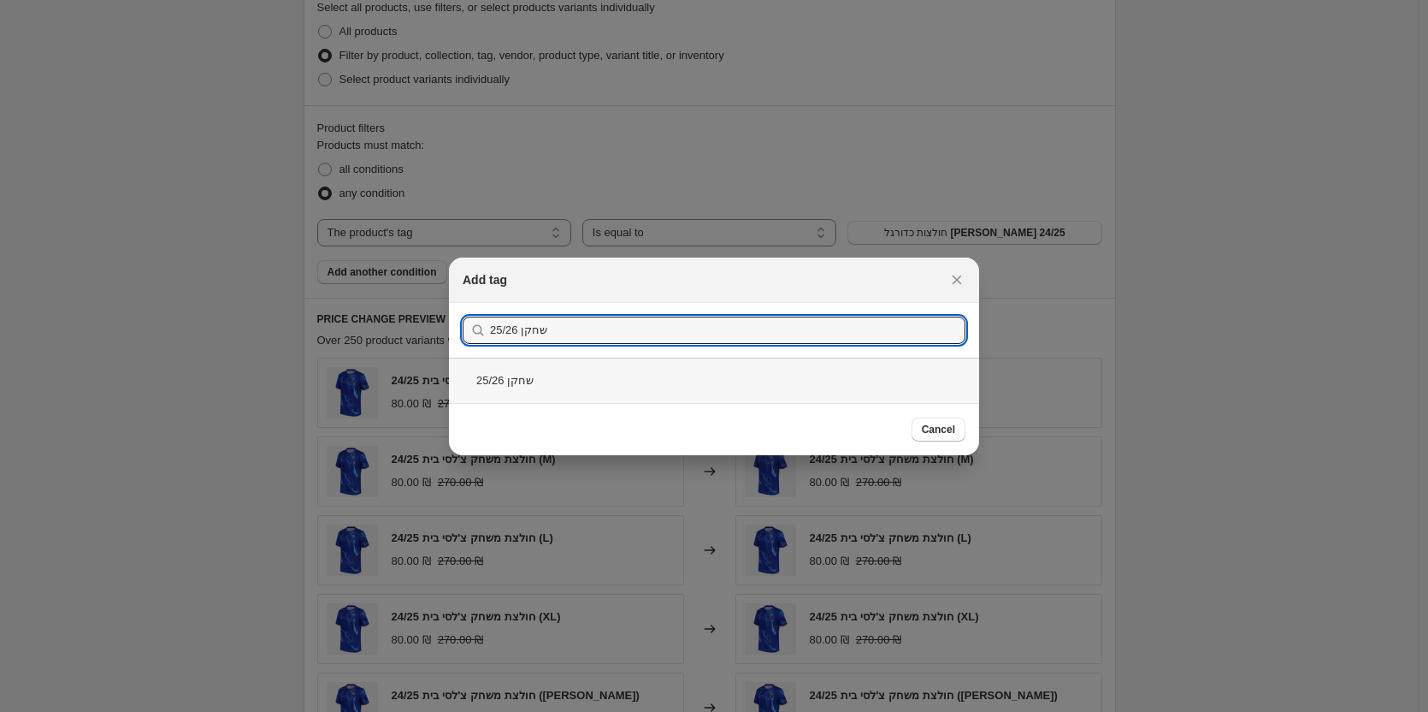
type input "שחקן 25/26"
click at [585, 369] on div "שחקן 25/26" at bounding box center [714, 380] width 530 height 45
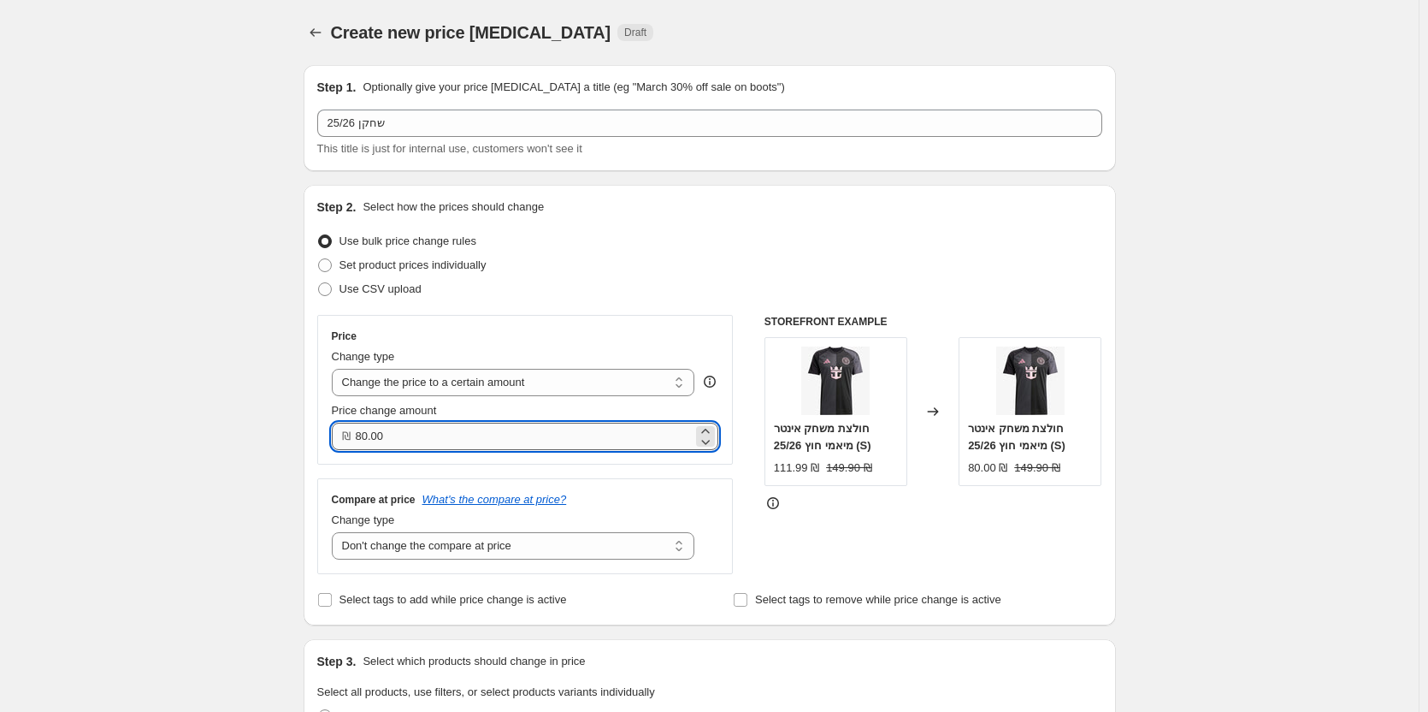
click at [454, 439] on input "80.00" at bounding box center [525, 436] width 338 height 27
type input "119.90"
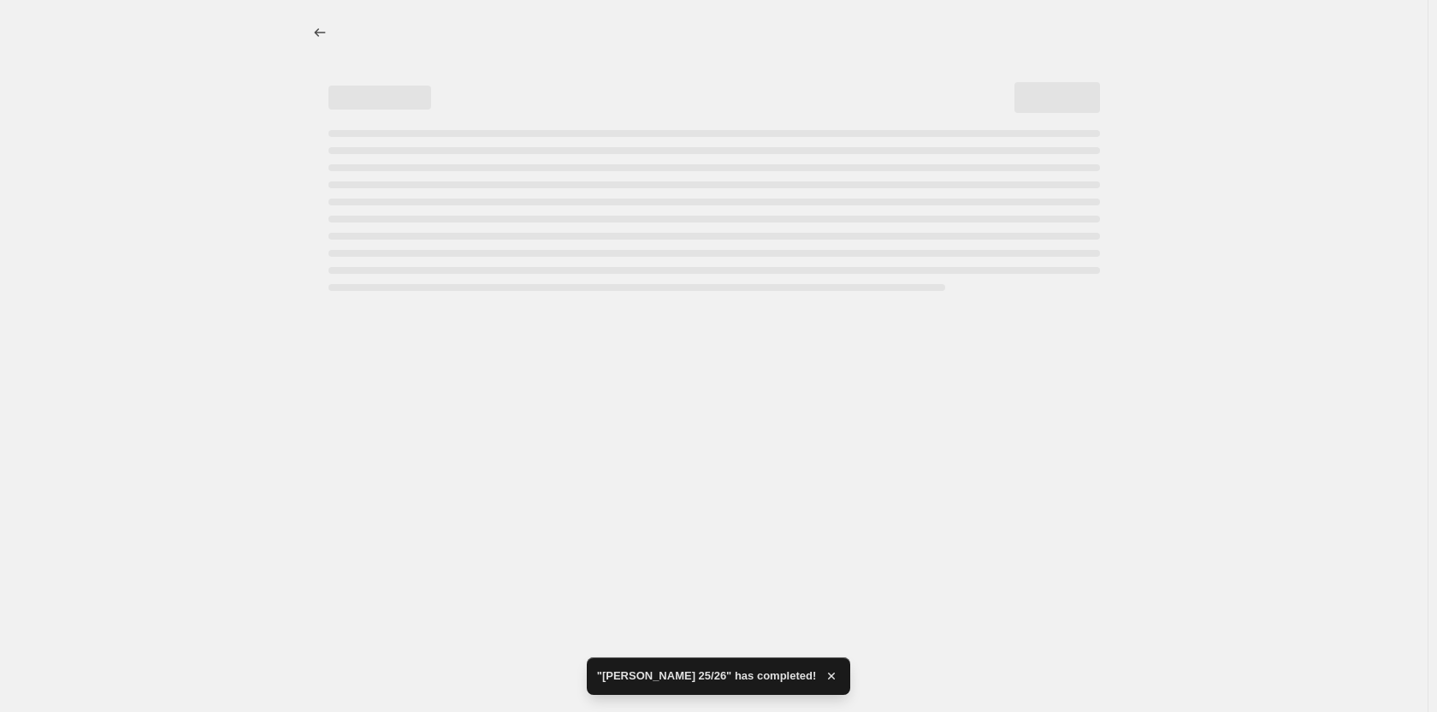
click at [417, 429] on div at bounding box center [714, 356] width 1428 height 712
select select "no_change"
select select "tag"
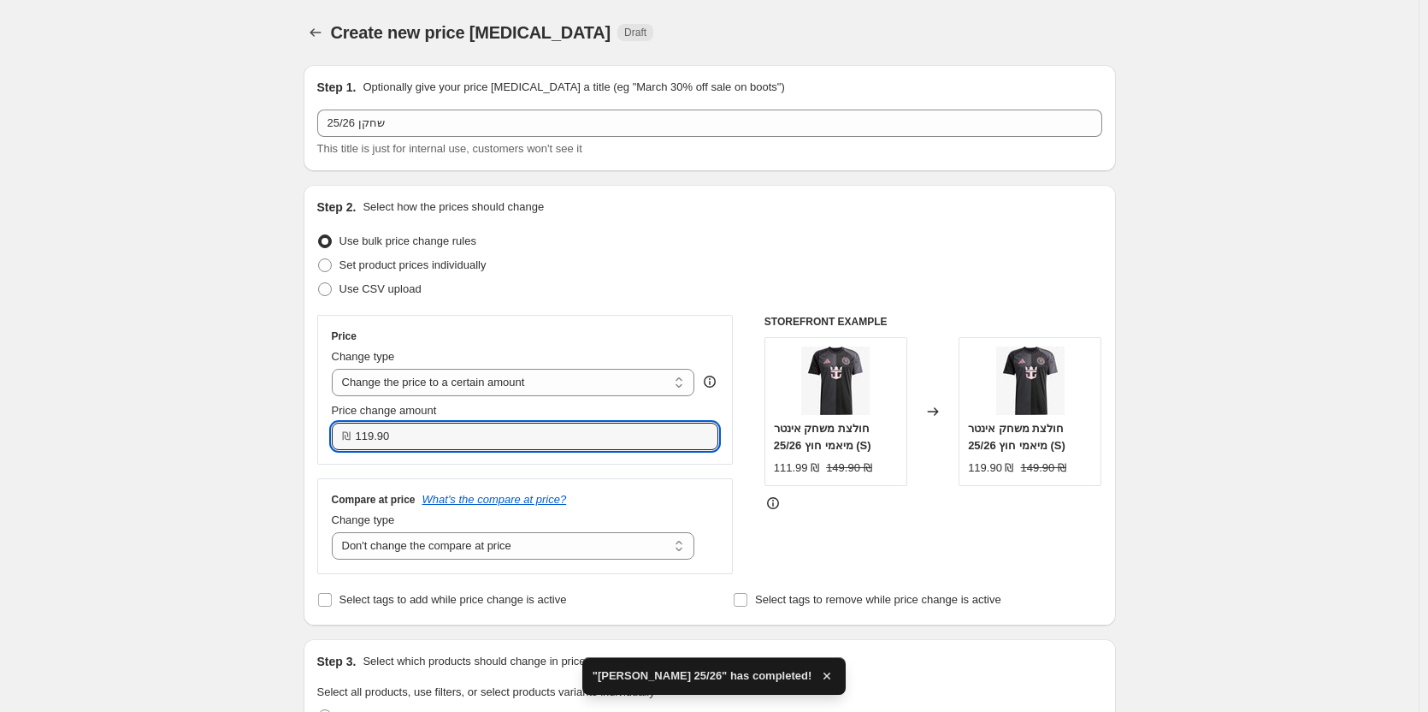
drag, startPoint x: 447, startPoint y: 433, endPoint x: 255, endPoint y: 440, distance: 192.6
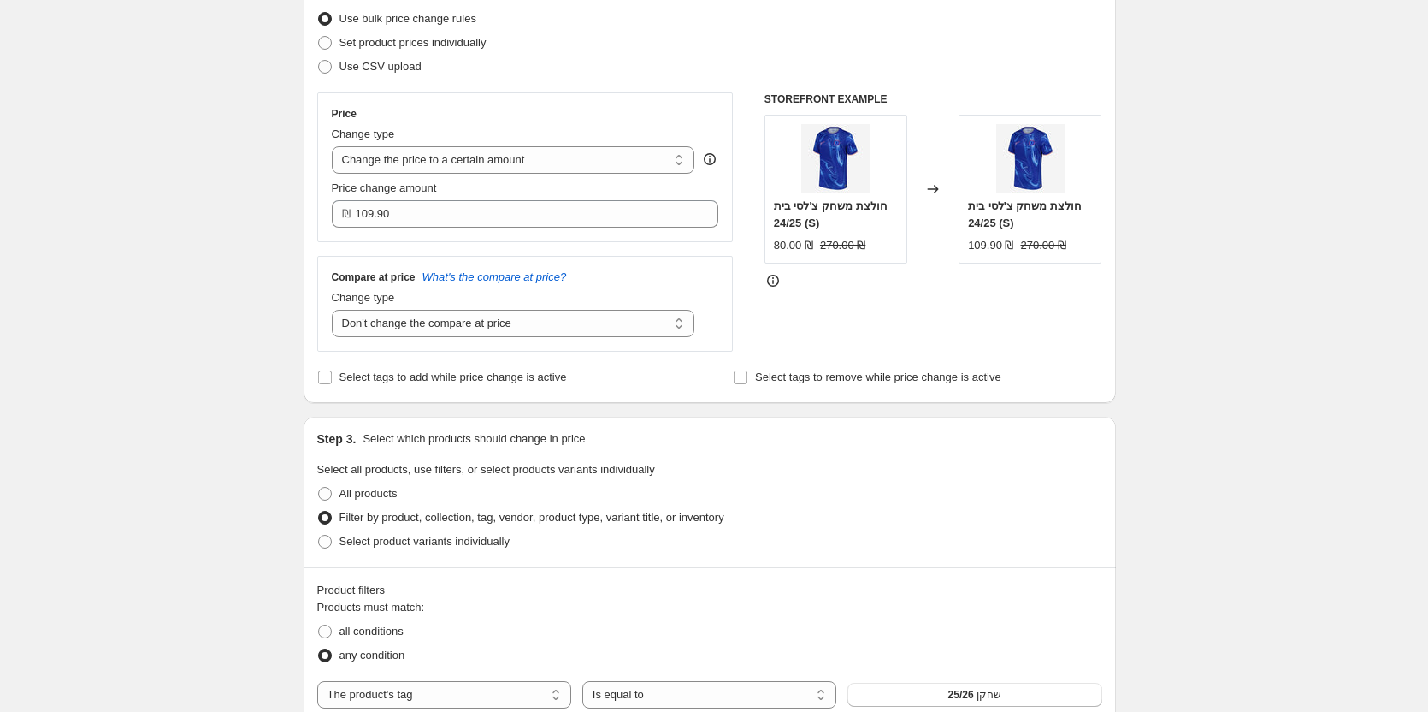
scroll to position [127, 0]
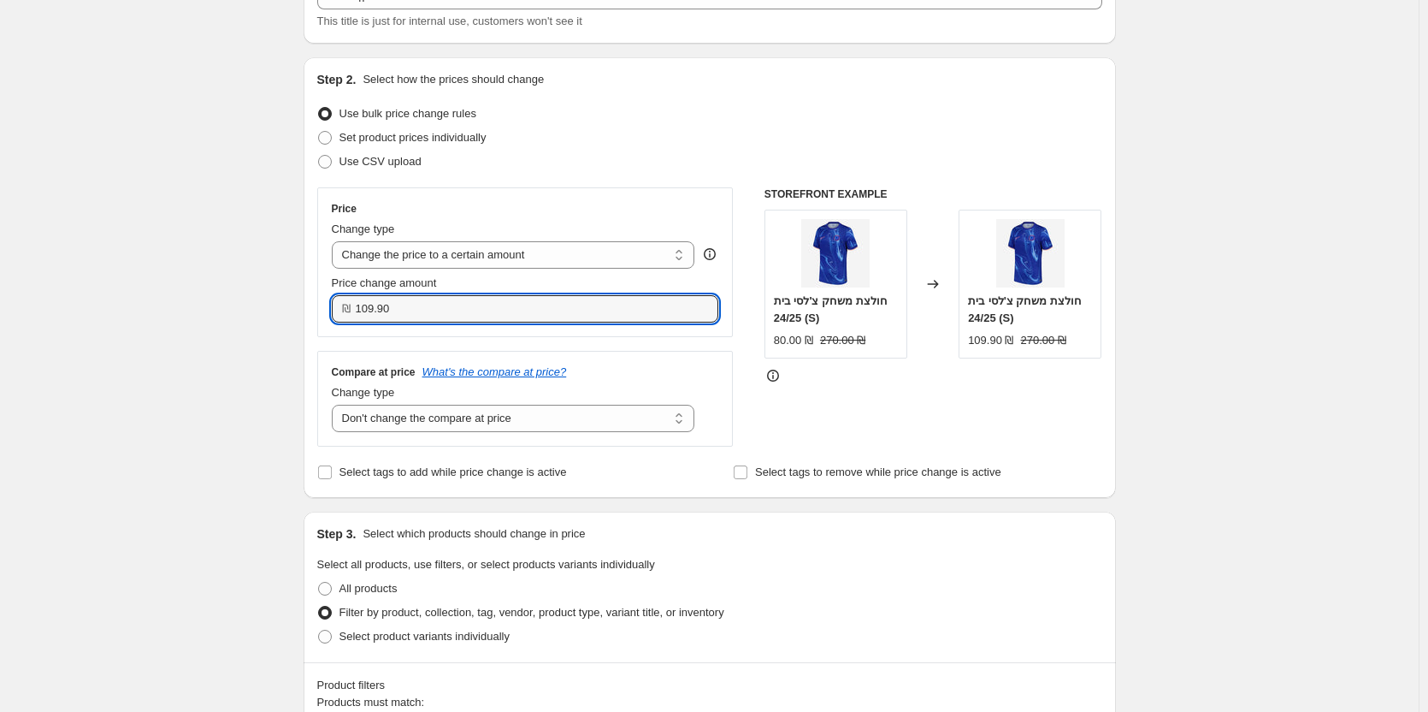
drag, startPoint x: 459, startPoint y: 312, endPoint x: 259, endPoint y: 337, distance: 201.7
click at [282, 337] on div "Create new price [MEDICAL_DATA]. This page is ready Create new price [MEDICAL_D…" at bounding box center [709, 677] width 1419 height 1608
click at [257, 337] on div "Create new price [MEDICAL_DATA]. This page is ready Create new price [MEDICAL_D…" at bounding box center [709, 677] width 1419 height 1608
drag, startPoint x: 431, startPoint y: 310, endPoint x: 246, endPoint y: 316, distance: 184.8
click at [246, 316] on div "Create new price [MEDICAL_DATA]. This page is ready Create new price [MEDICAL_D…" at bounding box center [709, 677] width 1419 height 1608
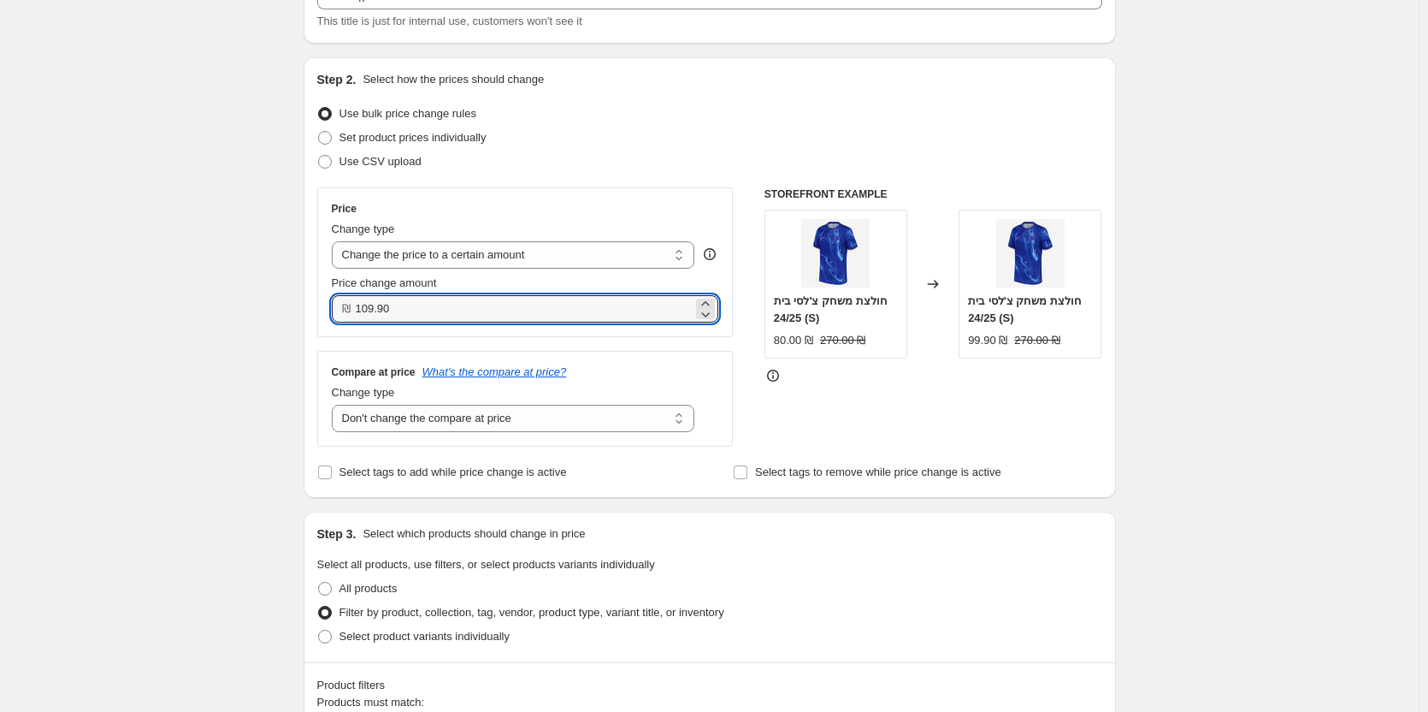
type input "109.90"
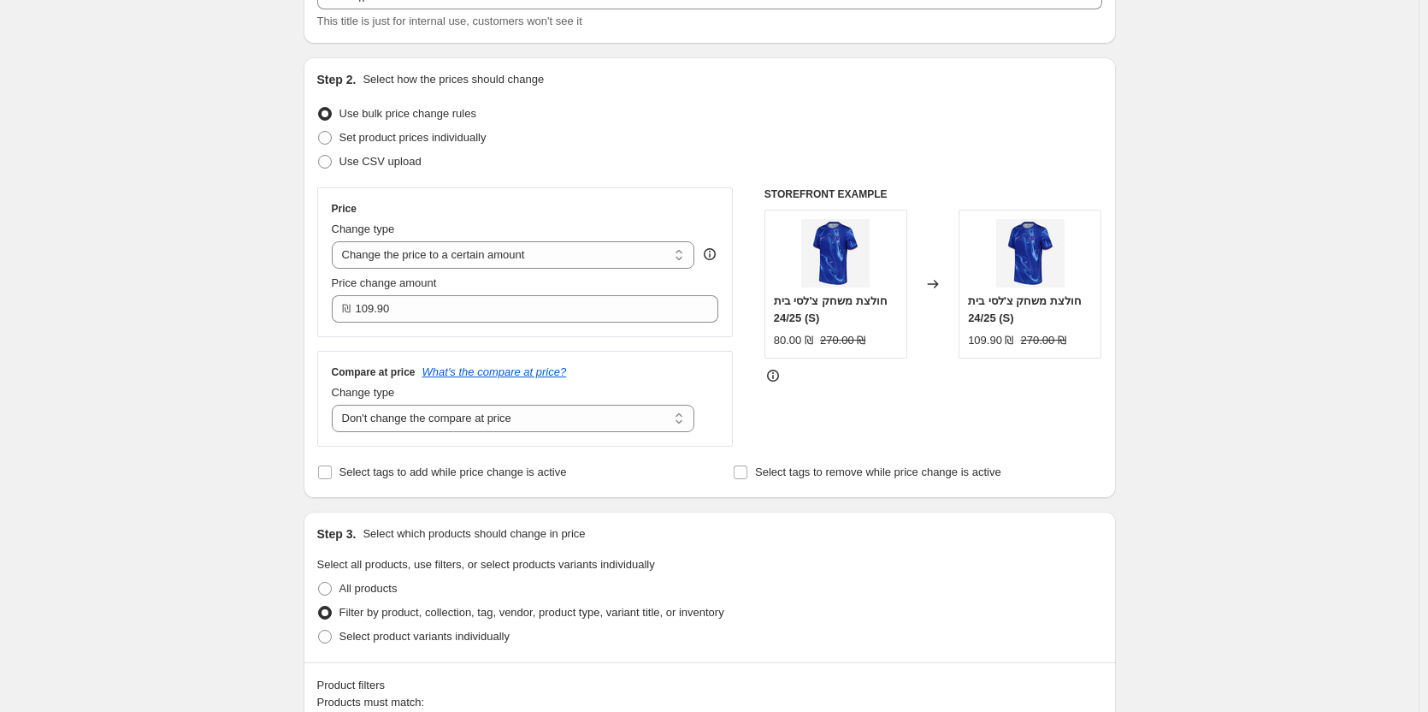
click at [246, 316] on div "Create new price [MEDICAL_DATA]. This page is ready Create new price [MEDICAL_D…" at bounding box center [709, 677] width 1419 height 1608
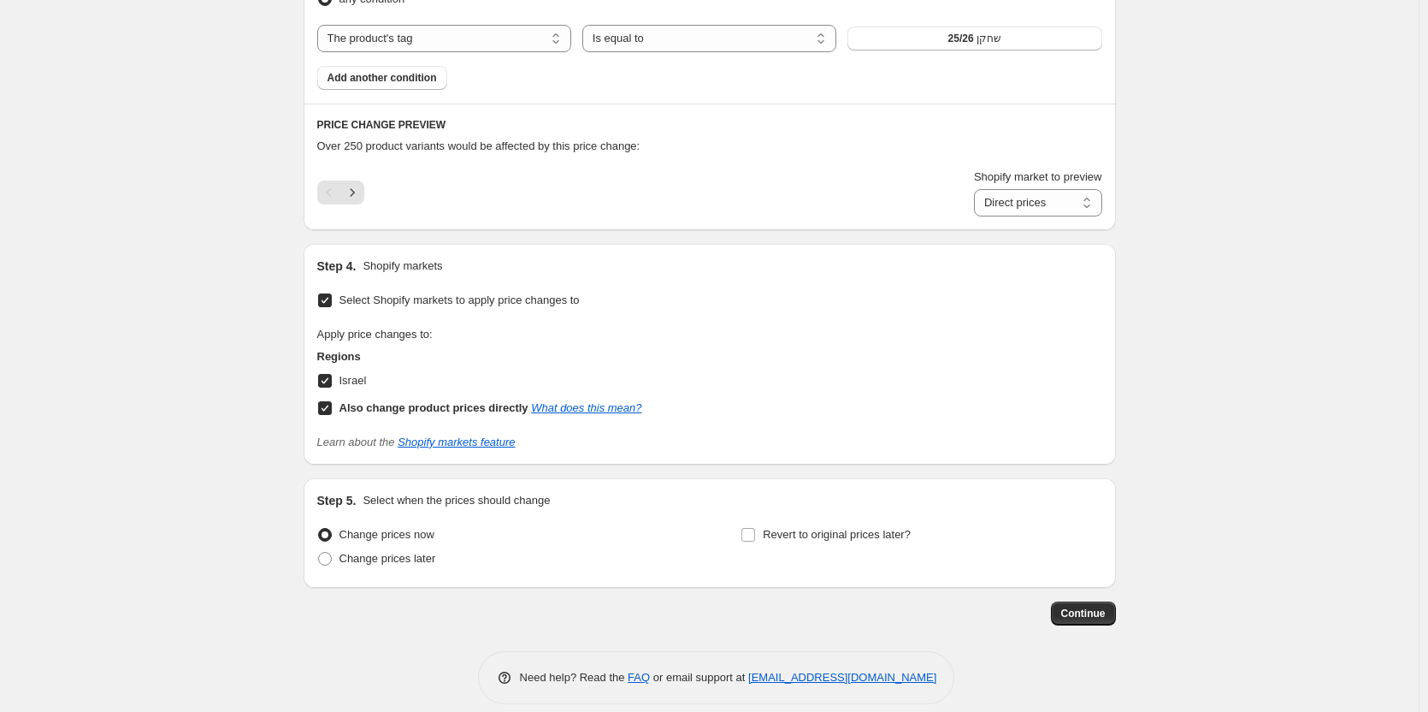
scroll to position [897, 0]
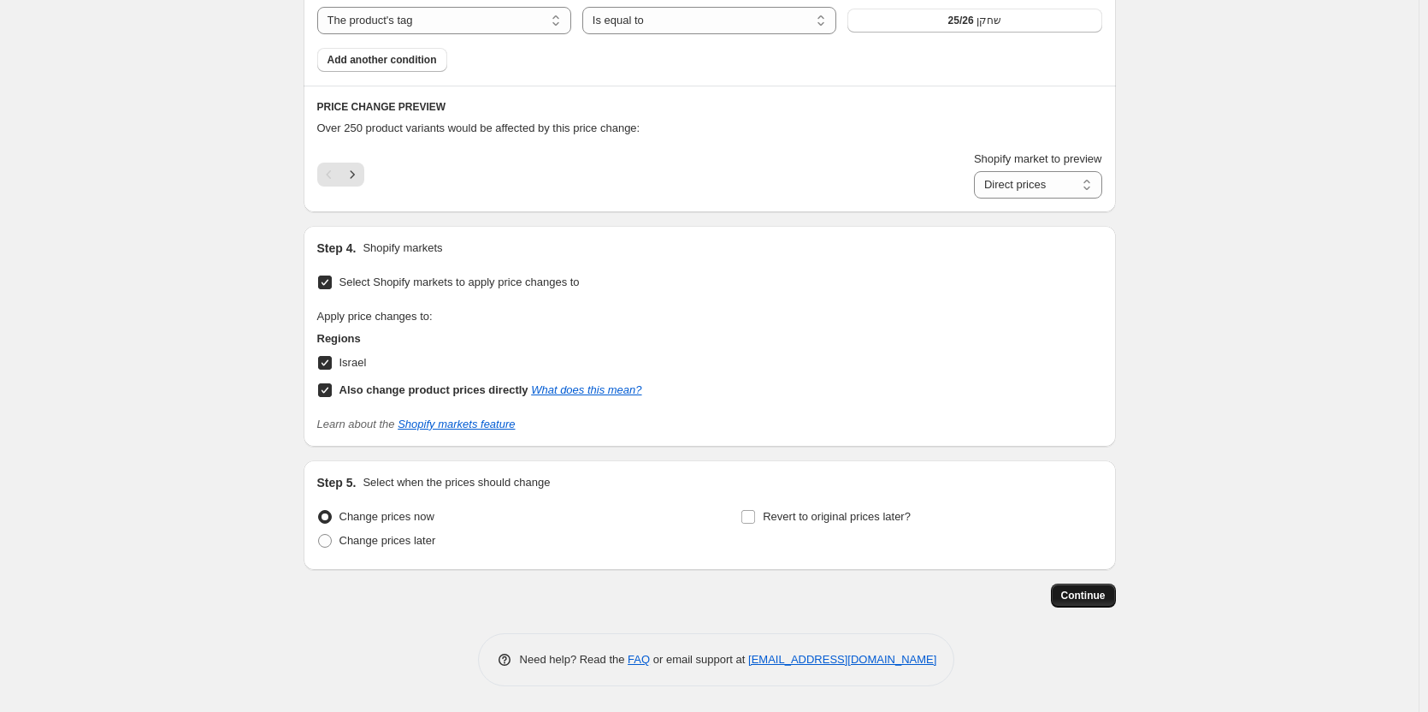
click at [1083, 591] on span "Continue" at bounding box center [1083, 595] width 44 height 14
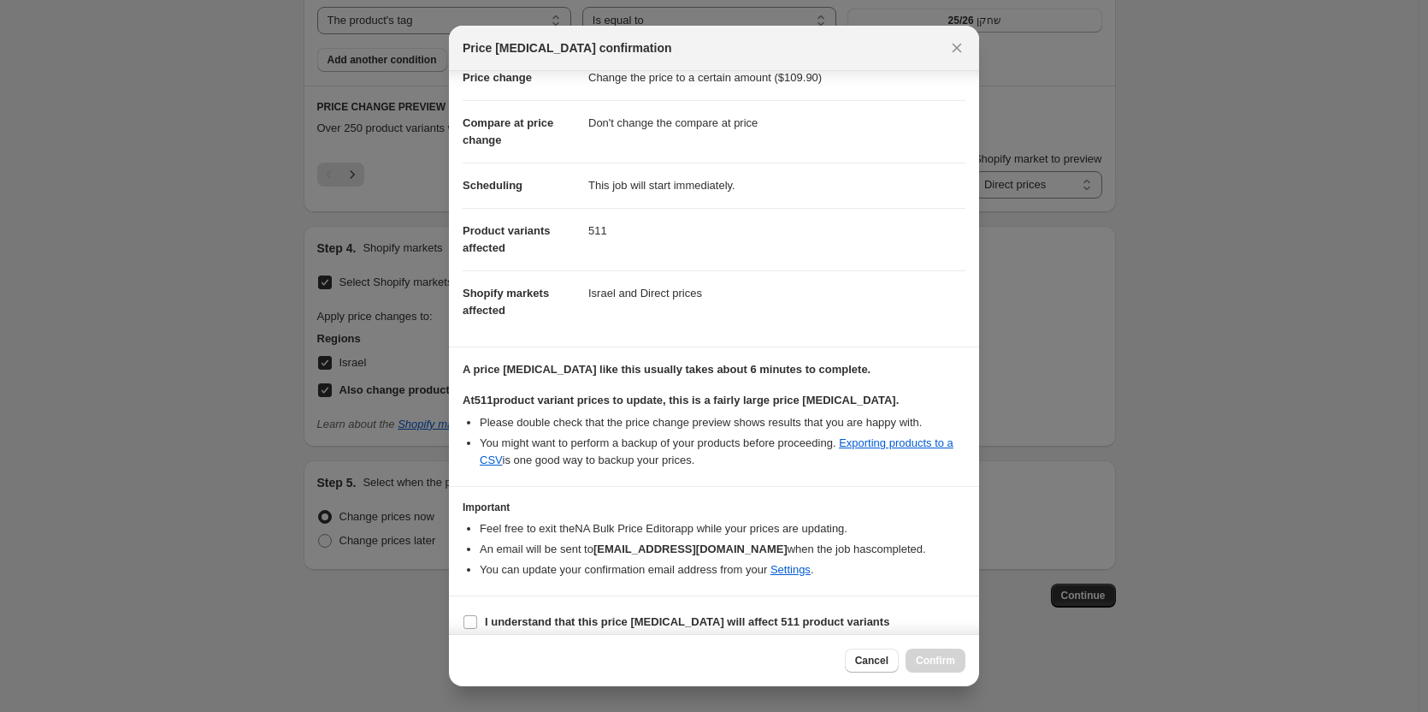
scroll to position [60, 0]
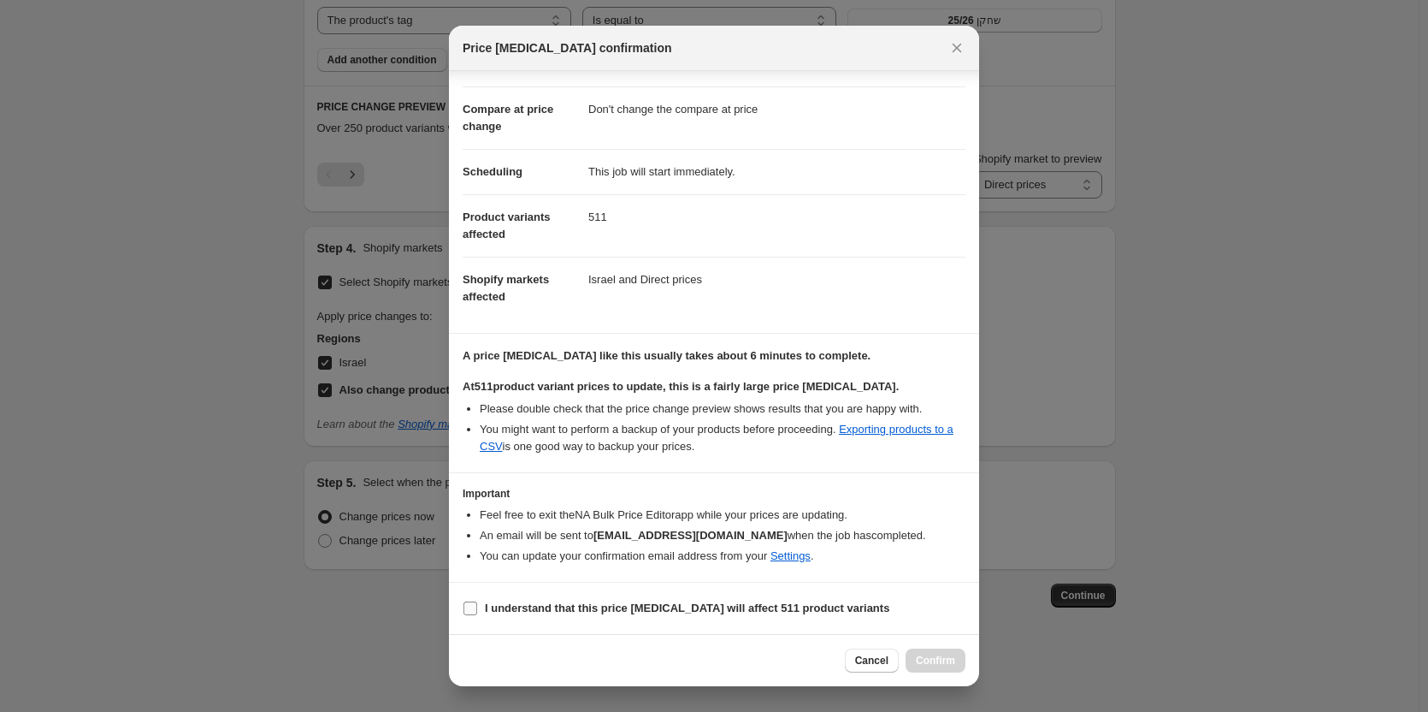
click at [585, 602] on b "I understand that this price [MEDICAL_DATA] will affect 511 product variants" at bounding box center [687, 607] width 405 height 13
click at [477, 602] on input "I understand that this price [MEDICAL_DATA] will affect 511 product variants" at bounding box center [471, 608] width 14 height 14
checkbox input "true"
click at [939, 650] on button "Confirm" at bounding box center [936, 660] width 60 height 24
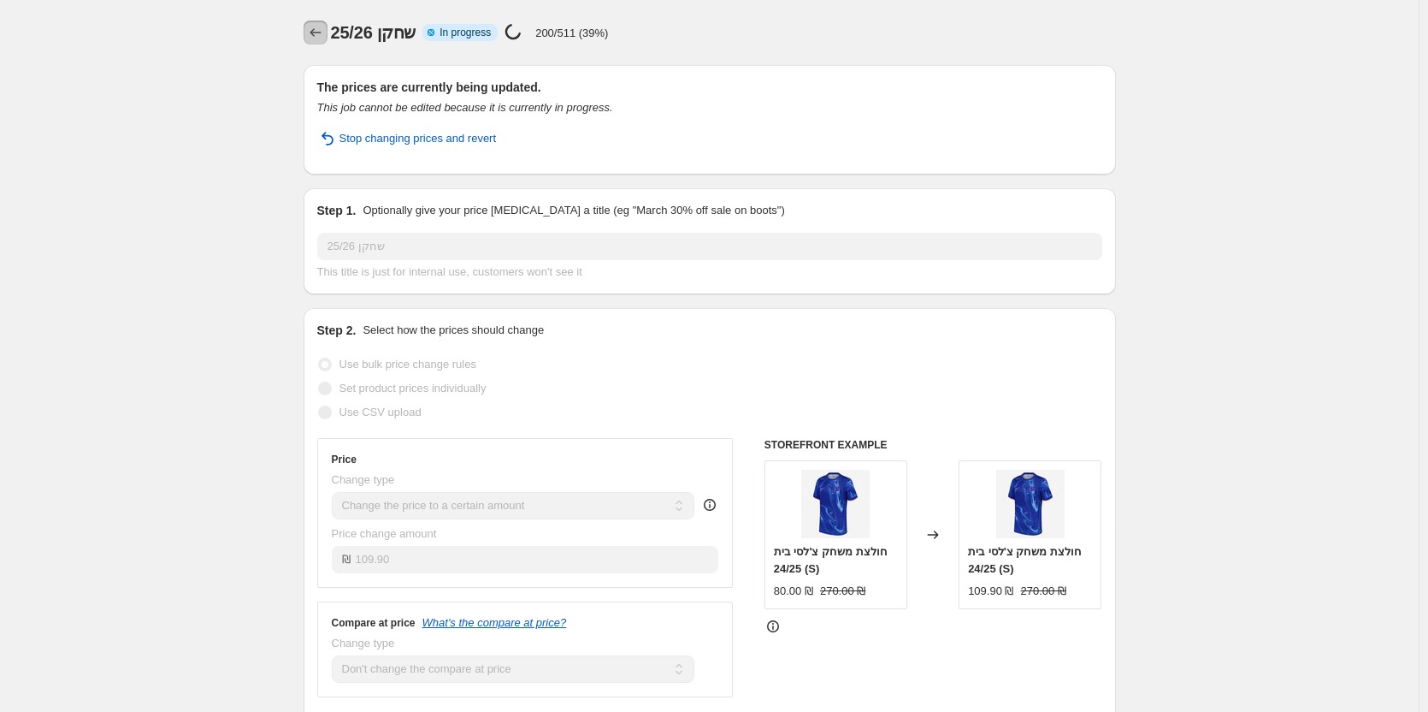
click at [324, 25] on icon "Price change jobs" at bounding box center [315, 32] width 17 height 17
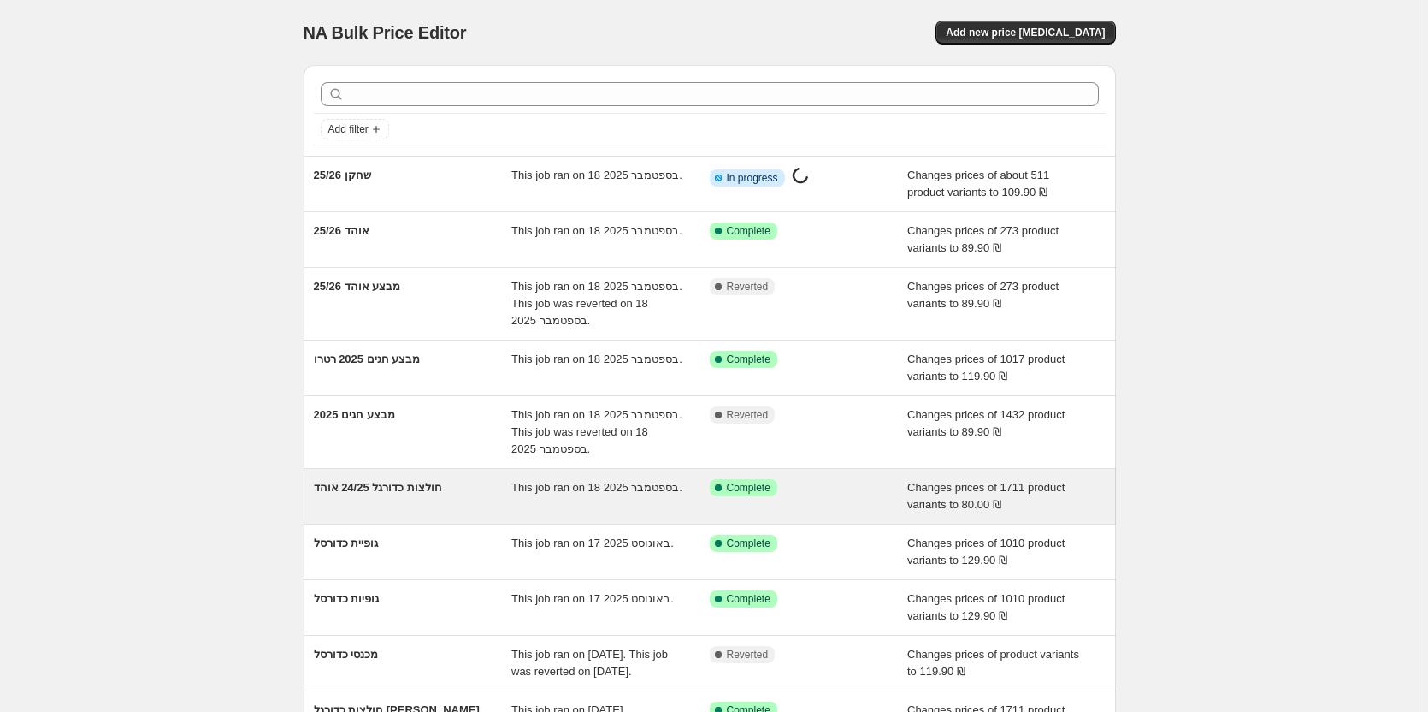
click at [441, 497] on div "חולצות כדורגל 24/25 אוהד" at bounding box center [413, 496] width 198 height 34
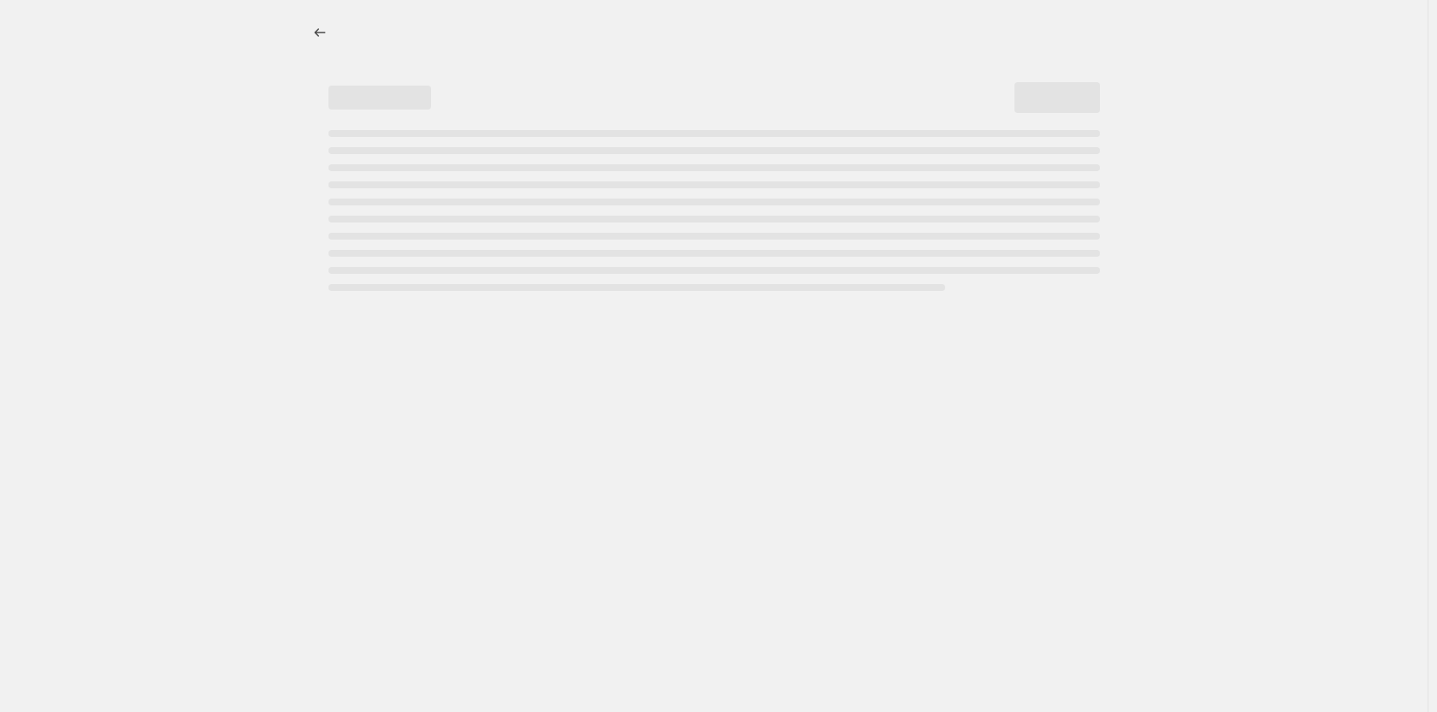
select select "no_change"
select select "tag"
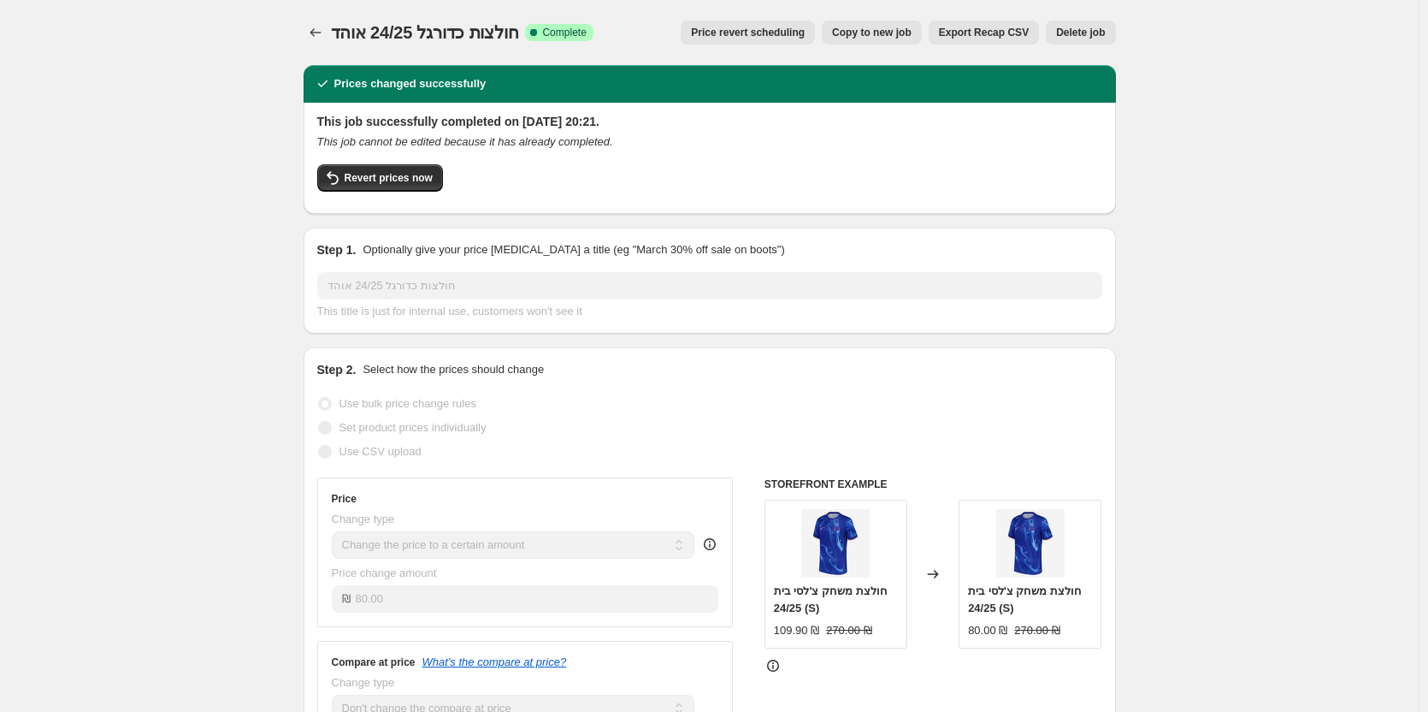
click at [861, 38] on span "Copy to new job" at bounding box center [872, 33] width 80 height 14
select select "no_change"
select select "tag"
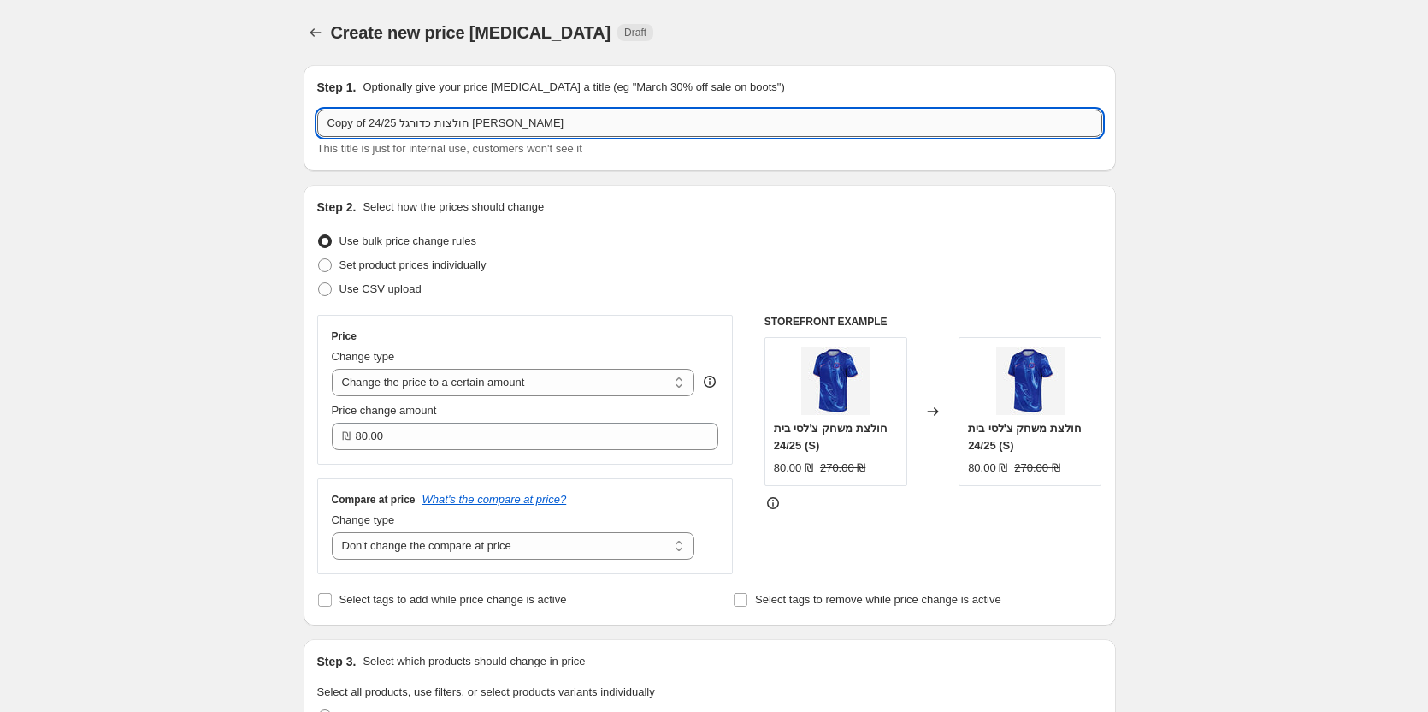
click at [546, 134] on input "Copy of חולצות כדורגל 24/25 [PERSON_NAME]" at bounding box center [709, 122] width 785 height 27
type input "ילדים 25/26"
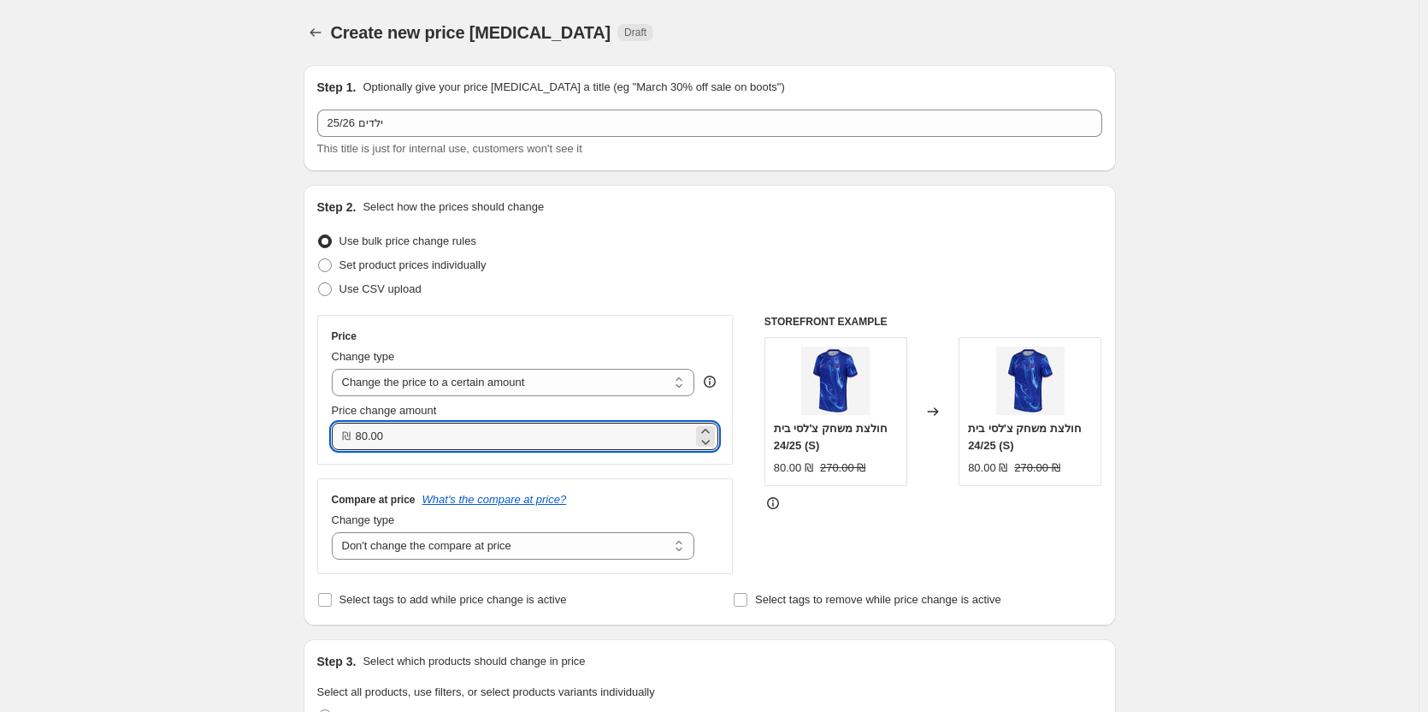
drag, startPoint x: 458, startPoint y: 428, endPoint x: 123, endPoint y: 441, distance: 335.5
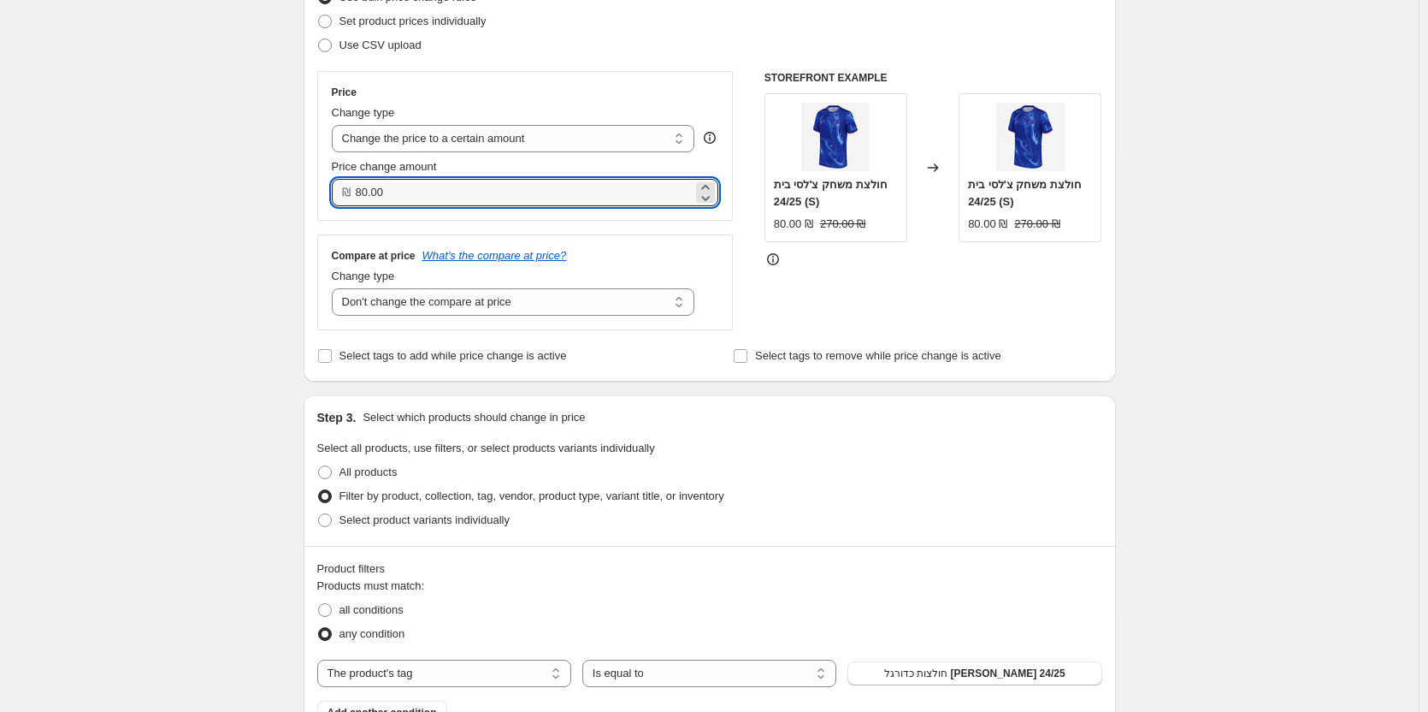
scroll to position [428, 0]
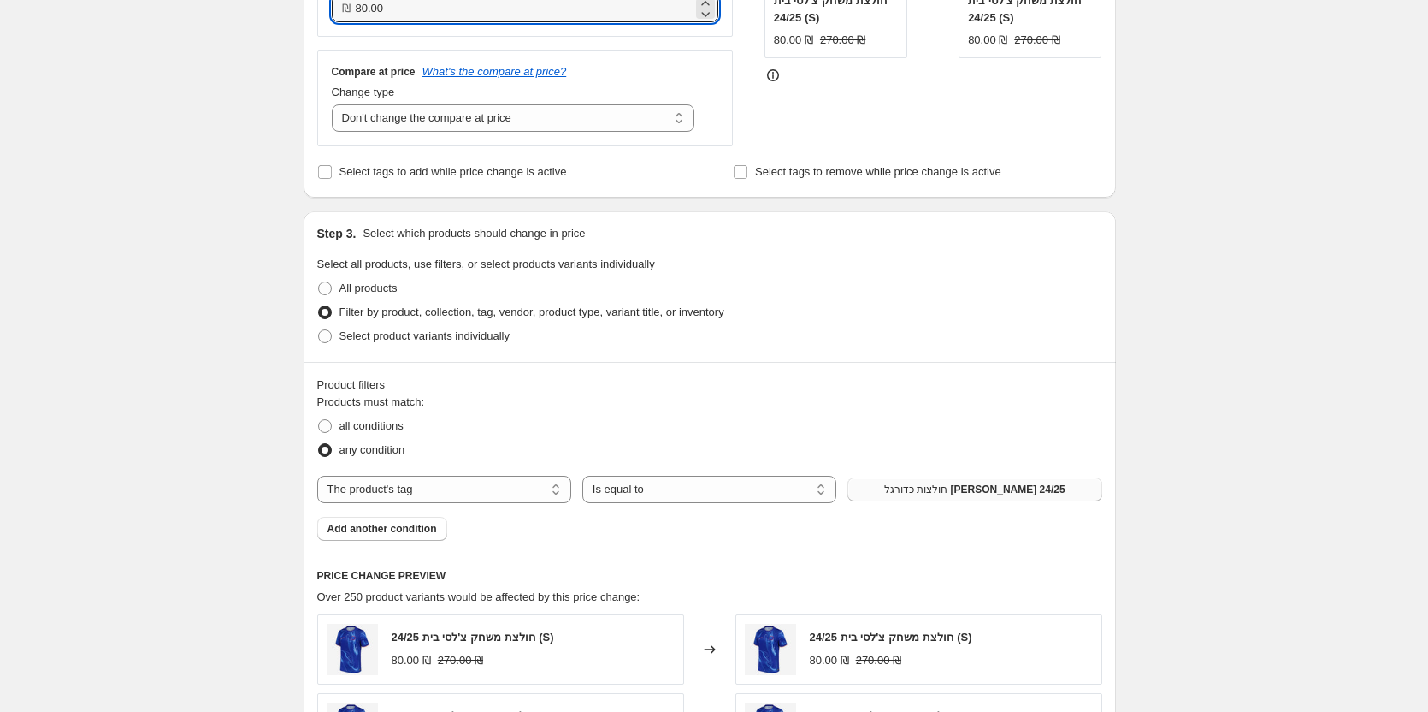
click at [980, 487] on span "חולצות כדורגל [PERSON_NAME] 24/25" at bounding box center [974, 489] width 181 height 14
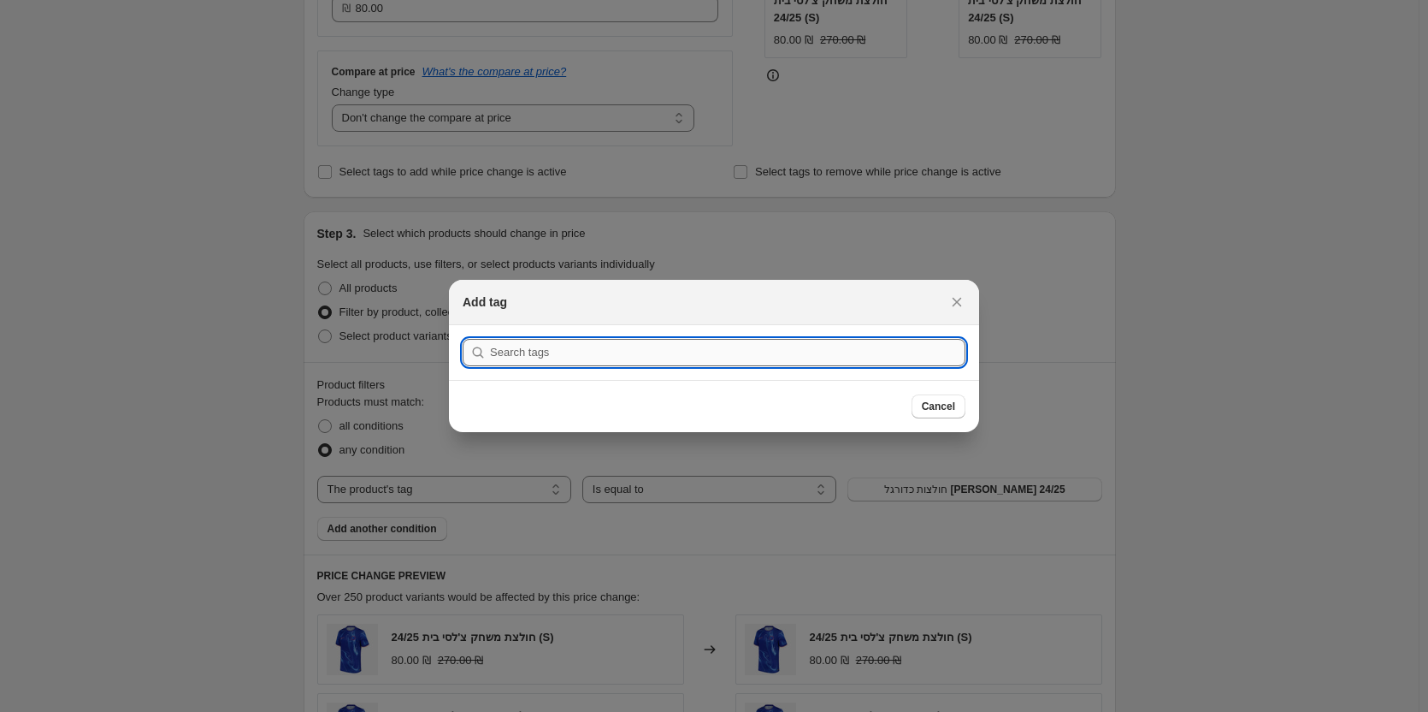
click at [748, 364] on input ":r1f7:" at bounding box center [728, 352] width 476 height 27
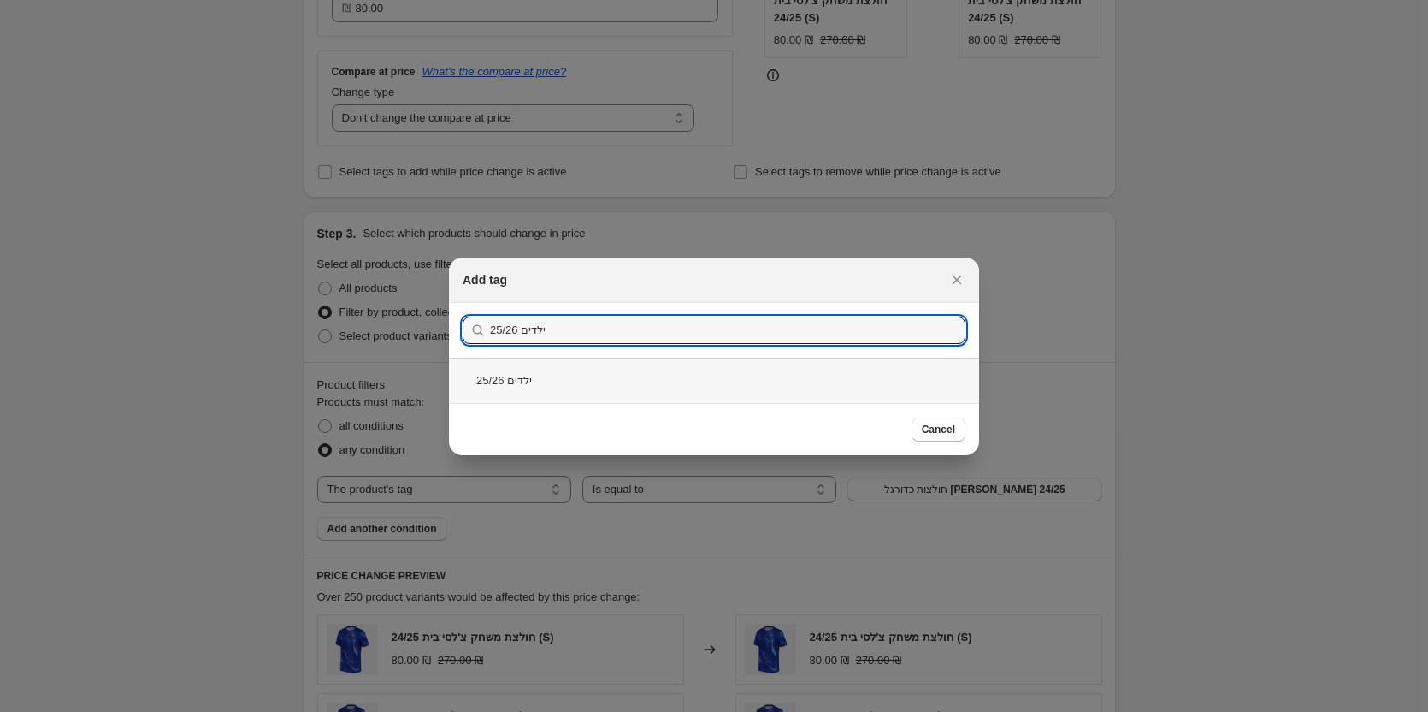
type input "ילדים 25/26"
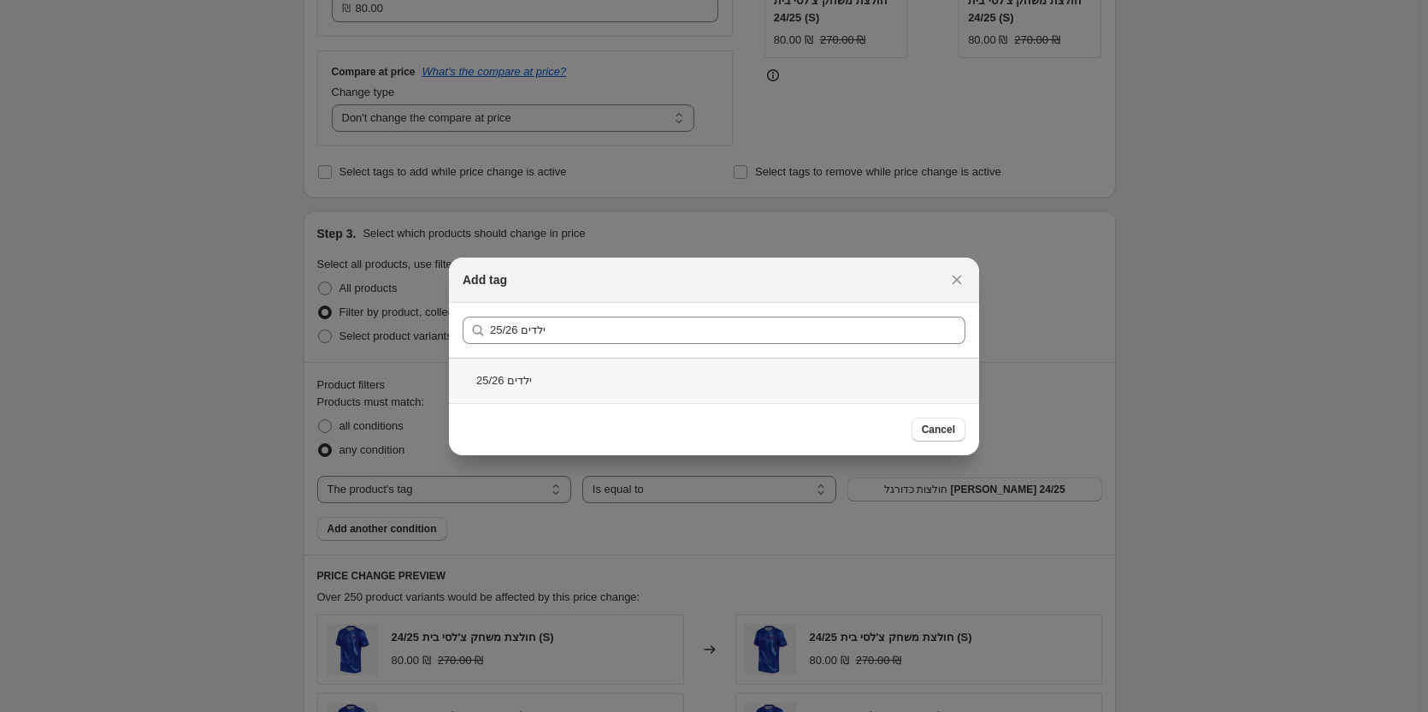
click at [594, 367] on div "ילדים 25/26" at bounding box center [714, 380] width 530 height 45
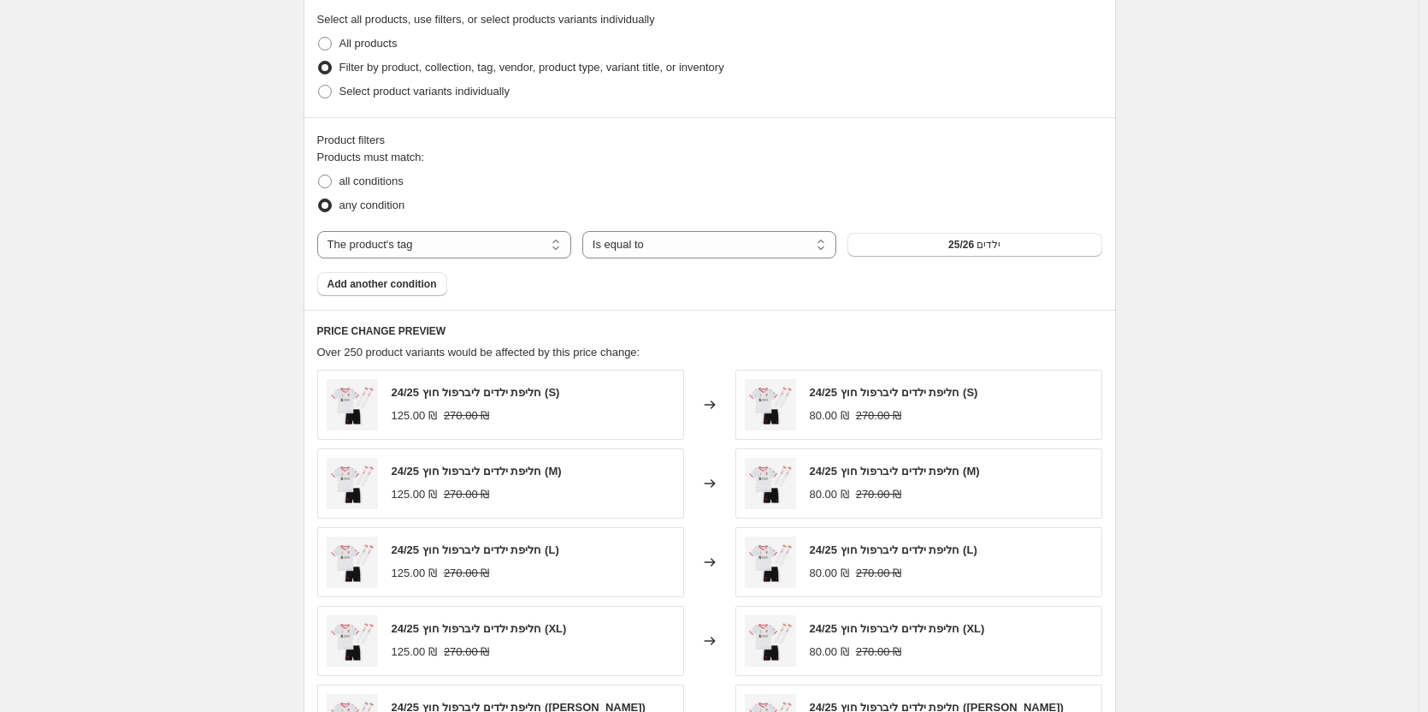
scroll to position [684, 0]
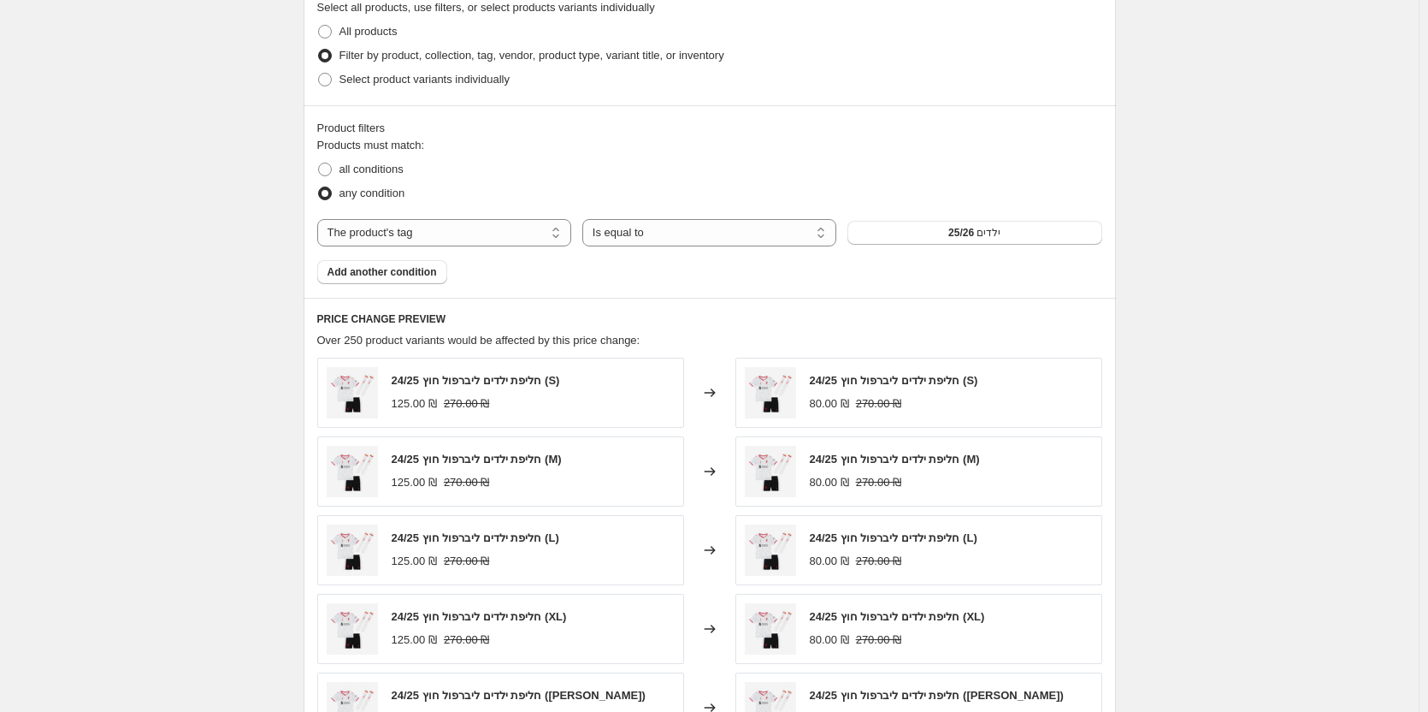
select select "no_change"
select select "tag"
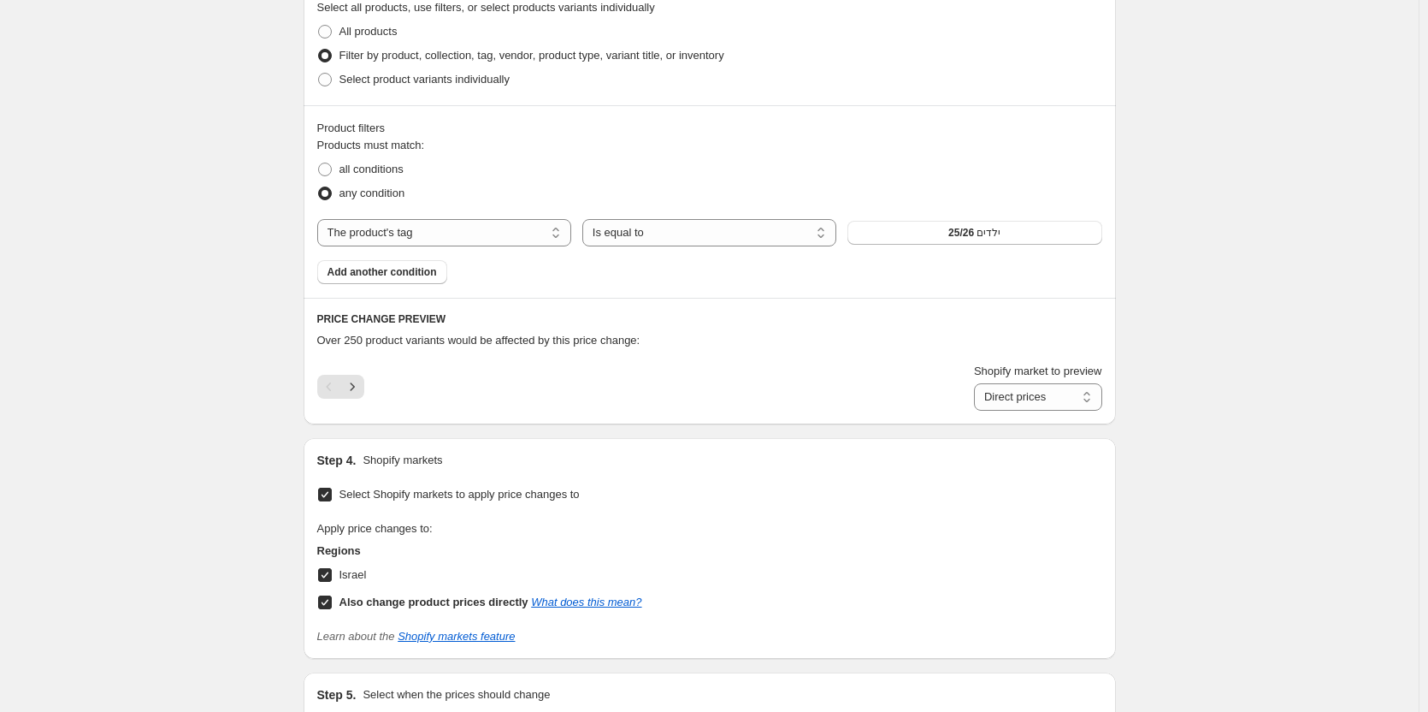
scroll to position [0, 0]
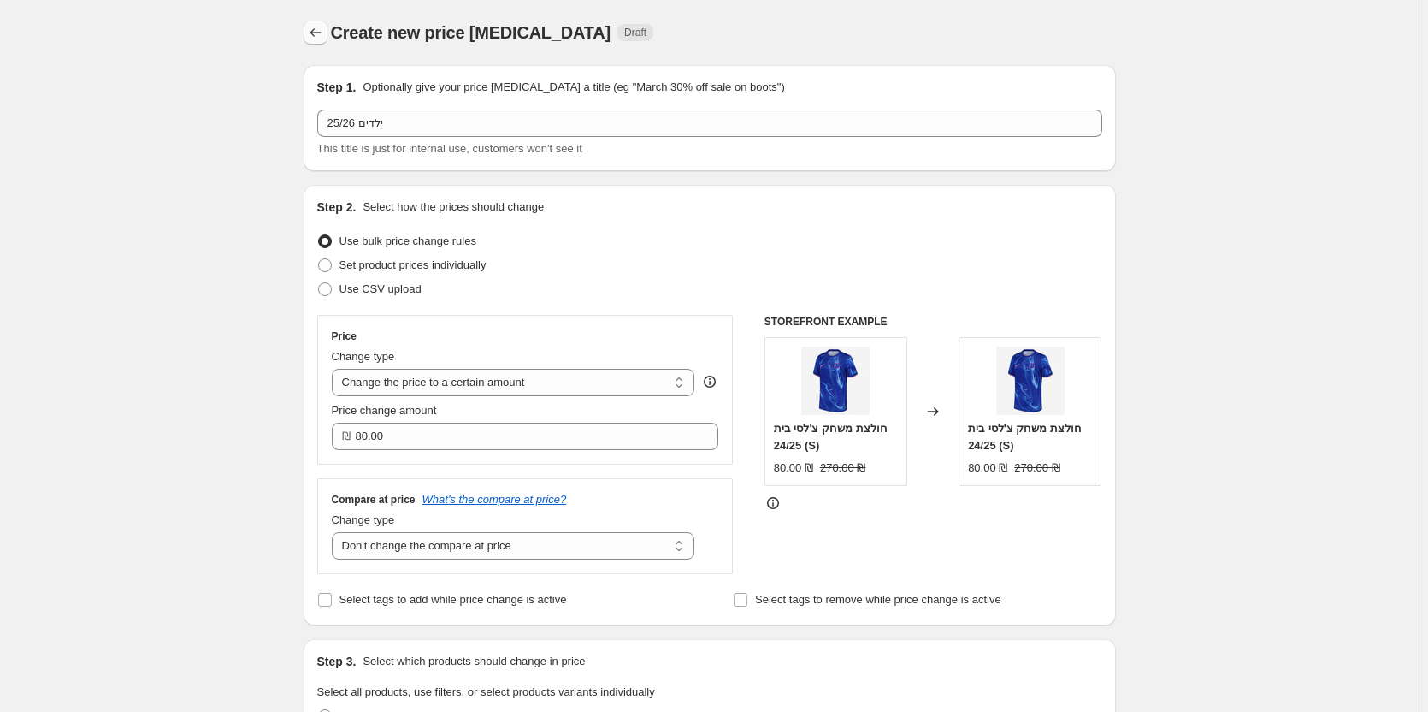
click at [315, 31] on icon "Price change jobs" at bounding box center [315, 32] width 17 height 17
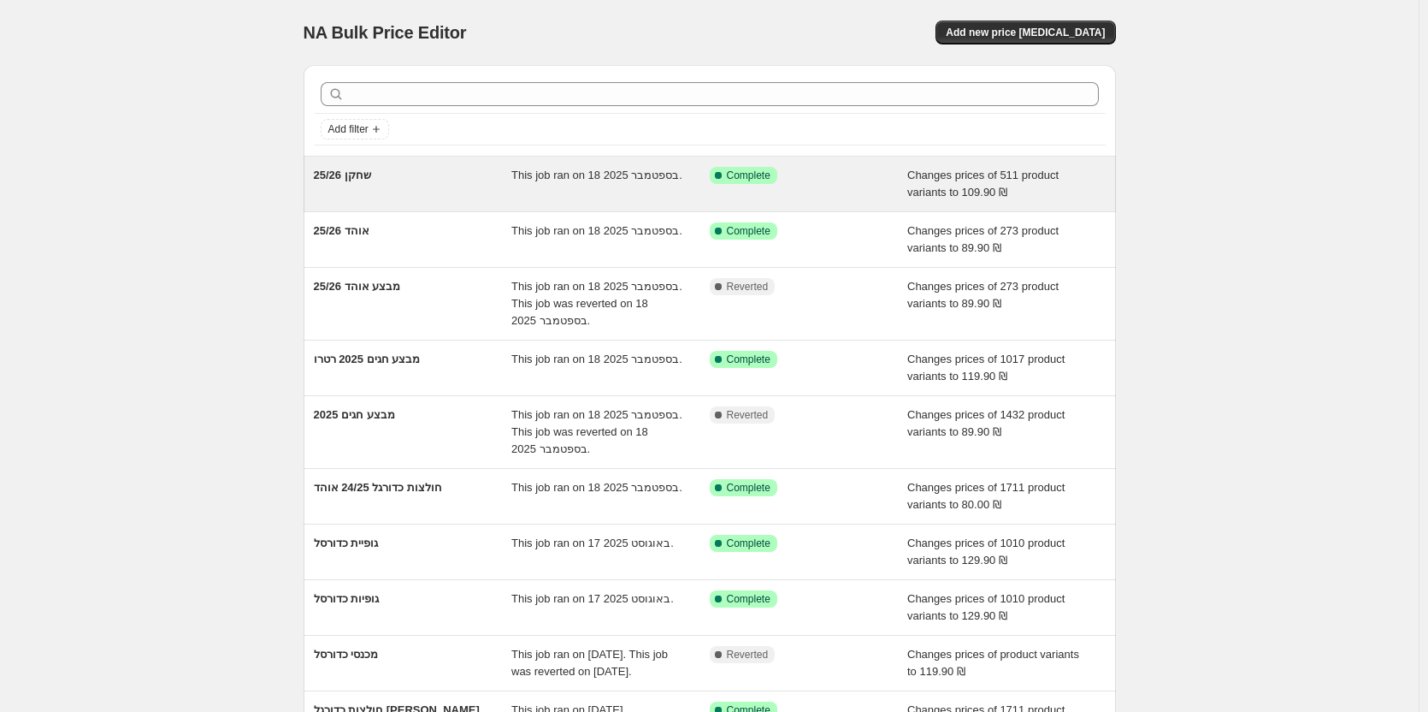
click at [456, 187] on div "שחקן 25/26" at bounding box center [413, 184] width 198 height 34
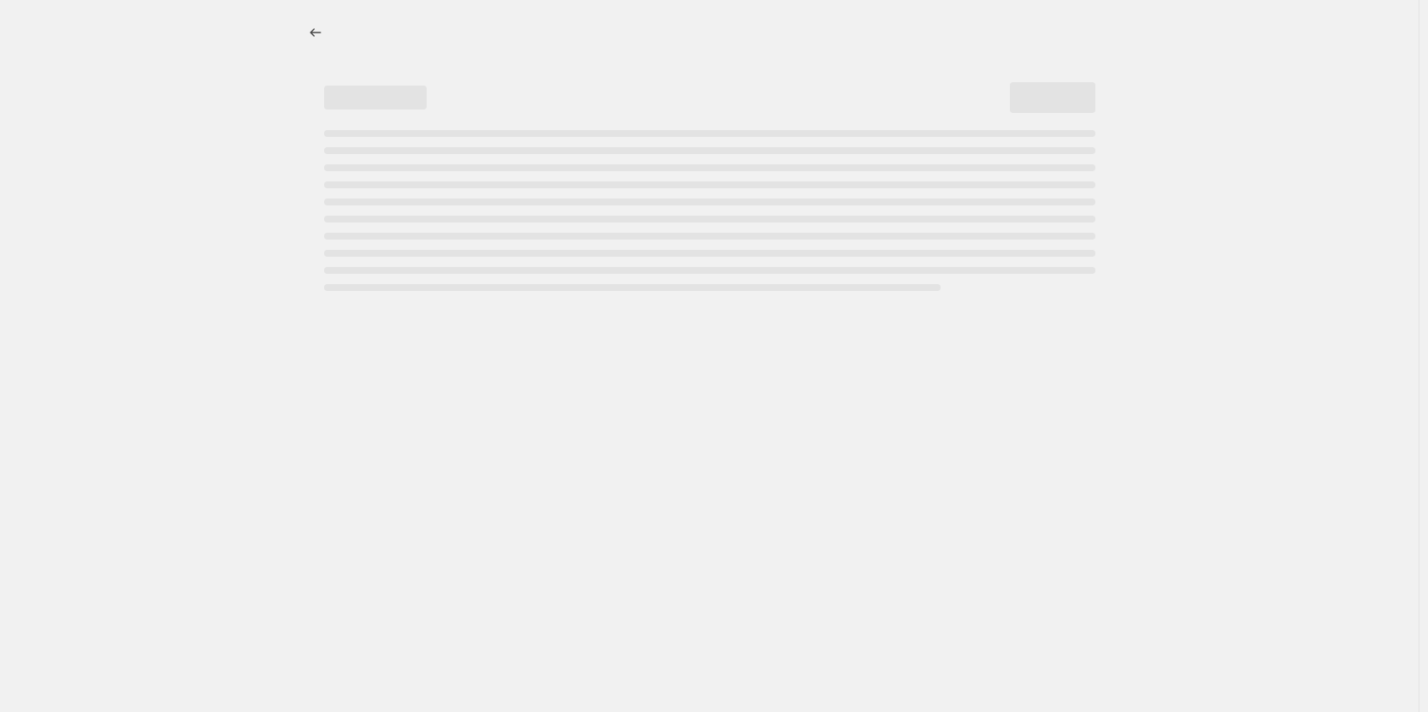
select select "no_change"
select select "tag"
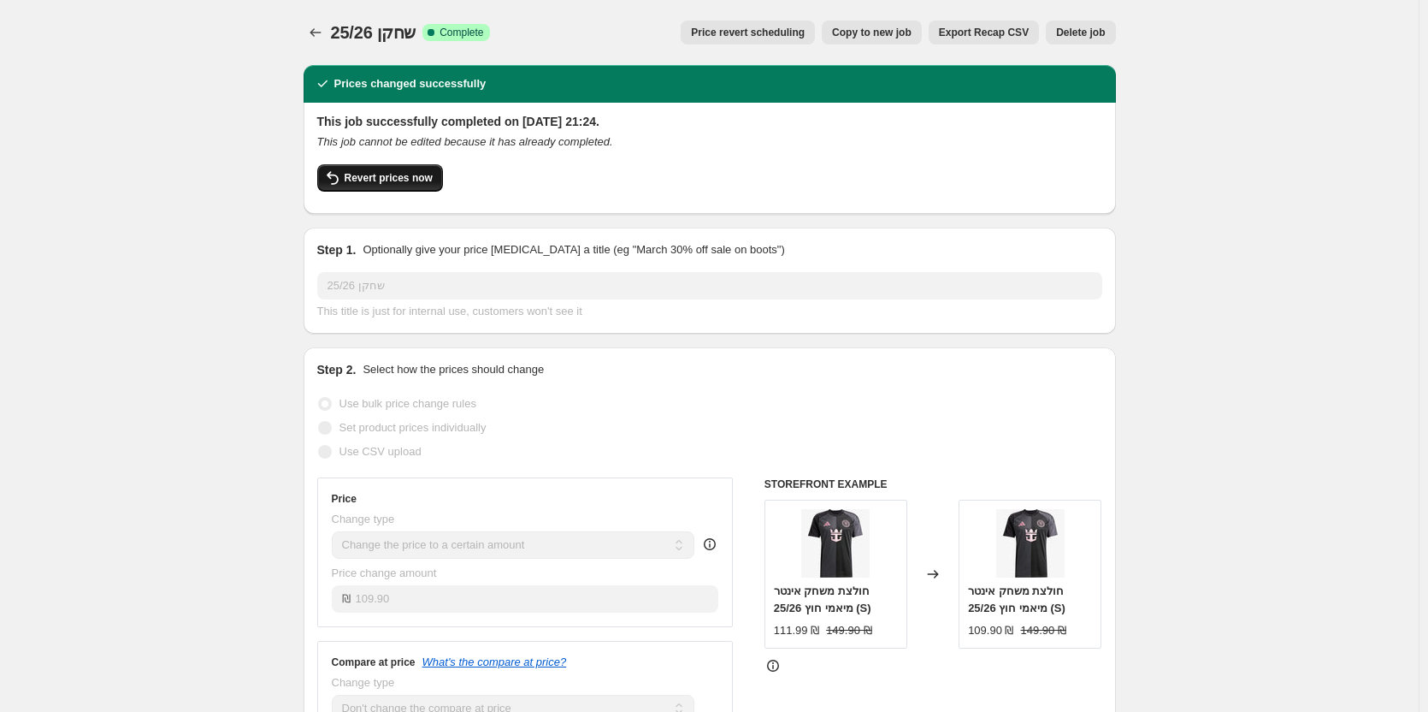
click at [381, 169] on button "Revert prices now" at bounding box center [380, 177] width 126 height 27
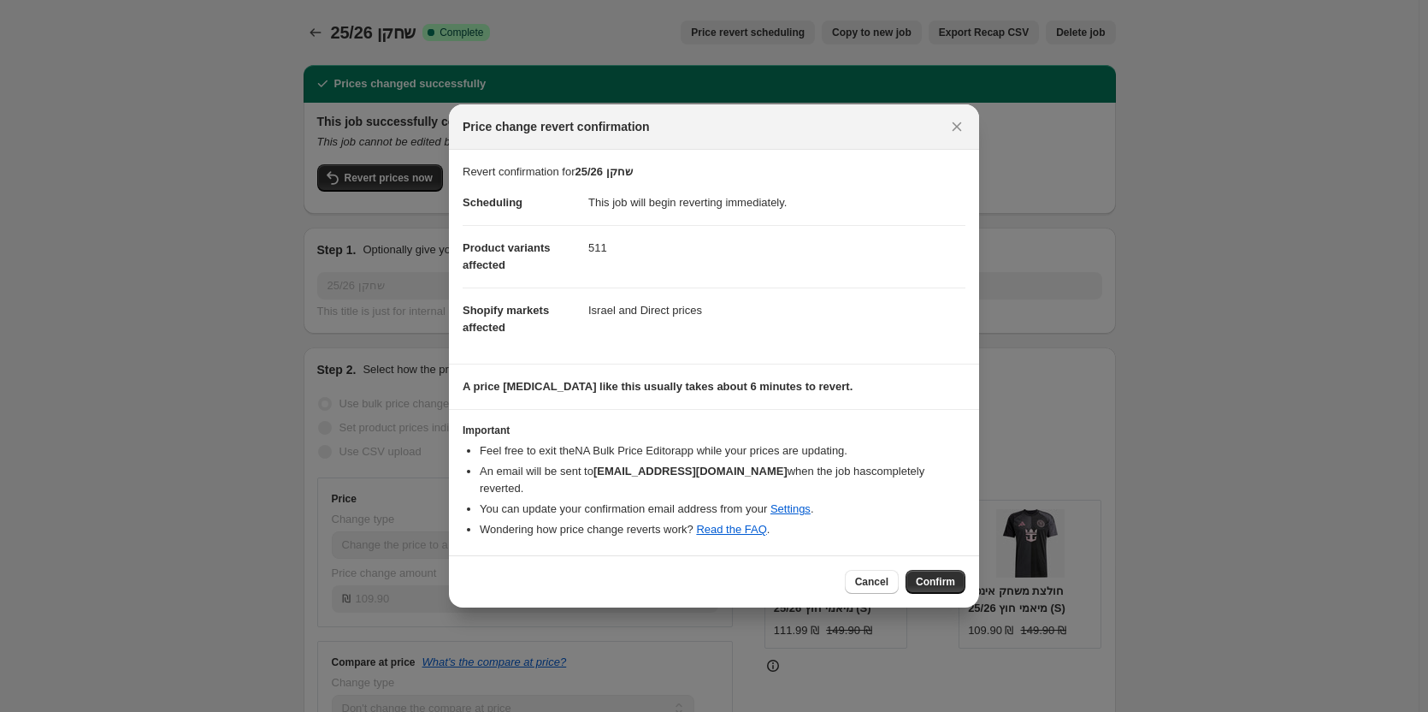
click at [938, 577] on span "Confirm" at bounding box center [935, 582] width 39 height 14
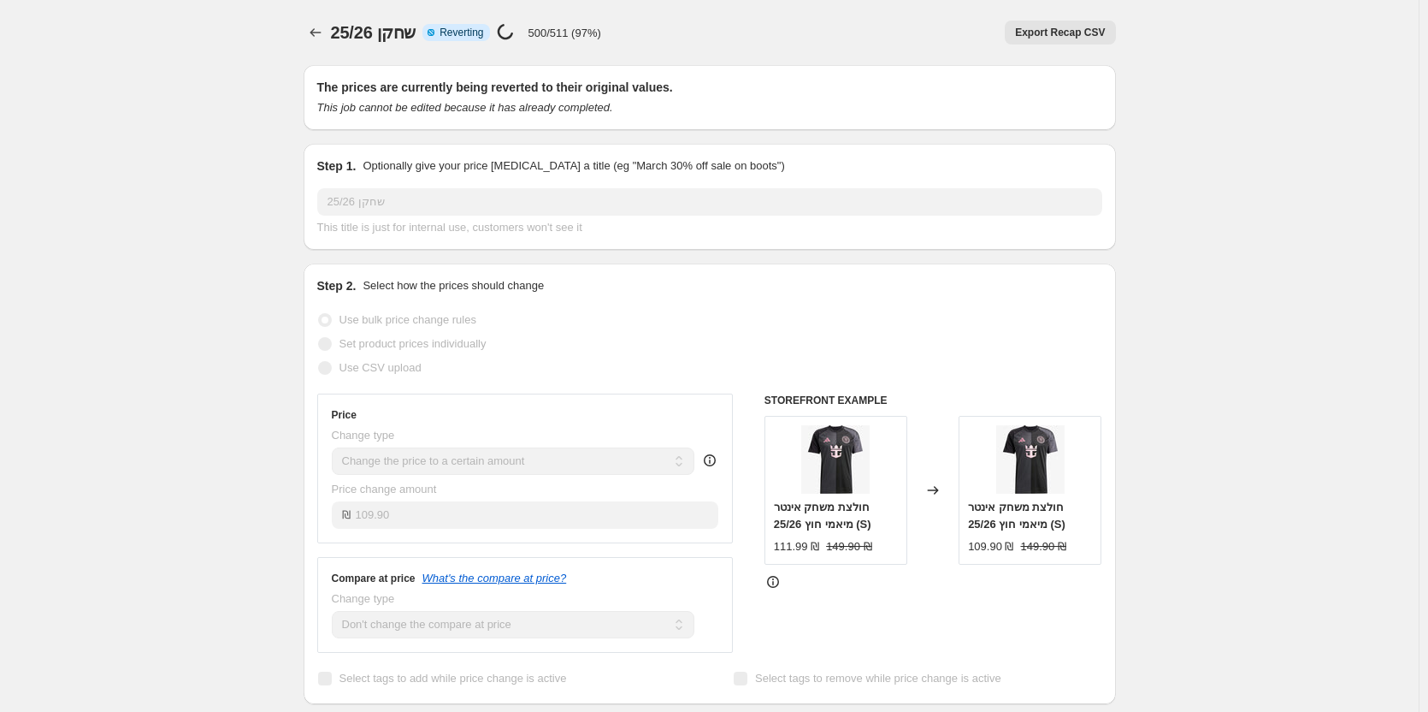
select select "no_change"
select select "tag"
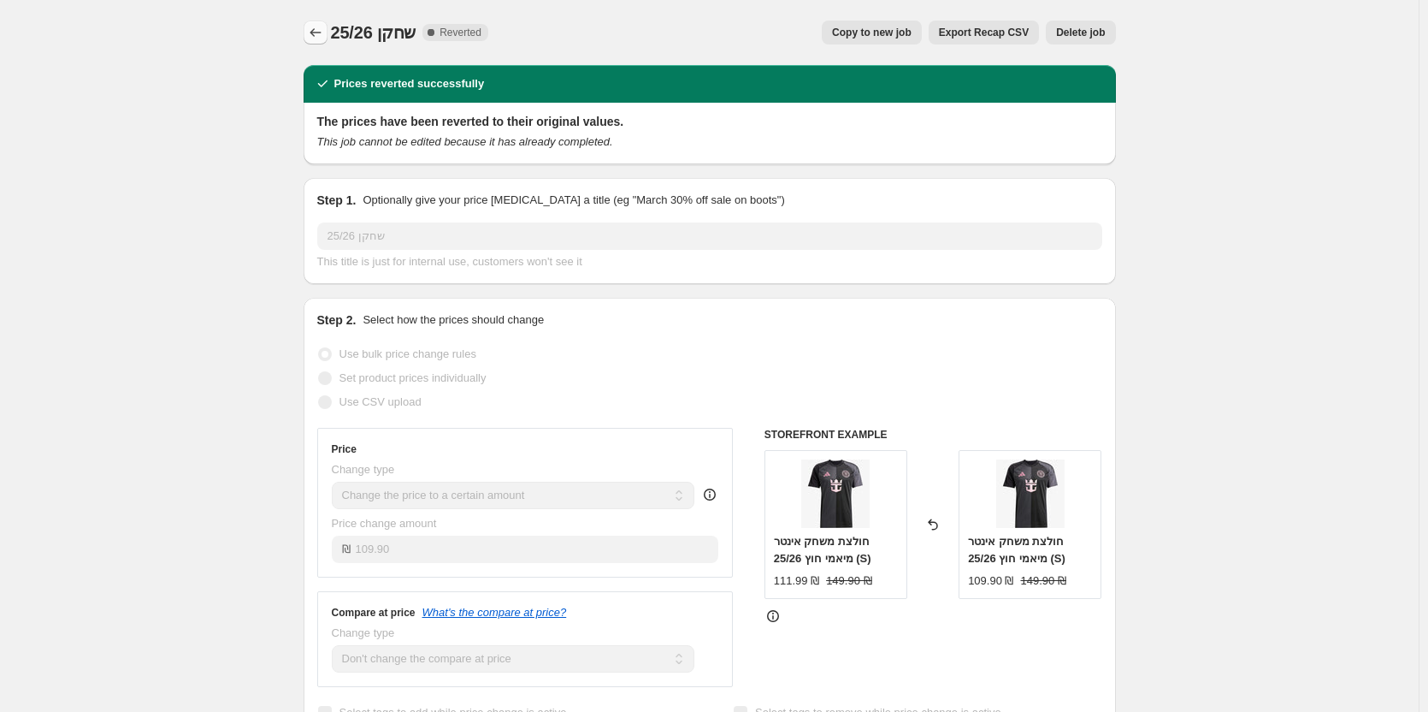
click at [328, 33] on button "Price change jobs" at bounding box center [316, 33] width 24 height 24
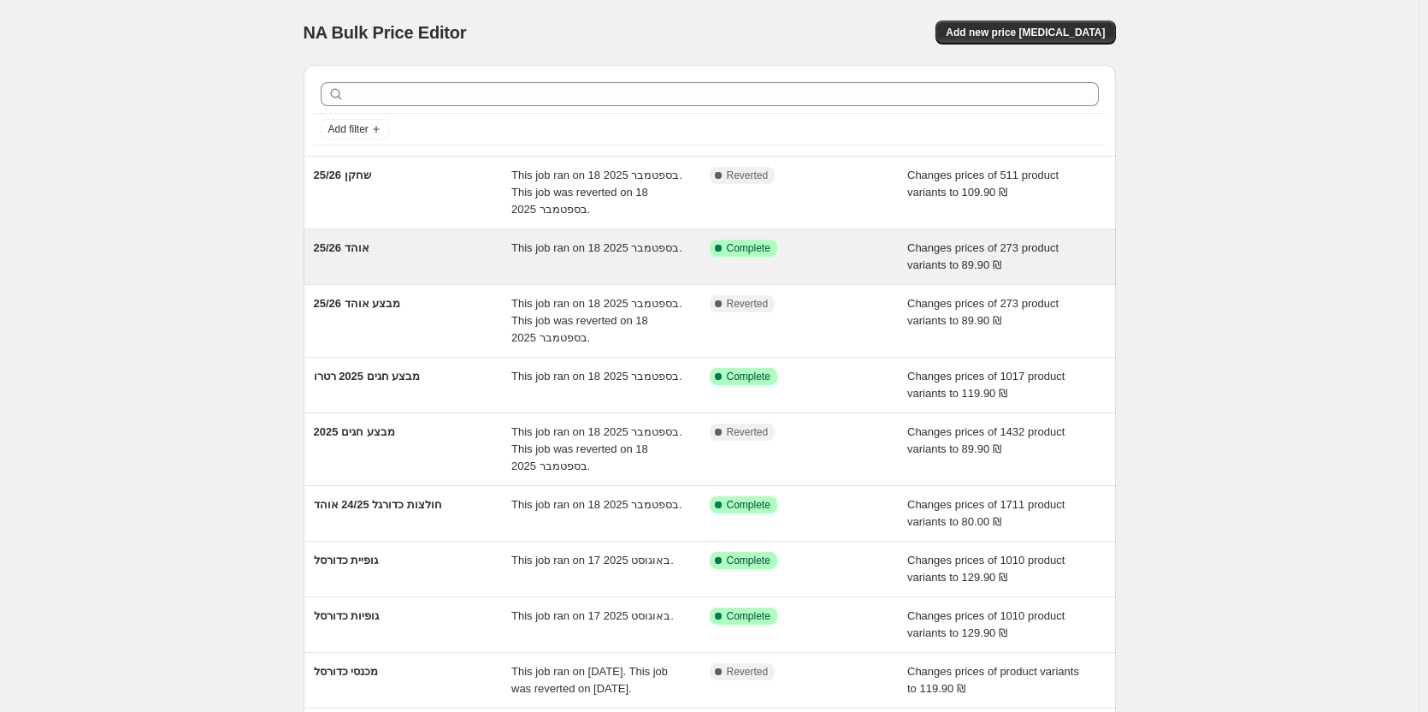
click at [400, 261] on div "אוהד 25/26" at bounding box center [413, 256] width 198 height 34
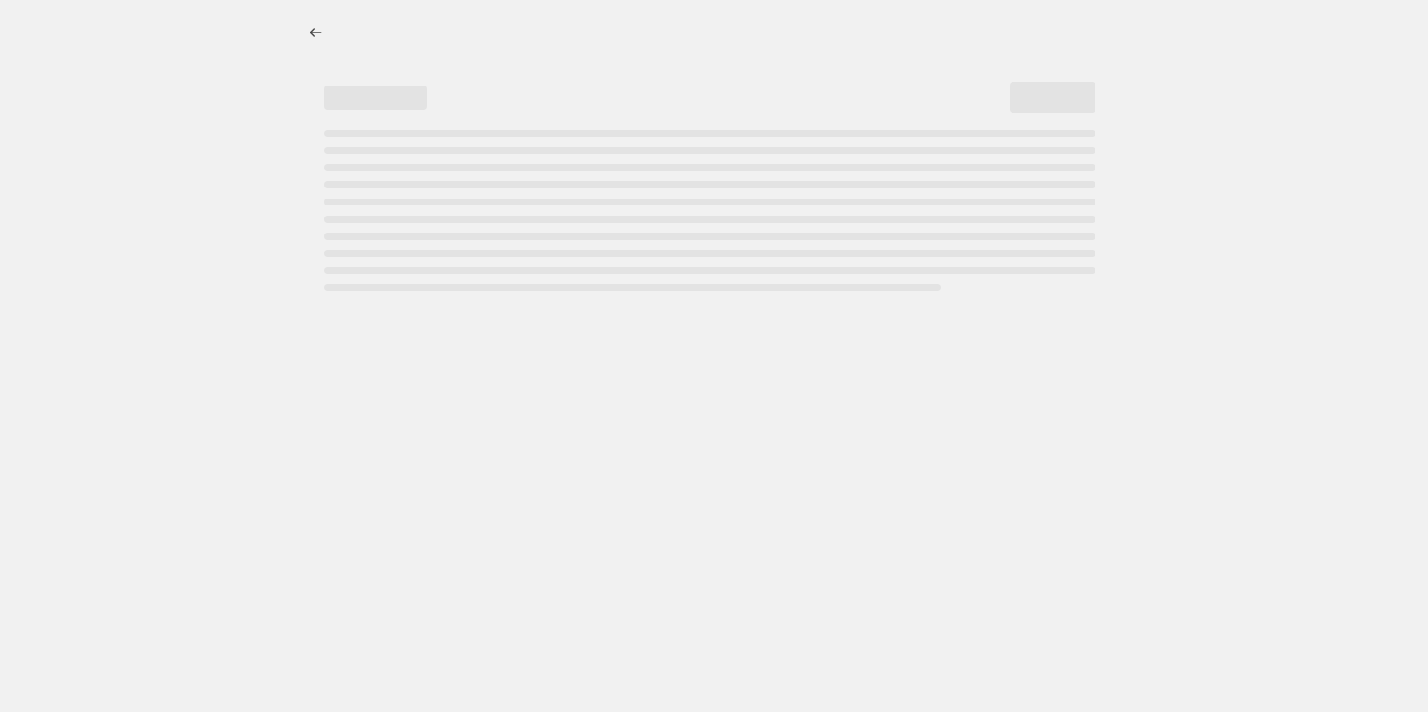
select select "no_change"
select select "tag"
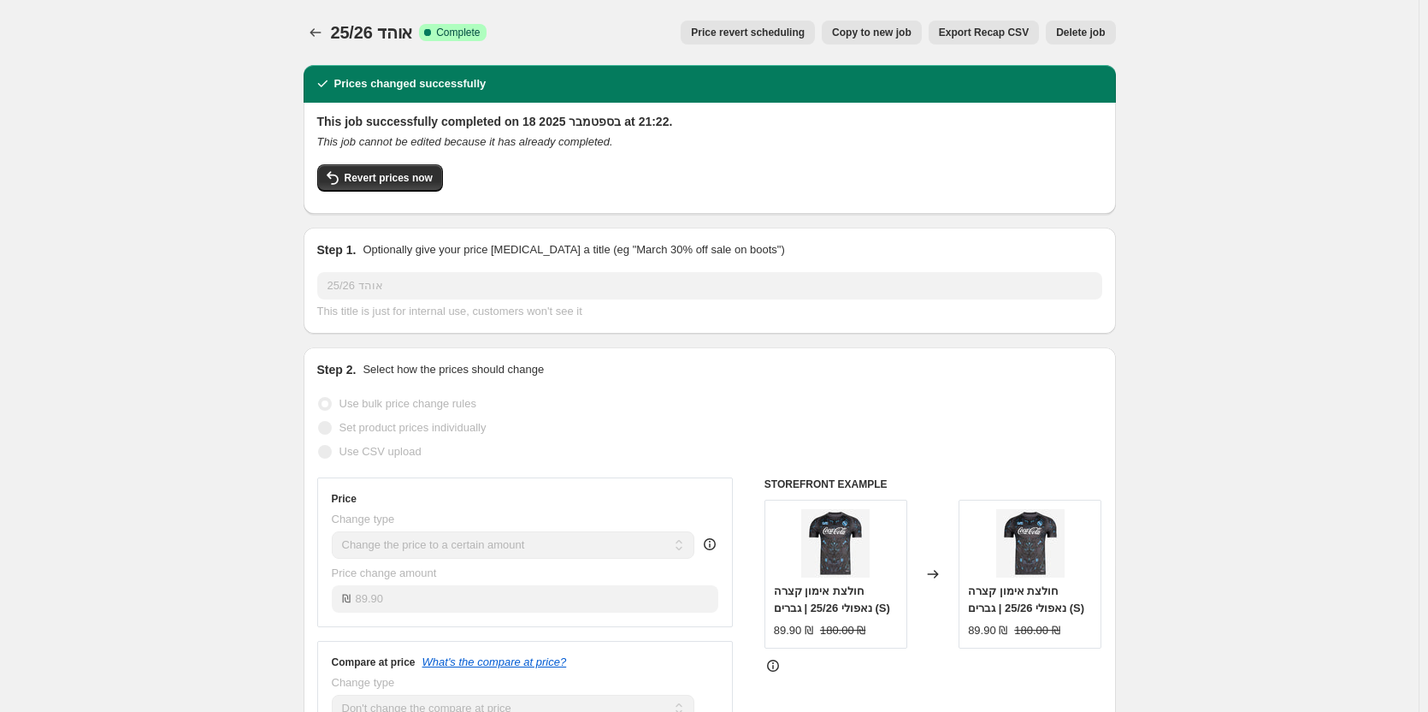
click at [896, 31] on span "Copy to new job" at bounding box center [872, 33] width 80 height 14
select select "no_change"
select select "tag"
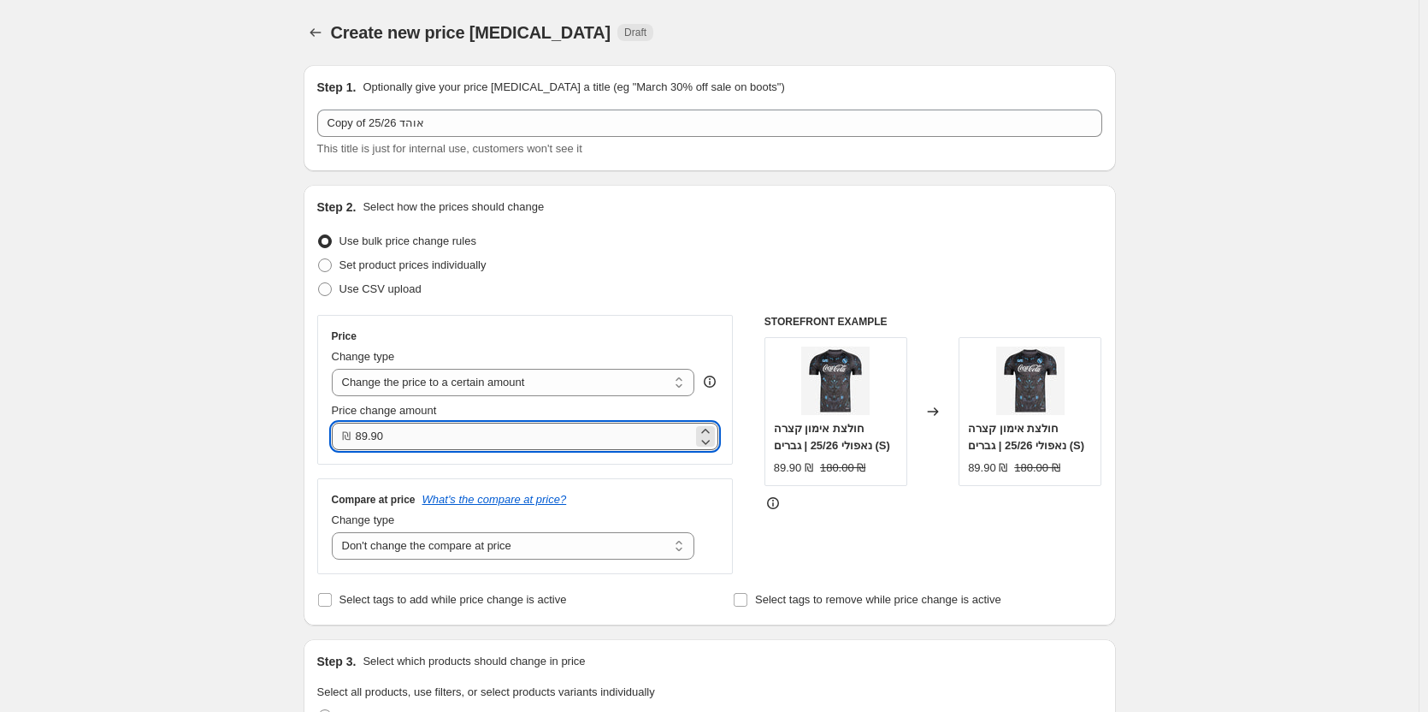
click at [499, 423] on input "89.90" at bounding box center [525, 436] width 338 height 27
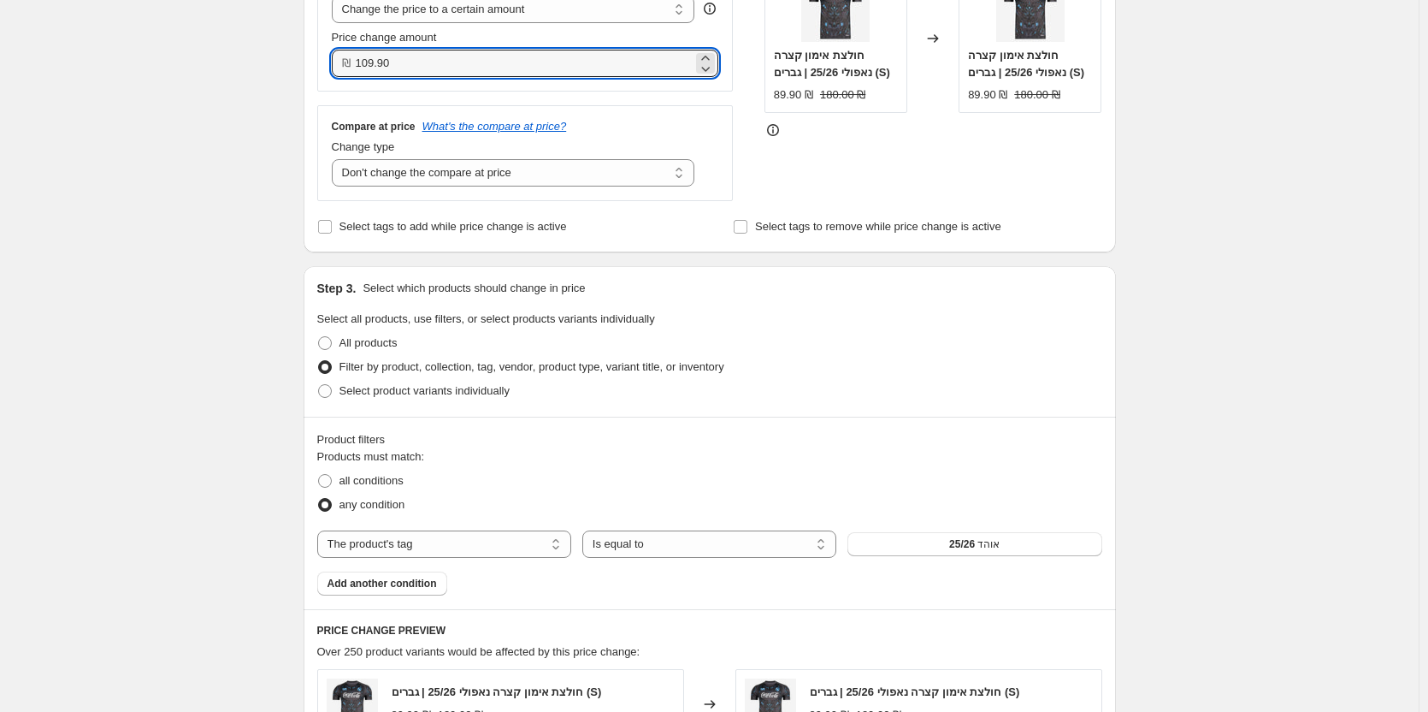
scroll to position [428, 0]
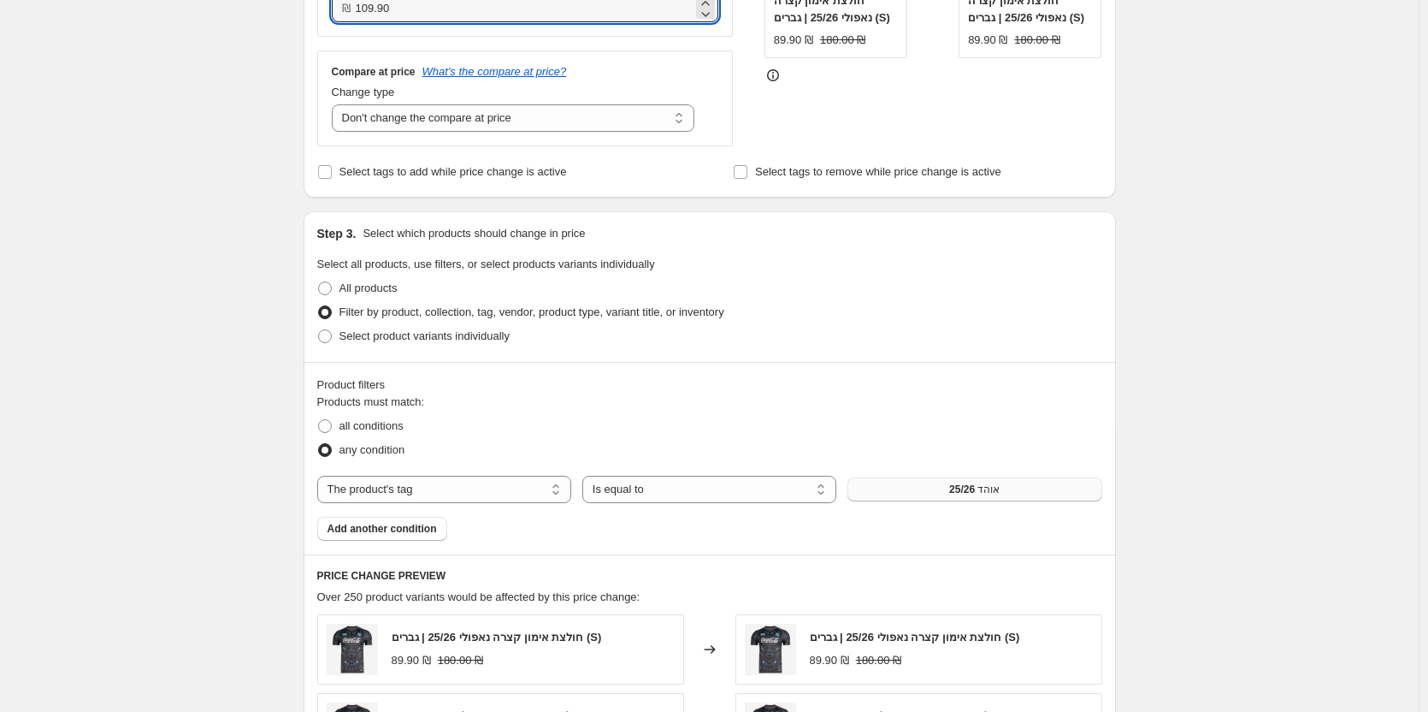
type input "109.90"
click at [945, 484] on button "אוהד 25/26" at bounding box center [975, 489] width 254 height 24
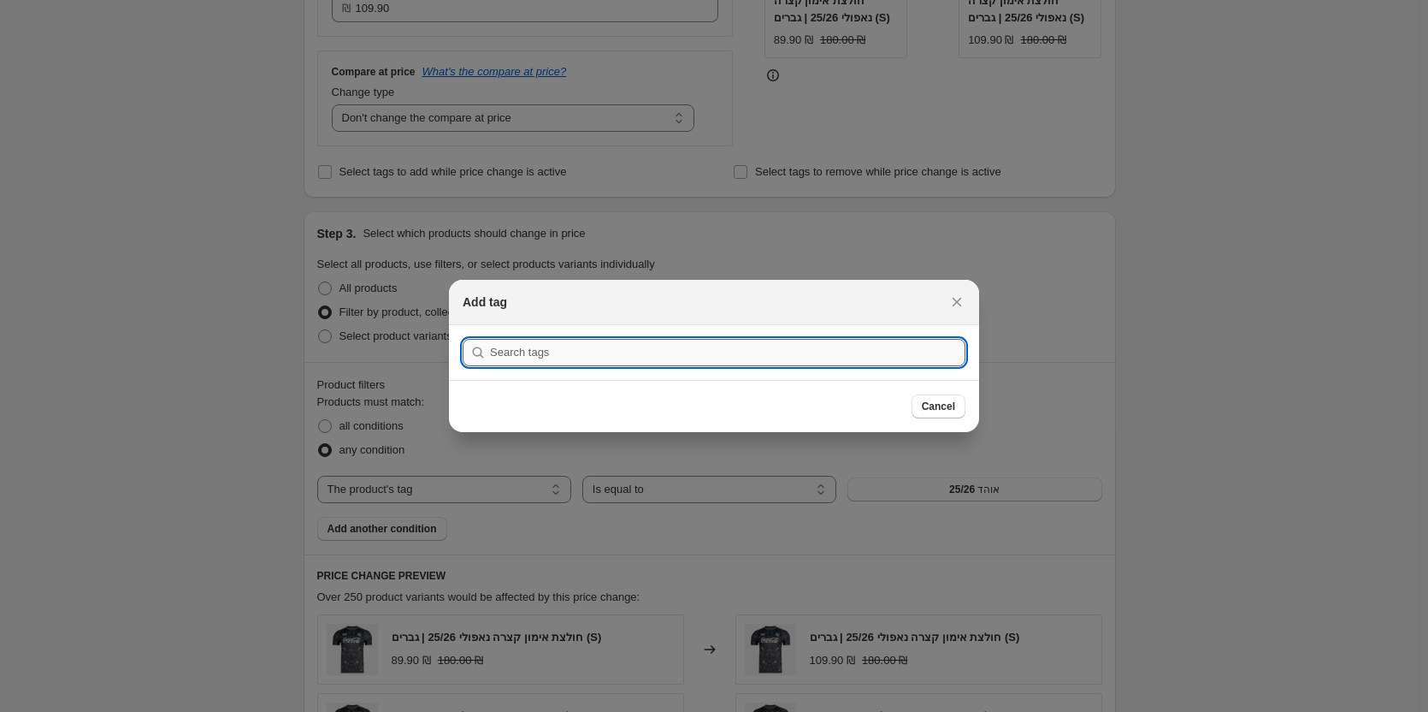
click at [762, 358] on input ":r1ou:" at bounding box center [728, 352] width 476 height 27
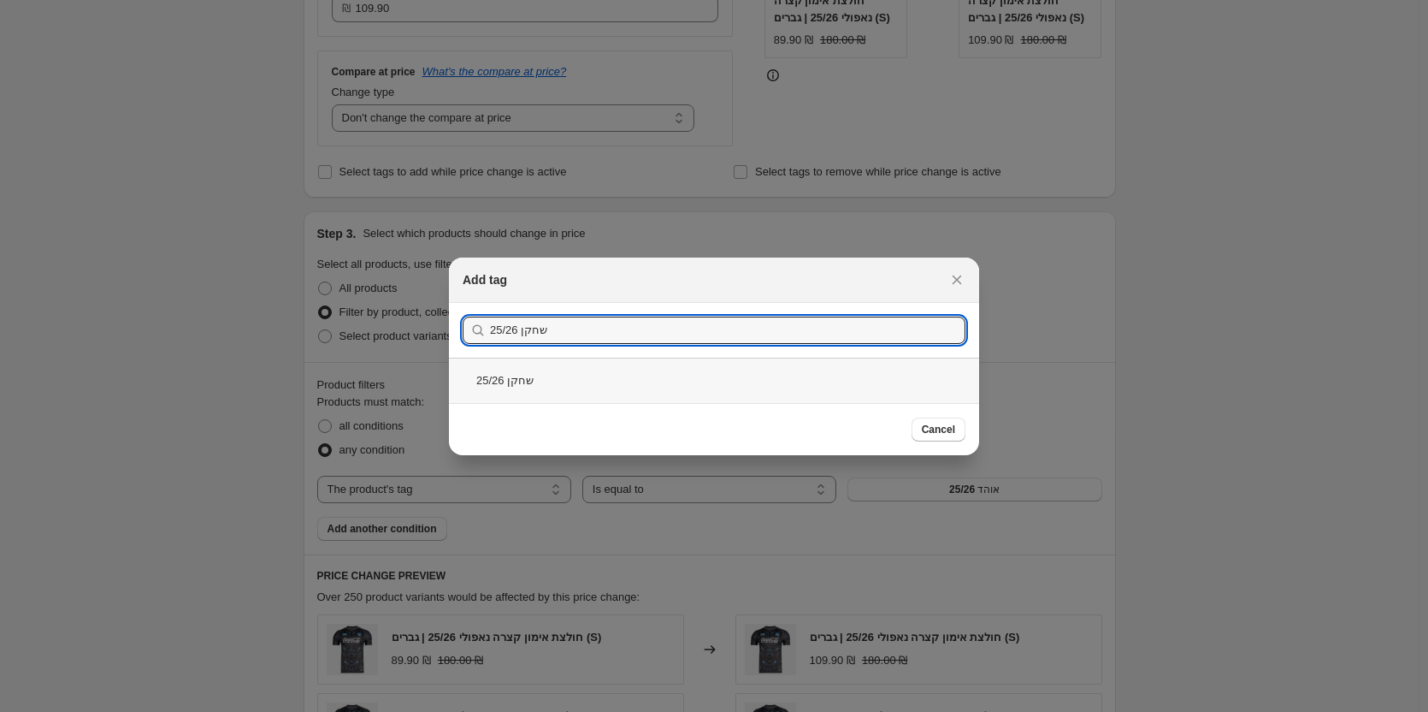
type input "שחקן 25/26"
click at [576, 373] on div "שחקן 25/26" at bounding box center [714, 380] width 530 height 45
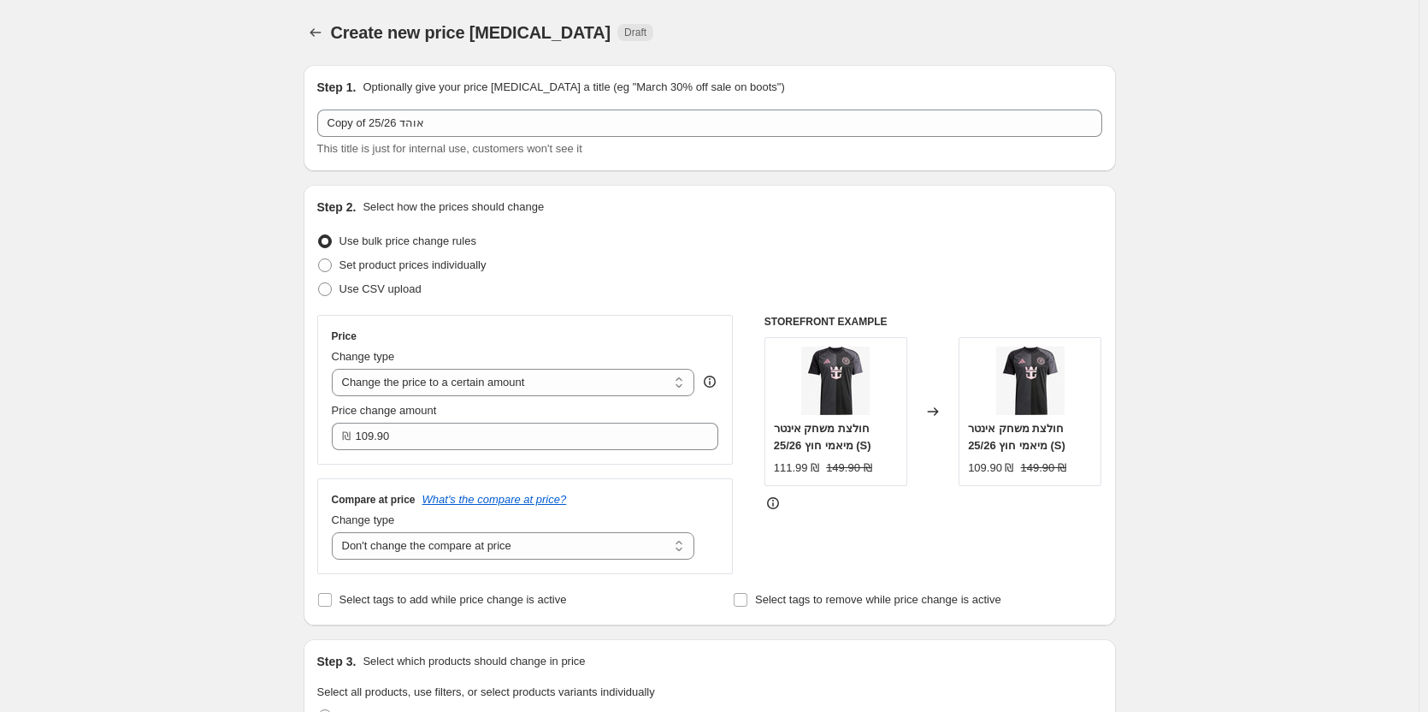
click at [462, 105] on div "Step 1. Optionally give your price [MEDICAL_DATA] a title (eg "March 30% off sa…" at bounding box center [709, 118] width 785 height 79
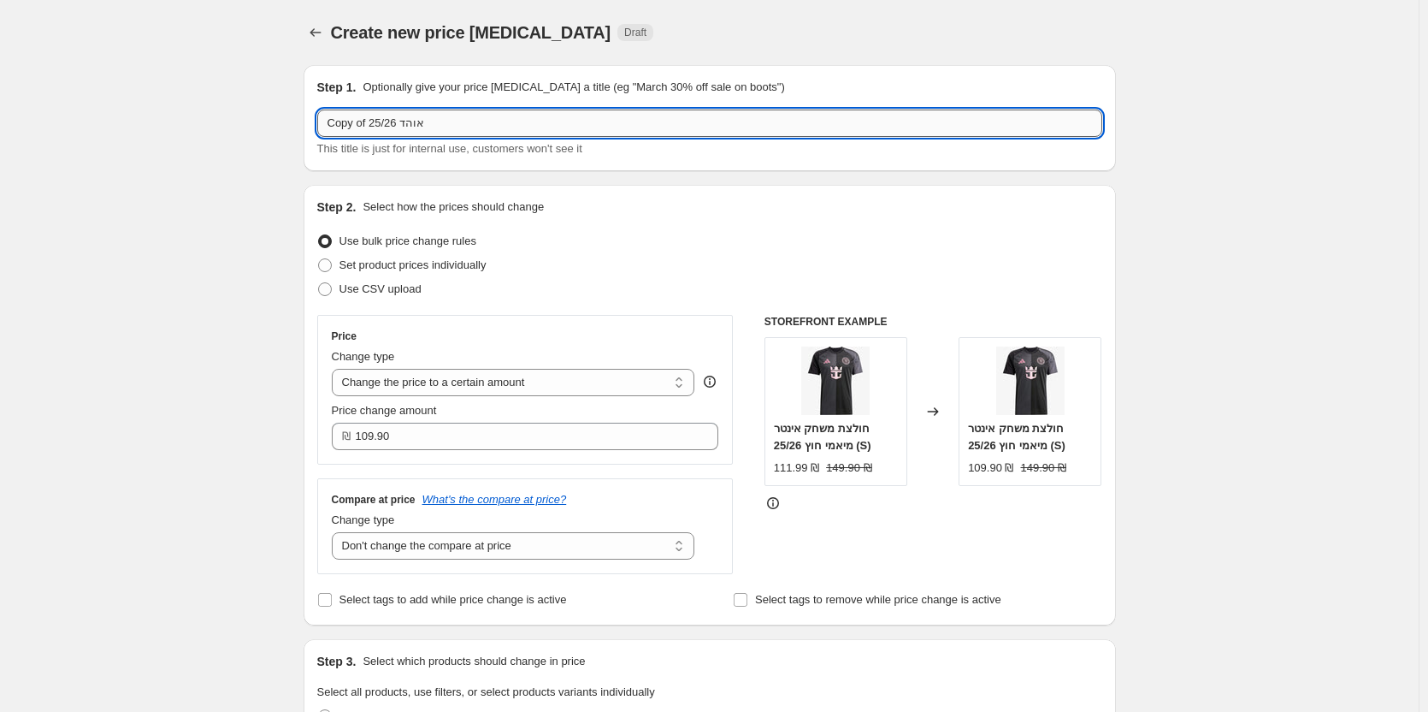
click at [462, 121] on input "Copy of אוהד 25/26" at bounding box center [709, 122] width 785 height 27
type input "שחקן 25/26"
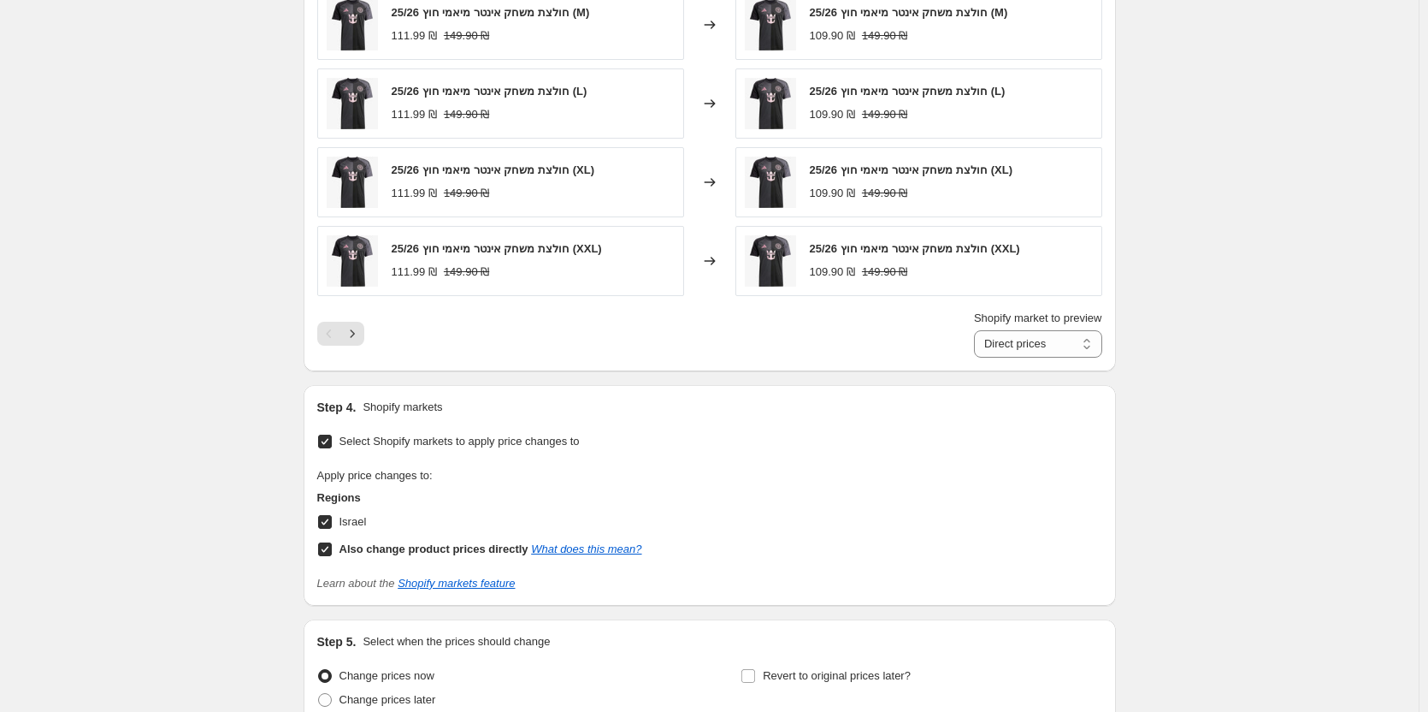
scroll to position [1291, 0]
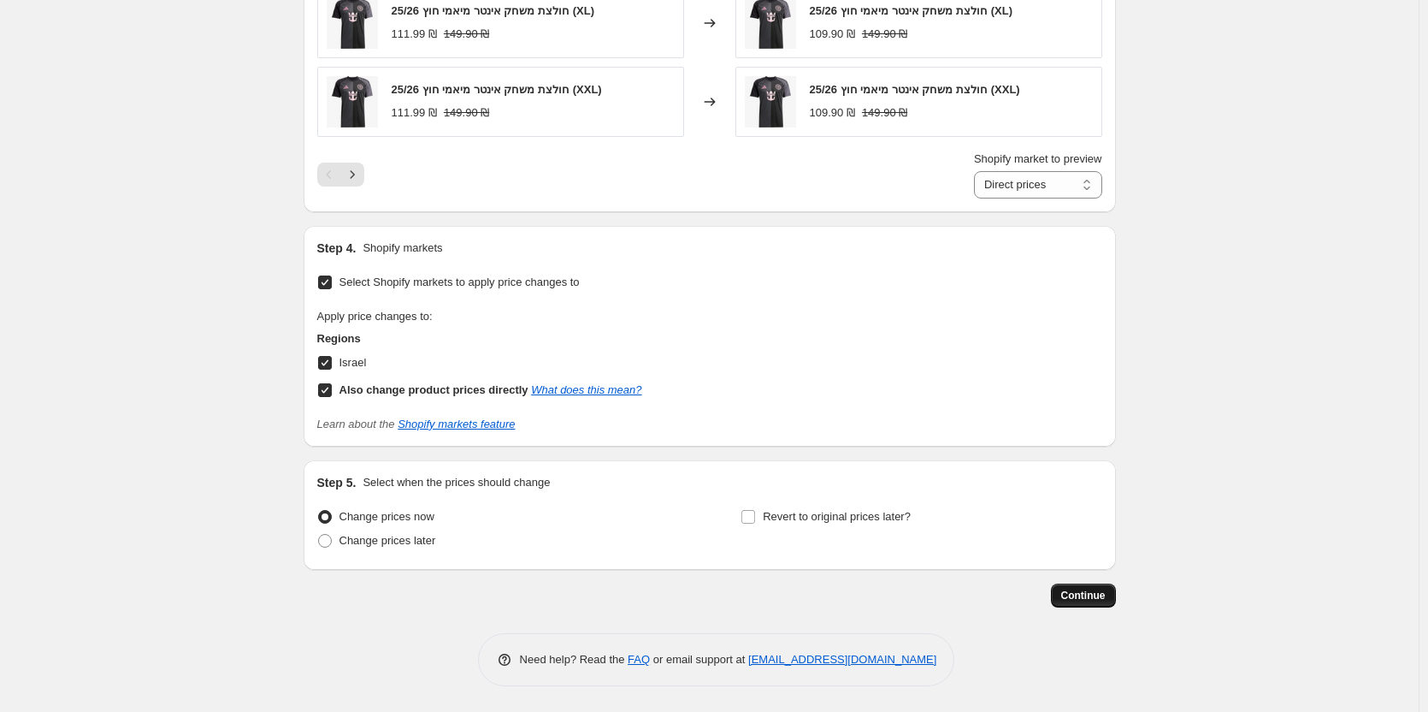
click at [1098, 598] on span "Continue" at bounding box center [1083, 595] width 44 height 14
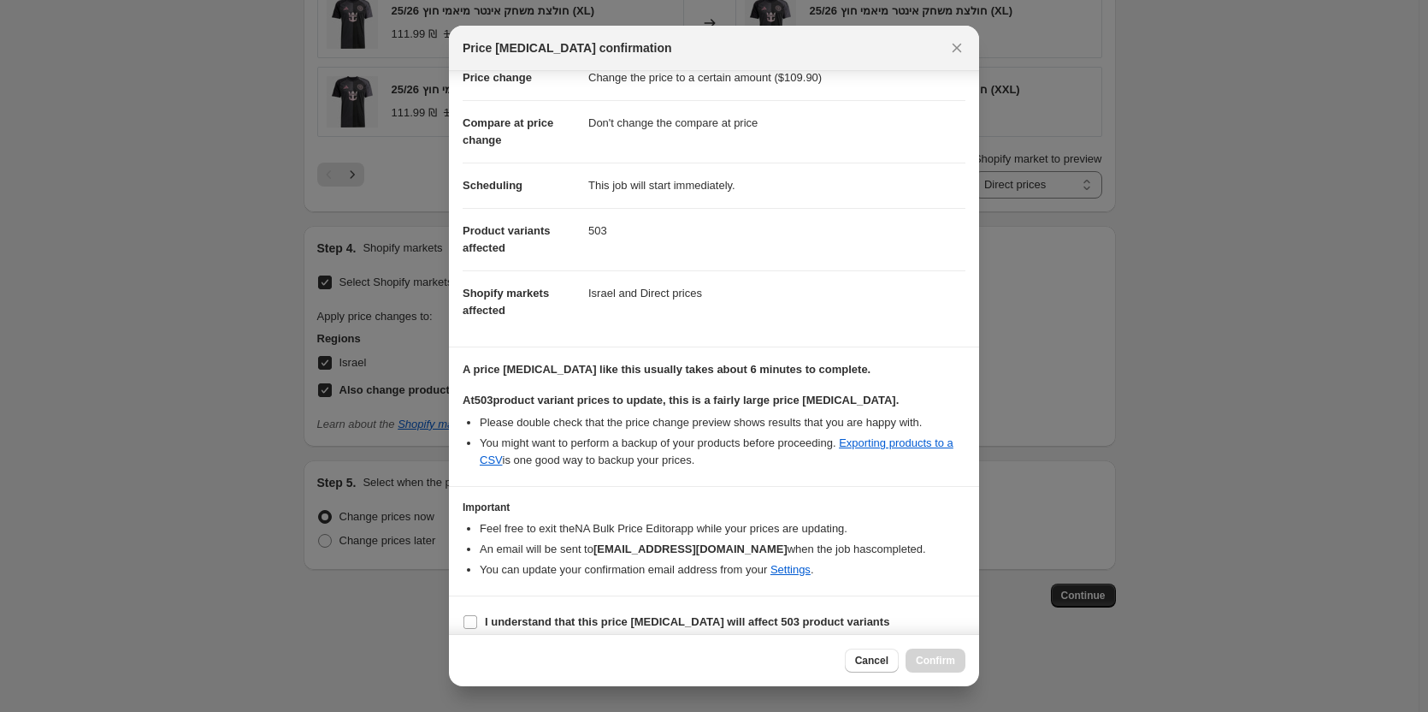
scroll to position [60, 0]
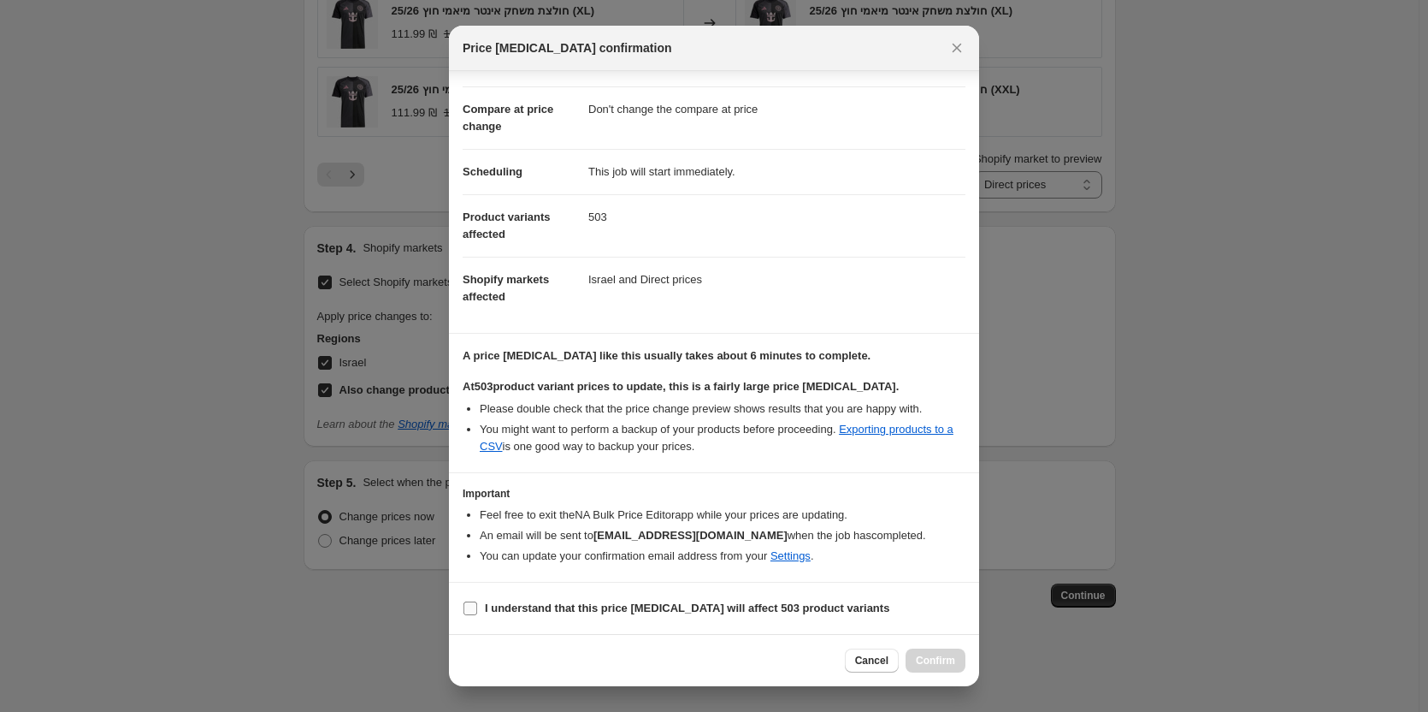
click at [636, 615] on span "I understand that this price [MEDICAL_DATA] will affect 503 product variants" at bounding box center [687, 608] width 405 height 17
click at [477, 615] on input "I understand that this price [MEDICAL_DATA] will affect 503 product variants" at bounding box center [471, 608] width 14 height 14
checkbox input "true"
click at [943, 653] on button "Confirm" at bounding box center [936, 660] width 60 height 24
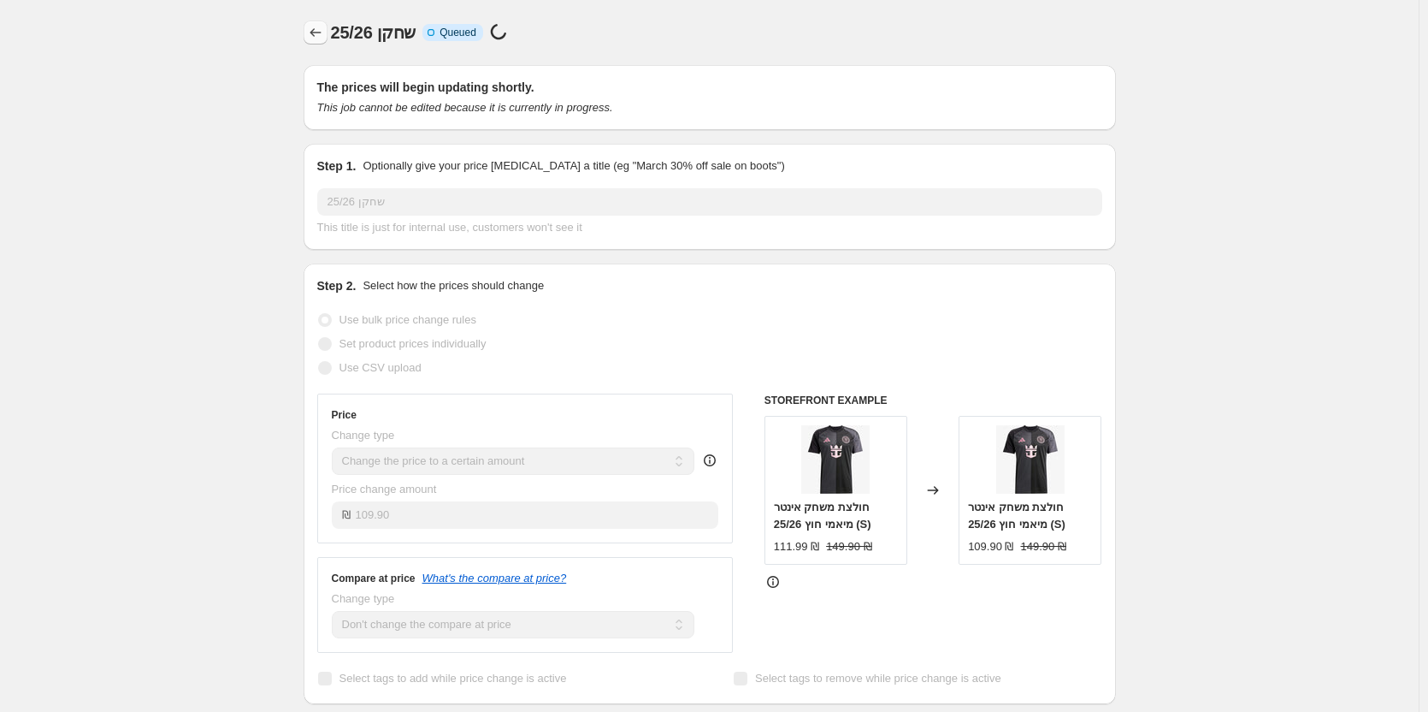
click at [316, 35] on icon "Price change jobs" at bounding box center [315, 32] width 17 height 17
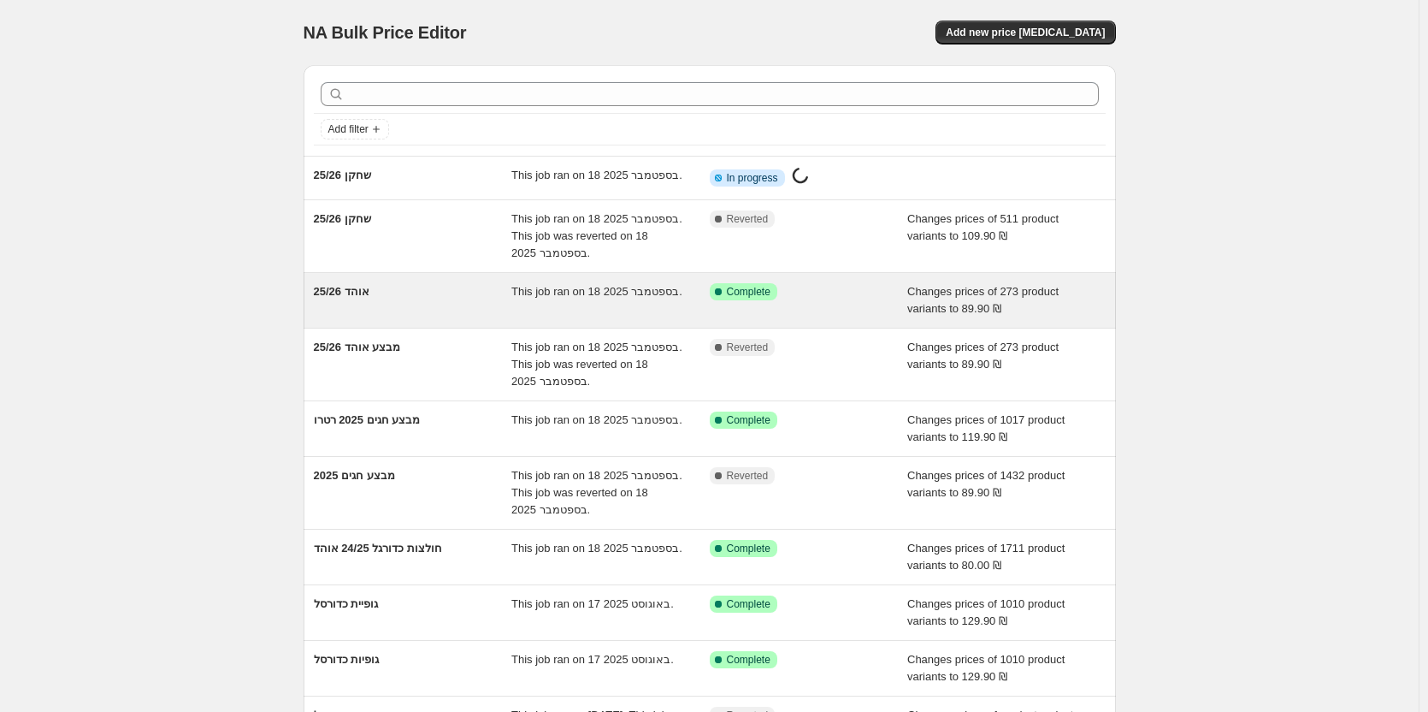
click at [364, 292] on span "אוהד 25/26" at bounding box center [342, 291] width 56 height 13
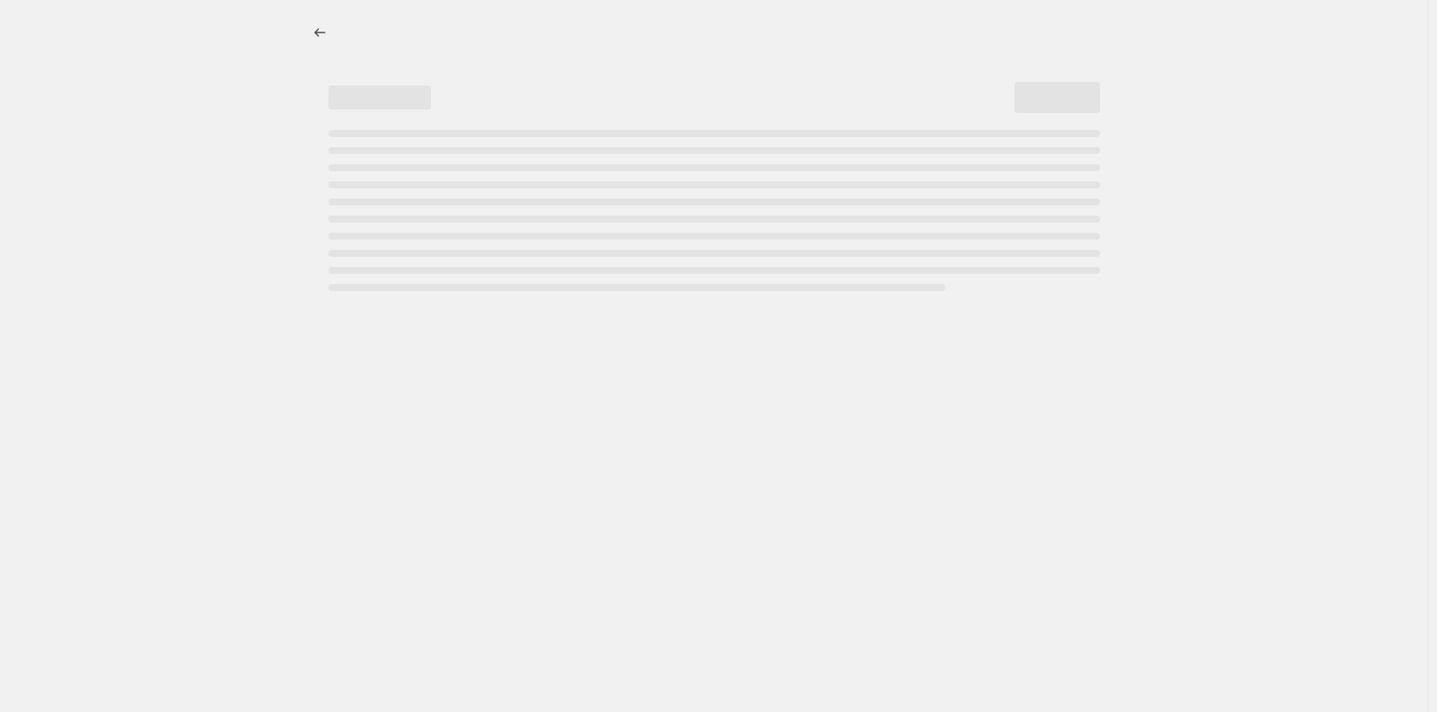
select select "no_change"
select select "tag"
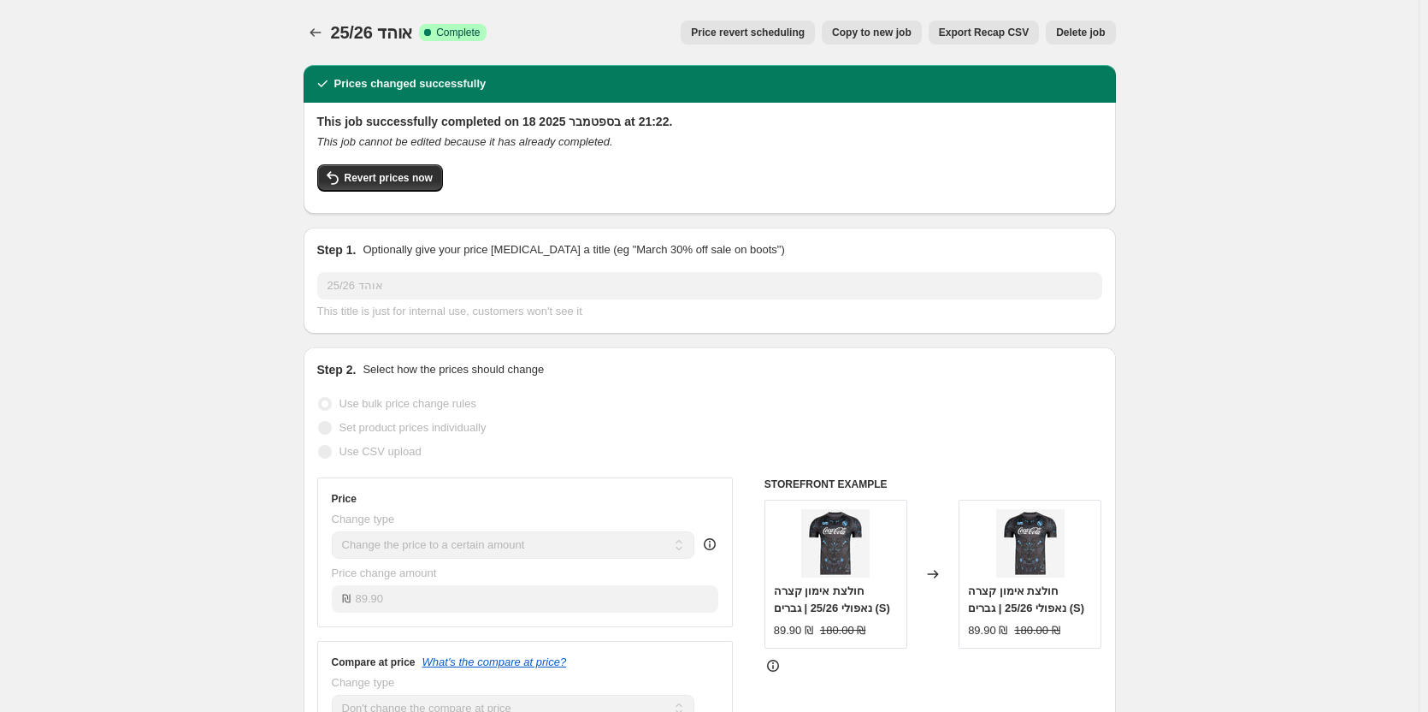
click at [865, 32] on span "Copy to new job" at bounding box center [872, 33] width 80 height 14
select select "no_change"
select select "tag"
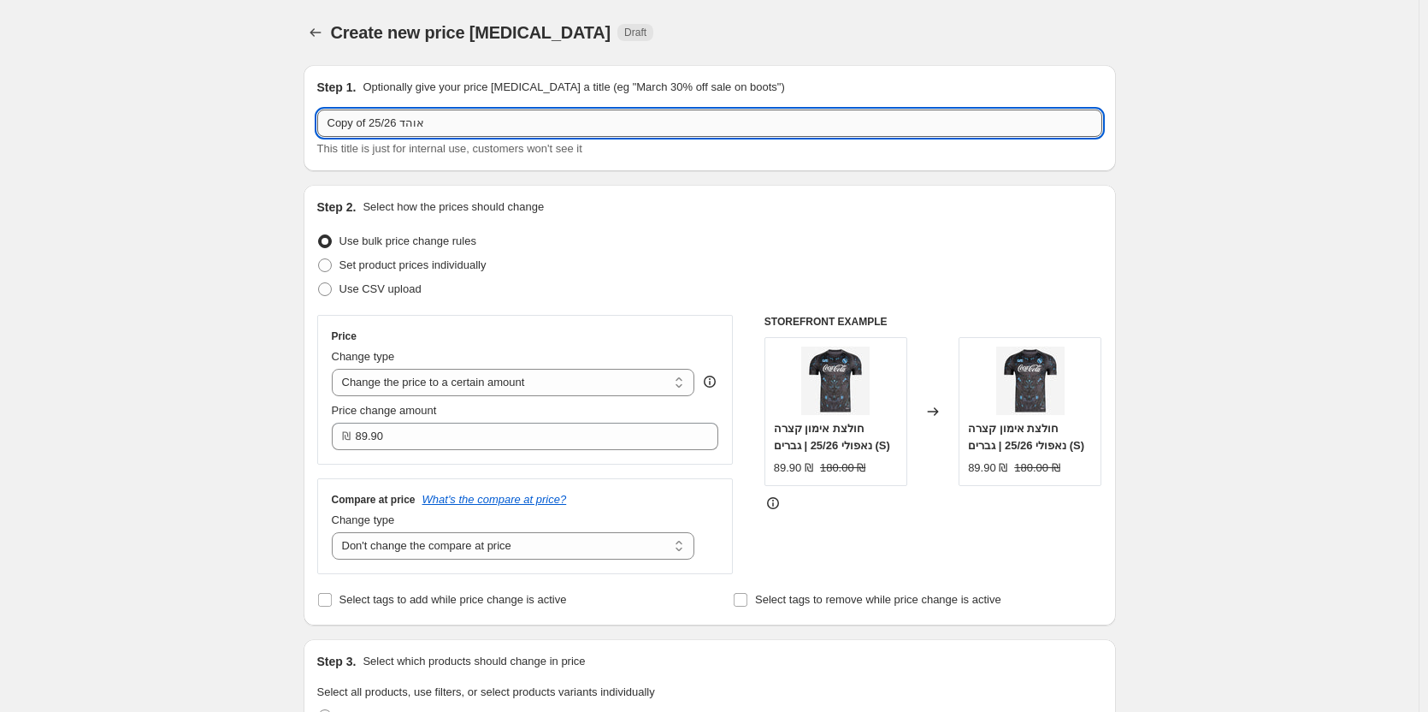
click at [499, 121] on input "Copy of אוהד 25/26" at bounding box center [709, 122] width 785 height 27
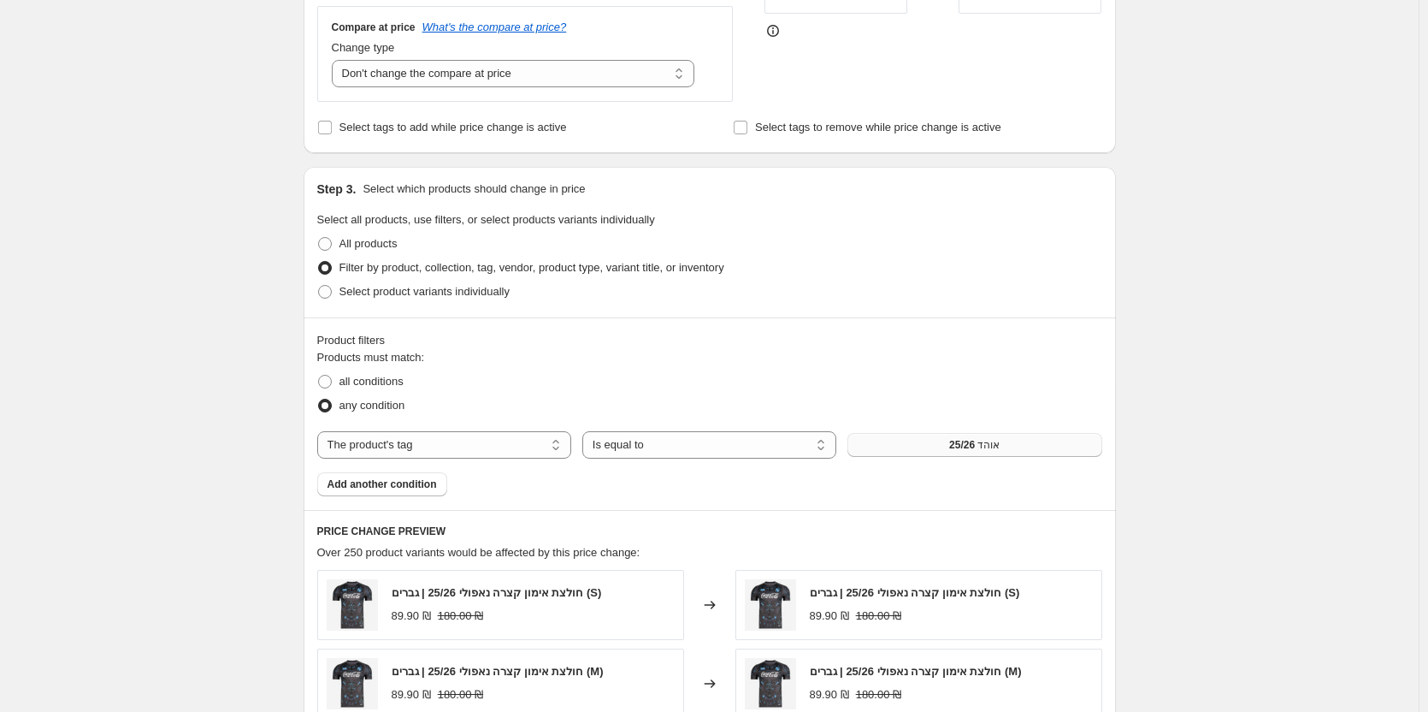
scroll to position [513, 0]
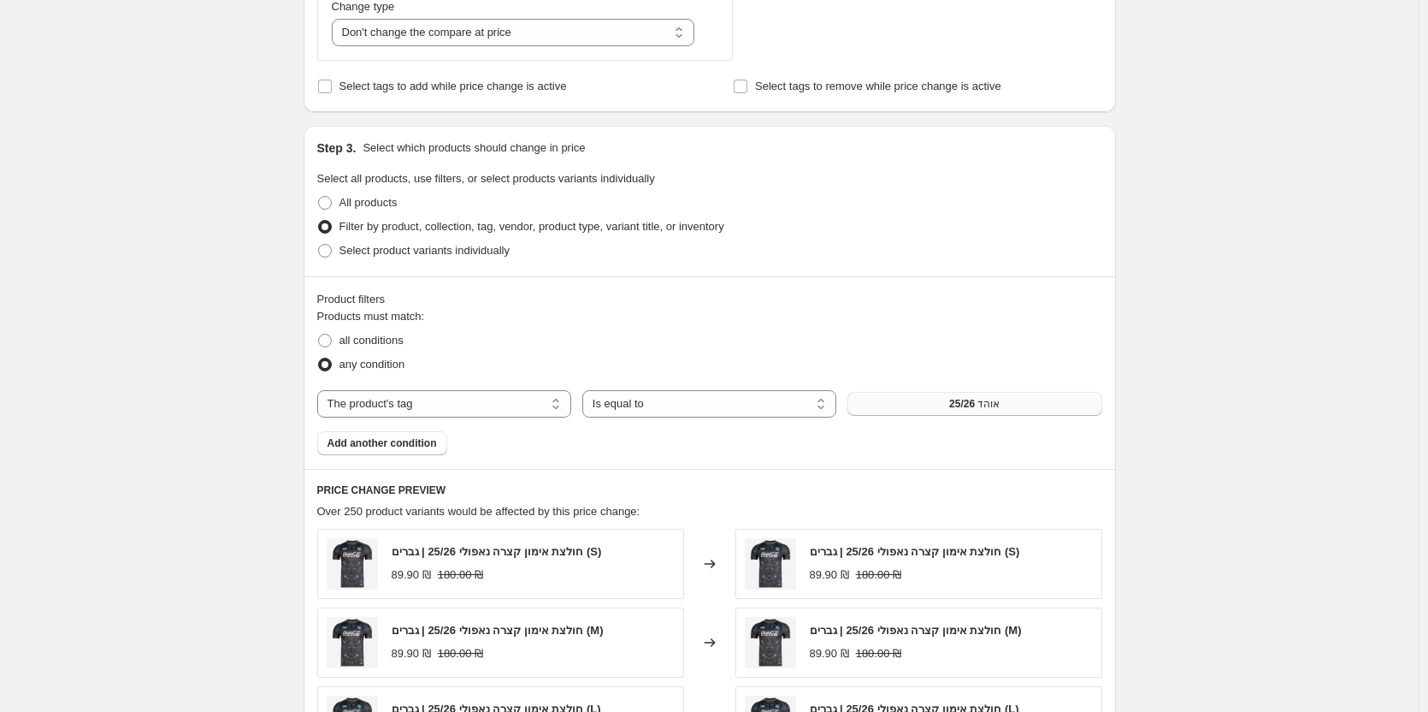
type input "ילדים 25/26"
click at [978, 391] on div "Products must match: all conditions any condition The product The product's col…" at bounding box center [709, 381] width 785 height 147
click at [980, 405] on span "אוהד 25/26" at bounding box center [974, 404] width 50 height 14
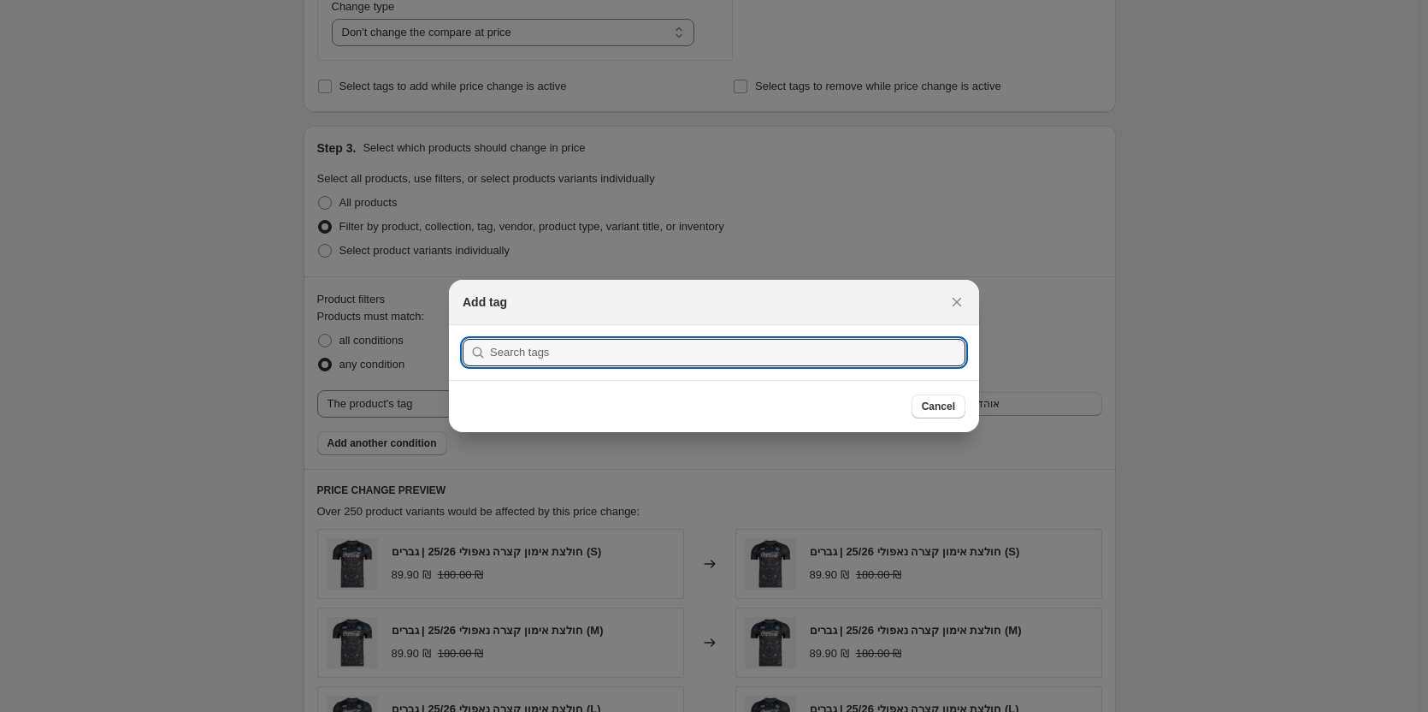
drag, startPoint x: 832, startPoint y: 371, endPoint x: 821, endPoint y: 370, distance: 11.2
click at [831, 371] on section "Submit" at bounding box center [714, 352] width 530 height 55
click at [810, 364] on input ":r1tc:" at bounding box center [728, 352] width 476 height 27
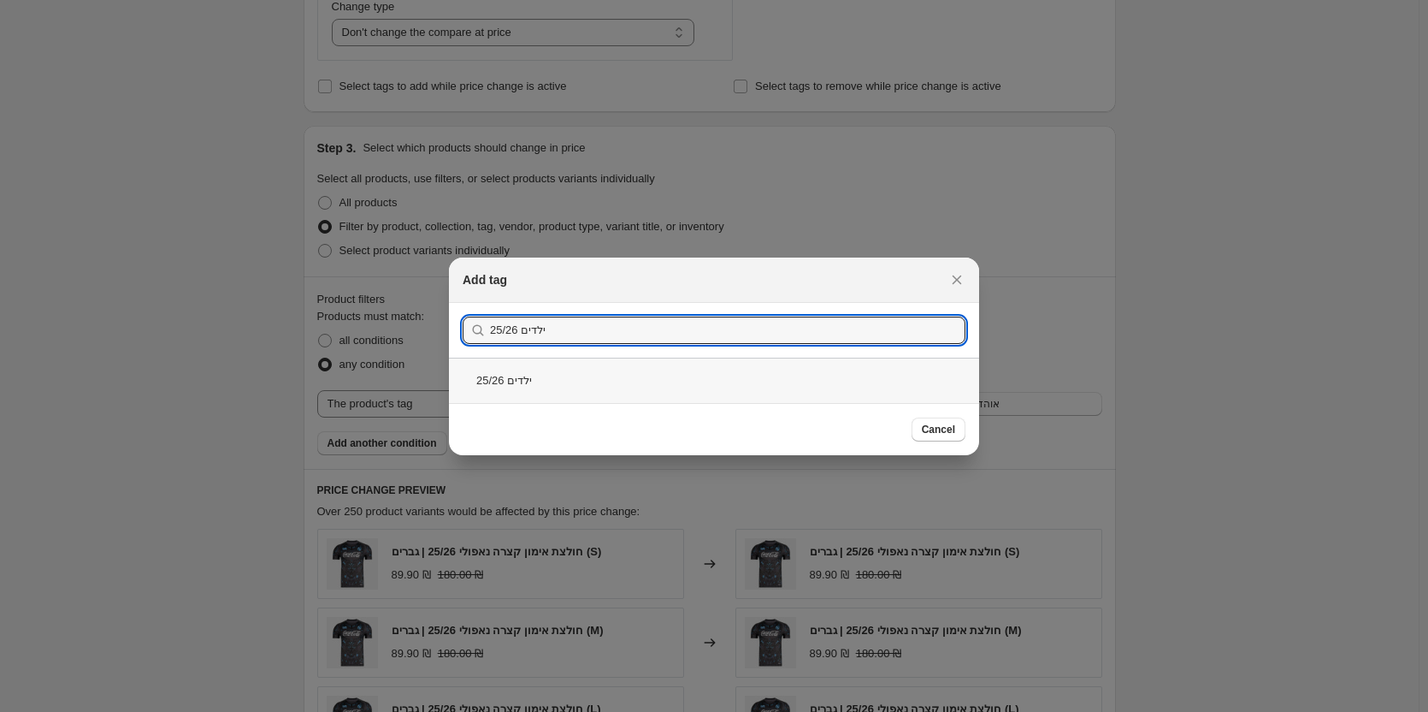
type input "ילדים 25/26"
click at [567, 364] on div "ילדים 25/26" at bounding box center [714, 380] width 530 height 45
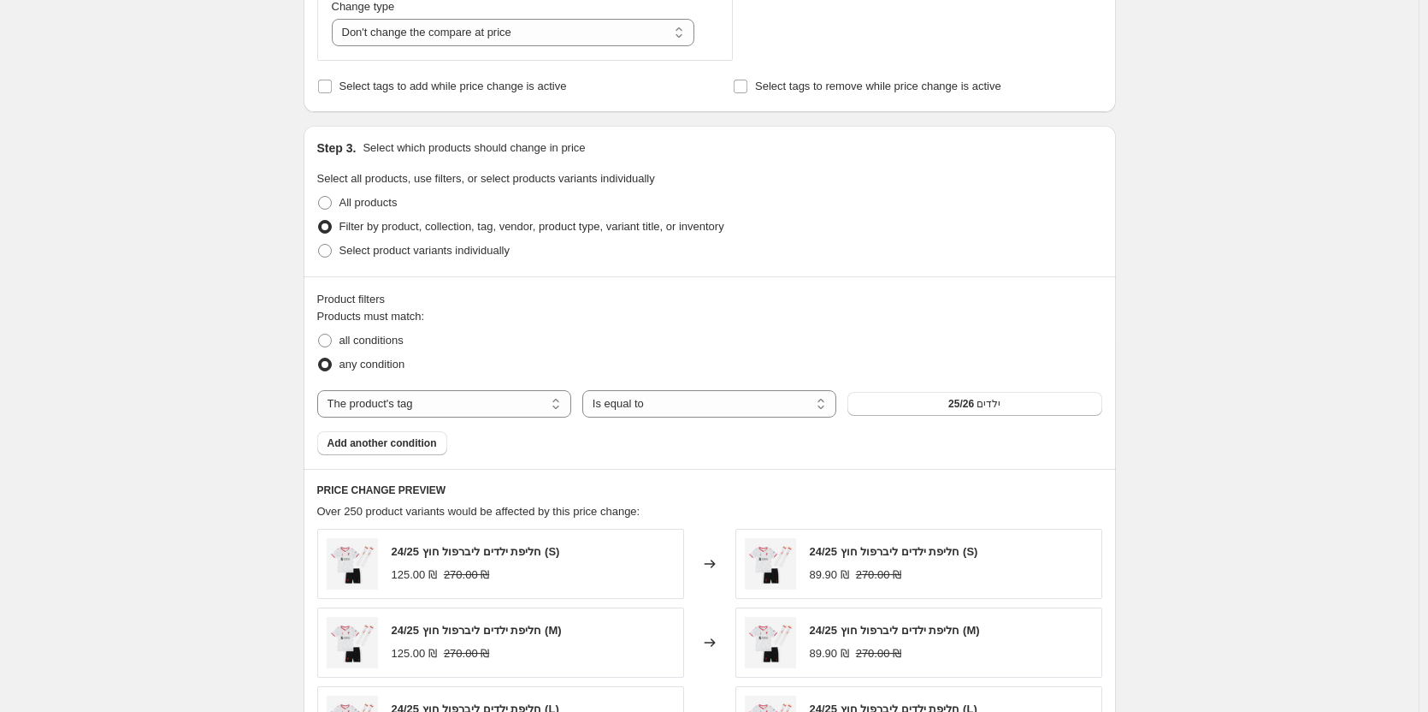
scroll to position [342, 0]
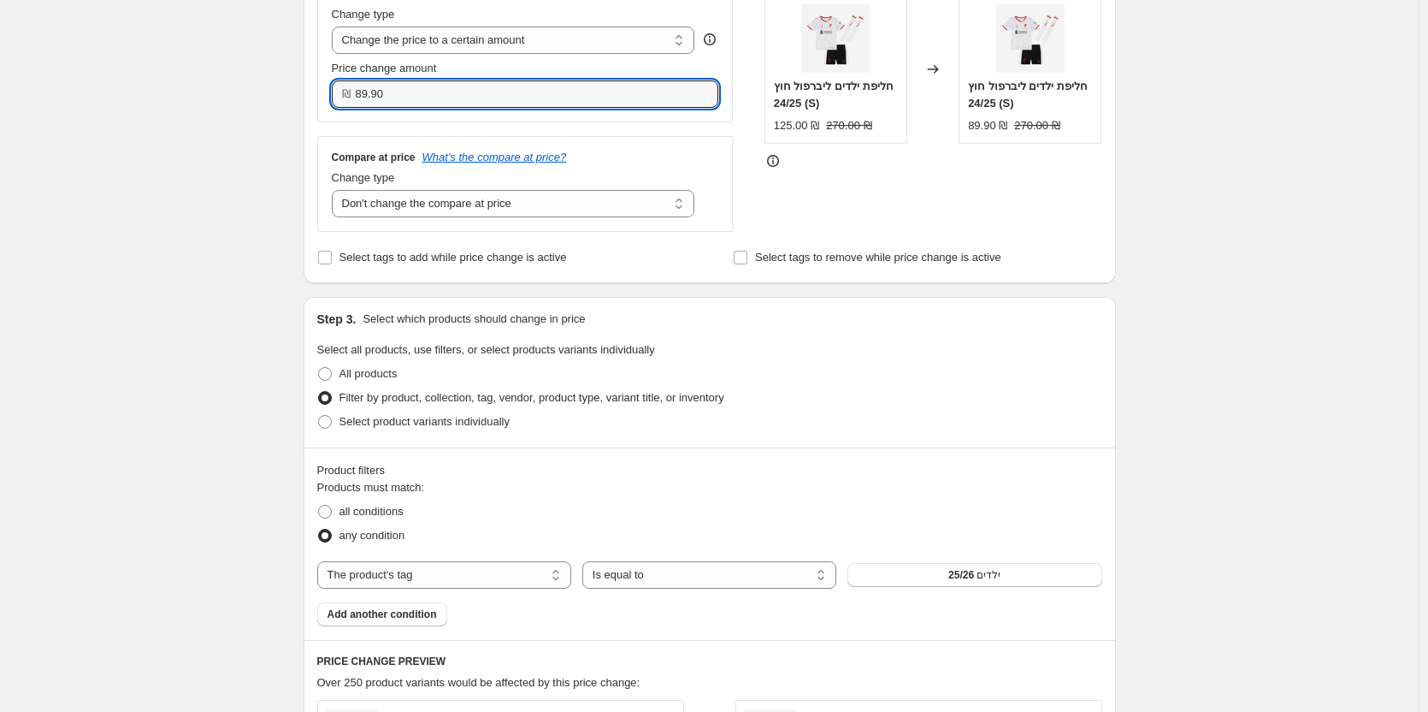
drag, startPoint x: 449, startPoint y: 95, endPoint x: 65, endPoint y: 136, distance: 386.2
click at [161, 111] on div "Create new price [MEDICAL_DATA]. This page is ready Create new price [MEDICAL_D…" at bounding box center [709, 659] width 1419 height 2002
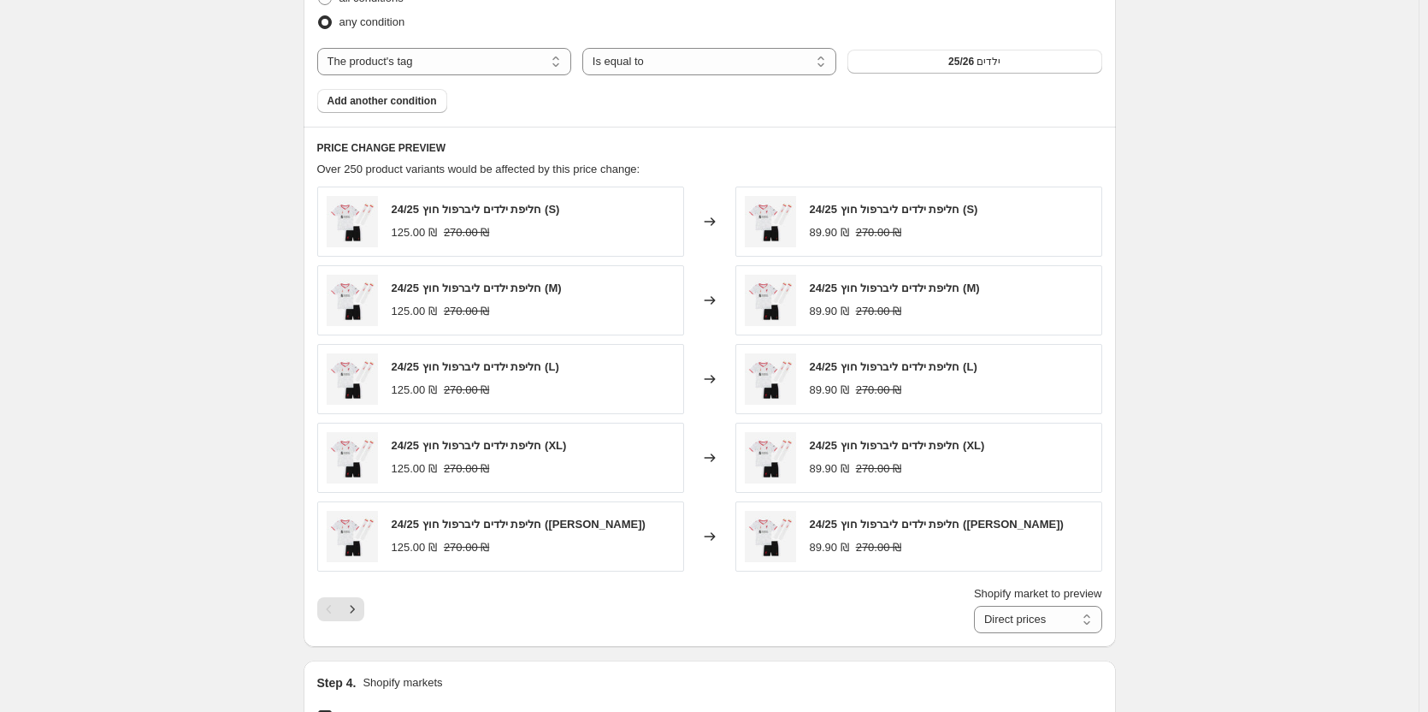
scroll to position [941, 0]
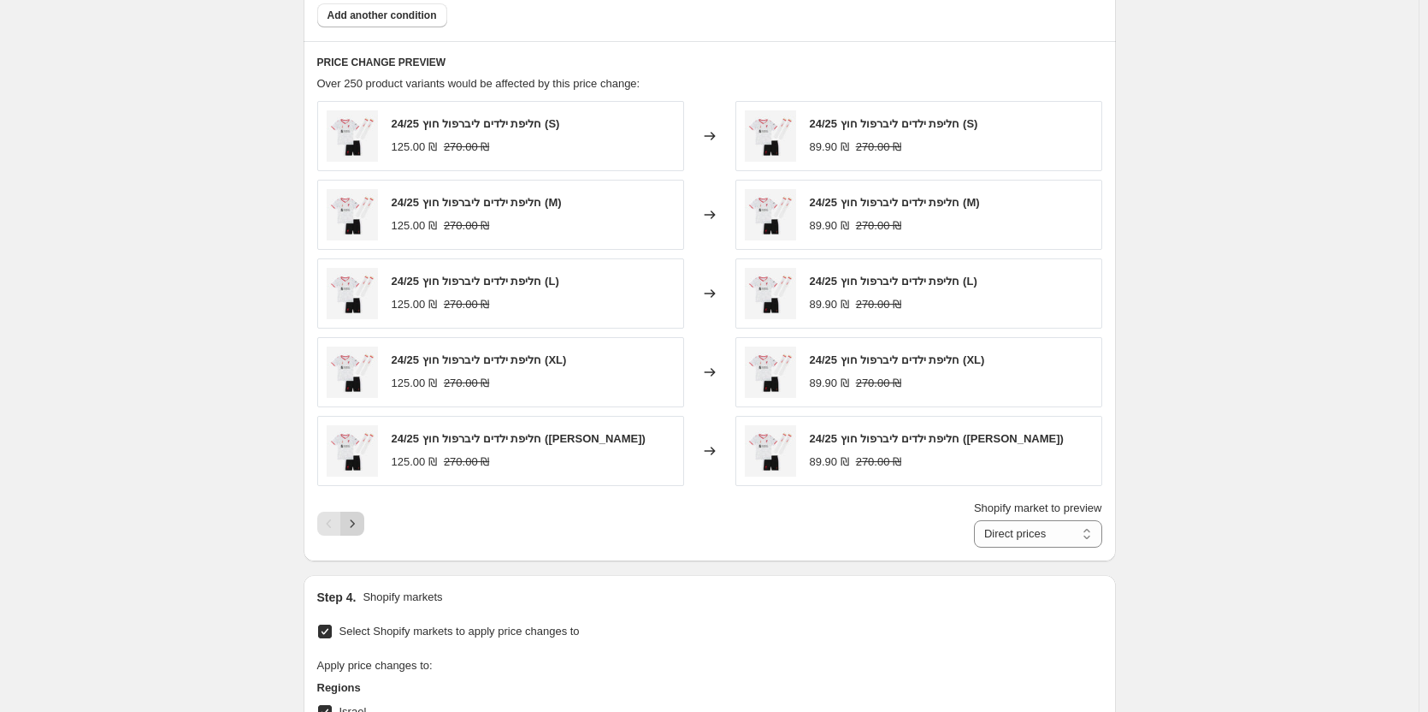
click at [354, 531] on icon "Next" at bounding box center [352, 523] width 17 height 17
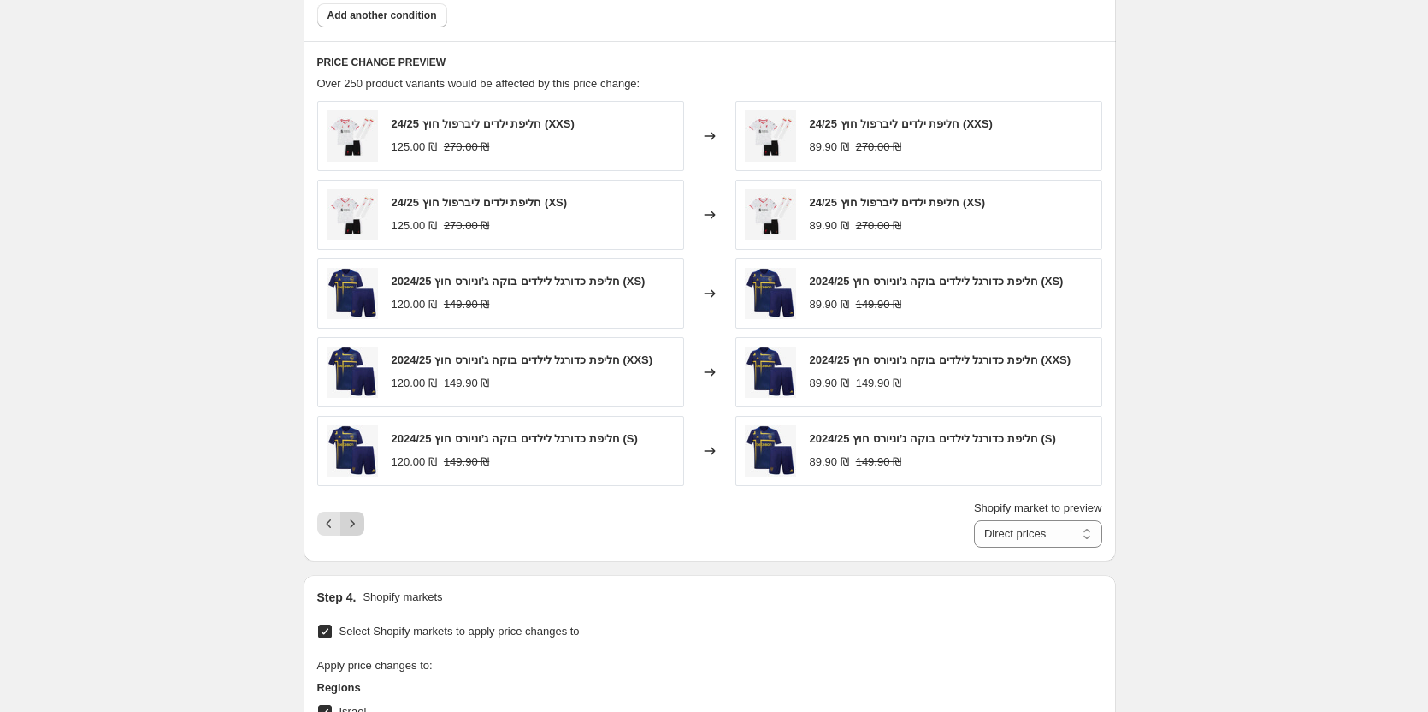
click at [354, 530] on icon "Next" at bounding box center [352, 523] width 17 height 17
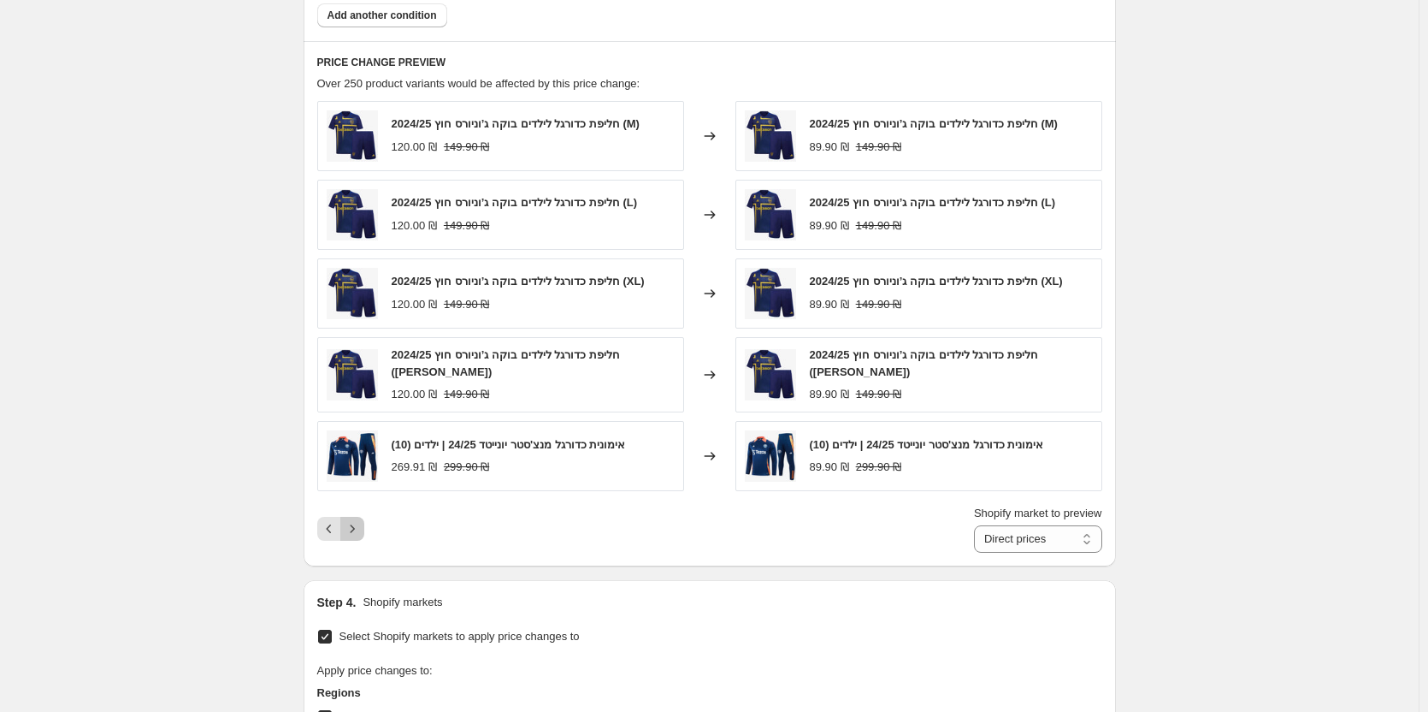
click at [354, 530] on icon "Next" at bounding box center [352, 528] width 17 height 17
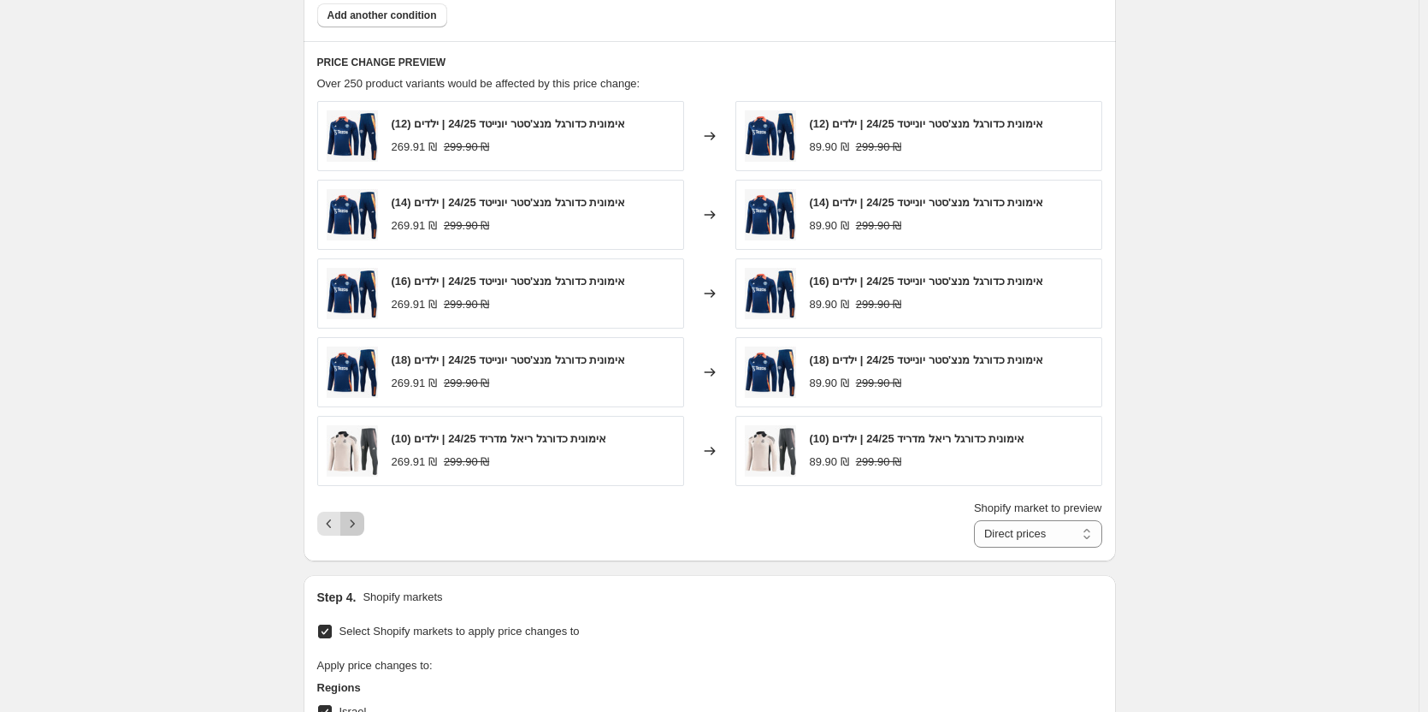
click at [354, 530] on icon "Next" at bounding box center [352, 523] width 17 height 17
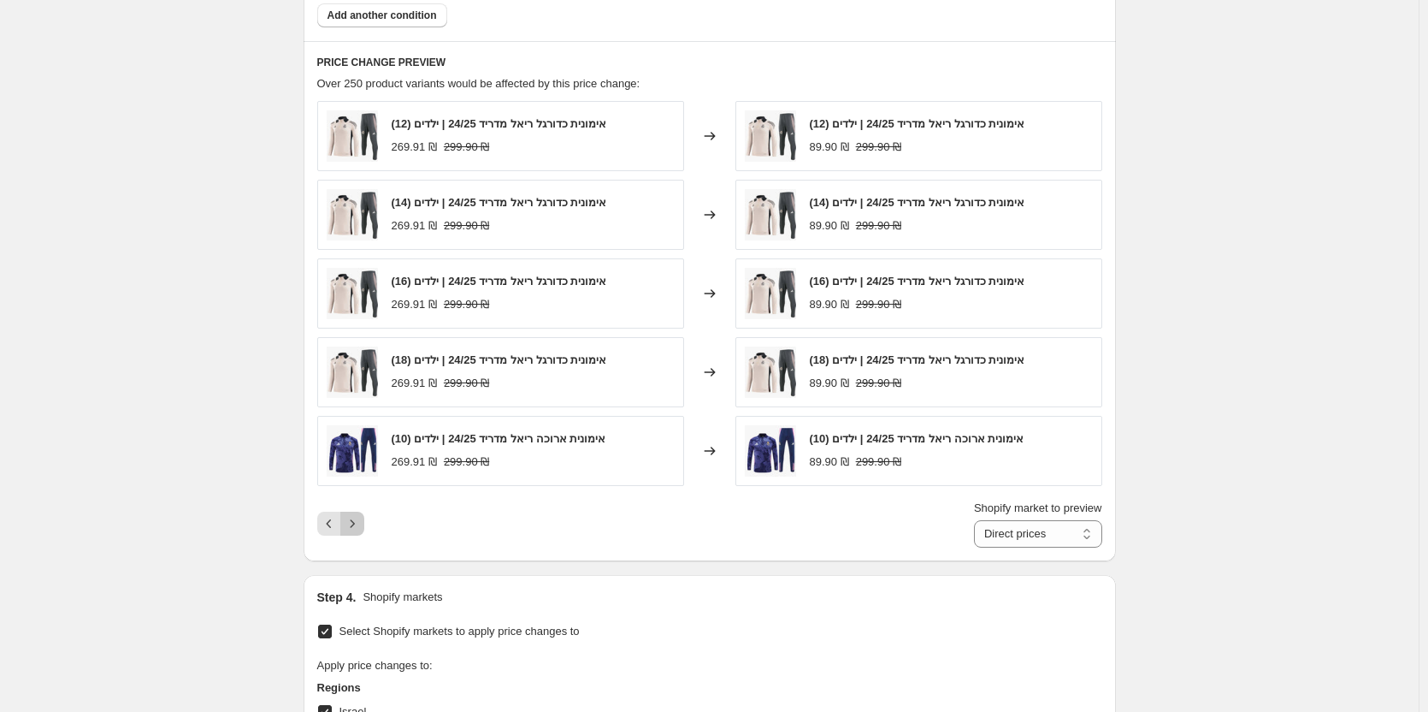
click at [354, 530] on icon "Next" at bounding box center [352, 523] width 17 height 17
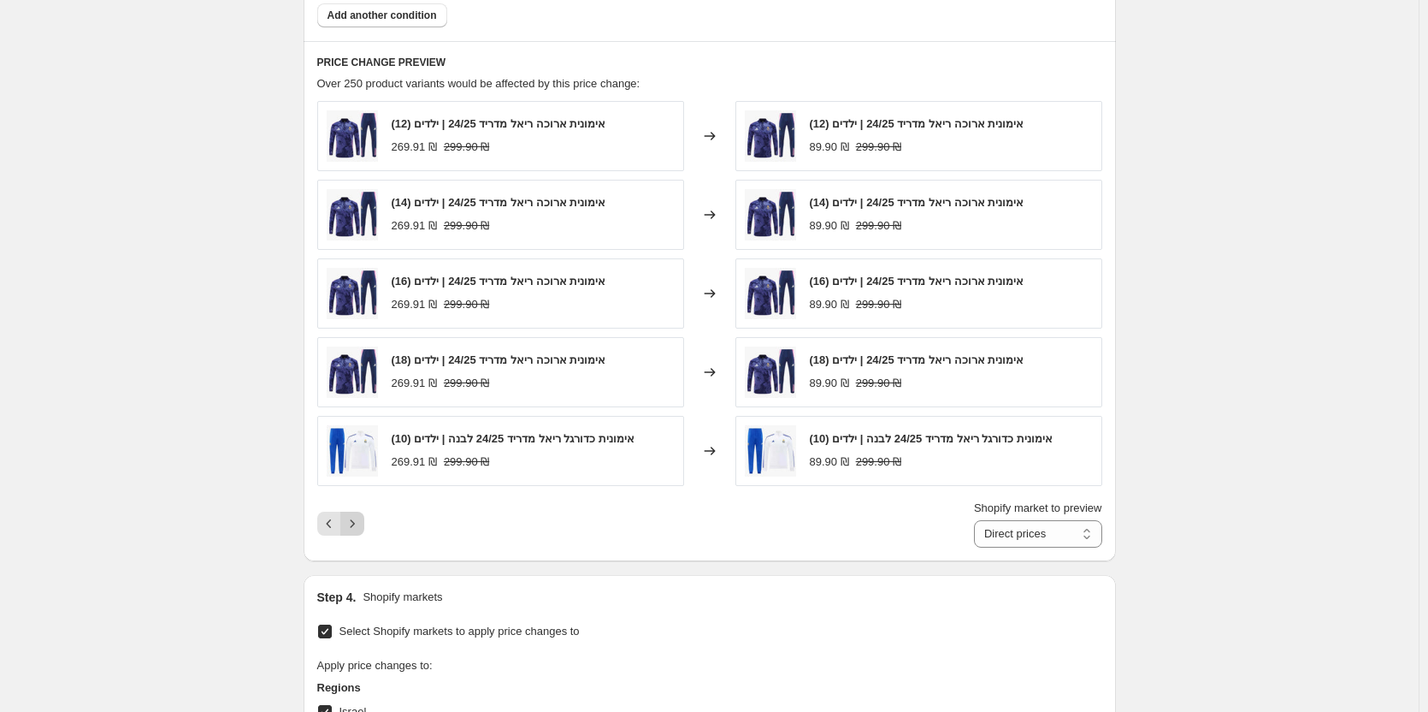
click at [354, 530] on icon "Next" at bounding box center [352, 523] width 17 height 17
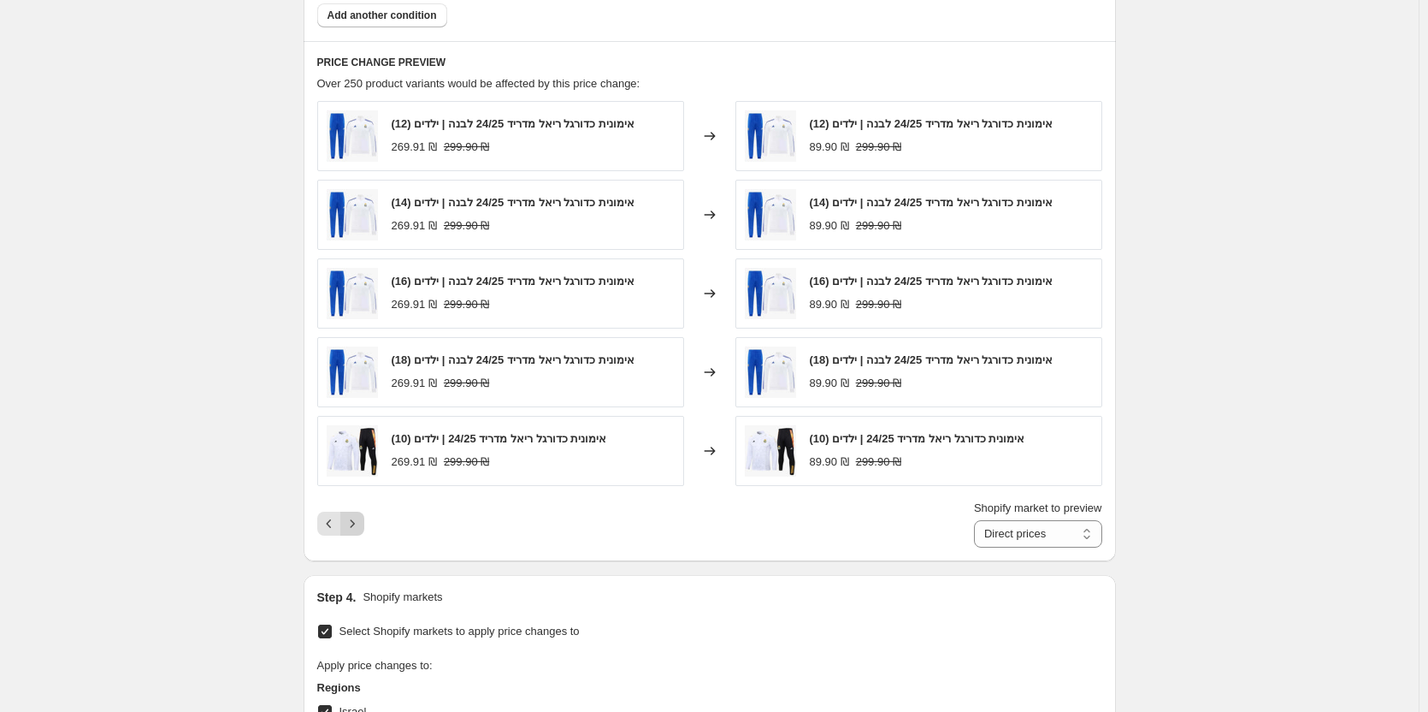
click at [354, 530] on icon "Next" at bounding box center [352, 523] width 17 height 17
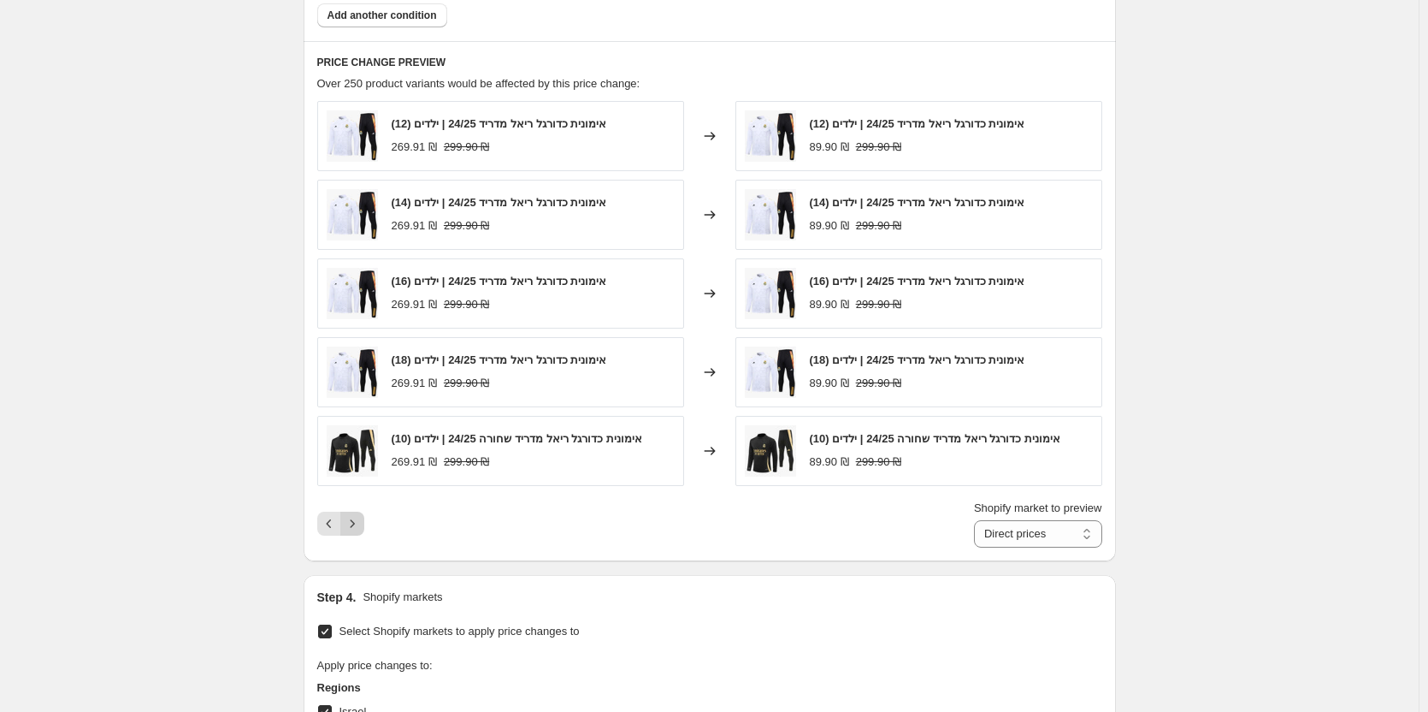
click at [354, 530] on icon "Next" at bounding box center [352, 523] width 17 height 17
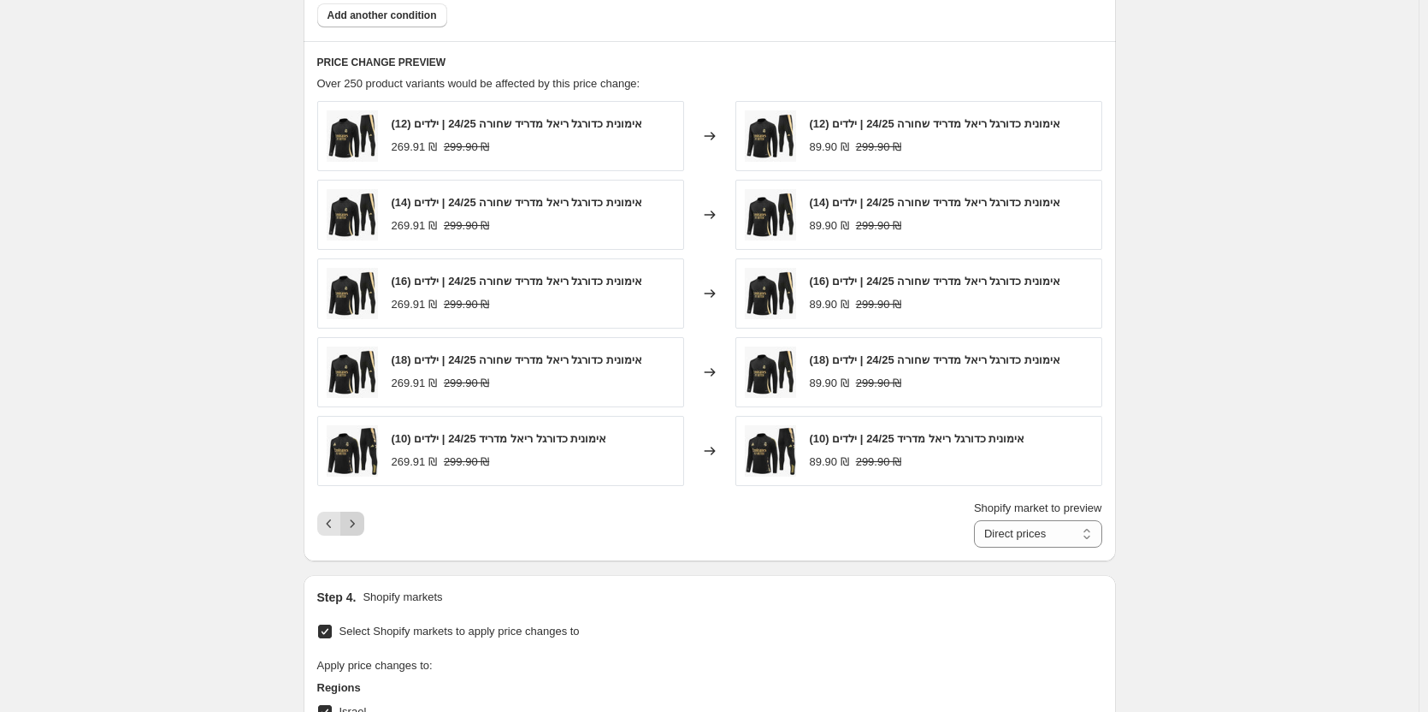
click at [354, 530] on icon "Next" at bounding box center [352, 523] width 17 height 17
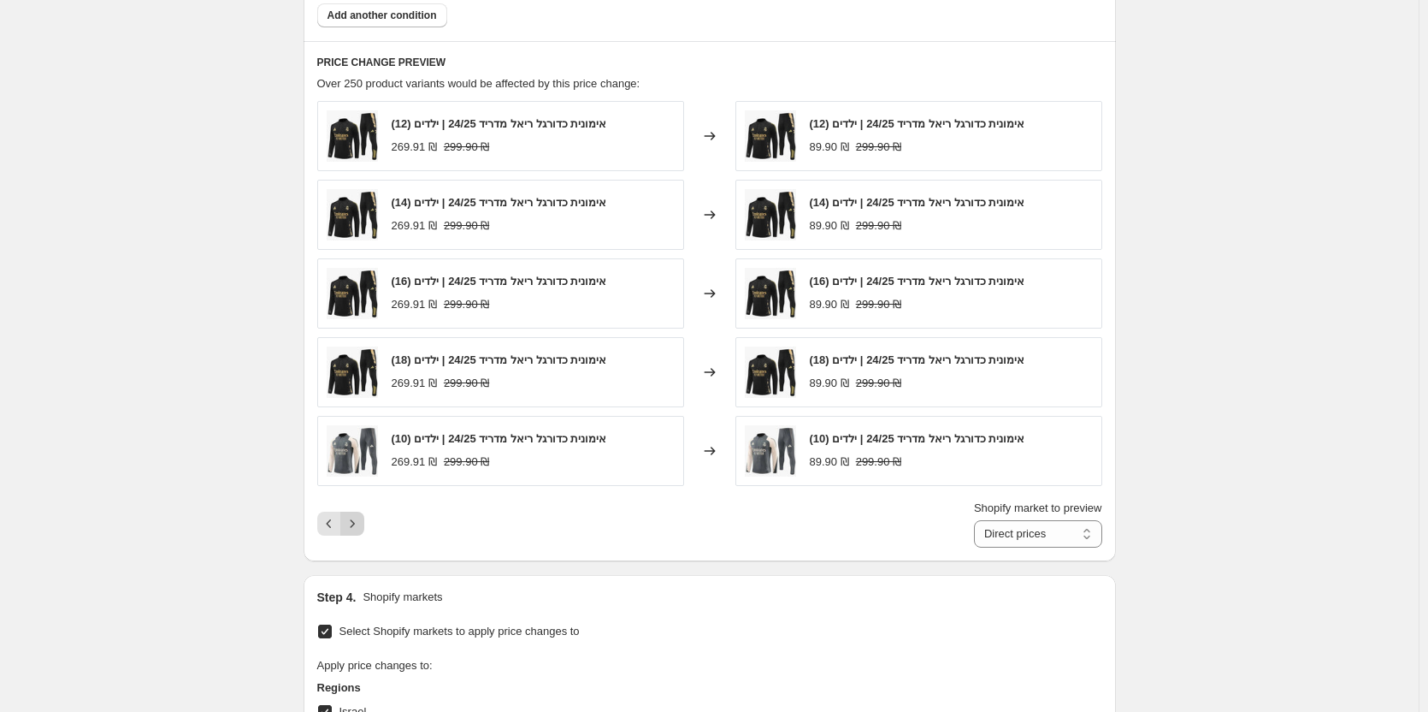
click at [354, 530] on icon "Next" at bounding box center [352, 523] width 17 height 17
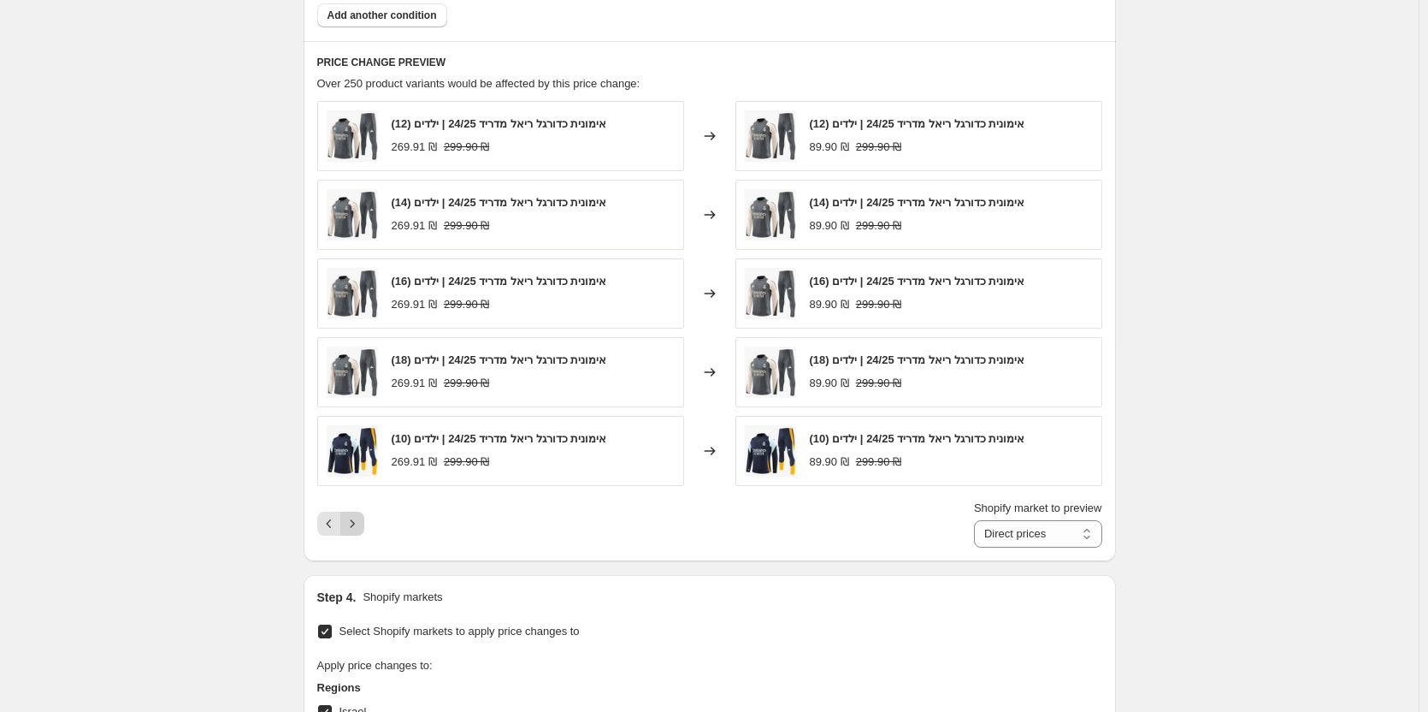
click at [354, 530] on icon "Next" at bounding box center [352, 523] width 17 height 17
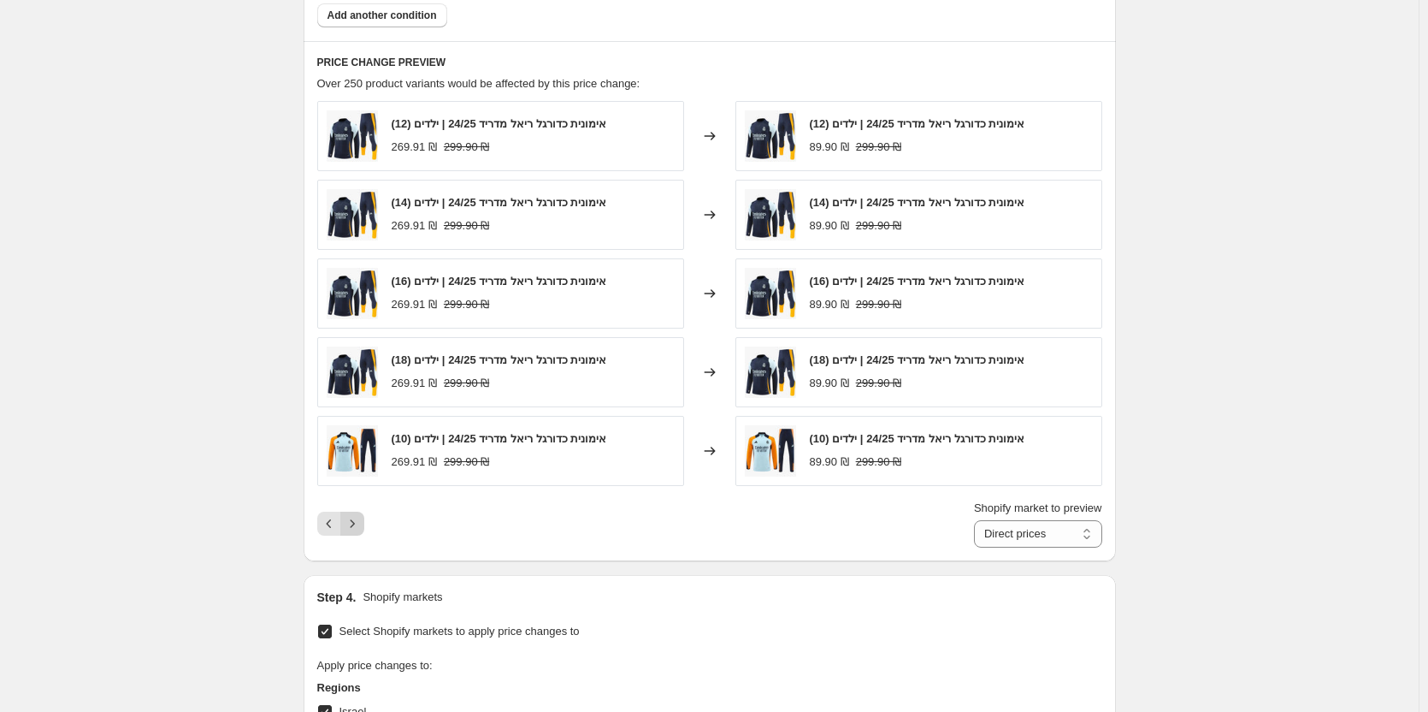
click at [354, 530] on icon "Next" at bounding box center [352, 523] width 17 height 17
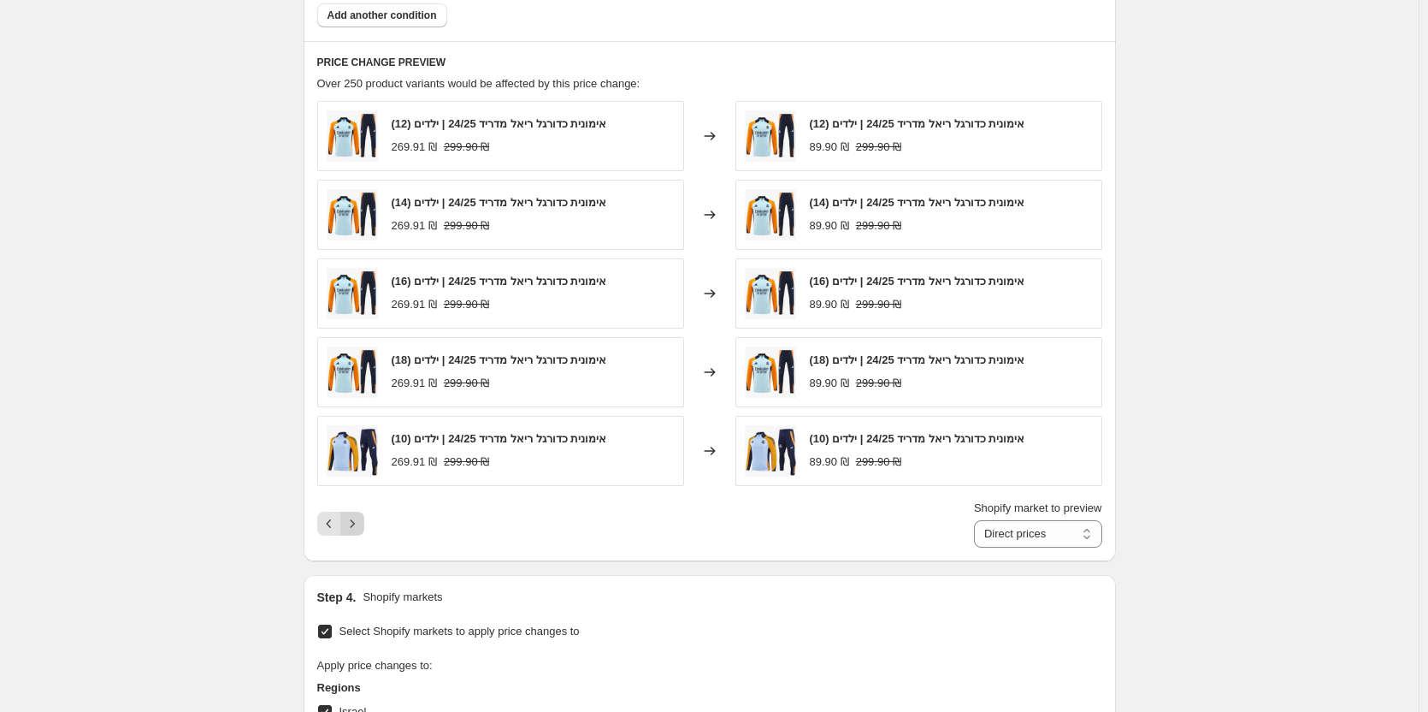
click at [354, 530] on icon "Next" at bounding box center [352, 523] width 17 height 17
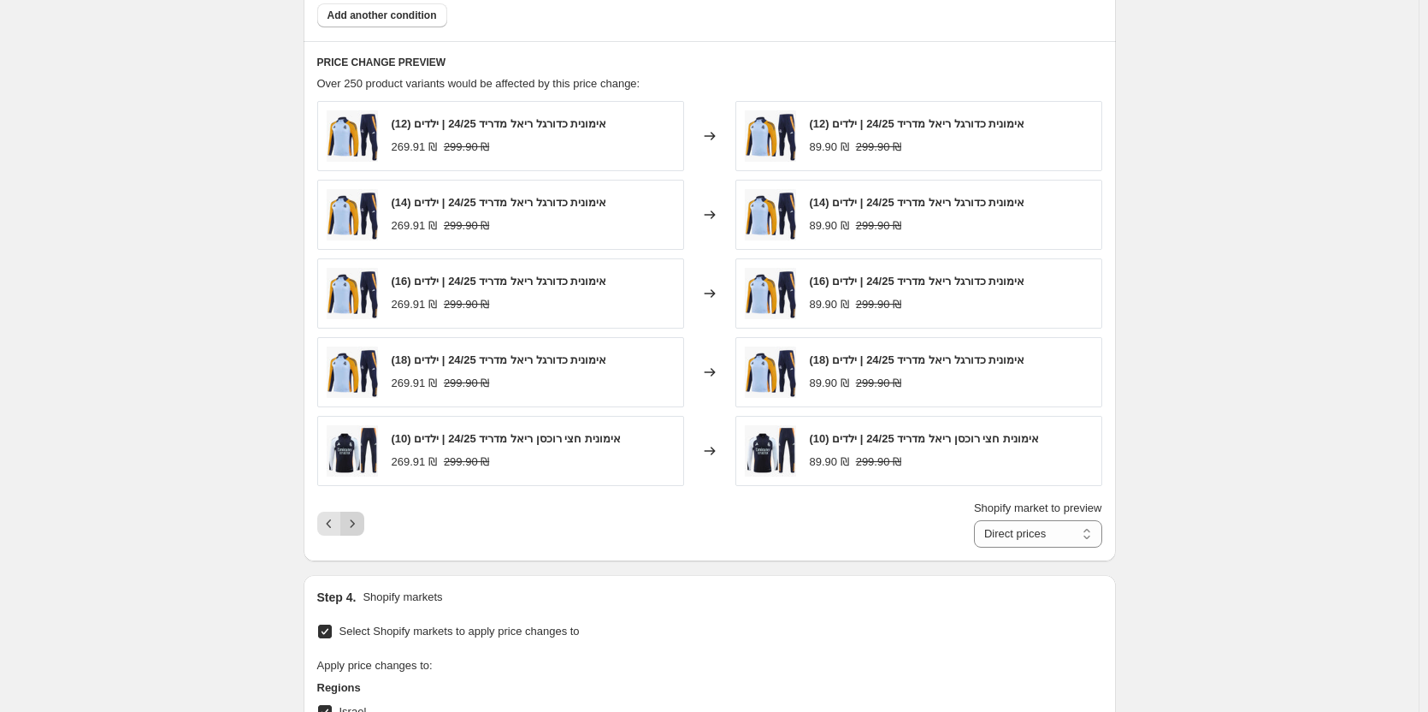
click at [354, 530] on icon "Next" at bounding box center [352, 523] width 17 height 17
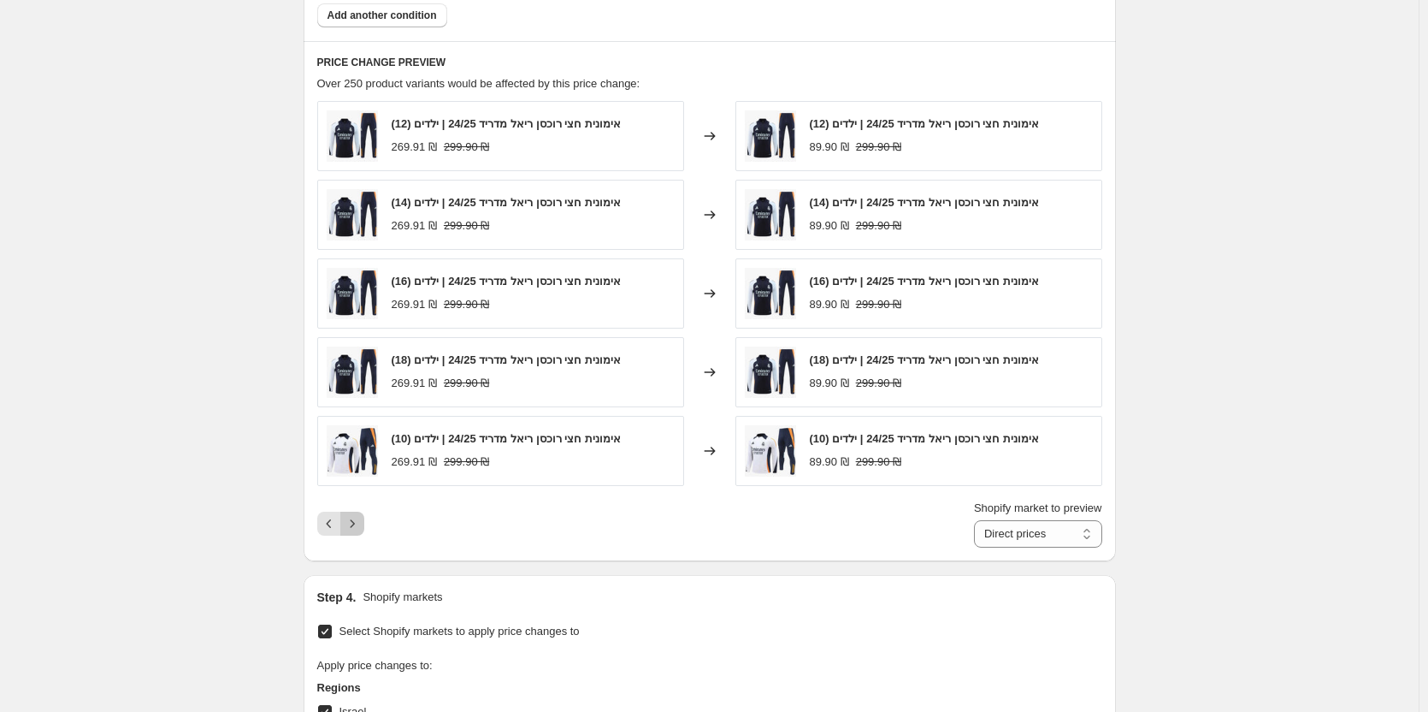
click at [354, 530] on icon "Next" at bounding box center [352, 523] width 17 height 17
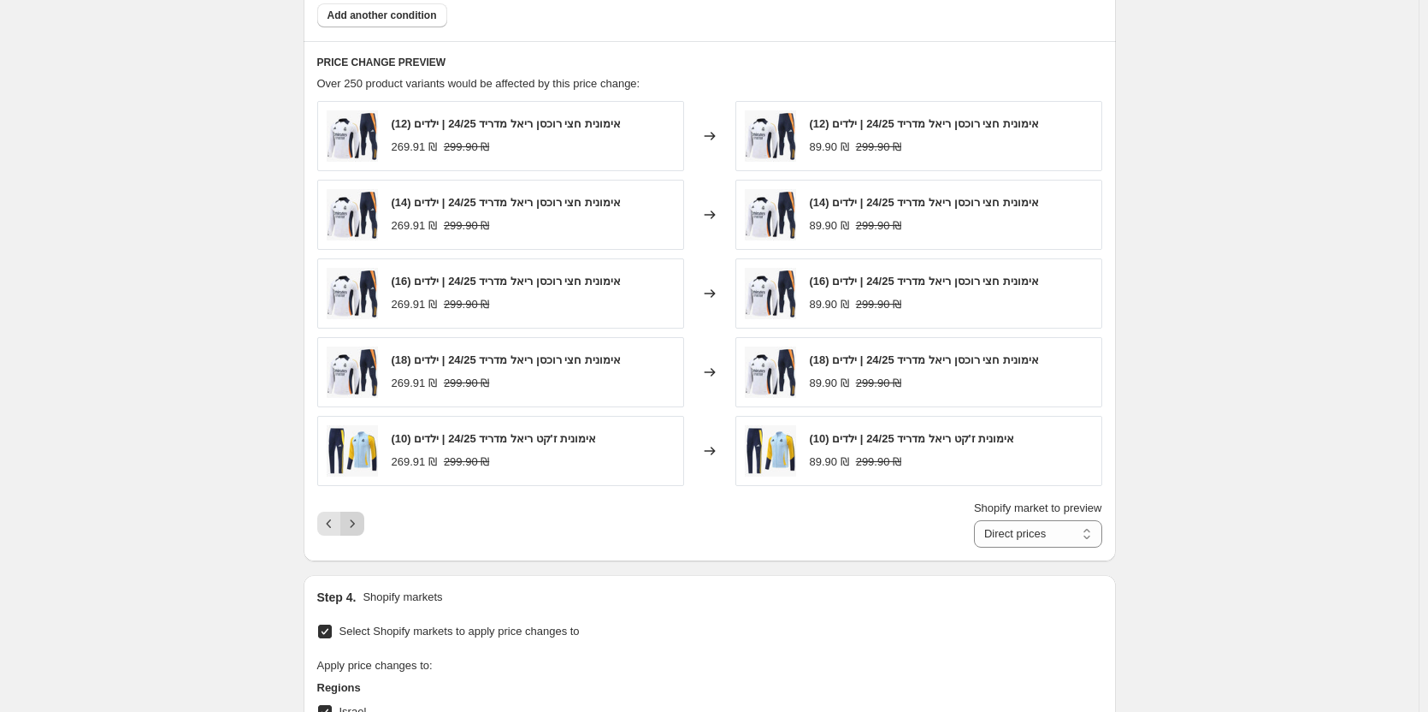
click at [354, 530] on icon "Next" at bounding box center [352, 523] width 17 height 17
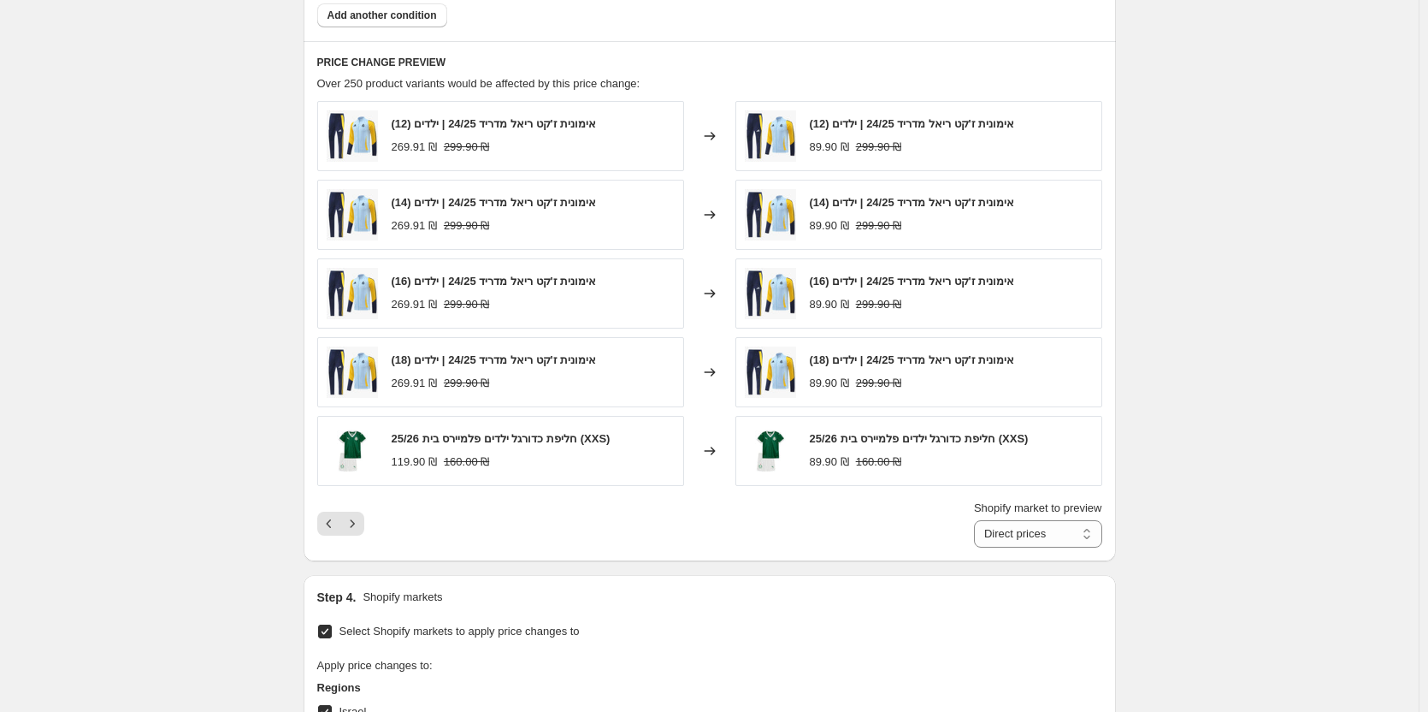
select select "no_change"
select select "tag"
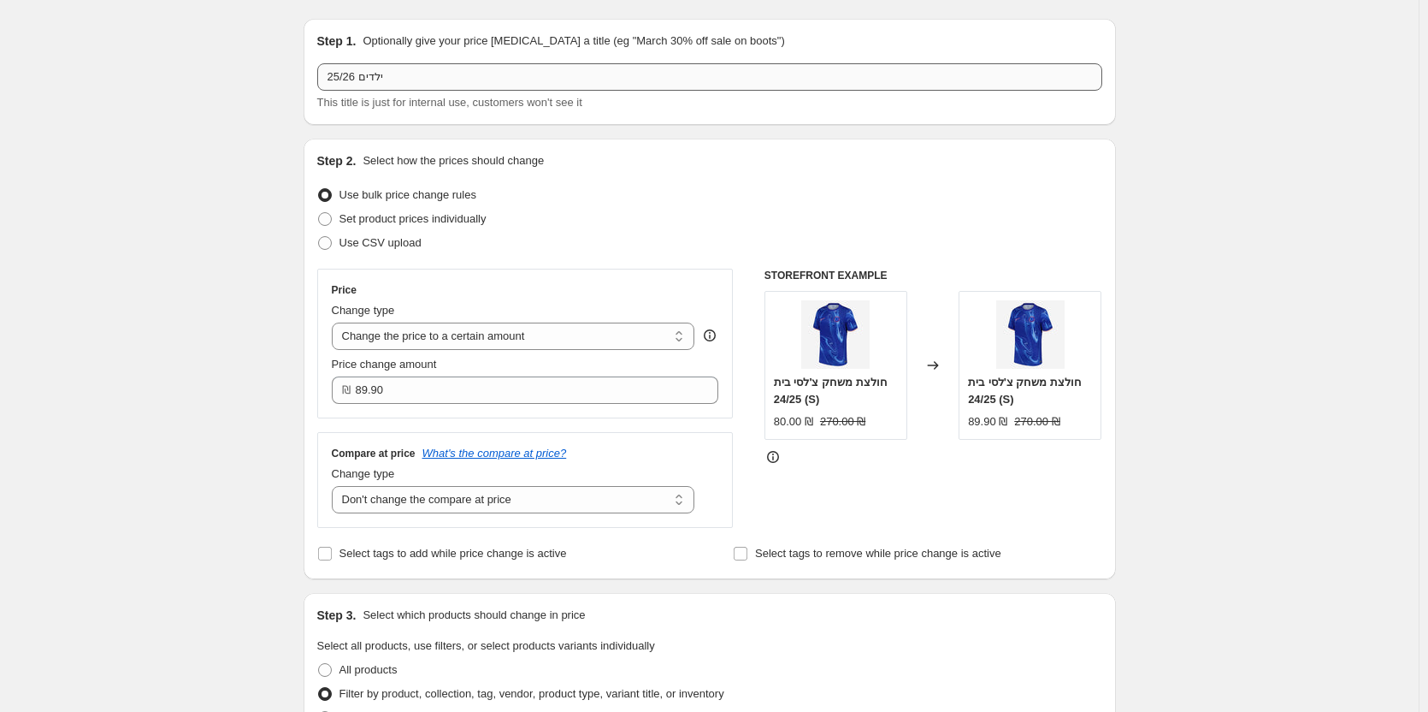
scroll to position [0, 0]
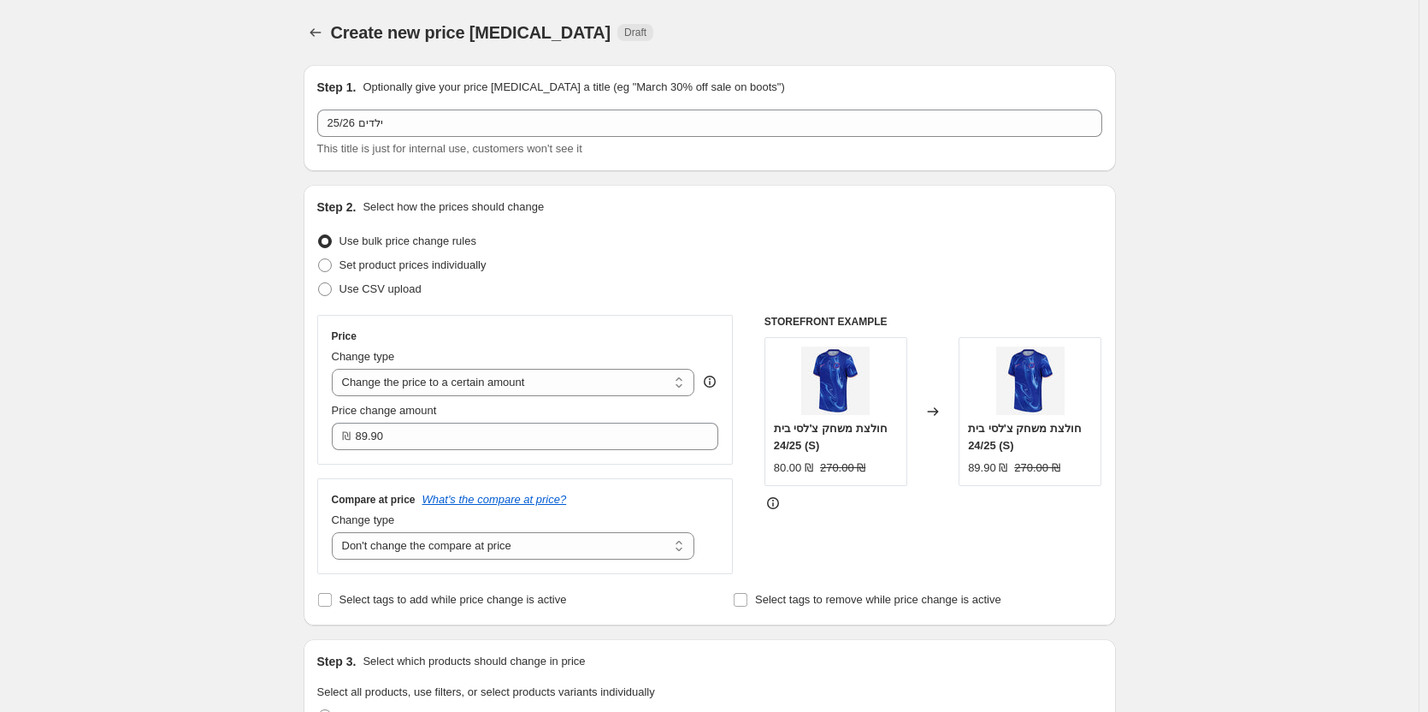
click at [328, 44] on div "Create new price [MEDICAL_DATA]. This page is ready Create new price [MEDICAL_D…" at bounding box center [710, 32] width 813 height 65
click at [328, 38] on button "Price change jobs" at bounding box center [316, 33] width 24 height 24
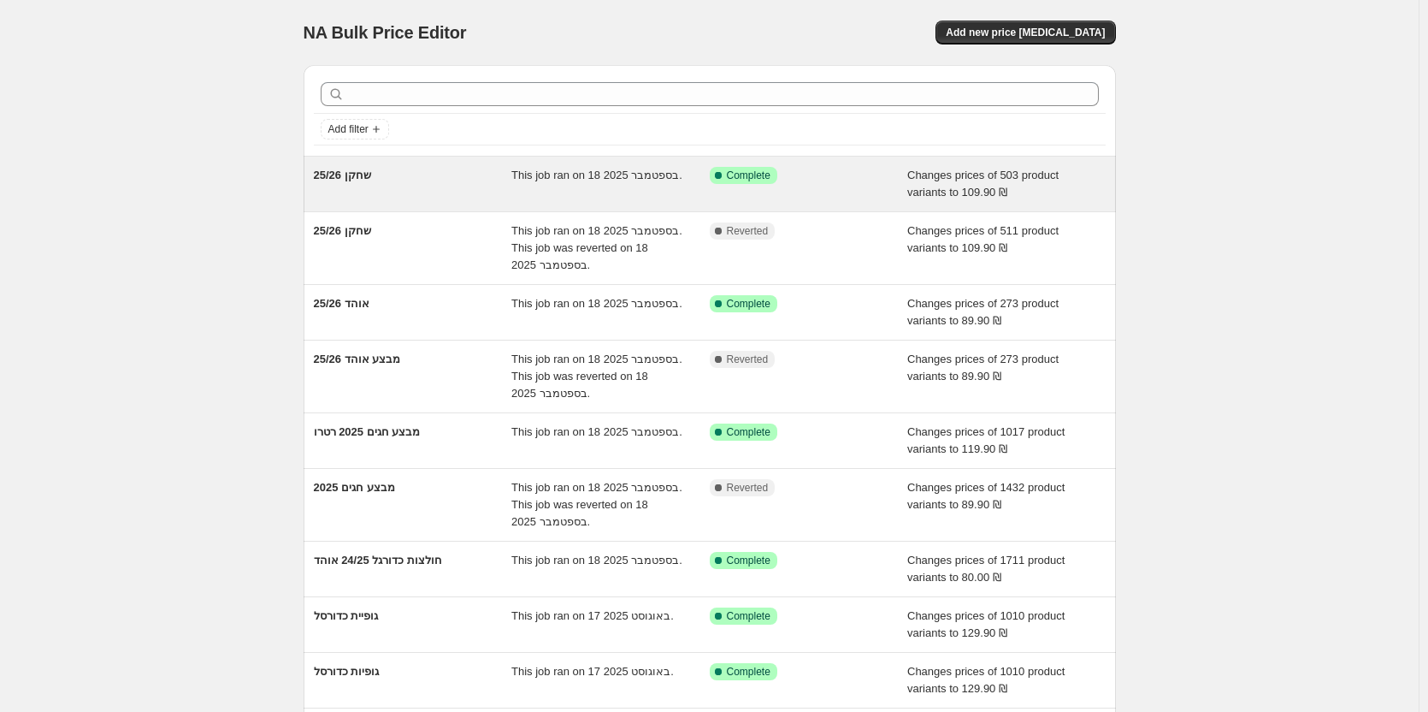
click at [389, 183] on div "שחקן 25/26" at bounding box center [413, 184] width 198 height 34
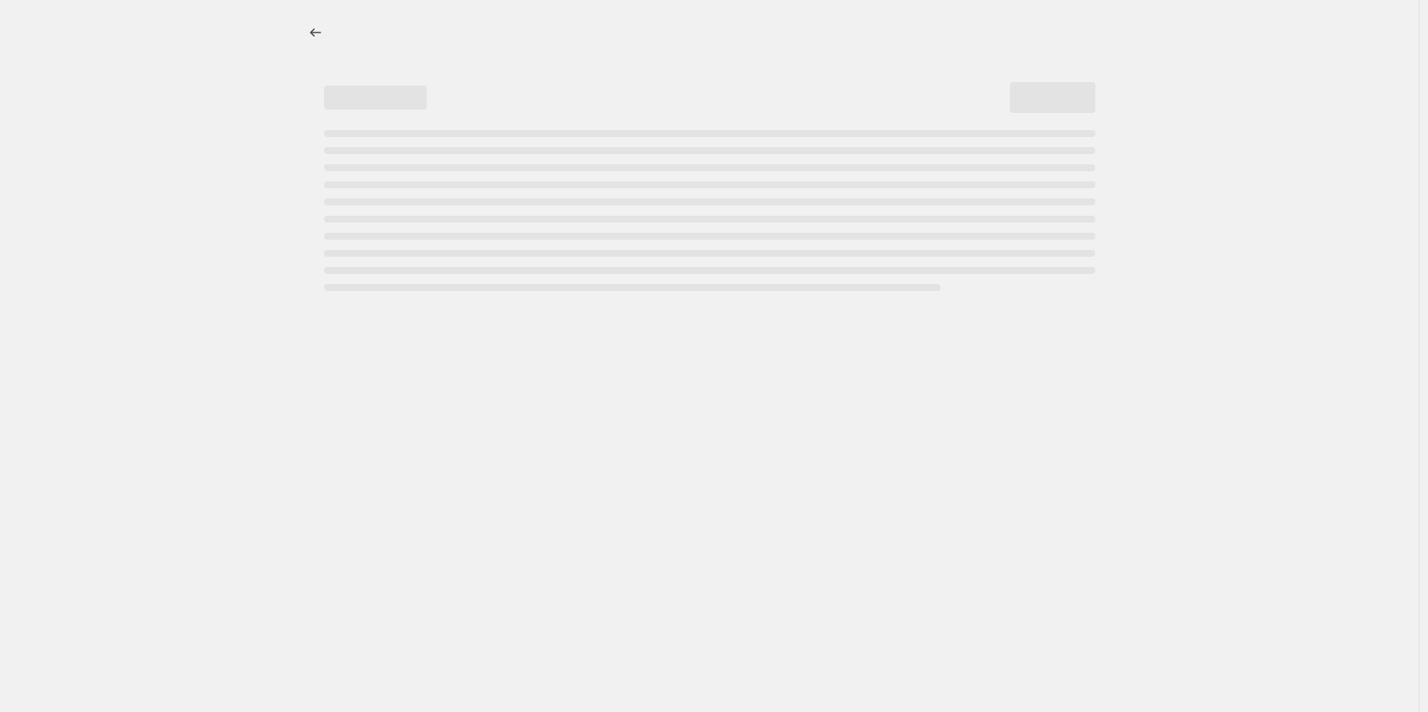
select select "no_change"
select select "tag"
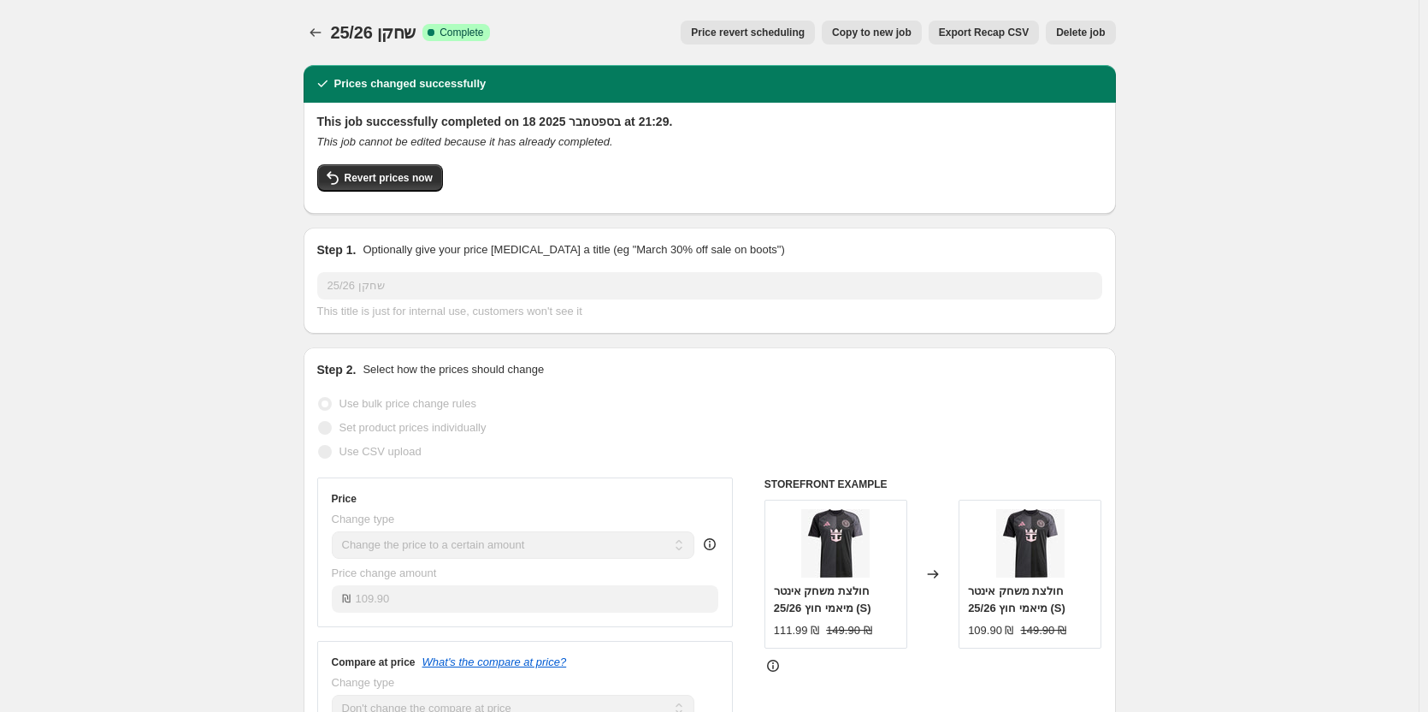
click at [878, 27] on span "Copy to new job" at bounding box center [872, 33] width 80 height 14
select select "no_change"
select select "tag"
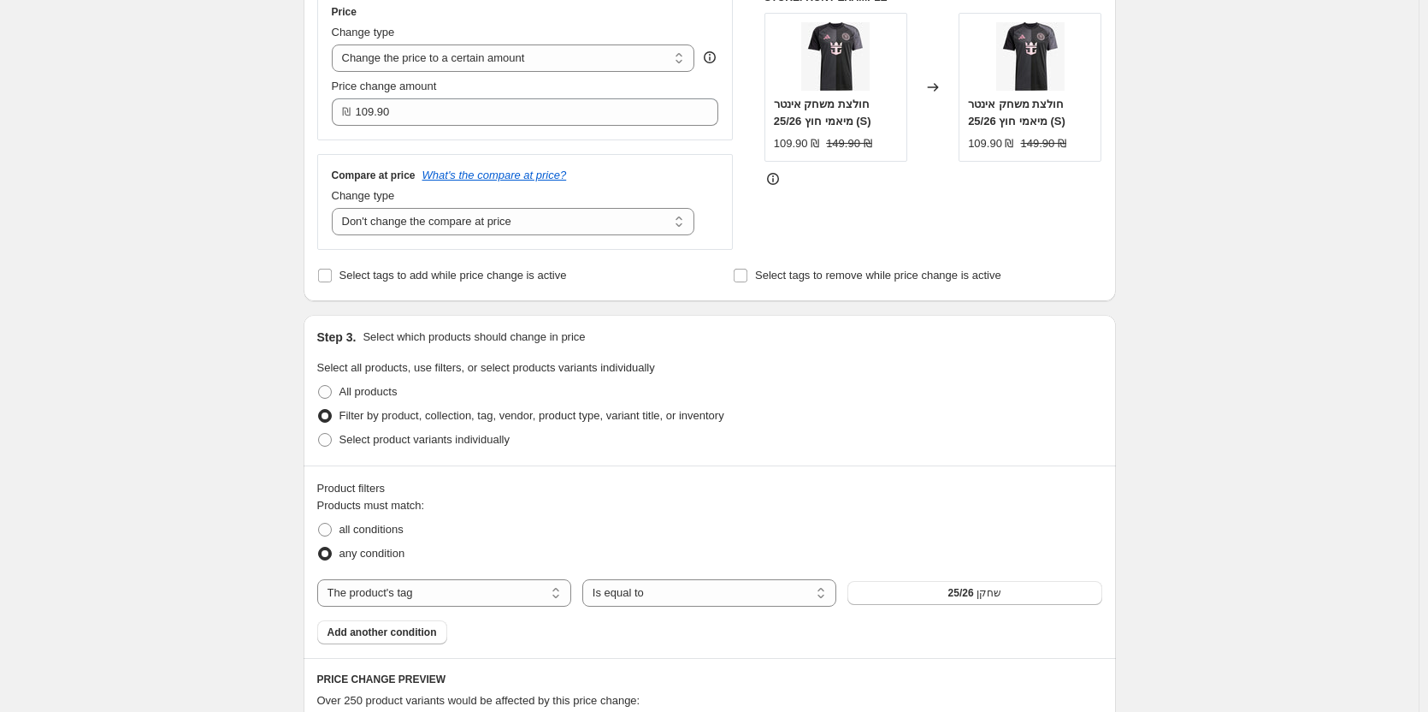
scroll to position [684, 0]
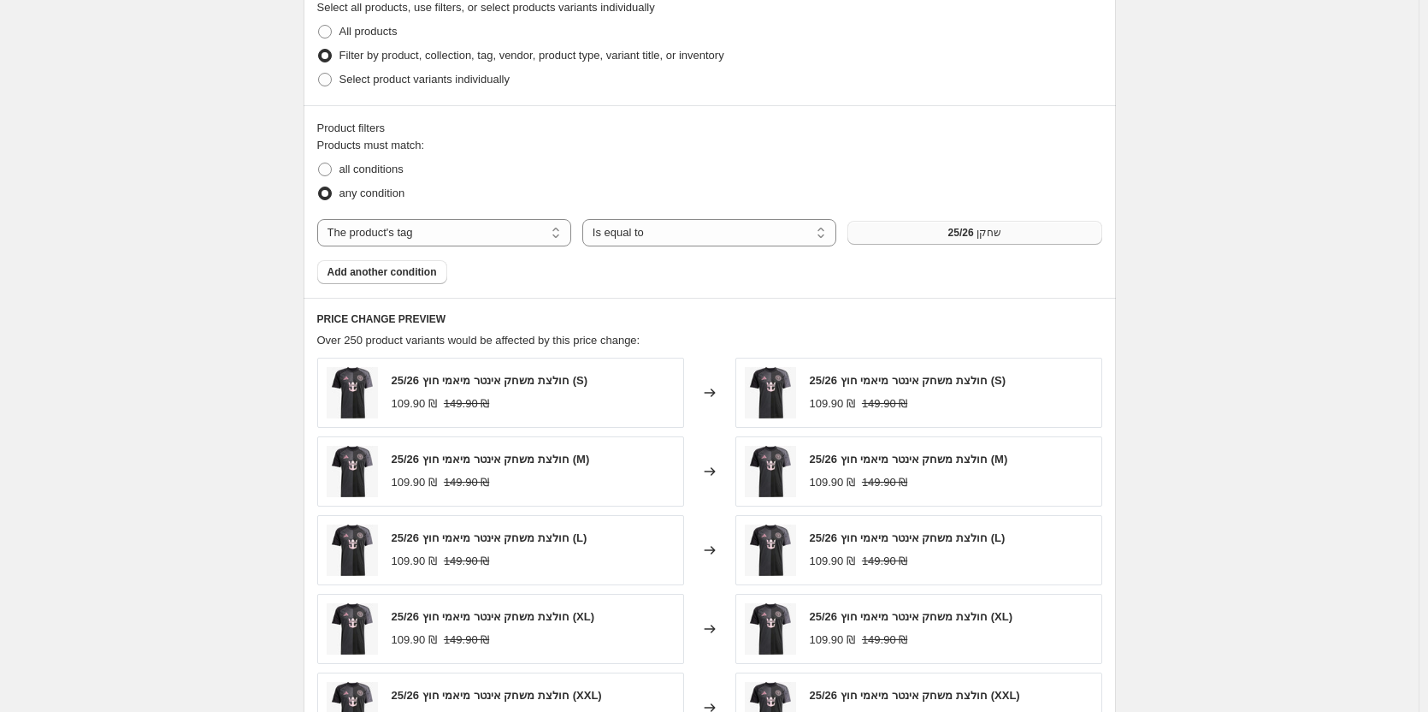
click at [995, 231] on span "שחקן 25/26" at bounding box center [975, 233] width 53 height 14
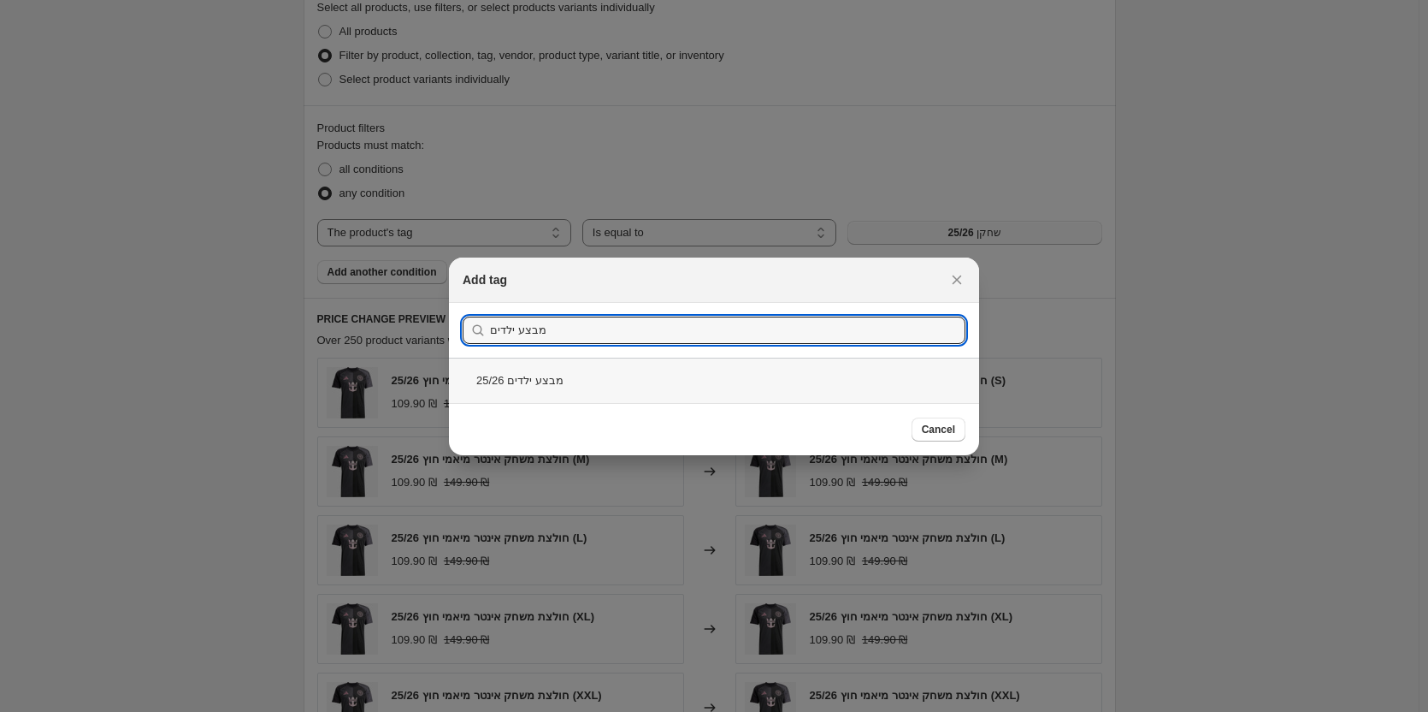
type input "מבצע ילדים"
click at [540, 381] on div "מבצע ילדים 25/26" at bounding box center [714, 380] width 530 height 45
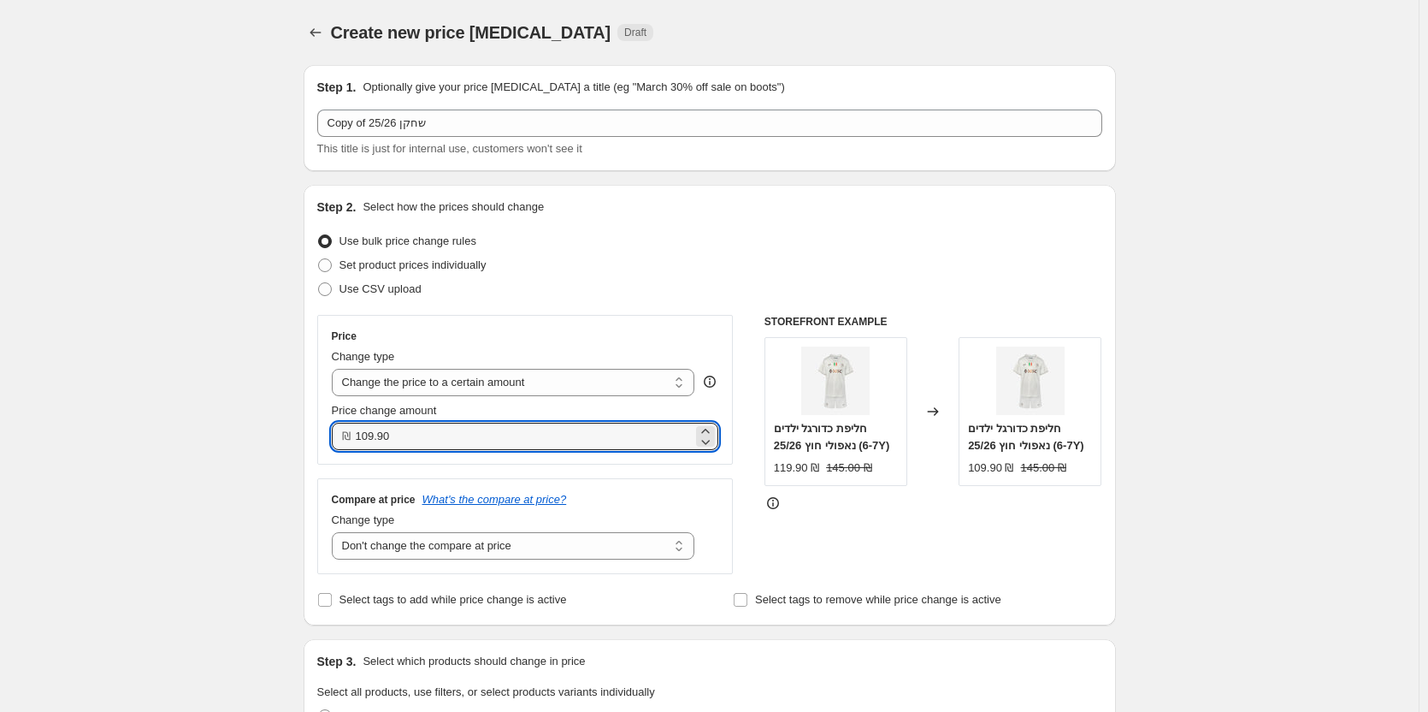
drag, startPoint x: 482, startPoint y: 441, endPoint x: 216, endPoint y: 477, distance: 267.6
type input "85.90"
drag, startPoint x: 458, startPoint y: 435, endPoint x: 146, endPoint y: 441, distance: 311.4
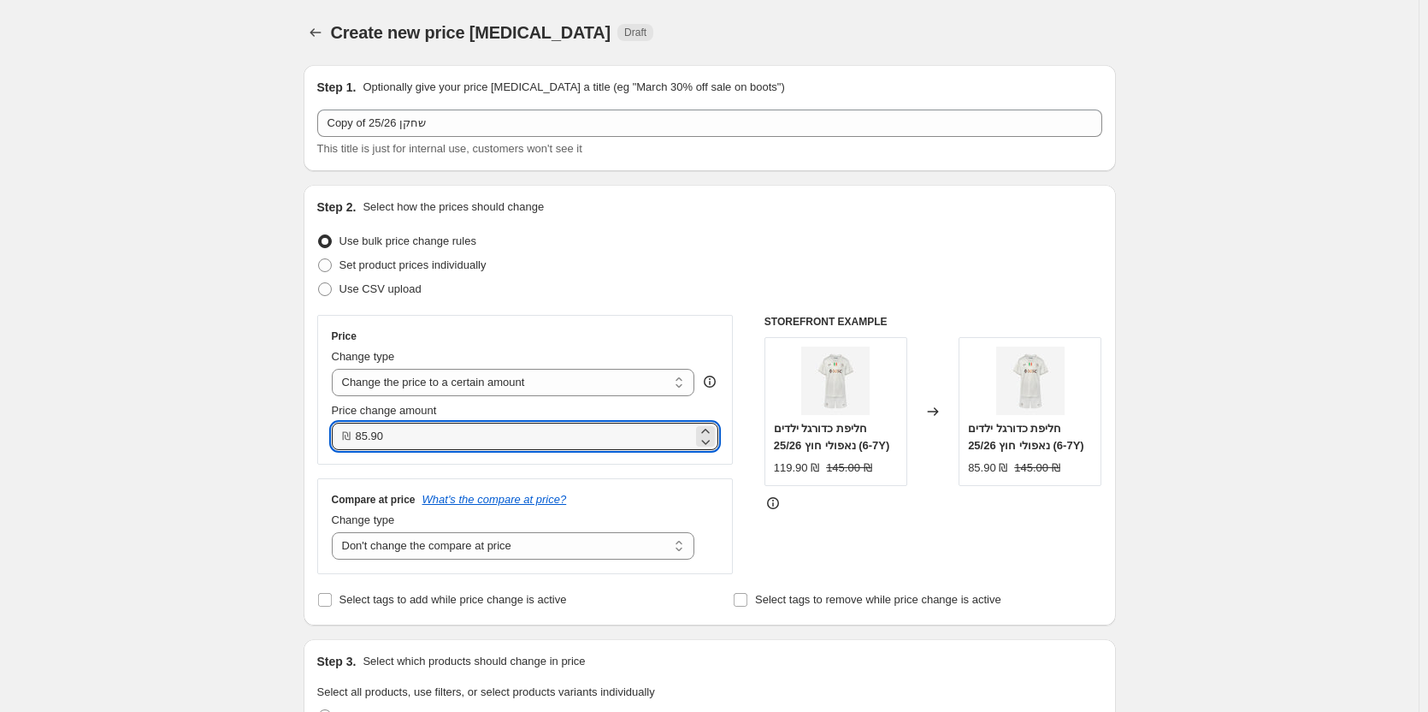
type input "80.00"
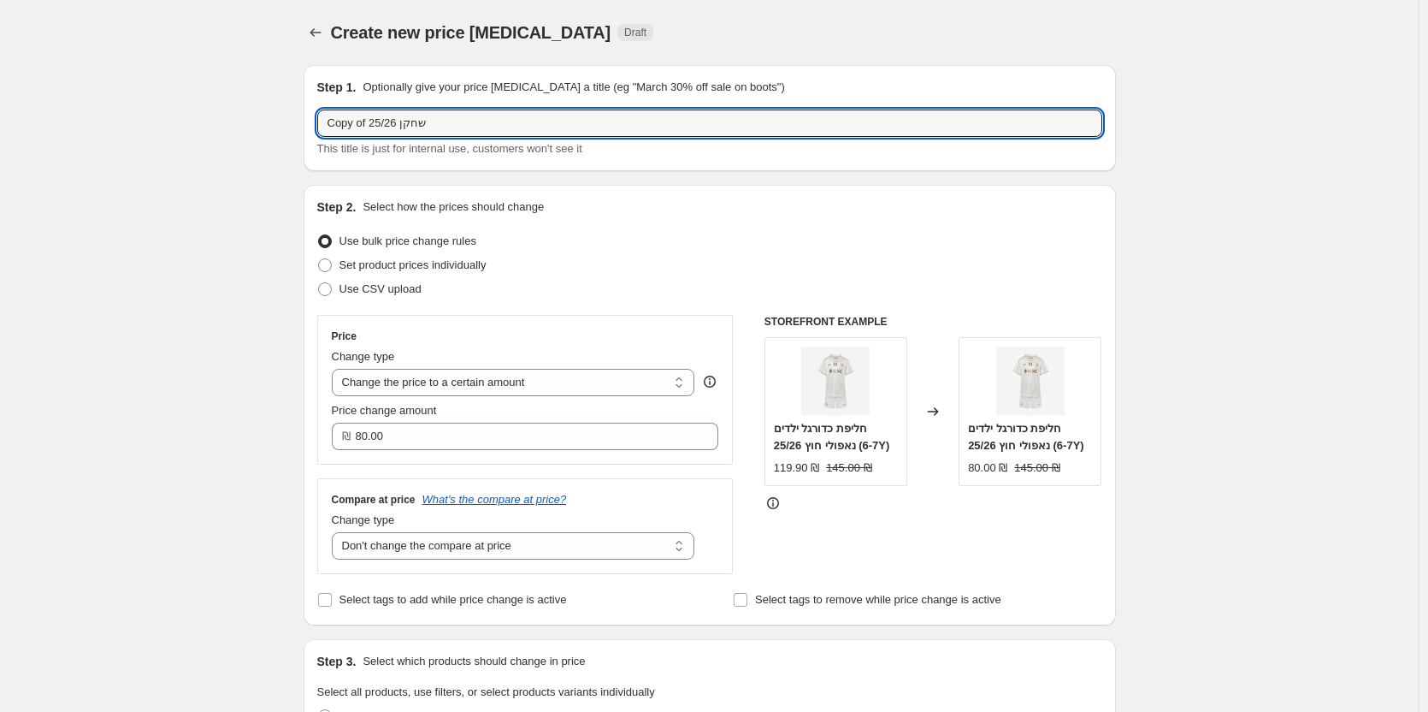
drag, startPoint x: 466, startPoint y: 126, endPoint x: 258, endPoint y: 139, distance: 208.2
type input "מ"
type input "ילדים 25/26"
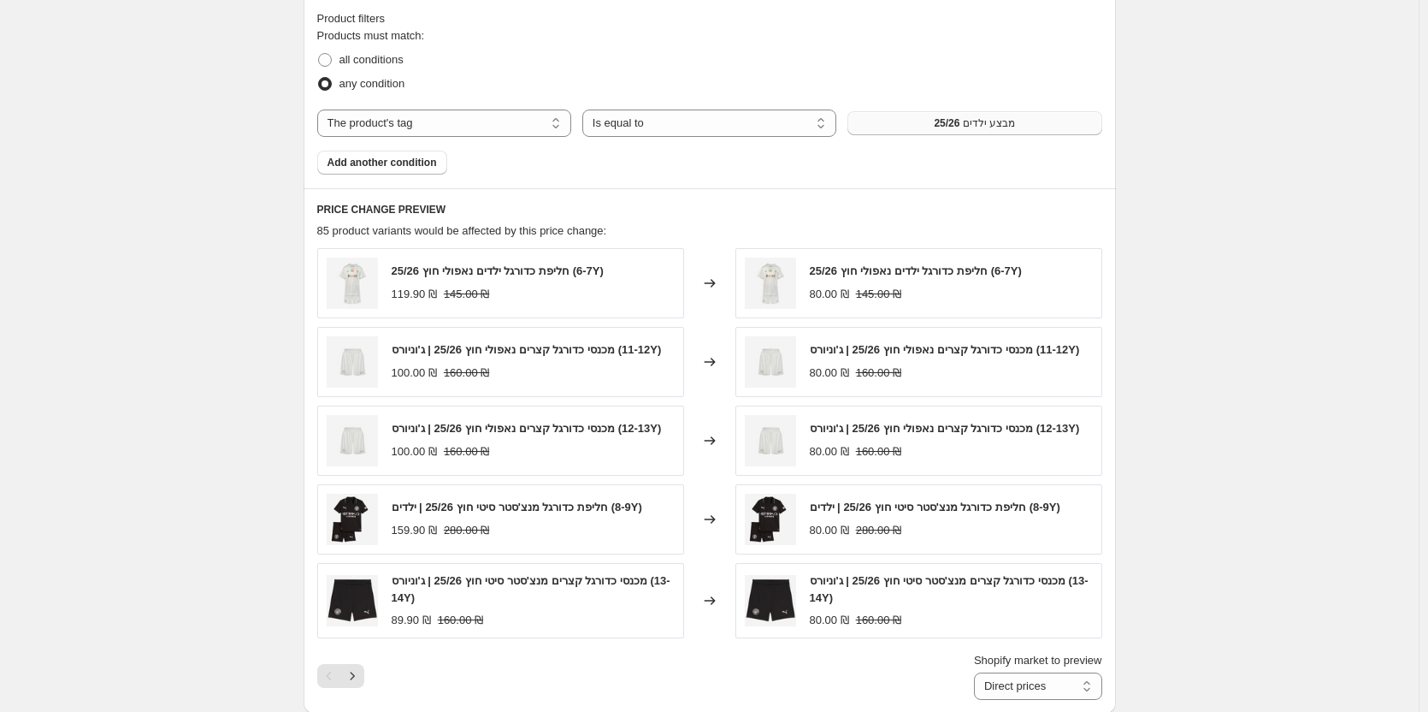
scroll to position [1307, 0]
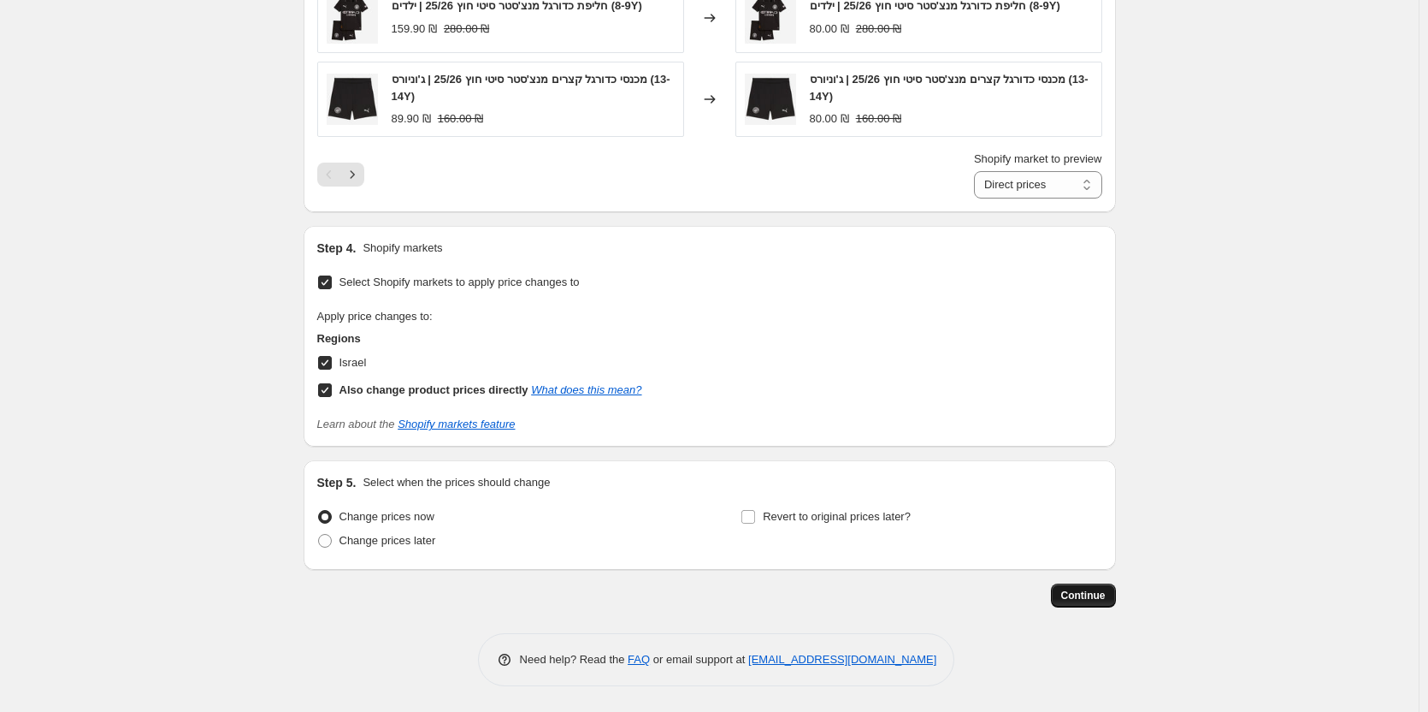
click at [1086, 587] on button "Continue" at bounding box center [1083, 595] width 65 height 24
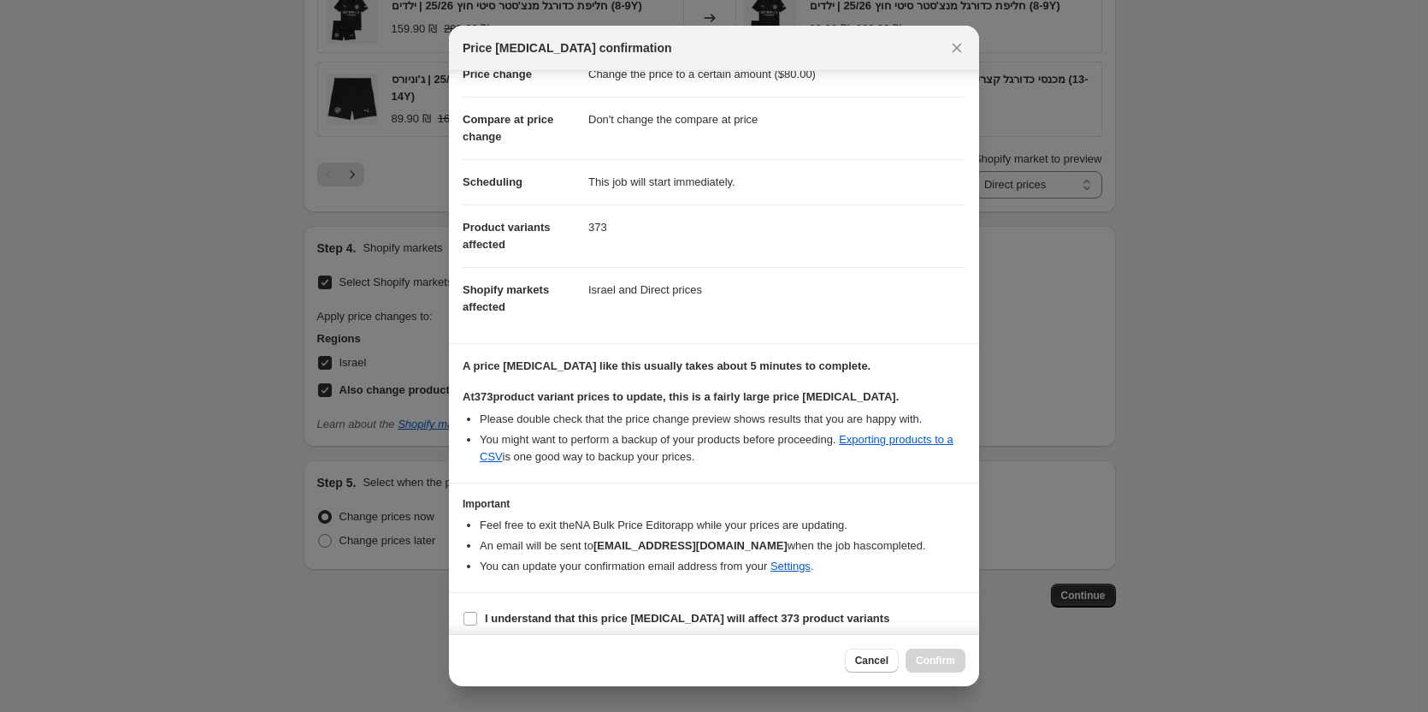
scroll to position [60, 0]
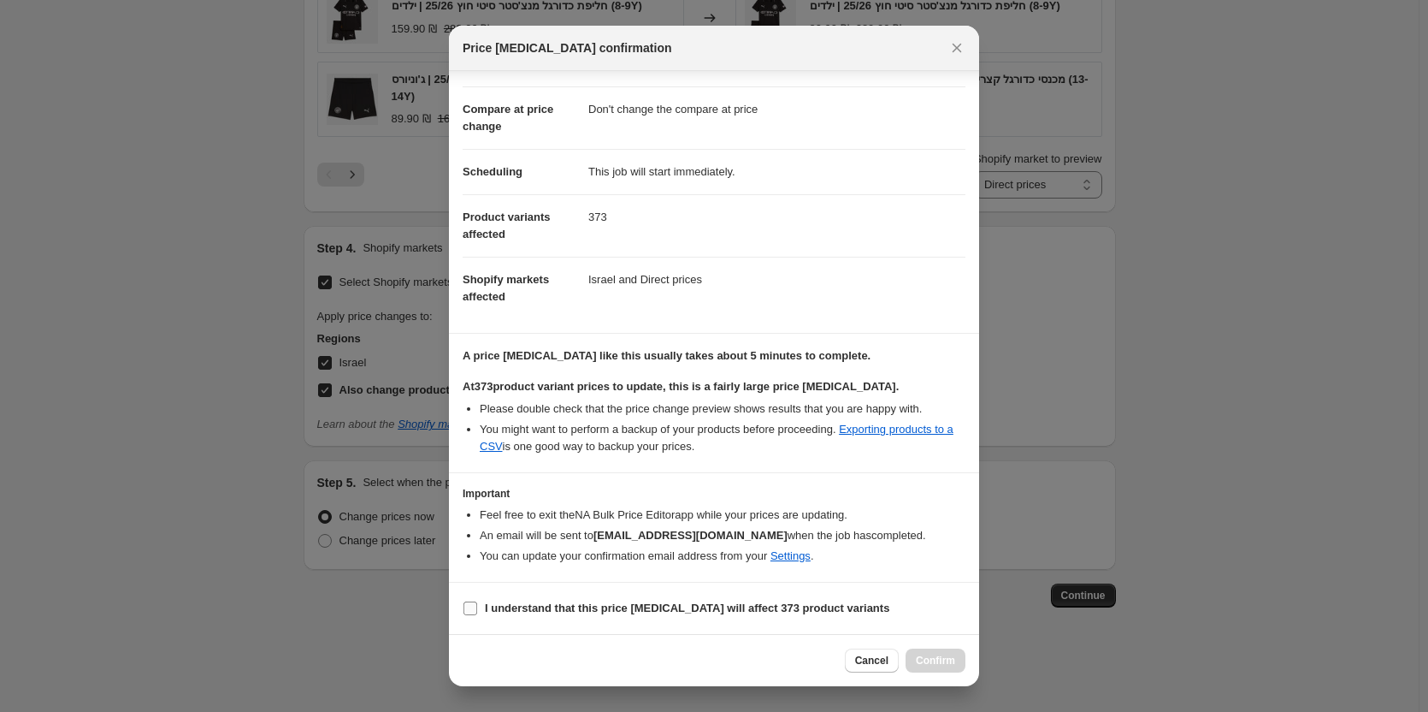
click at [663, 598] on label "I understand that this price [MEDICAL_DATA] will affect 373 product variants" at bounding box center [676, 608] width 427 height 24
click at [477, 601] on input "I understand that this price [MEDICAL_DATA] will affect 373 product variants" at bounding box center [471, 608] width 14 height 14
checkbox input "true"
click at [947, 658] on span "Confirm" at bounding box center [935, 660] width 39 height 14
